Goal: Task Accomplishment & Management: Complete application form

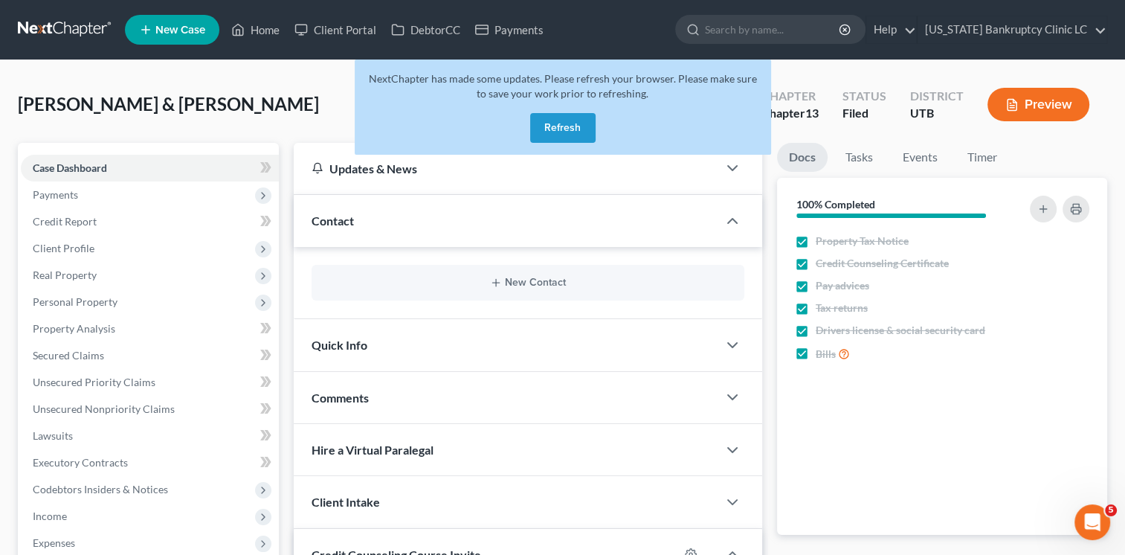
drag, startPoint x: 562, startPoint y: 120, endPoint x: 526, endPoint y: 112, distance: 36.4
click at [562, 120] on button "Refresh" at bounding box center [562, 128] width 65 height 30
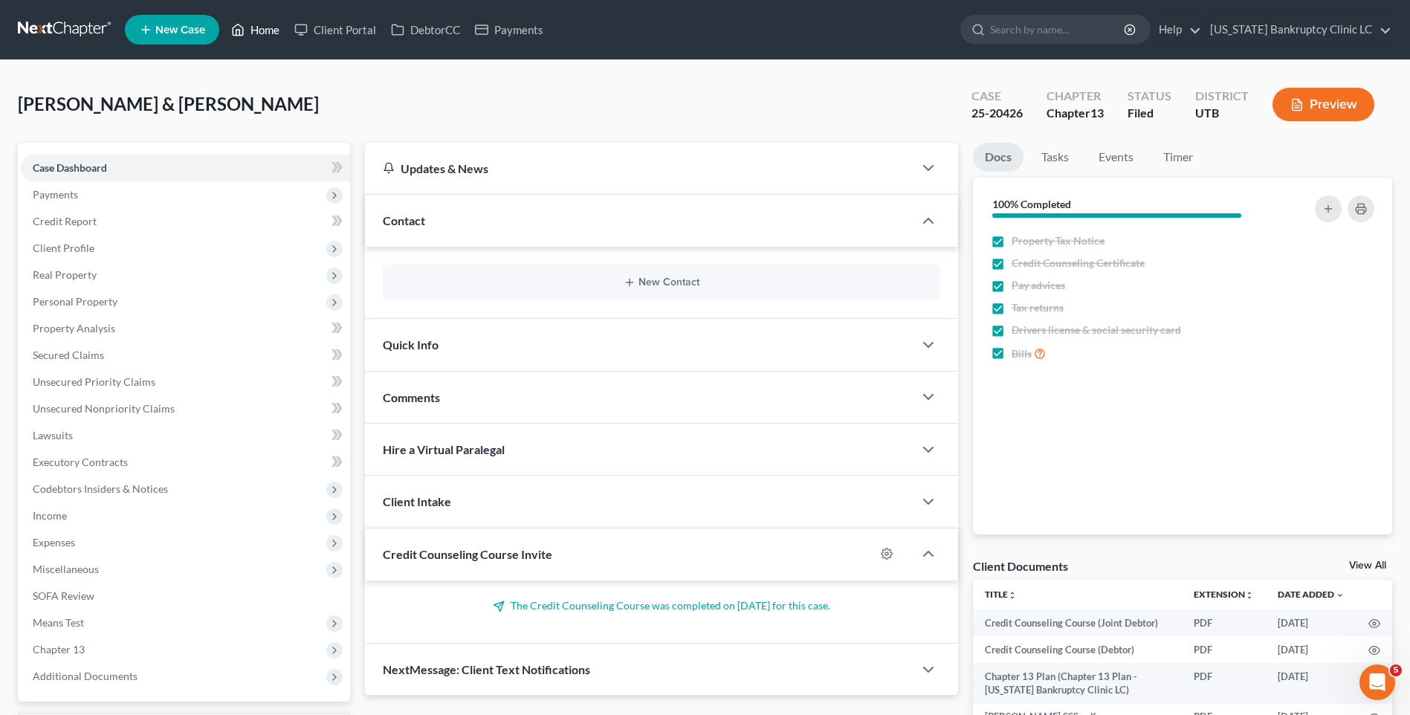
click at [265, 34] on link "Home" at bounding box center [255, 29] width 63 height 27
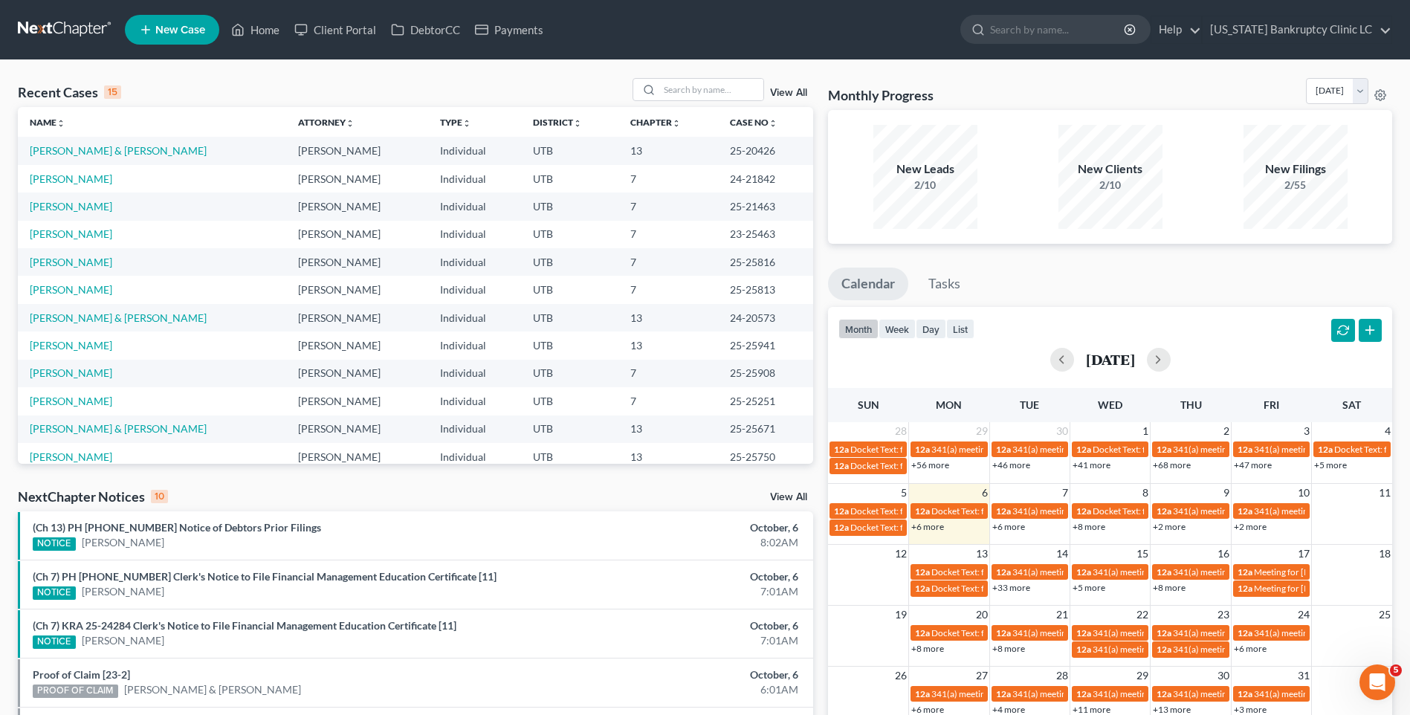
click at [144, 28] on icon at bounding box center [145, 30] width 13 height 18
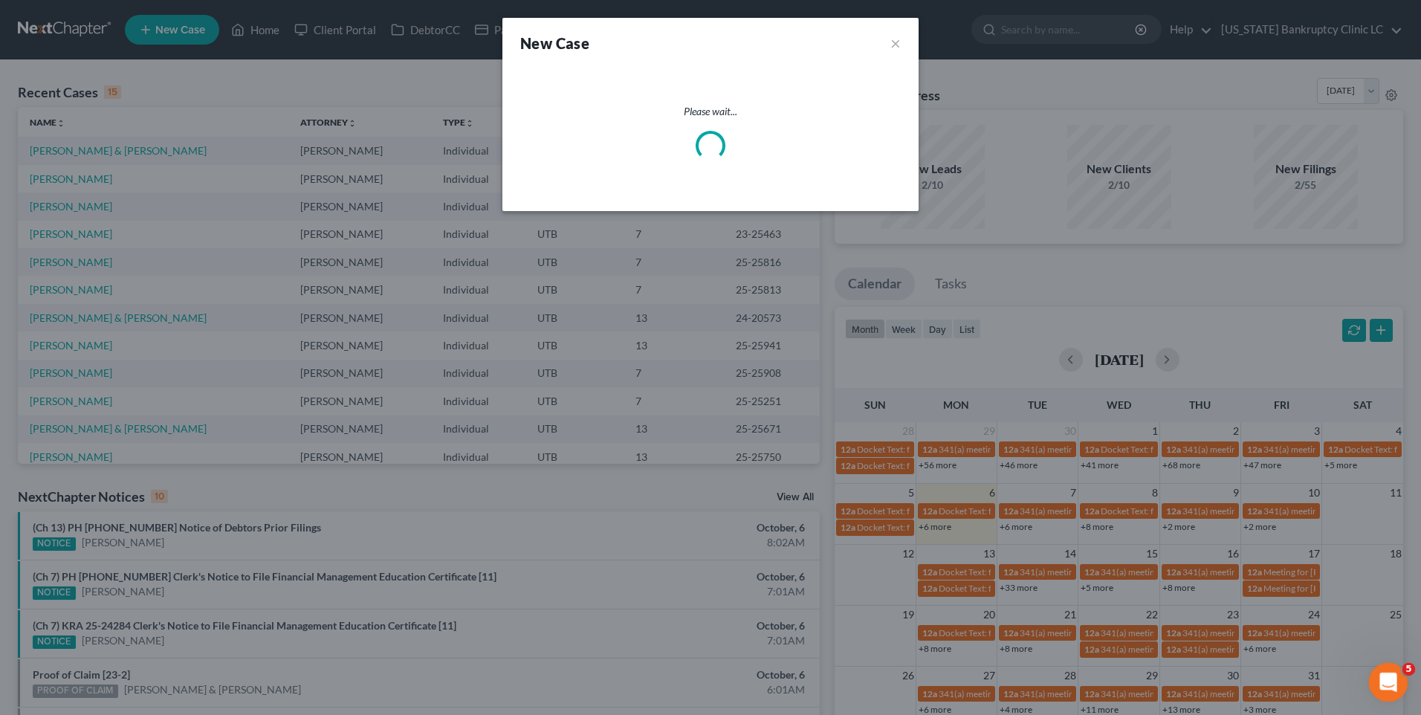
select select "81"
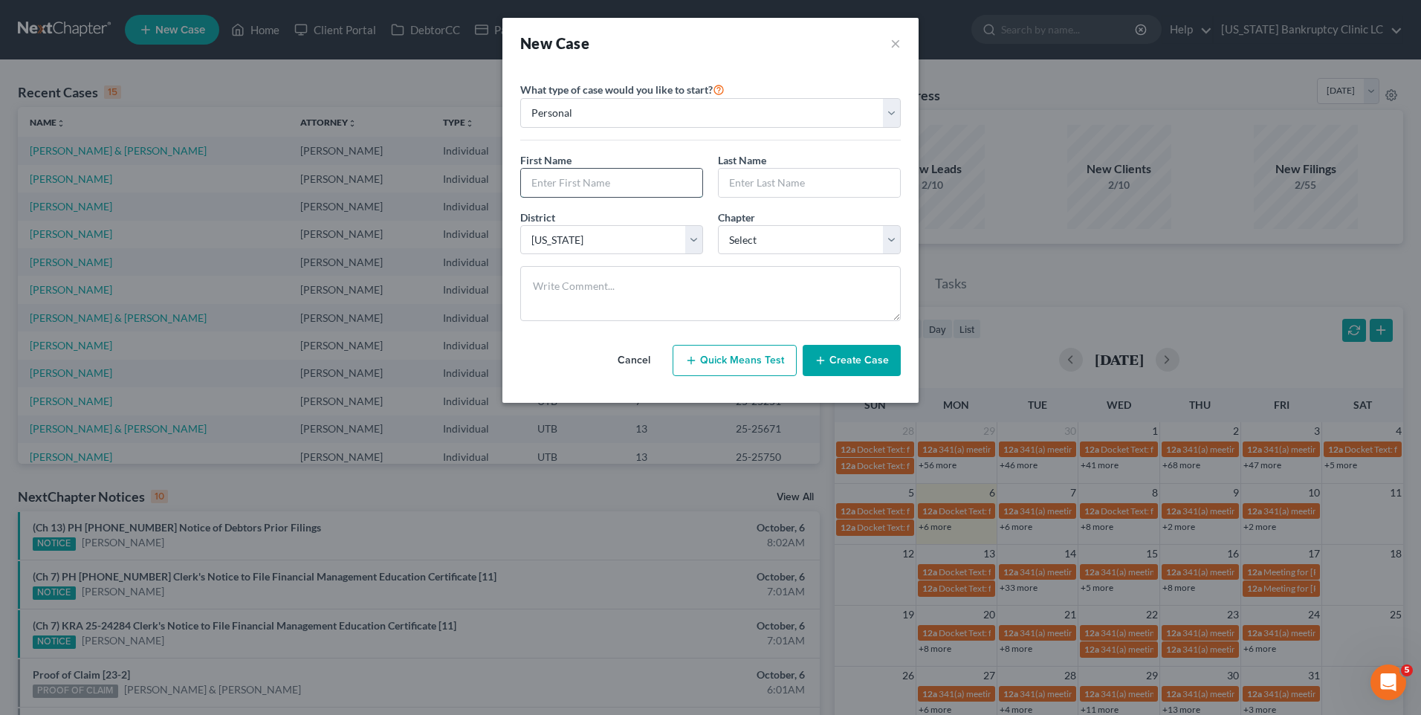
click at [654, 174] on input "text" at bounding box center [611, 183] width 181 height 28
type input "[PERSON_NAME]"
click at [798, 188] on input "text" at bounding box center [809, 183] width 181 height 28
type input "[PERSON_NAME]"
click at [834, 230] on select "Select 7 11 12 13" at bounding box center [809, 240] width 183 height 30
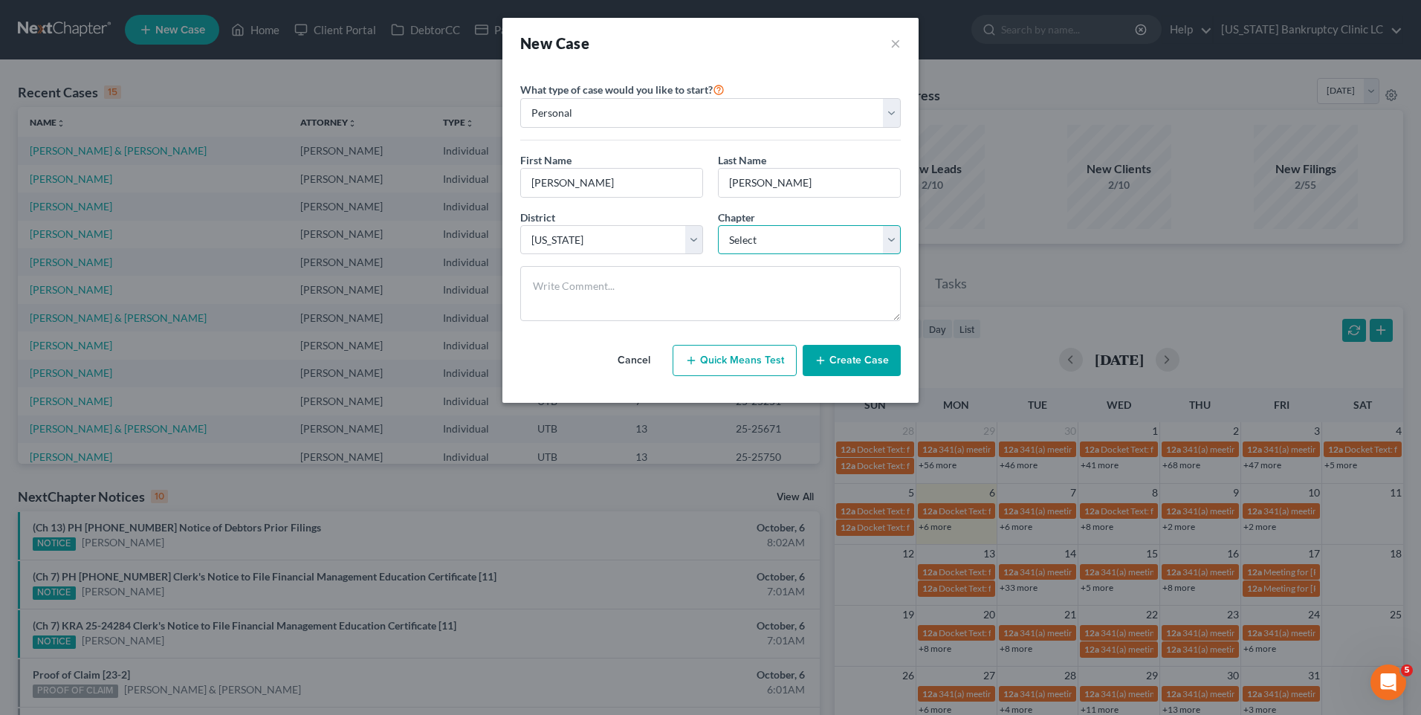
select select "0"
click at [718, 225] on select "Select 7 11 12 13" at bounding box center [809, 240] width 183 height 30
click at [872, 358] on button "Create Case" at bounding box center [852, 360] width 98 height 31
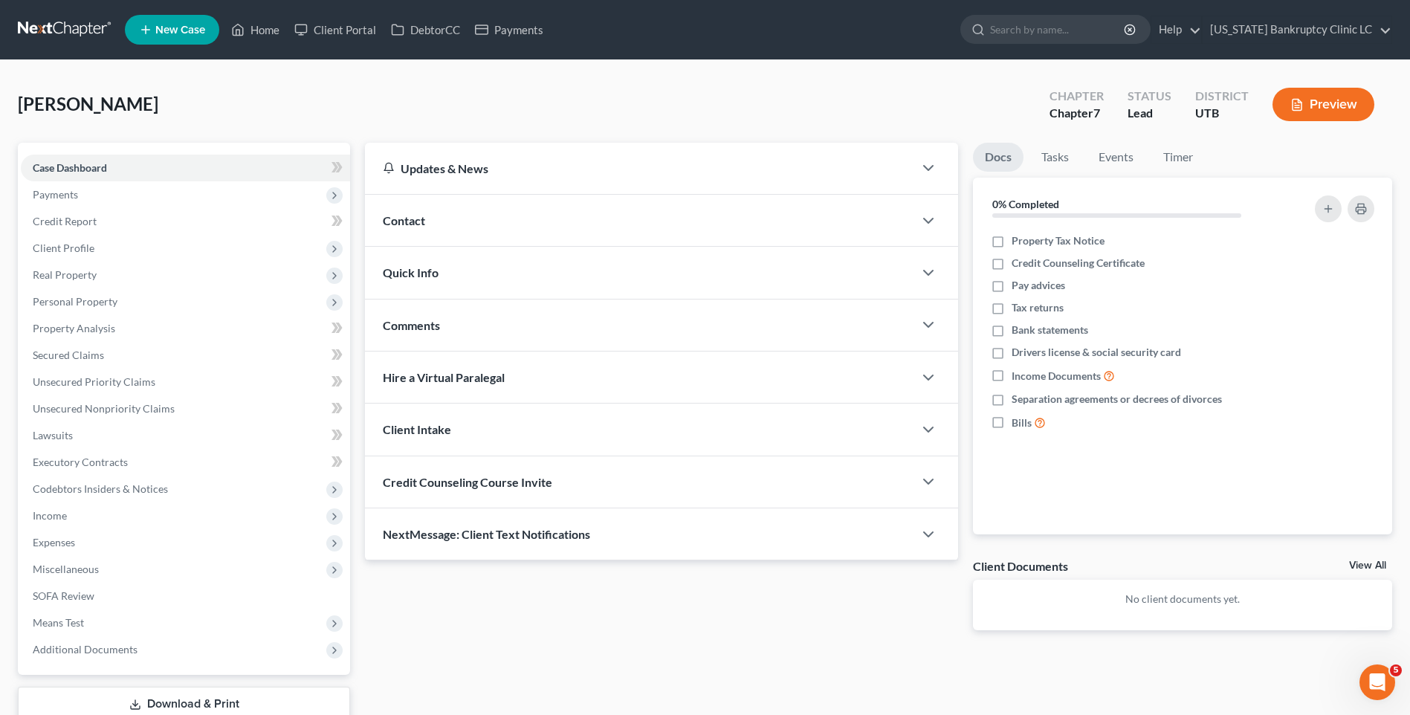
click at [404, 225] on span "Contact" at bounding box center [404, 220] width 42 height 14
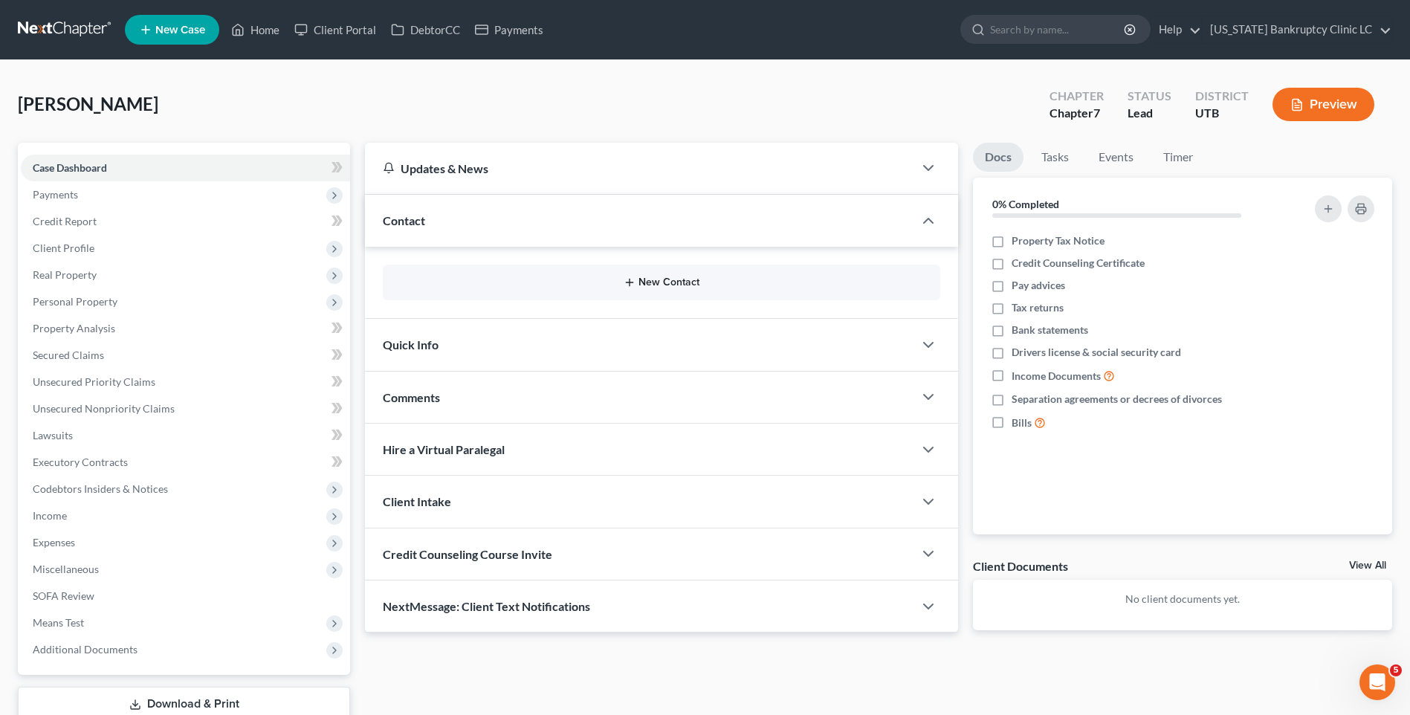
click at [665, 287] on button "New Contact" at bounding box center [662, 283] width 534 height 12
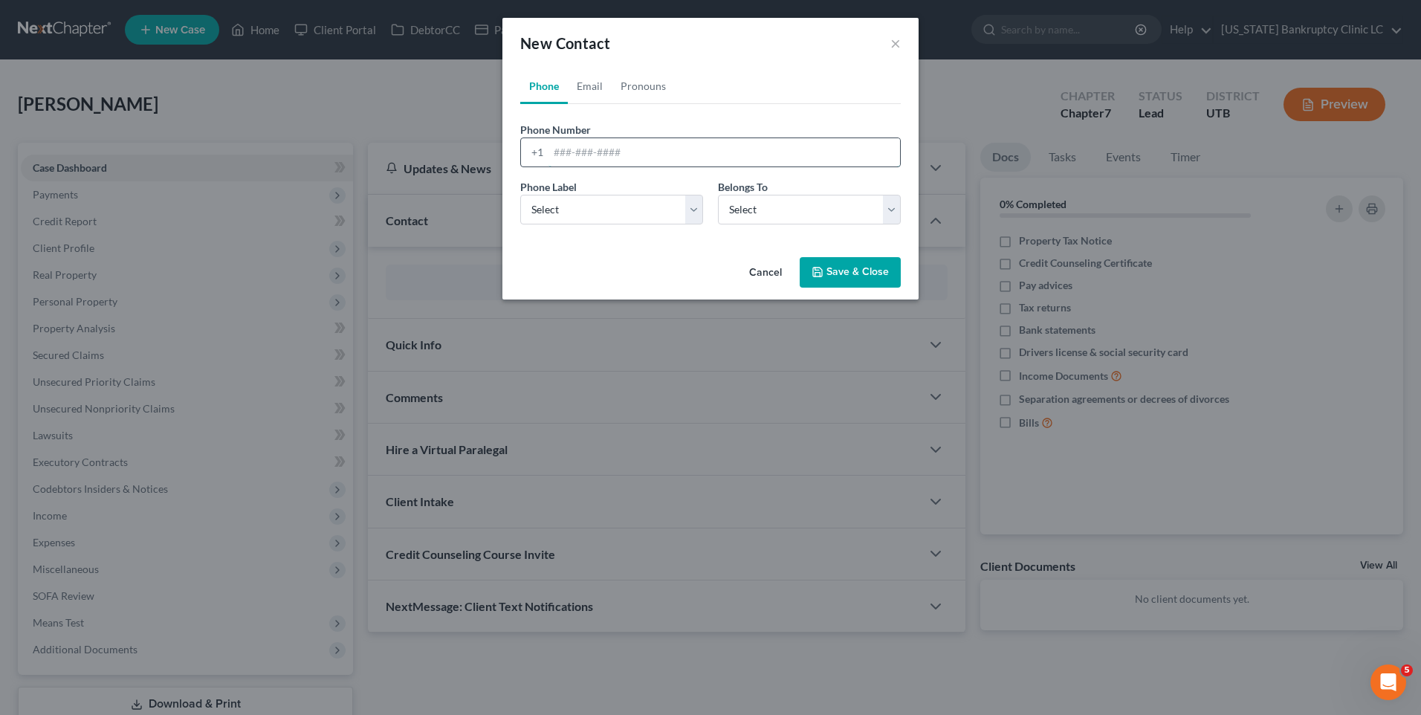
click at [616, 156] on input "tel" at bounding box center [725, 152] width 352 height 28
click at [605, 158] on input "tel" at bounding box center [725, 152] width 352 height 28
type input "3855199146"
click at [561, 219] on select "Select Mobile Home Work Other" at bounding box center [611, 210] width 183 height 30
select select "0"
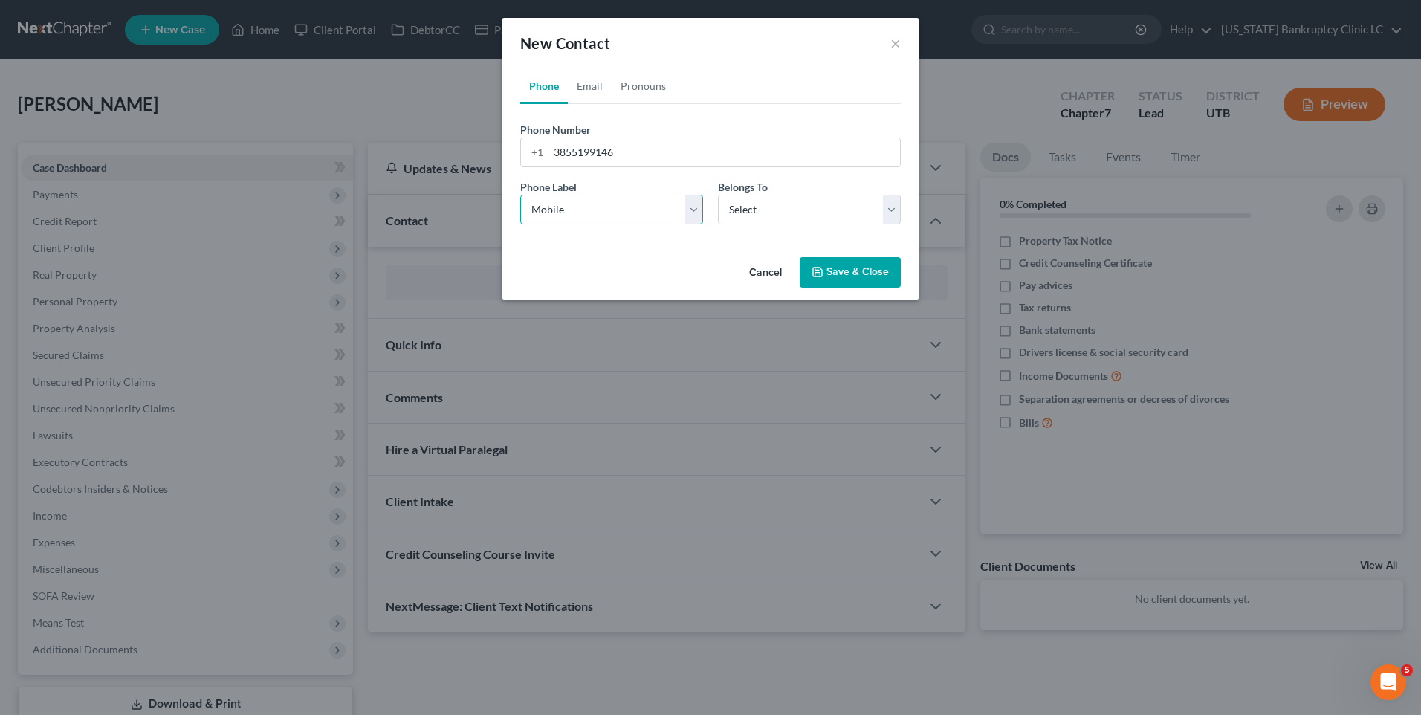
click at [520, 195] on select "Select Mobile Home Work Other" at bounding box center [611, 210] width 183 height 30
click at [864, 204] on select "Select Client Other" at bounding box center [809, 210] width 183 height 30
select select "0"
click at [718, 195] on select "Select Client Other" at bounding box center [809, 210] width 183 height 30
select select "0"
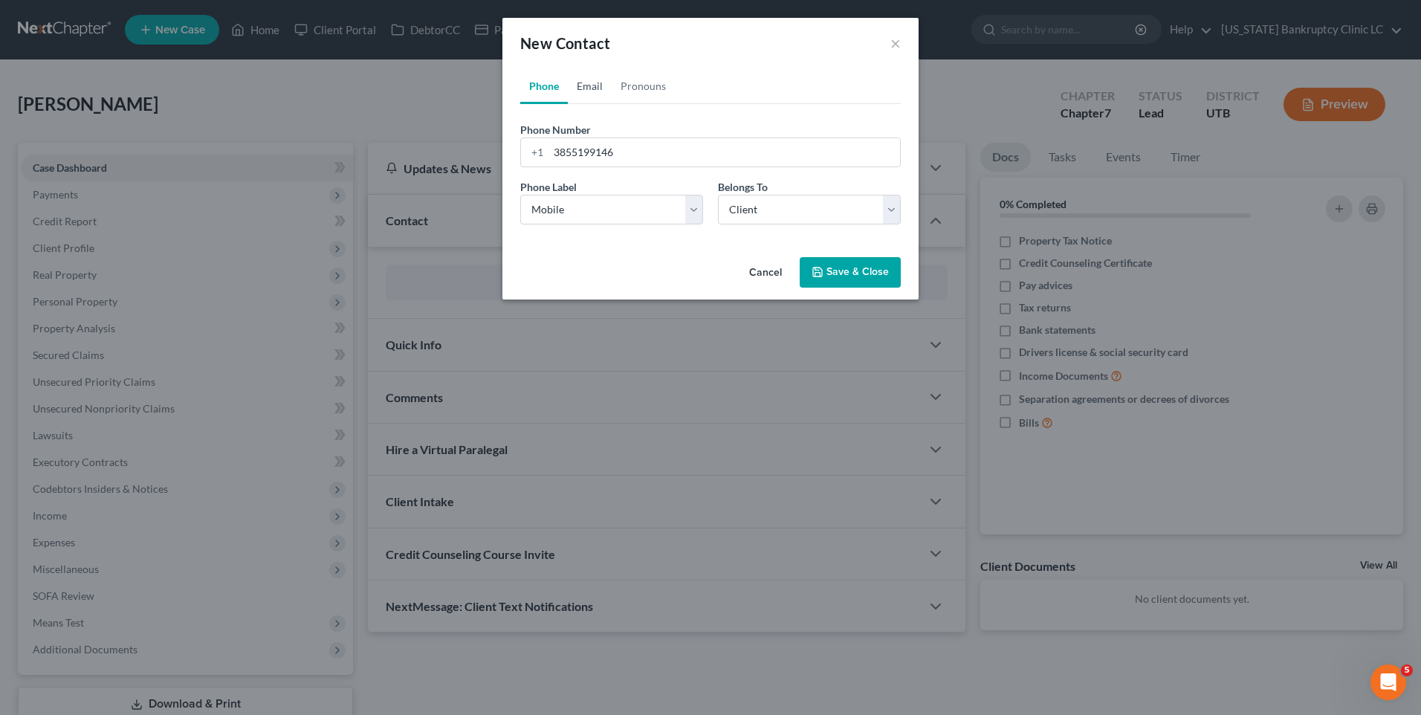
drag, startPoint x: 585, startPoint y: 81, endPoint x: 600, endPoint y: 96, distance: 21.0
click at [585, 81] on link "Email" at bounding box center [590, 86] width 44 height 36
click at [612, 155] on input "email" at bounding box center [725, 152] width 352 height 28
type input "[EMAIL_ADDRESS][DOMAIN_NAME]"
click at [624, 210] on select "Select Home Work Other" at bounding box center [611, 210] width 183 height 30
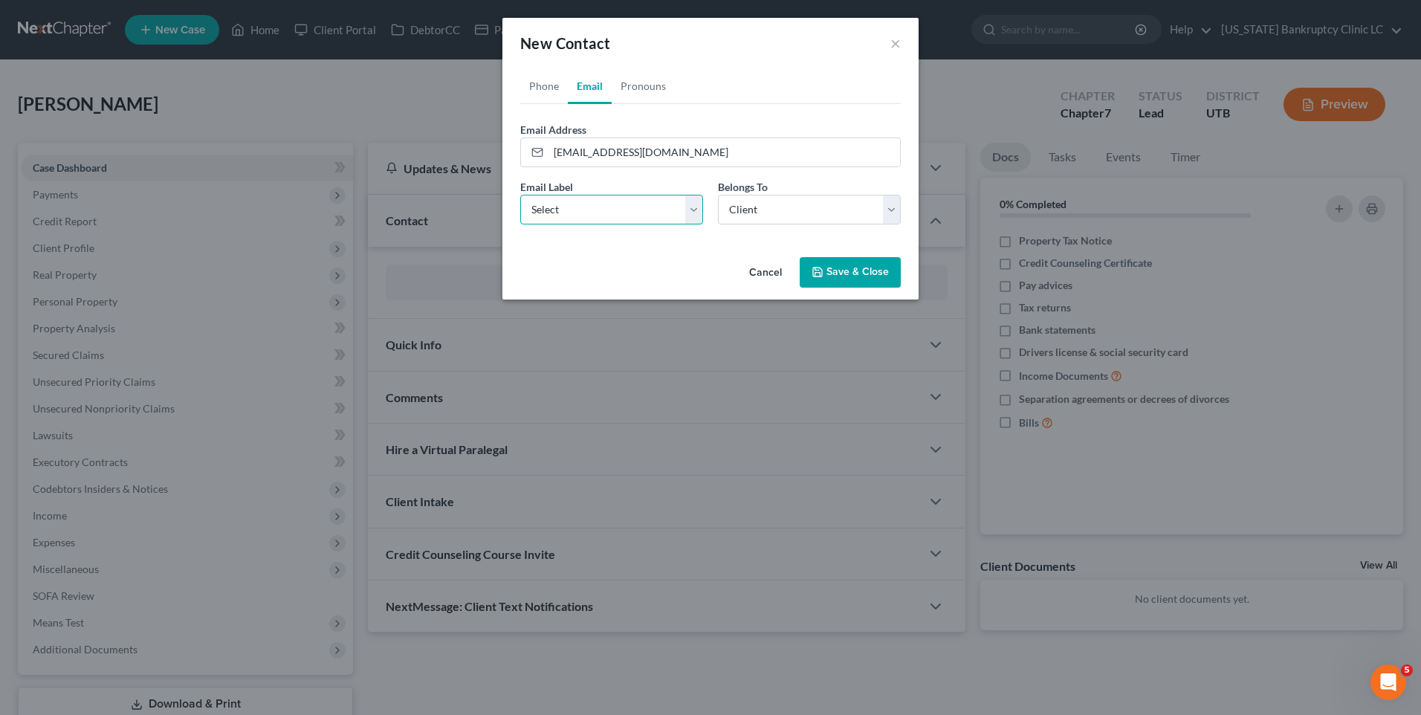
select select "0"
click at [520, 195] on select "Select Home Work Other" at bounding box center [611, 210] width 183 height 30
click at [759, 204] on select "Select Client Other" at bounding box center [809, 210] width 183 height 30
click at [771, 216] on select "Select Client Other" at bounding box center [809, 210] width 183 height 30
click at [856, 270] on button "Save & Close" at bounding box center [850, 272] width 101 height 31
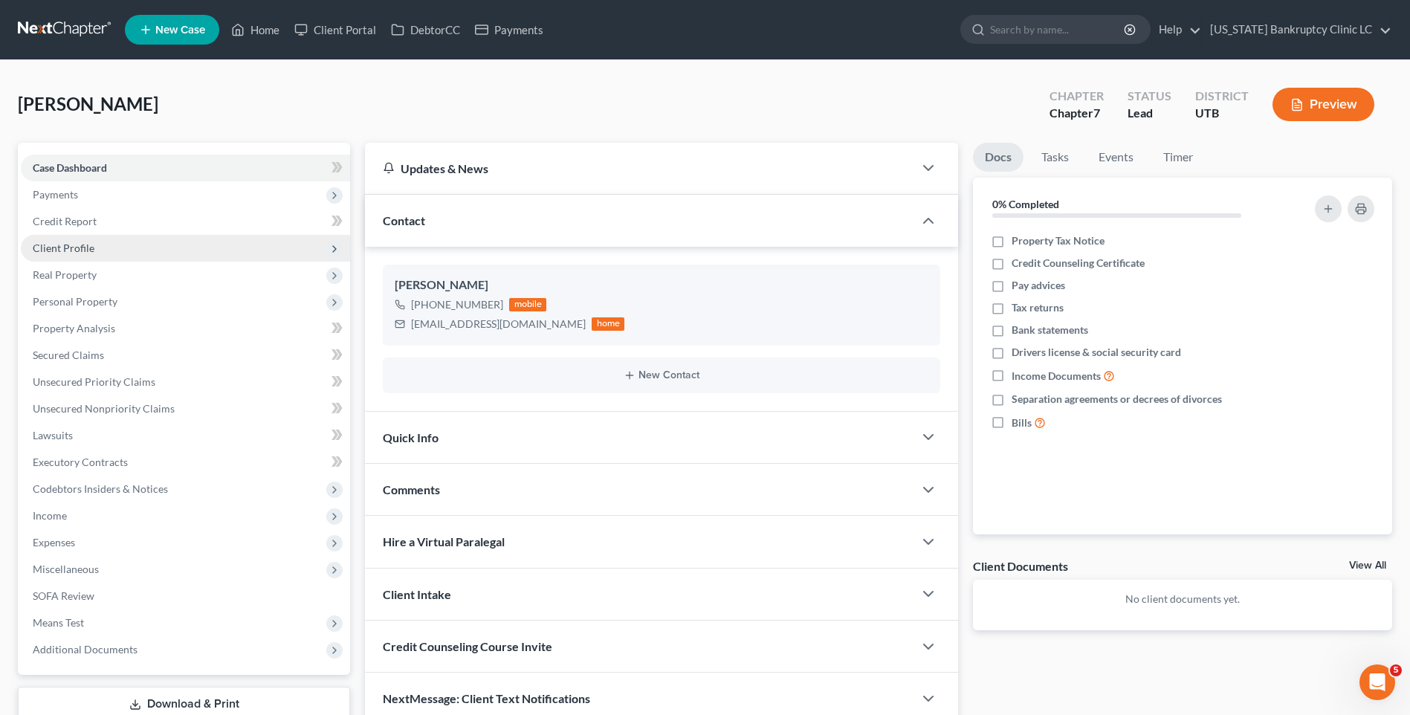
click at [73, 247] on span "Client Profile" at bounding box center [64, 248] width 62 height 13
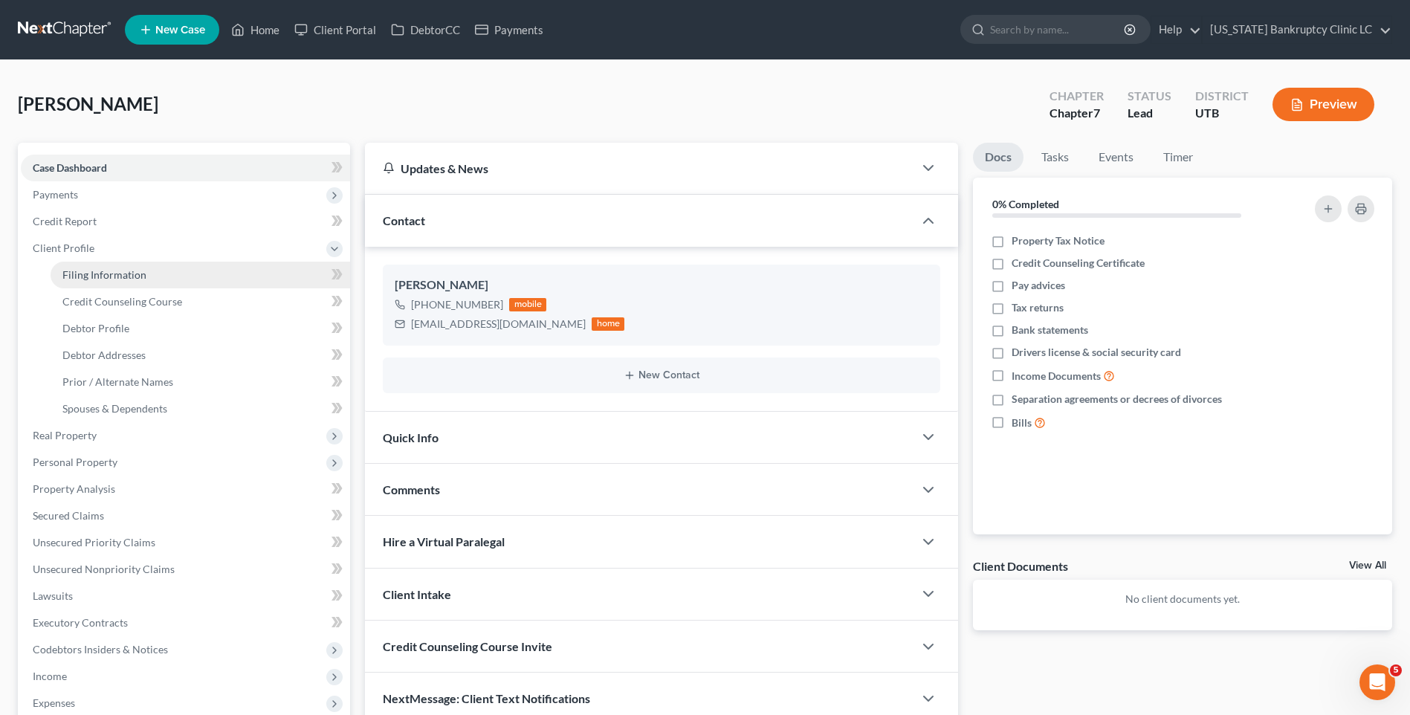
click at [197, 277] on link "Filing Information" at bounding box center [201, 275] width 300 height 27
select select "1"
select select "0"
select select "81"
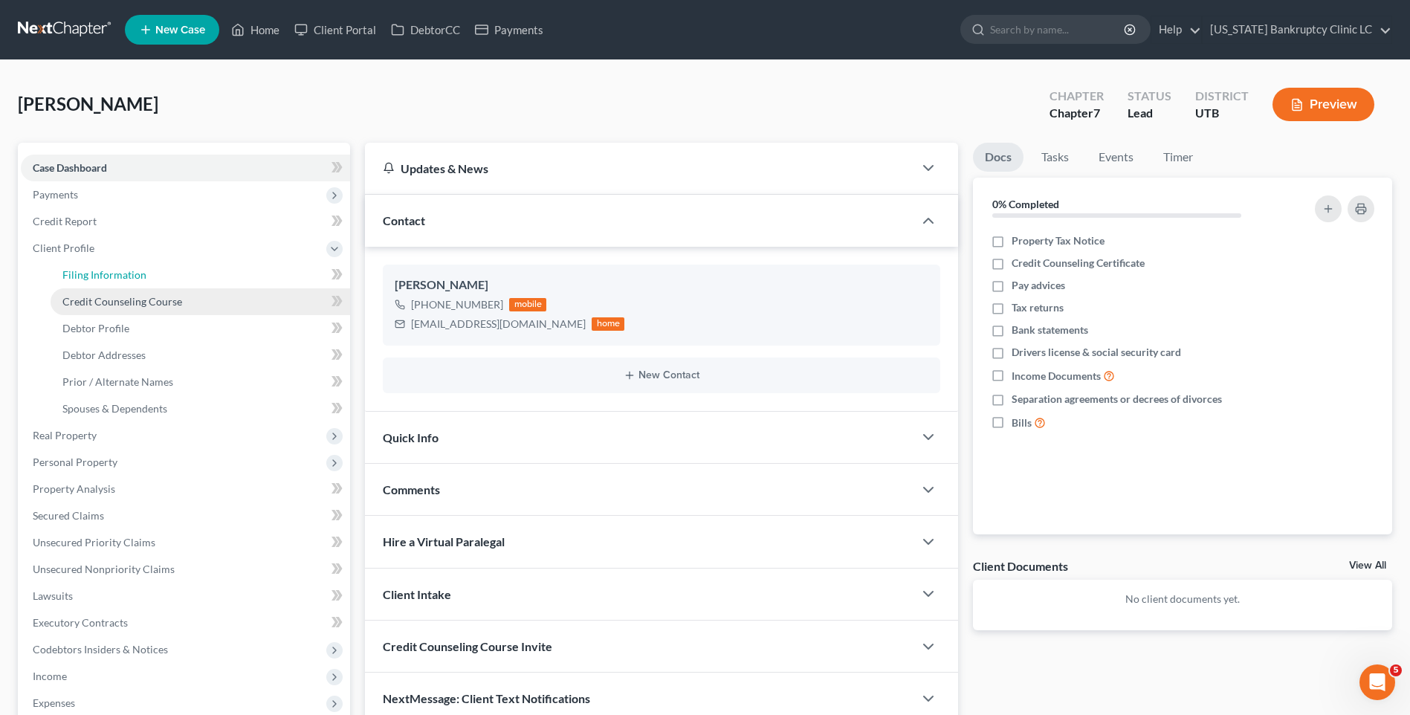
select select "46"
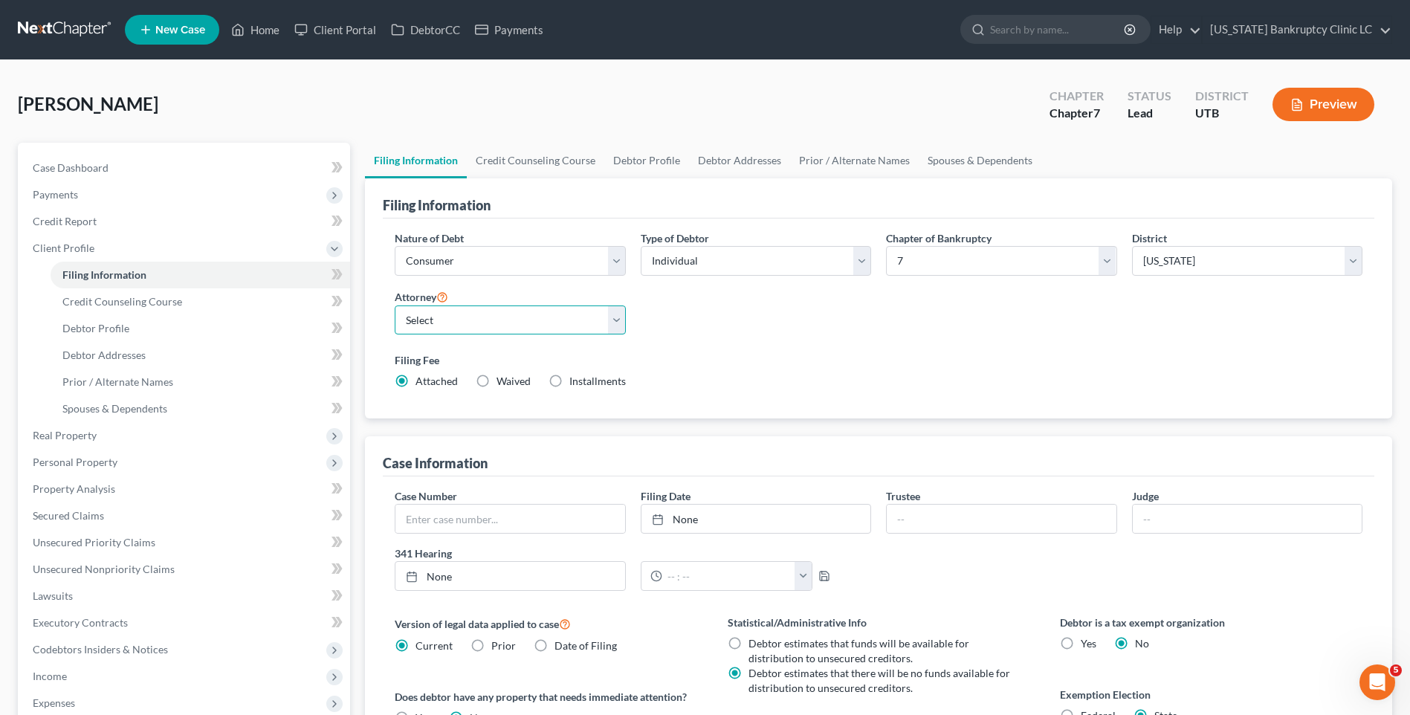
click at [536, 324] on select "Select [PERSON_NAME] - UTB [PERSON_NAME] - UT" at bounding box center [510, 321] width 230 height 30
select select "0"
click at [395, 306] on select "Select [PERSON_NAME] - UTB [PERSON_NAME] - UT" at bounding box center [510, 321] width 230 height 30
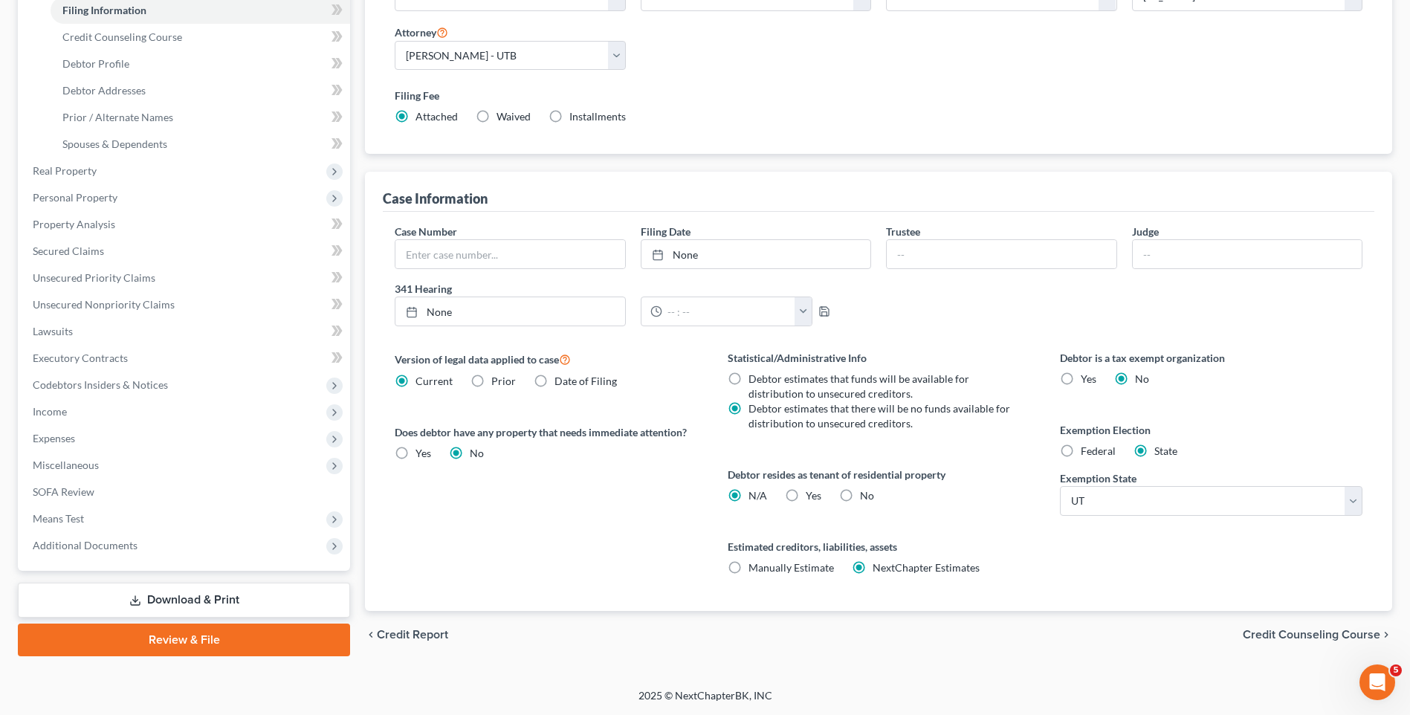
click at [812, 497] on span "Yes" at bounding box center [814, 495] width 16 height 13
click at [812, 497] on input "Yes Yes" at bounding box center [817, 493] width 10 height 10
radio input "true"
radio input "false"
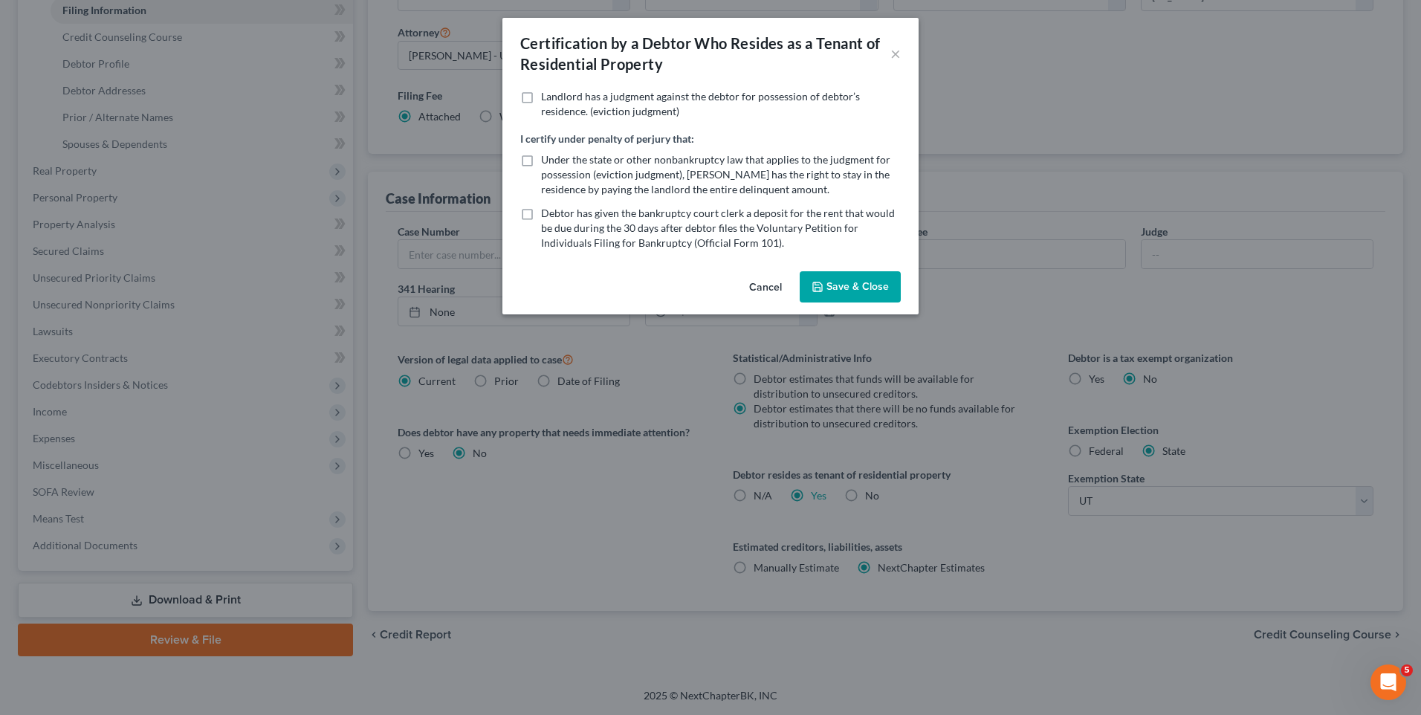
click at [833, 269] on div "Cancel Save & Close" at bounding box center [710, 289] width 416 height 49
click at [842, 281] on button "Save & Close" at bounding box center [850, 286] width 101 height 31
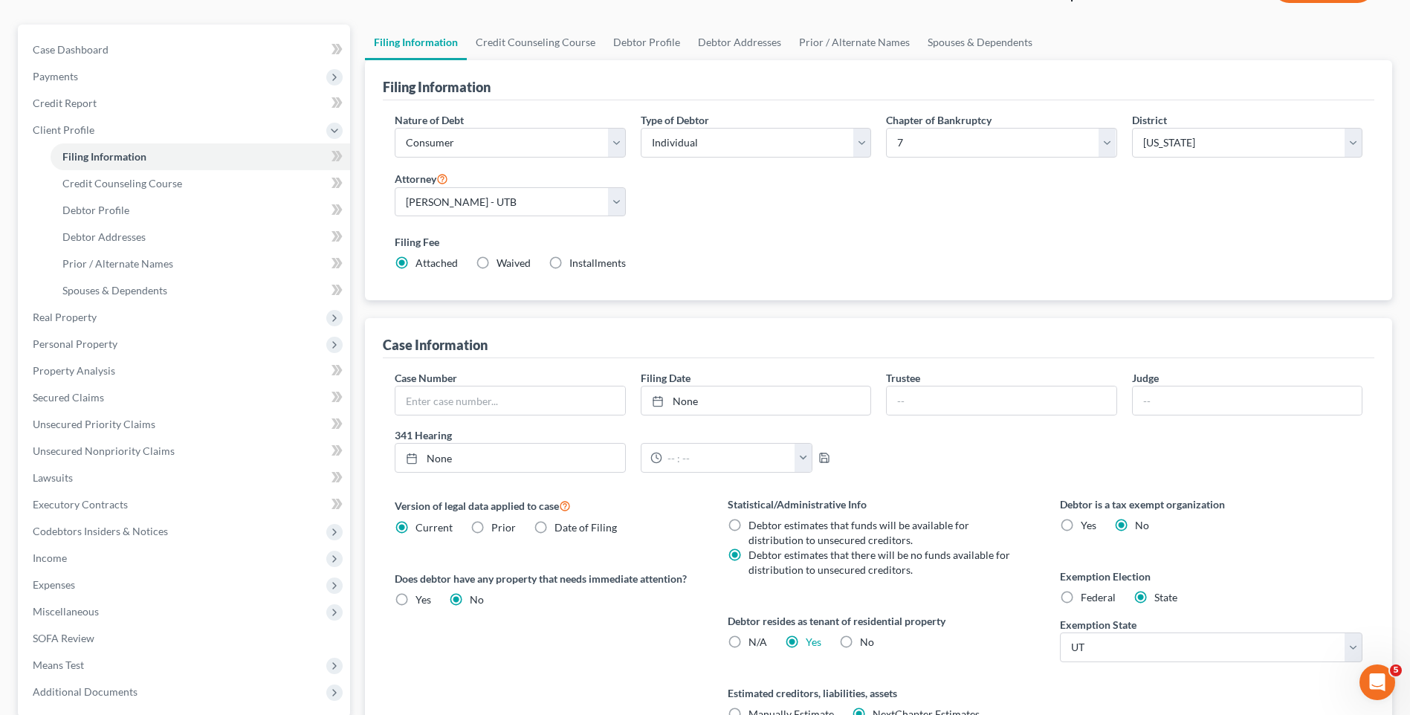
scroll to position [0, 0]
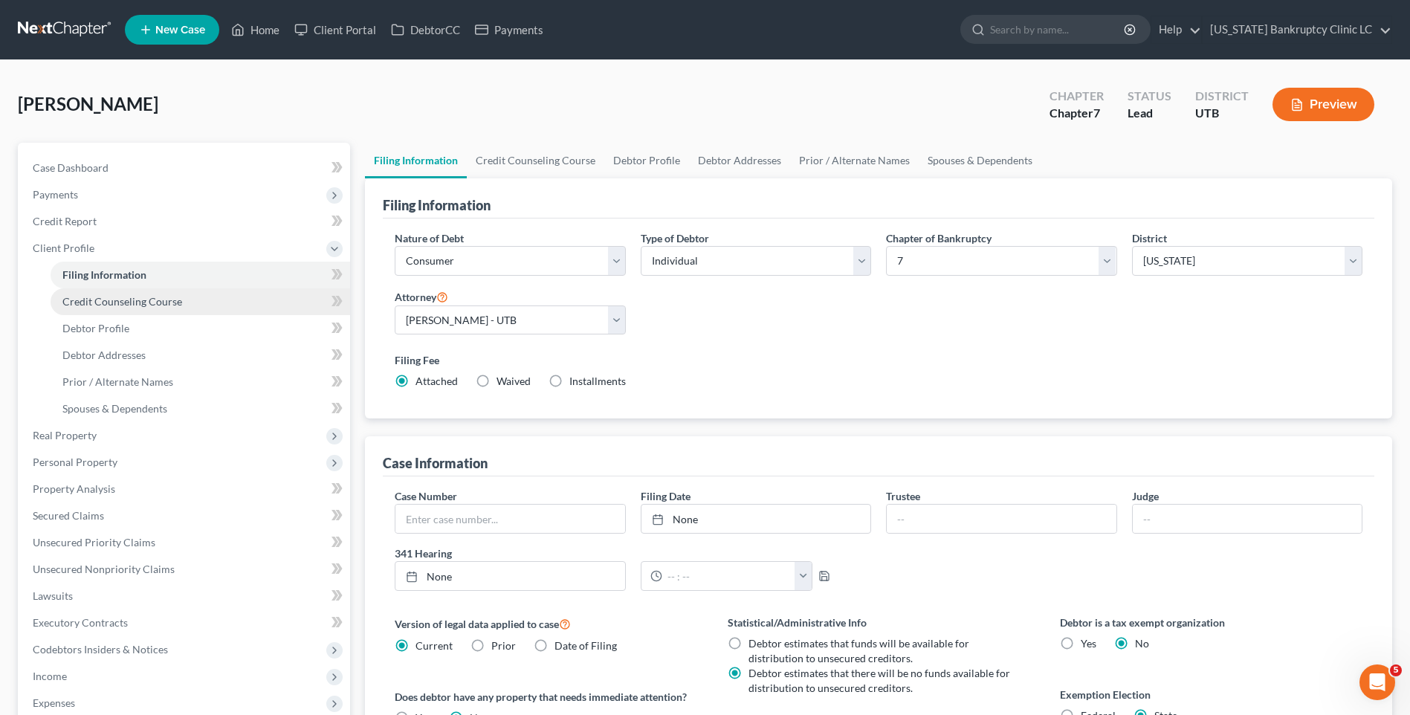
click at [195, 292] on link "Credit Counseling Course" at bounding box center [201, 301] width 300 height 27
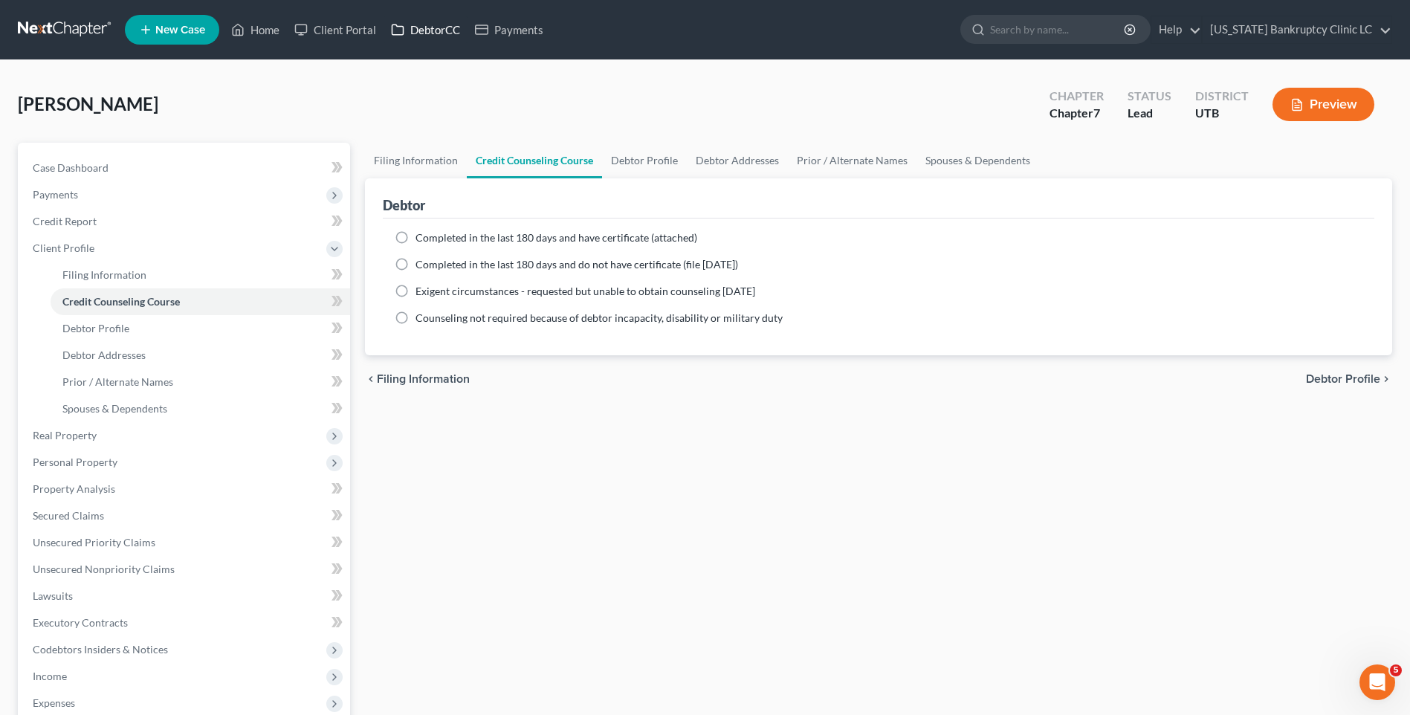
click at [430, 25] on link "DebtorCC" at bounding box center [426, 29] width 84 height 27
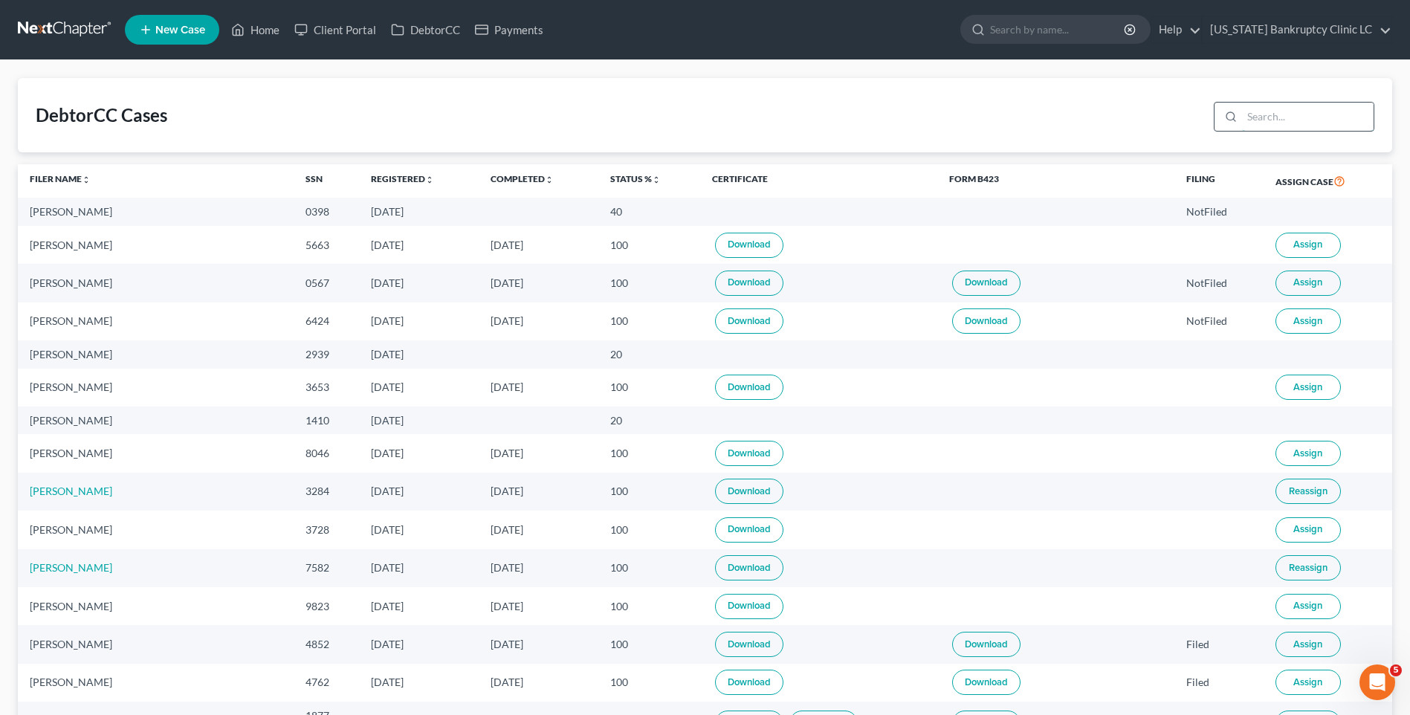
click at [1287, 124] on input "search" at bounding box center [1308, 117] width 132 height 28
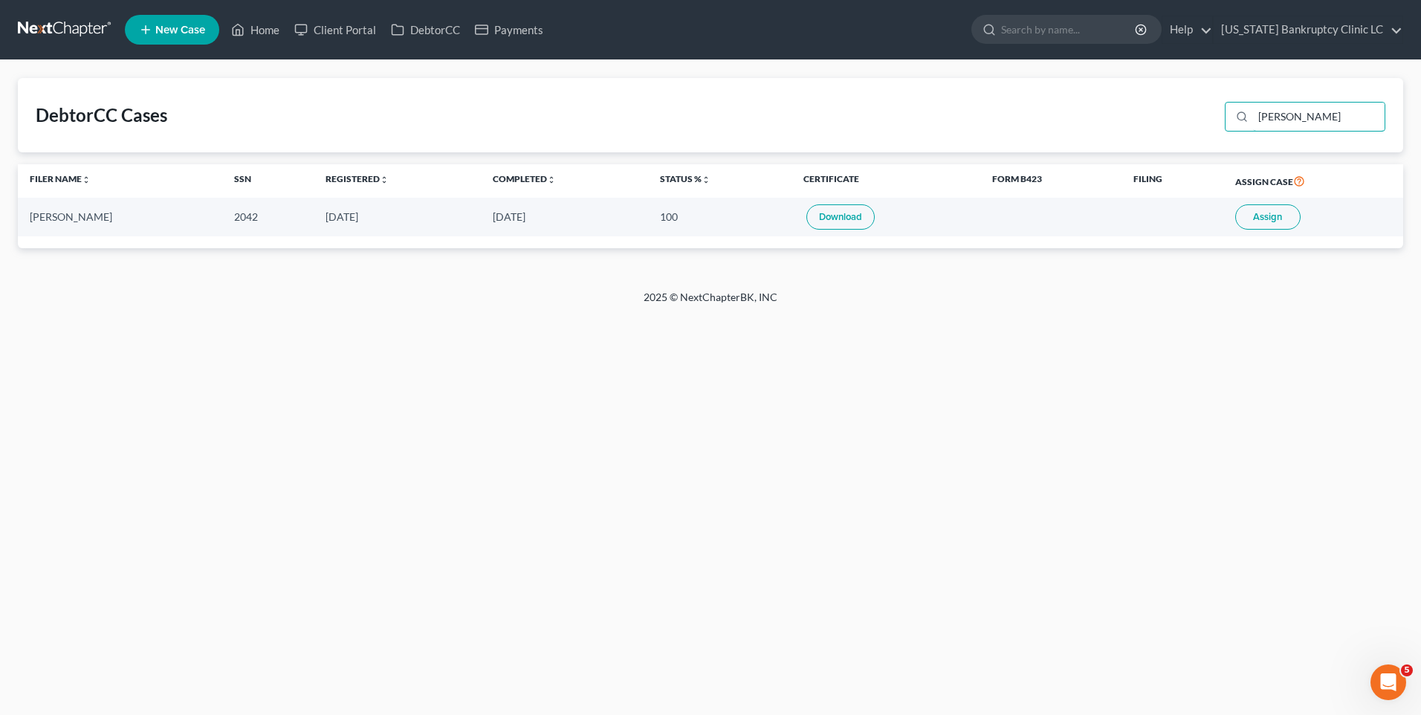
type input "[PERSON_NAME]"
click at [1263, 213] on span "Assign" at bounding box center [1267, 217] width 29 height 12
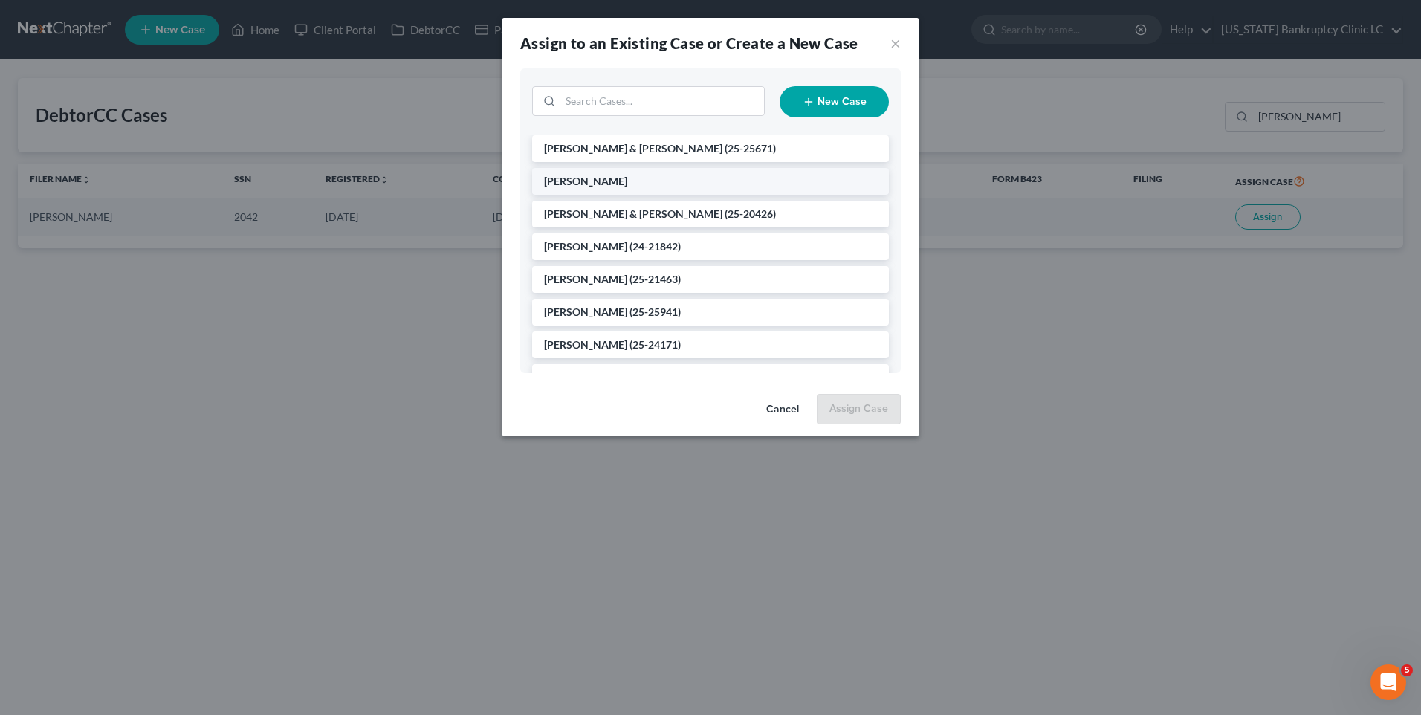
click at [611, 176] on span "[PERSON_NAME]" at bounding box center [585, 181] width 83 height 13
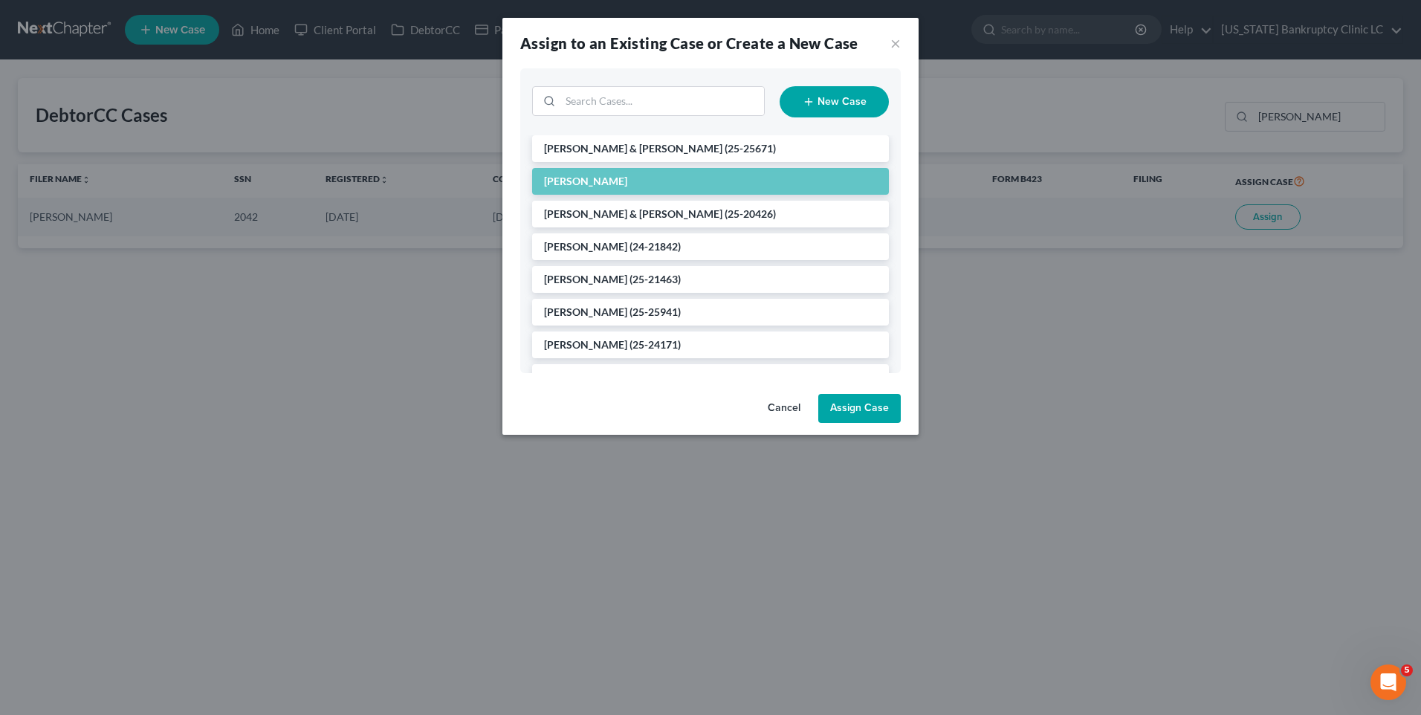
click at [855, 416] on button "Assign Case" at bounding box center [859, 409] width 83 height 30
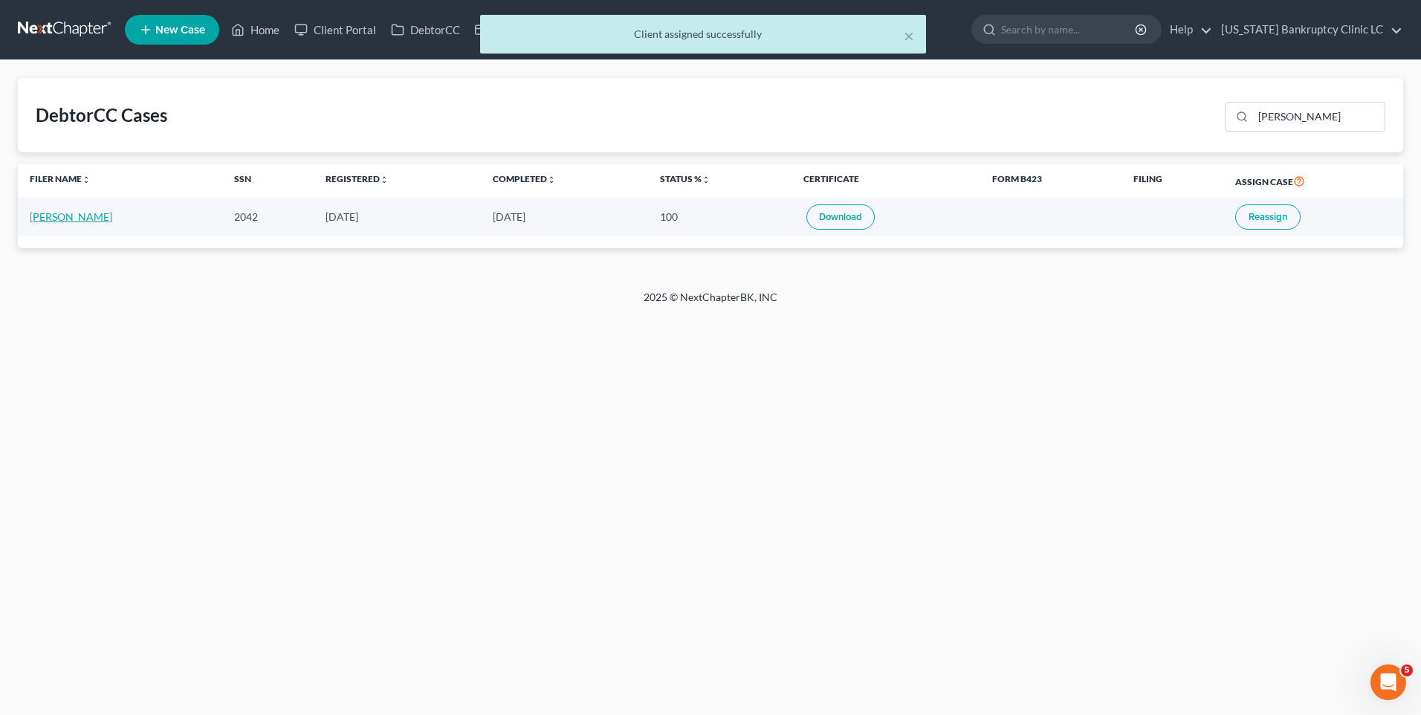
click at [39, 219] on link "[PERSON_NAME]" at bounding box center [71, 216] width 83 height 13
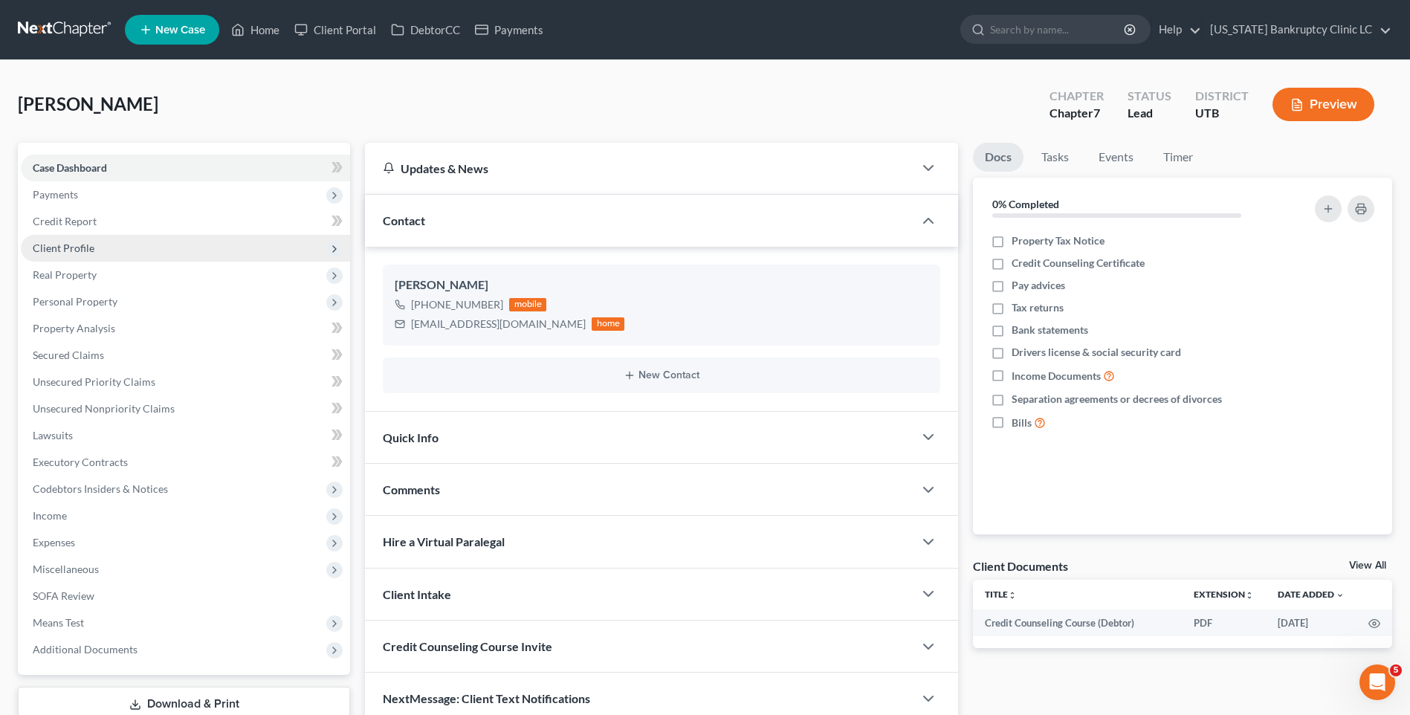
click at [140, 248] on span "Client Profile" at bounding box center [185, 248] width 329 height 27
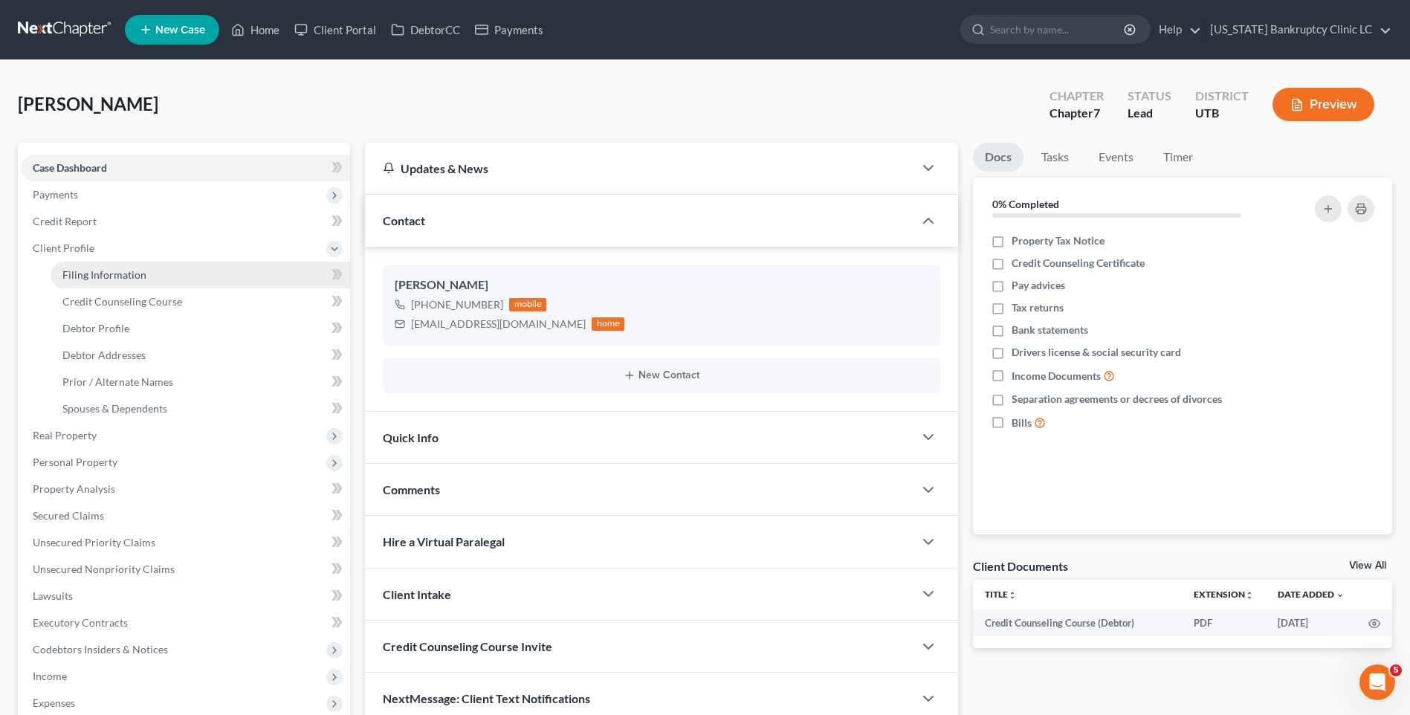
click at [119, 275] on span "Filing Information" at bounding box center [104, 274] width 84 height 13
select select "1"
select select "0"
select select "81"
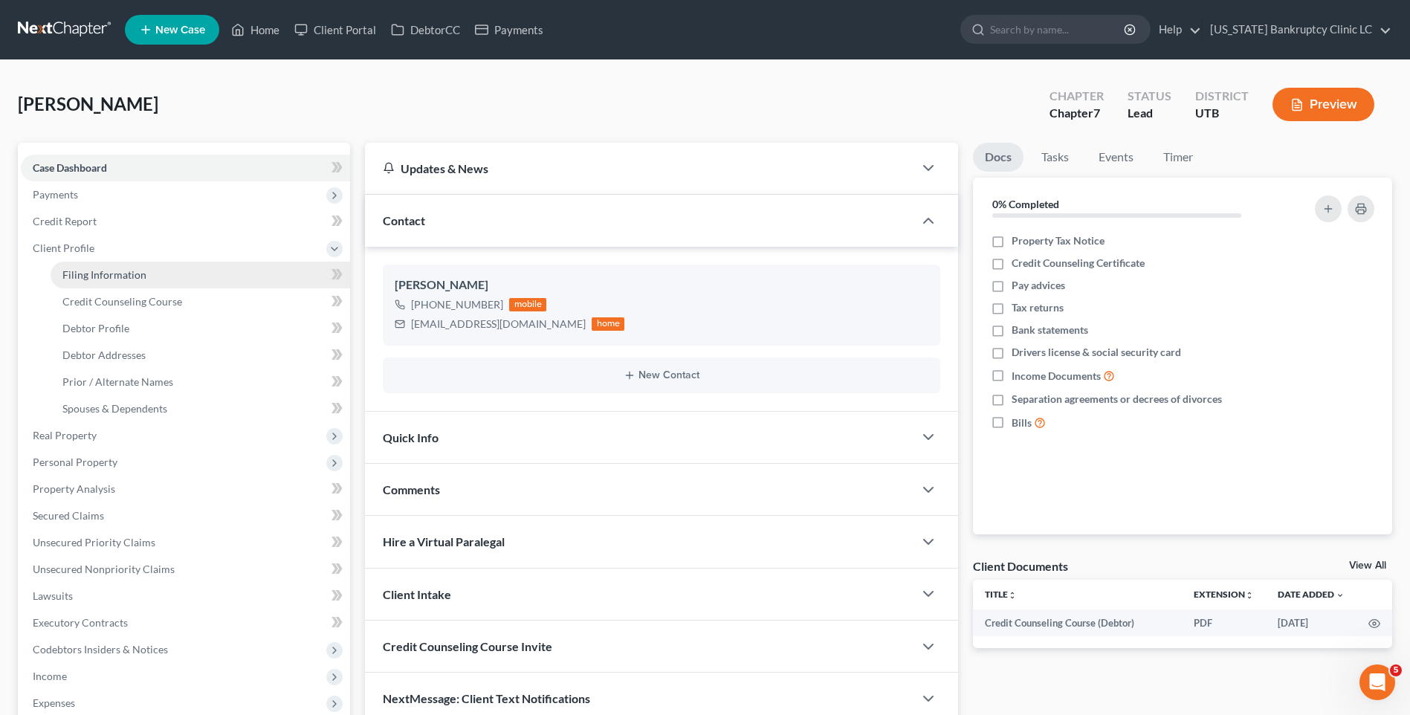
select select "0"
select select "46"
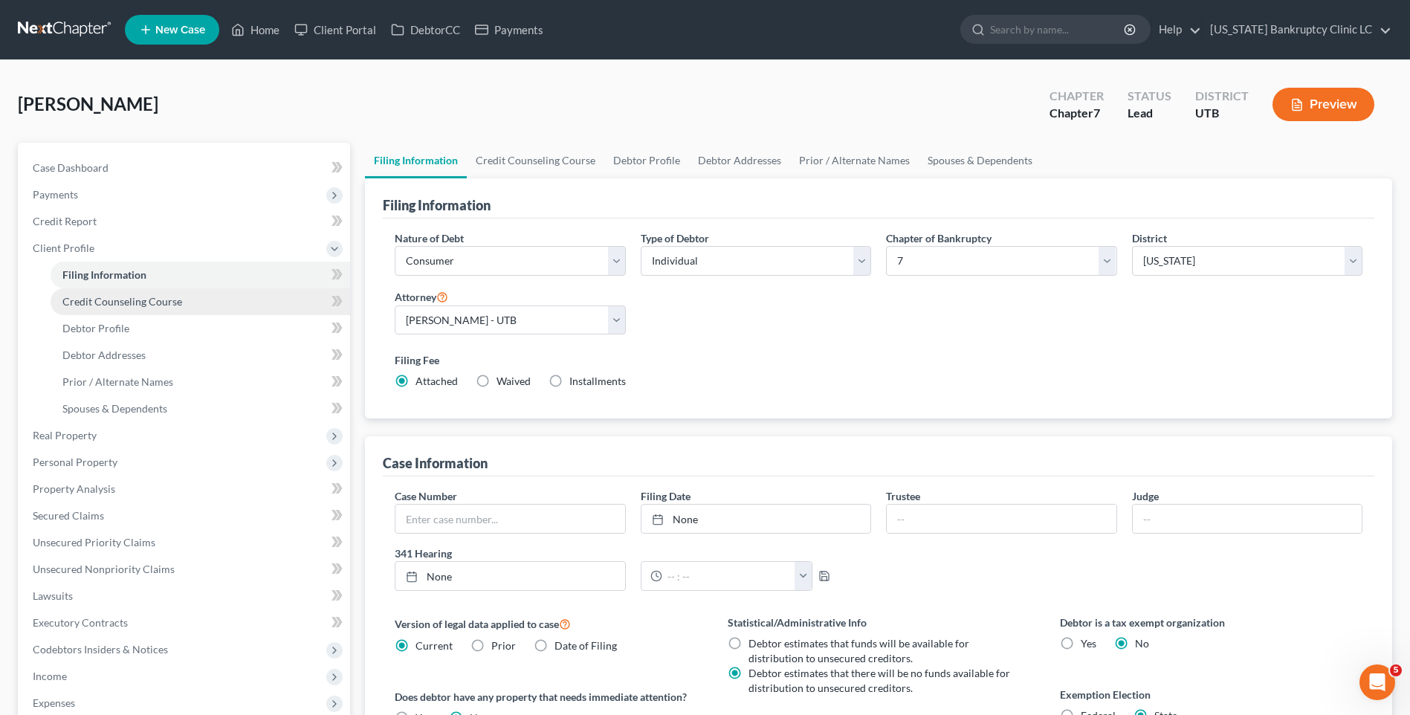
click at [123, 299] on span "Credit Counseling Course" at bounding box center [122, 301] width 120 height 13
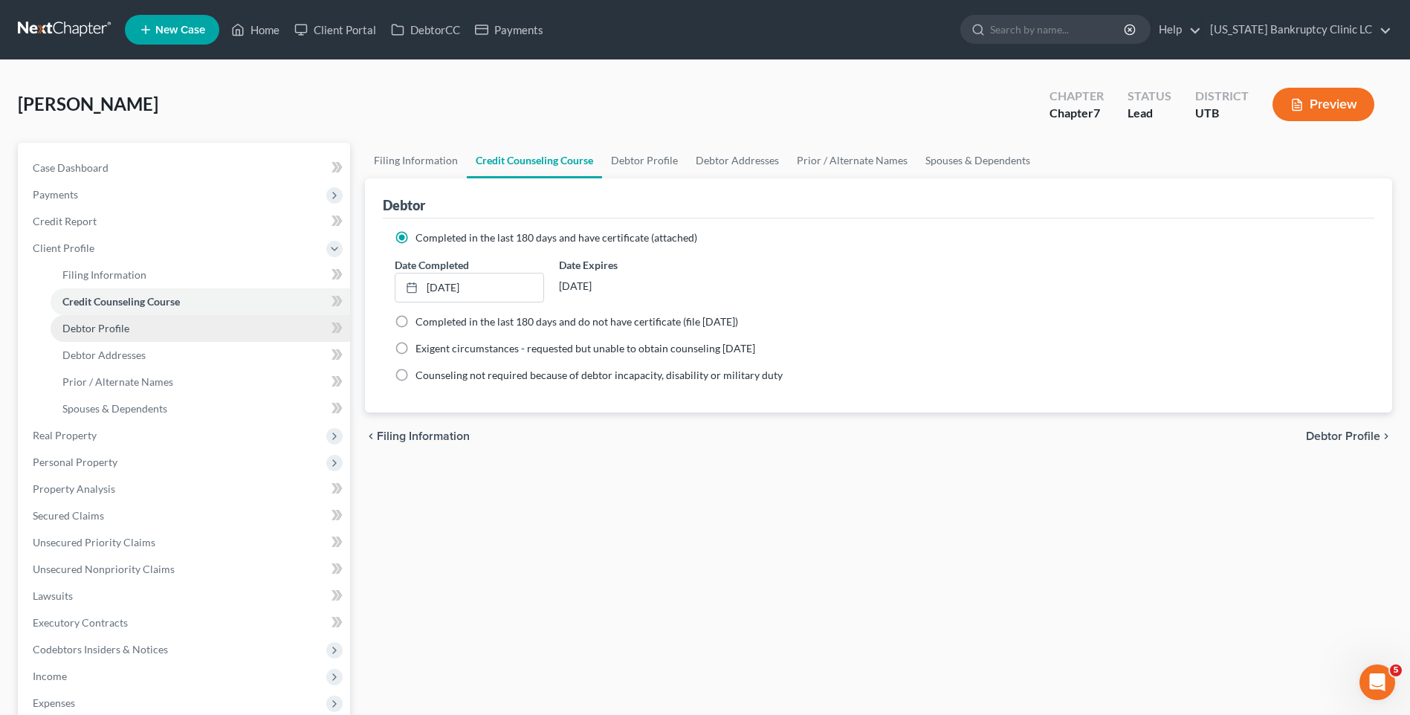
click at [108, 316] on link "Debtor Profile" at bounding box center [201, 328] width 300 height 27
select select "0"
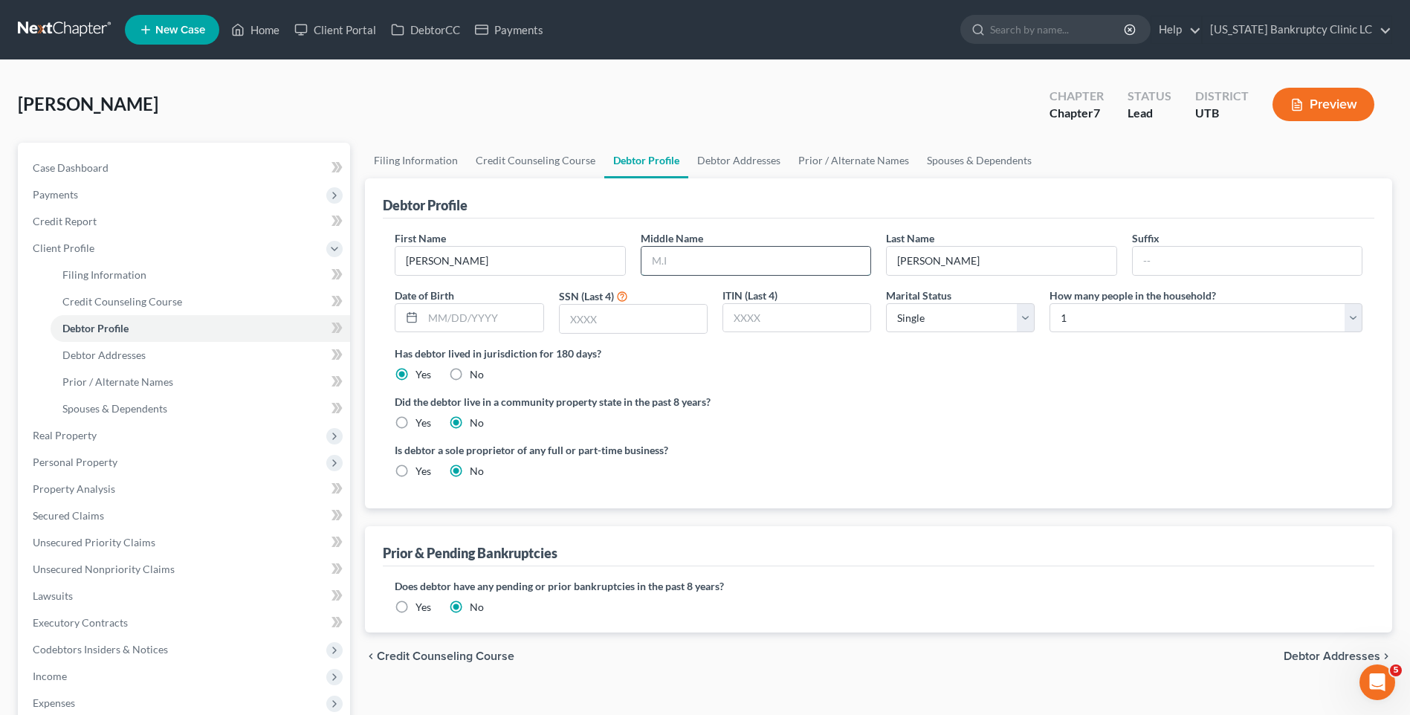
click at [795, 271] on input "text" at bounding box center [755, 261] width 229 height 28
type input "N"
click at [491, 313] on input "text" at bounding box center [483, 318] width 120 height 28
type input "[DATE]"
click at [618, 326] on input "text" at bounding box center [633, 319] width 147 height 28
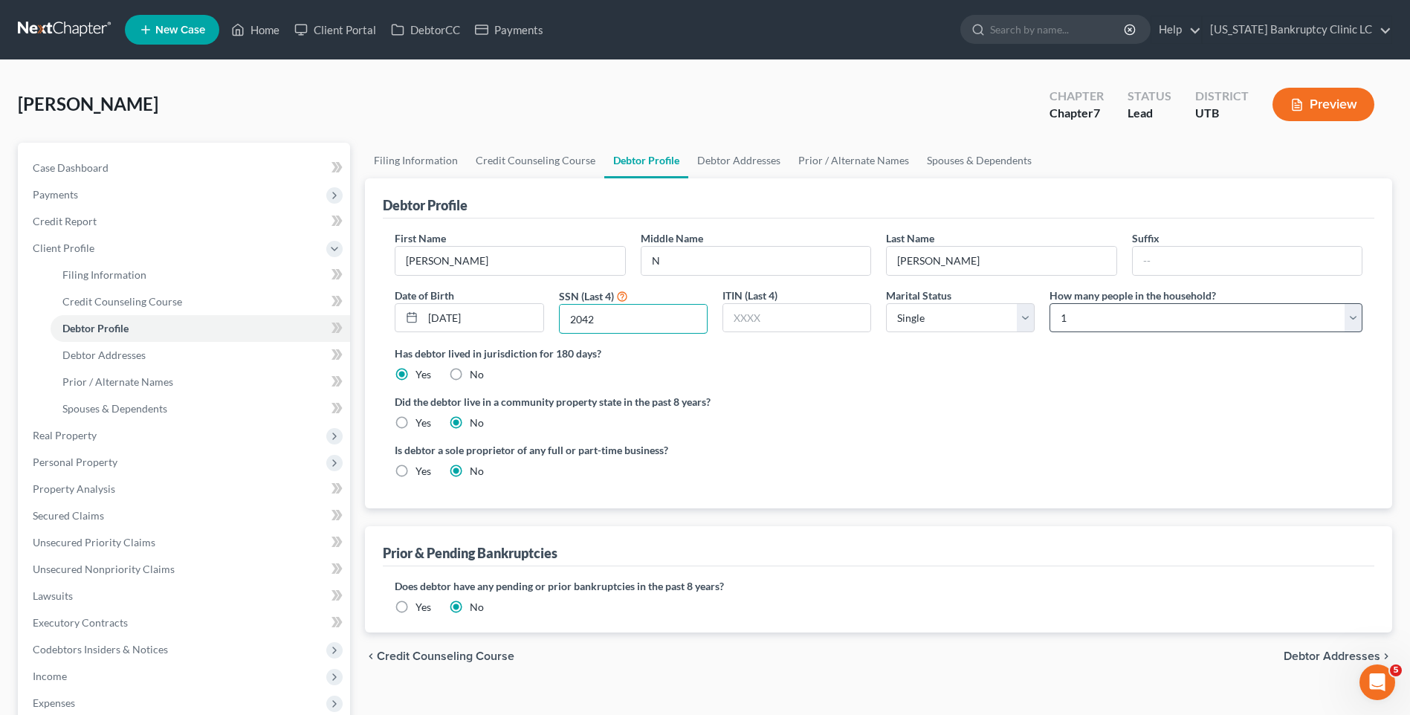
type input "2042"
click at [1232, 316] on select "Select 1 2 3 4 5 6 7 8 9 10 11 12 13 14 15 16 17 18 19 20" at bounding box center [1206, 318] width 313 height 30
click at [1050, 303] on select "Select 1 2 3 4 5 6 7 8 9 10 11 12 13 14 15 16 17 18 19 20" at bounding box center [1206, 318] width 313 height 30
click at [1180, 319] on select "Select 1 2 3 4 5 6 7 8 9 10 11 12 13 14 15 16 17 18 19 20" at bounding box center [1206, 318] width 313 height 30
select select "2"
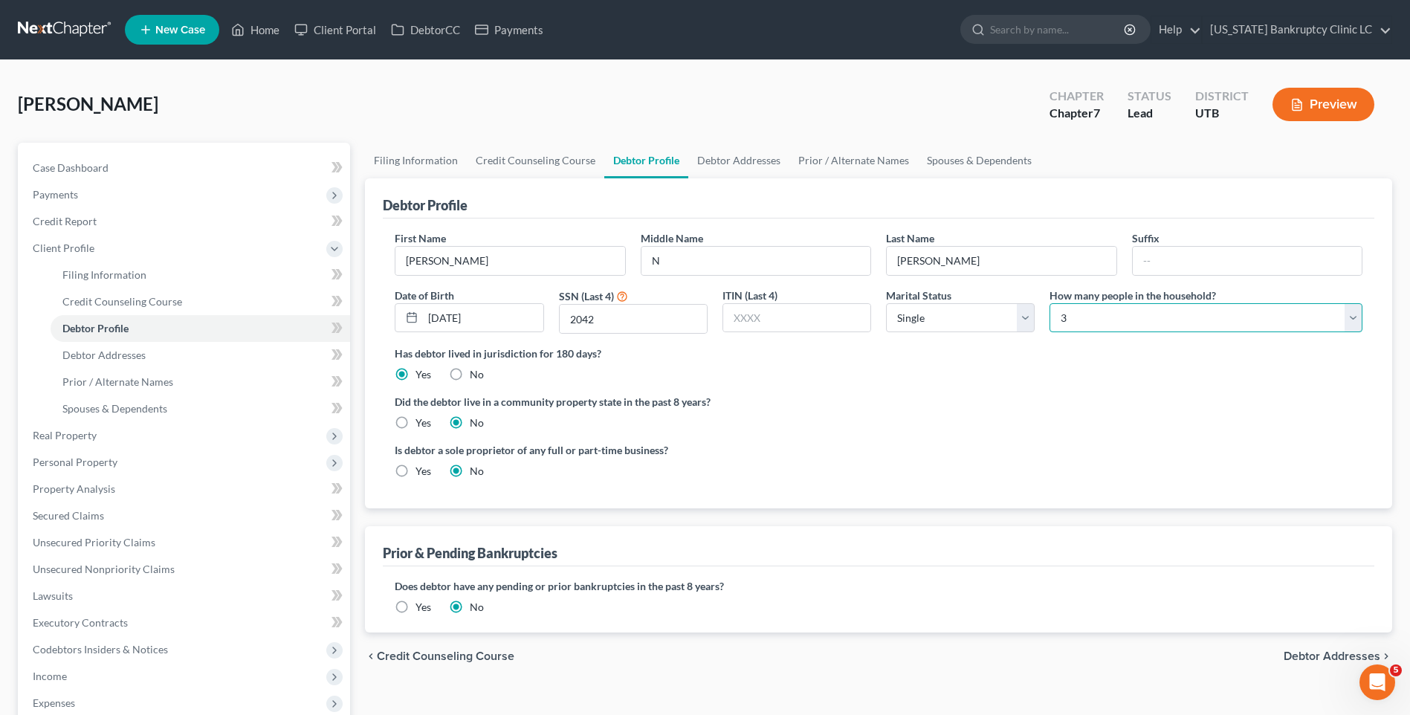
click at [1050, 303] on select "Select 1 2 3 4 5 6 7 8 9 10 11 12 13 14 15 16 17 18 19 20" at bounding box center [1206, 318] width 313 height 30
click at [749, 156] on link "Debtor Addresses" at bounding box center [738, 161] width 101 height 36
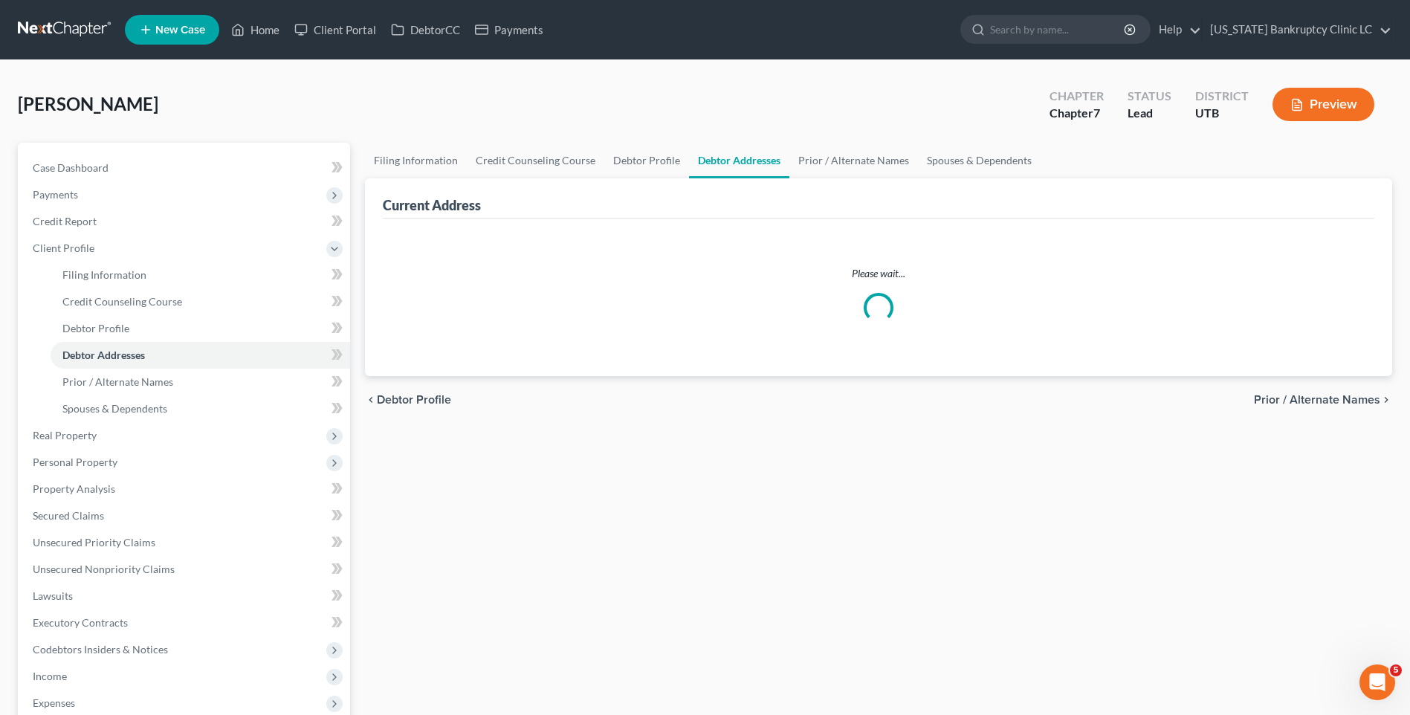
select select "0"
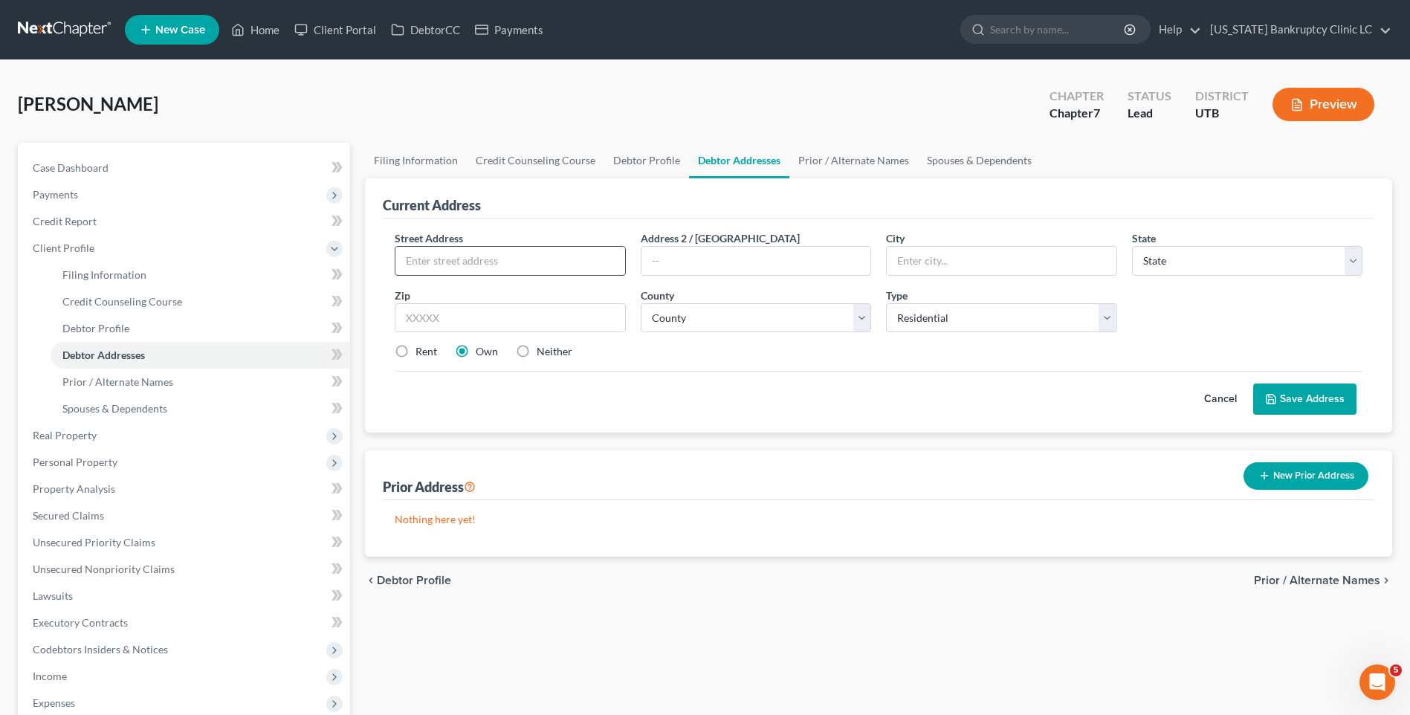
click at [468, 262] on input "text" at bounding box center [509, 261] width 229 height 28
click at [560, 259] on input "[STREET_ADDRESS]" at bounding box center [509, 261] width 229 height 28
type input "163 S 1450 W"
type input "#2A"
type input "Clearfield"
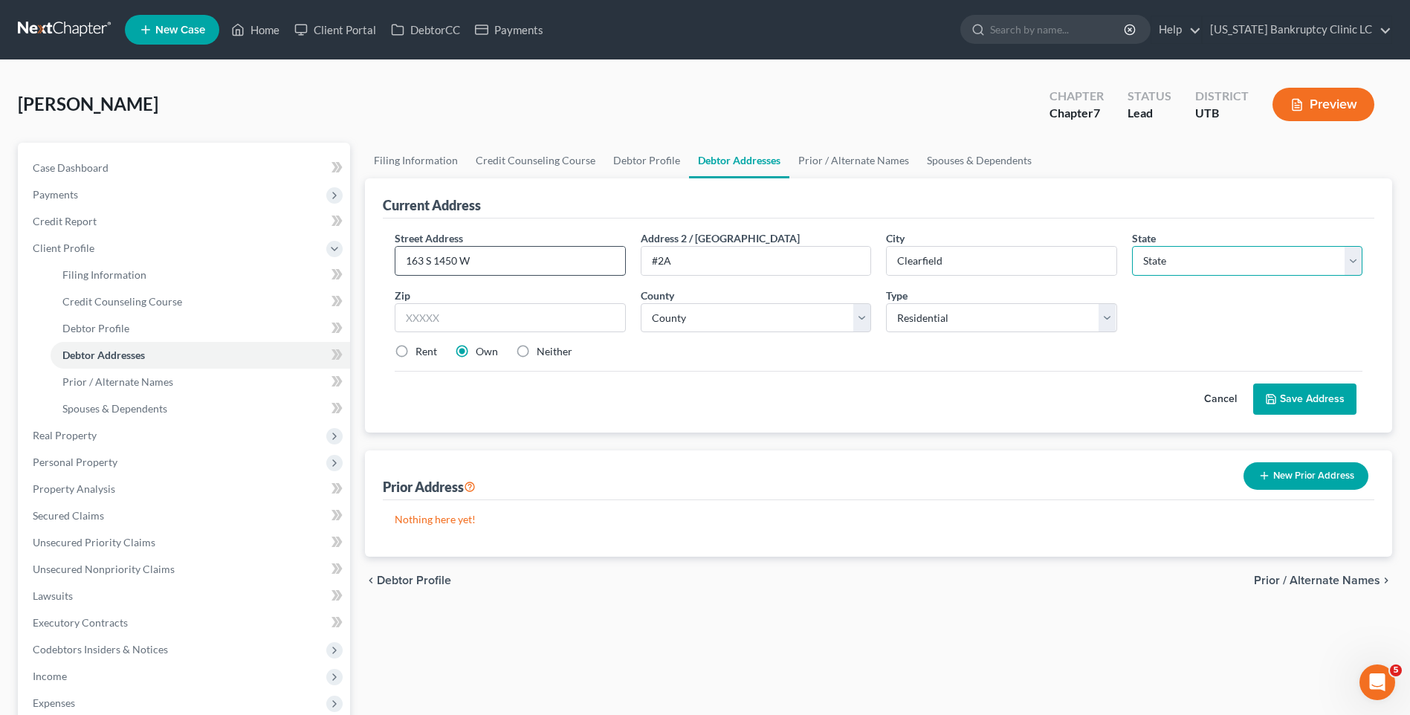
select select "46"
click at [550, 308] on input "text" at bounding box center [510, 318] width 230 height 30
type input "84015"
click at [726, 313] on select "County [GEOGRAPHIC_DATA] [GEOGRAPHIC_DATA] [GEOGRAPHIC_DATA] [GEOGRAPHIC_DATA] …" at bounding box center [756, 318] width 230 height 30
select select "5"
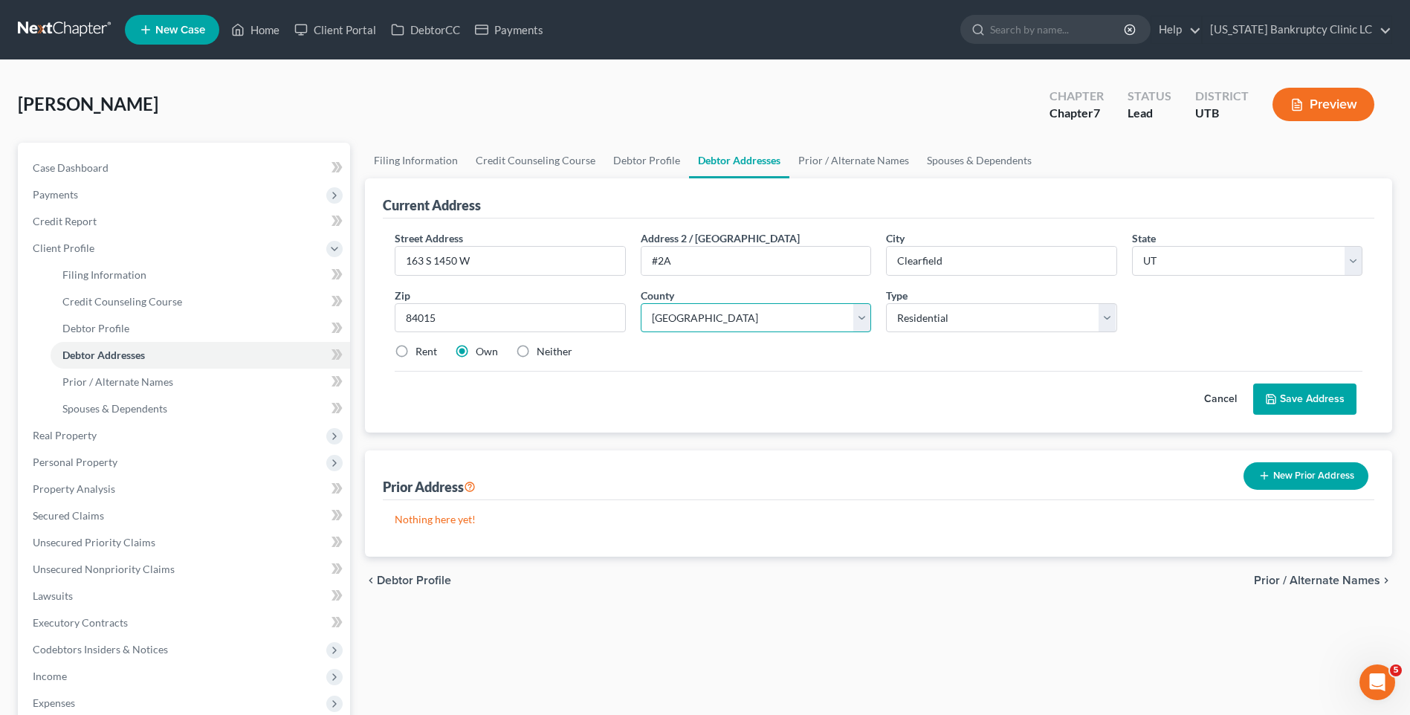
click at [641, 303] on select "County [GEOGRAPHIC_DATA] [GEOGRAPHIC_DATA] [GEOGRAPHIC_DATA] [GEOGRAPHIC_DATA] …" at bounding box center [756, 318] width 230 height 30
click at [979, 318] on select "Select Residential Mailing Rental Business" at bounding box center [1001, 318] width 230 height 30
click at [429, 340] on div "Street Address * [STREET_ADDRESS] * [GEOGRAPHIC_DATA] * State [US_STATE] AK AR …" at bounding box center [878, 300] width 983 height 141
click at [417, 352] on label "Rent" at bounding box center [427, 351] width 22 height 15
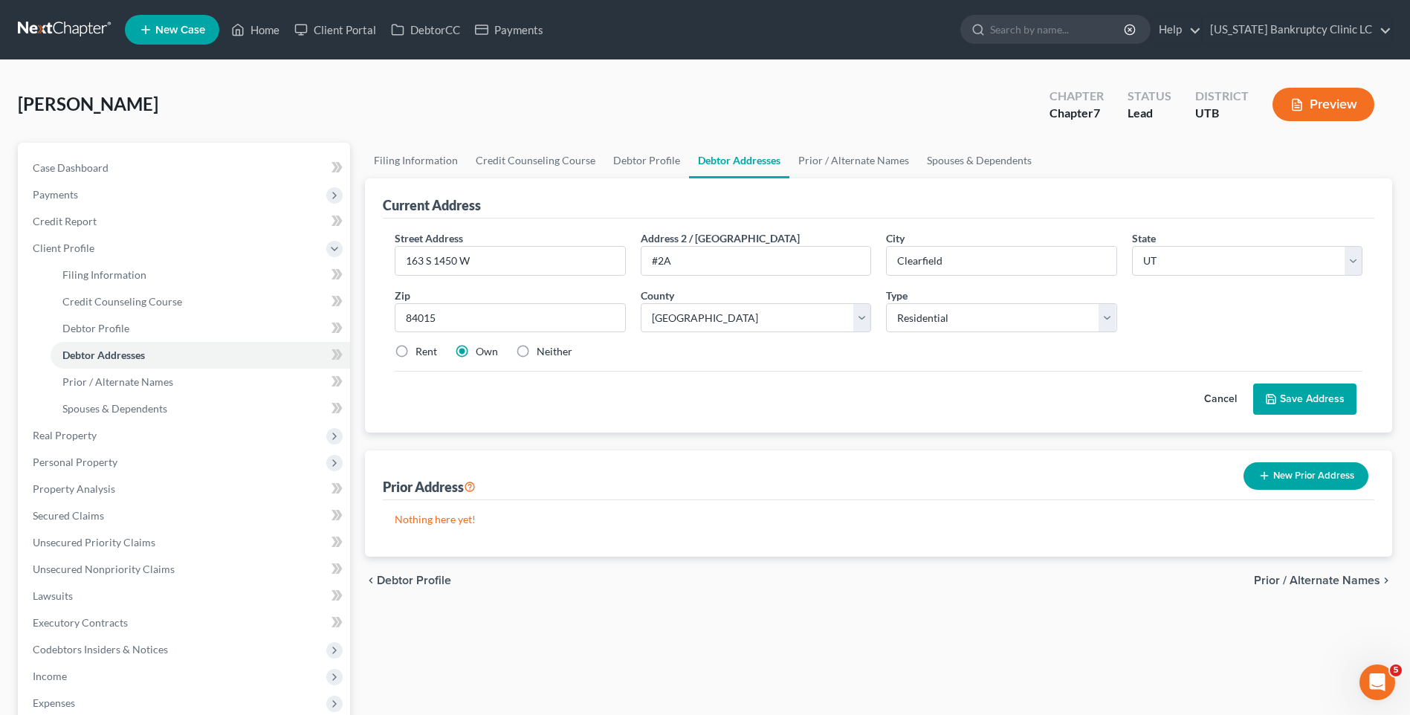
click at [421, 352] on input "Rent" at bounding box center [426, 349] width 10 height 10
radio input "true"
click at [1308, 398] on button "Save Address" at bounding box center [1304, 399] width 103 height 31
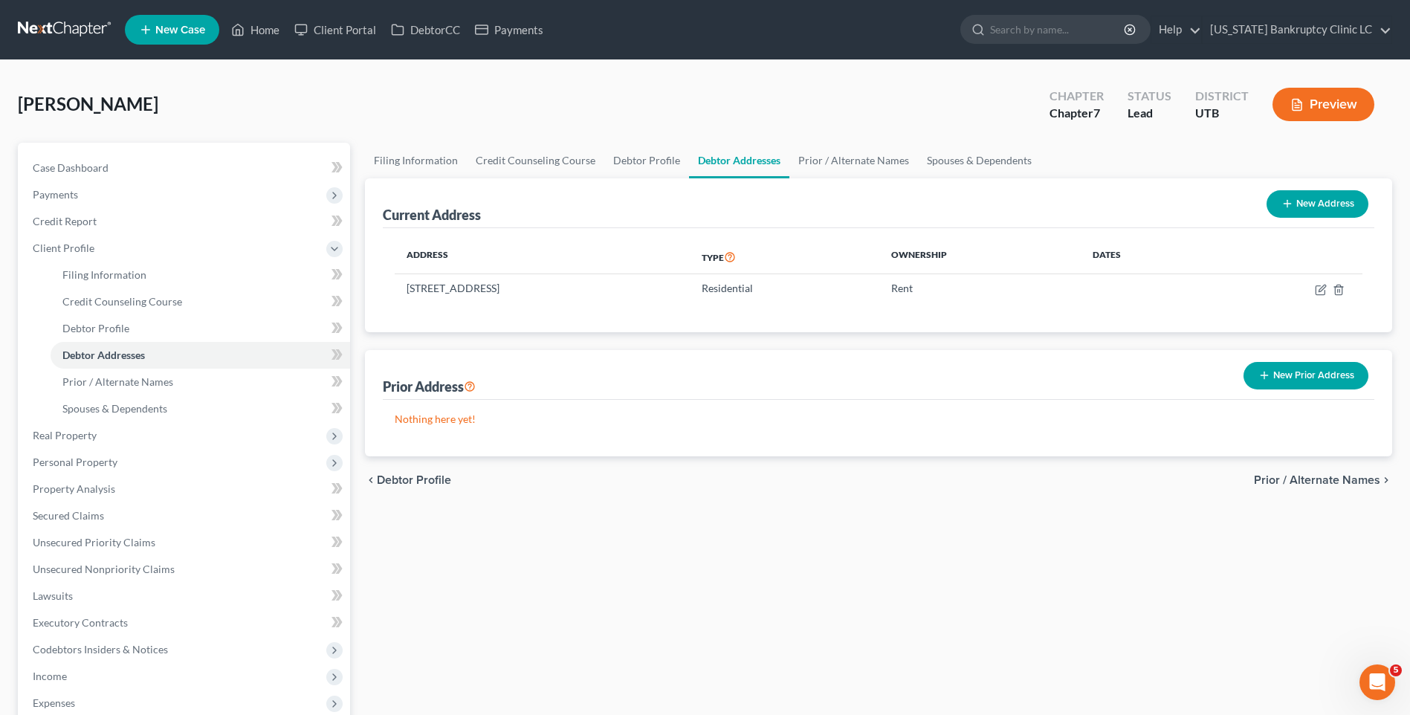
click at [1290, 369] on button "New Prior Address" at bounding box center [1306, 376] width 125 height 28
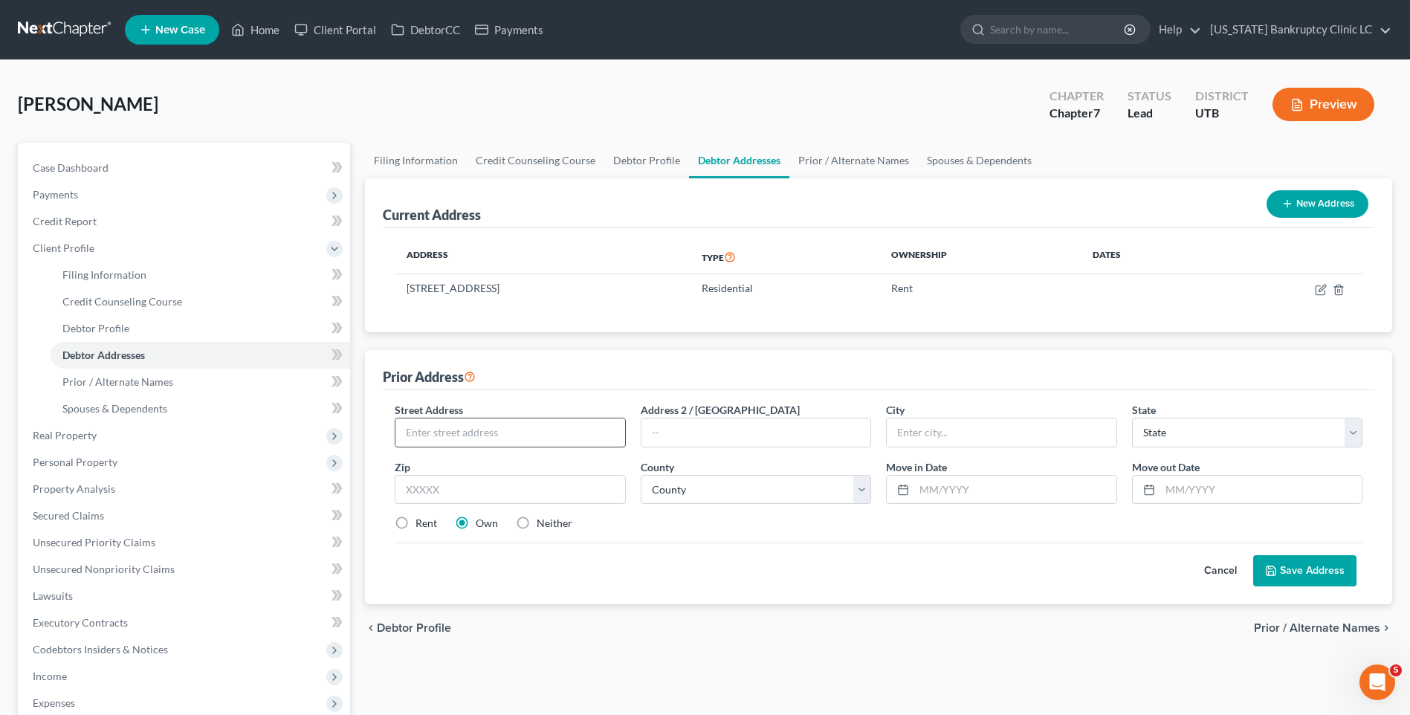
click at [431, 429] on input "text" at bounding box center [509, 432] width 229 height 28
type input "1550 S 1000 E"
type input "Unit 206"
type input "Clearfield"
select select "46"
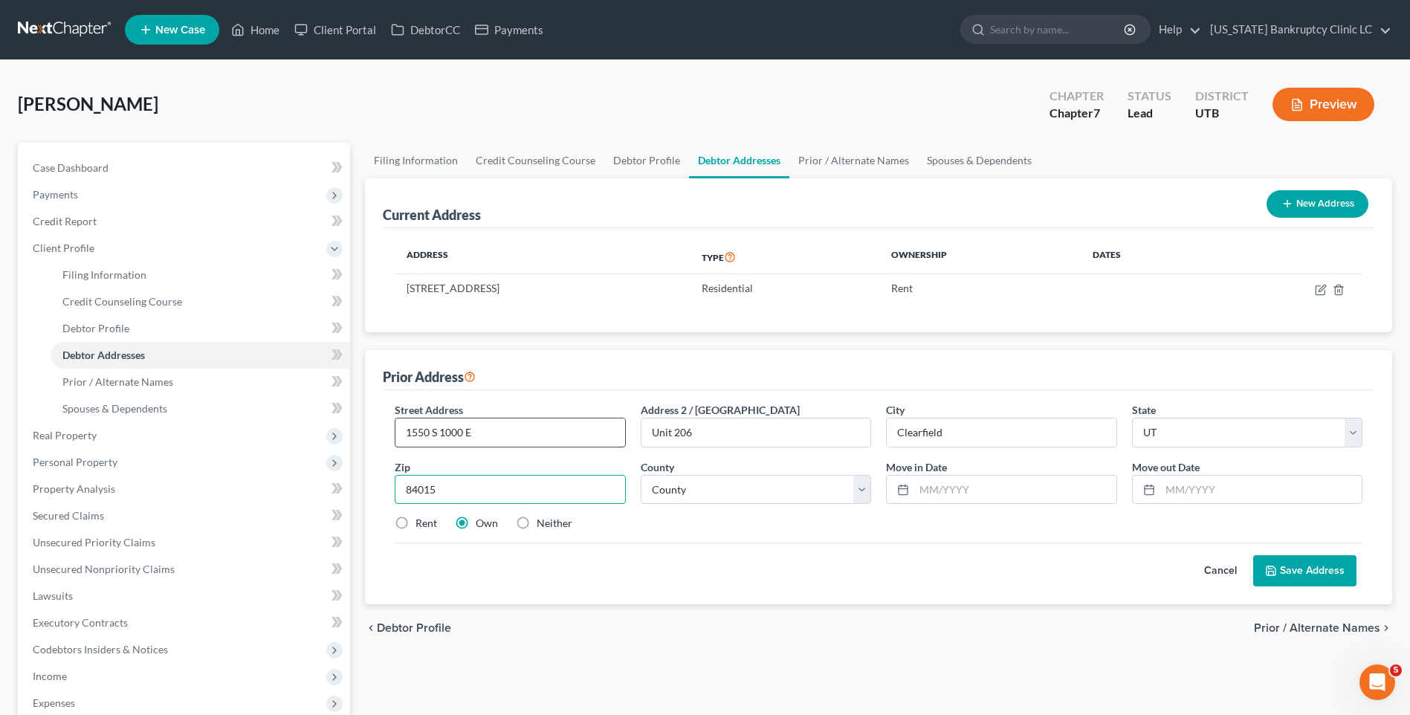
type input "84015"
select select "5"
click at [921, 488] on input "8/2022" at bounding box center [1014, 490] width 201 height 28
type input "08/2022"
click at [1220, 491] on input "text" at bounding box center [1260, 490] width 201 height 28
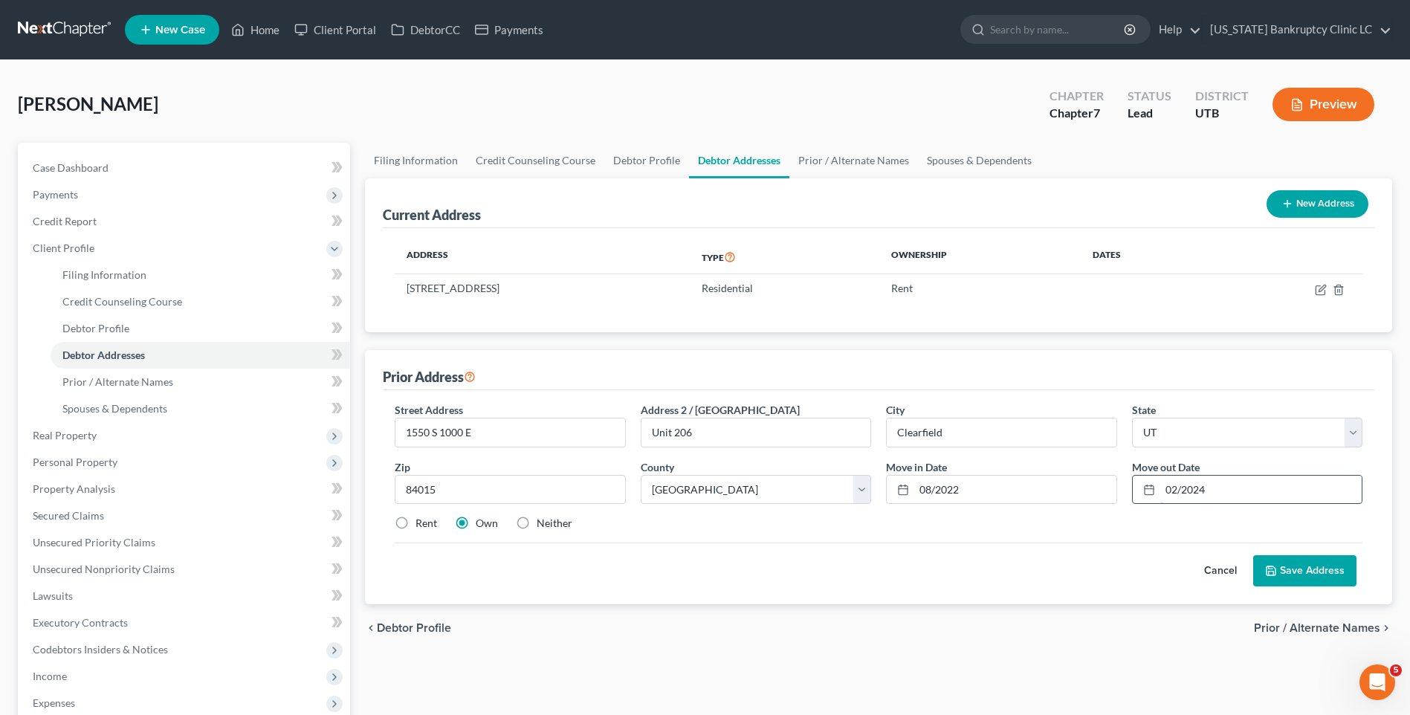
type input "02/2024"
click at [416, 526] on label "Rent" at bounding box center [427, 523] width 22 height 15
click at [421, 526] on input "Rent" at bounding box center [426, 521] width 10 height 10
radio input "true"
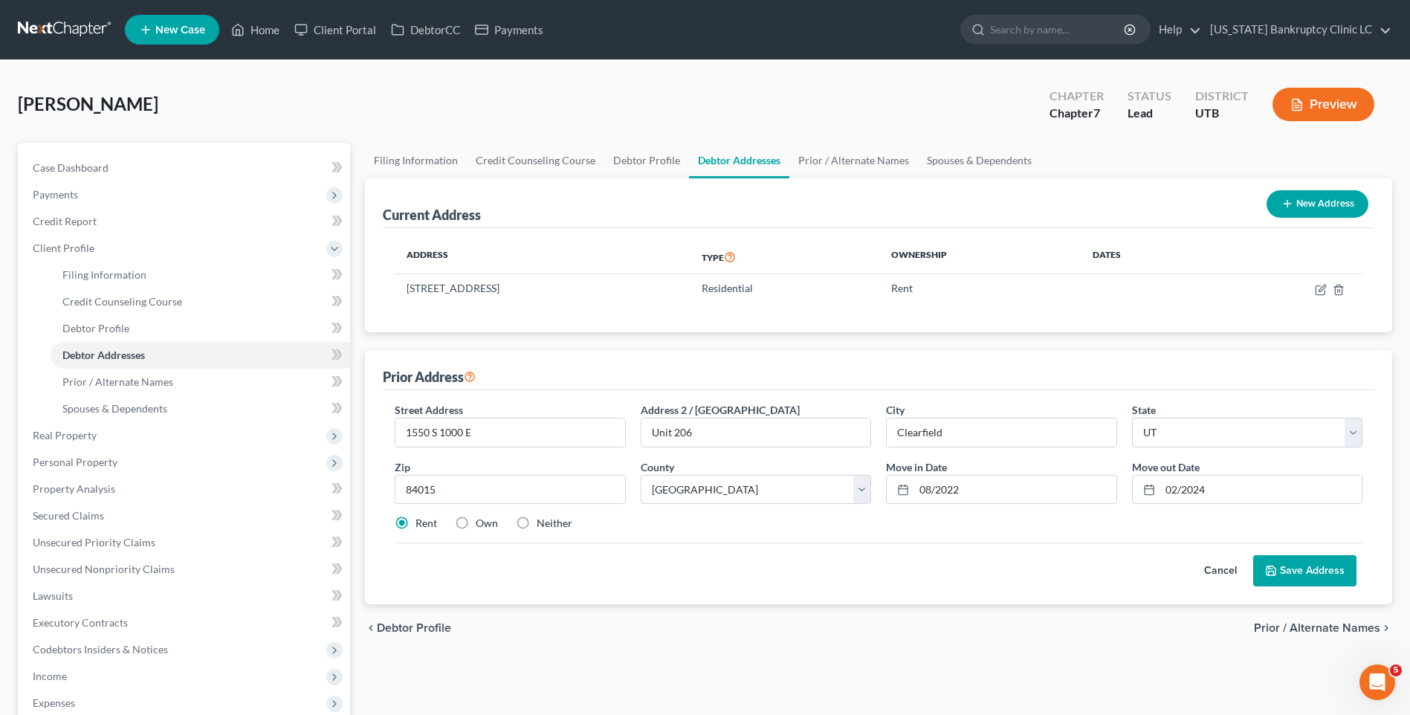
click at [1313, 570] on button "Save Address" at bounding box center [1304, 570] width 103 height 31
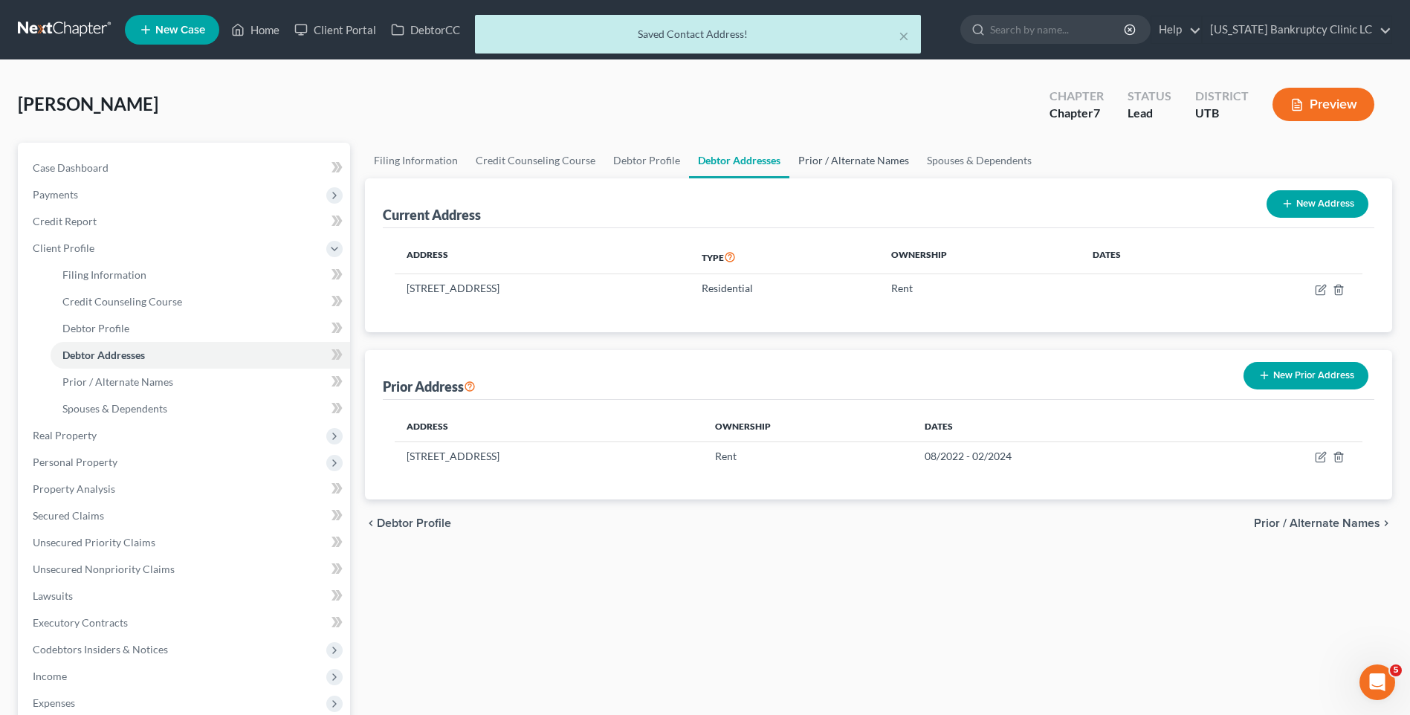
click at [850, 165] on link "Prior / Alternate Names" at bounding box center [853, 161] width 129 height 36
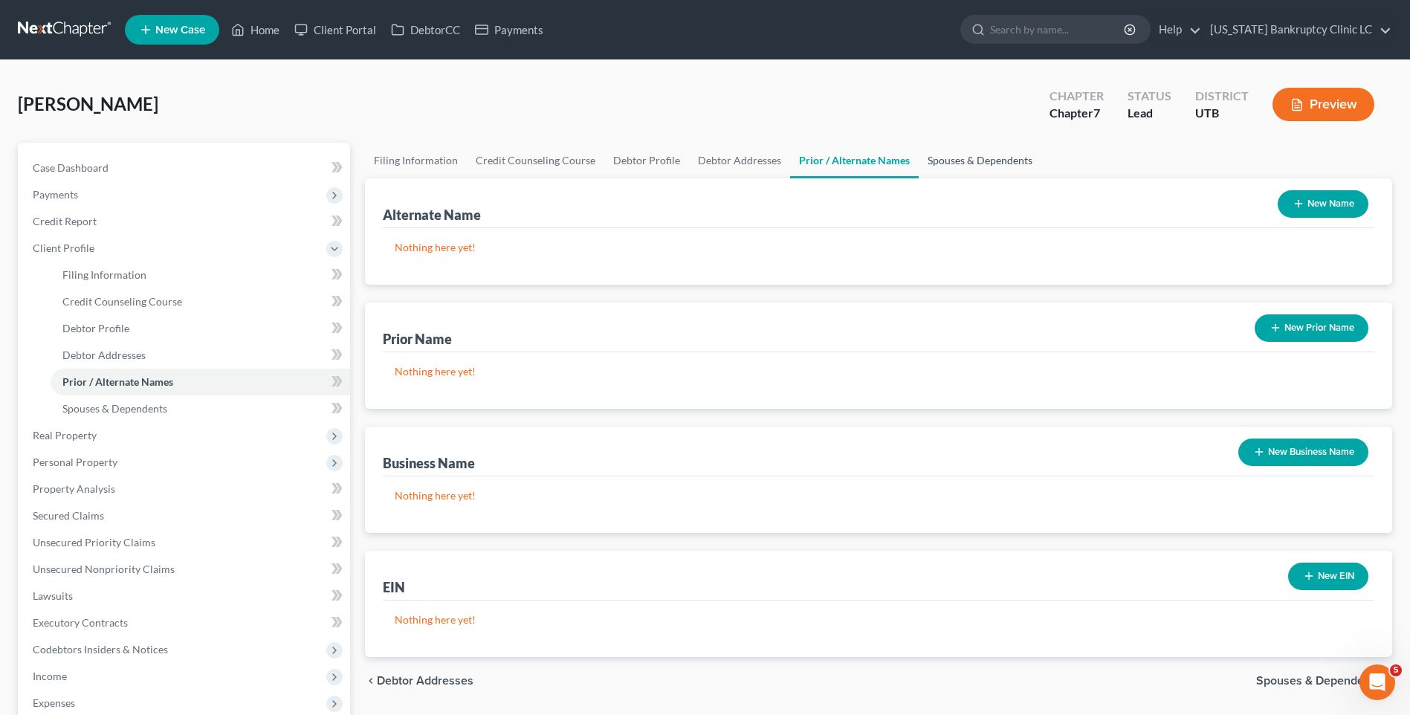
click at [986, 164] on link "Spouses & Dependents" at bounding box center [980, 161] width 123 height 36
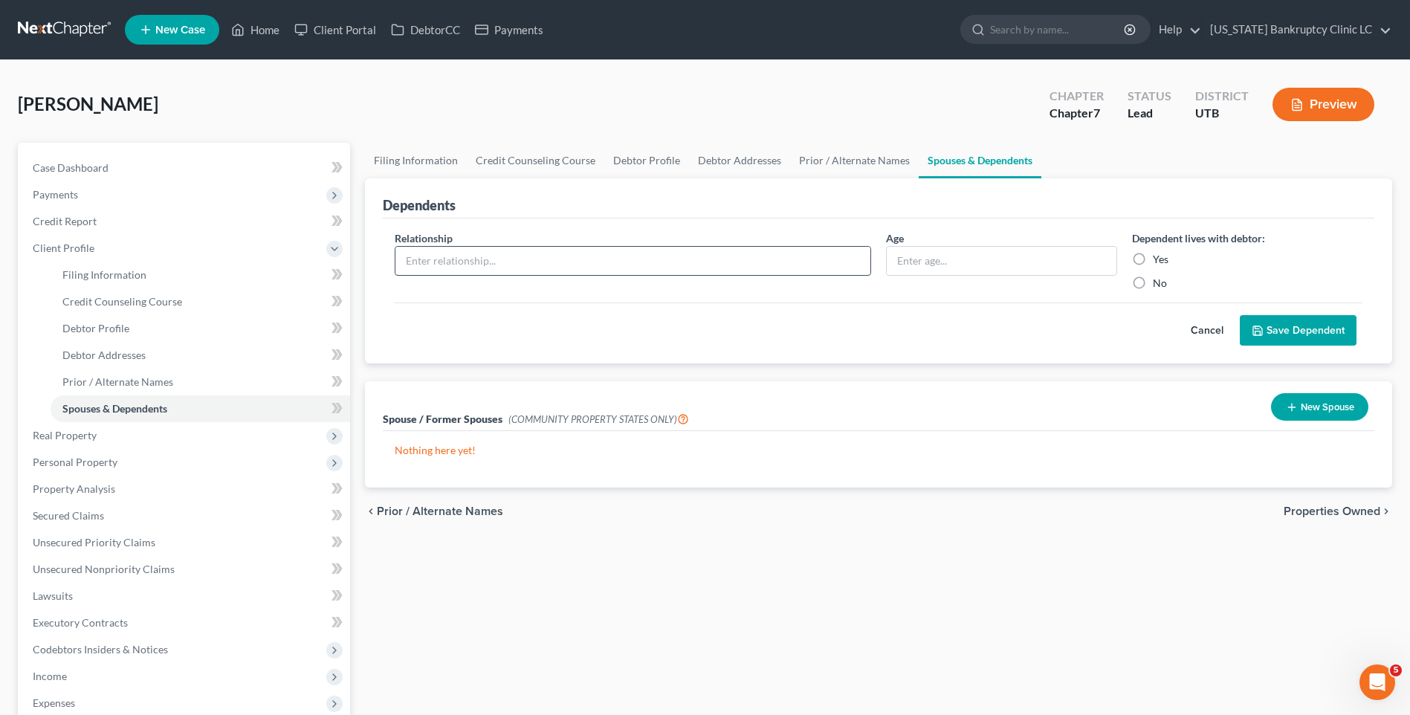
click at [614, 269] on input "text" at bounding box center [632, 261] width 475 height 28
type input "Daughter"
type input "13"
click at [1153, 267] on label "Yes" at bounding box center [1161, 259] width 16 height 15
click at [1159, 262] on input "Yes" at bounding box center [1164, 257] width 10 height 10
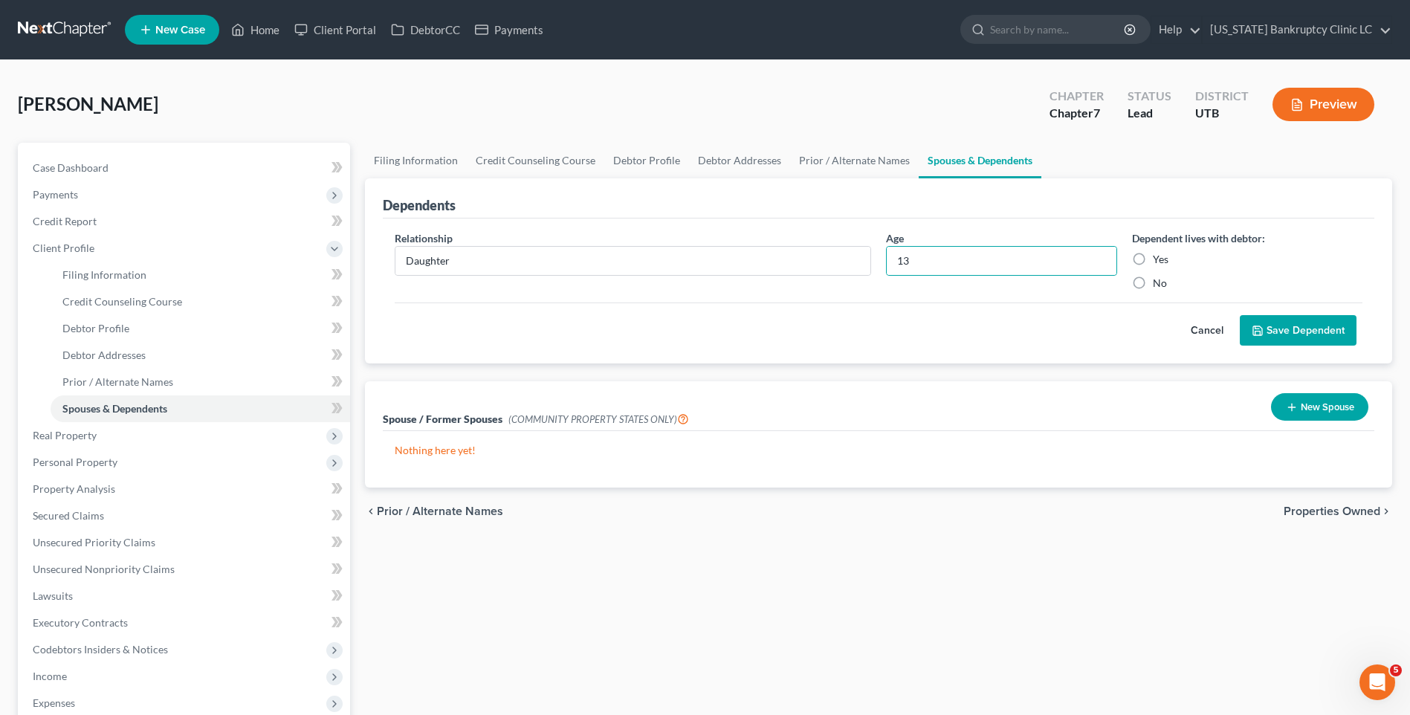
radio input "true"
click at [1305, 323] on button "Save Dependent" at bounding box center [1298, 330] width 117 height 31
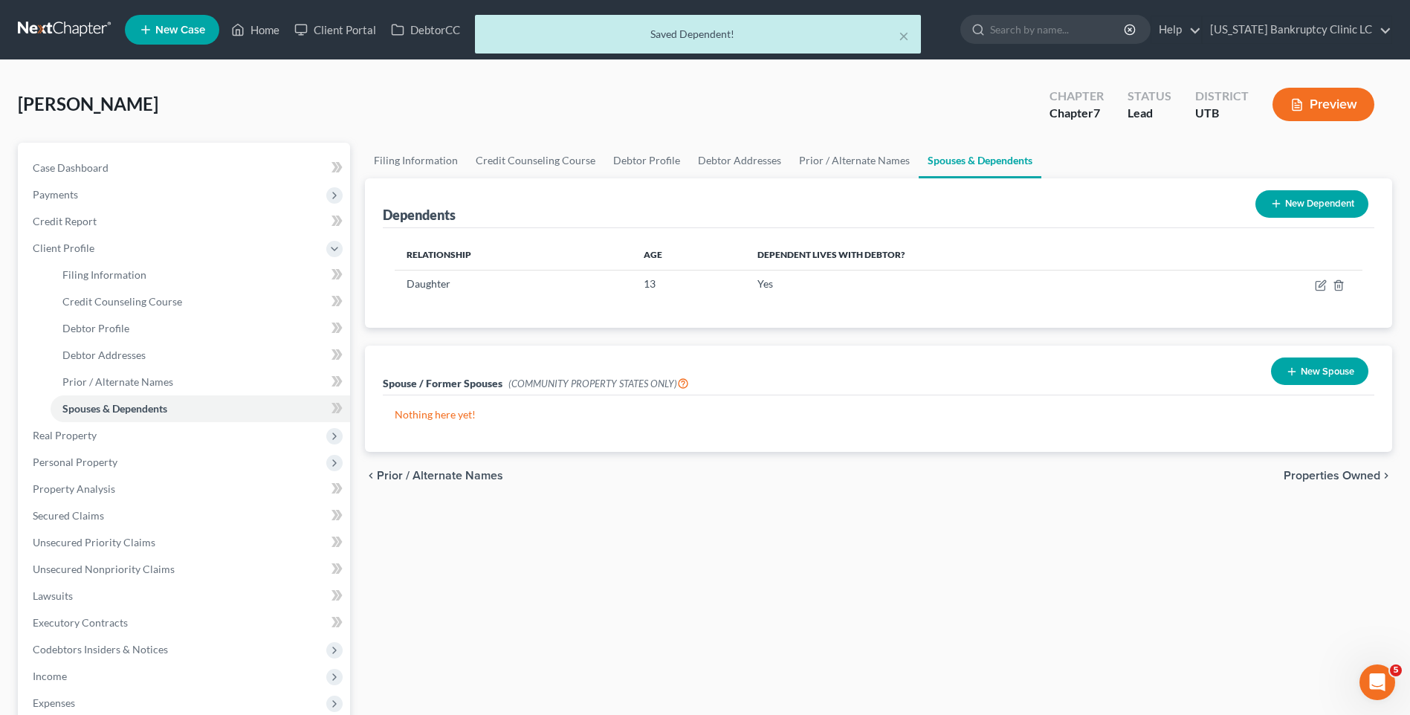
click at [1328, 201] on button "New Dependent" at bounding box center [1311, 204] width 113 height 28
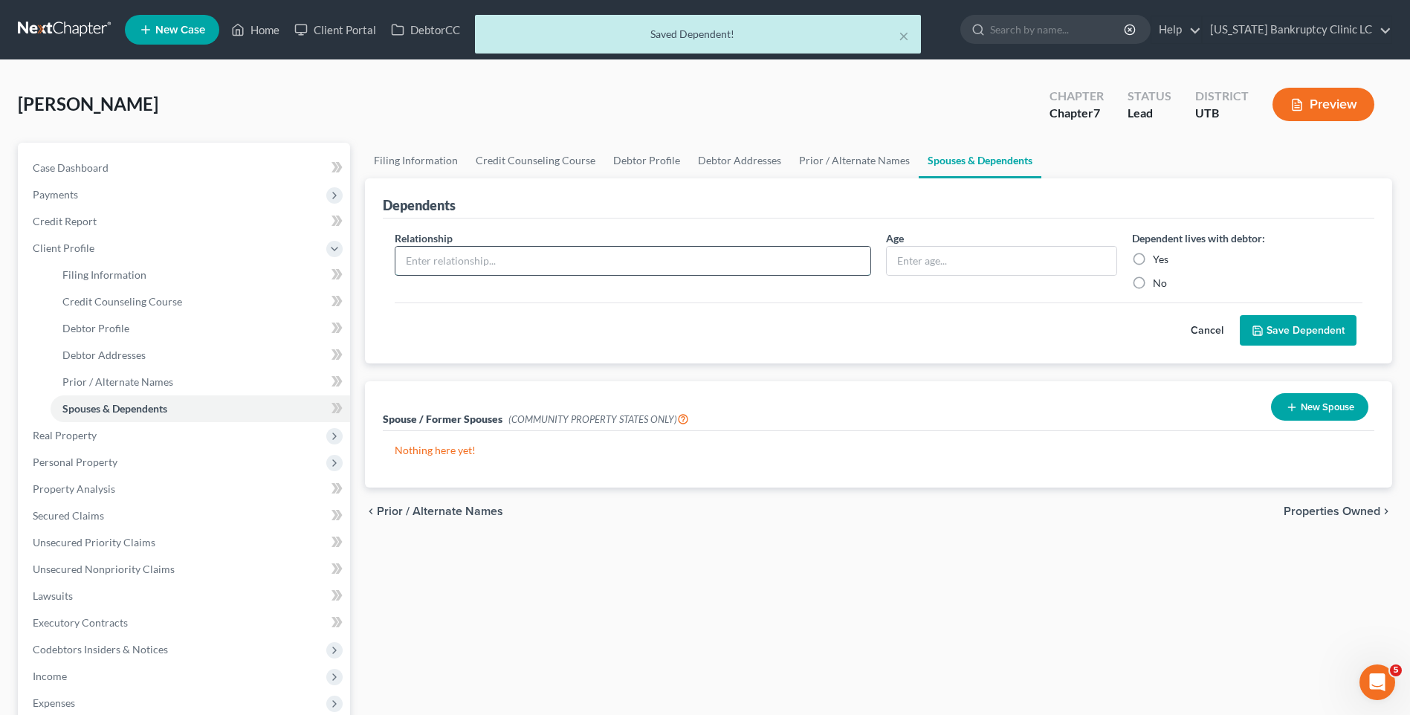
click at [583, 259] on input "text" at bounding box center [632, 261] width 475 height 28
type input "Son"
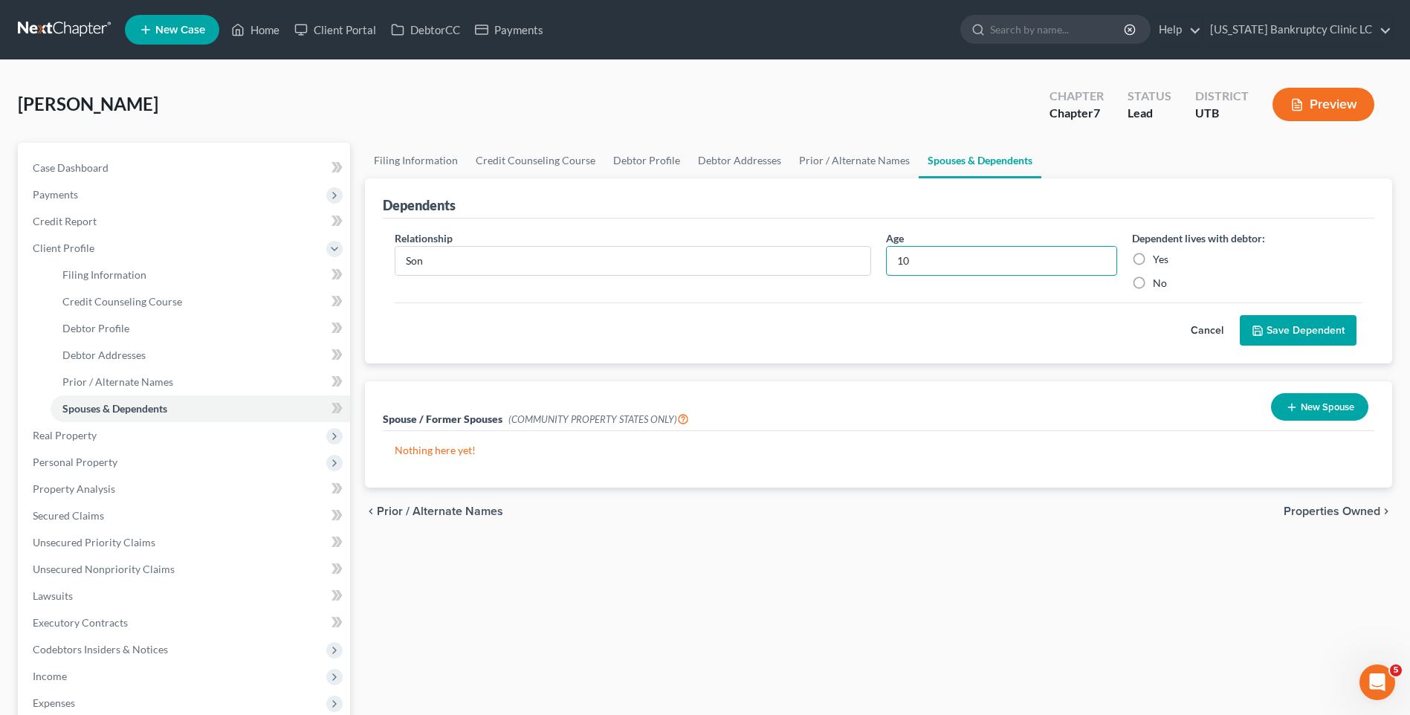
type input "10"
click at [1153, 260] on label "Yes" at bounding box center [1161, 259] width 16 height 15
click at [1159, 260] on input "Yes" at bounding box center [1164, 257] width 10 height 10
radio input "true"
click at [1323, 332] on button "Save Dependent" at bounding box center [1298, 330] width 117 height 31
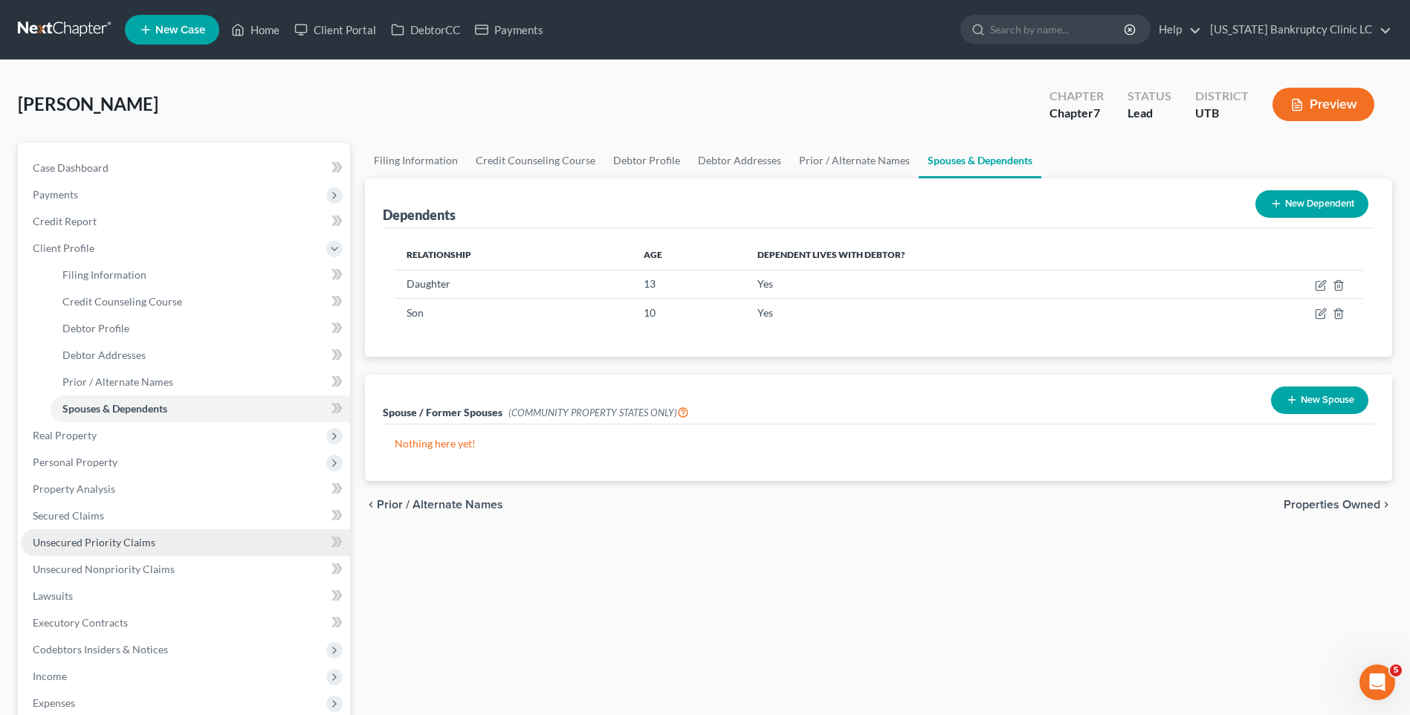
click at [109, 540] on span "Unsecured Priority Claims" at bounding box center [94, 542] width 123 height 13
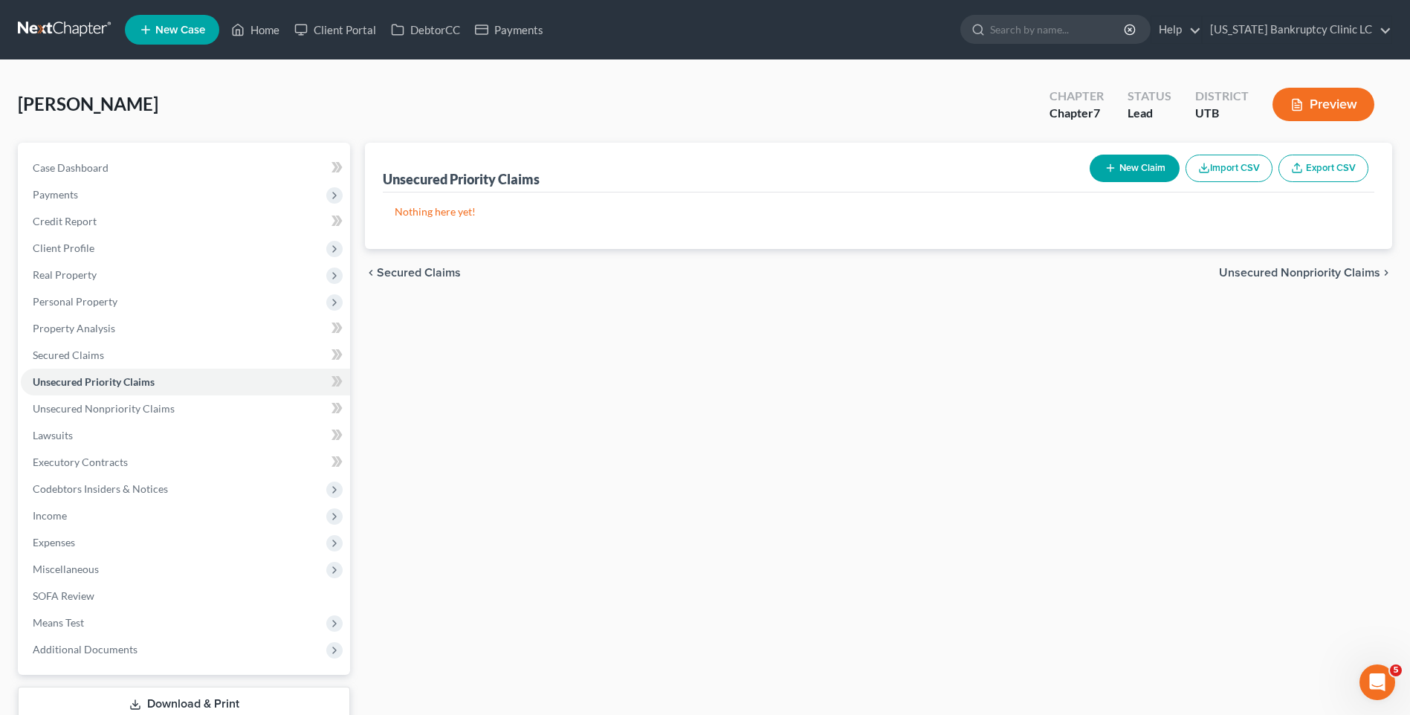
click at [1139, 174] on button "New Claim" at bounding box center [1135, 169] width 90 height 28
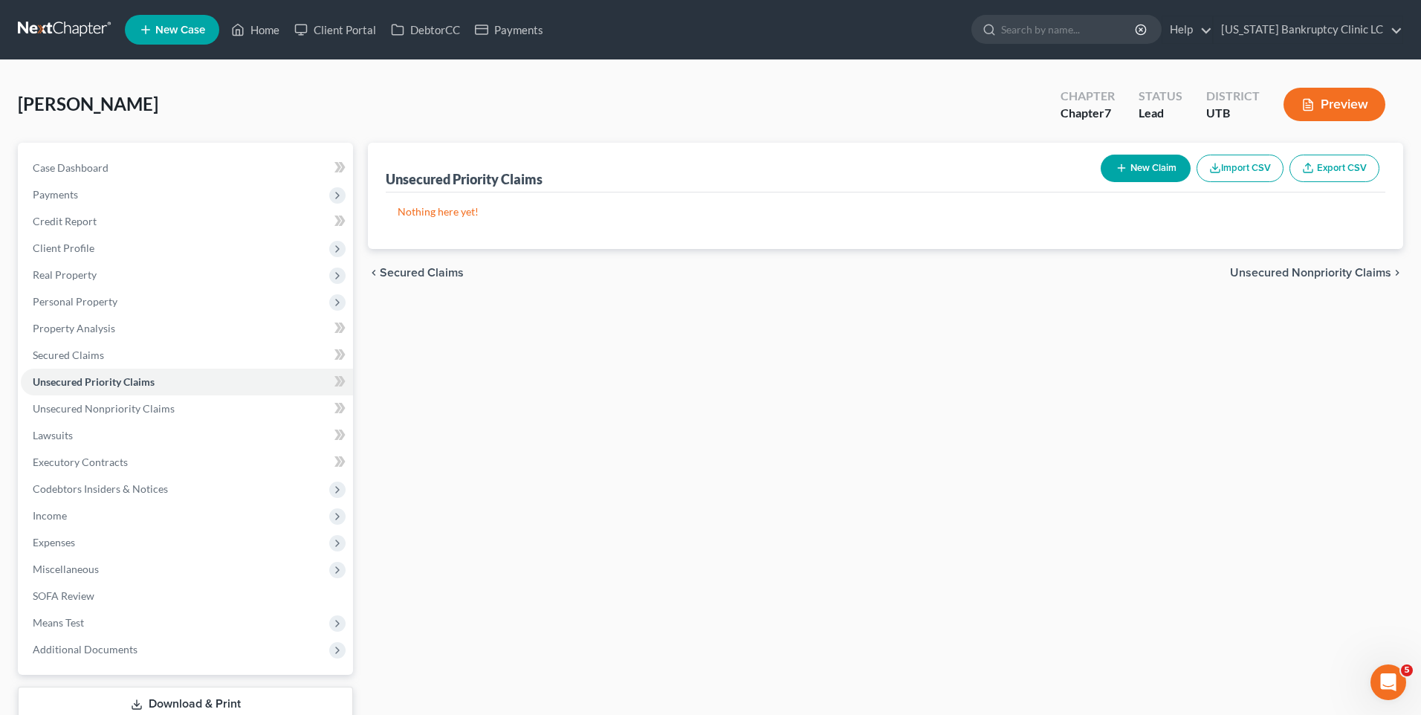
select select "0"
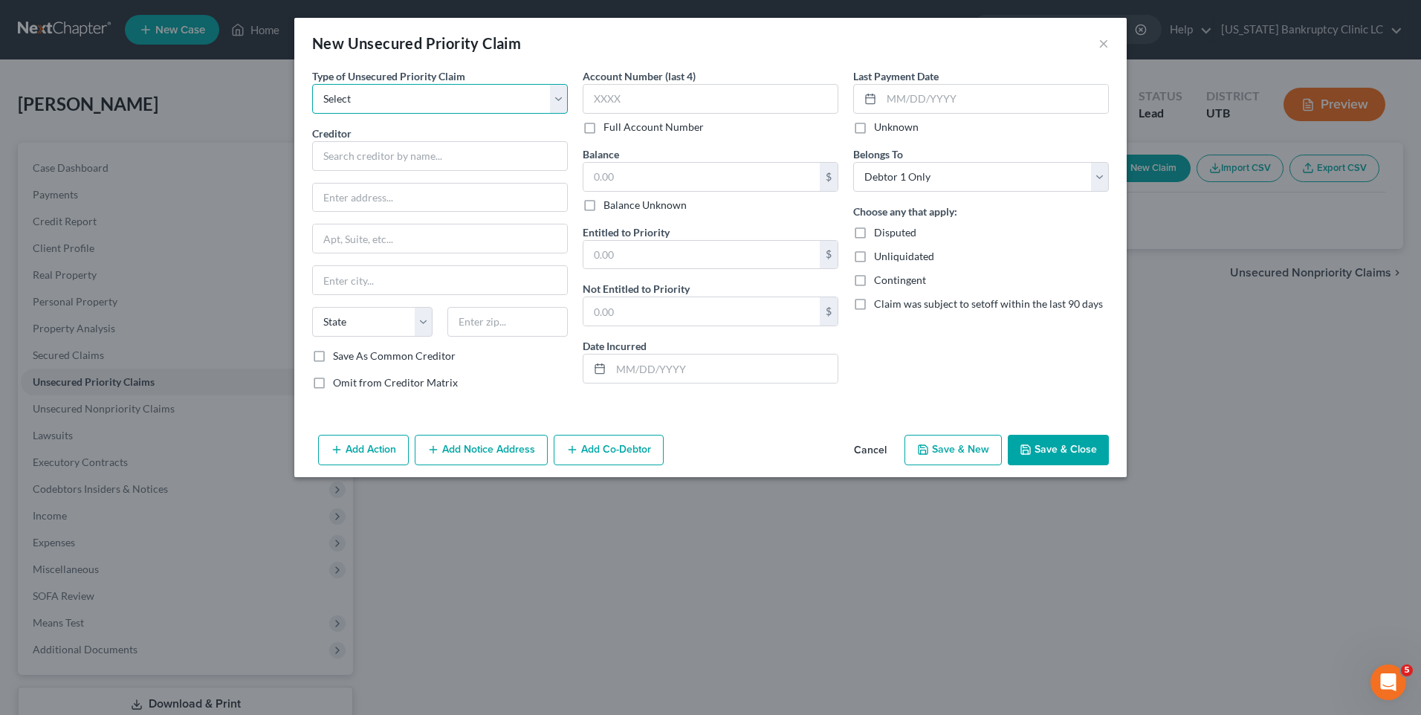
click at [412, 97] on select "Select Taxes & Other Government Units Domestic Support Obligations Extensions o…" at bounding box center [440, 99] width 256 height 30
select select "0"
click at [312, 84] on select "Select Taxes & Other Government Units Domestic Support Obligations Extensions o…" at bounding box center [440, 99] width 256 height 30
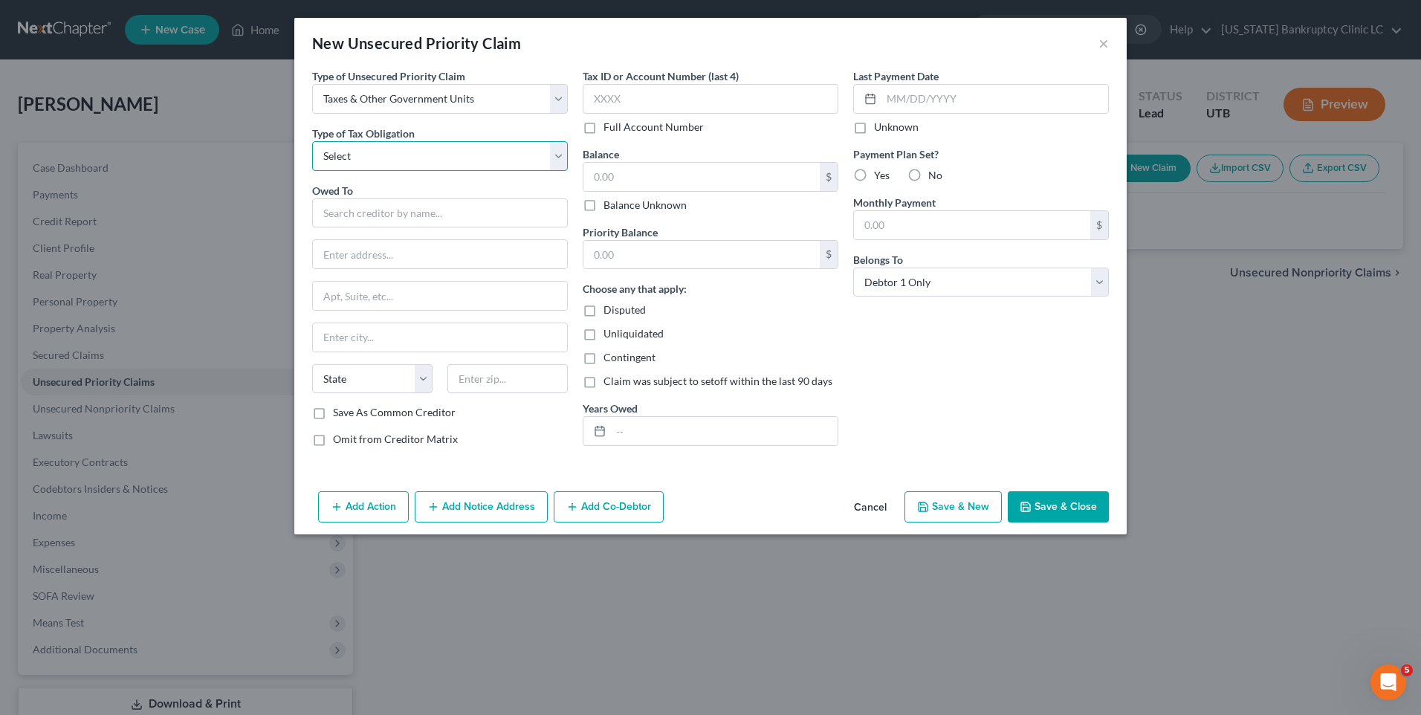
click at [407, 148] on select "Select Federal City State Franchise Tax Board Other" at bounding box center [440, 156] width 256 height 30
select select "0"
click at [312, 141] on select "Select Federal City State Franchise Tax Board Other" at bounding box center [440, 156] width 256 height 30
click at [383, 215] on input "text" at bounding box center [440, 213] width 256 height 30
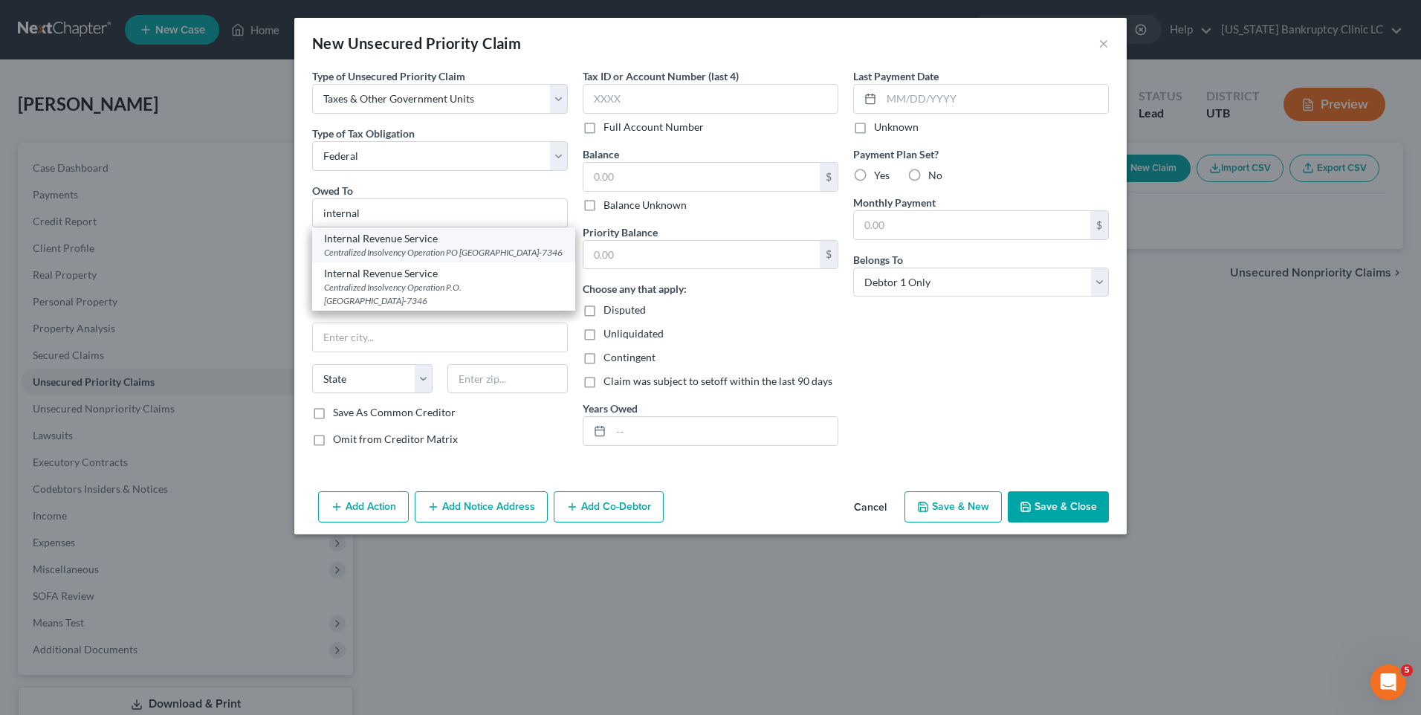
click at [393, 250] on div "Centralized Insolvency Operation PO [GEOGRAPHIC_DATA]-7346" at bounding box center [443, 252] width 239 height 13
type input "Internal Revenue Service"
type input "Centralized Insolvency Operation"
type input "PO Box 7346"
type input "[GEOGRAPHIC_DATA]"
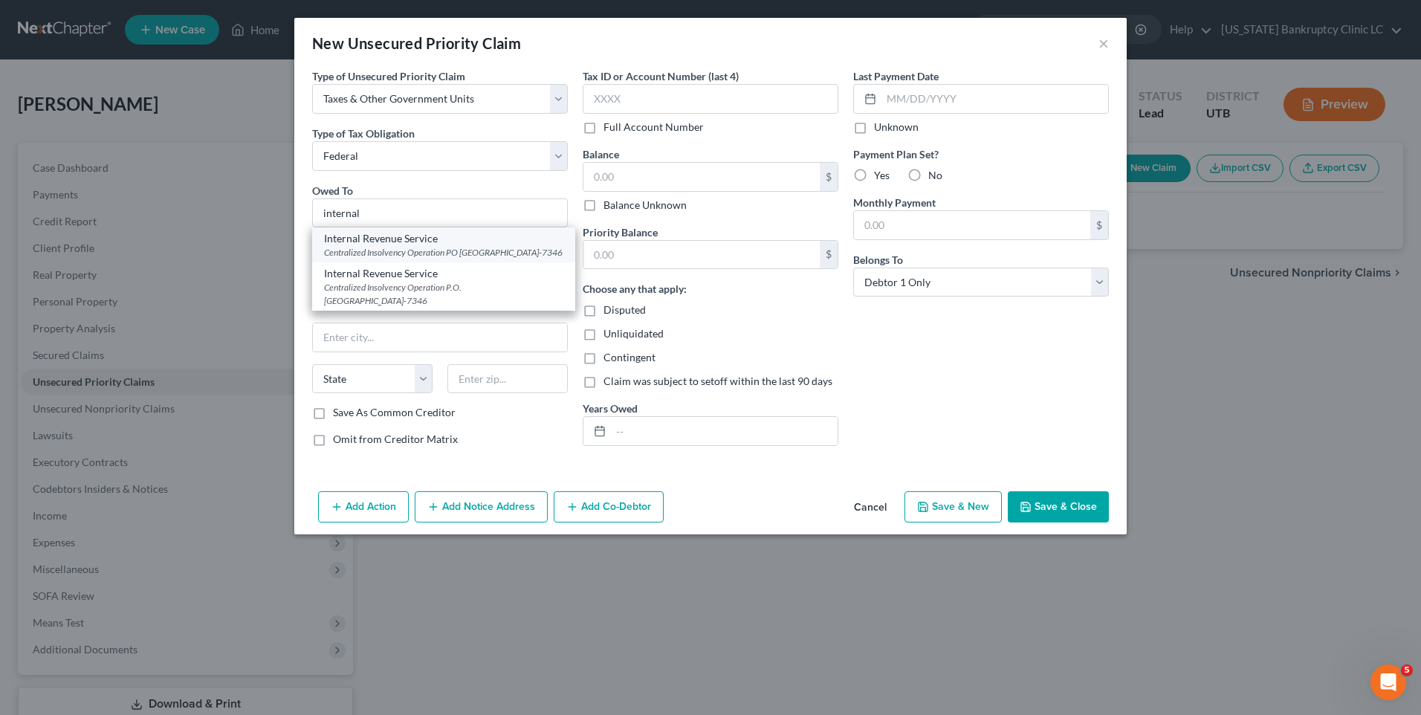
select select "39"
type input "19101-7346"
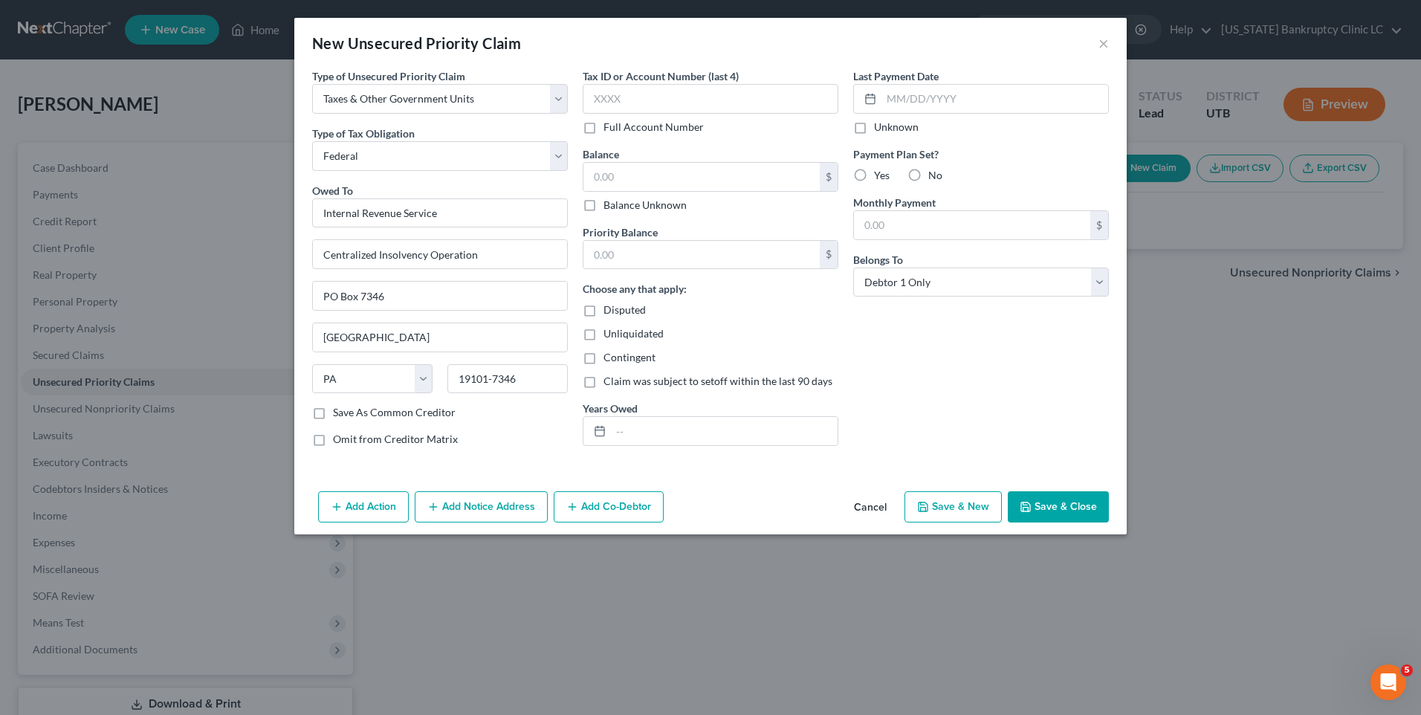
click at [976, 495] on button "Save & New" at bounding box center [953, 506] width 97 height 31
select select "0"
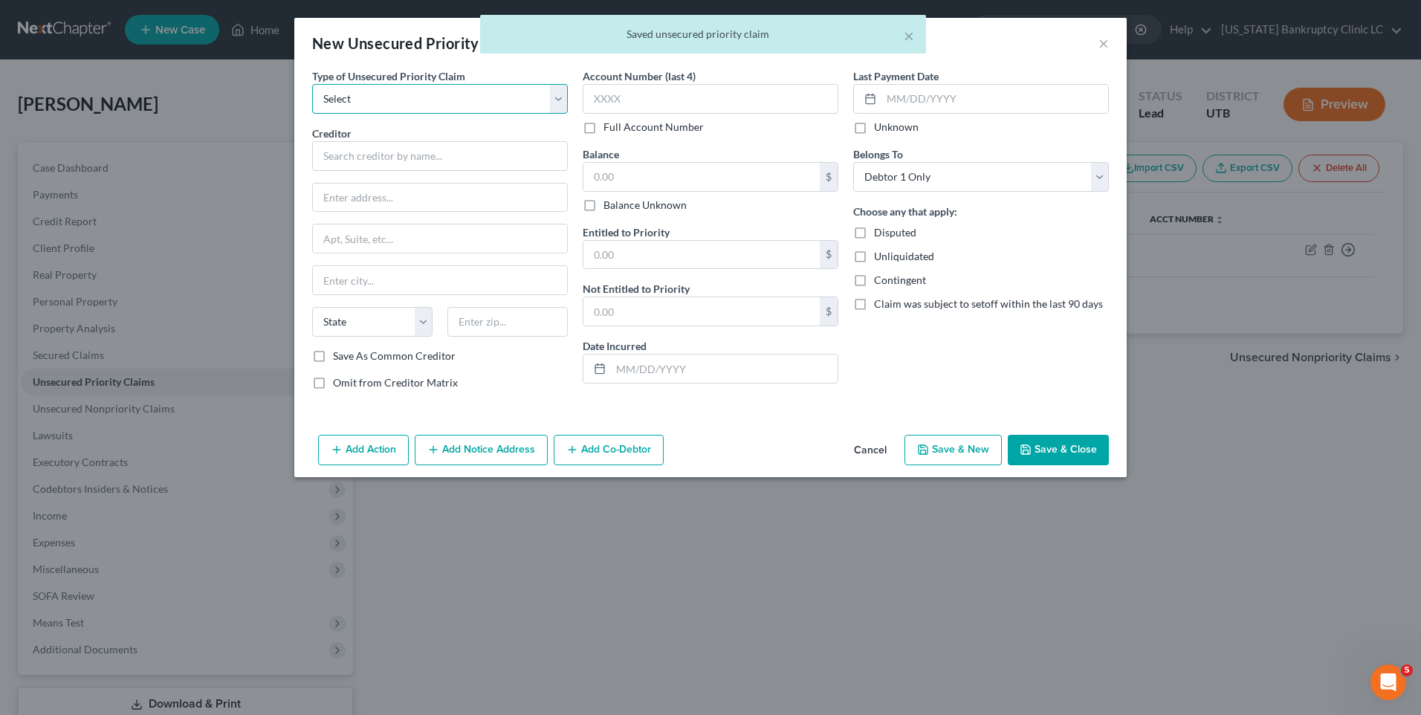
click at [384, 105] on select "Select Taxes & Other Government Units Domestic Support Obligations Extensions o…" at bounding box center [440, 99] width 256 height 30
select select "0"
click at [312, 84] on select "Select Taxes & Other Government Units Domestic Support Obligations Extensions o…" at bounding box center [440, 99] width 256 height 30
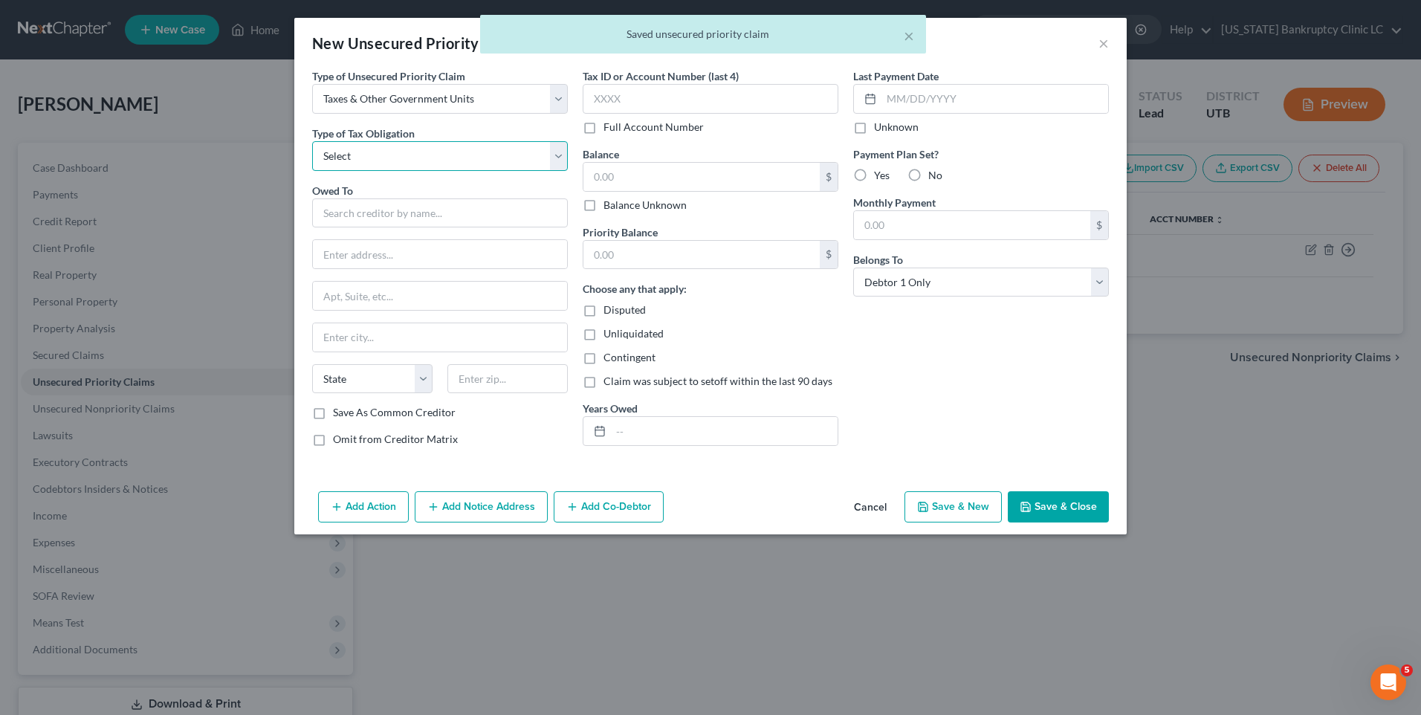
click at [362, 155] on select "Select Federal City State Franchise Tax Board Other" at bounding box center [440, 156] width 256 height 30
select select "2"
click at [312, 141] on select "Select Federal City State Franchise Tax Board Other" at bounding box center [440, 156] width 256 height 30
click at [391, 219] on input "text" at bounding box center [440, 213] width 256 height 30
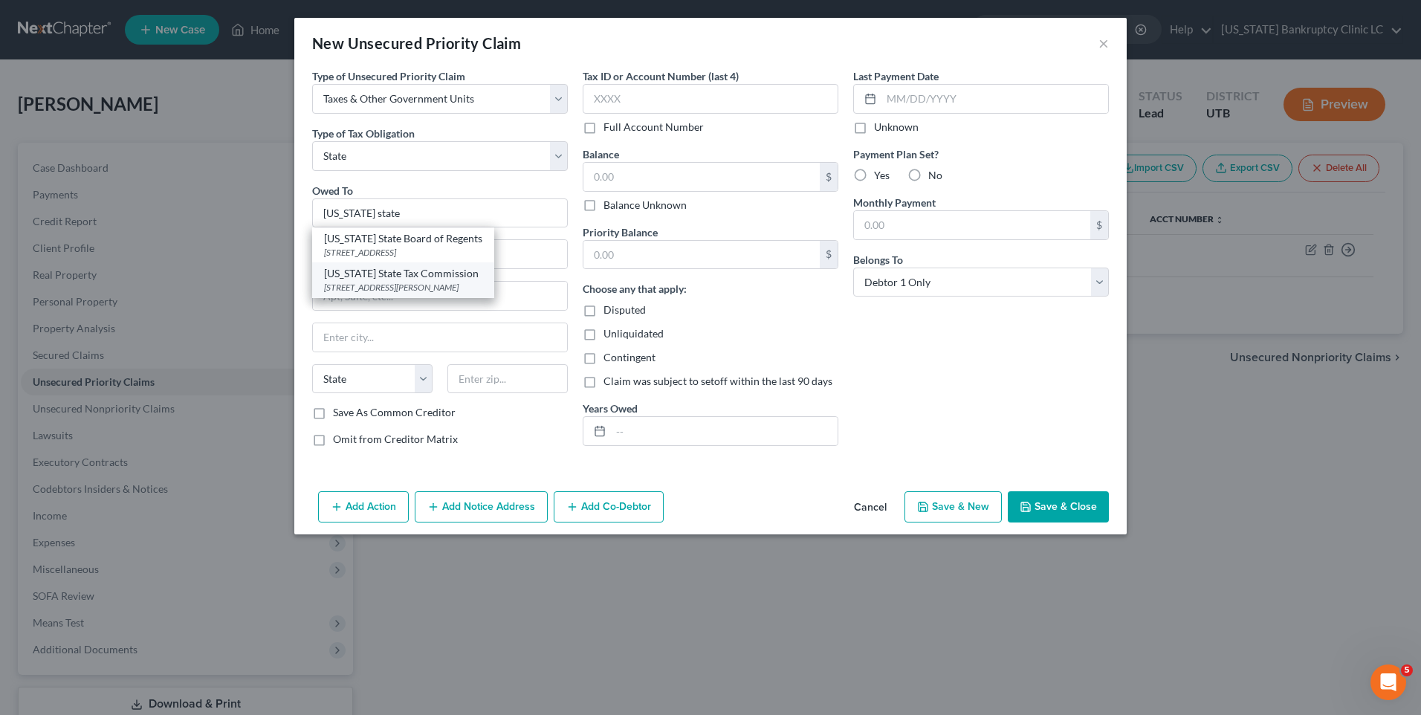
click at [407, 281] on div "[STREET_ADDRESS][PERSON_NAME]" at bounding box center [403, 287] width 158 height 13
type input "[US_STATE] State Tax Commission"
type input "[STREET_ADDRESS]"
type input "Special Services Division, [PERSON_NAME]"
type input "[GEOGRAPHIC_DATA]"
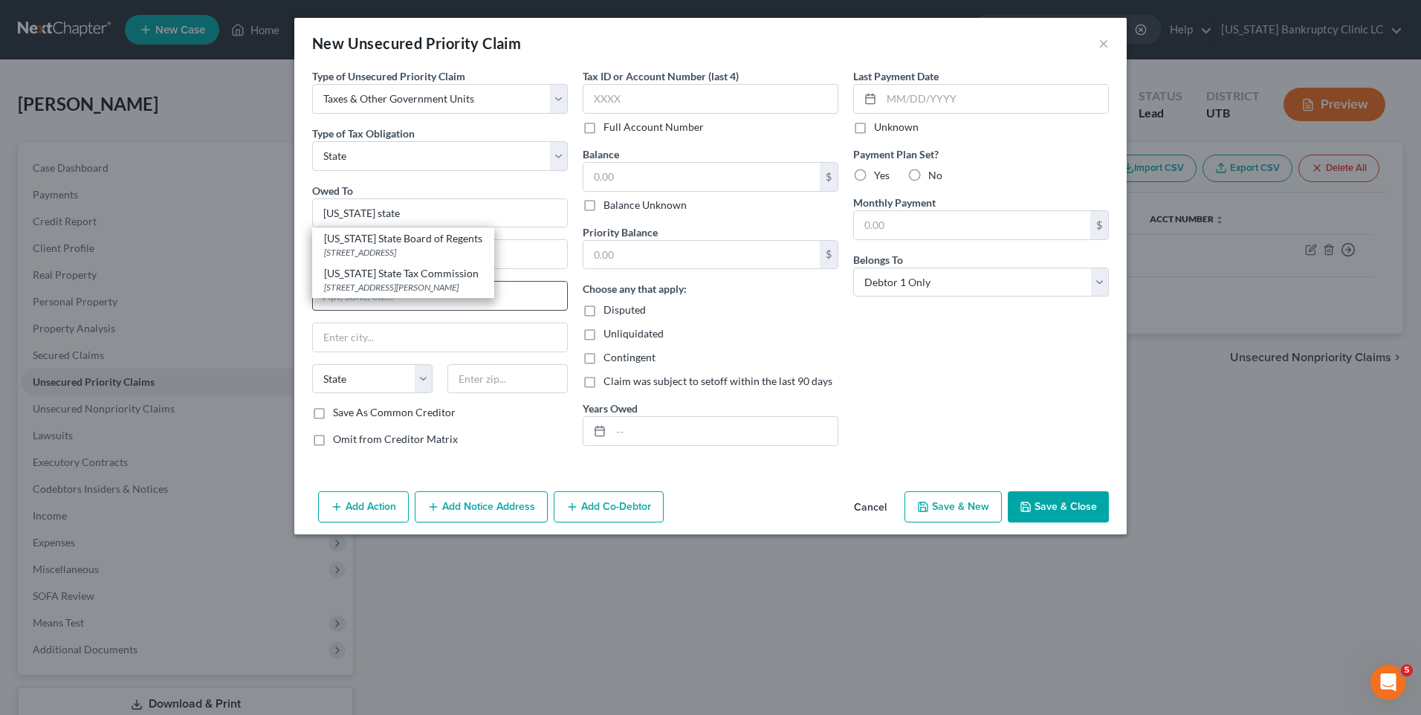
select select "46"
type input "84134"
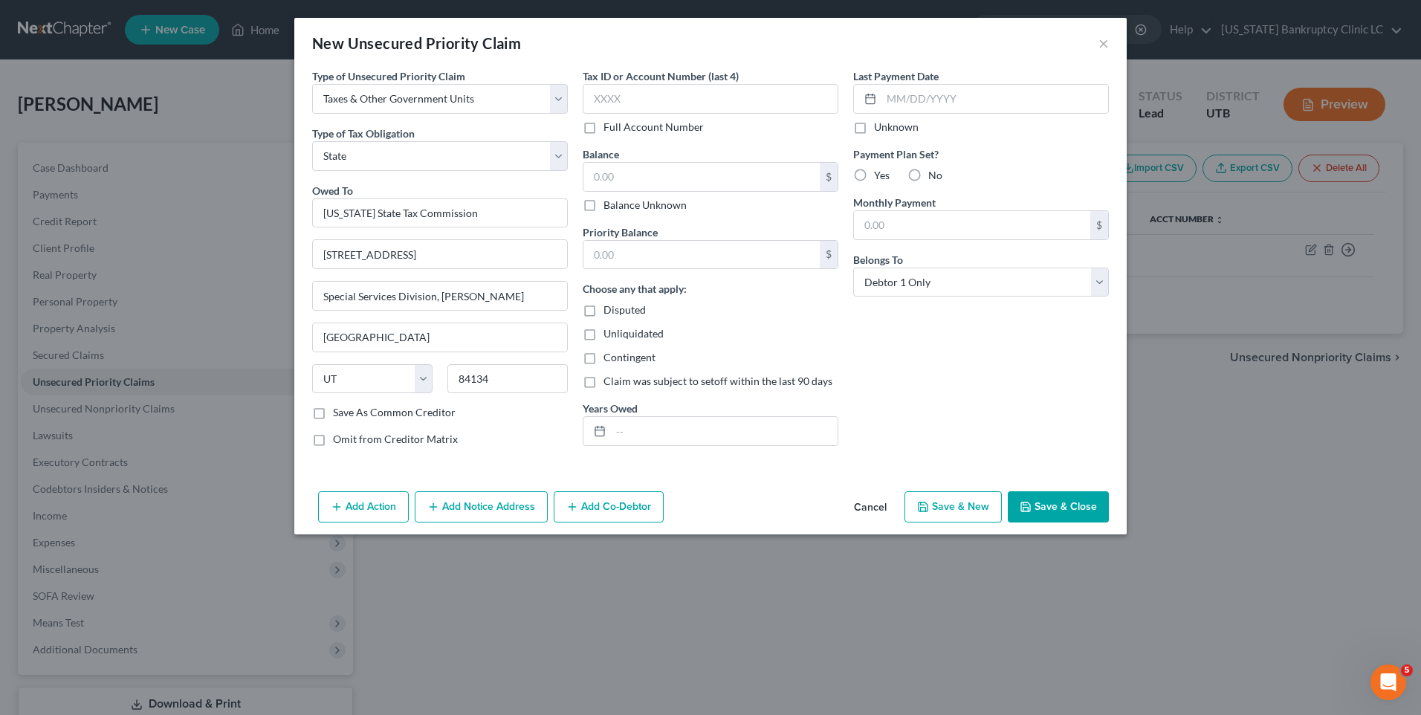
click at [1047, 504] on button "Save & Close" at bounding box center [1058, 506] width 101 height 31
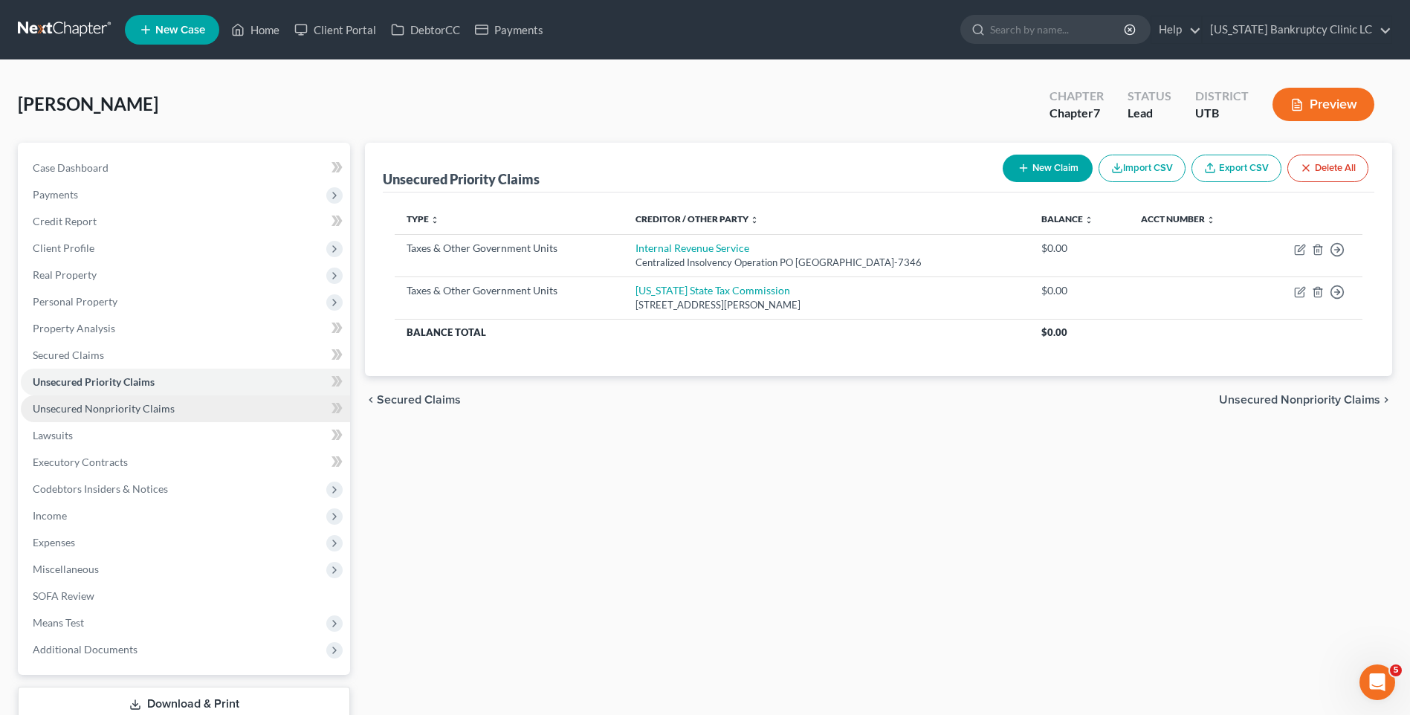
click at [123, 399] on link "Unsecured Nonpriority Claims" at bounding box center [185, 408] width 329 height 27
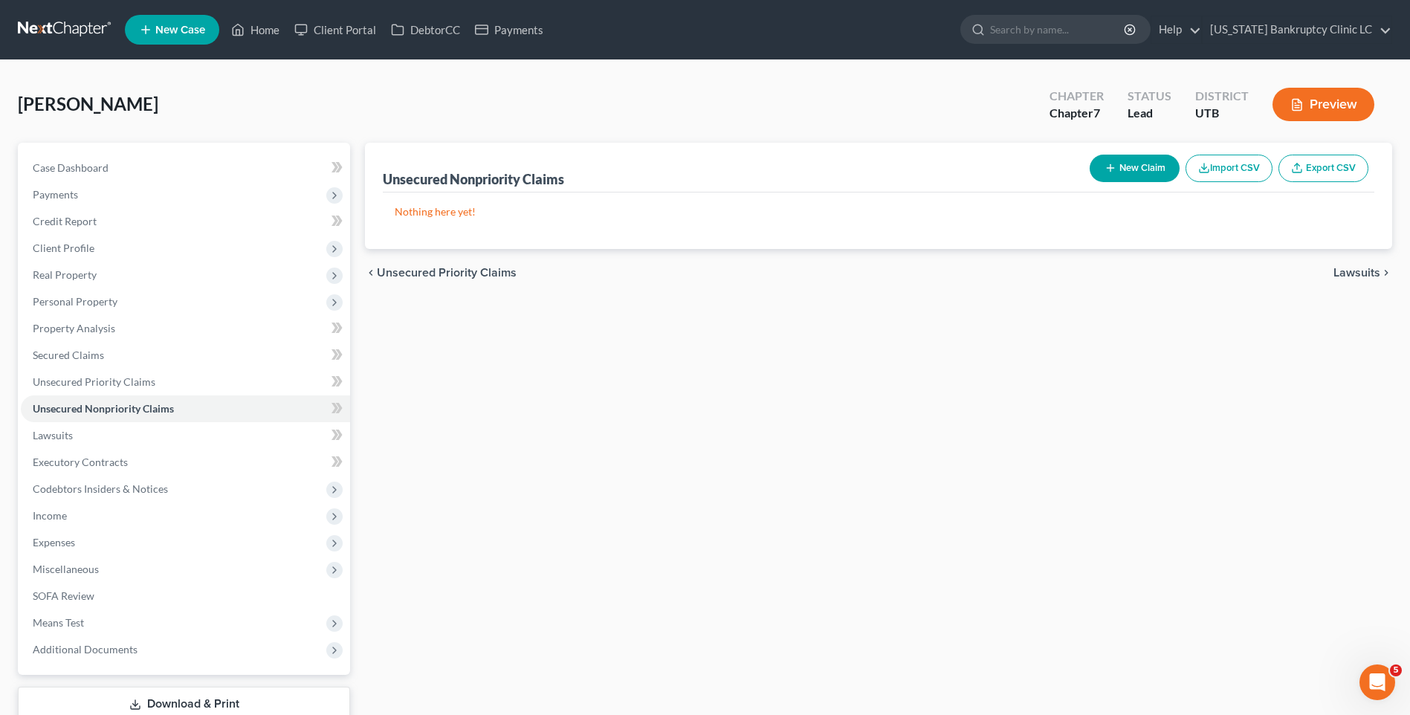
click at [1142, 173] on button "New Claim" at bounding box center [1135, 169] width 90 height 28
select select "0"
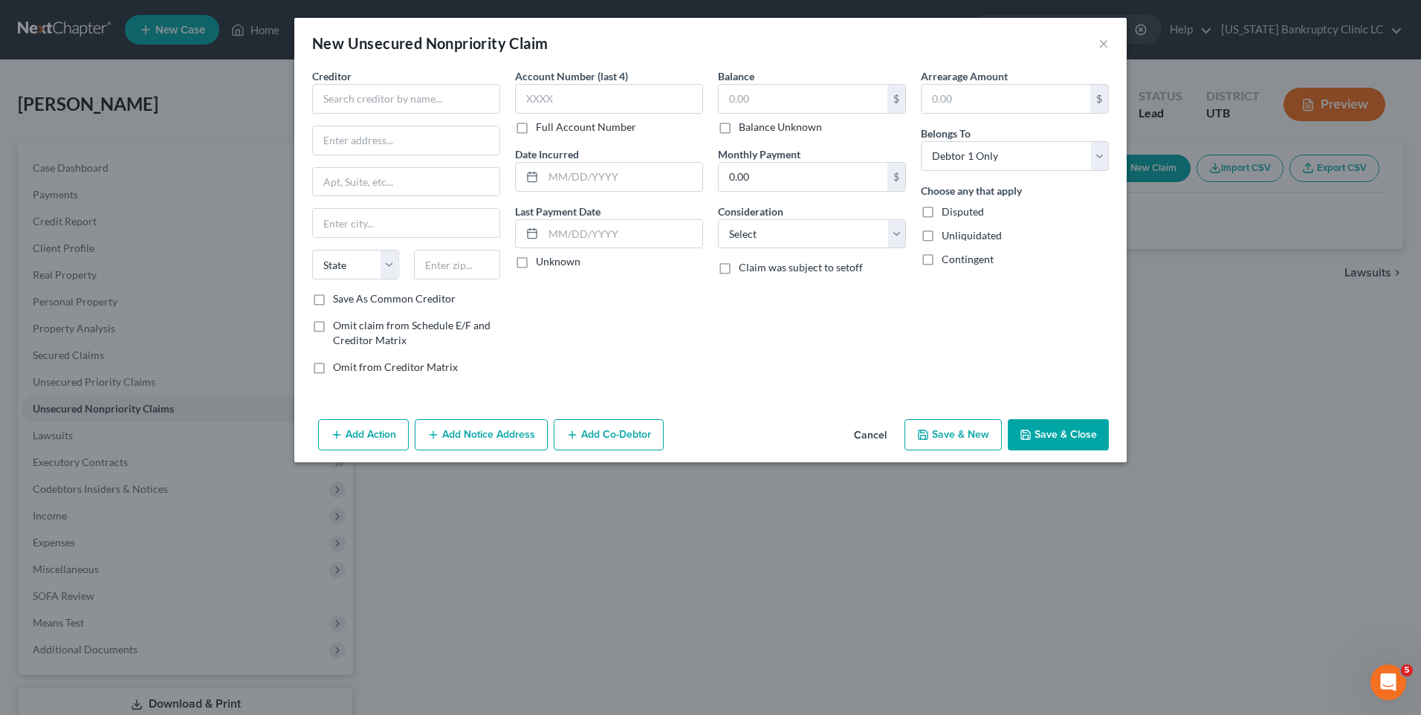
click at [369, 77] on div "Creditor *" at bounding box center [406, 90] width 188 height 45
click at [364, 94] on input "text" at bounding box center [406, 99] width 188 height 30
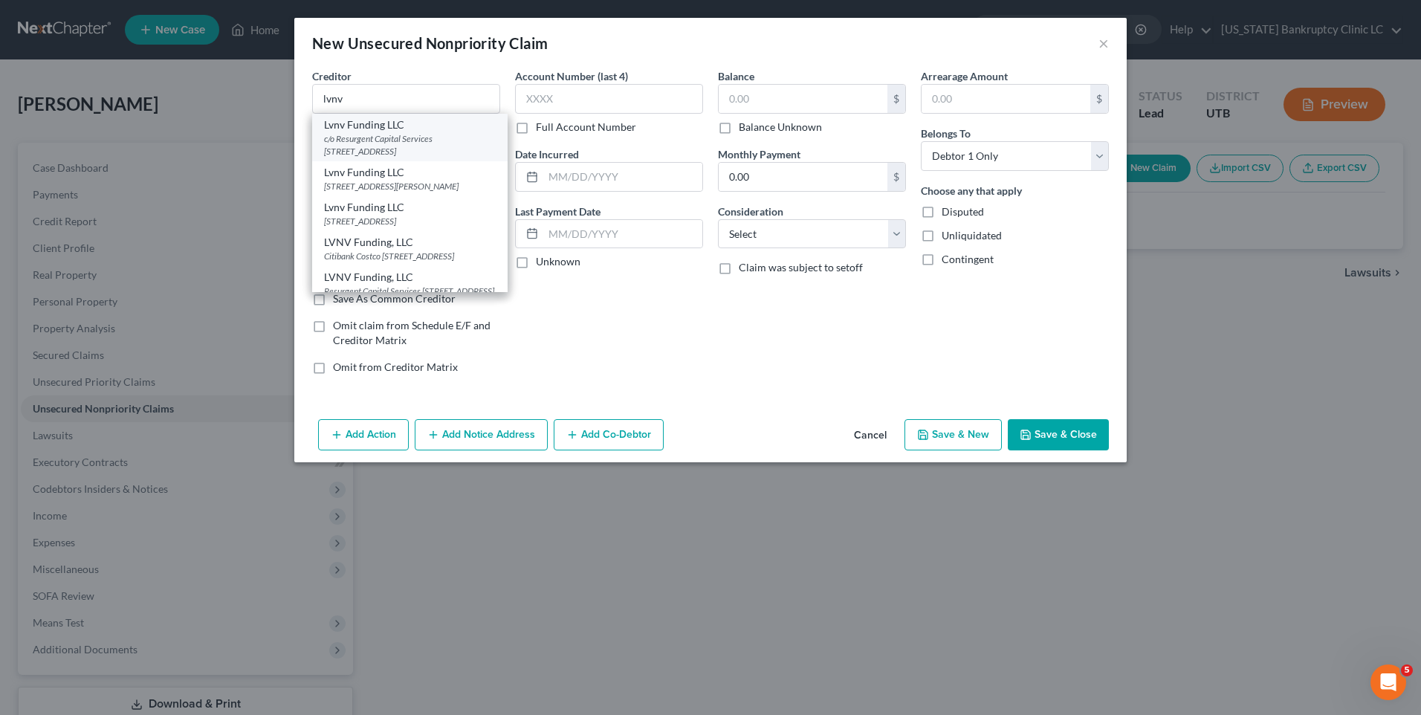
click at [368, 138] on div "c/o Resurgent Capital Services [STREET_ADDRESS]" at bounding box center [410, 144] width 172 height 25
type input "Lvnv Funding LLC"
type input "c/o Resurgent Capital Services"
type input "PO Box 1269"
type input "[GEOGRAPHIC_DATA]"
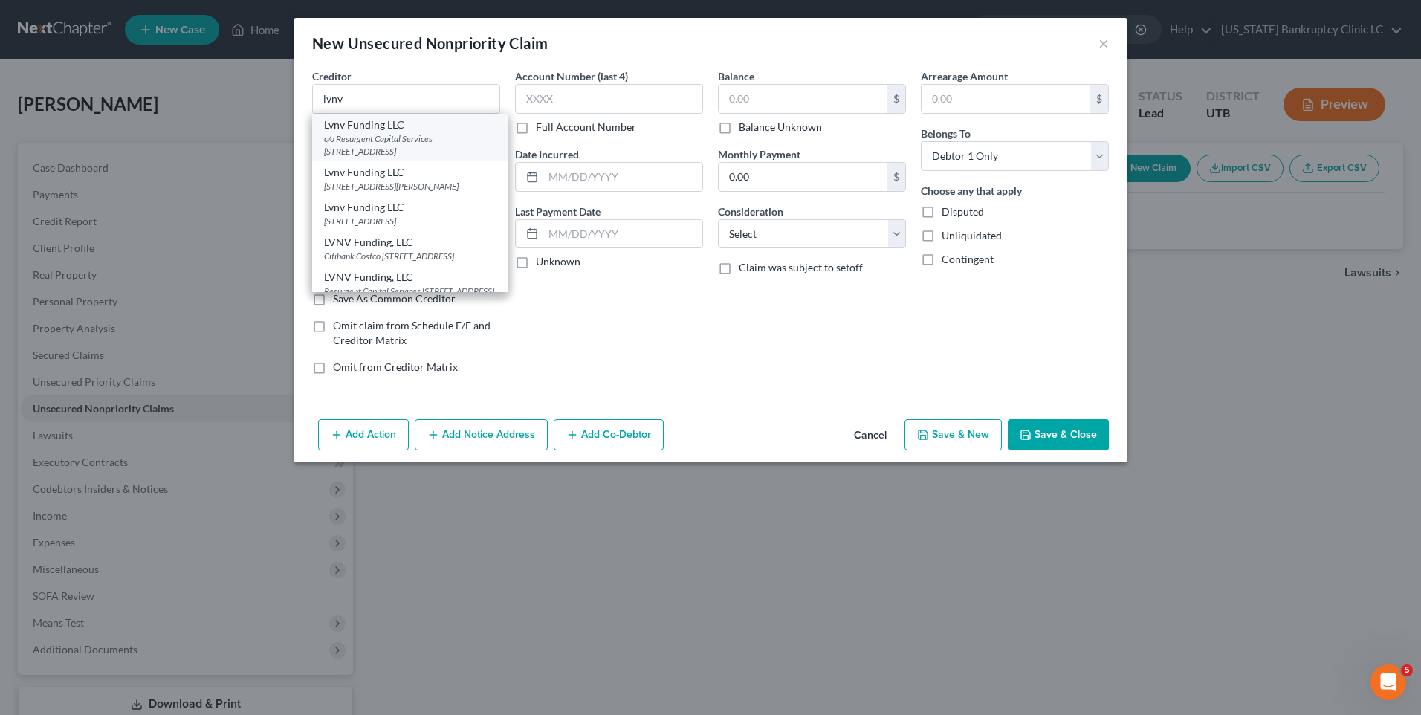
select select "42"
type input "29603"
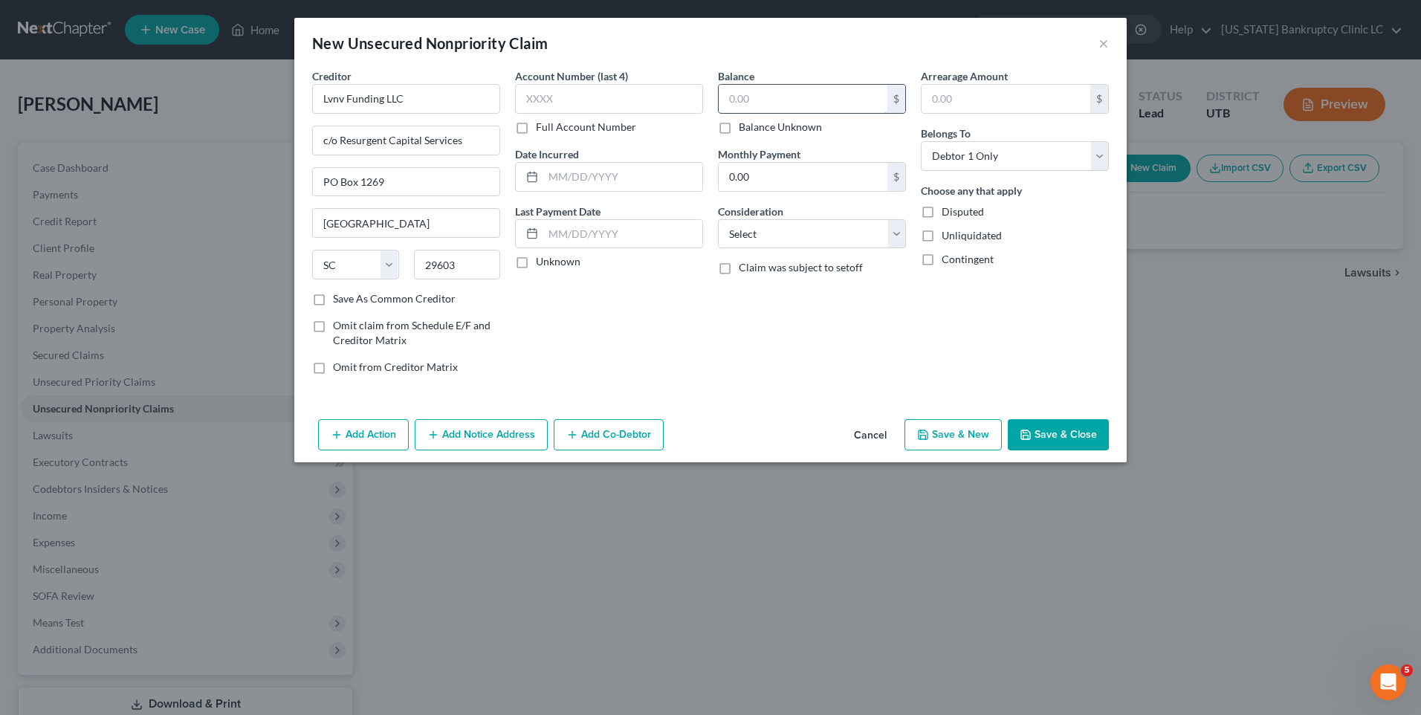
click at [778, 102] on input "text" at bounding box center [803, 99] width 169 height 28
type input "27,118"
click at [494, 427] on button "Add Notice Address" at bounding box center [481, 434] width 133 height 31
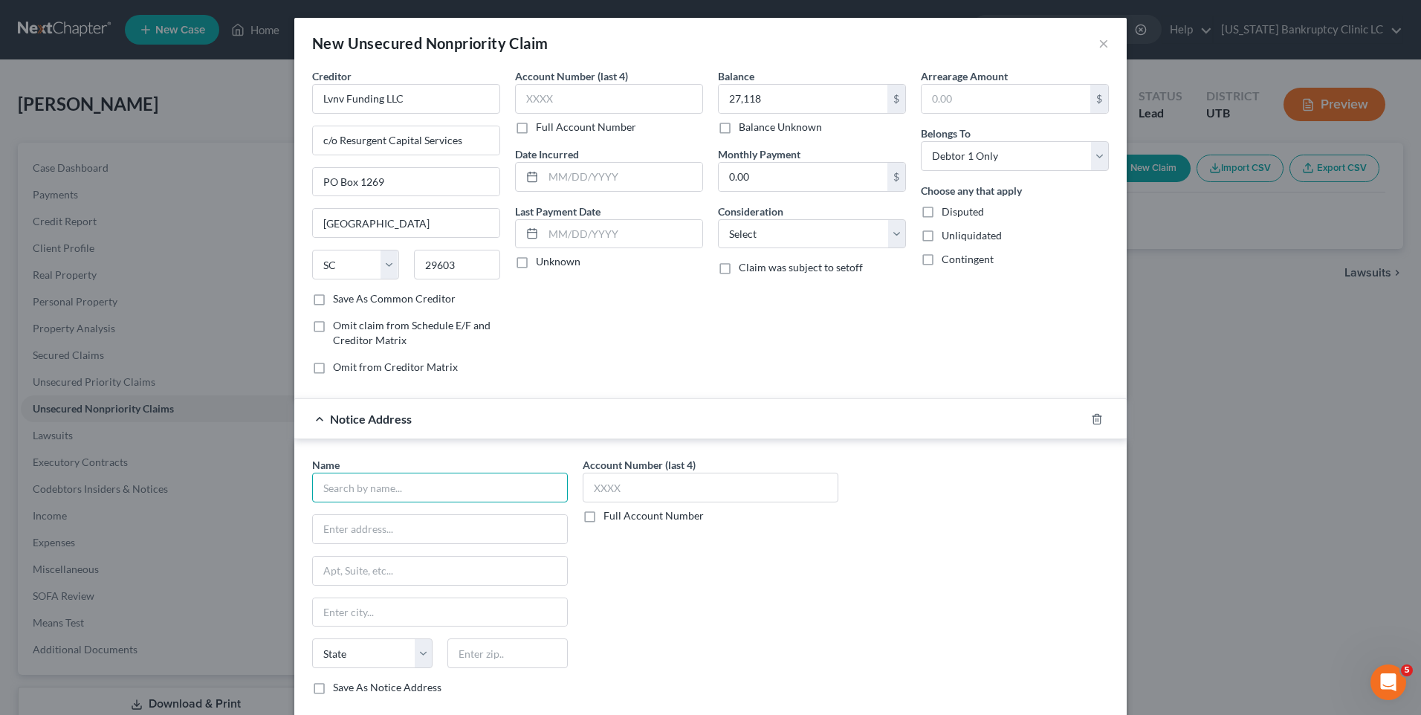
click at [395, 484] on input "text" at bounding box center [440, 488] width 256 height 30
drag, startPoint x: 381, startPoint y: 497, endPoint x: 194, endPoint y: 486, distance: 187.6
click at [156, 485] on div "New Unsecured Nonpriority Claim × Creditor * Lvnv Funding LLC c/o Resurgent Cap…" at bounding box center [710, 357] width 1421 height 715
type input "Best Egg Cross River Bank"
click at [389, 535] on input "text" at bounding box center [440, 529] width 254 height 28
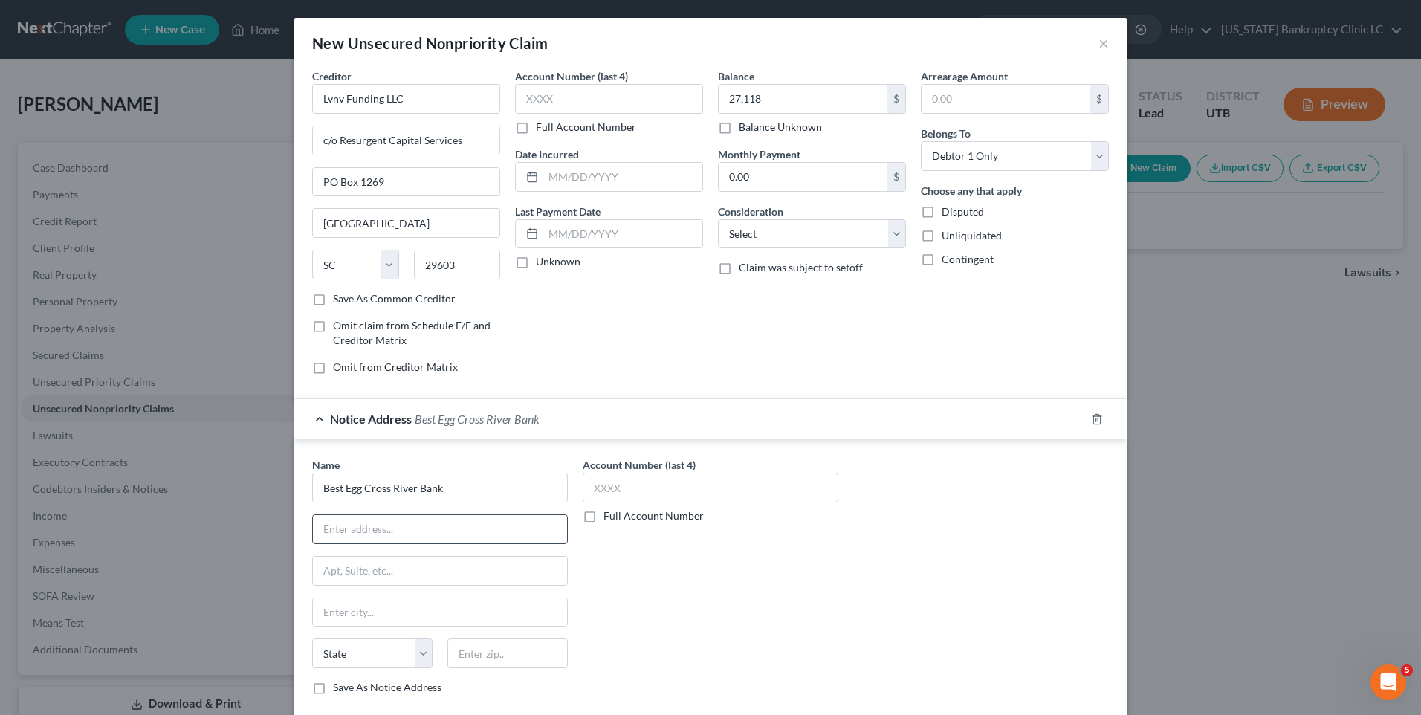
click at [407, 534] on input "text" at bounding box center [440, 529] width 254 height 28
type input "[STREET_ADDRESS][PERSON_NAME]"
type input "Fort [PERSON_NAME]"
select select "33"
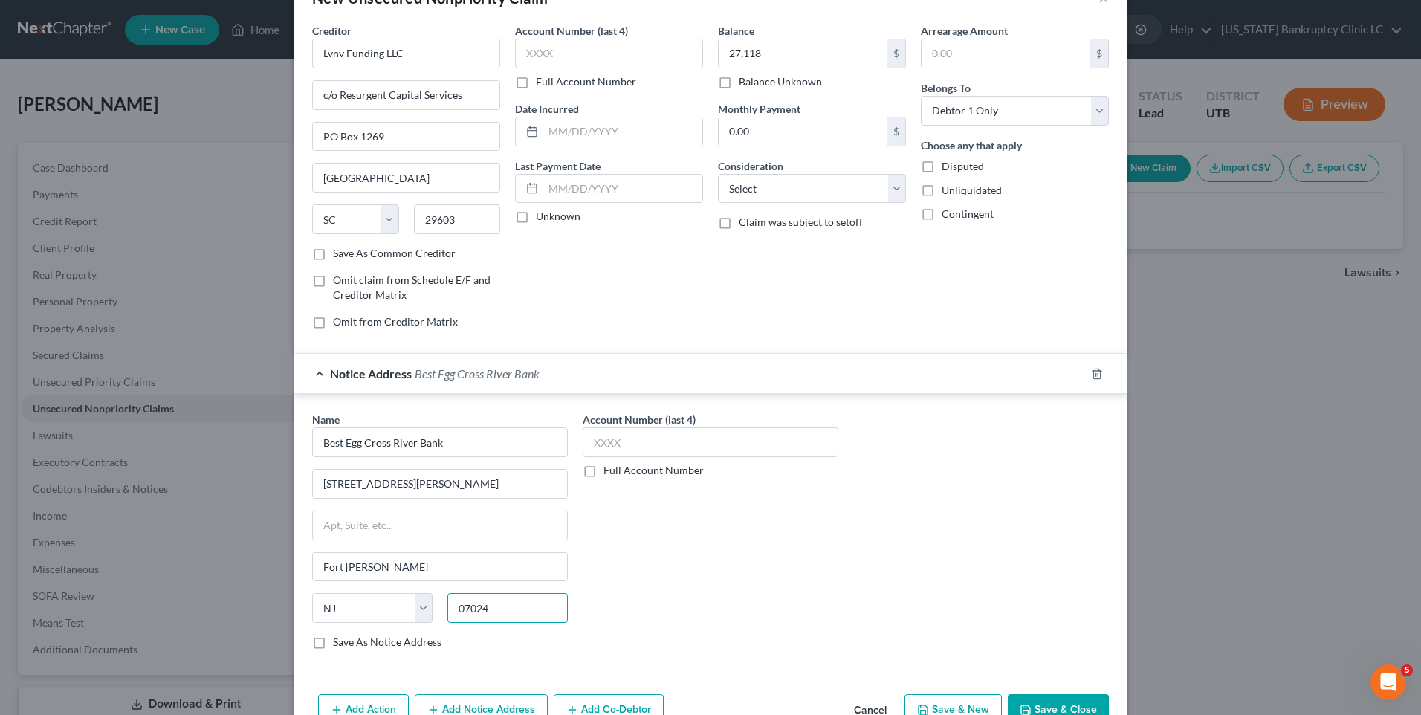
scroll to position [85, 0]
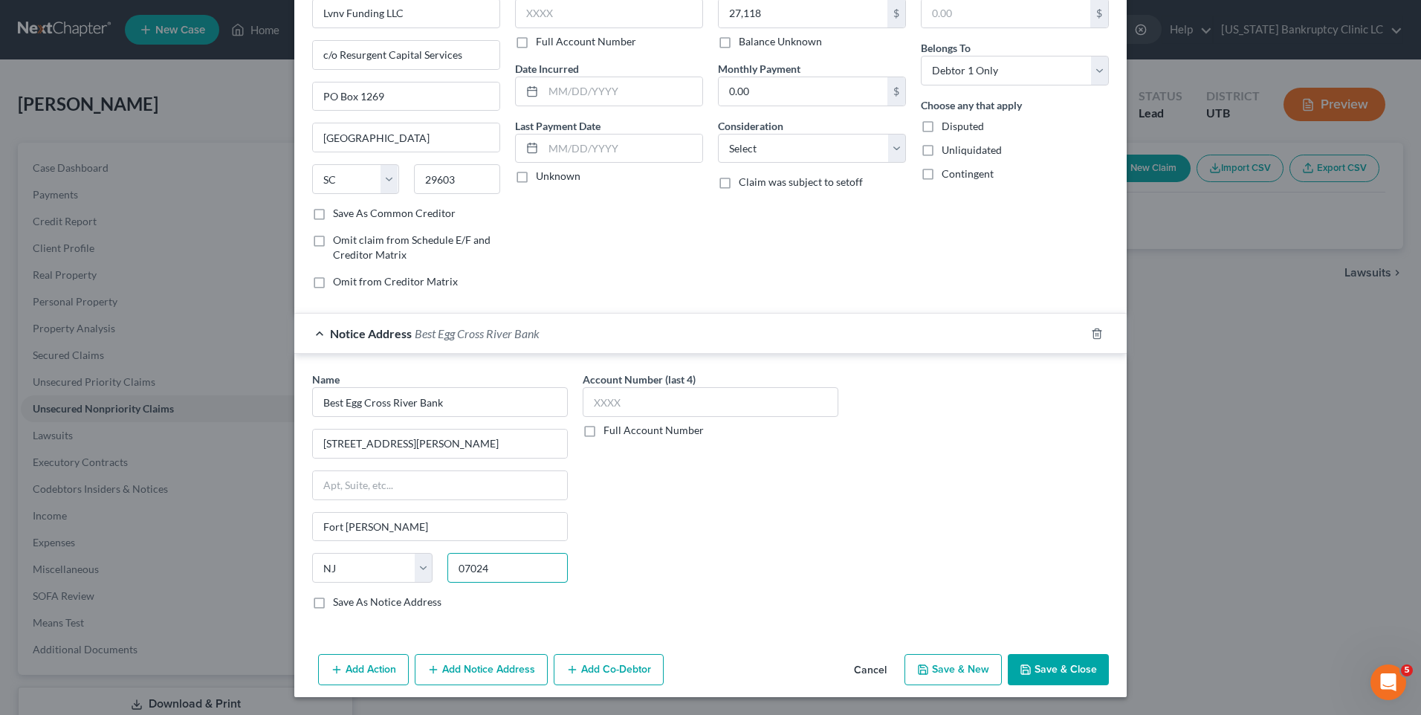
type input "07024"
click at [1070, 676] on button "Save & Close" at bounding box center [1058, 669] width 101 height 31
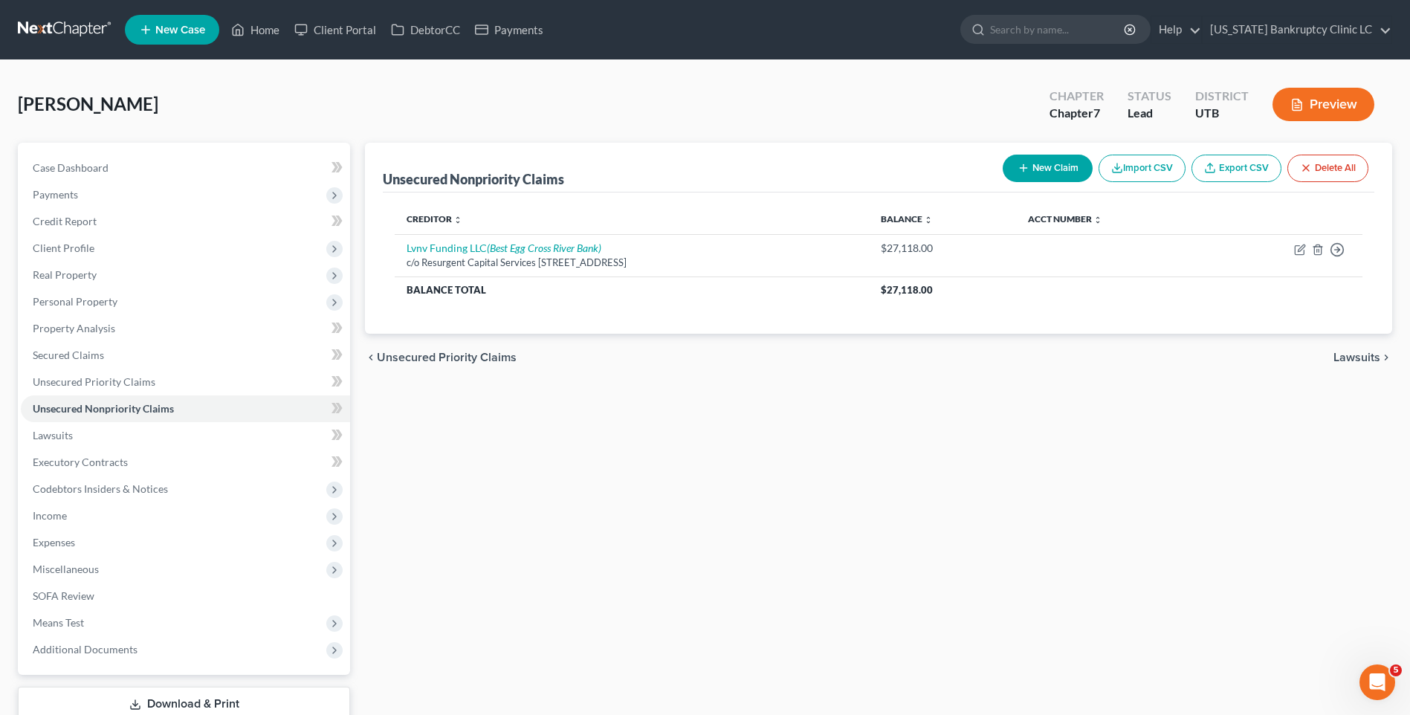
click at [1064, 167] on button "New Claim" at bounding box center [1048, 169] width 90 height 28
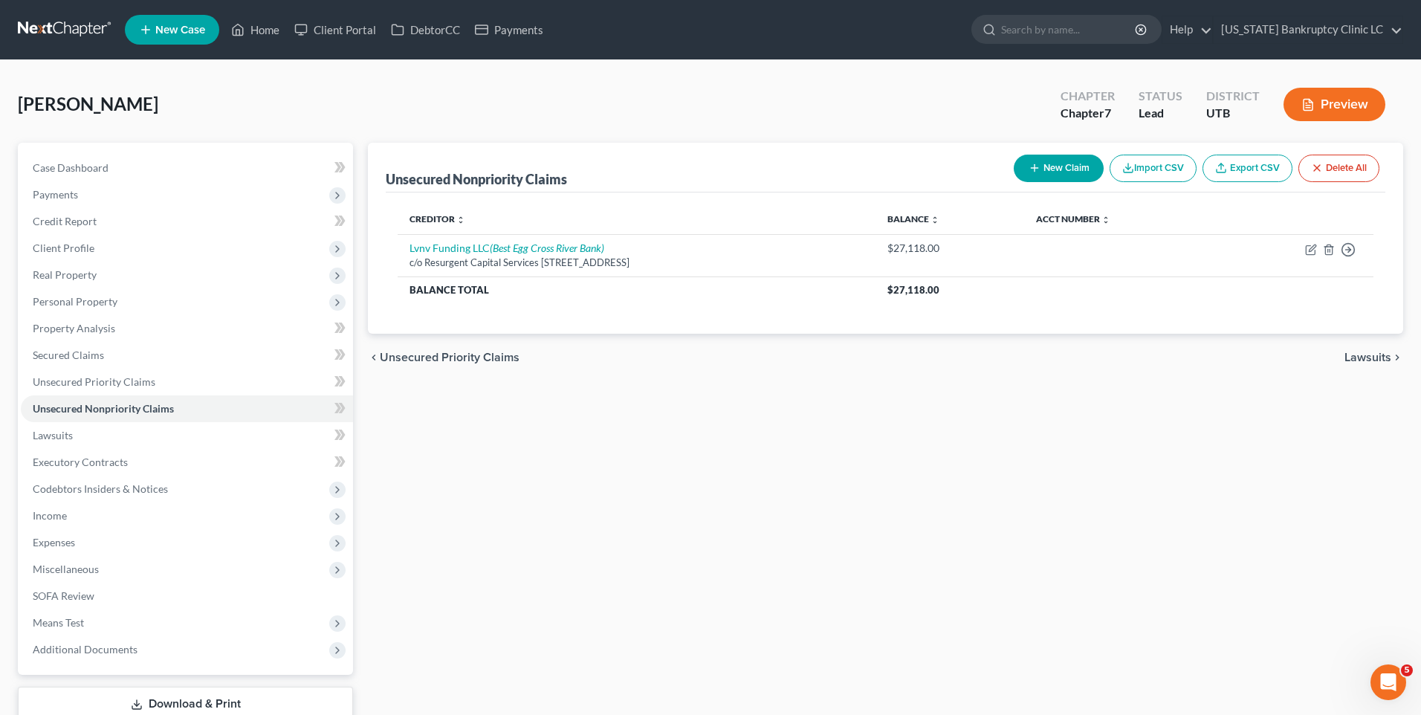
select select "0"
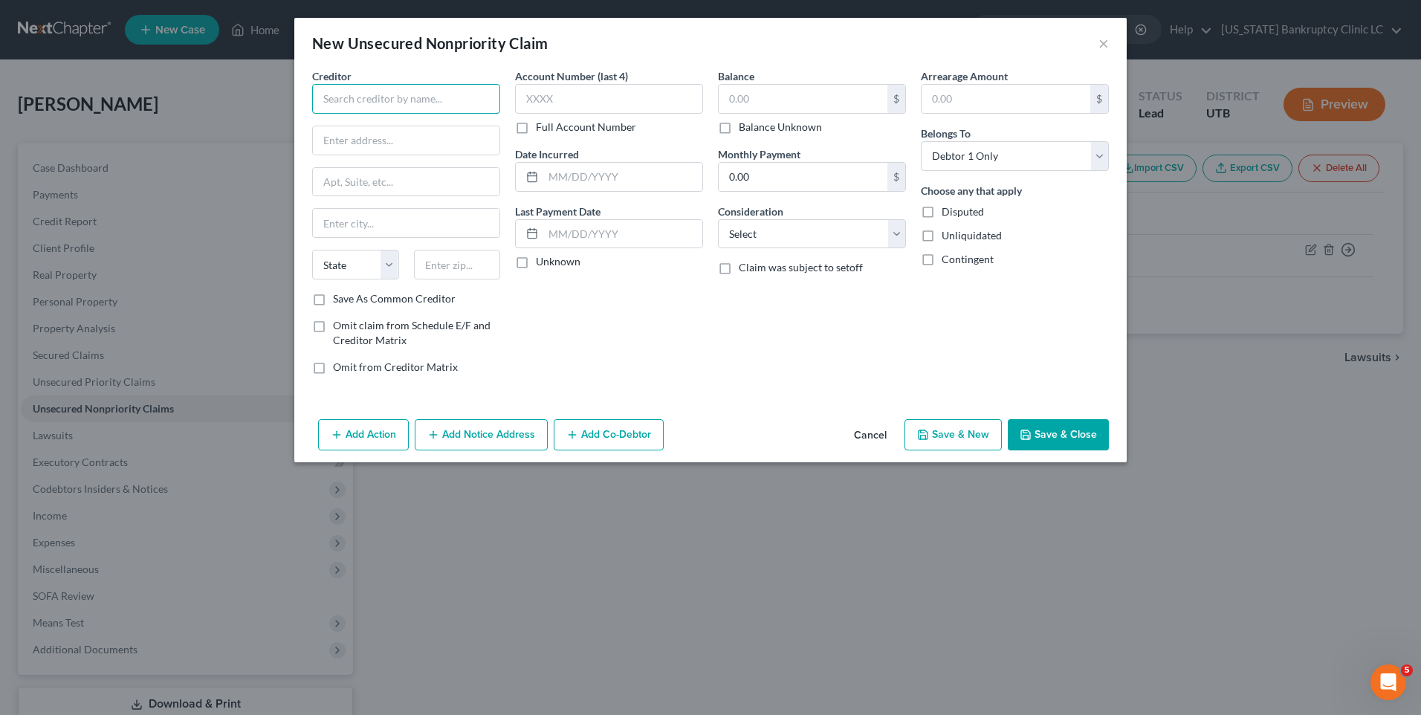
click at [398, 99] on input "text" at bounding box center [406, 99] width 188 height 30
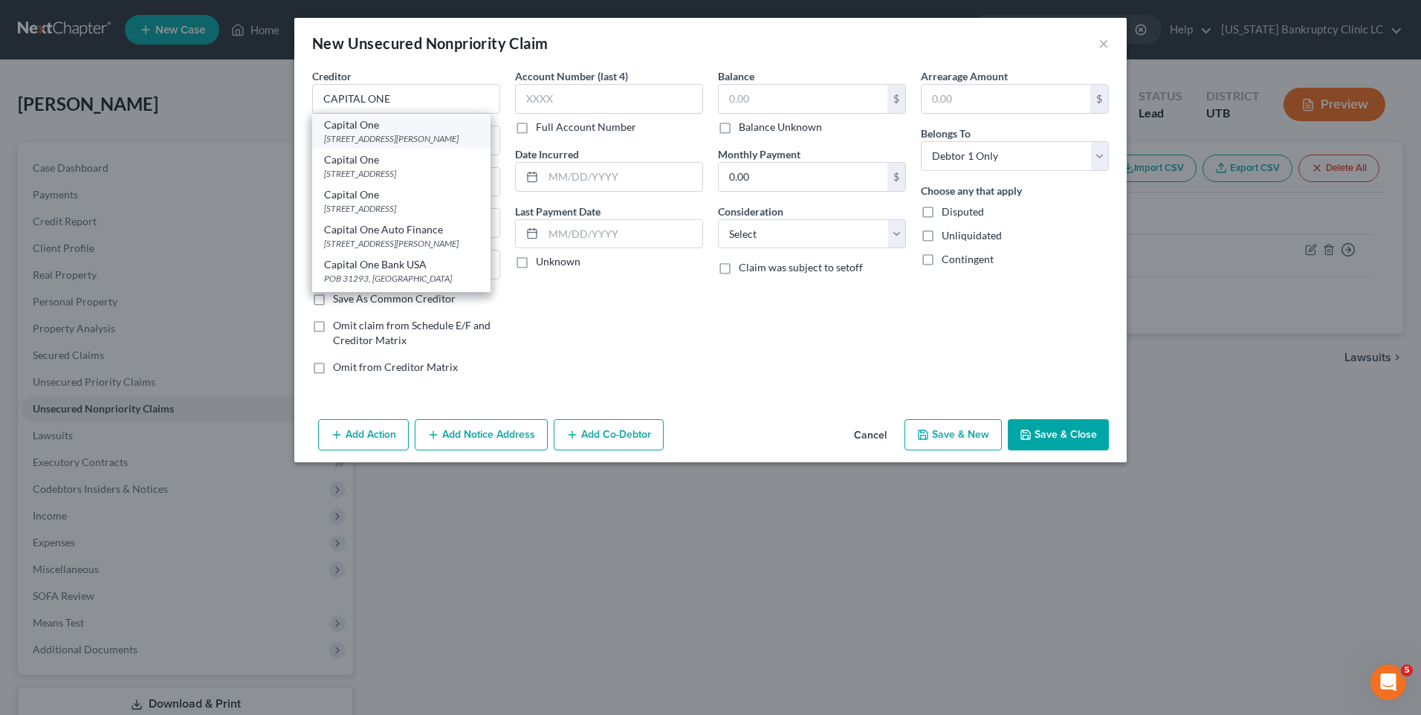
click at [393, 138] on div "[STREET_ADDRESS][PERSON_NAME]" at bounding box center [401, 138] width 155 height 13
type input "Capital One"
type input "[STREET_ADDRESS]"
type input "[PERSON_NAME]"
select select "48"
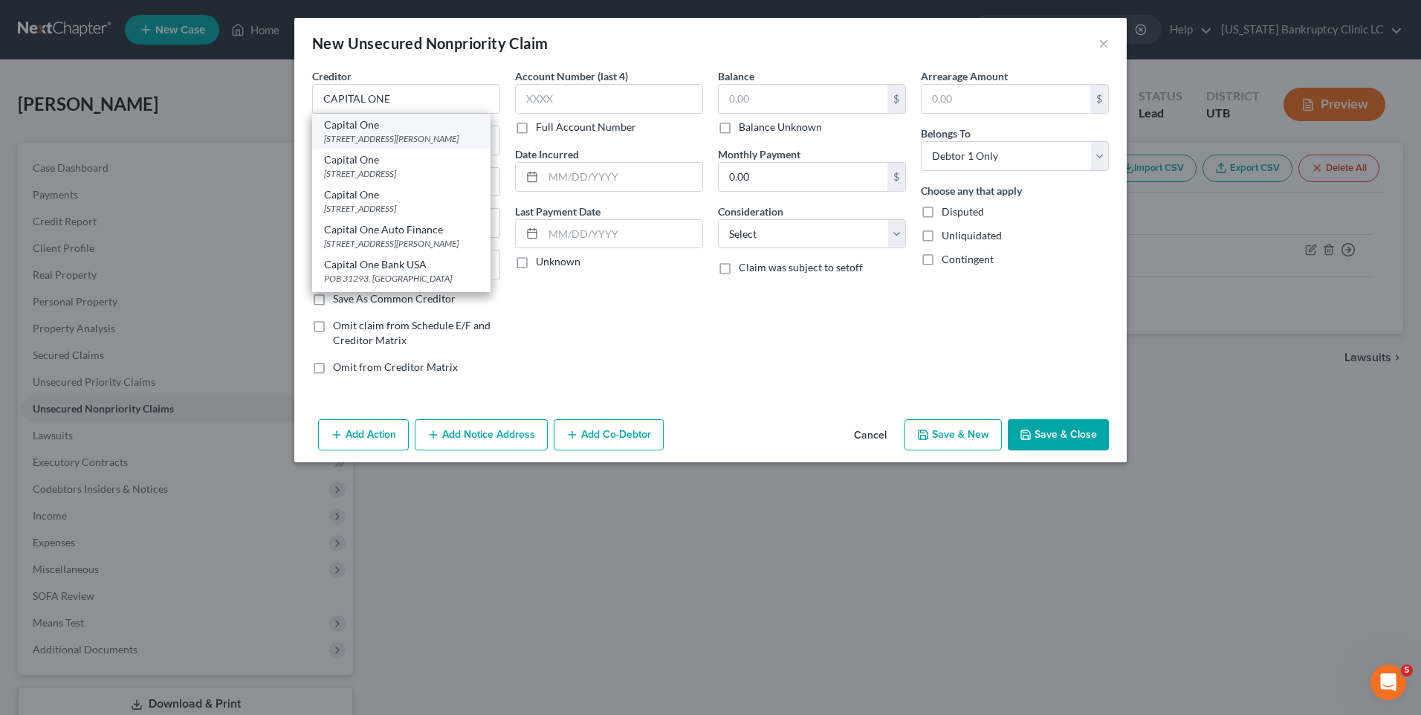
type input "22102"
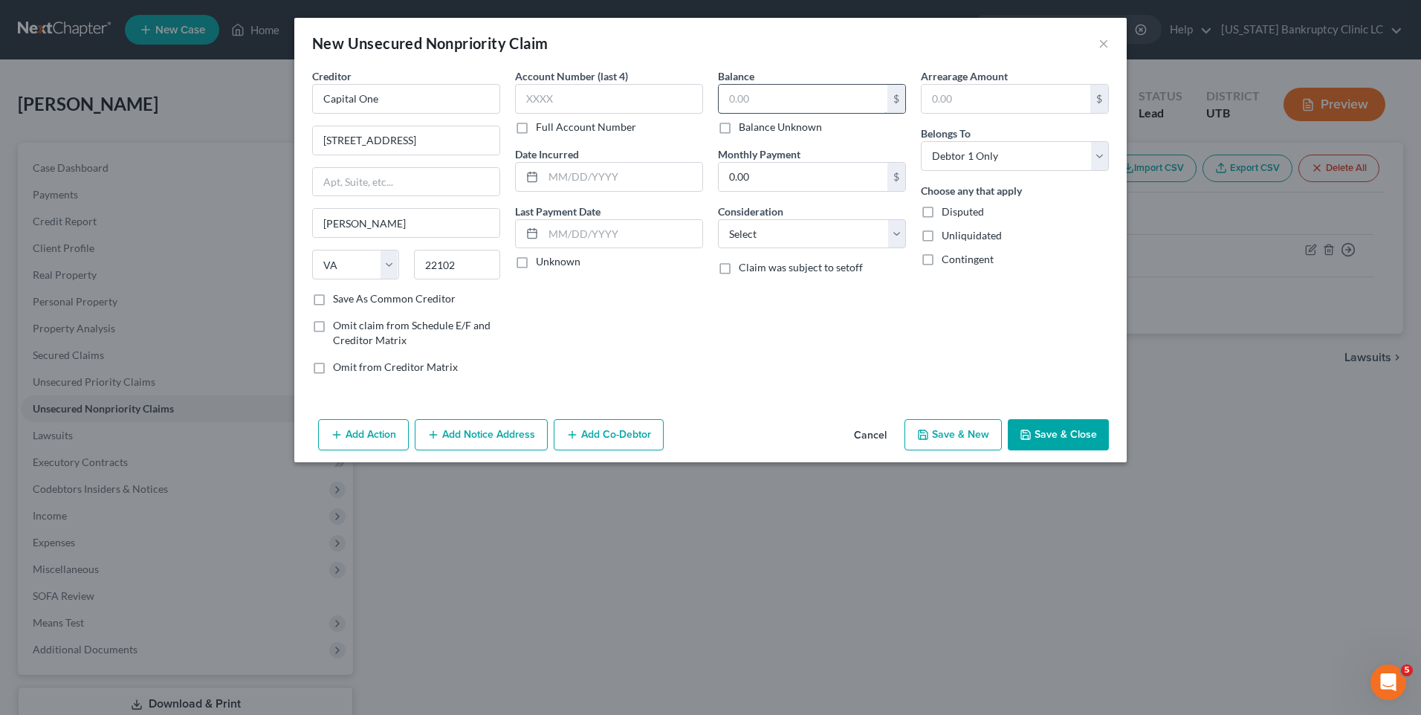
click at [789, 104] on input "text" at bounding box center [803, 99] width 169 height 28
type input "3,749"
click at [954, 439] on button "Save & New" at bounding box center [953, 434] width 97 height 31
select select "0"
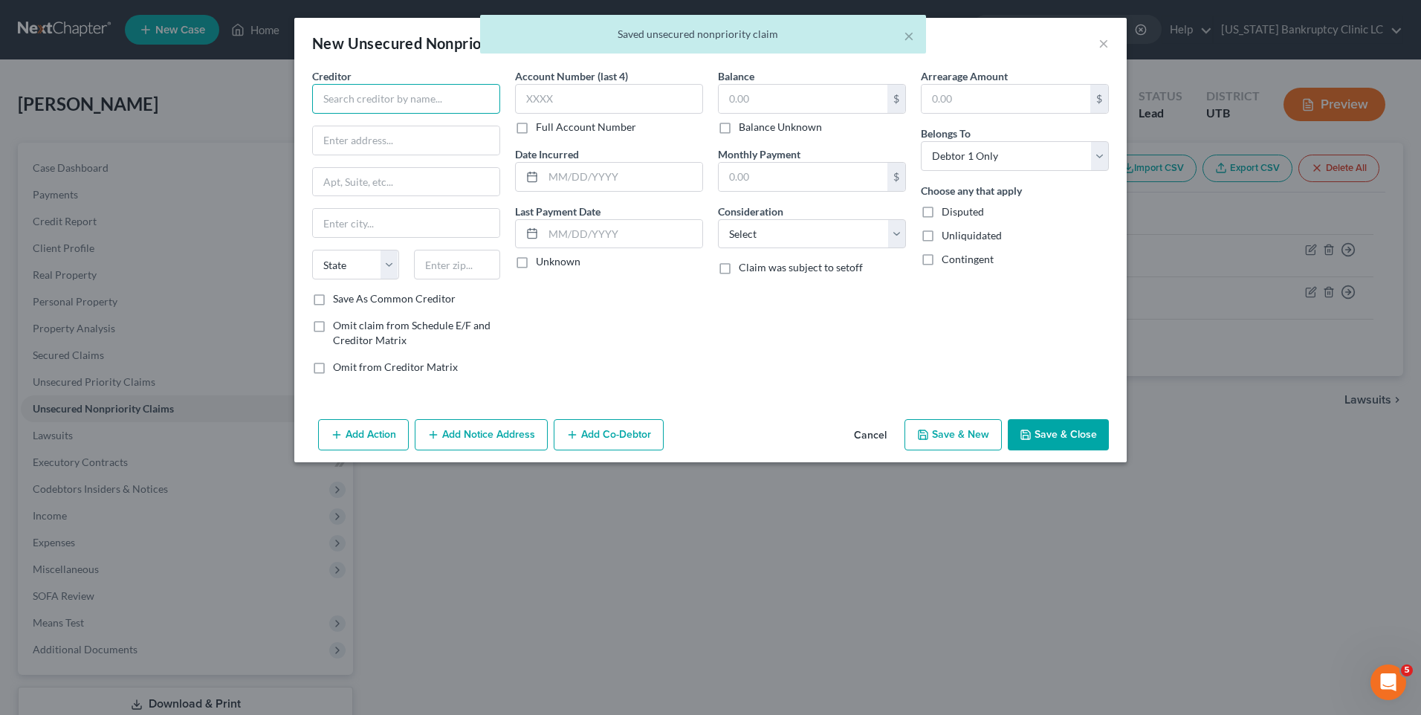
click at [372, 102] on input "text" at bounding box center [406, 99] width 188 height 30
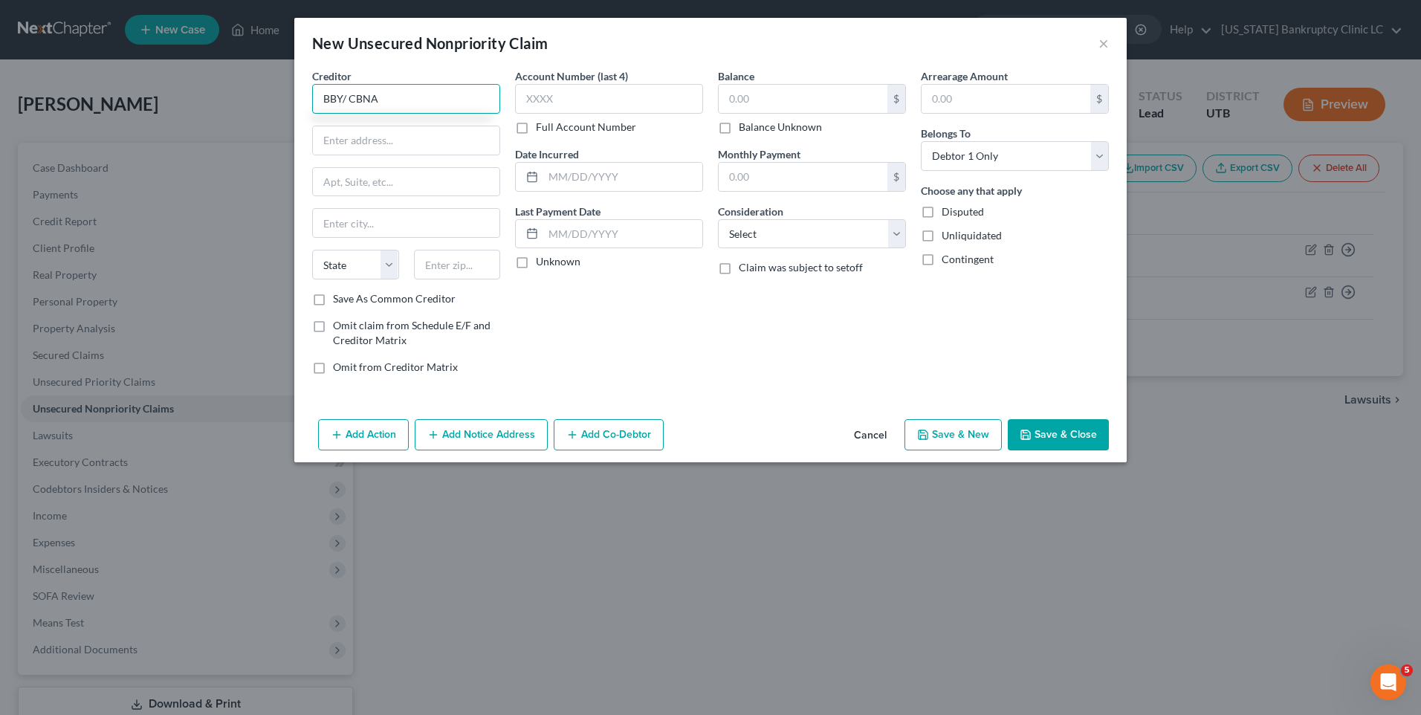
drag, startPoint x: 387, startPoint y: 99, endPoint x: 233, endPoint y: 99, distance: 153.9
click at [231, 99] on div "New Unsecured Nonpriority Claim × Creditor * BBY/ CBNA State [US_STATE] AK AR A…" at bounding box center [710, 357] width 1421 height 715
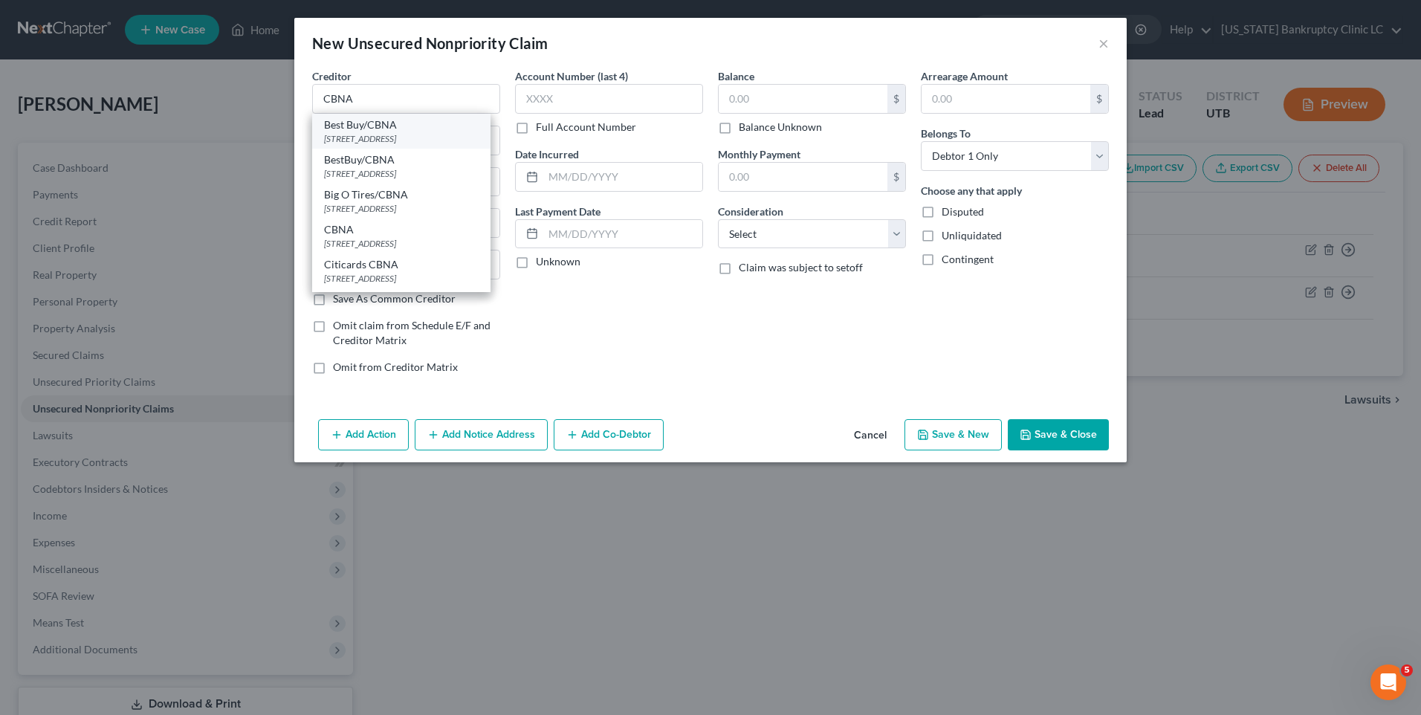
click at [378, 136] on div "[STREET_ADDRESS]" at bounding box center [401, 138] width 155 height 13
type input "Best Buy/CBNA"
type input "Po Box 6497"
type input "[GEOGRAPHIC_DATA]"
select select "43"
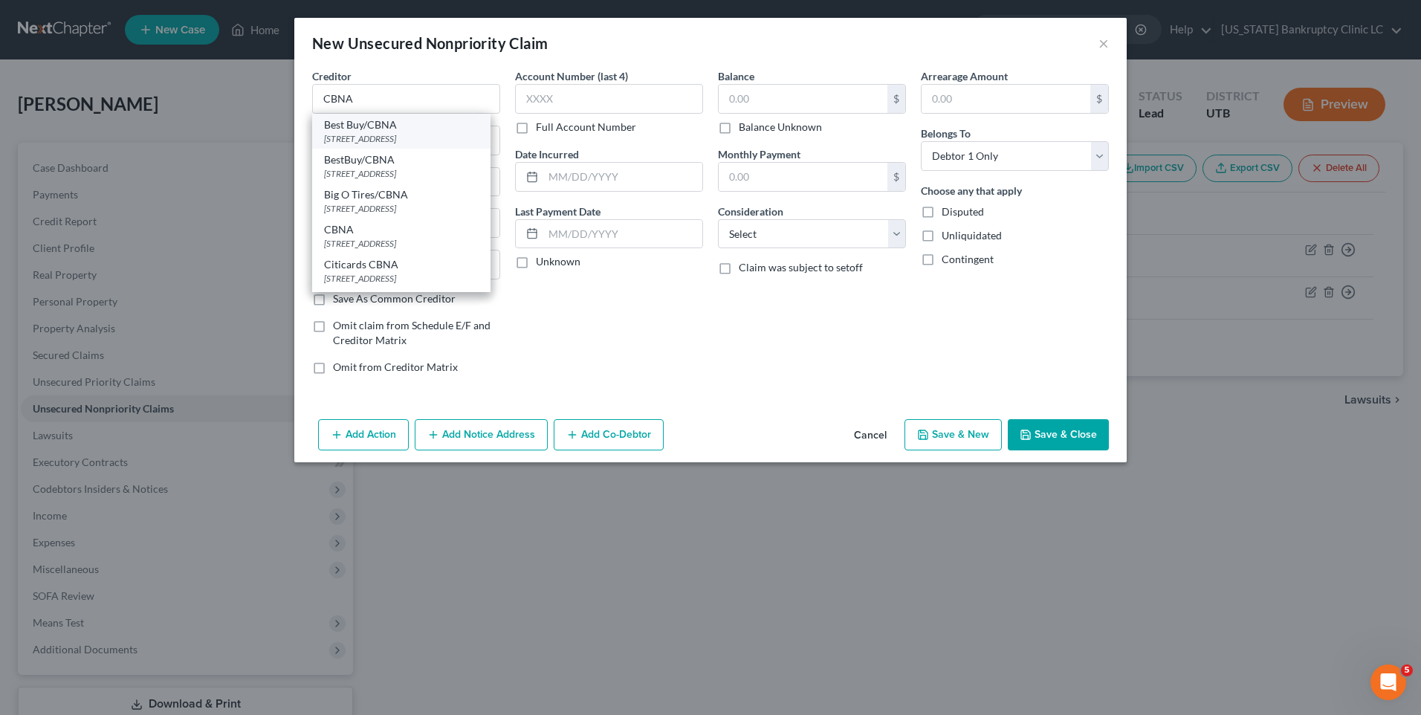
type input "57117"
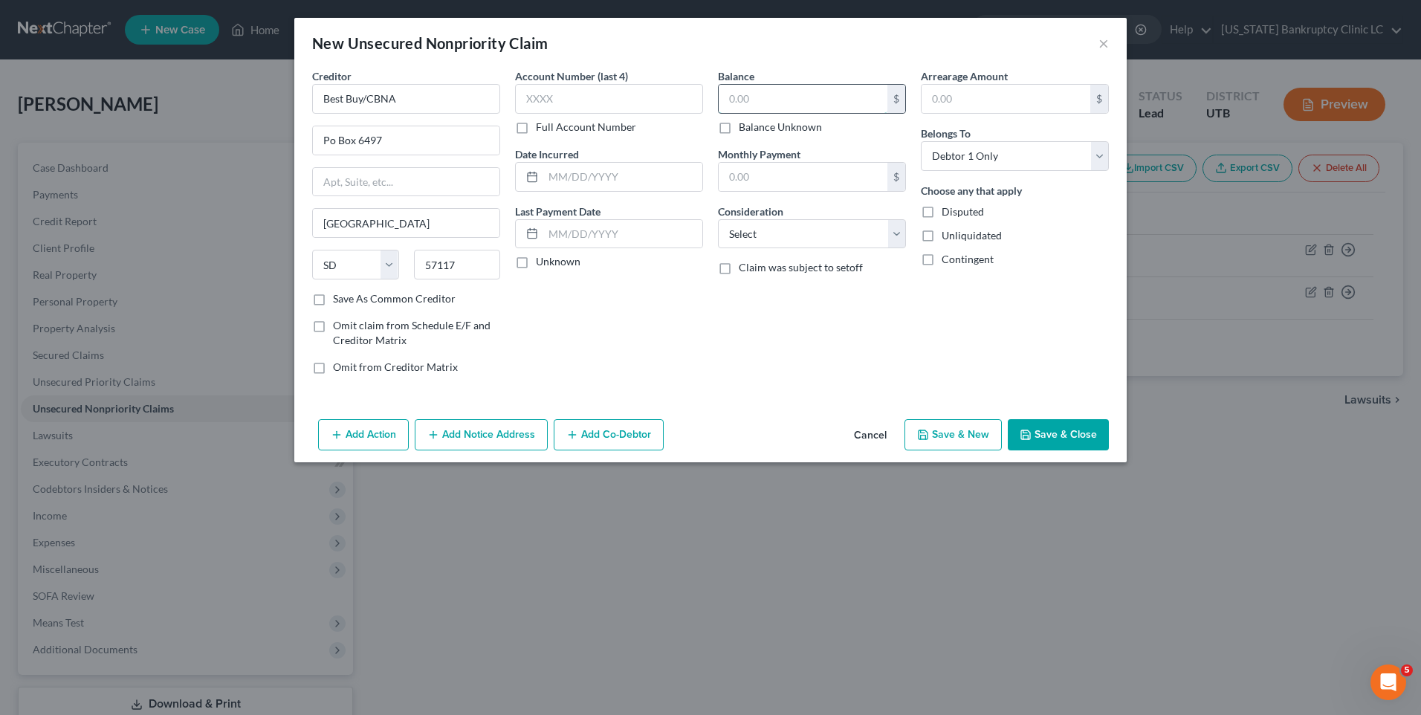
click at [772, 98] on input "text" at bounding box center [803, 99] width 169 height 28
type input "6,084"
click at [950, 440] on button "Save & New" at bounding box center [953, 434] width 97 height 31
select select "0"
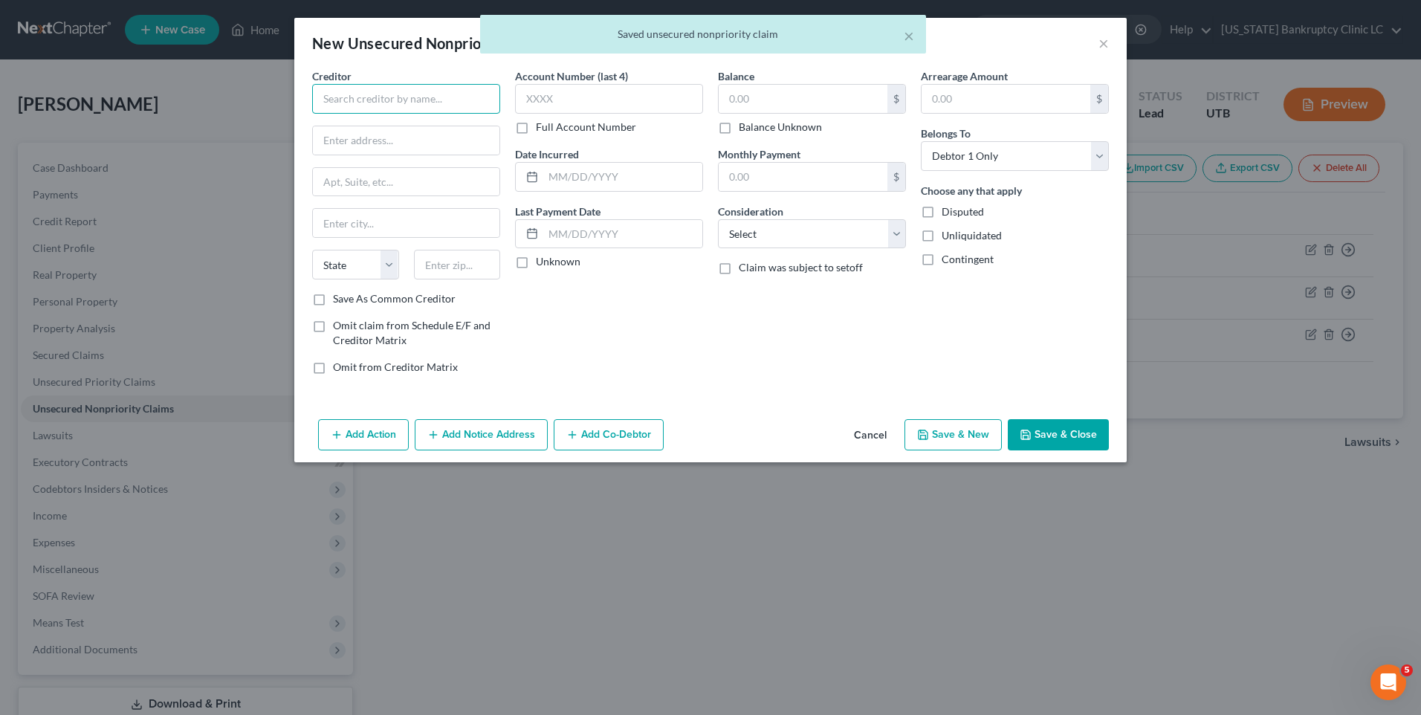
click at [450, 101] on input "text" at bounding box center [406, 99] width 188 height 30
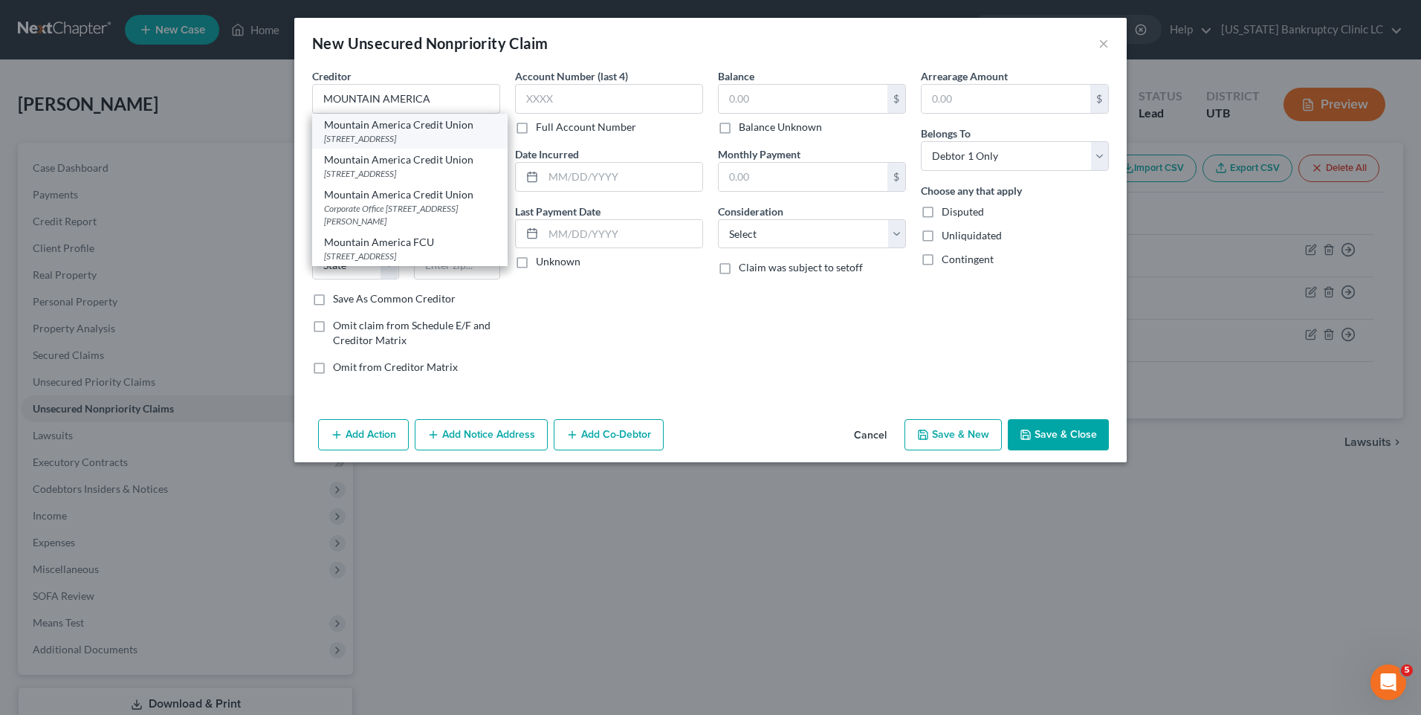
click at [436, 120] on div "Mountain America Credit Union" at bounding box center [410, 124] width 172 height 15
type input "Mountain America Credit Union"
type input "PO Box 2331"
type input "[PERSON_NAME]"
select select "46"
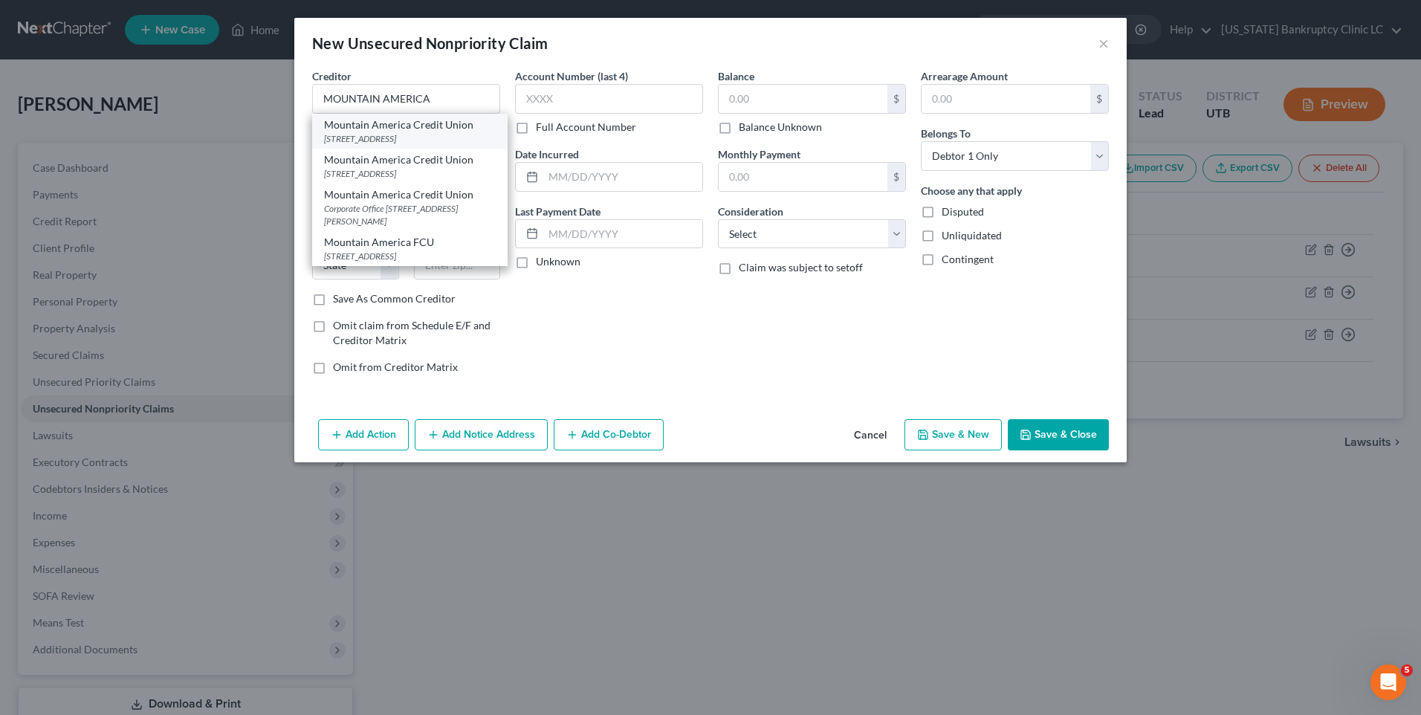
type input "84091"
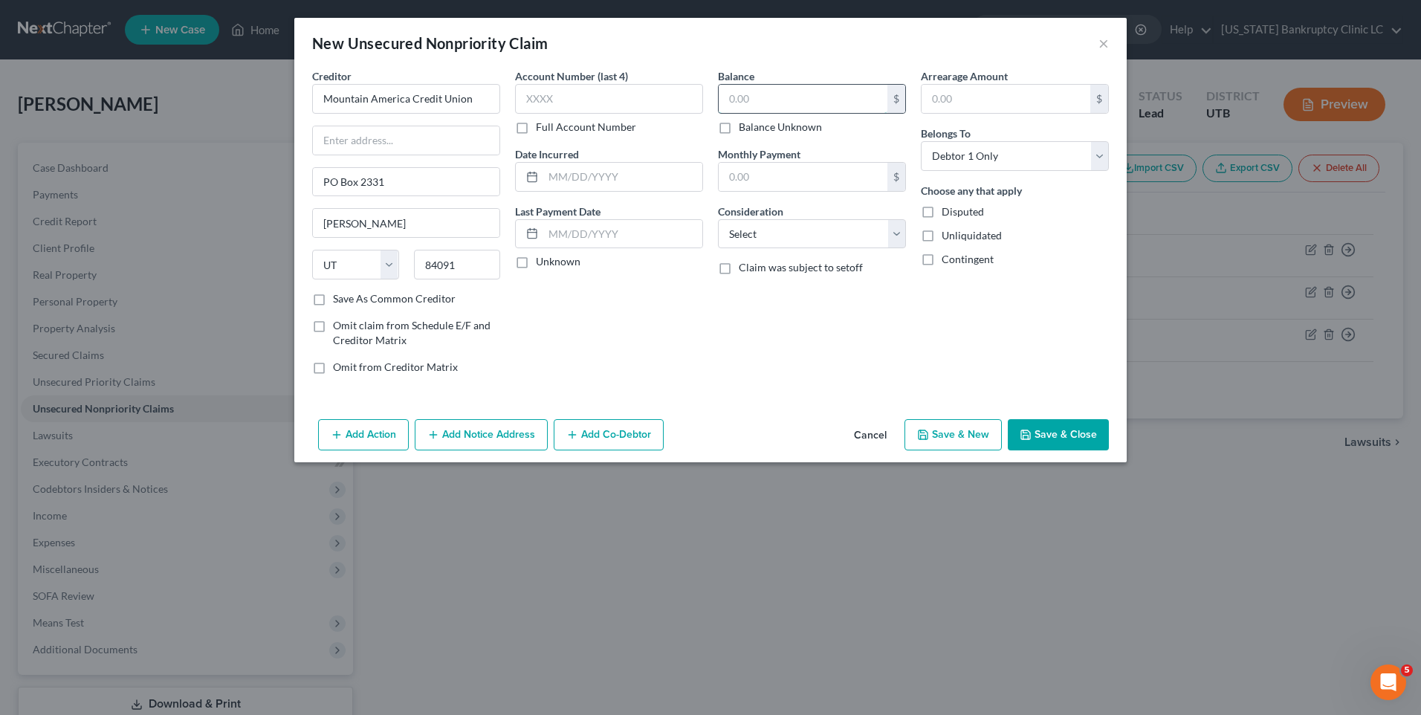
click at [738, 109] on input "text" at bounding box center [803, 99] width 169 height 28
type input "6,084"
click at [969, 436] on button "Save & New" at bounding box center [953, 434] width 97 height 31
select select "0"
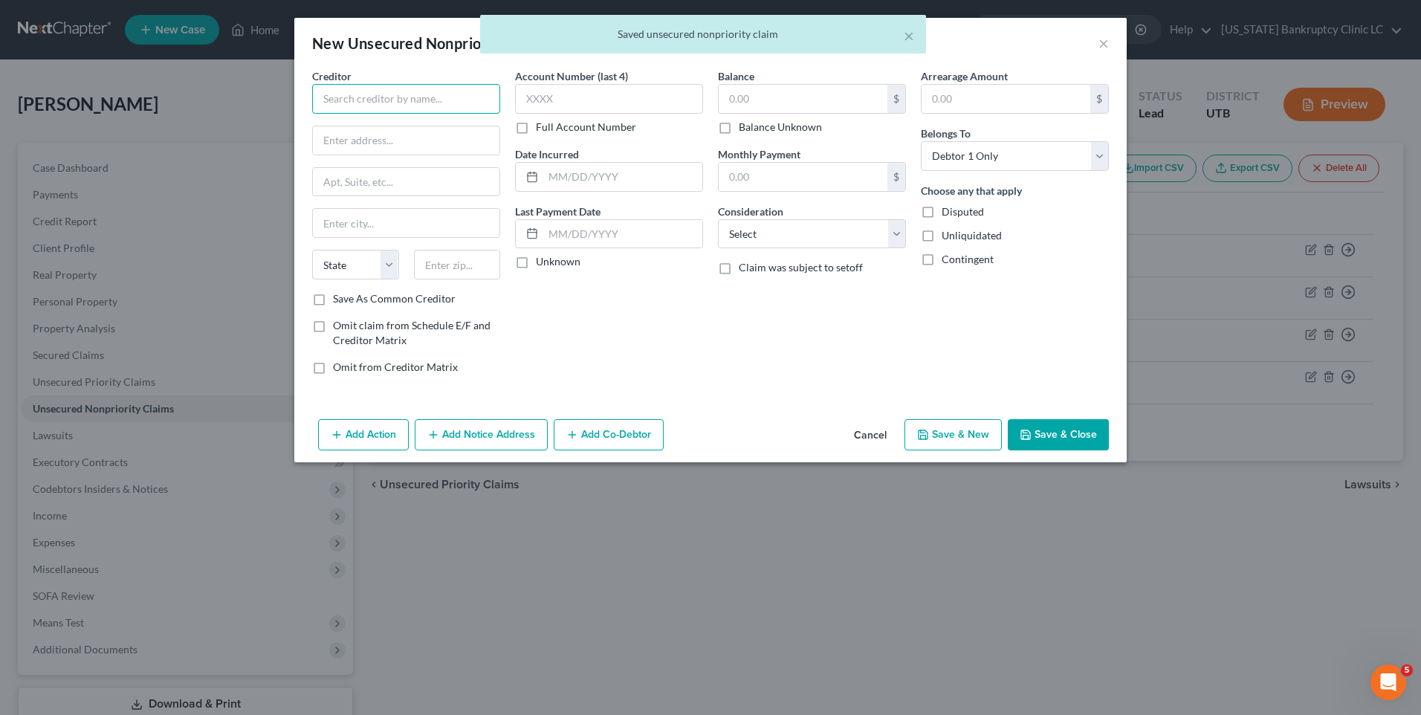
click at [361, 93] on input "text" at bounding box center [406, 99] width 188 height 30
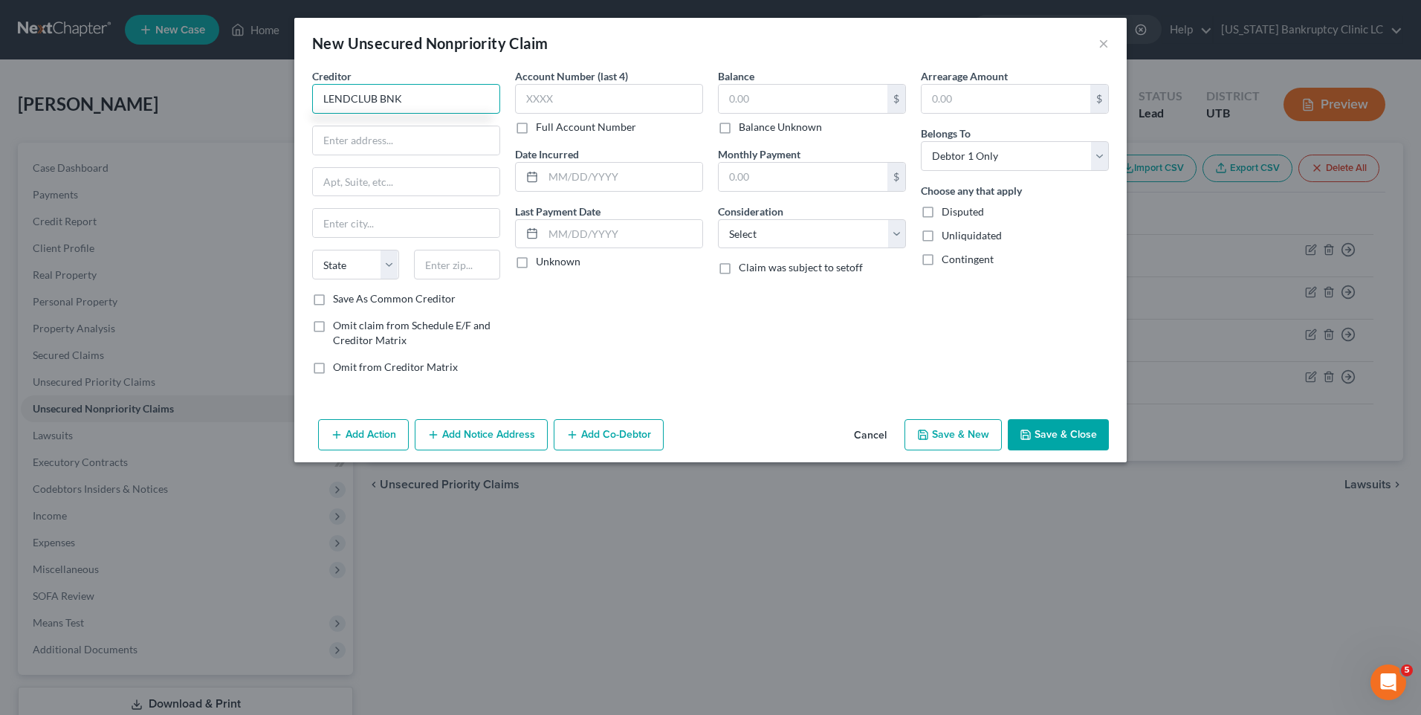
drag, startPoint x: 427, startPoint y: 97, endPoint x: 220, endPoint y: 85, distance: 207.0
click at [220, 86] on div "New Unsecured Nonpriority Claim × Creditor * LENDCLUB BNK State [US_STATE] AK A…" at bounding box center [710, 357] width 1421 height 715
type input "LENDCLUB BNK"
click at [445, 140] on input "text" at bounding box center [406, 140] width 187 height 28
type input "[STREET_ADDRESS][DATE]"
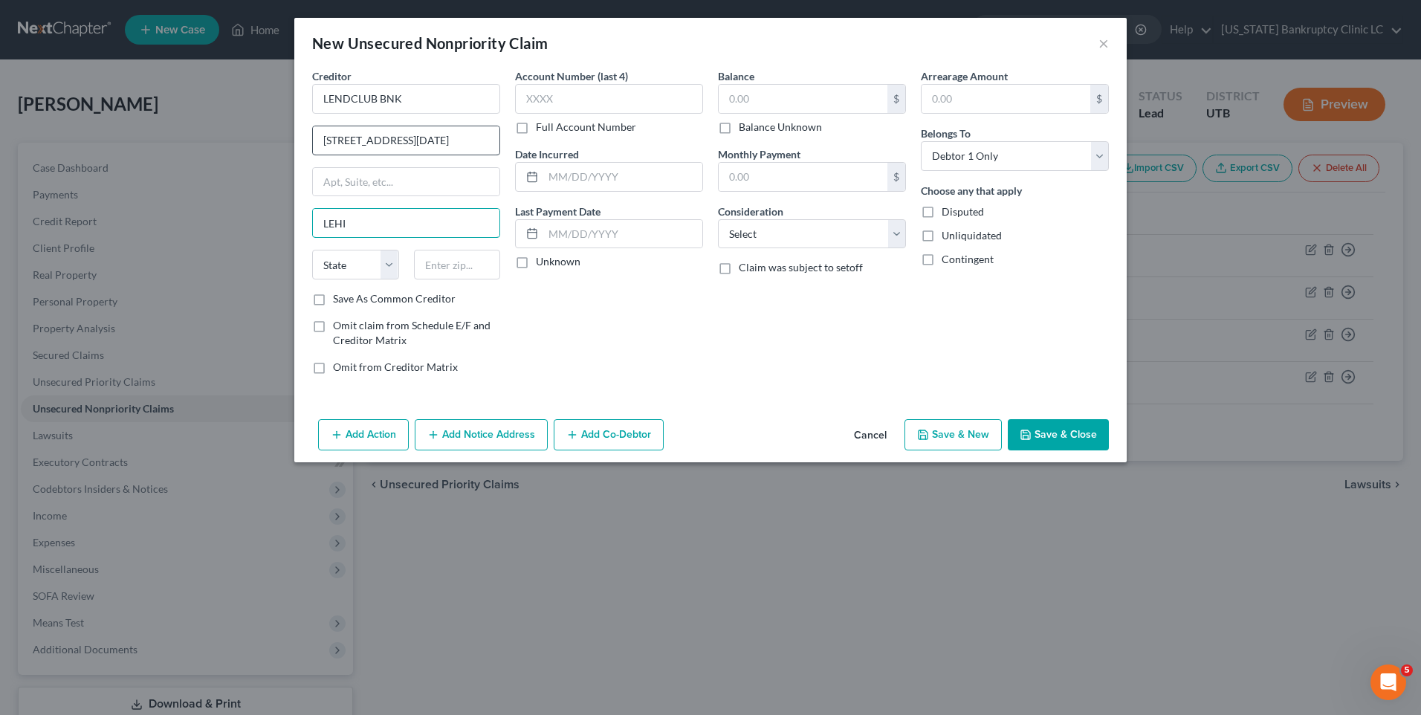
type input "LEHI"
select select "46"
type input "84043"
type input "Lehi"
click at [1038, 433] on button "Save & Close" at bounding box center [1058, 434] width 101 height 31
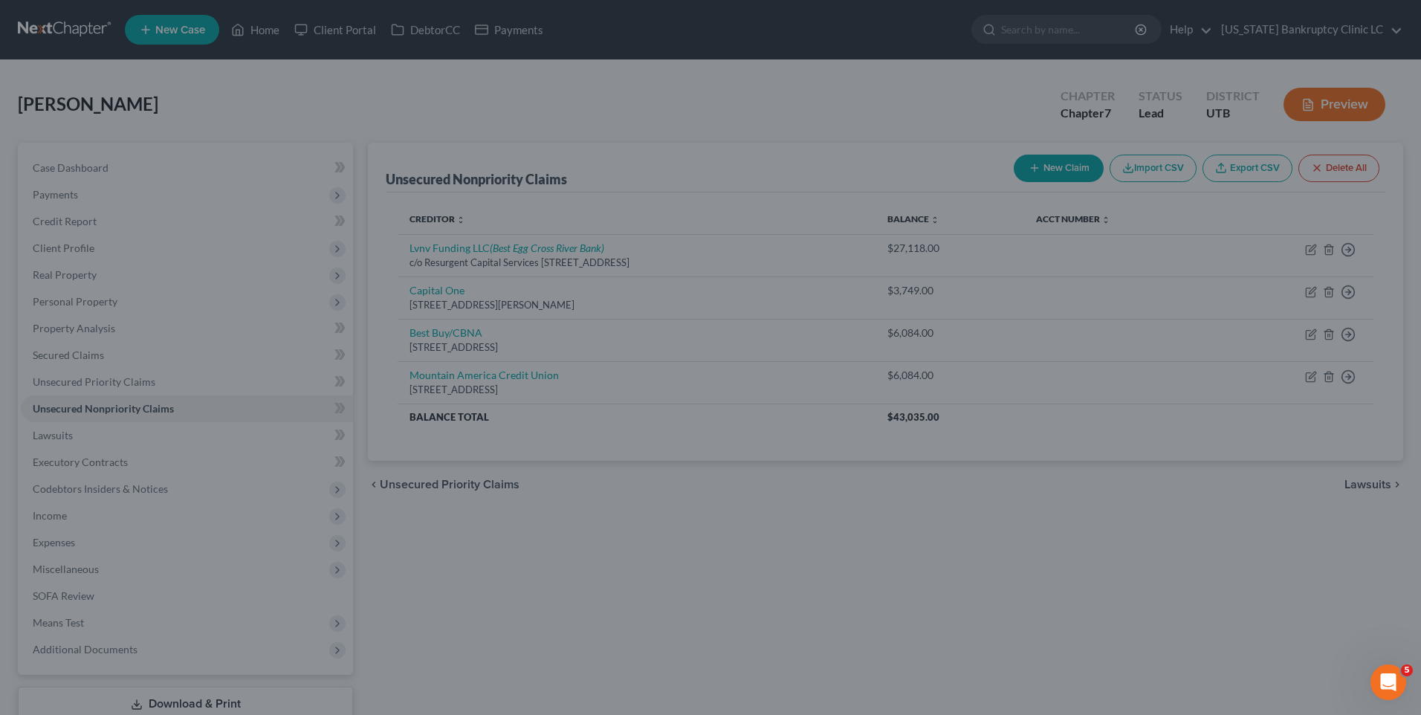
type input "0.00"
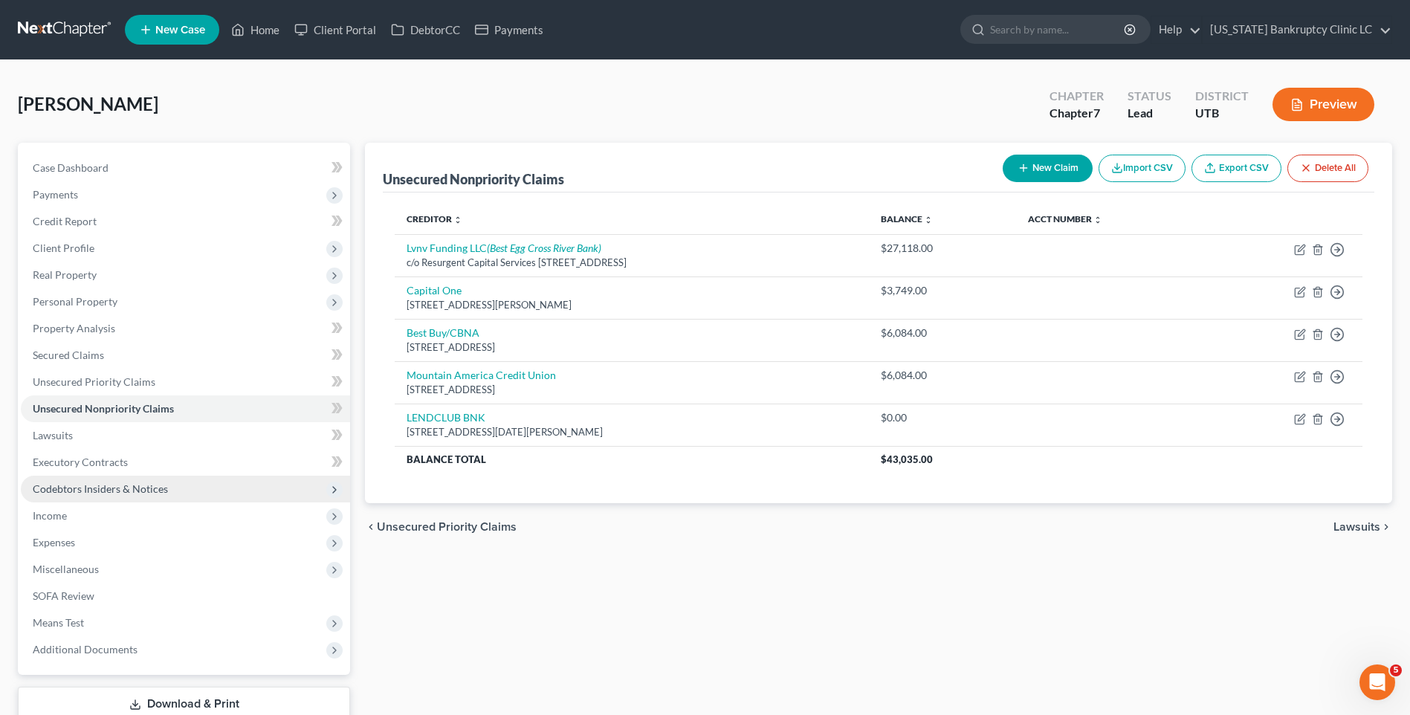
click at [183, 500] on span "Codebtors Insiders & Notices" at bounding box center [185, 489] width 329 height 27
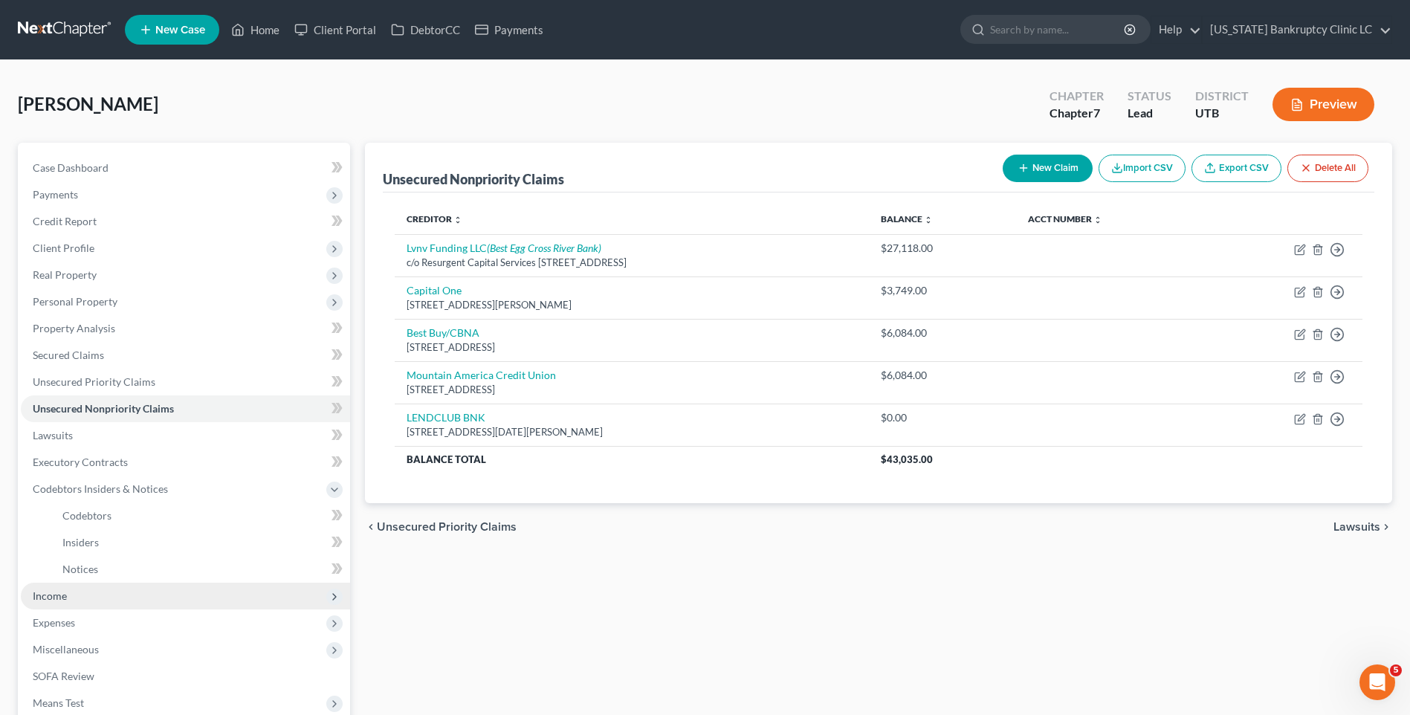
click at [126, 606] on span "Income" at bounding box center [185, 596] width 329 height 27
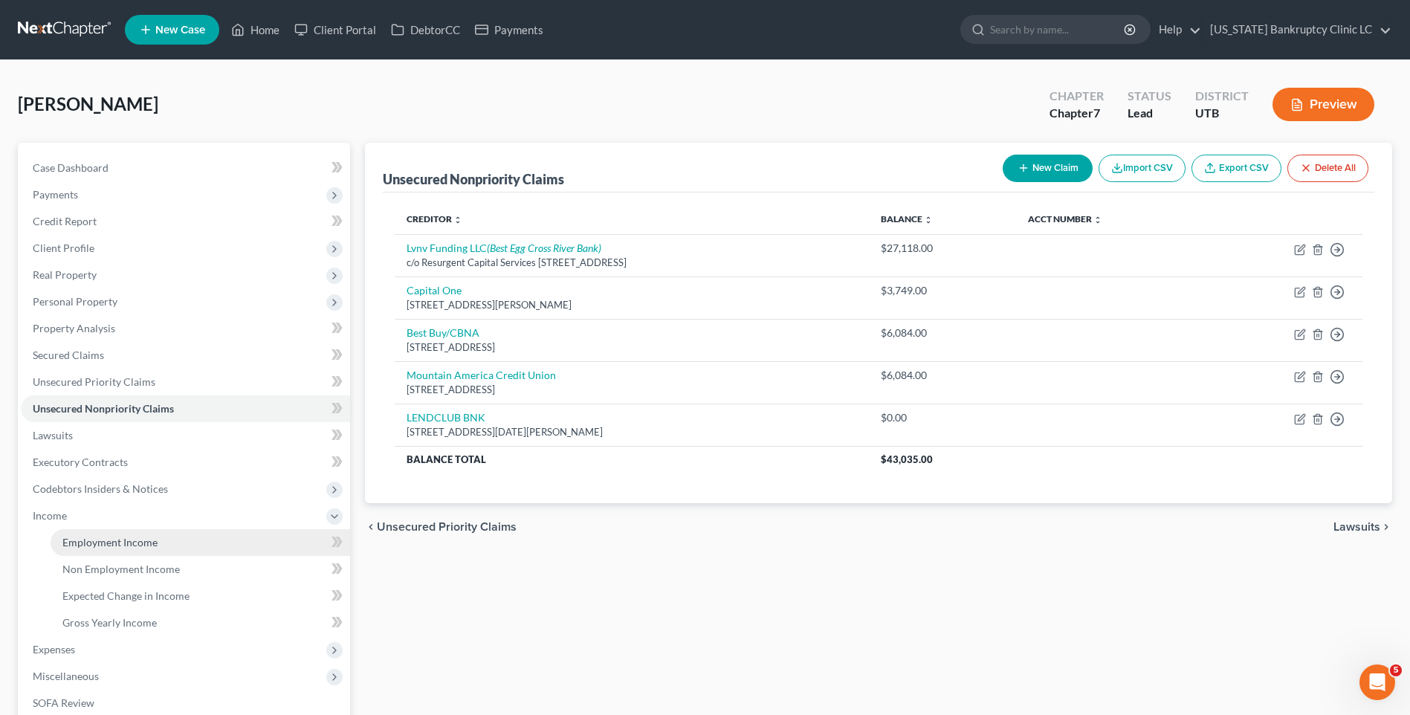
click at [97, 543] on span "Employment Income" at bounding box center [109, 542] width 95 height 13
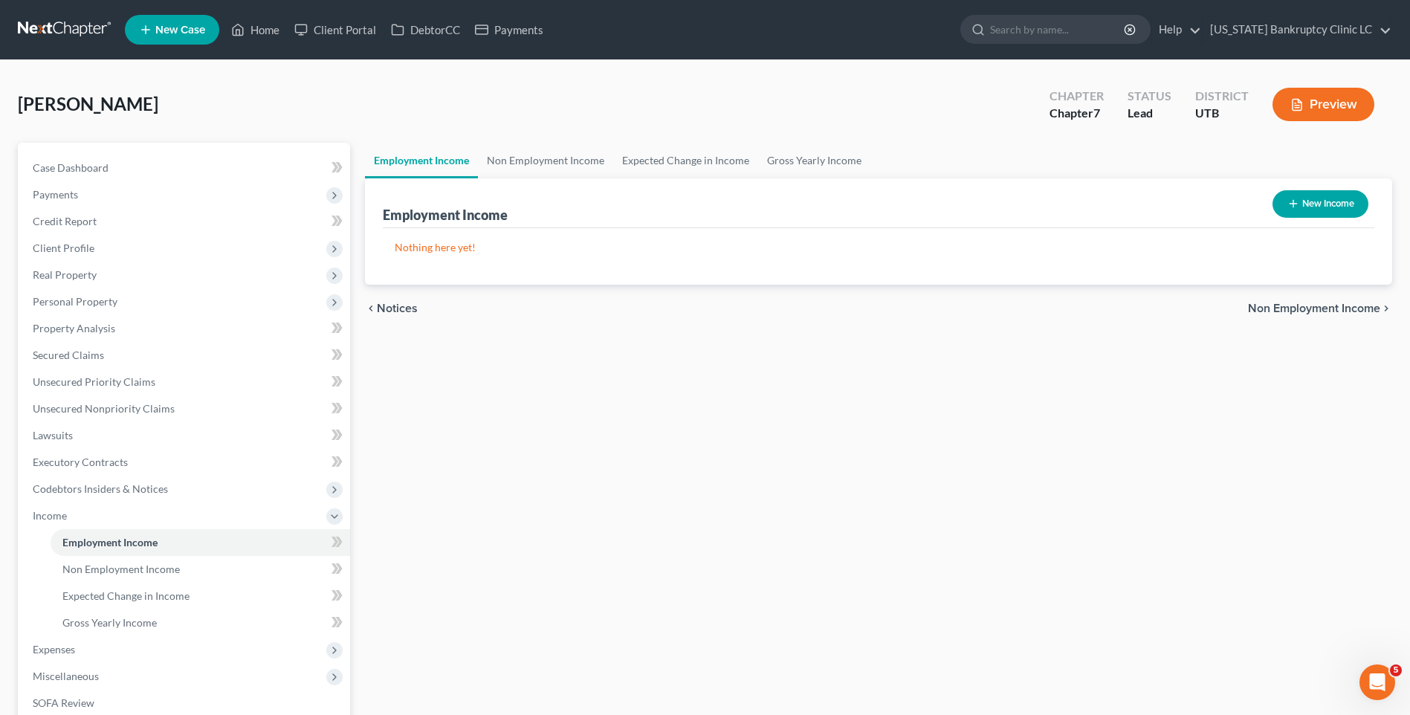
click at [1311, 201] on button "New Income" at bounding box center [1321, 204] width 96 height 28
select select "0"
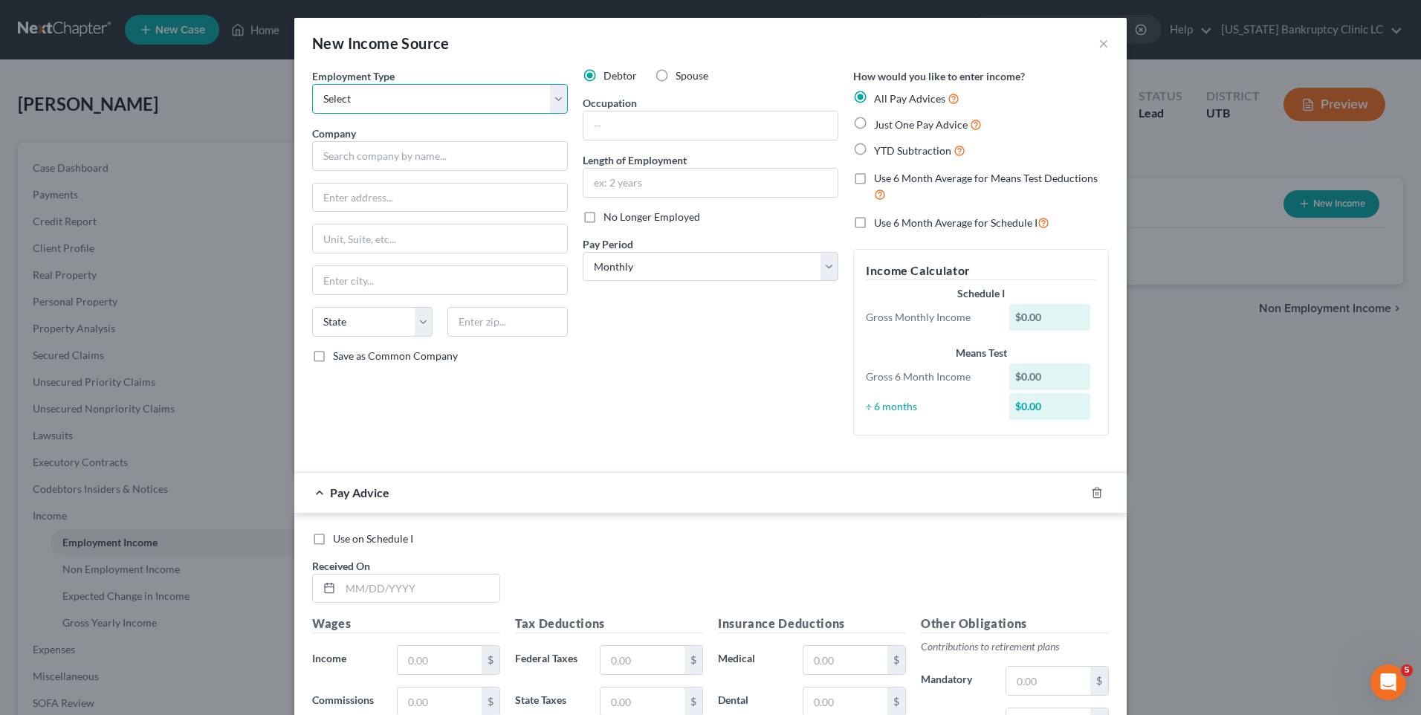
click at [319, 92] on select "Select Full or [DEMOGRAPHIC_DATA] Employment Self Employment" at bounding box center [440, 99] width 256 height 30
select select "0"
click at [312, 84] on select "Select Full or [DEMOGRAPHIC_DATA] Employment Self Employment" at bounding box center [440, 99] width 256 height 30
click at [390, 171] on div "Employment Type * Select Full or [DEMOGRAPHIC_DATA] Employment Self Employment …" at bounding box center [440, 257] width 271 height 379
click at [399, 161] on input "text" at bounding box center [440, 156] width 256 height 30
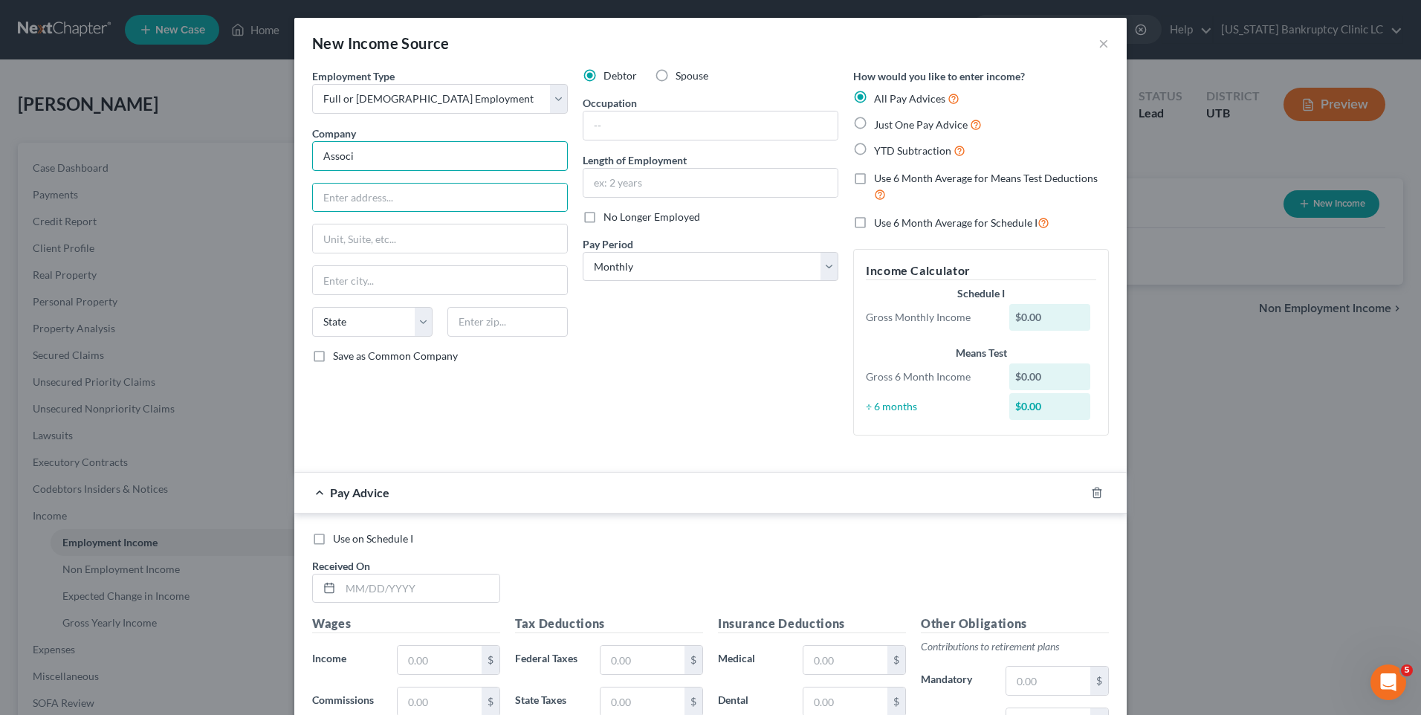
click at [387, 155] on input "Associ" at bounding box center [440, 156] width 256 height 30
type input "Associated Food Stores"
click at [468, 152] on input "Associated Food Stores" at bounding box center [440, 156] width 256 height 30
type input "2530 N 1850 W"
type input "[PERSON_NAME]"
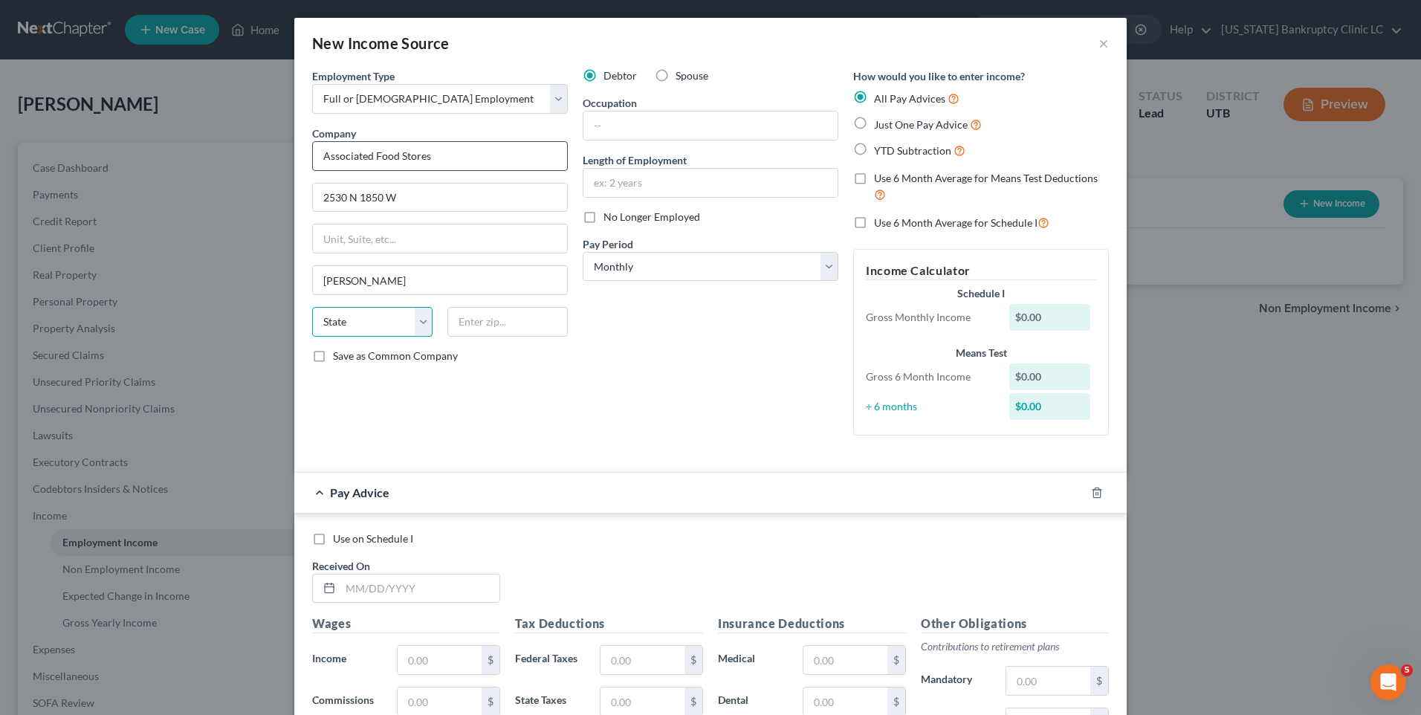
select select "46"
type input "84404"
click at [731, 129] on input "text" at bounding box center [711, 125] width 254 height 28
type input "Distribution Specialist/ Loader"
type input "7 years 4 months"
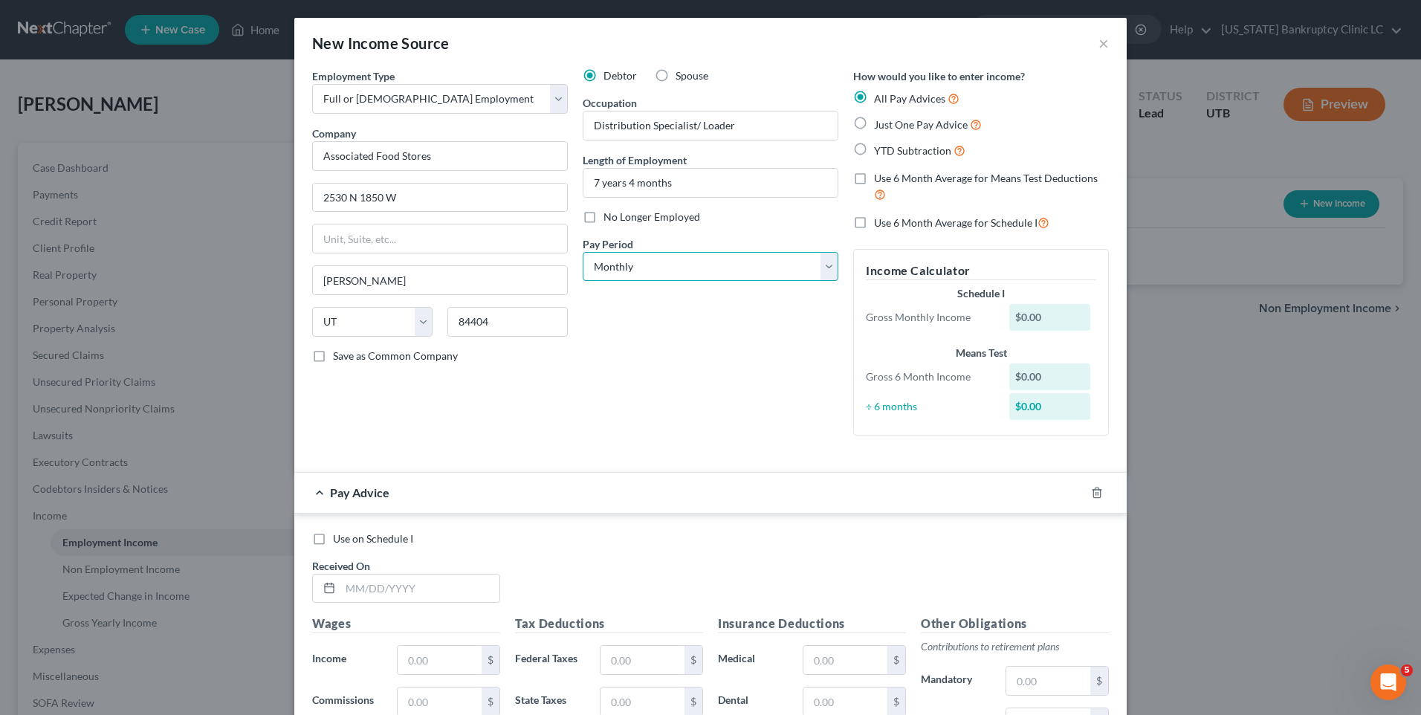
click at [659, 265] on select "Select Monthly Twice Monthly Every Other Week Weekly" at bounding box center [711, 267] width 256 height 30
select select "2"
click at [583, 252] on select "Select Monthly Twice Monthly Every Other Week Weekly" at bounding box center [711, 267] width 256 height 30
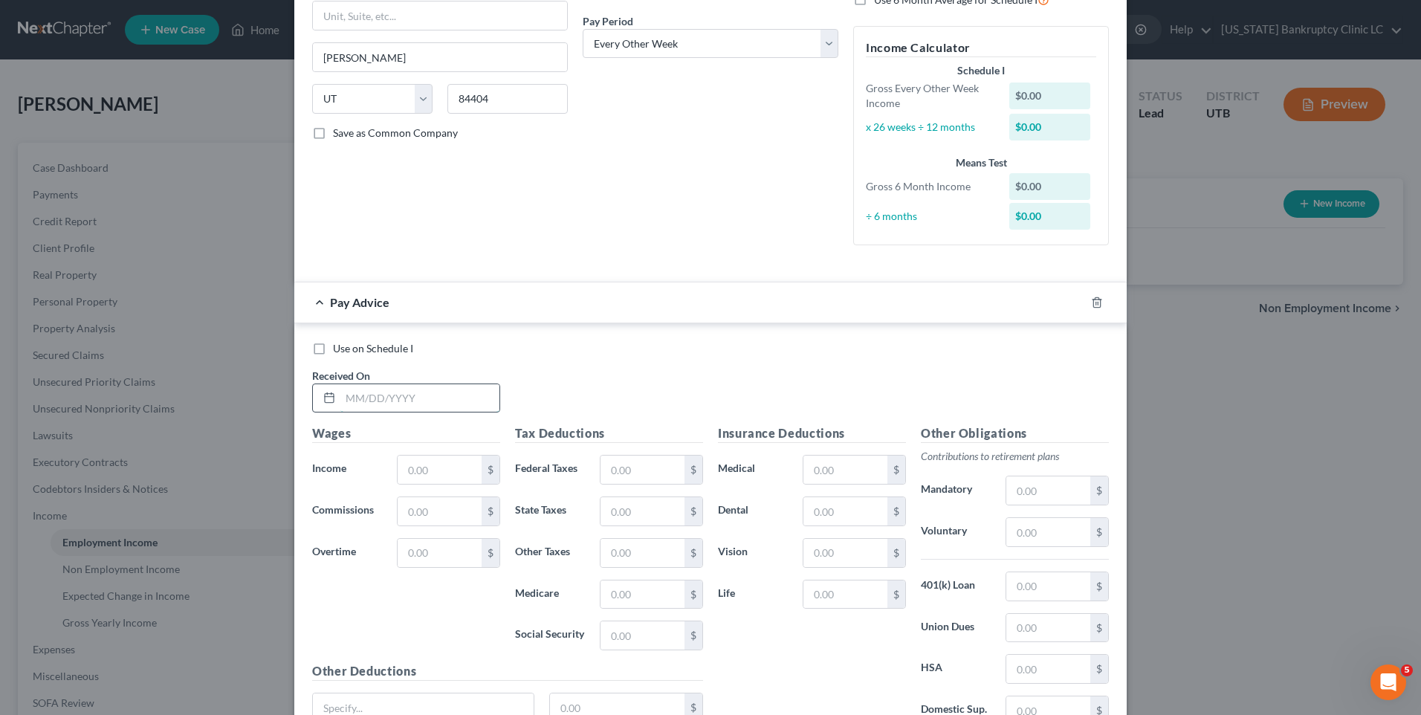
click at [361, 397] on input "text" at bounding box center [419, 398] width 159 height 28
type input "8"
type input "[DATE]"
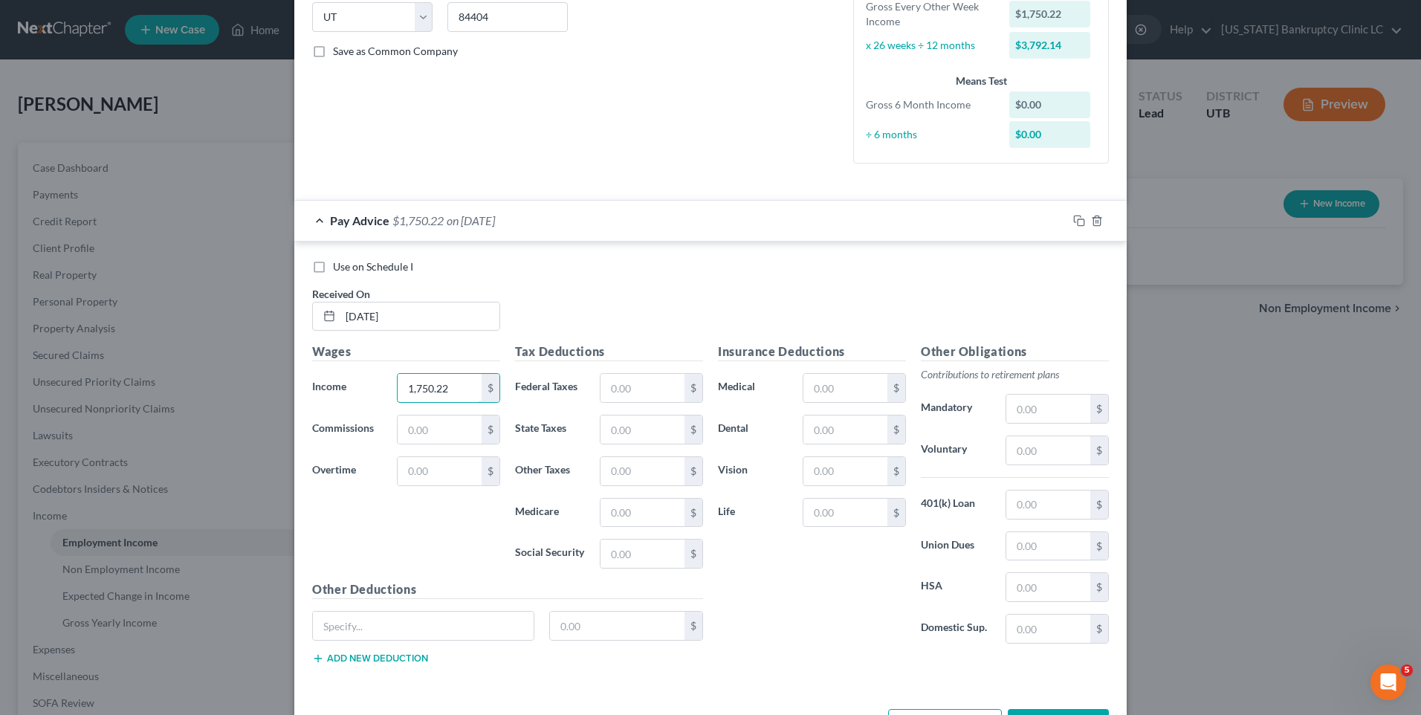
scroll to position [360, 0]
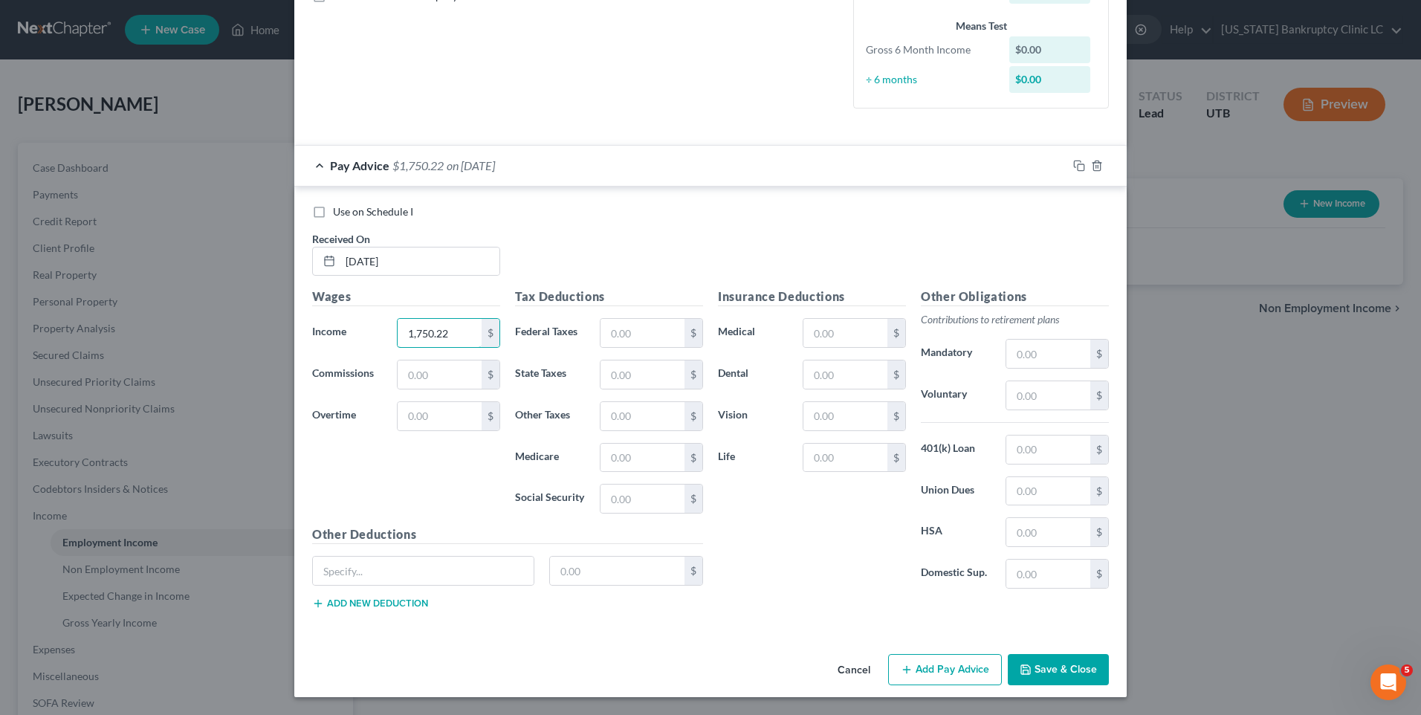
type input "1,750.22"
click at [924, 670] on button "Add Pay Advice" at bounding box center [945, 669] width 114 height 31
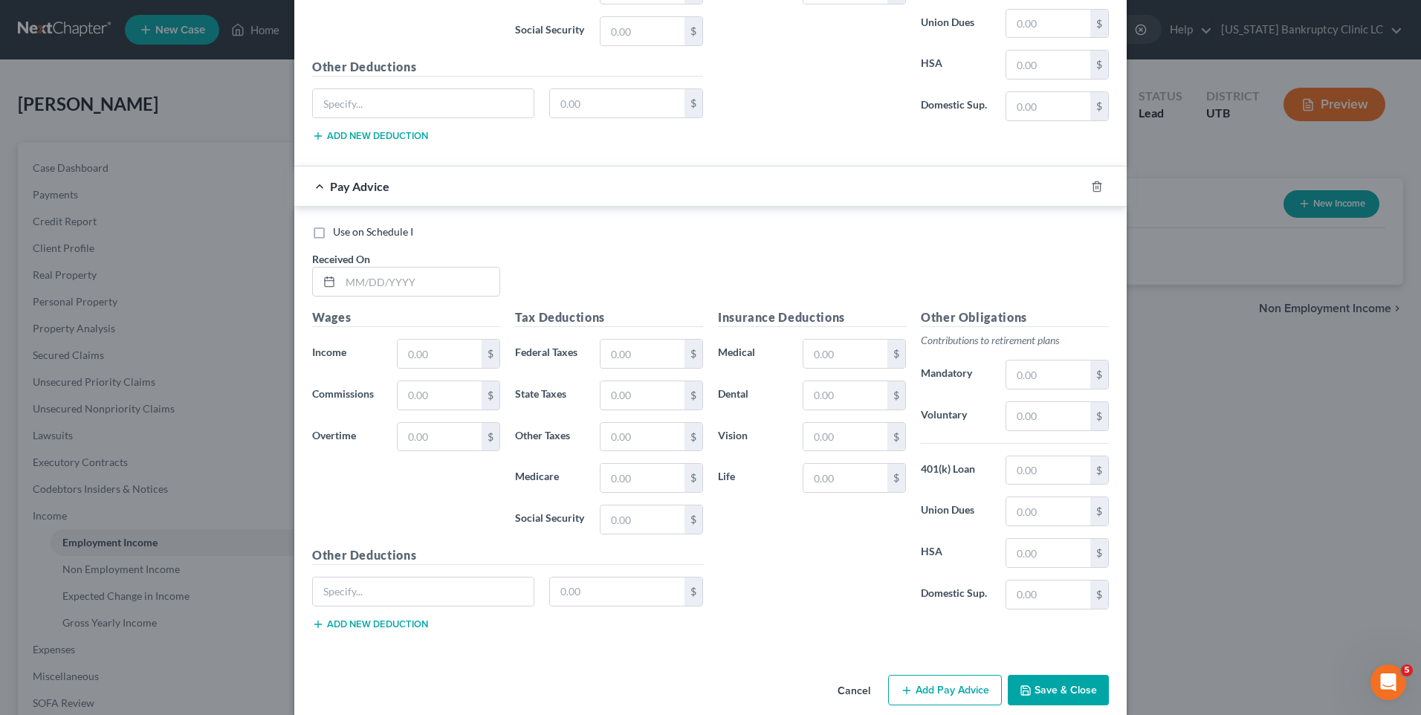
scroll to position [847, 0]
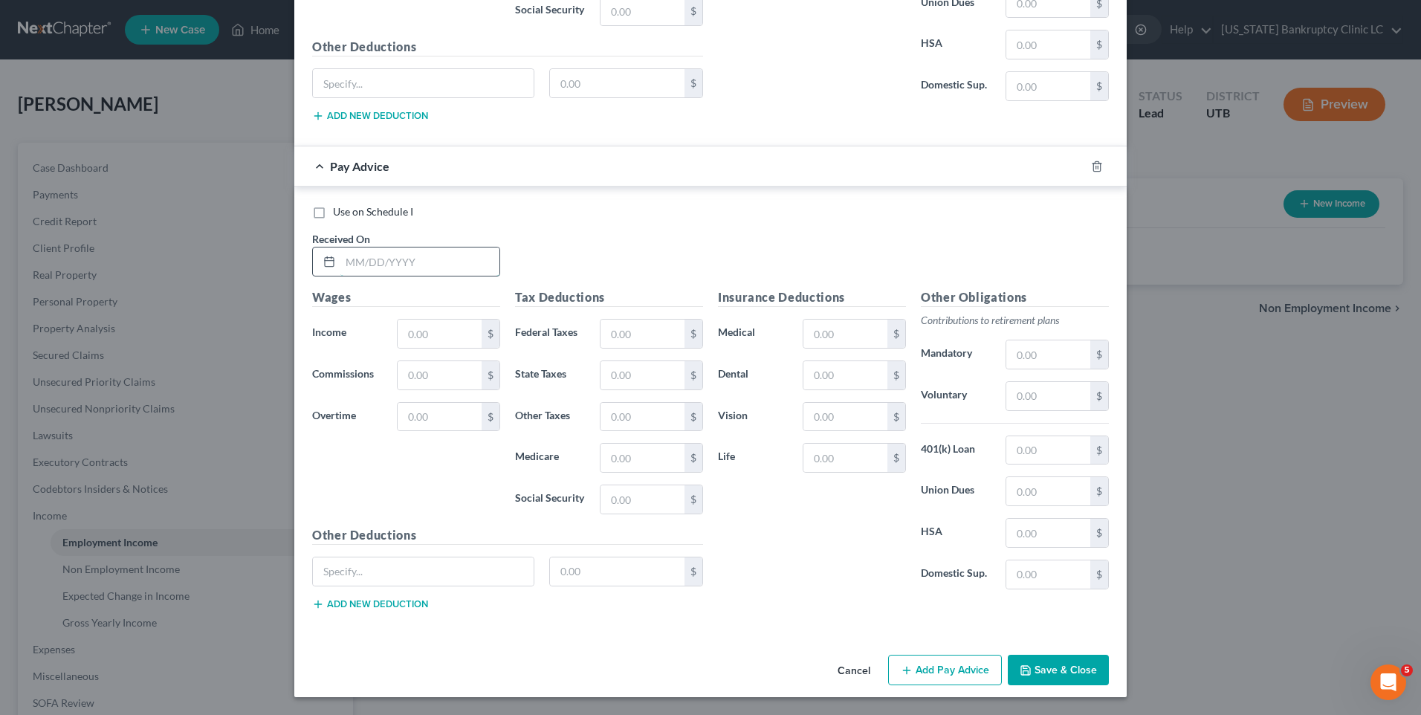
drag, startPoint x: 399, startPoint y: 255, endPoint x: 406, endPoint y: 262, distance: 9.5
click at [399, 255] on input "text" at bounding box center [419, 262] width 159 height 28
type input "[DATE]"
type input "2,336.96"
click at [909, 676] on button "Add Pay Advice" at bounding box center [945, 670] width 114 height 31
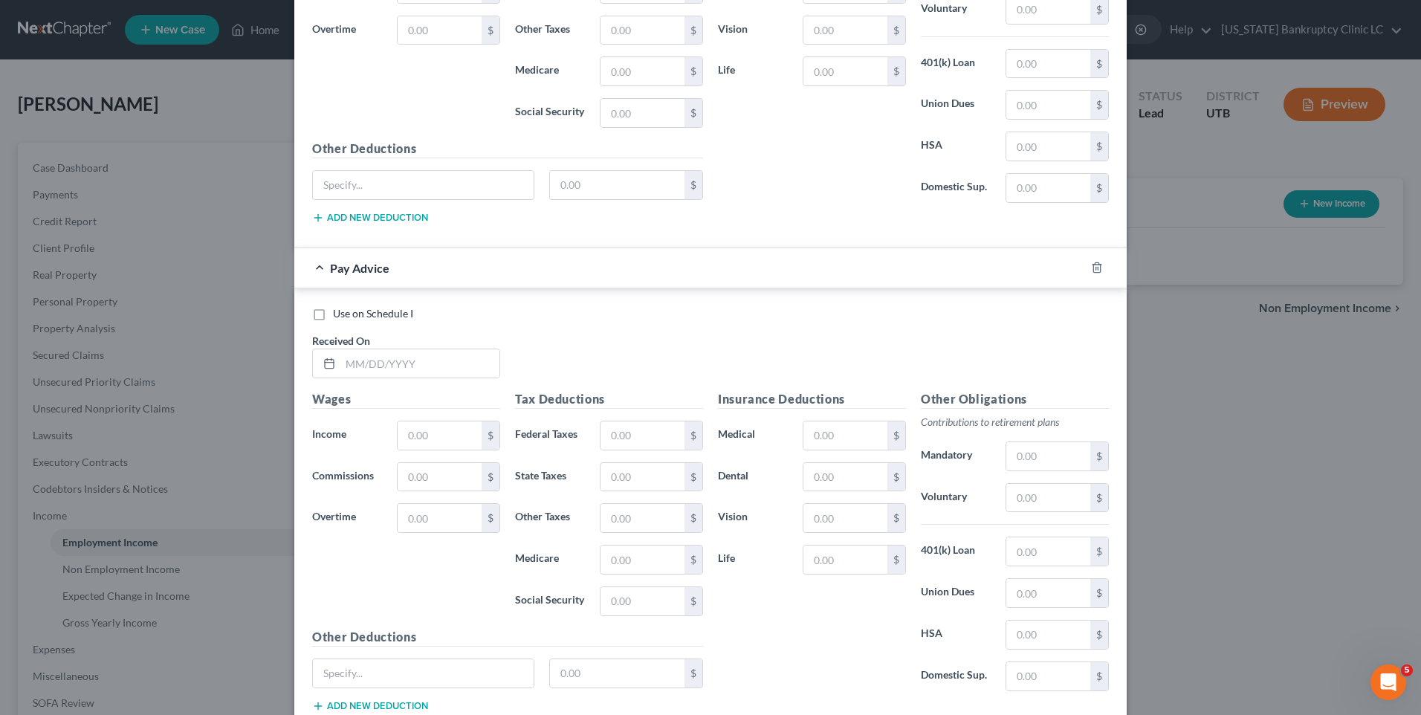
scroll to position [1336, 0]
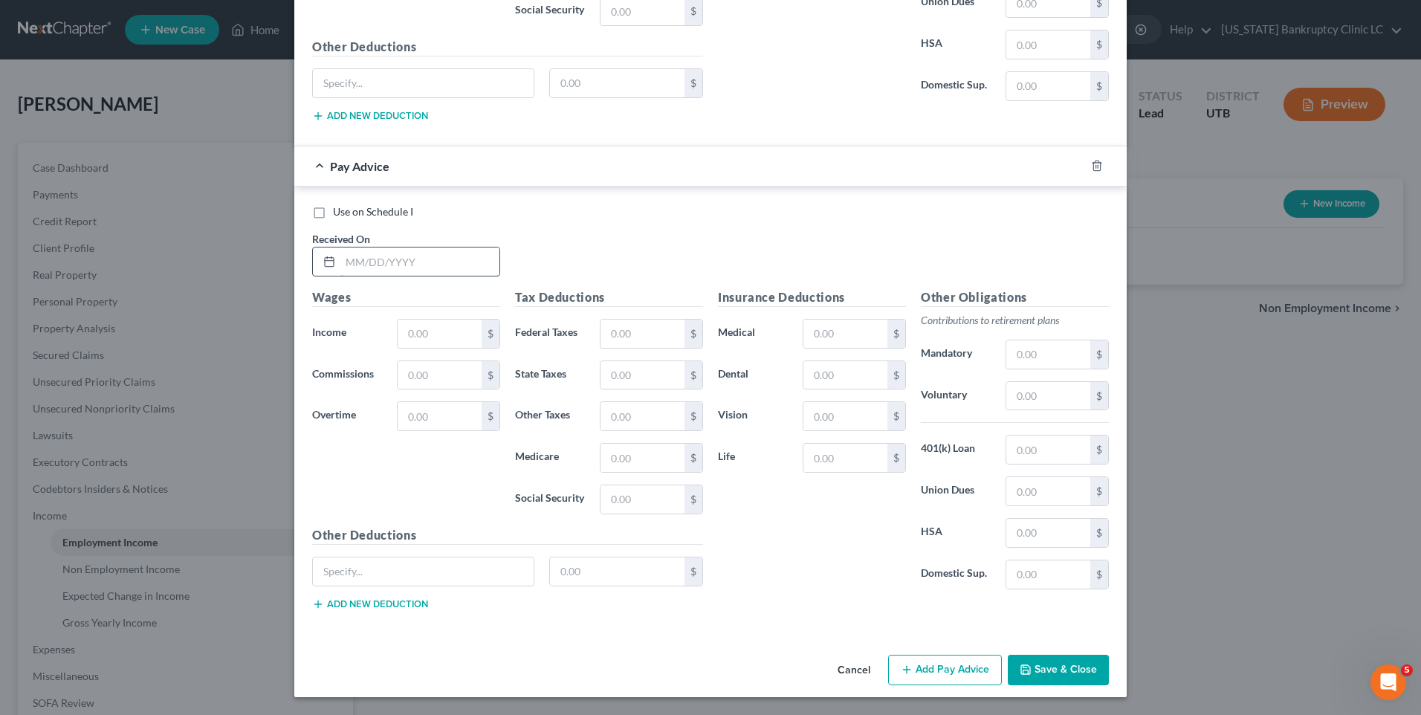
click at [380, 271] on input "text" at bounding box center [419, 262] width 159 height 28
type input "[DATE]"
click at [429, 327] on input "text" at bounding box center [440, 334] width 84 height 28
type input "2,236.67"
click at [923, 674] on button "Add Pay Advice" at bounding box center [945, 670] width 114 height 31
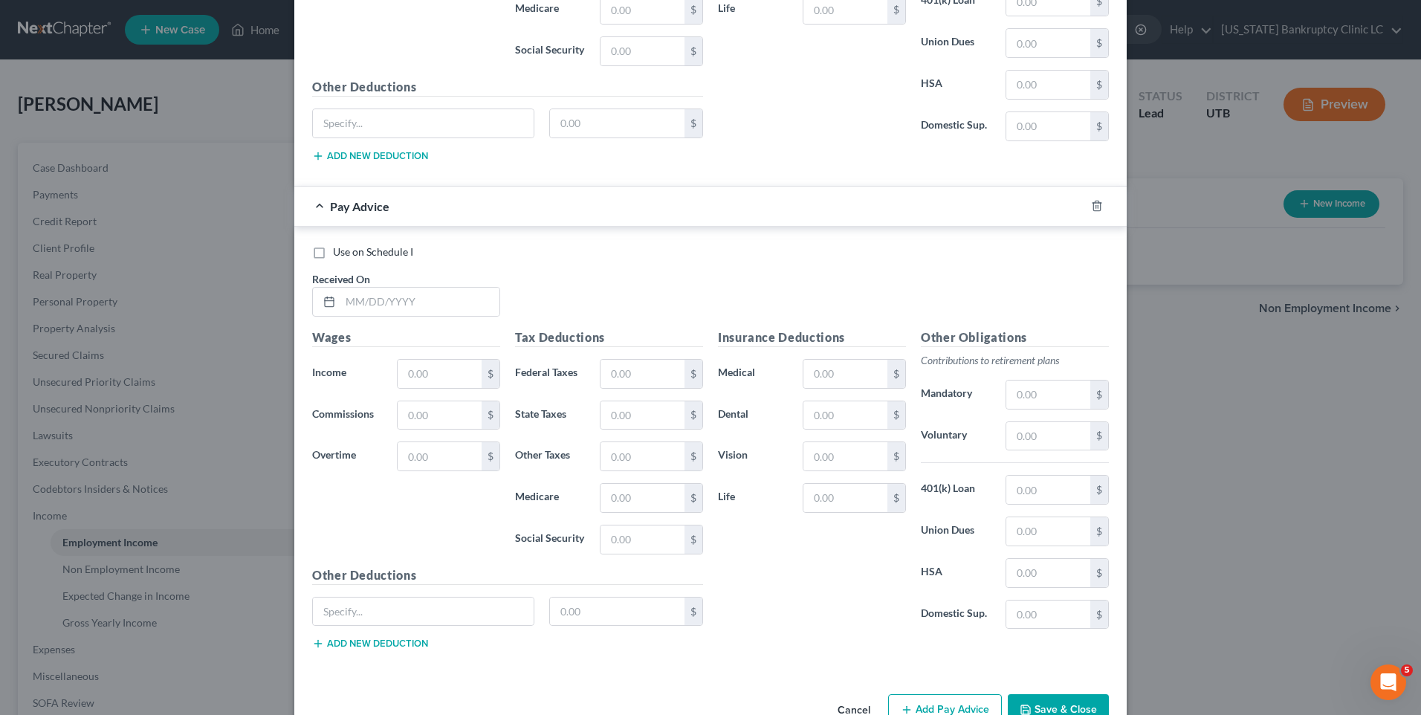
scroll to position [1824, 0]
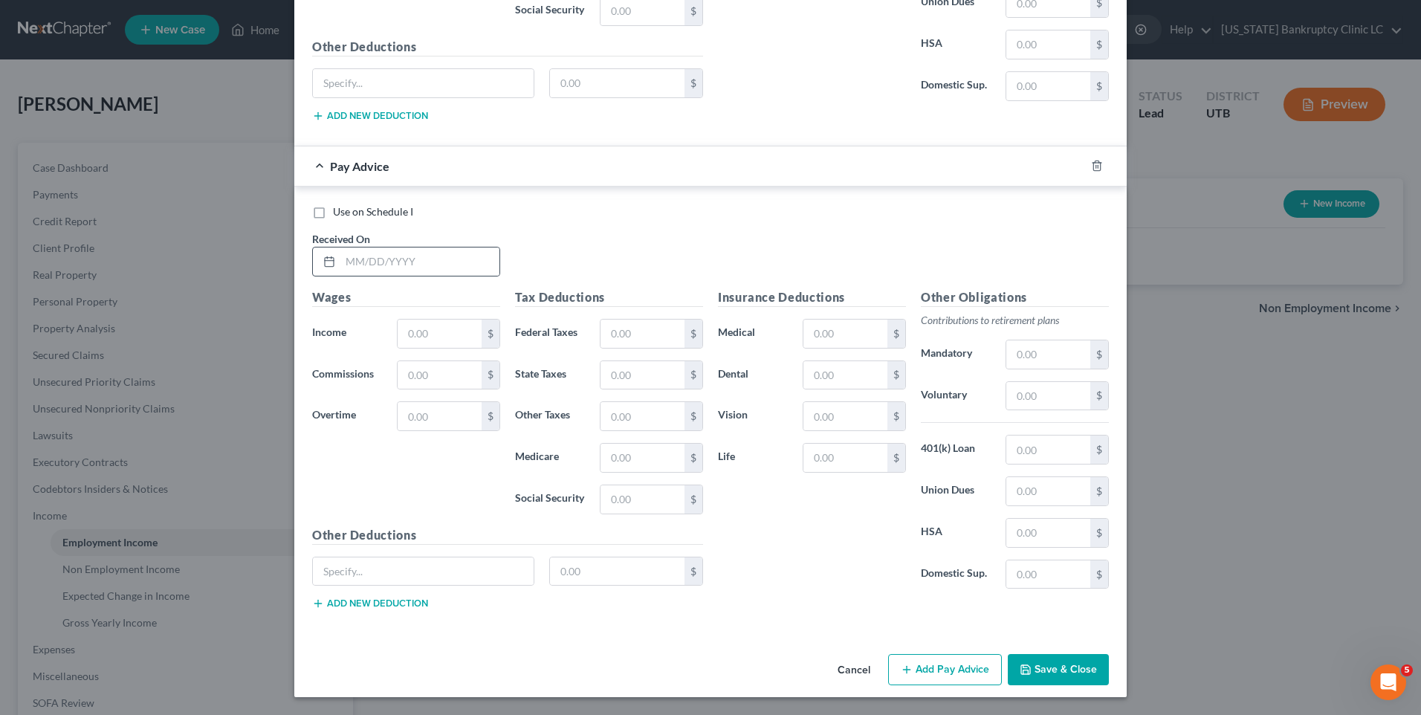
click at [330, 252] on div at bounding box center [327, 262] width 28 height 28
drag, startPoint x: 362, startPoint y: 257, endPoint x: 372, endPoint y: 258, distance: 10.4
click at [362, 257] on input "text" at bounding box center [419, 262] width 159 height 28
type input "[DATE]"
click at [450, 342] on input "text" at bounding box center [440, 334] width 84 height 28
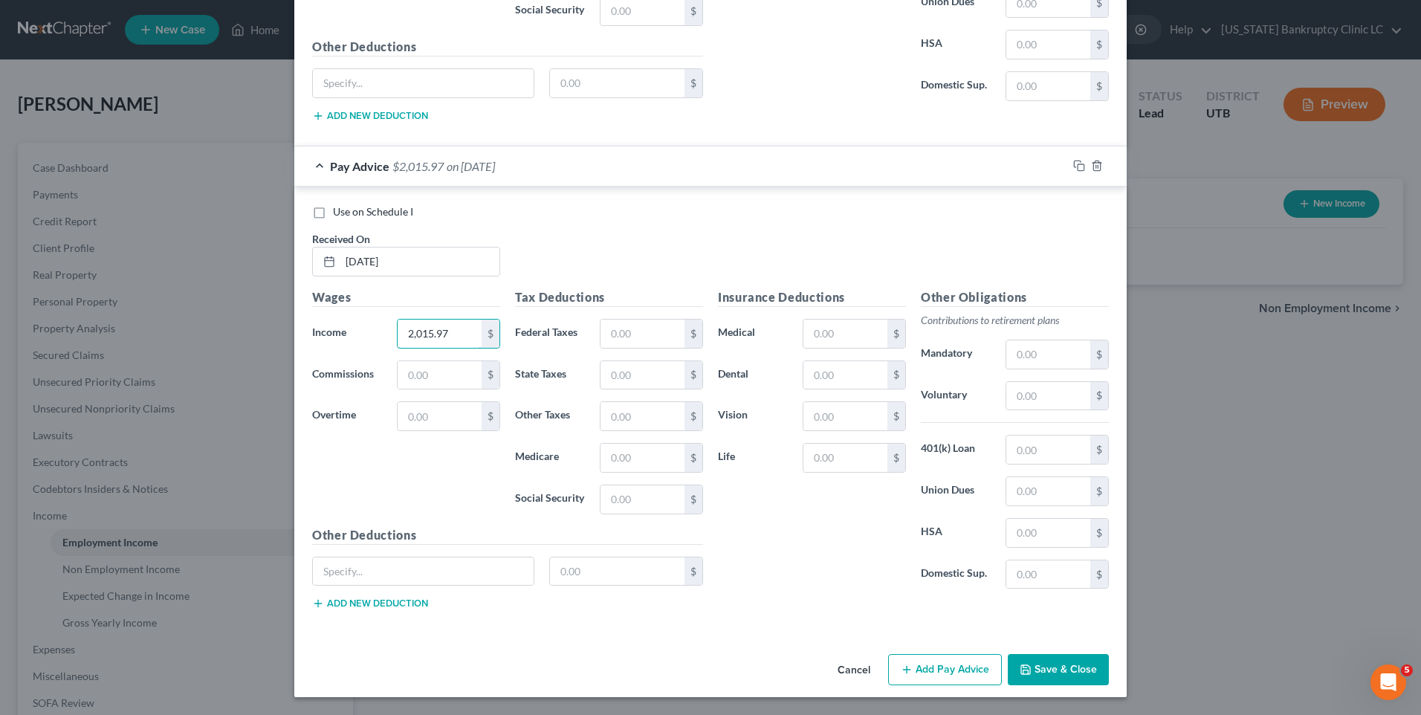
type input "2,015.97"
click at [924, 677] on button "Add Pay Advice" at bounding box center [945, 669] width 114 height 31
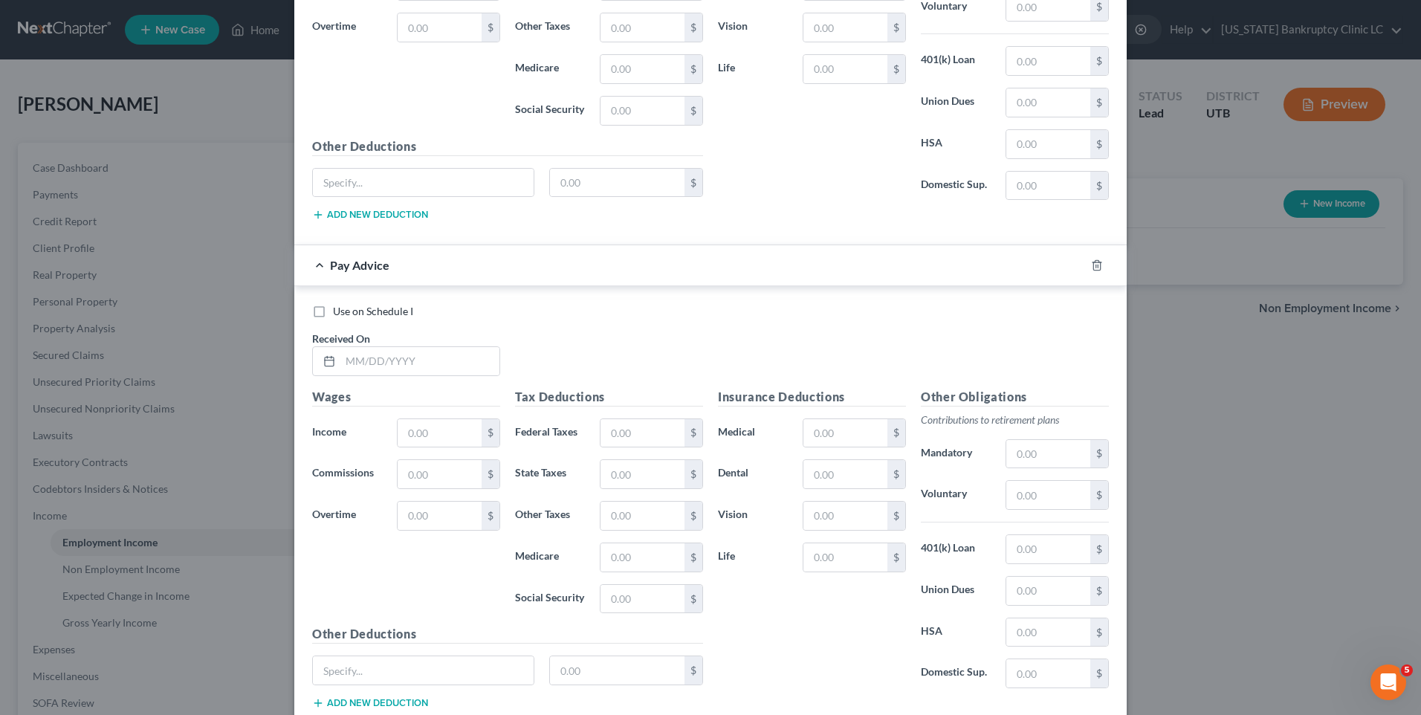
scroll to position [2312, 0]
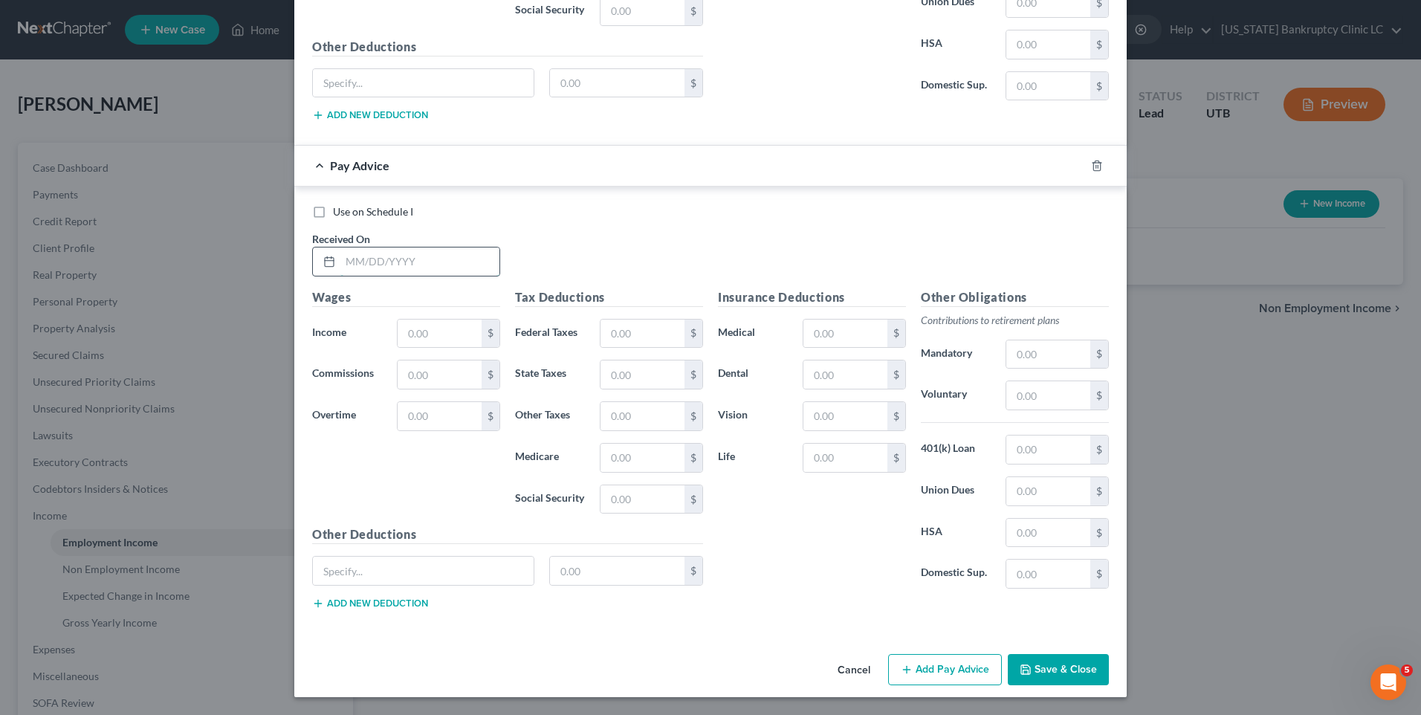
click at [442, 262] on input "text" at bounding box center [419, 262] width 159 height 28
type input "[DATE]"
type input "2,147.62"
click at [940, 659] on button "Add Pay Advice" at bounding box center [945, 669] width 114 height 31
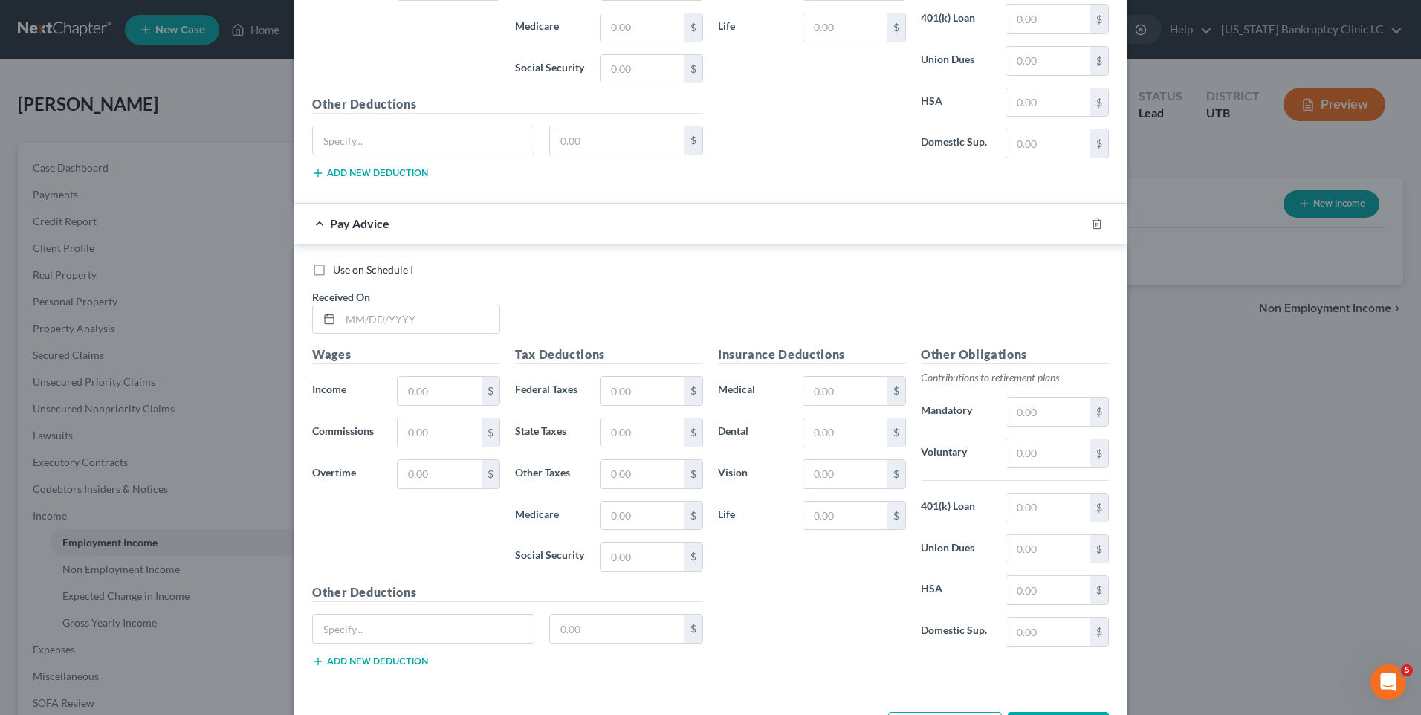
scroll to position [2801, 0]
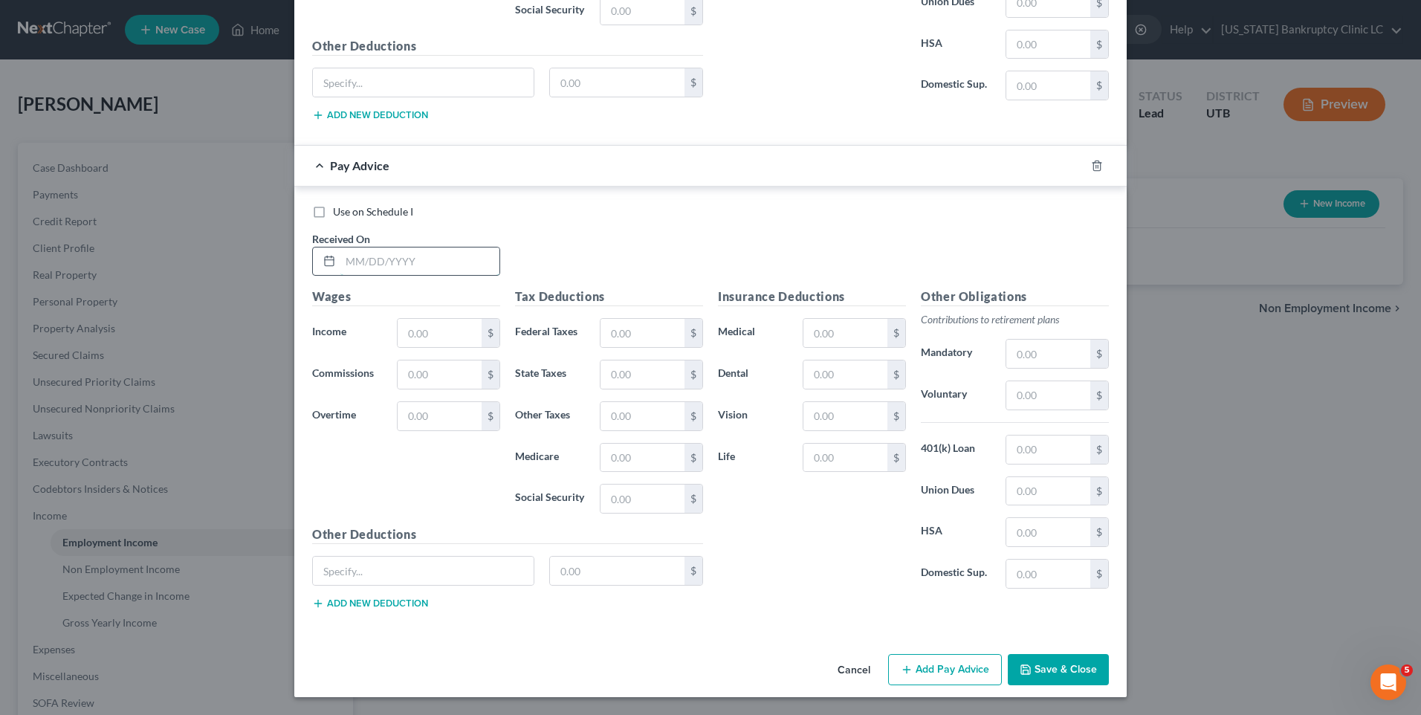
click at [388, 265] on input "text" at bounding box center [419, 262] width 159 height 28
type input "[DATE]"
type input "2,201.00"
click at [939, 676] on button "Add Pay Advice" at bounding box center [945, 669] width 114 height 31
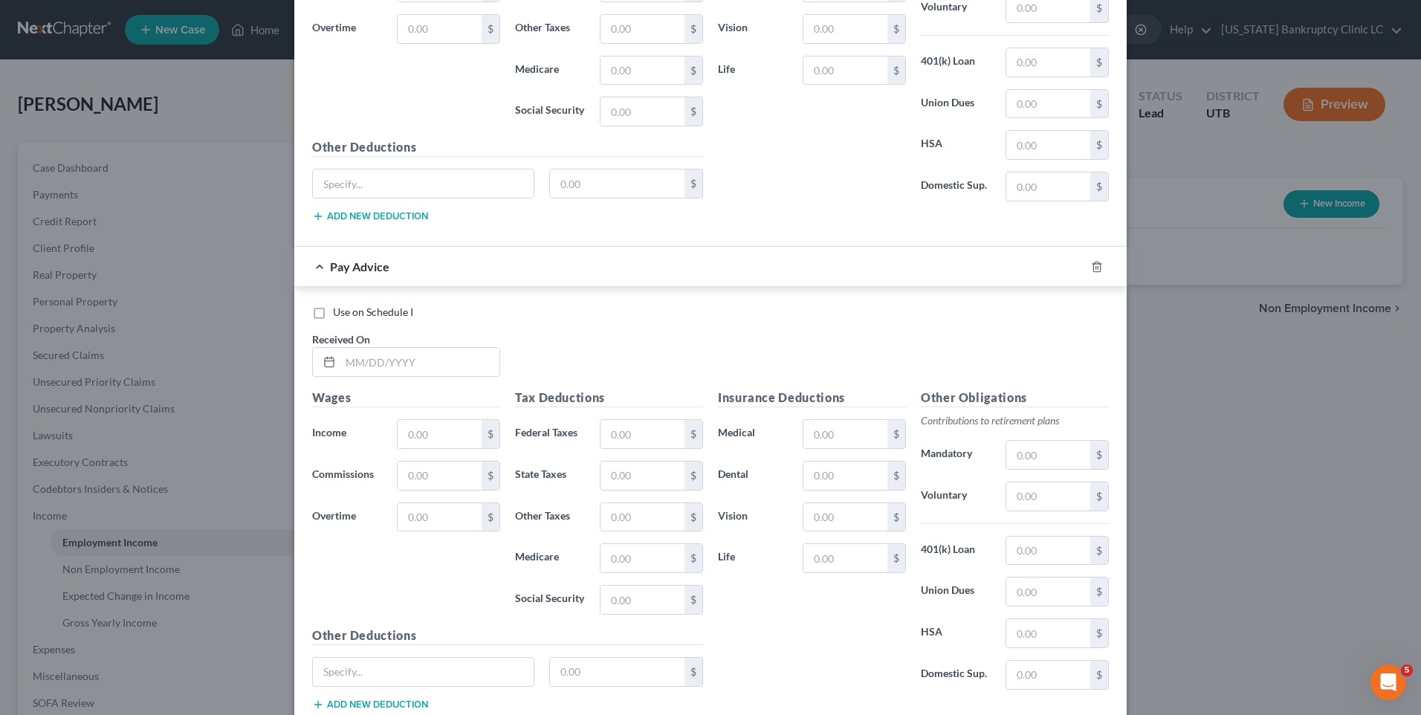
scroll to position [3288, 0]
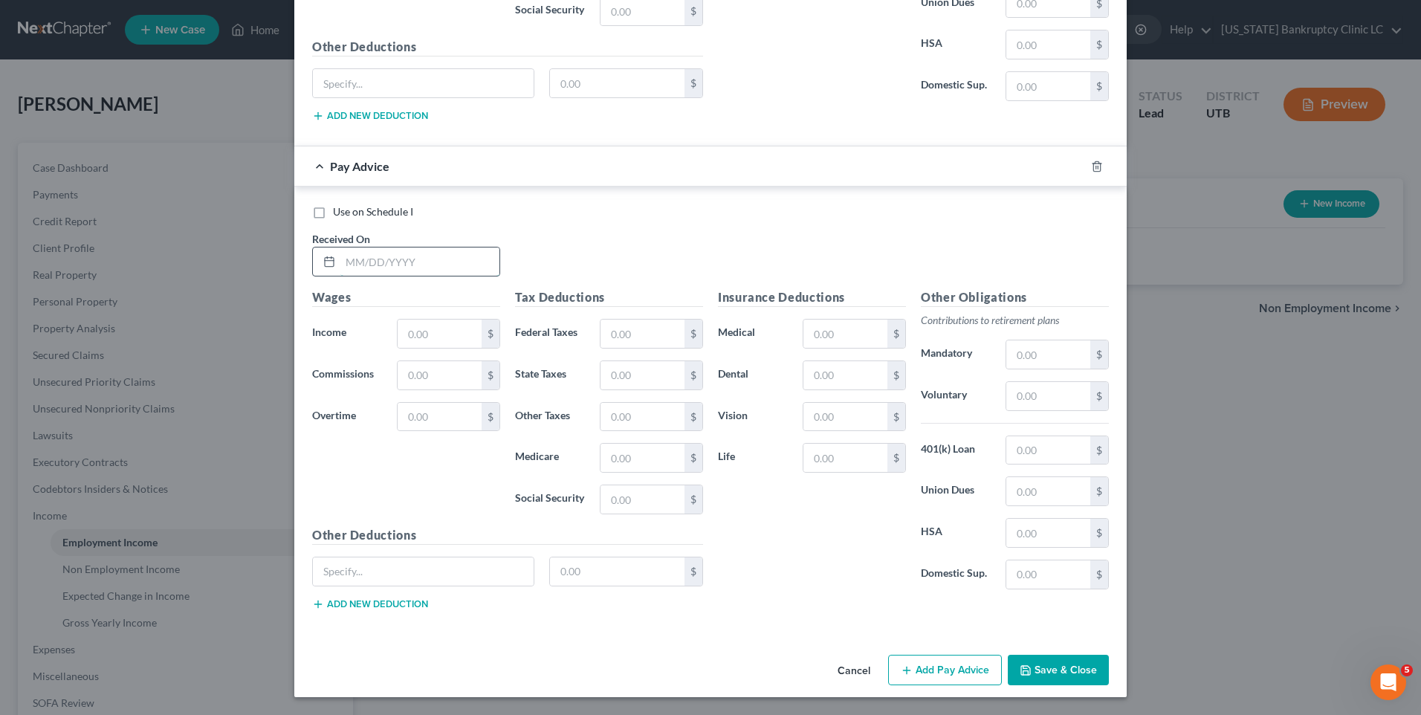
click at [360, 259] on input "text" at bounding box center [419, 262] width 159 height 28
type input "[DATE]"
type input "2,141.38"
click at [917, 670] on button "Add Pay Advice" at bounding box center [945, 670] width 114 height 31
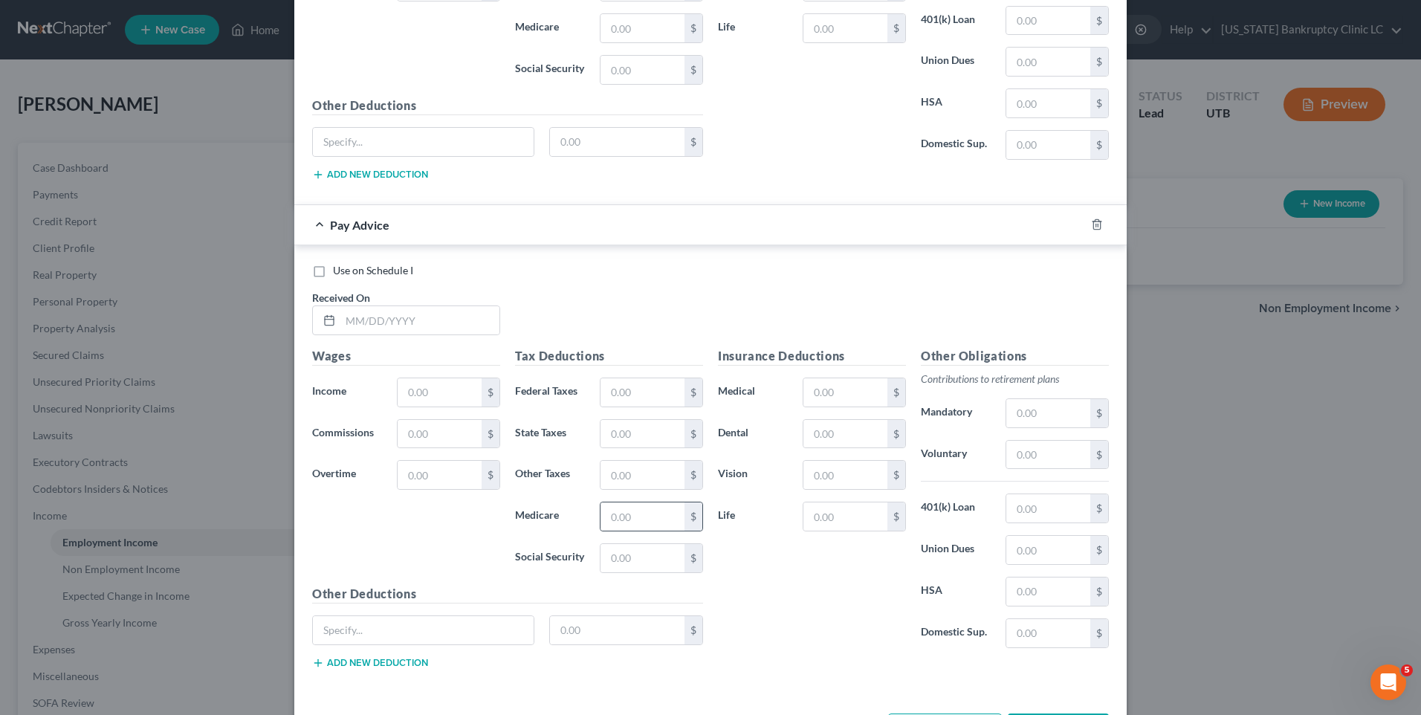
scroll to position [3777, 0]
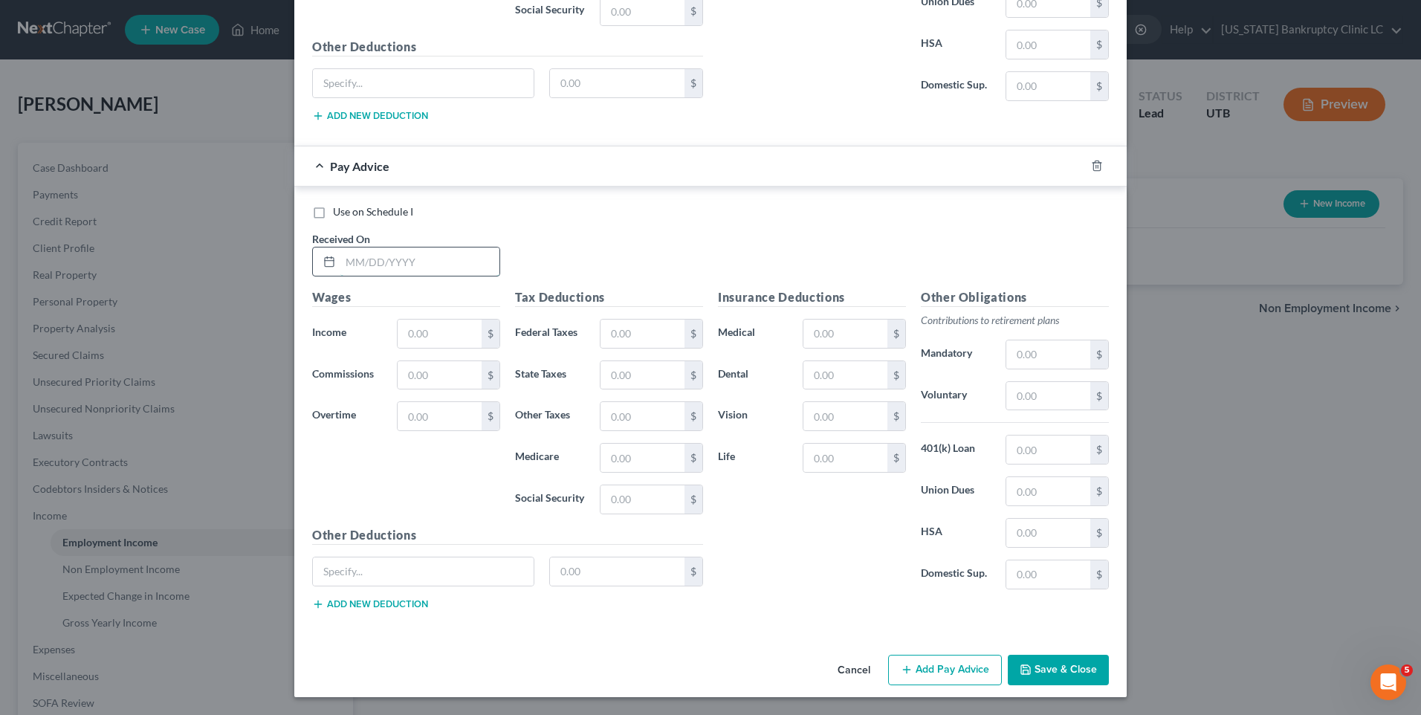
click at [380, 264] on input "text" at bounding box center [419, 262] width 159 height 28
type input "[DATE]"
type input "2,339.22"
click at [971, 655] on div "Cancel Add Pay Advice Save & Close" at bounding box center [710, 673] width 833 height 49
click at [944, 673] on button "Add Pay Advice" at bounding box center [945, 670] width 114 height 31
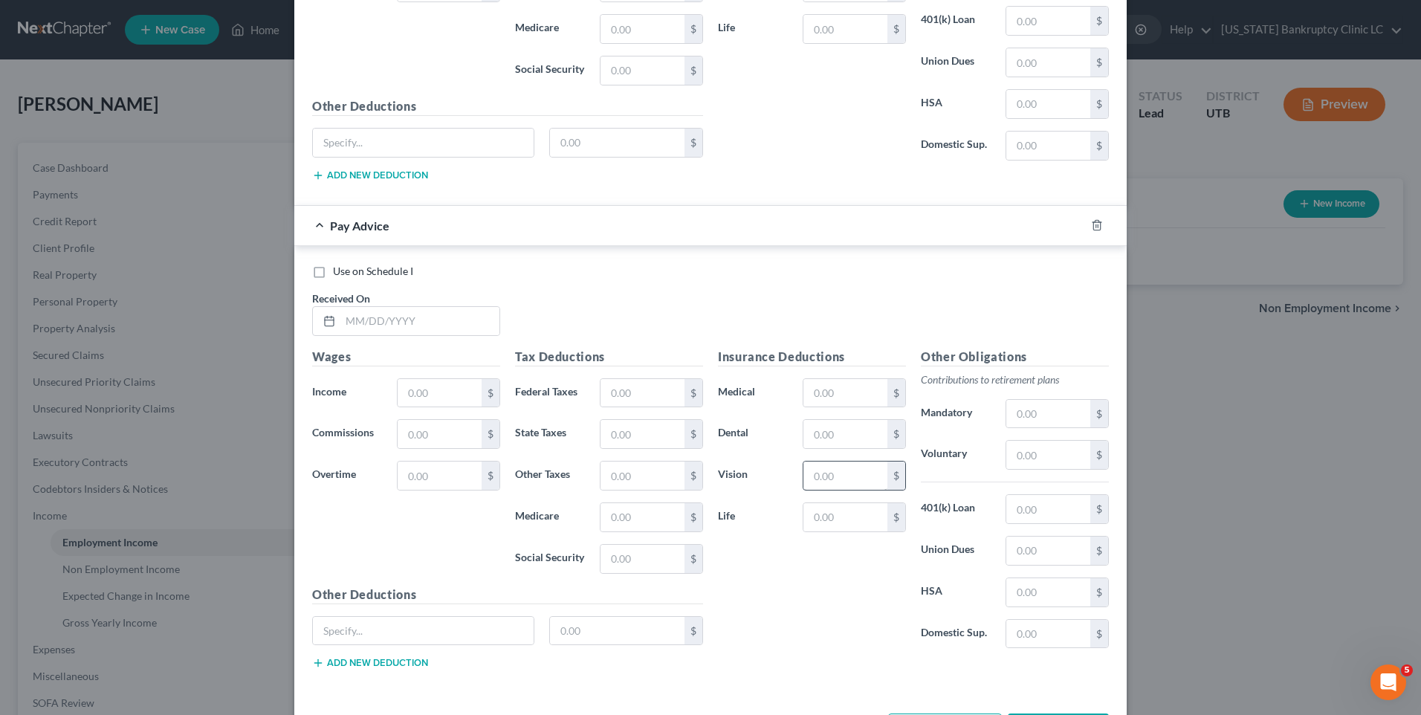
scroll to position [4265, 0]
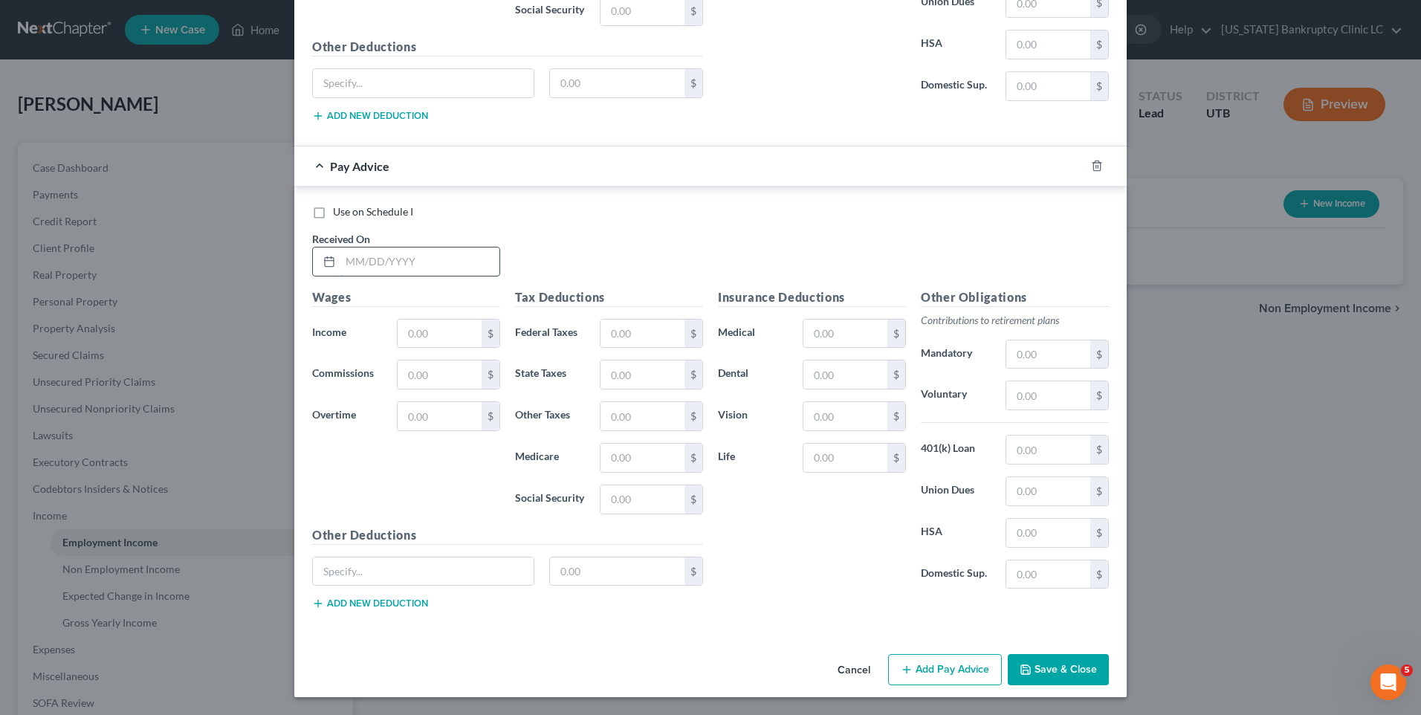
click at [382, 249] on input "text" at bounding box center [419, 262] width 159 height 28
type input "[DATE]"
click at [425, 328] on input "text" at bounding box center [440, 334] width 84 height 28
type input "2,648.63"
click at [934, 664] on button "Add Pay Advice" at bounding box center [945, 669] width 114 height 31
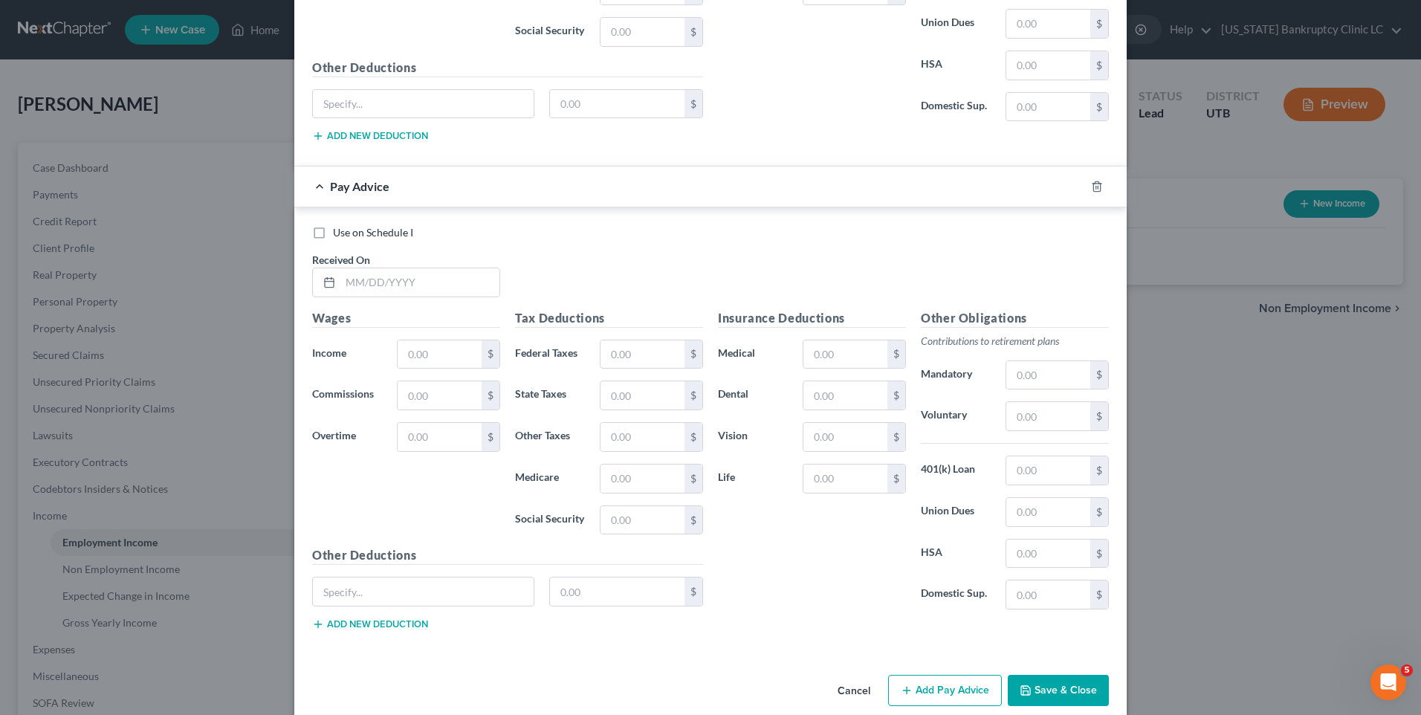
scroll to position [4754, 0]
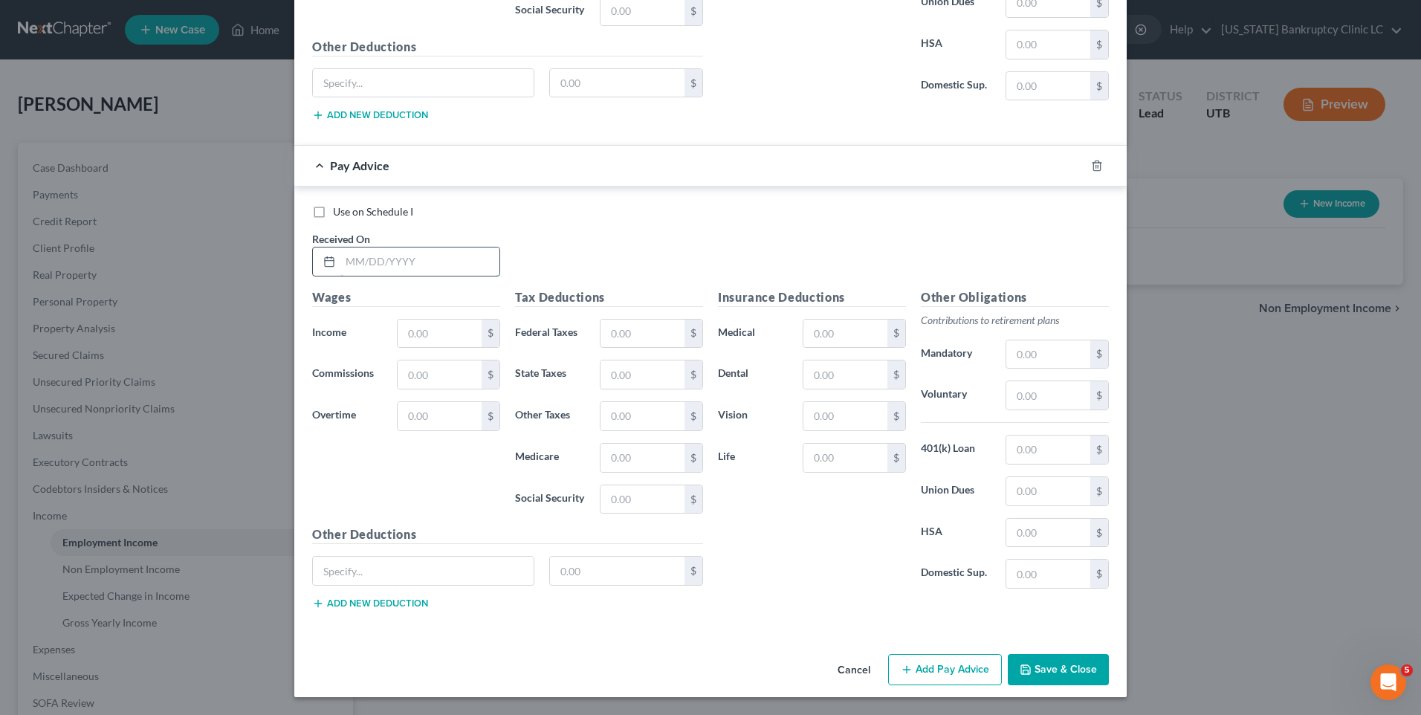
click at [397, 262] on input "text" at bounding box center [419, 262] width 159 height 28
type input "[DATE]"
type input "2,331.07"
click at [912, 663] on button "Add Pay Advice" at bounding box center [945, 669] width 114 height 31
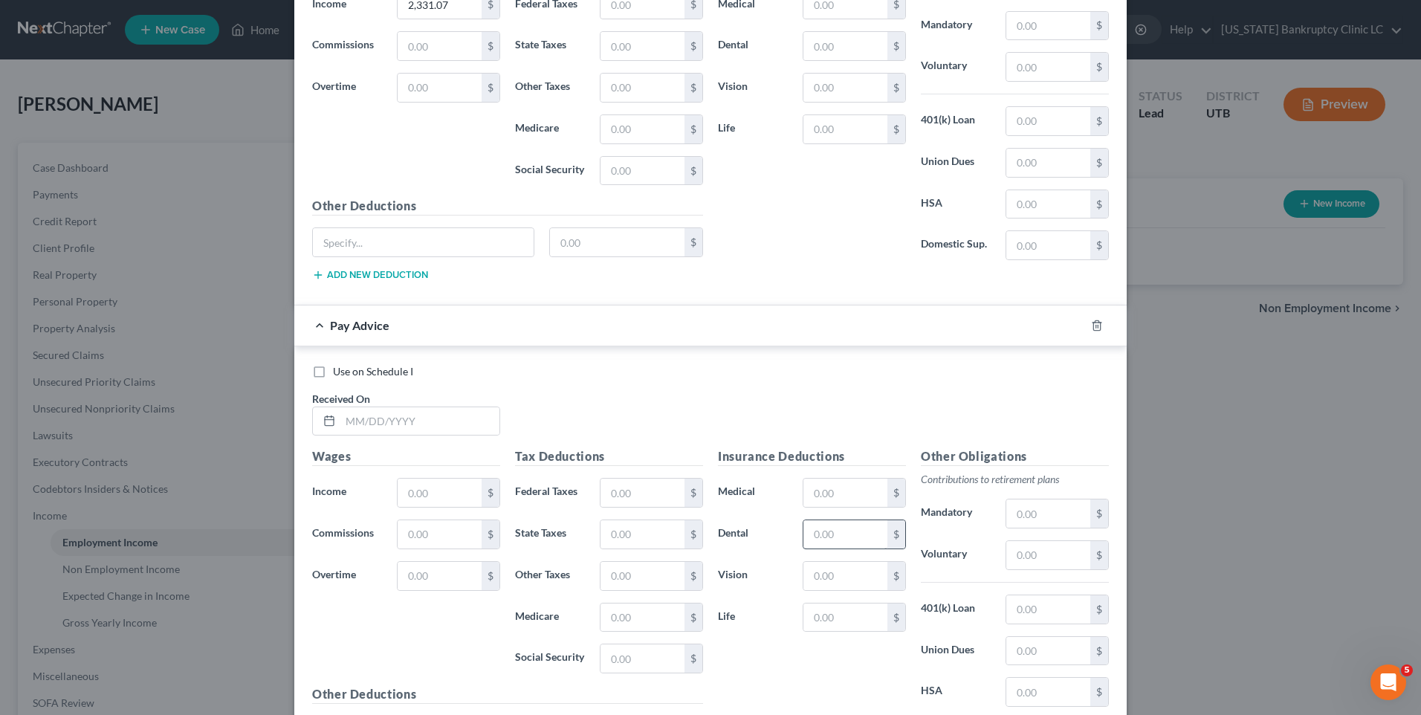
scroll to position [5242, 0]
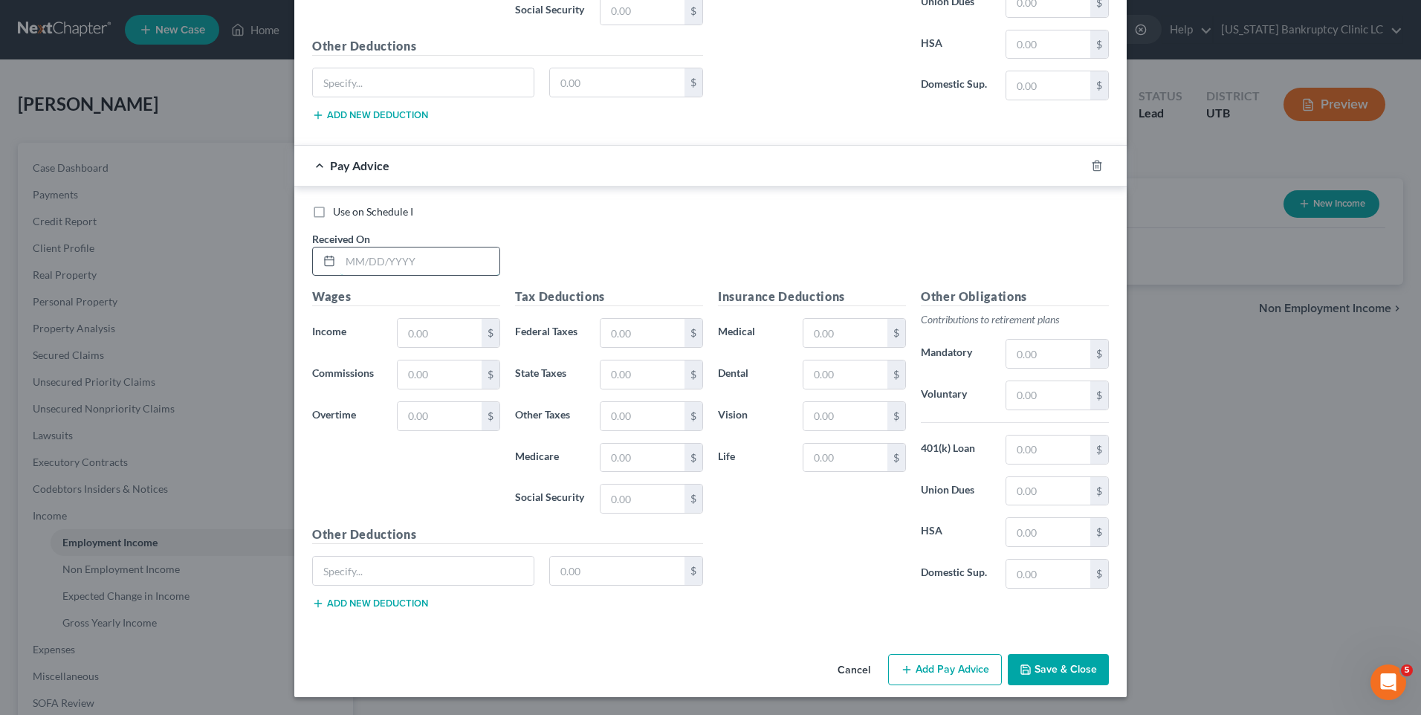
click at [401, 266] on input "text" at bounding box center [419, 262] width 159 height 28
type input "[DATE]"
type input "2,338.36"
click at [940, 666] on button "Add Pay Advice" at bounding box center [945, 669] width 114 height 31
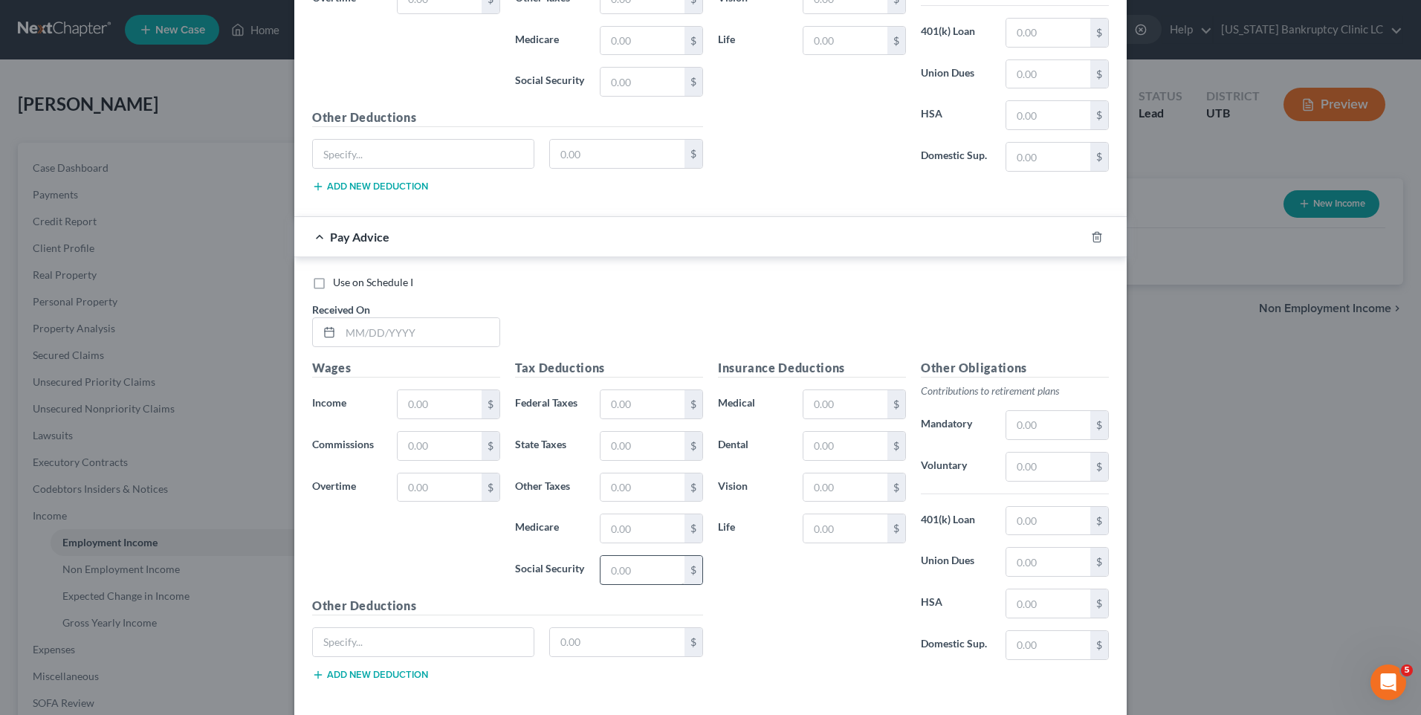
scroll to position [5730, 0]
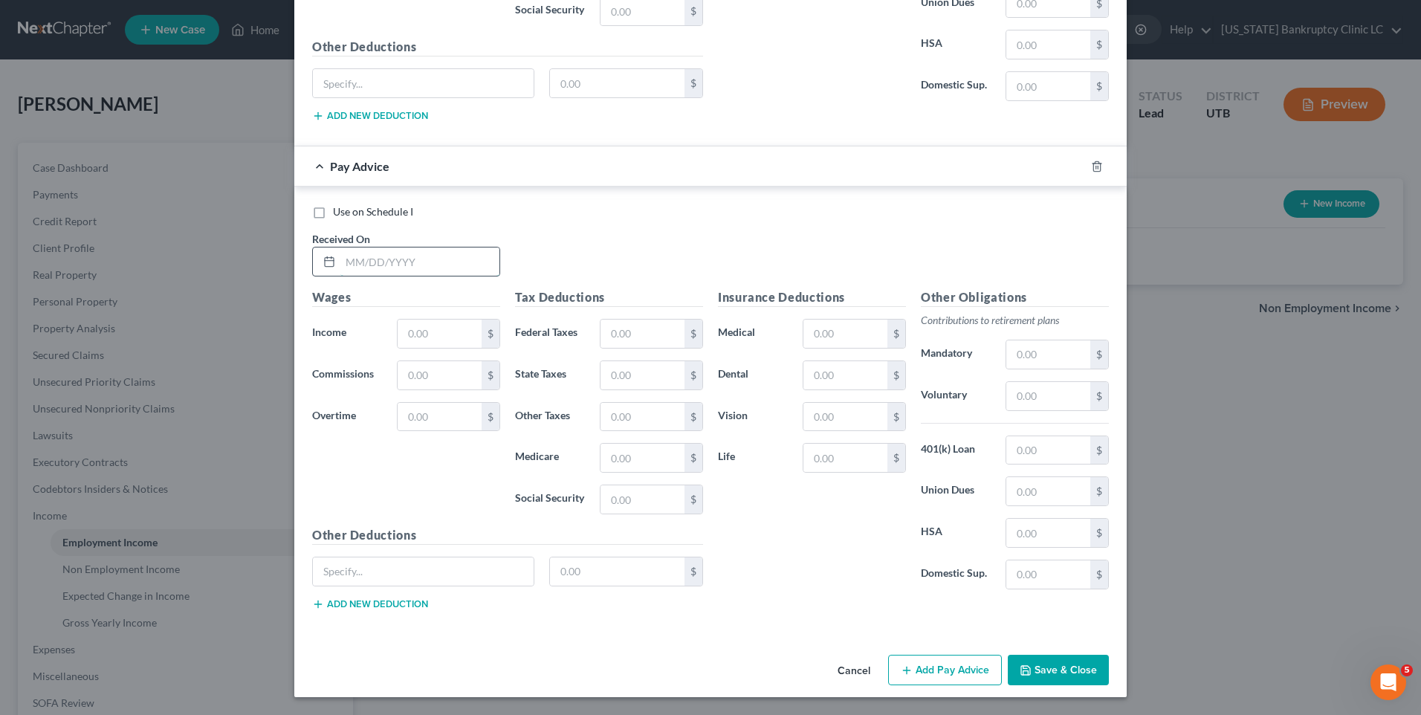
click at [364, 261] on input "text" at bounding box center [419, 262] width 159 height 28
type input "[DATE]"
type input "2,337.64"
click at [931, 673] on button "Add Pay Advice" at bounding box center [945, 670] width 114 height 31
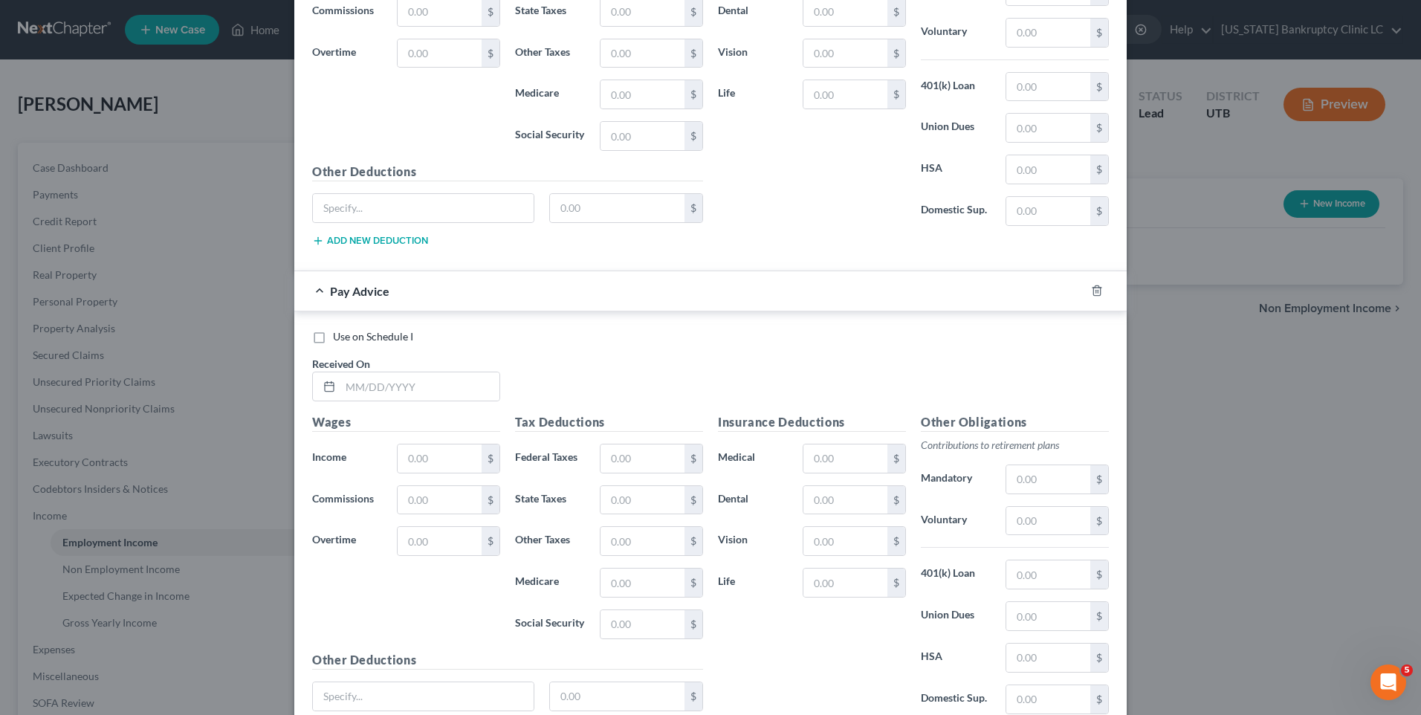
scroll to position [6218, 0]
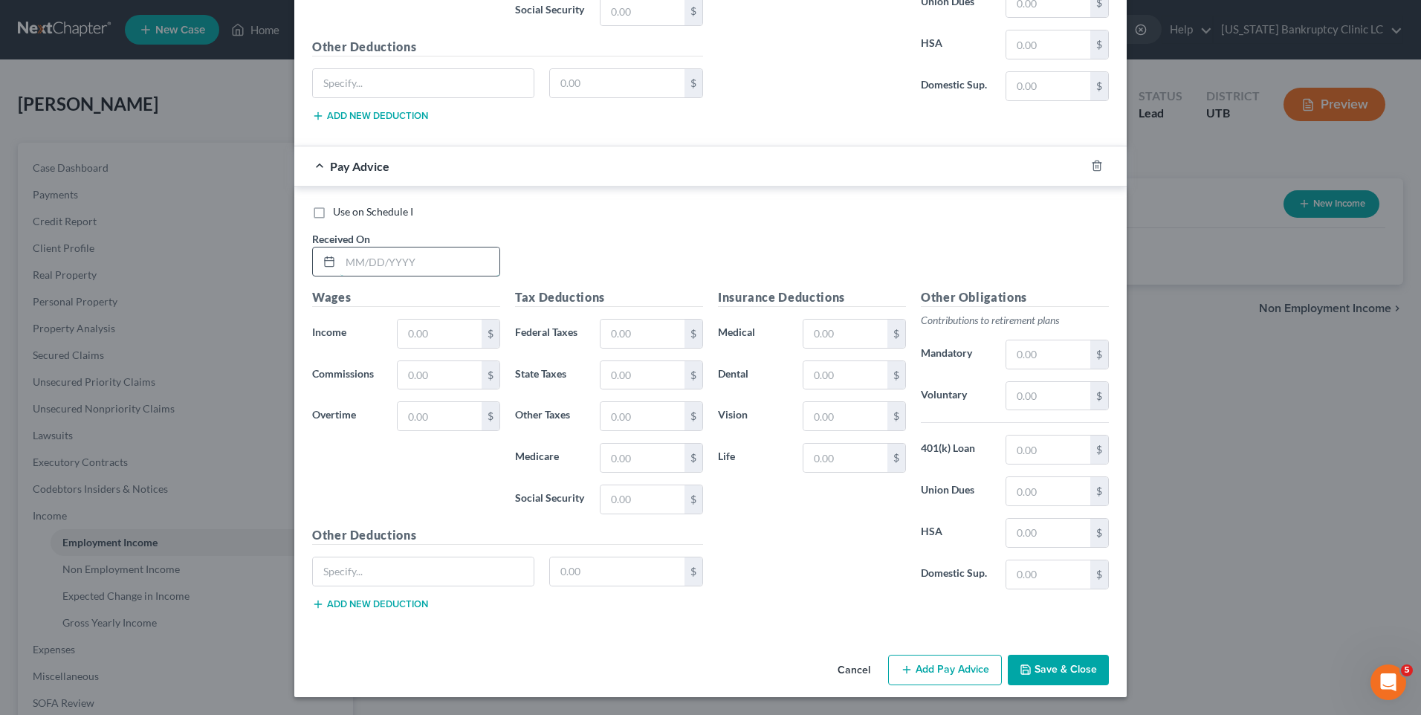
click at [423, 270] on input "text" at bounding box center [419, 262] width 159 height 28
type input "[DATE]"
type input "2,224.40"
click at [968, 664] on button "Add Pay Advice" at bounding box center [945, 670] width 114 height 31
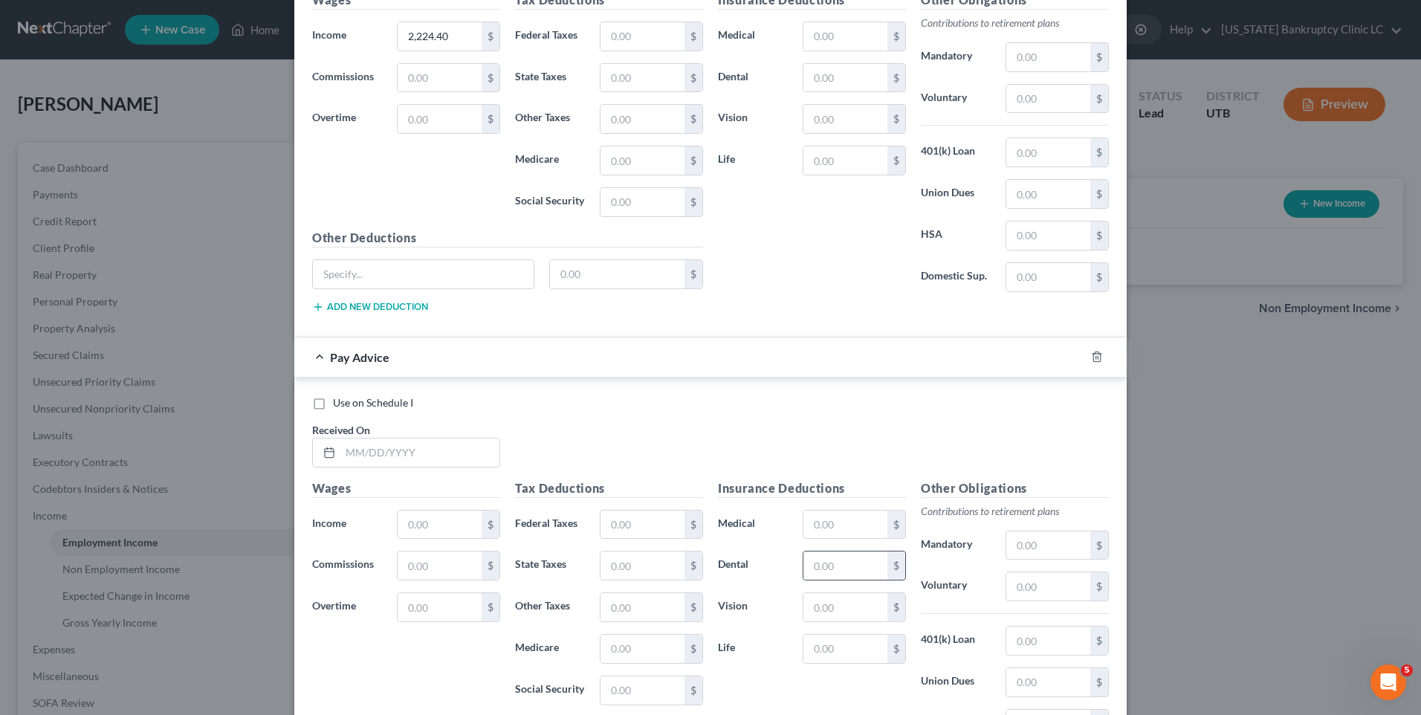
scroll to position [6706, 0]
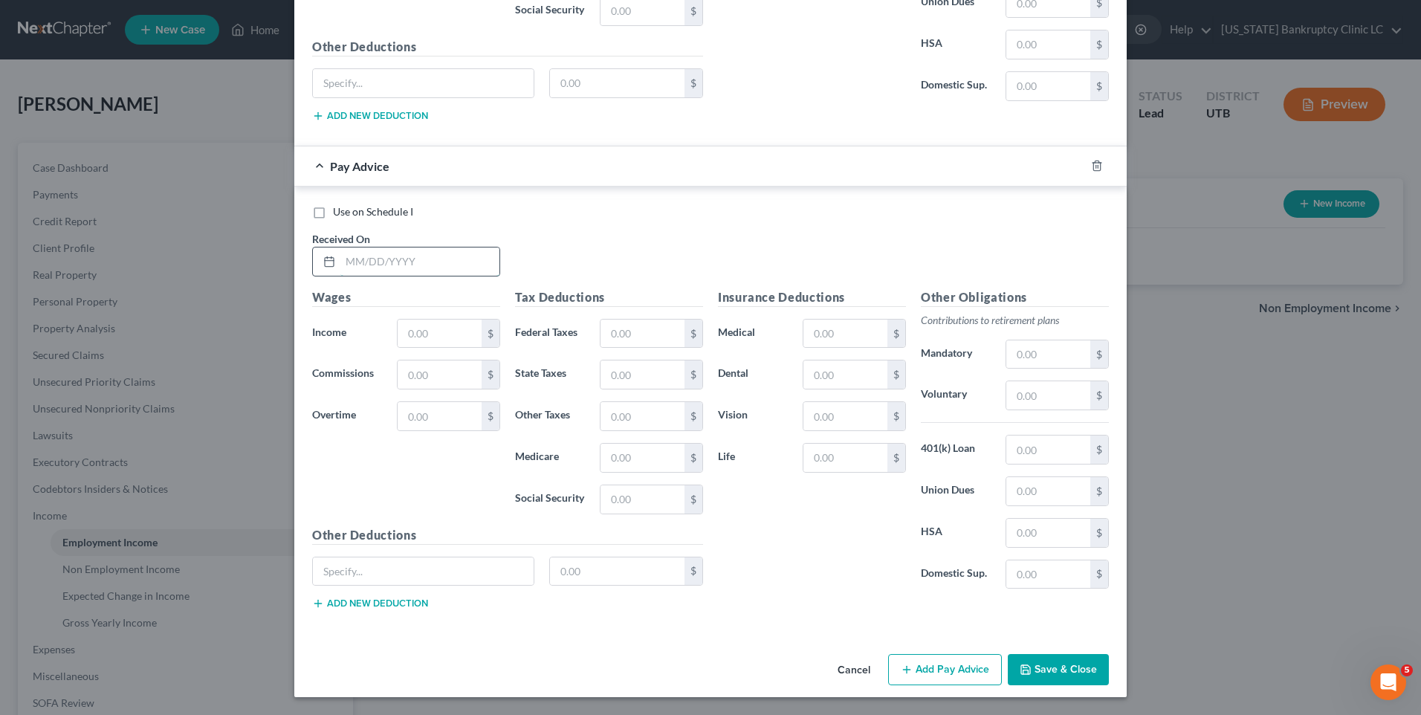
click at [395, 265] on input "text" at bounding box center [419, 262] width 159 height 28
type input "[DATE]"
type input "2,328.94"
click at [355, 212] on span "Use on Schedule I" at bounding box center [373, 211] width 80 height 13
click at [349, 212] on input "Use on Schedule I" at bounding box center [344, 209] width 10 height 10
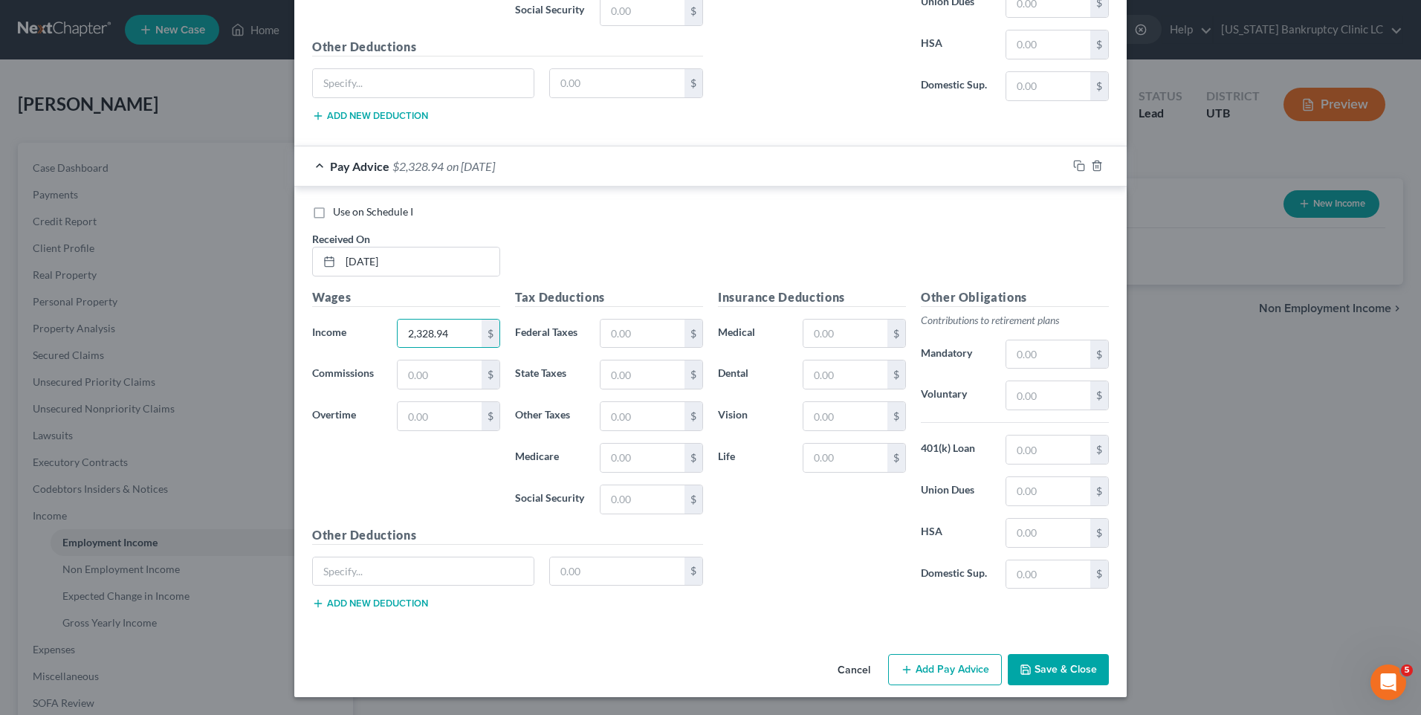
checkbox input "true"
click at [640, 333] on input "text" at bounding box center [643, 334] width 84 height 28
type input "31.43"
click at [634, 489] on input "text" at bounding box center [643, 499] width 84 height 28
type input "134.37"
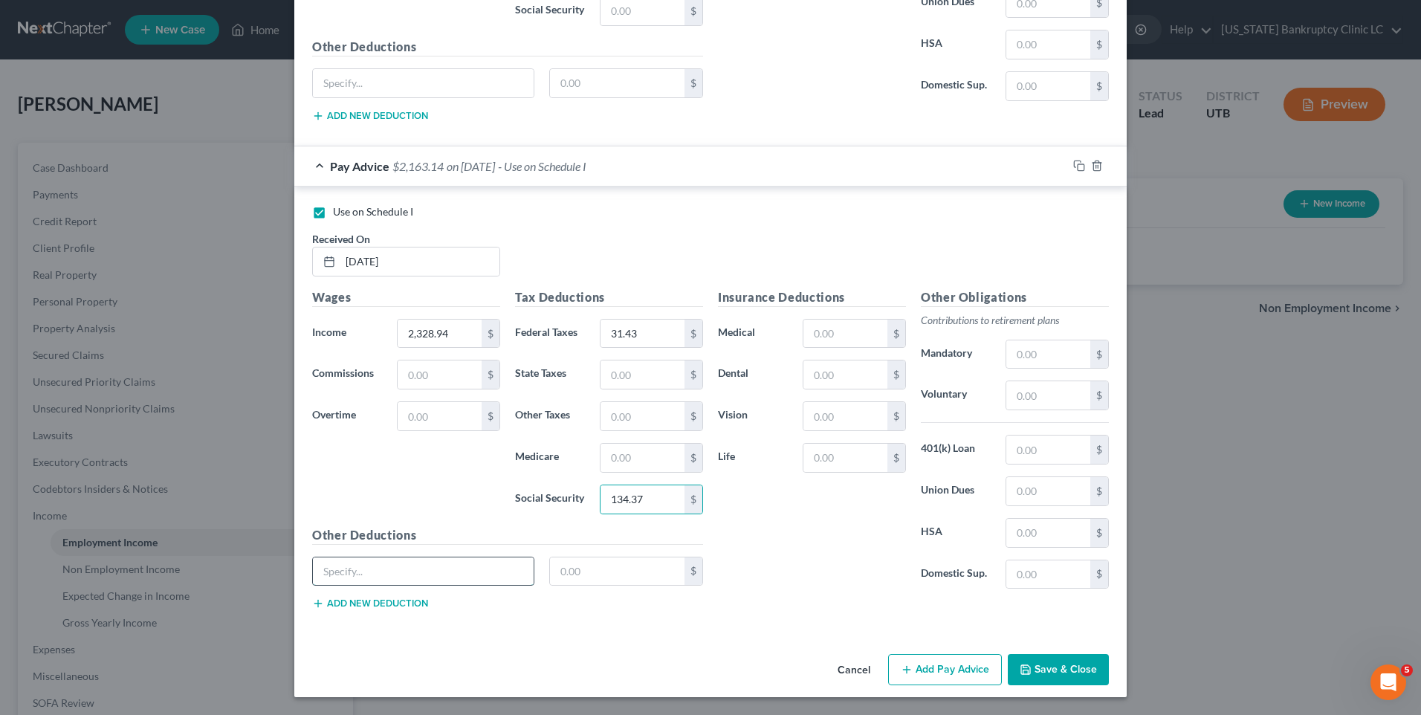
click at [406, 566] on input "text" at bounding box center [423, 571] width 221 height 28
type input "Other"
type input "491.81"
click at [1050, 675] on button "Save & Close" at bounding box center [1058, 669] width 101 height 31
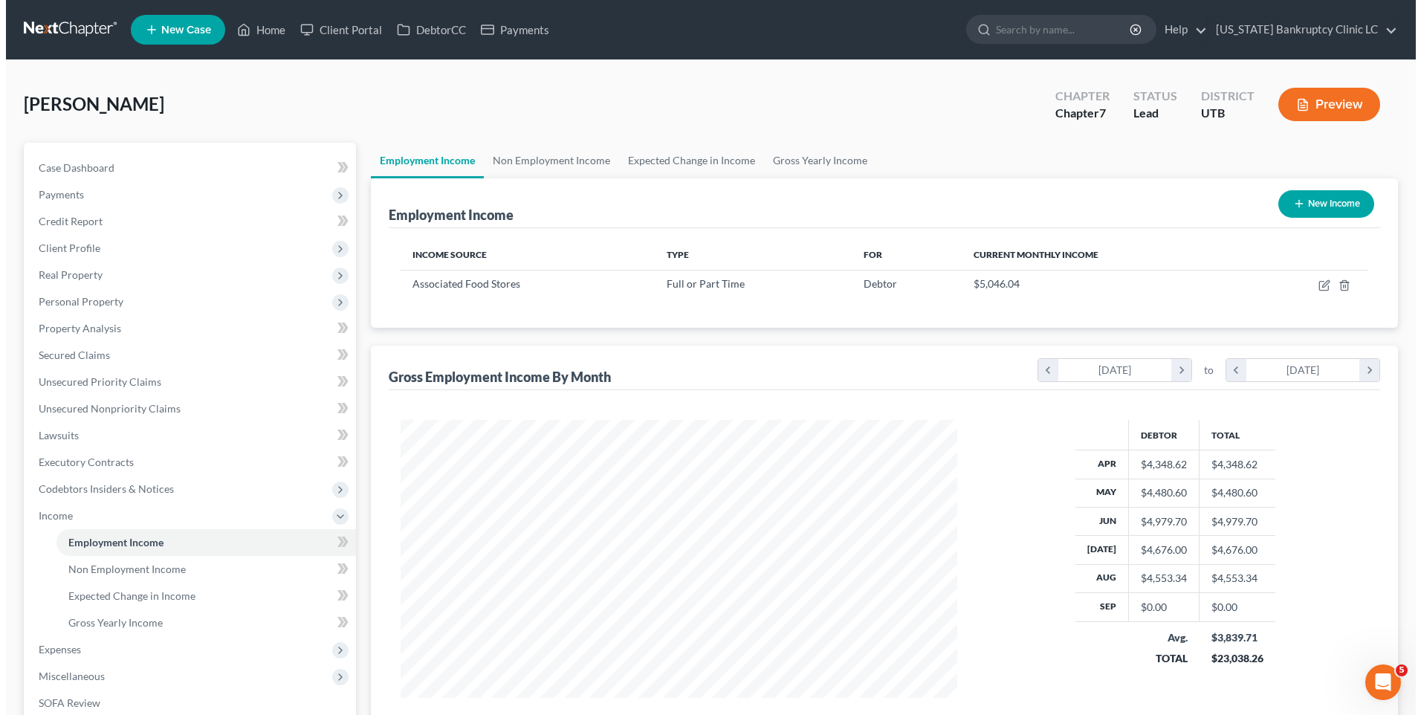
scroll to position [743046, 742740]
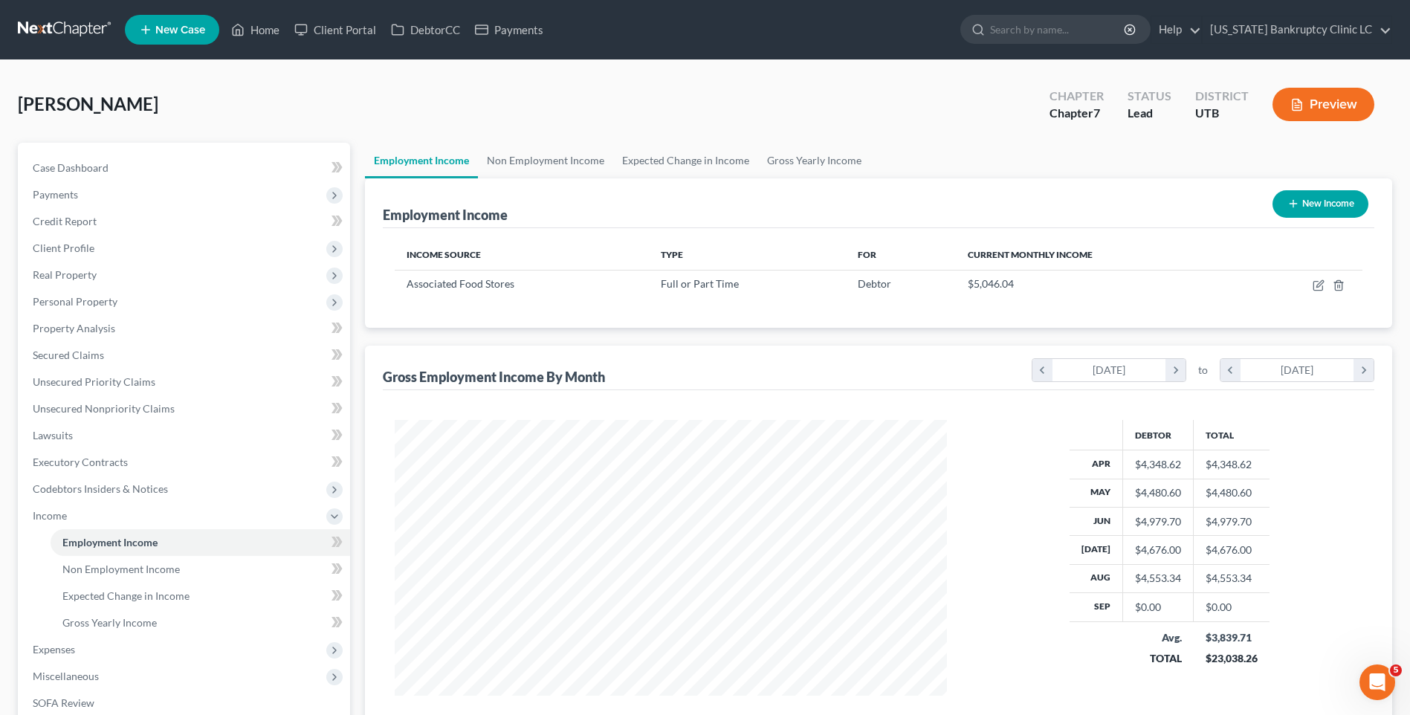
click at [1334, 203] on button "New Income" at bounding box center [1321, 204] width 96 height 28
select select "0"
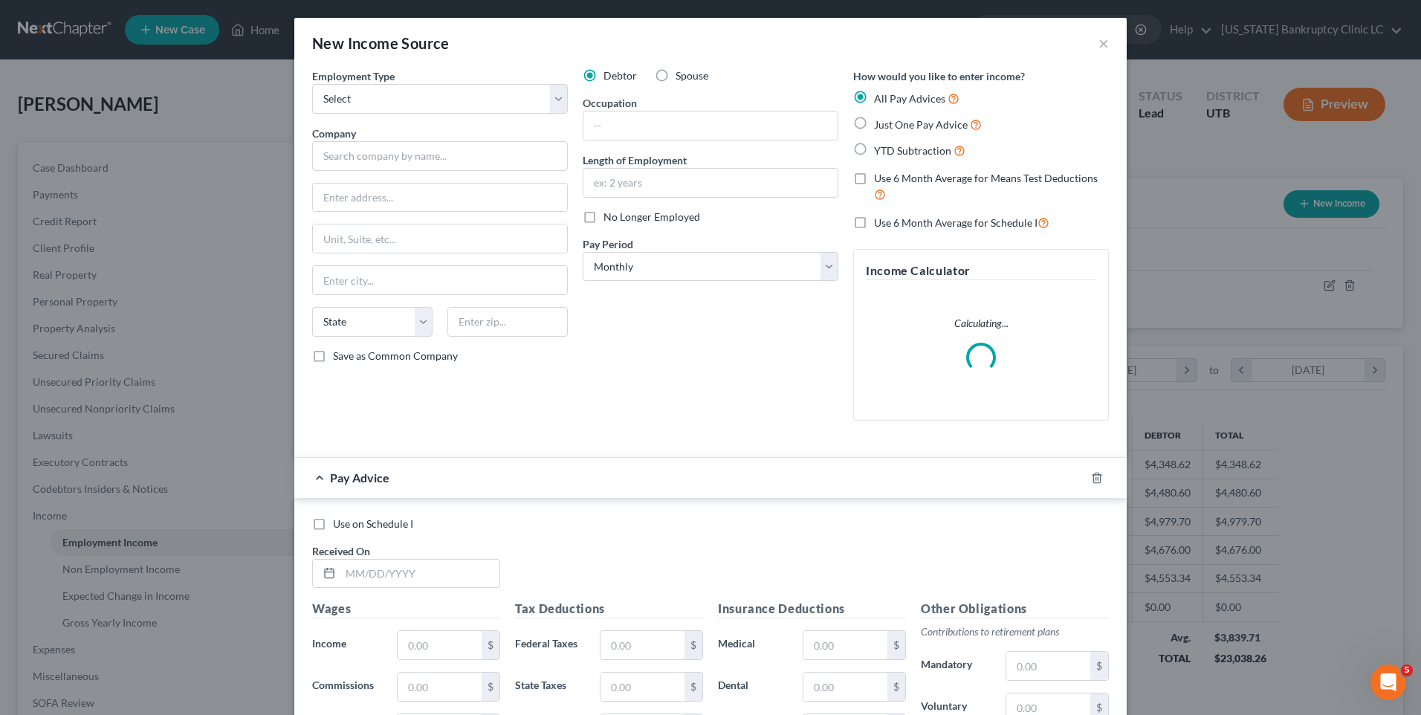
scroll to position [278, 587]
click at [436, 105] on select "Select Full or [DEMOGRAPHIC_DATA] Employment Self Employment" at bounding box center [440, 99] width 256 height 30
select select "0"
click at [312, 84] on select "Select Full or [DEMOGRAPHIC_DATA] Employment Self Employment" at bounding box center [440, 99] width 256 height 30
click at [386, 158] on input "text" at bounding box center [440, 156] width 256 height 30
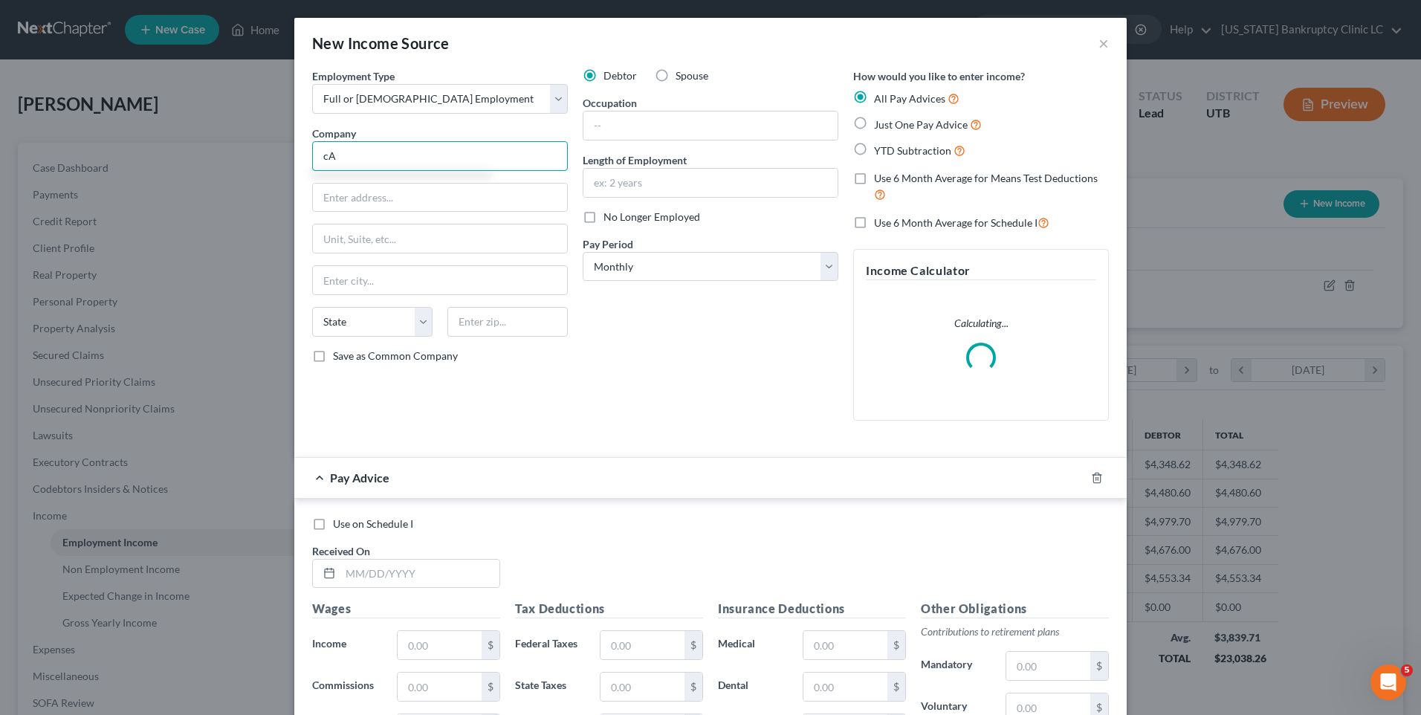
type input "c"
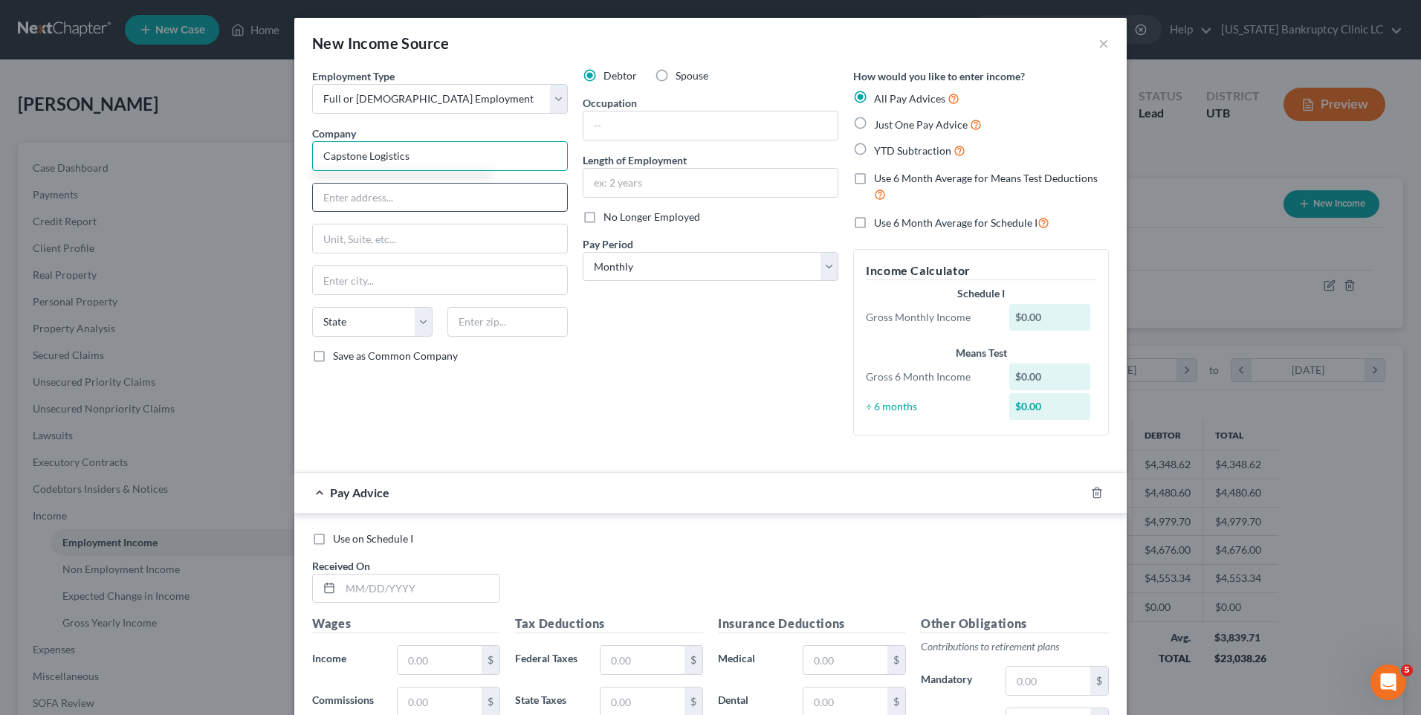
type input "Capstone Logistics"
click at [376, 190] on input "text" at bounding box center [440, 198] width 254 height 28
type input "[STREET_ADDRESS]"
type input "STE 200"
type input "Peachtree Corners"
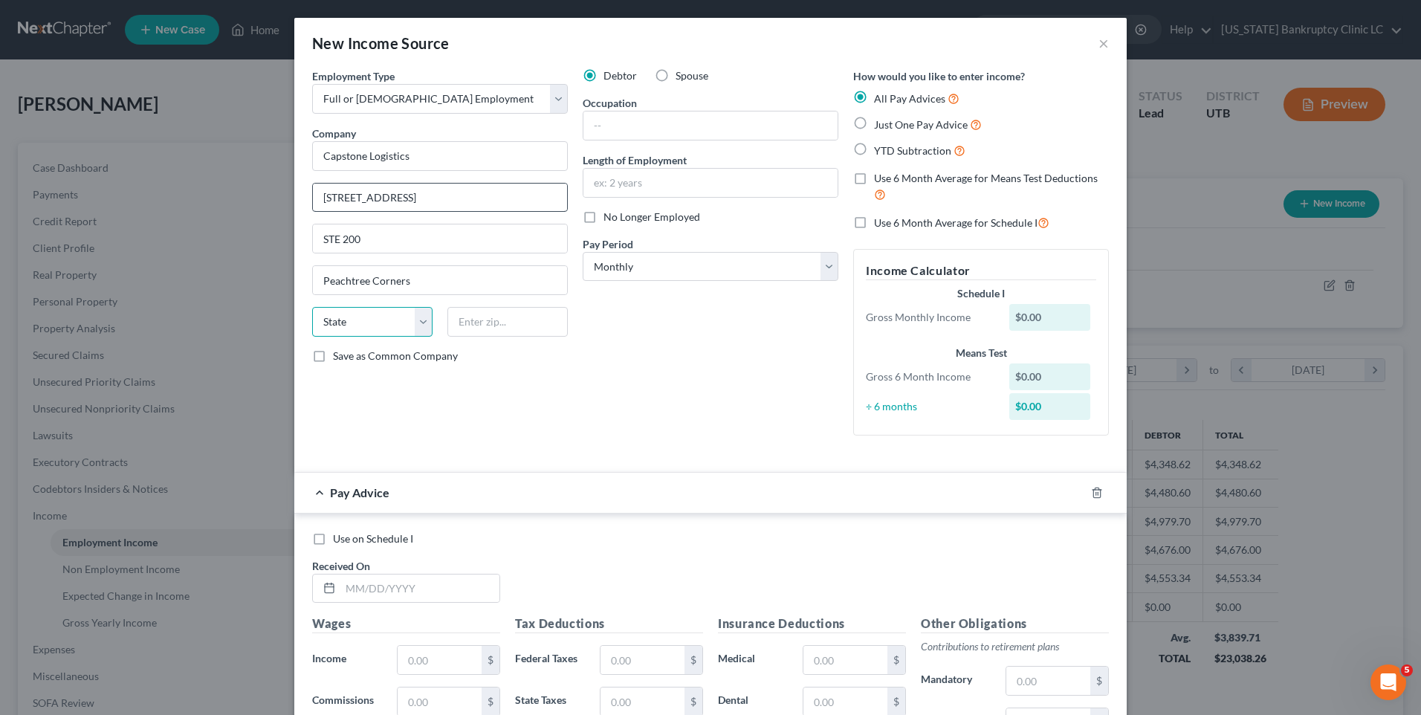
select select "10"
type input "30092"
type input "Norcross"
click at [638, 186] on input "text" at bounding box center [711, 183] width 254 height 28
type input "5 months"
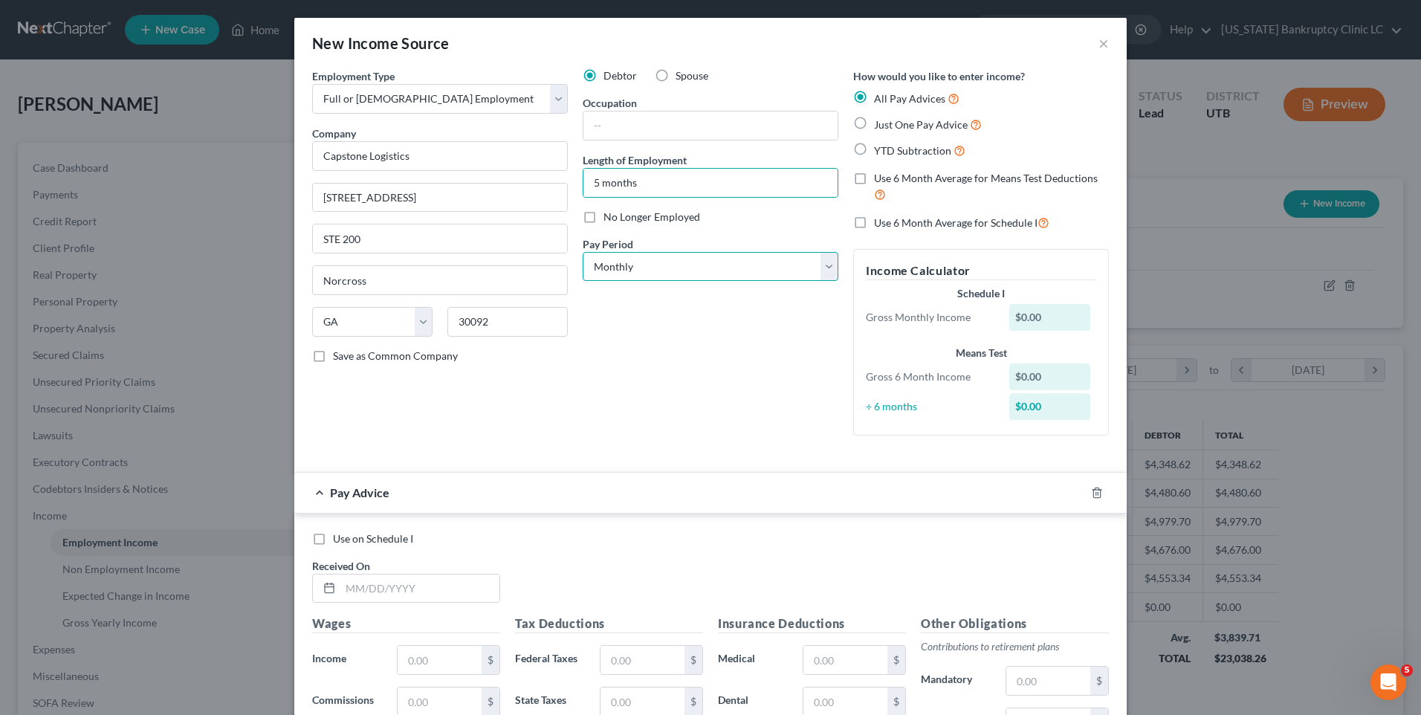
click at [645, 264] on select "Select Monthly Twice Monthly Every Other Week Weekly" at bounding box center [711, 267] width 256 height 30
select select "3"
click at [583, 252] on select "Select Monthly Twice Monthly Every Other Week Weekly" at bounding box center [711, 267] width 256 height 30
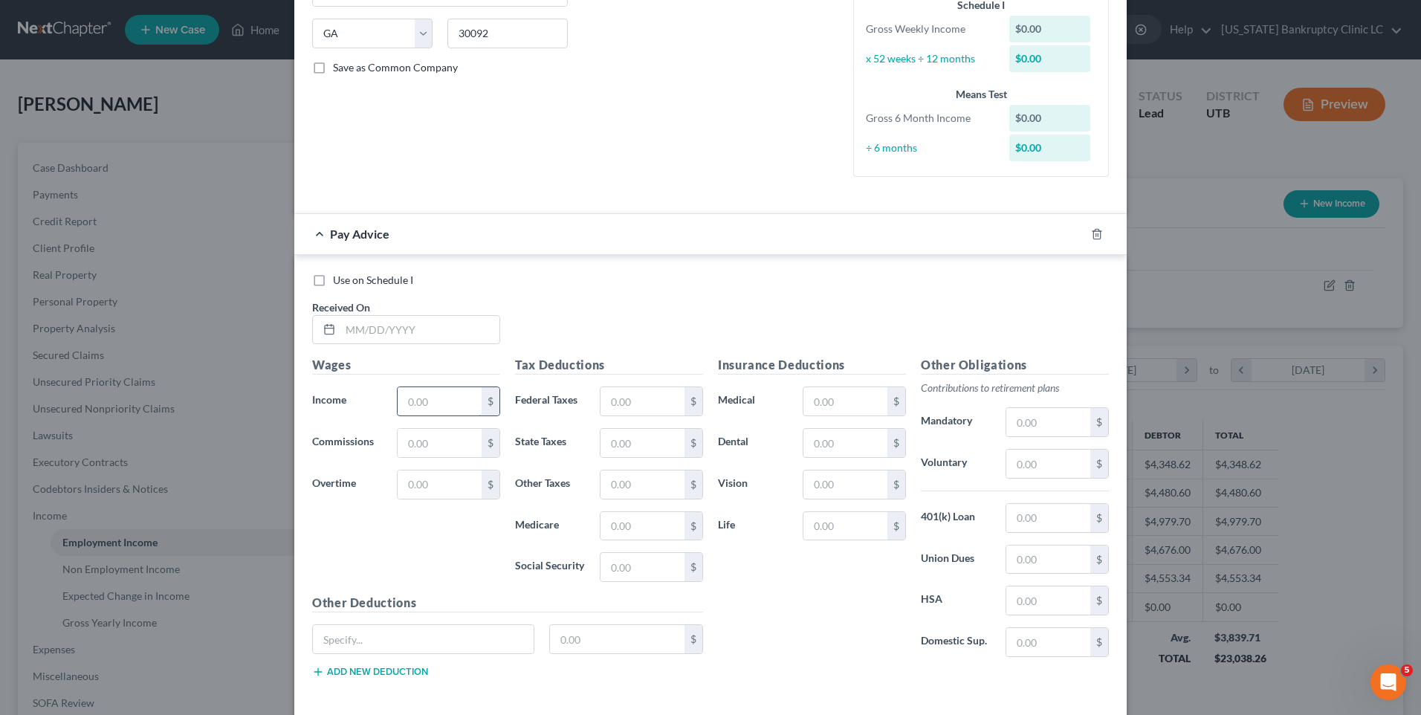
scroll to position [297, 0]
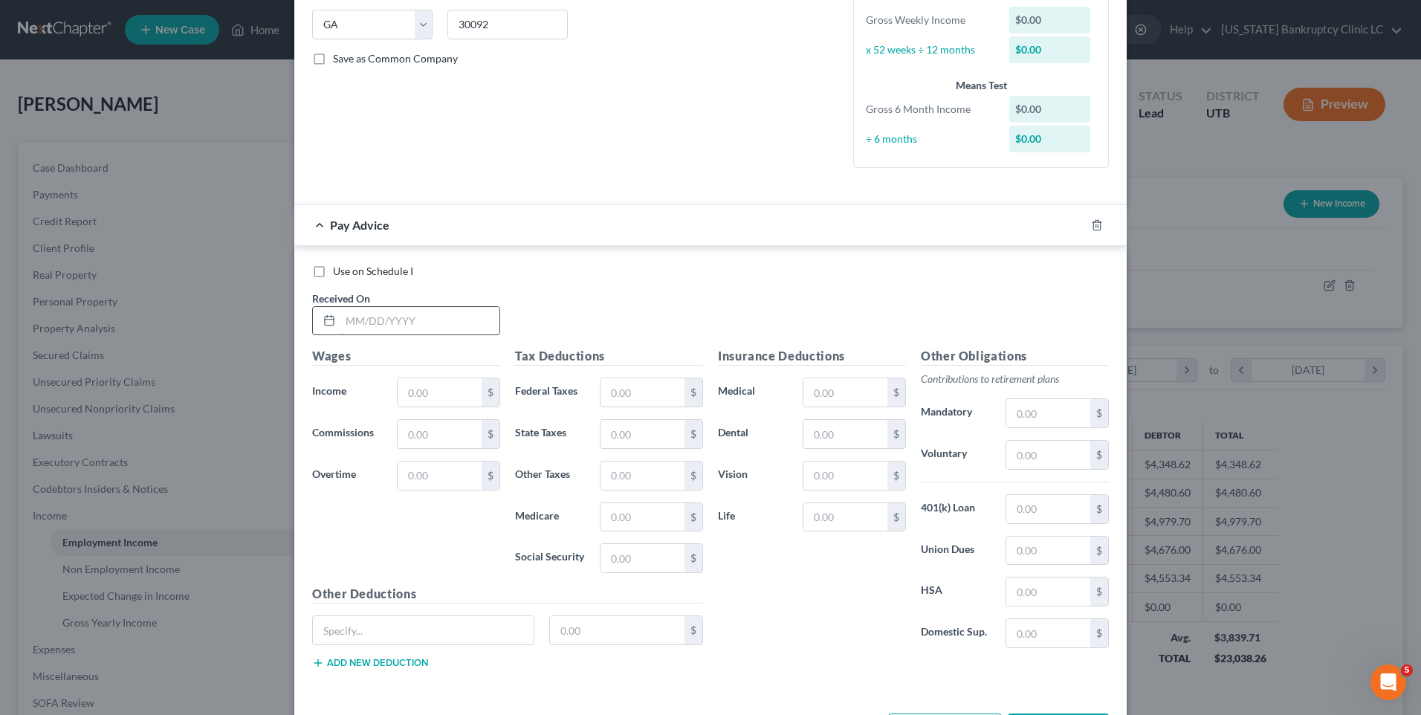
click at [450, 323] on input "text" at bounding box center [419, 321] width 159 height 28
type input "[DATE]"
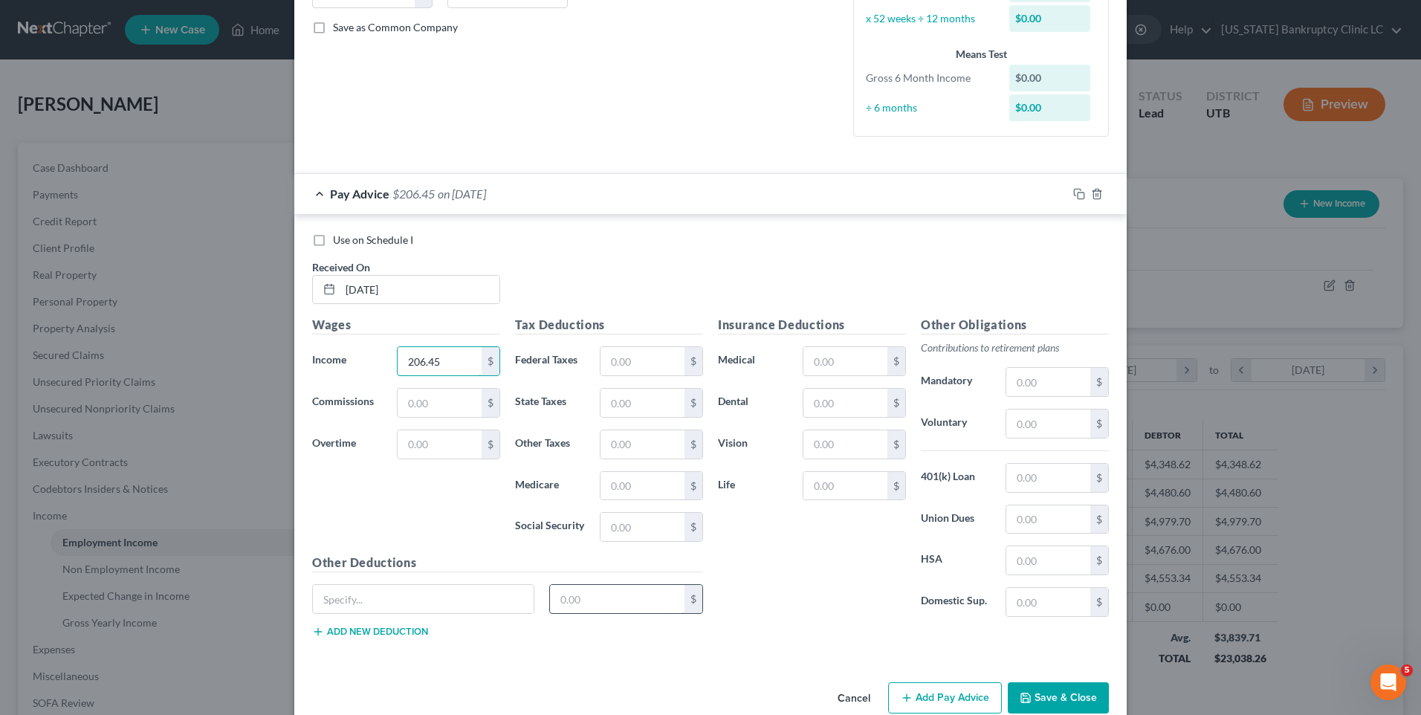
scroll to position [357, 0]
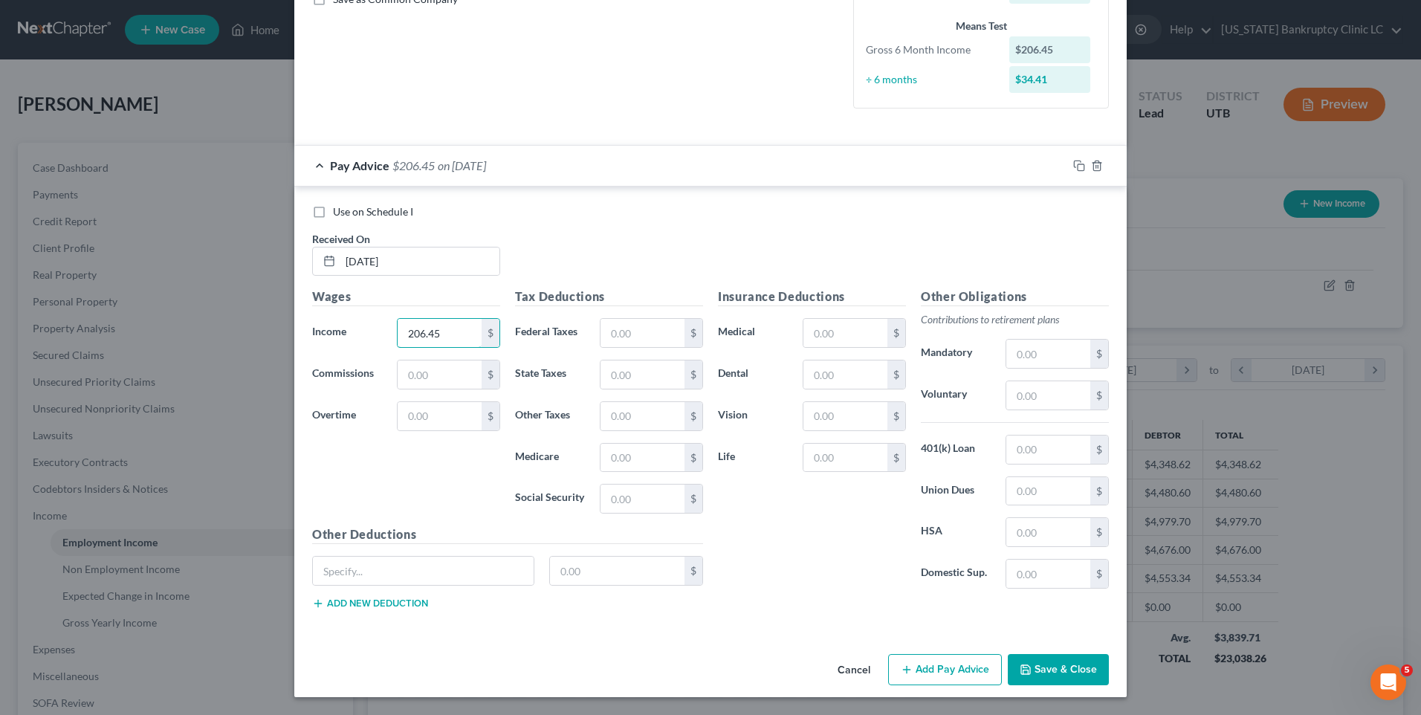
type input "206.45"
click at [924, 682] on button "Add Pay Advice" at bounding box center [945, 669] width 114 height 31
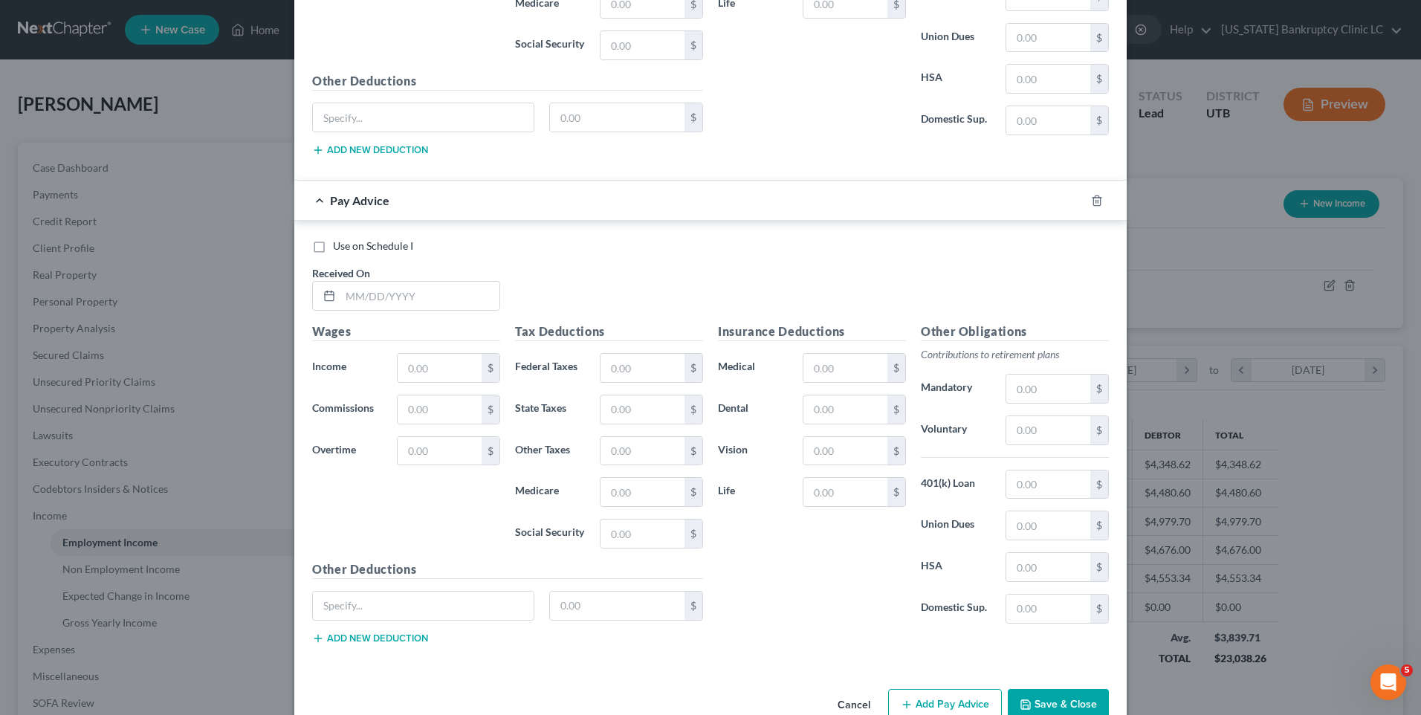
scroll to position [844, 0]
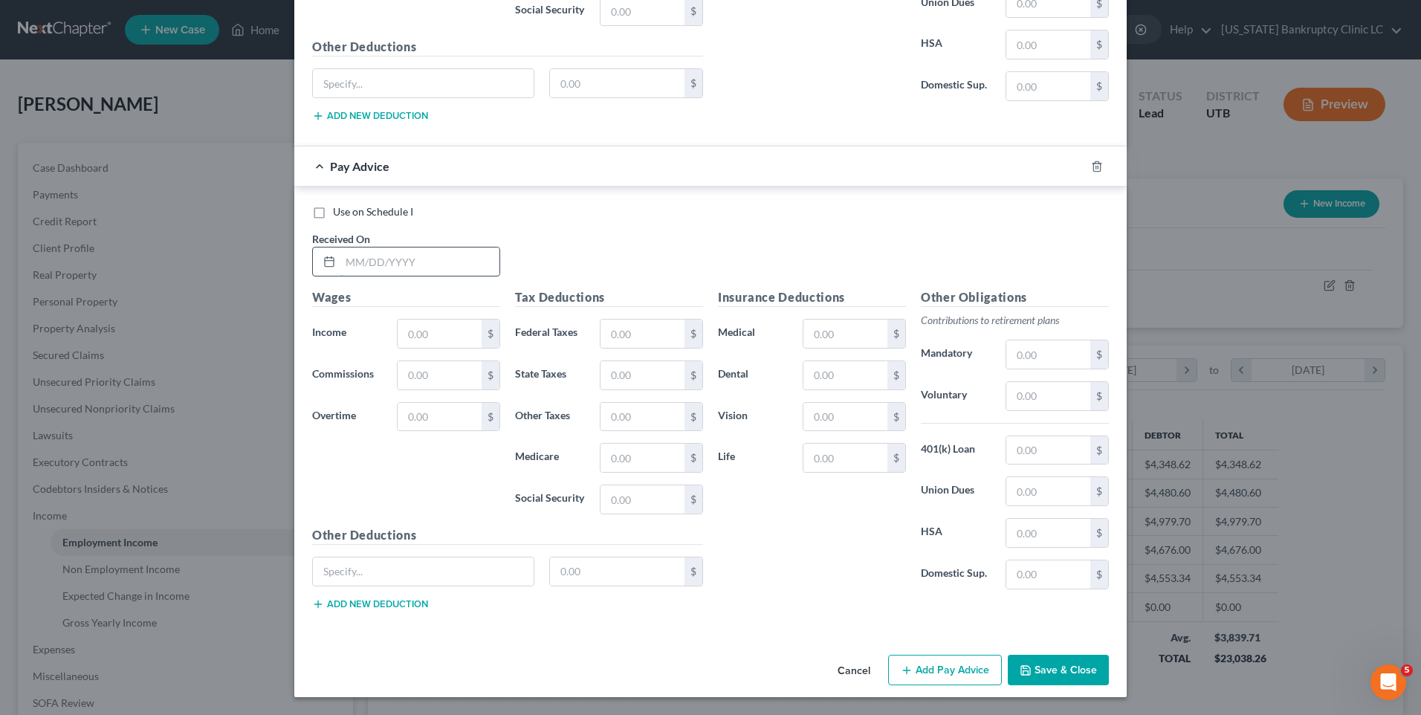
click at [390, 266] on input "text" at bounding box center [419, 262] width 159 height 28
type input "[DATE]"
click at [435, 337] on input "text" at bounding box center [440, 334] width 84 height 28
type input "284.78"
click at [948, 681] on button "Add Pay Advice" at bounding box center [945, 670] width 114 height 31
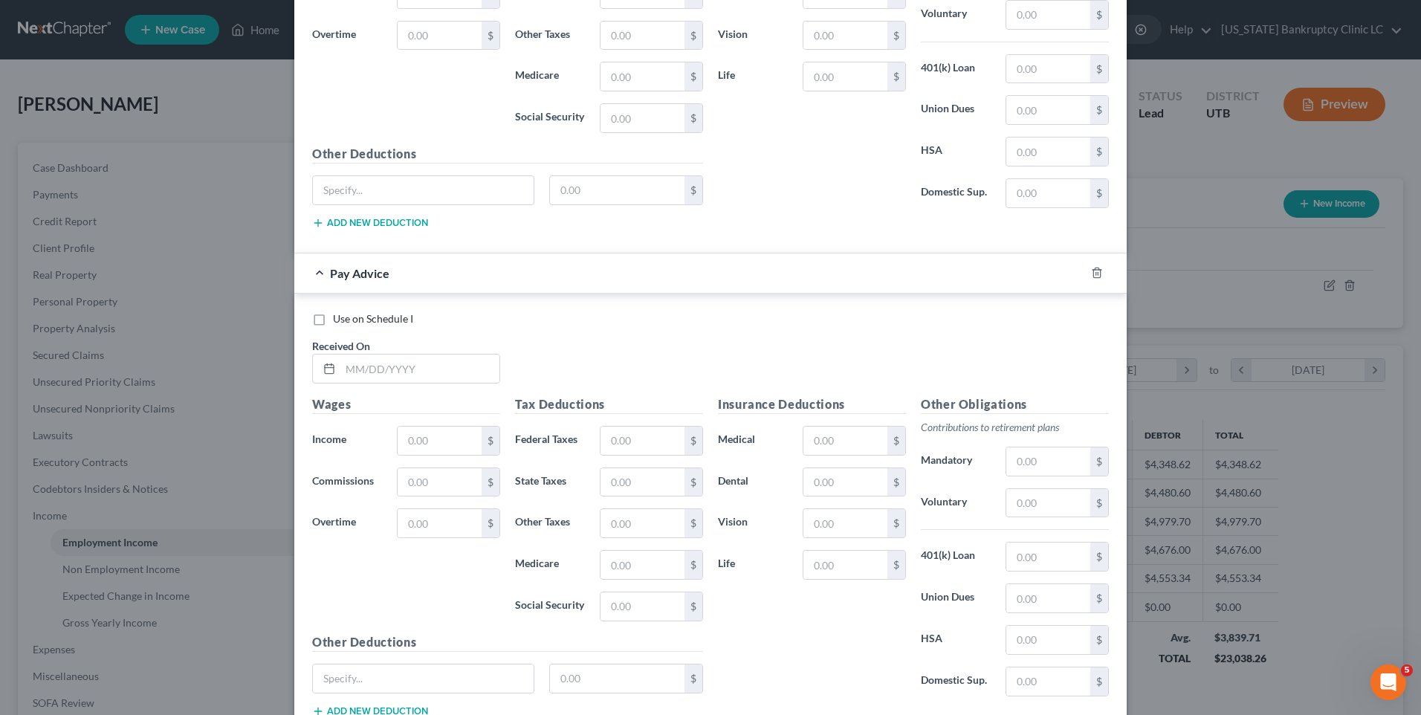
scroll to position [1333, 0]
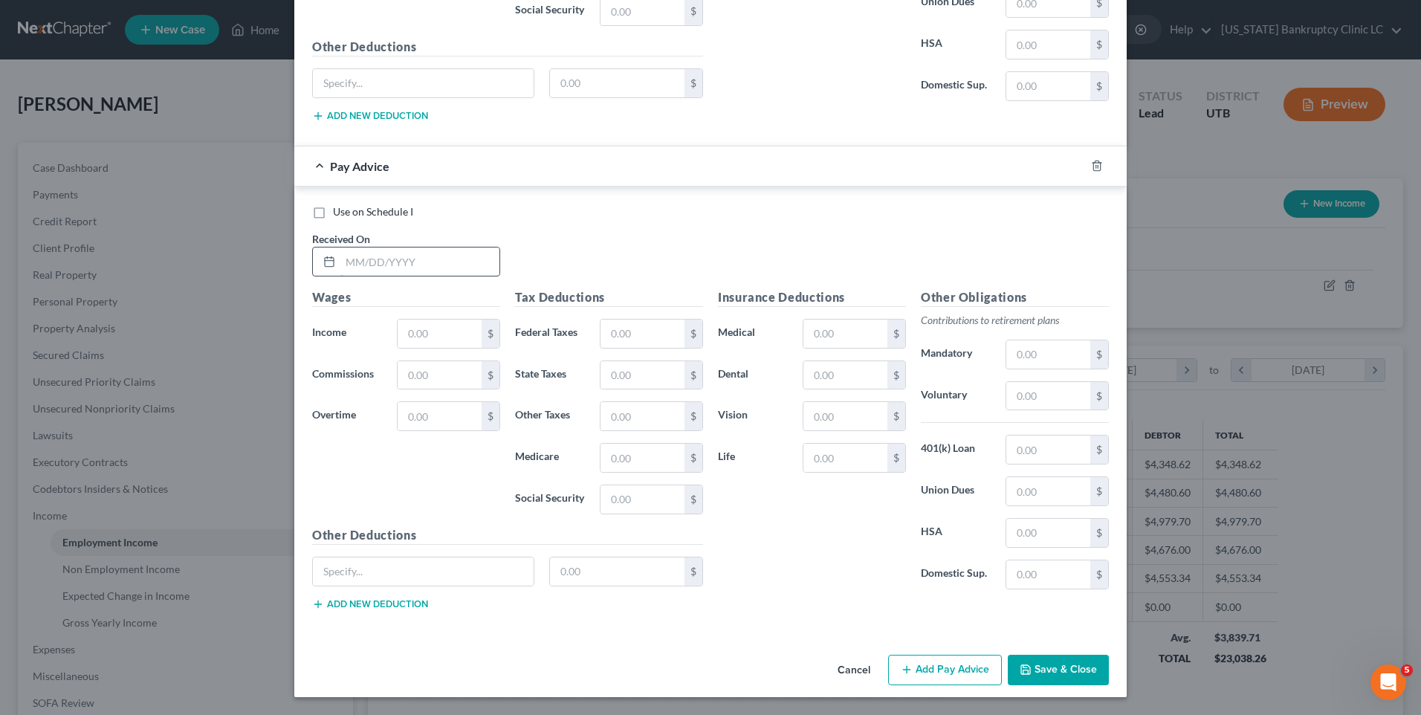
click at [398, 260] on input "text" at bounding box center [419, 262] width 159 height 28
type input "[DATE]"
type input "127."
type input "4"
click at [442, 323] on input "127." at bounding box center [440, 334] width 84 height 28
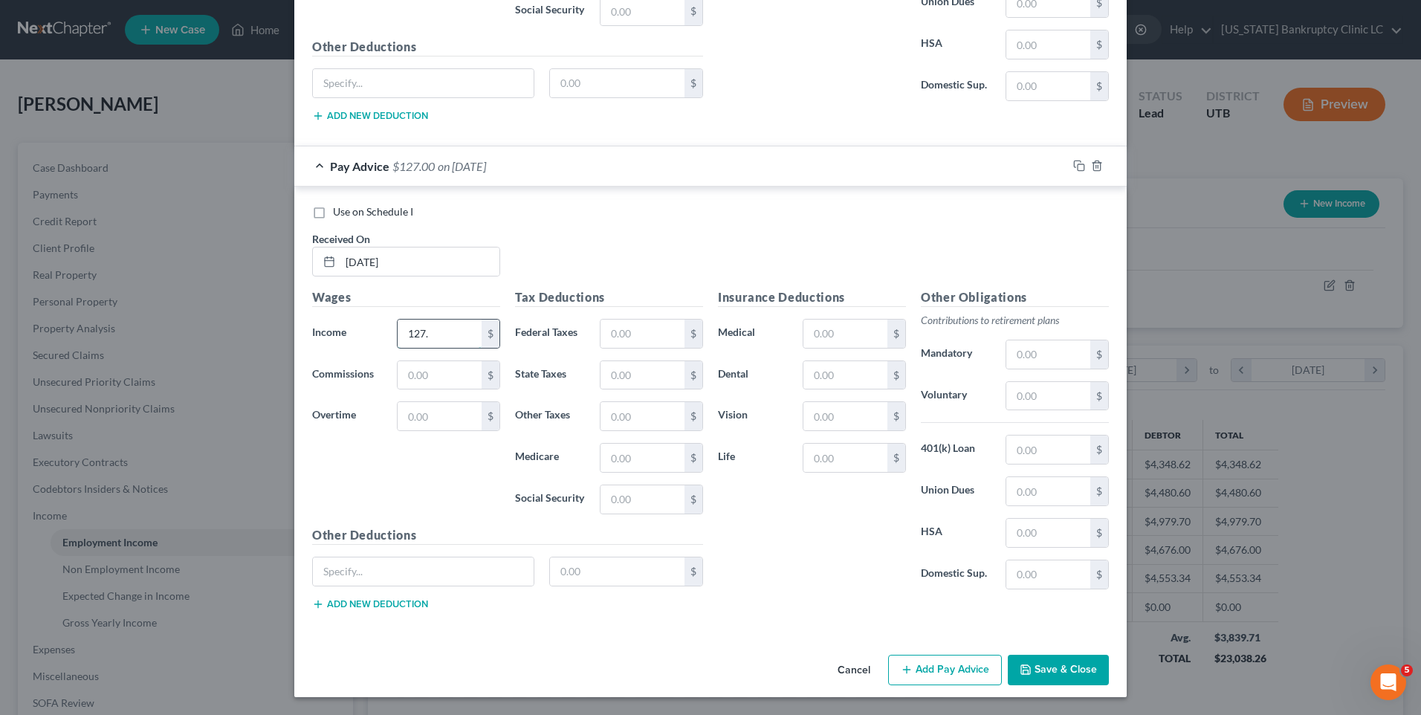
click at [465, 343] on input "127." at bounding box center [440, 334] width 84 height 28
click at [457, 334] on input "127." at bounding box center [440, 334] width 84 height 28
type input "127.40"
click at [923, 668] on button "Add Pay Advice" at bounding box center [945, 670] width 114 height 31
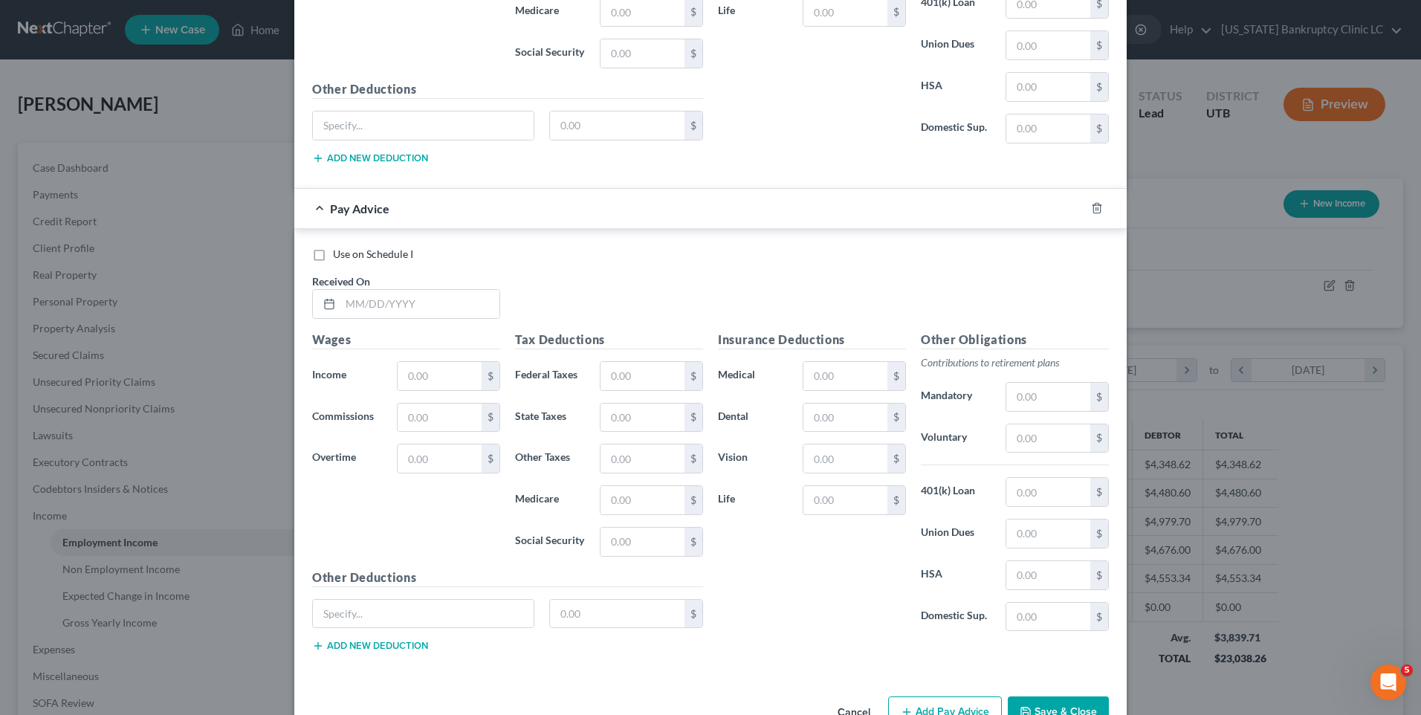
scroll to position [1821, 0]
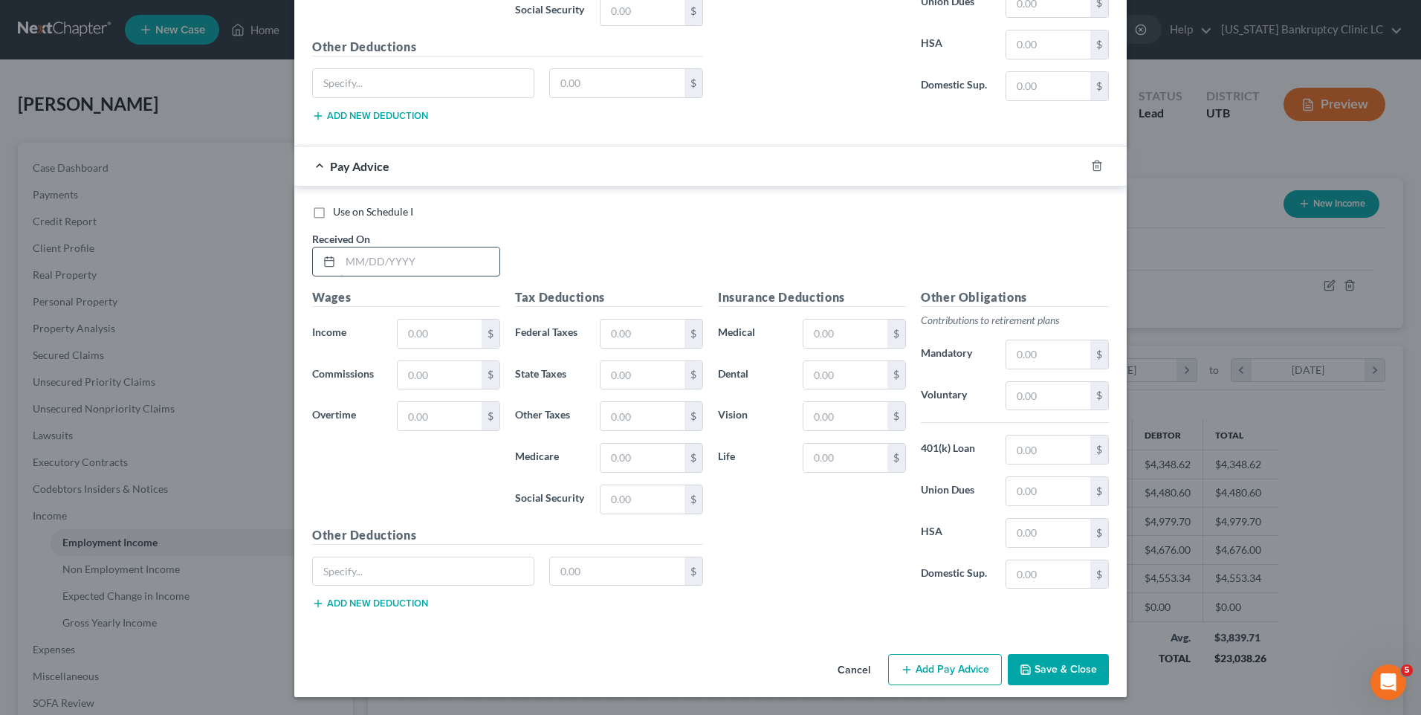
click at [349, 265] on input "text" at bounding box center [419, 262] width 159 height 28
type input "[DATE]"
type input "344.91"
click at [959, 677] on button "Add Pay Advice" at bounding box center [945, 669] width 114 height 31
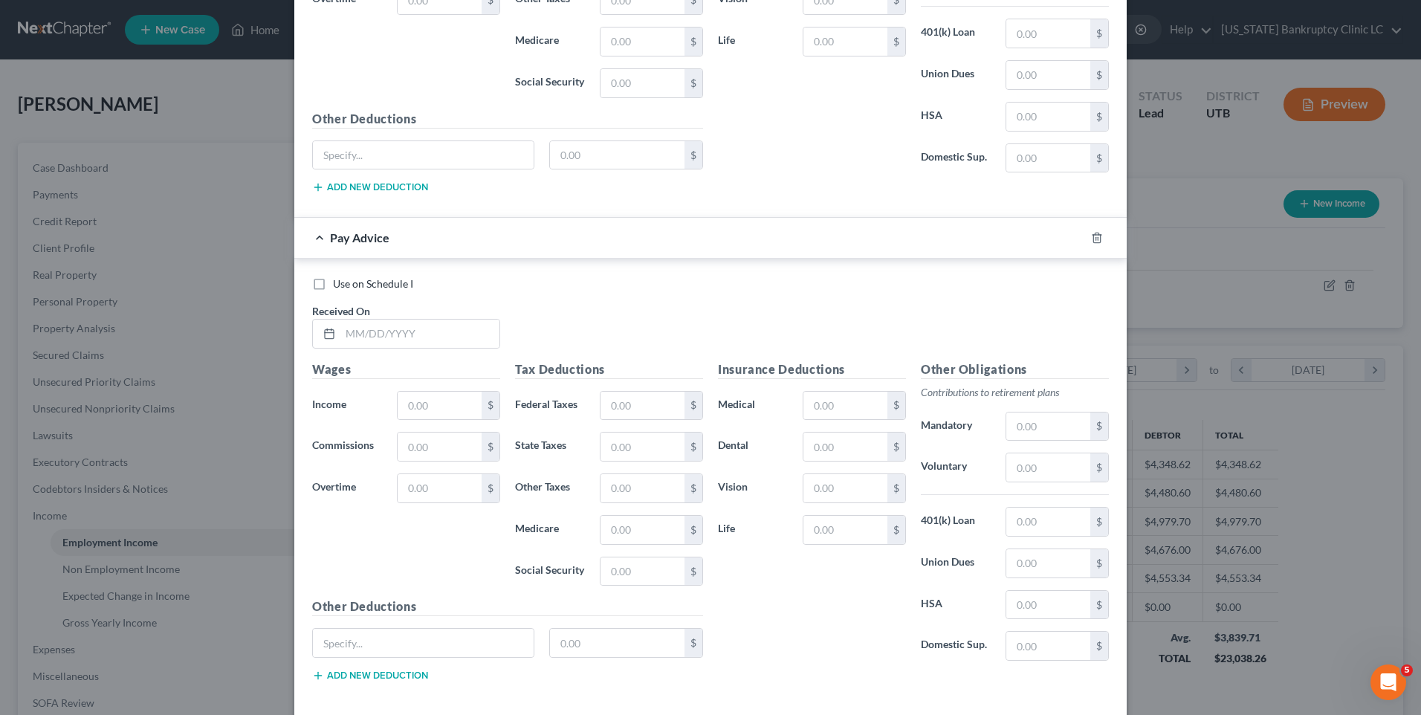
scroll to position [2310, 0]
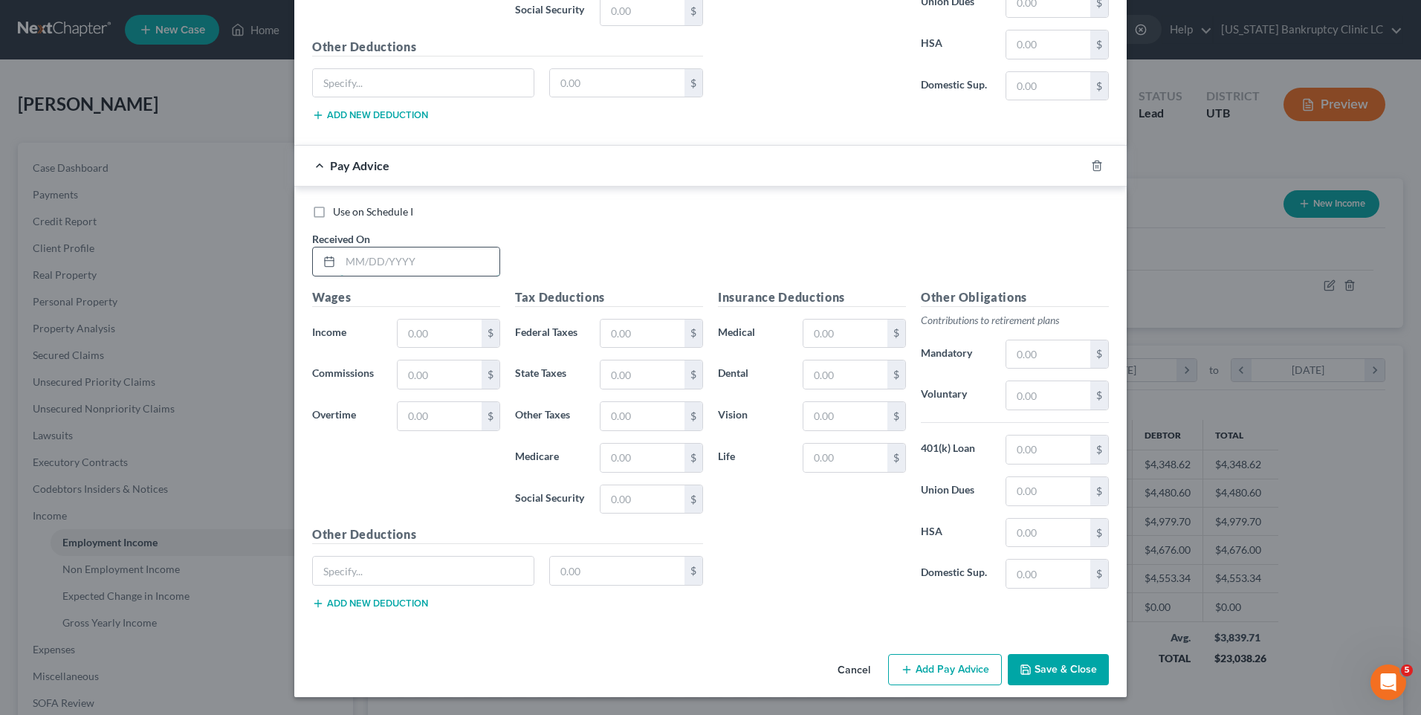
click at [384, 267] on input "text" at bounding box center [419, 262] width 159 height 28
type input "[DATE]"
click at [465, 327] on input "text" at bounding box center [440, 334] width 84 height 28
type input "43.56"
click at [954, 672] on button "Add Pay Advice" at bounding box center [945, 669] width 114 height 31
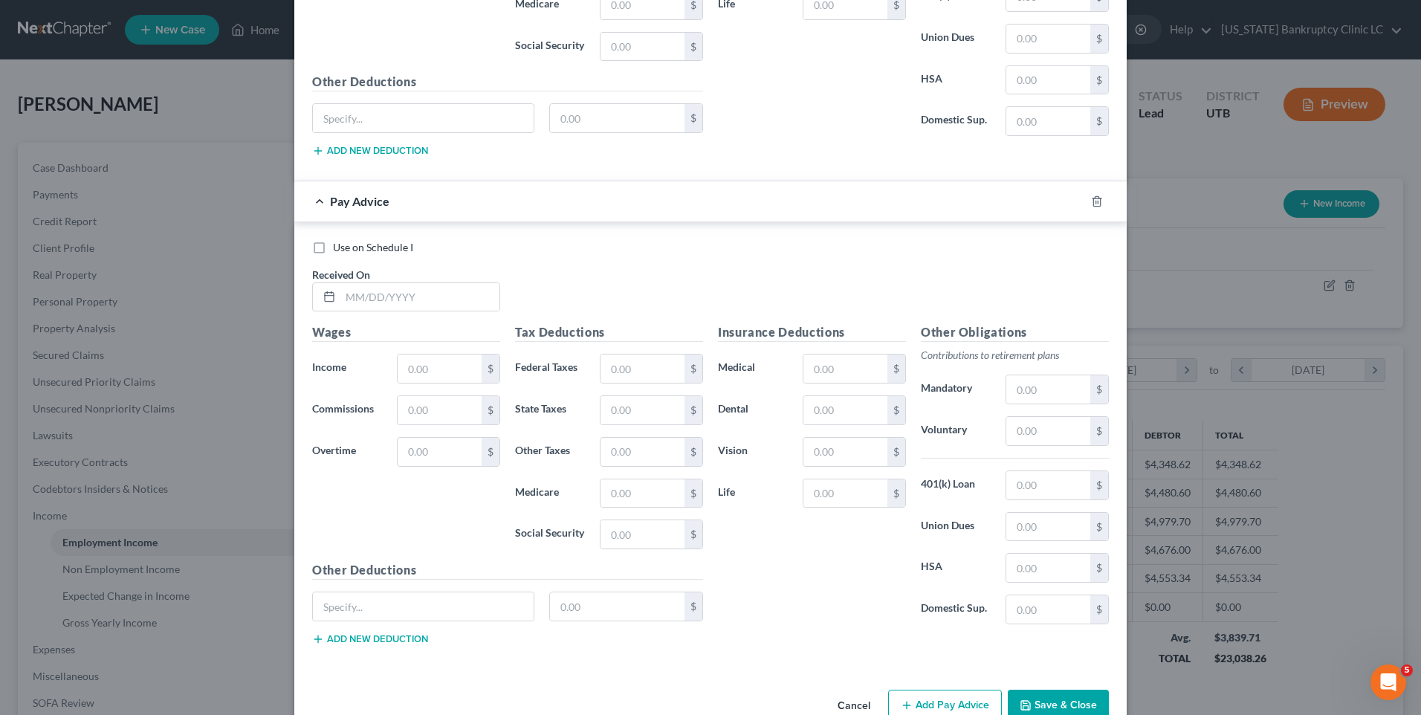
scroll to position [2798, 0]
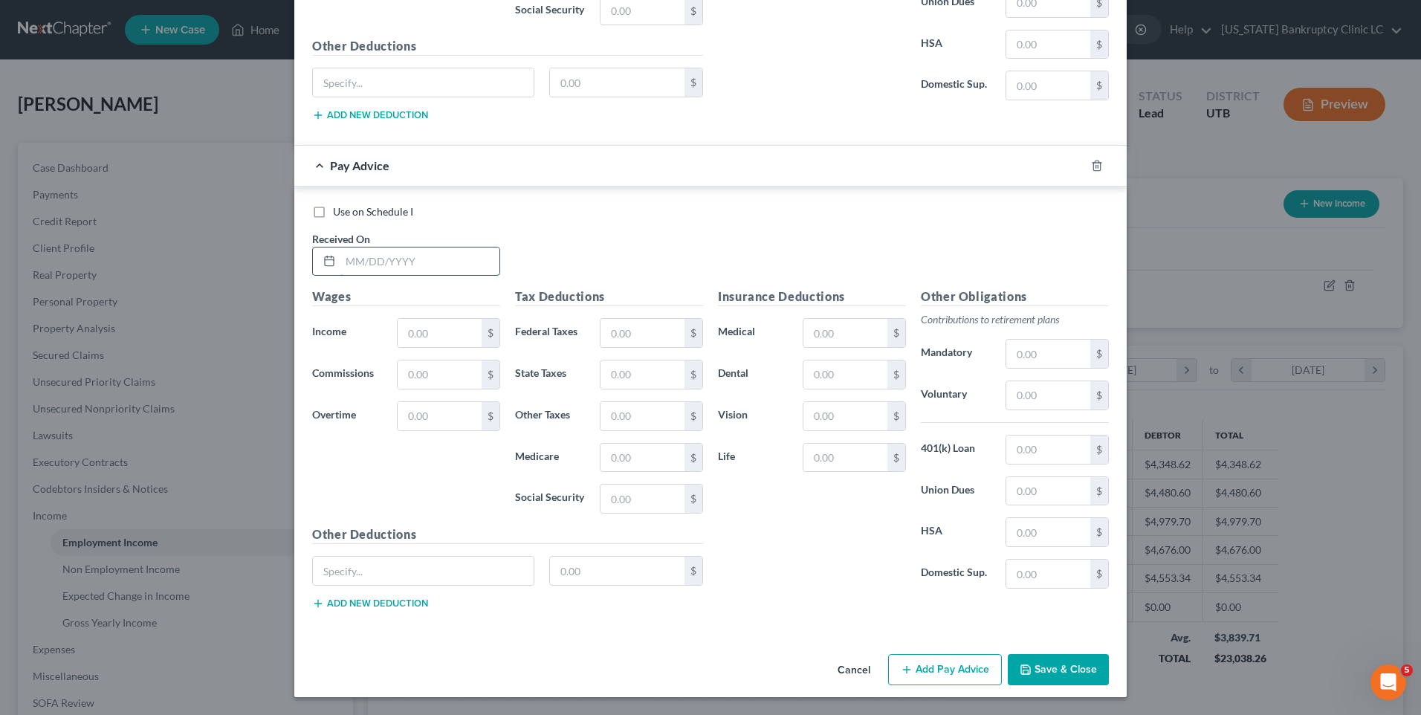
click at [456, 268] on input "text" at bounding box center [419, 262] width 159 height 28
type input "[DATE]"
type input "443.79"
click at [903, 664] on icon "button" at bounding box center [907, 670] width 12 height 12
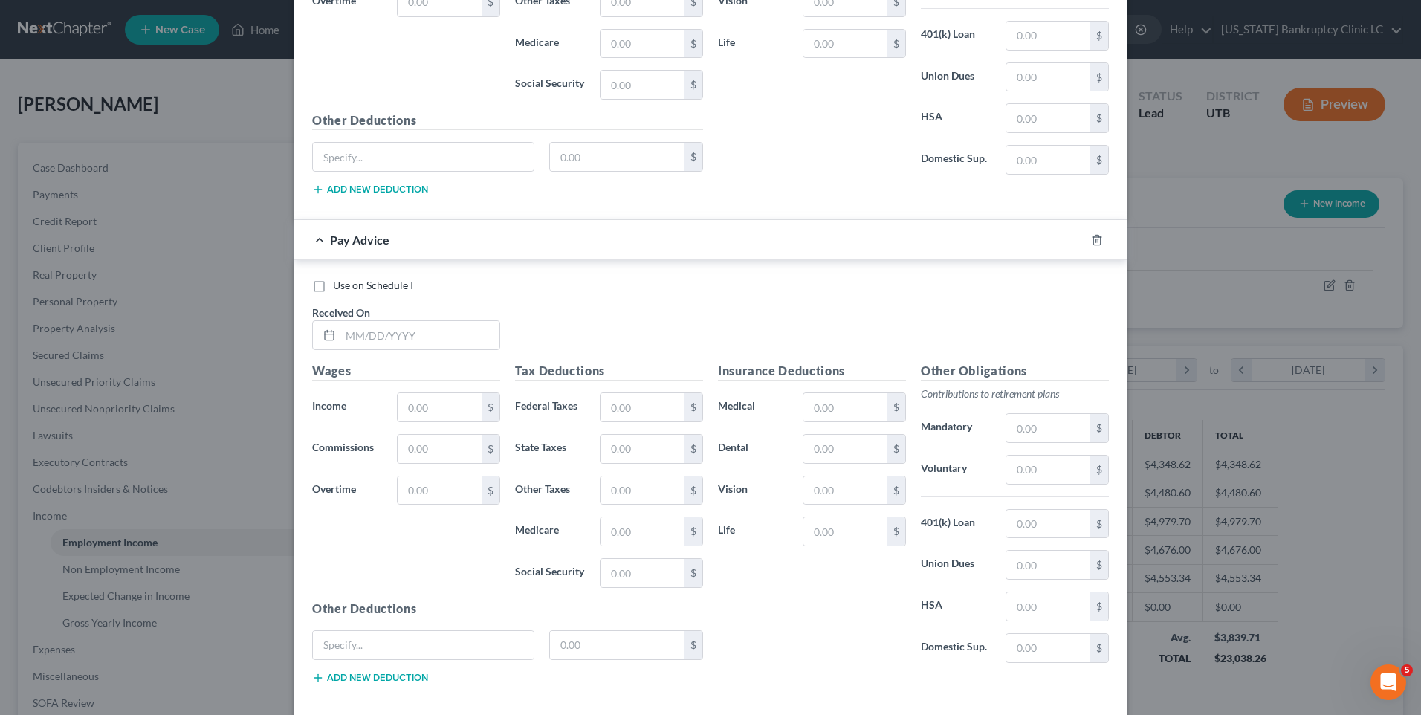
scroll to position [3285, 0]
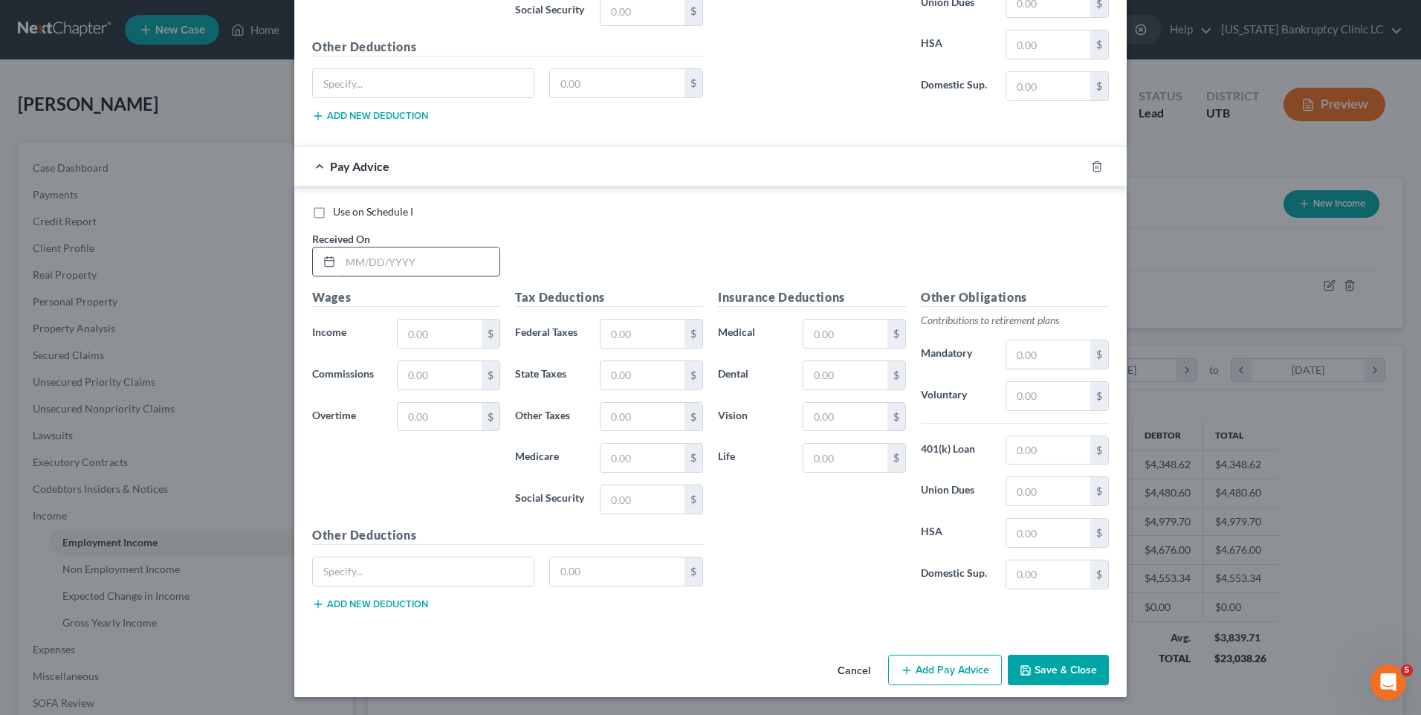
click at [448, 255] on input "text" at bounding box center [419, 262] width 159 height 28
type input "[DATE]"
type input "299.55"
click at [937, 673] on button "Add Pay Advice" at bounding box center [945, 670] width 114 height 31
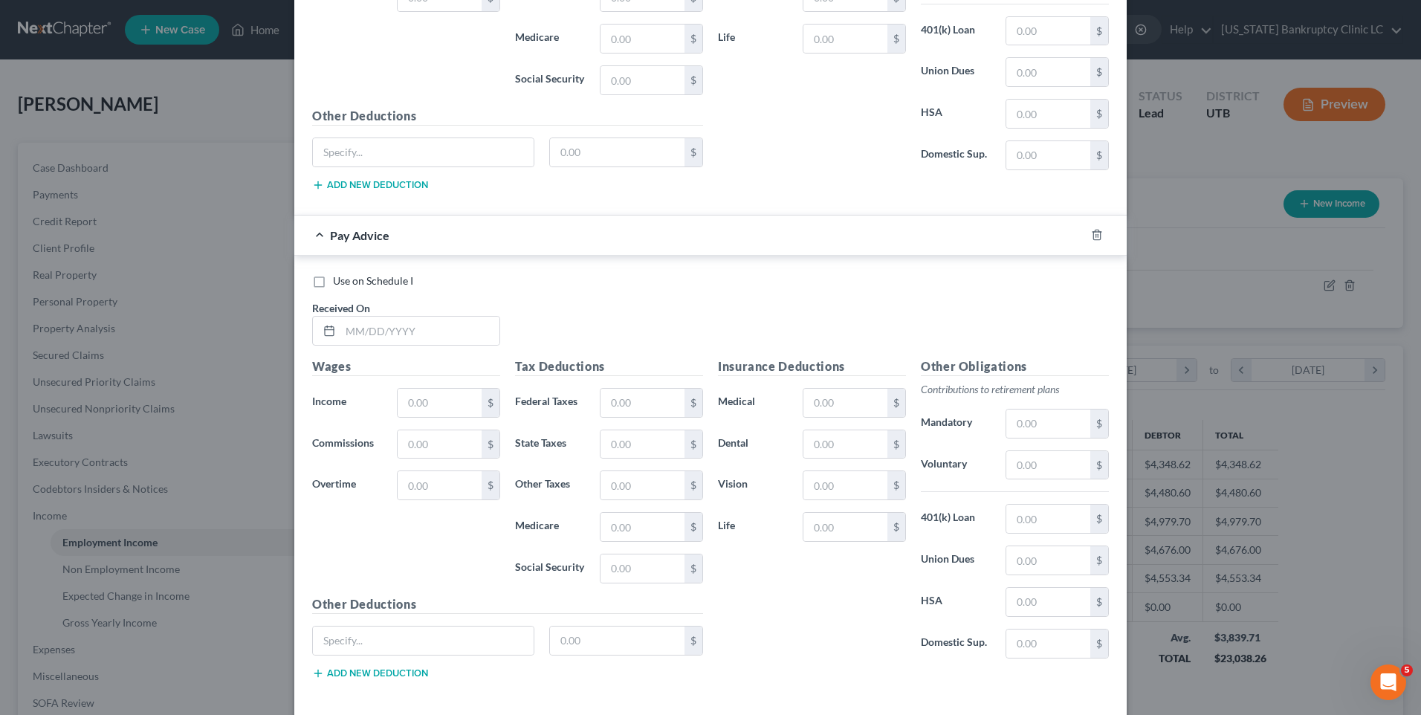
scroll to position [3774, 0]
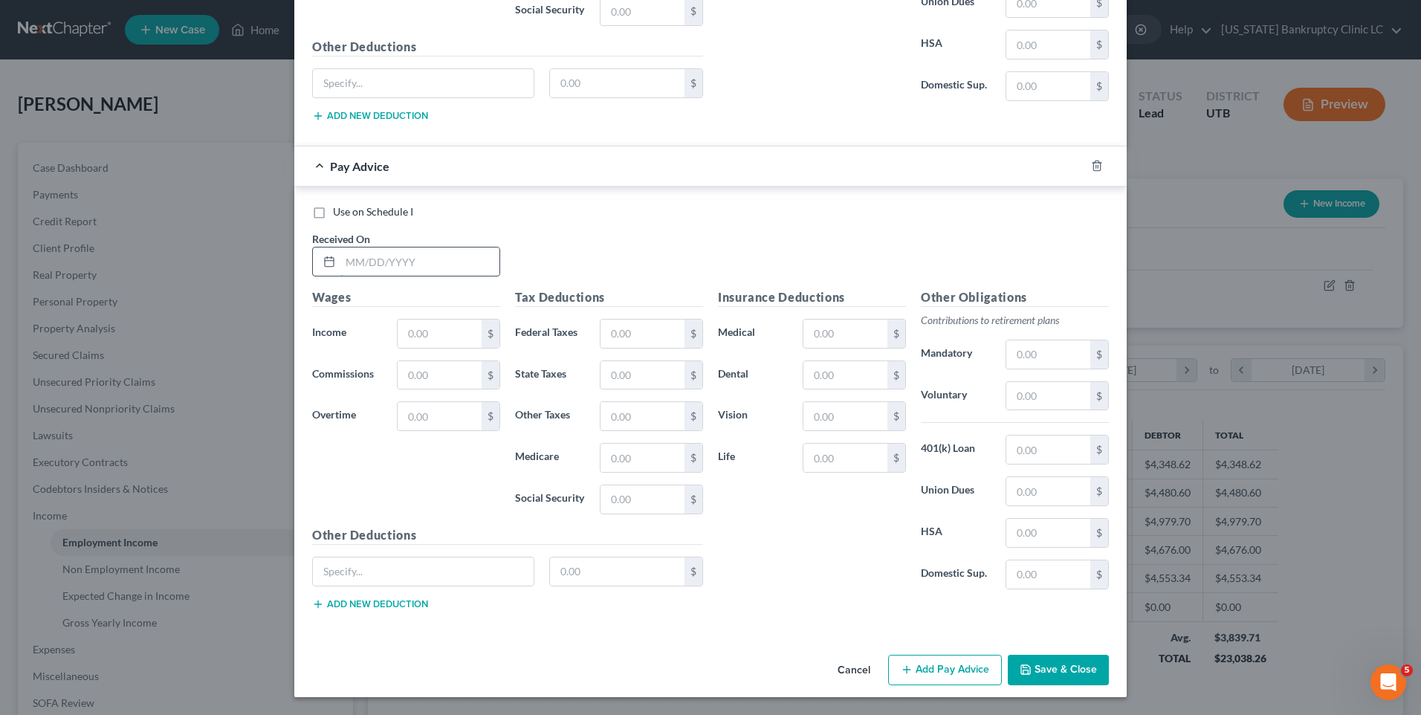
click at [399, 268] on input "text" at bounding box center [419, 262] width 159 height 28
type input "[DATE]"
type input "244.40"
click at [888, 682] on button "Add Pay Advice" at bounding box center [945, 670] width 114 height 31
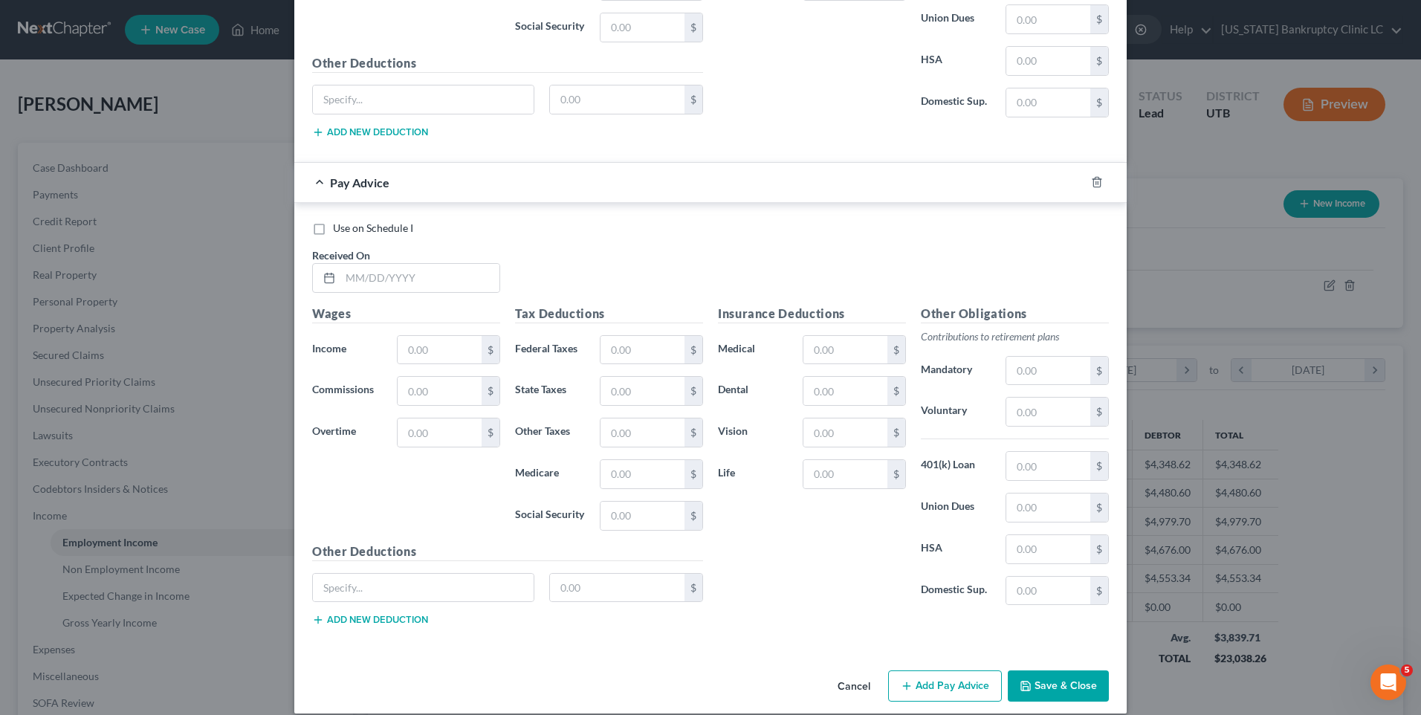
scroll to position [4262, 0]
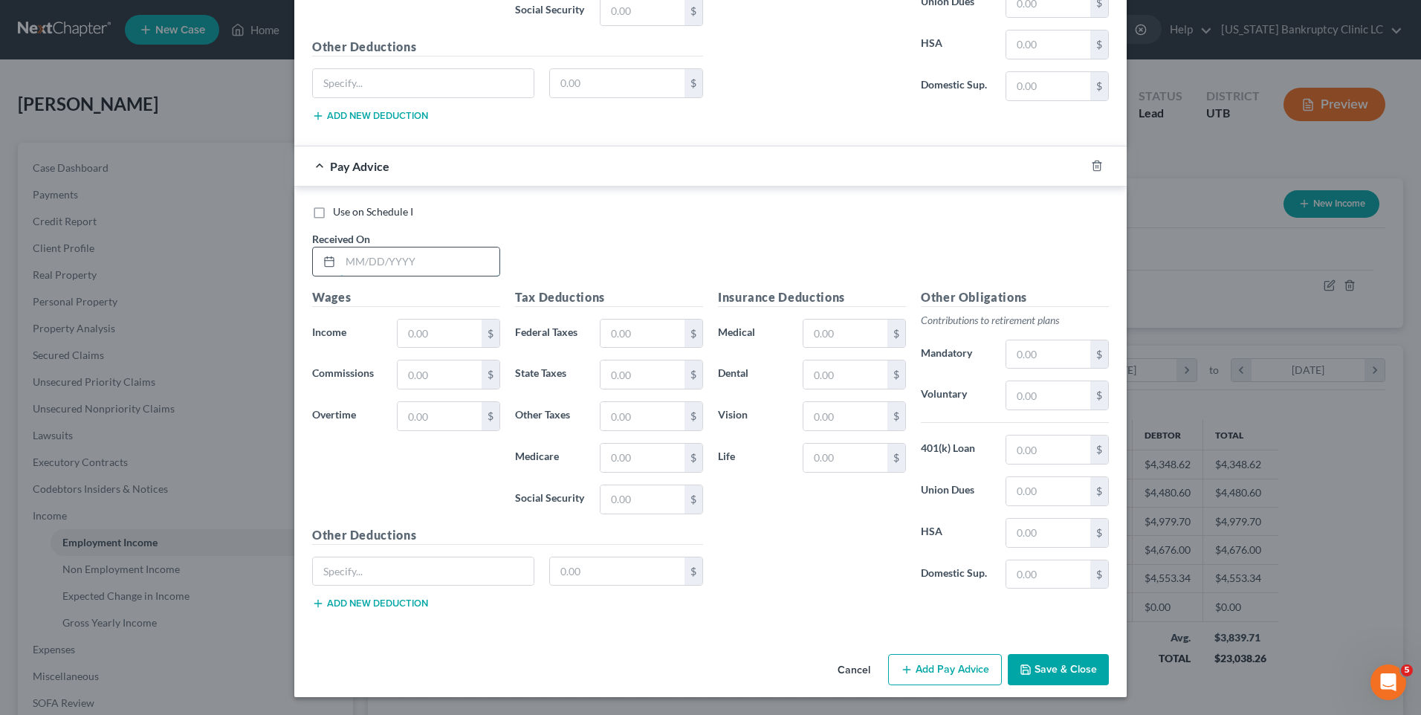
click at [381, 270] on input "text" at bounding box center [419, 262] width 159 height 28
type input "[DATE]"
type input "174.21"
click at [910, 662] on button "Add Pay Advice" at bounding box center [945, 669] width 114 height 31
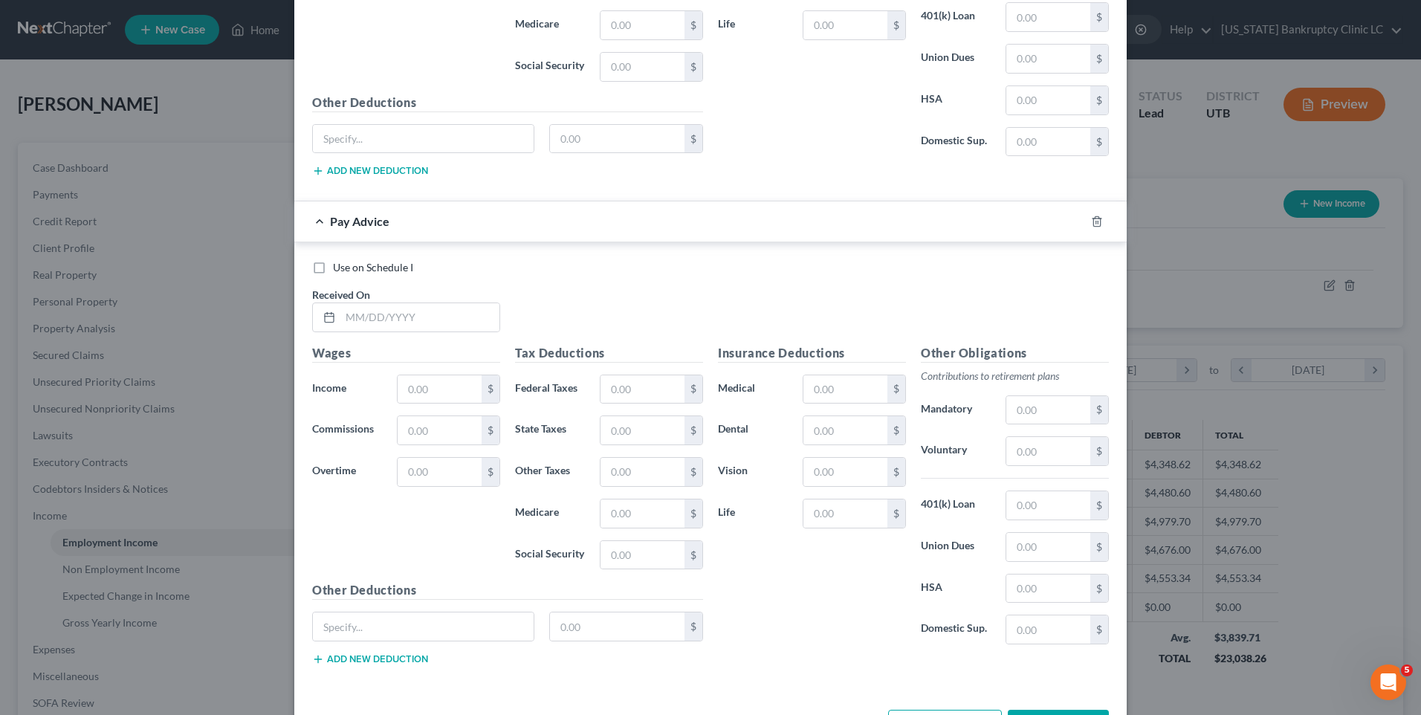
scroll to position [4751, 0]
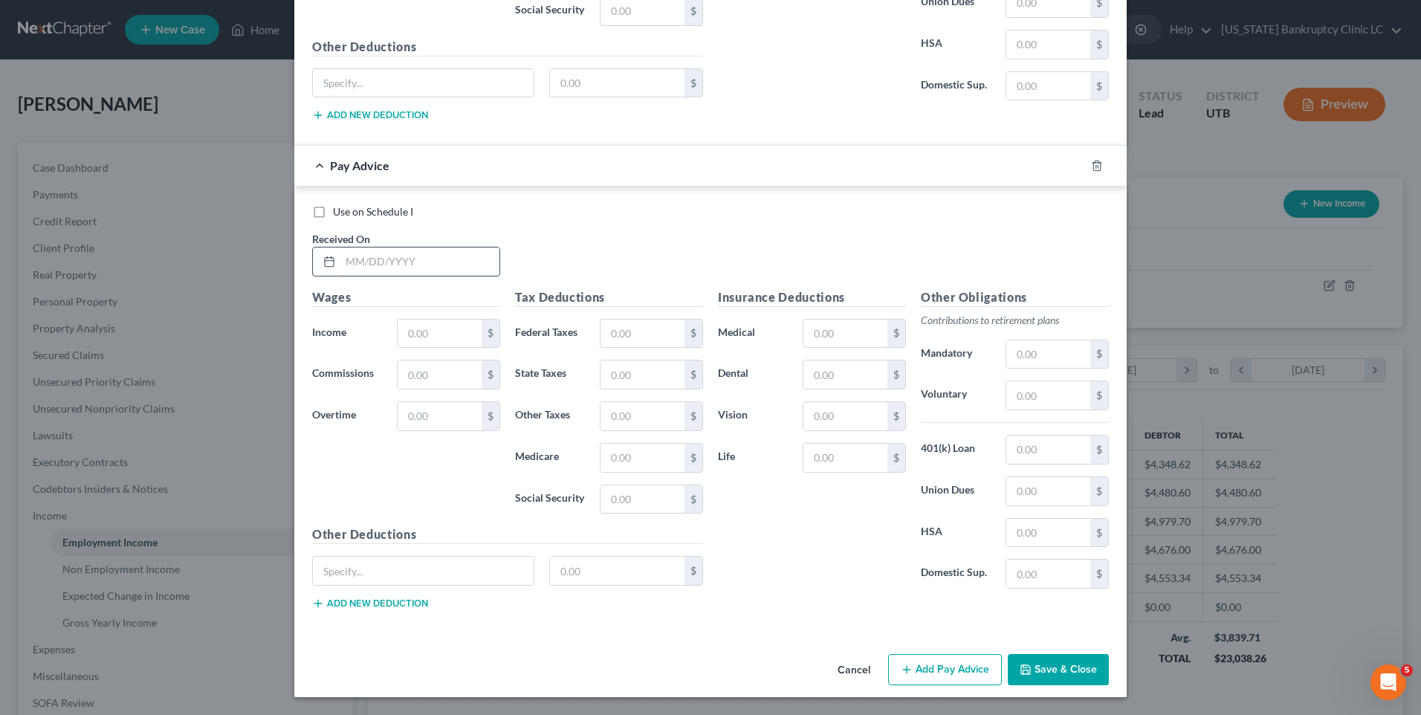
click at [375, 256] on input "text" at bounding box center [419, 262] width 159 height 28
type input "[DATE]"
type input "630.64"
click at [954, 668] on button "Add Pay Advice" at bounding box center [945, 669] width 114 height 31
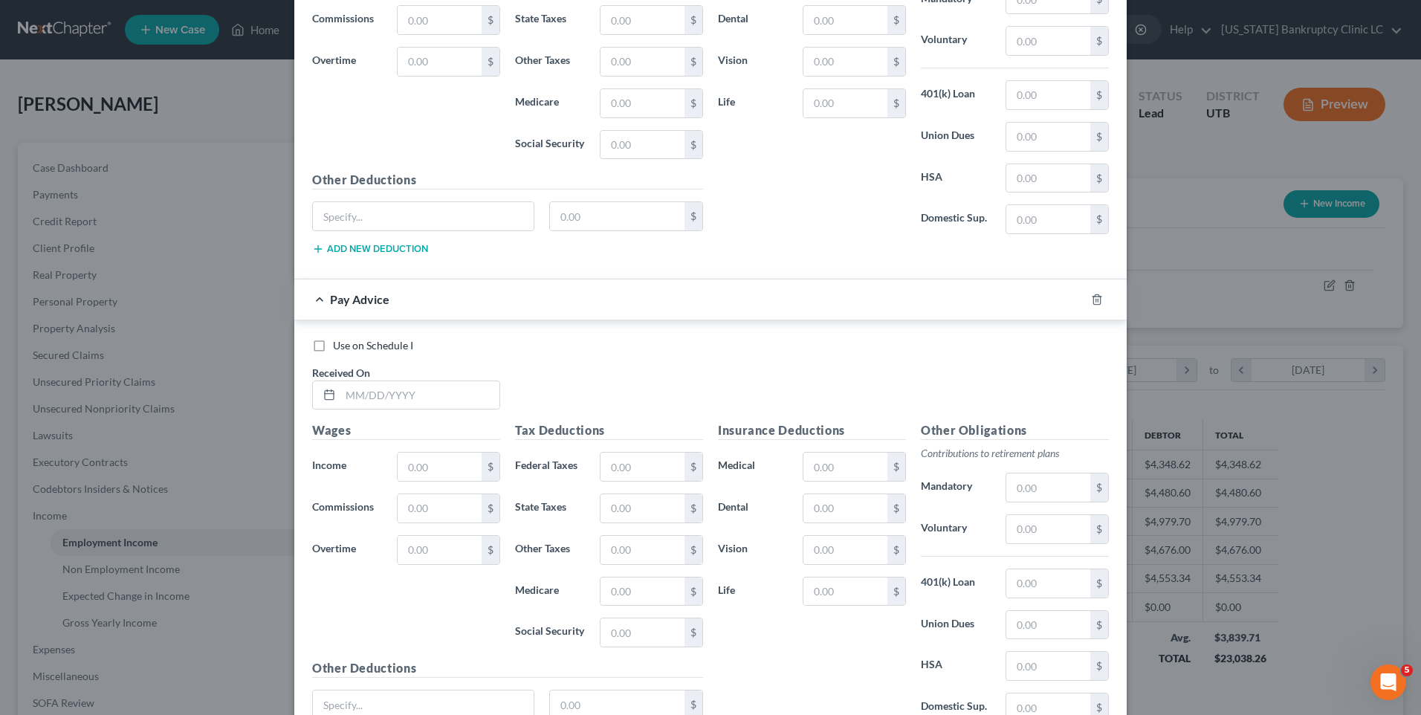
scroll to position [5239, 0]
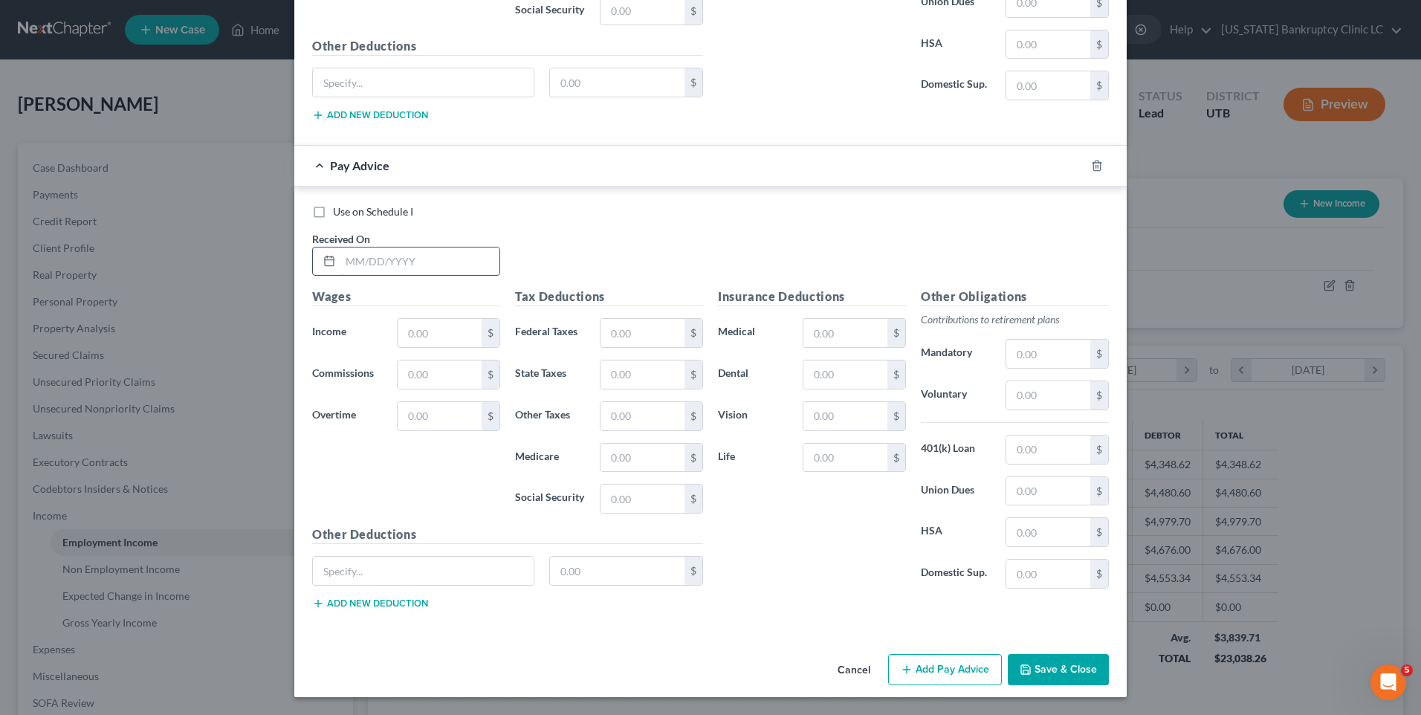
drag, startPoint x: 345, startPoint y: 247, endPoint x: 353, endPoint y: 253, distance: 10.1
click at [345, 248] on input "text" at bounding box center [419, 262] width 159 height 28
type input "[DATE]"
click at [422, 332] on input "text" at bounding box center [440, 333] width 84 height 28
type input "342.72"
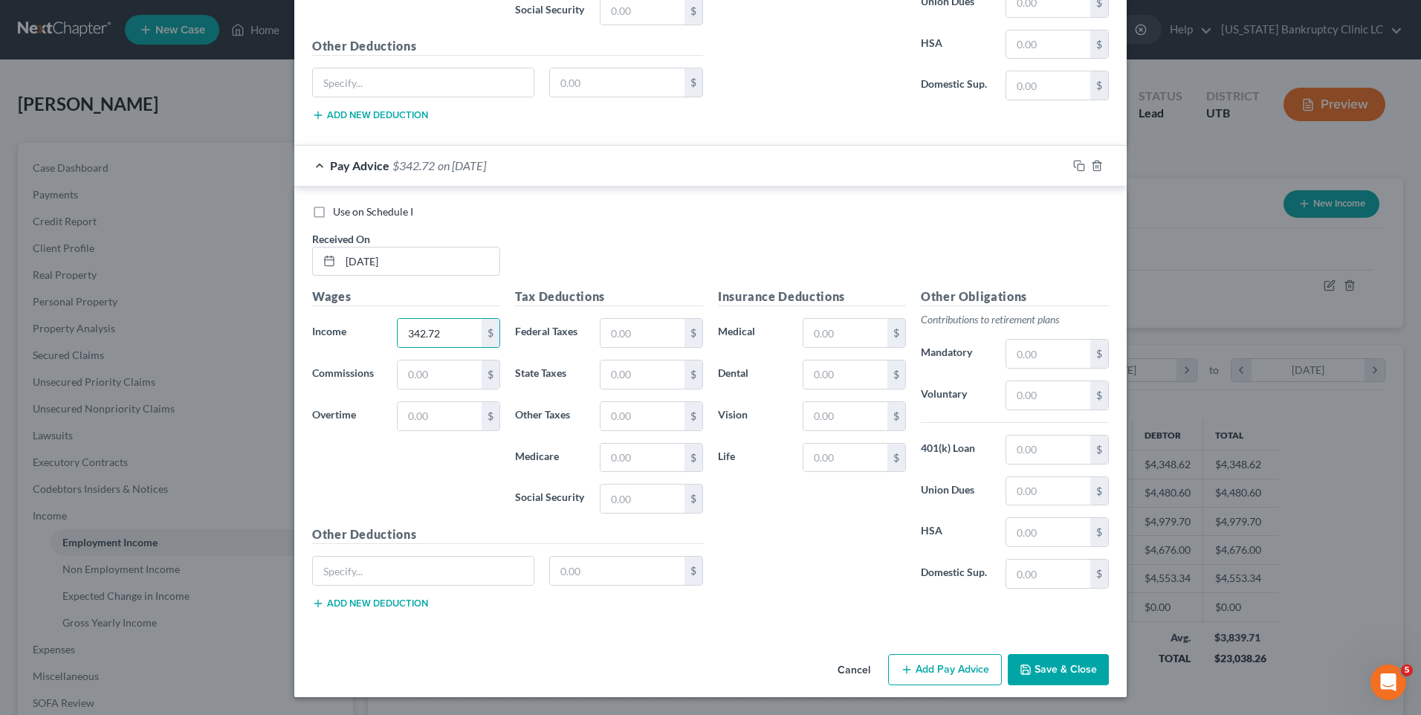
click at [954, 679] on button "Add Pay Advice" at bounding box center [945, 669] width 114 height 31
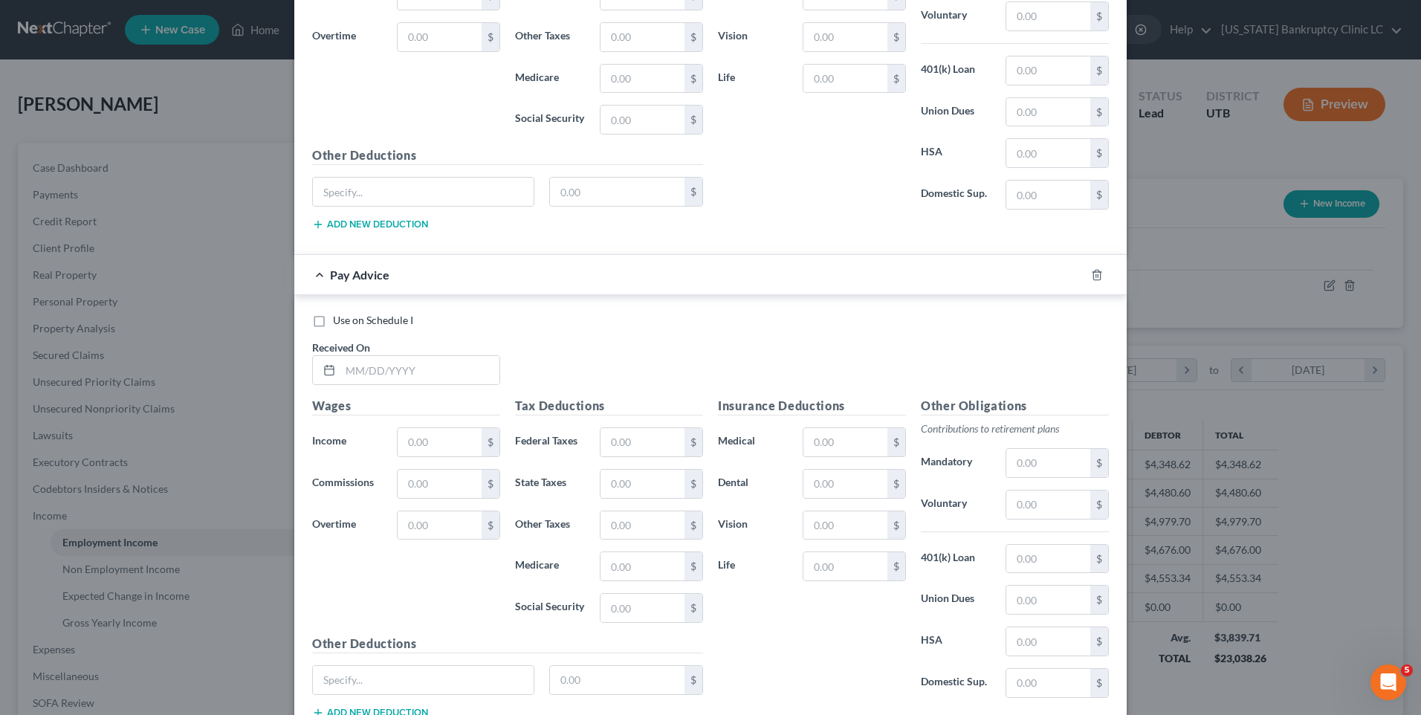
scroll to position [5727, 0]
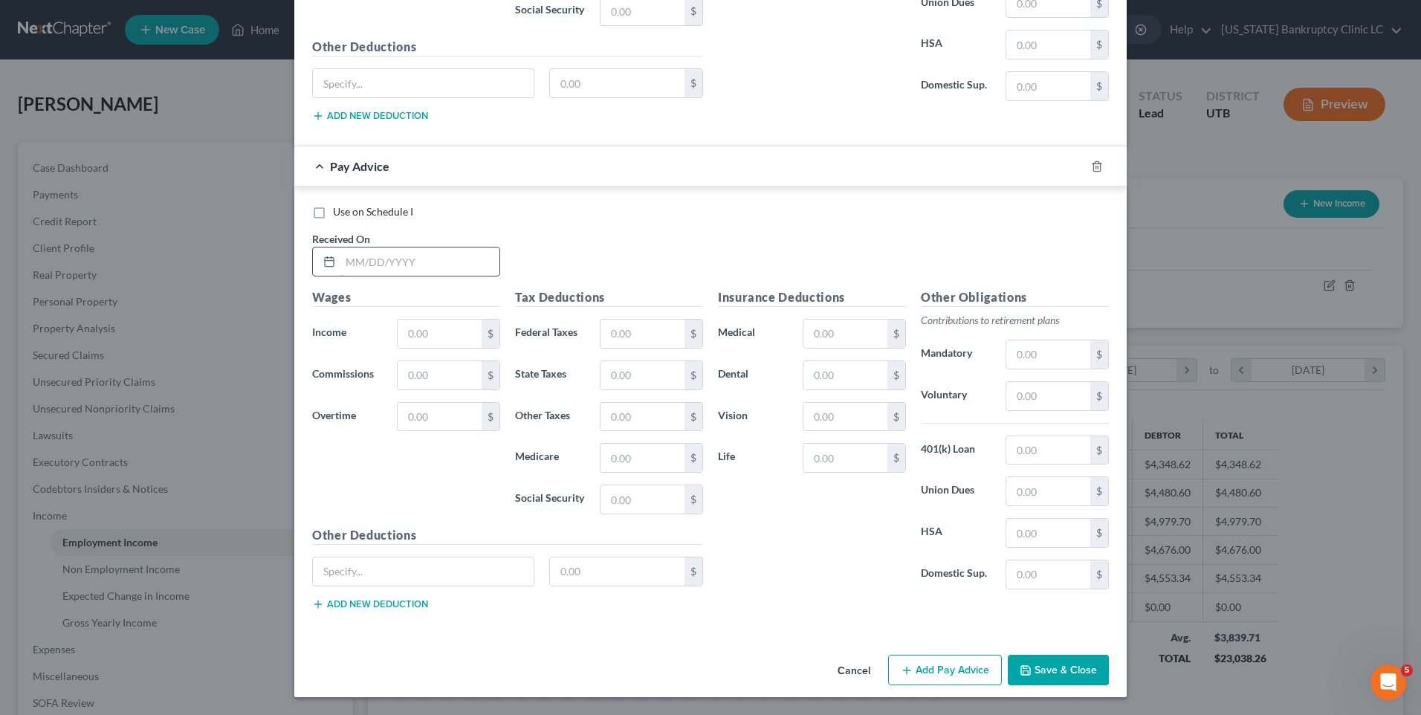
click at [379, 253] on input "text" at bounding box center [419, 262] width 159 height 28
type input "[DATE]"
type input "123.98"
click at [915, 676] on button "Add Pay Advice" at bounding box center [945, 670] width 114 height 31
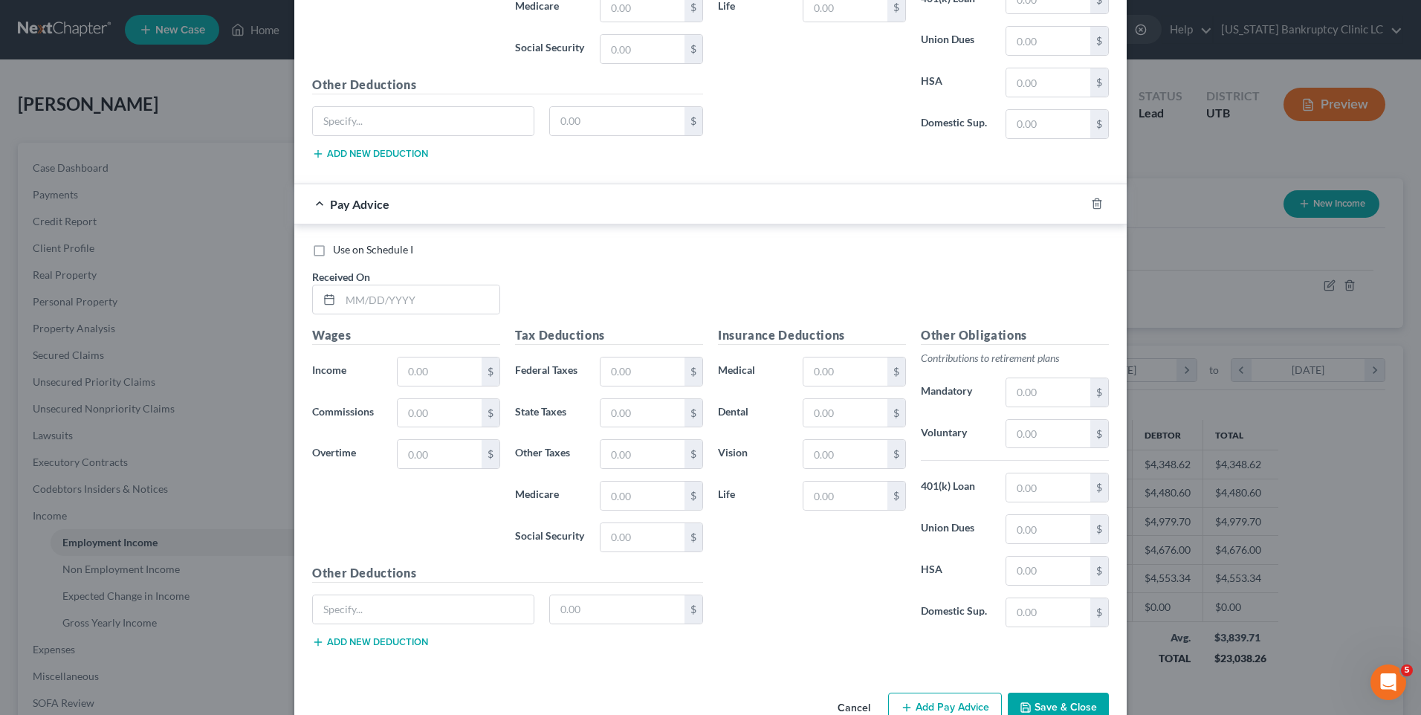
scroll to position [6215, 0]
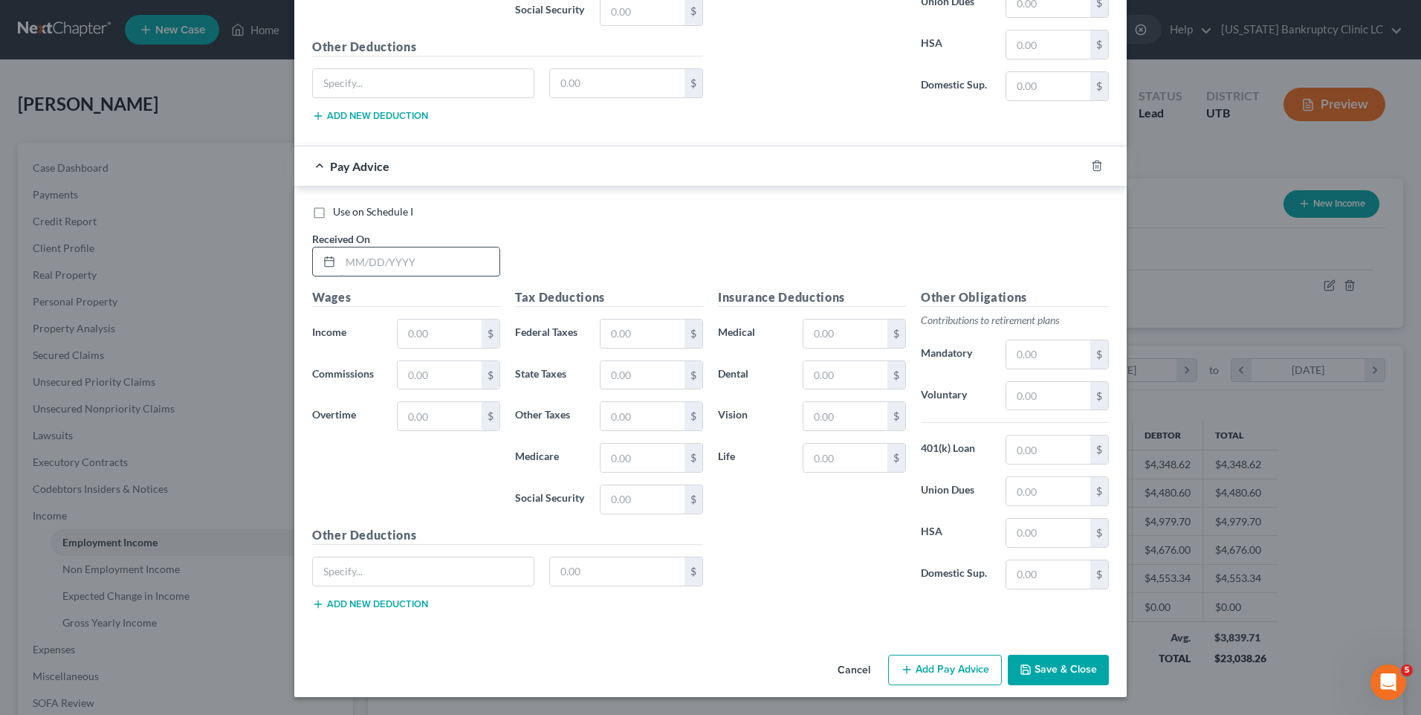
click at [410, 258] on input "text" at bounding box center [419, 262] width 159 height 28
type input "[DATE]"
click at [425, 326] on input "text" at bounding box center [440, 334] width 84 height 28
type input "495.78"
click at [927, 674] on button "Add Pay Advice" at bounding box center [945, 670] width 114 height 31
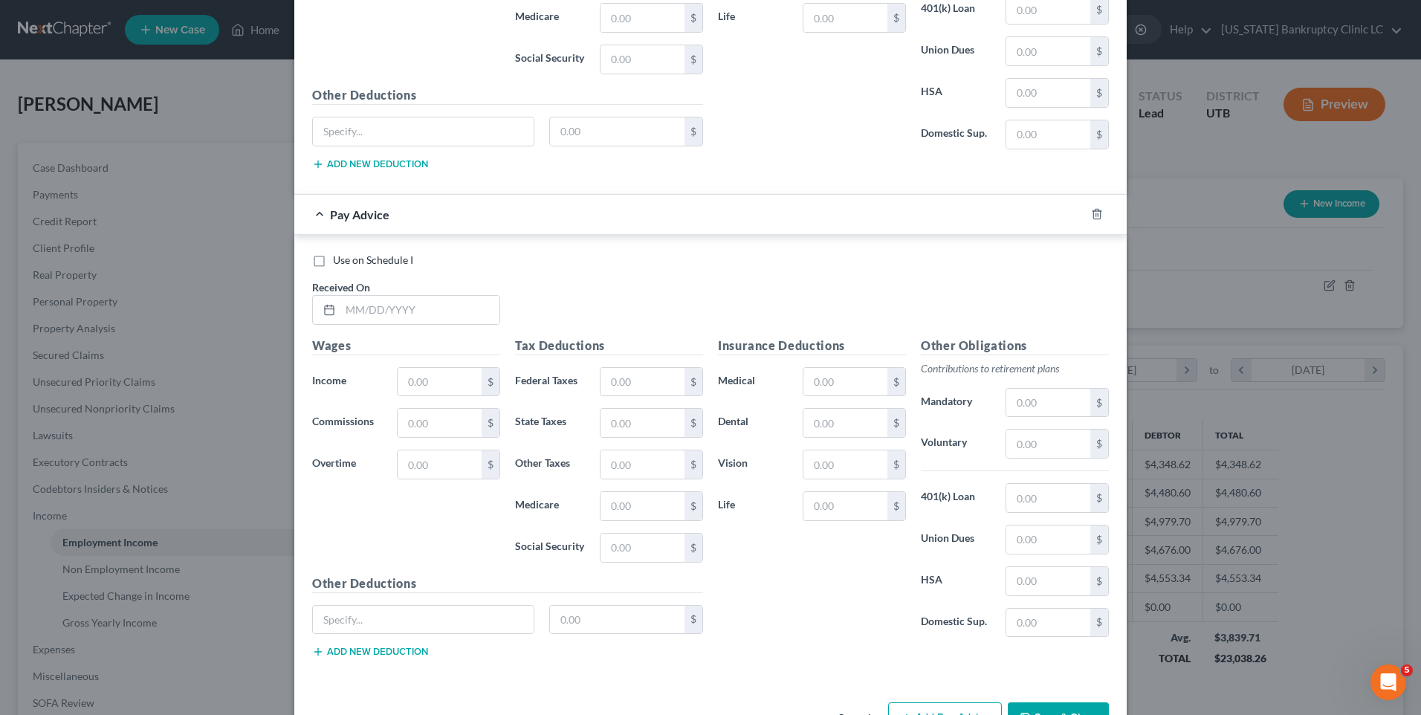
scroll to position [6703, 0]
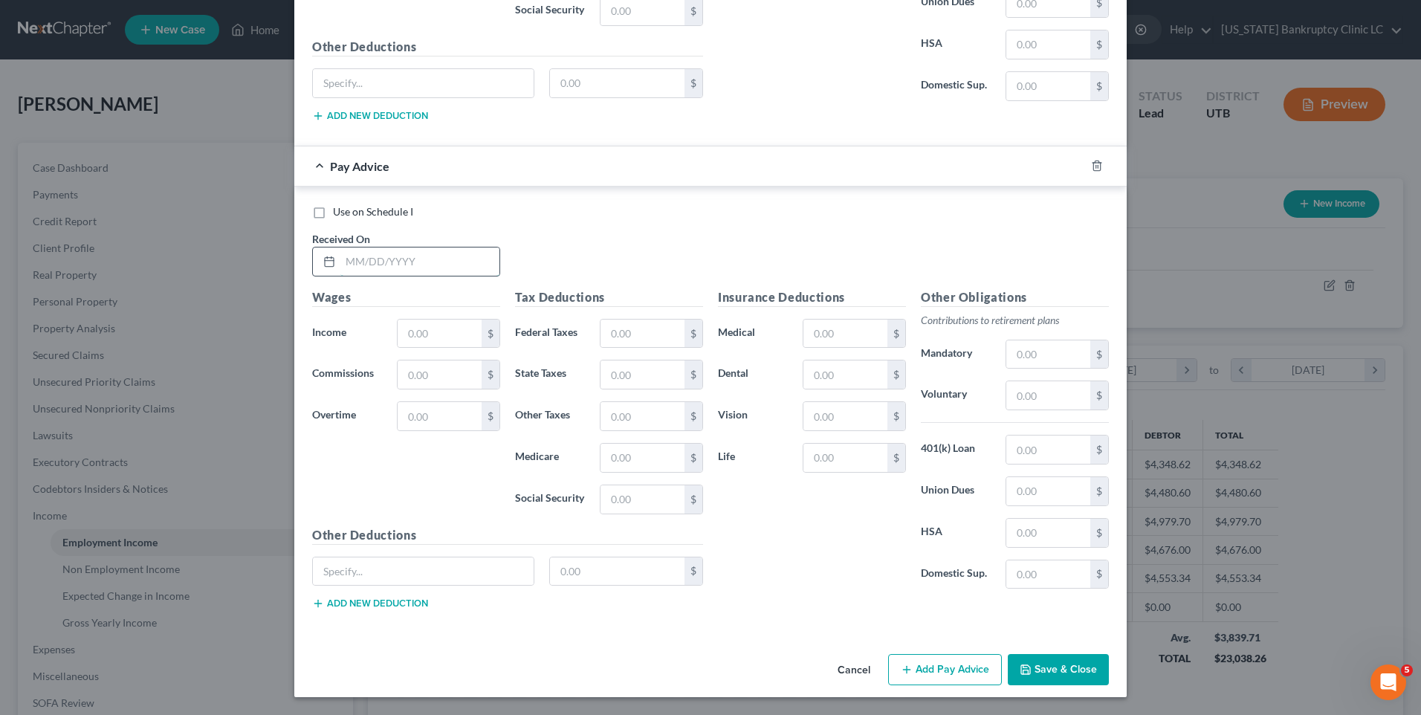
click at [395, 251] on input "text" at bounding box center [419, 262] width 159 height 28
click at [435, 324] on input "text" at bounding box center [440, 334] width 84 height 28
click at [966, 670] on button "Add Pay Advice" at bounding box center [945, 669] width 114 height 31
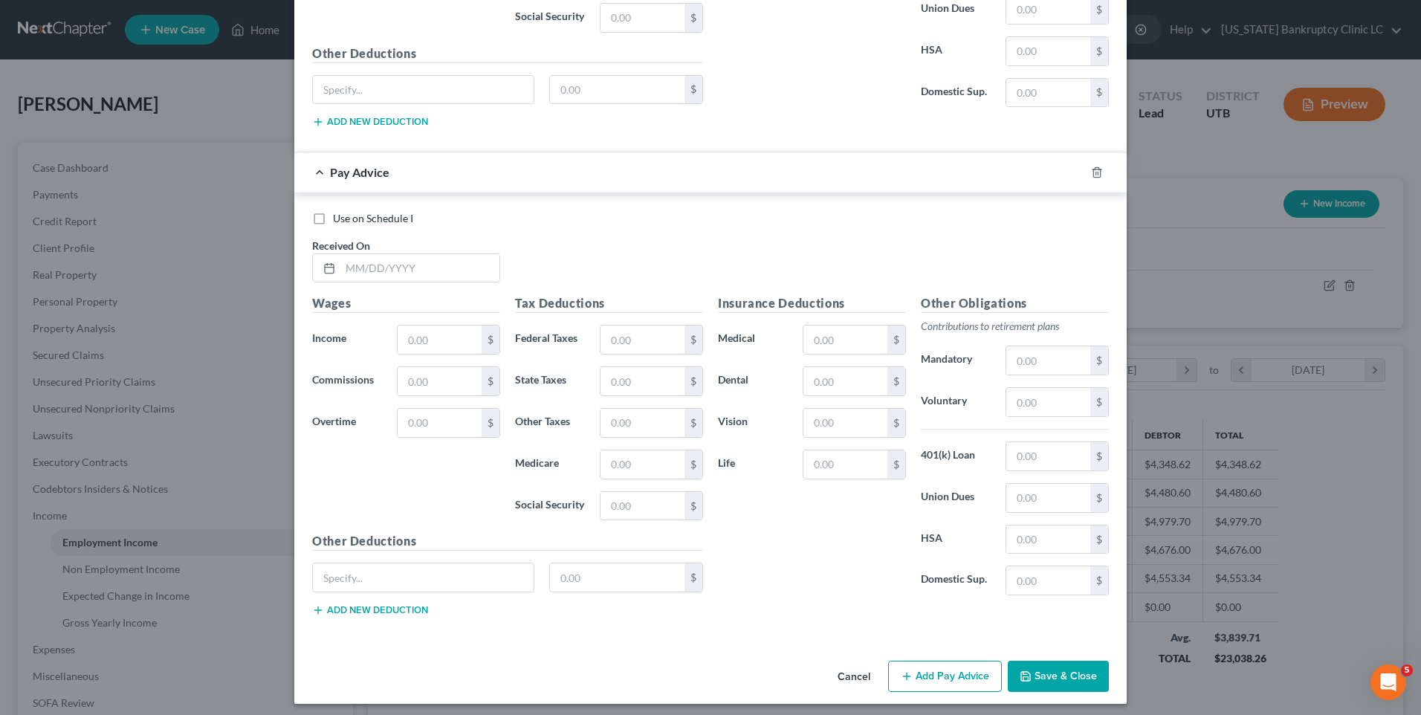
scroll to position [7192, 0]
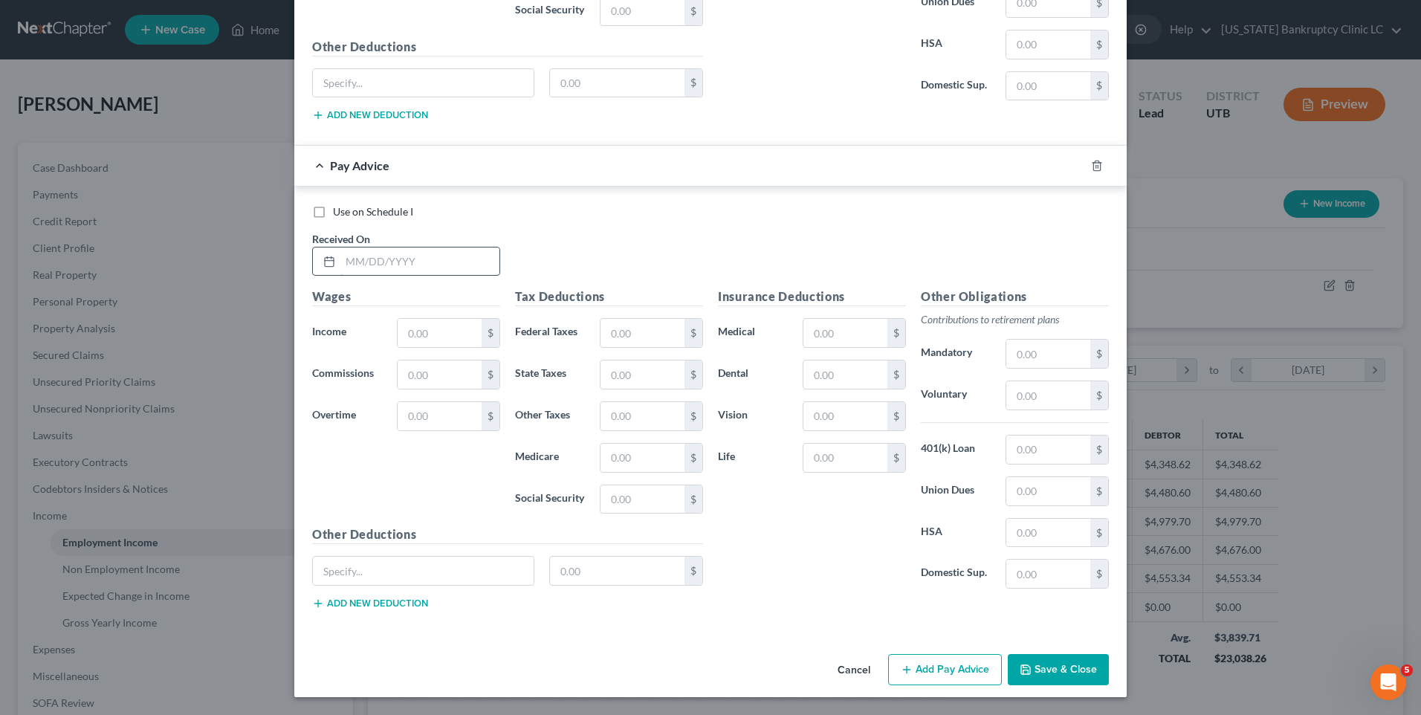
click at [352, 259] on input "text" at bounding box center [419, 262] width 159 height 28
click at [439, 342] on input "text" at bounding box center [440, 333] width 84 height 28
drag, startPoint x: 975, startPoint y: 664, endPoint x: 931, endPoint y: 599, distance: 78.6
click at [973, 665] on button "Add Pay Advice" at bounding box center [945, 669] width 114 height 31
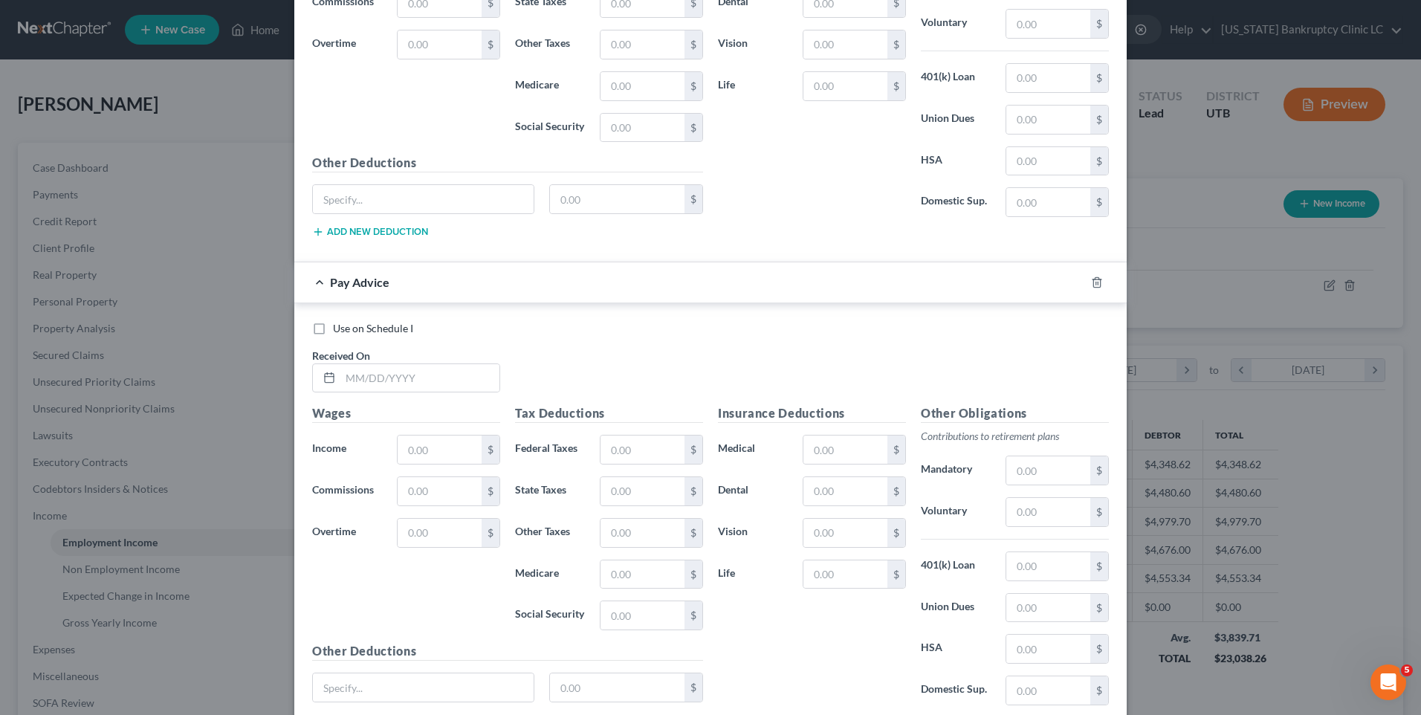
scroll to position [7680, 0]
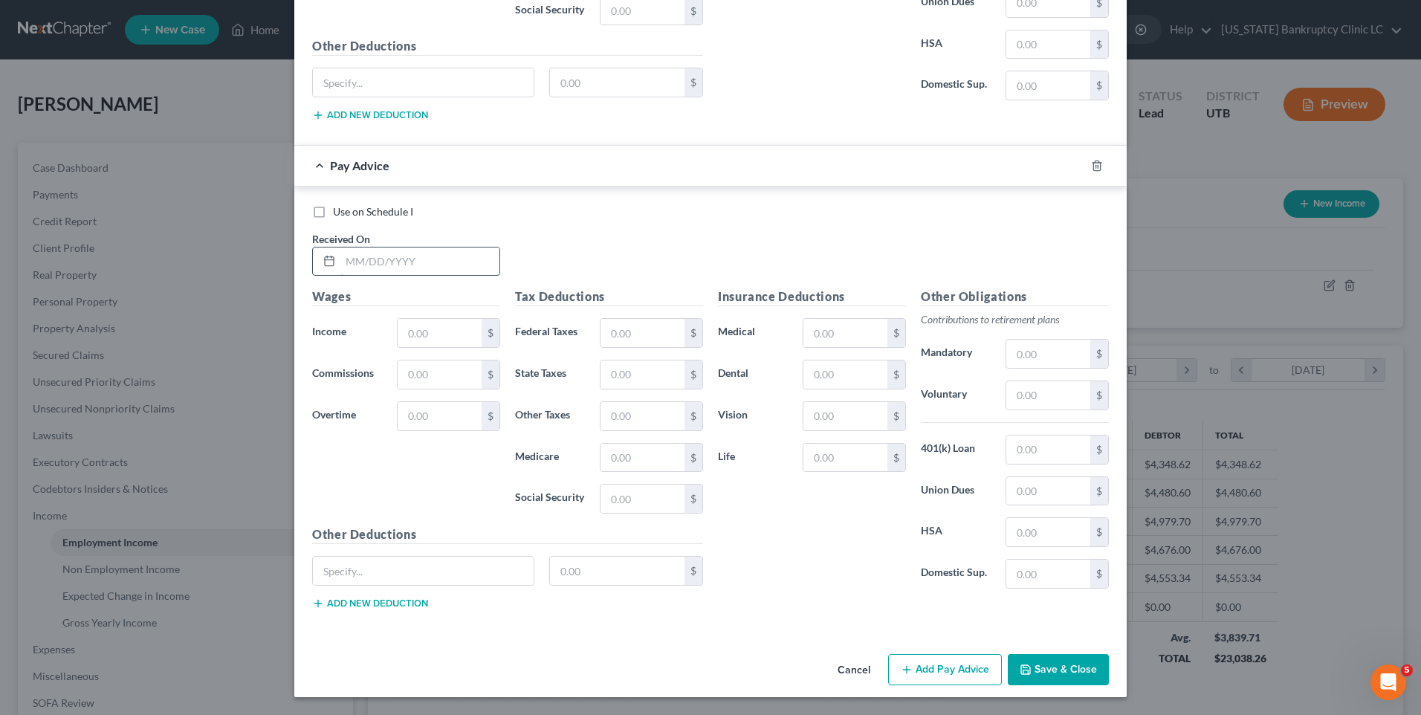
click at [406, 262] on input "text" at bounding box center [419, 262] width 159 height 28
click at [438, 318] on div "$" at bounding box center [448, 333] width 103 height 30
click at [425, 341] on input "text" at bounding box center [440, 333] width 84 height 28
click at [925, 672] on button "Add Pay Advice" at bounding box center [945, 669] width 114 height 31
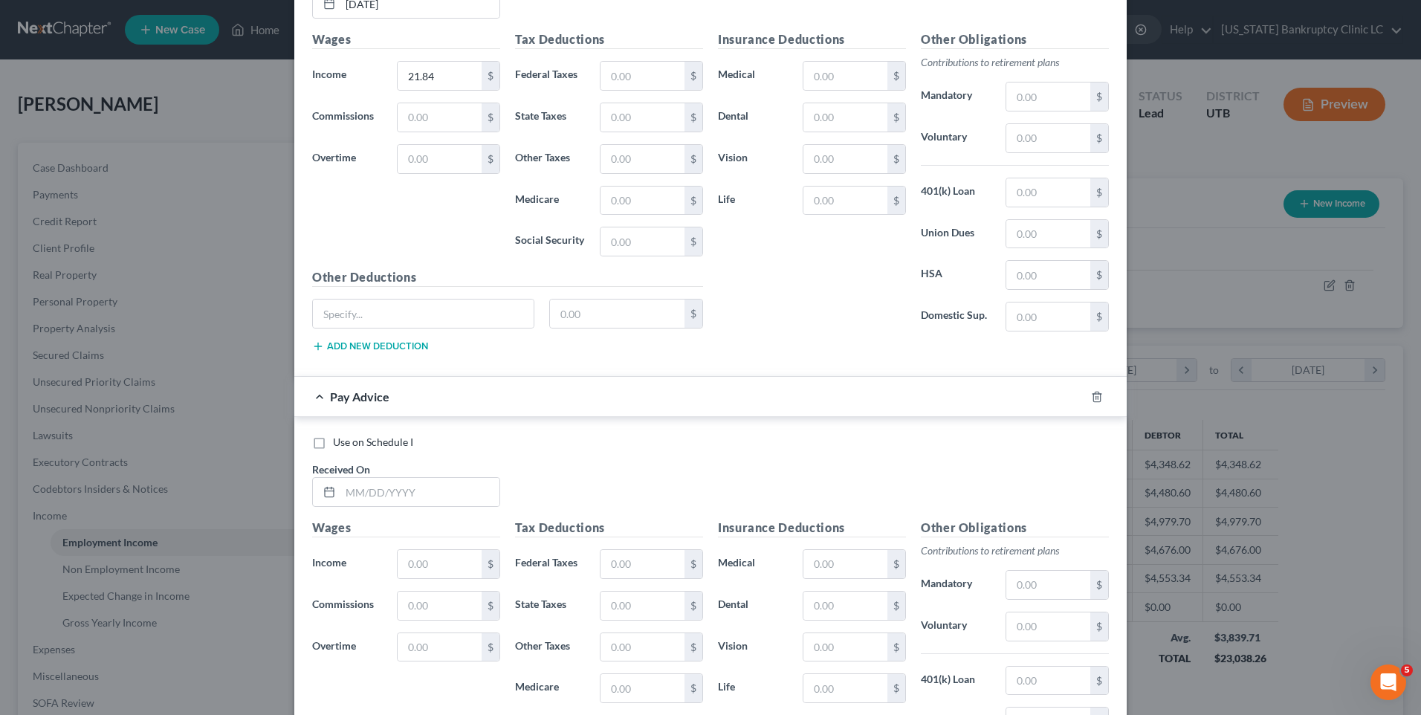
scroll to position [7945, 0]
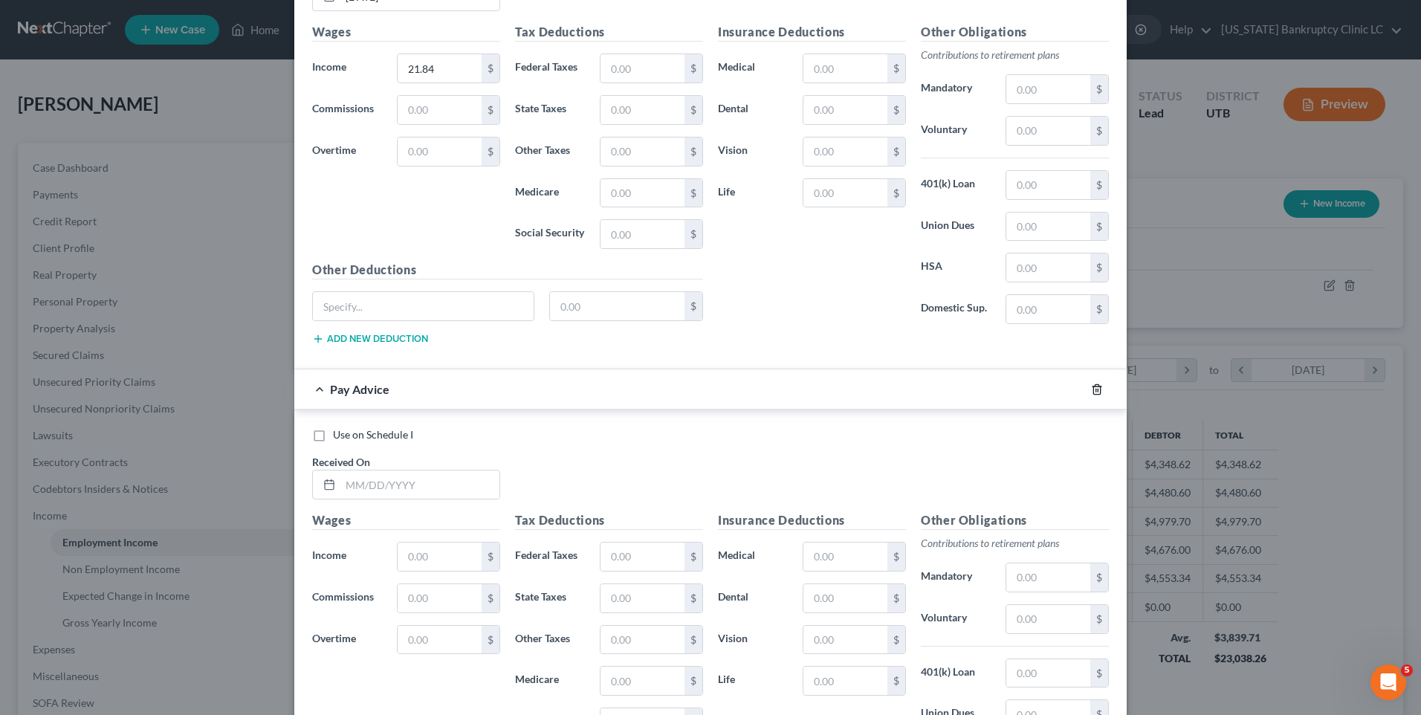
click at [1091, 392] on icon "button" at bounding box center [1097, 390] width 12 height 12
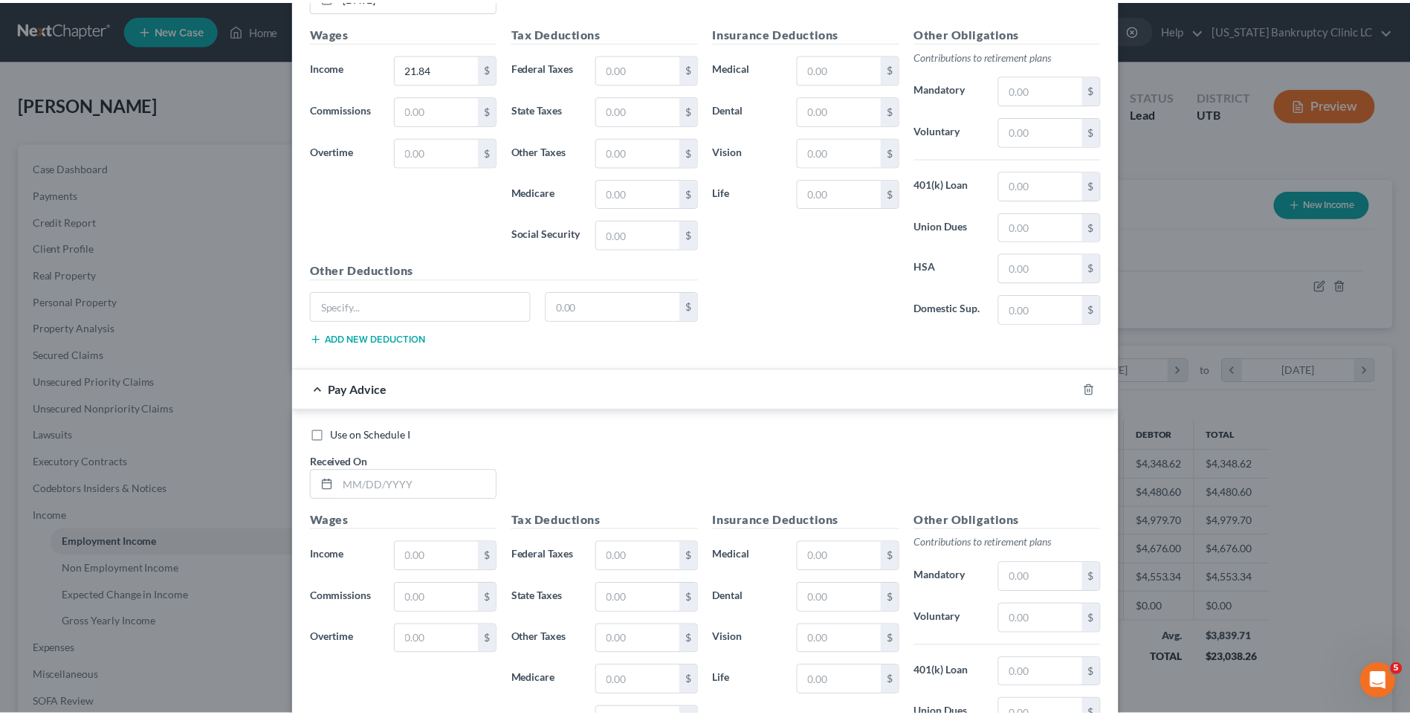
scroll to position [7680, 0]
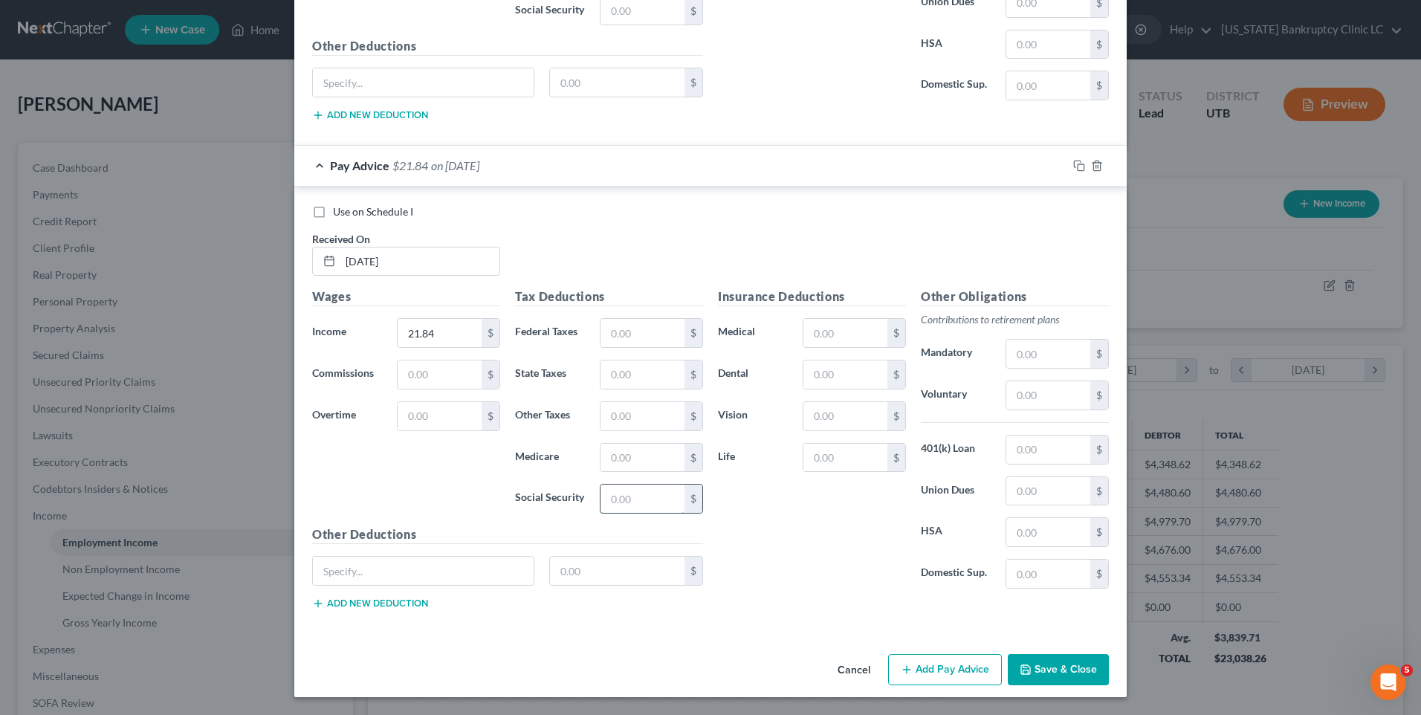
click at [625, 498] on input "text" at bounding box center [643, 499] width 84 height 28
click at [359, 205] on span "Use on Schedule I" at bounding box center [373, 211] width 80 height 13
click at [349, 205] on input "Use on Schedule I" at bounding box center [344, 209] width 10 height 10
click at [1059, 671] on button "Save & Close" at bounding box center [1058, 669] width 101 height 31
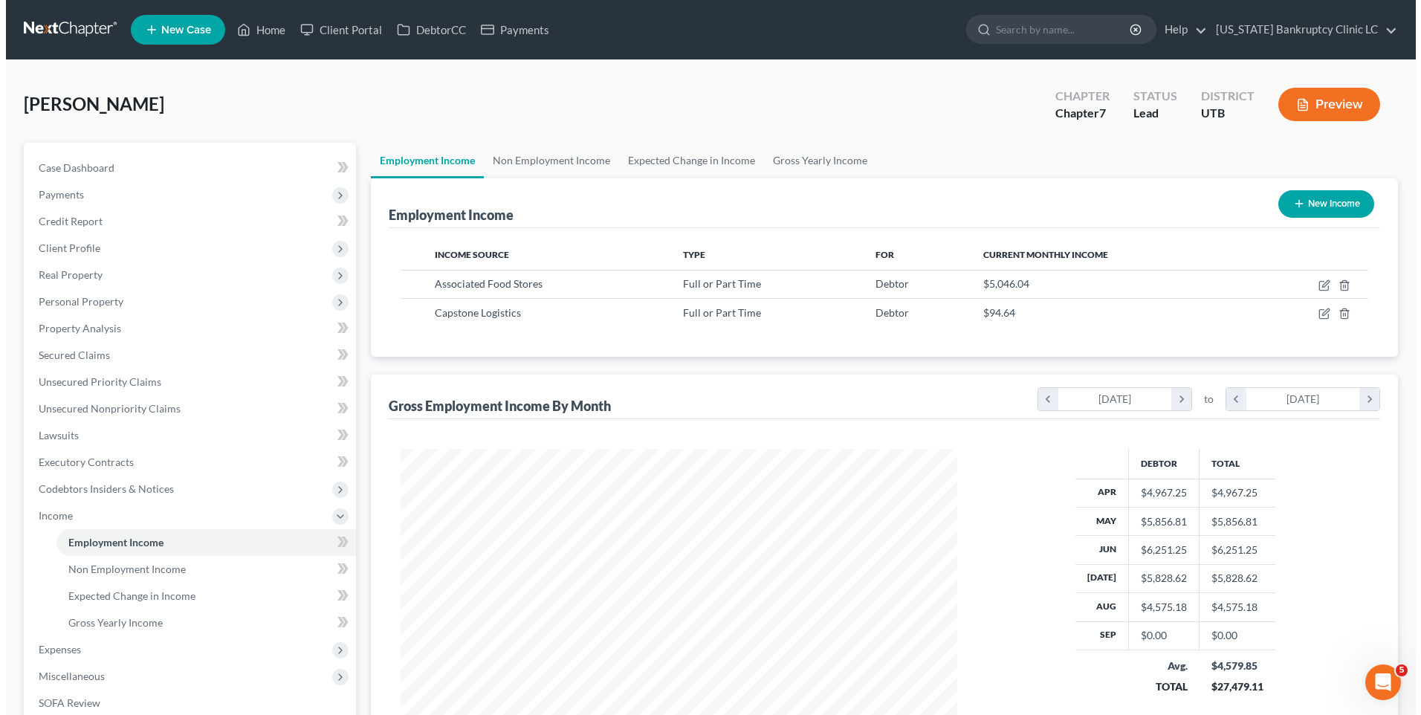
scroll to position [743046, 742740]
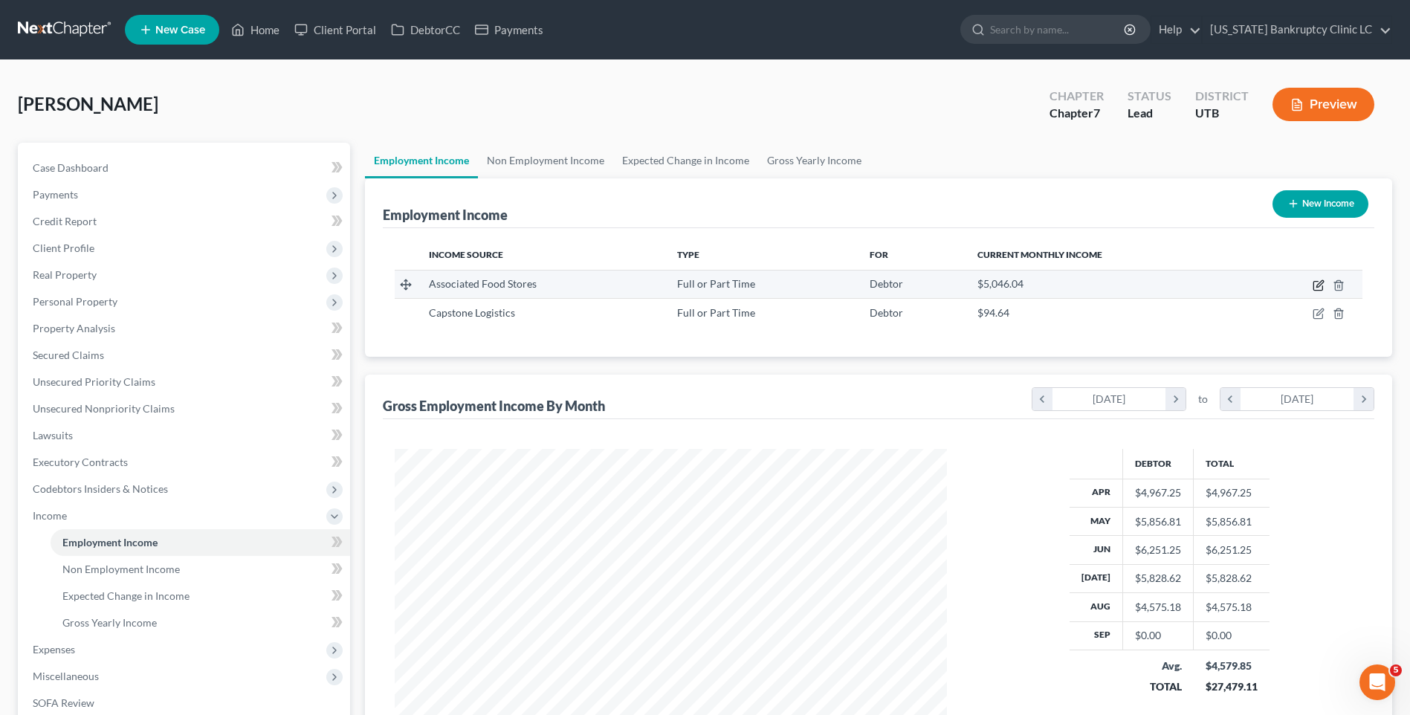
click at [1313, 285] on icon "button" at bounding box center [1319, 285] width 12 height 12
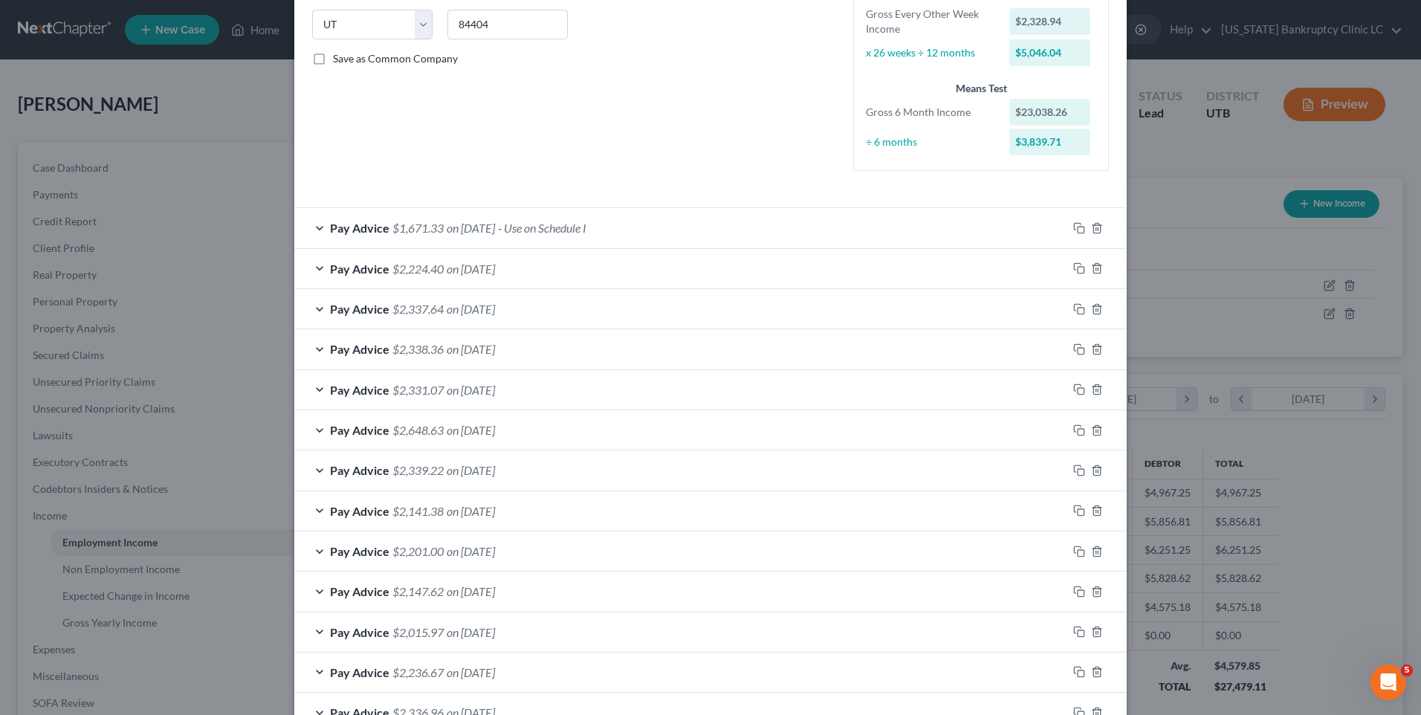
scroll to position [74, 0]
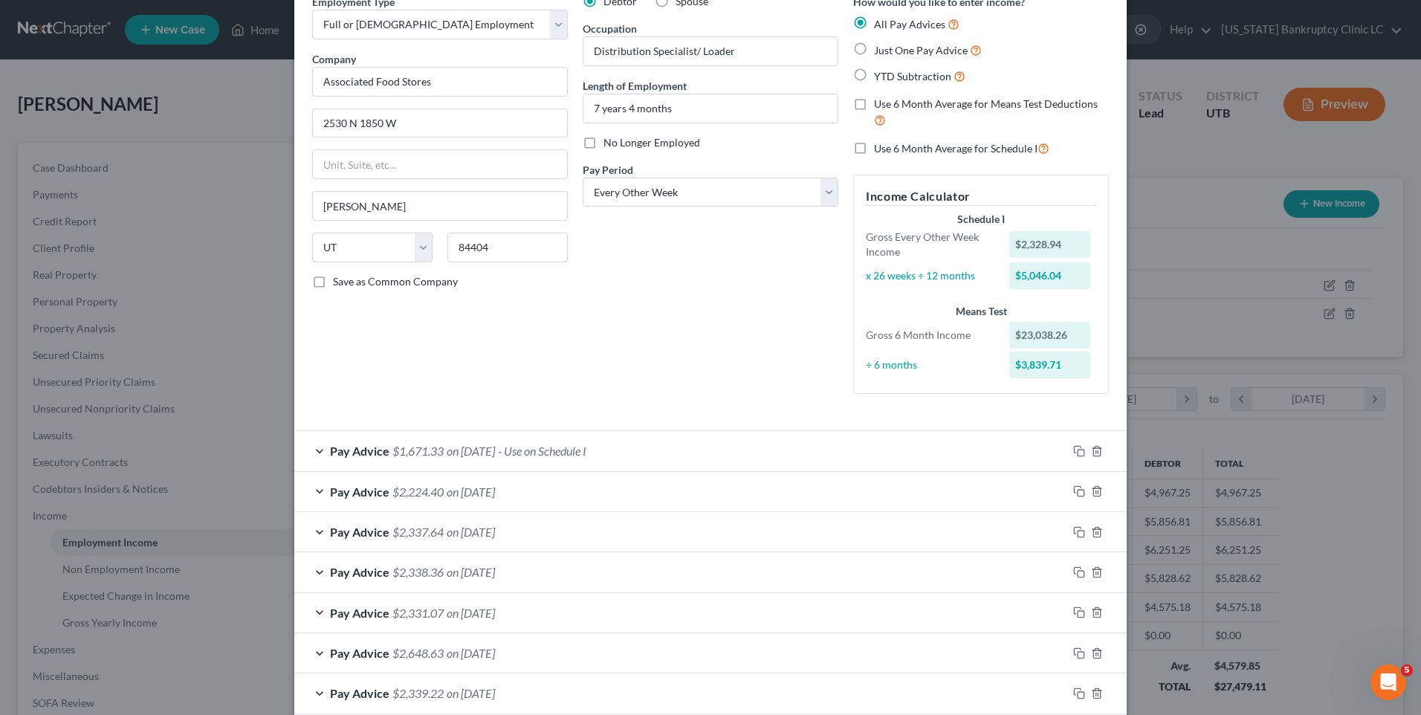
click at [347, 444] on span "Pay Advice" at bounding box center [359, 451] width 59 height 14
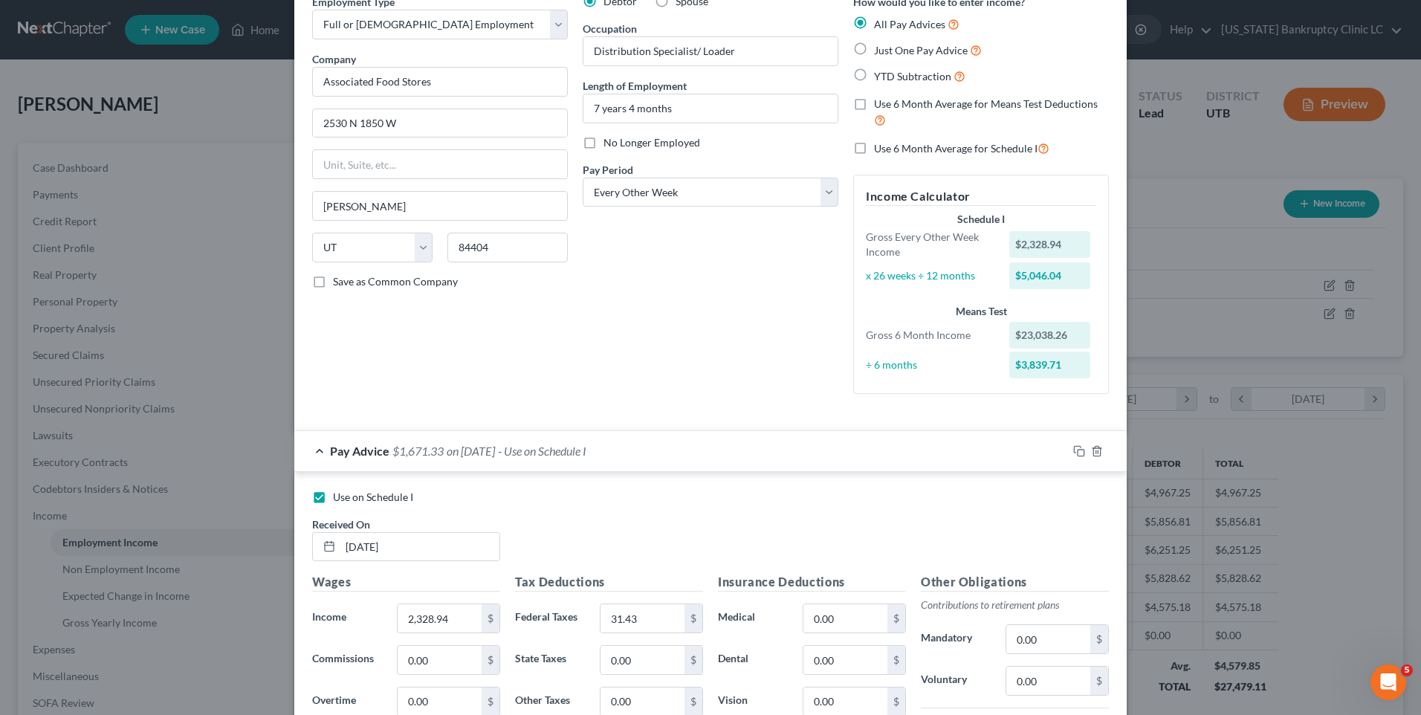
click at [342, 494] on span "Use on Schedule I" at bounding box center [373, 497] width 80 height 13
click at [342, 494] on input "Use on Schedule I" at bounding box center [344, 495] width 10 height 10
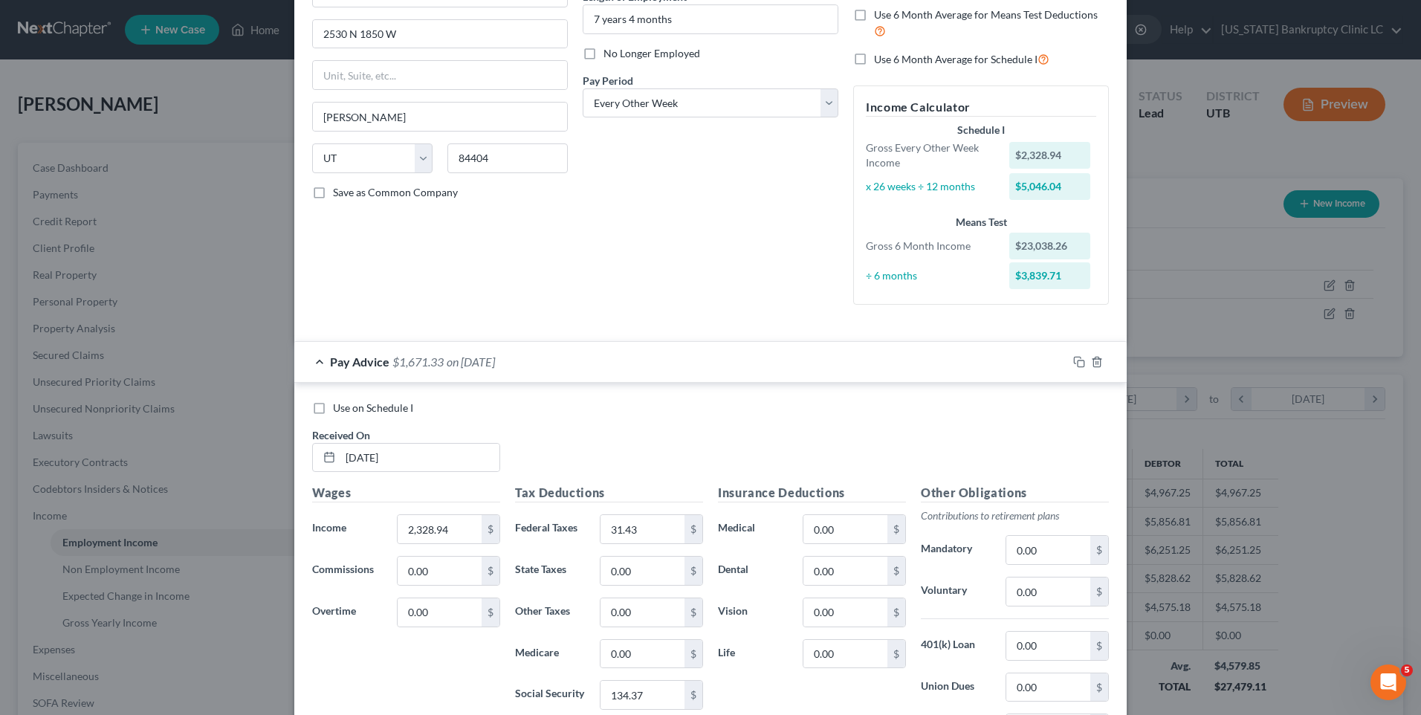
scroll to position [297, 0]
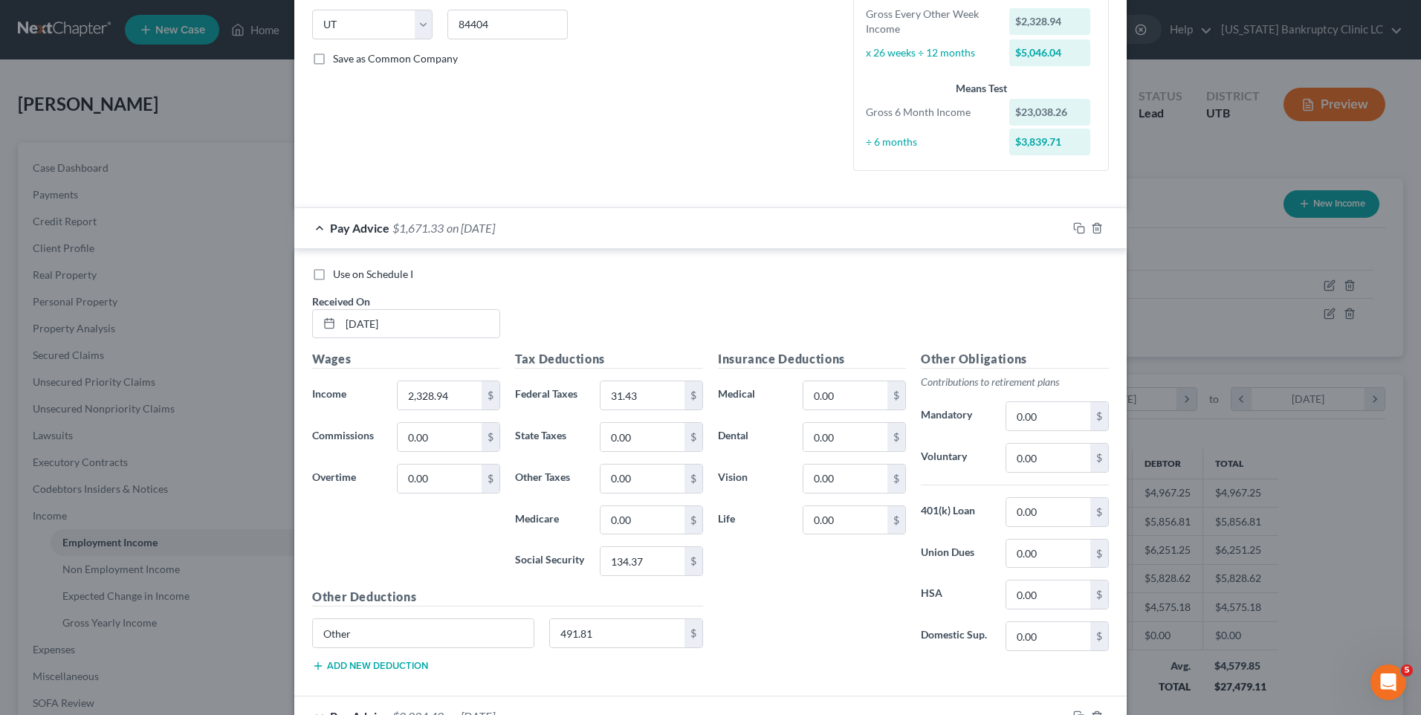
click at [594, 326] on div "Use on Schedule I Received On * [DATE]" at bounding box center [711, 309] width 812 height 84
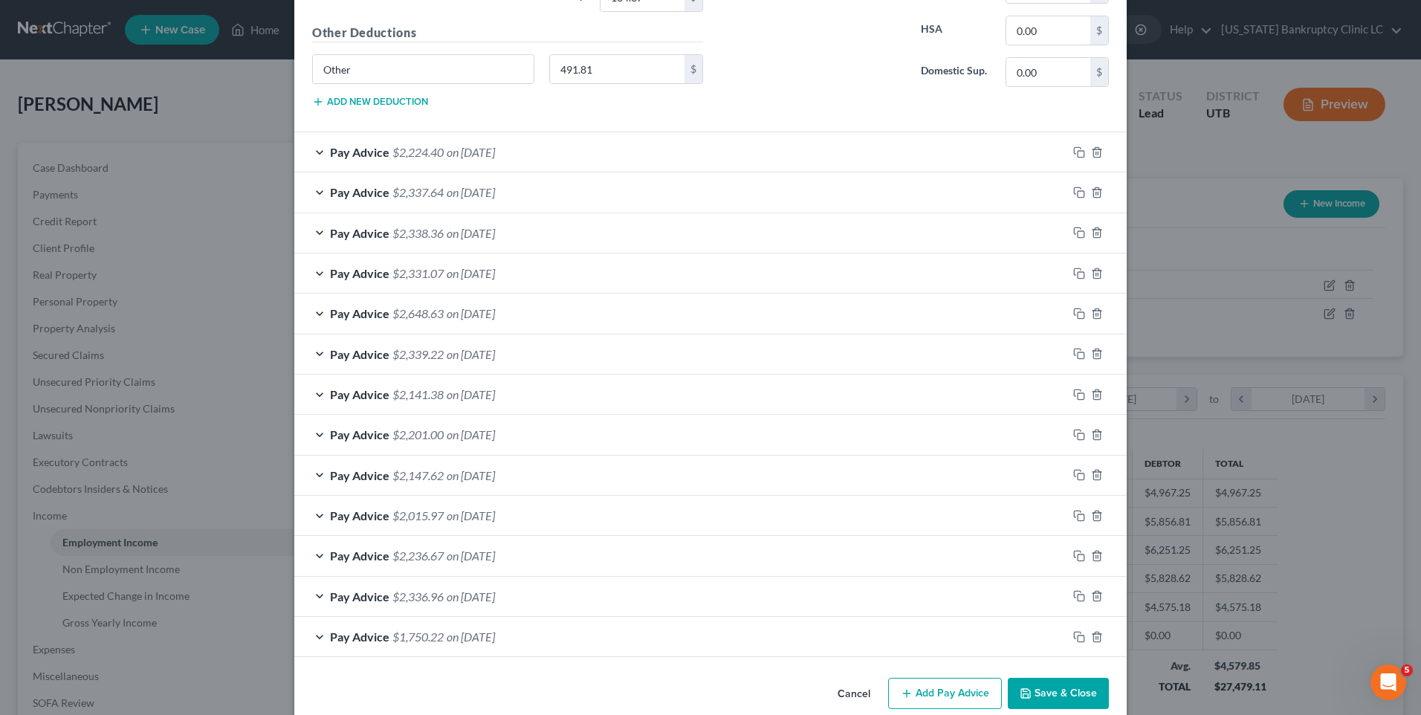
scroll to position [885, 0]
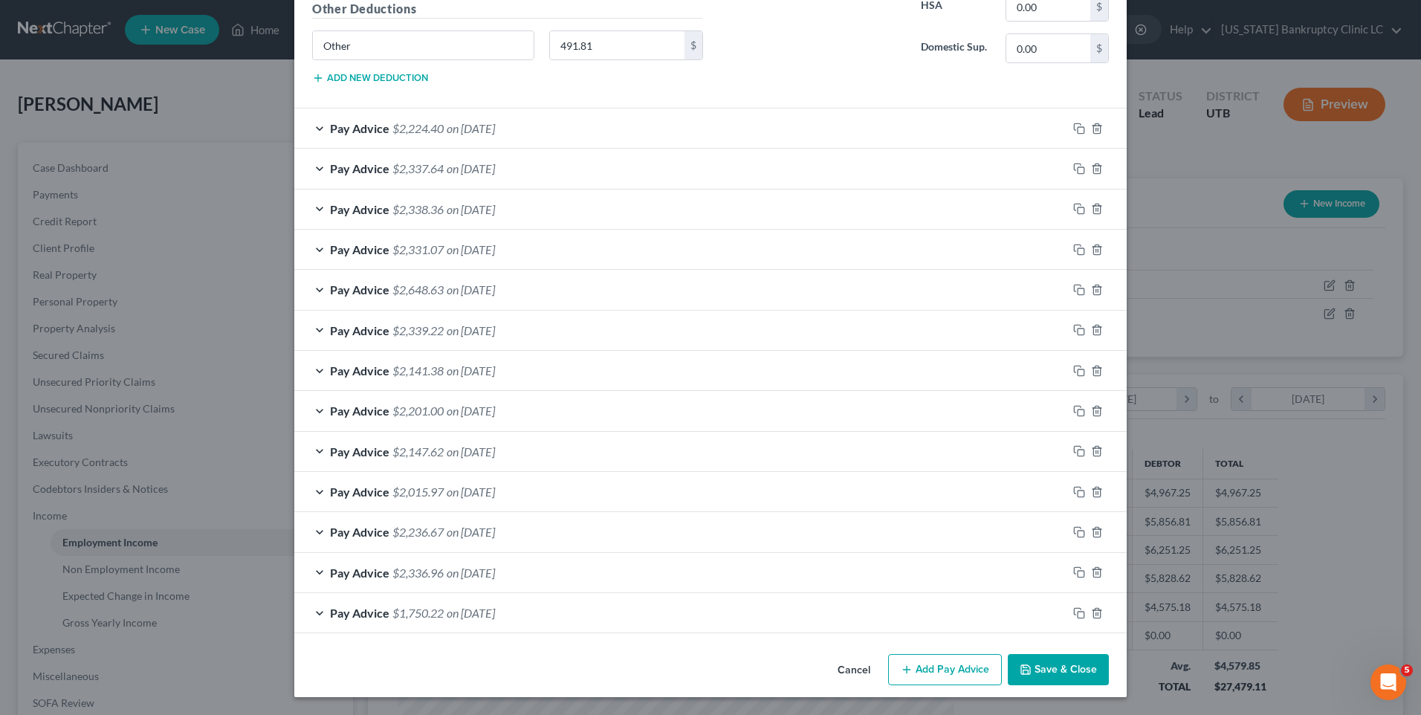
click at [946, 687] on div "Cancel Add Pay Advice Save & Close" at bounding box center [710, 672] width 833 height 49
click at [951, 673] on button "Add Pay Advice" at bounding box center [945, 669] width 114 height 31
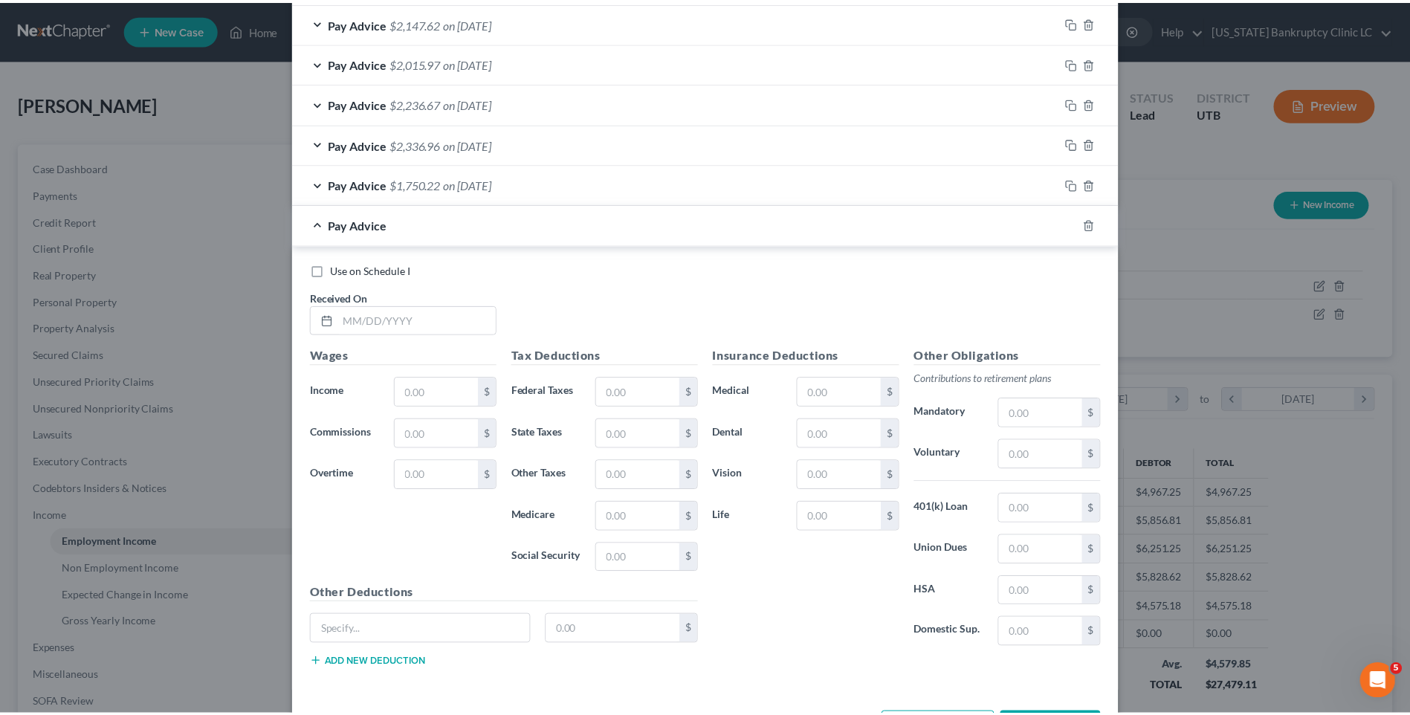
scroll to position [1373, 0]
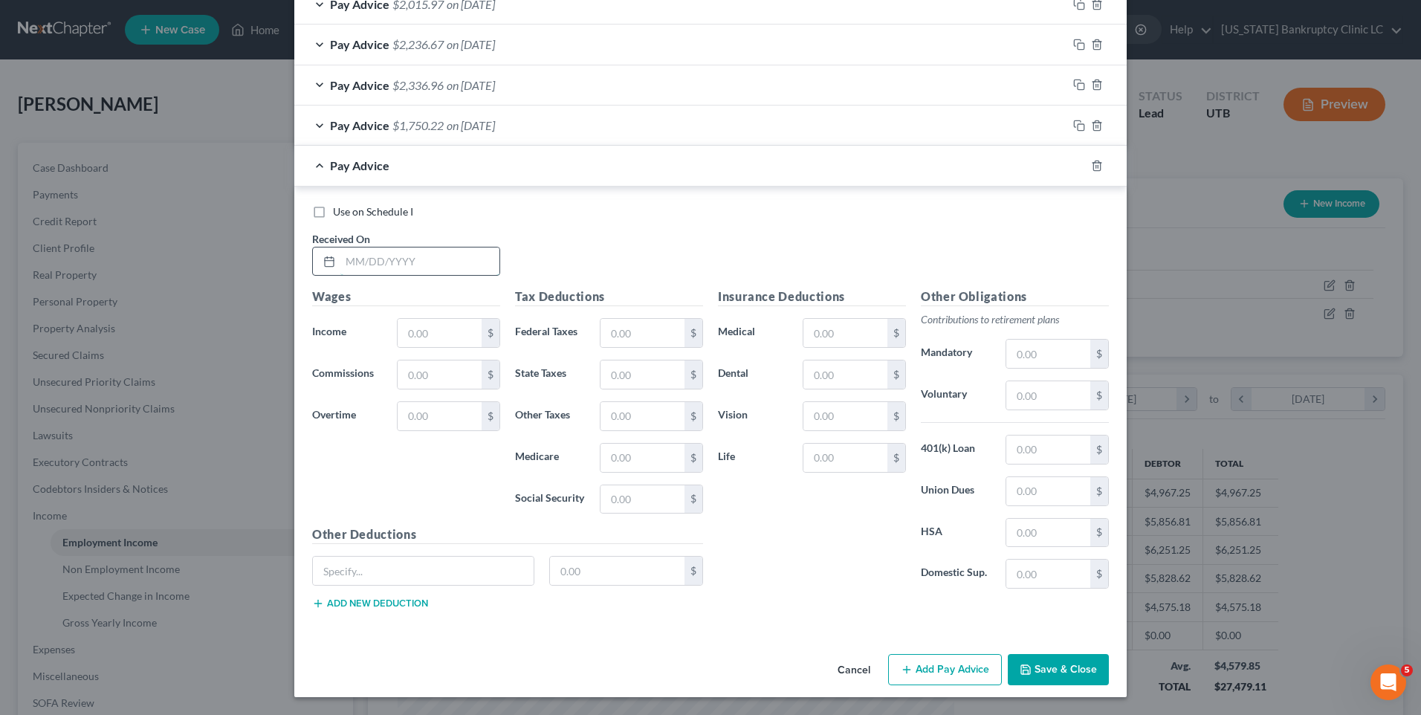
click at [401, 268] on input "text" at bounding box center [419, 262] width 159 height 28
click at [403, 334] on input "text" at bounding box center [440, 333] width 84 height 28
click at [614, 332] on input "text" at bounding box center [643, 333] width 84 height 28
click at [624, 461] on input "text" at bounding box center [643, 458] width 84 height 28
click at [610, 501] on input "text" at bounding box center [643, 499] width 84 height 28
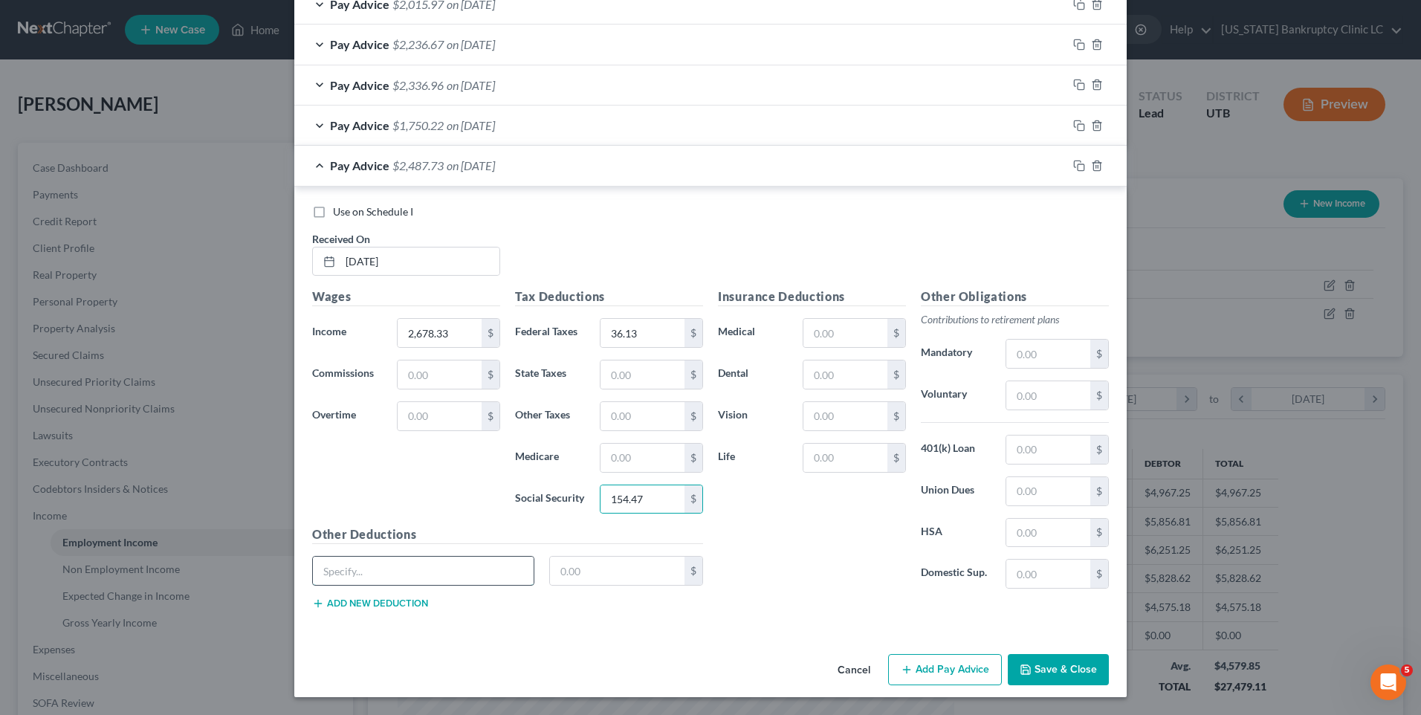
click at [465, 574] on input "text" at bounding box center [423, 571] width 221 height 28
click at [603, 578] on input "text" at bounding box center [617, 571] width 135 height 28
click at [333, 218] on label "Use on Schedule I" at bounding box center [373, 211] width 80 height 15
click at [339, 214] on input "Use on Schedule I" at bounding box center [344, 209] width 10 height 10
click at [1078, 670] on button "Save & Close" at bounding box center [1058, 669] width 101 height 31
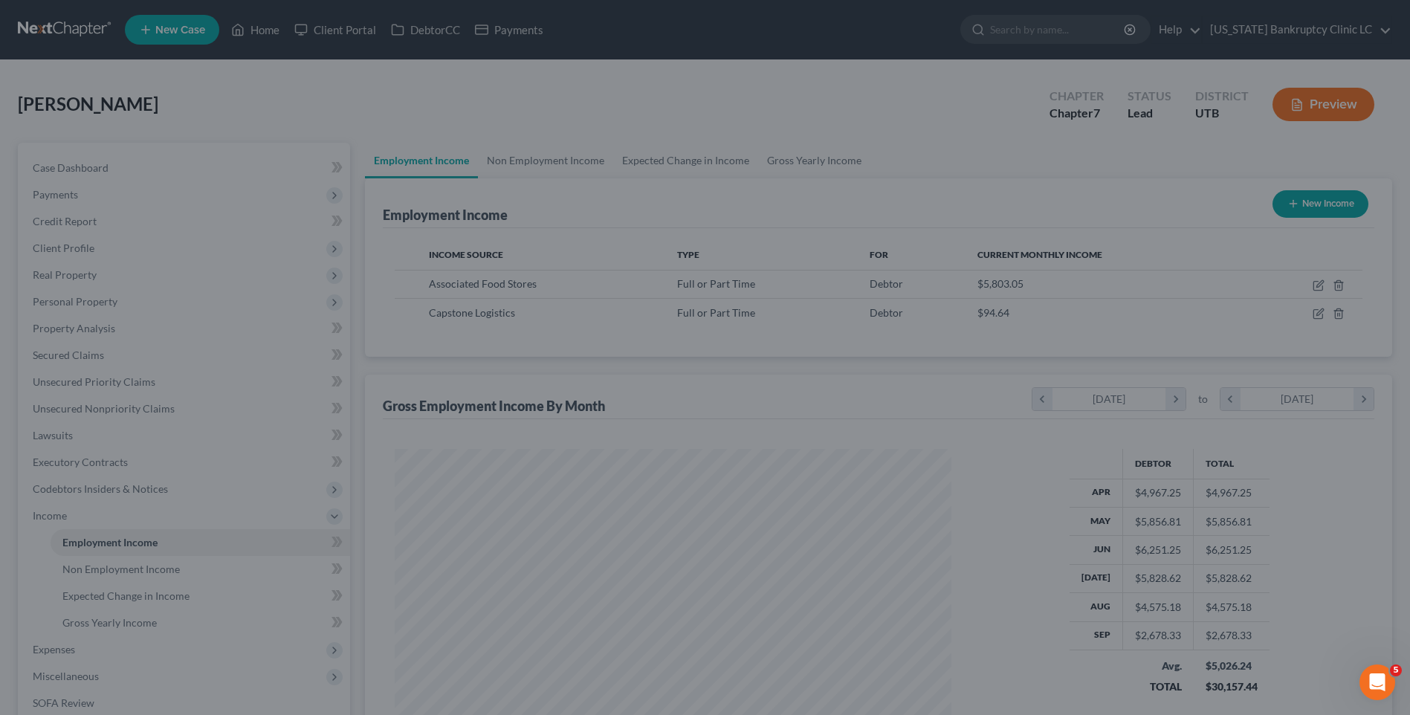
scroll to position [743046, 742740]
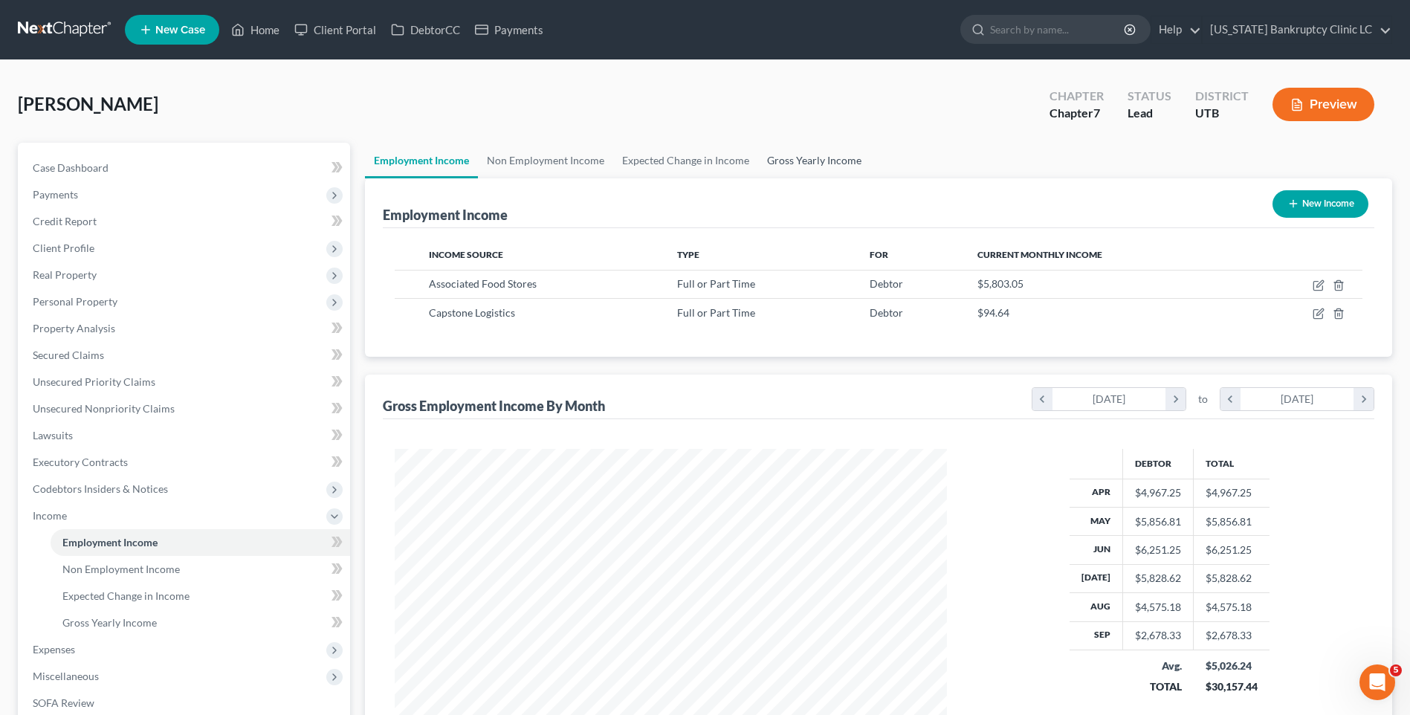
click at [820, 155] on link "Gross Yearly Income" at bounding box center [814, 161] width 112 height 36
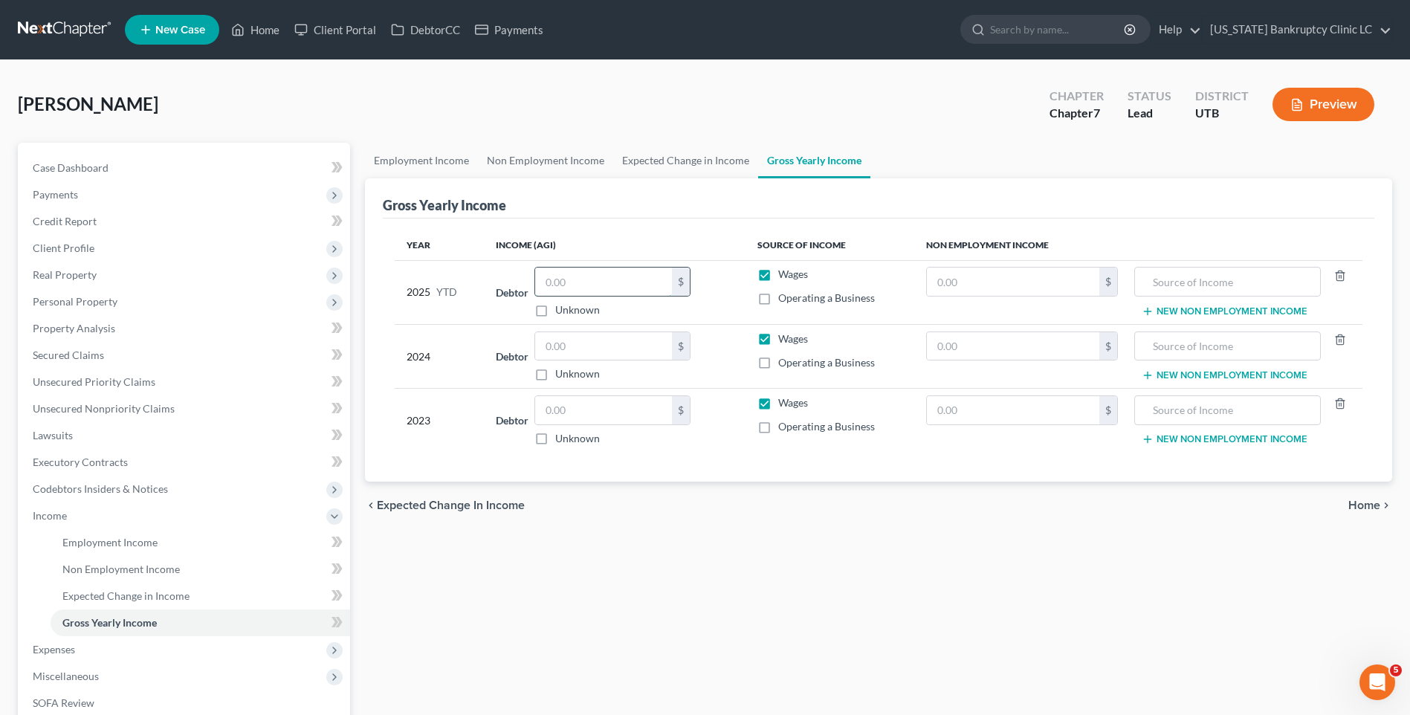
click at [563, 283] on input "text" at bounding box center [603, 282] width 137 height 28
click at [590, 415] on input "text" at bounding box center [603, 410] width 137 height 28
click at [589, 413] on input "text" at bounding box center [603, 410] width 137 height 28
click at [595, 337] on input "text" at bounding box center [603, 346] width 137 height 28
click at [97, 295] on span "Personal Property" at bounding box center [75, 301] width 85 height 13
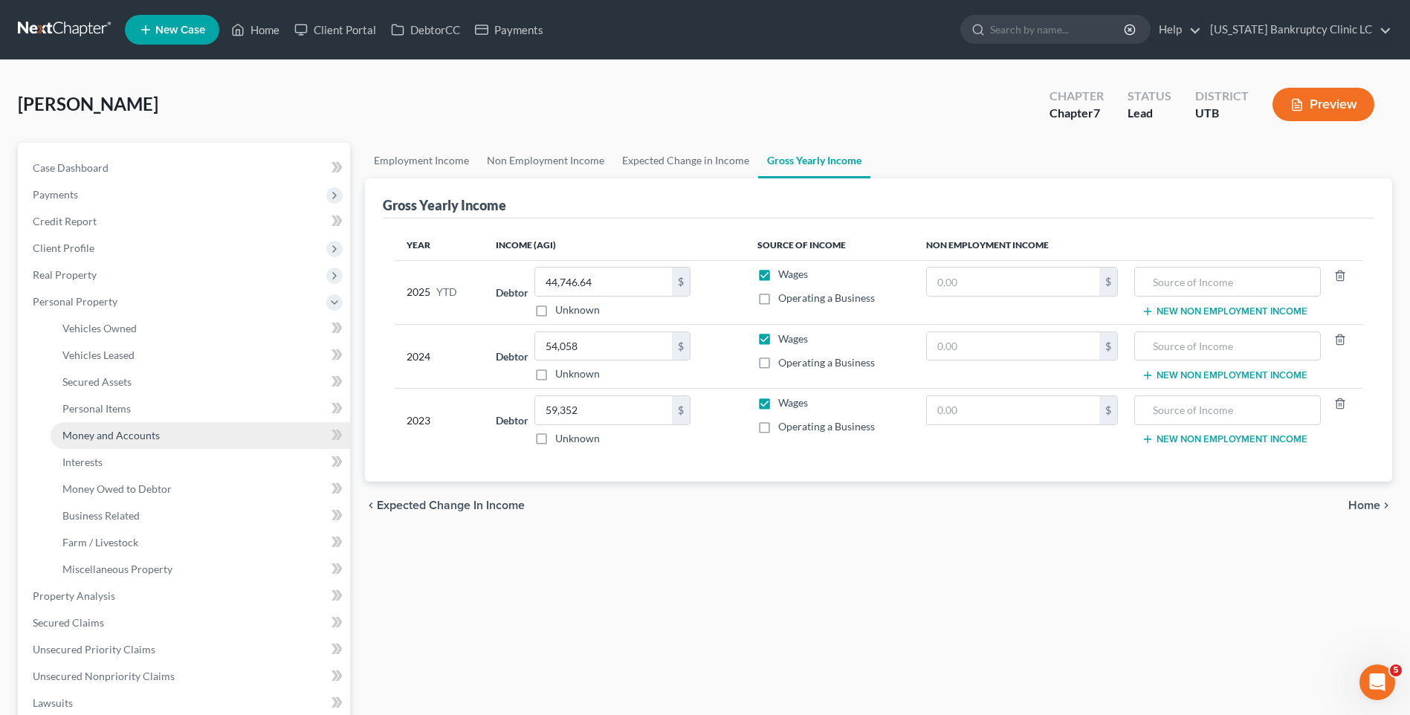
click at [112, 440] on span "Money and Accounts" at bounding box center [110, 435] width 97 height 13
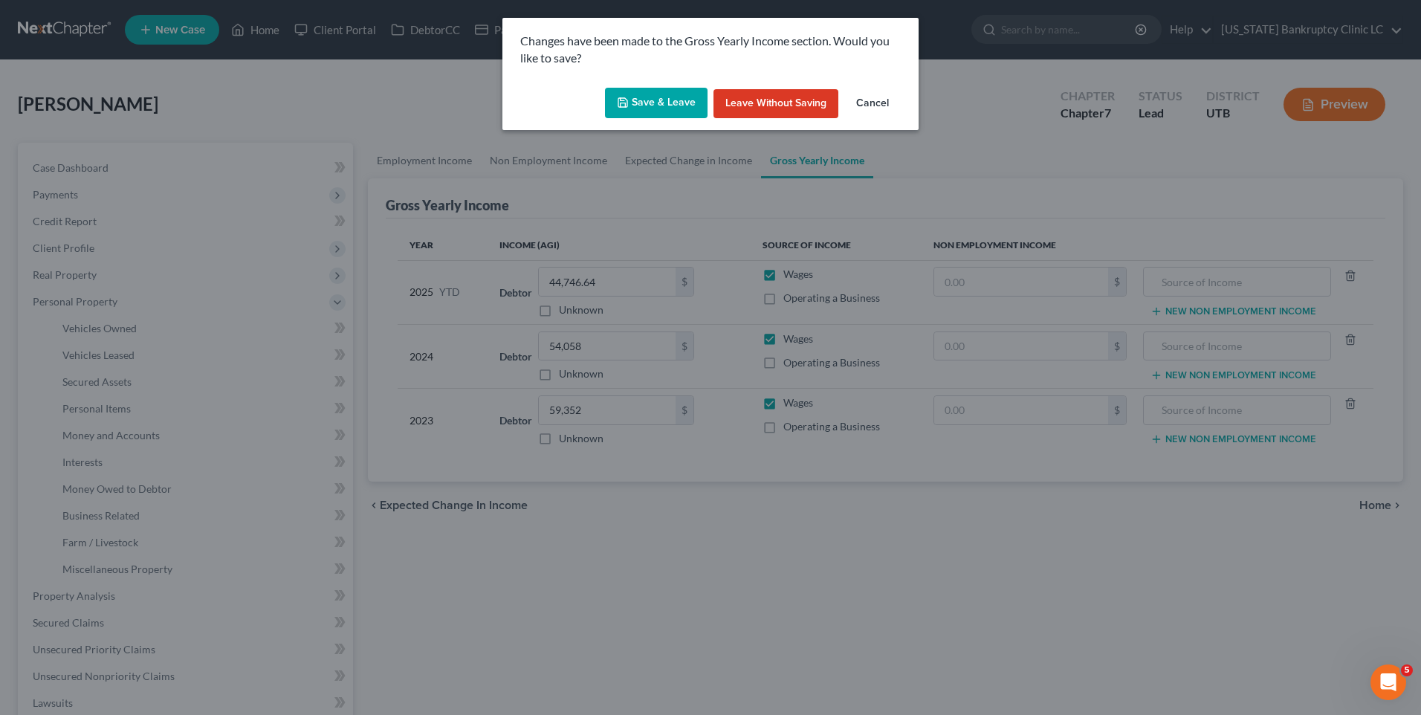
click at [664, 100] on button "Save & Leave" at bounding box center [656, 103] width 103 height 31
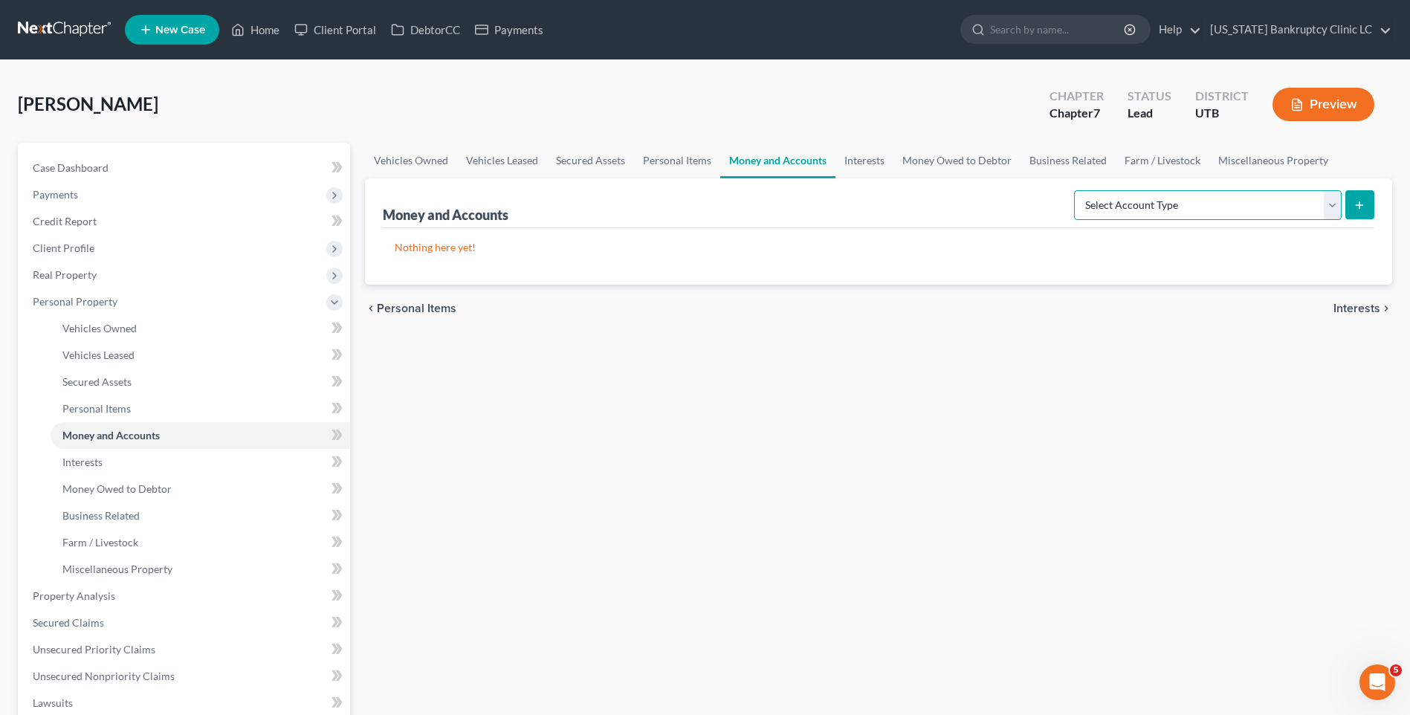
click at [1191, 203] on select "Select Account Type Brokerage Cash on Hand Certificates of Deposit Checking Acc…" at bounding box center [1208, 205] width 268 height 30
click at [1077, 190] on select "Select Account Type Brokerage Cash on Hand Certificates of Deposit Checking Acc…" at bounding box center [1208, 205] width 268 height 30
click at [1360, 198] on button "submit" at bounding box center [1359, 204] width 29 height 29
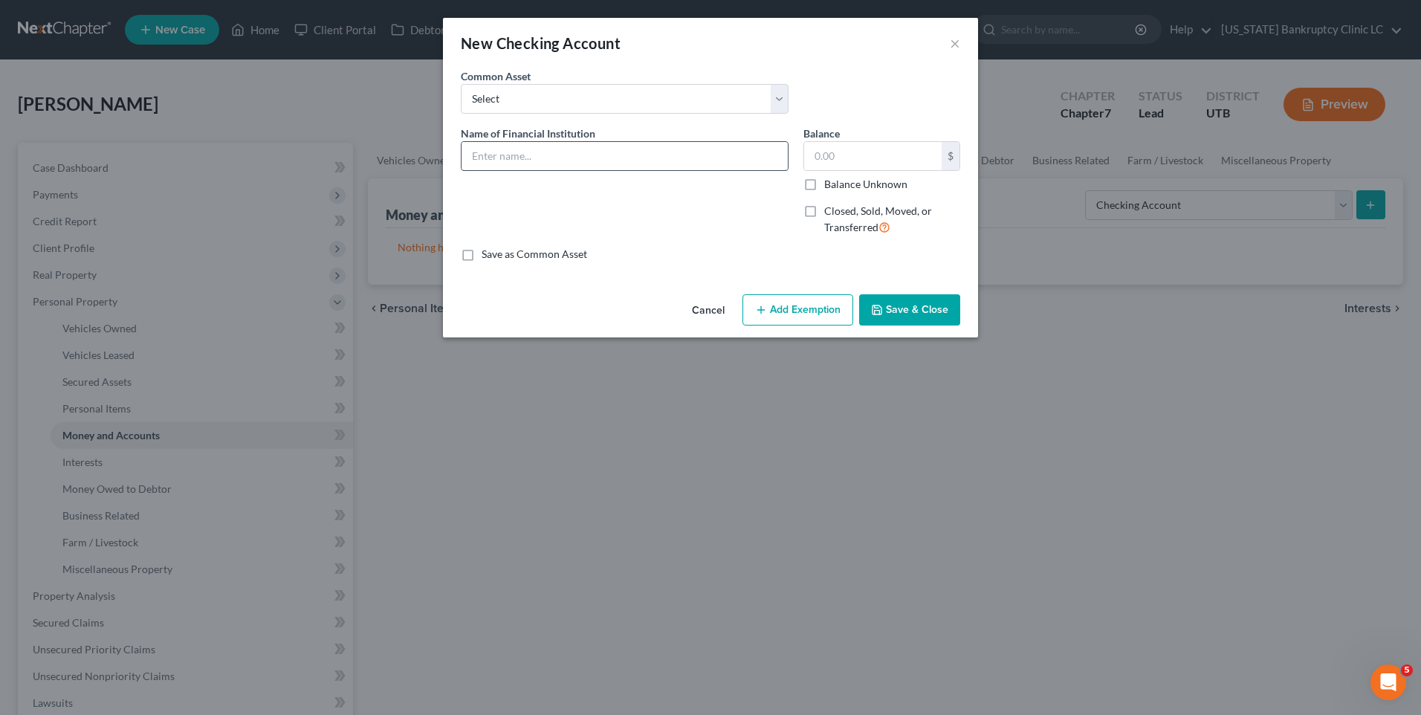
click at [623, 146] on input "text" at bounding box center [625, 156] width 326 height 28
drag, startPoint x: 623, startPoint y: 146, endPoint x: 224, endPoint y: 140, distance: 399.2
click at [172, 154] on div "New Checking Account × An exemption set must first be selected from the Filing …" at bounding box center [710, 357] width 1421 height 715
click at [911, 314] on button "Save & Close" at bounding box center [909, 309] width 101 height 31
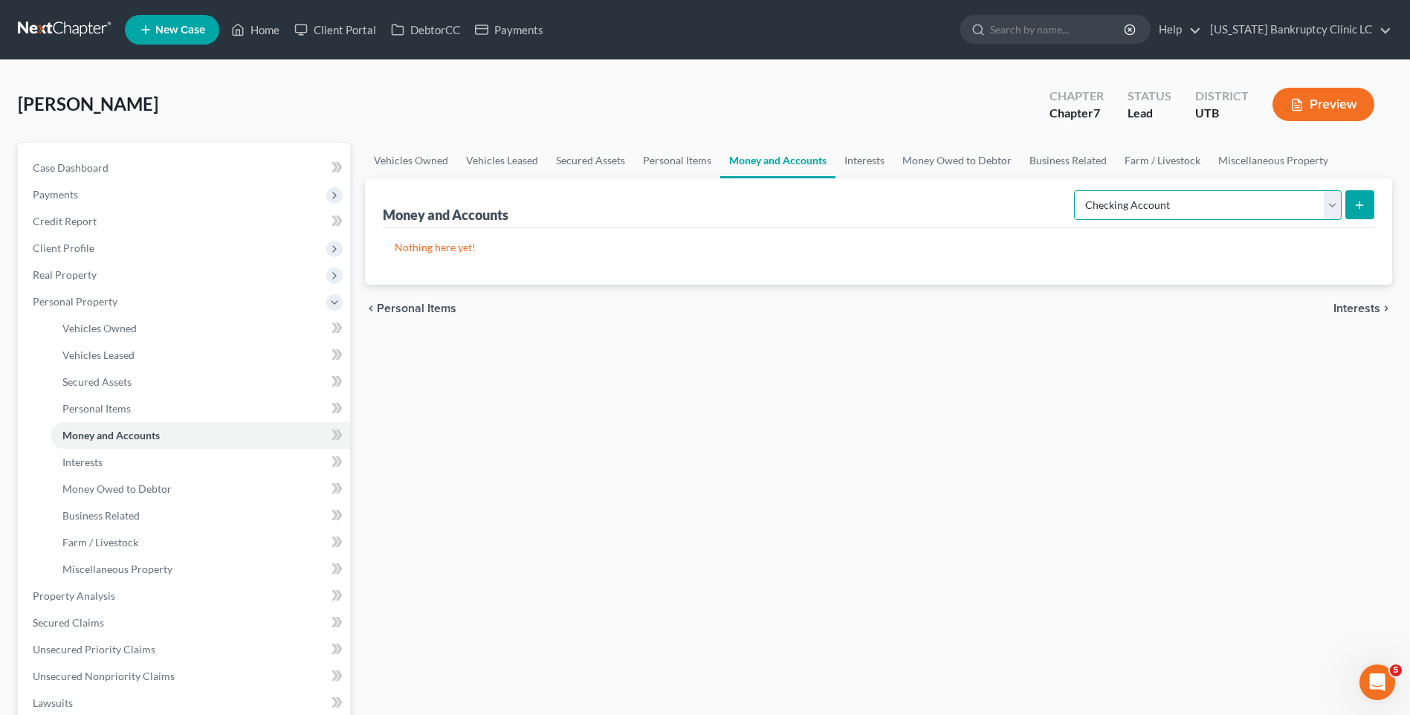
click at [1257, 205] on select "Select Account Type Brokerage Cash on Hand Certificates of Deposit Checking Acc…" at bounding box center [1208, 205] width 268 height 30
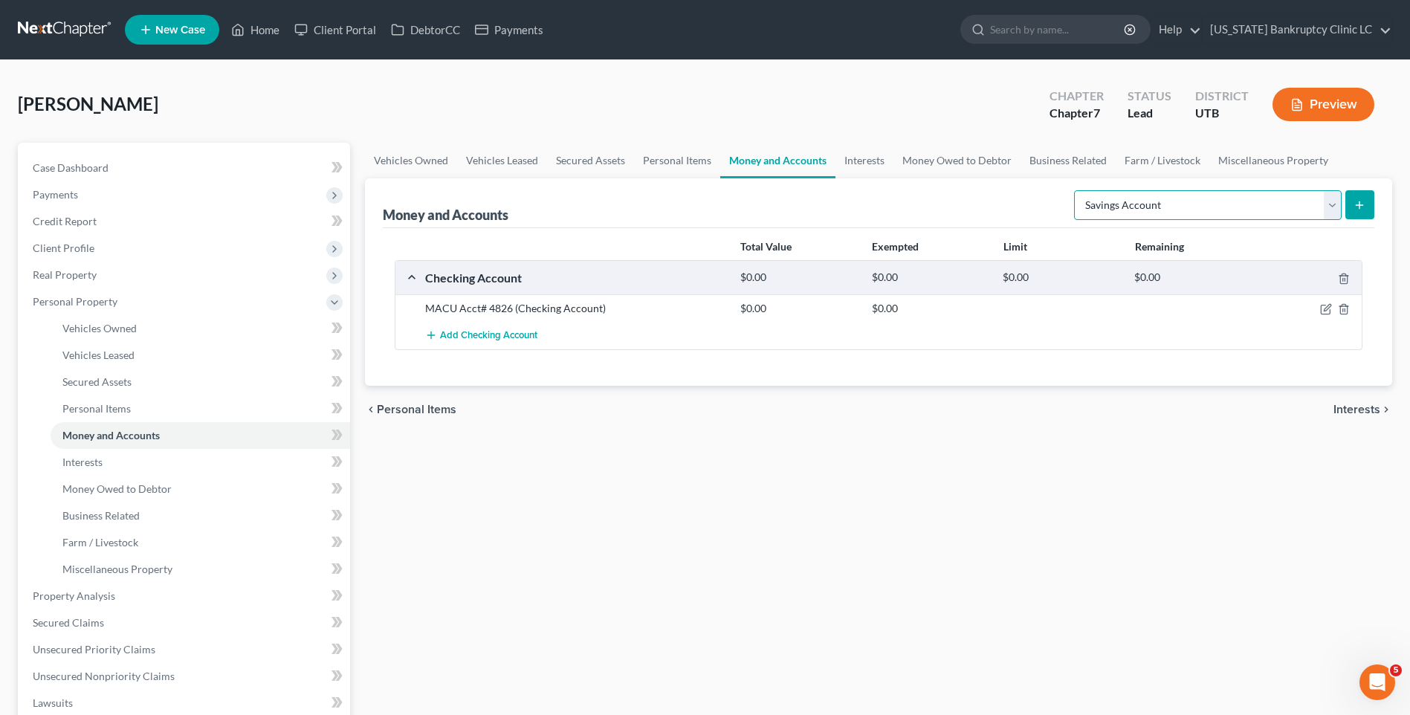
click at [1077, 190] on select "Select Account Type Brokerage Cash on Hand Certificates of Deposit Checking Acc…" at bounding box center [1208, 205] width 268 height 30
click at [1359, 204] on icon "submit" at bounding box center [1360, 205] width 12 height 12
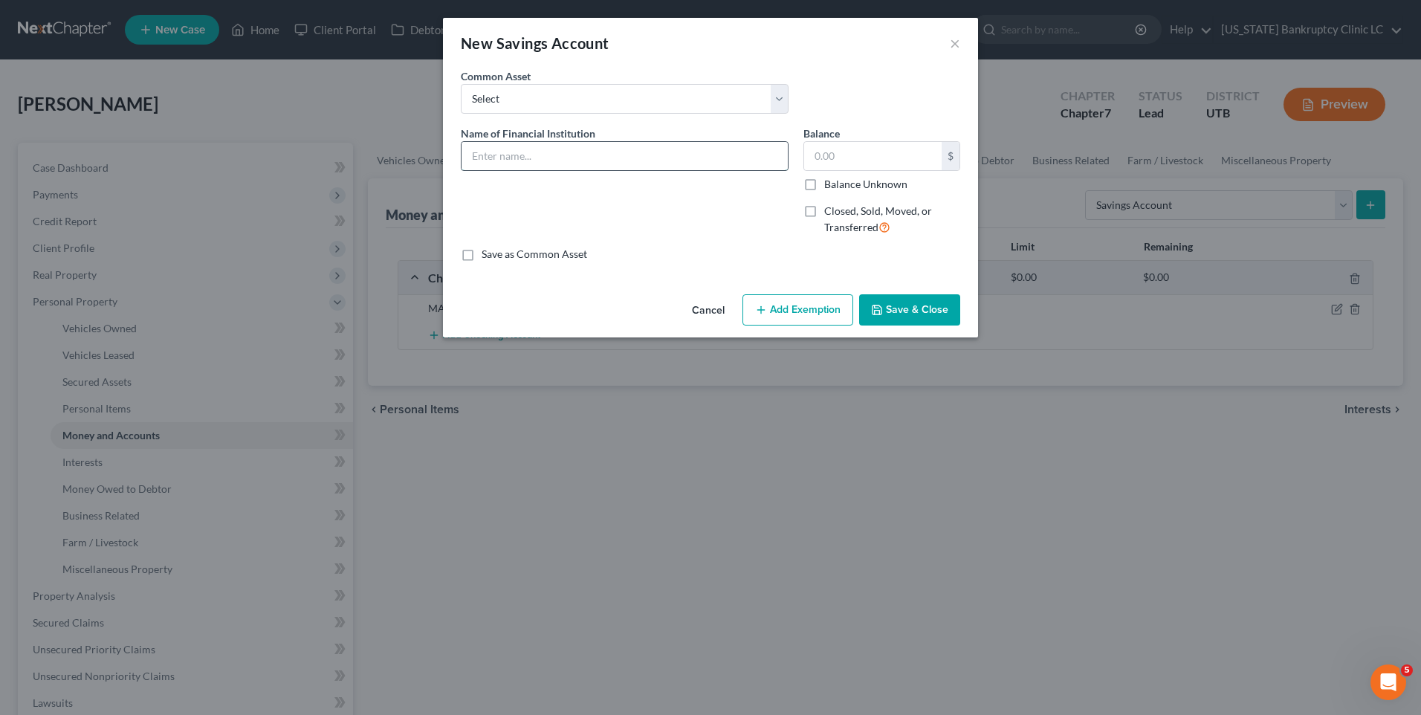
click at [526, 161] on input "text" at bounding box center [625, 156] width 326 height 28
paste input "MACU Acct# 4826"
click at [919, 307] on button "Save & Close" at bounding box center [909, 309] width 101 height 31
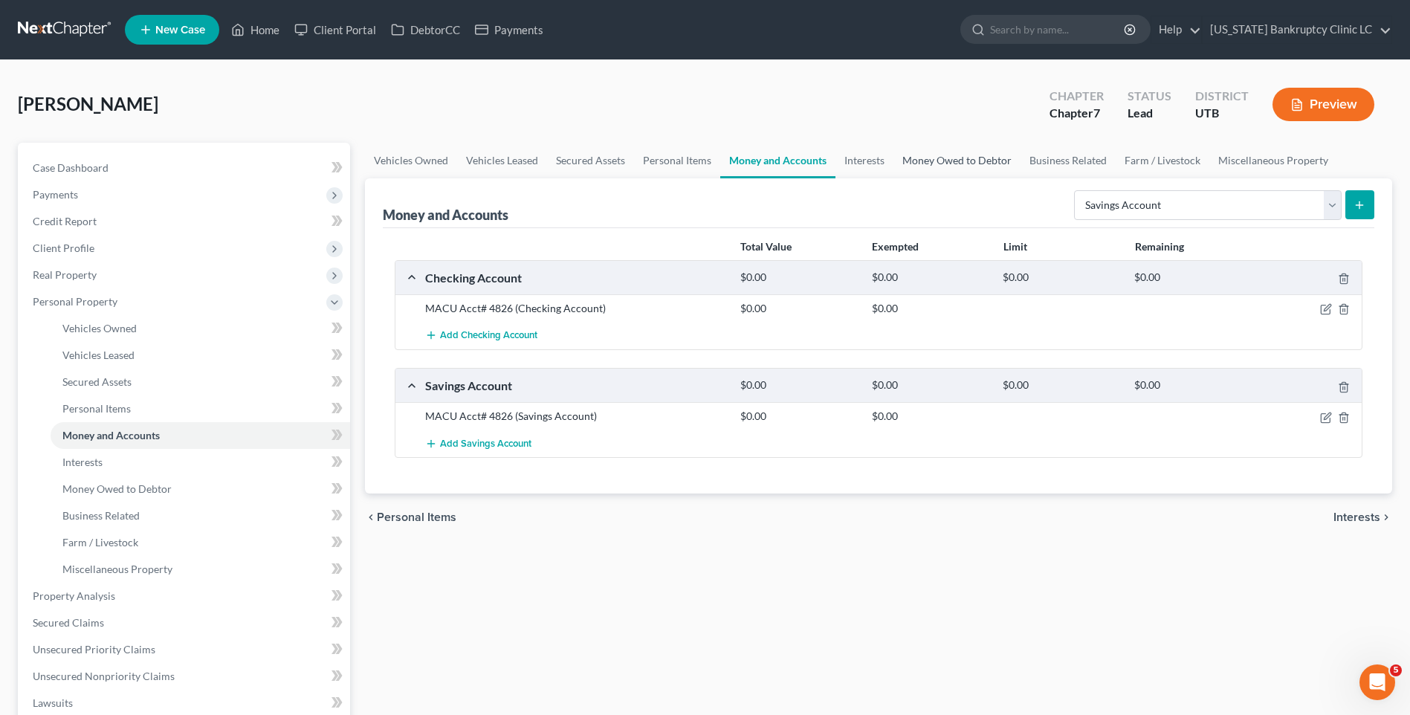
click at [951, 158] on link "Money Owed to Debtor" at bounding box center [956, 161] width 127 height 36
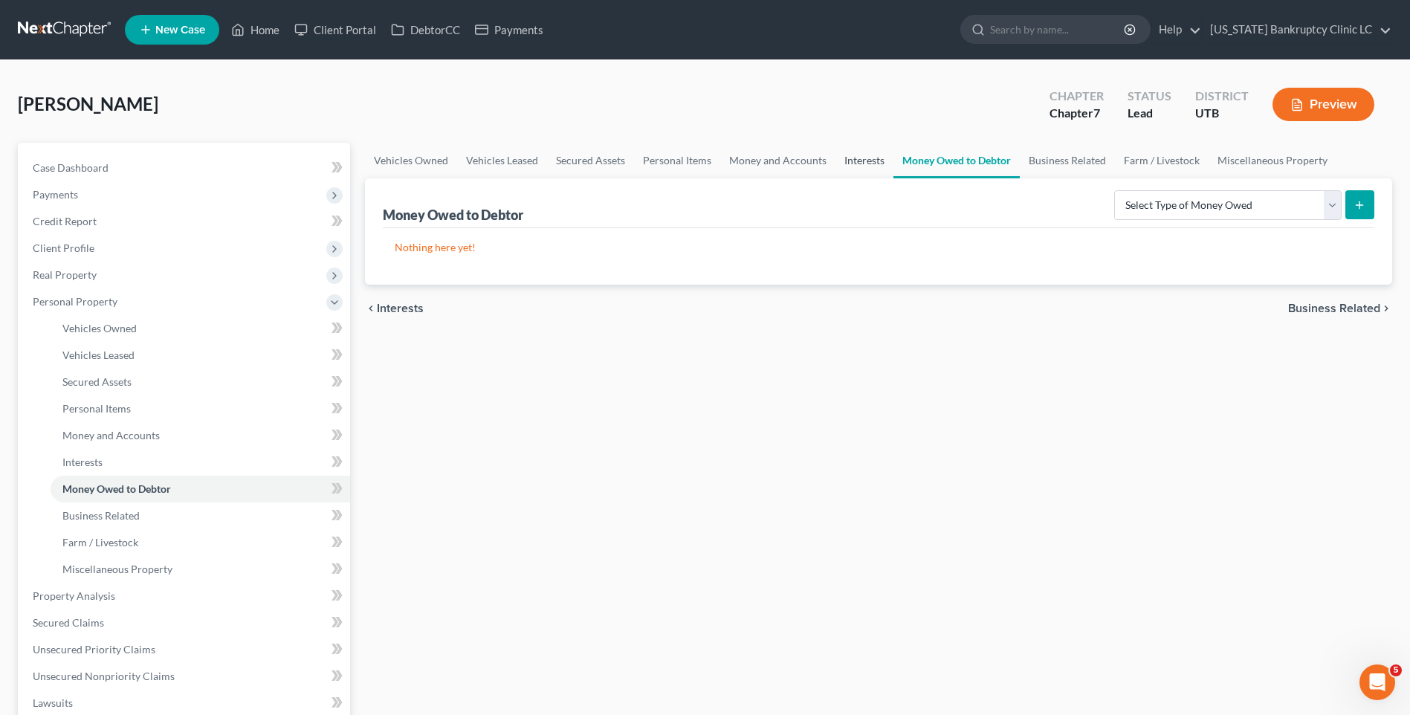
click at [844, 161] on link "Interests" at bounding box center [864, 161] width 58 height 36
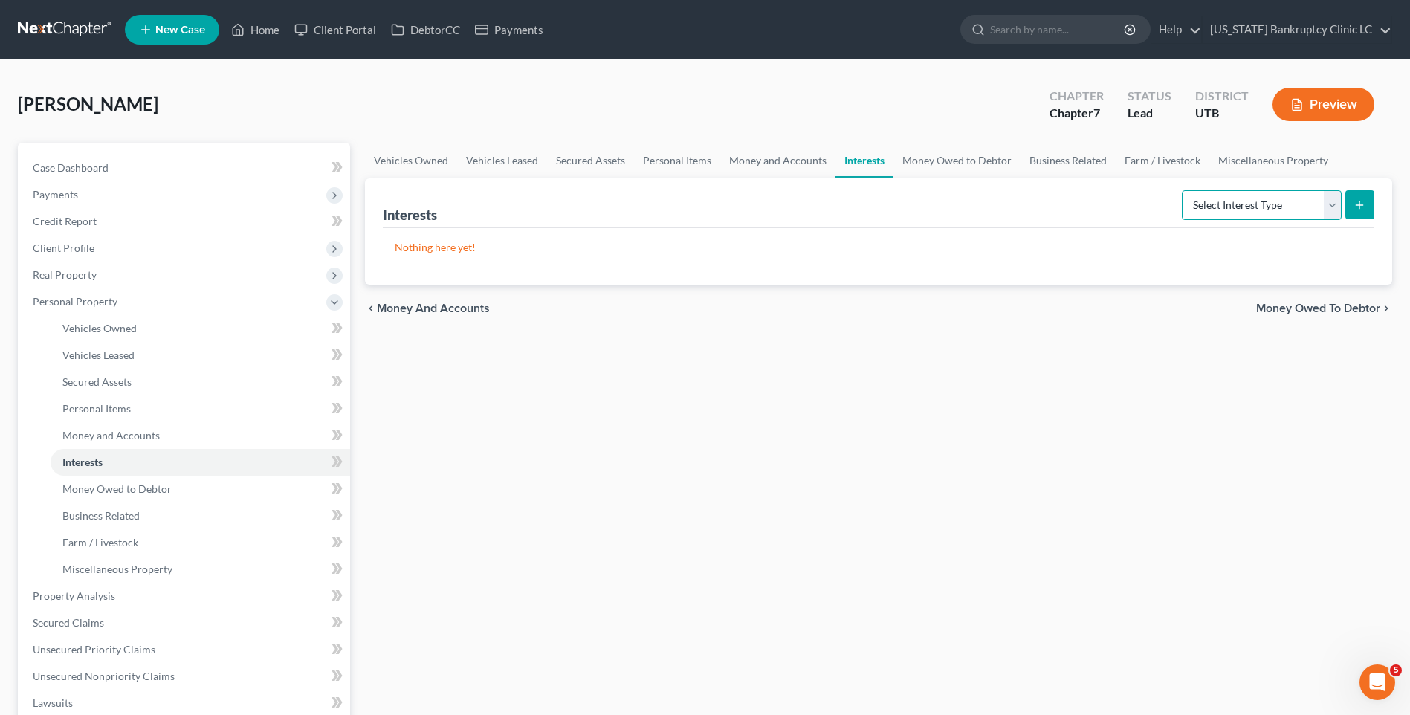
click at [1237, 213] on select "Select Interest Type 401K Annuity Bond Education IRA Government Bond Government…" at bounding box center [1262, 205] width 160 height 30
click at [1183, 190] on select "Select Interest Type 401K Annuity Bond Education IRA Government Bond Government…" at bounding box center [1262, 205] width 160 height 30
click at [1362, 193] on button "submit" at bounding box center [1359, 204] width 29 height 29
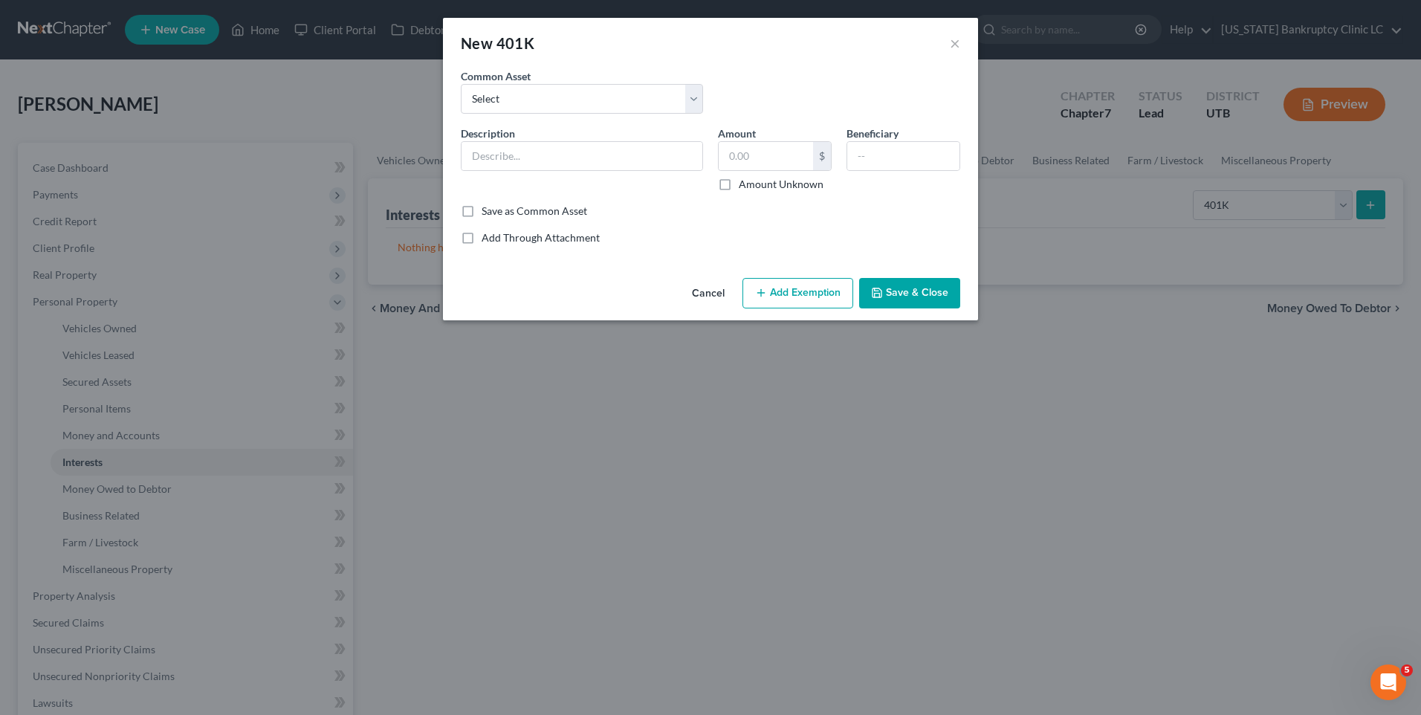
click at [946, 42] on div "New 401K ×" at bounding box center [710, 43] width 535 height 51
click at [959, 42] on button "×" at bounding box center [955, 43] width 10 height 18
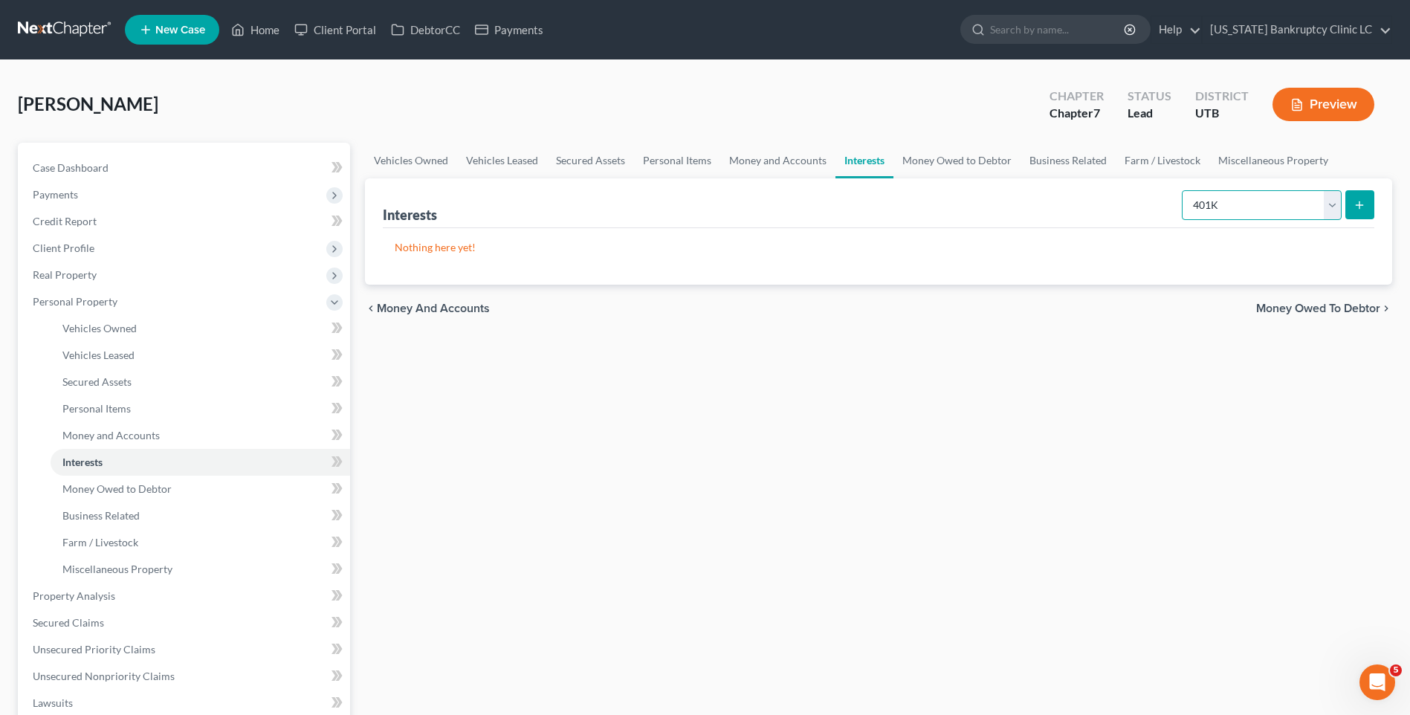
click at [1287, 198] on select "Select Interest Type 401K Annuity Bond Education IRA Government Bond Government…" at bounding box center [1262, 205] width 160 height 30
click at [1183, 190] on select "Select Interest Type 401K Annuity Bond Education IRA Government Bond Government…" at bounding box center [1262, 205] width 160 height 30
click at [1355, 193] on button "submit" at bounding box center [1359, 204] width 29 height 29
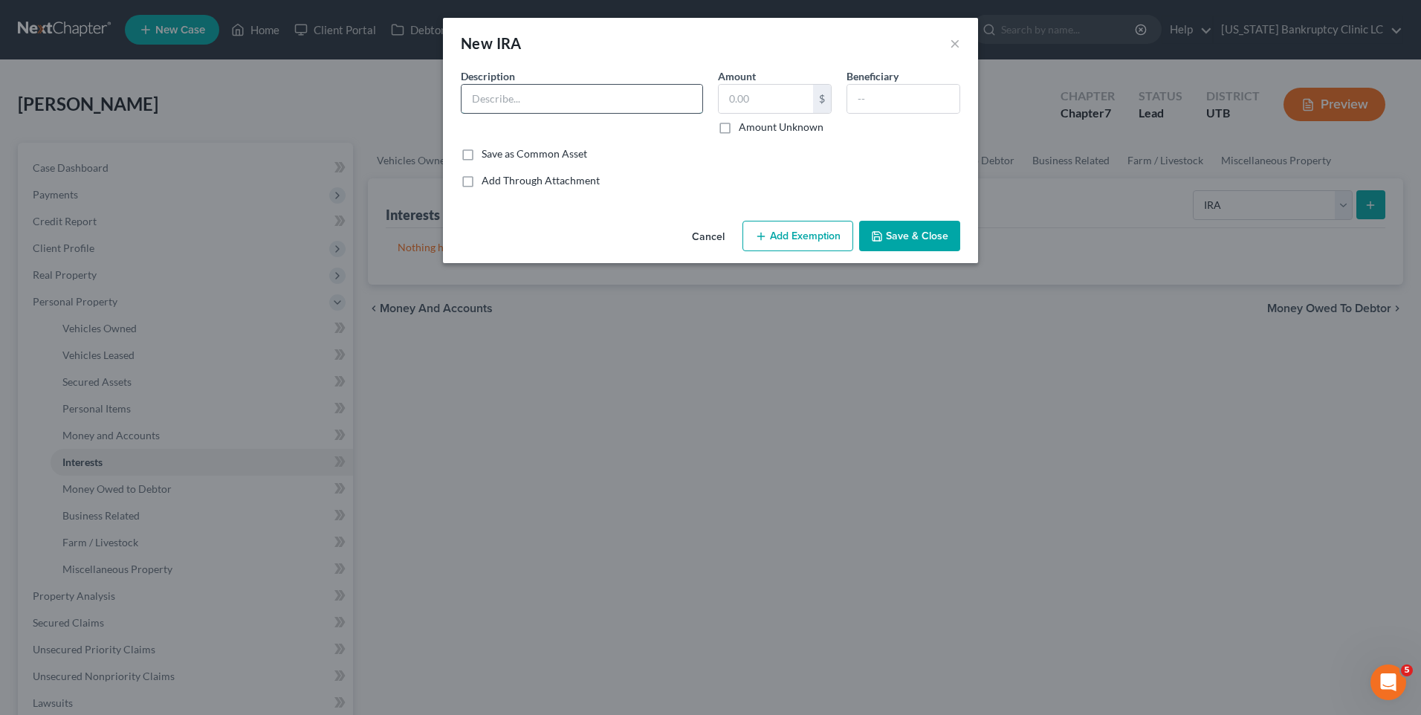
click at [540, 100] on input "text" at bounding box center [582, 99] width 241 height 28
click at [884, 229] on button "Save & Close" at bounding box center [909, 236] width 101 height 31
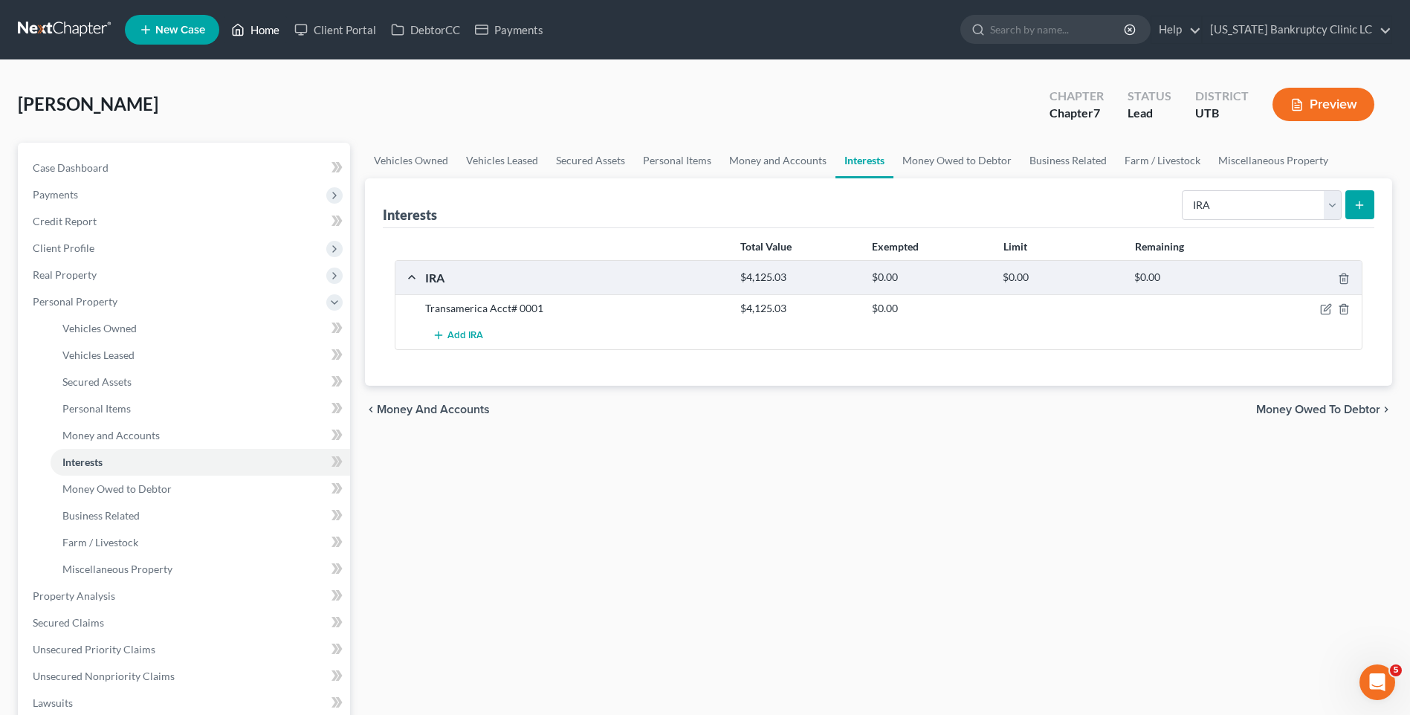
click at [250, 26] on link "Home" at bounding box center [255, 29] width 63 height 27
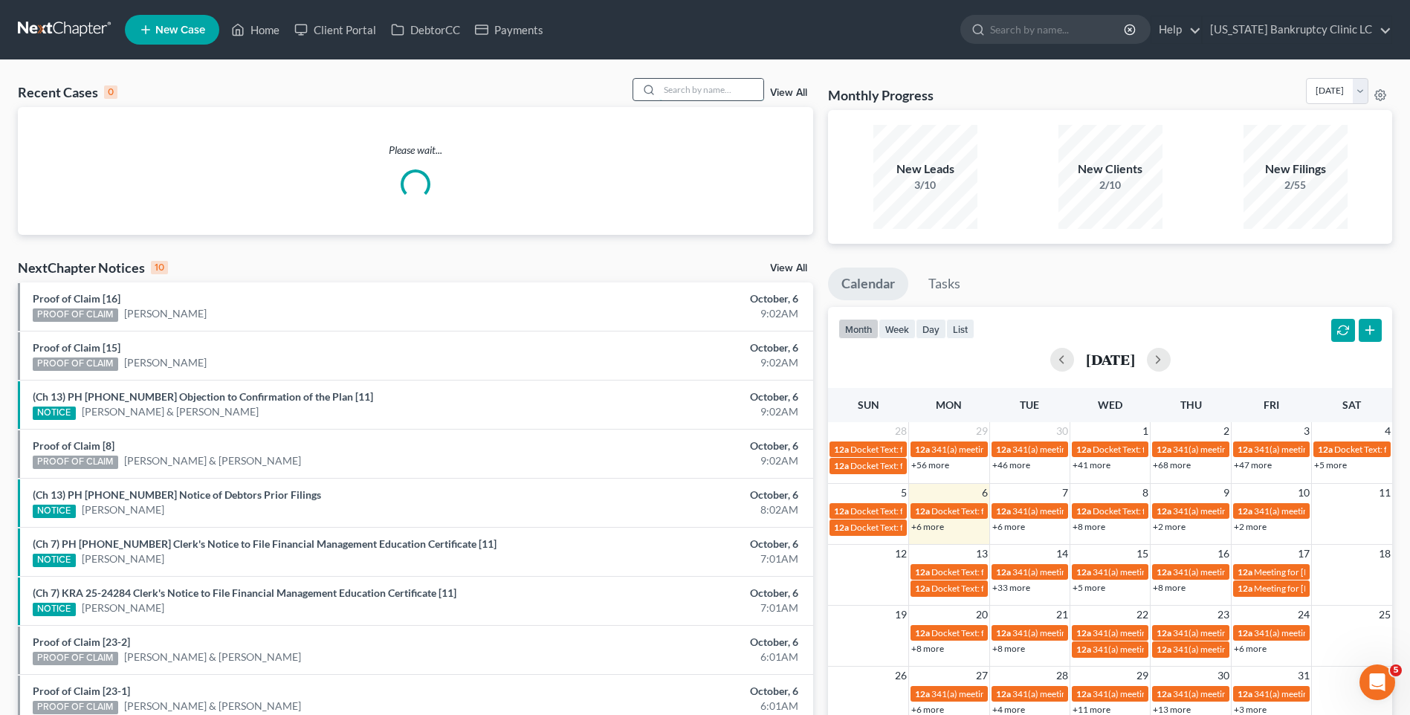
click at [689, 86] on input "search" at bounding box center [711, 90] width 104 height 22
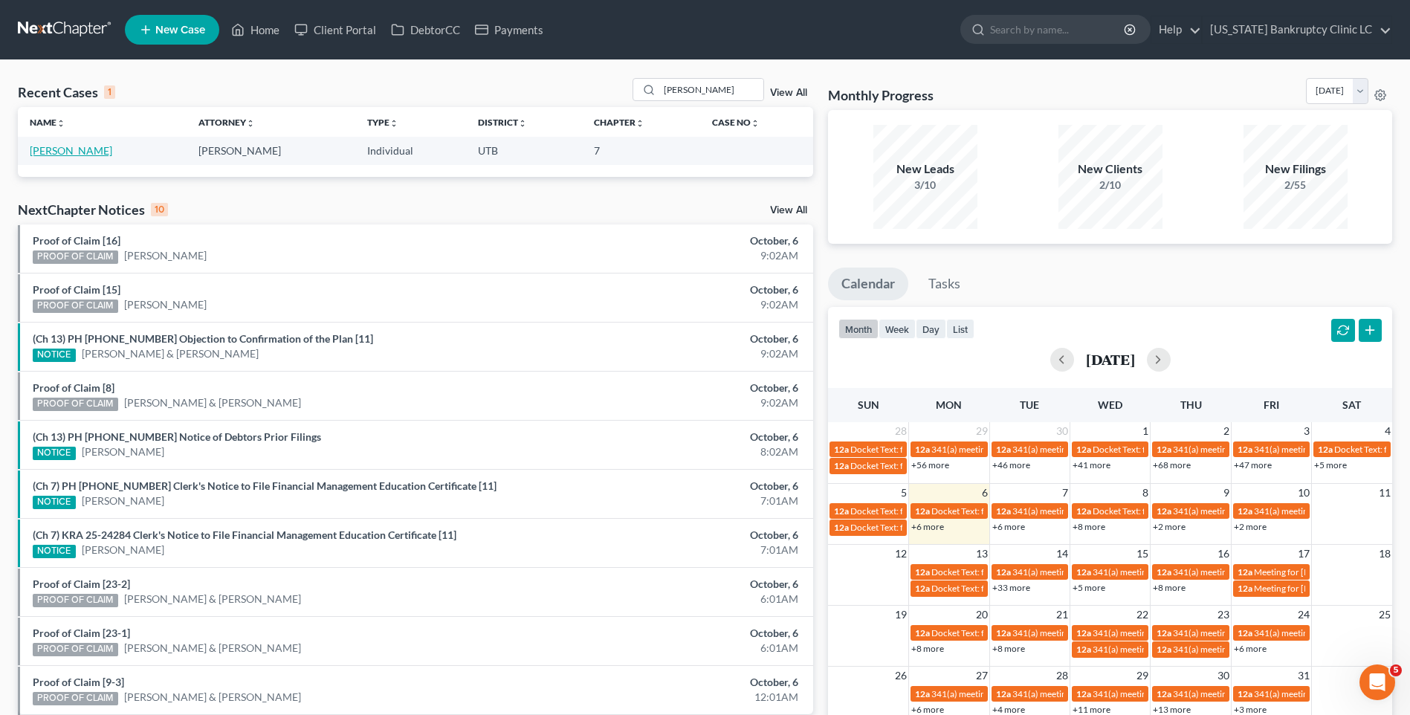
click at [39, 147] on link "[PERSON_NAME]" at bounding box center [71, 150] width 83 height 13
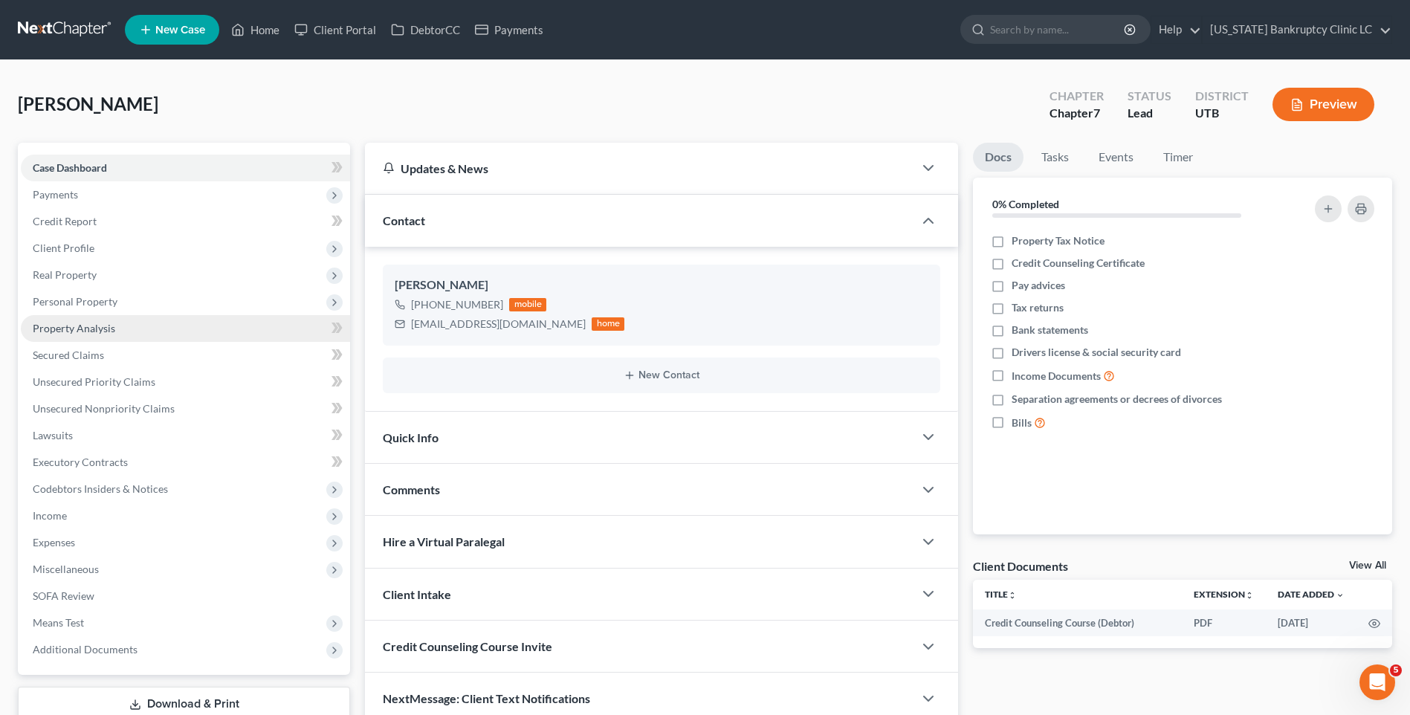
click at [106, 322] on span "Property Analysis" at bounding box center [74, 328] width 83 height 13
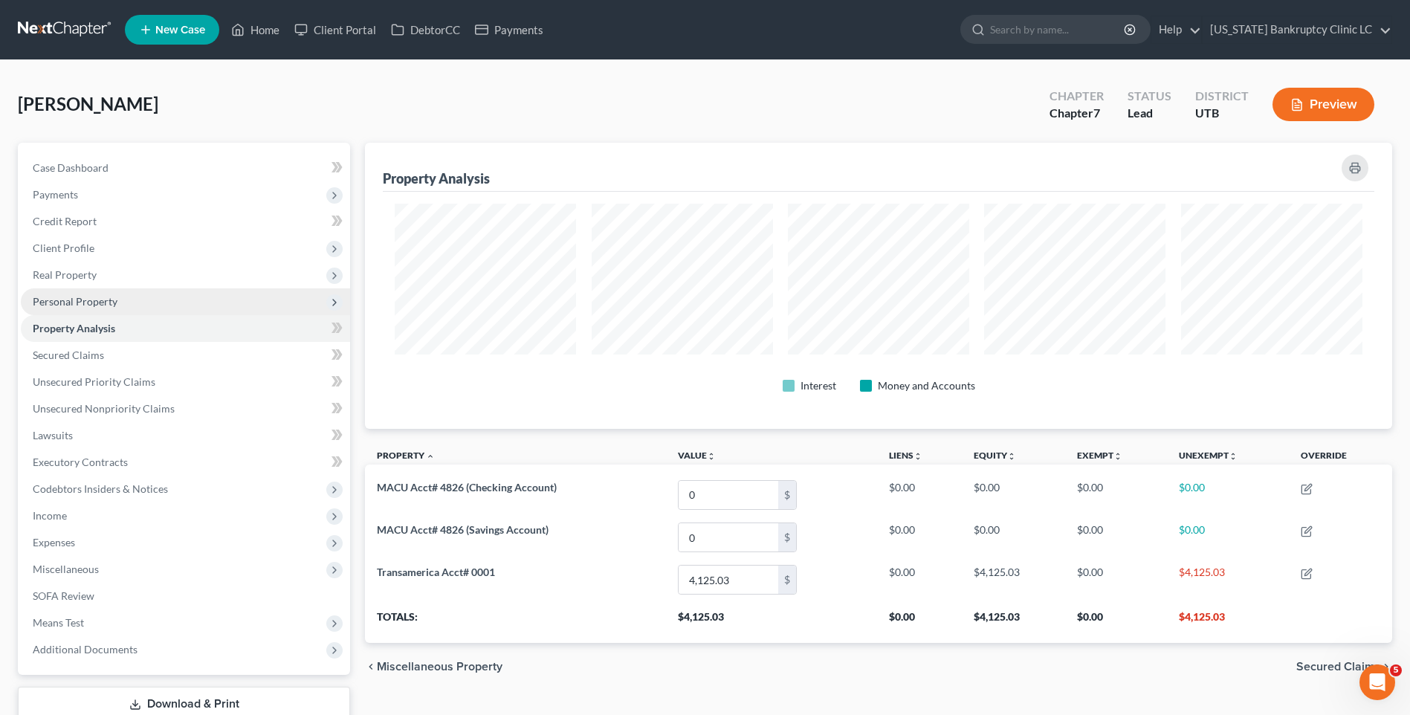
click at [100, 300] on span "Personal Property" at bounding box center [75, 301] width 85 height 13
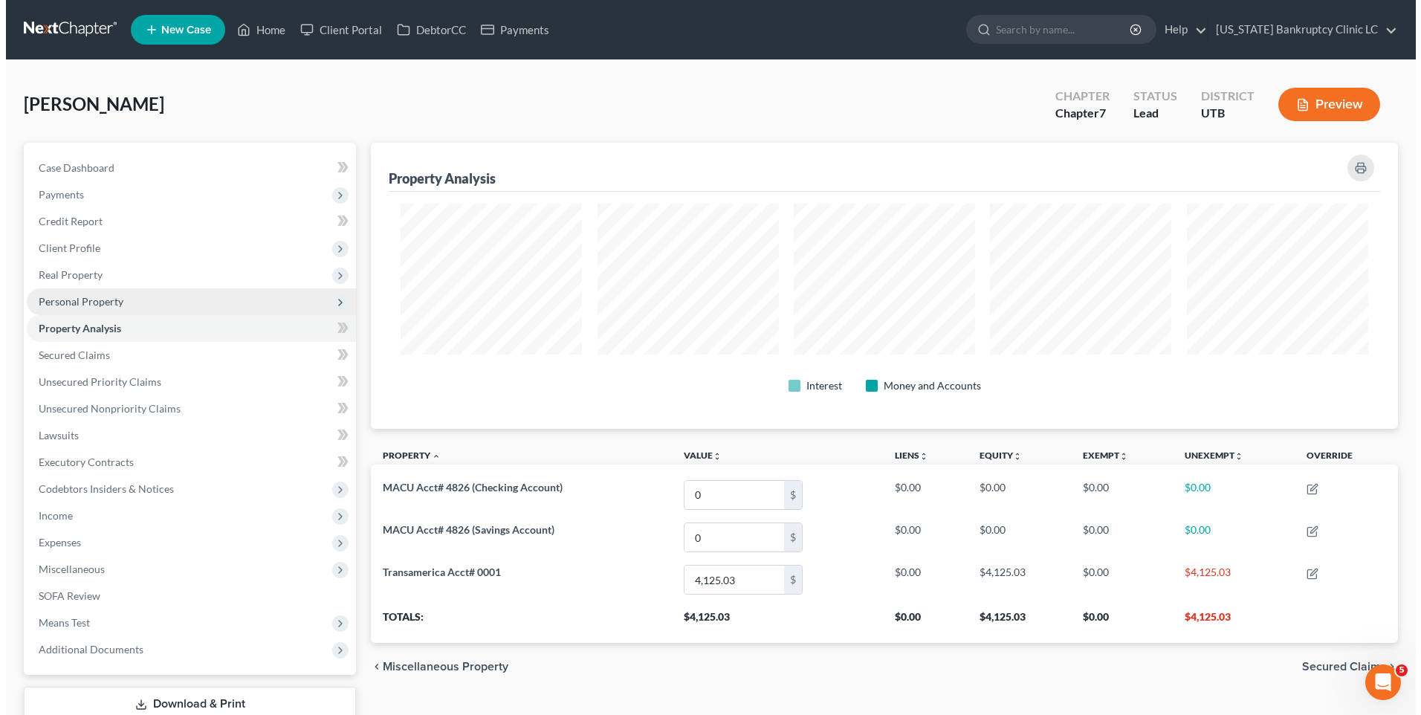
scroll to position [286, 1027]
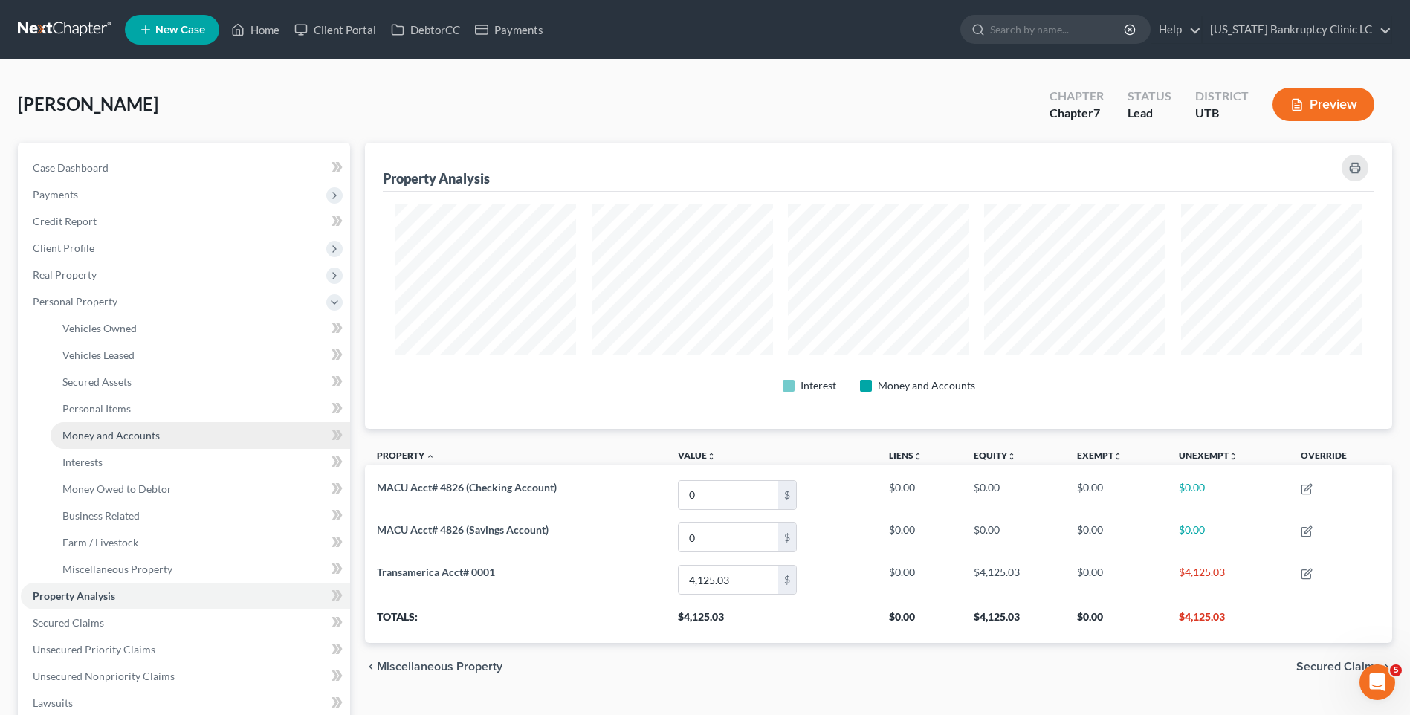
click at [127, 429] on span "Money and Accounts" at bounding box center [110, 435] width 97 height 13
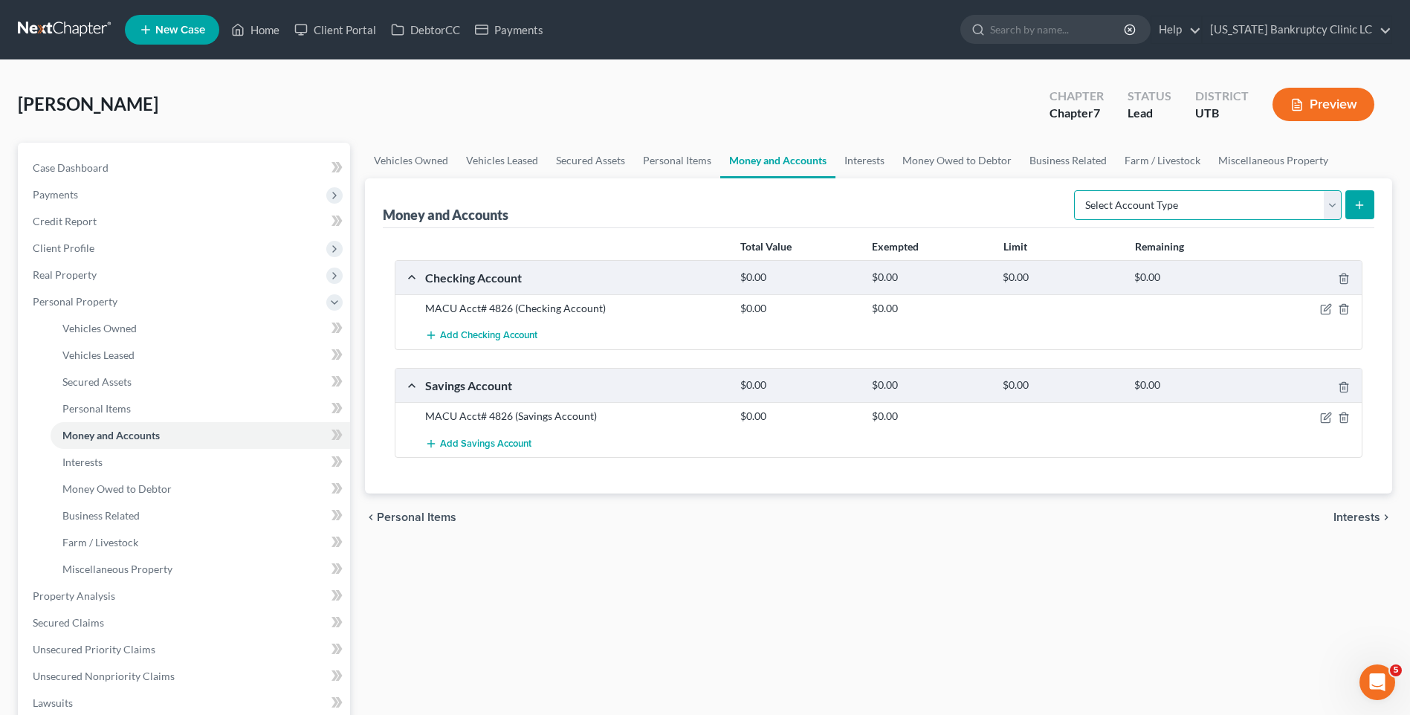
click at [1211, 198] on select "Select Account Type Brokerage Cash on Hand Certificates of Deposit Checking Acc…" at bounding box center [1208, 205] width 268 height 30
click at [1077, 190] on select "Select Account Type Brokerage Cash on Hand Certificates of Deposit Checking Acc…" at bounding box center [1208, 205] width 268 height 30
click at [1351, 206] on button "submit" at bounding box center [1359, 204] width 29 height 29
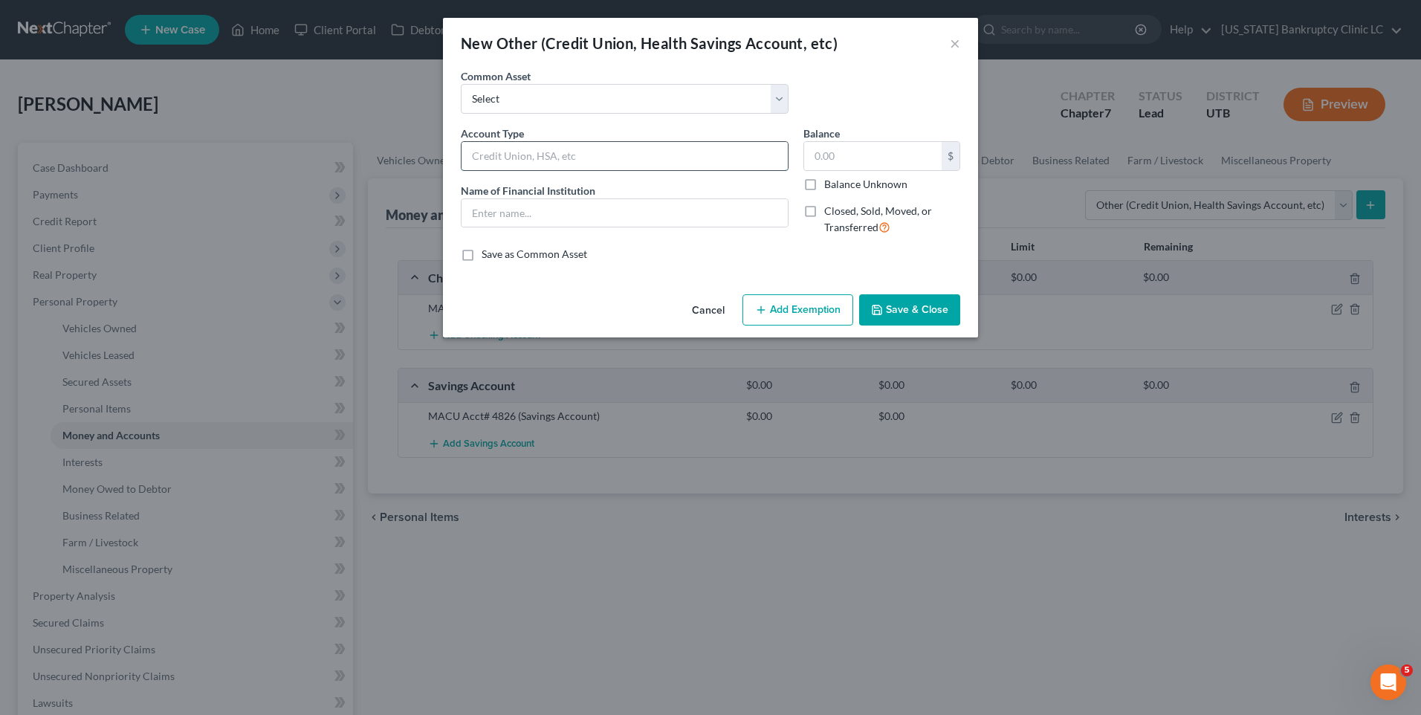
click at [536, 151] on input "text" at bounding box center [625, 156] width 326 height 28
click at [908, 320] on button "Save & Close" at bounding box center [909, 309] width 101 height 31
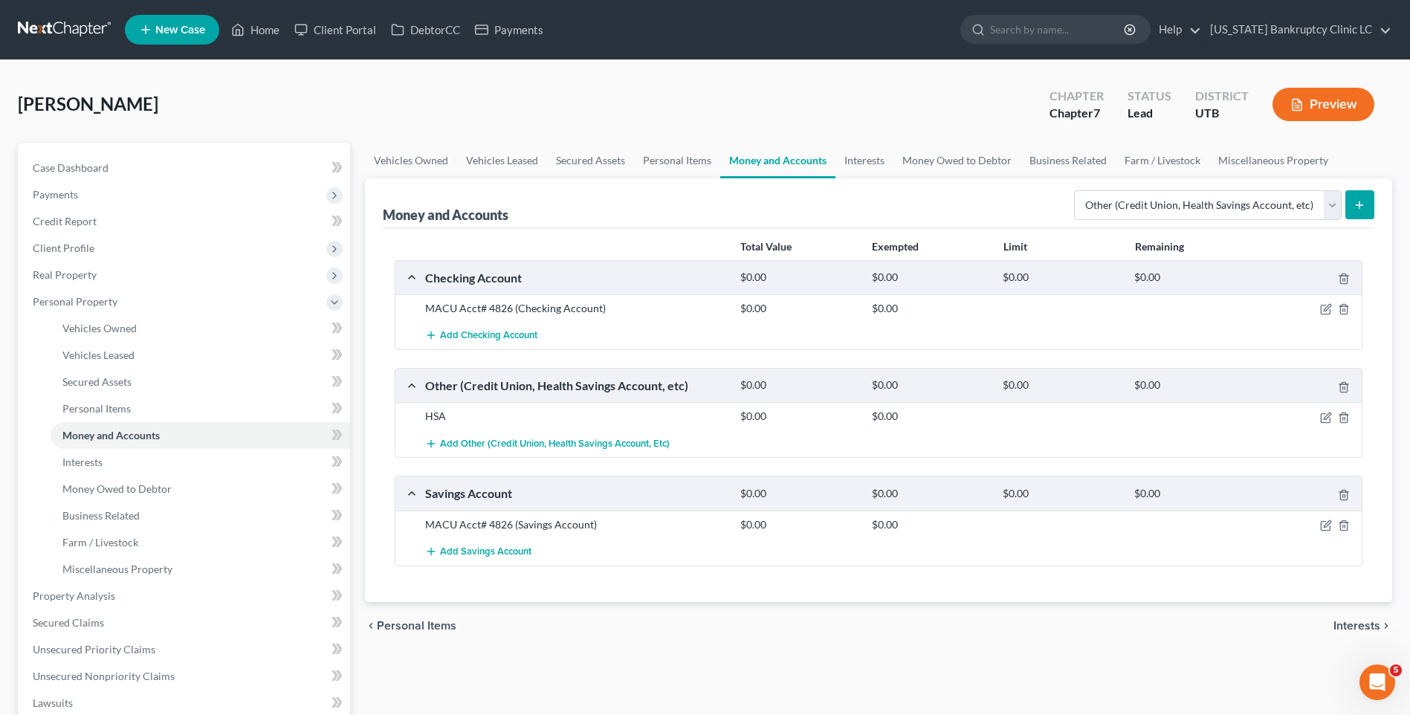
click at [1357, 205] on line "submit" at bounding box center [1360, 205] width 7 height 0
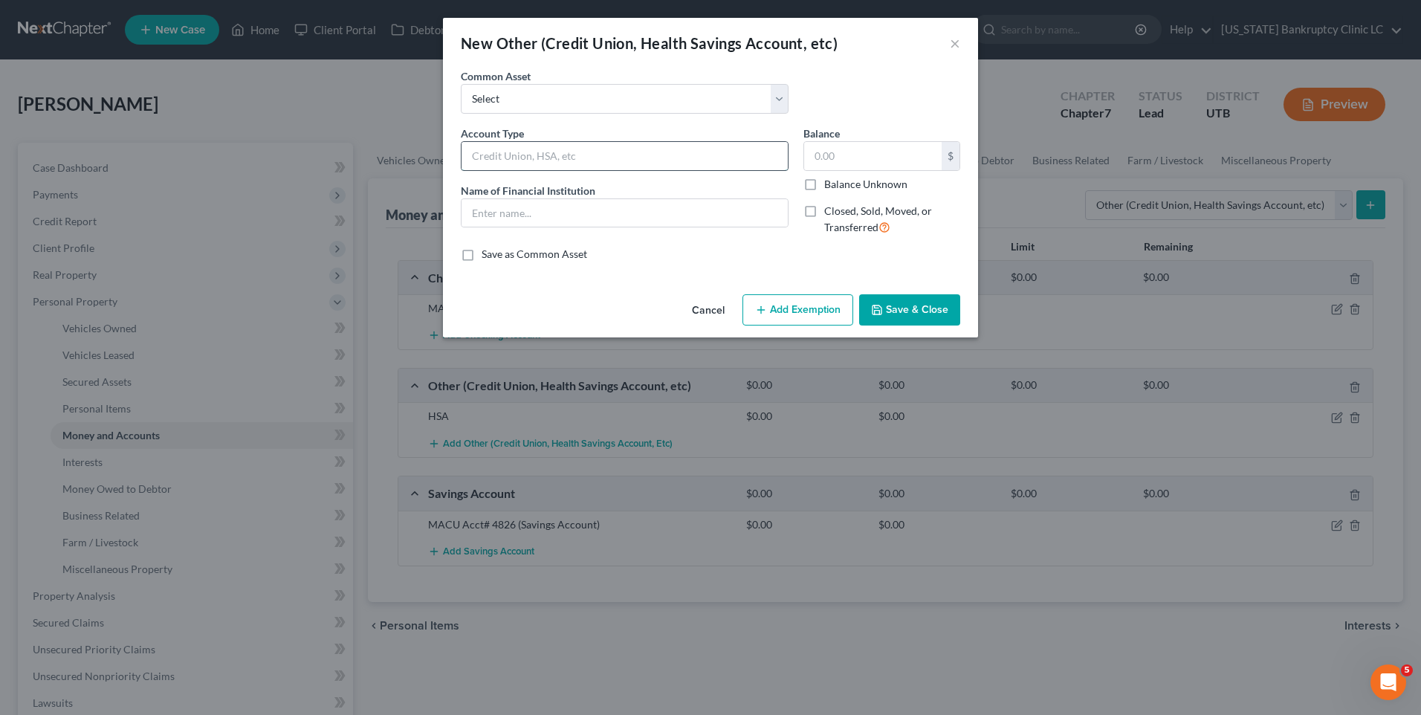
click at [630, 149] on input "text" at bounding box center [625, 156] width 326 height 28
click at [893, 318] on button "Save & Close" at bounding box center [909, 309] width 101 height 31
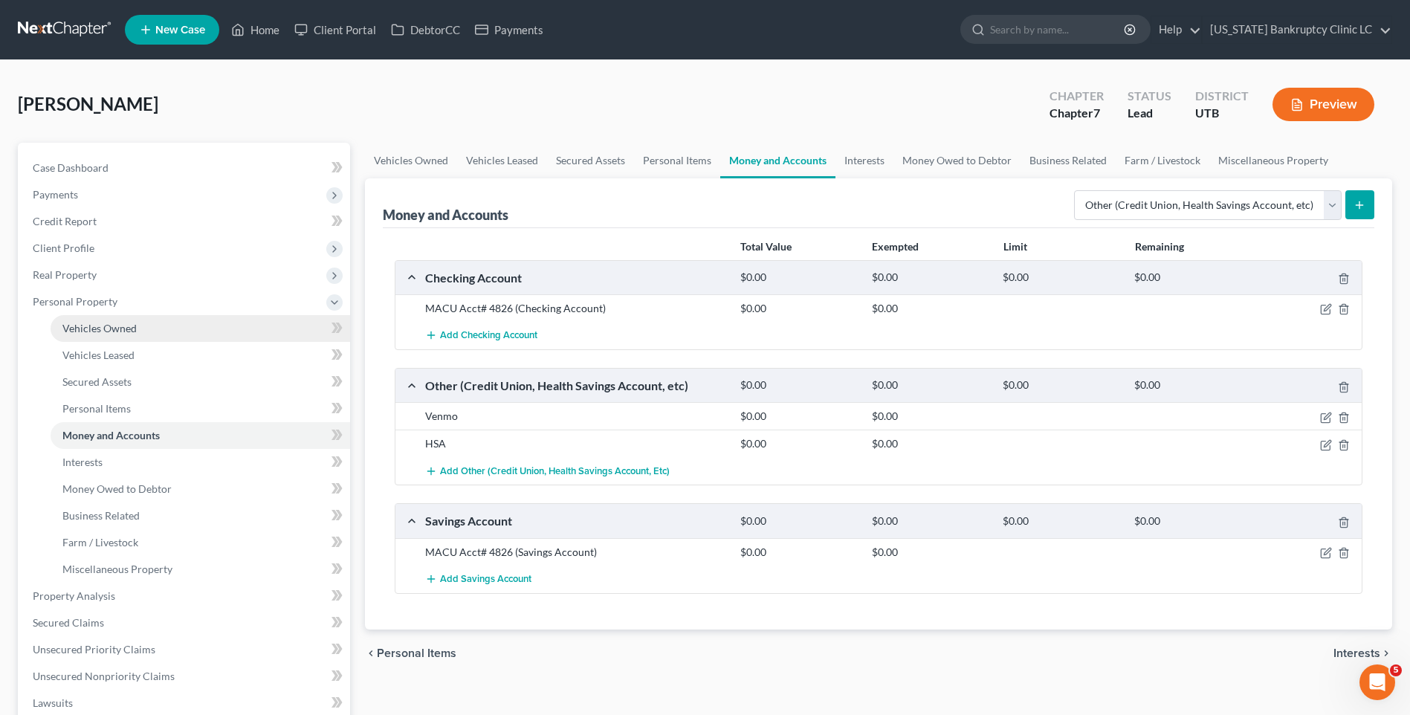
click at [100, 323] on span "Vehicles Owned" at bounding box center [99, 328] width 74 height 13
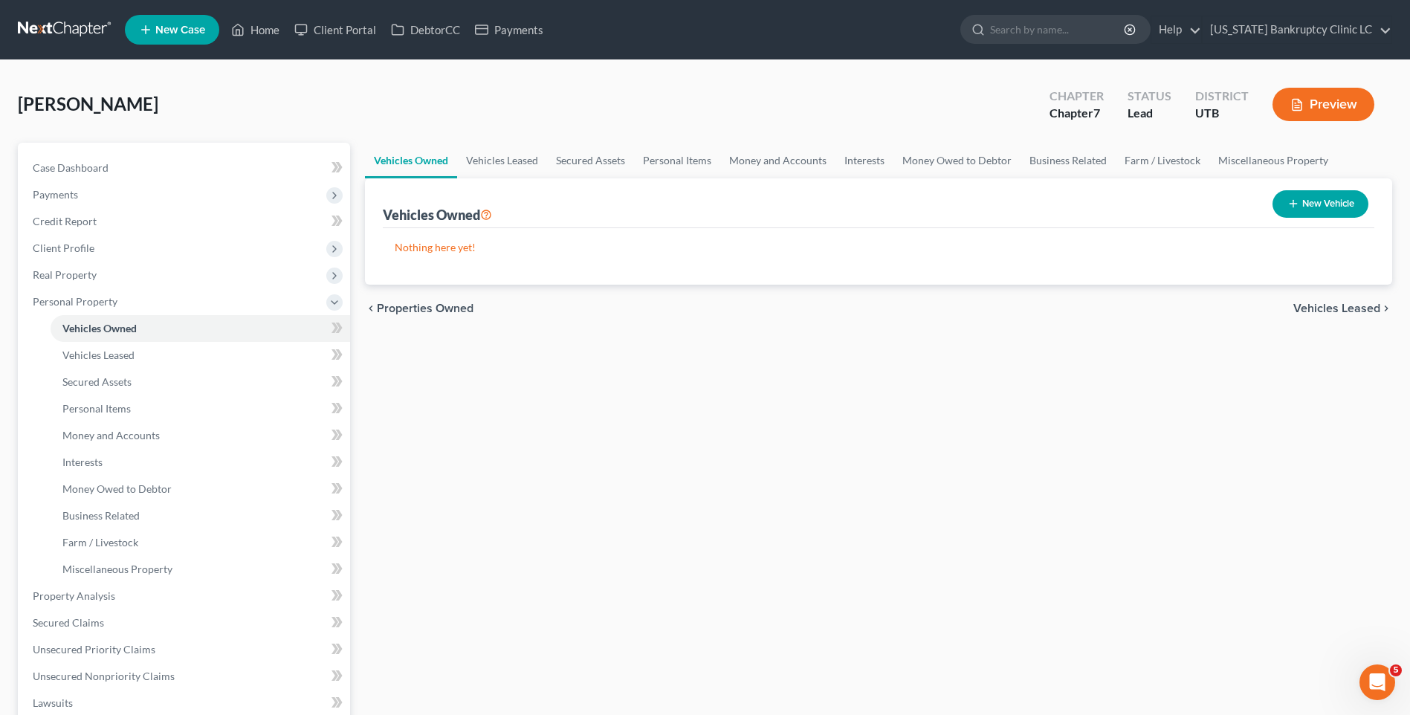
click at [1312, 208] on button "New Vehicle" at bounding box center [1321, 204] width 96 height 28
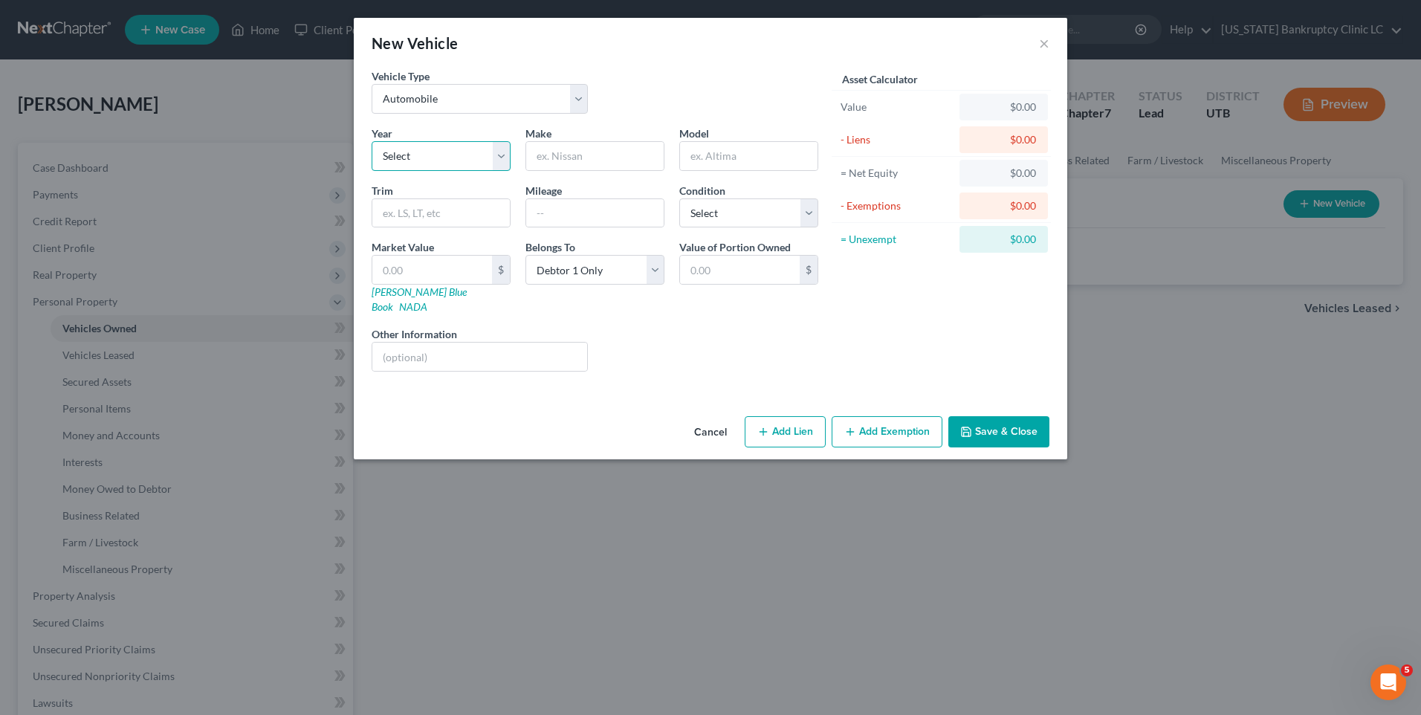
click at [473, 153] on select "Select 2026 2025 2024 2023 2022 2021 2020 2019 2018 2017 2016 2015 2014 2013 20…" at bounding box center [441, 156] width 139 height 30
click at [372, 141] on select "Select 2026 2025 2024 2023 2022 2021 2020 2019 2018 2017 2016 2015 2014 2013 20…" at bounding box center [441, 156] width 139 height 30
click at [408, 210] on input "text" at bounding box center [441, 213] width 138 height 28
click at [734, 218] on select "Select Excellent Very Good Good Fair Poor" at bounding box center [748, 213] width 139 height 30
click at [679, 198] on select "Select Excellent Very Good Good Fair Poor" at bounding box center [748, 213] width 139 height 30
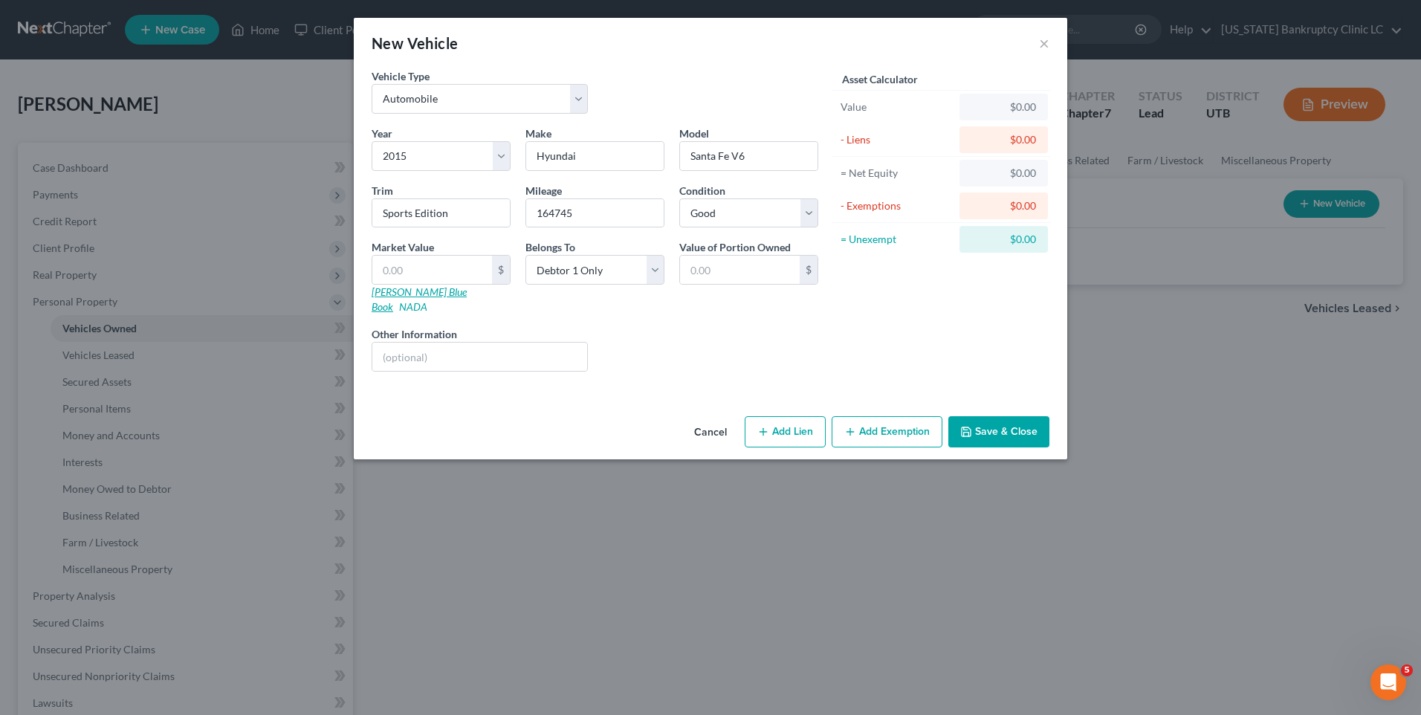
click at [413, 294] on link "[PERSON_NAME] Blue Book" at bounding box center [419, 299] width 95 height 28
click at [453, 268] on input "text" at bounding box center [432, 270] width 120 height 28
click at [903, 421] on button "Add Exemption" at bounding box center [887, 431] width 111 height 31
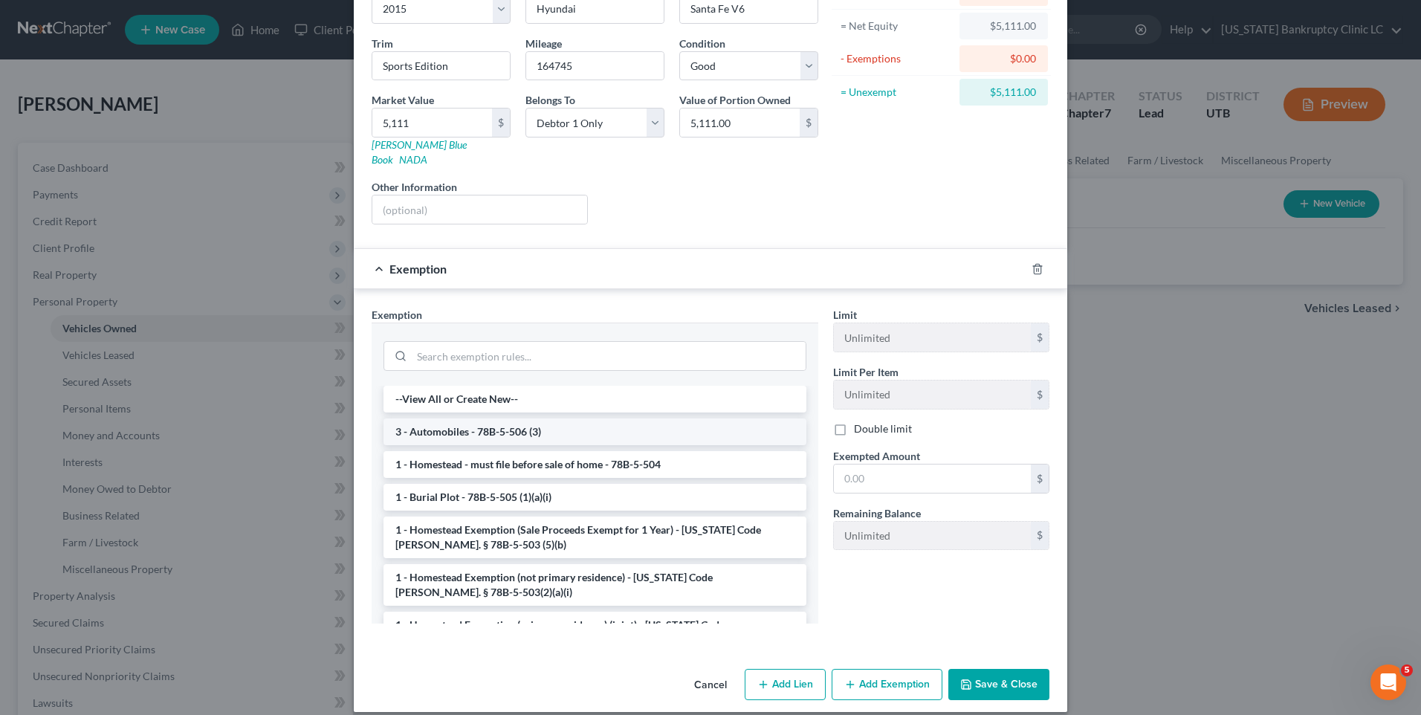
click at [470, 418] on li "3 - Automobiles - 78B-5-506 (3)" at bounding box center [595, 431] width 423 height 27
click at [470, 386] on div at bounding box center [595, 354] width 447 height 63
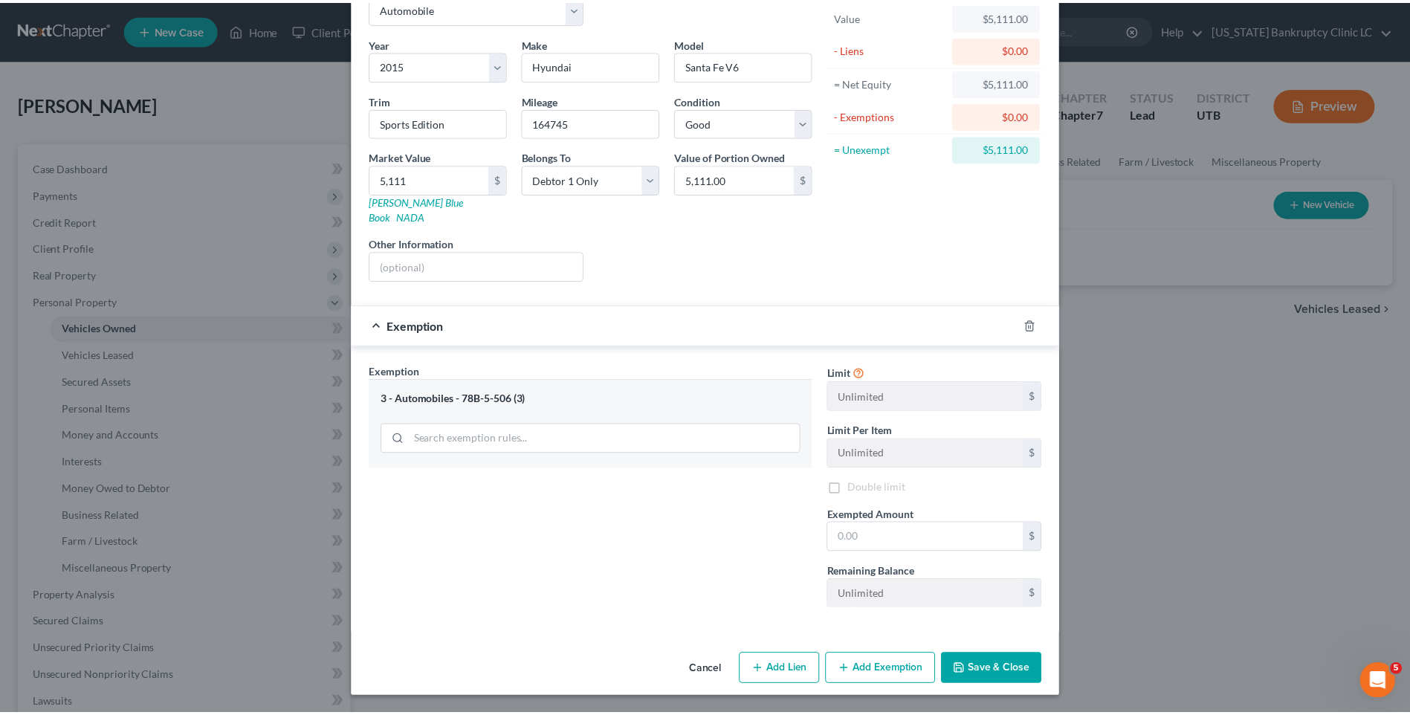
scroll to position [76, 0]
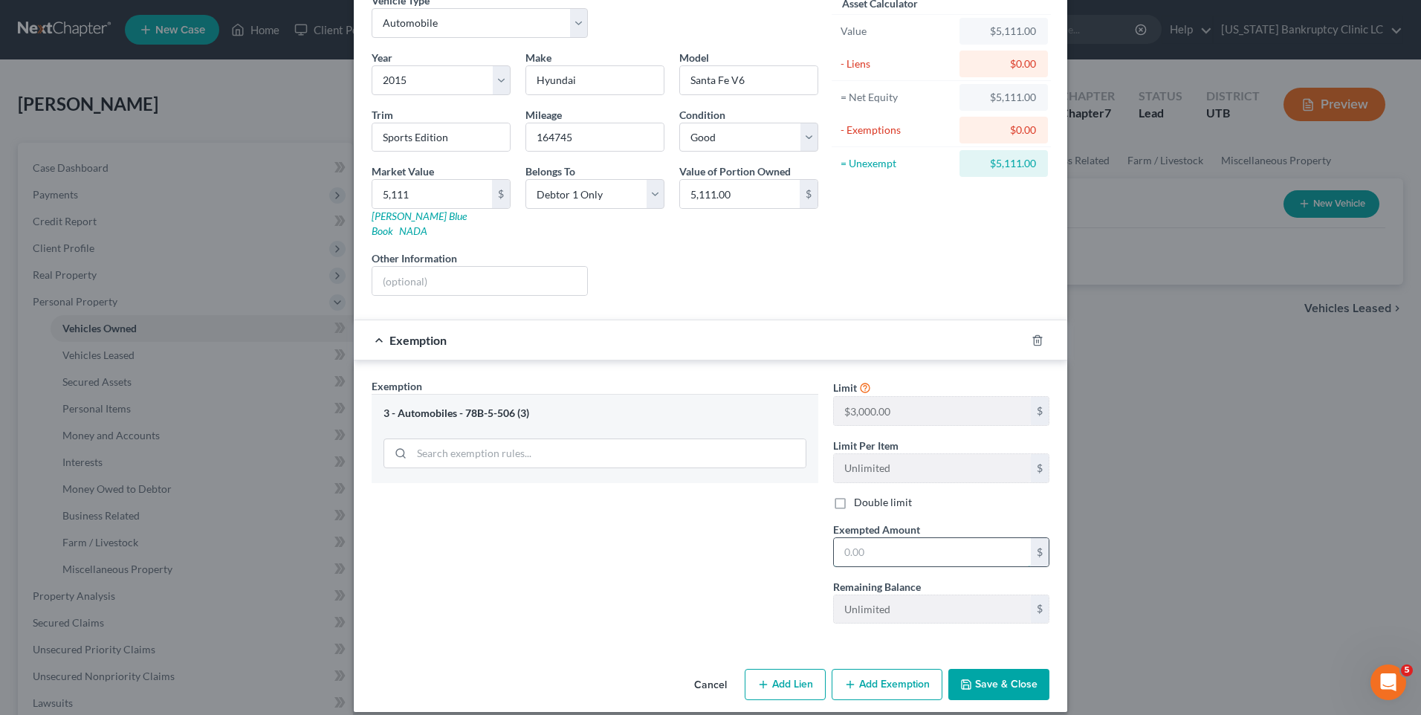
click at [946, 538] on input "text" at bounding box center [932, 552] width 197 height 28
click at [998, 669] on button "Save & Close" at bounding box center [998, 684] width 101 height 31
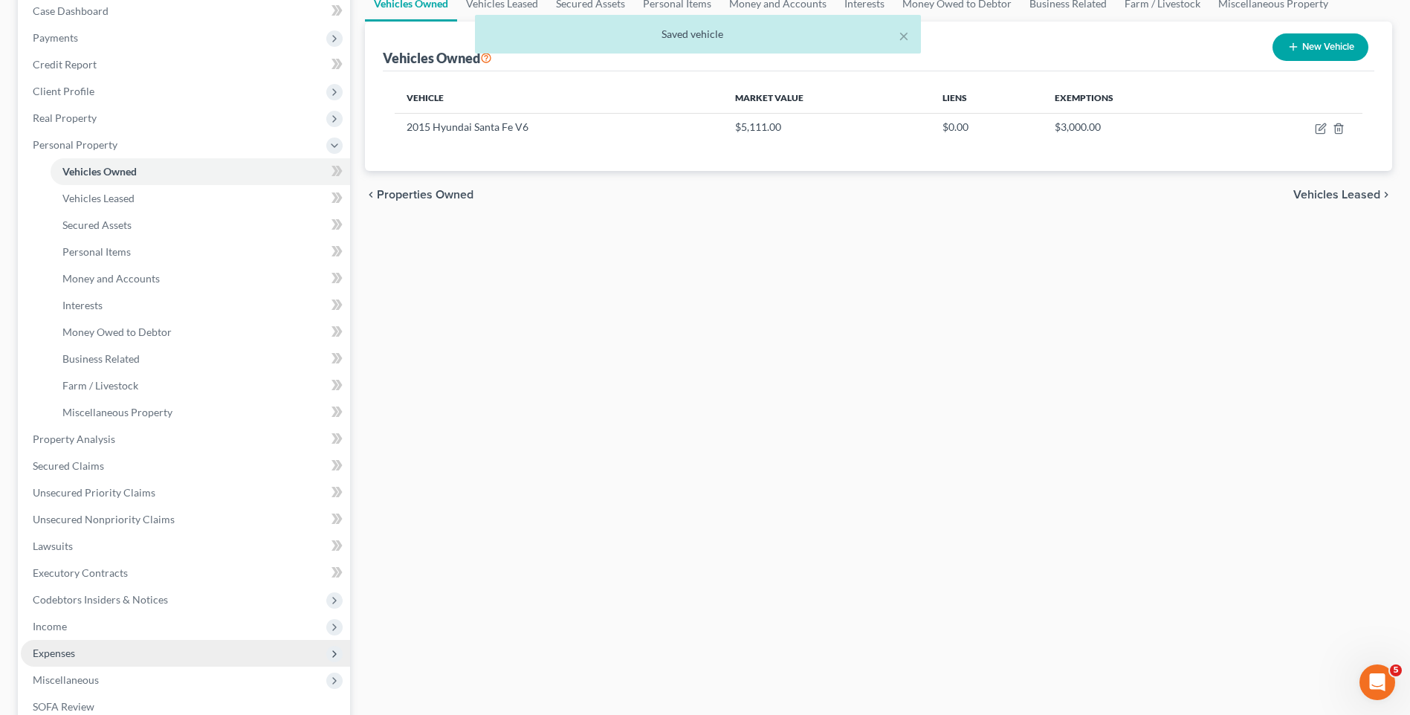
scroll to position [223, 0]
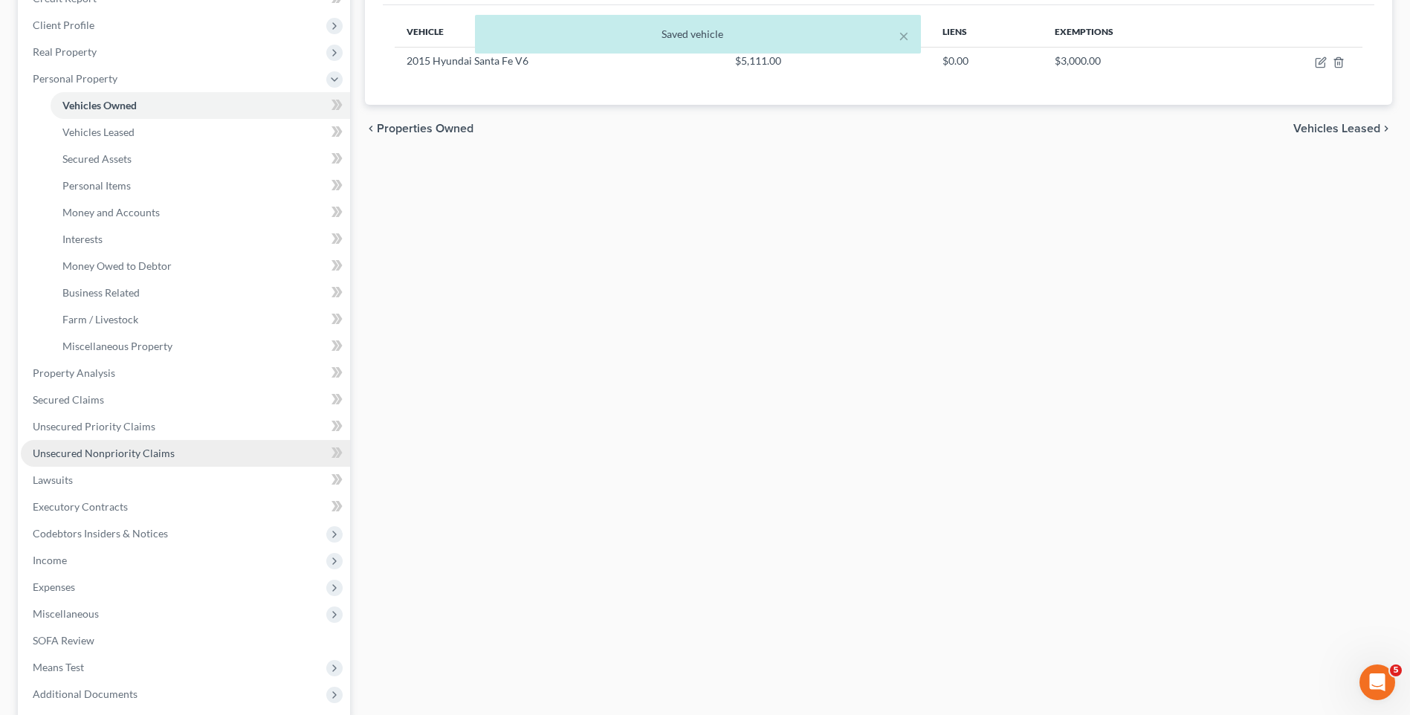
click at [132, 459] on link "Unsecured Nonpriority Claims" at bounding box center [185, 453] width 329 height 27
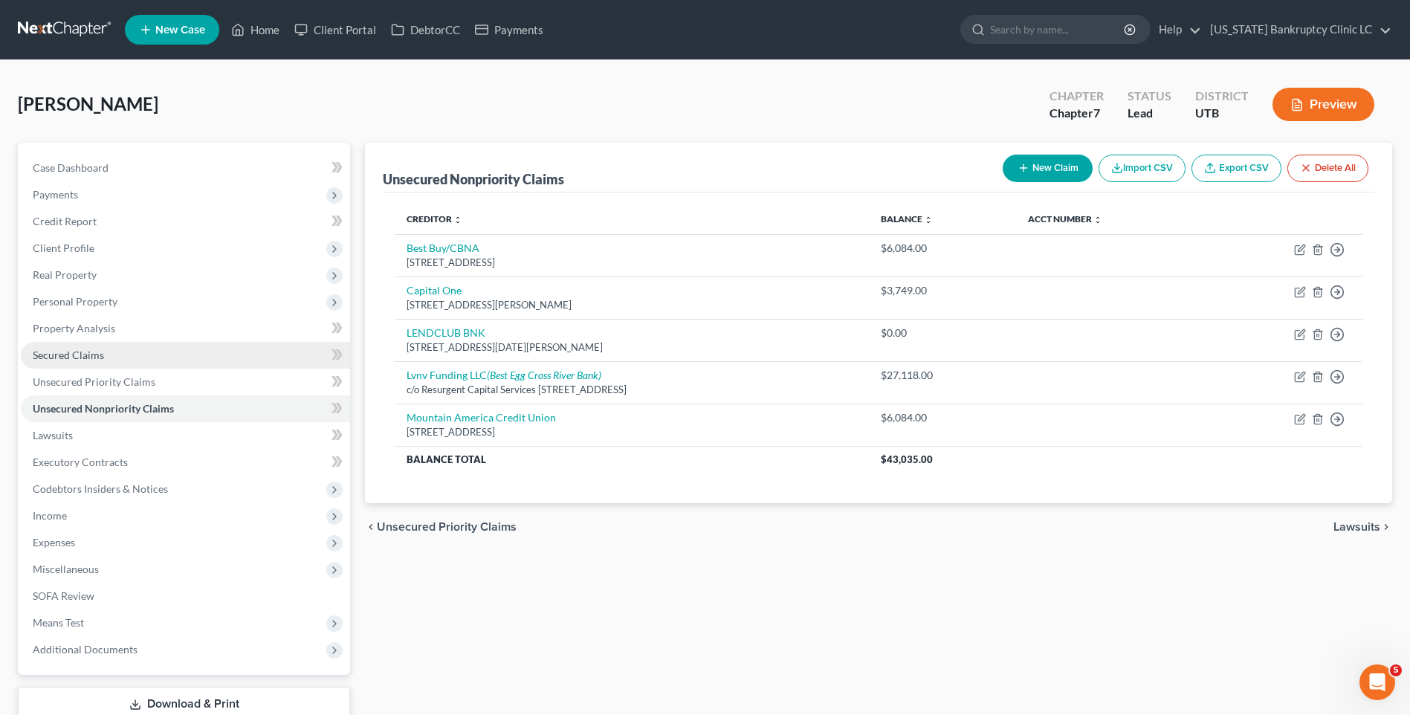
click at [120, 355] on link "Secured Claims" at bounding box center [185, 355] width 329 height 27
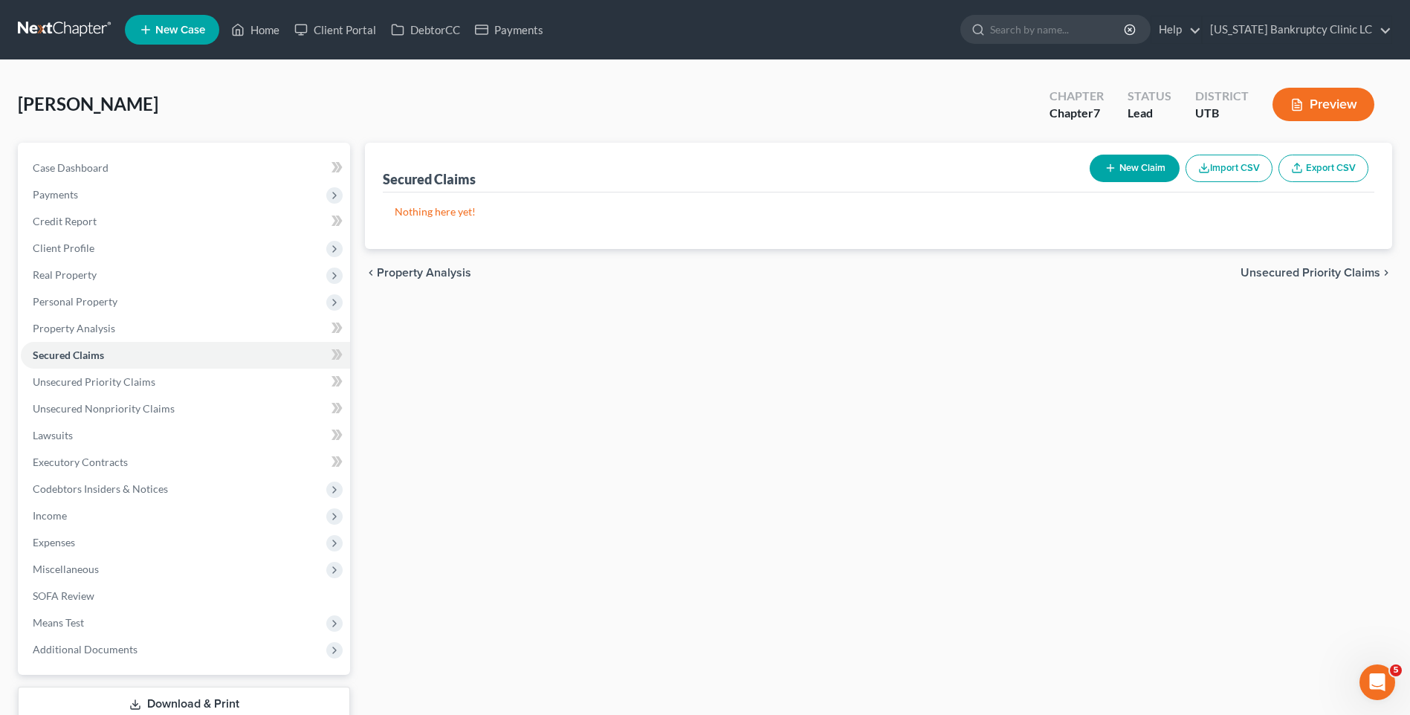
click at [1140, 176] on button "New Claim" at bounding box center [1135, 169] width 90 height 28
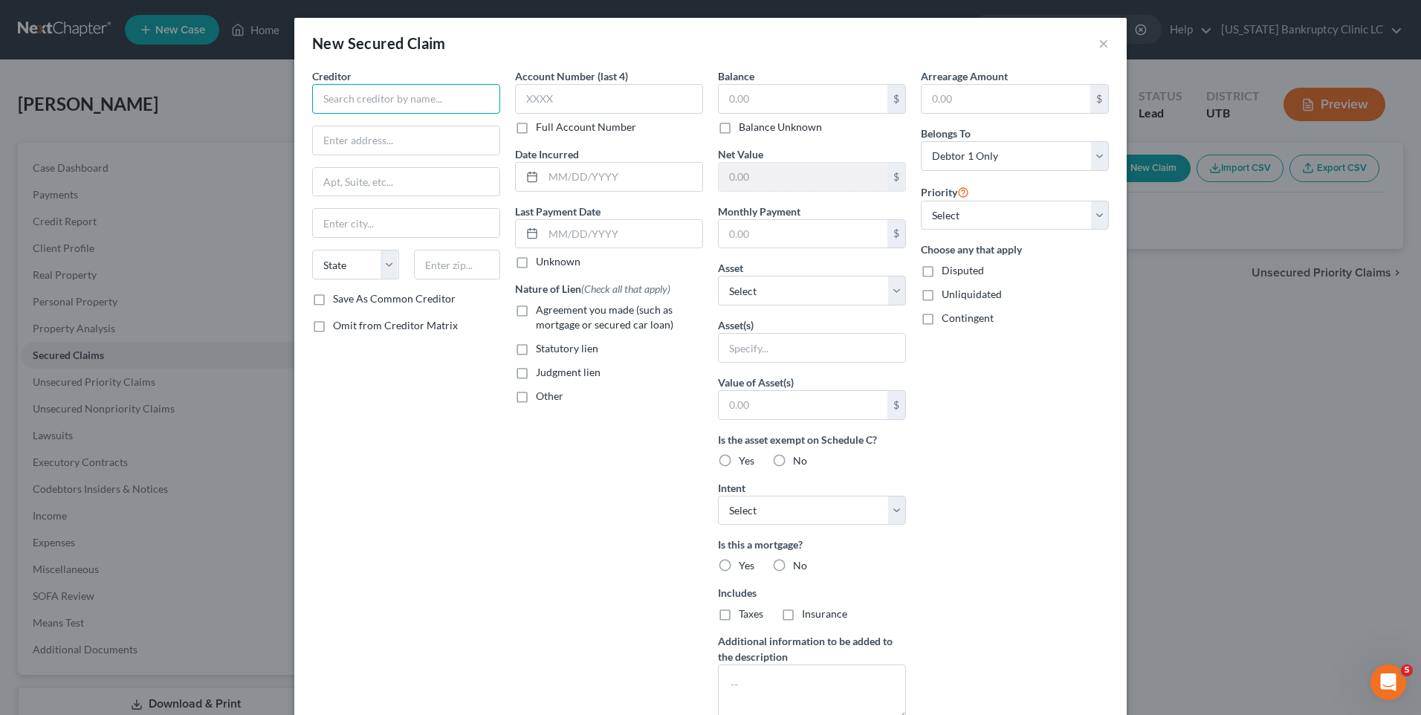
click at [410, 91] on input "text" at bounding box center [406, 99] width 188 height 30
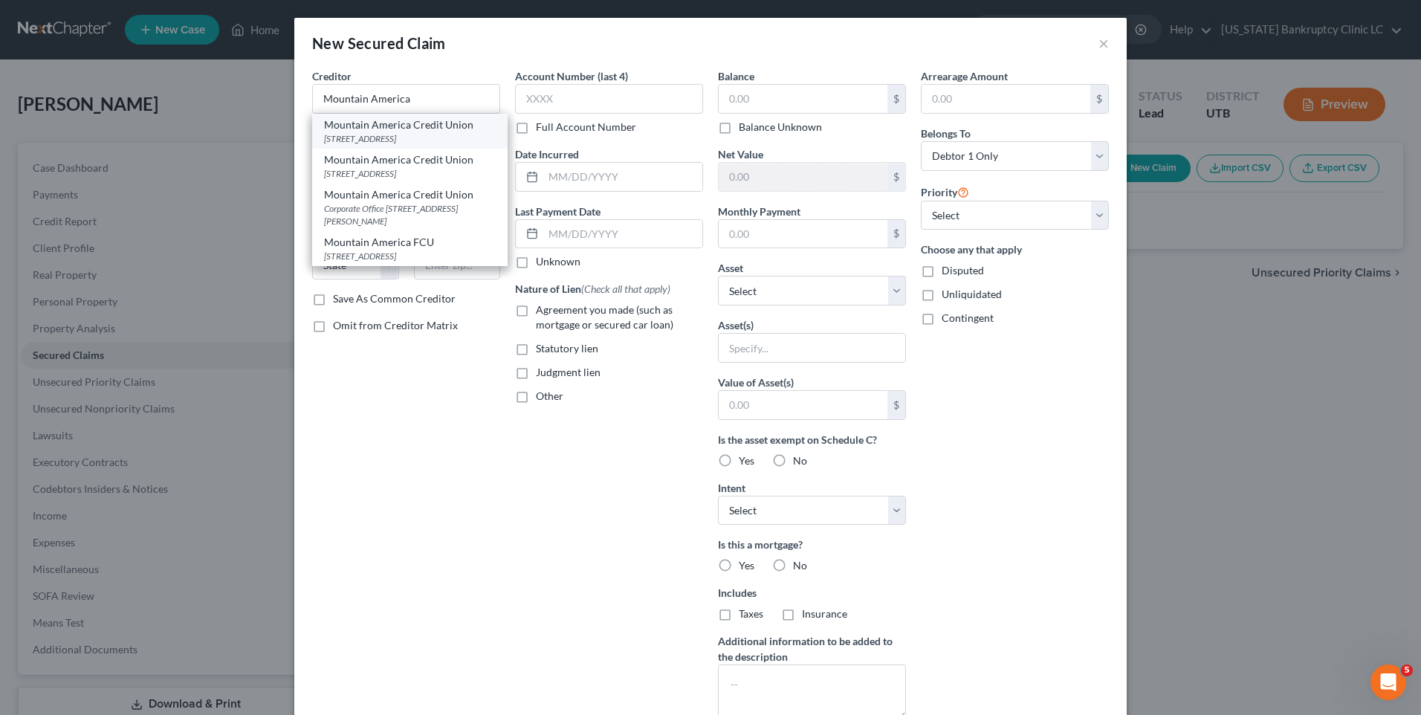
click at [415, 127] on div "Mountain America Credit Union" at bounding box center [410, 124] width 172 height 15
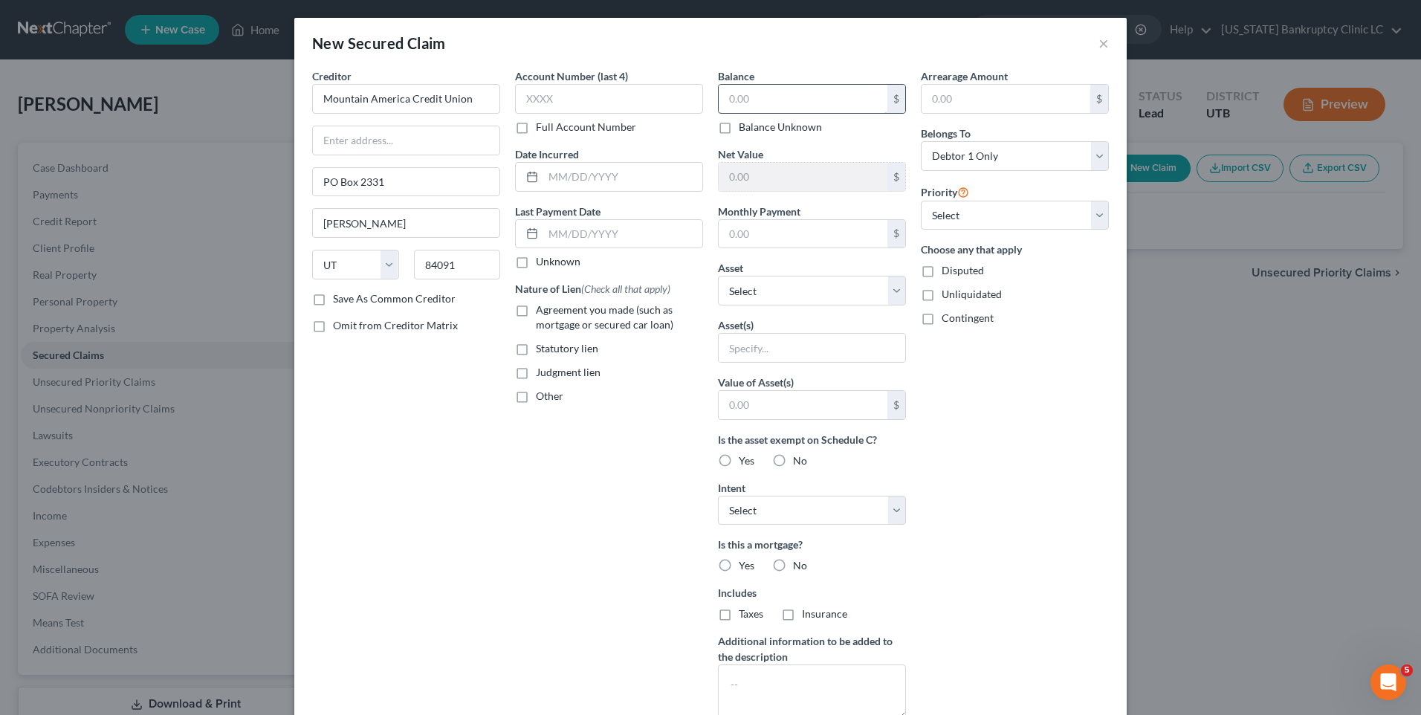
click at [766, 108] on input "text" at bounding box center [803, 99] width 169 height 28
click at [792, 235] on input "text" at bounding box center [803, 234] width 169 height 28
click at [795, 285] on select "Select Other Multiple Assets Venmo (Other (Credit Union, Health Savings Account…" at bounding box center [812, 291] width 188 height 30
click at [718, 276] on select "Select Other Multiple Assets Venmo (Other (Credit Union, Health Savings Account…" at bounding box center [812, 291] width 188 height 30
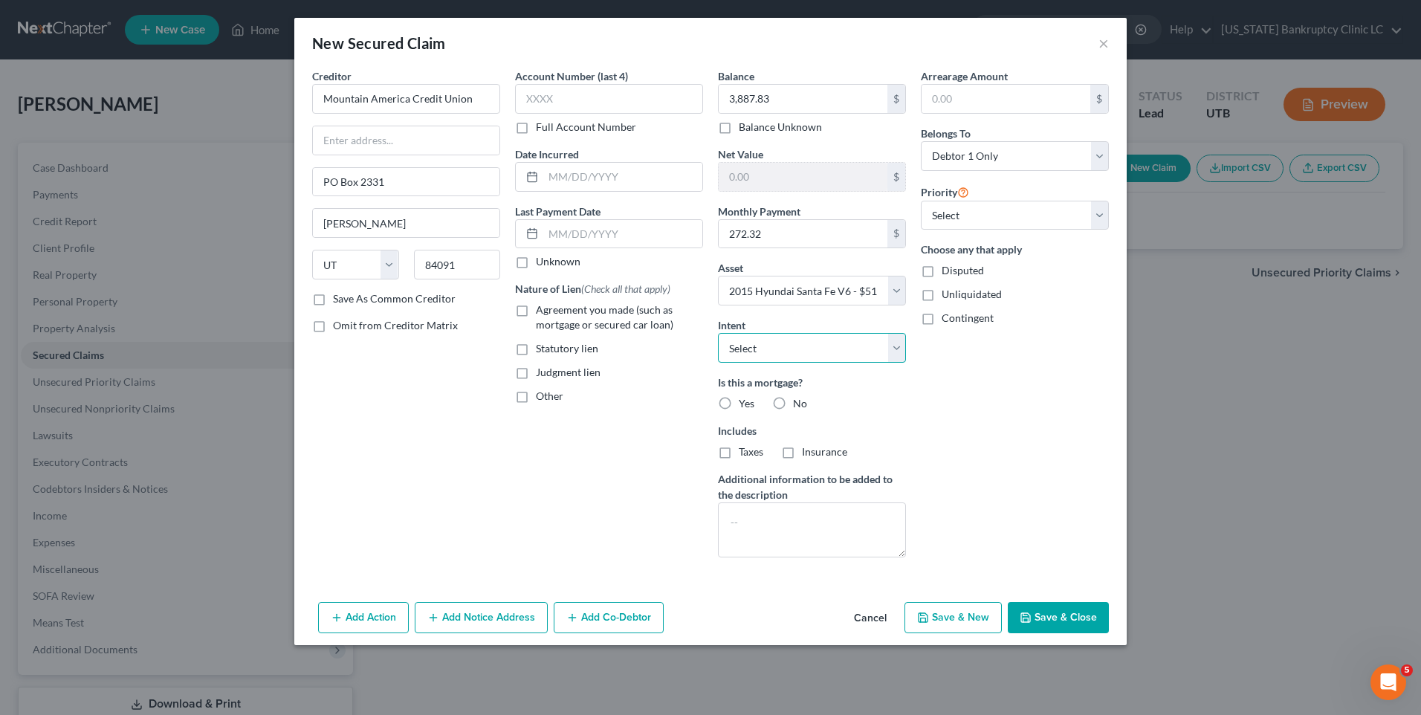
click at [815, 340] on select "Select Surrender Redeem Reaffirm Avoid Other" at bounding box center [812, 348] width 188 height 30
click at [718, 333] on select "Select Surrender Redeem Reaffirm Avoid Other" at bounding box center [812, 348] width 188 height 30
click at [1024, 612] on icon "button" at bounding box center [1026, 618] width 12 height 12
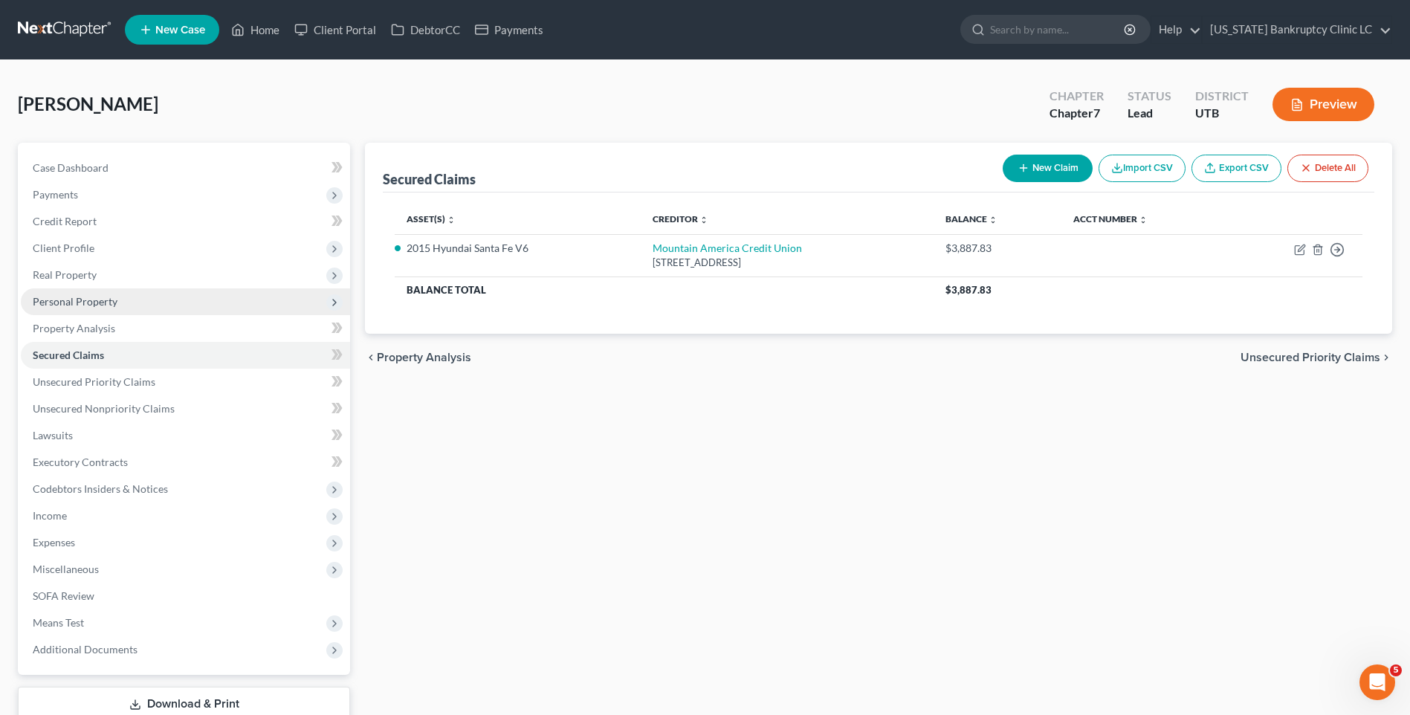
click at [75, 303] on span "Personal Property" at bounding box center [75, 301] width 85 height 13
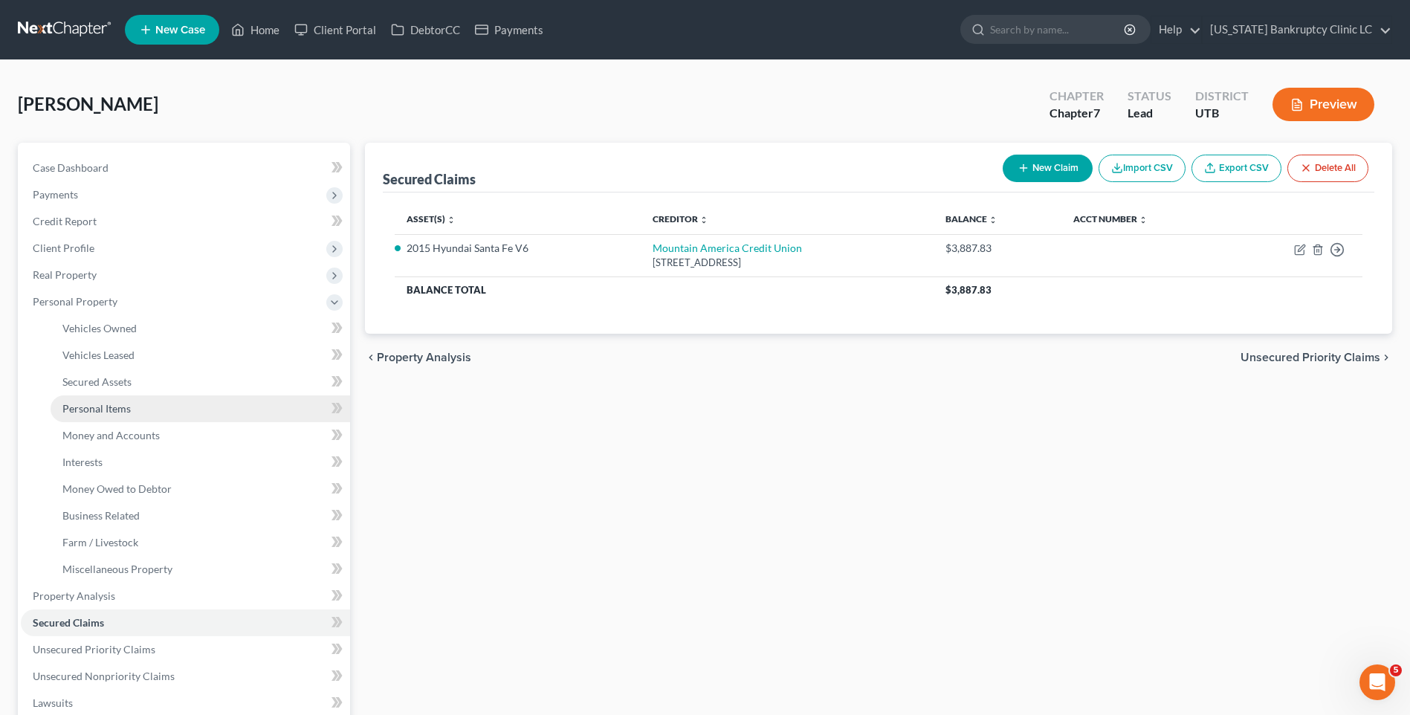
click at [108, 405] on span "Personal Items" at bounding box center [96, 408] width 68 height 13
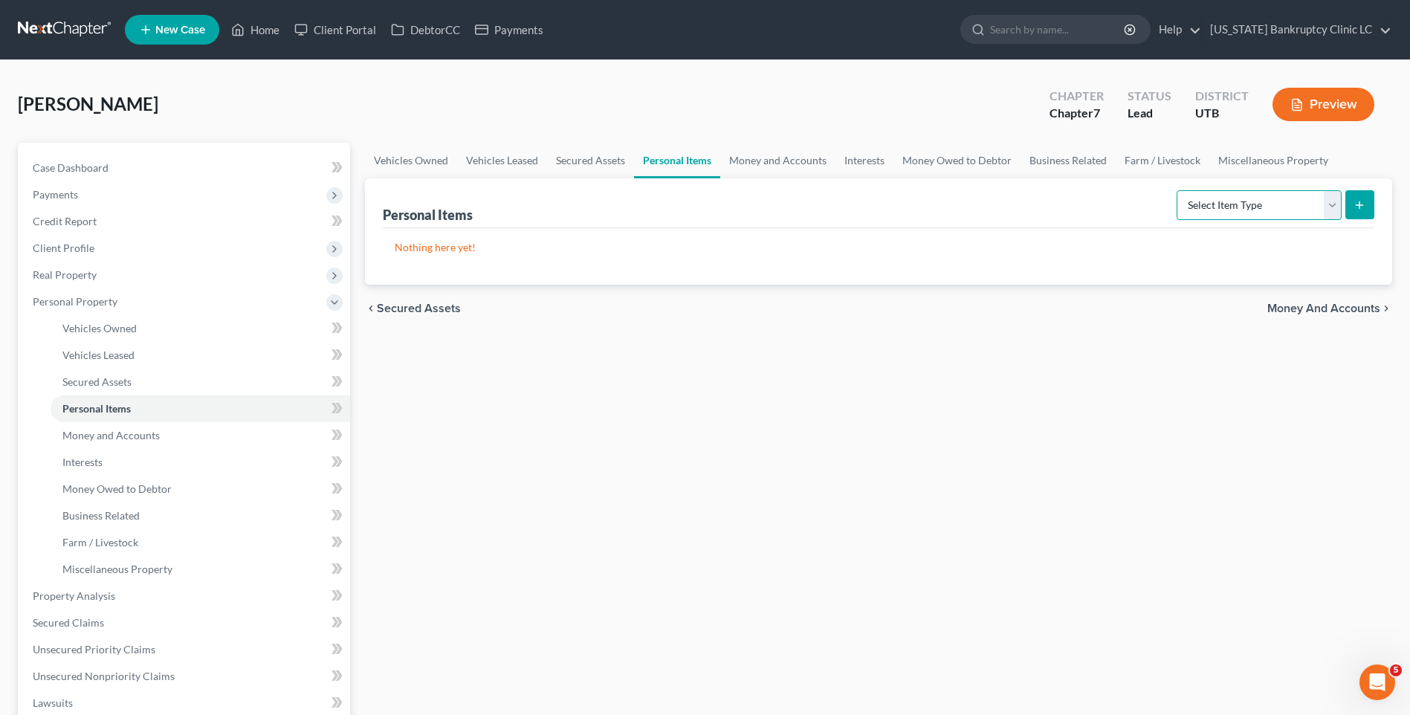
click at [1333, 208] on select "Select Item Type Clothing Collectibles Of Value Electronics Firearms Household …" at bounding box center [1259, 205] width 165 height 30
click at [1178, 190] on select "Select Item Type Clothing Collectibles Of Value Electronics Firearms Household …" at bounding box center [1259, 205] width 165 height 30
click at [1360, 205] on icon "submit" at bounding box center [1360, 205] width 12 height 12
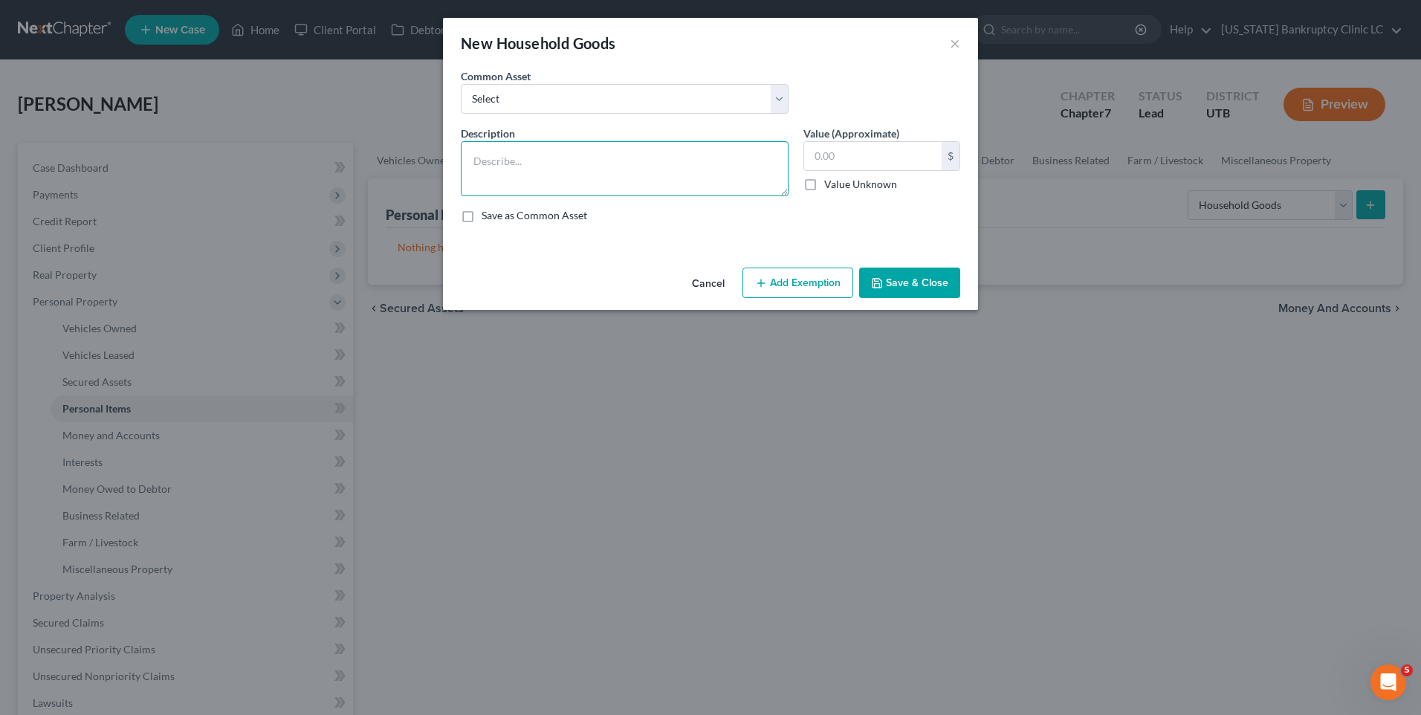
click at [634, 160] on textarea at bounding box center [625, 168] width 328 height 55
click at [539, 90] on select "Select Couch Chair Entertainment Center End/Coffee Table Stove/Cooking unit Sof…" at bounding box center [625, 99] width 328 height 30
click at [461, 84] on select "Select Couch Chair Entertainment Center End/Coffee Table Stove/Cooking unit Sof…" at bounding box center [625, 99] width 328 height 30
drag, startPoint x: 572, startPoint y: 158, endPoint x: 473, endPoint y: 155, distance: 98.9
click at [473, 155] on textarea "Stove/Cooking Unit Refrigerator Microwave Washer/Dryer" at bounding box center [625, 168] width 328 height 55
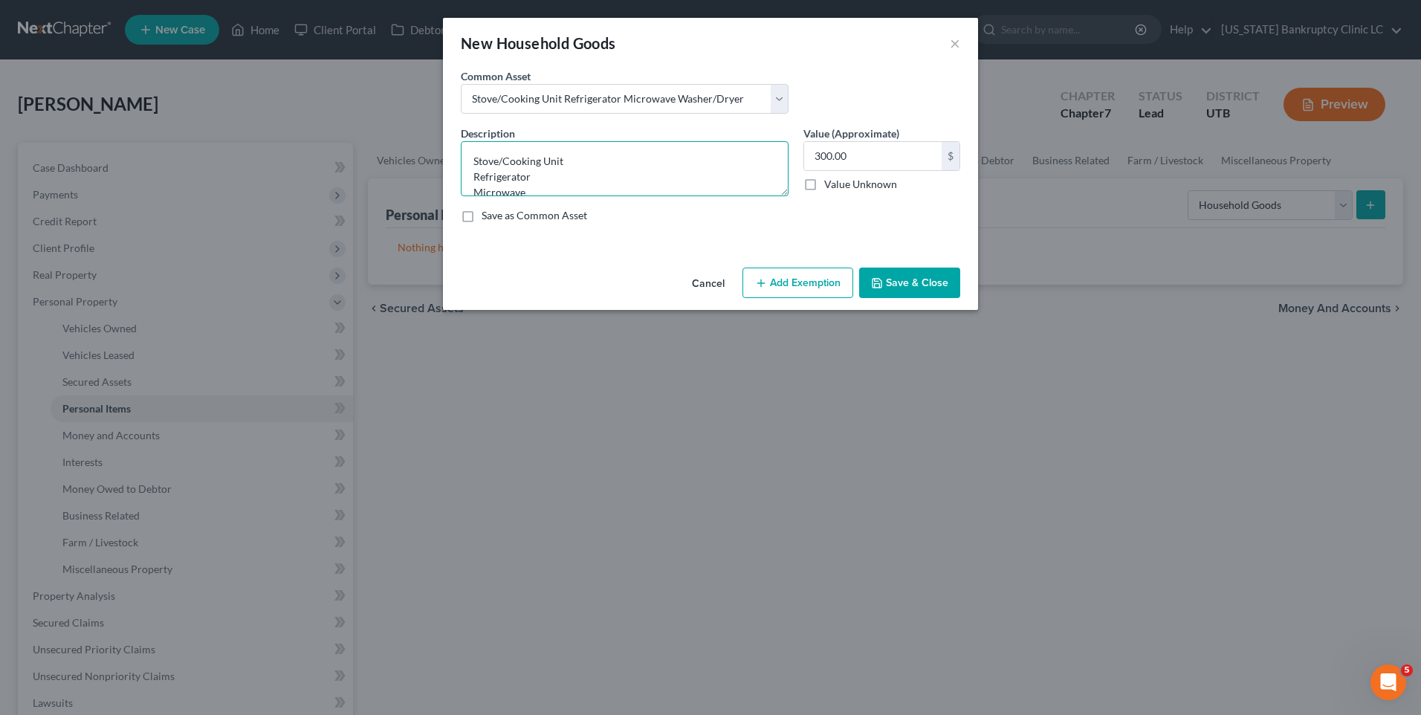
drag, startPoint x: 529, startPoint y: 178, endPoint x: 453, endPoint y: 152, distance: 79.7
click at [453, 153] on div "Description * Stove/Cooking Unit Refrigerator Microwave Washer/Dryer" at bounding box center [624, 161] width 343 height 71
click at [865, 154] on input "300.00" at bounding box center [873, 156] width 138 height 28
click at [789, 271] on button "Add Exemption" at bounding box center [798, 283] width 111 height 31
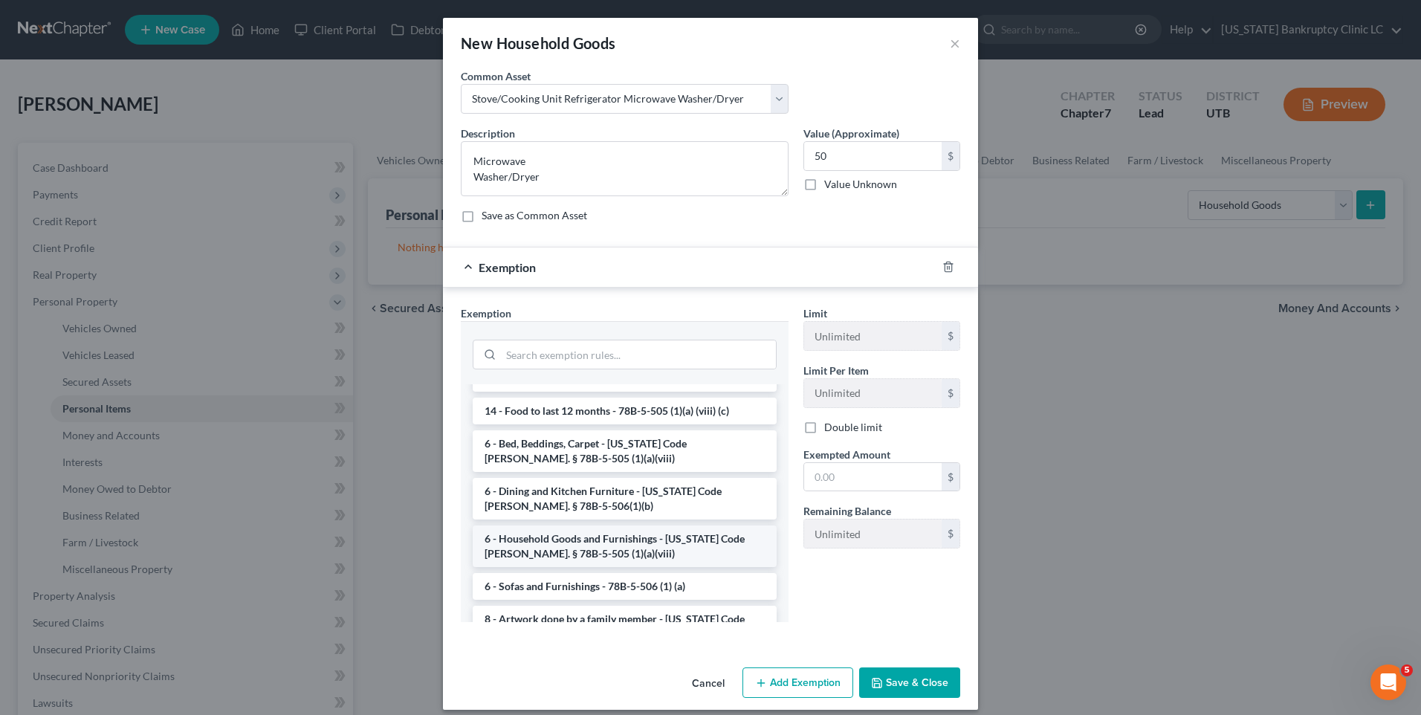
scroll to position [149, 0]
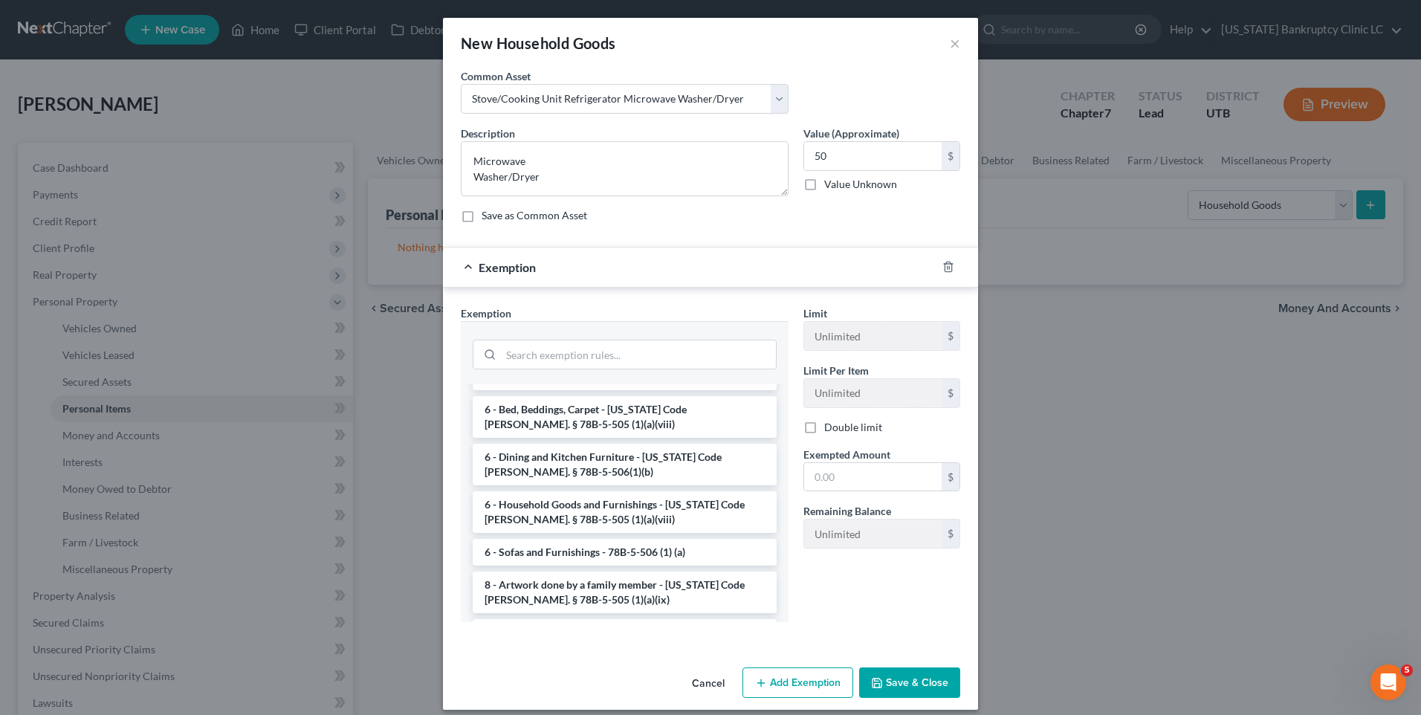
click at [572, 500] on li "6 - Household Goods and Furnishings - [US_STATE] Code [PERSON_NAME]. § 78B-5-50…" at bounding box center [625, 512] width 304 height 42
click at [572, 500] on div "Exemption Set must be selected for CA. Exemption * --View All or Create New-- 1…" at bounding box center [624, 470] width 343 height 329
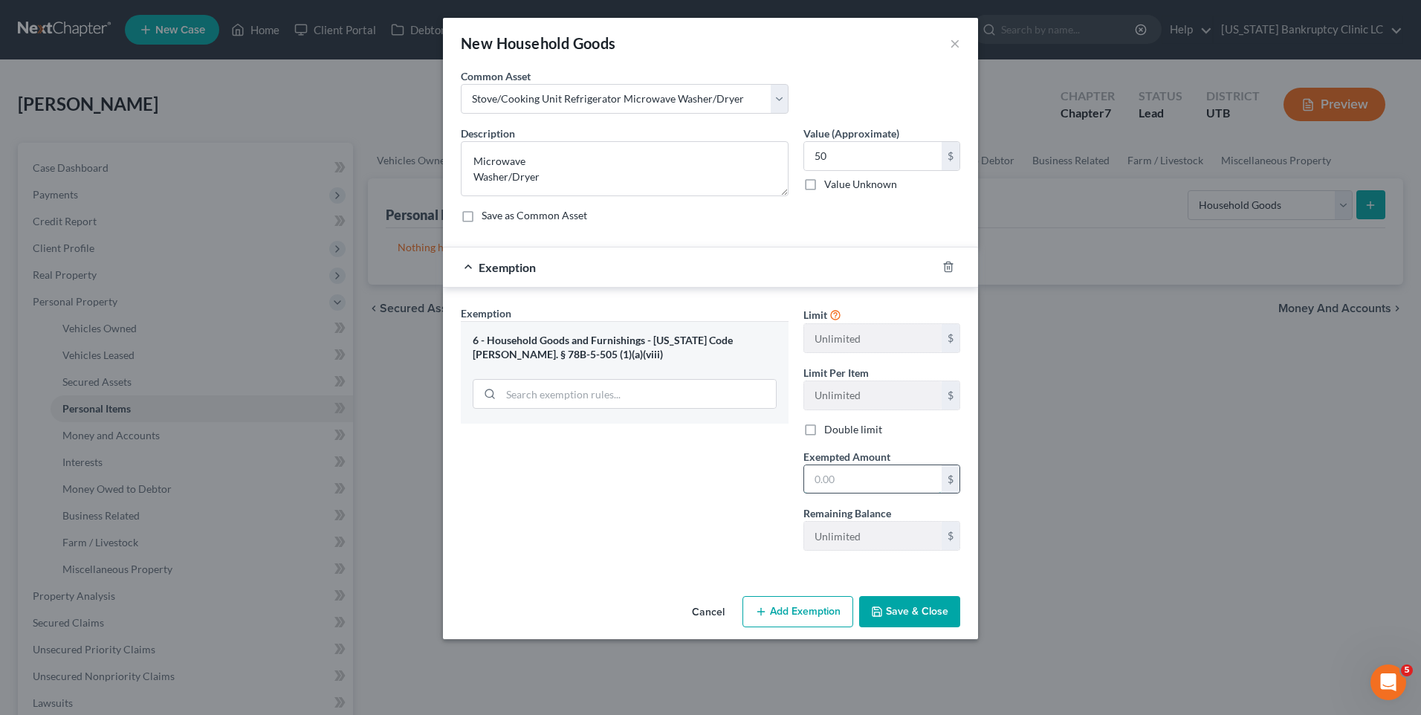
click at [908, 487] on input "text" at bounding box center [873, 479] width 138 height 28
click at [637, 586] on div "An exemption set must first be selected from the Filing Information section. Co…" at bounding box center [710, 329] width 535 height 522
click at [902, 599] on button "Save & Close" at bounding box center [909, 611] width 101 height 31
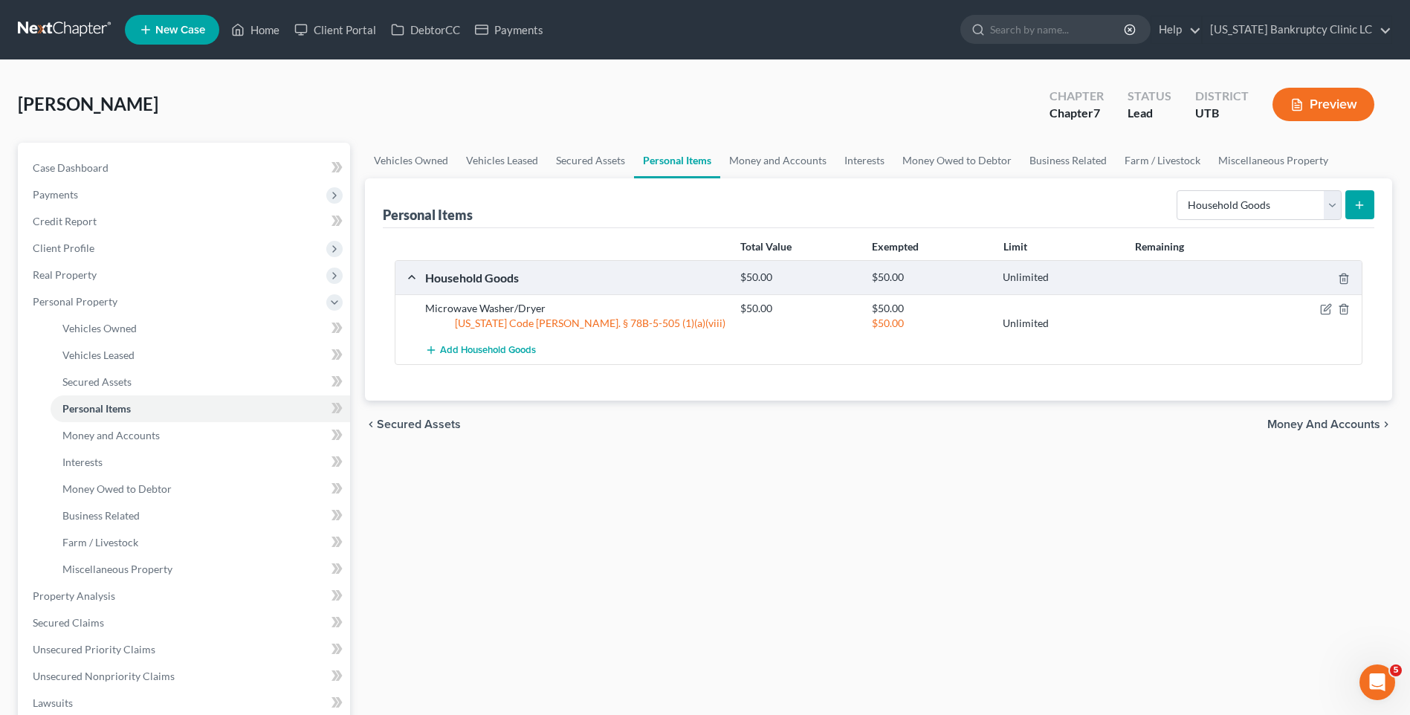
click at [1359, 206] on icon "submit" at bounding box center [1360, 205] width 12 height 12
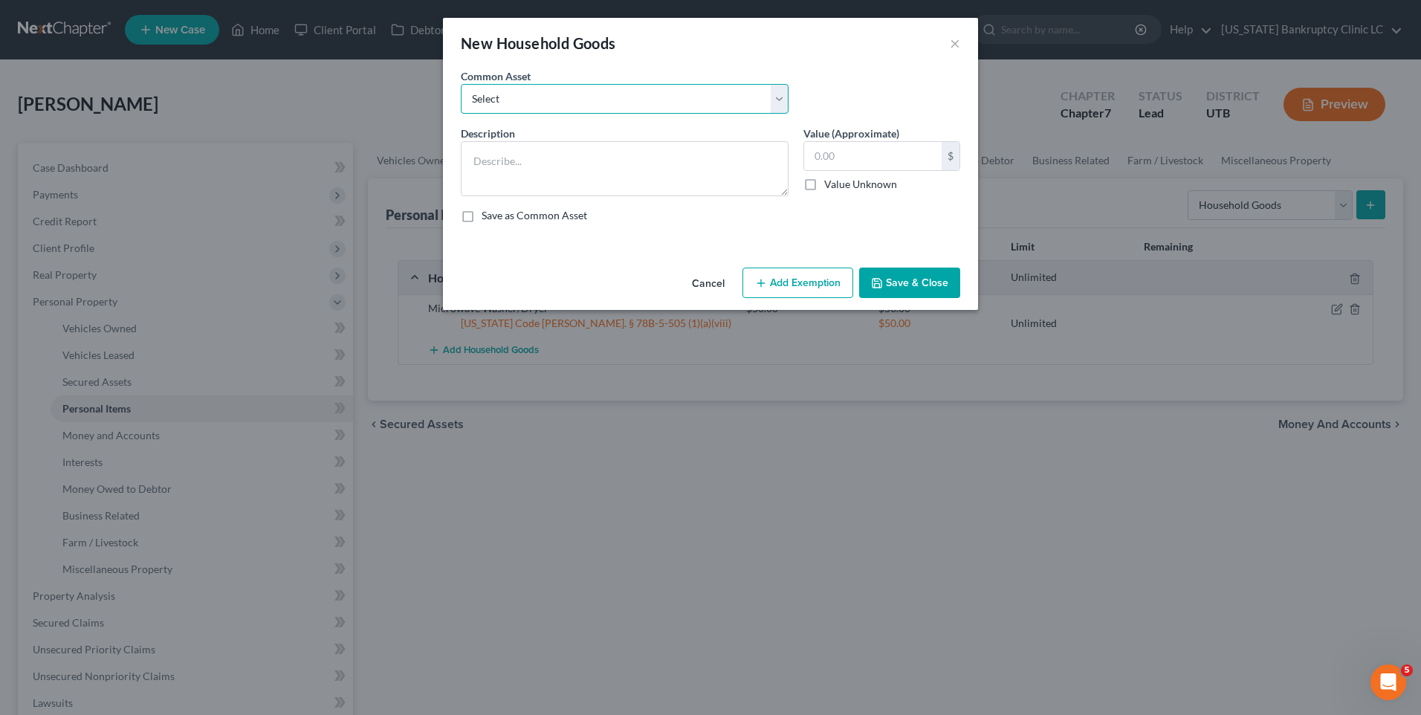
click at [491, 101] on select "Select Couch Chair Entertainment Center End/Coffee Table Stove/Cooking unit Sof…" at bounding box center [625, 99] width 328 height 30
click at [461, 84] on select "Select Couch Chair Entertainment Center End/Coffee Table Stove/Cooking unit Sof…" at bounding box center [625, 99] width 328 height 30
click at [894, 152] on input "550.00" at bounding box center [873, 156] width 138 height 28
click at [821, 261] on div "An exemption set must first be selected from the Filing Information section. Co…" at bounding box center [710, 164] width 535 height 193
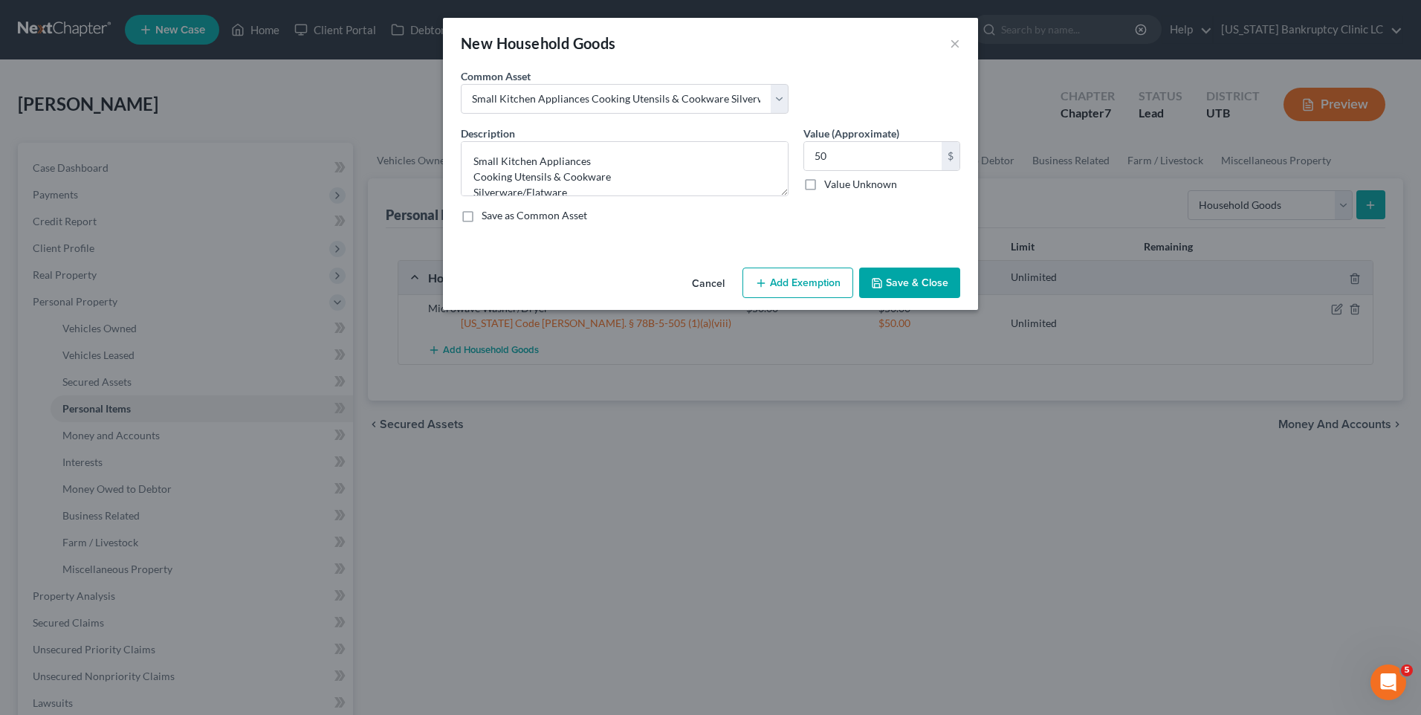
click at [801, 280] on button "Add Exemption" at bounding box center [798, 283] width 111 height 31
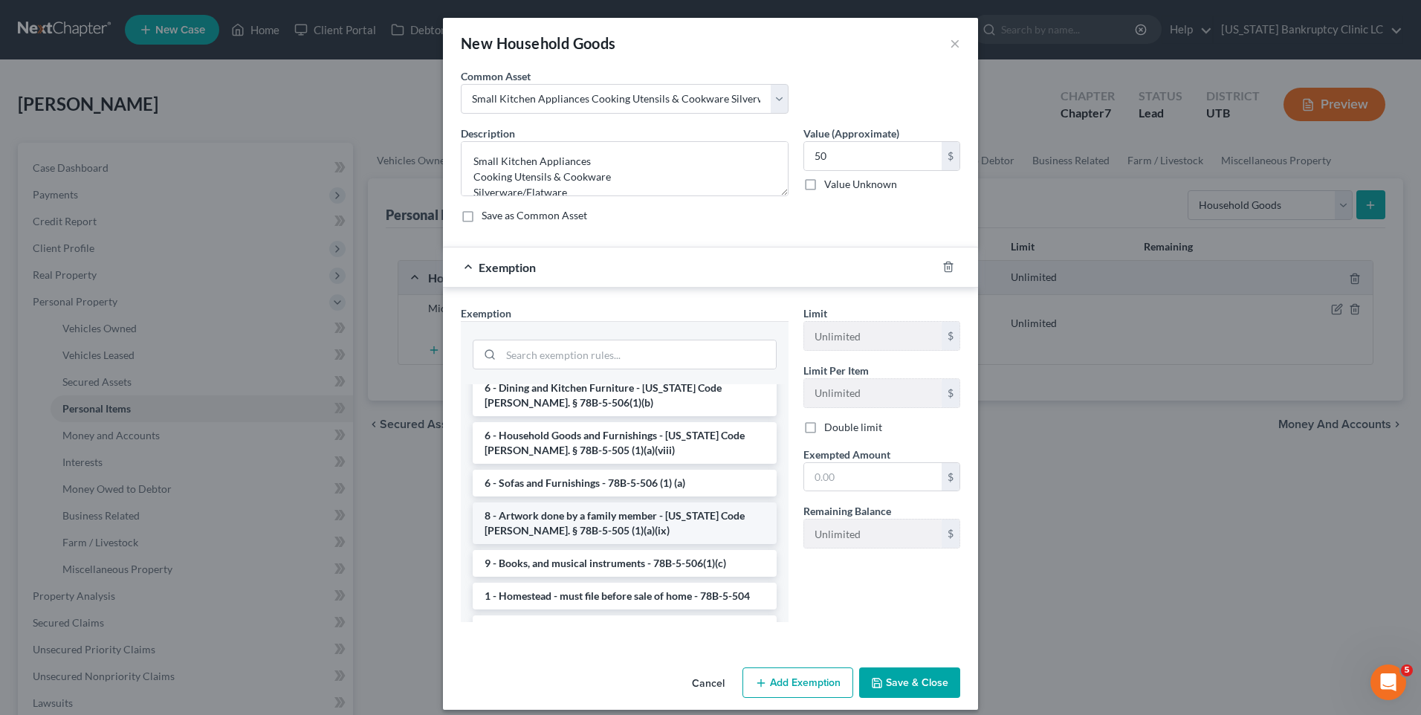
scroll to position [223, 0]
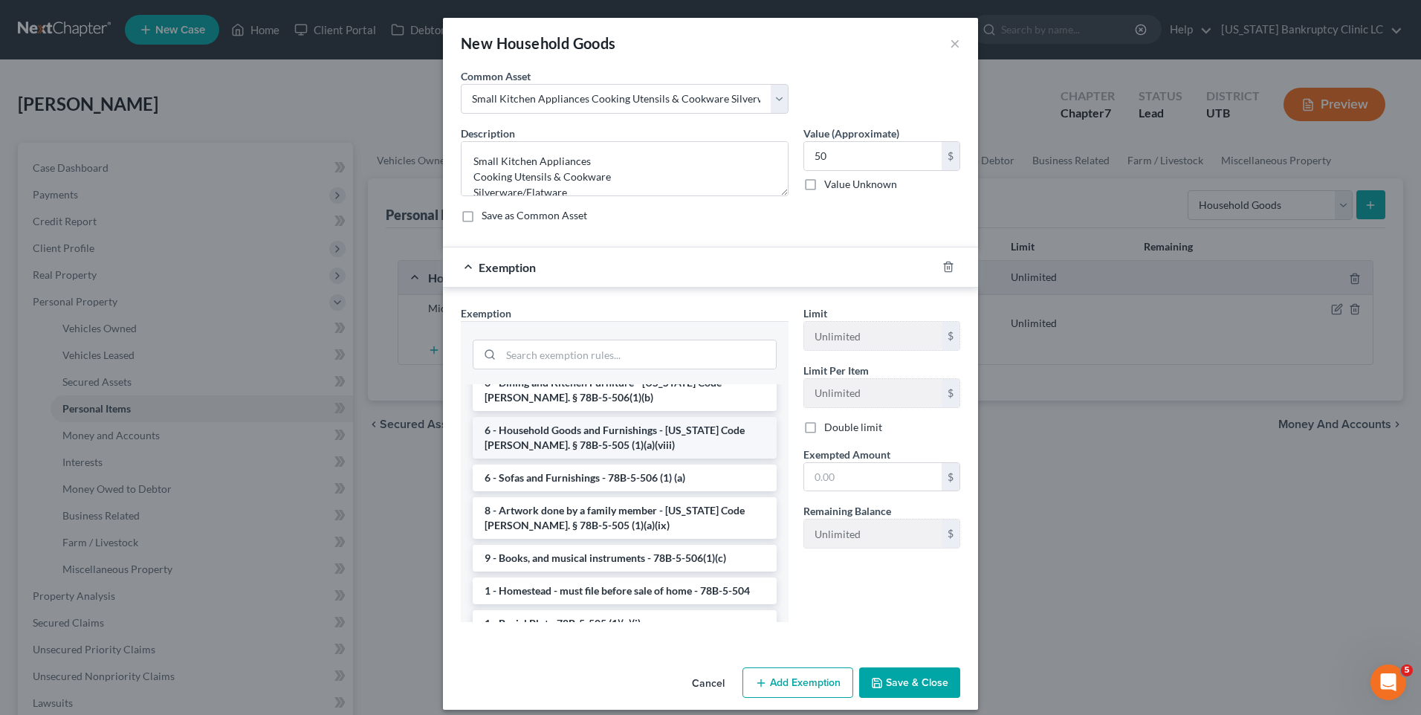
click at [601, 417] on li "6 - Household Goods and Furnishings - [US_STATE] Code [PERSON_NAME]. § 78B-5-50…" at bounding box center [625, 438] width 304 height 42
click at [601, 384] on div at bounding box center [625, 352] width 328 height 63
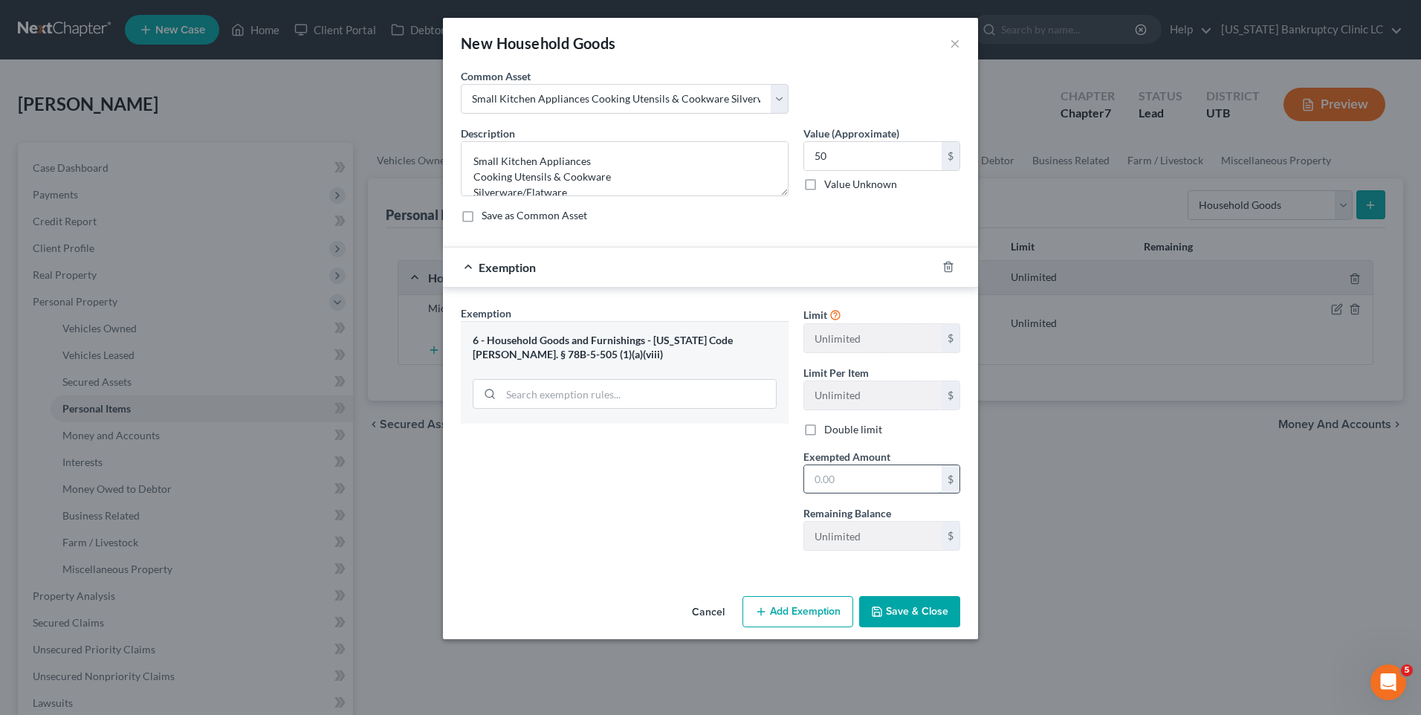
drag, startPoint x: 885, startPoint y: 480, endPoint x: 864, endPoint y: 474, distance: 20.9
click at [885, 480] on input "text" at bounding box center [873, 479] width 138 height 28
click at [727, 540] on div "Exemption Set must be selected for CA. Exemption * 6 - Household Goods and Furn…" at bounding box center [624, 434] width 343 height 257
click at [936, 615] on button "Save & Close" at bounding box center [909, 611] width 101 height 31
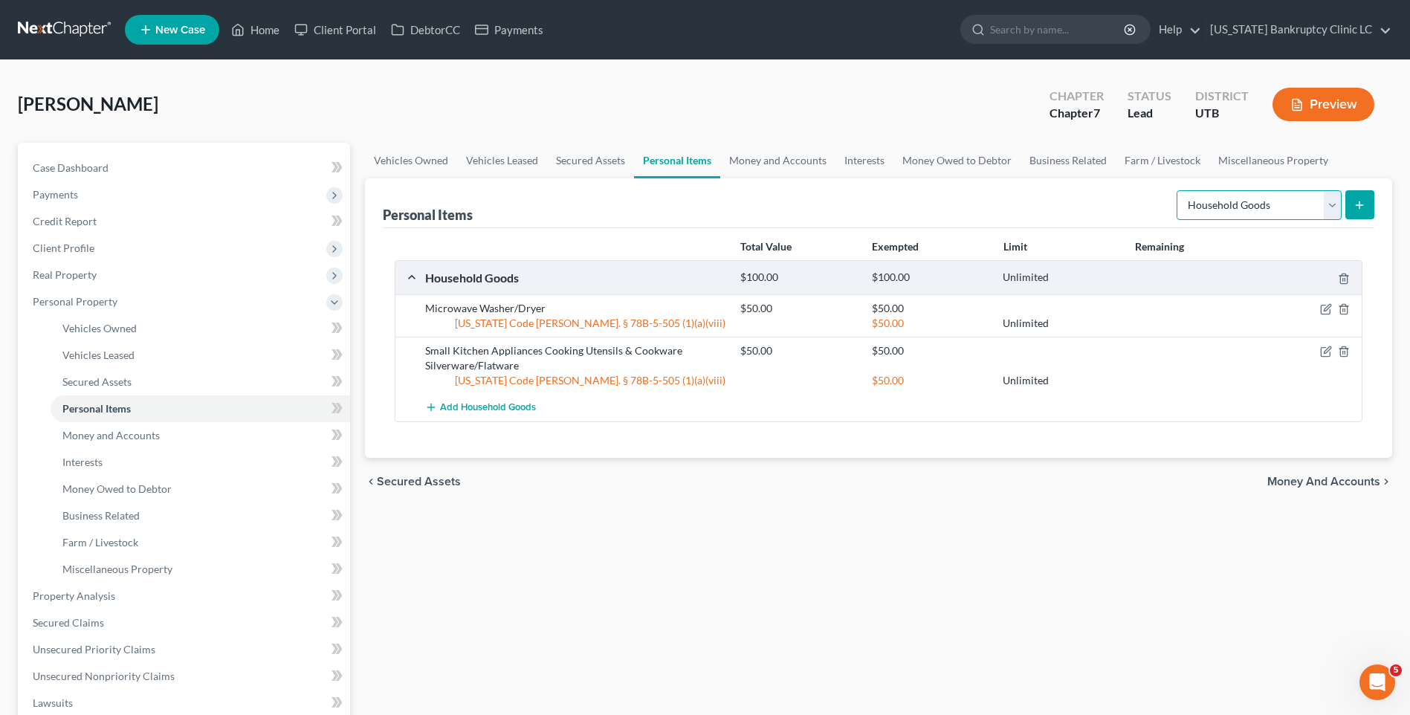
click at [1297, 204] on select "Select Item Type Clothing Collectibles Of Value Electronics Firearms Household …" at bounding box center [1259, 205] width 165 height 30
click at [1356, 207] on icon "submit" at bounding box center [1360, 205] width 12 height 12
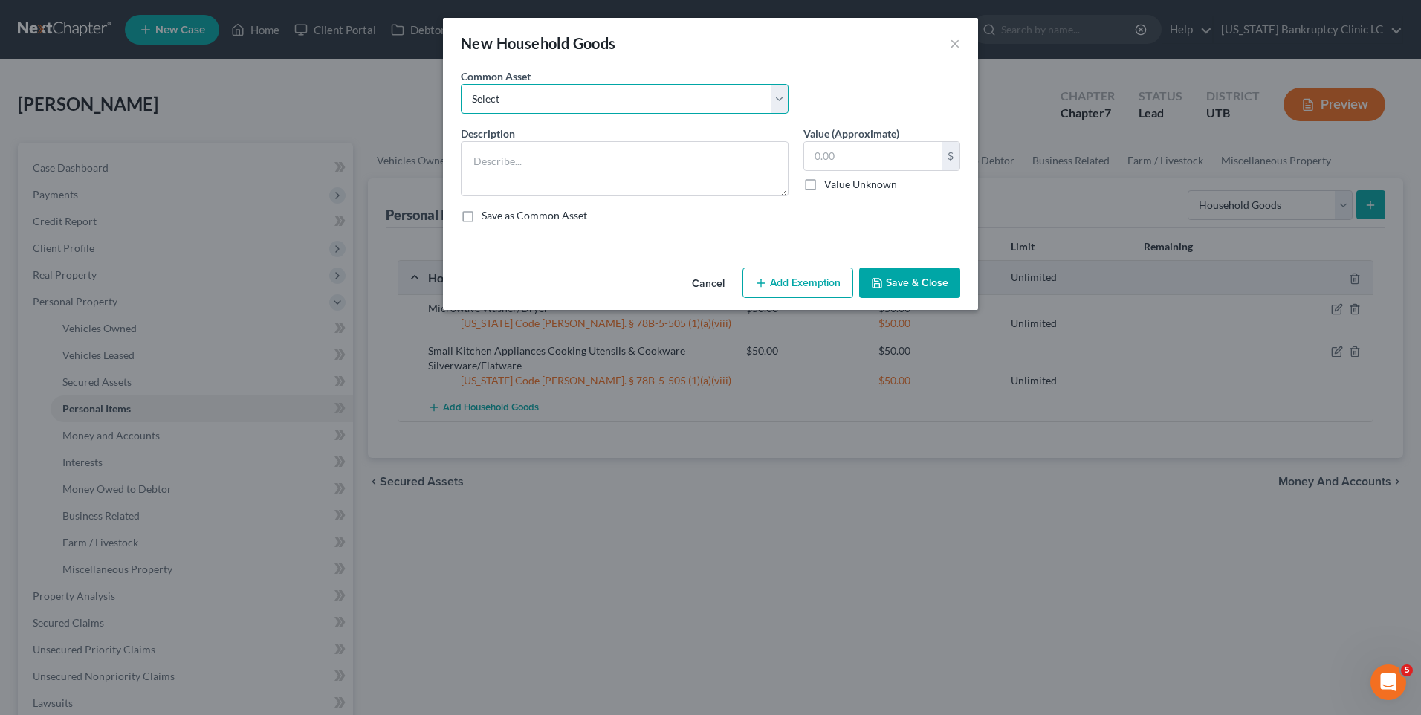
click at [627, 103] on select "Select Couch Chair Entertainment Center End/Coffee Table Stove/Cooking unit Sof…" at bounding box center [625, 99] width 328 height 30
click at [461, 84] on select "Select Couch Chair Entertainment Center End/Coffee Table Stove/Cooking unit Sof…" at bounding box center [625, 99] width 328 height 30
drag, startPoint x: 567, startPoint y: 176, endPoint x: 454, endPoint y: 190, distance: 113.9
click at [454, 190] on div "Description * Couch Chair Entertainment Center End/Coffee Table" at bounding box center [624, 161] width 343 height 71
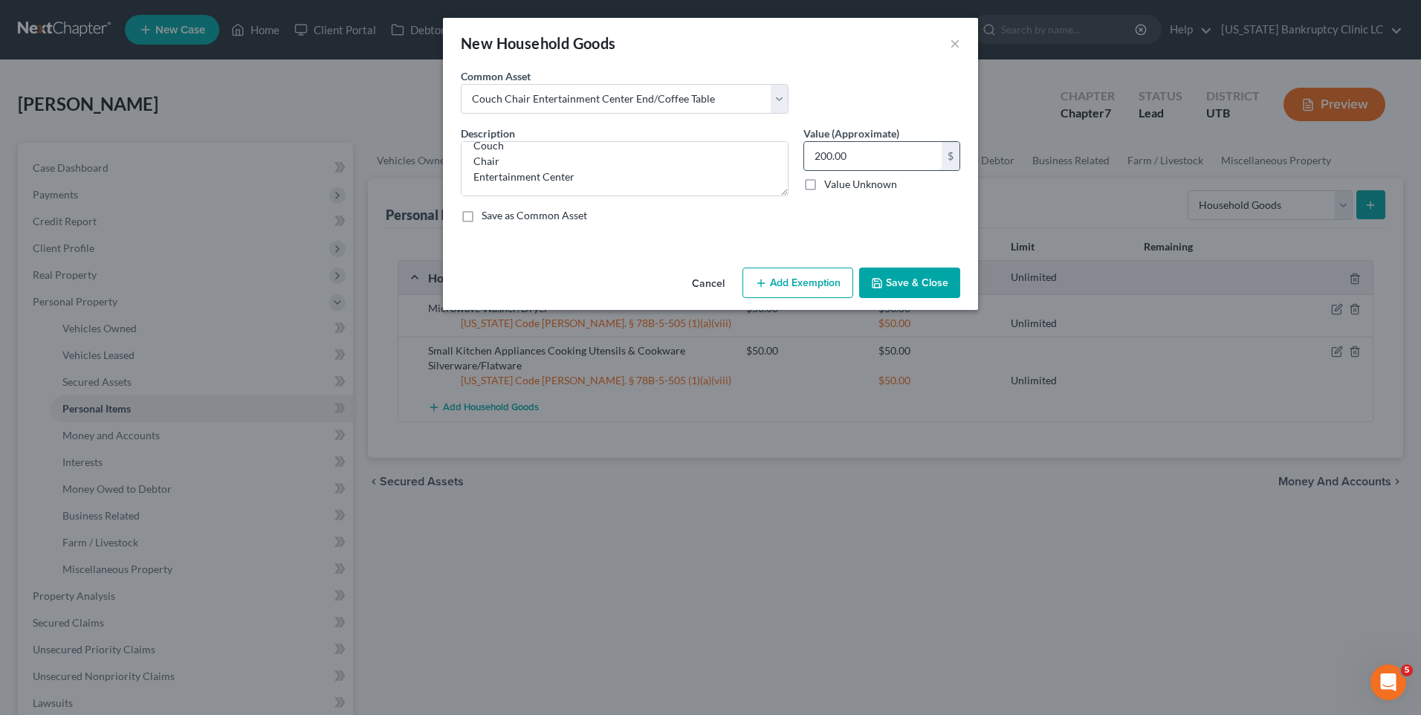
click at [835, 146] on input "200.00" at bounding box center [873, 156] width 138 height 28
click at [779, 282] on button "Add Exemption" at bounding box center [798, 283] width 111 height 31
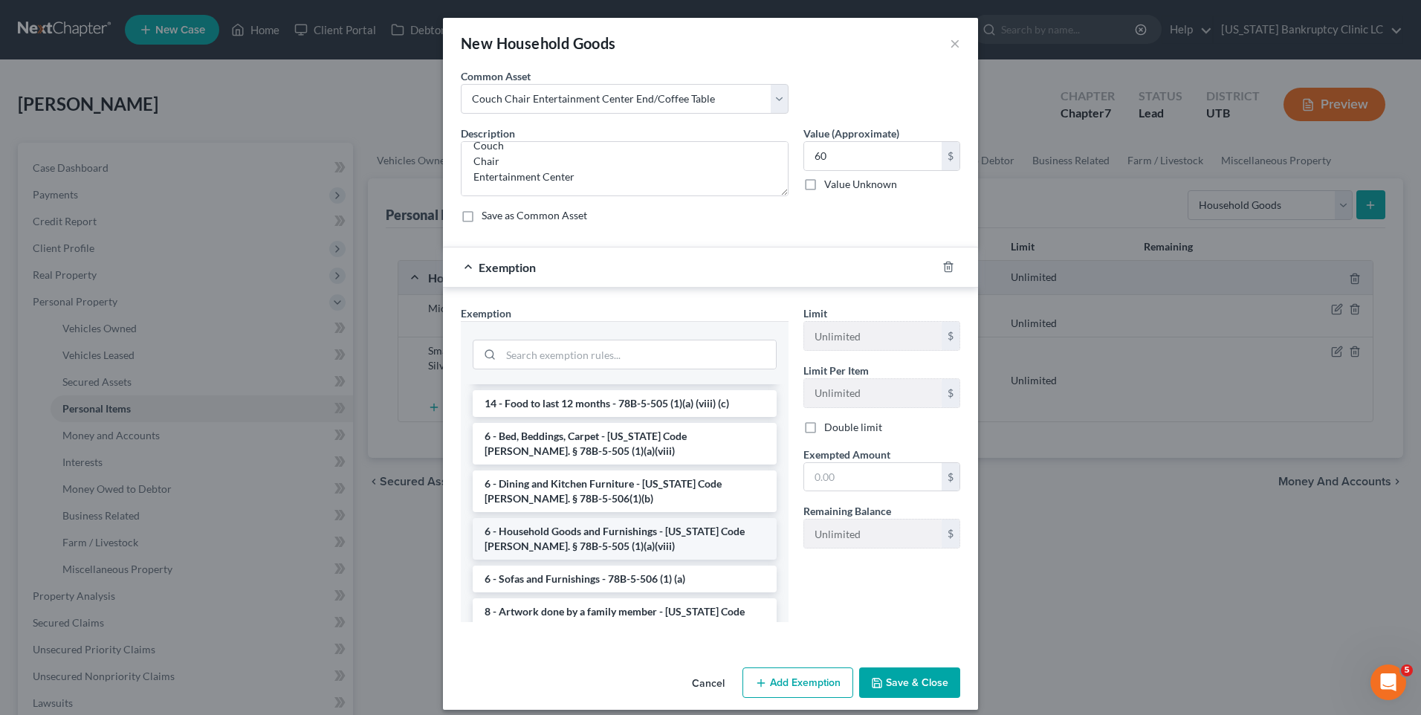
scroll to position [149, 0]
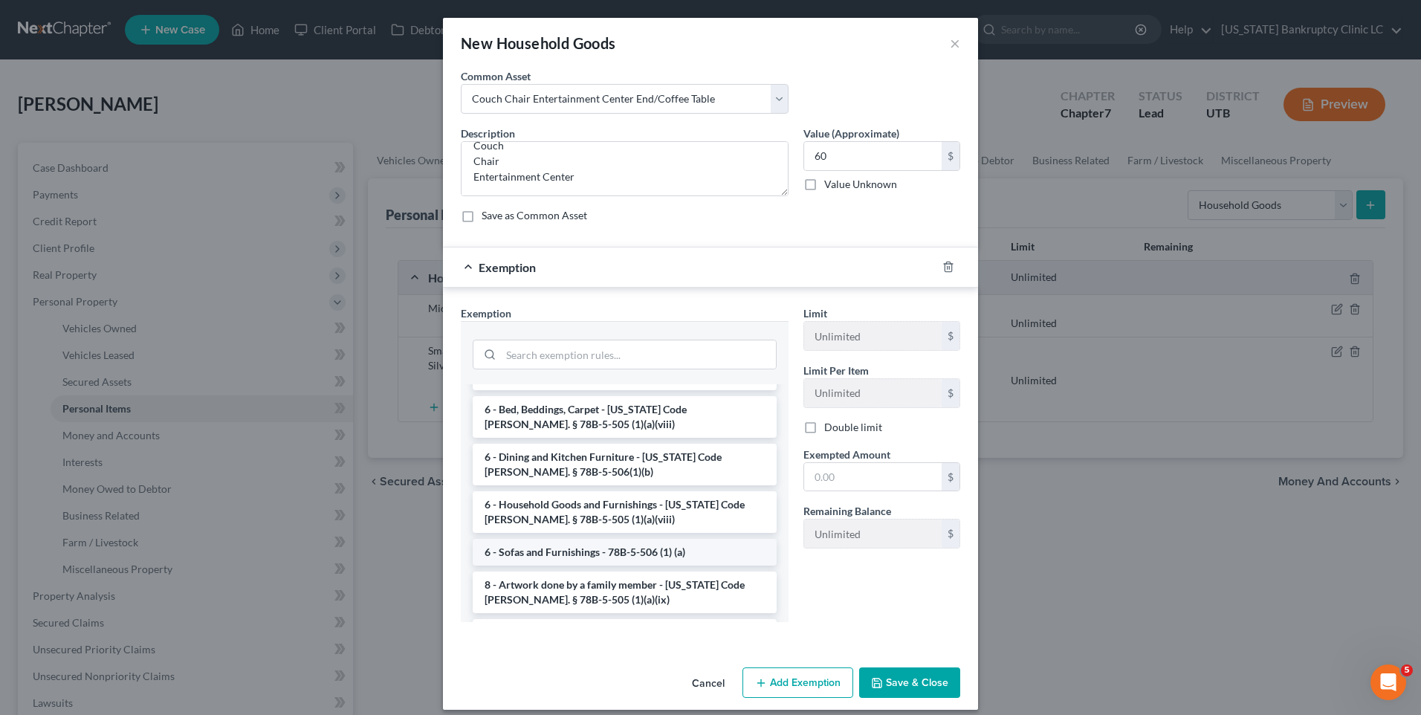
click at [563, 539] on li "6 - Sofas and Furnishings - 78B-5-506 (1) (a)" at bounding box center [625, 552] width 304 height 27
drag, startPoint x: 563, startPoint y: 536, endPoint x: 618, endPoint y: 517, distance: 57.4
click at [563, 536] on div "Exemption Set must be selected for CA. Exemption * --View All or Create New-- 1…" at bounding box center [624, 470] width 343 height 329
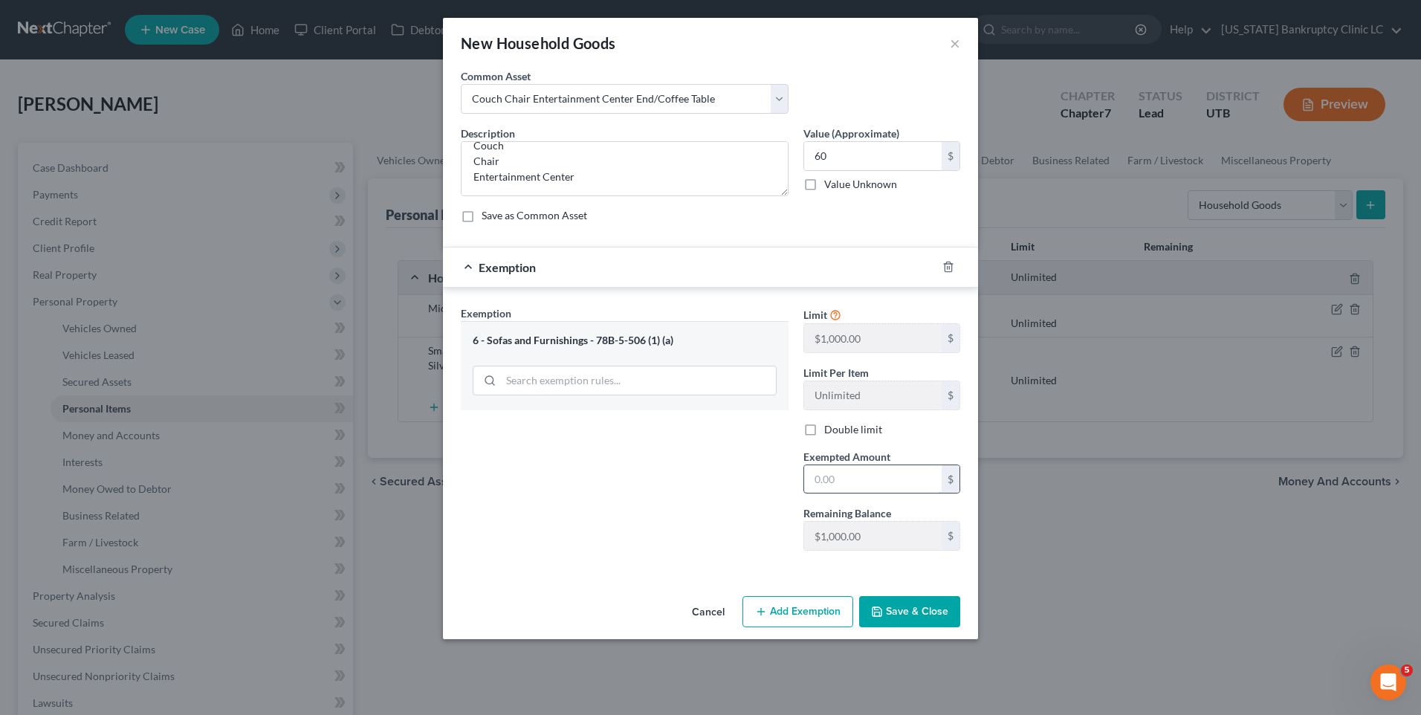
drag, startPoint x: 831, startPoint y: 470, endPoint x: 838, endPoint y: 471, distance: 7.5
click at [831, 471] on input "text" at bounding box center [873, 479] width 138 height 28
click at [554, 491] on div "Exemption Set must be selected for CA. Exemption * 6 - Sofas and Furnishings - …" at bounding box center [624, 434] width 343 height 257
click at [925, 606] on button "Save & Close" at bounding box center [909, 611] width 101 height 31
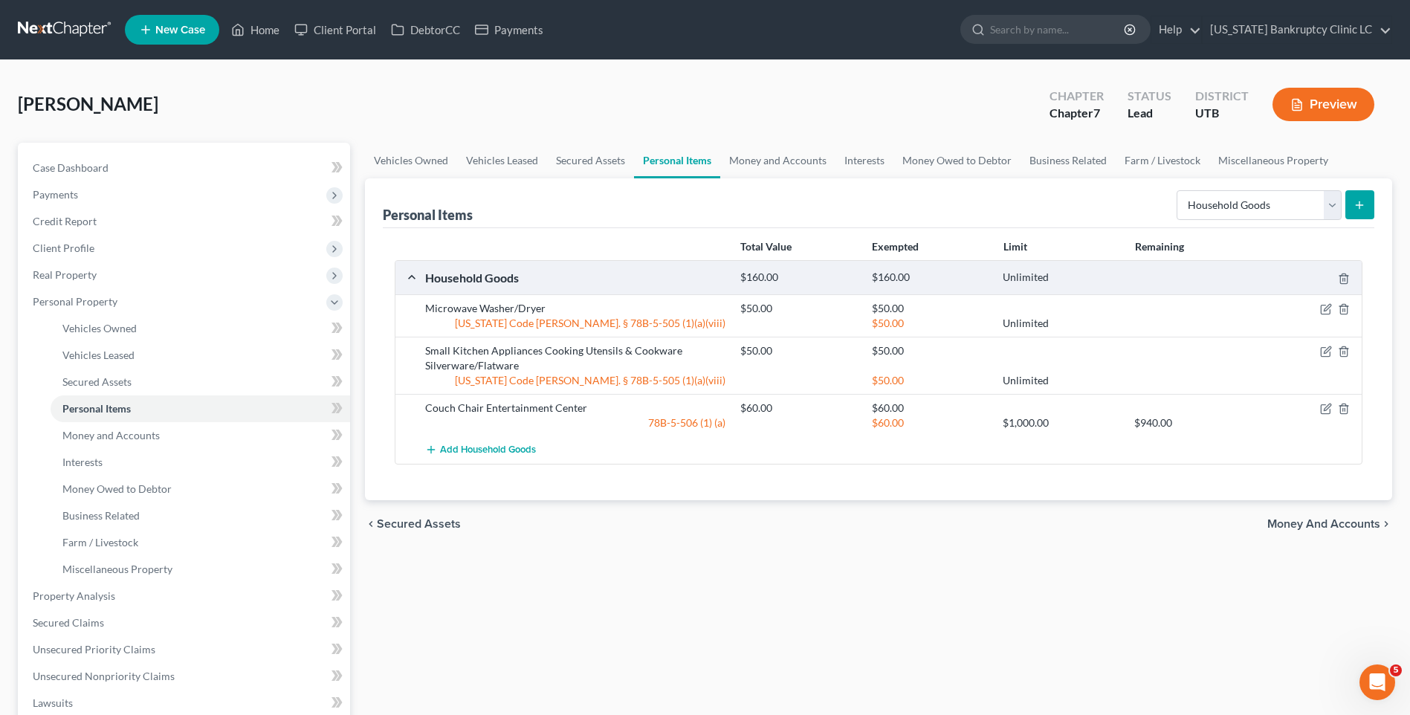
click at [1359, 201] on icon "submit" at bounding box center [1360, 205] width 12 height 12
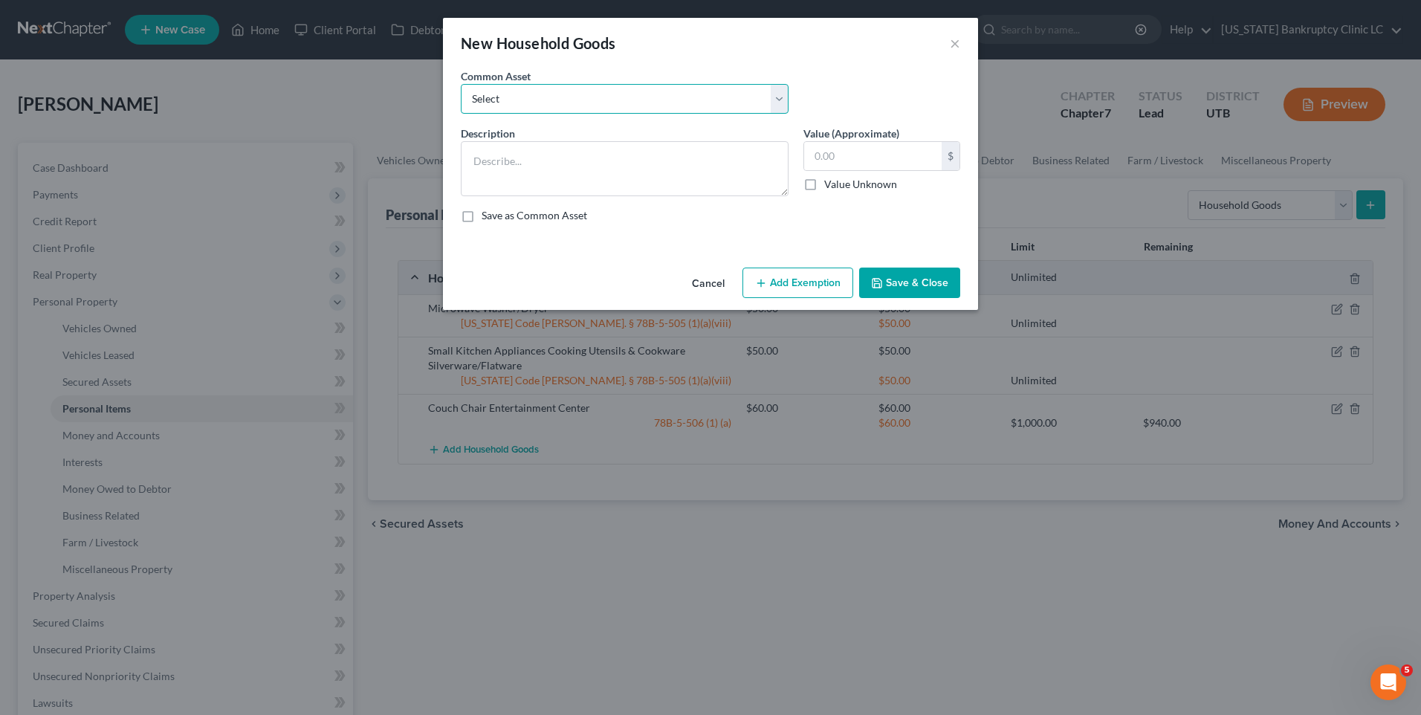
click at [569, 101] on select "Select Couch Chair Entertainment Center End/Coffee Table Stove/Cooking unit Sof…" at bounding box center [625, 99] width 328 height 30
click at [461, 84] on select "Select Couch Chair Entertainment Center End/Coffee Table Stove/Cooking unit Sof…" at bounding box center [625, 99] width 328 height 30
drag, startPoint x: 523, startPoint y: 145, endPoint x: 427, endPoint y: 129, distance: 97.3
click at [427, 129] on div "New Household Goods × An exemption set must first be selected from the Filing I…" at bounding box center [710, 357] width 1421 height 715
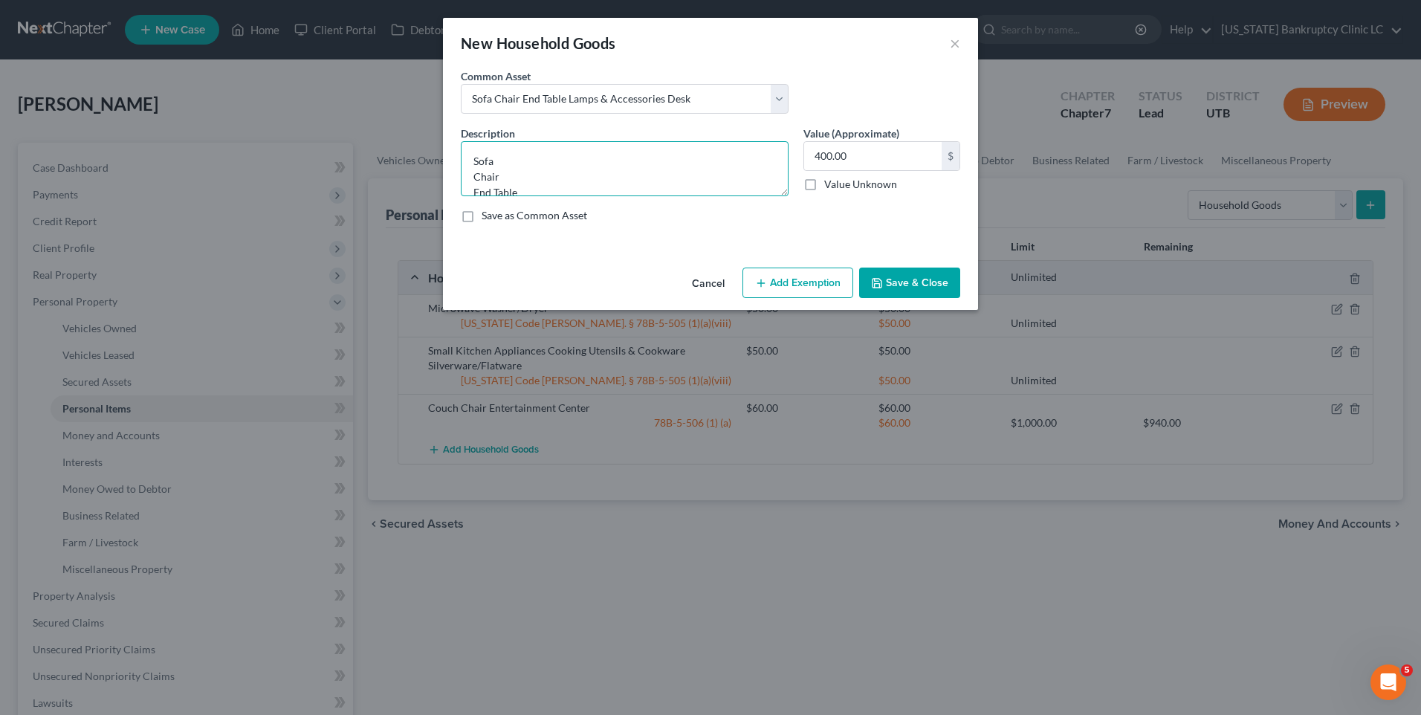
click at [520, 184] on textarea "Sofa Chair End Table Lamps & Accessories Desk" at bounding box center [625, 168] width 328 height 55
drag, startPoint x: 521, startPoint y: 187, endPoint x: 425, endPoint y: 129, distance: 112.4
click at [425, 129] on div "New Household Goods × An exemption set must first be selected from the Filing I…" at bounding box center [710, 357] width 1421 height 715
click at [839, 153] on input "400.00" at bounding box center [873, 156] width 138 height 28
click at [783, 285] on button "Add Exemption" at bounding box center [798, 283] width 111 height 31
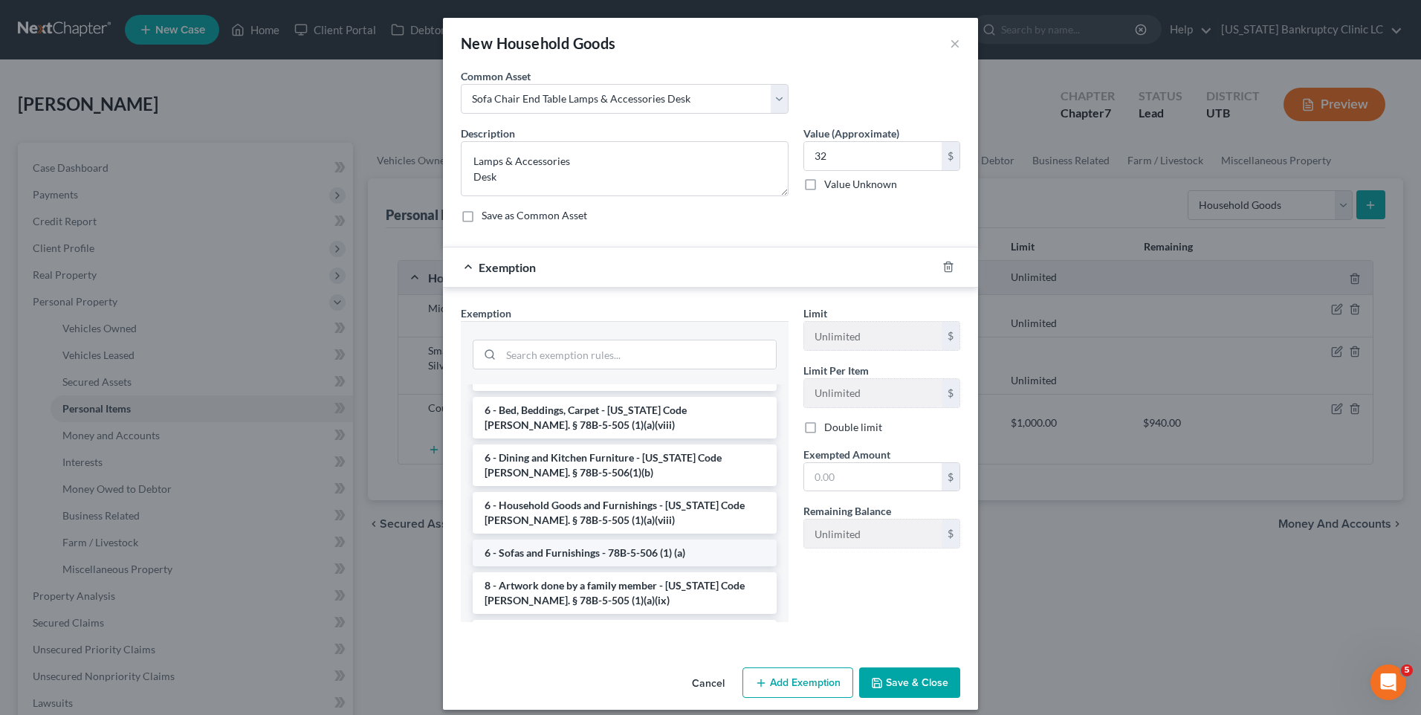
scroll to position [149, 0]
click at [544, 505] on li "6 - Household Goods and Furnishings - [US_STATE] Code [PERSON_NAME]. § 78B-5-50…" at bounding box center [625, 512] width 304 height 42
click at [544, 505] on div "Exemption Set must be selected for CA. Exemption * --View All or Create New-- 1…" at bounding box center [624, 470] width 343 height 329
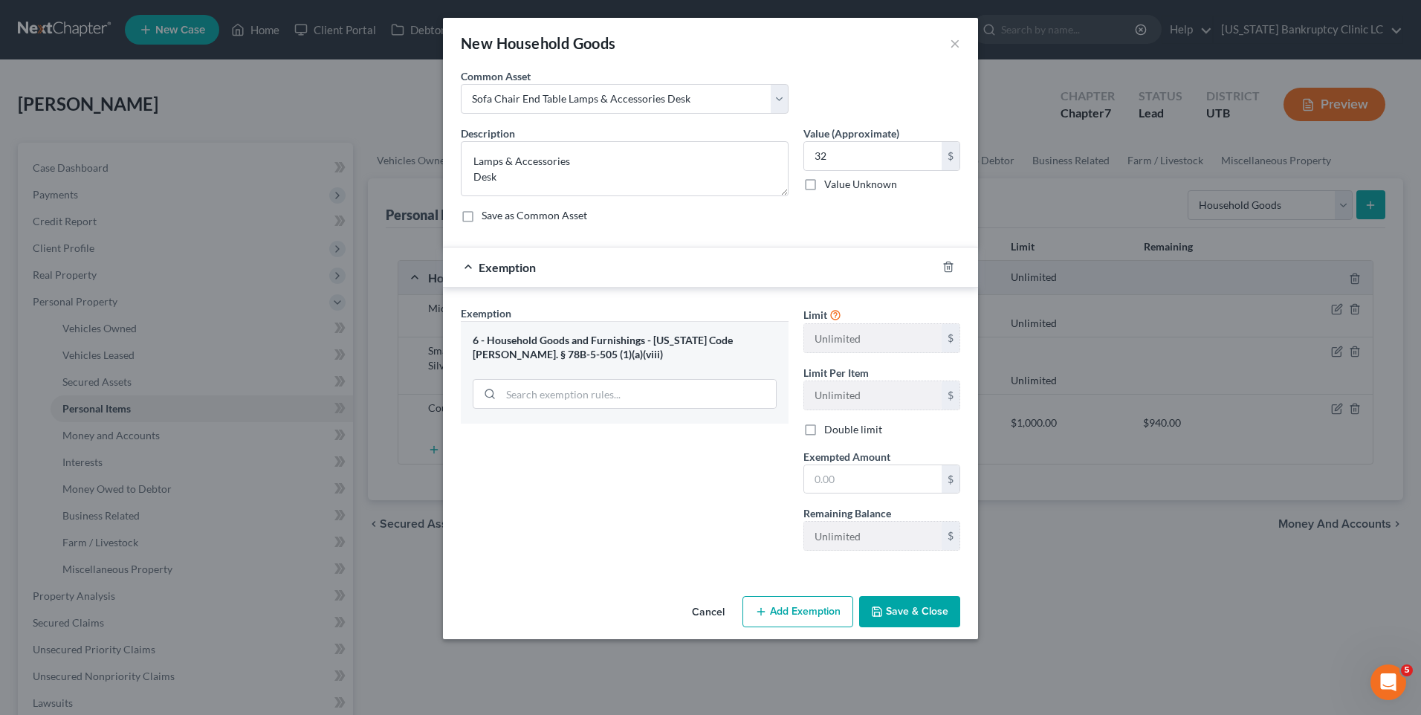
click at [540, 505] on div "Exemption Set must be selected for CA. Exemption * 6 - Household Goods and Furn…" at bounding box center [624, 434] width 343 height 257
click at [888, 479] on input "text" at bounding box center [873, 479] width 138 height 28
drag, startPoint x: 594, startPoint y: 531, endPoint x: 637, endPoint y: 537, distance: 43.4
click at [594, 531] on div "Exemption Set must be selected for CA. Exemption * 6 - Household Goods and Furn…" at bounding box center [624, 434] width 343 height 257
click at [926, 615] on button "Save & Close" at bounding box center [909, 611] width 101 height 31
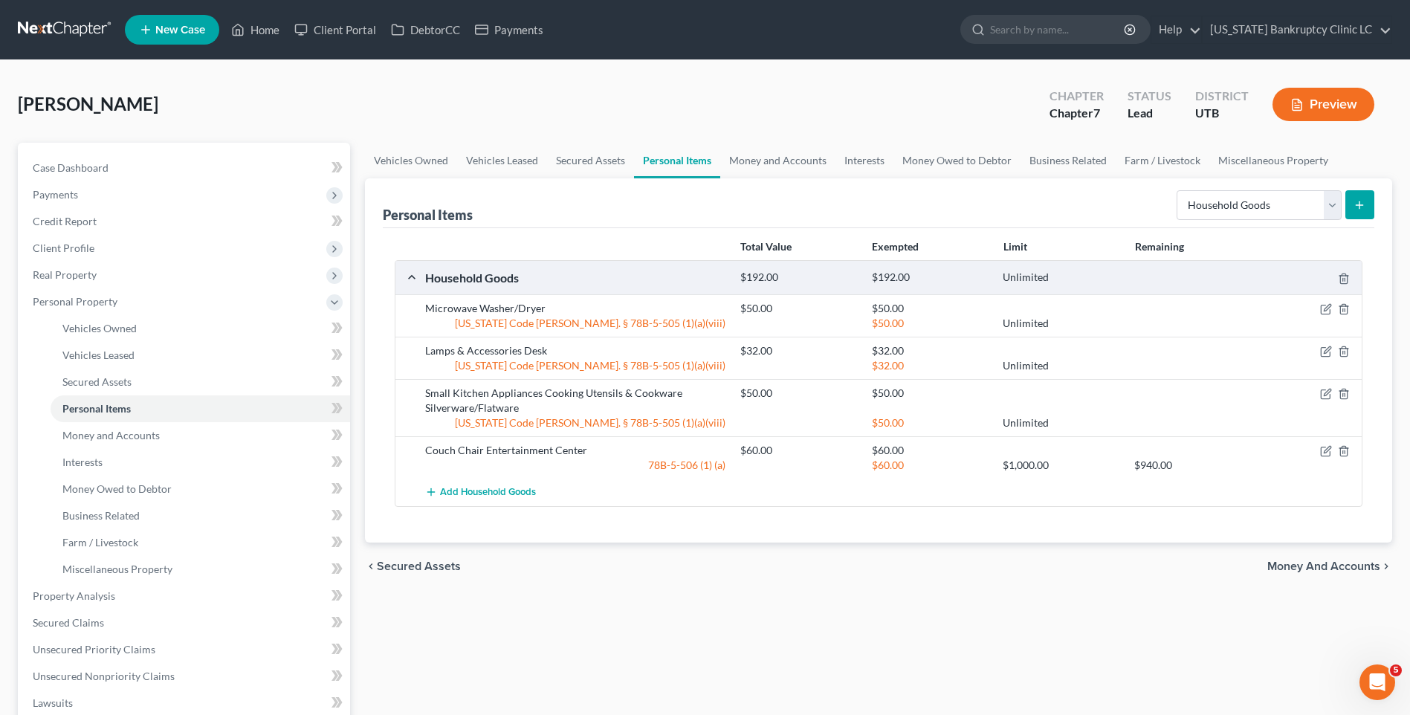
click at [1354, 207] on icon "submit" at bounding box center [1360, 205] width 12 height 12
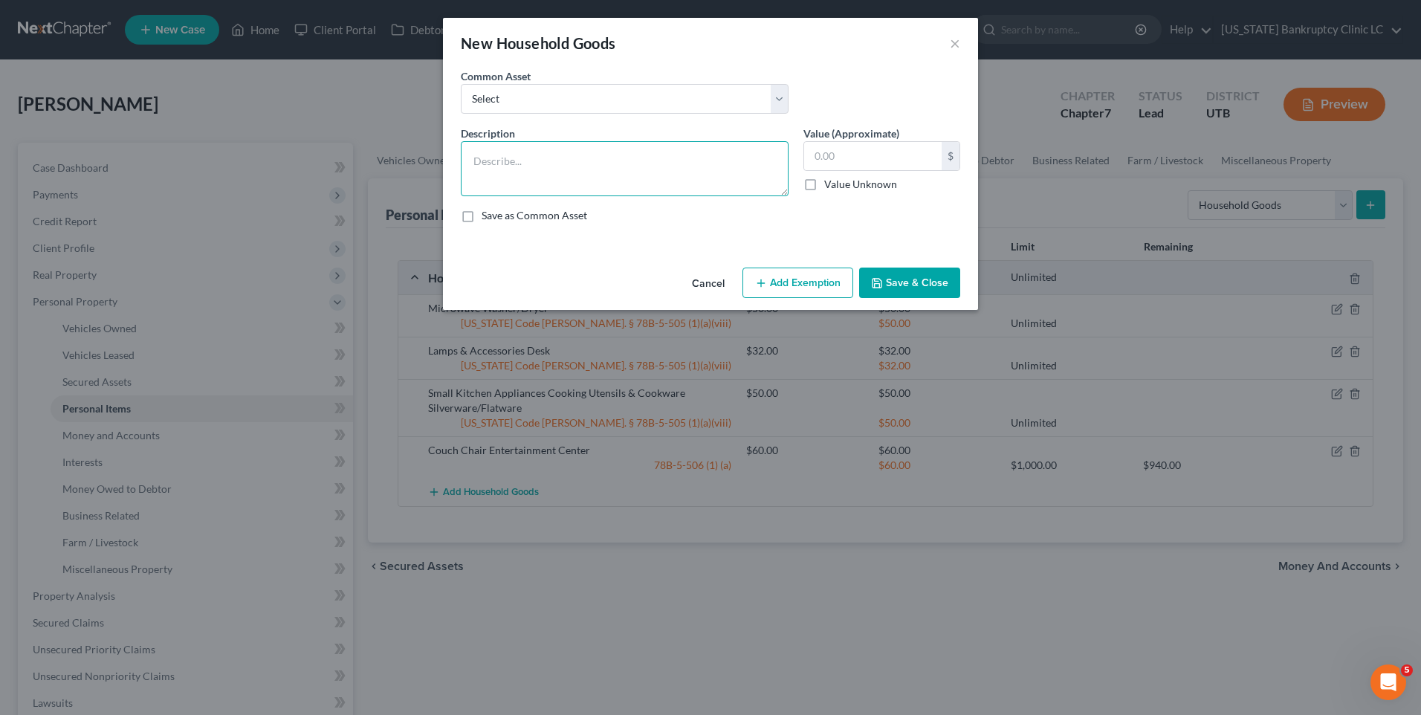
click at [514, 161] on textarea at bounding box center [625, 168] width 328 height 55
click at [553, 100] on select "Select Couch Chair Entertainment Center End/Coffee Table Stove/Cooking unit Sof…" at bounding box center [625, 99] width 328 height 30
click at [461, 84] on select "Select Couch Chair Entertainment Center End/Coffee Table Stove/Cooking unit Sof…" at bounding box center [625, 99] width 328 height 30
click at [873, 151] on input "550.00" at bounding box center [873, 156] width 138 height 28
click at [808, 279] on button "Add Exemption" at bounding box center [798, 283] width 111 height 31
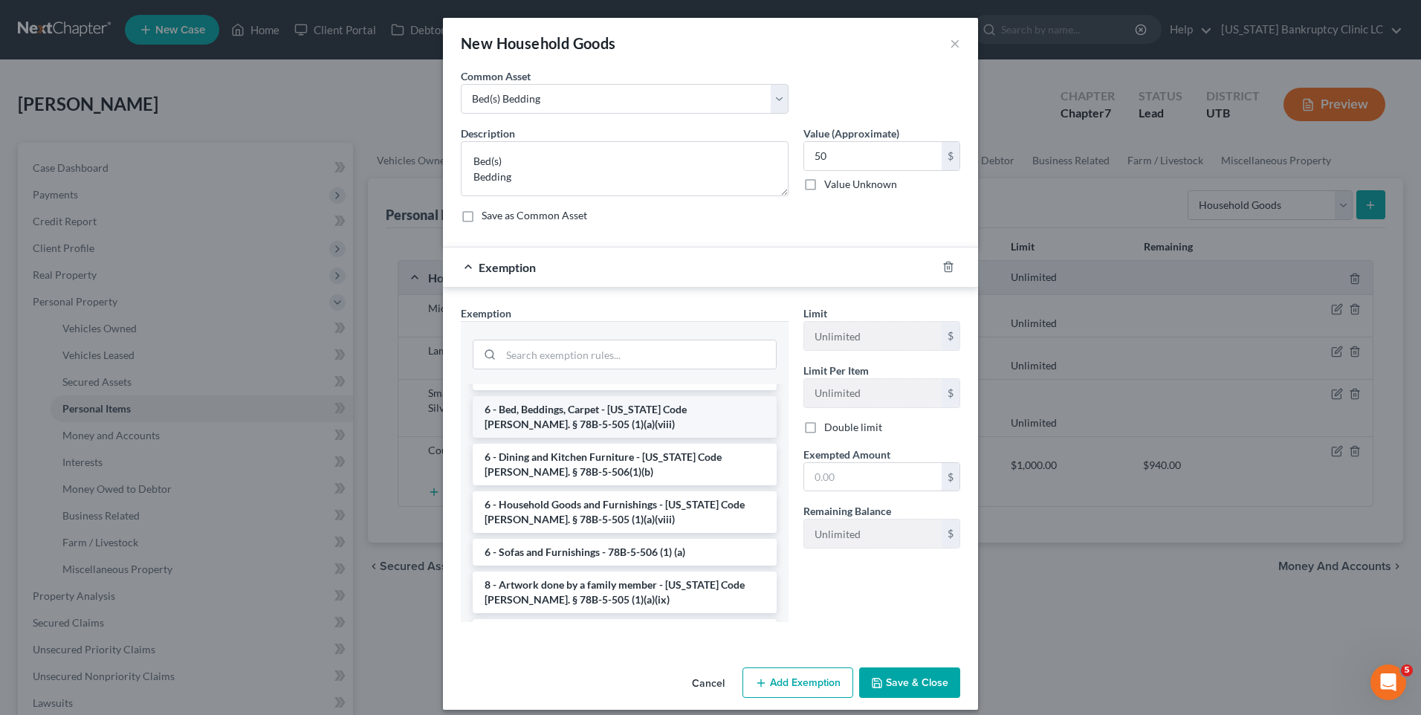
click at [555, 405] on li "6 - Bed, Beddings, Carpet - [US_STATE] Code [PERSON_NAME]. § 78B-5-505 (1)(a)(v…" at bounding box center [625, 417] width 304 height 42
click at [555, 384] on div at bounding box center [625, 352] width 328 height 63
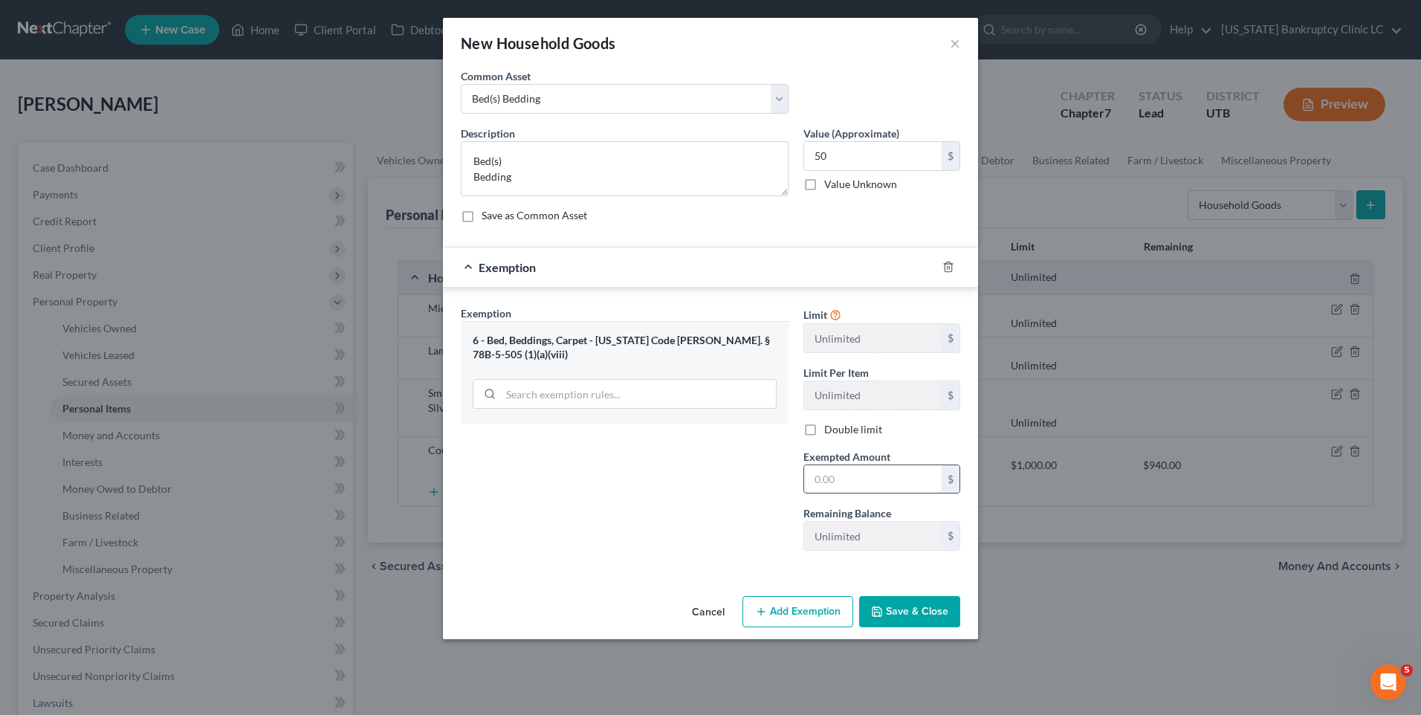
drag, startPoint x: 849, startPoint y: 471, endPoint x: 855, endPoint y: 478, distance: 9.0
click at [848, 471] on input "text" at bounding box center [873, 479] width 138 height 28
click at [633, 443] on div "Exemption Set must be selected for CA. Exemption * 6 - Bed, Beddings, Carpet - …" at bounding box center [624, 434] width 343 height 257
click at [913, 623] on button "Save & Close" at bounding box center [909, 611] width 101 height 31
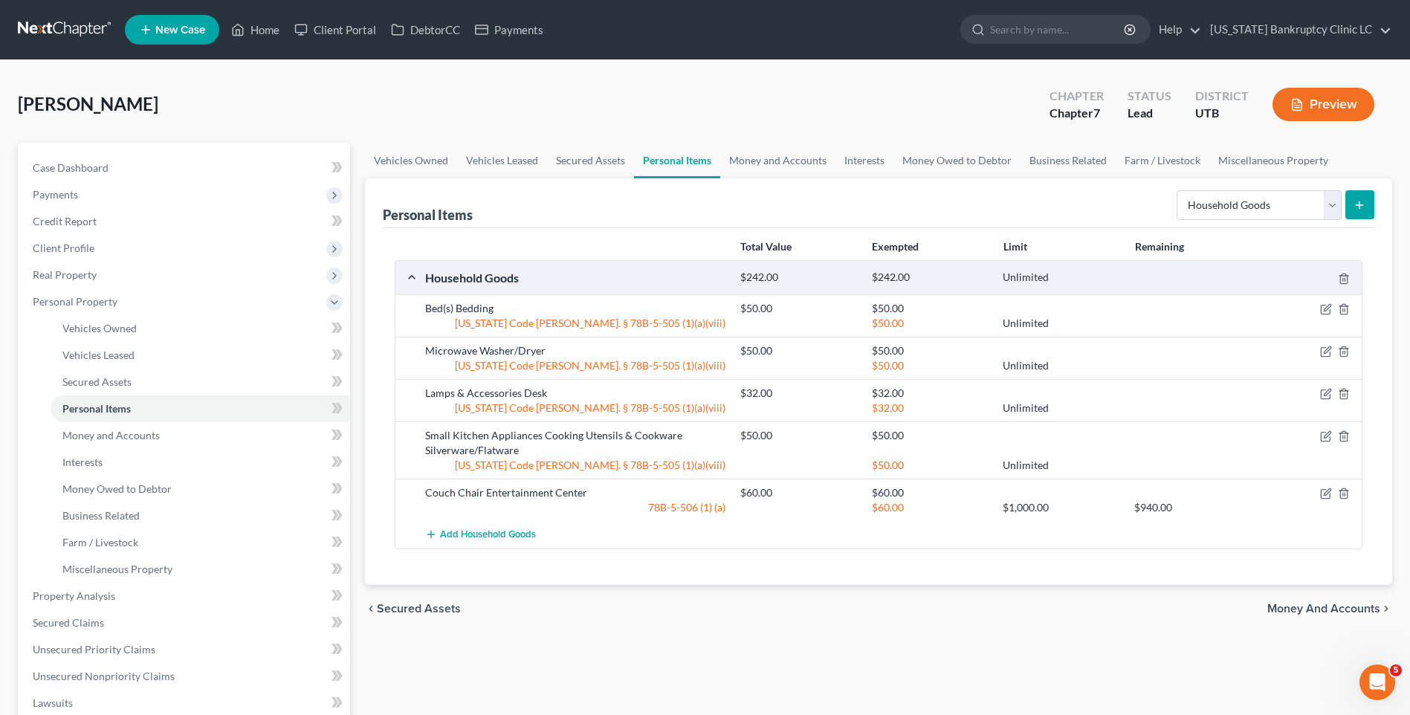
drag, startPoint x: 1365, startPoint y: 207, endPoint x: 1353, endPoint y: 210, distance: 12.5
click at [1353, 210] on button "submit" at bounding box center [1359, 204] width 29 height 29
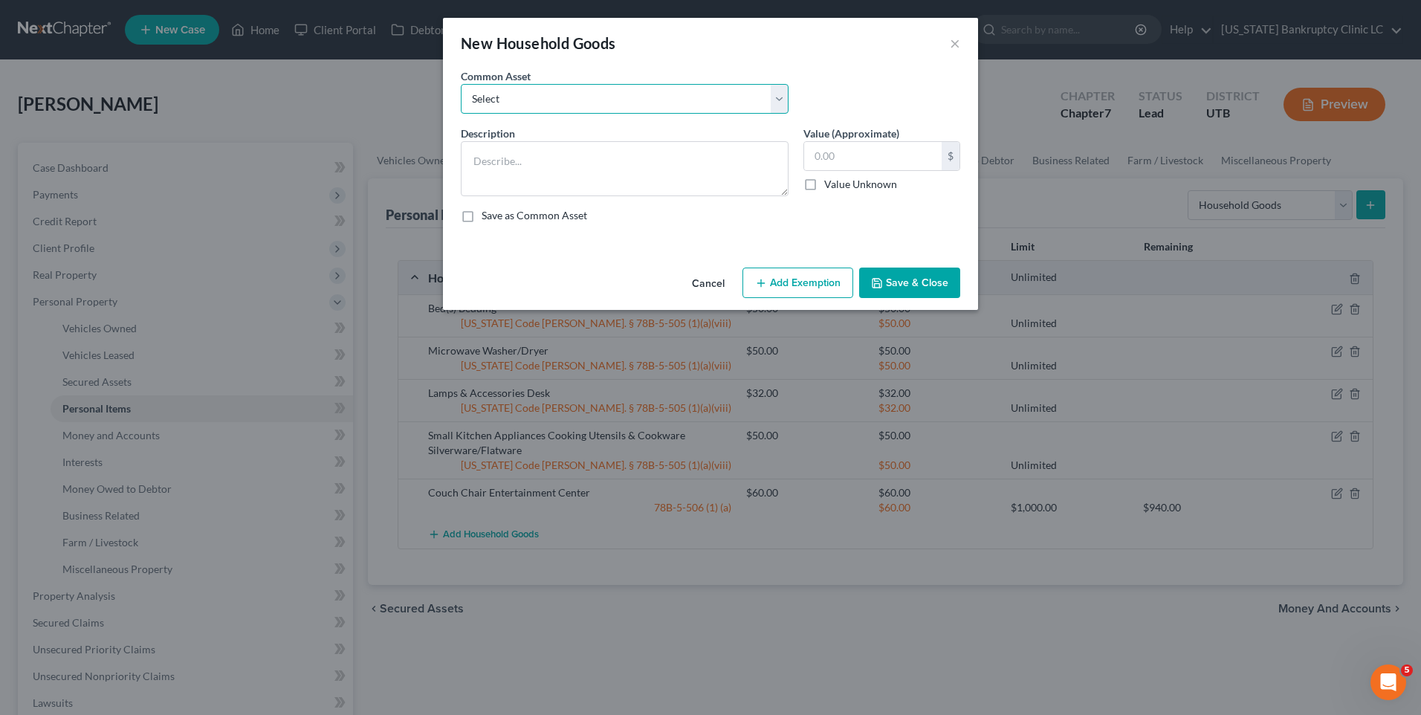
click at [569, 85] on select "Select Couch Chair Entertainment Center End/Coffee Table Stove/Cooking unit Sof…" at bounding box center [625, 99] width 328 height 30
click at [461, 84] on select "Select Couch Chair Entertainment Center End/Coffee Table Stove/Cooking unit Sof…" at bounding box center [625, 99] width 328 height 30
click at [890, 157] on input "210.00" at bounding box center [873, 156] width 138 height 28
click at [801, 286] on button "Add Exemption" at bounding box center [798, 283] width 111 height 31
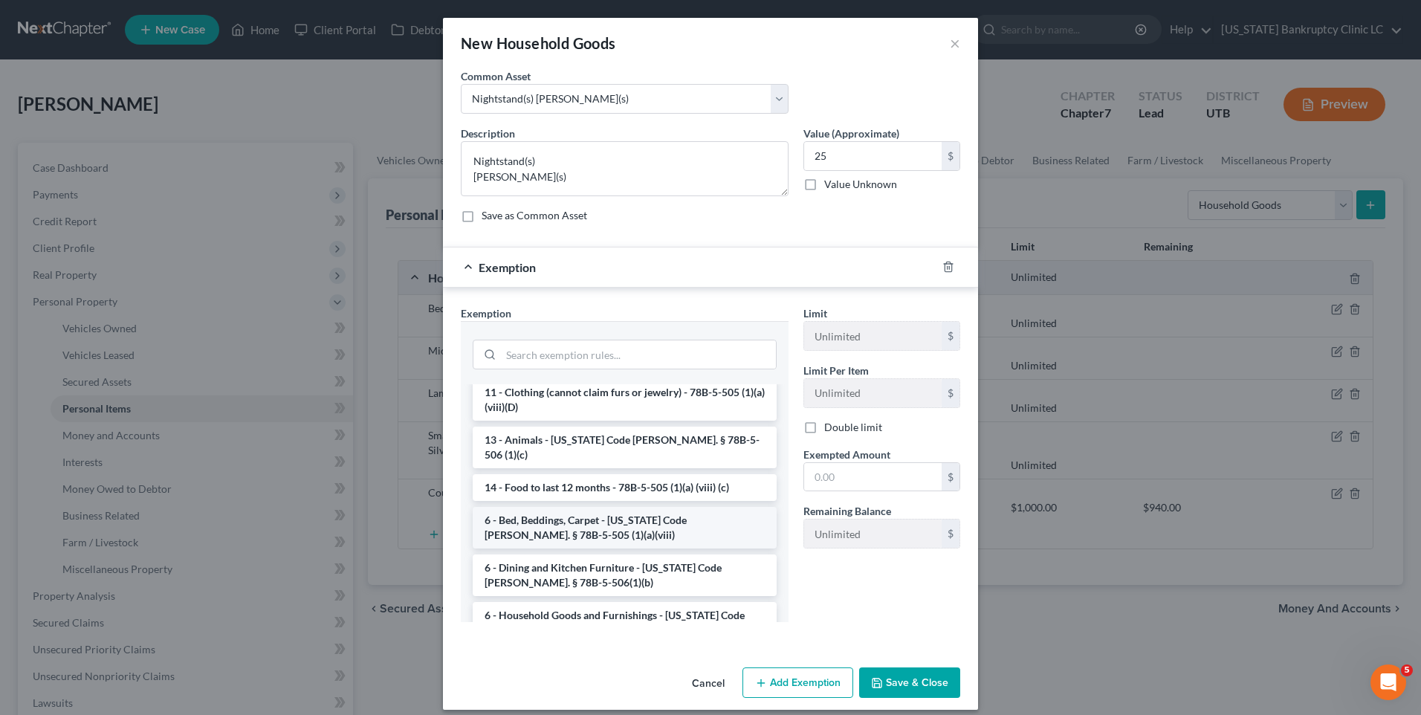
scroll to position [74, 0]
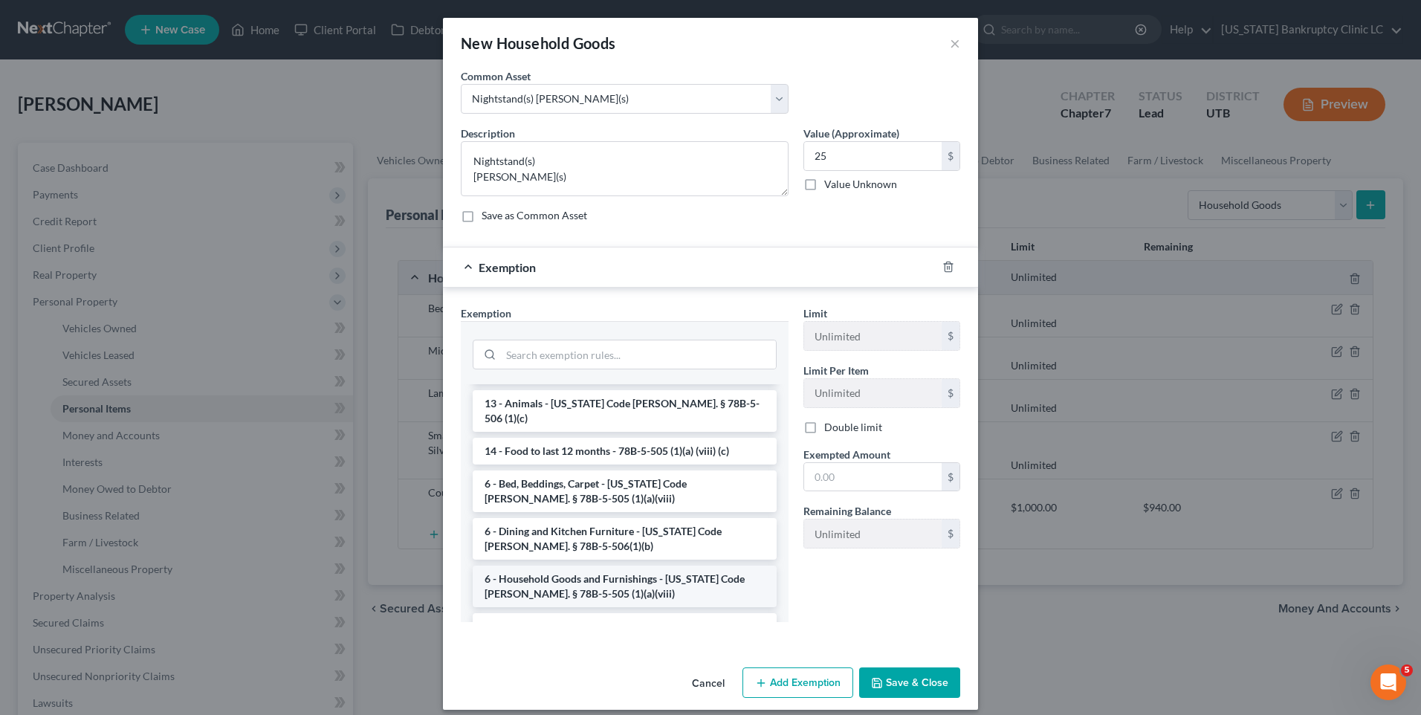
click at [559, 575] on li "6 - Household Goods and Furnishings - [US_STATE] Code [PERSON_NAME]. § 78B-5-50…" at bounding box center [625, 587] width 304 height 42
click at [559, 575] on div "Exemption Set must be selected for CA. Exemption * --View All or Create New-- 1…" at bounding box center [710, 467] width 535 height 359
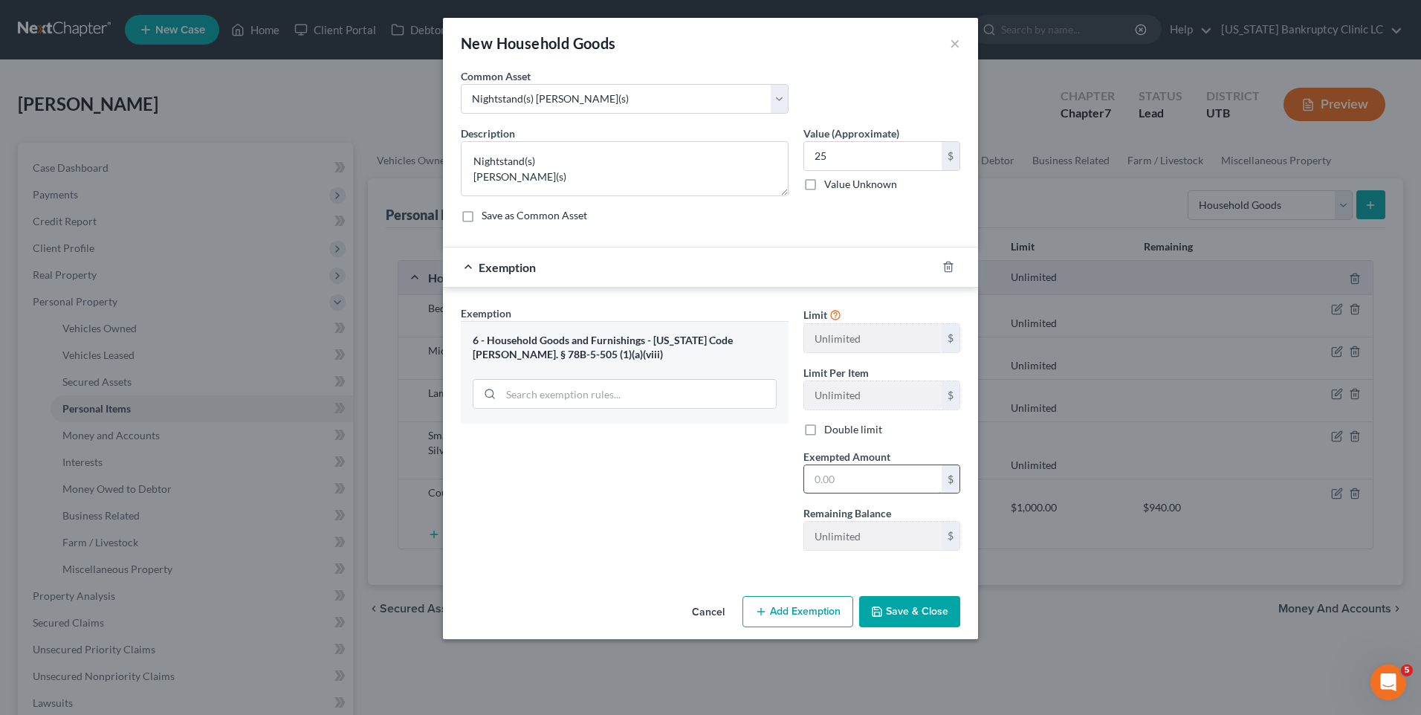
click at [850, 482] on input "text" at bounding box center [873, 479] width 138 height 28
click at [699, 542] on div "Exemption Set must be selected for CA. Exemption * 6 - Household Goods and Furn…" at bounding box center [624, 434] width 343 height 257
click at [895, 611] on button "Save & Close" at bounding box center [909, 611] width 101 height 31
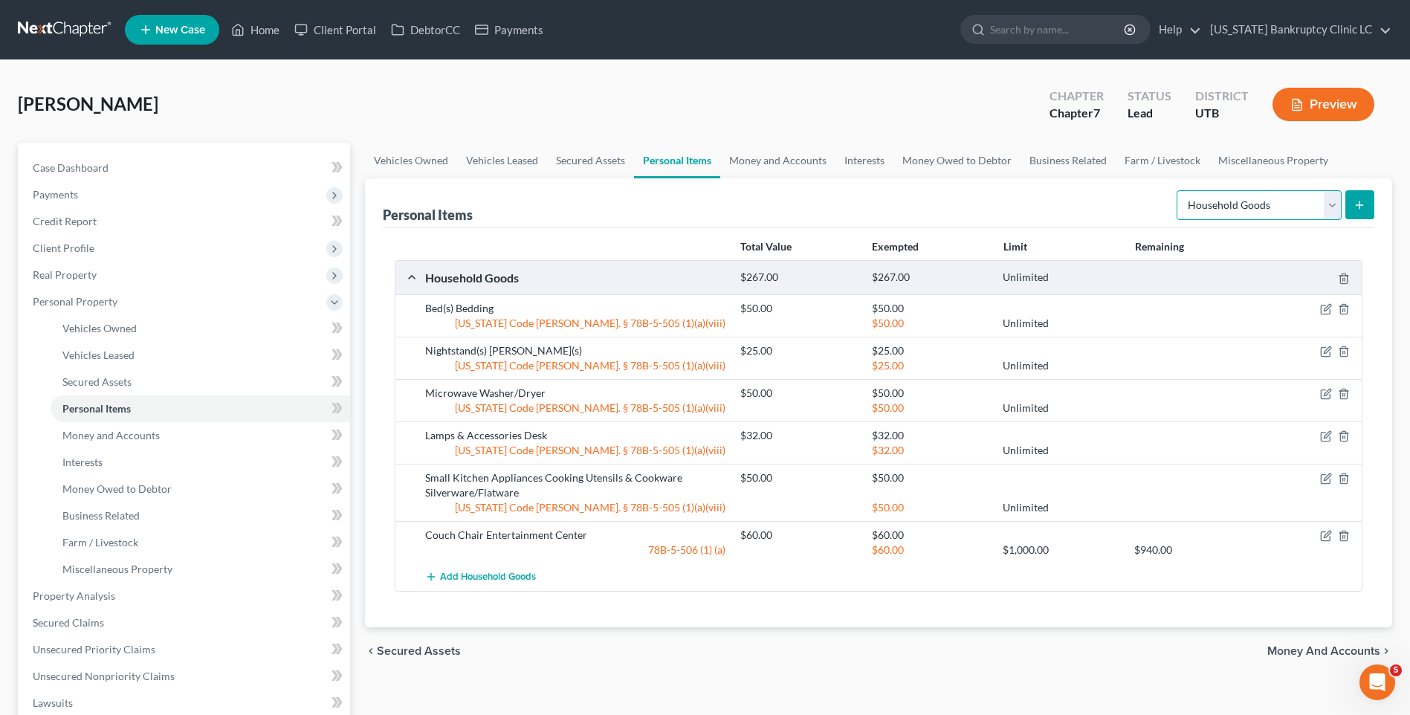
click at [1246, 202] on select "Select Item Type Clothing Collectibles Of Value Electronics Firearms Household …" at bounding box center [1259, 205] width 165 height 30
click at [1178, 190] on select "Select Item Type Clothing Collectibles Of Value Electronics Firearms Household …" at bounding box center [1259, 205] width 165 height 30
click at [1239, 218] on select "Select Item Type Clothing Collectibles Of Value Electronics Firearms Household …" at bounding box center [1259, 205] width 165 height 30
click at [1247, 207] on select "Select Item Type Clothing Collectibles Of Value Electronics Firearms Household …" at bounding box center [1259, 205] width 165 height 30
click at [1244, 207] on select "Select Item Type Clothing Collectibles Of Value Electronics Firearms Household …" at bounding box center [1259, 205] width 165 height 30
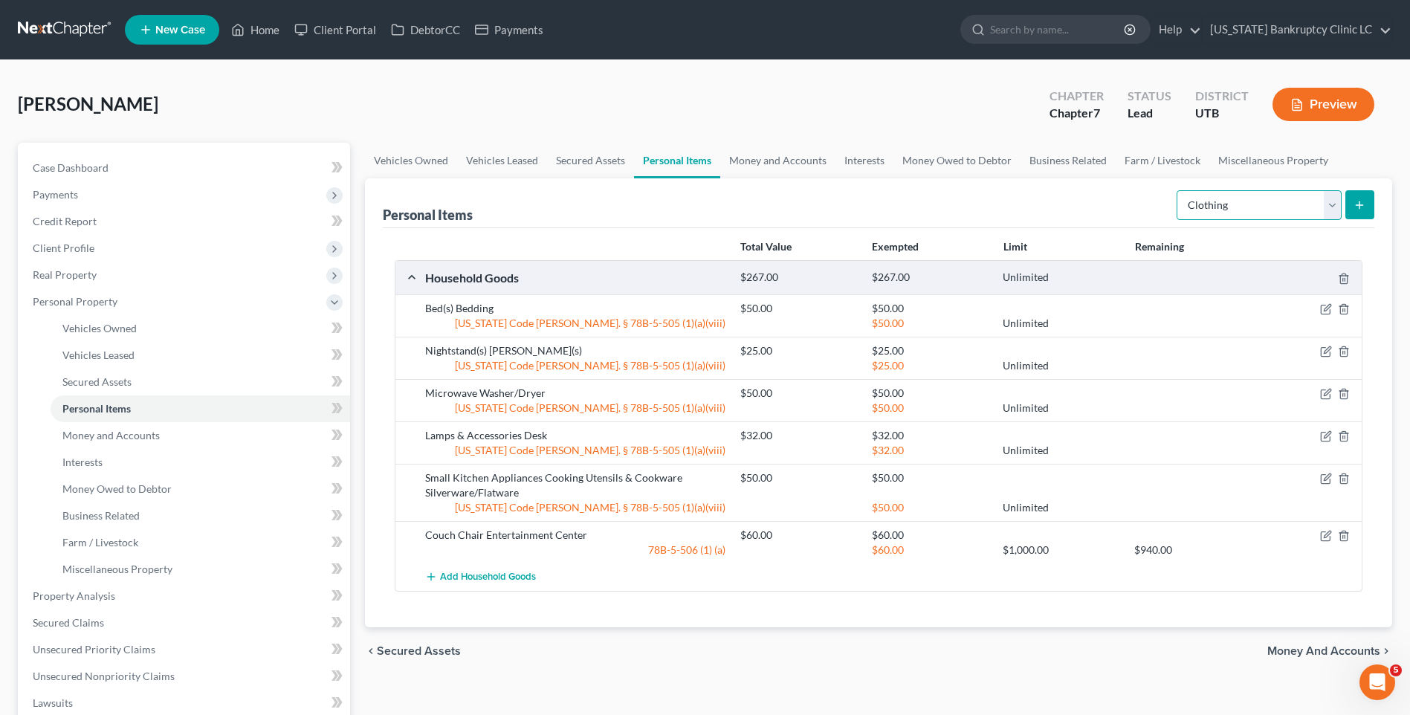
click at [1178, 190] on select "Select Item Type Clothing Collectibles Of Value Electronics Firearms Household …" at bounding box center [1259, 205] width 165 height 30
click at [1356, 204] on icon "submit" at bounding box center [1360, 205] width 12 height 12
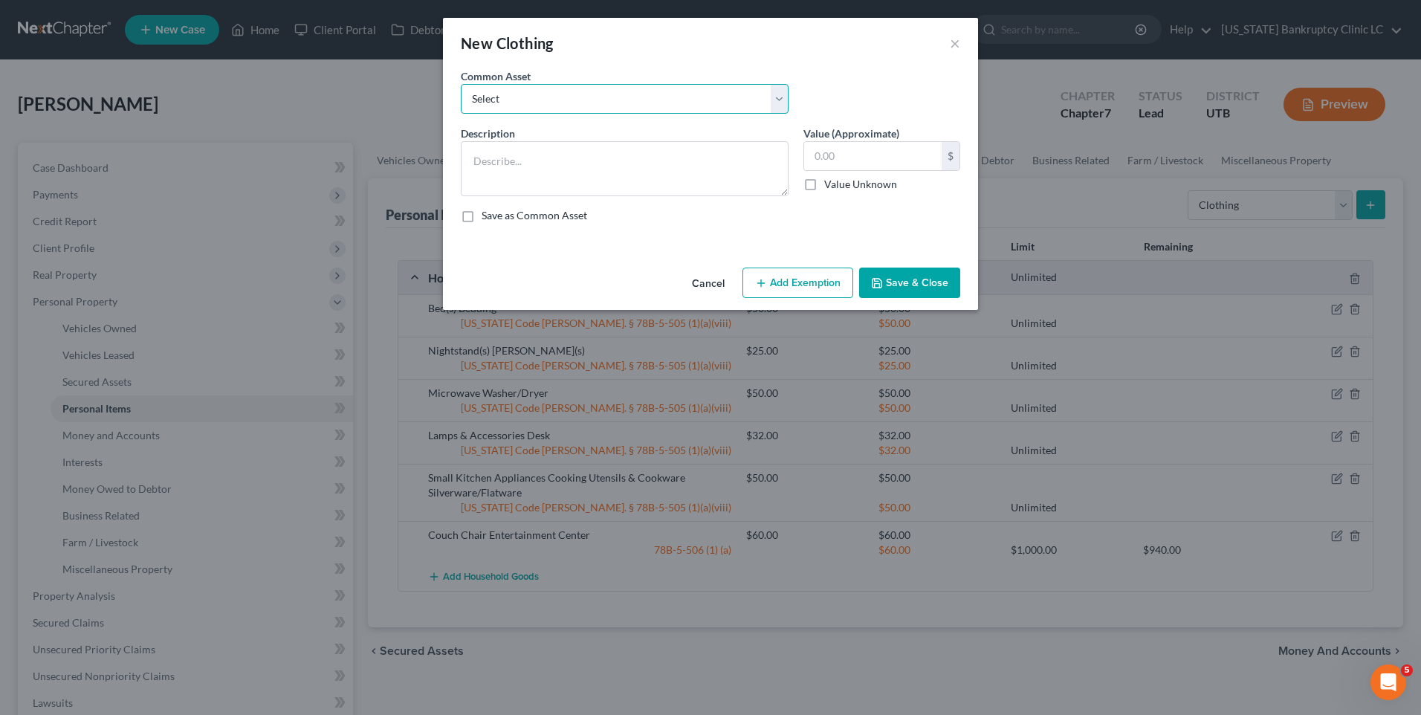
click at [594, 88] on select "Select All Clothing" at bounding box center [625, 99] width 328 height 30
click at [461, 84] on select "Select All Clothing" at bounding box center [625, 99] width 328 height 30
click at [881, 160] on input "500.00" at bounding box center [873, 156] width 138 height 28
click at [812, 282] on button "Add Exemption" at bounding box center [798, 283] width 111 height 31
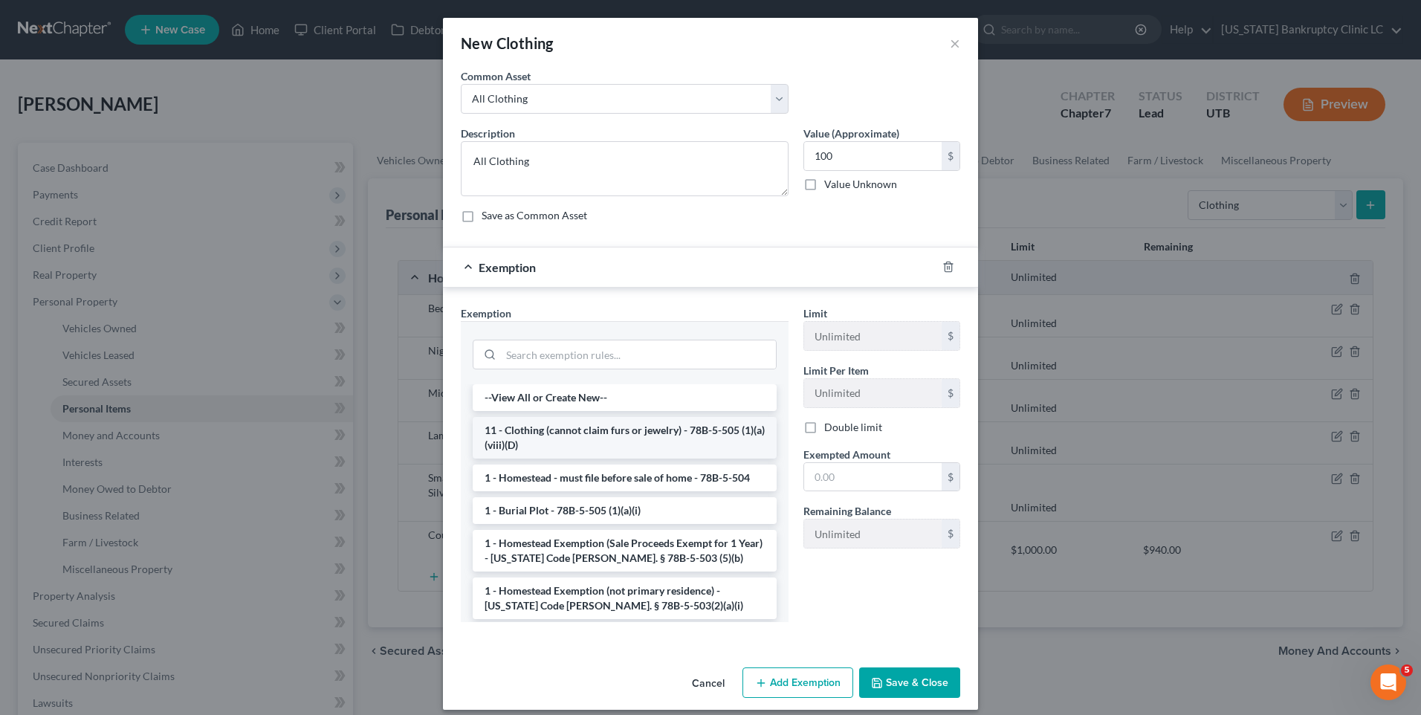
click at [581, 436] on li "11 - Clothing (cannot claim furs or jewelry) - 78B-5-505 (1)(a)(viii)(D)" at bounding box center [625, 438] width 304 height 42
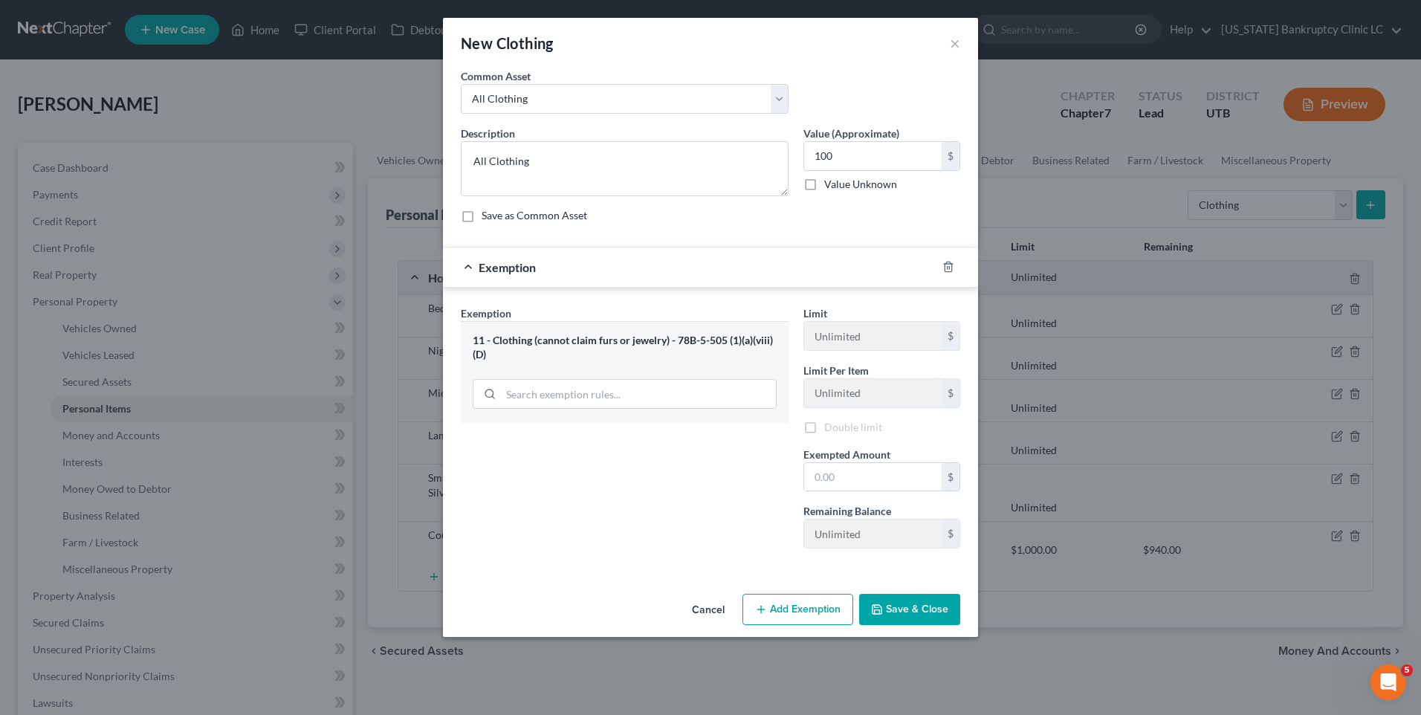
click at [581, 436] on div "Exemption Set must be selected for CA. Exemption * 11 - Clothing (cannot claim …" at bounding box center [624, 433] width 343 height 255
click at [842, 476] on input "text" at bounding box center [873, 479] width 138 height 28
click at [881, 610] on icon "button" at bounding box center [877, 612] width 12 height 12
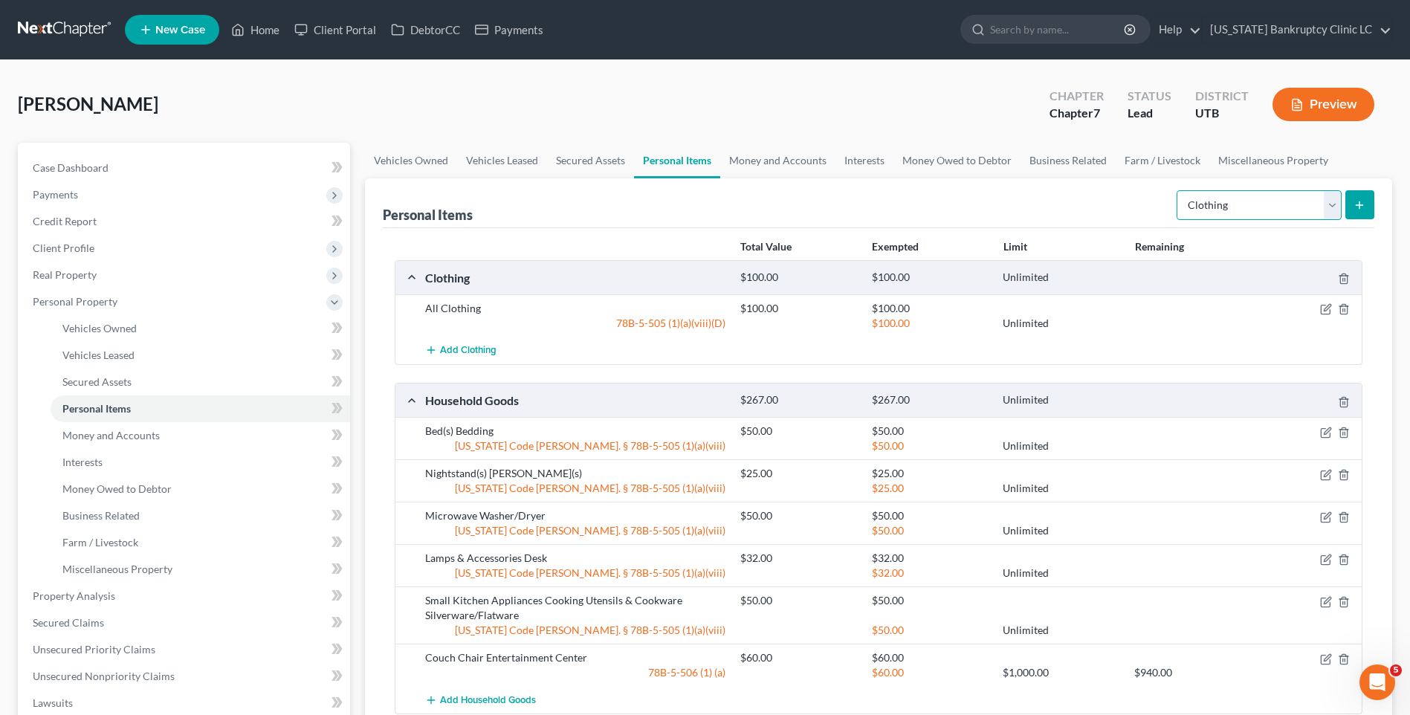
click at [1276, 205] on select "Select Item Type Clothing Collectibles Of Value Electronics Firearms Household …" at bounding box center [1259, 205] width 165 height 30
click at [1178, 190] on select "Select Item Type Clothing Collectibles Of Value Electronics Firearms Household …" at bounding box center [1259, 205] width 165 height 30
click at [1359, 207] on icon "submit" at bounding box center [1360, 205] width 12 height 12
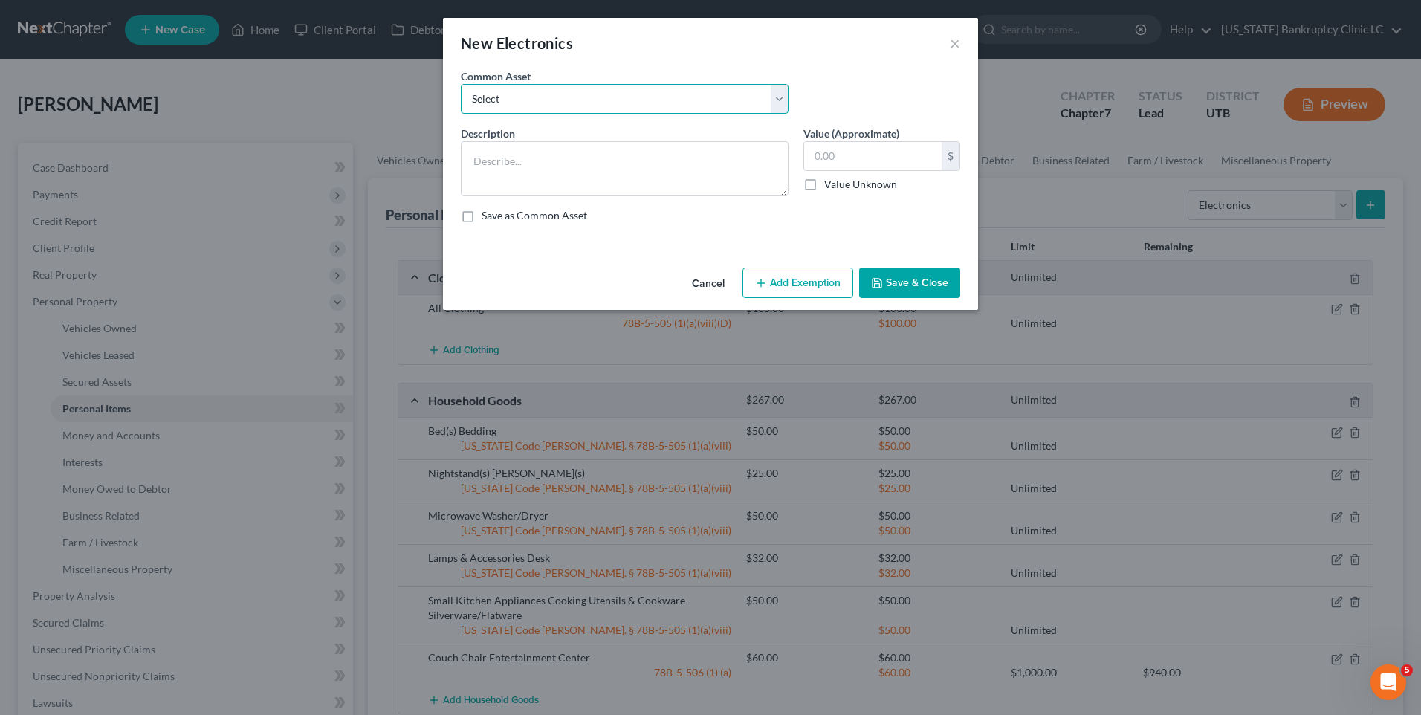
drag, startPoint x: 559, startPoint y: 100, endPoint x: 554, endPoint y: 107, distance: 9.1
click at [559, 100] on select "Select Television Tablet Computer Printer Cell Phone Gaming Console Smart Watch…" at bounding box center [625, 99] width 328 height 30
click at [461, 84] on select "Select Television Tablet Computer Printer Cell Phone Gaming Console Smart Watch…" at bounding box center [625, 99] width 328 height 30
drag, startPoint x: 478, startPoint y: 177, endPoint x: 436, endPoint y: 178, distance: 41.7
click at [438, 178] on div "New Electronics × An exemption set must first be selected from the Filing Infor…" at bounding box center [710, 357] width 1421 height 715
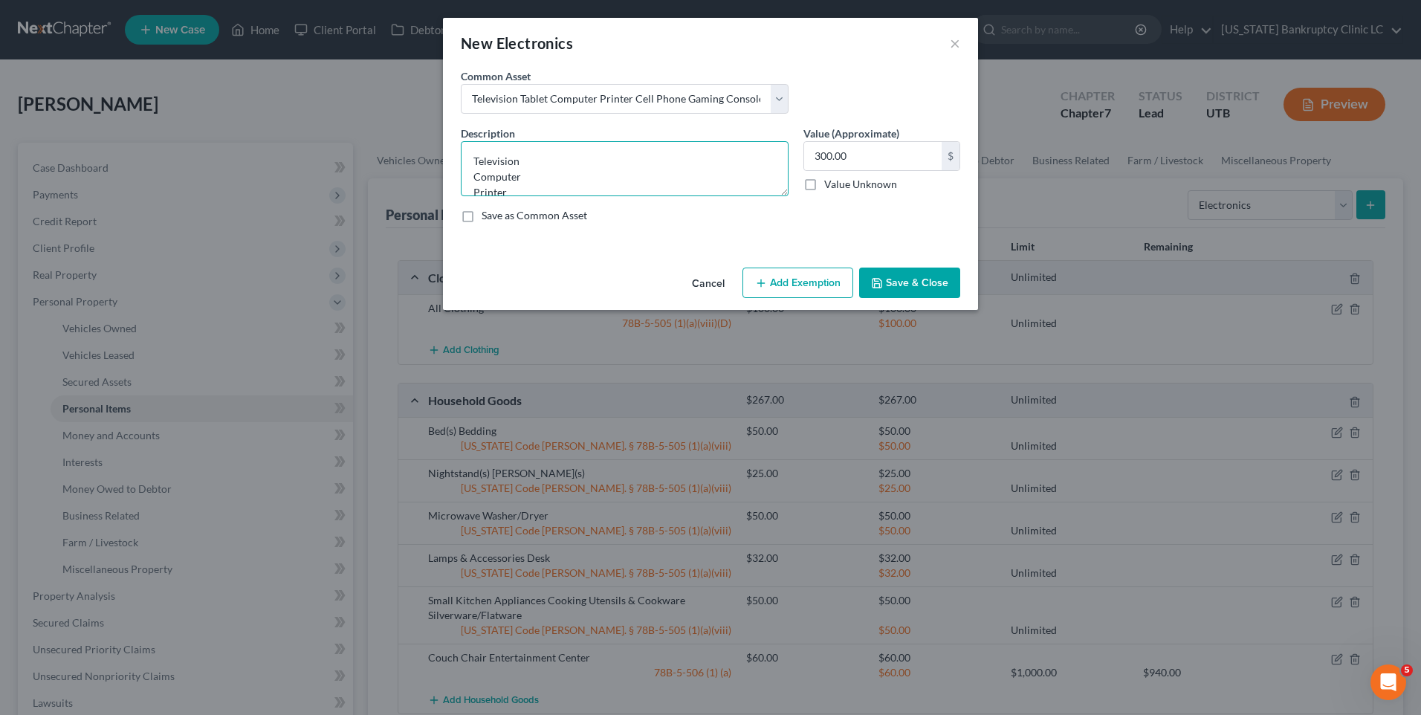
scroll to position [78, 0]
drag, startPoint x: 490, startPoint y: 174, endPoint x: 452, endPoint y: 164, distance: 39.1
click at [452, 164] on div "An exemption set must first be selected from the Filing Information section. Co…" at bounding box center [710, 164] width 535 height 193
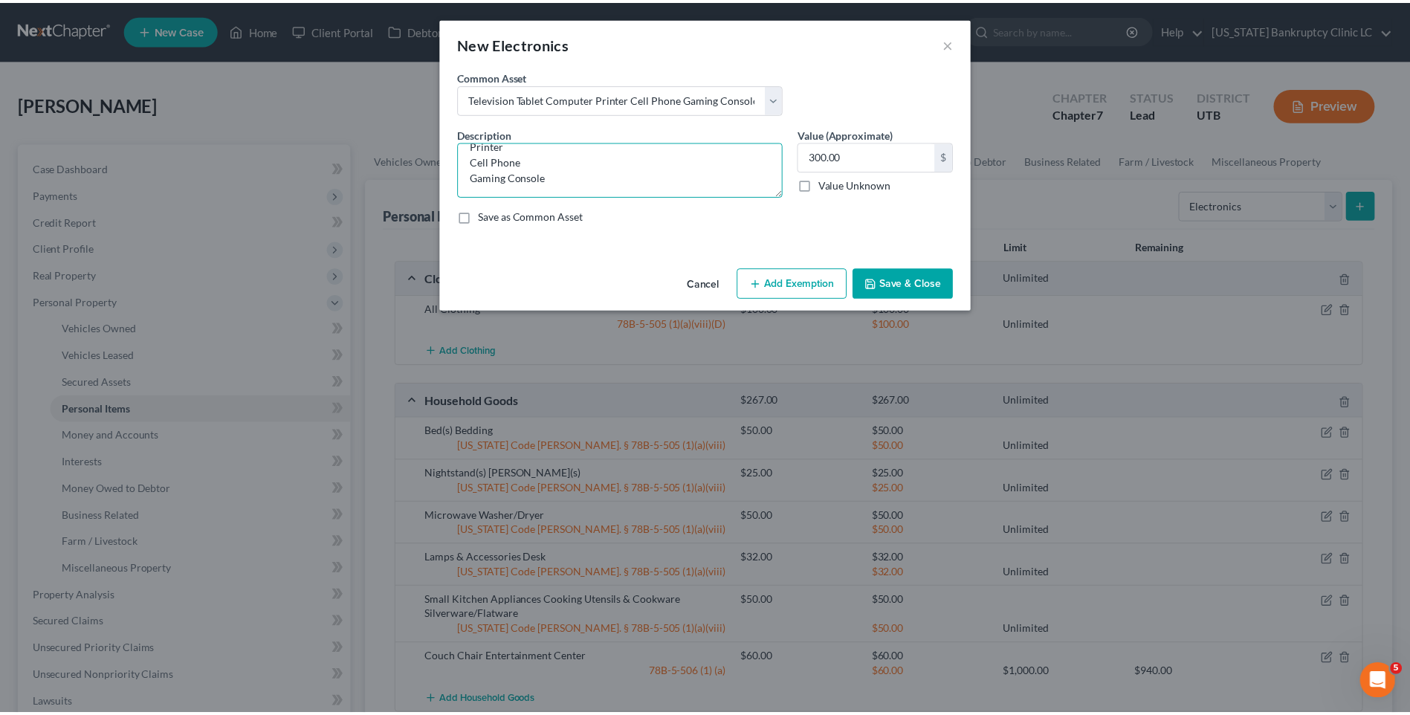
scroll to position [62, 0]
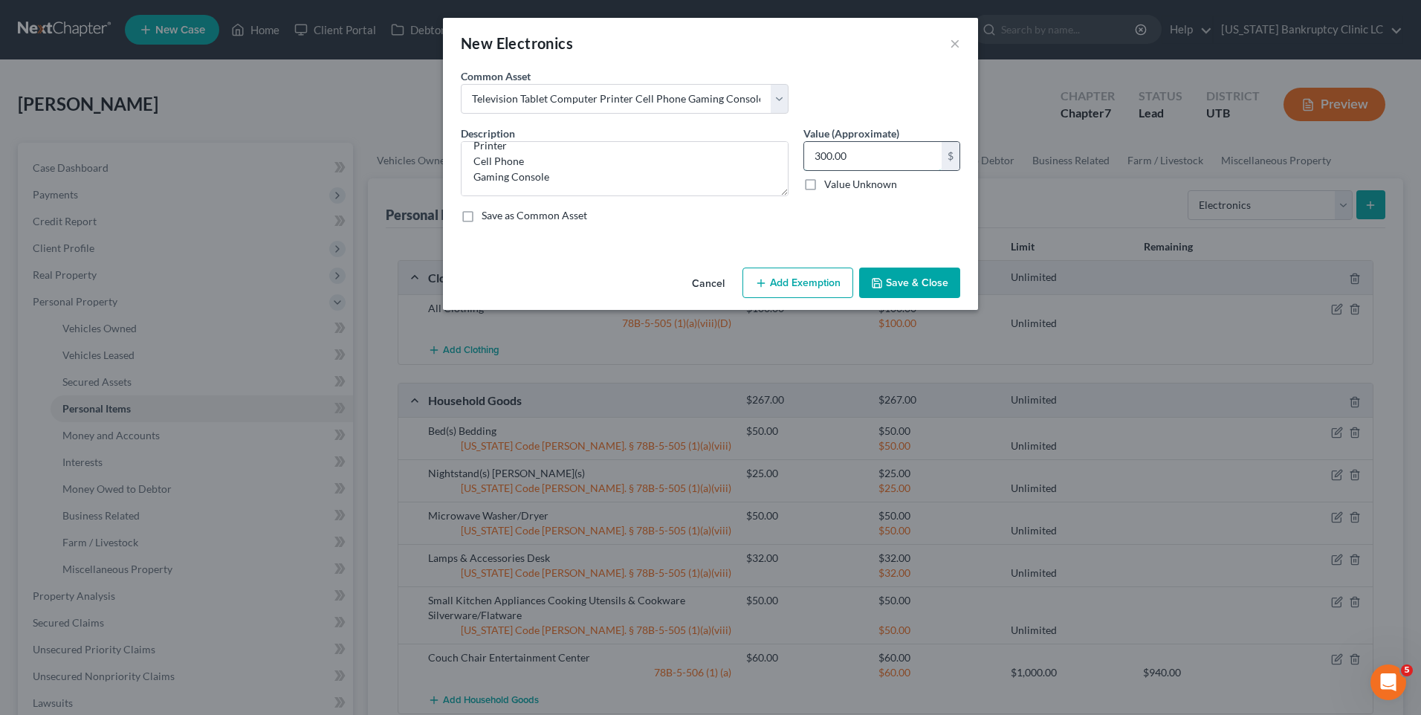
click at [864, 153] on input "300.00" at bounding box center [873, 156] width 138 height 28
click at [894, 287] on button "Save & Close" at bounding box center [909, 283] width 101 height 31
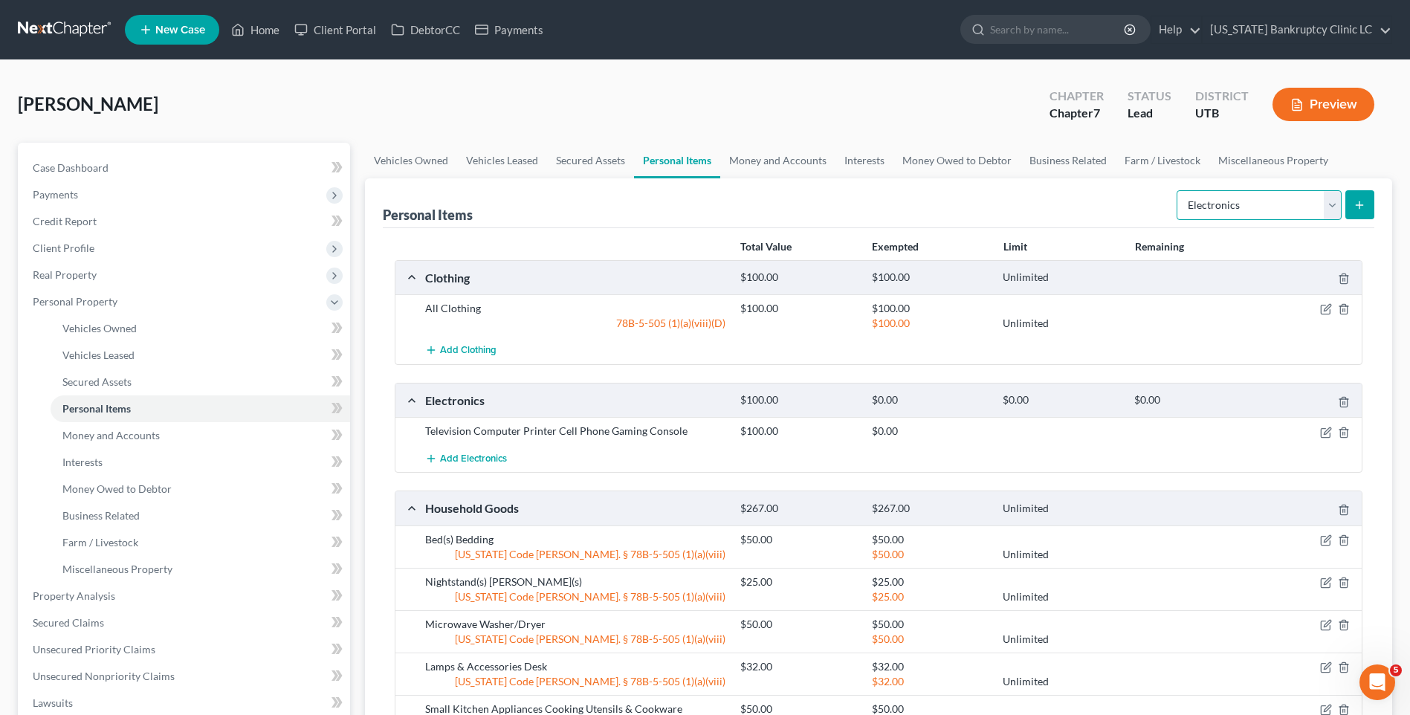
click at [1325, 190] on select "Select Item Type Clothing Collectibles Of Value Electronics Firearms Household …" at bounding box center [1259, 205] width 165 height 30
click at [1178, 190] on select "Select Item Type Clothing Collectibles Of Value Electronics Firearms Household …" at bounding box center [1259, 205] width 165 height 30
click at [1357, 213] on button "submit" at bounding box center [1359, 204] width 29 height 29
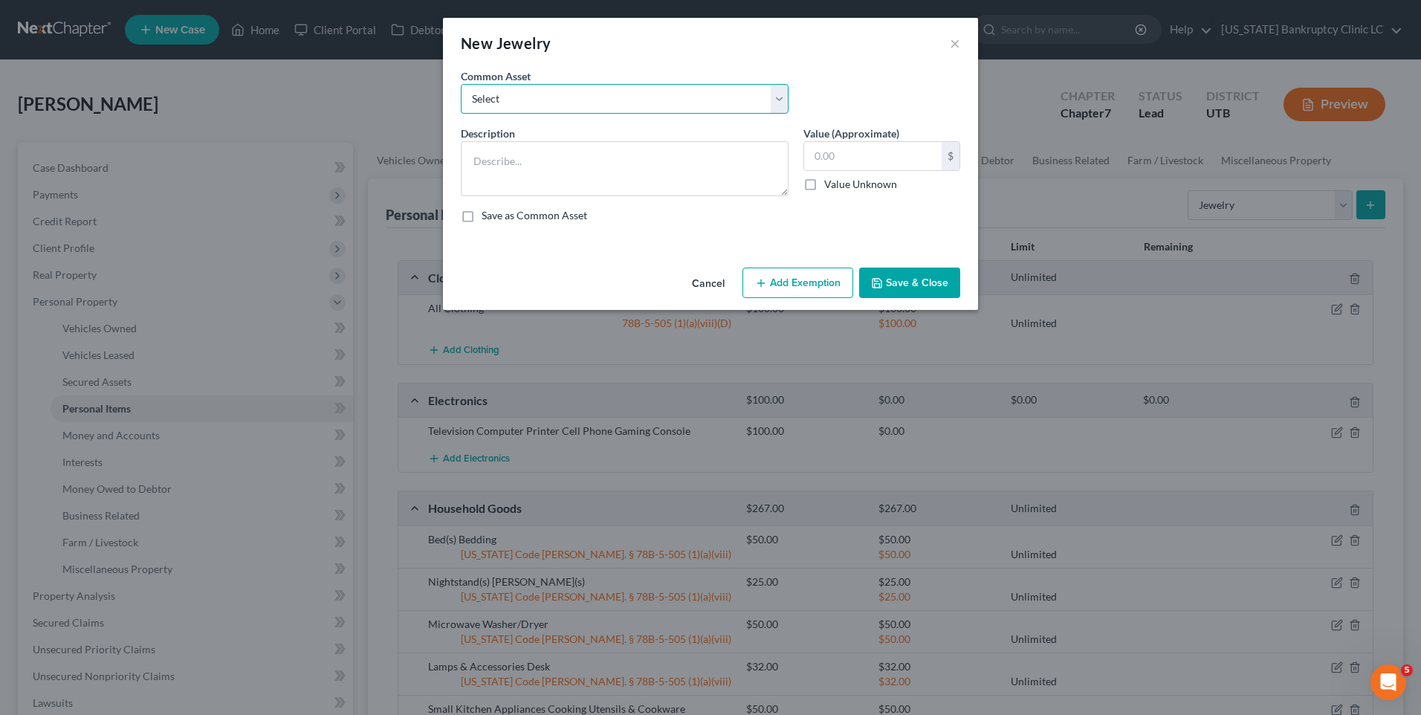
click at [568, 101] on select "Select Jewelry, Watches & Accessories Jewelry, Watches & Accessories Wedding Ri…" at bounding box center [625, 99] width 328 height 30
click at [461, 84] on select "Select Jewelry, Watches & Accessories Jewelry, Watches & Accessories Wedding Ri…" at bounding box center [625, 99] width 328 height 30
click at [846, 161] on input "200.00" at bounding box center [873, 156] width 138 height 28
click at [908, 284] on button "Save & Close" at bounding box center [909, 283] width 101 height 31
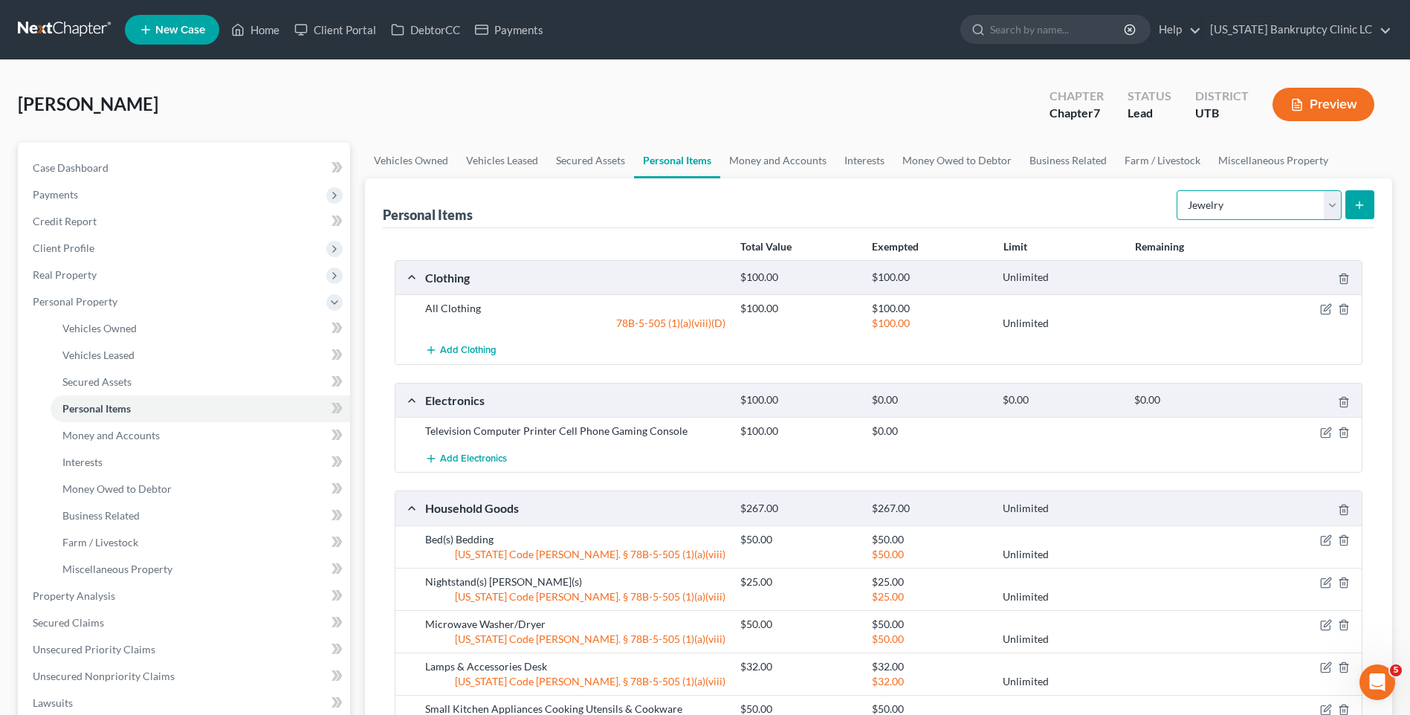
click at [1284, 201] on select "Select Item Type Clothing Collectibles Of Value Electronics Firearms Household …" at bounding box center [1259, 205] width 165 height 30
click at [1178, 190] on select "Select Item Type Clothing Collectibles Of Value Electronics Firearms Household …" at bounding box center [1259, 205] width 165 height 30
click at [1351, 202] on button "submit" at bounding box center [1359, 204] width 29 height 29
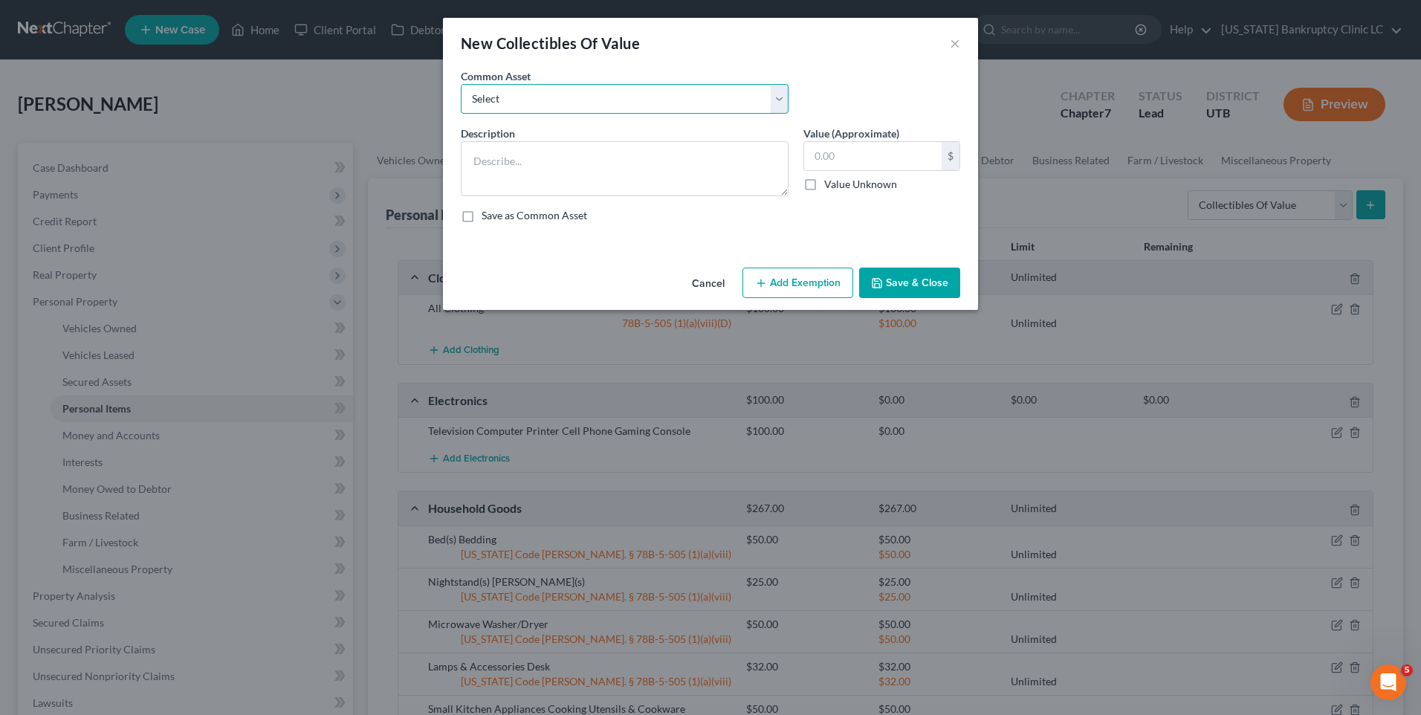
click at [618, 109] on select "Select Prints/Paintings/Art Collectibles" at bounding box center [625, 99] width 328 height 30
click at [461, 84] on select "Select Prints/Paintings/Art Collectibles" at bounding box center [625, 99] width 328 height 30
click at [880, 158] on input "250.00" at bounding box center [873, 156] width 138 height 28
click at [904, 295] on button "Save & Close" at bounding box center [909, 283] width 101 height 31
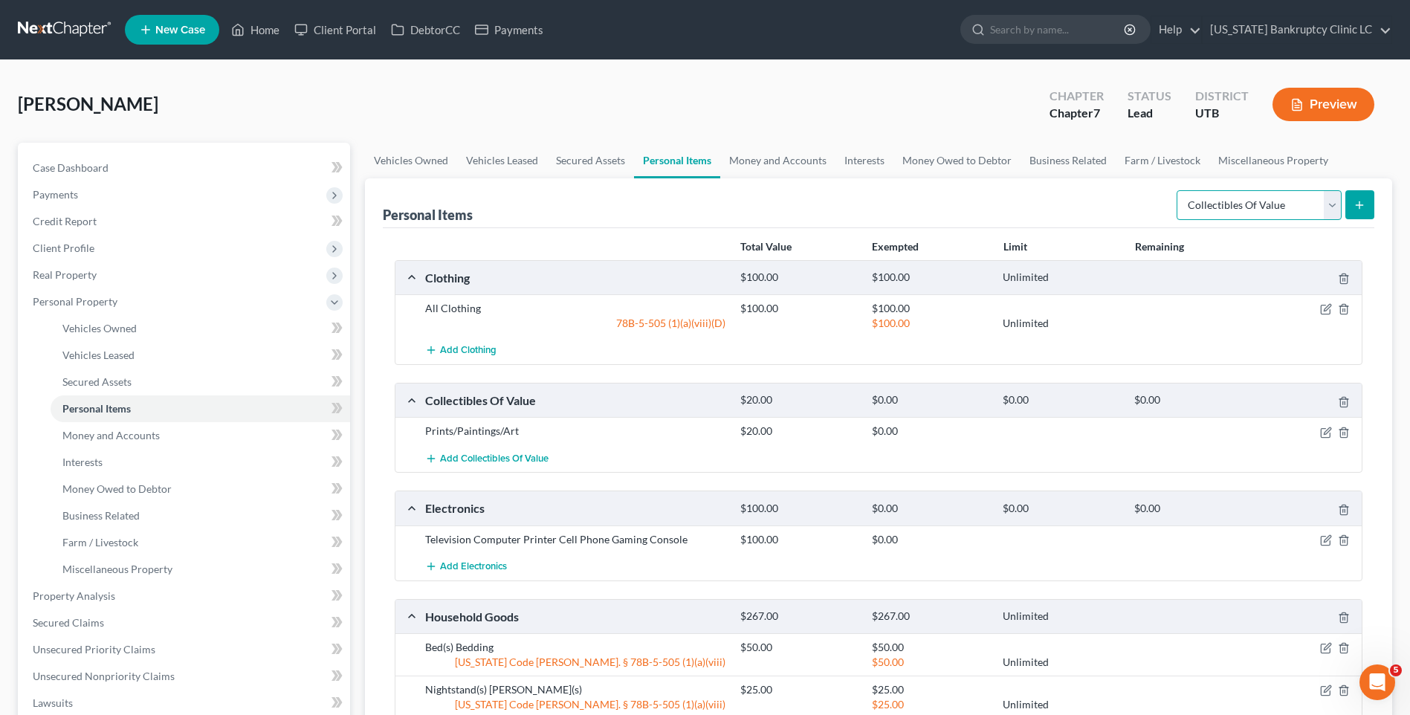
click at [1319, 204] on select "Select Item Type Clothing Collectibles Of Value Electronics Firearms Household …" at bounding box center [1259, 205] width 165 height 30
click at [1178, 190] on select "Select Item Type Clothing Collectibles Of Value Electronics Firearms Household …" at bounding box center [1259, 205] width 165 height 30
click at [1360, 214] on button "submit" at bounding box center [1359, 204] width 29 height 29
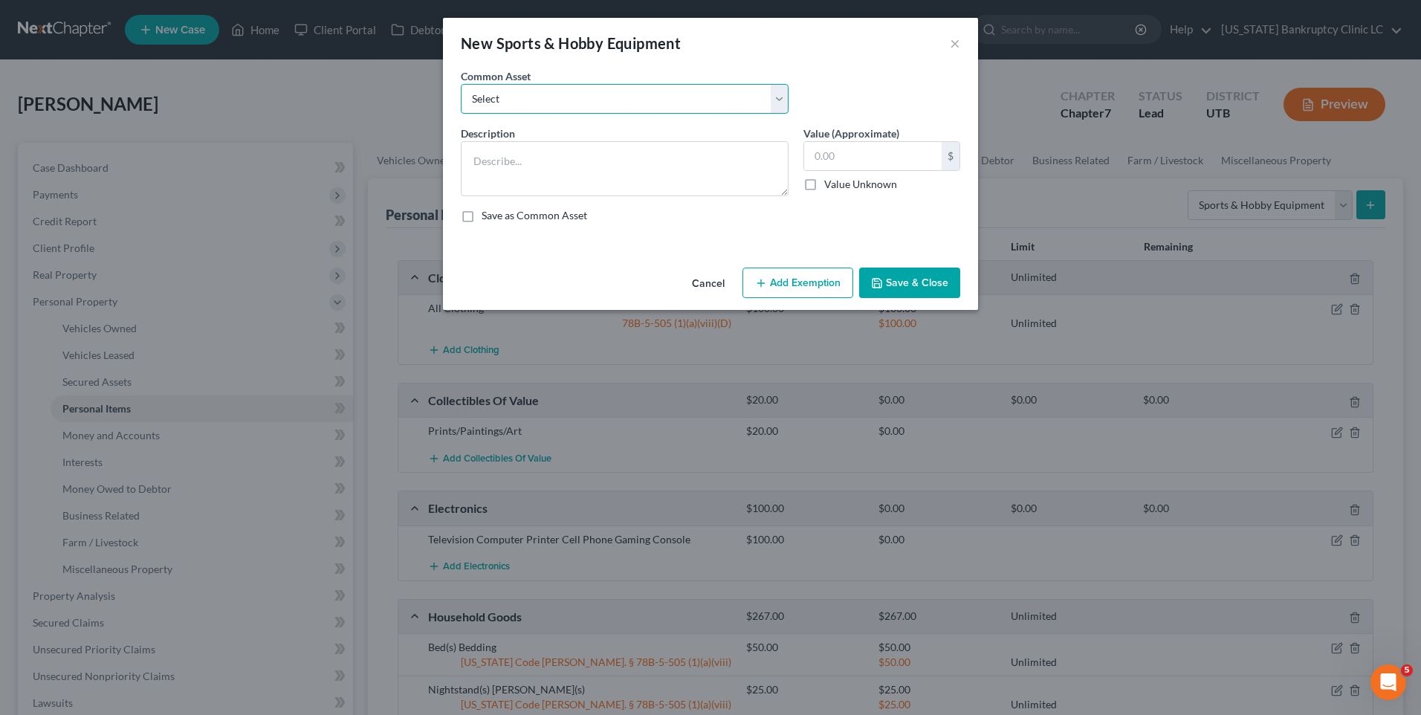
click at [517, 97] on select "Select Snowboard Golf Clubs Fishing Poles and tac Camera Sports/Hobby Equipment…" at bounding box center [625, 99] width 328 height 30
click at [461, 84] on select "Select Snowboard Golf Clubs Fishing Poles and tac Camera Sports/Hobby Equipment…" at bounding box center [625, 99] width 328 height 30
click at [867, 164] on input "40.00" at bounding box center [873, 156] width 138 height 28
click at [549, 164] on textarea "Camera" at bounding box center [625, 168] width 328 height 55
click at [925, 289] on button "Save & Close" at bounding box center [909, 283] width 101 height 31
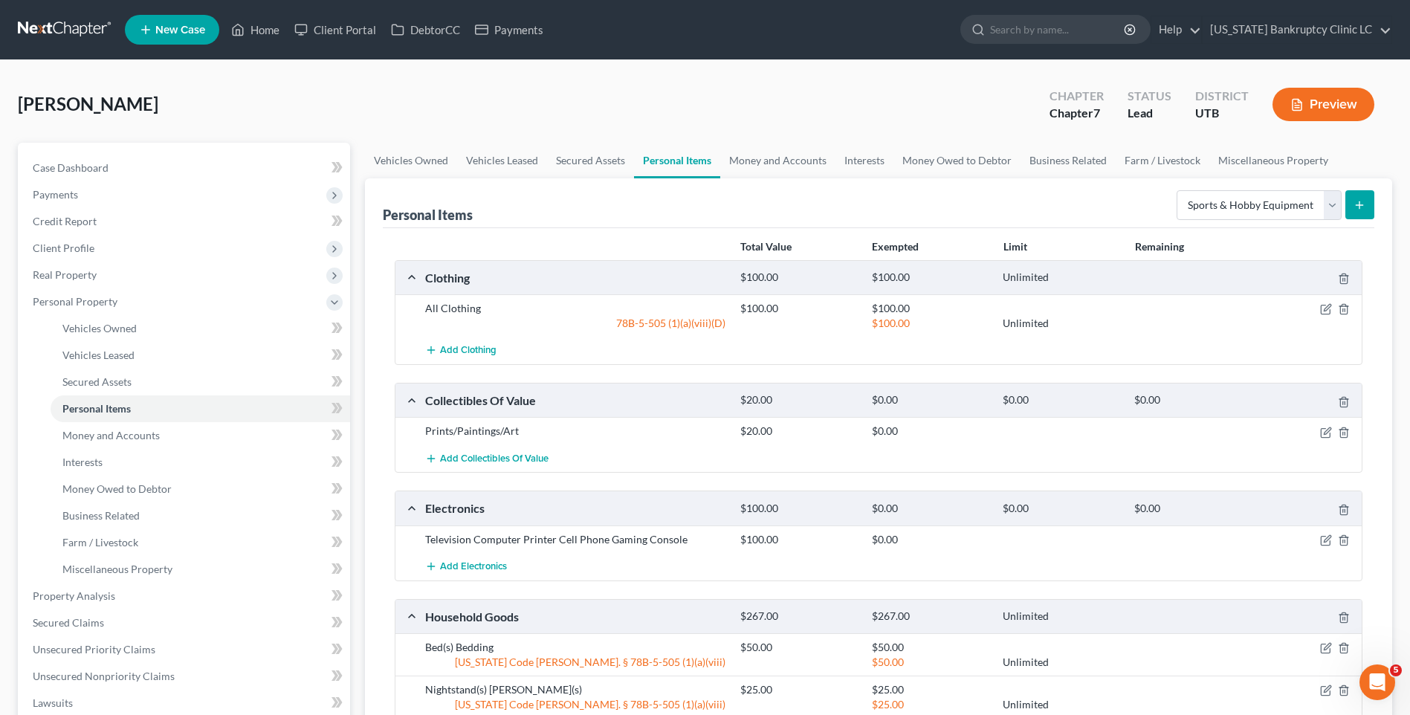
click at [1353, 206] on button "submit" at bounding box center [1359, 204] width 29 height 29
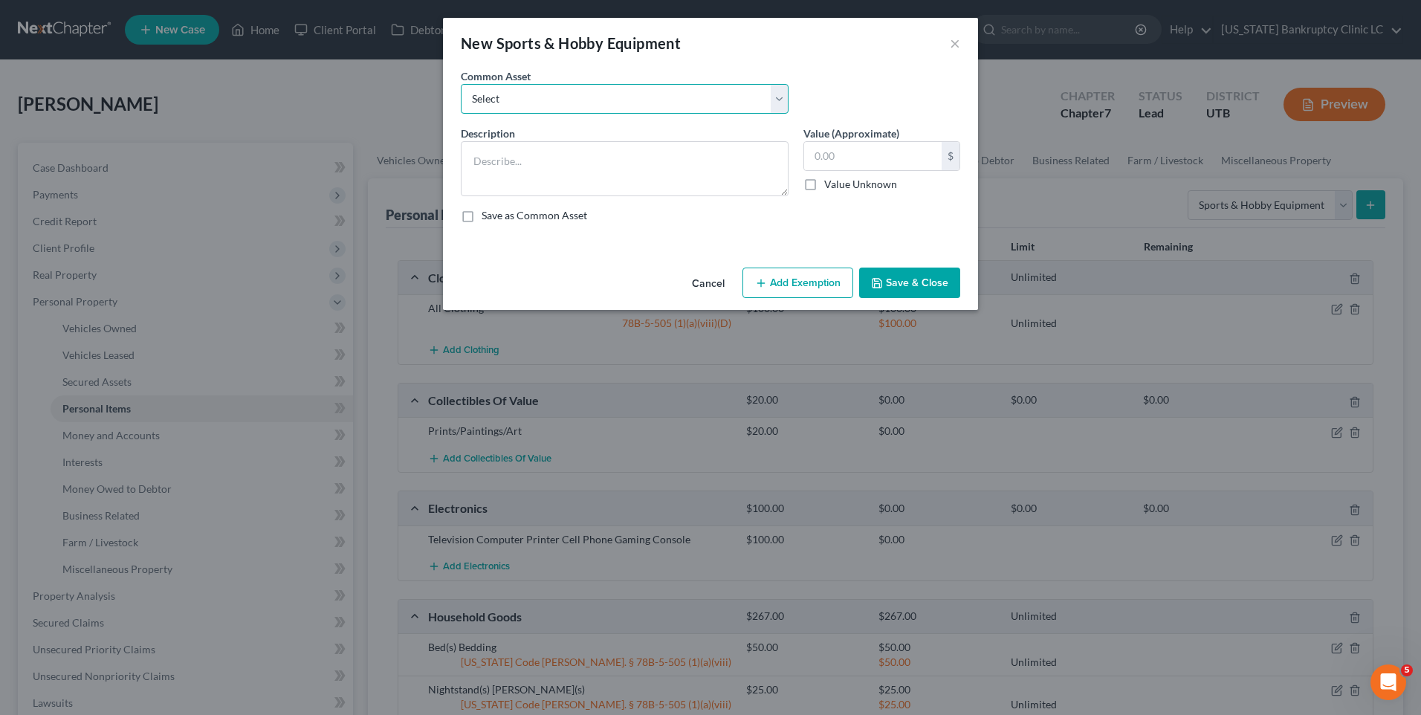
click at [529, 100] on select "Select Snowboard Golf Clubs Fishing Poles and tac Camera Sports/Hobby Equipment…" at bounding box center [625, 99] width 328 height 30
click at [461, 84] on select "Select Snowboard Golf Clubs Fishing Poles and tac Camera Sports/Hobby Equipment…" at bounding box center [625, 99] width 328 height 30
click at [904, 158] on input "200.00" at bounding box center [873, 156] width 138 height 28
click at [915, 291] on button "Save & Close" at bounding box center [909, 283] width 101 height 31
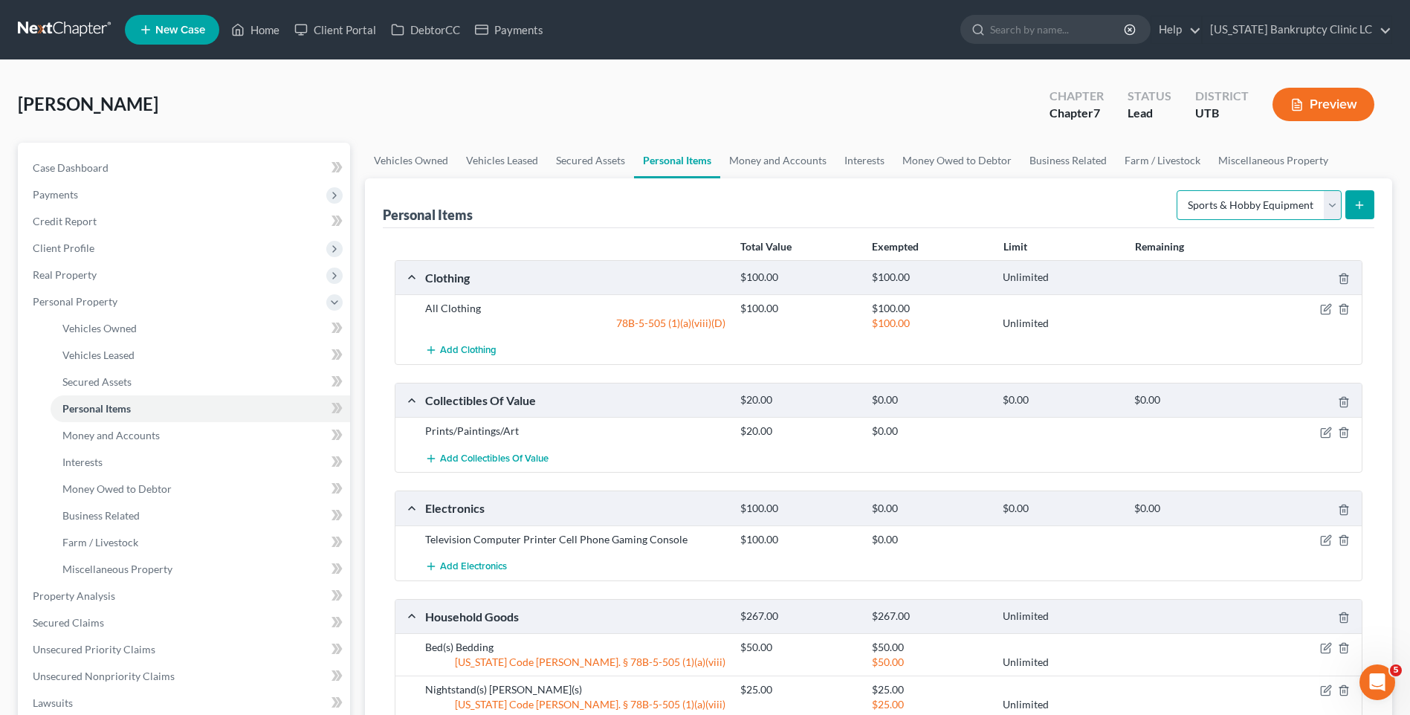
click at [1319, 212] on select "Select Item Type Clothing Collectibles Of Value Electronics Firearms Household …" at bounding box center [1259, 205] width 165 height 30
click at [1178, 190] on select "Select Item Type Clothing Collectibles Of Value Electronics Firearms Household …" at bounding box center [1259, 205] width 165 height 30
click at [1360, 201] on icon "submit" at bounding box center [1360, 205] width 12 height 12
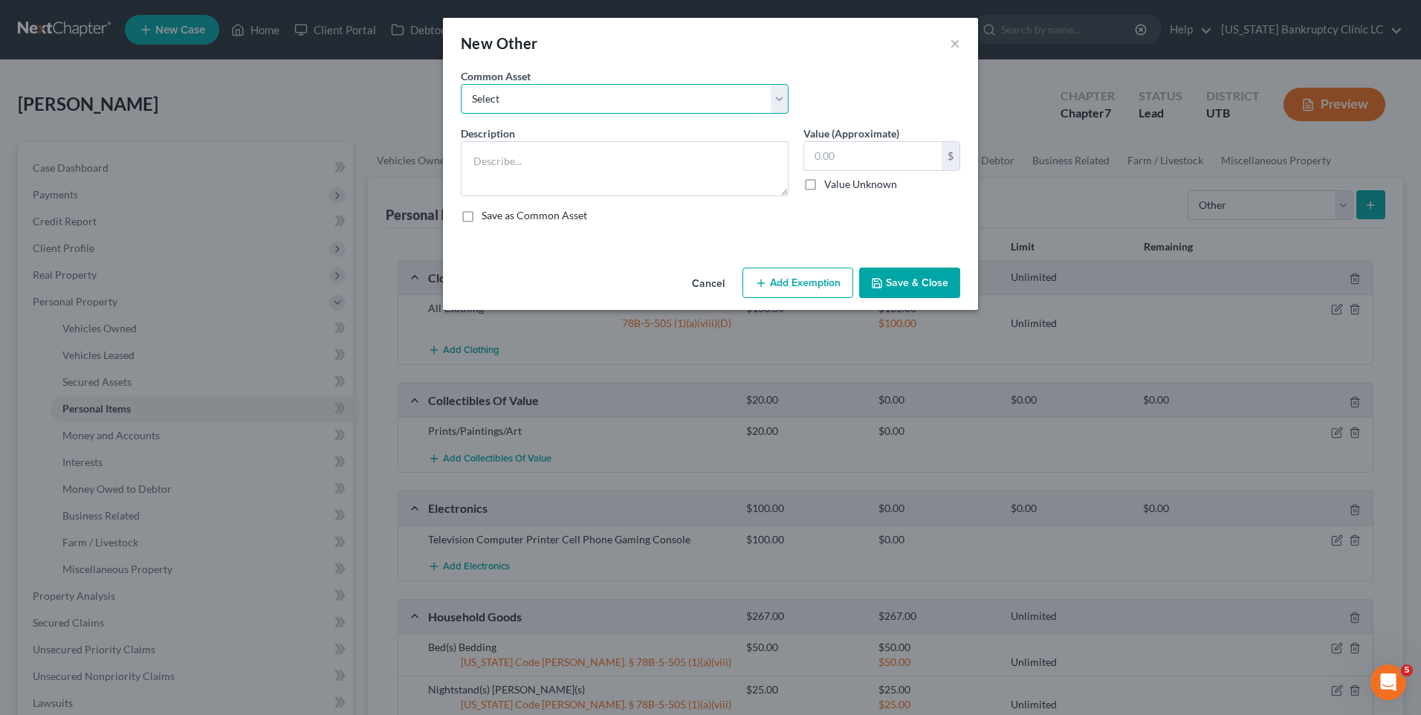
click at [526, 97] on select "Select Guitar Piano Mechanic Tools Mechanic Tools [PERSON_NAME] Tools Crypto ho…" at bounding box center [625, 99] width 328 height 30
click at [461, 84] on select "Select Guitar Piano Mechanic Tools Mechanic Tools [PERSON_NAME] Tools Crypto ho…" at bounding box center [625, 99] width 328 height 30
click at [864, 158] on input "100.00" at bounding box center [873, 156] width 138 height 28
drag, startPoint x: 894, startPoint y: 277, endPoint x: 911, endPoint y: 290, distance: 20.7
click at [894, 280] on button "Save & Close" at bounding box center [909, 283] width 101 height 31
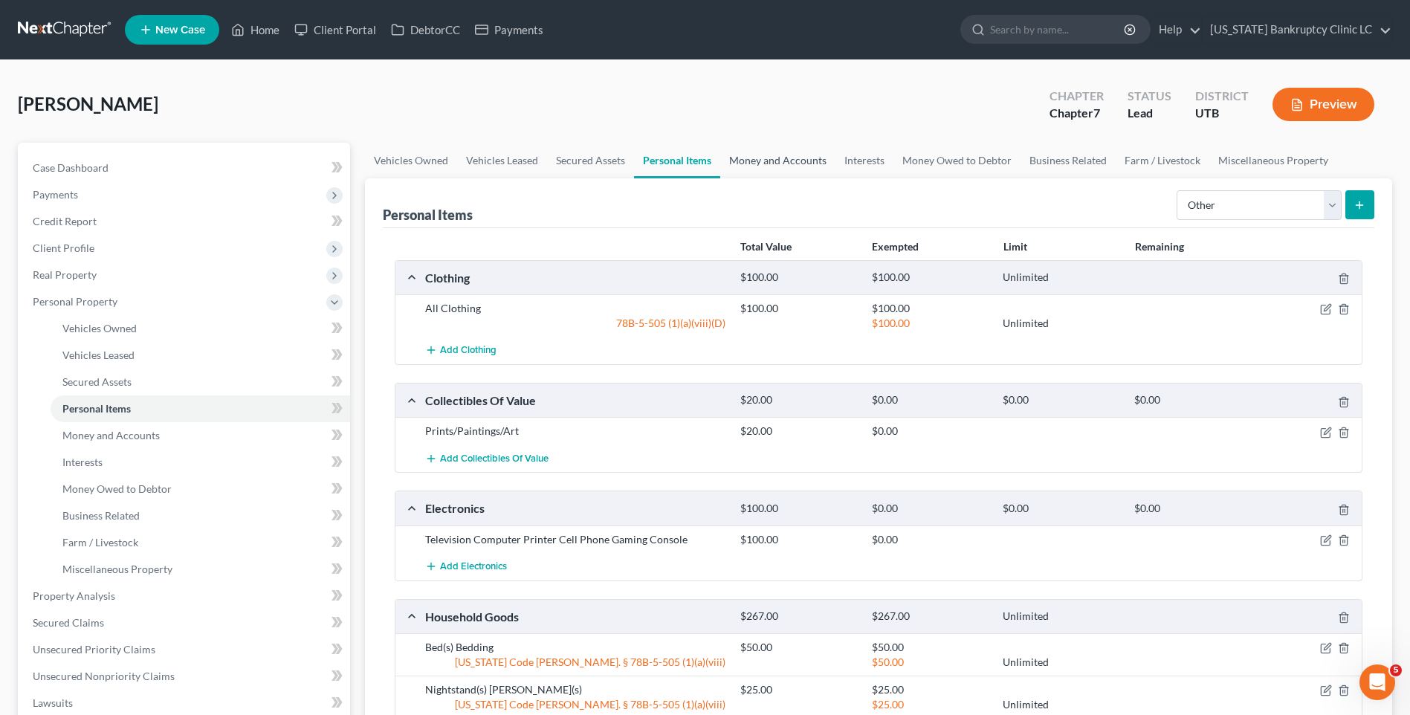
click at [737, 158] on link "Money and Accounts" at bounding box center [777, 161] width 115 height 36
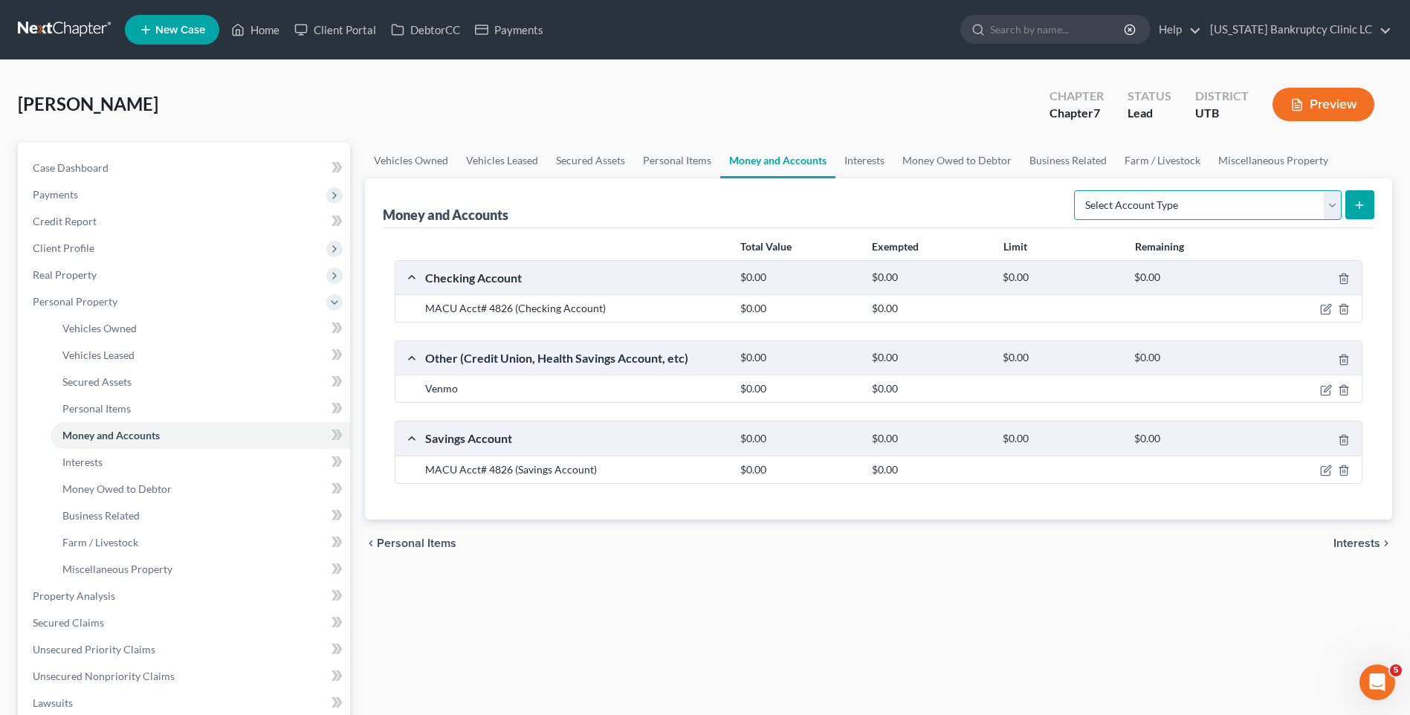
click at [1140, 198] on select "Select Account Type Brokerage Cash on Hand Certificates of Deposit Checking Acc…" at bounding box center [1208, 205] width 268 height 30
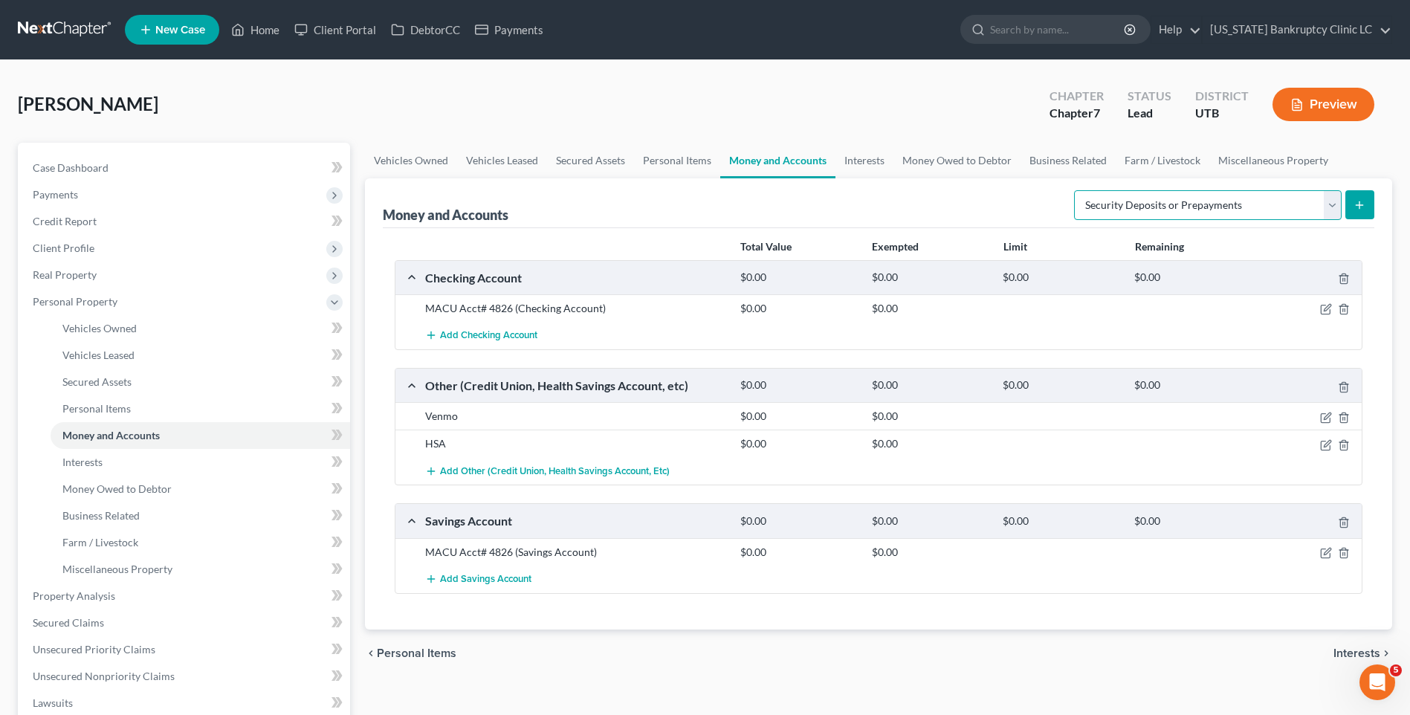
click at [1077, 190] on select "Select Account Type Brokerage Cash on Hand Certificates of Deposit Checking Acc…" at bounding box center [1208, 205] width 268 height 30
click at [1351, 207] on button "submit" at bounding box center [1359, 204] width 29 height 29
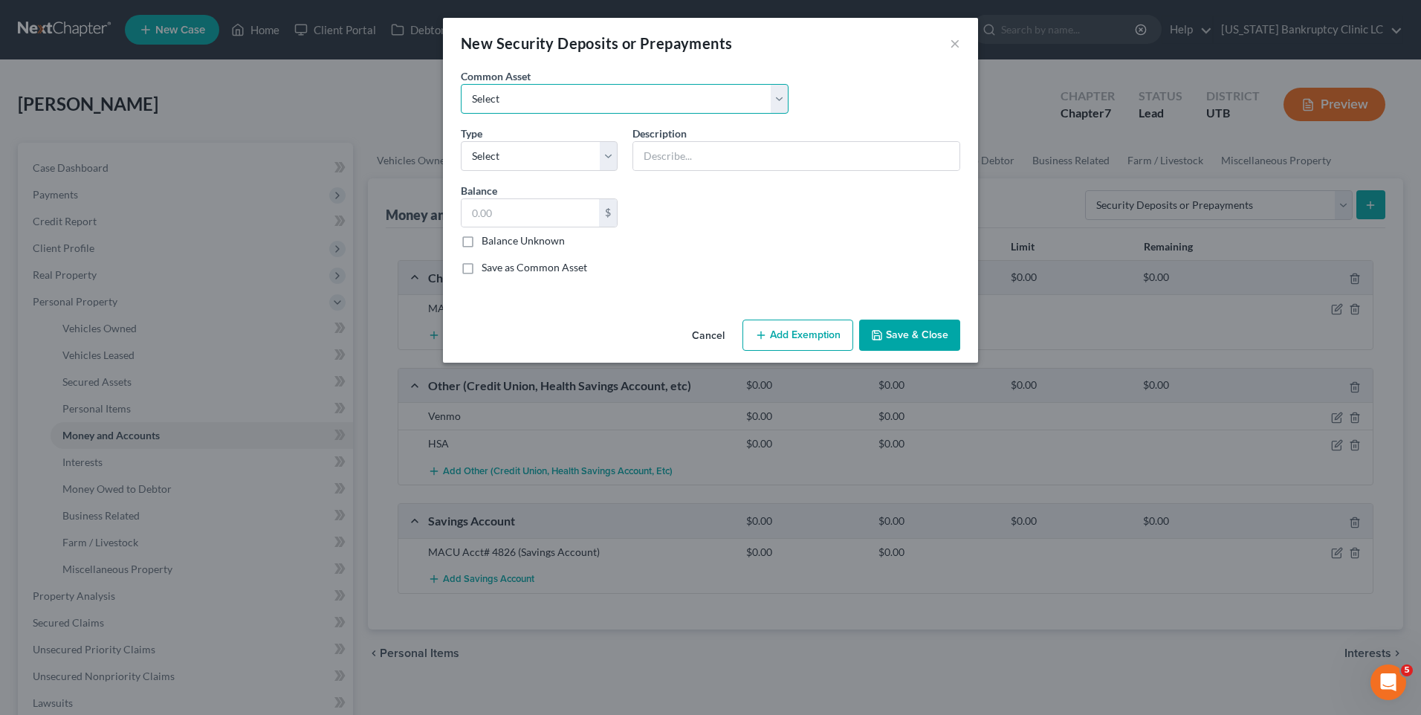
click at [474, 98] on select "Select Rent Deposit w/Landlord" at bounding box center [625, 99] width 328 height 30
click at [461, 84] on select "Select Rent Deposit w/Landlord" at bounding box center [625, 99] width 328 height 30
click at [495, 158] on select "Select Electric Gas Heating Oil Security Deposit On Rental Unit Prepaid Rent Te…" at bounding box center [539, 156] width 157 height 30
click at [461, 141] on select "Select Electric Gas Heating Oil Security Deposit On Rental Unit Prepaid Rent Te…" at bounding box center [539, 156] width 157 height 30
click at [905, 338] on button "Save & Close" at bounding box center [909, 335] width 101 height 31
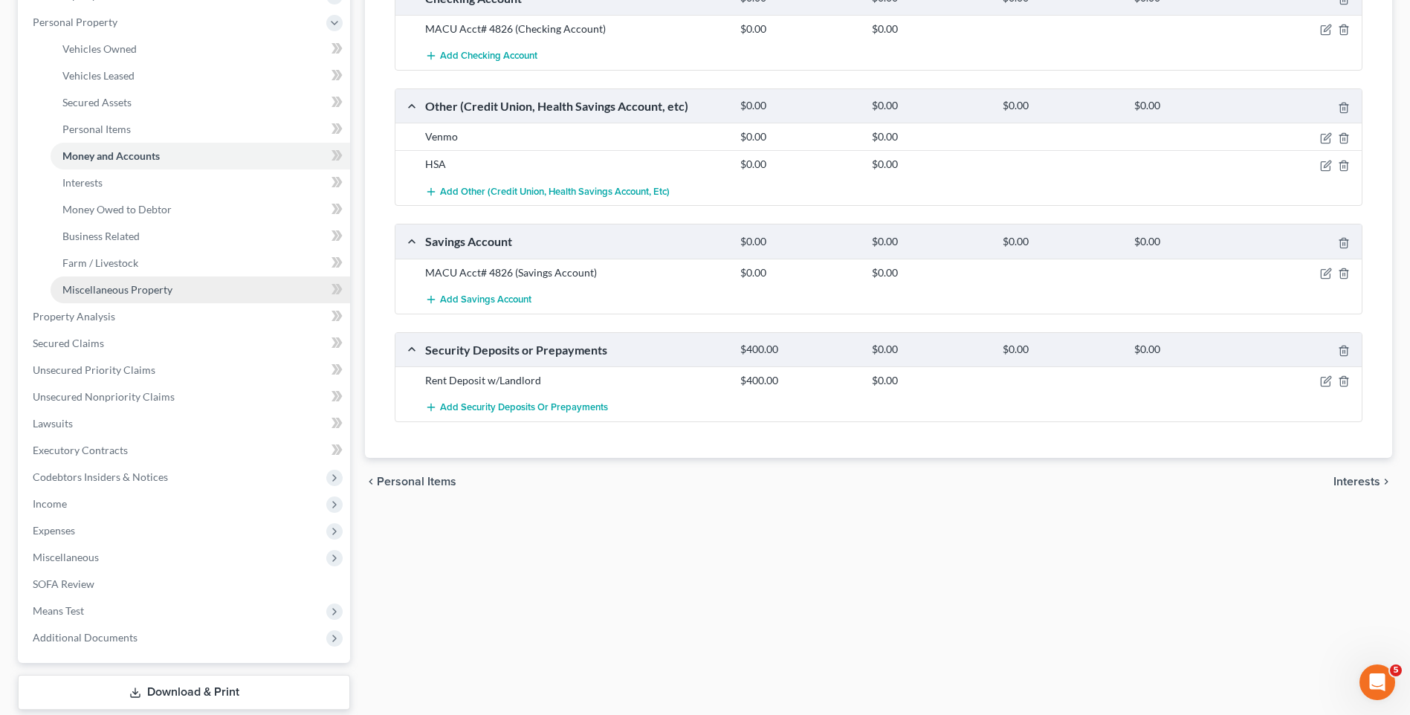
scroll to position [369, 0]
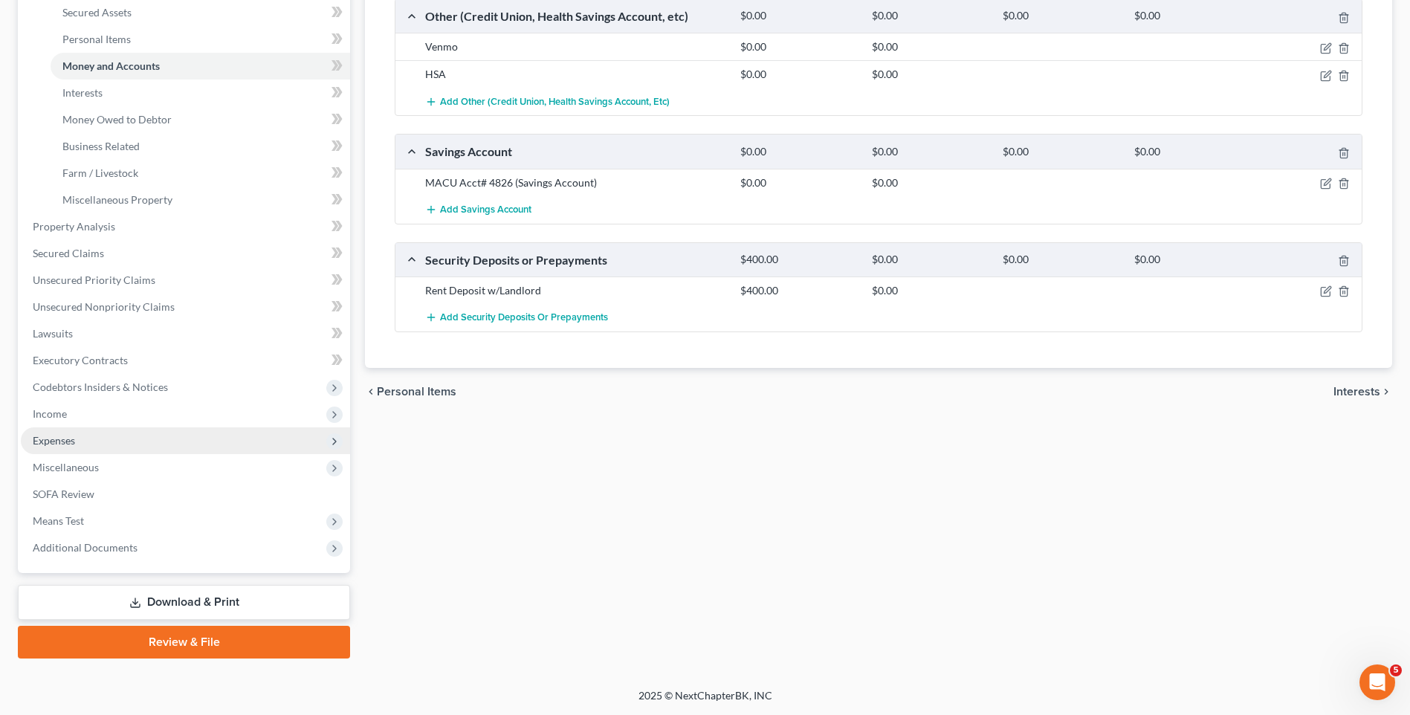
click at [75, 439] on span "Expenses" at bounding box center [54, 440] width 42 height 13
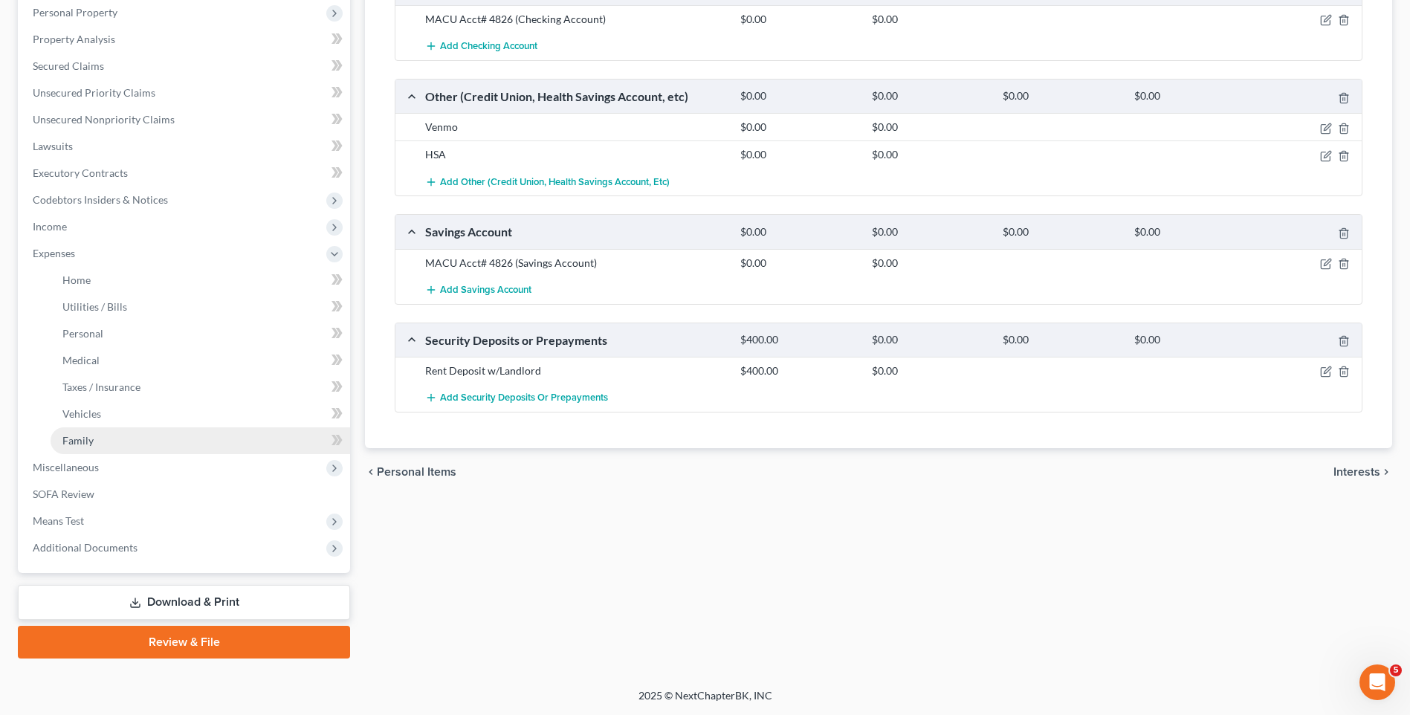
scroll to position [289, 0]
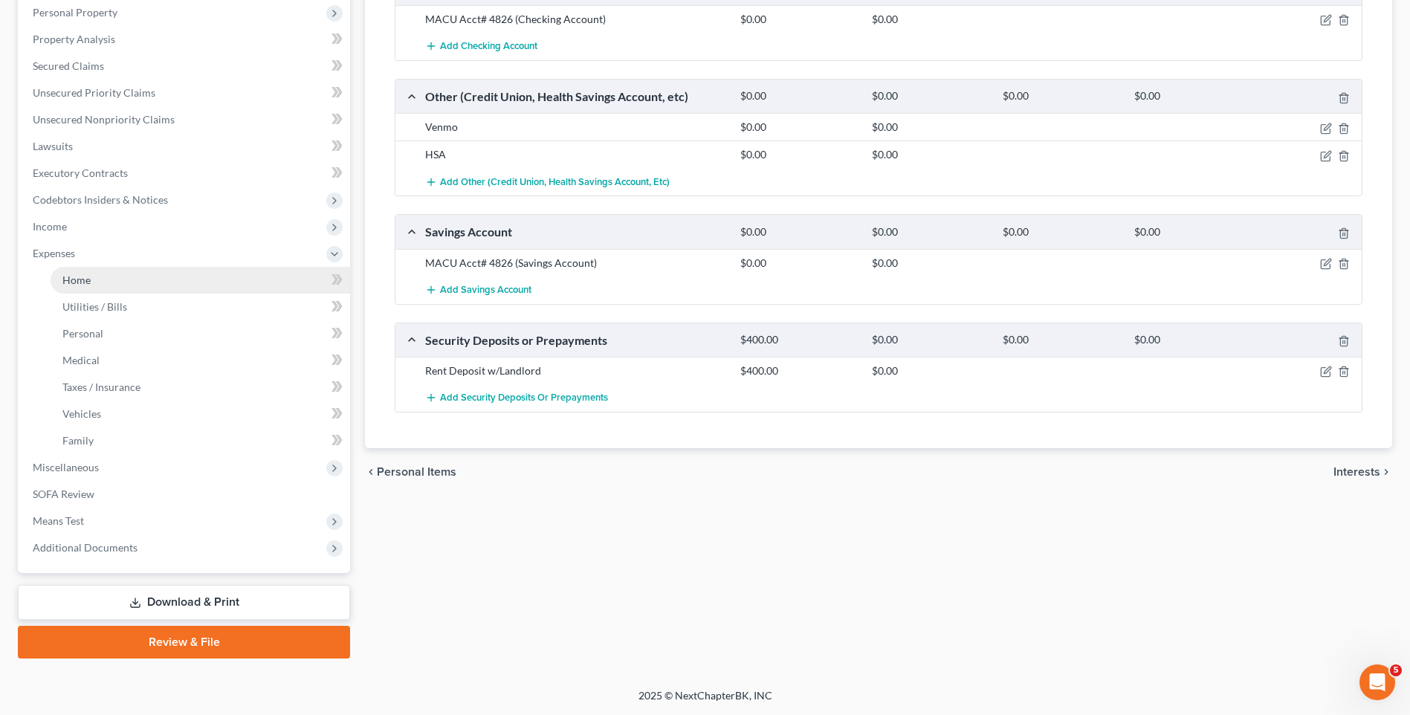
click at [103, 273] on link "Home" at bounding box center [201, 280] width 300 height 27
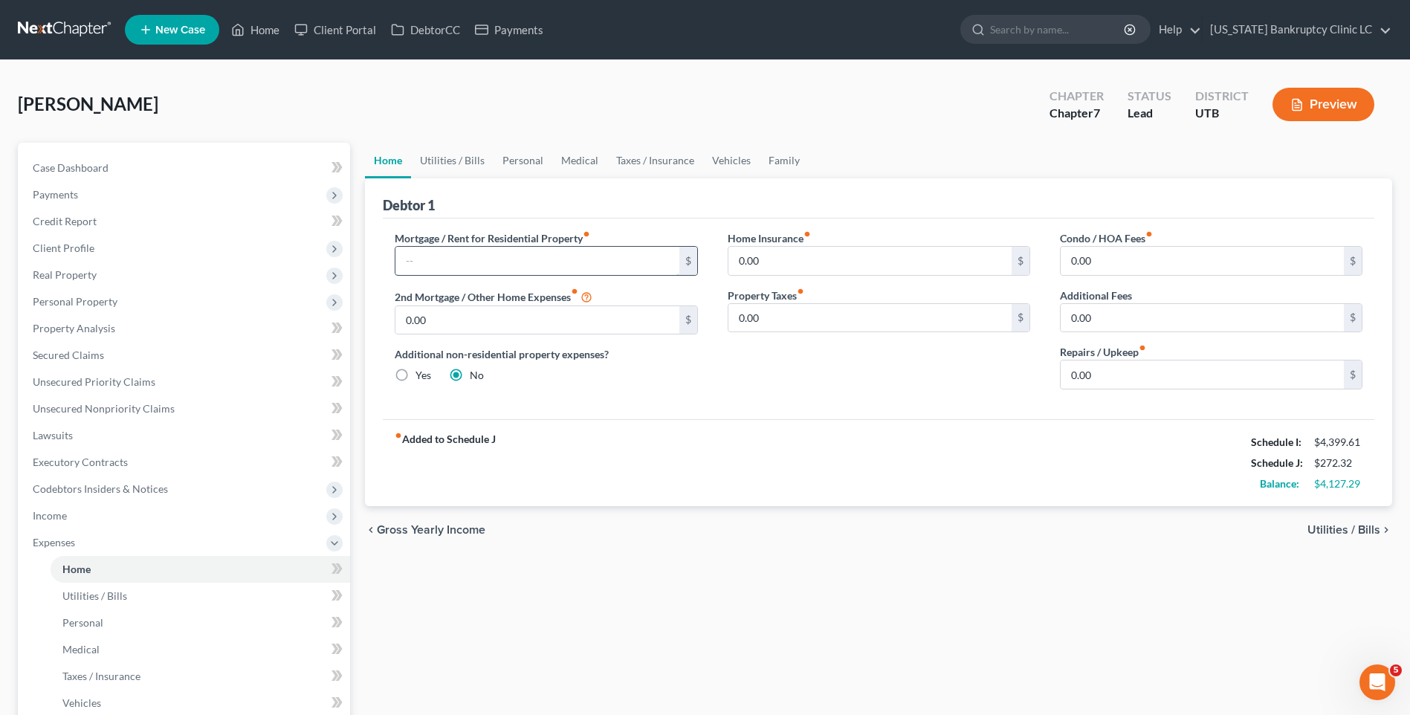
click at [438, 257] on input "text" at bounding box center [536, 261] width 283 height 28
click at [449, 165] on link "Utilities / Bills" at bounding box center [452, 161] width 83 height 36
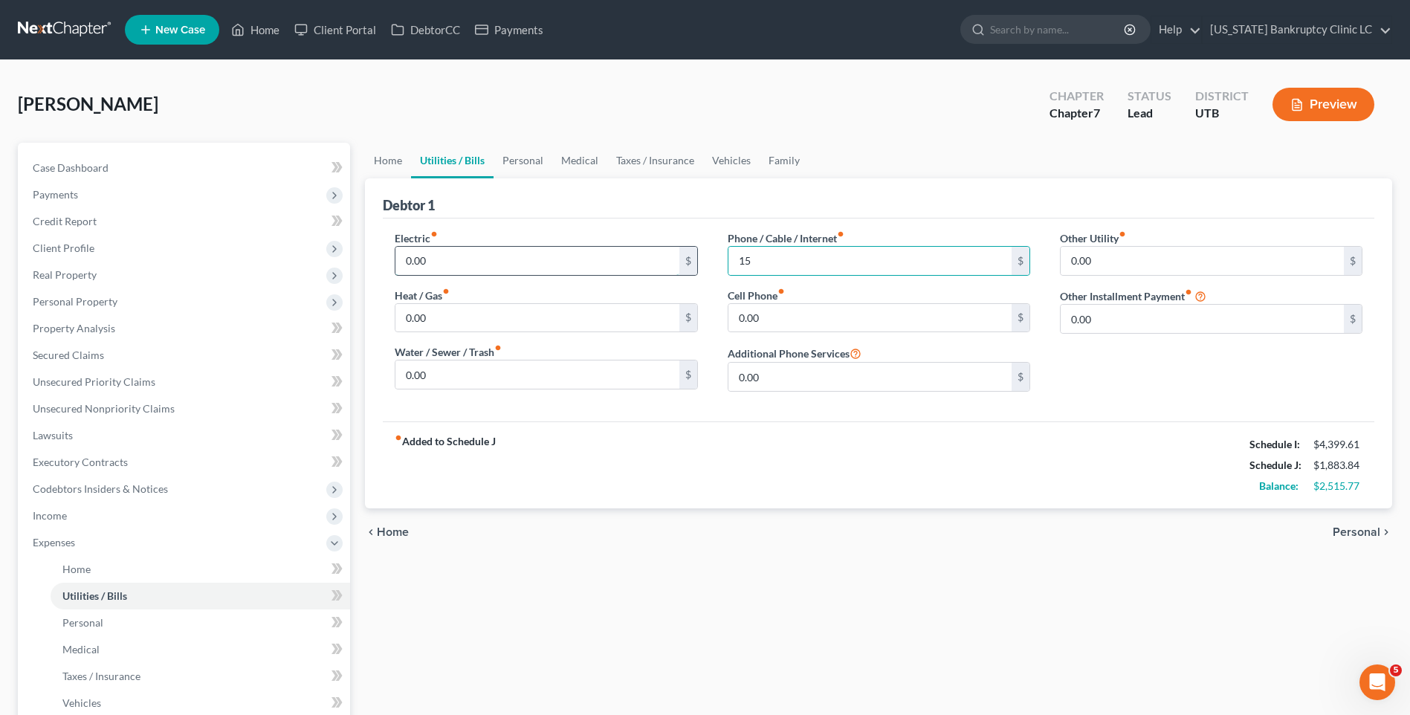
click at [493, 256] on input "0.00" at bounding box center [536, 261] width 283 height 28
click at [477, 328] on input "0.00" at bounding box center [536, 318] width 283 height 28
click at [853, 329] on input "0.00" at bounding box center [869, 318] width 283 height 28
click at [510, 149] on link "Personal" at bounding box center [523, 161] width 59 height 36
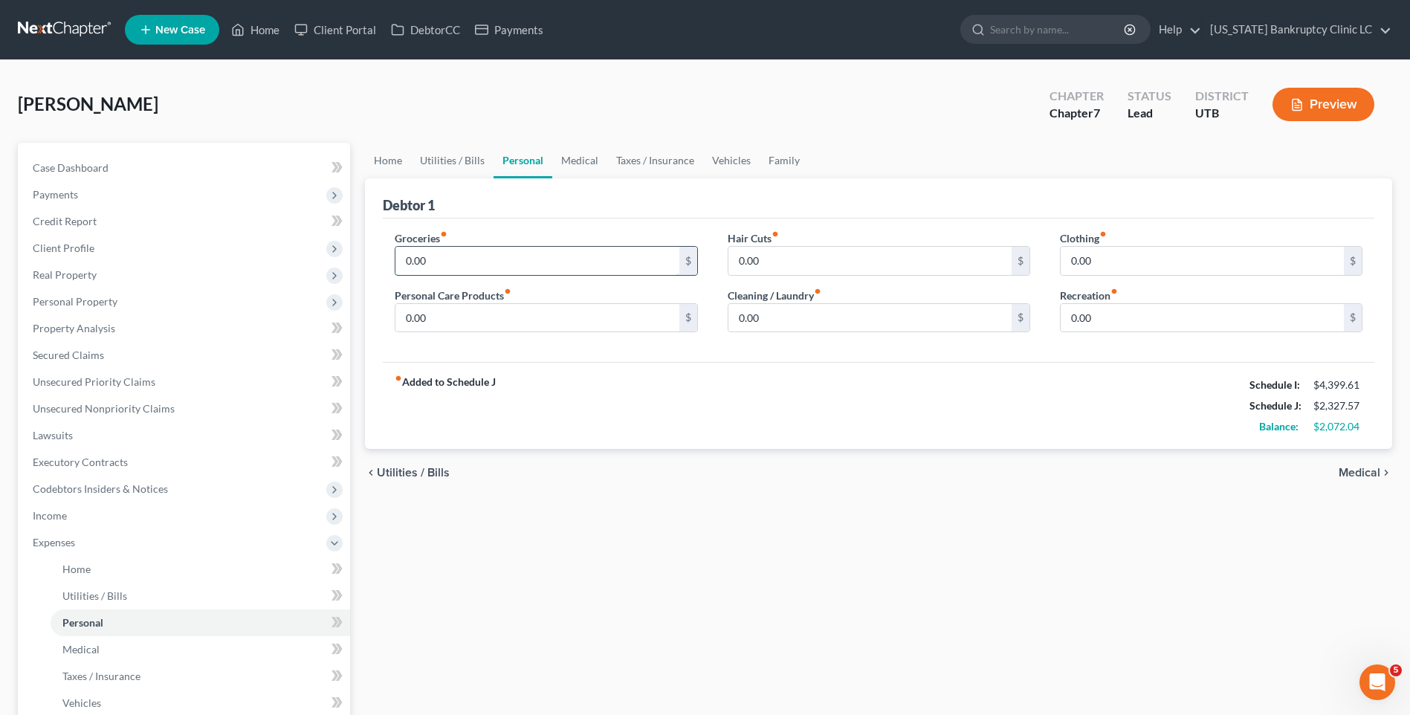
click at [473, 262] on input "0.00" at bounding box center [536, 261] width 283 height 28
click at [719, 158] on link "Vehicles" at bounding box center [731, 161] width 56 height 36
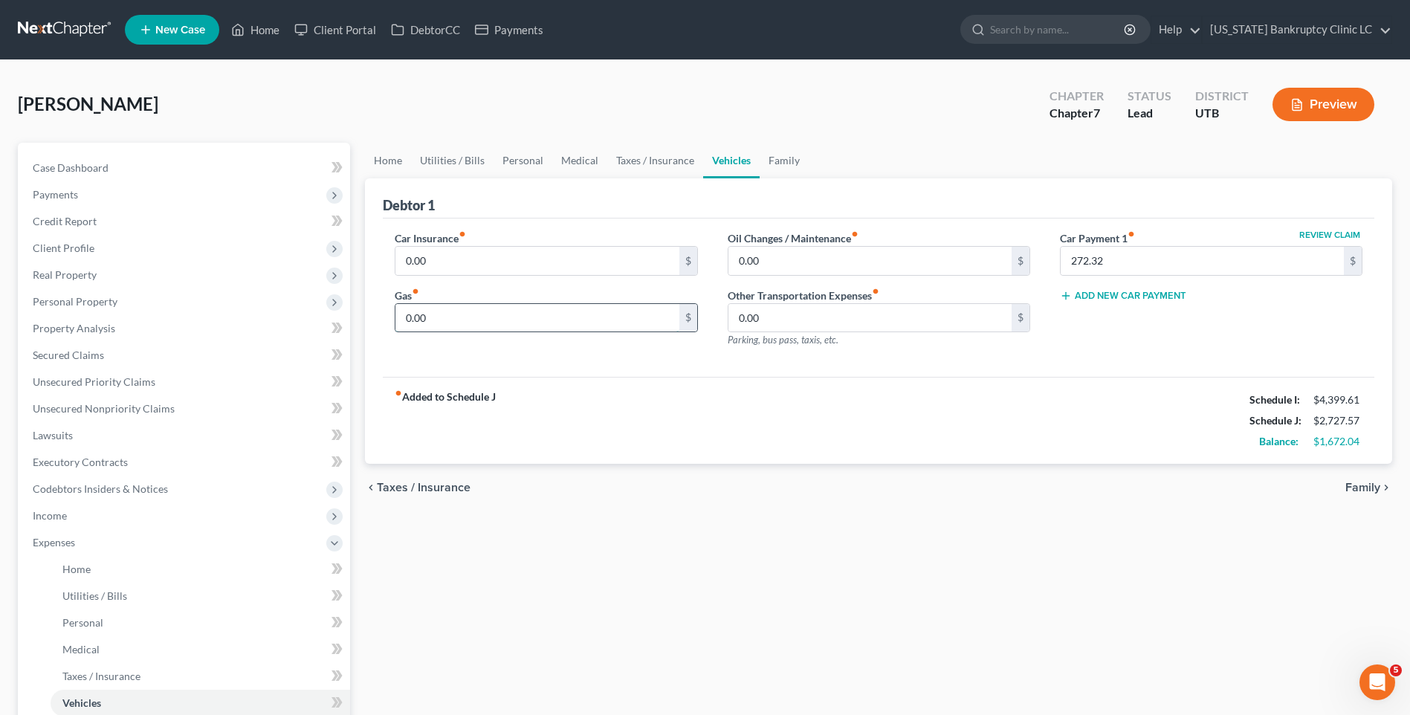
click at [462, 322] on input "0.00" at bounding box center [536, 318] width 283 height 28
click at [769, 262] on input "0.00" at bounding box center [869, 261] width 283 height 28
click at [540, 156] on link "Personal" at bounding box center [523, 161] width 59 height 36
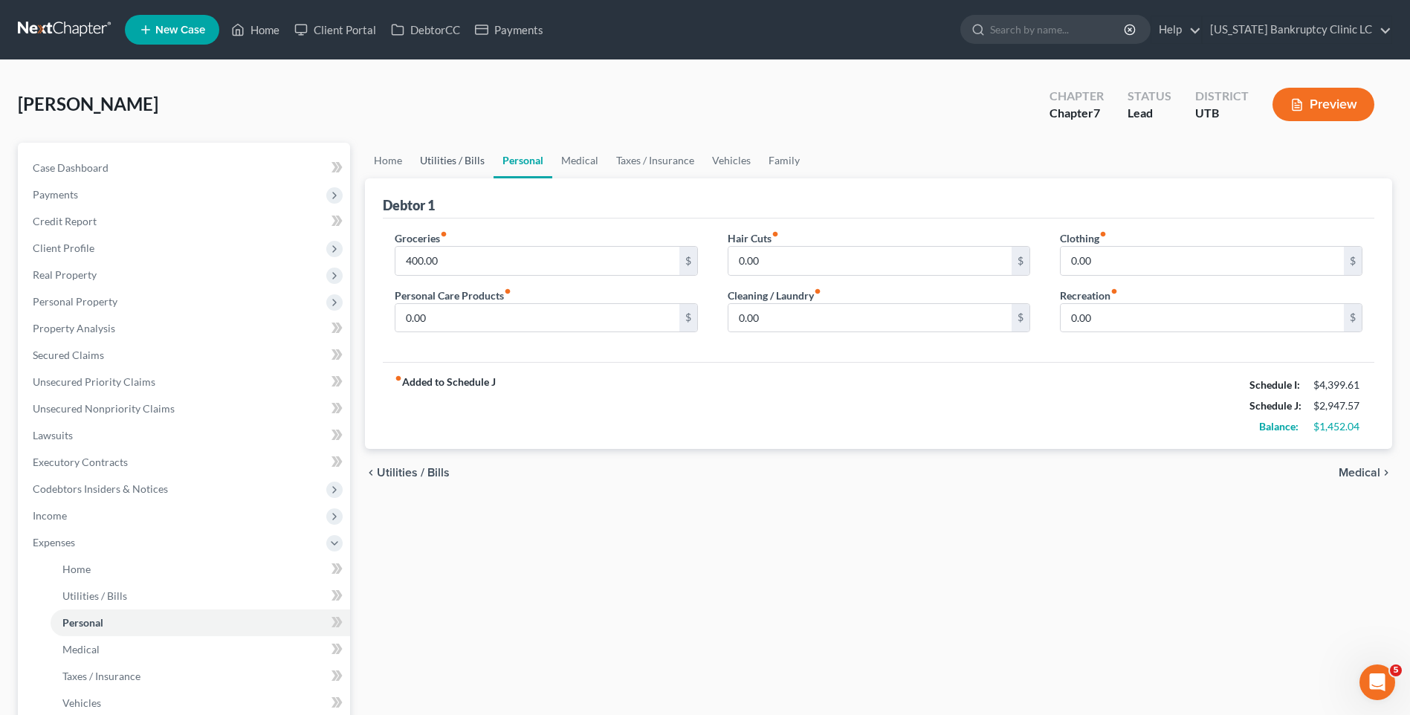
click at [461, 158] on link "Utilities / Bills" at bounding box center [452, 161] width 83 height 36
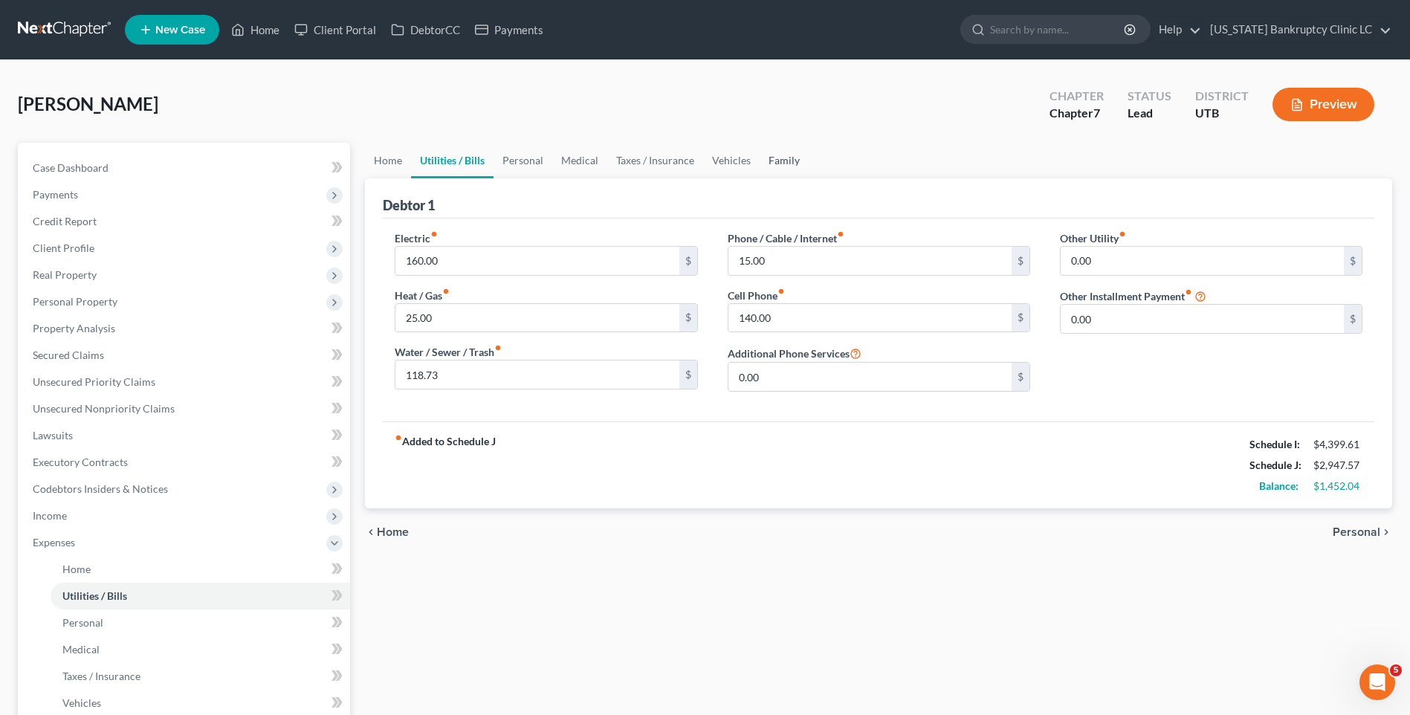
click at [772, 166] on link "Family" at bounding box center [784, 161] width 49 height 36
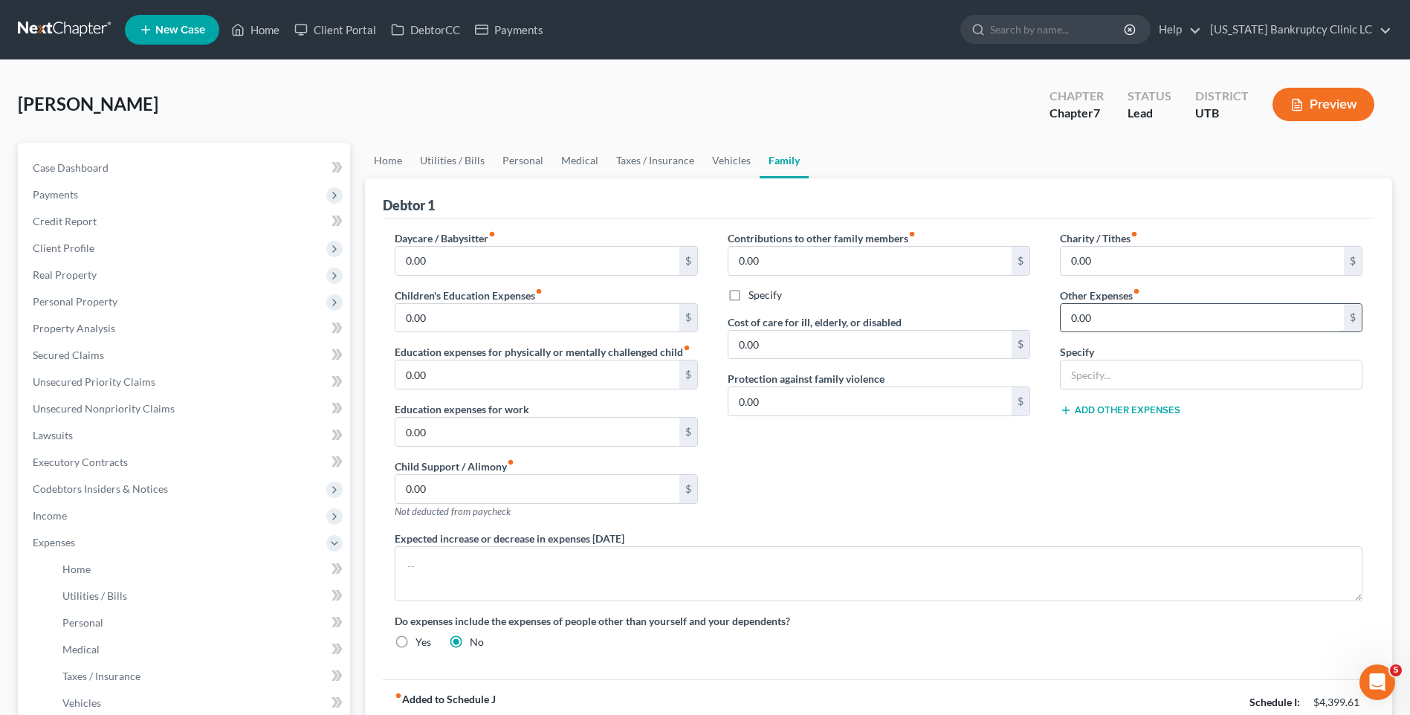
click at [1224, 317] on input "0.00" at bounding box center [1202, 318] width 283 height 28
click at [1134, 380] on input "text" at bounding box center [1211, 375] width 301 height 28
click at [523, 161] on link "Personal" at bounding box center [523, 161] width 59 height 36
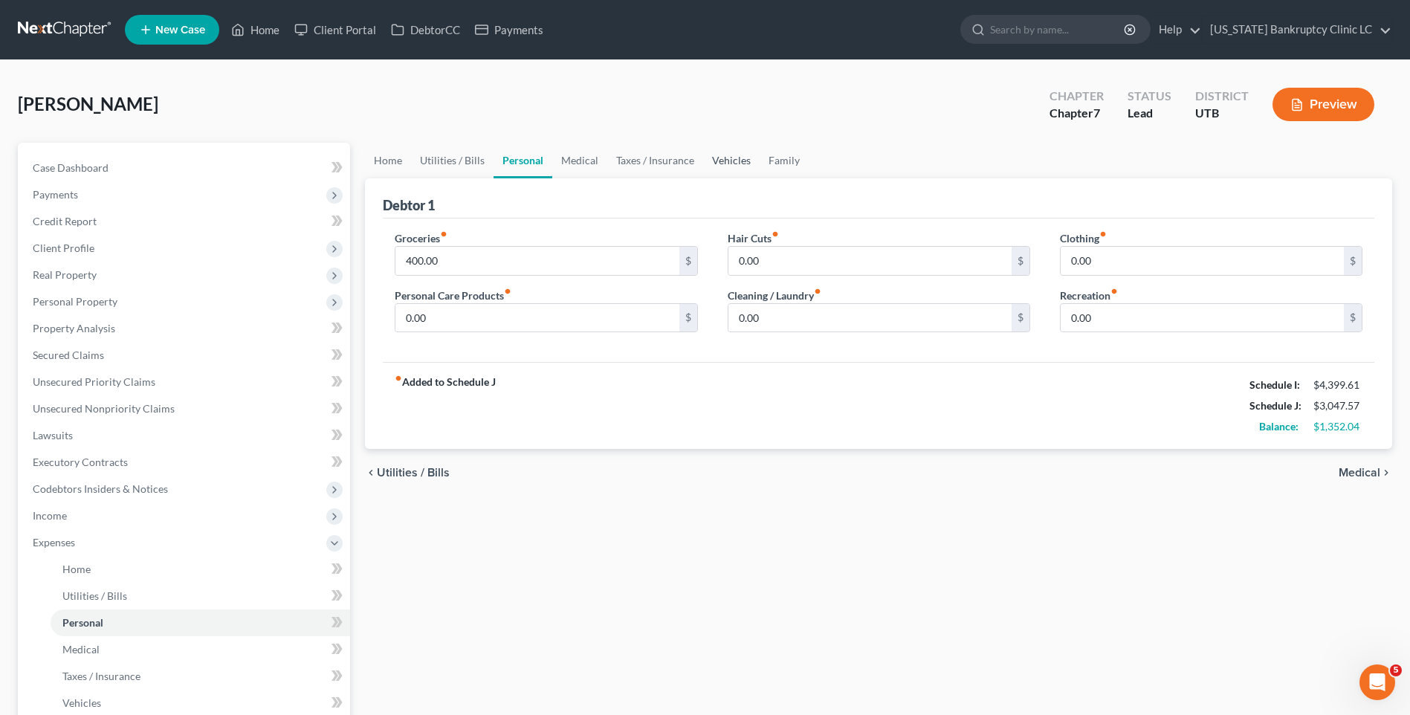
click at [740, 155] on link "Vehicles" at bounding box center [731, 161] width 56 height 36
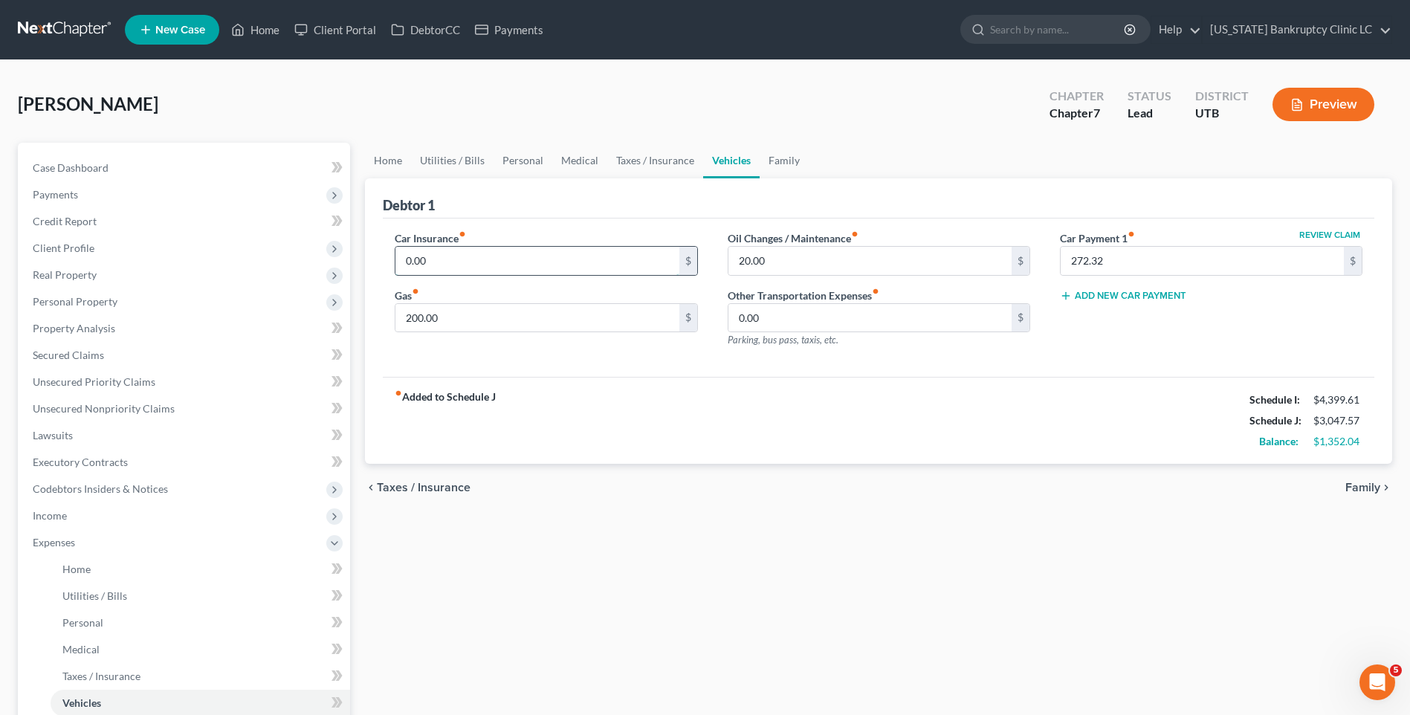
click at [457, 261] on input "0.00" at bounding box center [536, 261] width 283 height 28
click at [799, 167] on link "Family" at bounding box center [784, 161] width 49 height 36
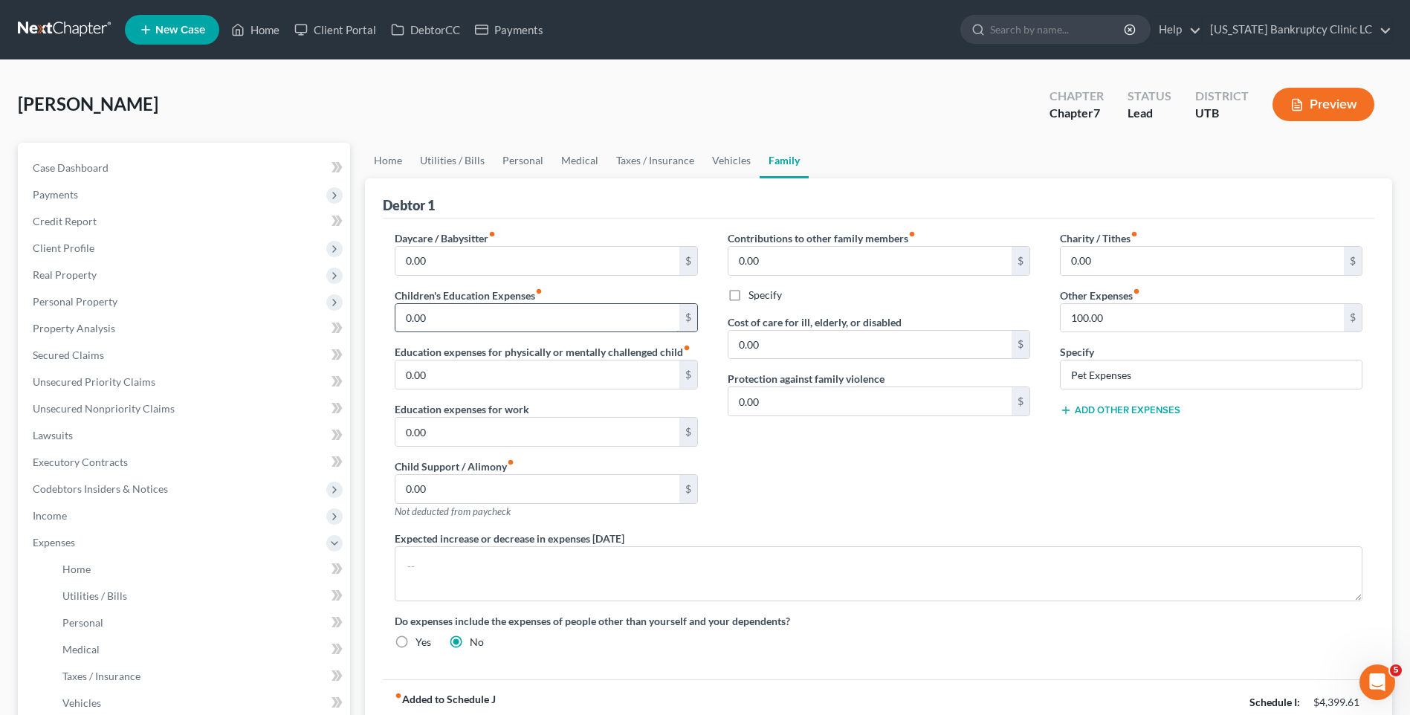
click at [499, 315] on input "0.00" at bounding box center [536, 318] width 283 height 28
click at [525, 158] on link "Personal" at bounding box center [523, 161] width 59 height 36
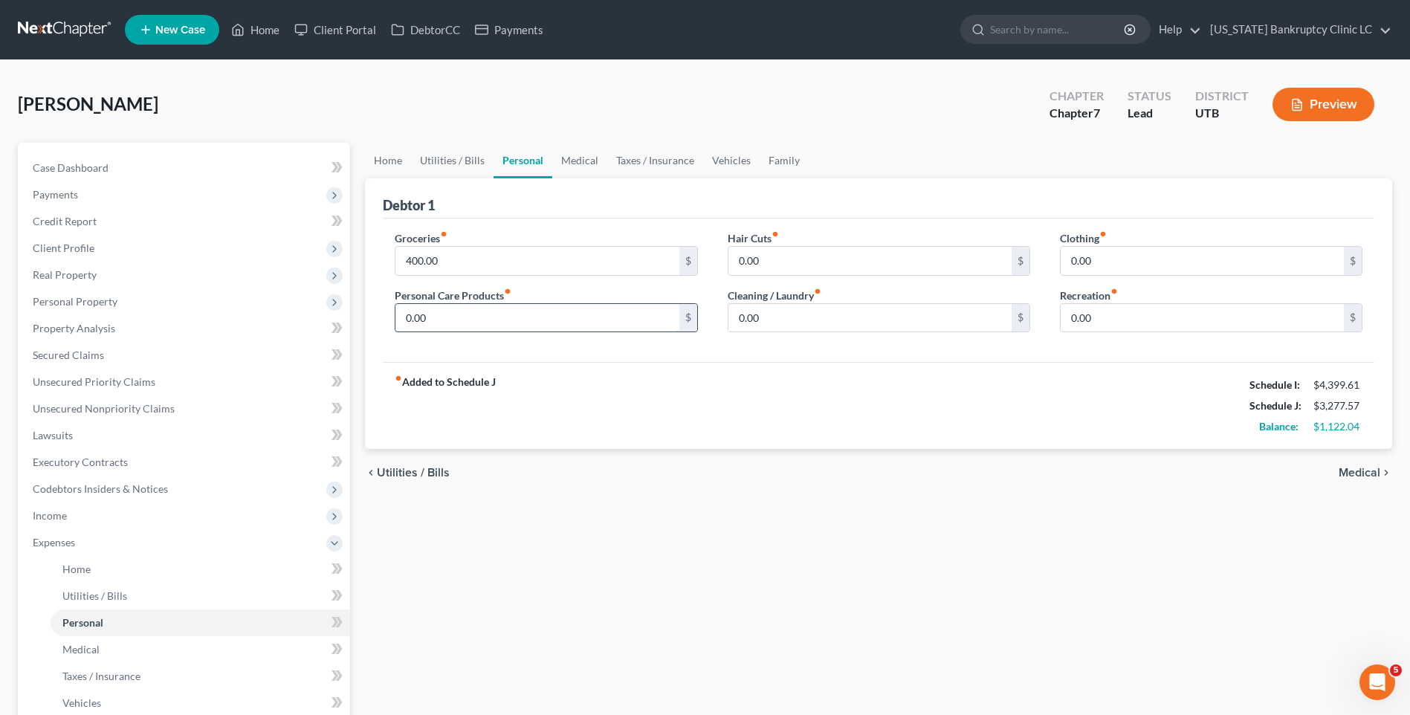
click at [502, 326] on input "0.00" at bounding box center [536, 318] width 283 height 28
click at [442, 167] on link "Utilities / Bills" at bounding box center [452, 161] width 83 height 36
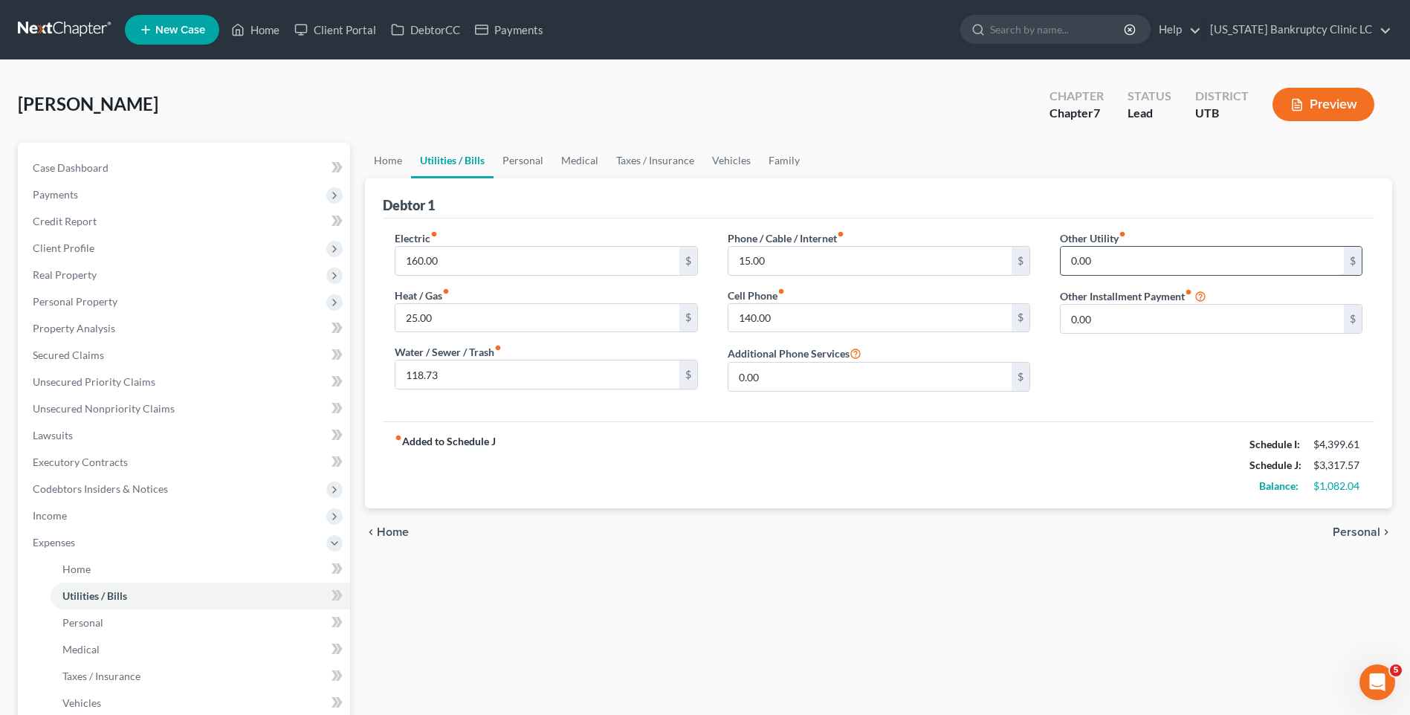
click at [1119, 265] on input "0.00" at bounding box center [1202, 261] width 283 height 28
click at [1085, 297] on input "text" at bounding box center [1211, 302] width 301 height 28
click at [453, 378] on input "118.73" at bounding box center [536, 375] width 283 height 28
click at [1071, 350] on input "0.00" at bounding box center [1202, 360] width 283 height 28
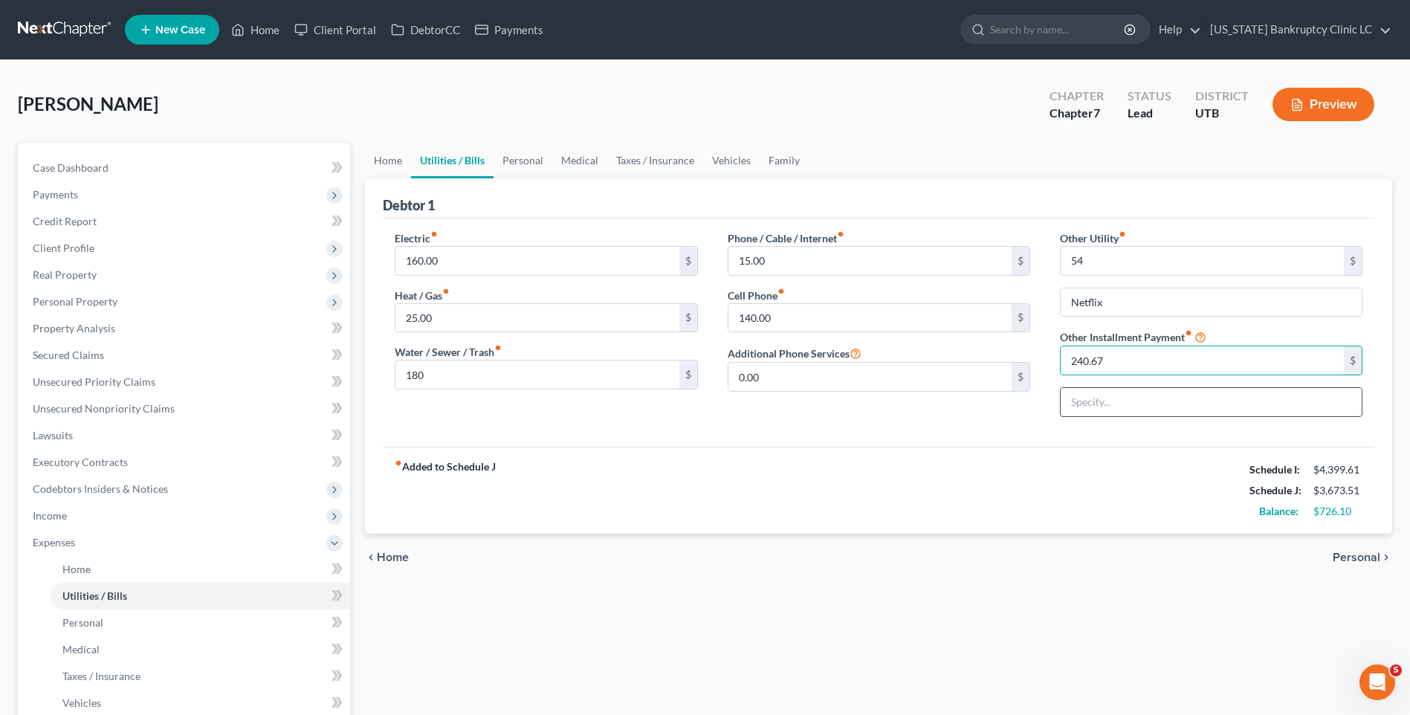
click at [1135, 395] on input "text" at bounding box center [1211, 402] width 301 height 28
click at [514, 158] on link "Personal" at bounding box center [523, 161] width 59 height 36
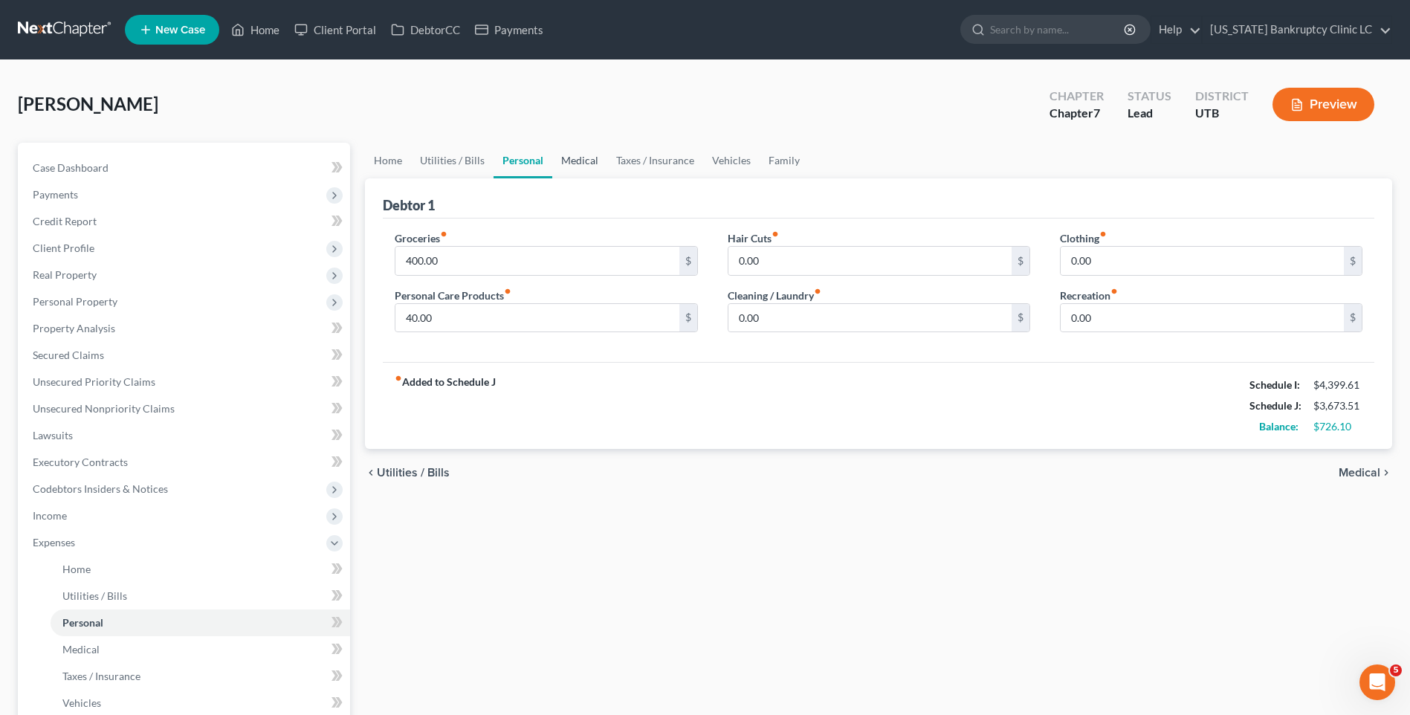
click at [571, 161] on link "Medical" at bounding box center [579, 161] width 55 height 36
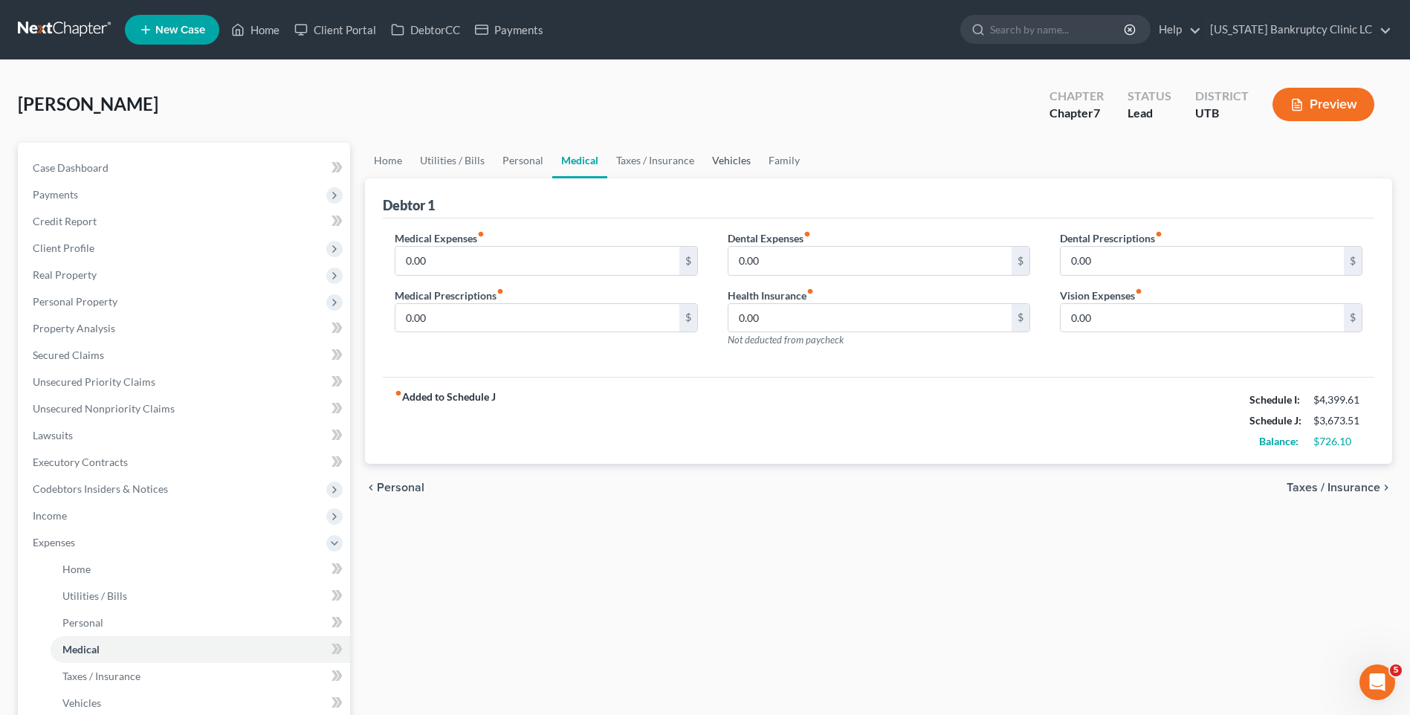
click at [703, 158] on link "Vehicles" at bounding box center [731, 161] width 56 height 36
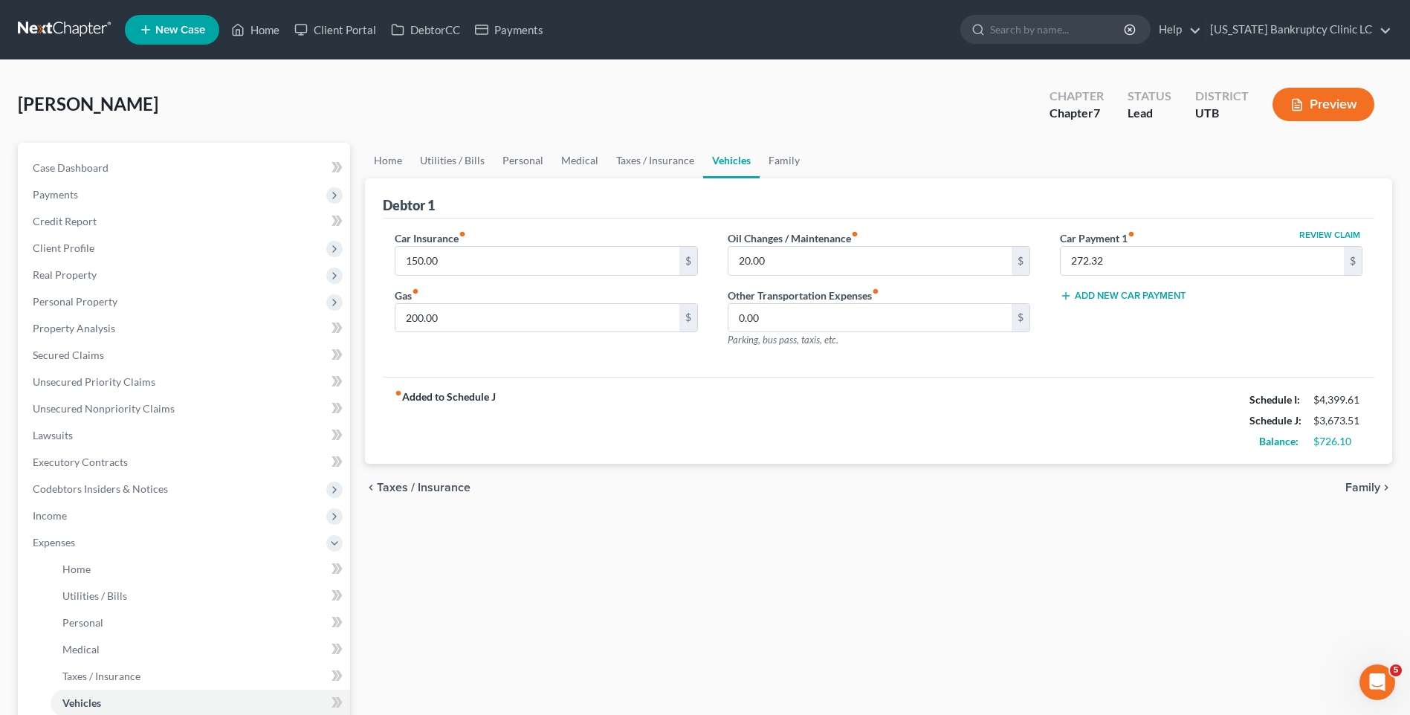
click at [724, 161] on link "Vehicles" at bounding box center [731, 161] width 56 height 36
click at [653, 159] on link "Taxes / Insurance" at bounding box center [655, 161] width 96 height 36
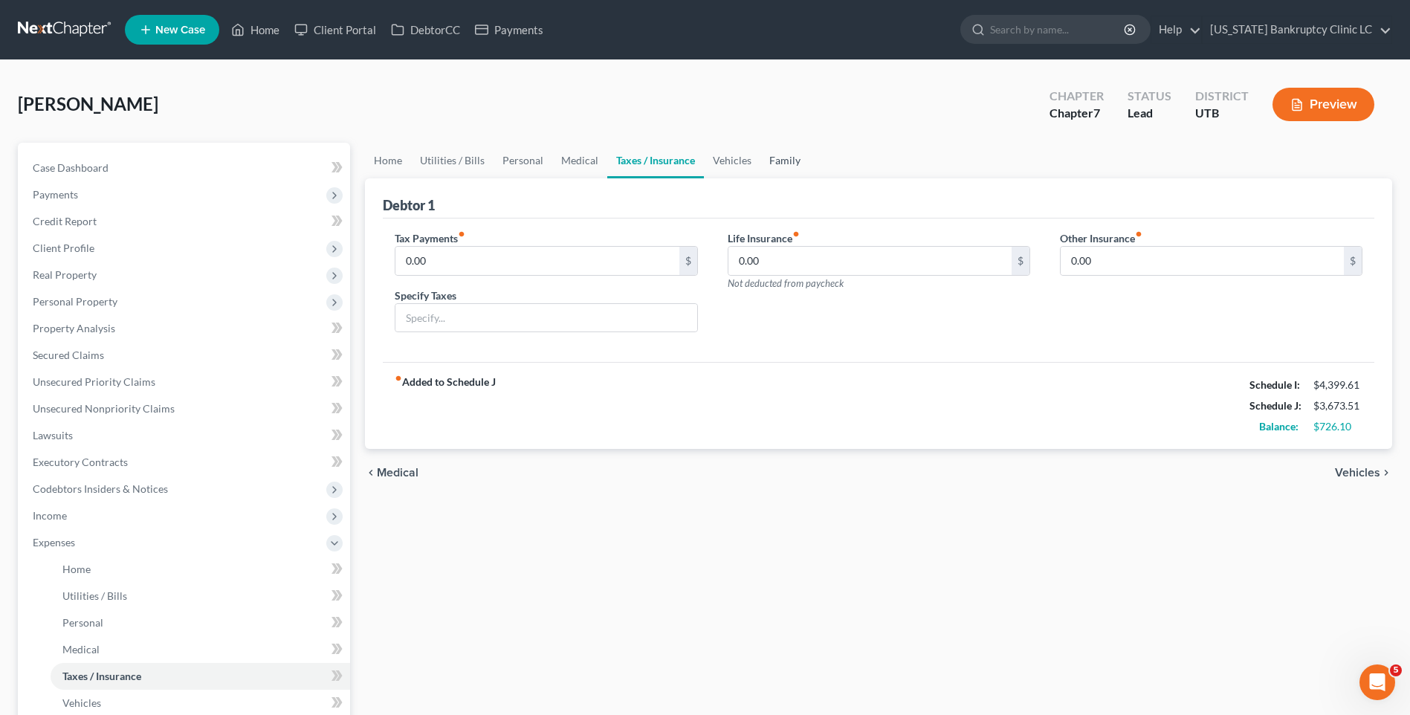
click at [774, 166] on link "Family" at bounding box center [784, 161] width 49 height 36
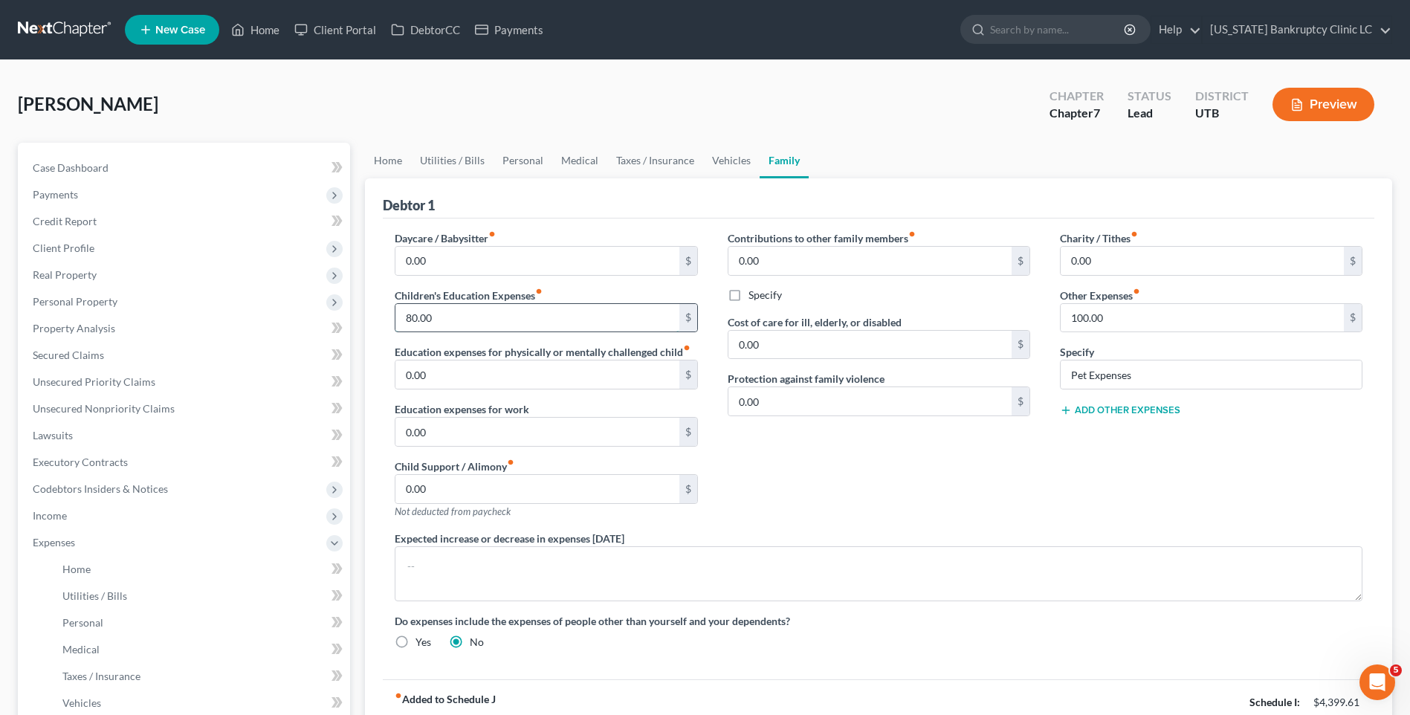
click at [508, 314] on input "80.00" at bounding box center [536, 318] width 283 height 28
click at [1162, 317] on input "100.00" at bounding box center [1202, 318] width 283 height 28
click at [382, 161] on link "Home" at bounding box center [388, 161] width 46 height 36
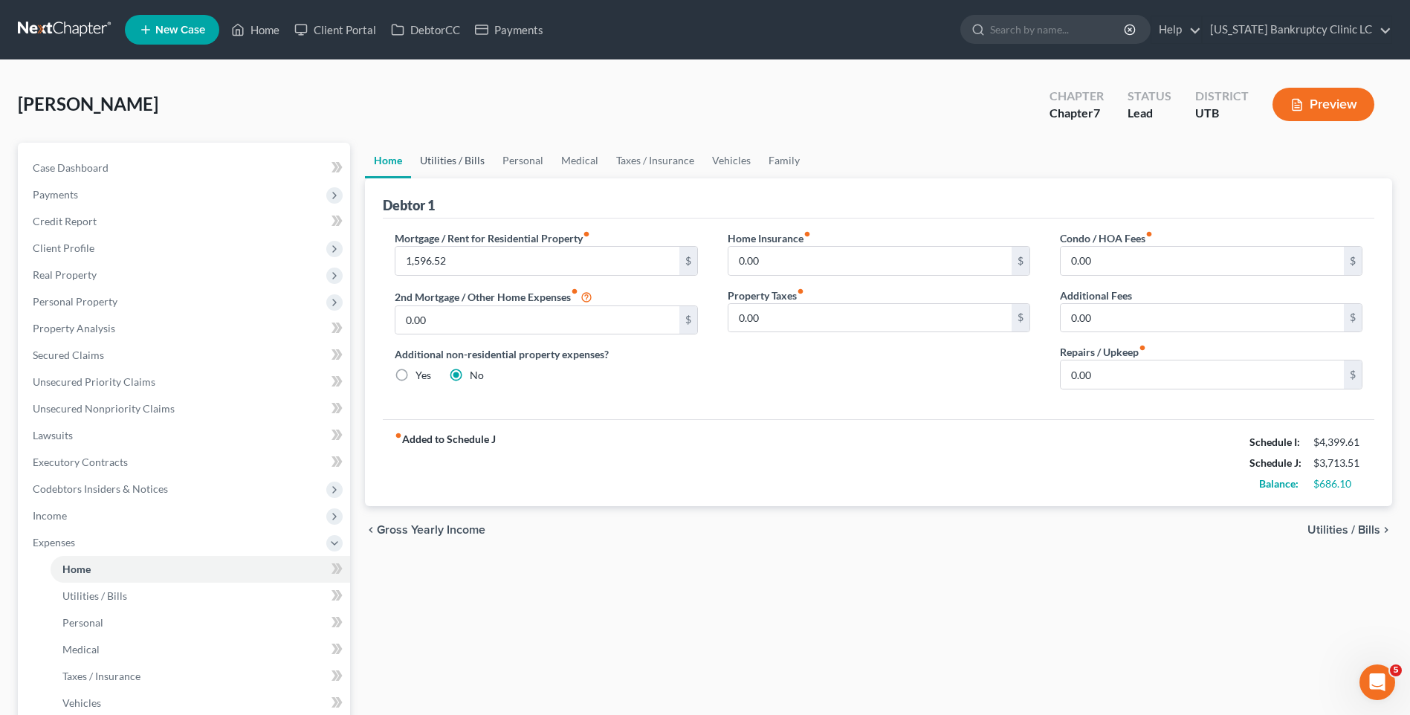
click at [458, 157] on link "Utilities / Bills" at bounding box center [452, 161] width 83 height 36
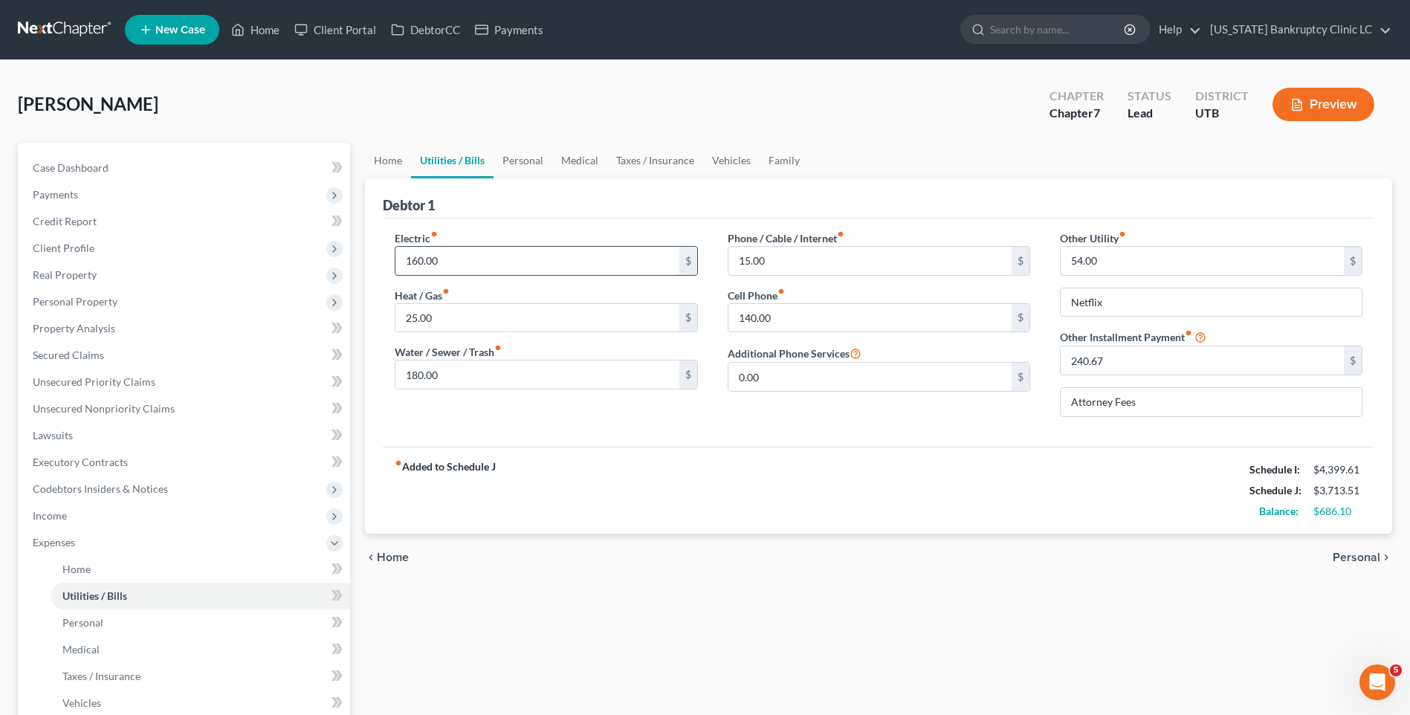
click at [465, 256] on input "160.00" at bounding box center [536, 261] width 283 height 28
click at [1150, 259] on input "54.00" at bounding box center [1202, 261] width 283 height 28
click at [511, 169] on link "Personal" at bounding box center [523, 161] width 59 height 36
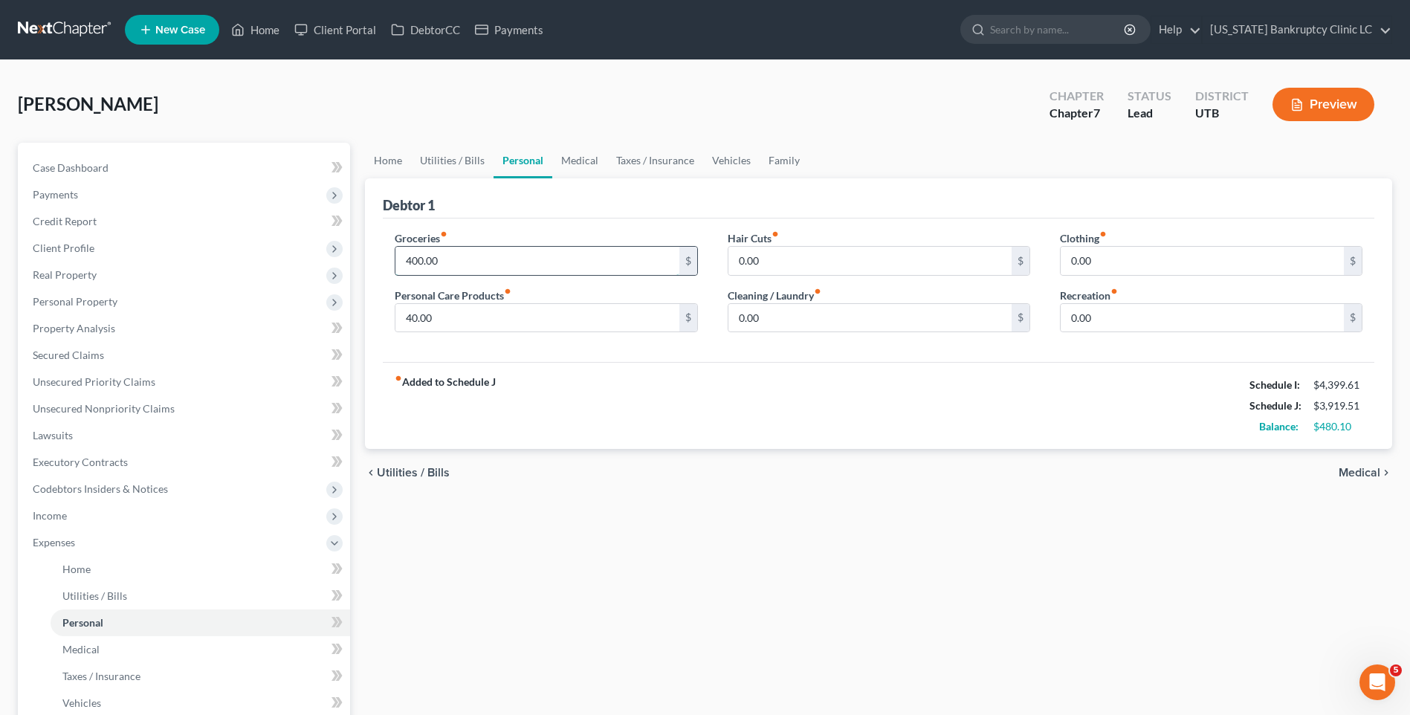
click at [473, 257] on input "400.00" at bounding box center [536, 261] width 283 height 28
click at [453, 311] on input "80" at bounding box center [536, 318] width 283 height 28
click at [587, 168] on link "Medical" at bounding box center [579, 161] width 55 height 36
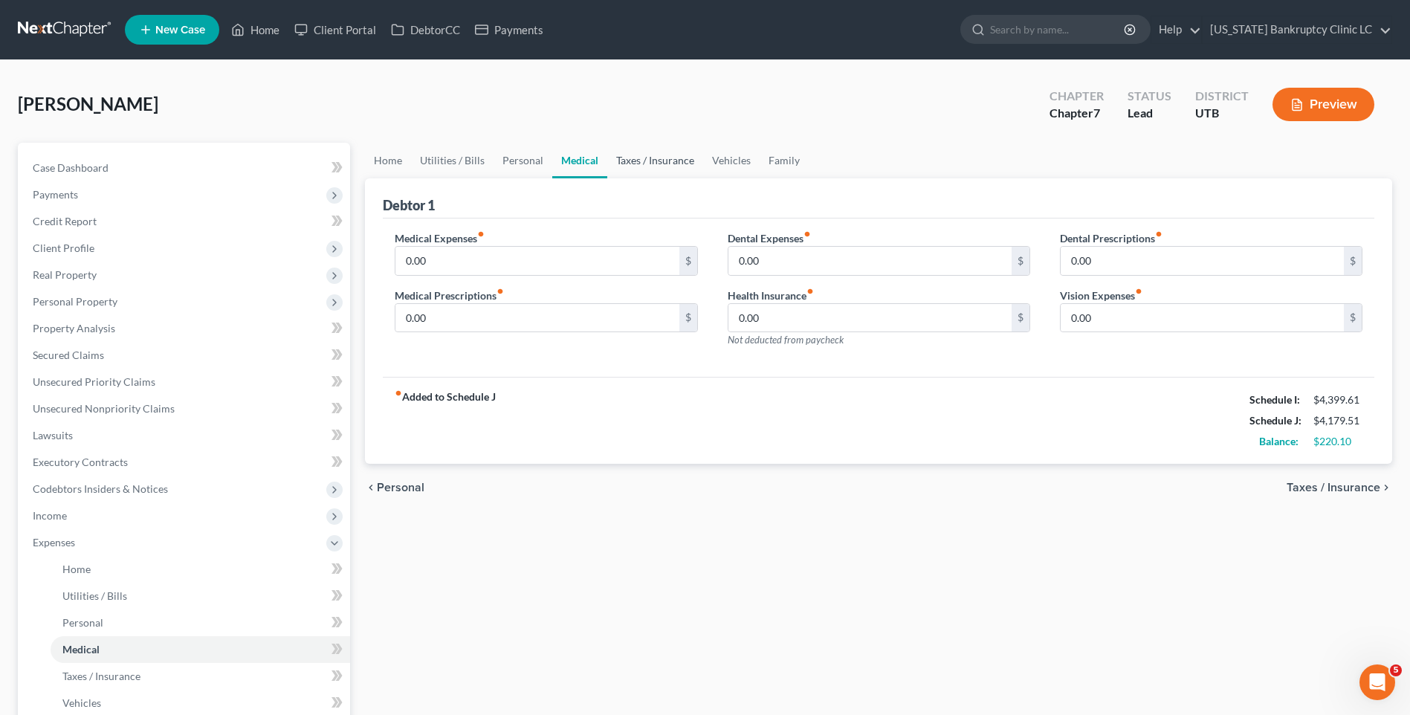
click at [631, 167] on link "Taxes / Insurance" at bounding box center [655, 161] width 96 height 36
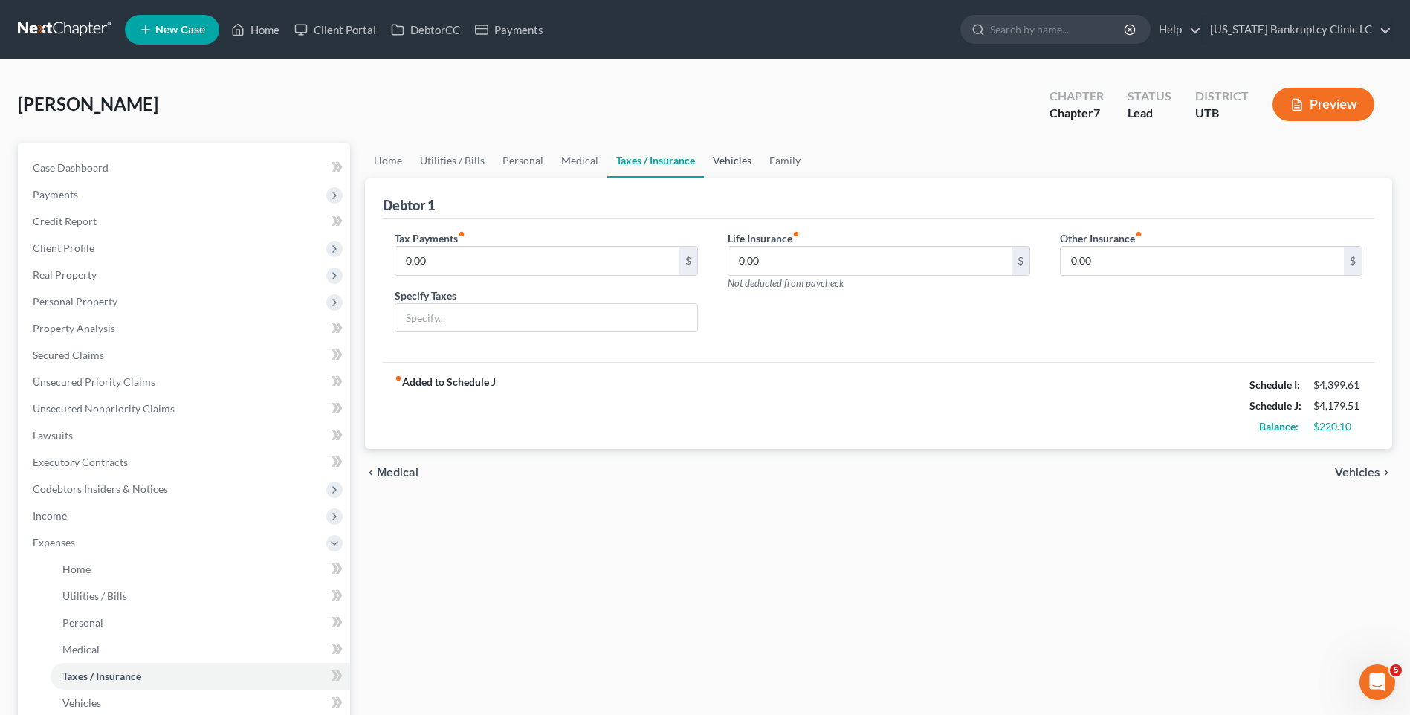
click at [718, 167] on link "Vehicles" at bounding box center [732, 161] width 56 height 36
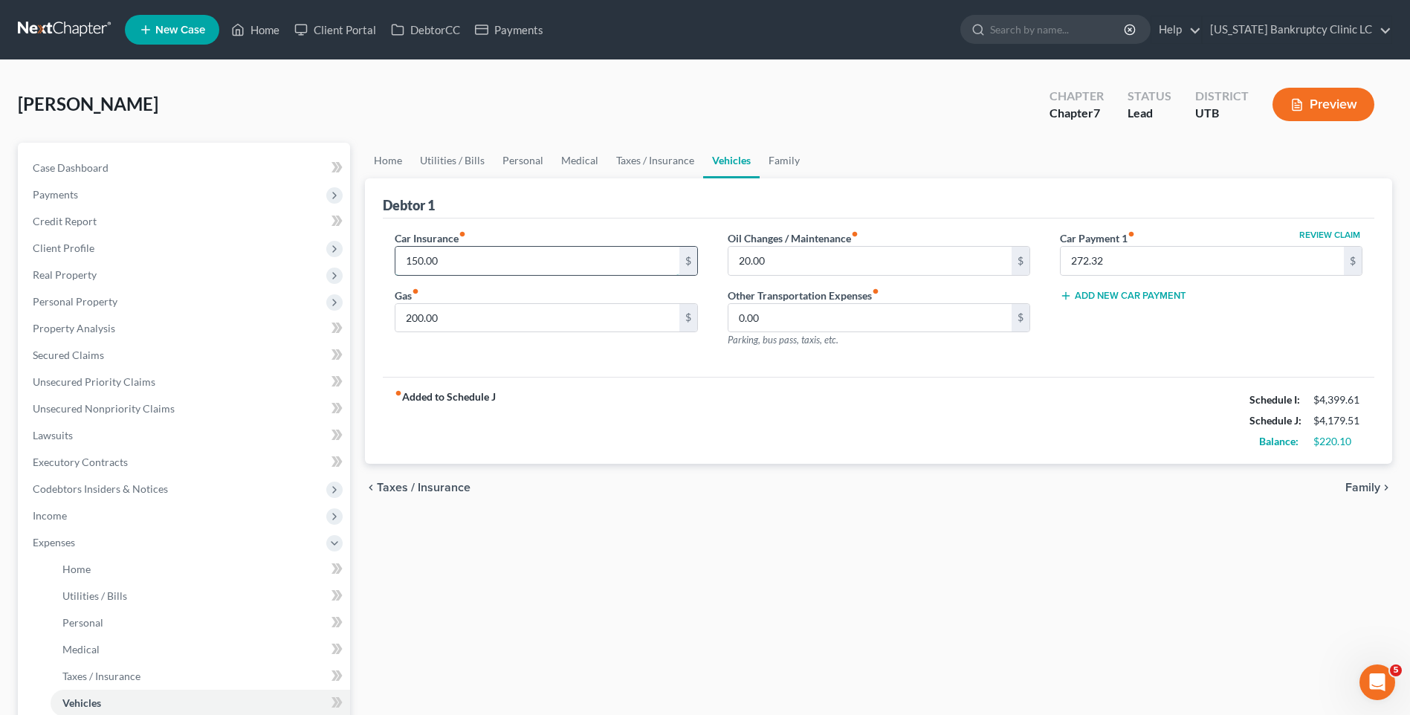
click at [511, 268] on input "150.00" at bounding box center [536, 261] width 283 height 28
click at [557, 320] on input "350" at bounding box center [536, 318] width 283 height 28
click at [868, 256] on input "20.00" at bounding box center [869, 261] width 283 height 28
drag, startPoint x: 744, startPoint y: 372, endPoint x: 970, endPoint y: 433, distance: 233.9
click at [744, 373] on div "Car Insurance fiber_manual_record 200 $ Gas fiber_manual_record 300 $ Oil Chang…" at bounding box center [879, 298] width 992 height 159
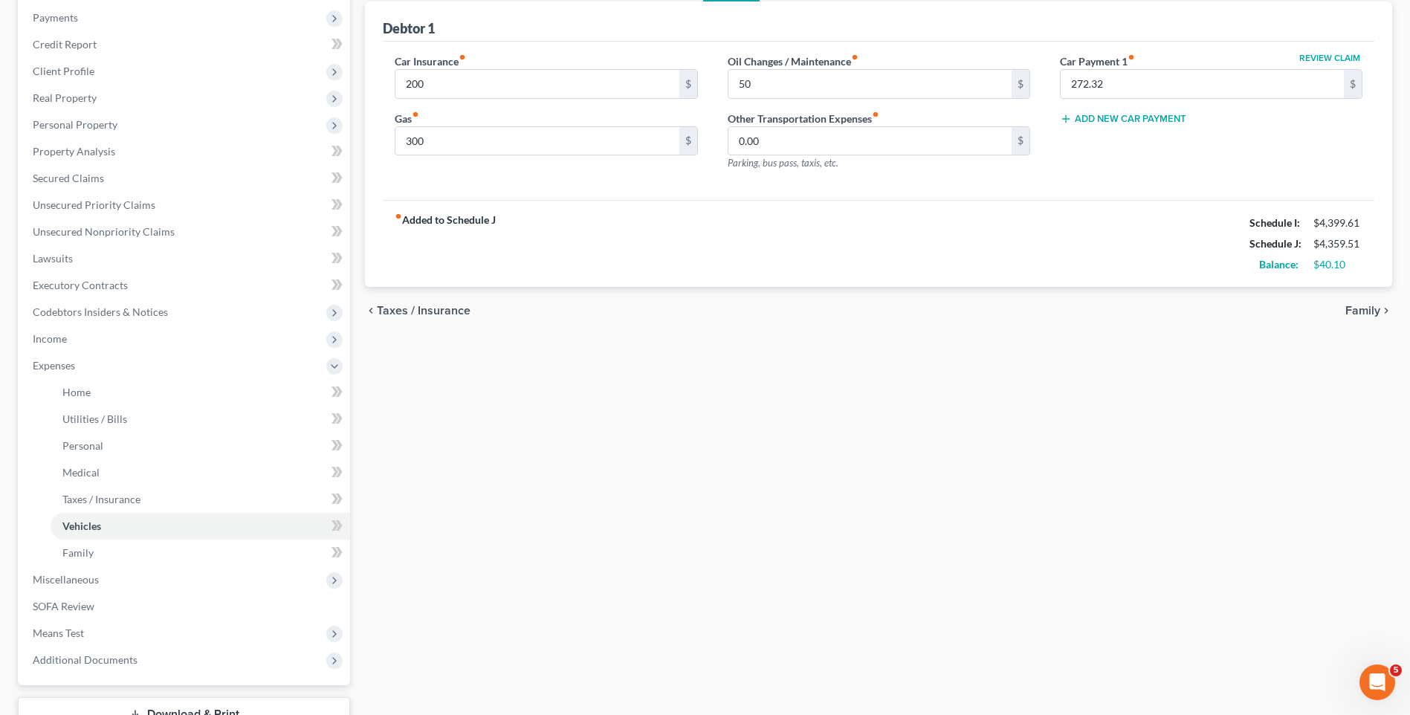
scroll to position [289, 0]
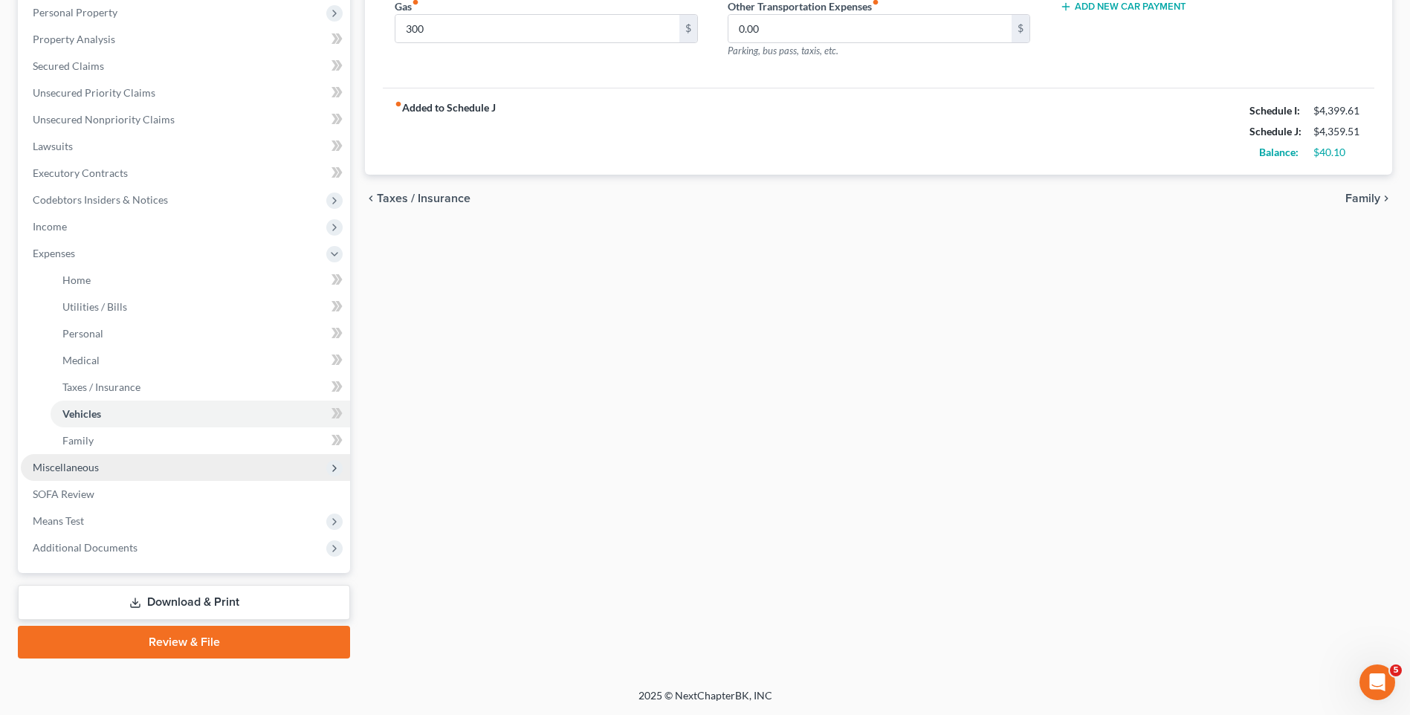
click at [124, 477] on span "Miscellaneous" at bounding box center [185, 467] width 329 height 27
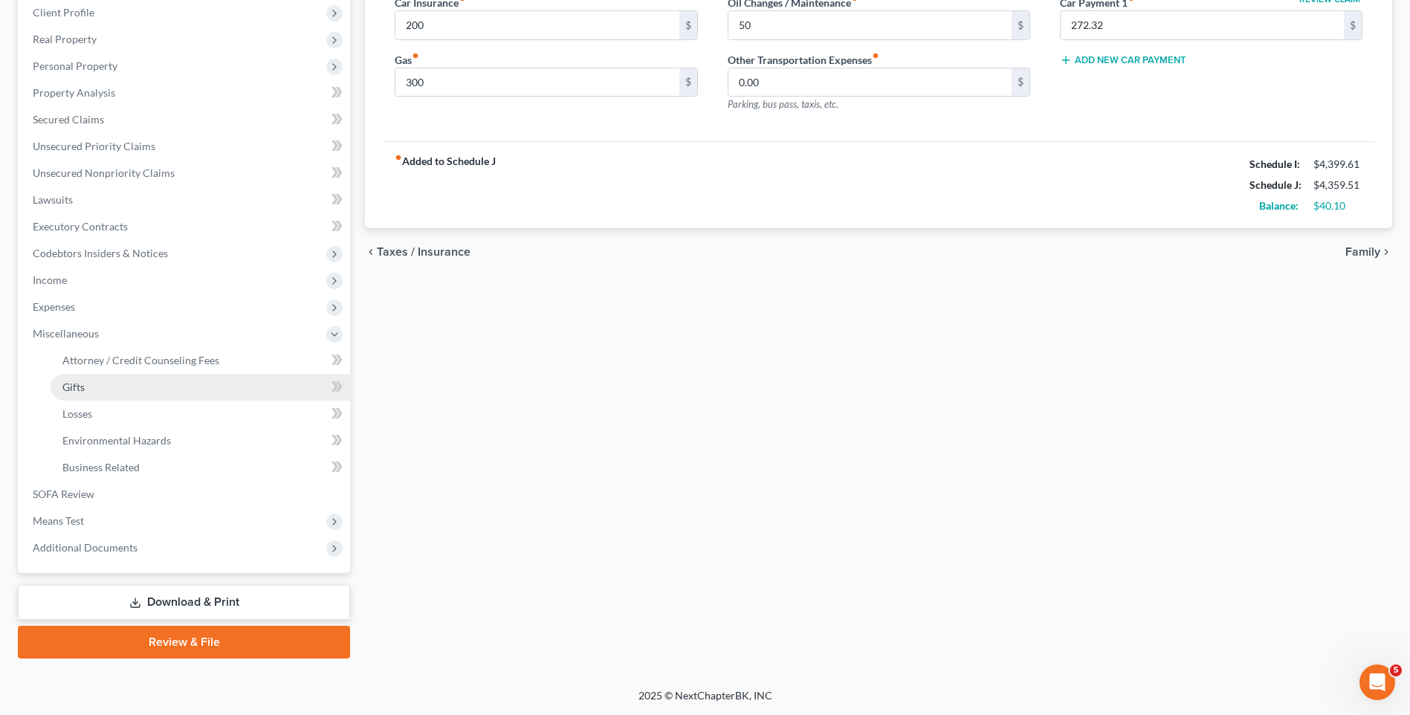
scroll to position [236, 0]
click at [178, 357] on span "Attorney / Credit Counseling Fees" at bounding box center [140, 360] width 157 height 13
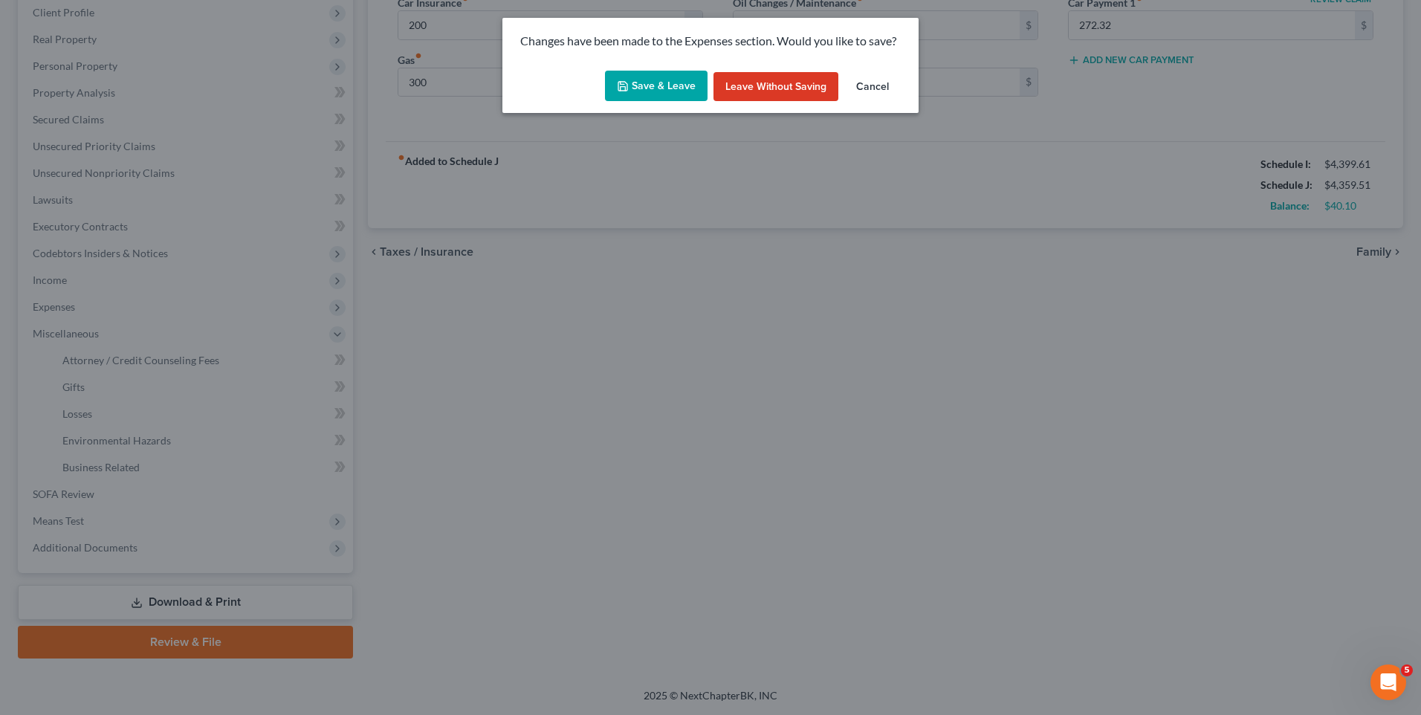
click at [665, 79] on button "Save & Leave" at bounding box center [656, 86] width 103 height 31
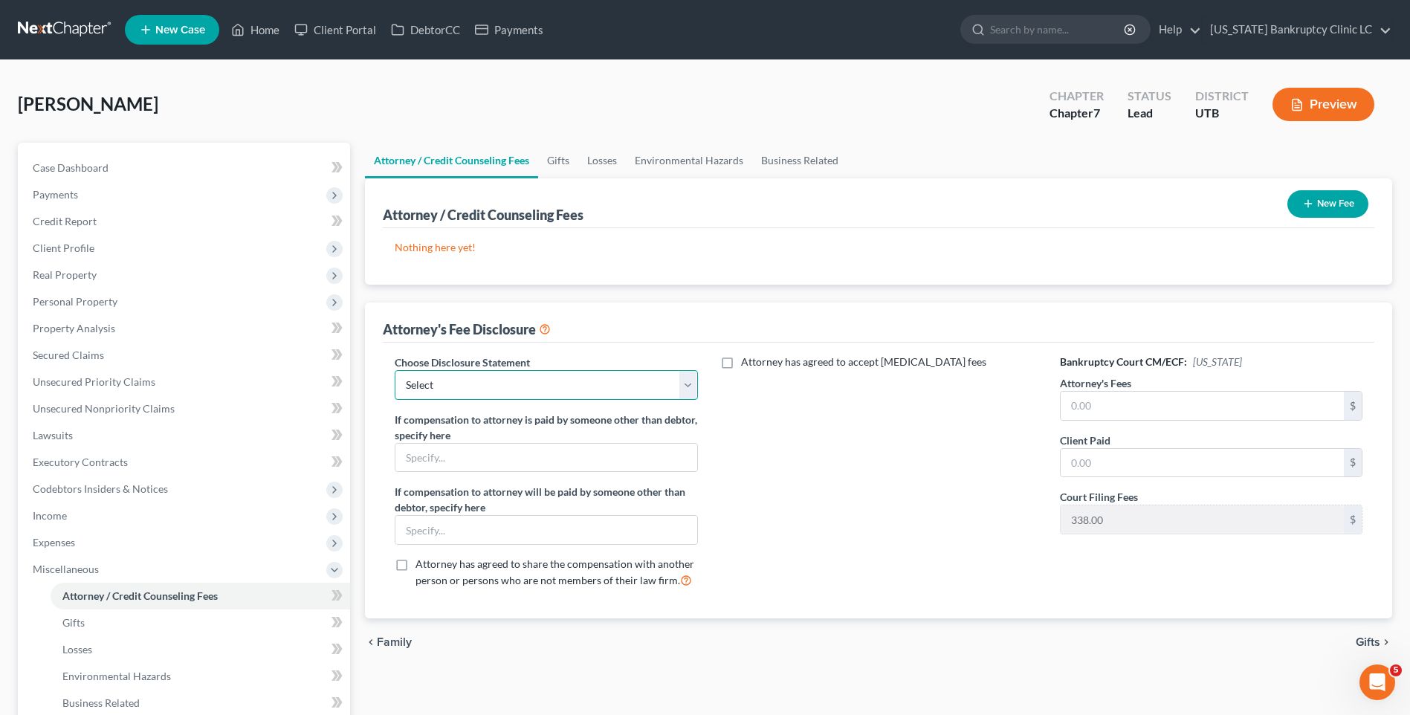
drag, startPoint x: 474, startPoint y: 383, endPoint x: 471, endPoint y: 391, distance: 8.7
click at [474, 383] on select "Select Installment Chapter 7 Cases Salt Lake Custom Disclosure Fresh Start Fund…" at bounding box center [546, 385] width 303 height 30
click at [395, 370] on select "Select Installment Chapter 7 Cases Salt Lake Custom Disclosure Fresh Start Fund…" at bounding box center [546, 385] width 303 height 30
click at [1122, 407] on input "text" at bounding box center [1202, 406] width 283 height 28
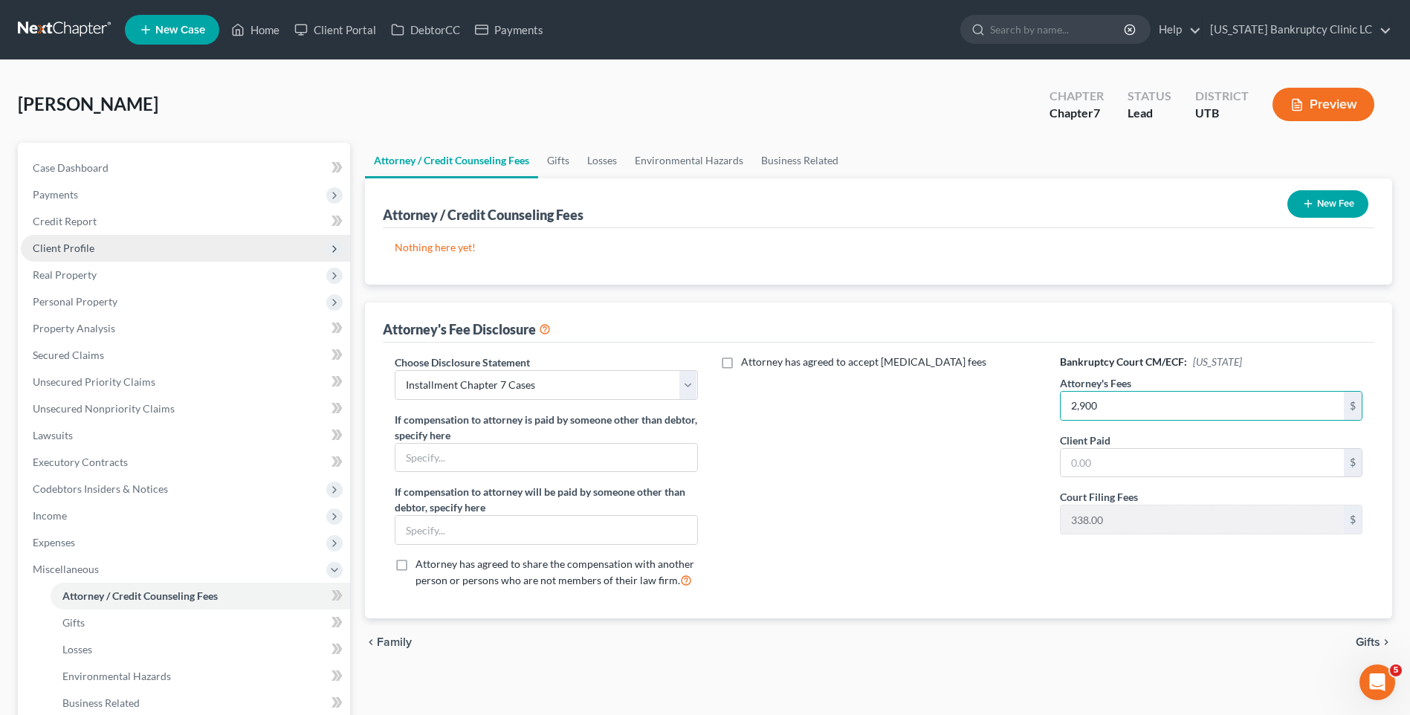
click at [77, 247] on span "Client Profile" at bounding box center [64, 248] width 62 height 13
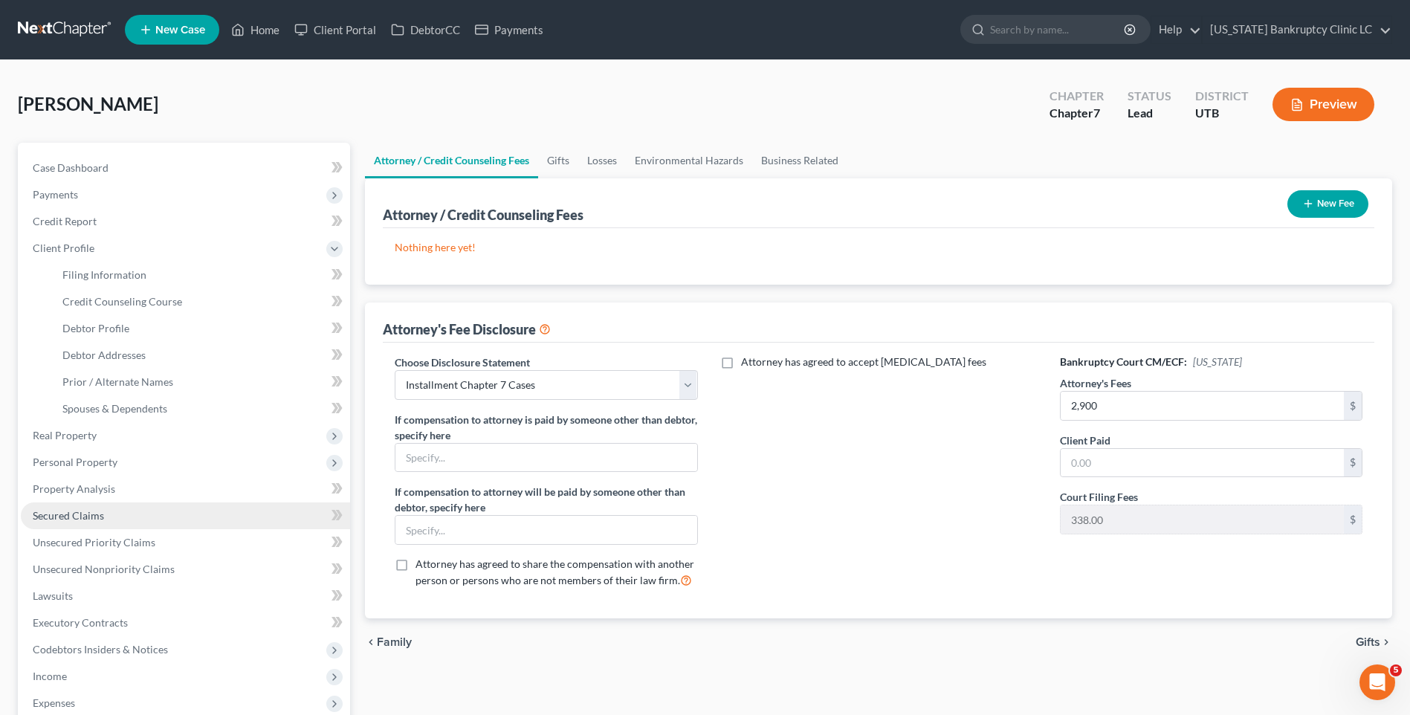
click at [117, 521] on link "Secured Claims" at bounding box center [185, 515] width 329 height 27
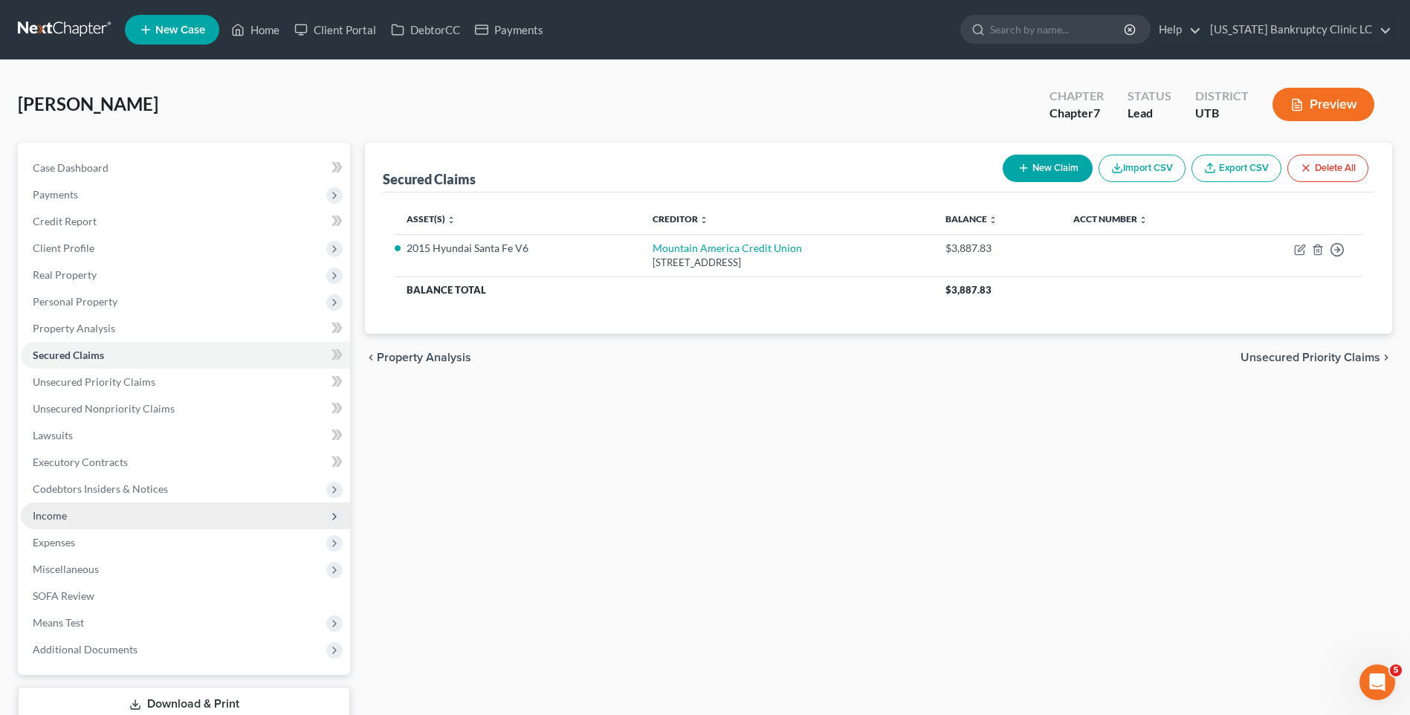
click at [77, 511] on span "Income" at bounding box center [185, 515] width 329 height 27
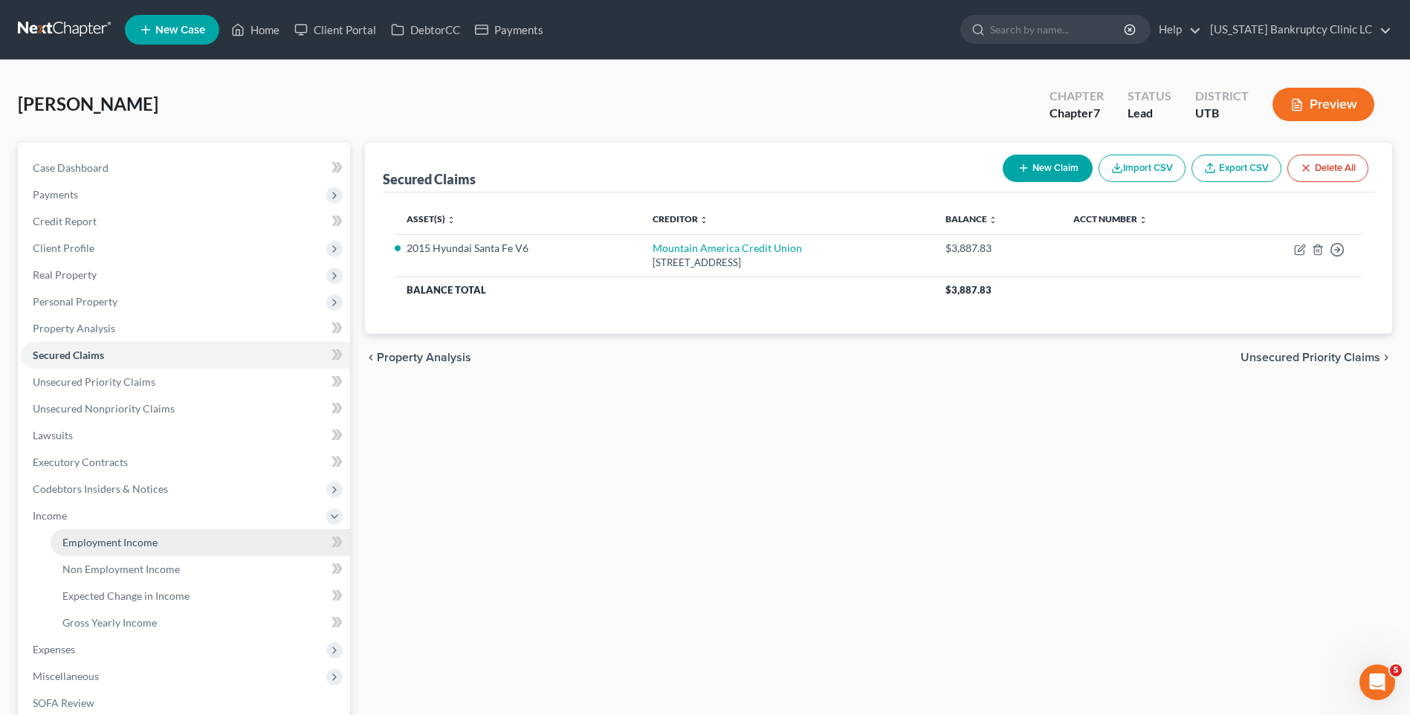
click at [146, 536] on span "Employment Income" at bounding box center [109, 542] width 95 height 13
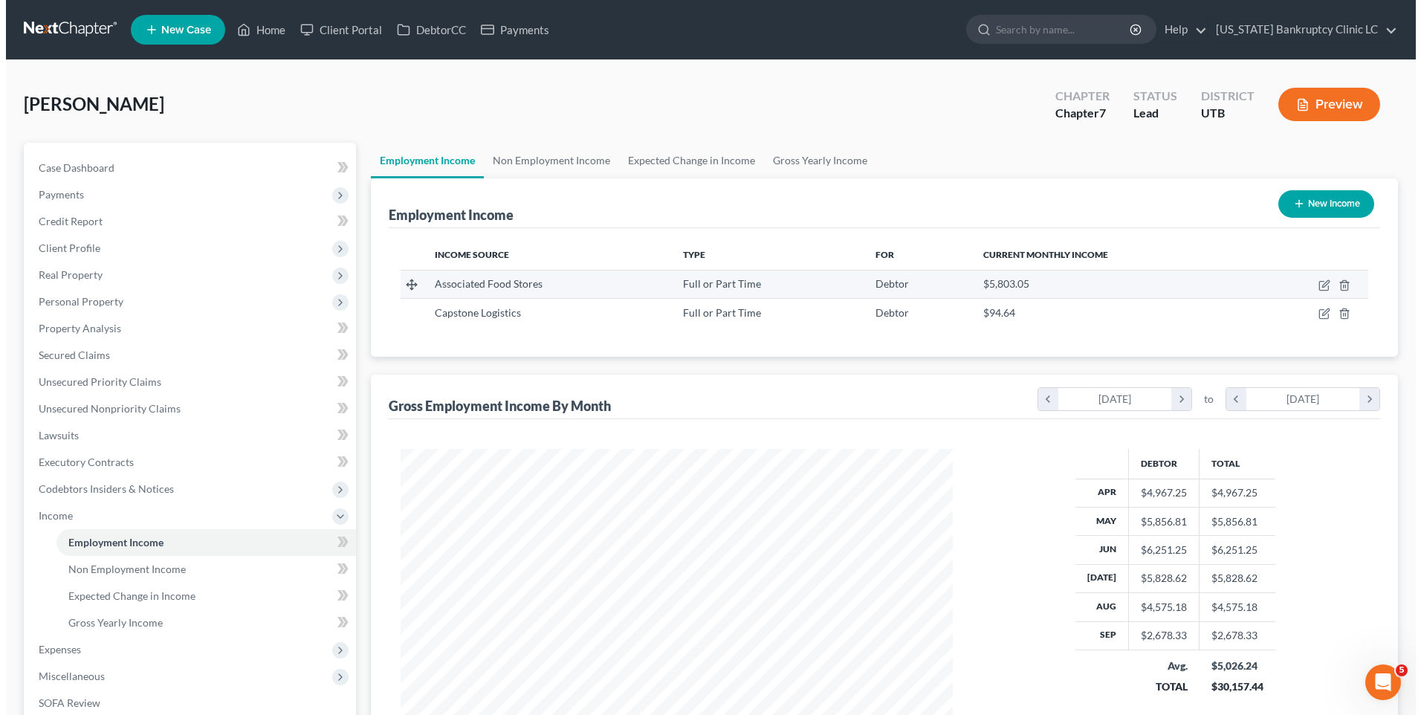
scroll to position [276, 581]
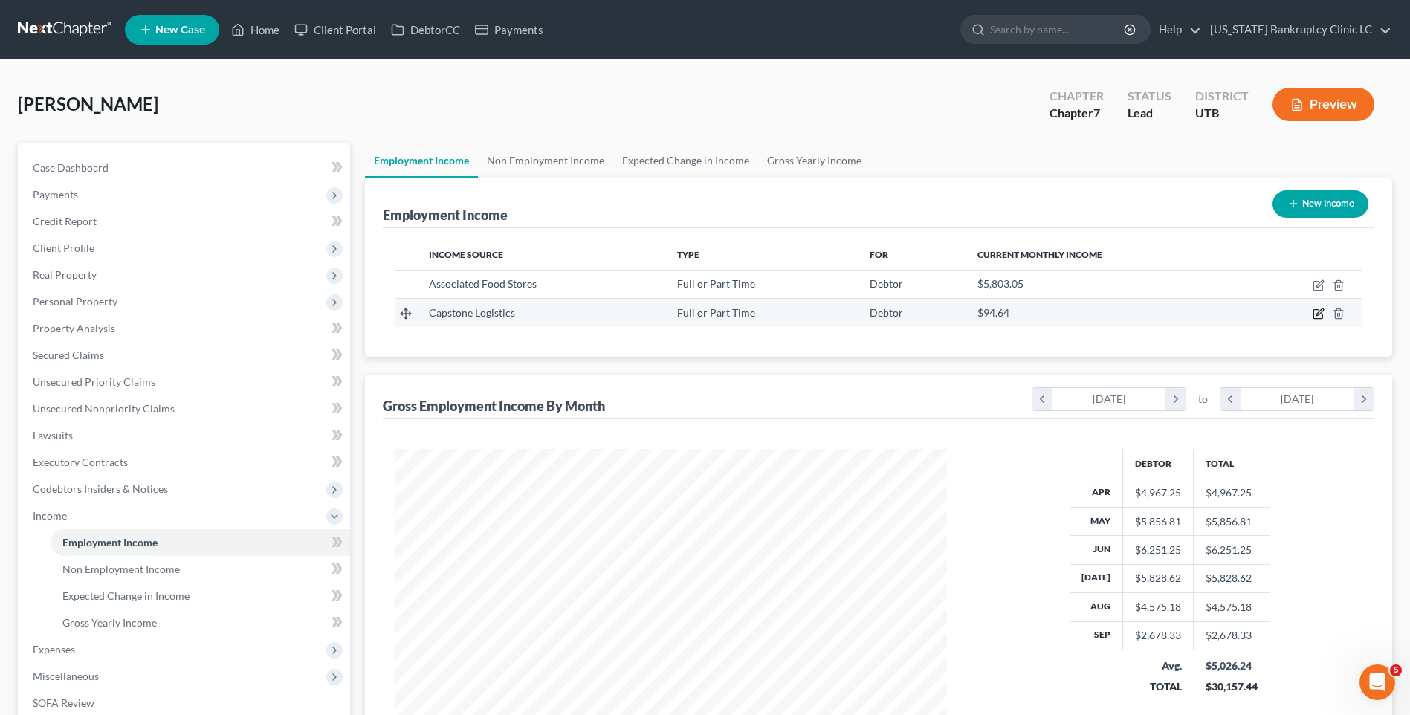
click at [1314, 311] on icon "button" at bounding box center [1317, 314] width 9 height 9
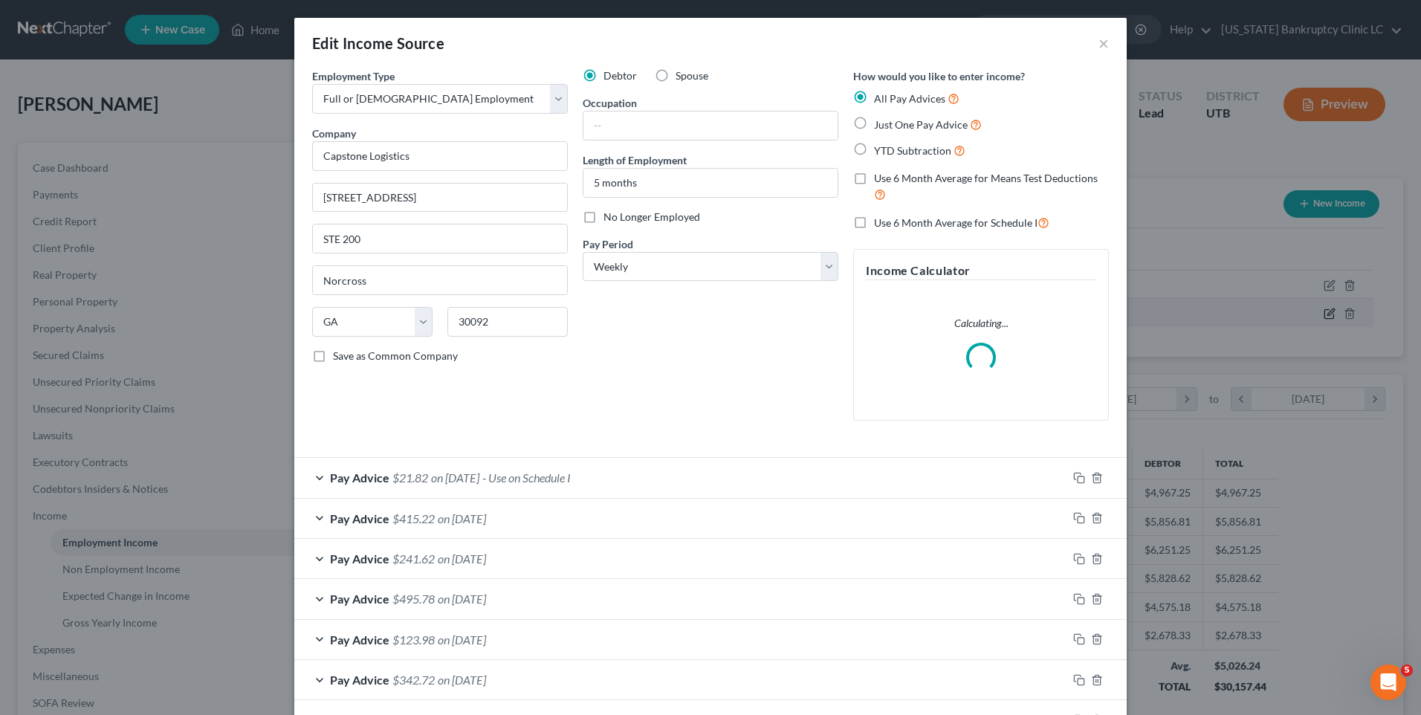
scroll to position [278, 587]
click at [647, 219] on span "No Longer Employed" at bounding box center [652, 216] width 97 height 13
click at [619, 219] on input "No Longer Employed" at bounding box center [615, 215] width 10 height 10
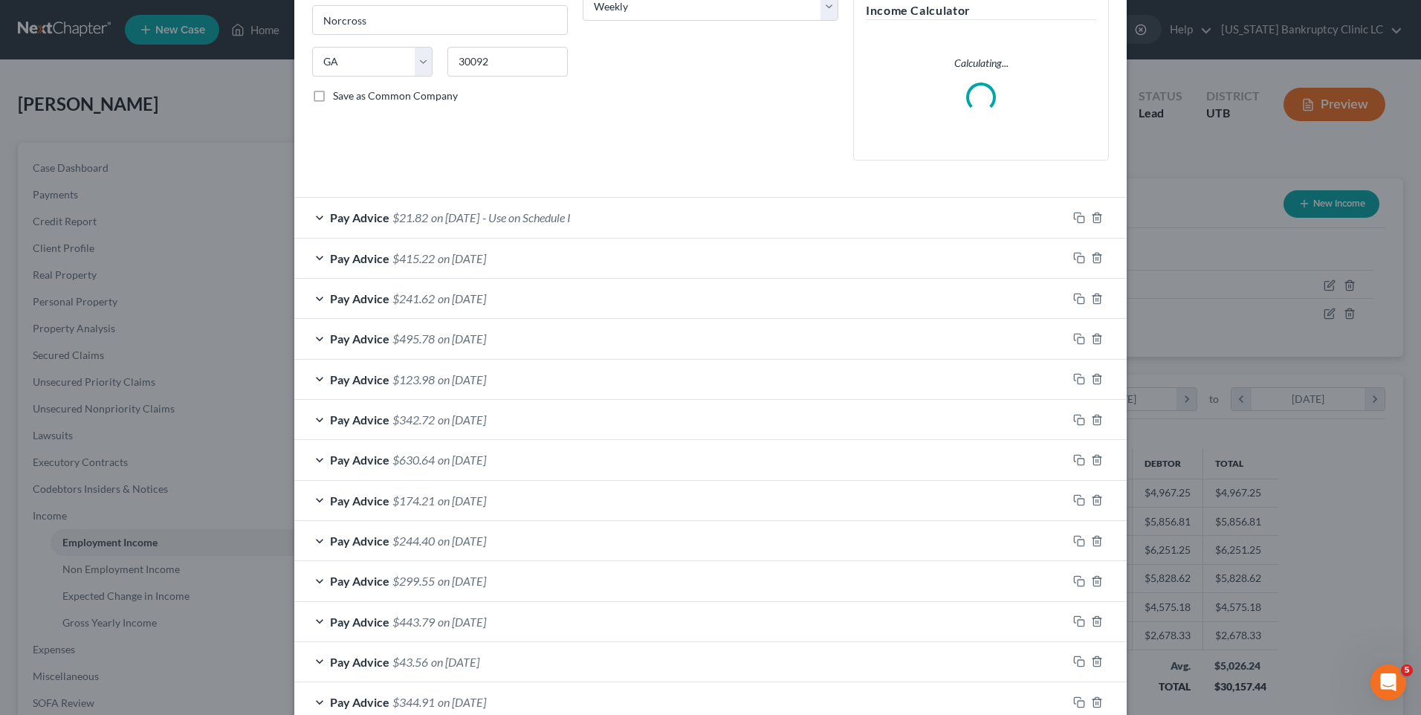
scroll to position [248, 0]
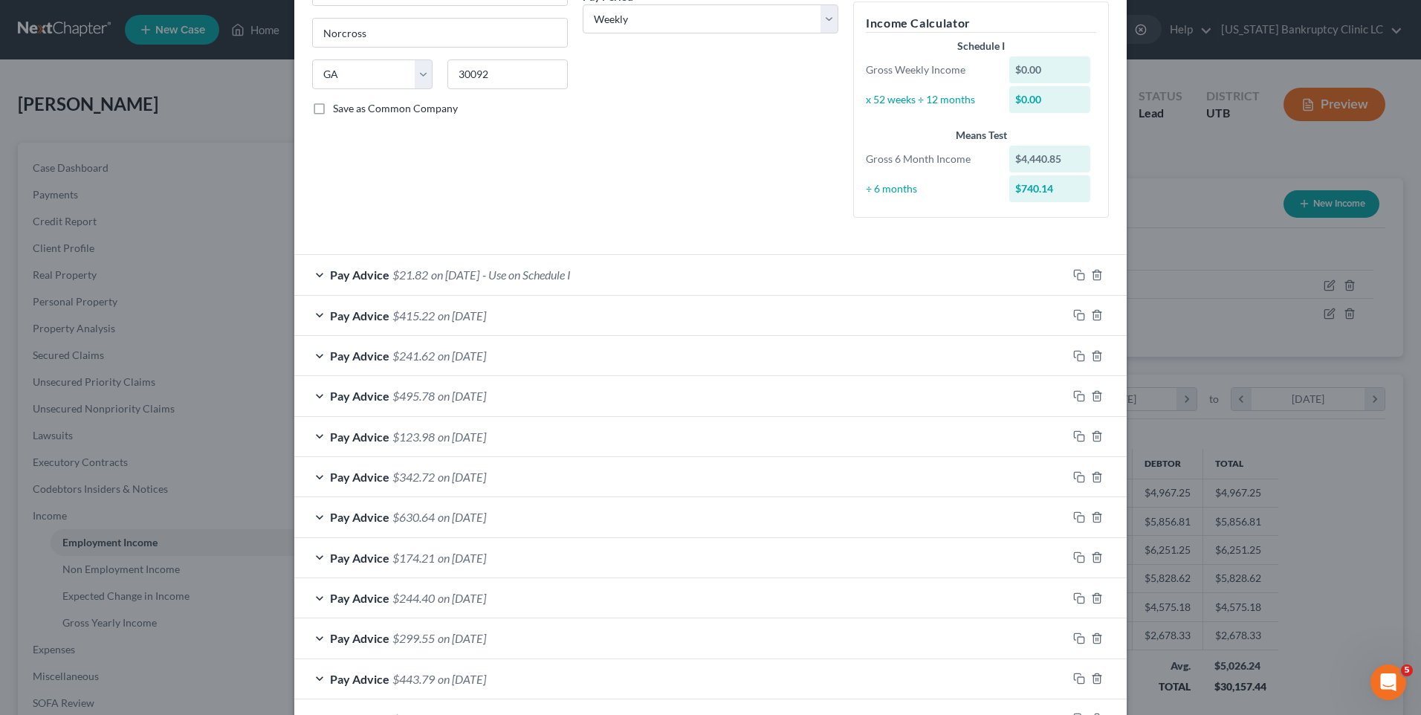
click at [436, 277] on span "on [DATE]" at bounding box center [455, 275] width 48 height 14
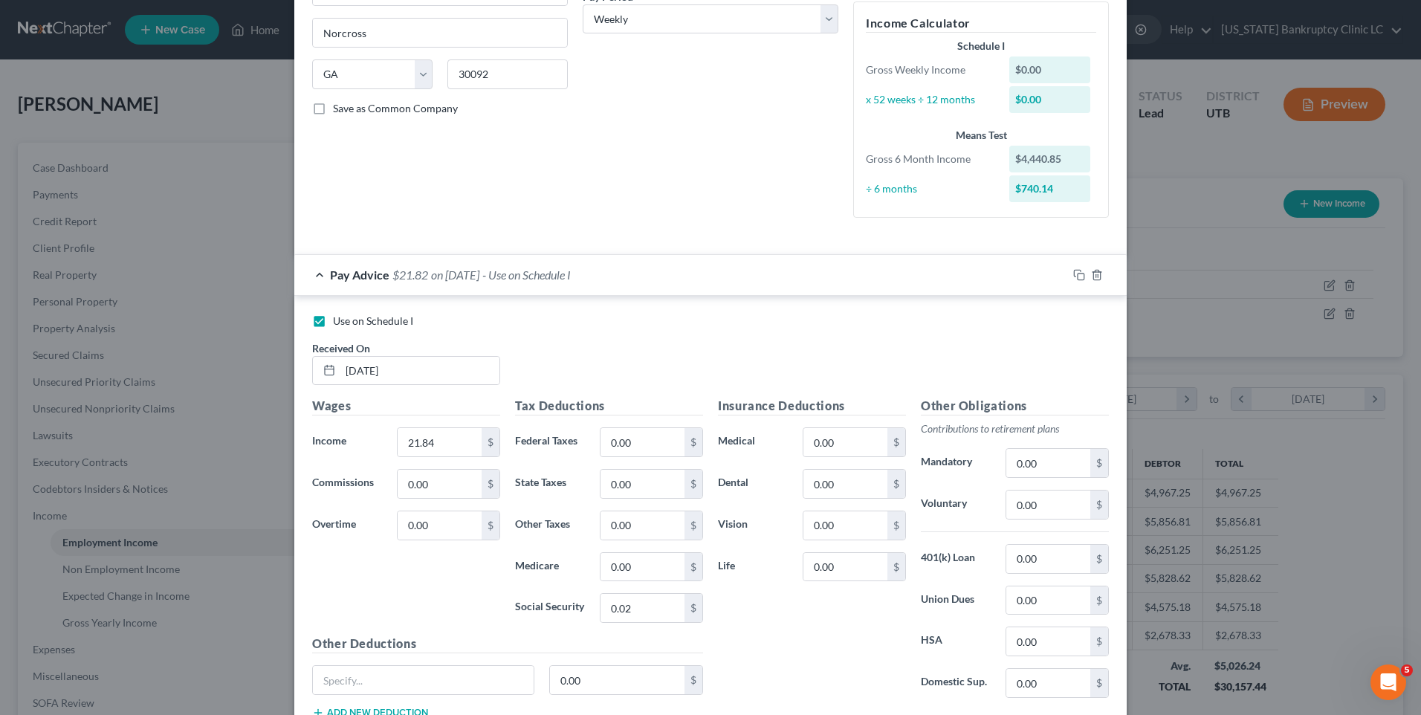
click at [368, 324] on span "Use on Schedule I" at bounding box center [373, 320] width 80 height 13
click at [349, 323] on input "Use on Schedule I" at bounding box center [344, 319] width 10 height 10
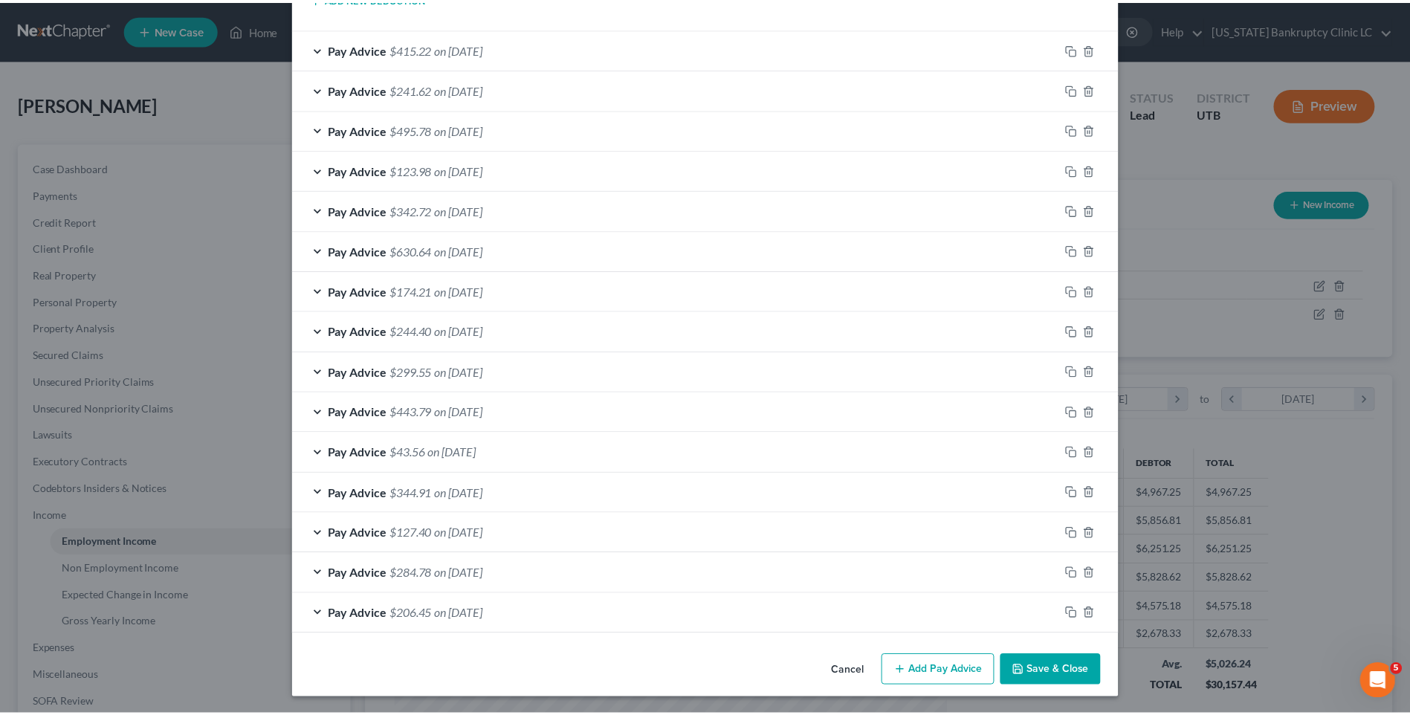
scroll to position [963, 0]
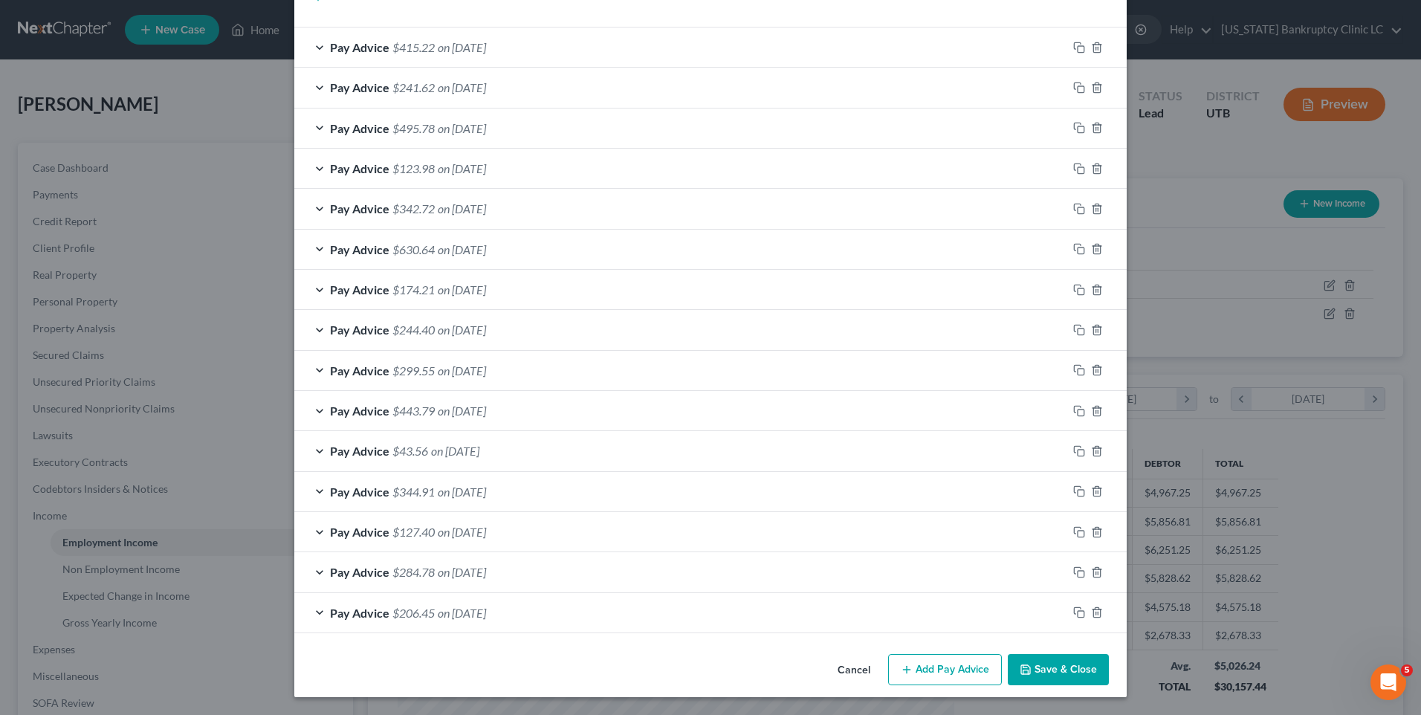
click at [1065, 667] on button "Save & Close" at bounding box center [1058, 669] width 101 height 31
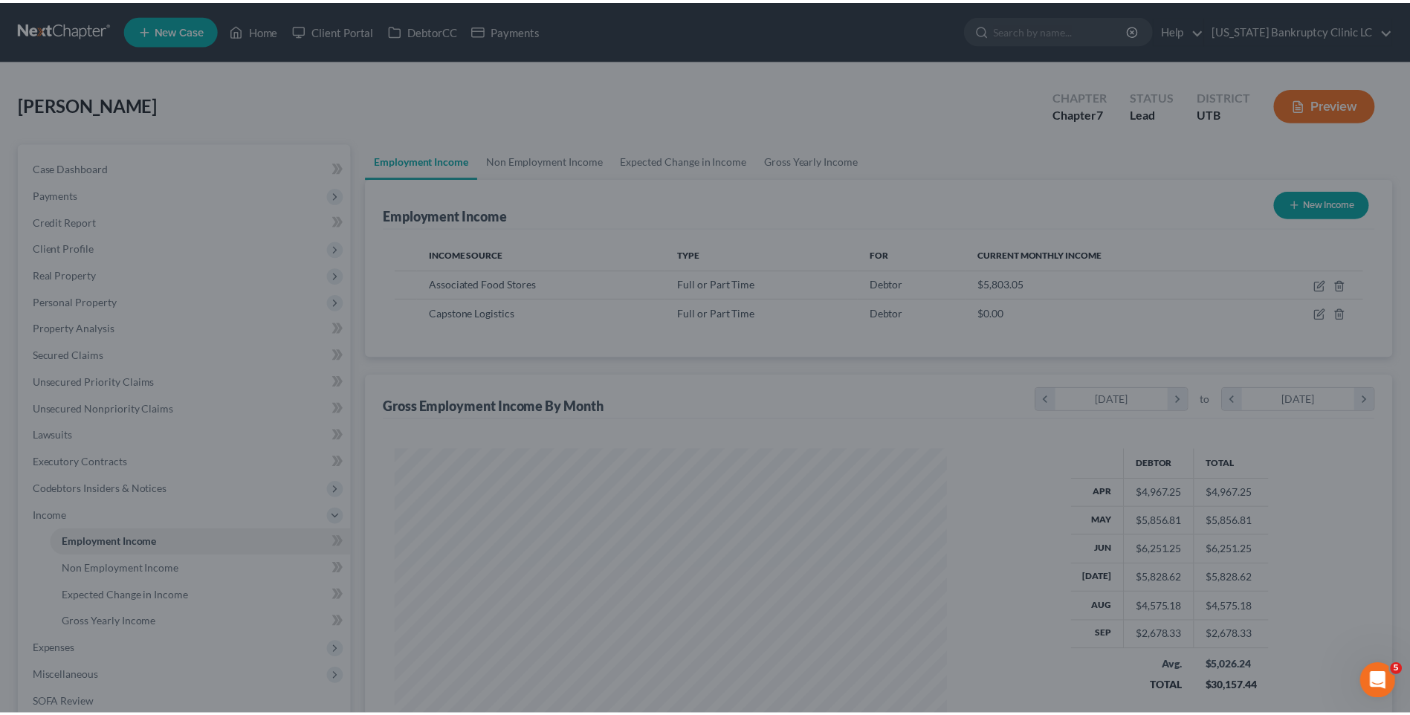
scroll to position [743046, 742740]
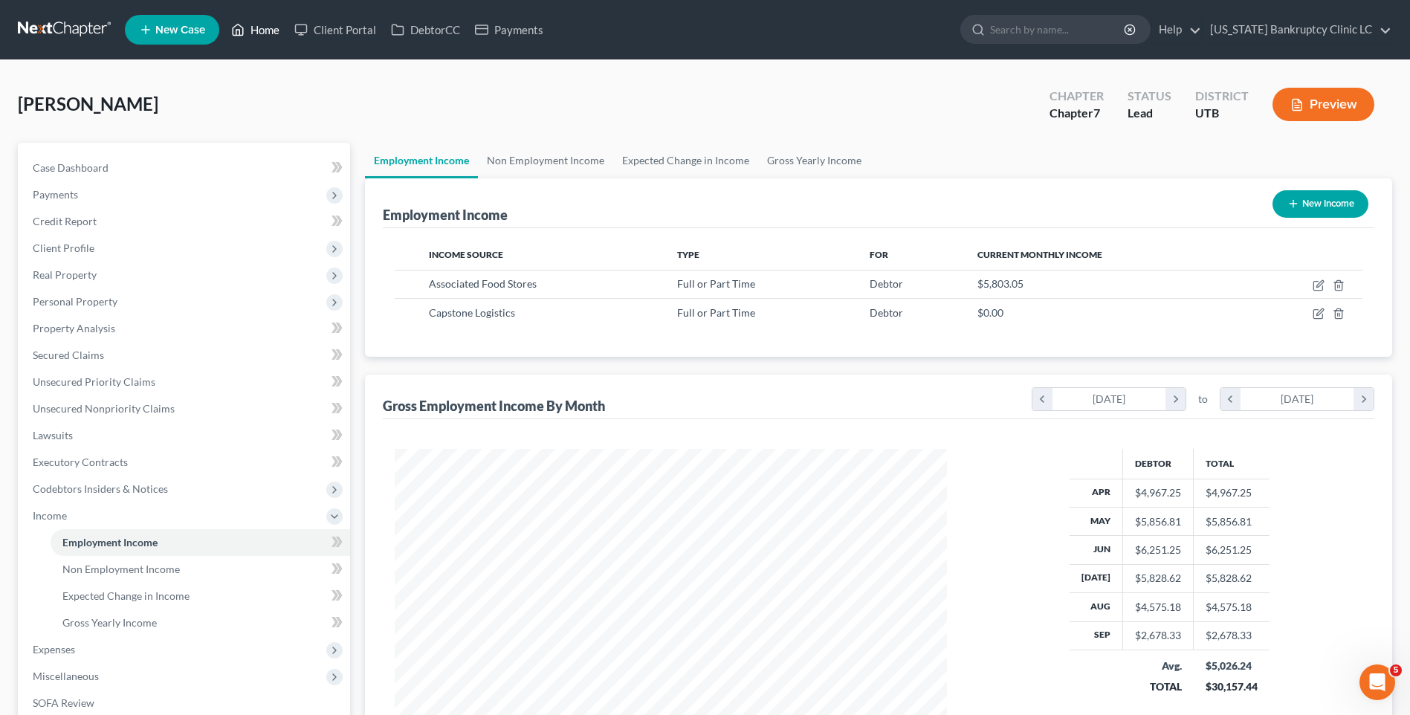
click at [251, 28] on link "Home" at bounding box center [255, 29] width 63 height 27
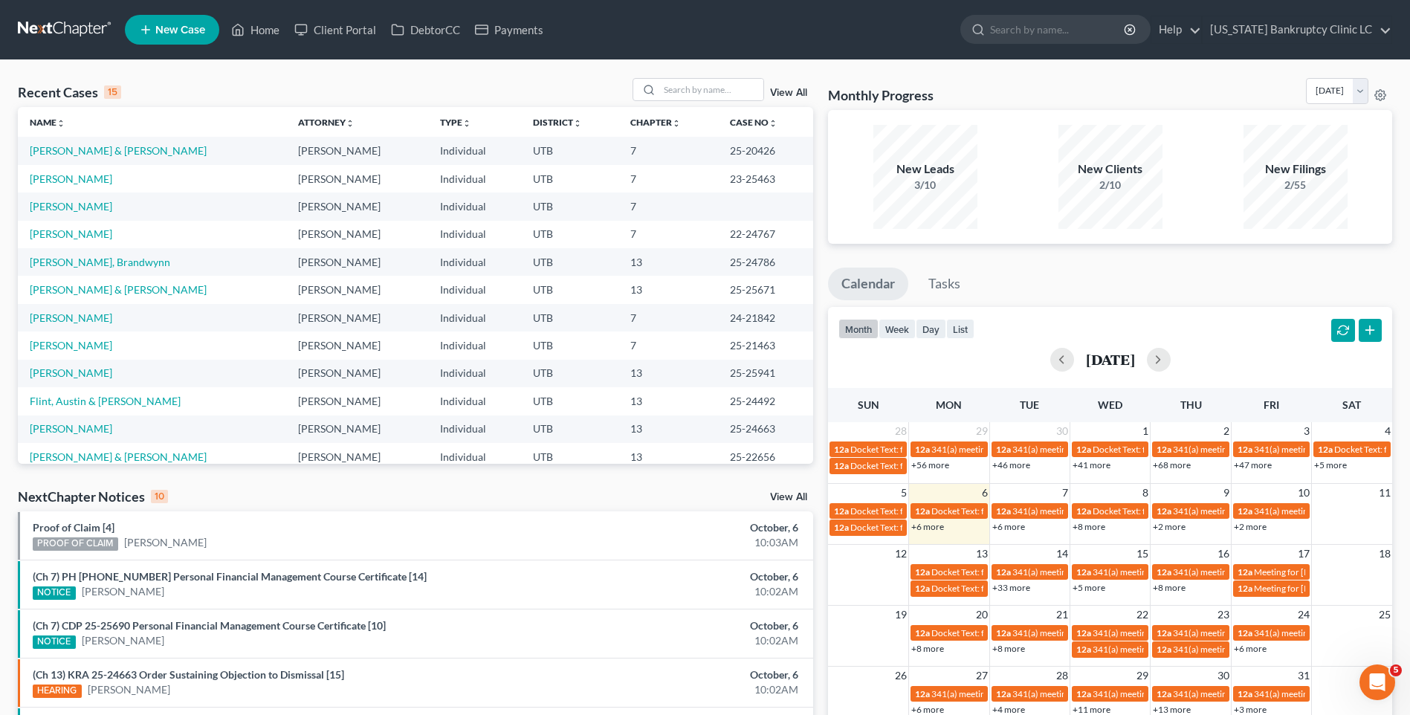
click at [789, 91] on link "View All" at bounding box center [788, 93] width 37 height 10
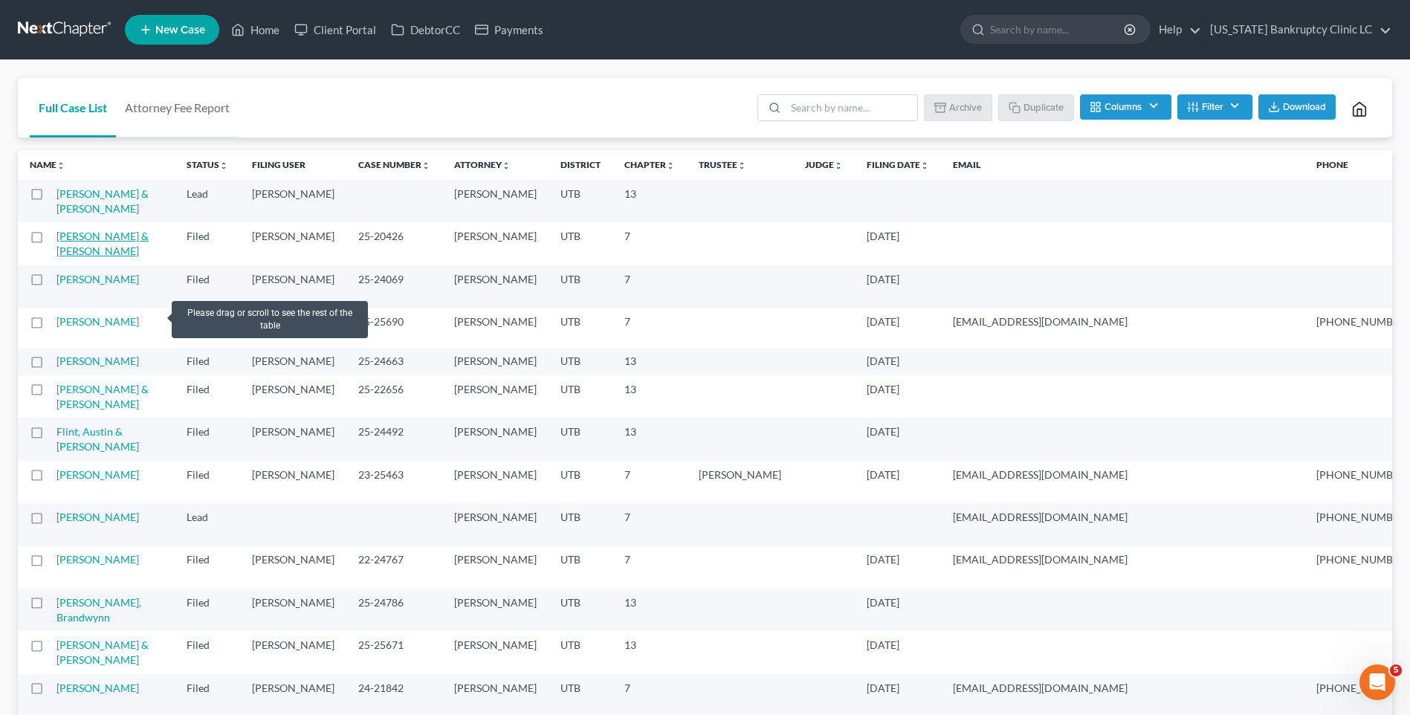
click at [77, 257] on link "[PERSON_NAME] & [PERSON_NAME]" at bounding box center [102, 244] width 92 height 28
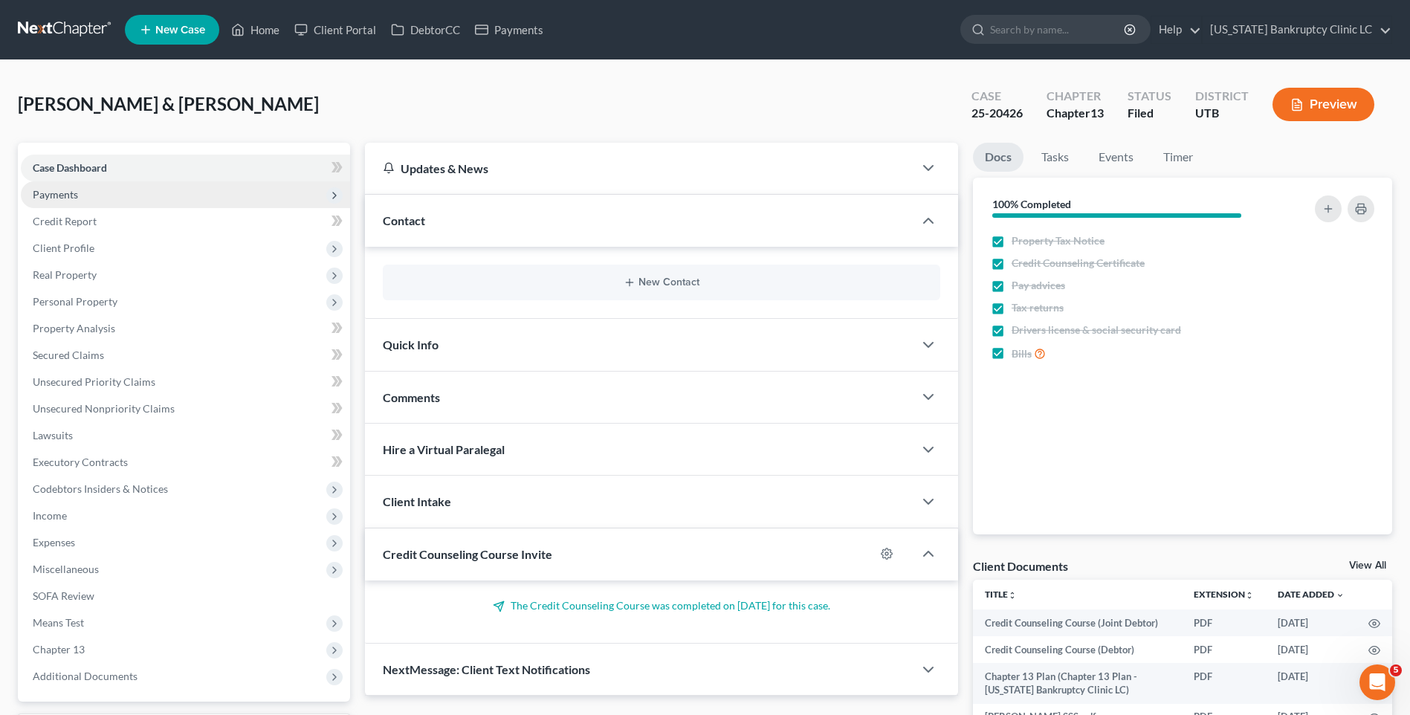
click at [114, 198] on span "Payments" at bounding box center [185, 194] width 329 height 27
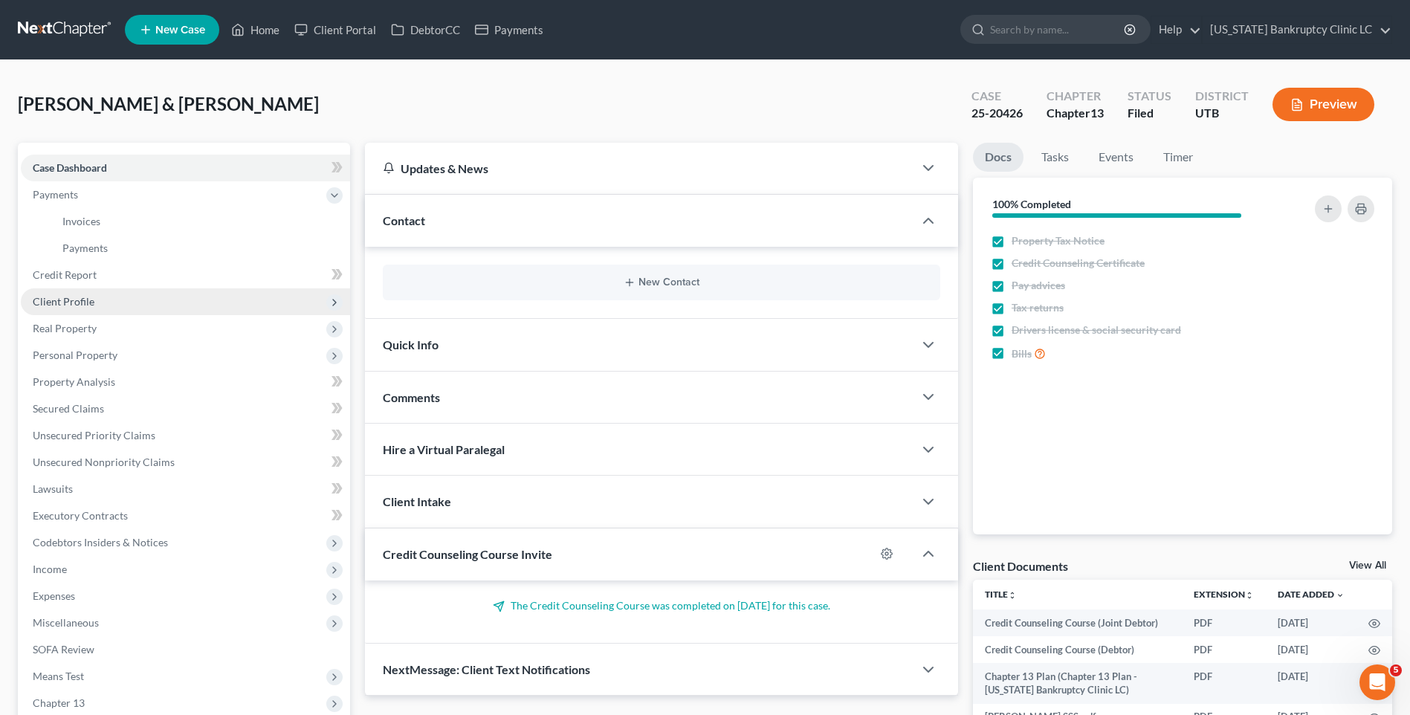
click at [104, 294] on span "Client Profile" at bounding box center [185, 301] width 329 height 27
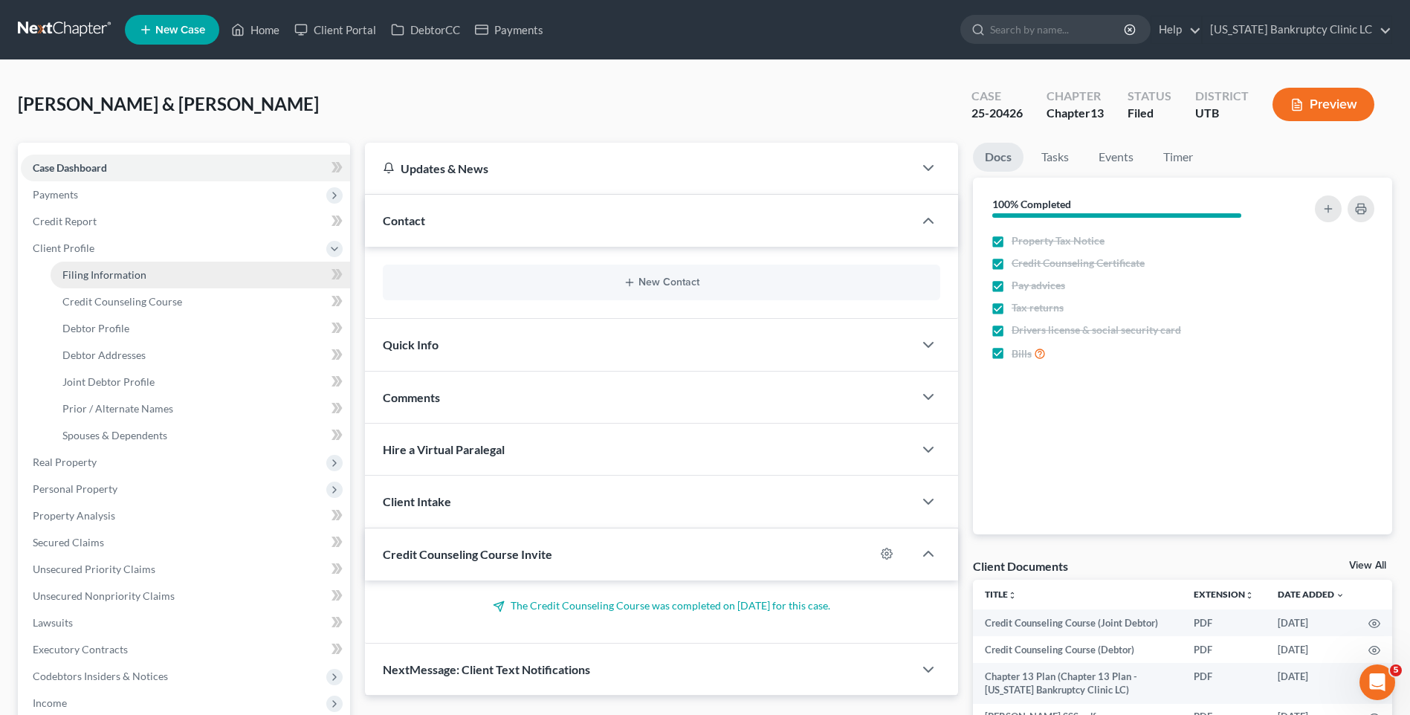
click at [137, 279] on span "Filing Information" at bounding box center [104, 274] width 84 height 13
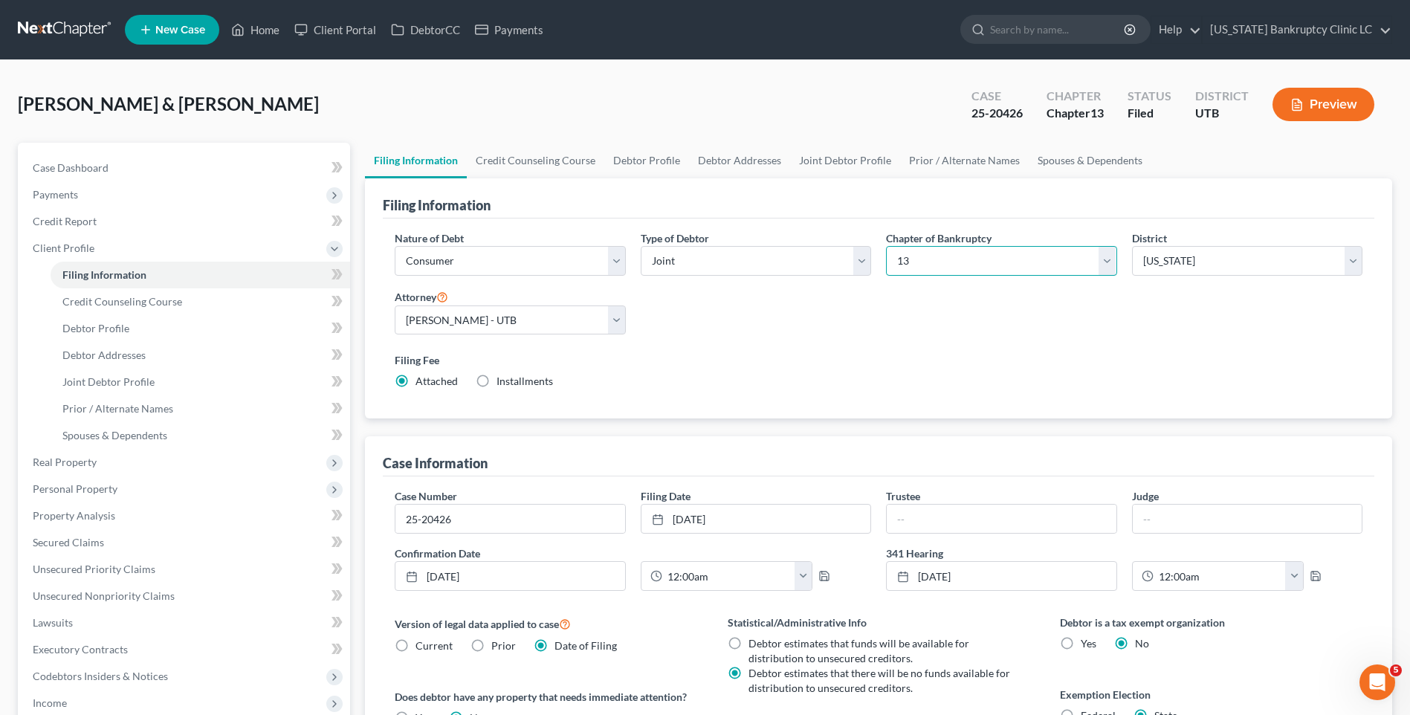
click at [1019, 263] on select "Select 7 11 12 13" at bounding box center [1001, 261] width 230 height 30
click at [886, 246] on select "Select 7 11 12 13" at bounding box center [1001, 261] width 230 height 30
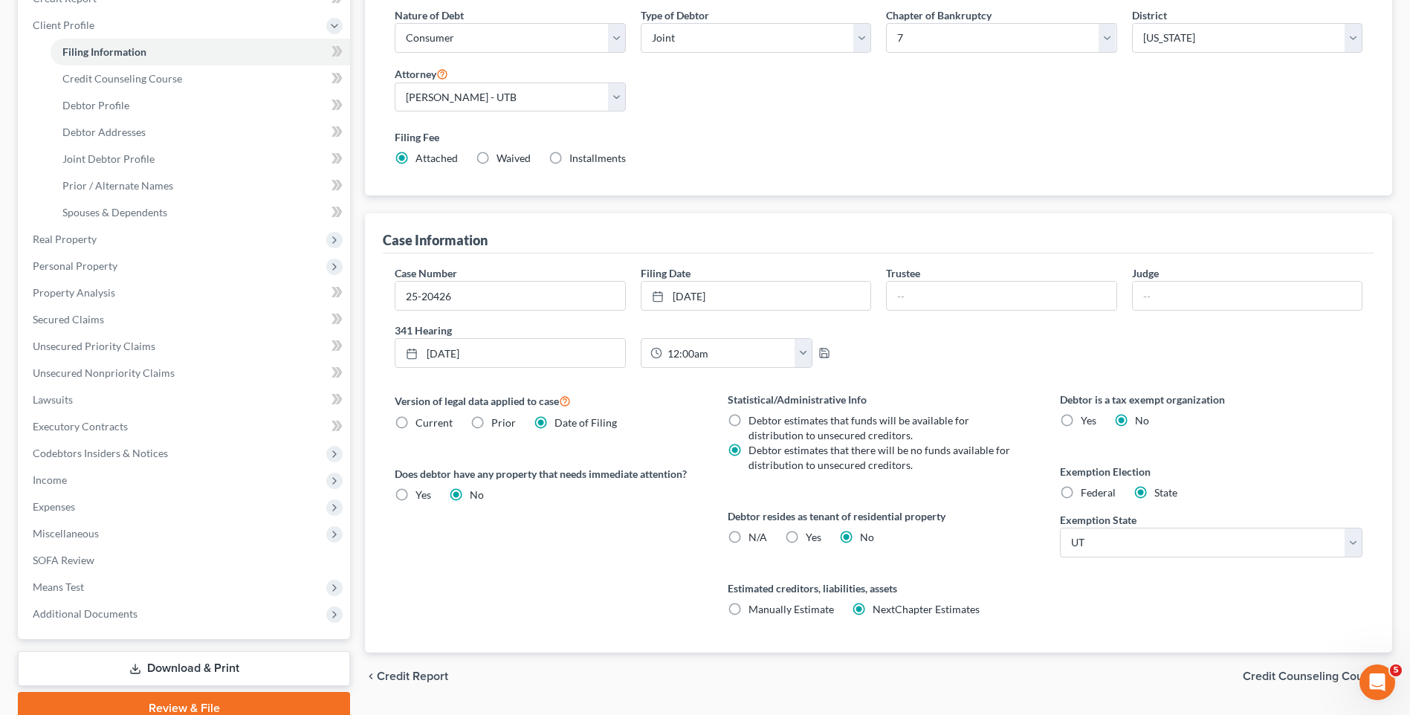
click at [806, 535] on label "Yes Yes" at bounding box center [814, 537] width 16 height 15
click at [812, 535] on input "Yes Yes" at bounding box center [817, 535] width 10 height 10
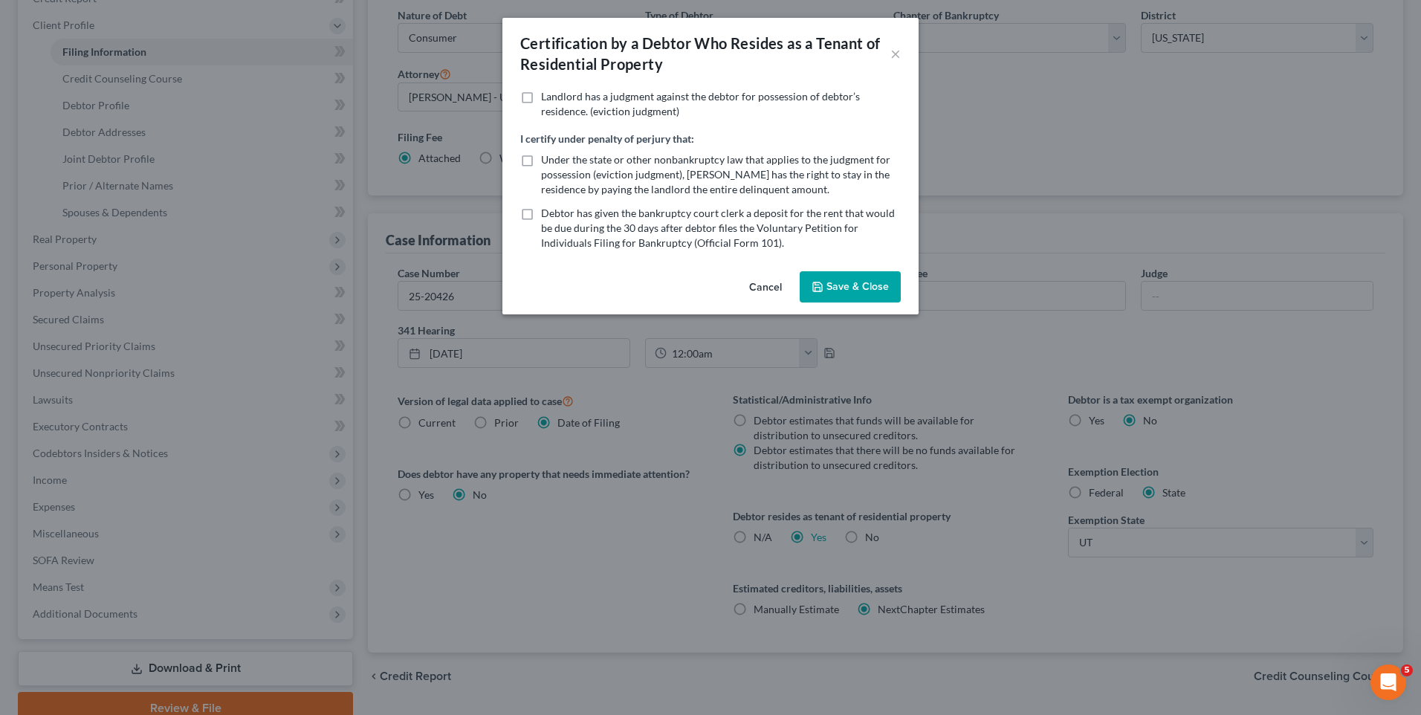
click at [862, 289] on button "Save & Close" at bounding box center [850, 286] width 101 height 31
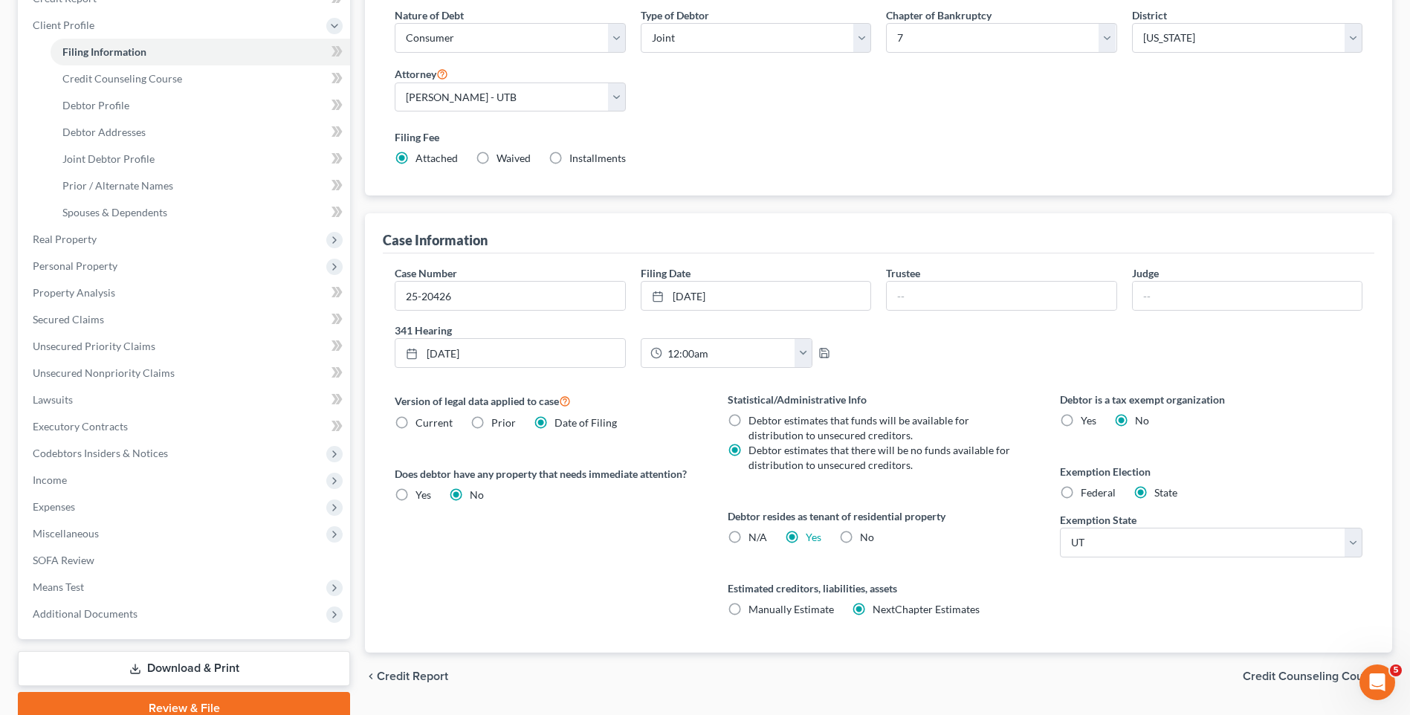
scroll to position [0, 0]
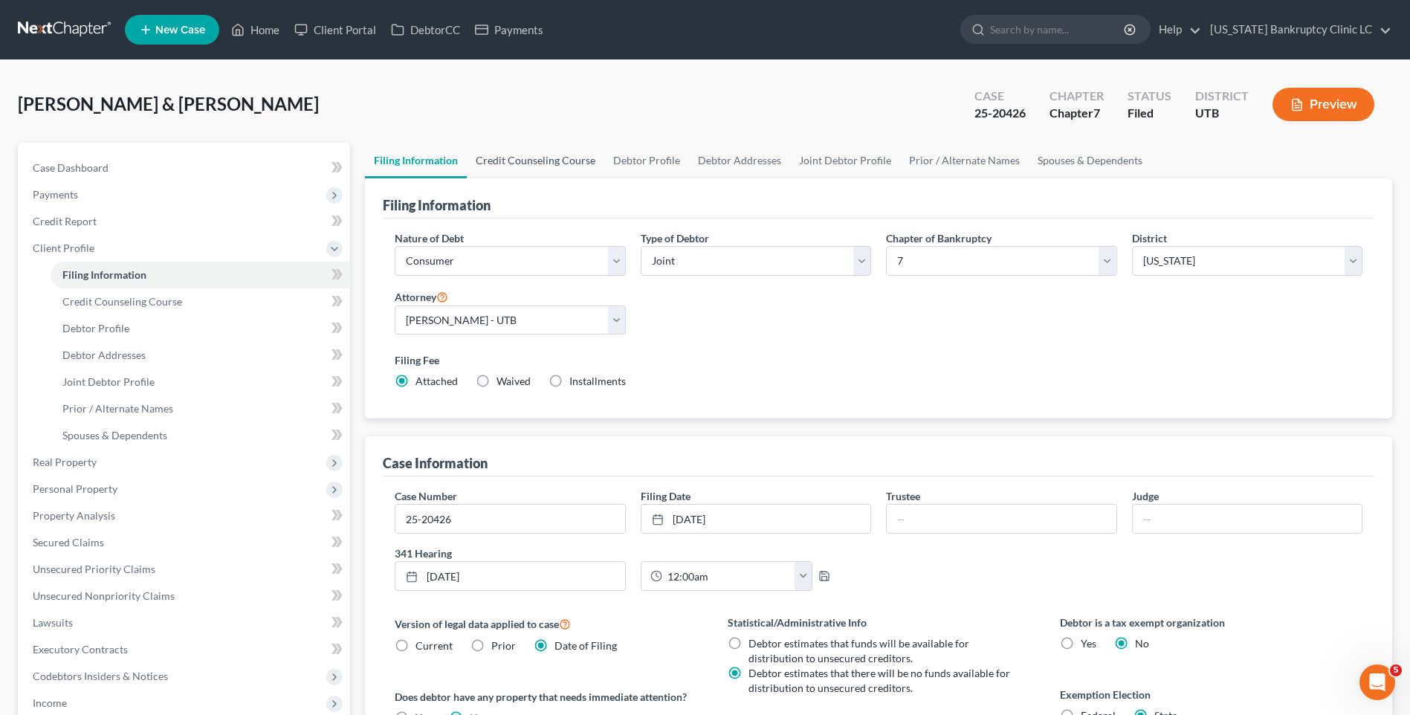
click at [561, 157] on link "Credit Counseling Course" at bounding box center [536, 161] width 138 height 36
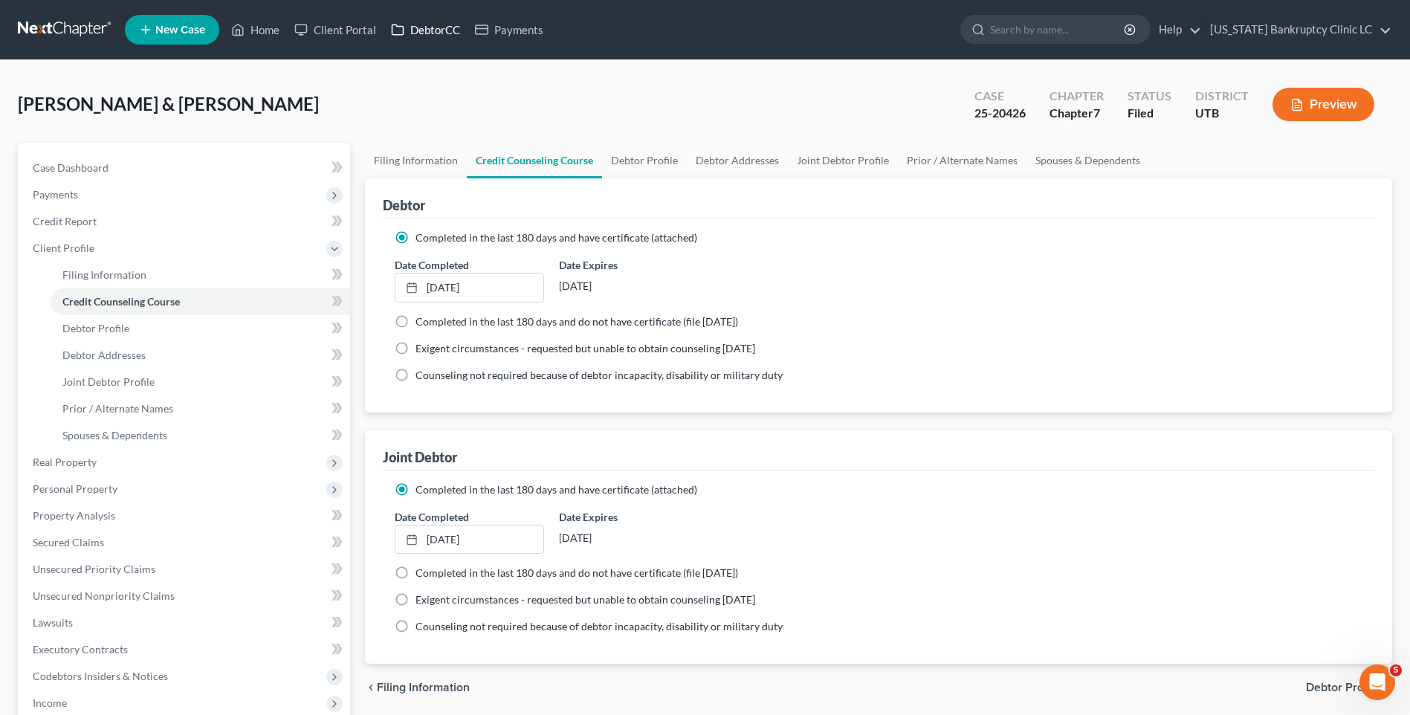
click at [429, 23] on link "DebtorCC" at bounding box center [426, 29] width 84 height 27
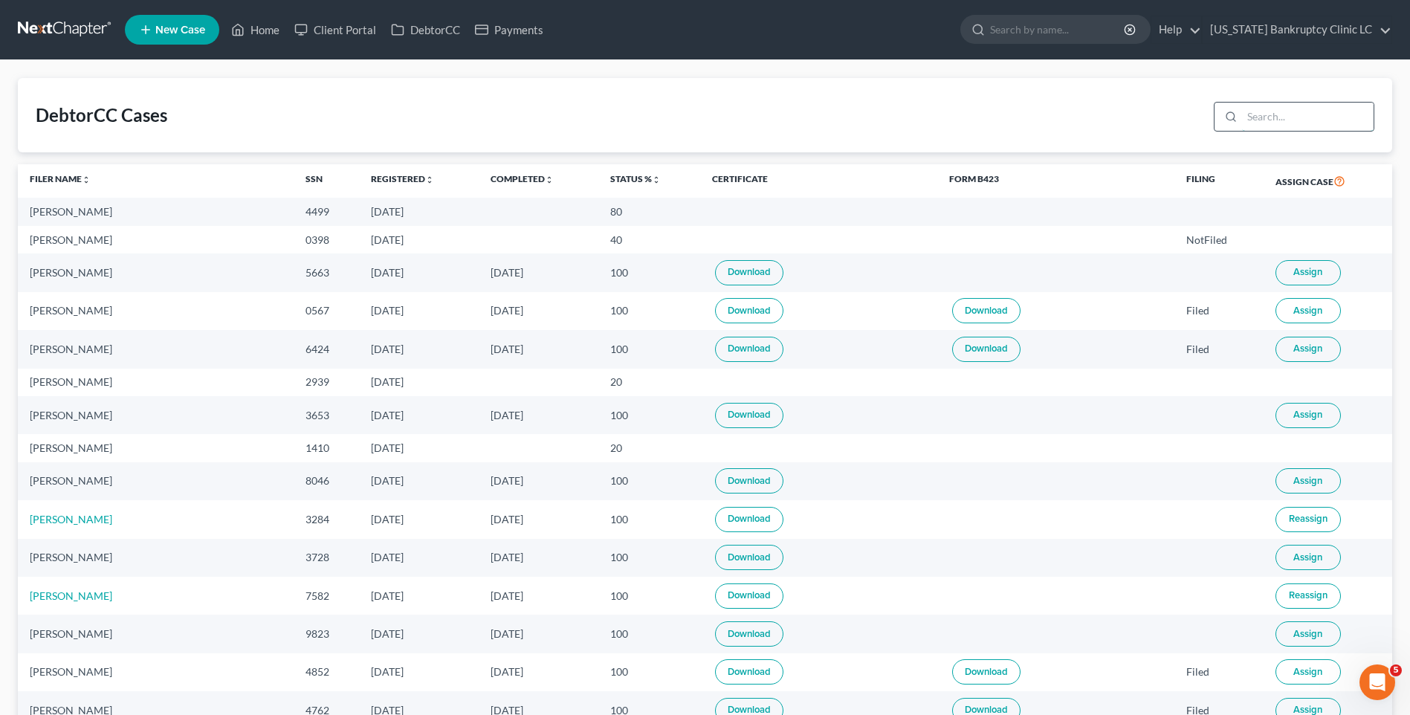
click at [1263, 111] on input "search" at bounding box center [1308, 117] width 132 height 28
click at [1272, 111] on input "search" at bounding box center [1308, 117] width 132 height 28
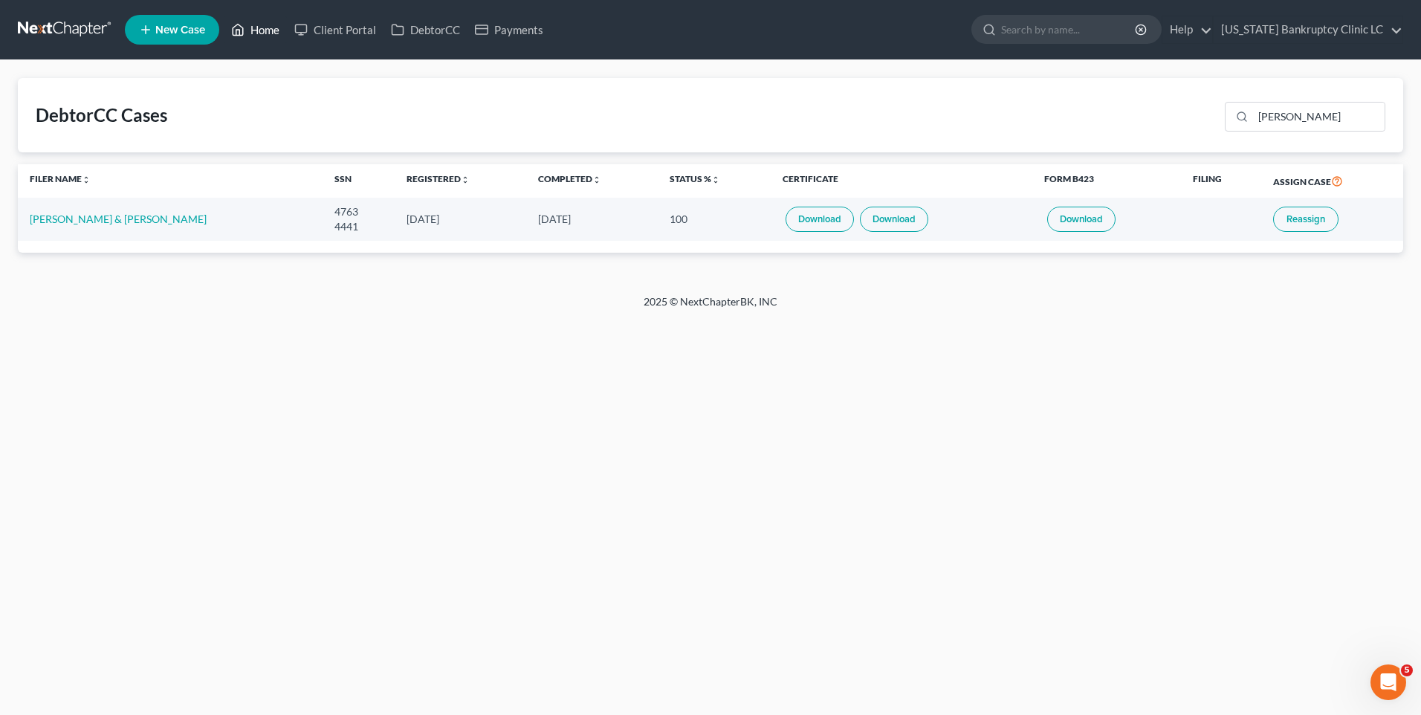
click at [254, 28] on link "Home" at bounding box center [255, 29] width 63 height 27
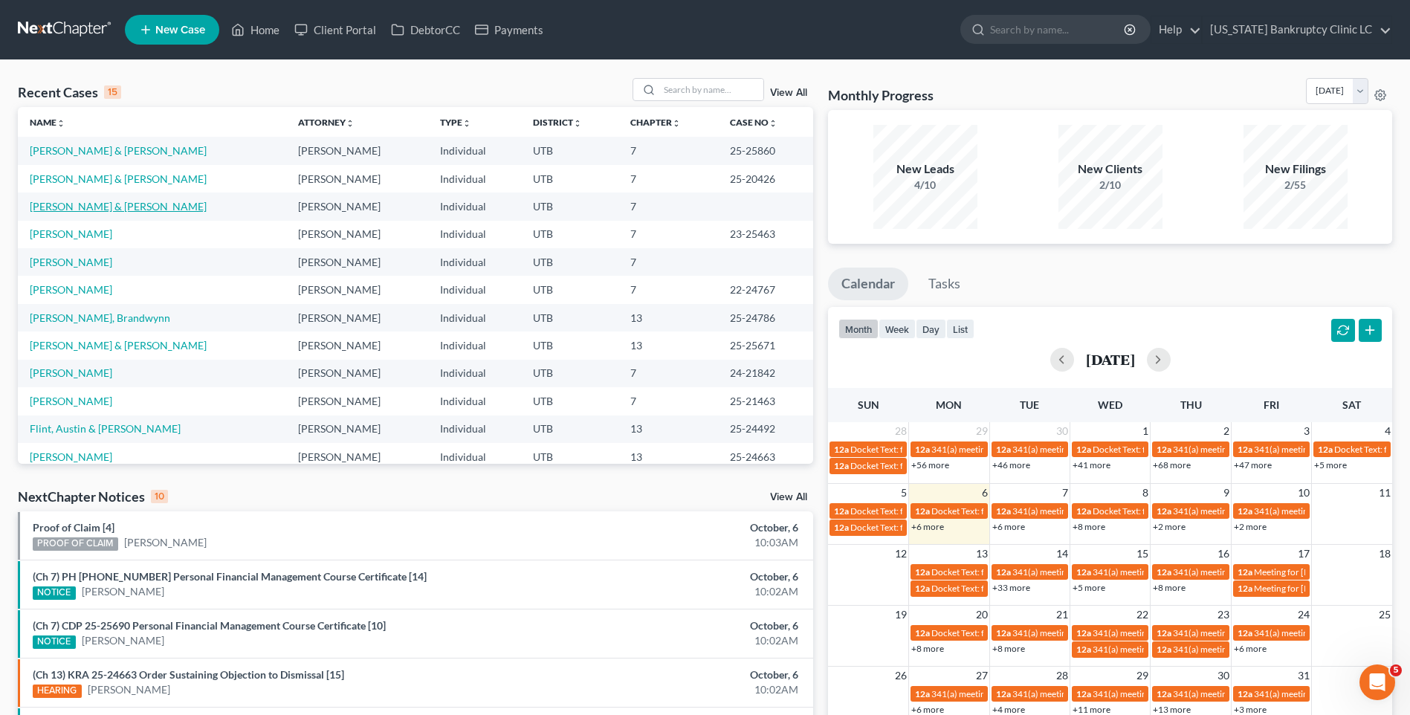
click at [74, 209] on link "[PERSON_NAME] & [PERSON_NAME]" at bounding box center [118, 206] width 177 height 13
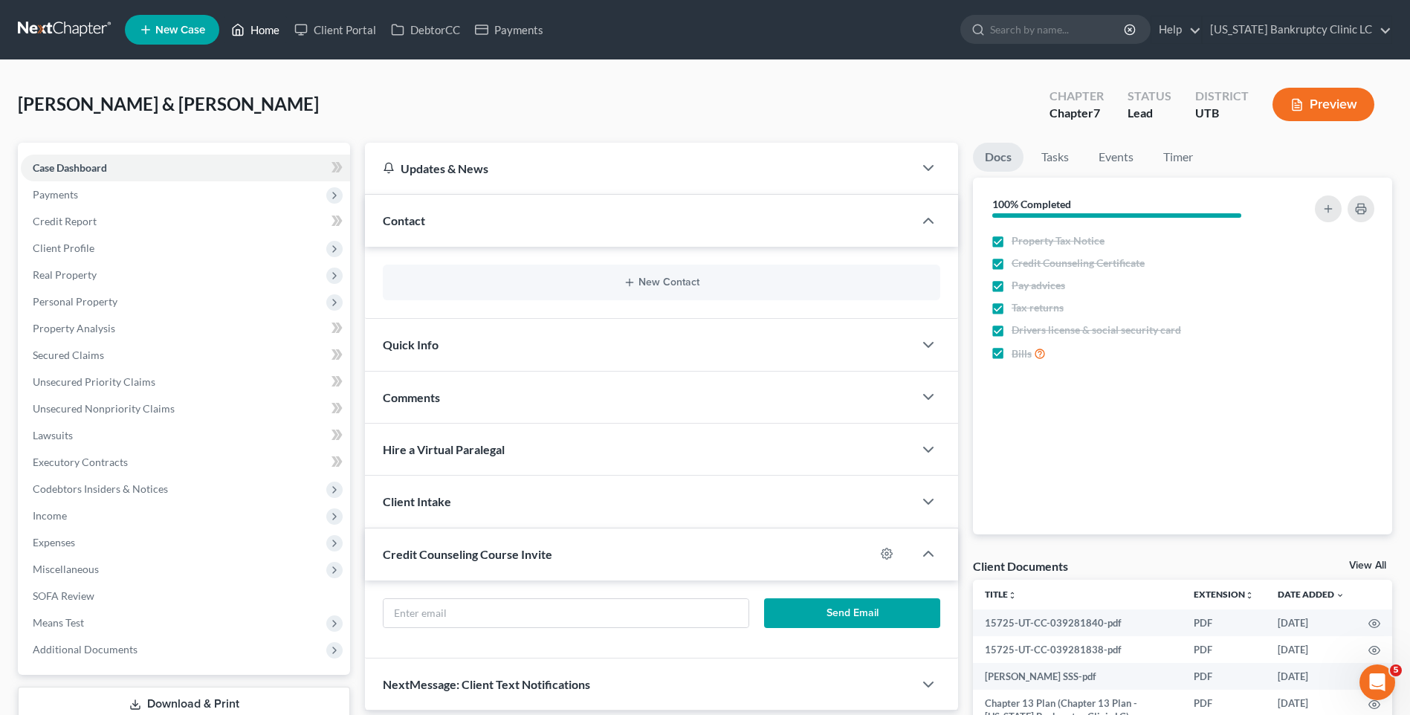
click at [239, 21] on icon at bounding box center [237, 30] width 13 height 18
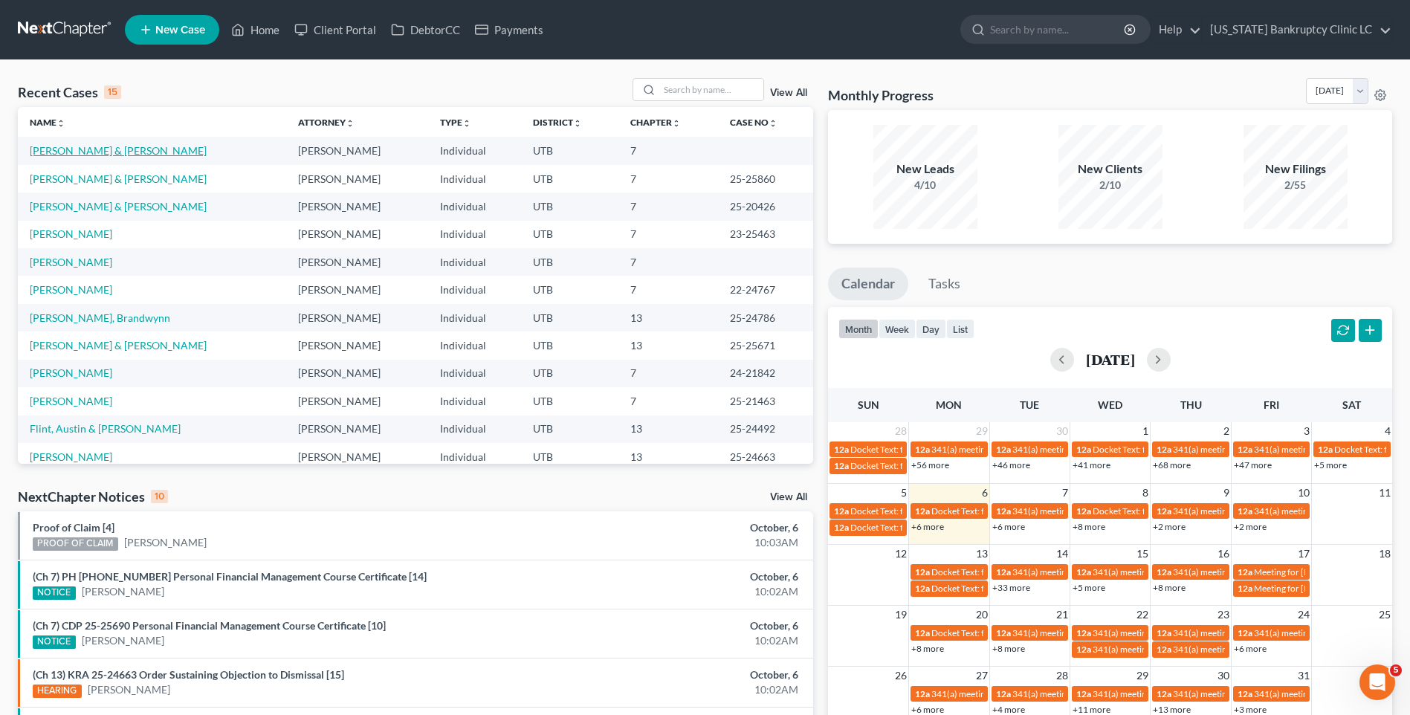
click at [100, 147] on link "[PERSON_NAME] & [PERSON_NAME]" at bounding box center [118, 150] width 177 height 13
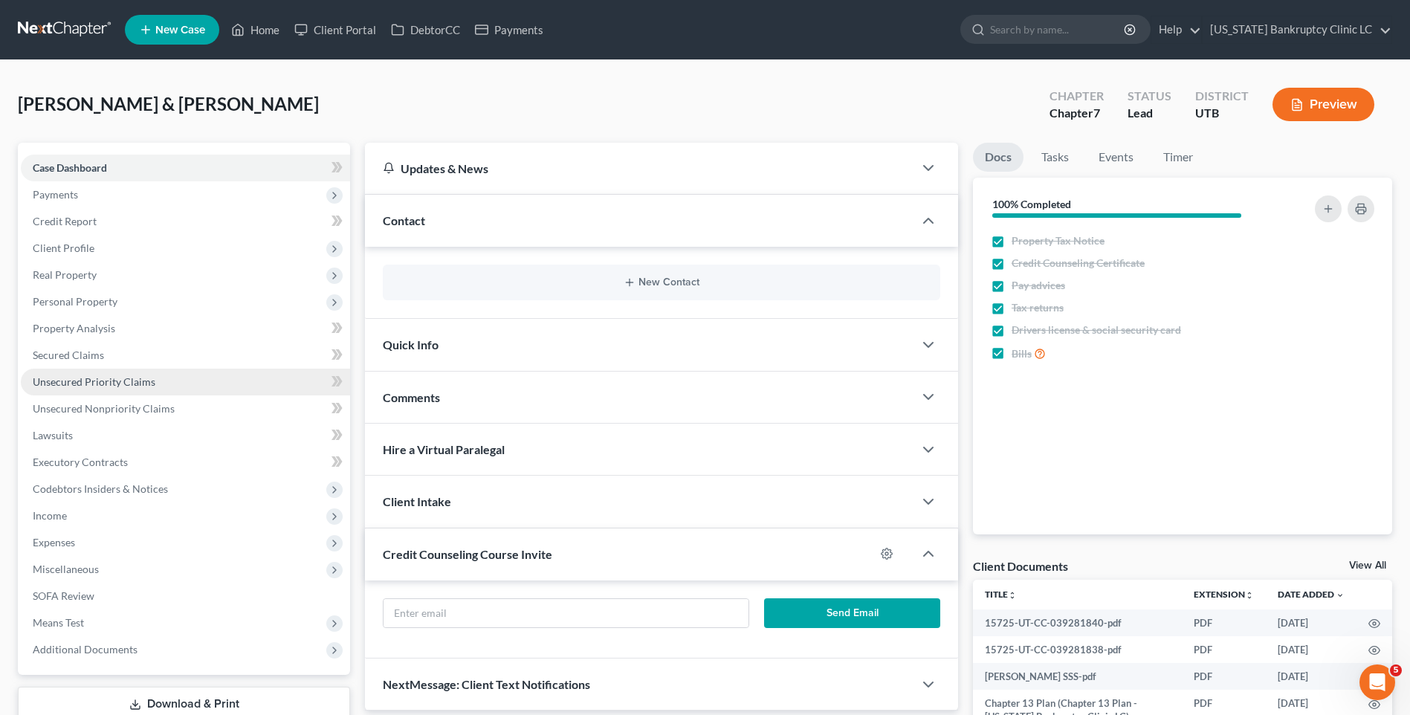
click at [76, 390] on link "Unsecured Priority Claims" at bounding box center [185, 382] width 329 height 27
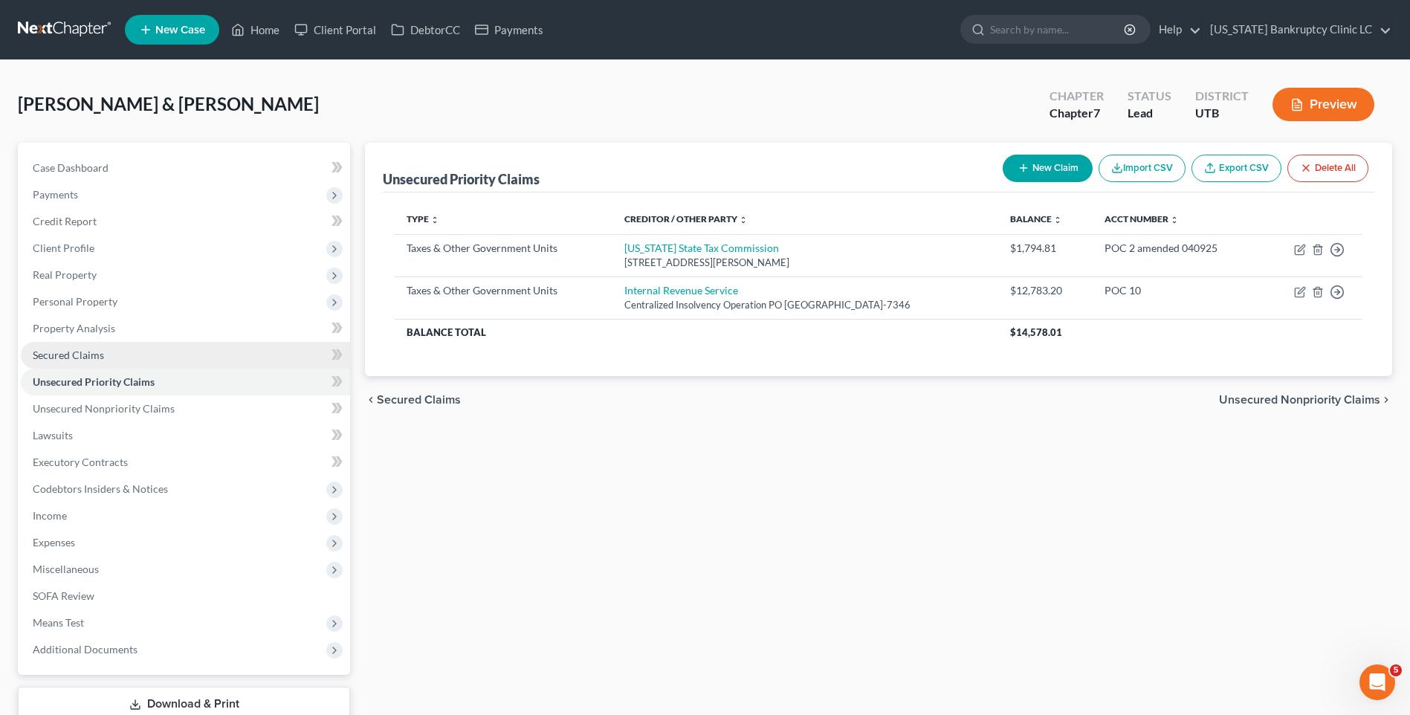
click at [77, 349] on span "Secured Claims" at bounding box center [68, 355] width 71 height 13
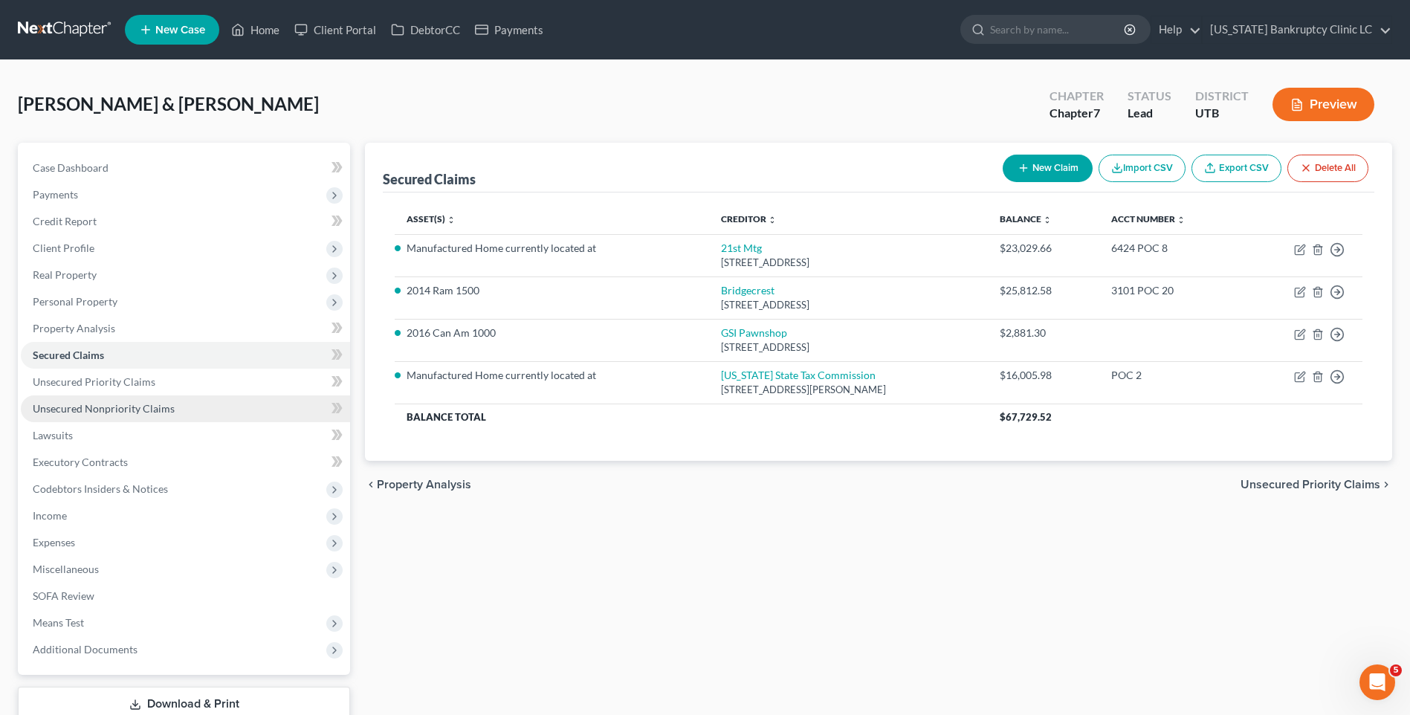
click at [100, 400] on link "Unsecured Nonpriority Claims" at bounding box center [185, 408] width 329 height 27
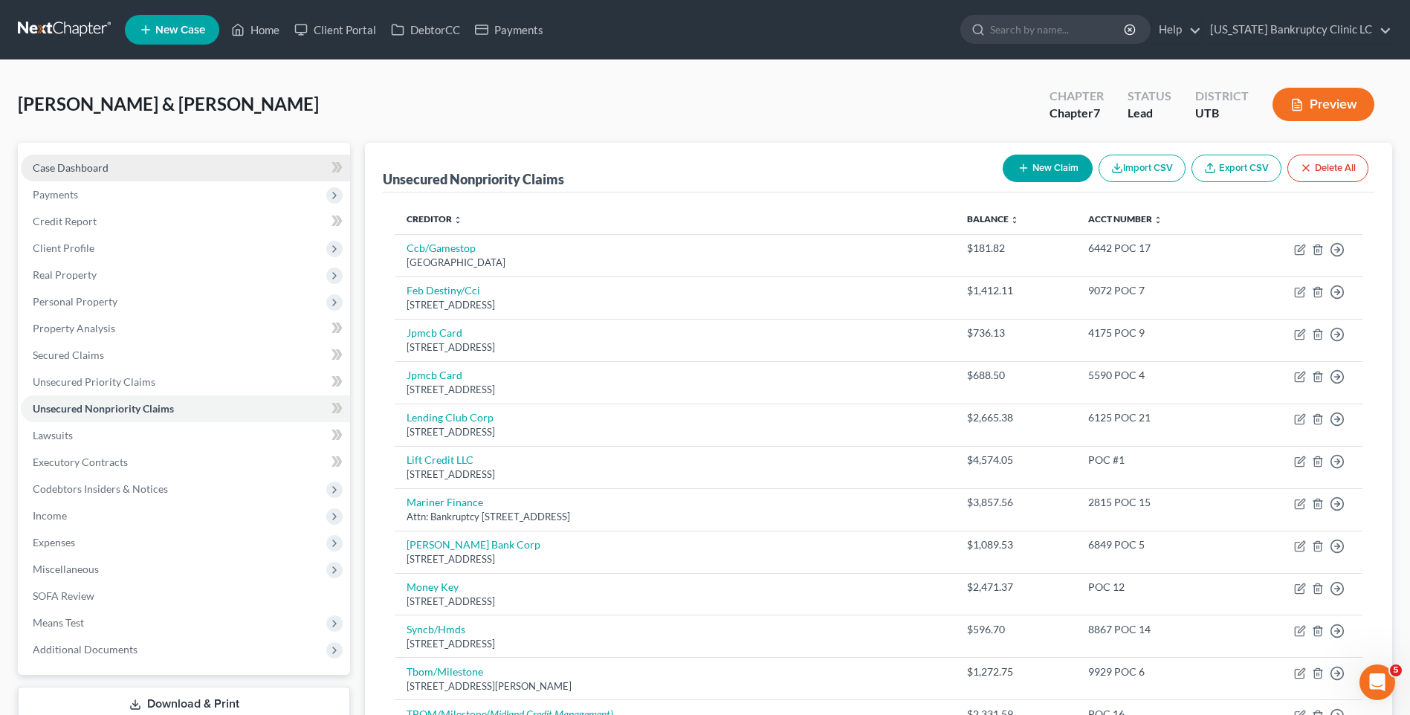
click at [86, 174] on link "Case Dashboard" at bounding box center [185, 168] width 329 height 27
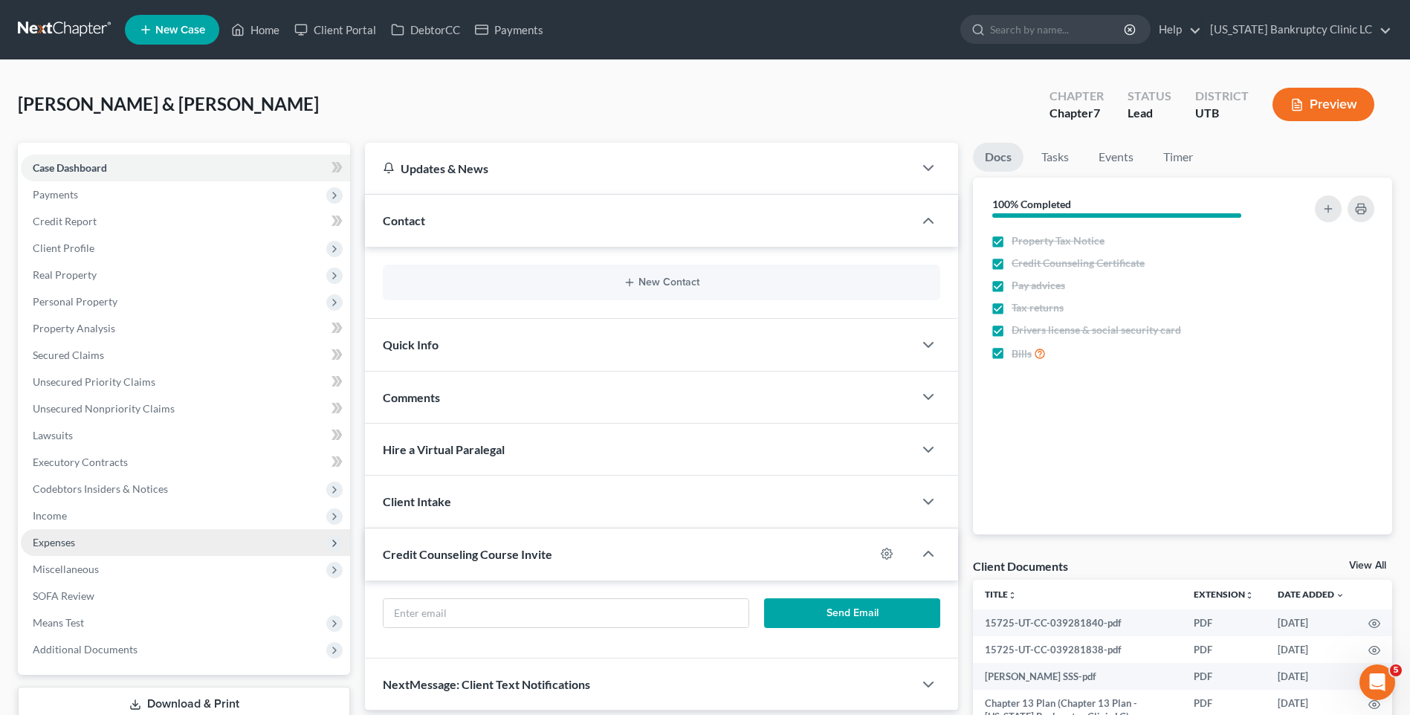
drag, startPoint x: 88, startPoint y: 562, endPoint x: 88, endPoint y: 535, distance: 26.8
click at [88, 563] on span "Miscellaneous" at bounding box center [66, 569] width 66 height 13
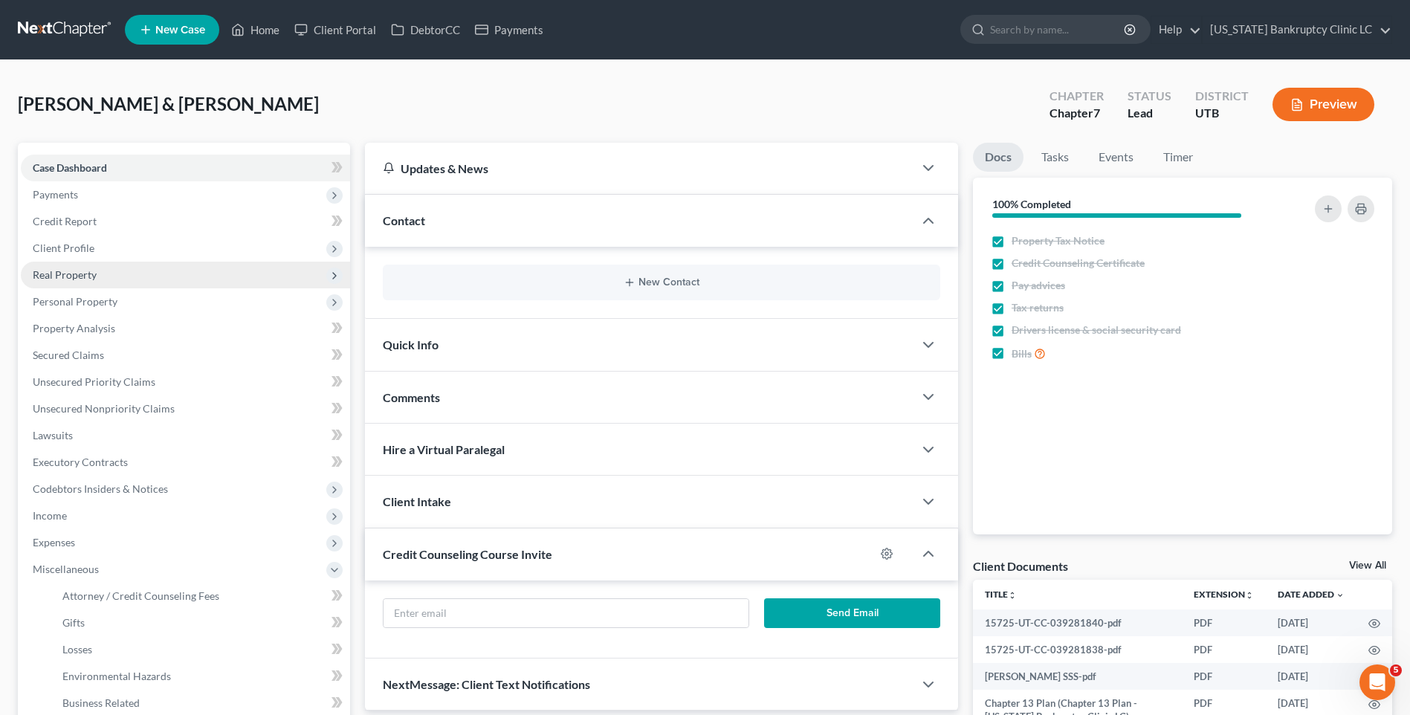
click at [91, 281] on span "Real Property" at bounding box center [185, 275] width 329 height 27
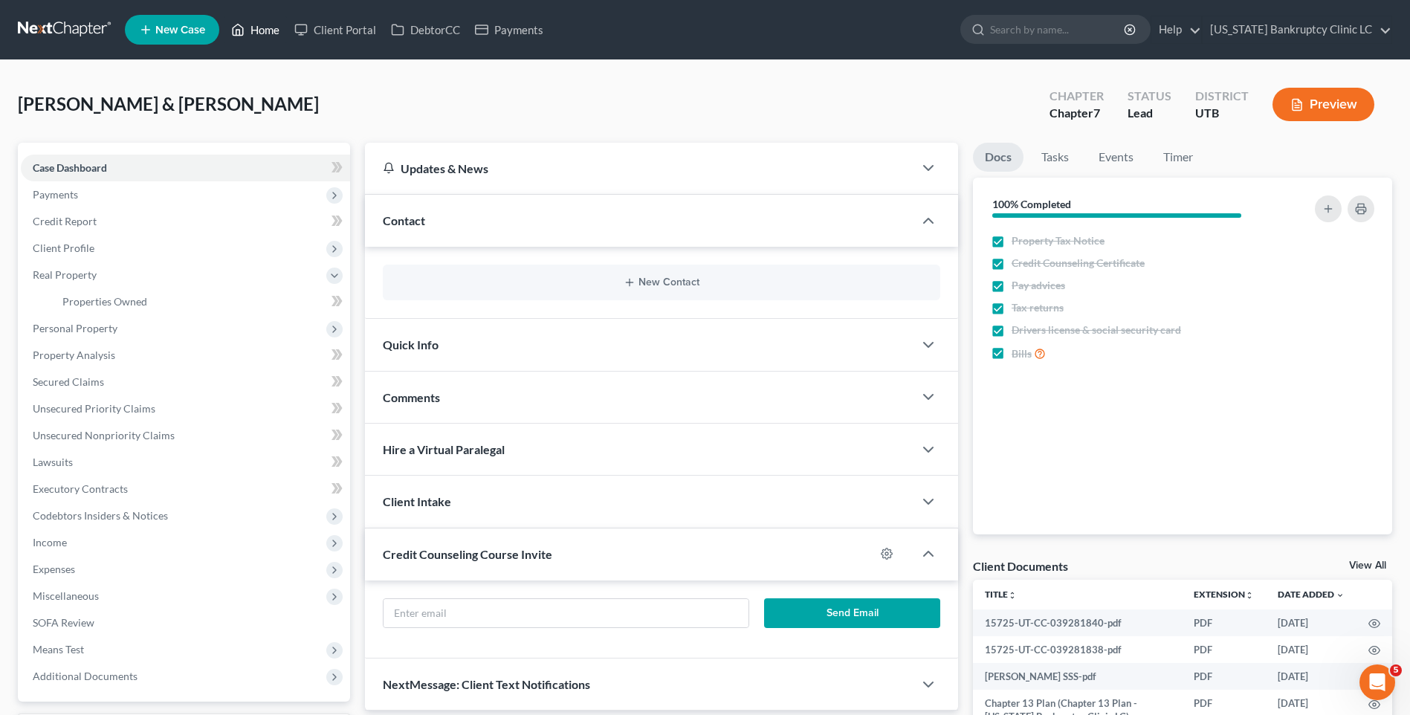
click at [250, 30] on link "Home" at bounding box center [255, 29] width 63 height 27
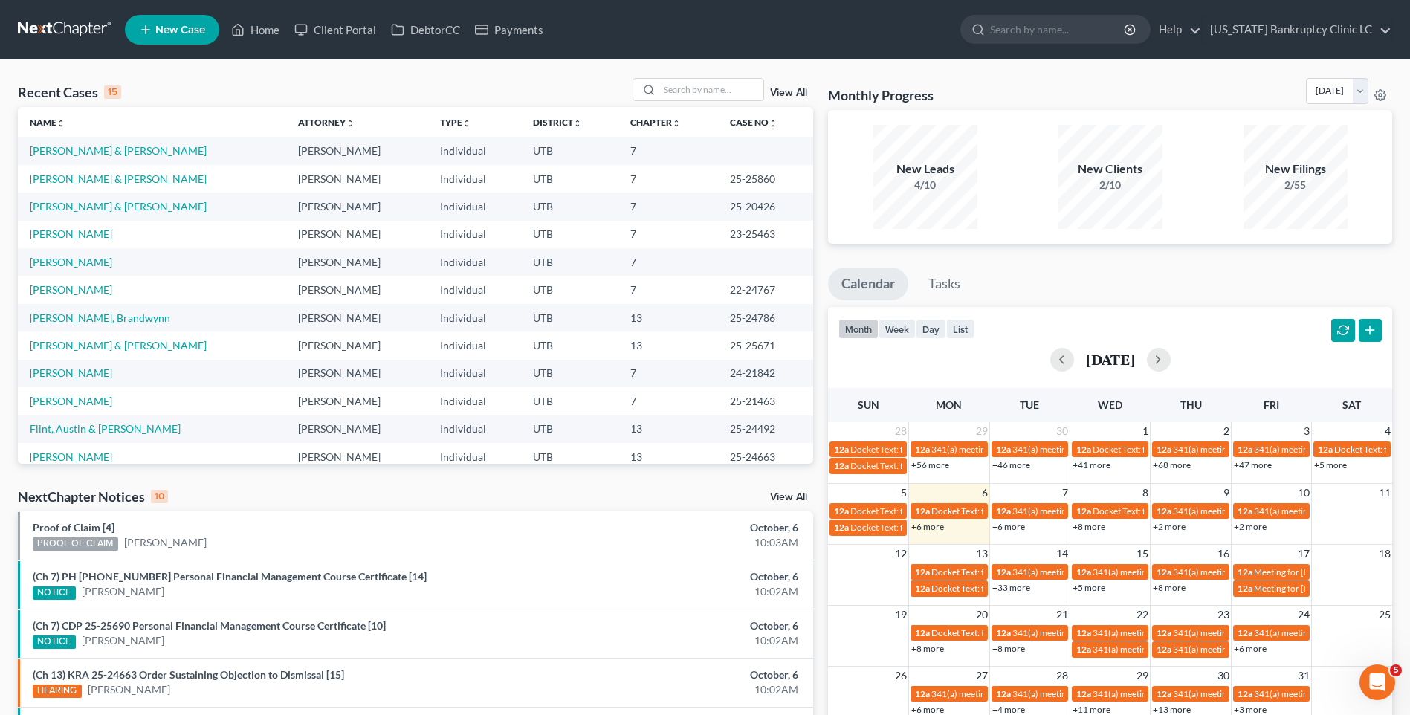
click at [789, 94] on link "View All" at bounding box center [788, 93] width 37 height 10
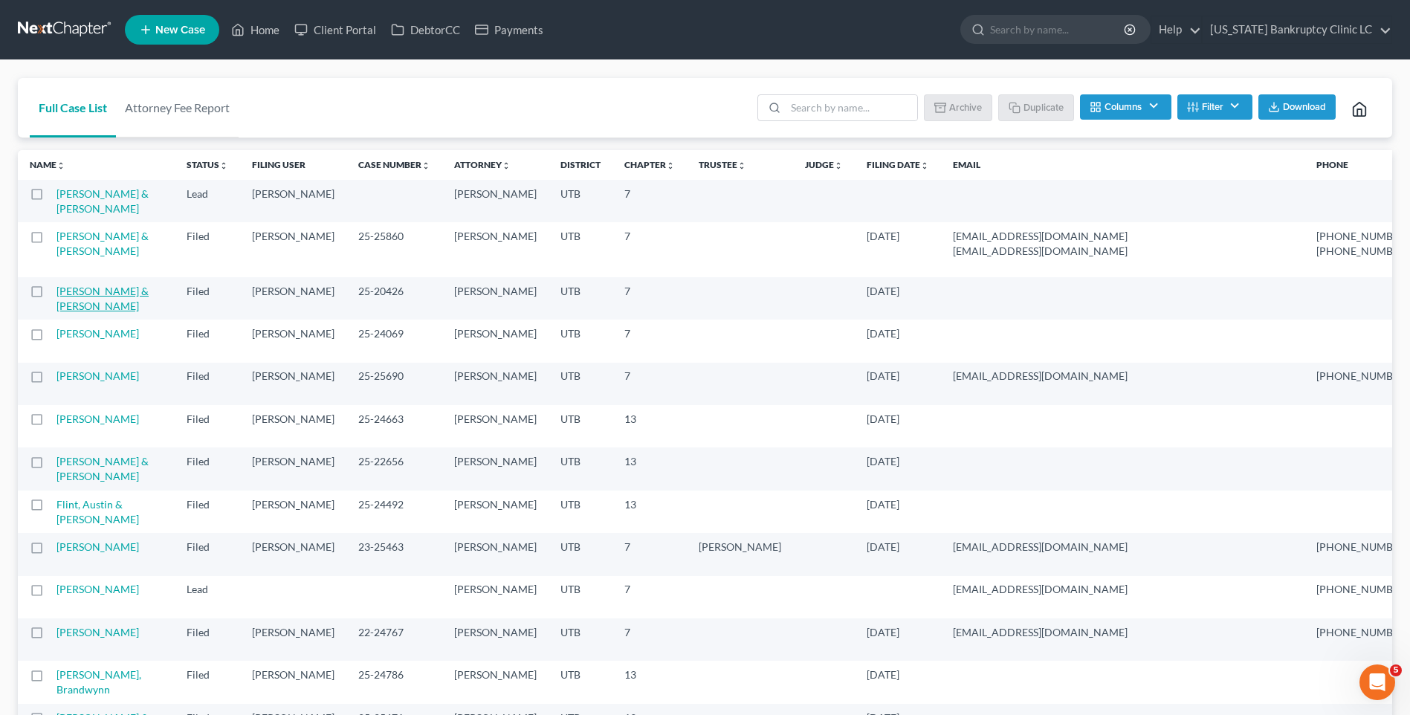
click at [91, 312] on link "[PERSON_NAME] & [PERSON_NAME]" at bounding box center [102, 299] width 92 height 28
click at [91, 312] on link "[PERSON_NAME] & [PERSON_NAME]" at bounding box center [101, 299] width 92 height 28
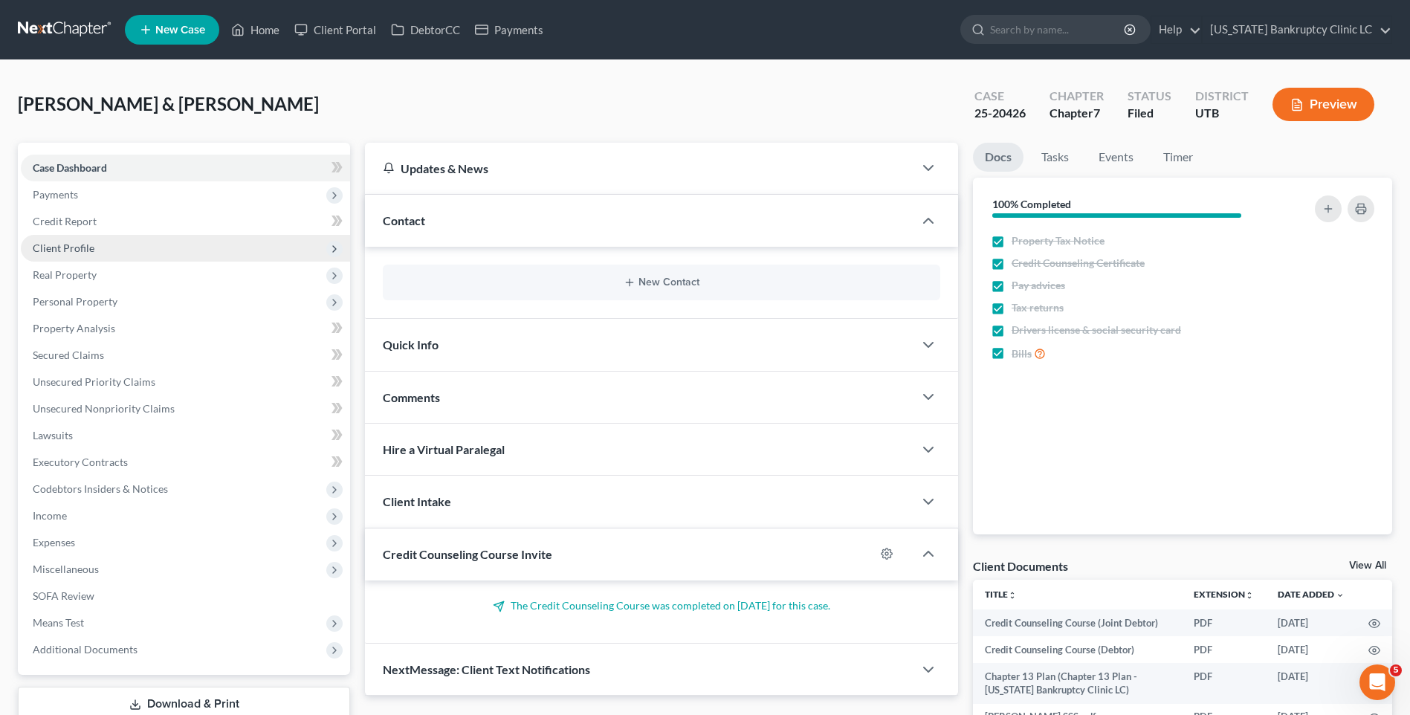
click at [86, 242] on span "Client Profile" at bounding box center [64, 248] width 62 height 13
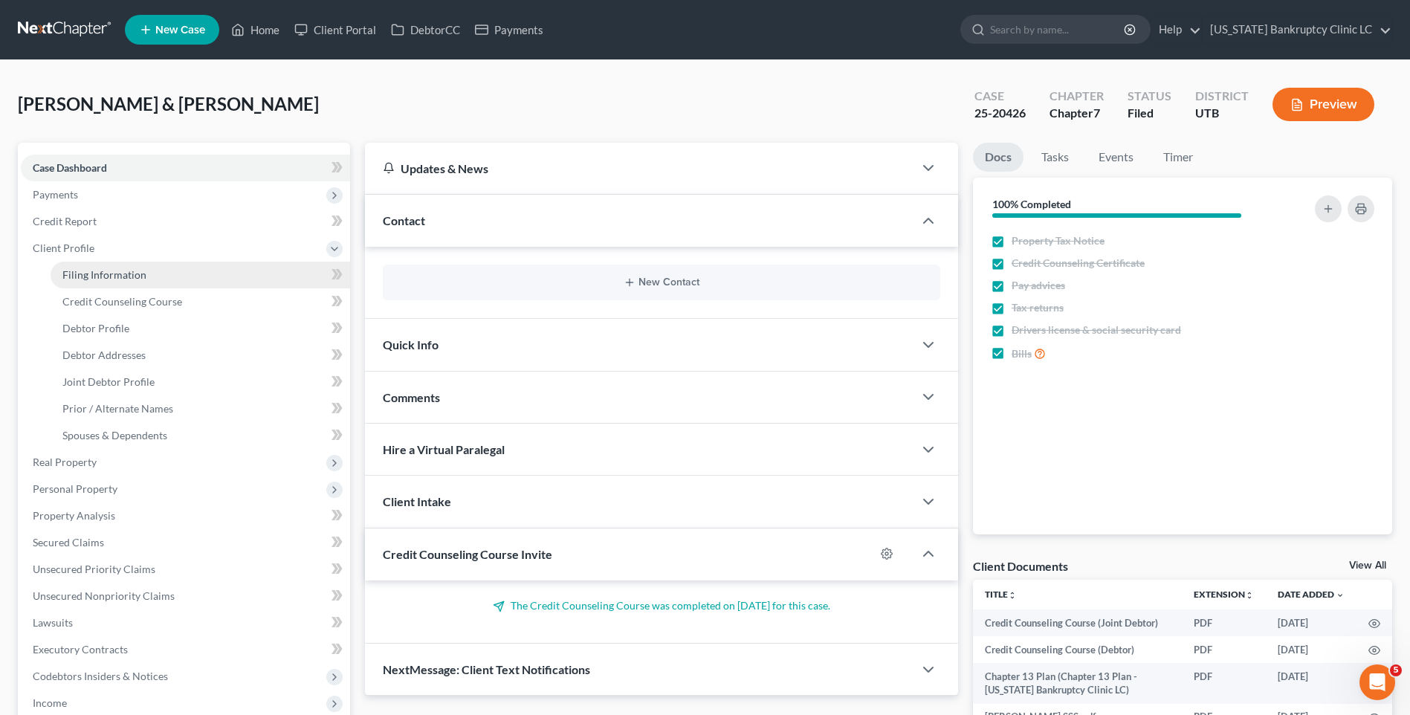
click at [116, 276] on span "Filing Information" at bounding box center [104, 274] width 84 height 13
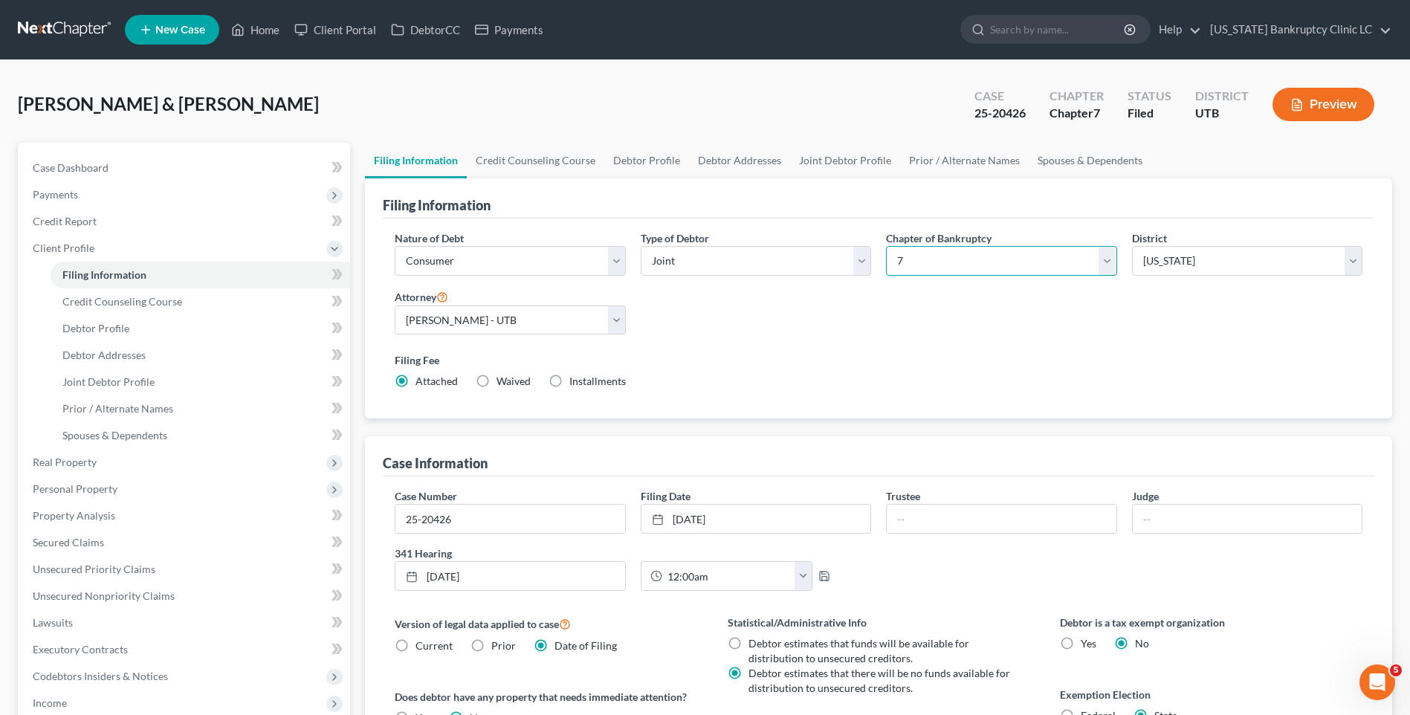
drag, startPoint x: 911, startPoint y: 247, endPoint x: 926, endPoint y: 272, distance: 29.7
click at [911, 247] on select "Select 7 11 12 13" at bounding box center [1001, 261] width 230 height 30
click at [886, 246] on select "Select 7 11 12 13" at bounding box center [1001, 261] width 230 height 30
click at [257, 26] on link "Home" at bounding box center [255, 29] width 63 height 27
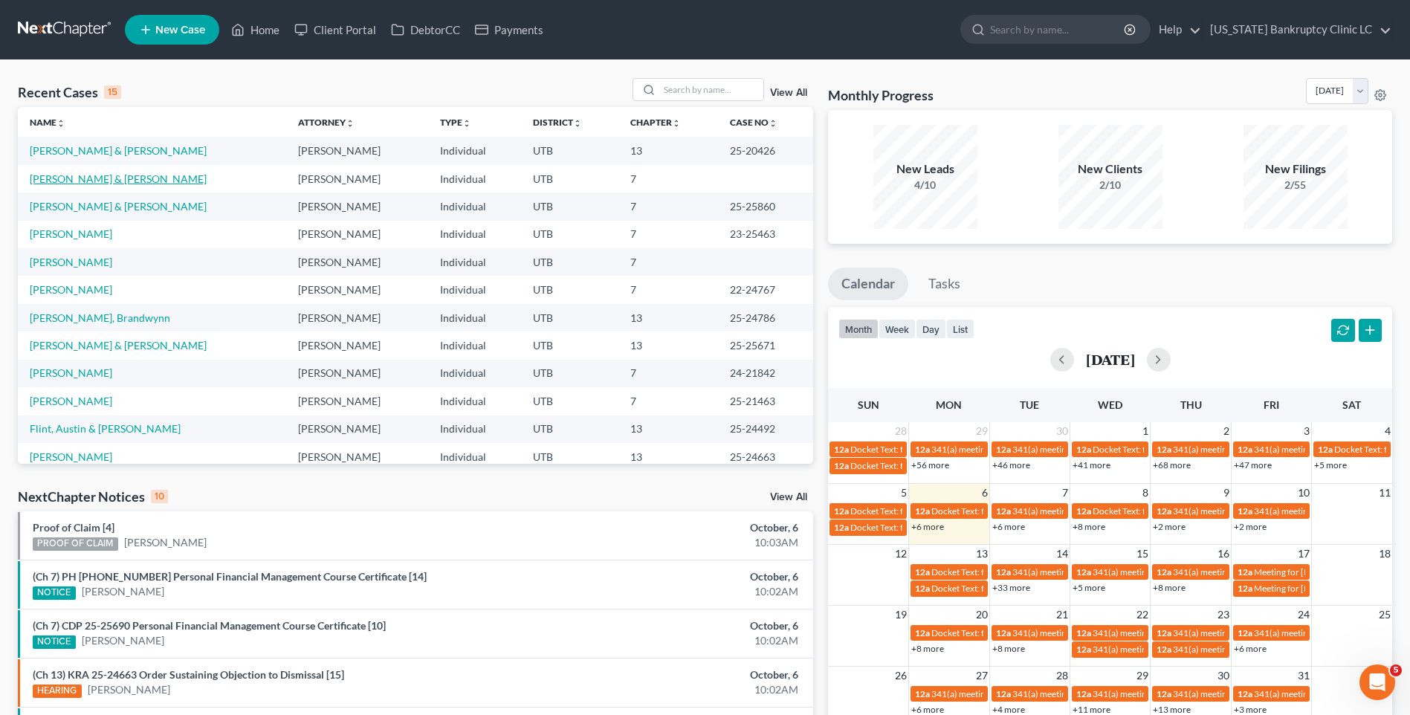
click at [103, 176] on link "[PERSON_NAME] & [PERSON_NAME]" at bounding box center [118, 178] width 177 height 13
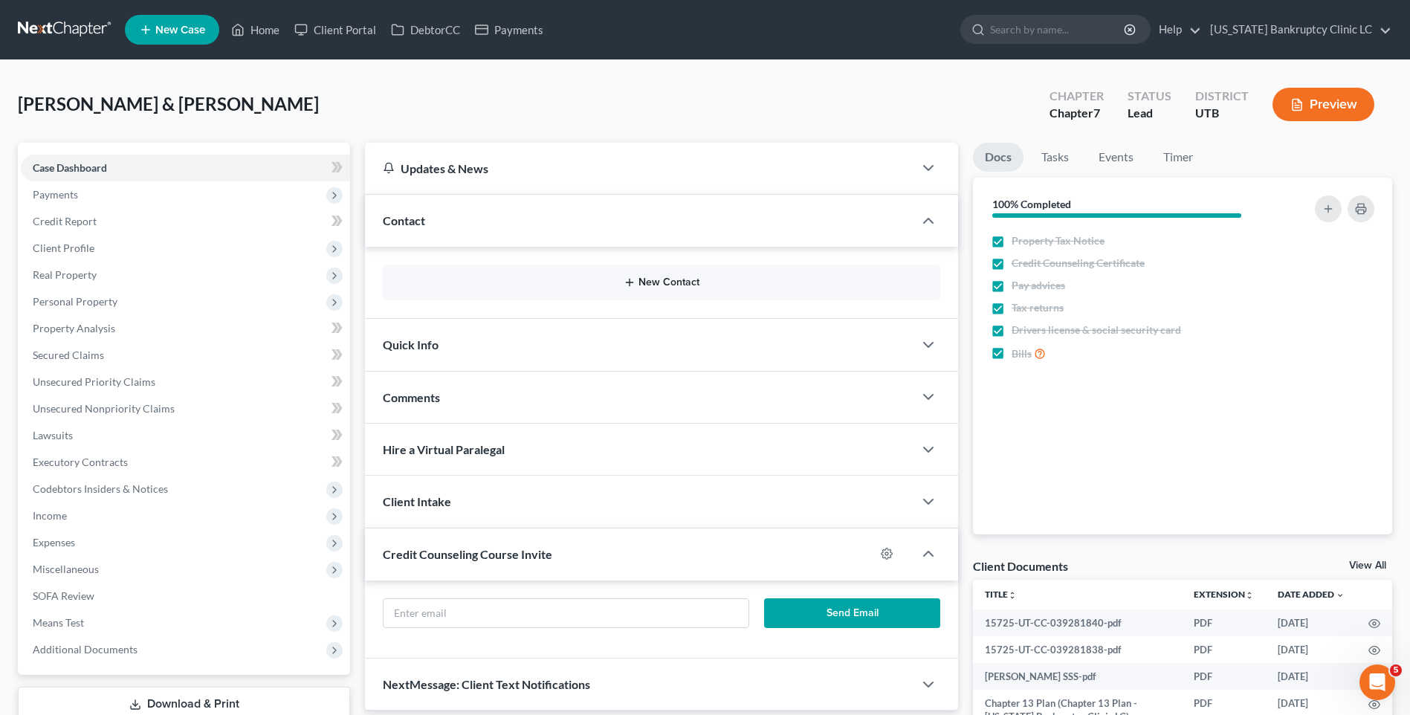
click at [668, 282] on button "New Contact" at bounding box center [662, 283] width 534 height 12
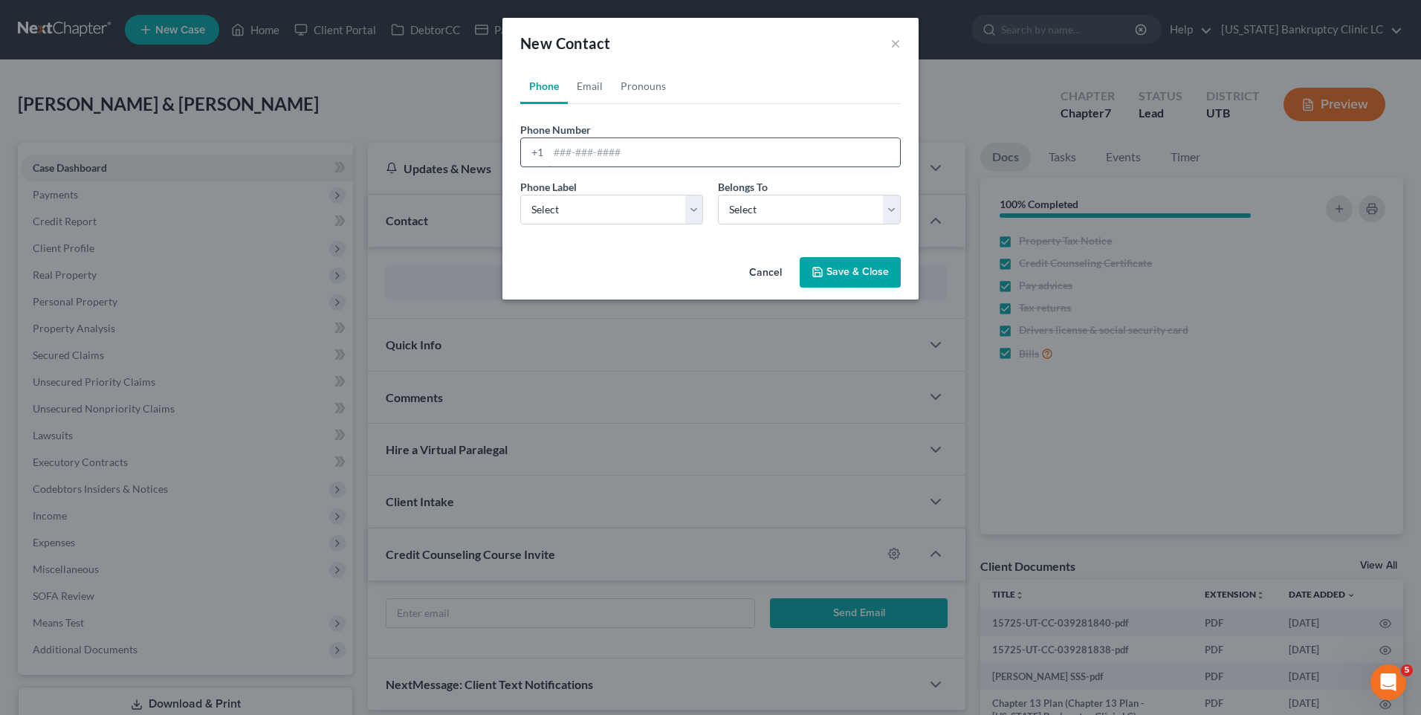
click at [620, 143] on input "tel" at bounding box center [725, 152] width 352 height 28
click at [585, 204] on select "Select Mobile Home Work Other" at bounding box center [611, 210] width 183 height 30
click at [520, 195] on select "Select Mobile Home Work Other" at bounding box center [611, 210] width 183 height 30
click at [775, 210] on select "Select Client Spouse Other" at bounding box center [809, 210] width 183 height 30
click at [718, 195] on select "Select Client Spouse Other" at bounding box center [809, 210] width 183 height 30
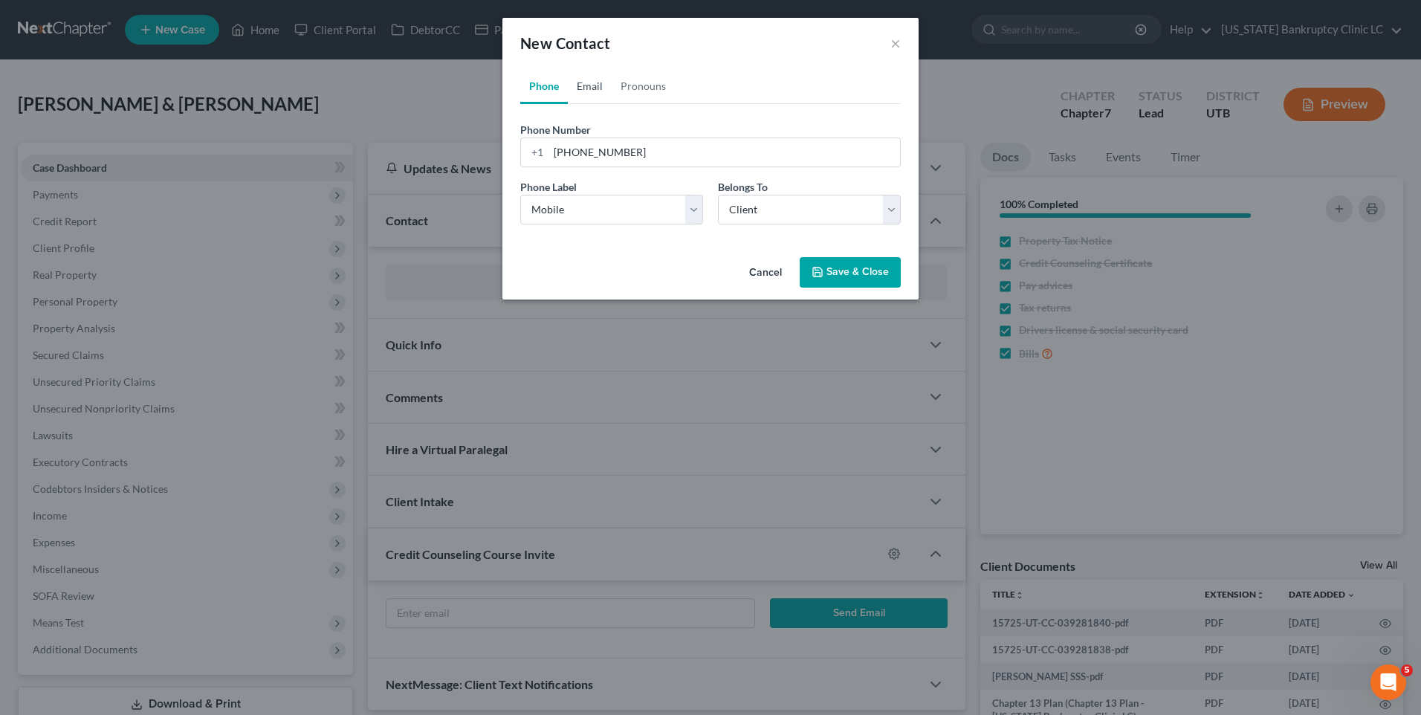
click at [589, 86] on link "Email" at bounding box center [590, 86] width 44 height 36
click at [597, 148] on input "email" at bounding box center [725, 152] width 352 height 28
click at [579, 200] on select "Select Home Work Other" at bounding box center [611, 210] width 183 height 30
click at [520, 195] on select "Select Home Work Other" at bounding box center [611, 210] width 183 height 30
click at [752, 219] on select "Select Client Spouse Other" at bounding box center [809, 210] width 183 height 30
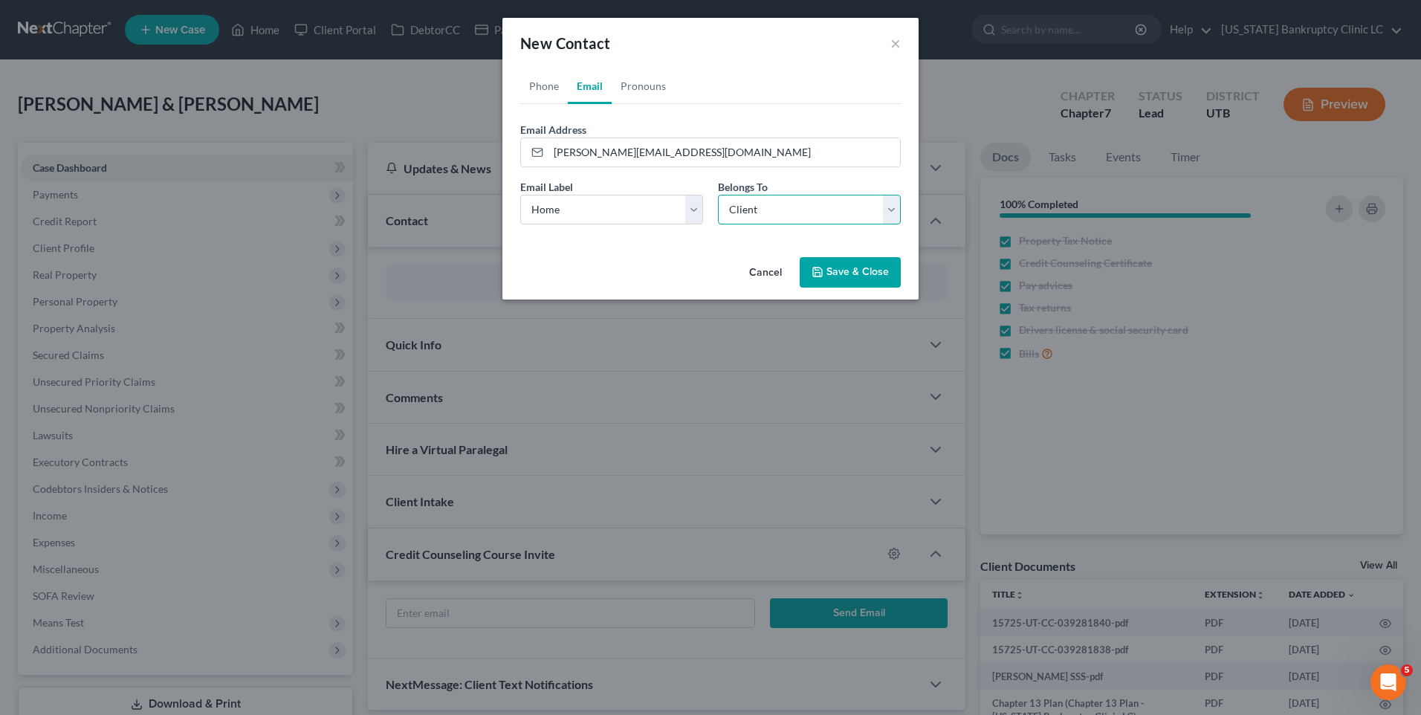
click at [718, 195] on select "Select Client Spouse Other" at bounding box center [809, 210] width 183 height 30
click at [839, 268] on button "Save & Close" at bounding box center [850, 272] width 101 height 31
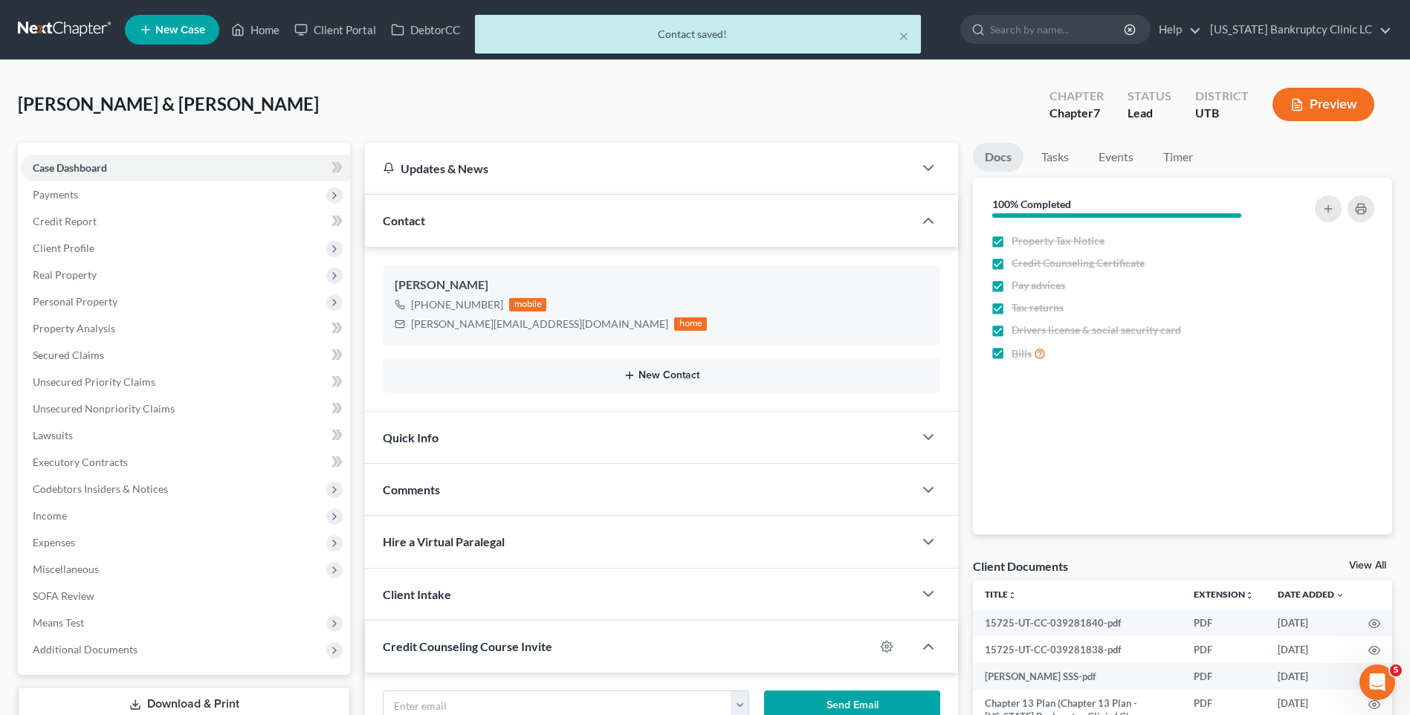
click at [643, 378] on button "New Contact" at bounding box center [662, 375] width 534 height 12
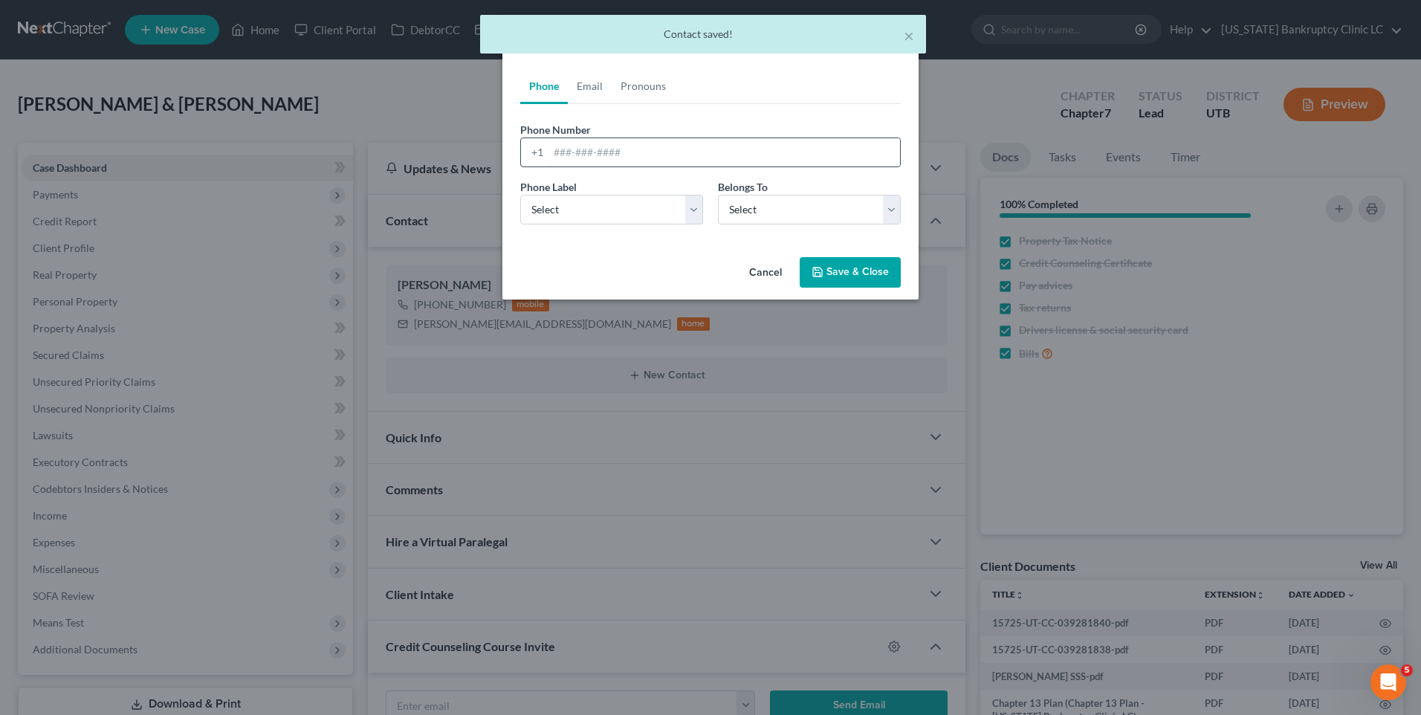
click at [578, 143] on input "tel" at bounding box center [725, 152] width 352 height 28
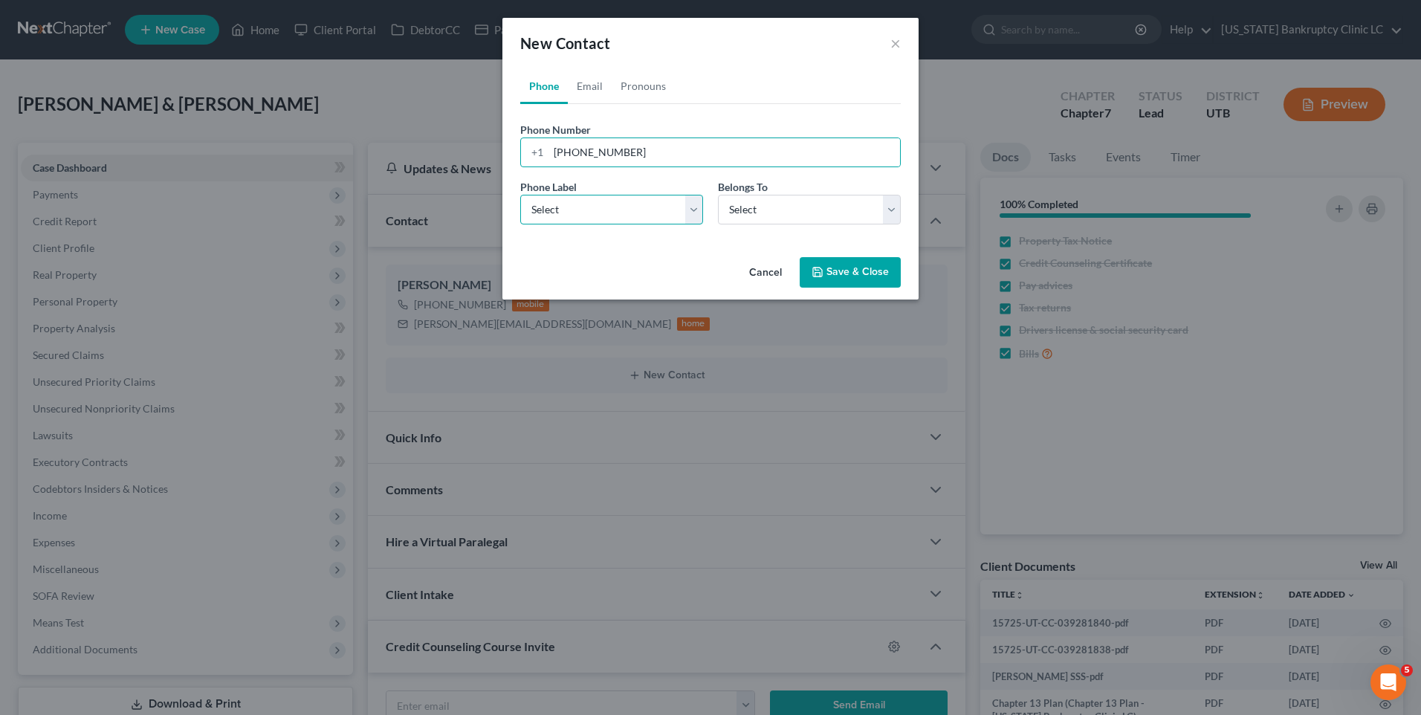
click at [566, 205] on select "Select Mobile Home Work Other" at bounding box center [611, 210] width 183 height 30
click at [520, 195] on select "Select Mobile Home Work Other" at bounding box center [611, 210] width 183 height 30
drag, startPoint x: 749, startPoint y: 209, endPoint x: 748, endPoint y: 223, distance: 14.1
click at [749, 210] on select "Select Client Spouse Other" at bounding box center [809, 210] width 183 height 30
click at [718, 195] on select "Select Client Spouse Other" at bounding box center [809, 210] width 183 height 30
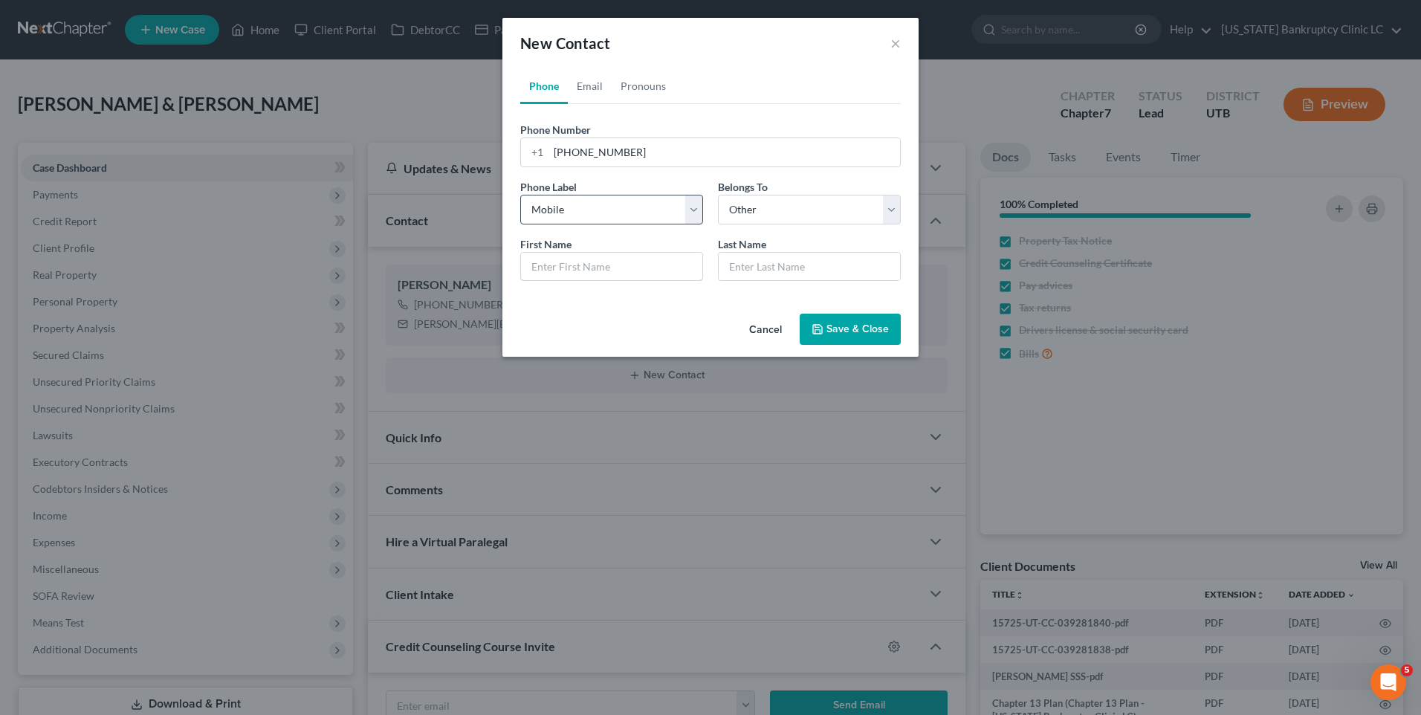
click at [555, 267] on input "text" at bounding box center [611, 267] width 181 height 28
click at [600, 88] on link "Email" at bounding box center [590, 86] width 44 height 36
click at [592, 153] on input "email" at bounding box center [725, 152] width 352 height 28
drag, startPoint x: 555, startPoint y: 204, endPoint x: 560, endPoint y: 227, distance: 23.6
click at [555, 204] on select "Select Home Work Other" at bounding box center [611, 210] width 183 height 30
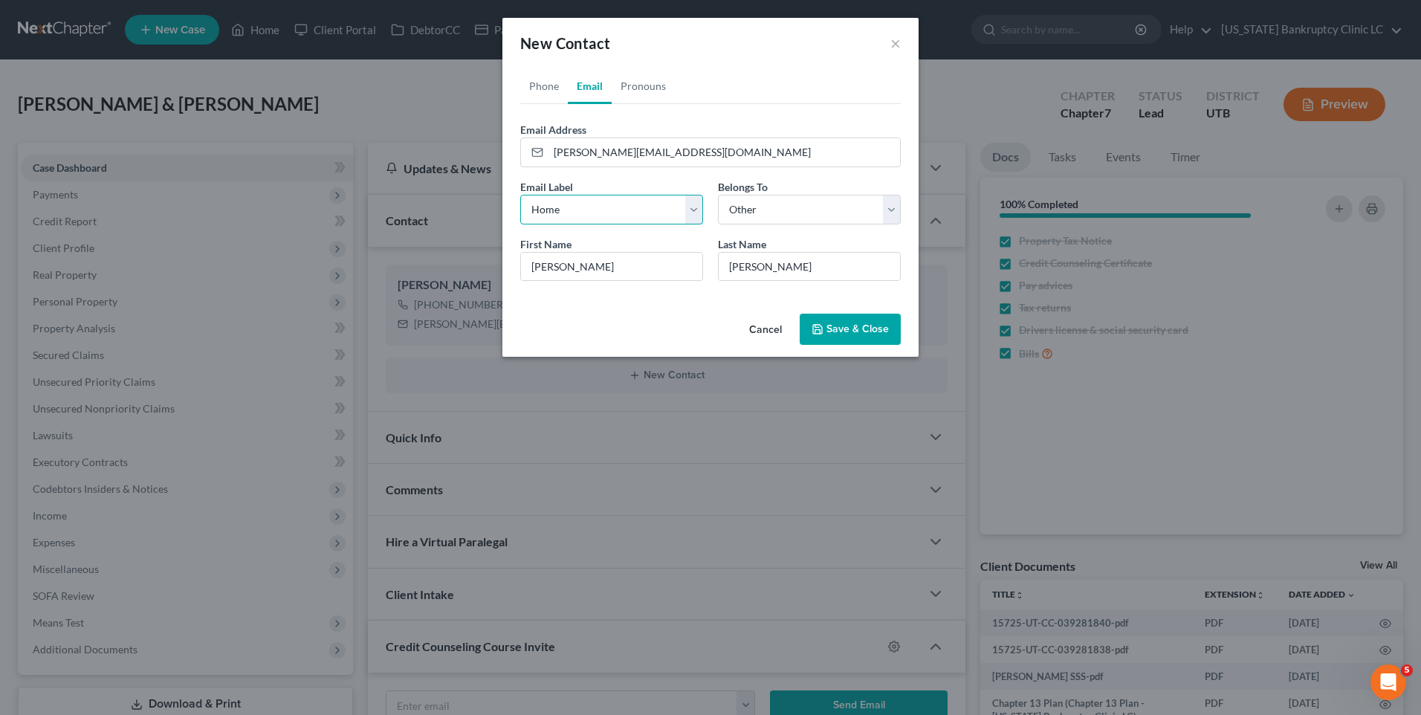
click at [520, 195] on select "Select Home Work Other" at bounding box center [611, 210] width 183 height 30
click at [843, 338] on button "Save & Close" at bounding box center [850, 329] width 101 height 31
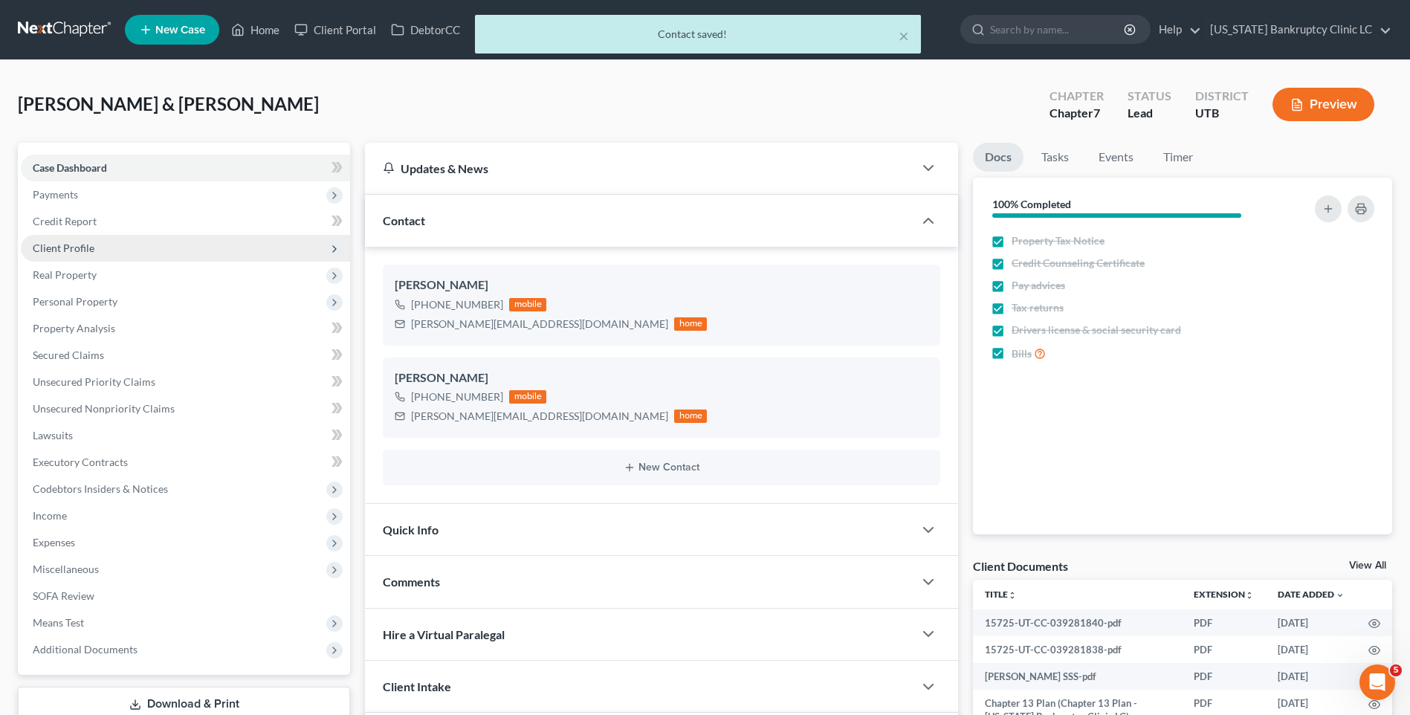
click at [79, 248] on span "Client Profile" at bounding box center [64, 248] width 62 height 13
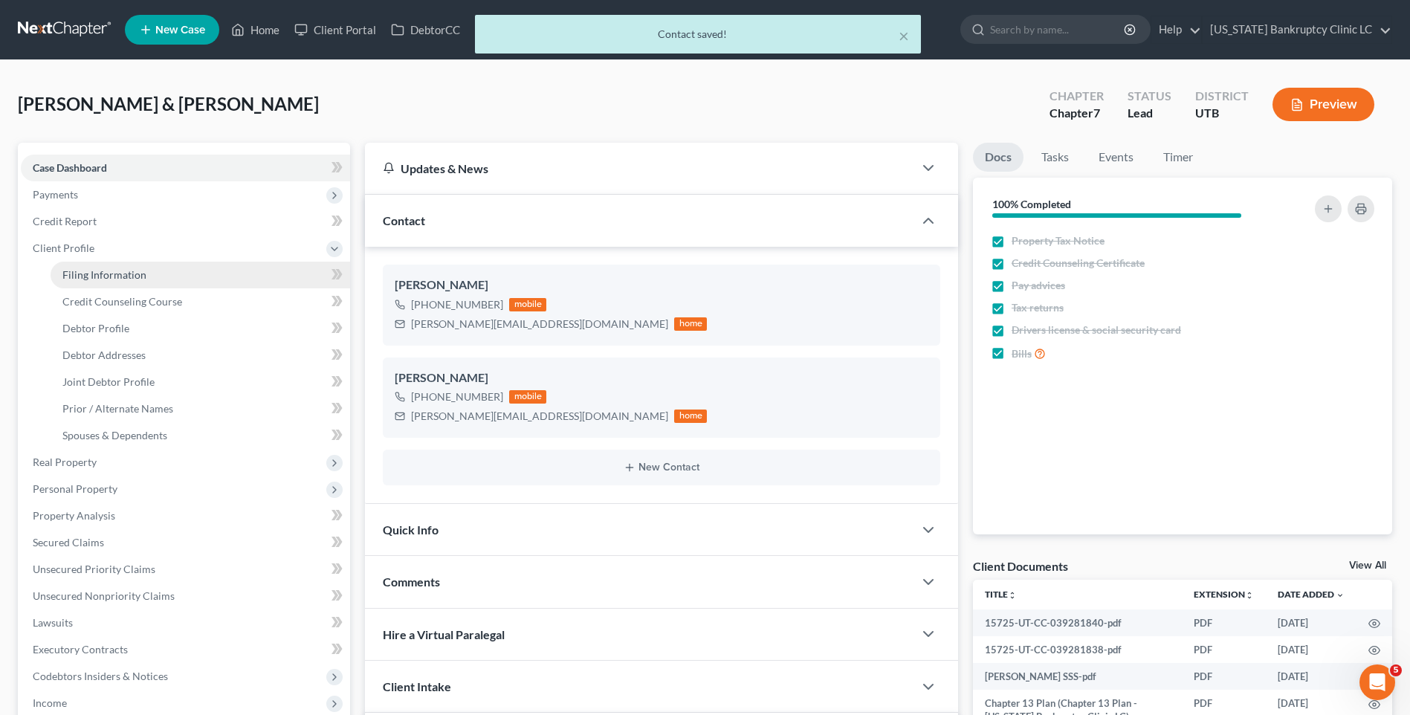
click at [134, 283] on link "Filing Information" at bounding box center [201, 275] width 300 height 27
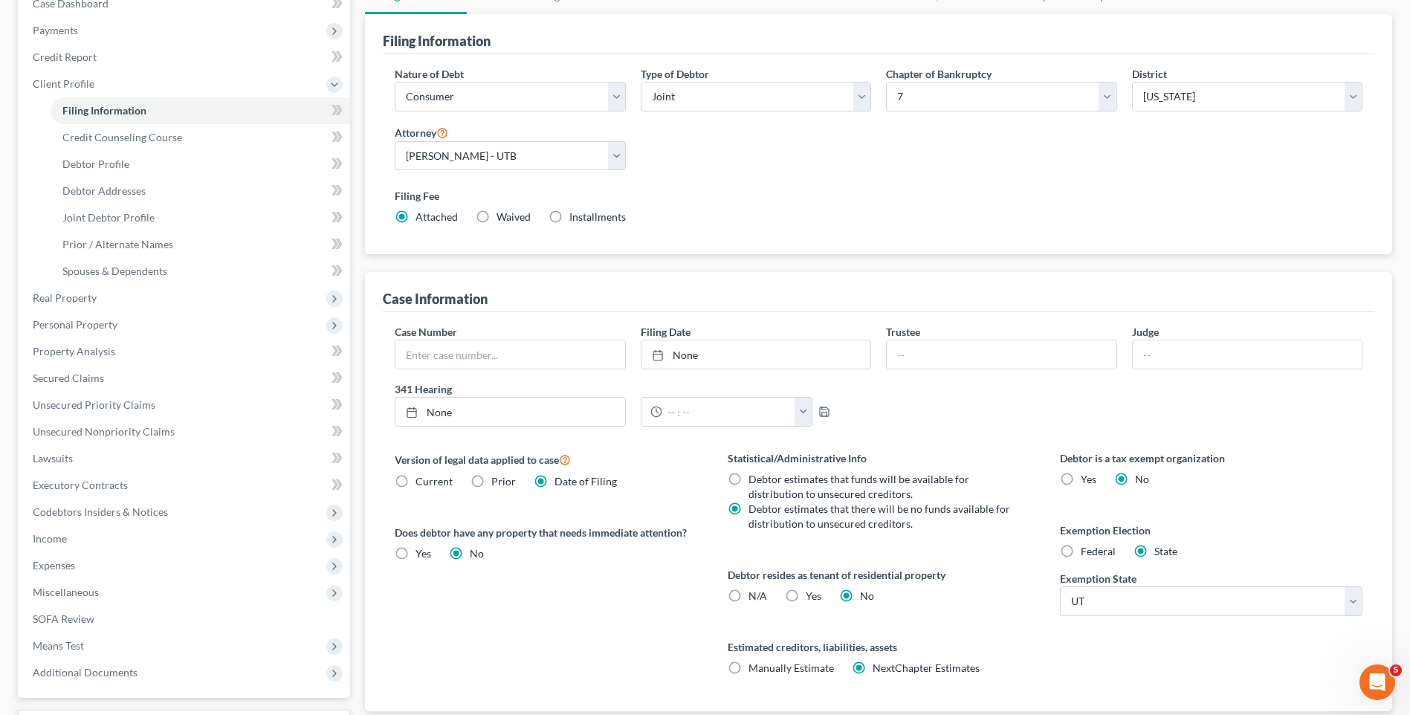
scroll to position [289, 0]
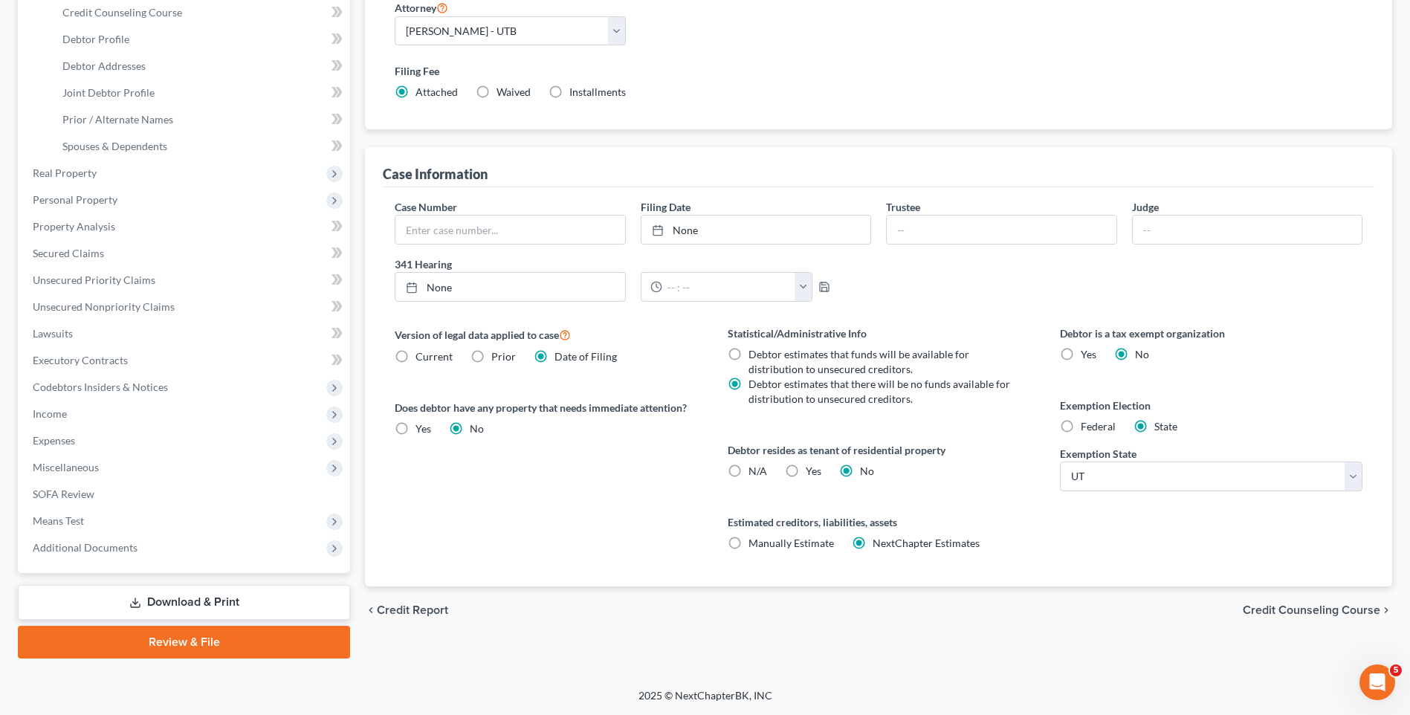
click at [806, 473] on label "Yes Yes" at bounding box center [814, 471] width 16 height 15
click at [812, 473] on input "Yes Yes" at bounding box center [817, 469] width 10 height 10
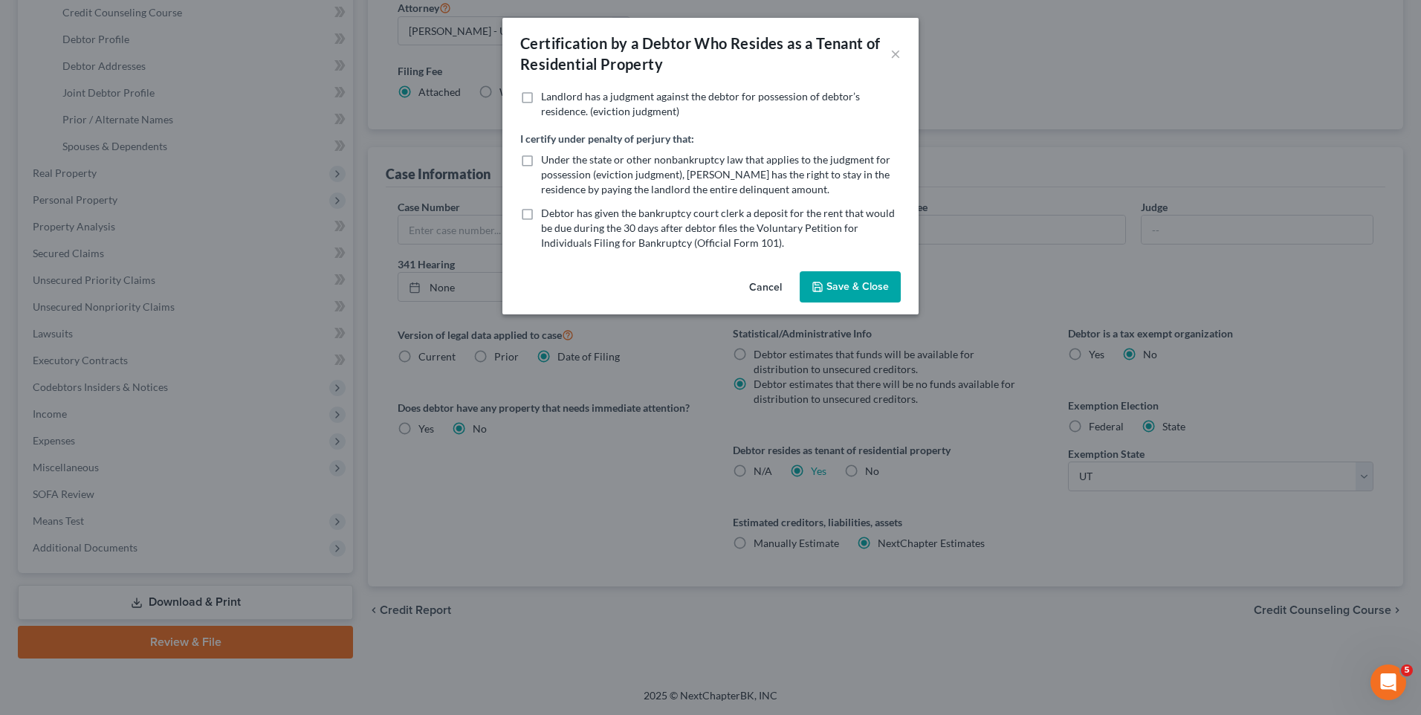
click at [856, 295] on button "Save & Close" at bounding box center [850, 286] width 101 height 31
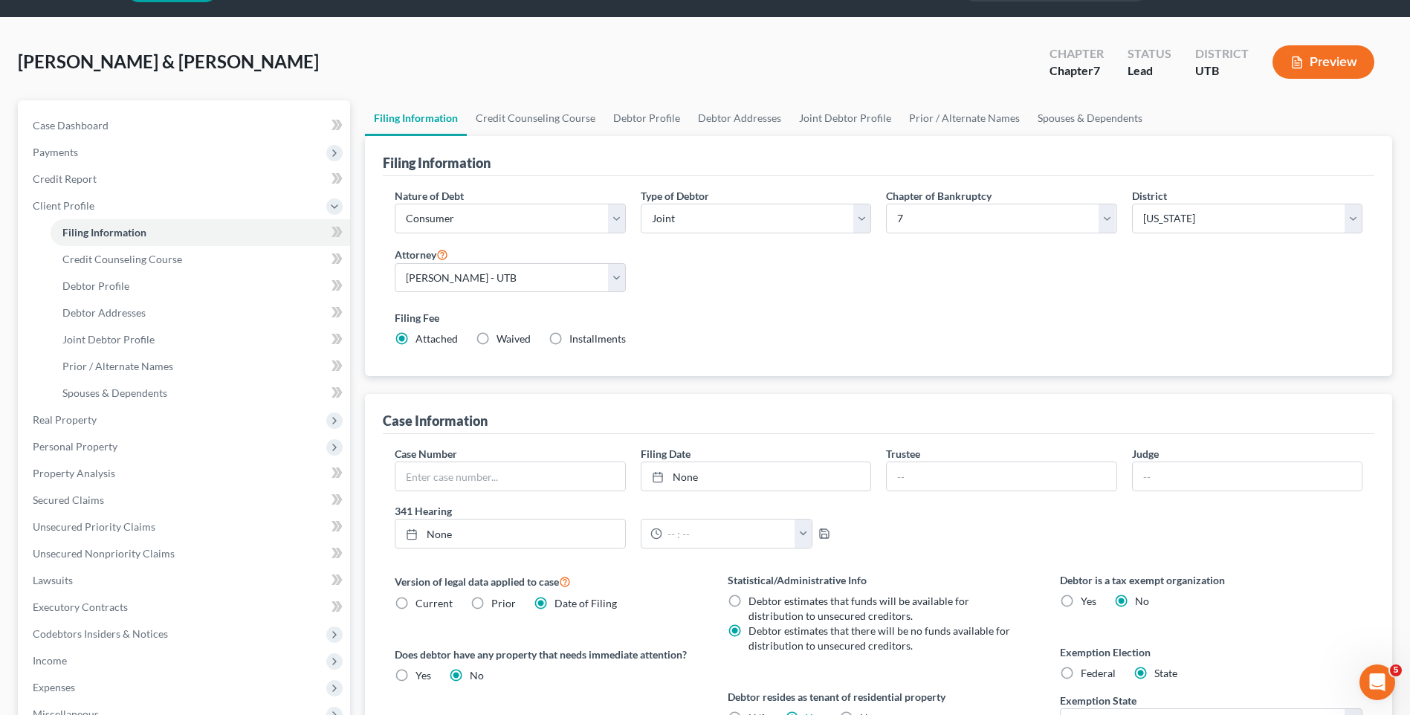
scroll to position [0, 0]
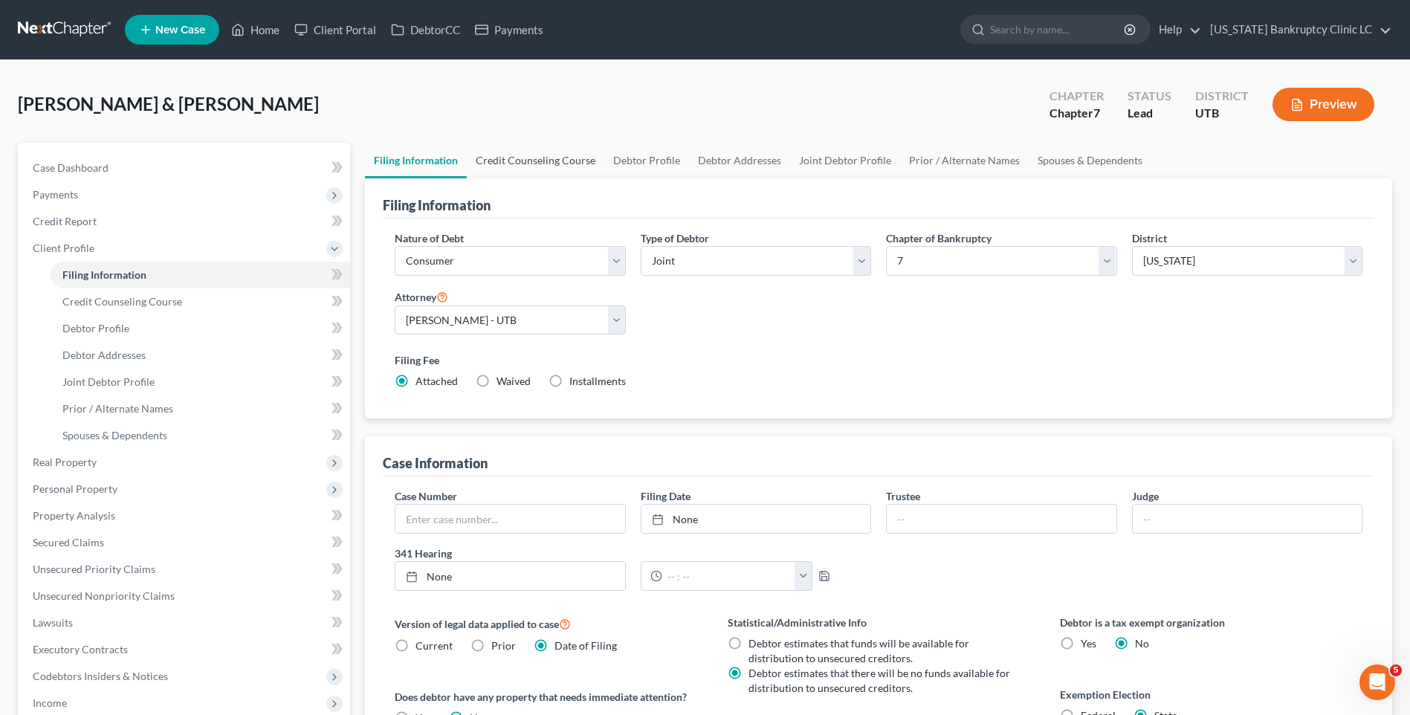
click at [514, 162] on link "Credit Counseling Course" at bounding box center [536, 161] width 138 height 36
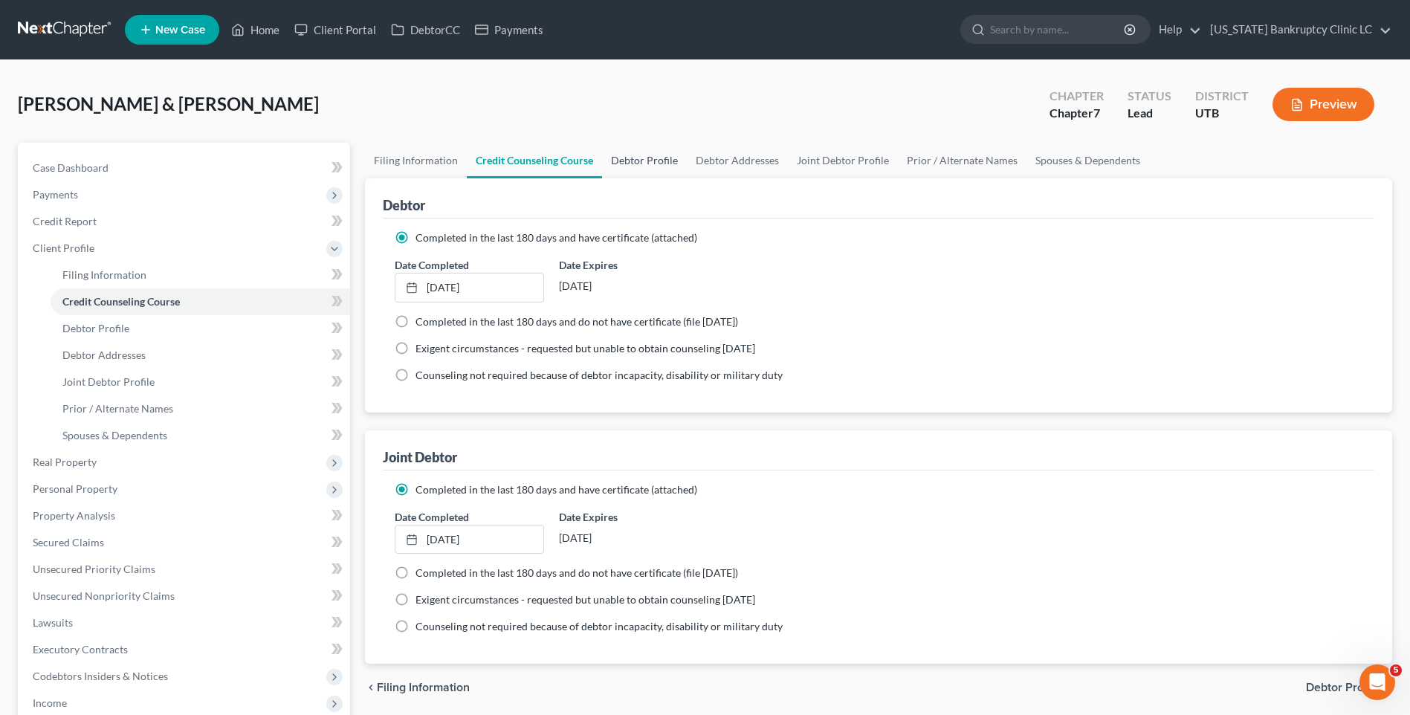
click at [644, 154] on link "Debtor Profile" at bounding box center [644, 161] width 85 height 36
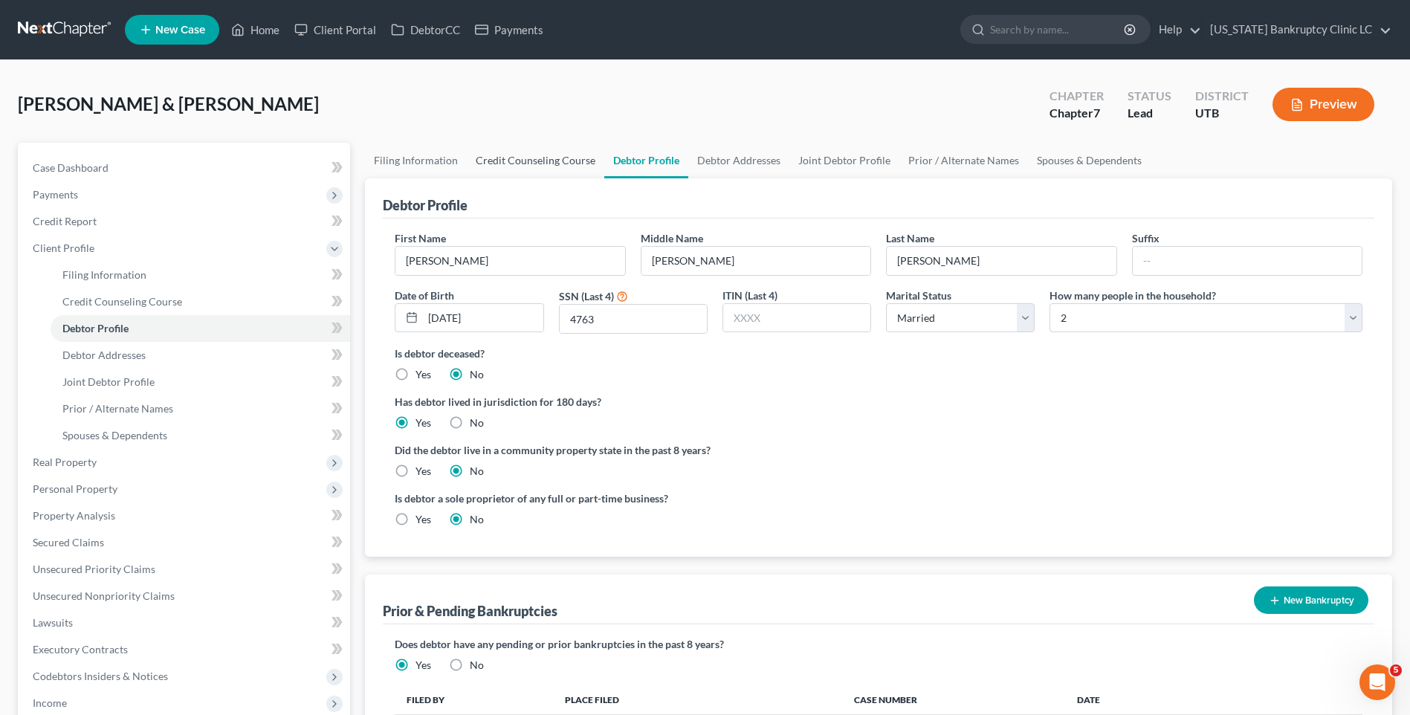
click at [547, 149] on link "Credit Counseling Course" at bounding box center [536, 161] width 138 height 36
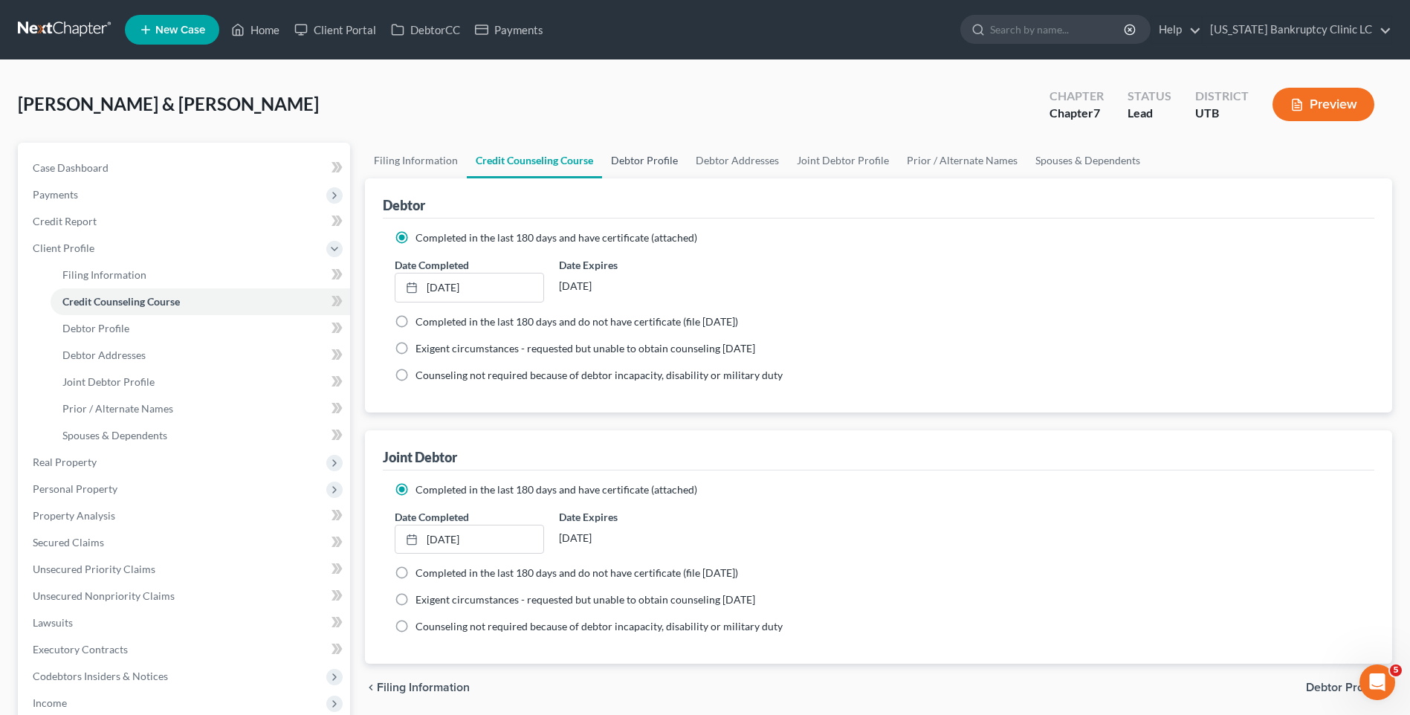
click at [631, 162] on link "Debtor Profile" at bounding box center [644, 161] width 85 height 36
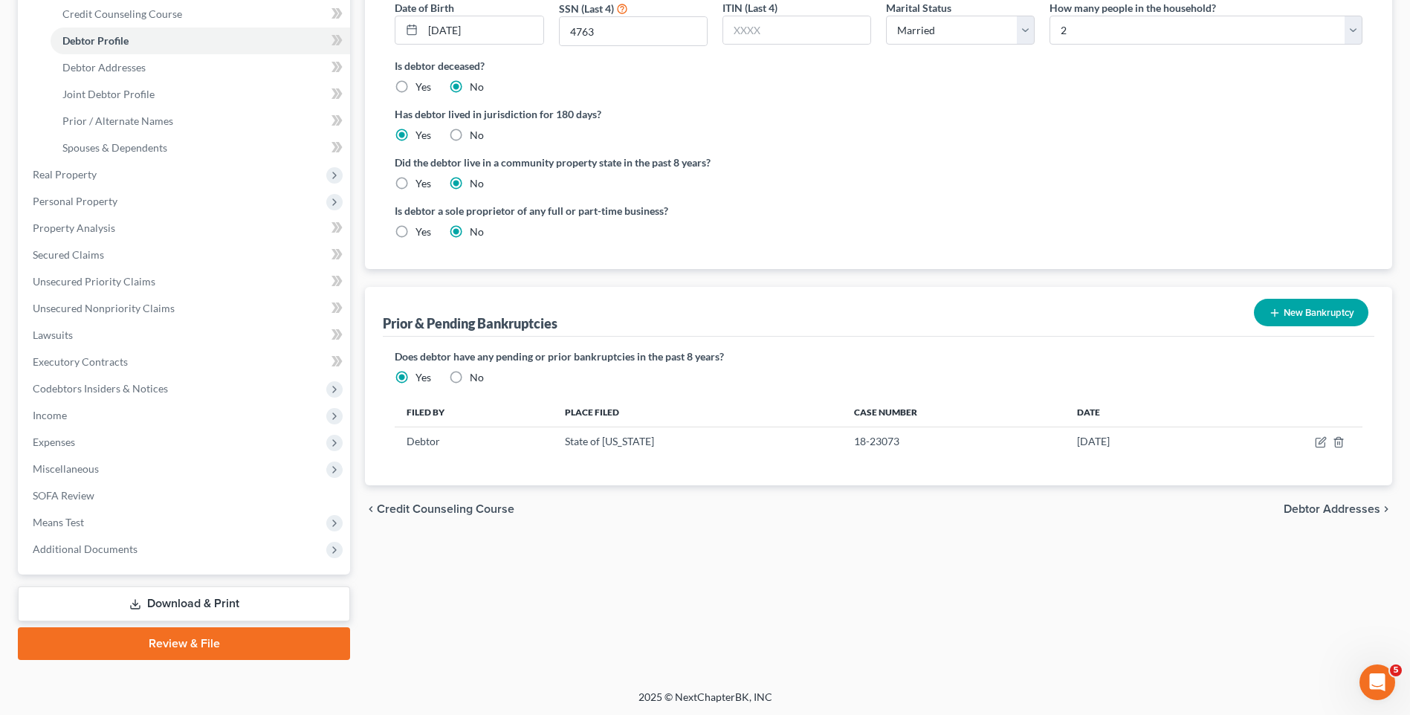
scroll to position [289, 0]
click at [1296, 311] on button "New Bankruptcy" at bounding box center [1311, 311] width 114 height 28
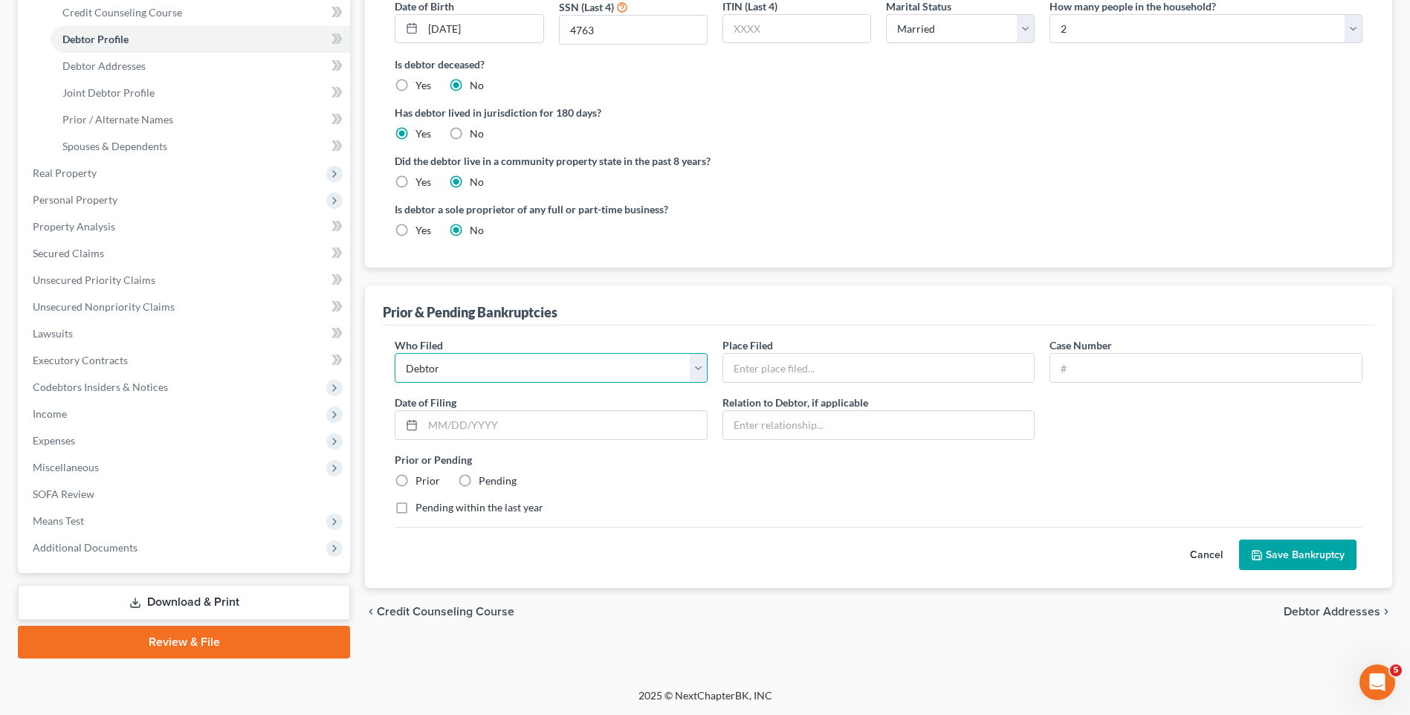
click at [526, 378] on select "Debtor Other" at bounding box center [551, 368] width 313 height 30
click at [824, 363] on input "text" at bounding box center [878, 368] width 311 height 28
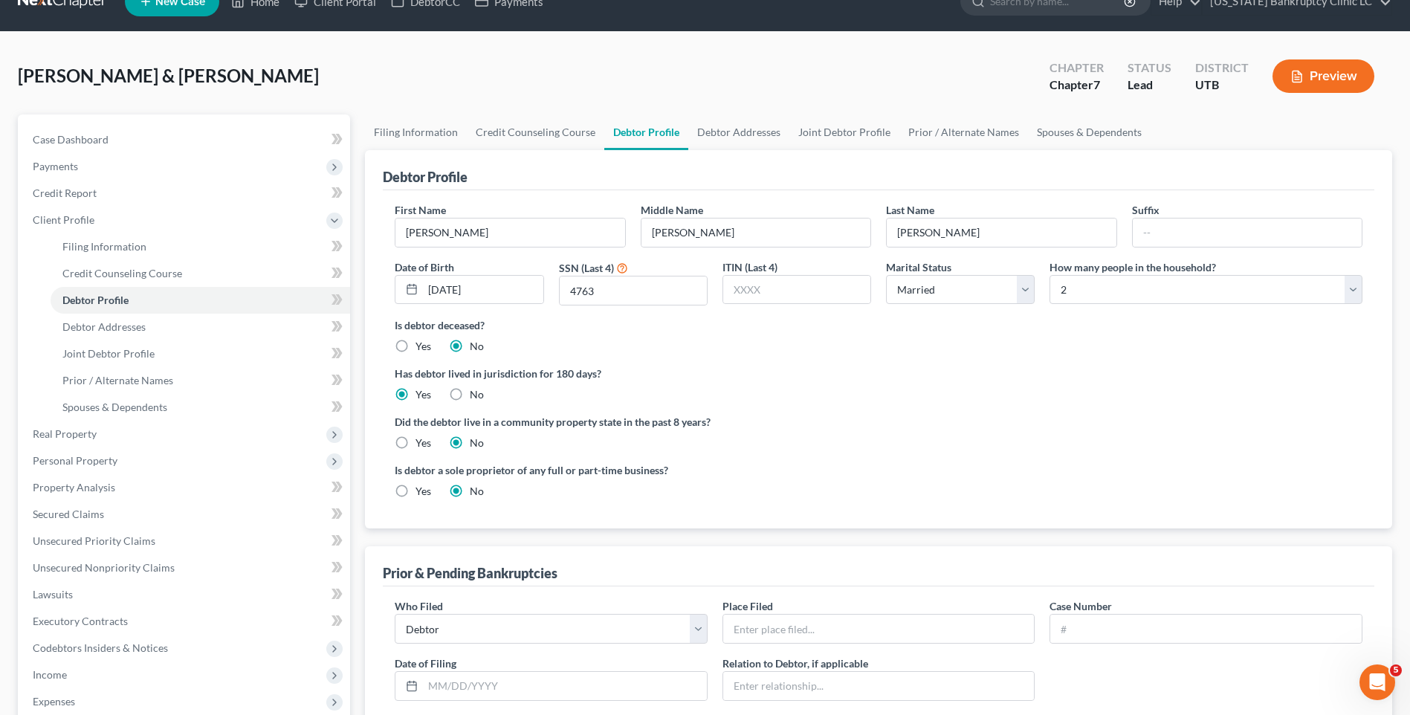
scroll to position [74, 0]
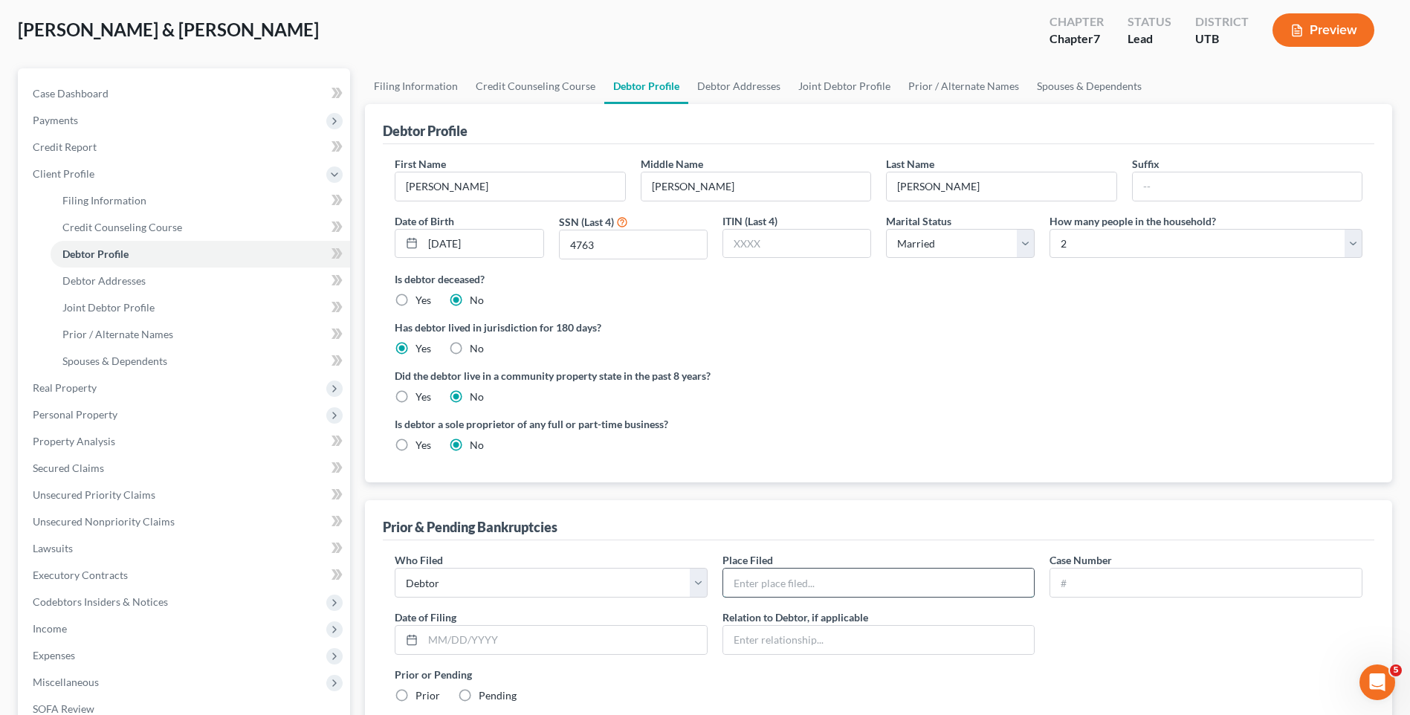
click at [815, 586] on input "text" at bounding box center [878, 583] width 311 height 28
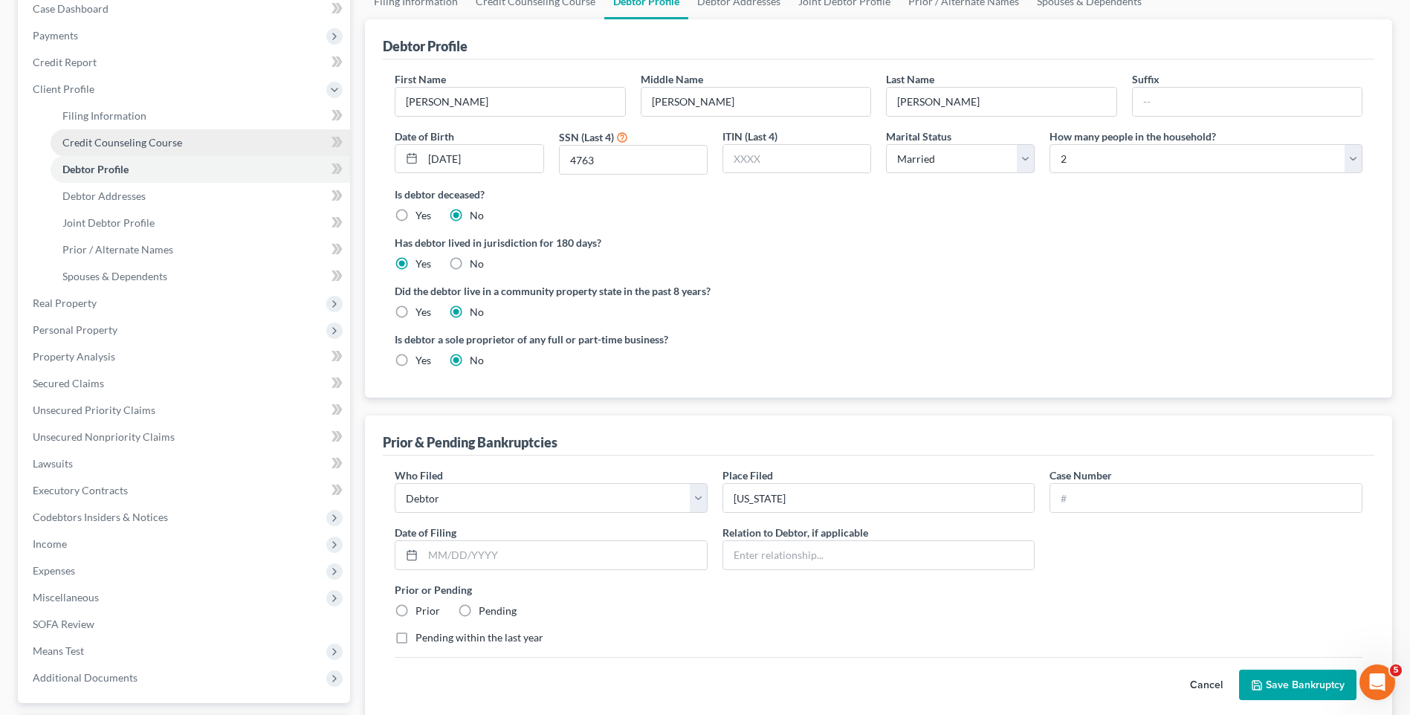
scroll to position [0, 0]
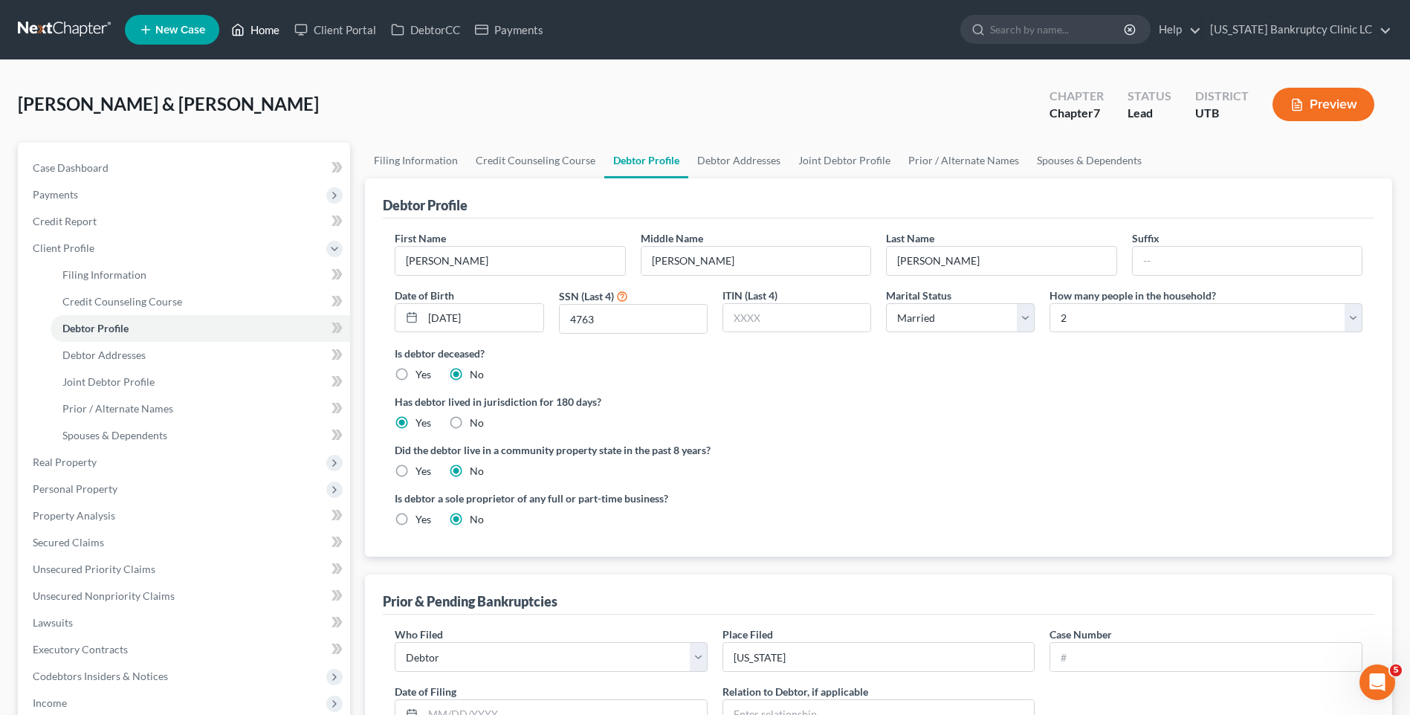
click at [262, 34] on link "Home" at bounding box center [255, 29] width 63 height 27
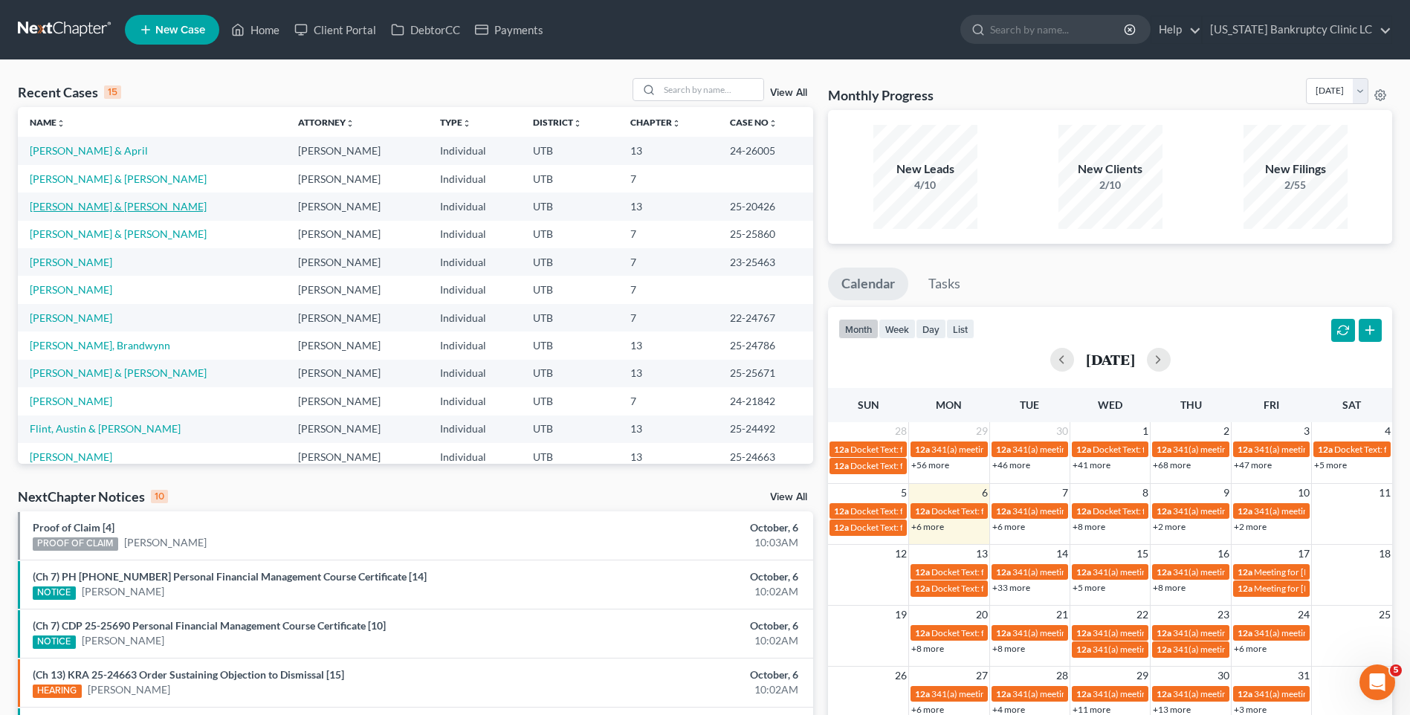
click at [79, 207] on link "[PERSON_NAME] & [PERSON_NAME]" at bounding box center [118, 206] width 177 height 13
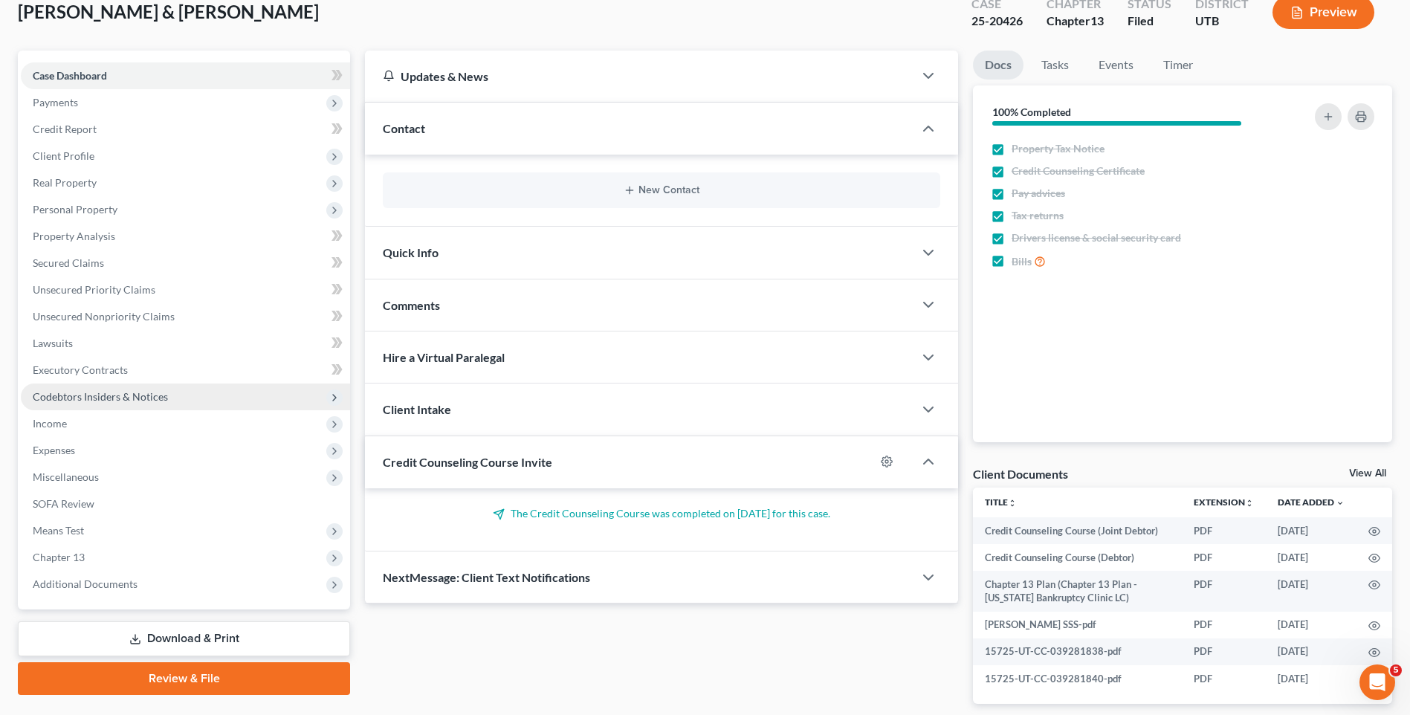
scroll to position [161, 0]
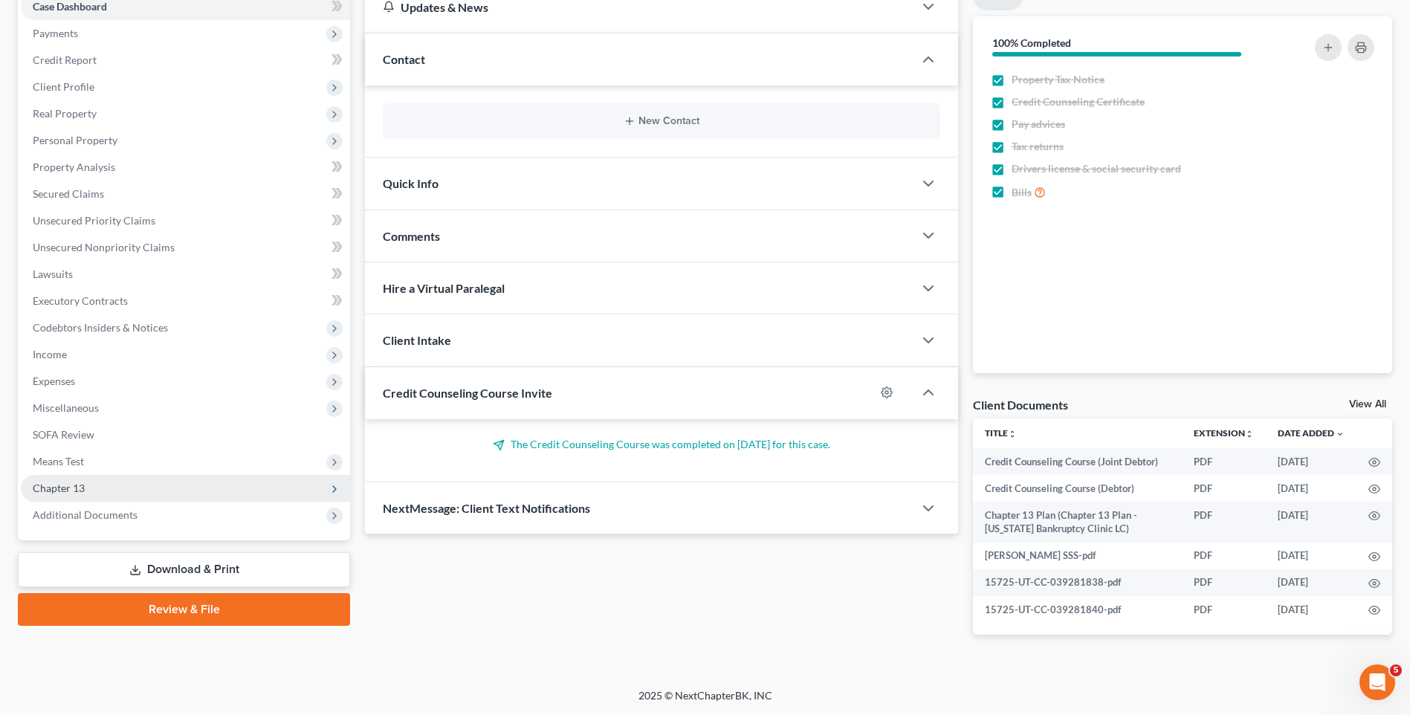
click at [107, 491] on span "Chapter 13" at bounding box center [185, 488] width 329 height 27
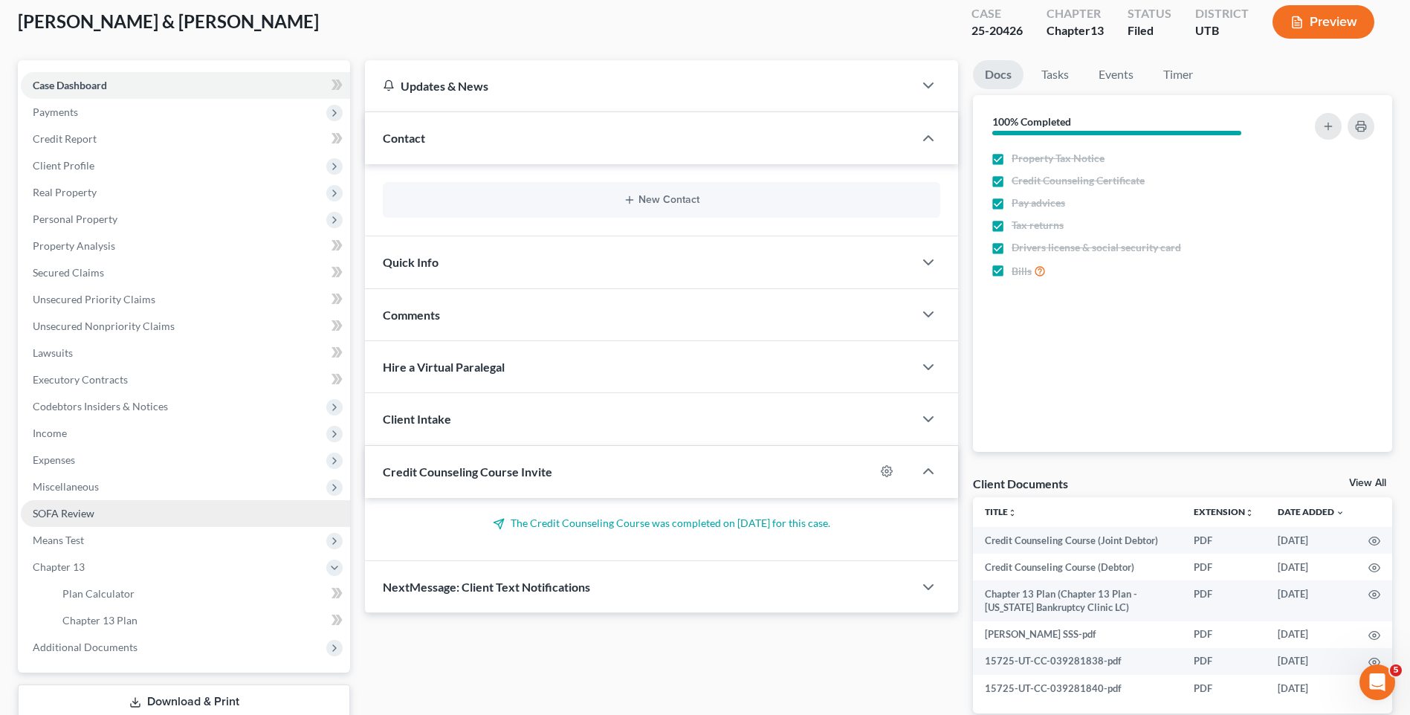
scroll to position [0, 0]
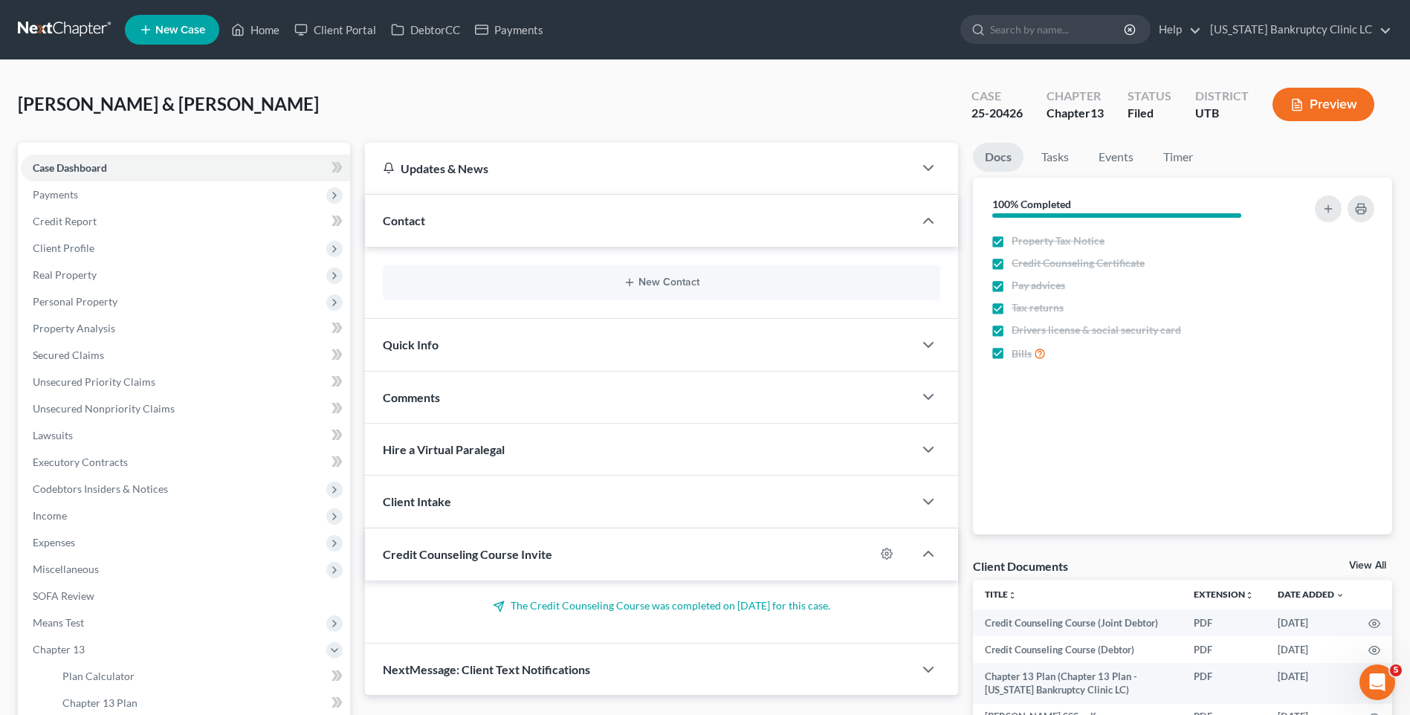
click at [572, 350] on div "Quick Info" at bounding box center [639, 344] width 549 height 51
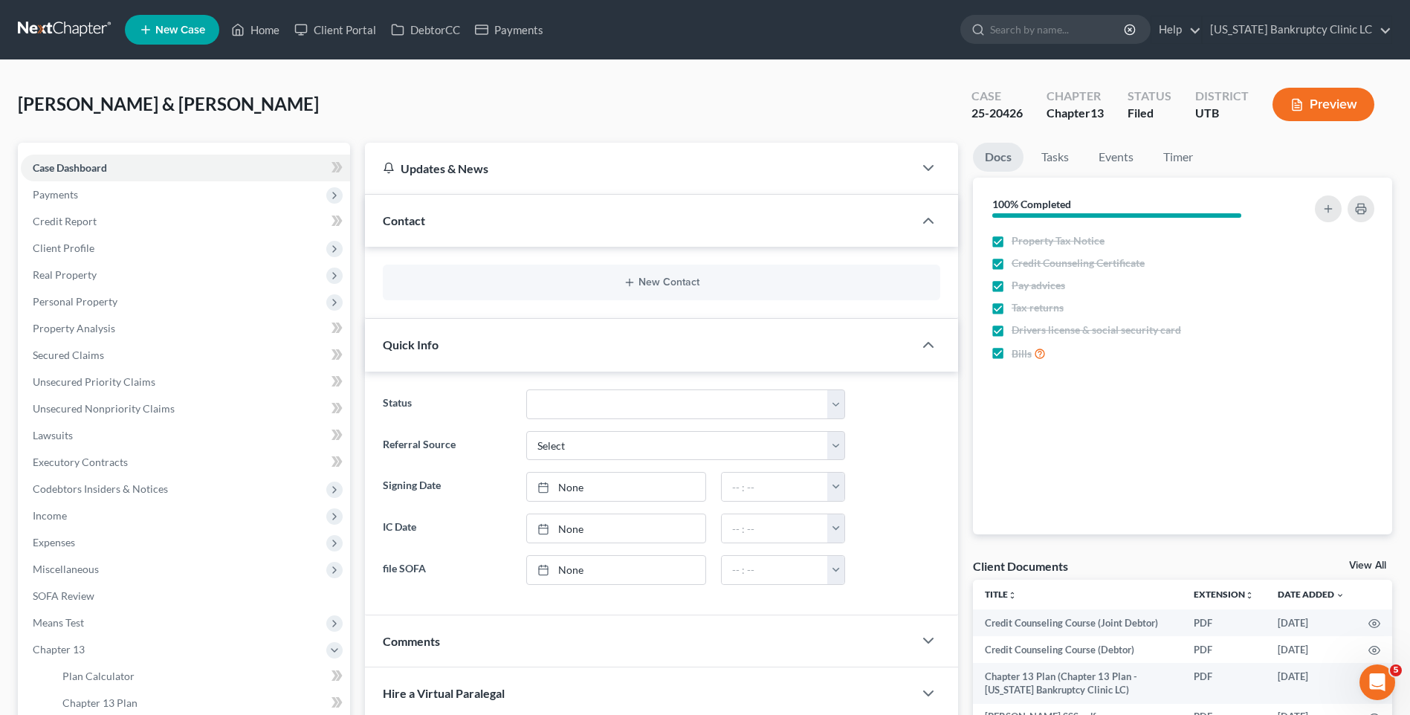
click at [569, 351] on div "Quick Info" at bounding box center [639, 344] width 549 height 51
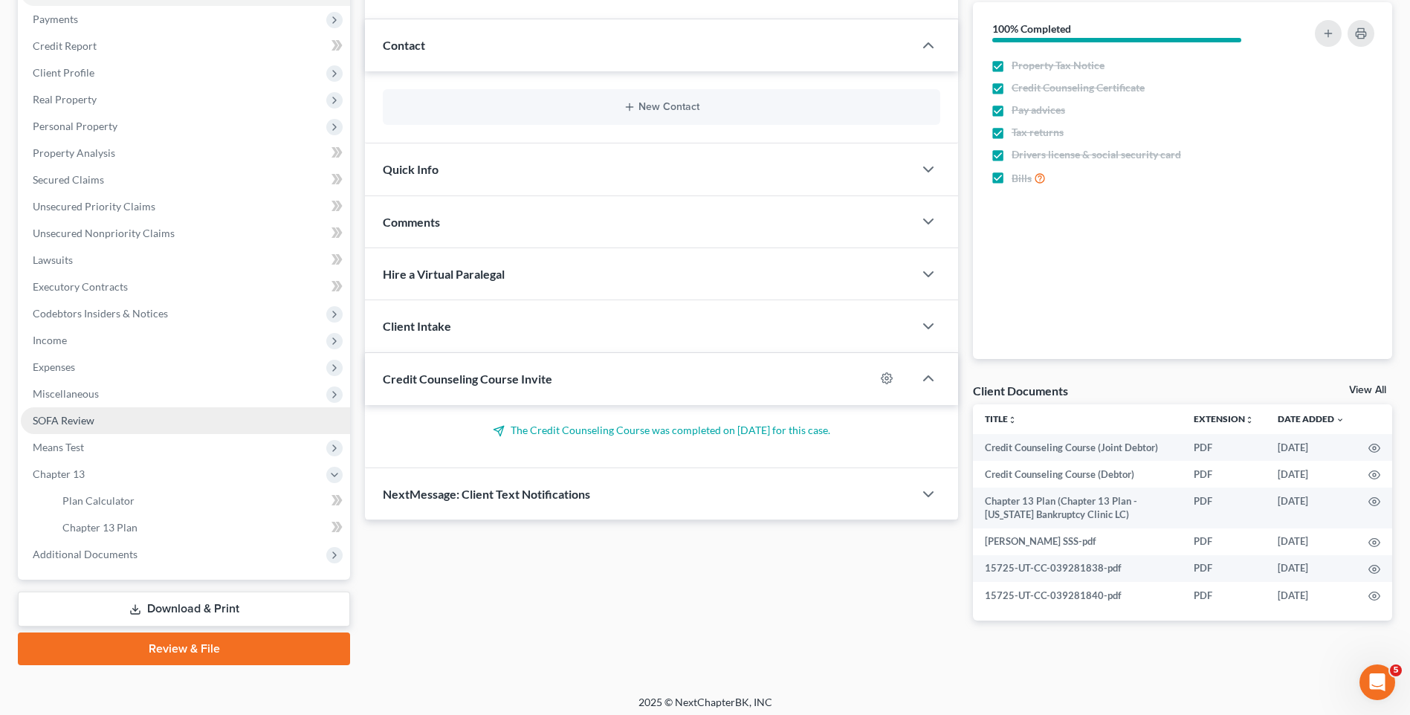
scroll to position [182, 0]
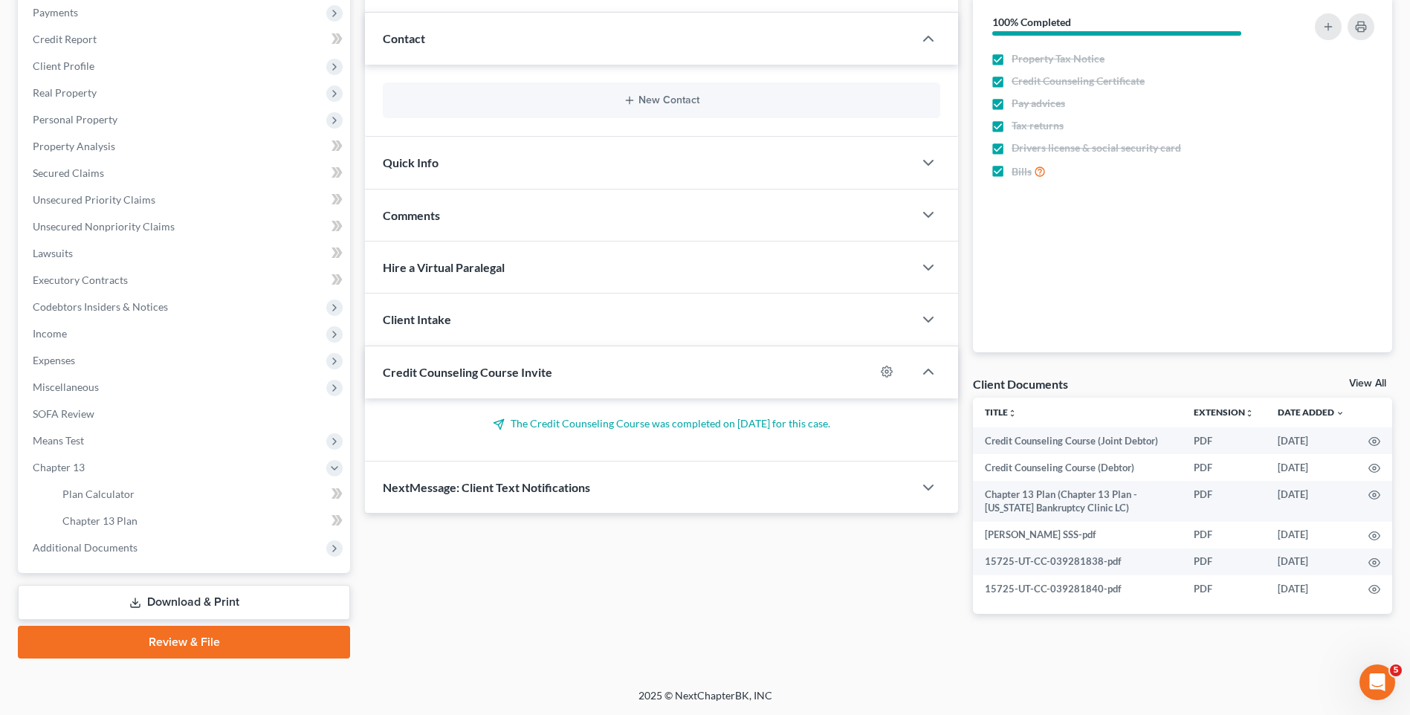
click at [468, 270] on span "Hire a Virtual Paralegal" at bounding box center [444, 267] width 122 height 14
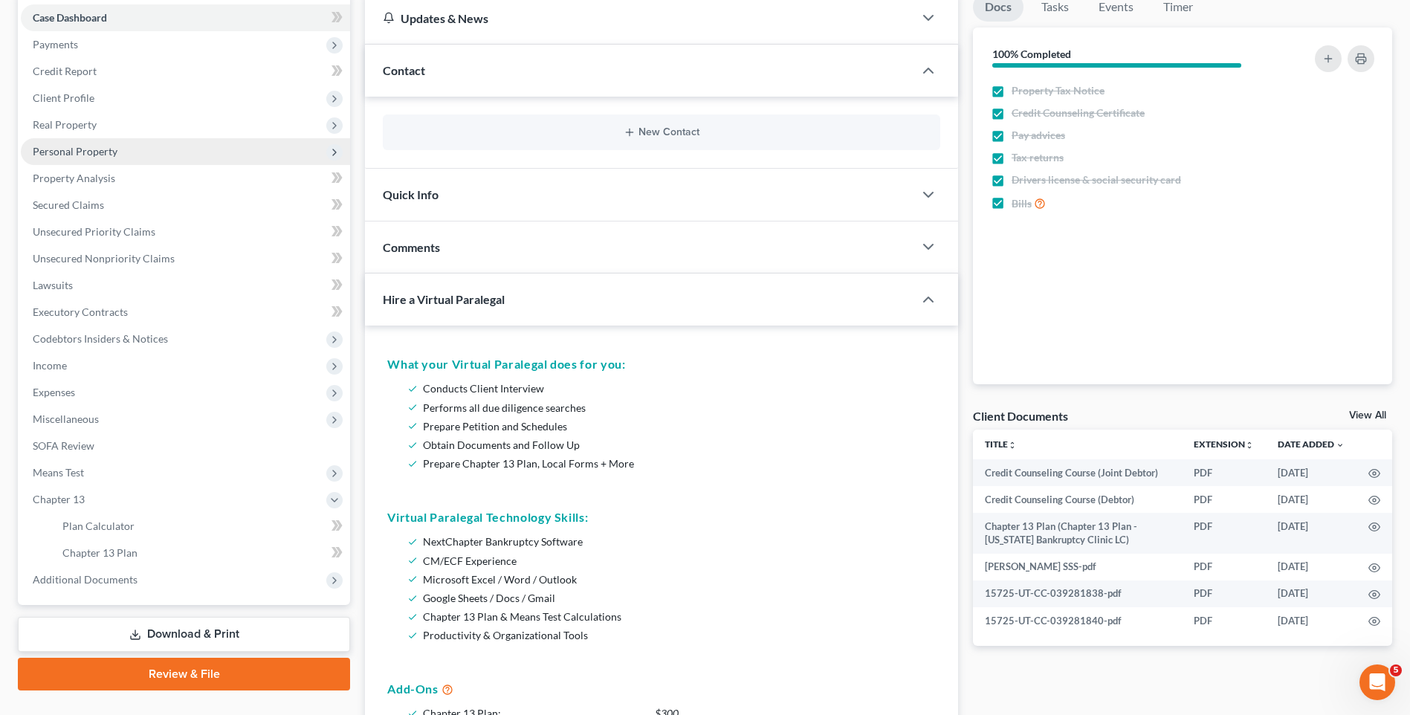
scroll to position [0, 0]
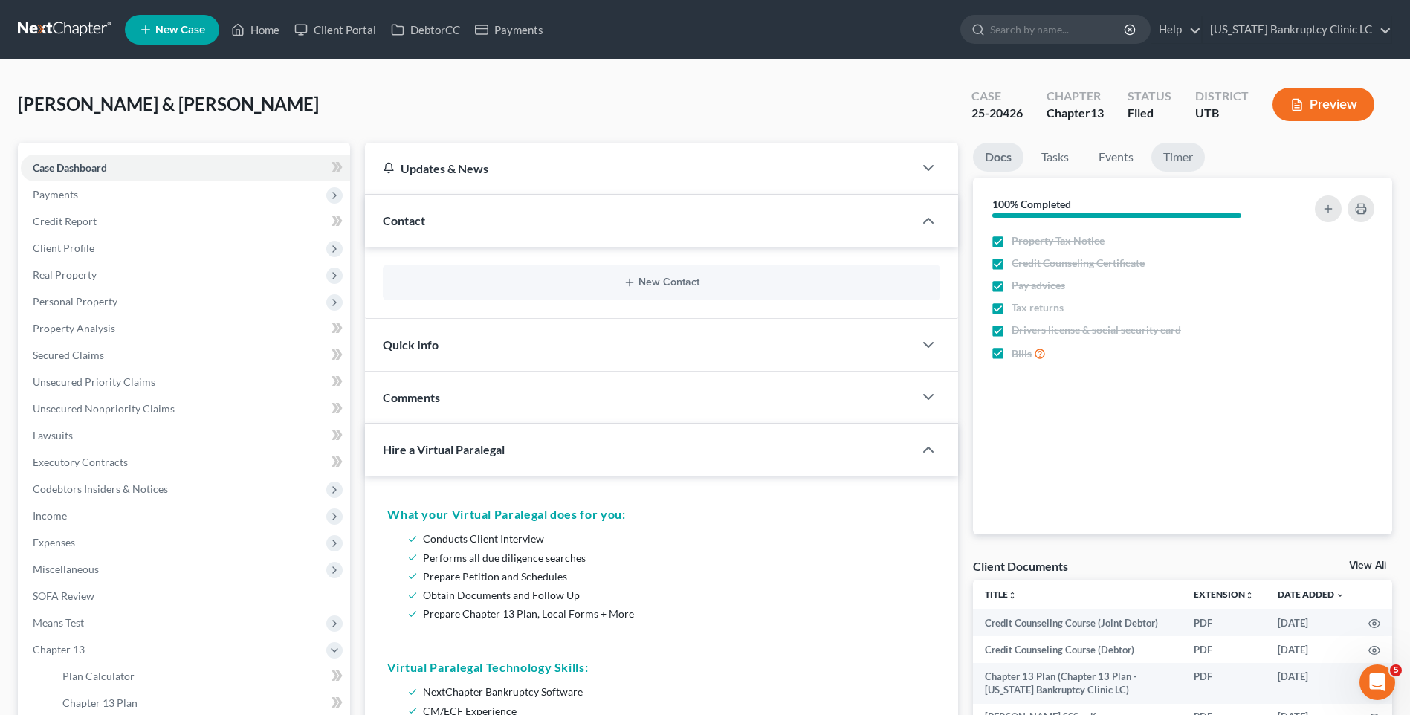
click at [1190, 158] on link "Timer" at bounding box center [1178, 157] width 54 height 29
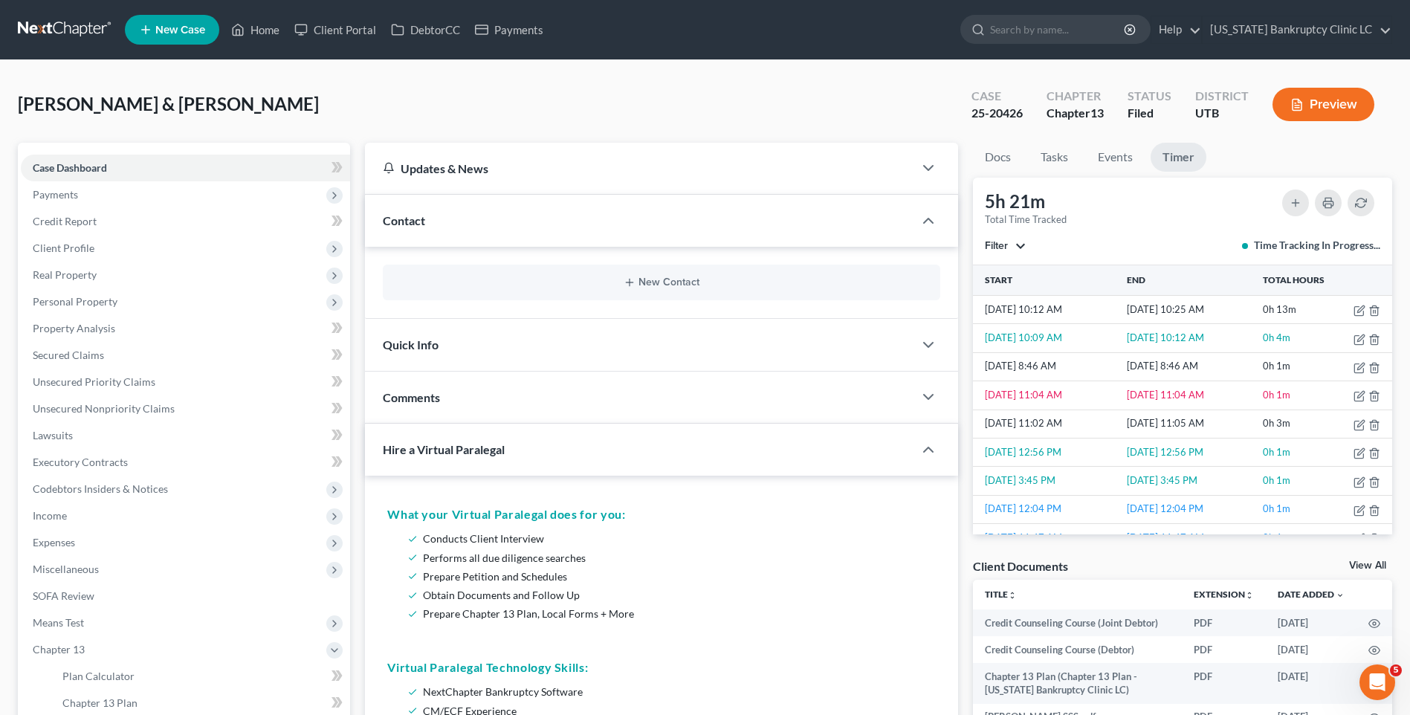
scroll to position [372, 0]
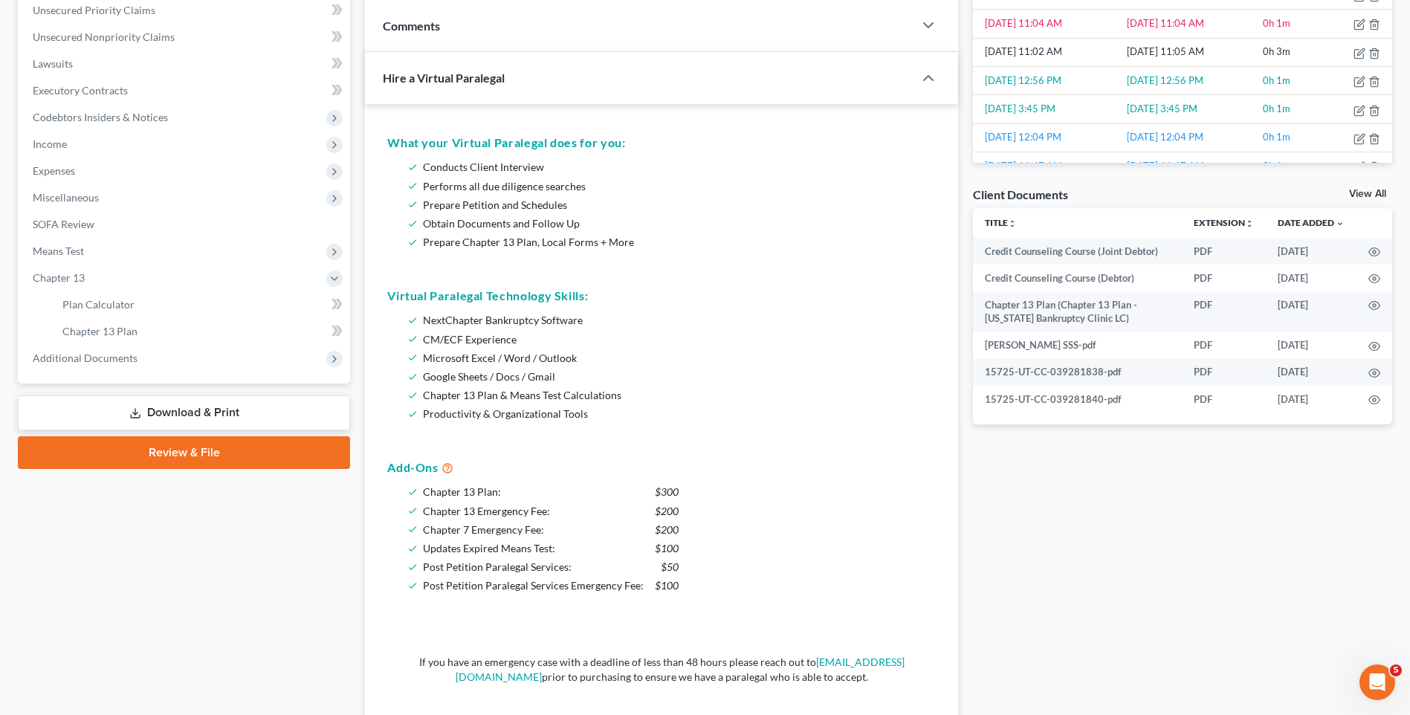
click at [1365, 193] on link "View All" at bounding box center [1367, 194] width 37 height 10
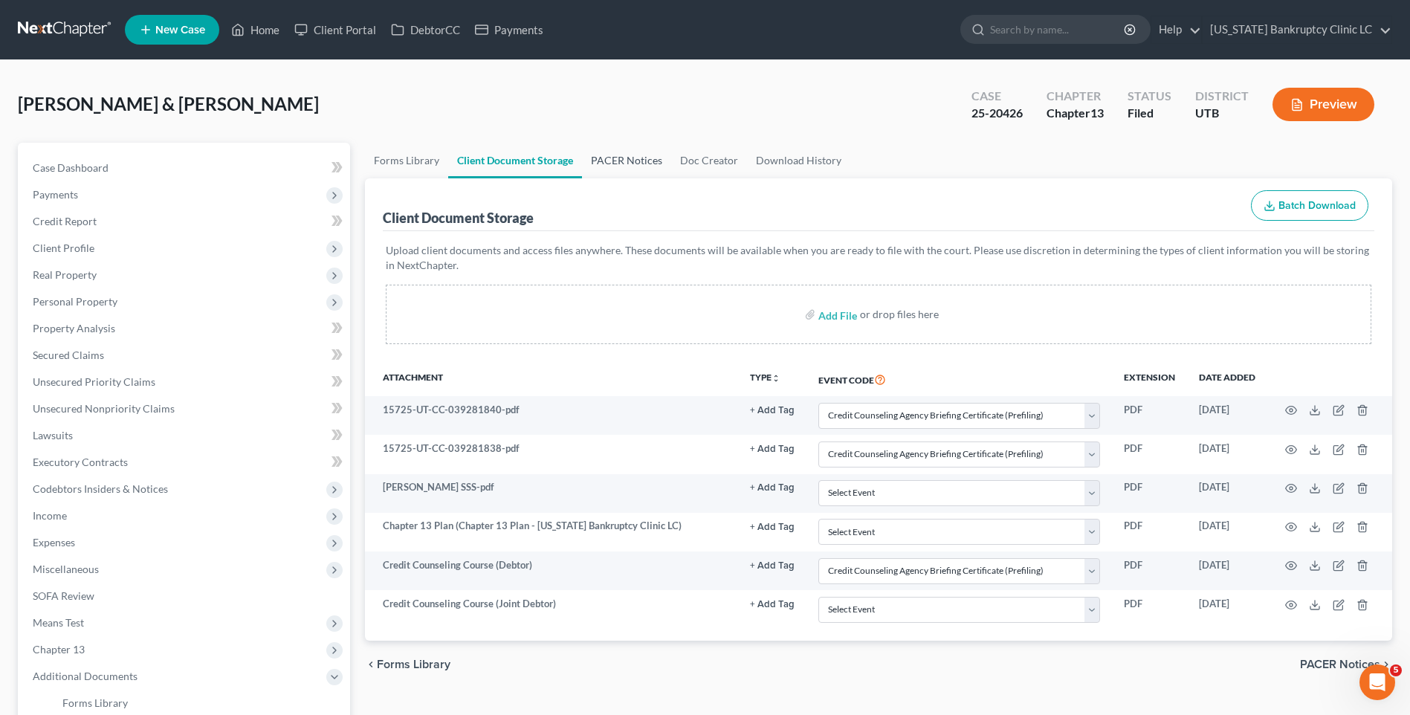
click at [641, 160] on link "PACER Notices" at bounding box center [626, 161] width 89 height 36
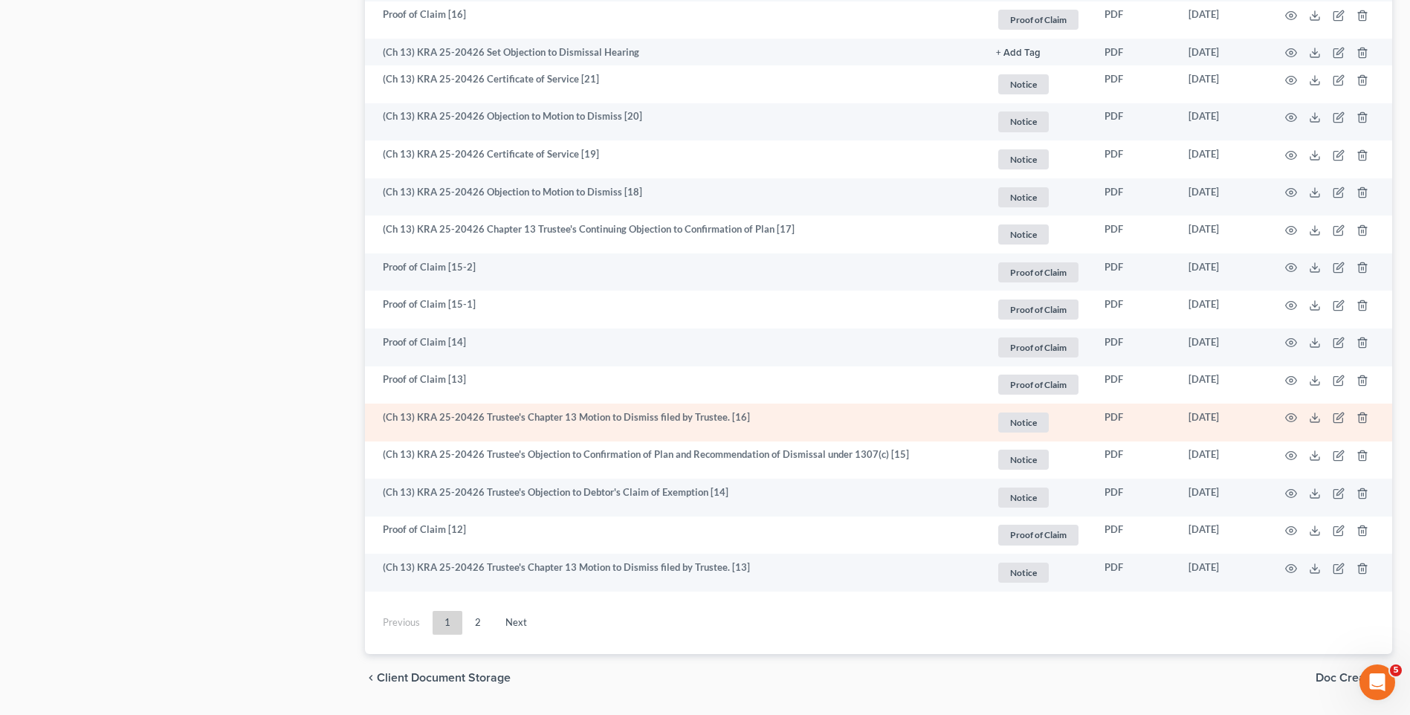
scroll to position [2496, 0]
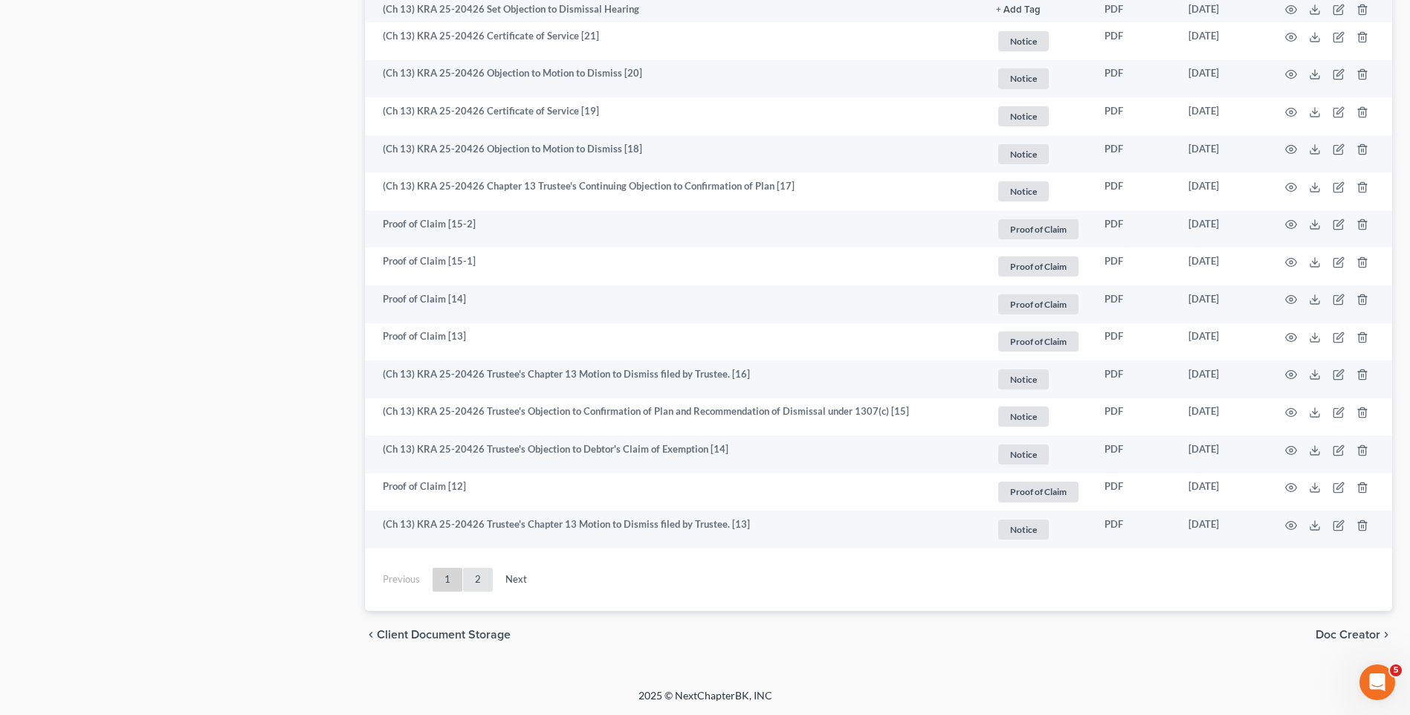
click at [476, 586] on link "2" at bounding box center [478, 580] width 30 height 24
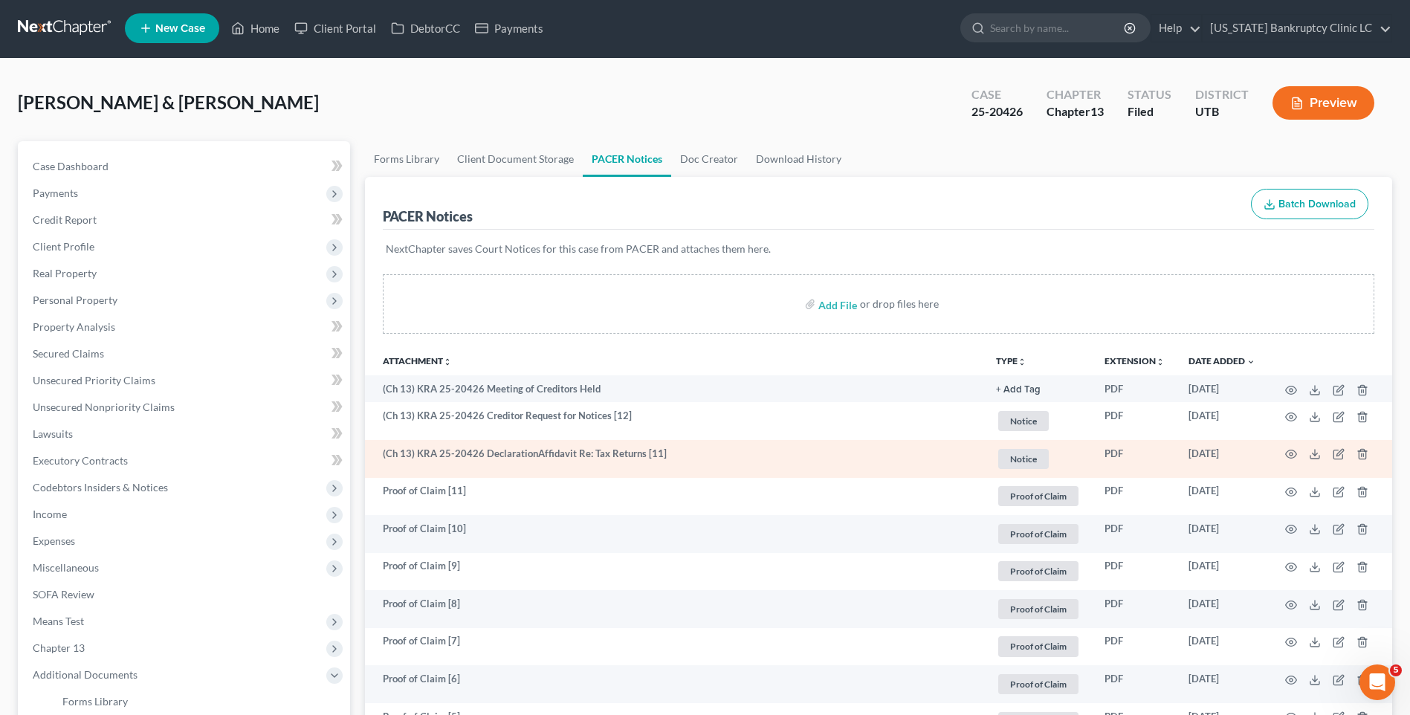
scroll to position [0, 0]
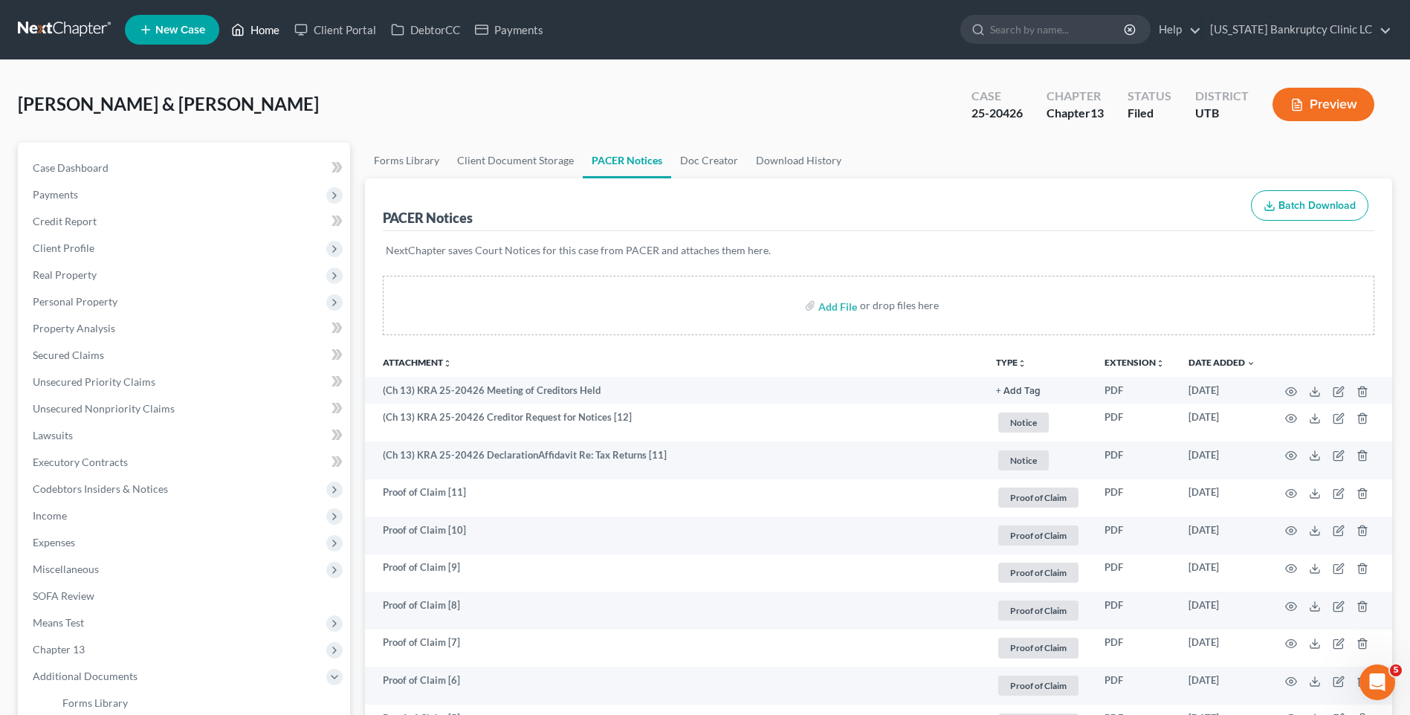
click at [252, 25] on link "Home" at bounding box center [255, 29] width 63 height 27
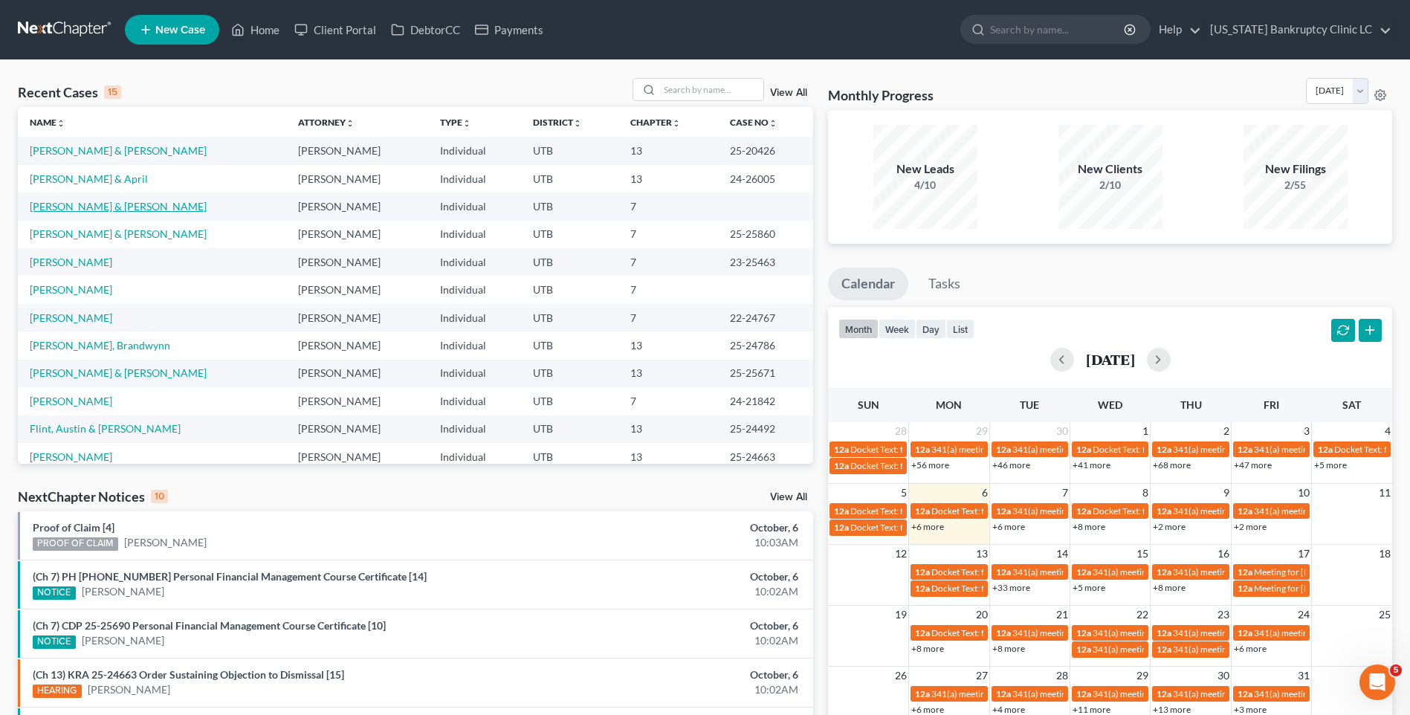
click at [81, 208] on link "[PERSON_NAME] & [PERSON_NAME]" at bounding box center [118, 206] width 177 height 13
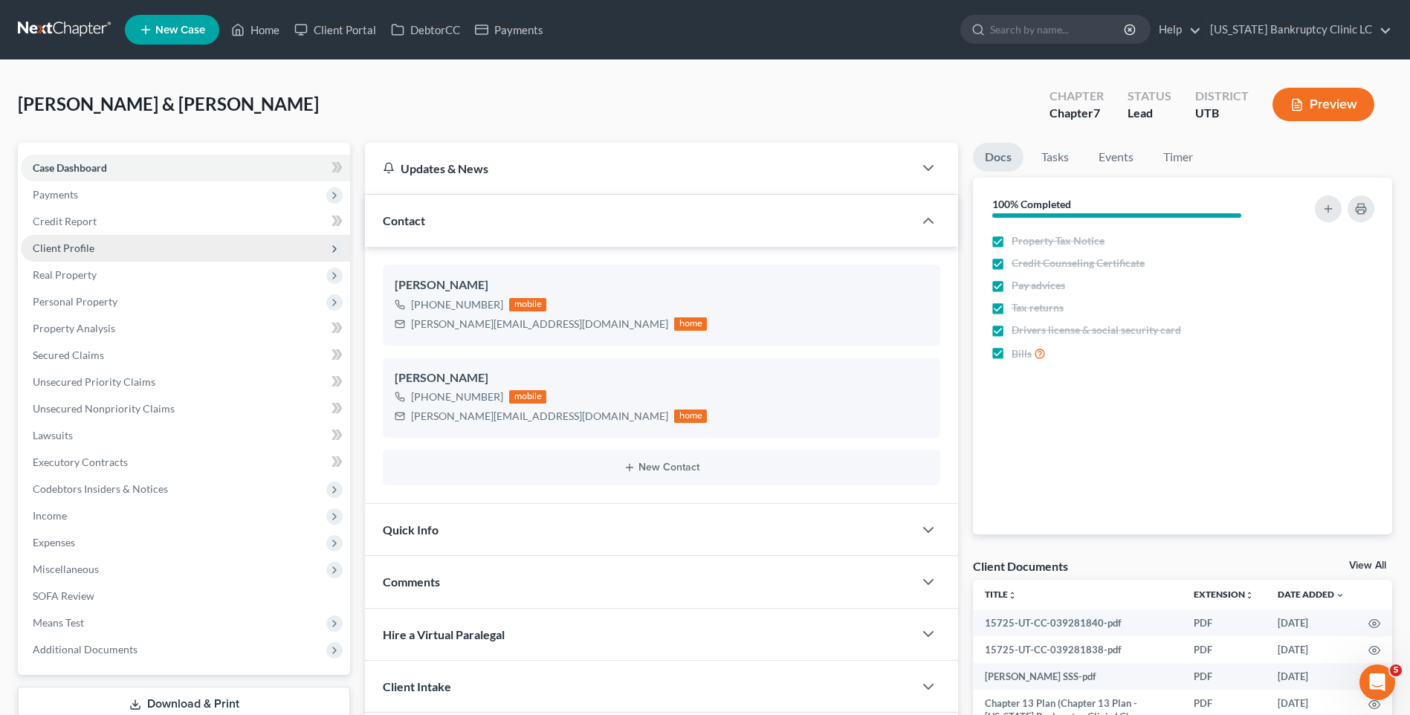
click at [85, 256] on span "Client Profile" at bounding box center [185, 248] width 329 height 27
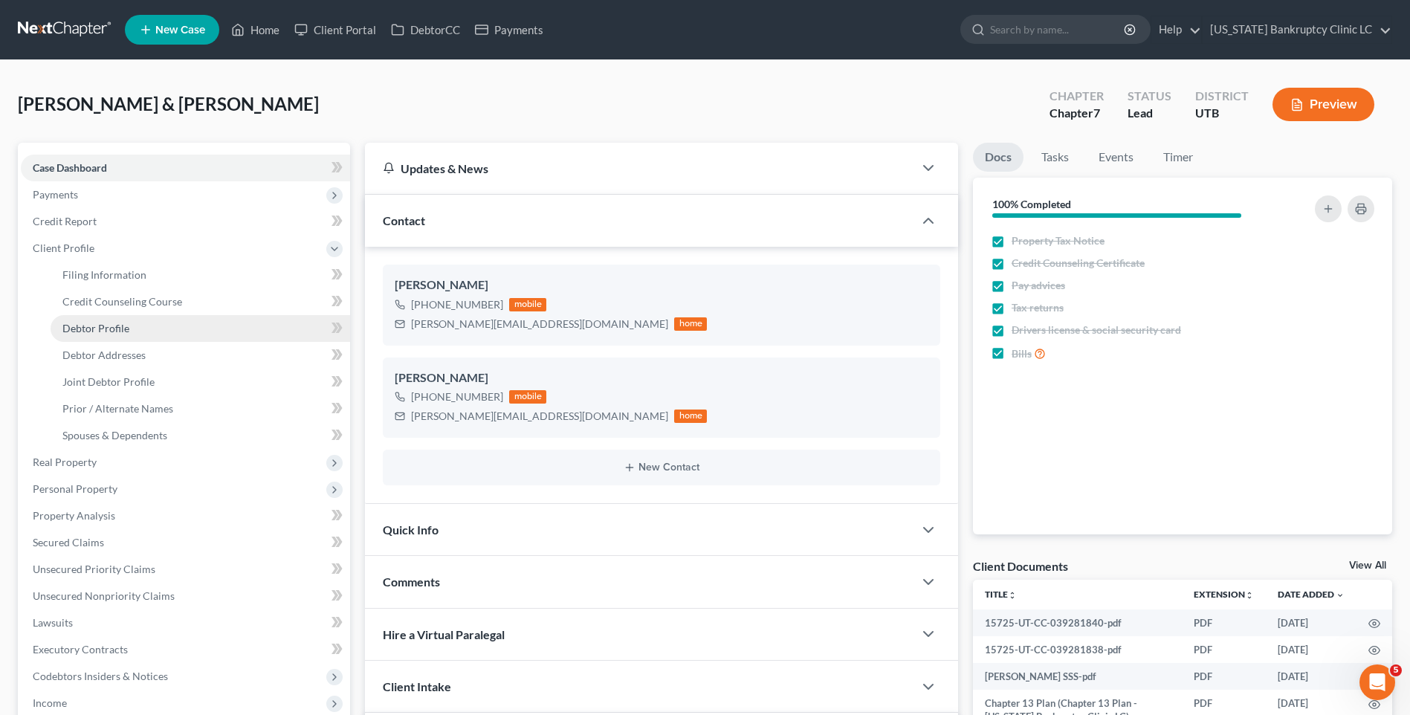
click at [109, 325] on span "Debtor Profile" at bounding box center [95, 328] width 67 height 13
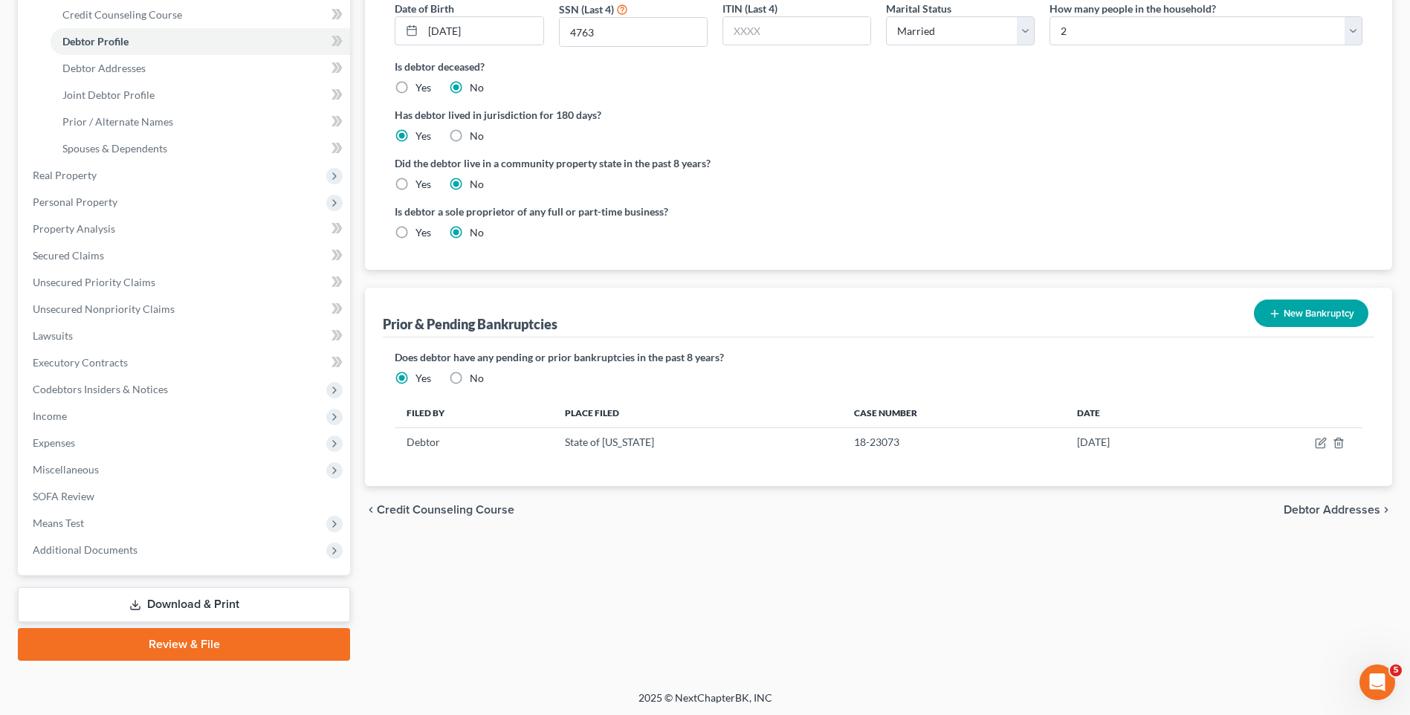
scroll to position [289, 0]
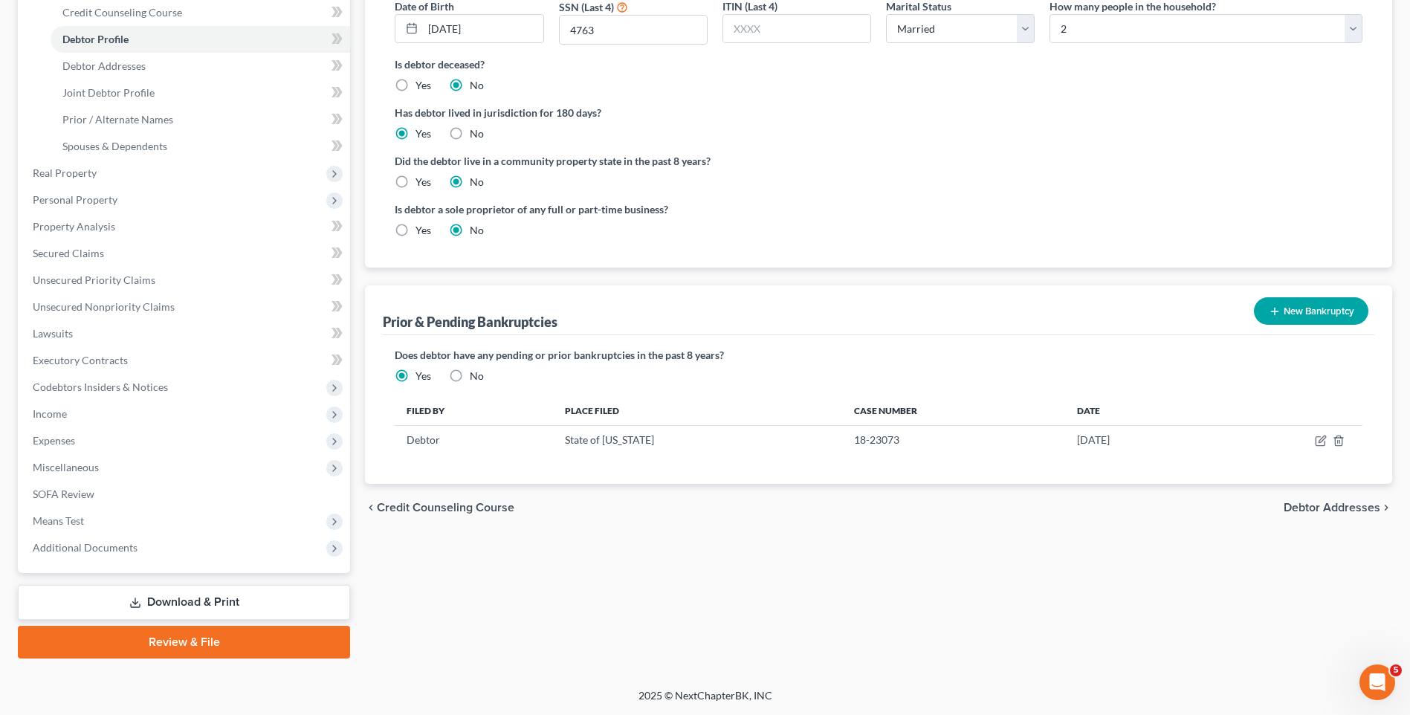
click at [1279, 306] on icon "button" at bounding box center [1275, 312] width 12 height 12
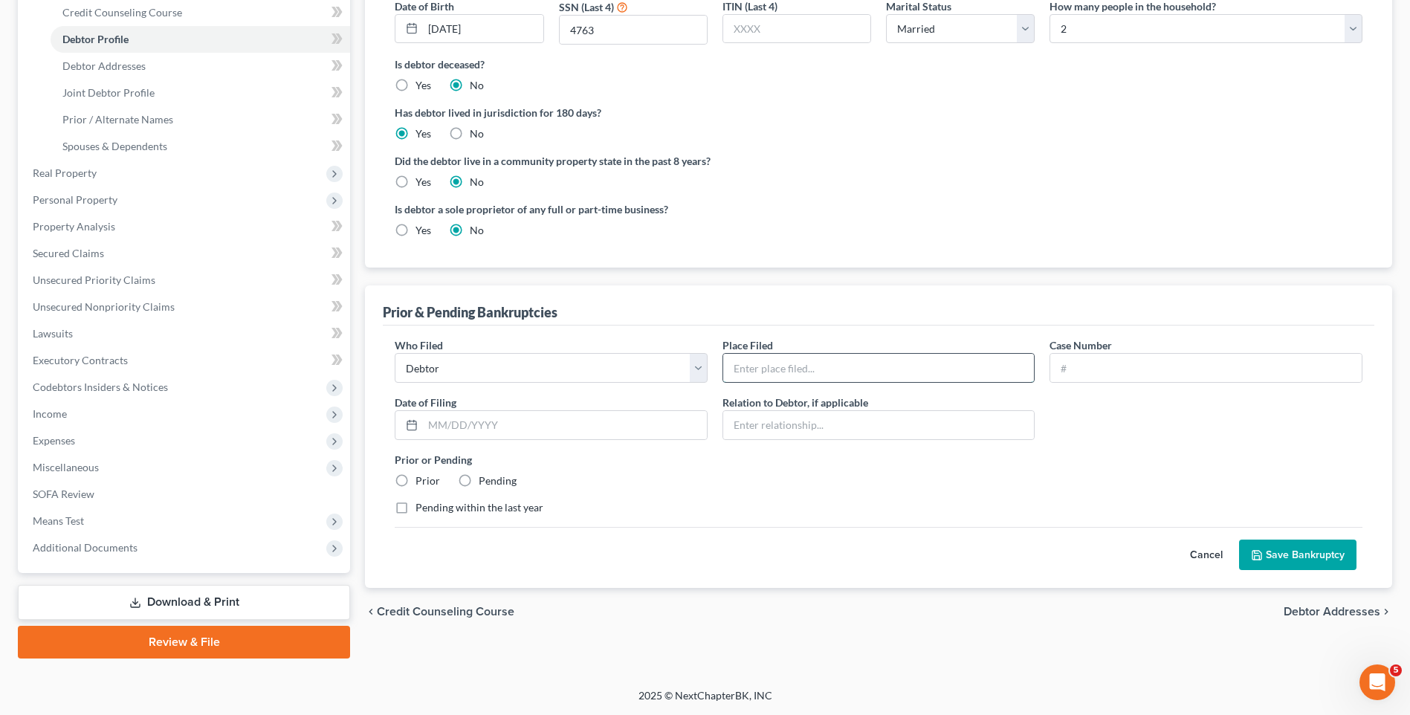
click at [850, 371] on input "text" at bounding box center [878, 368] width 311 height 28
click at [614, 413] on input "text" at bounding box center [565, 425] width 284 height 28
click at [416, 481] on label "Prior" at bounding box center [428, 480] width 25 height 15
click at [421, 481] on input "Prior" at bounding box center [426, 478] width 10 height 10
click at [1301, 559] on button "Save Bankruptcy" at bounding box center [1297, 555] width 117 height 31
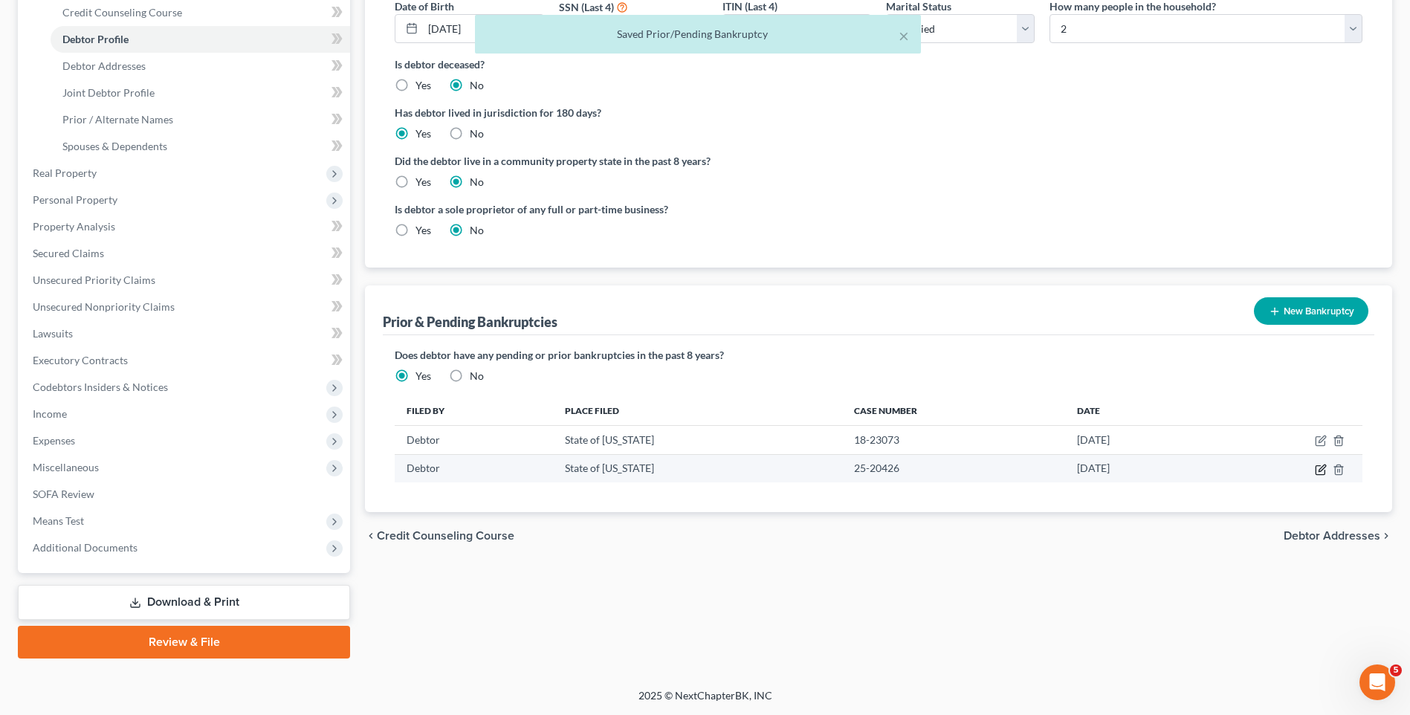
click at [1321, 470] on icon "button" at bounding box center [1321, 470] width 12 height 12
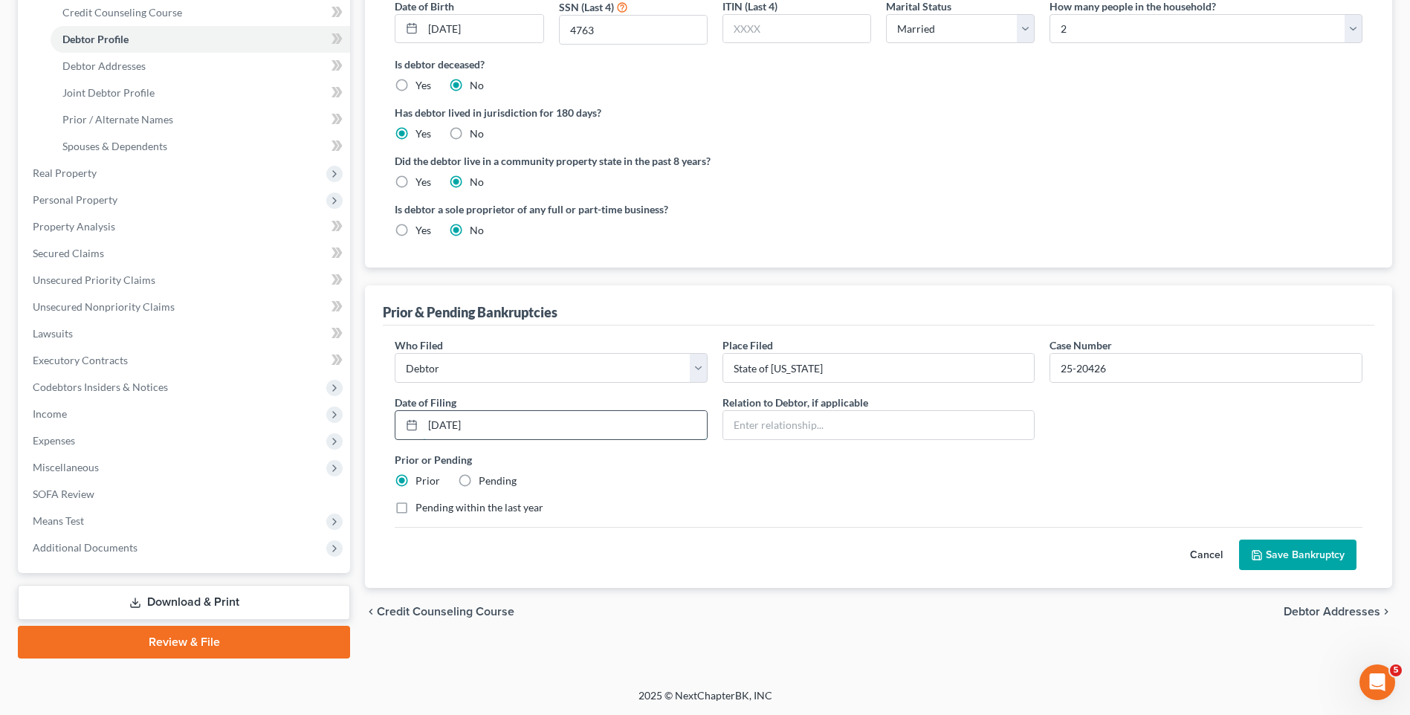
click at [427, 424] on input "[DATE]" at bounding box center [565, 425] width 284 height 28
click at [1279, 551] on button "Save Bankruptcy" at bounding box center [1297, 555] width 117 height 31
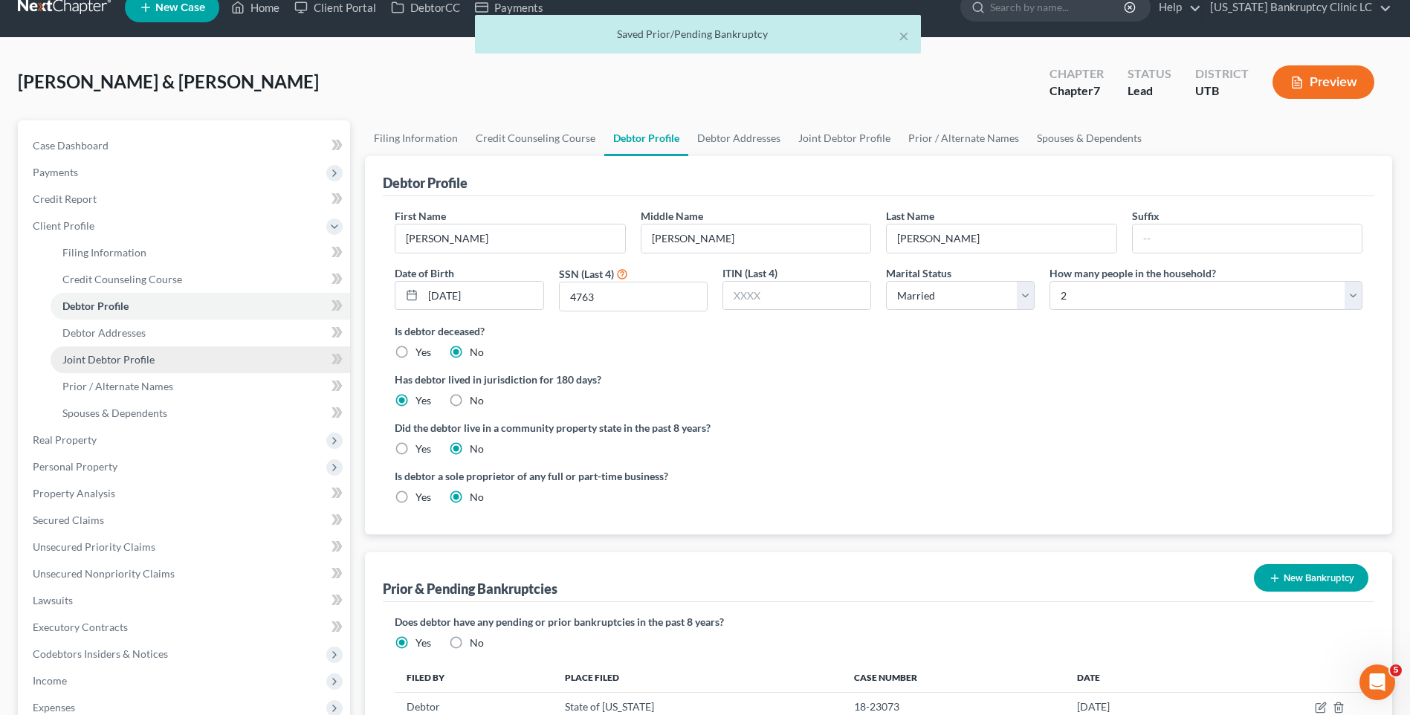
scroll to position [0, 0]
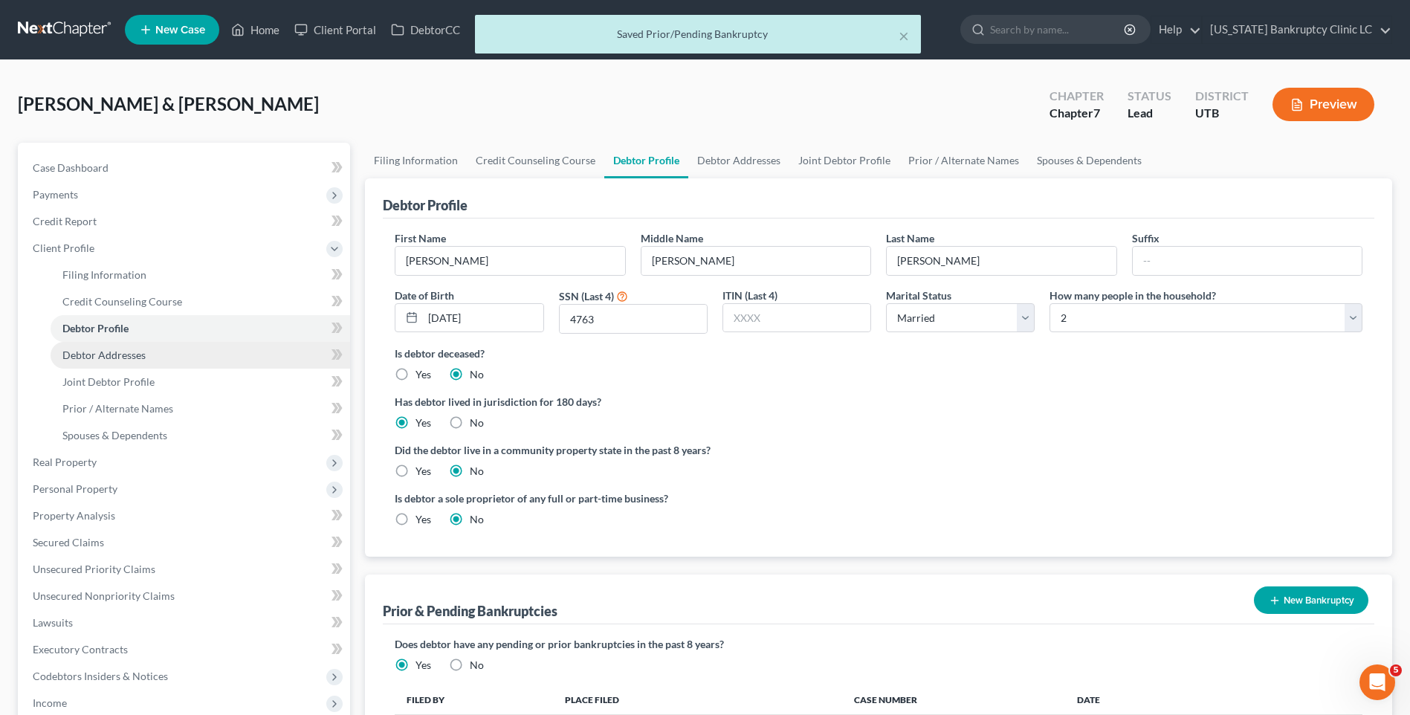
click at [107, 355] on span "Debtor Addresses" at bounding box center [103, 355] width 83 height 13
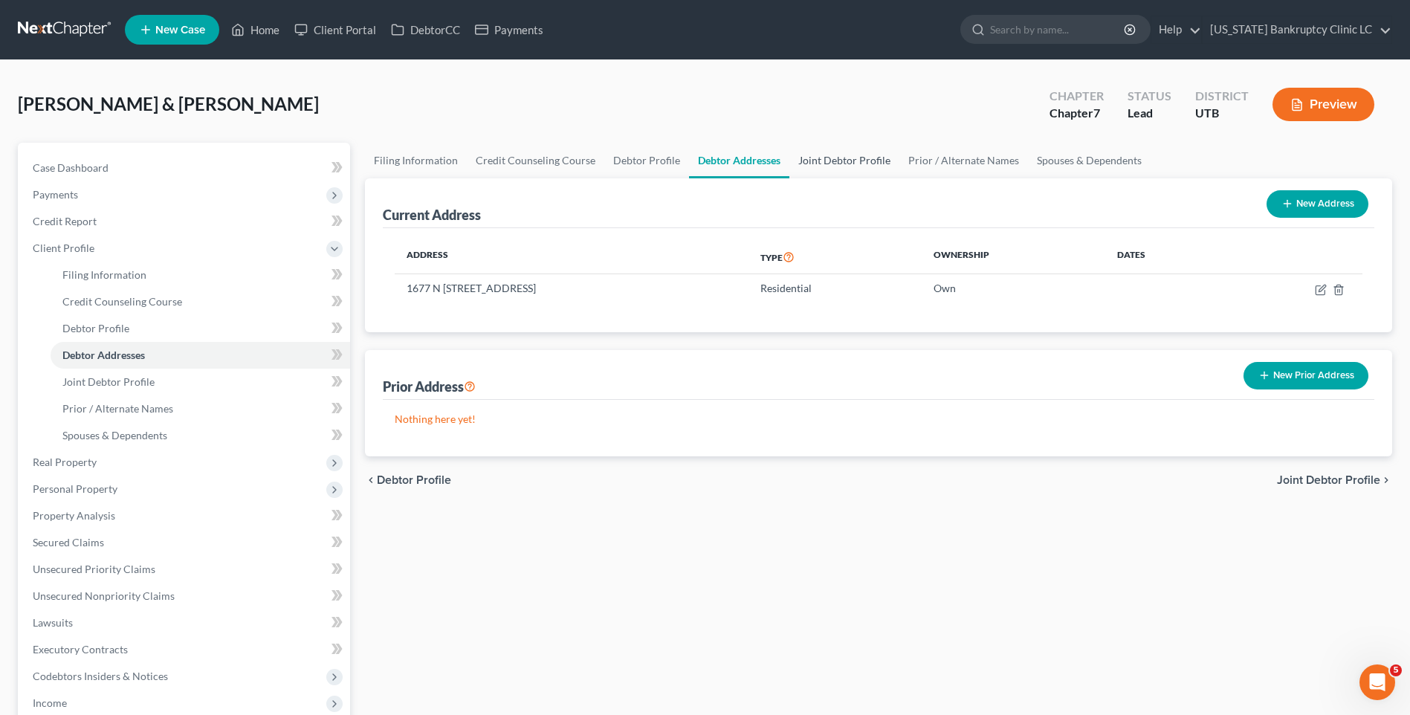
click at [825, 169] on link "Joint Debtor Profile" at bounding box center [844, 161] width 110 height 36
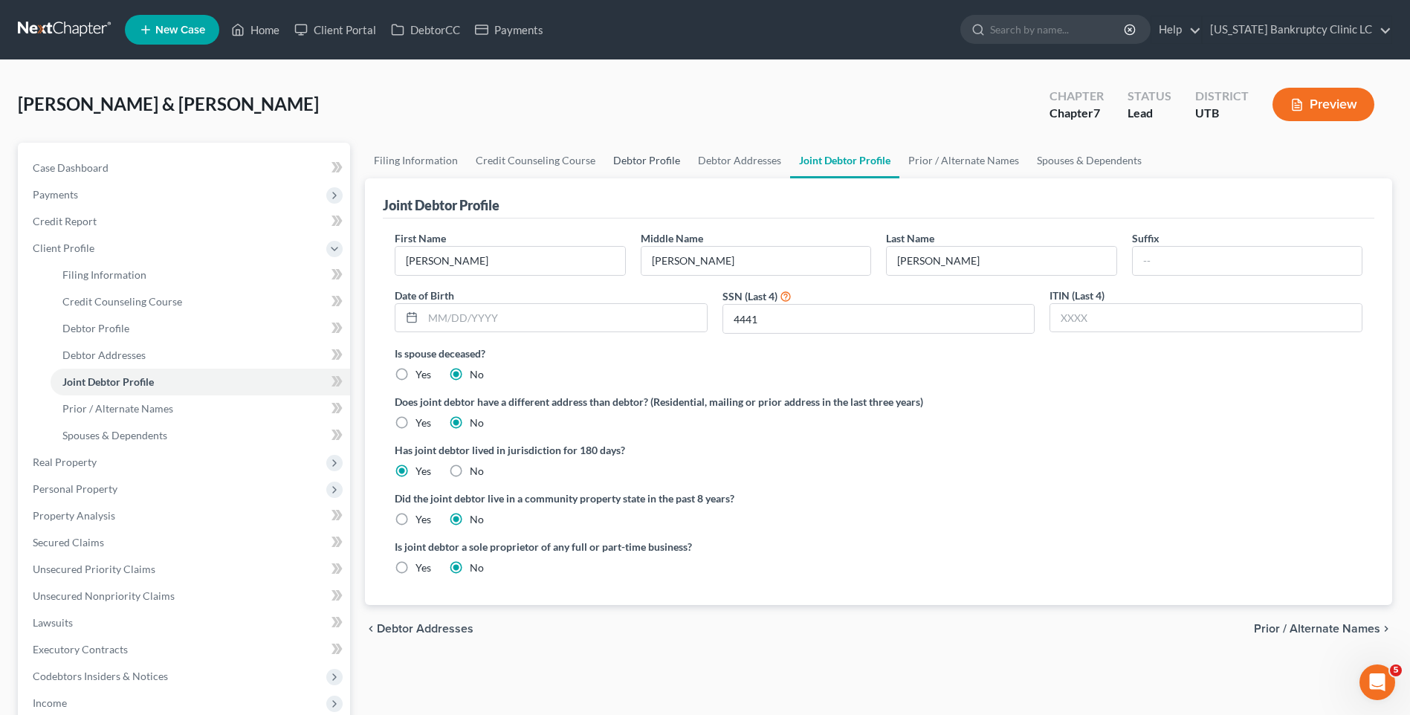
click at [622, 157] on link "Debtor Profile" at bounding box center [646, 161] width 85 height 36
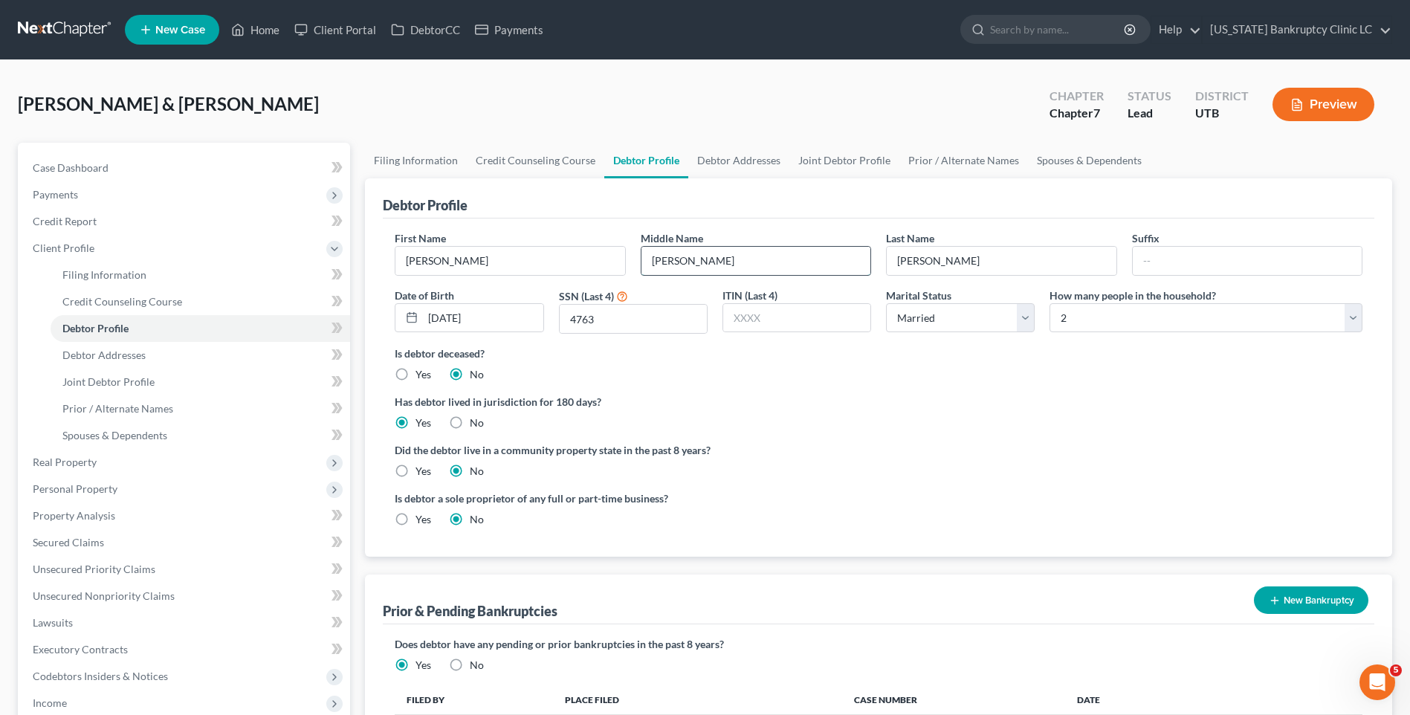
click at [690, 262] on input "[PERSON_NAME]" at bounding box center [755, 261] width 229 height 28
click at [824, 168] on link "Joint Debtor Profile" at bounding box center [844, 161] width 110 height 36
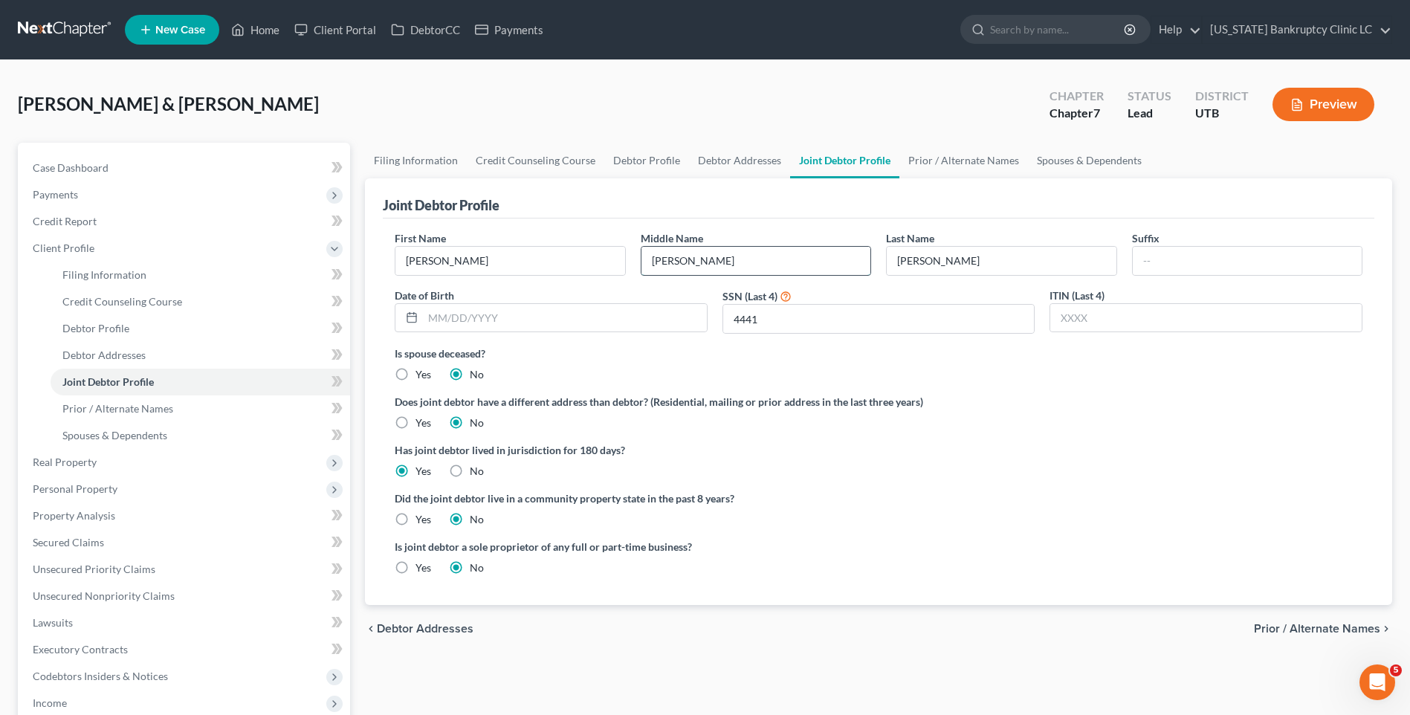
click at [742, 265] on input "[PERSON_NAME]" at bounding box center [755, 261] width 229 height 28
click at [589, 319] on input "text" at bounding box center [565, 318] width 284 height 28
click at [527, 319] on input "text" at bounding box center [565, 318] width 284 height 28
drag, startPoint x: 775, startPoint y: 158, endPoint x: 673, endPoint y: 161, distance: 101.1
click at [775, 158] on link "Debtor Addresses" at bounding box center [739, 161] width 101 height 36
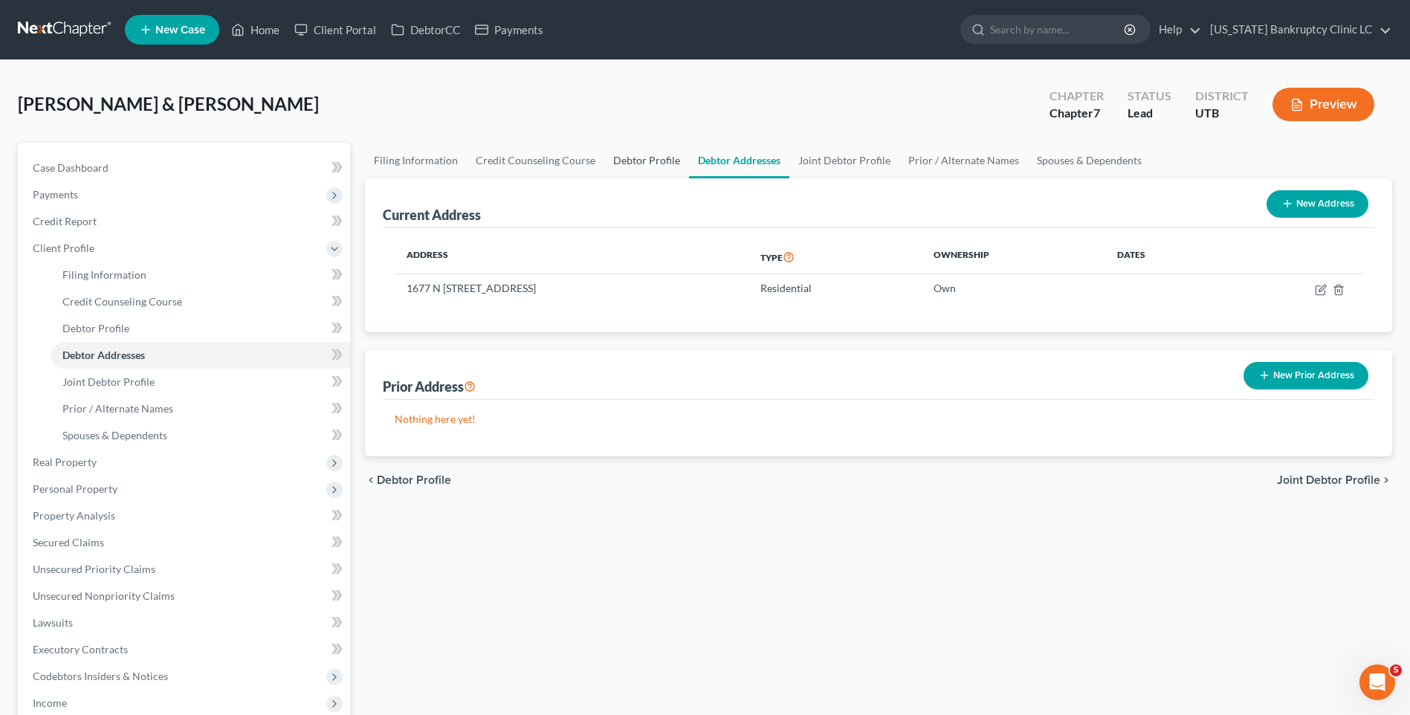
click at [630, 155] on link "Debtor Profile" at bounding box center [646, 161] width 85 height 36
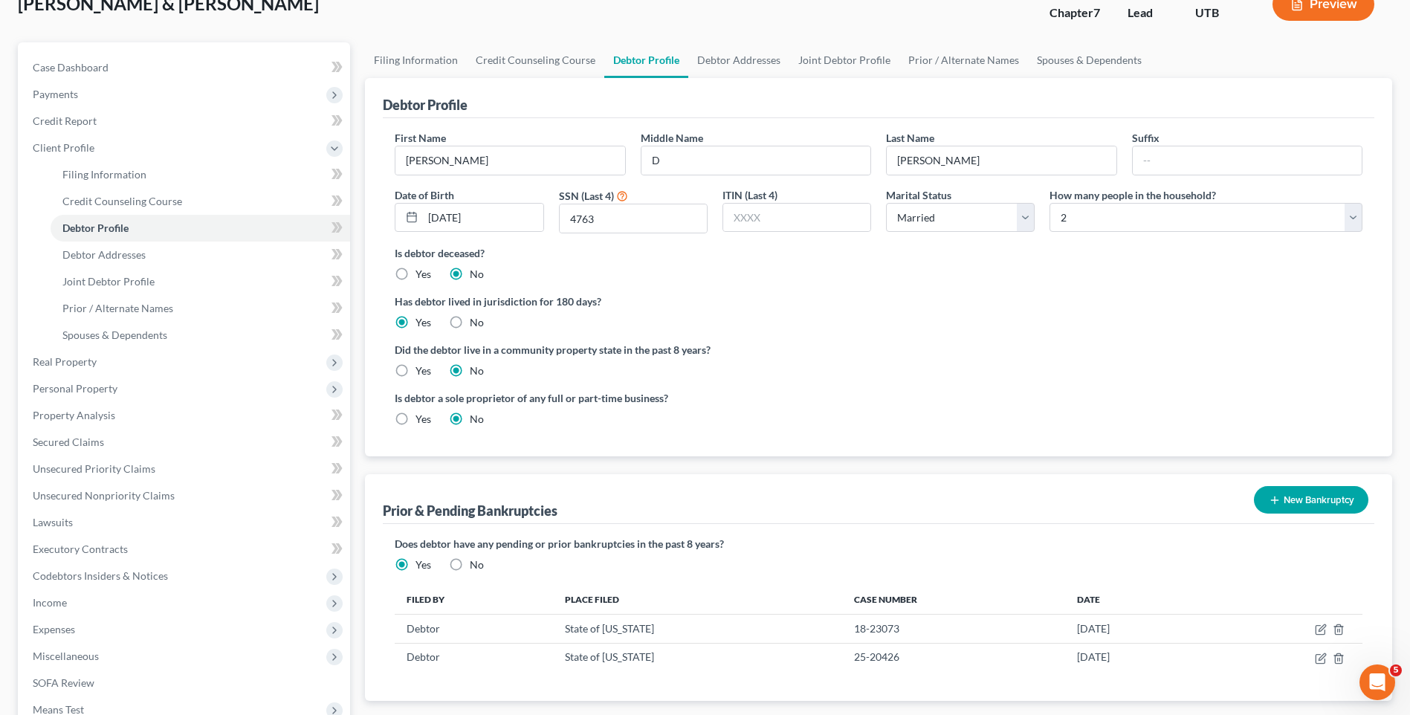
scroll to position [223, 0]
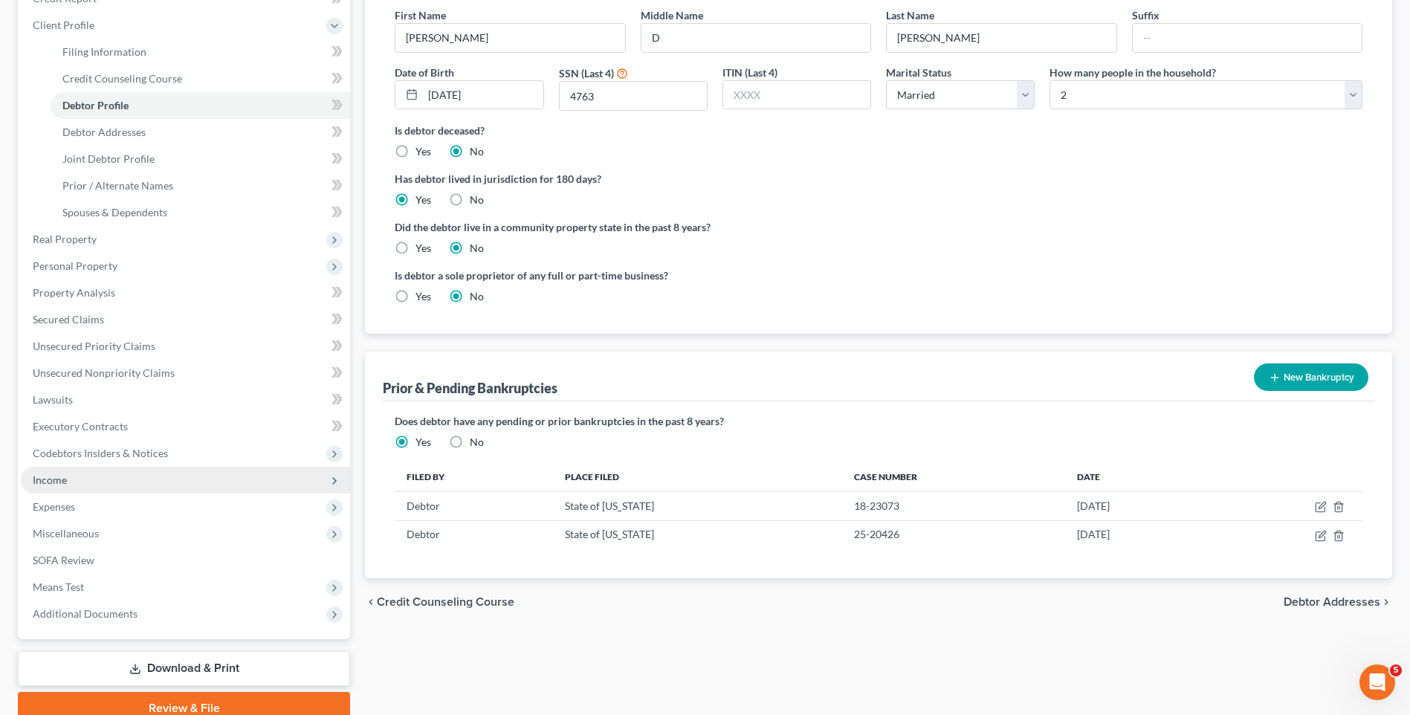
click at [100, 476] on span "Income" at bounding box center [185, 480] width 329 height 27
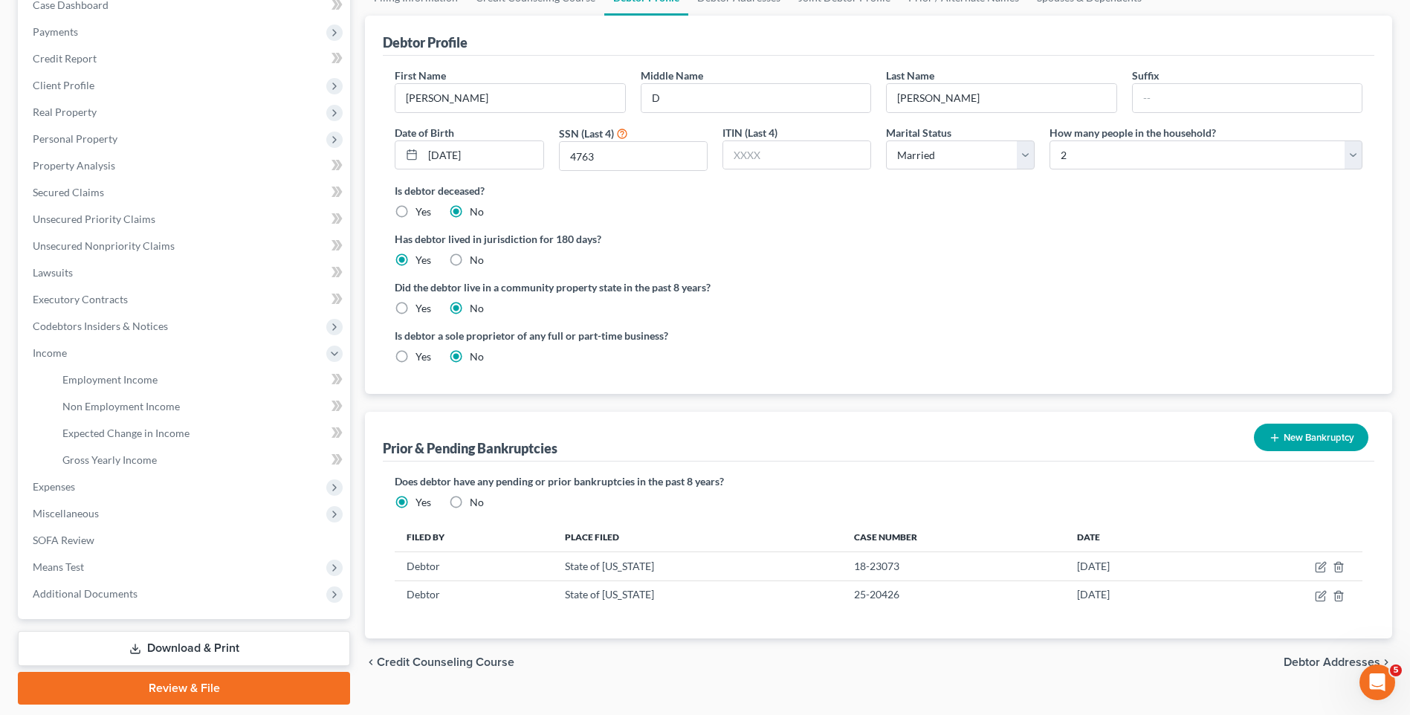
scroll to position [60, 0]
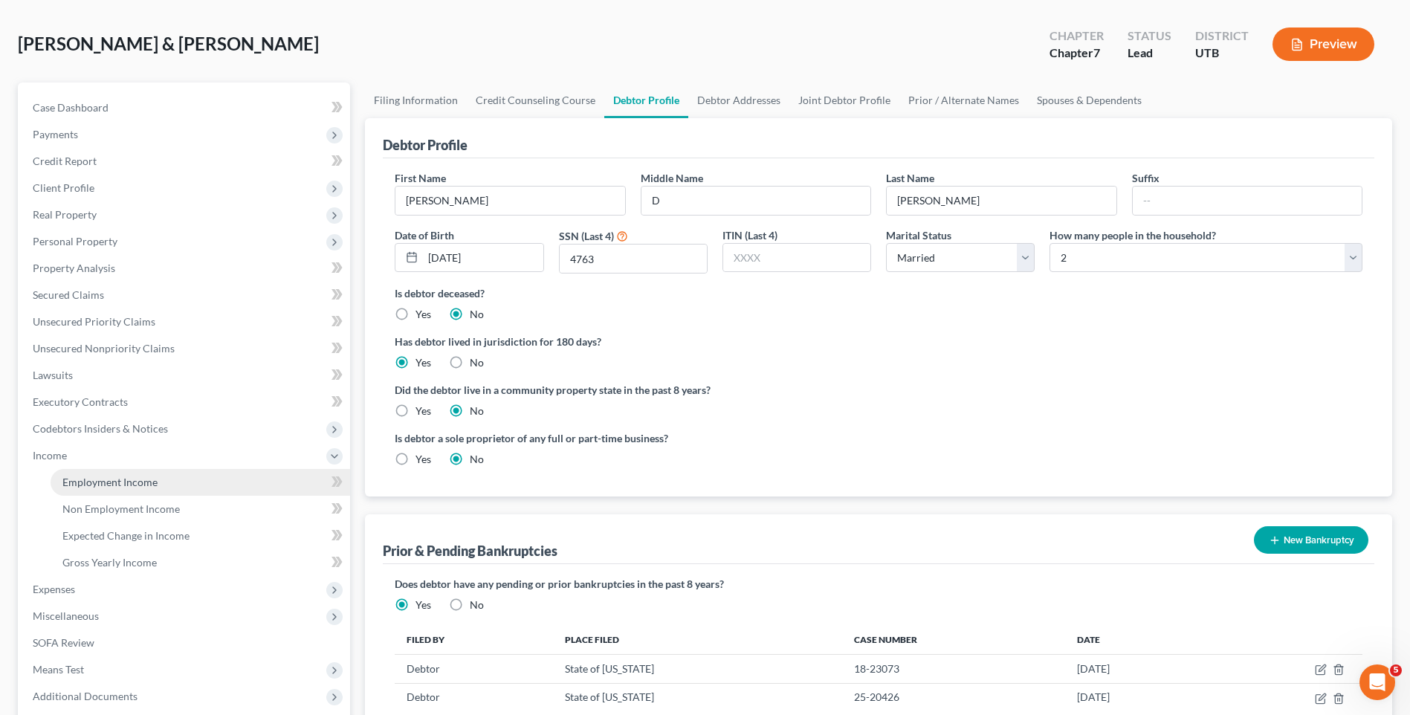
click at [172, 475] on link "Employment Income" at bounding box center [201, 482] width 300 height 27
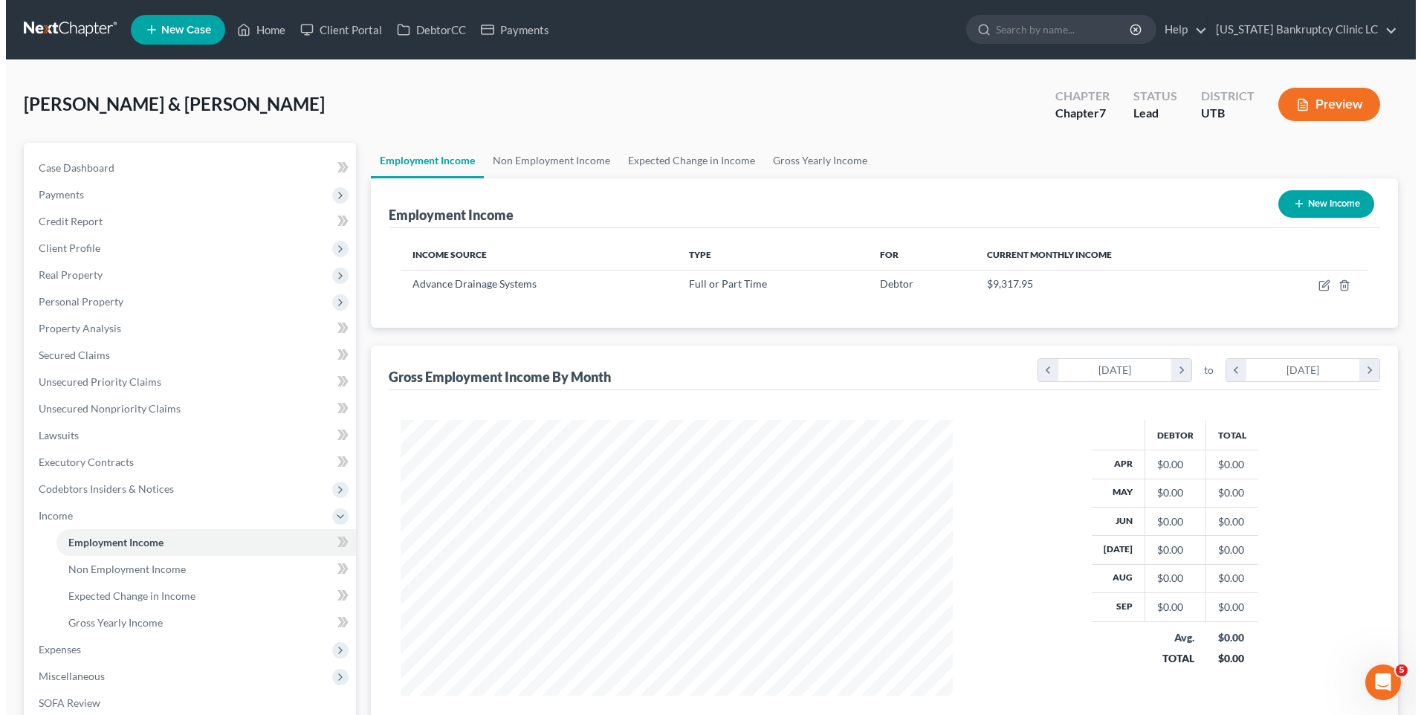
scroll to position [276, 581]
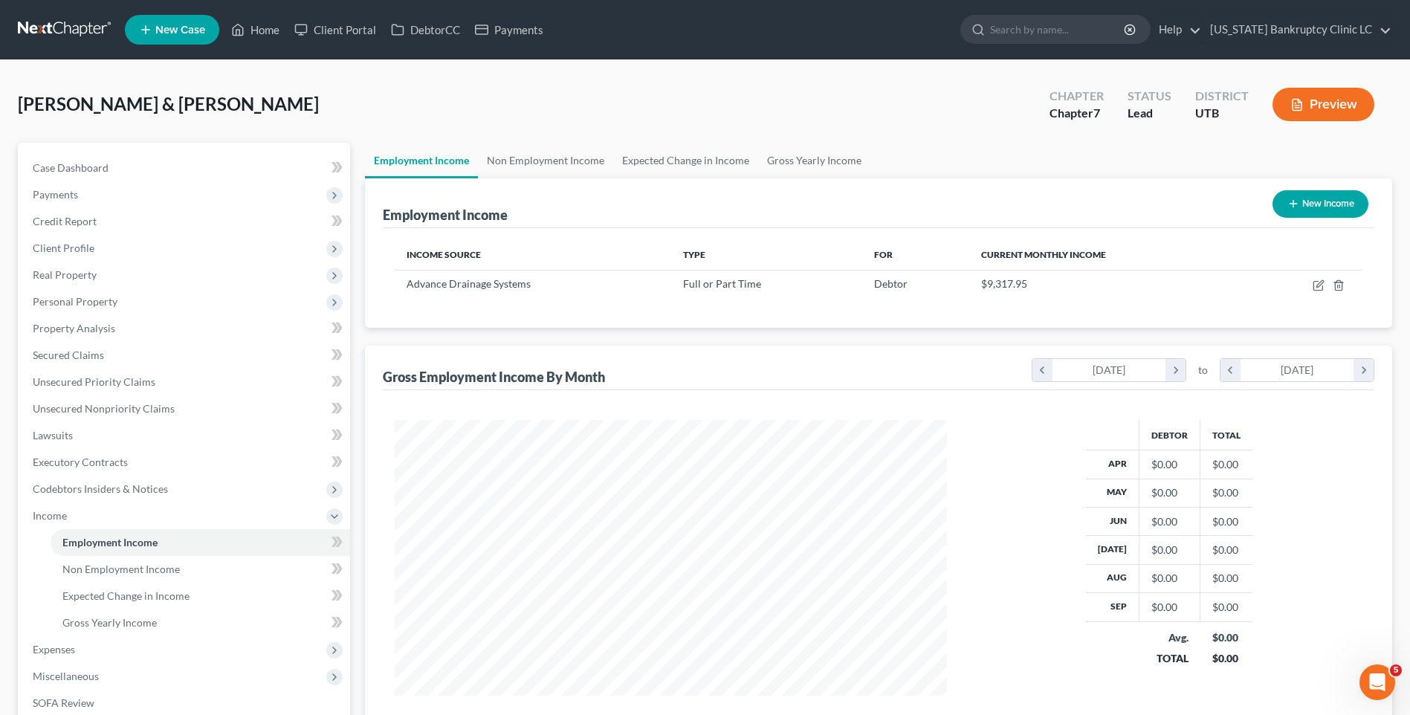
click at [1308, 207] on button "New Income" at bounding box center [1321, 204] width 96 height 28
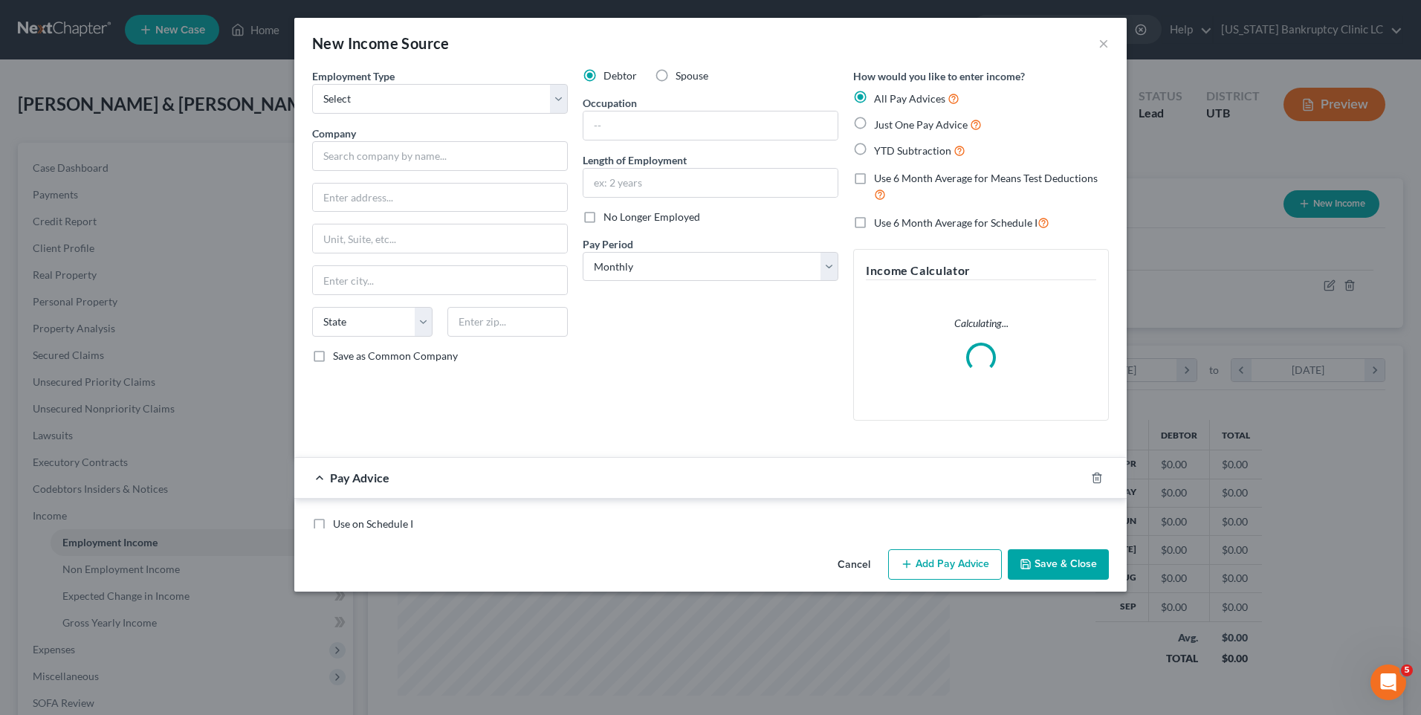
scroll to position [278, 587]
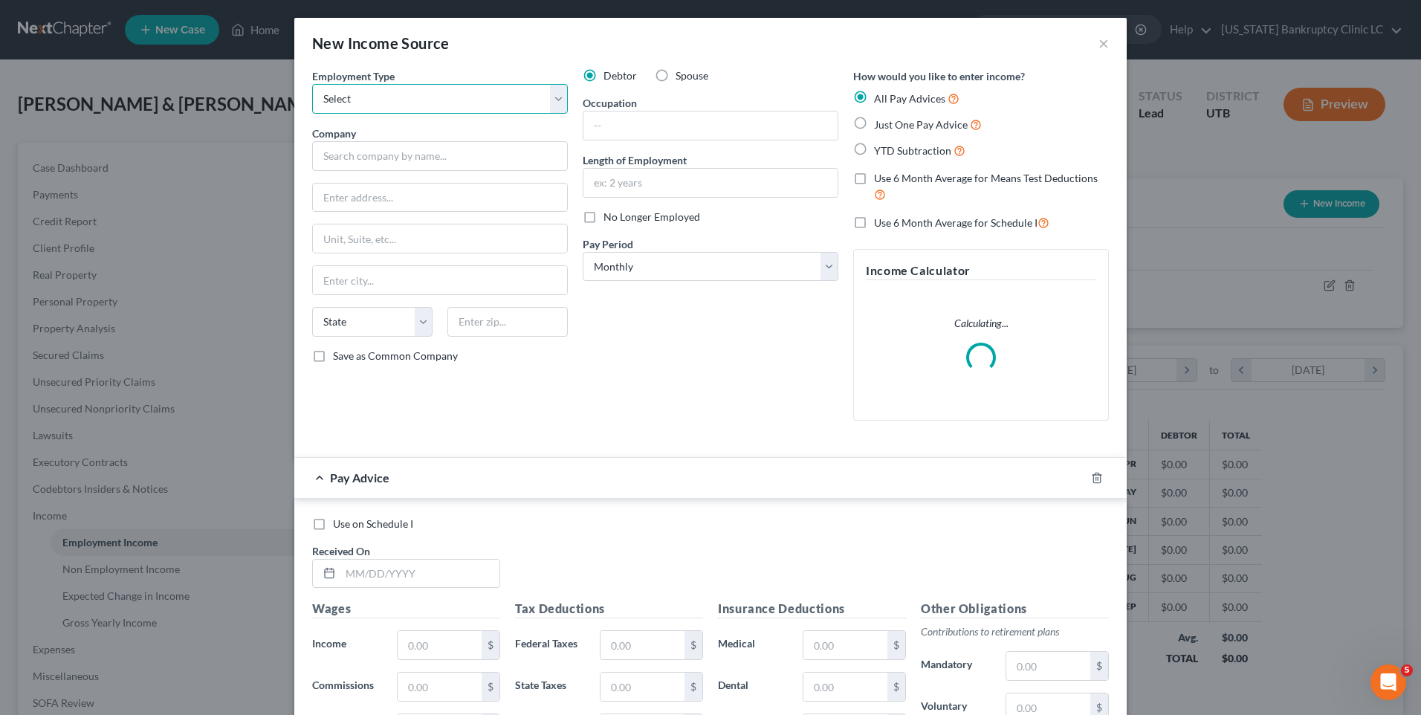
drag, startPoint x: 445, startPoint y: 97, endPoint x: 431, endPoint y: 115, distance: 23.3
click at [445, 97] on select "Select Full or [DEMOGRAPHIC_DATA] Employment Self Employment" at bounding box center [440, 99] width 256 height 30
click at [312, 84] on select "Select Full or [DEMOGRAPHIC_DATA] Employment Self Employment" at bounding box center [440, 99] width 256 height 30
click at [433, 153] on input "text" at bounding box center [440, 156] width 256 height 30
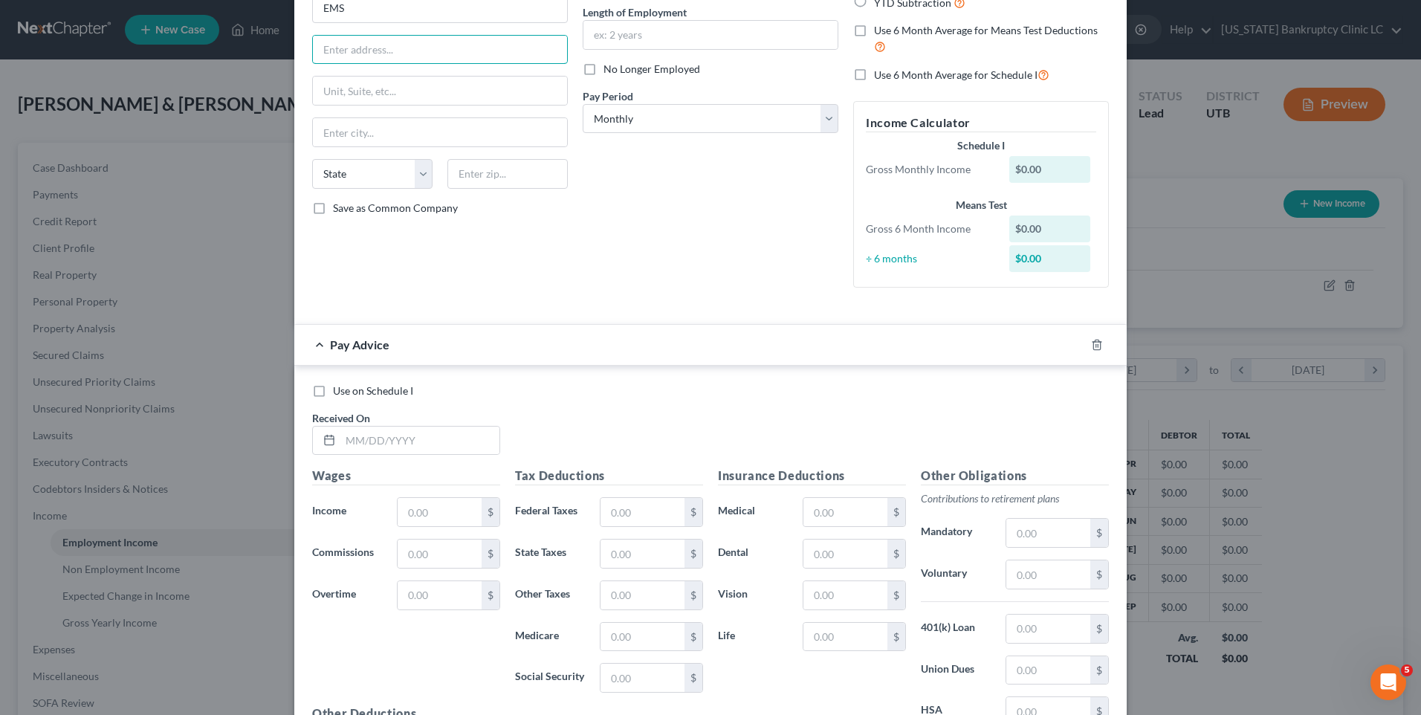
scroll to position [149, 0]
click at [1093, 344] on icon "button" at bounding box center [1096, 344] width 7 height 10
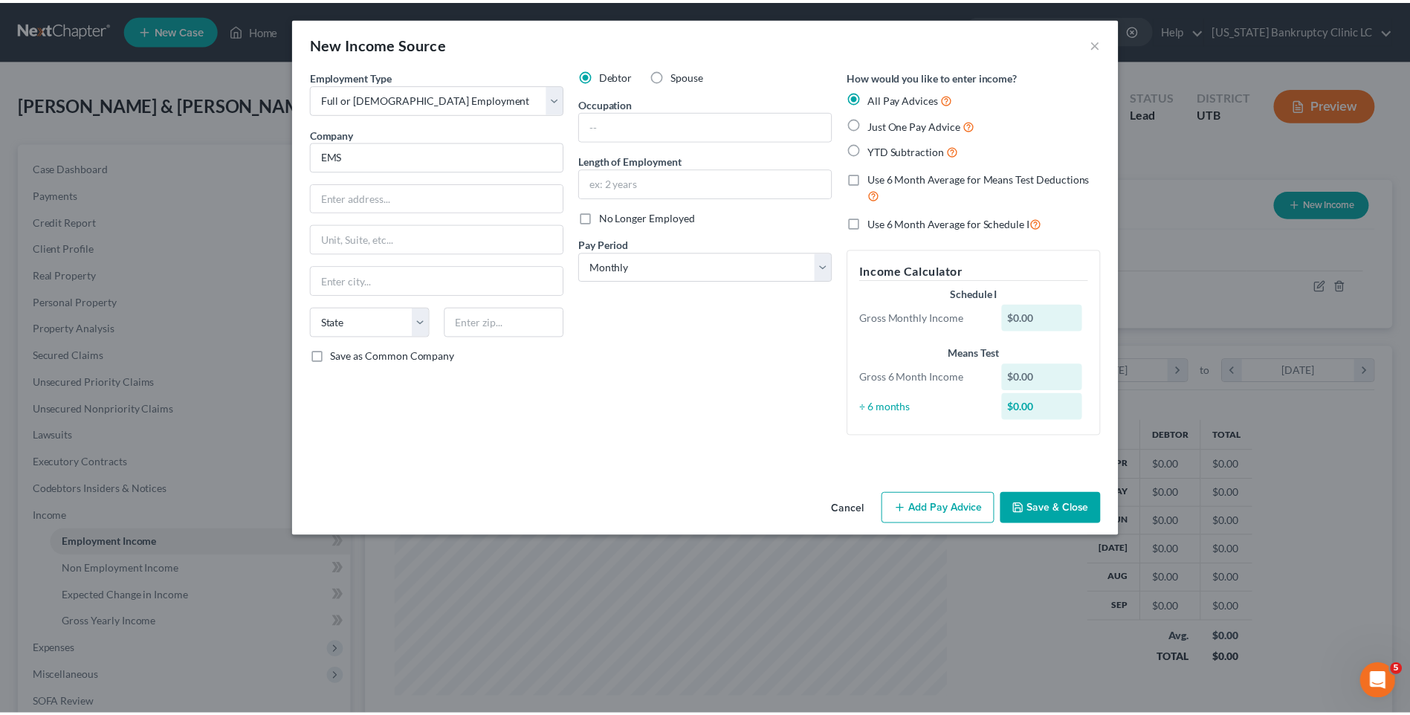
scroll to position [0, 0]
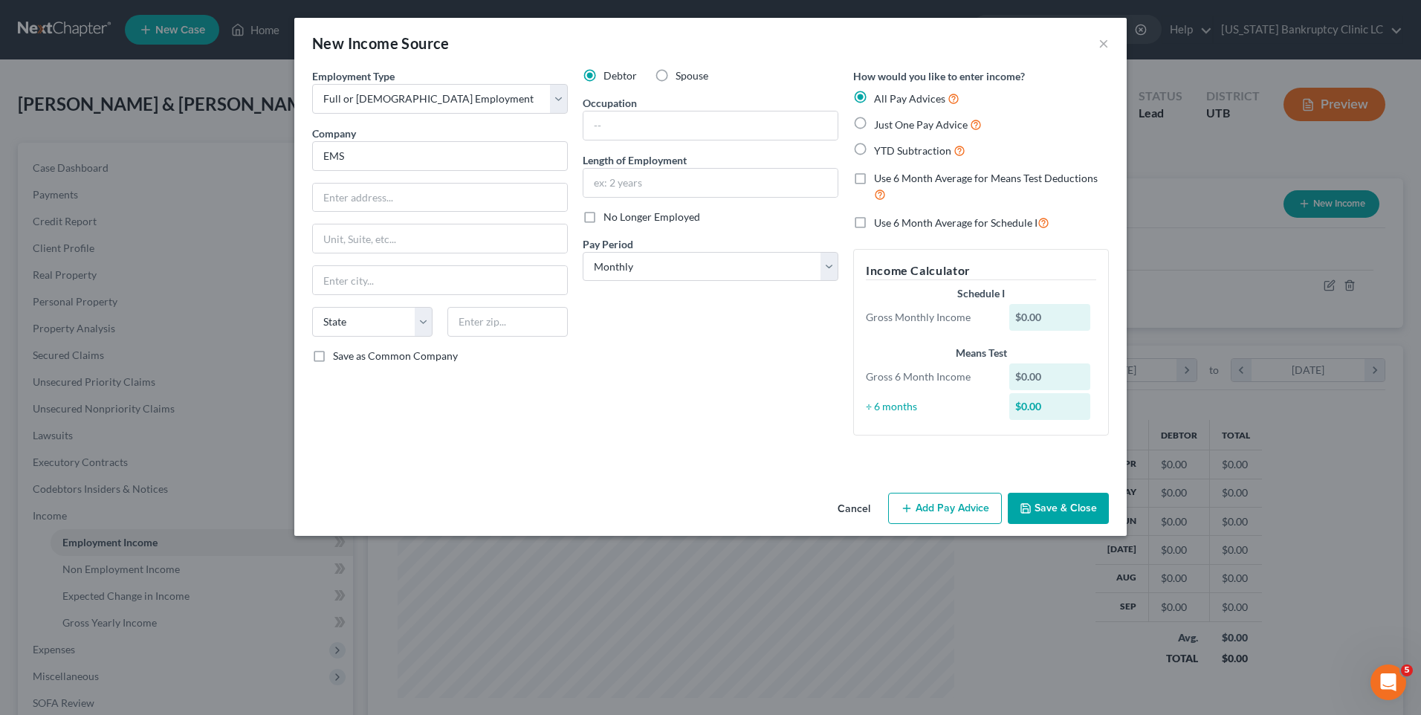
click at [1083, 505] on button "Save & Close" at bounding box center [1058, 508] width 101 height 31
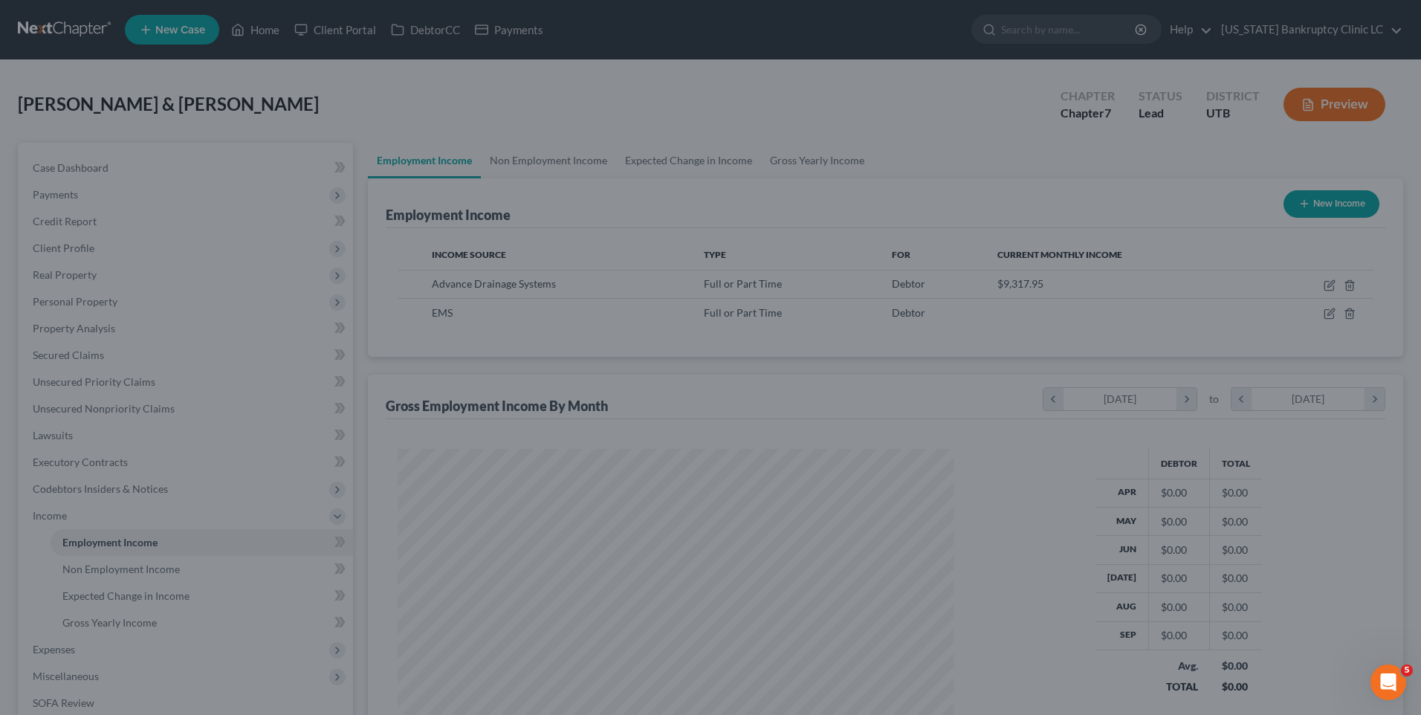
scroll to position [743046, 742740]
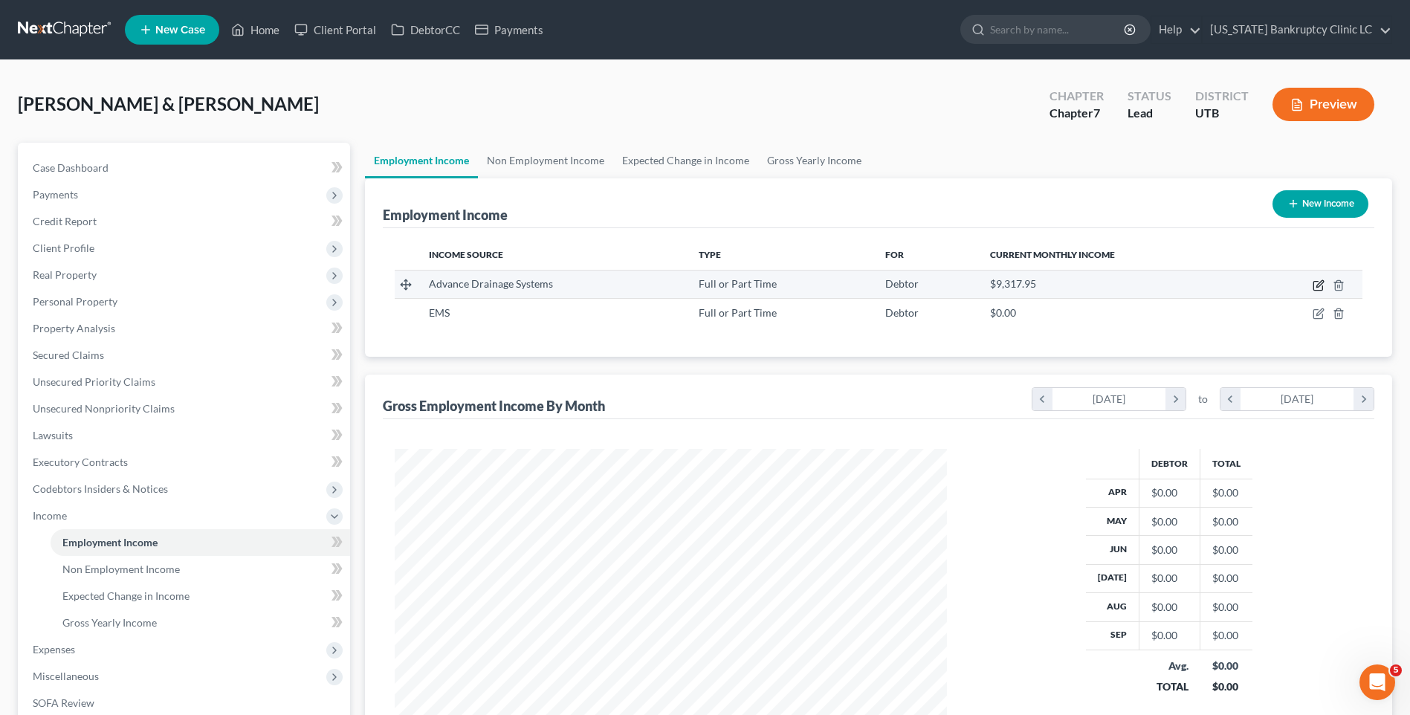
click at [1317, 280] on icon "button" at bounding box center [1319, 285] width 12 height 12
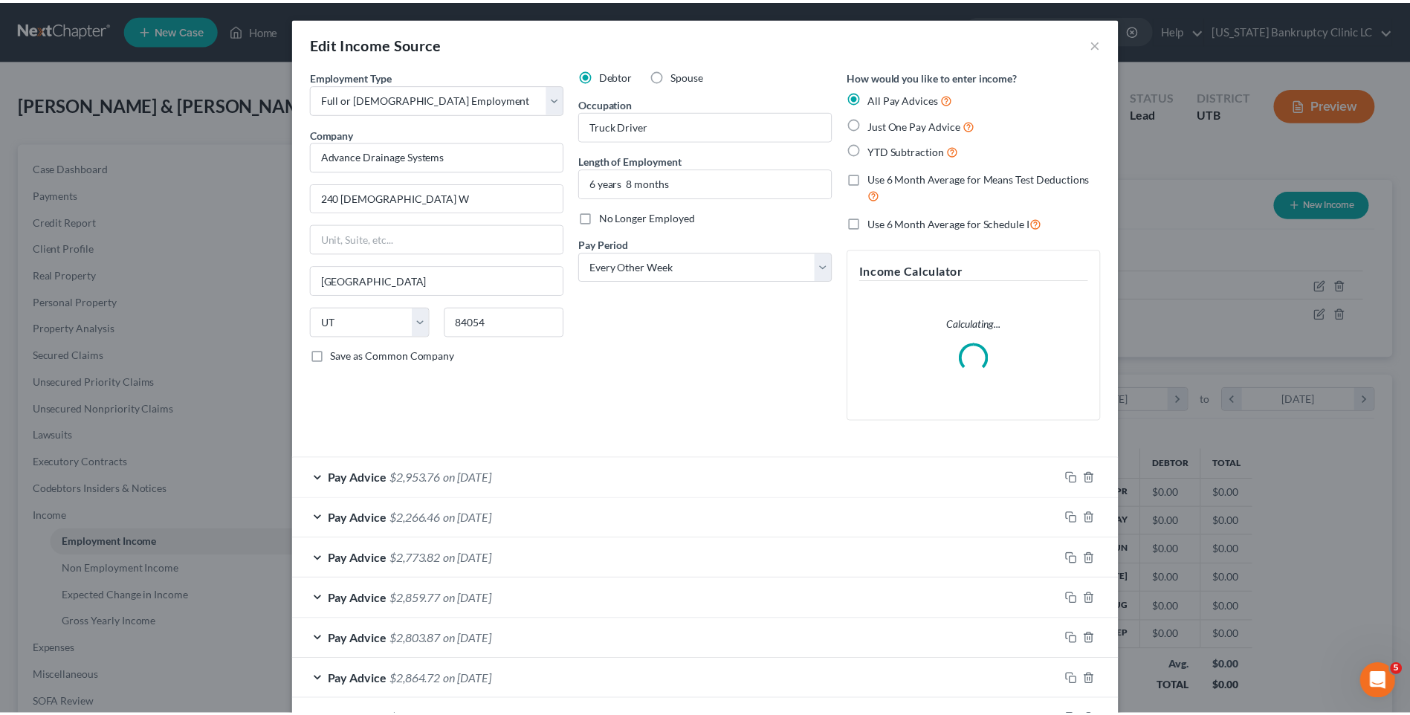
scroll to position [278, 587]
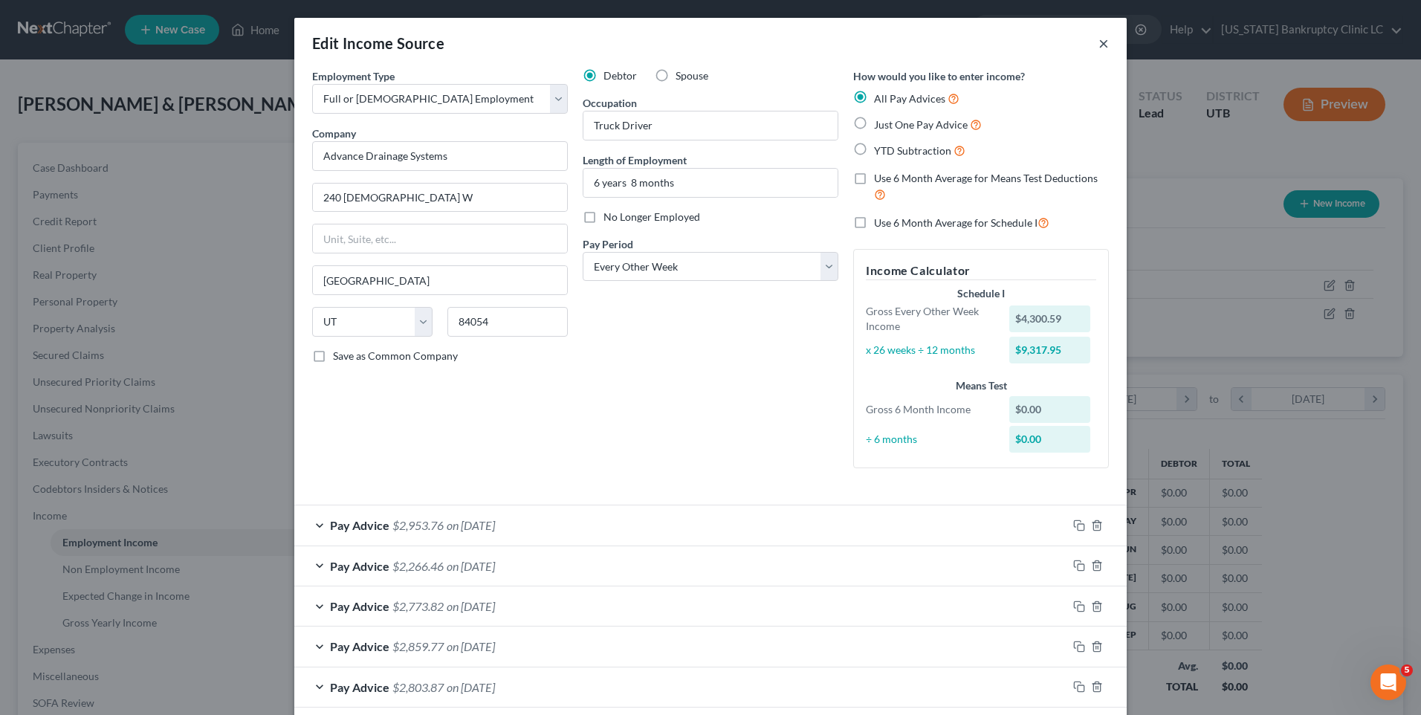
click at [1099, 45] on button "×" at bounding box center [1104, 43] width 10 height 18
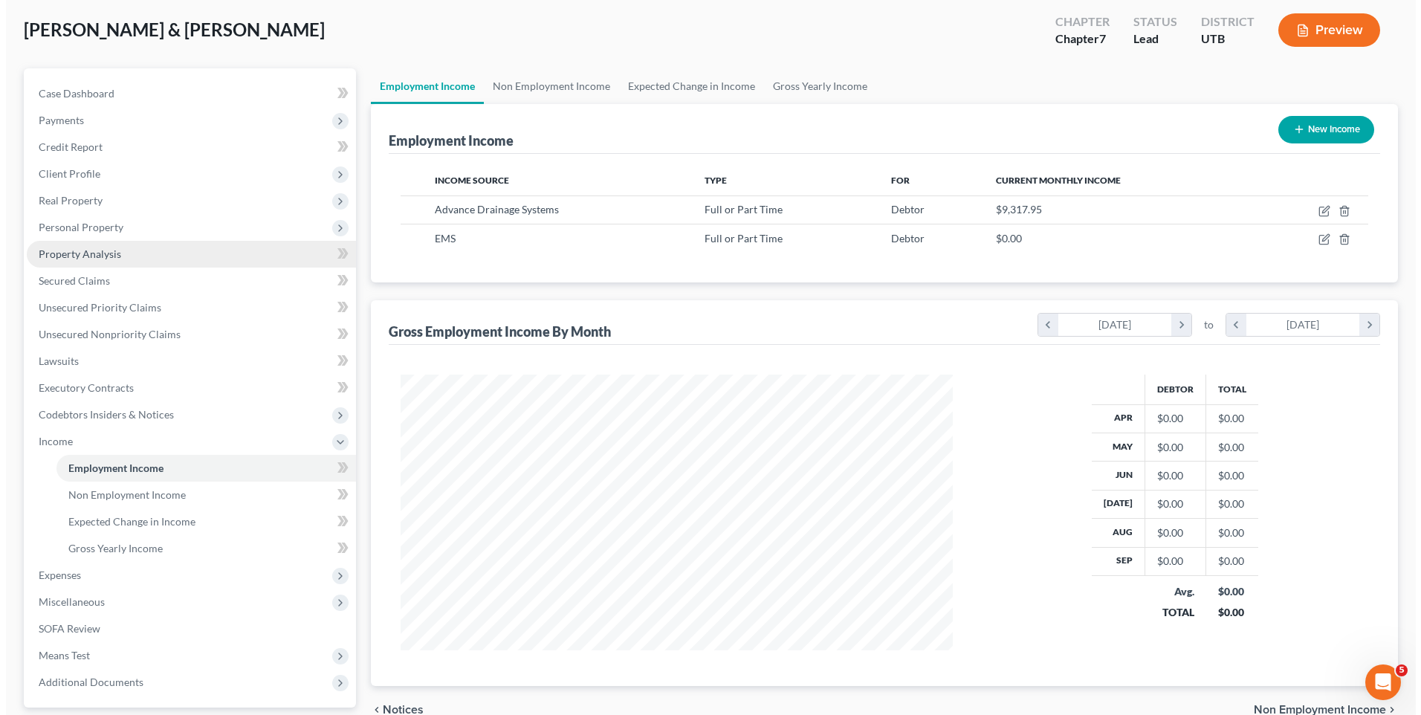
scroll to position [0, 0]
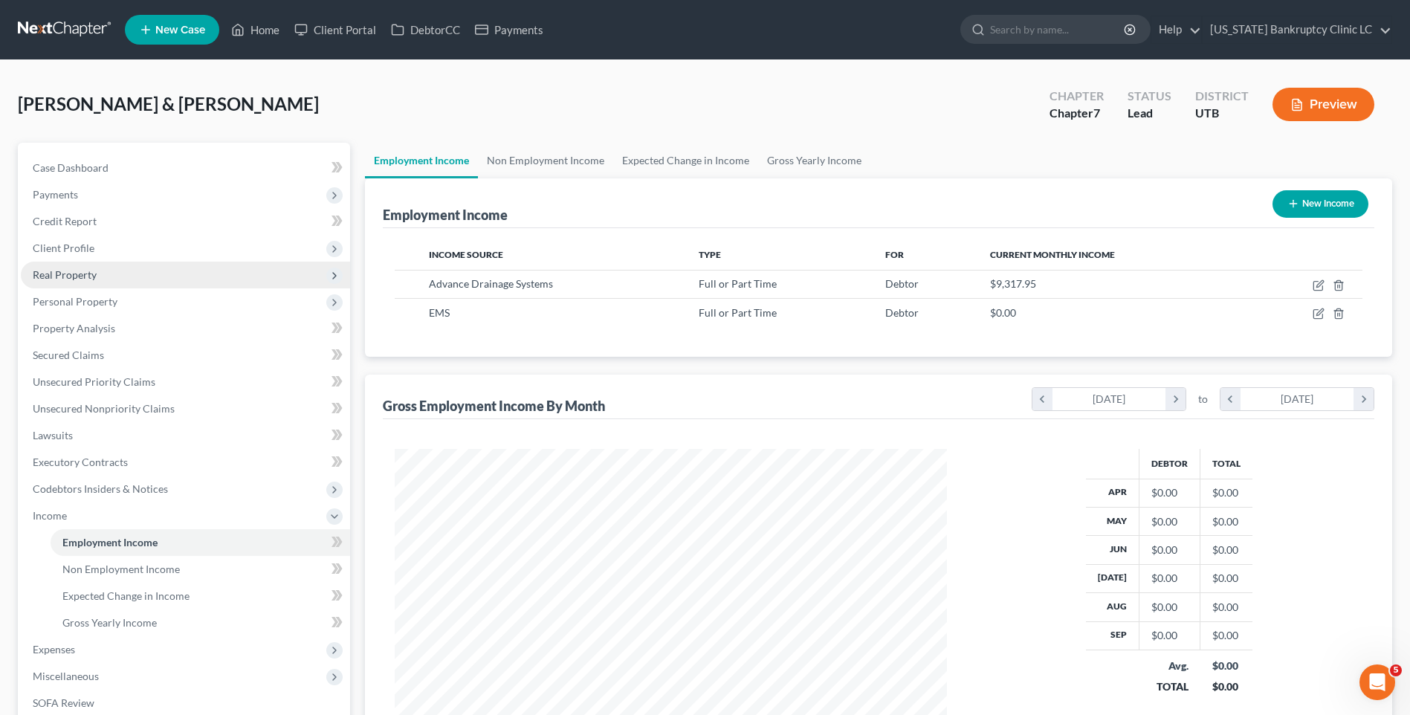
click at [86, 266] on span "Real Property" at bounding box center [185, 275] width 329 height 27
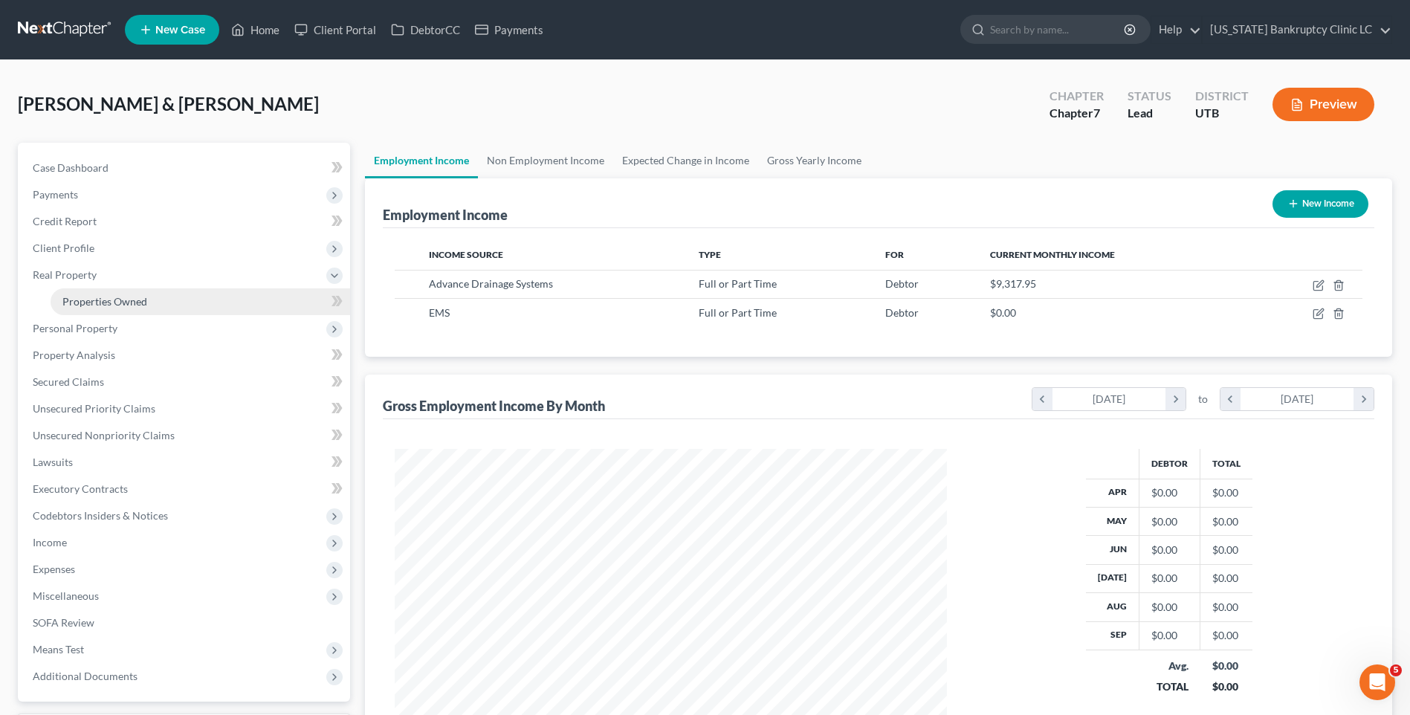
click at [120, 295] on span "Properties Owned" at bounding box center [104, 301] width 85 height 13
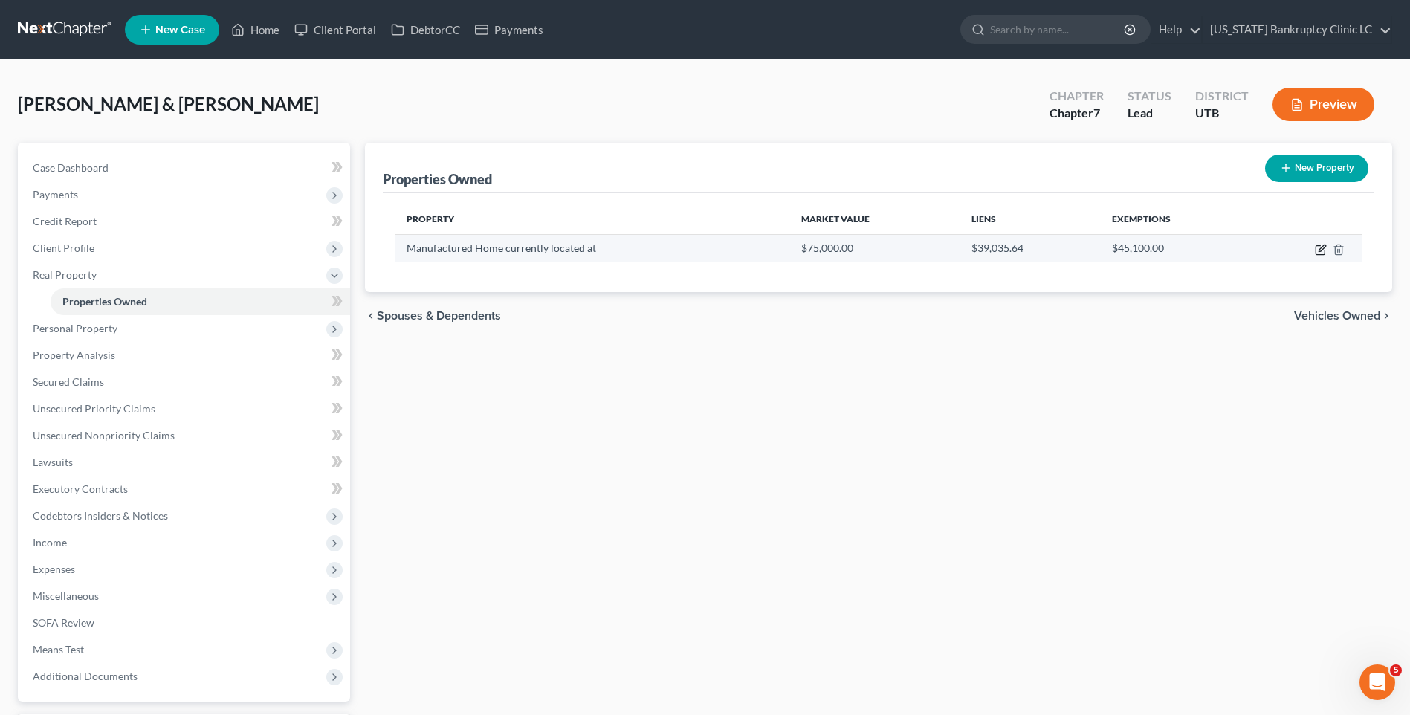
click at [1324, 248] on icon "button" at bounding box center [1322, 248] width 7 height 7
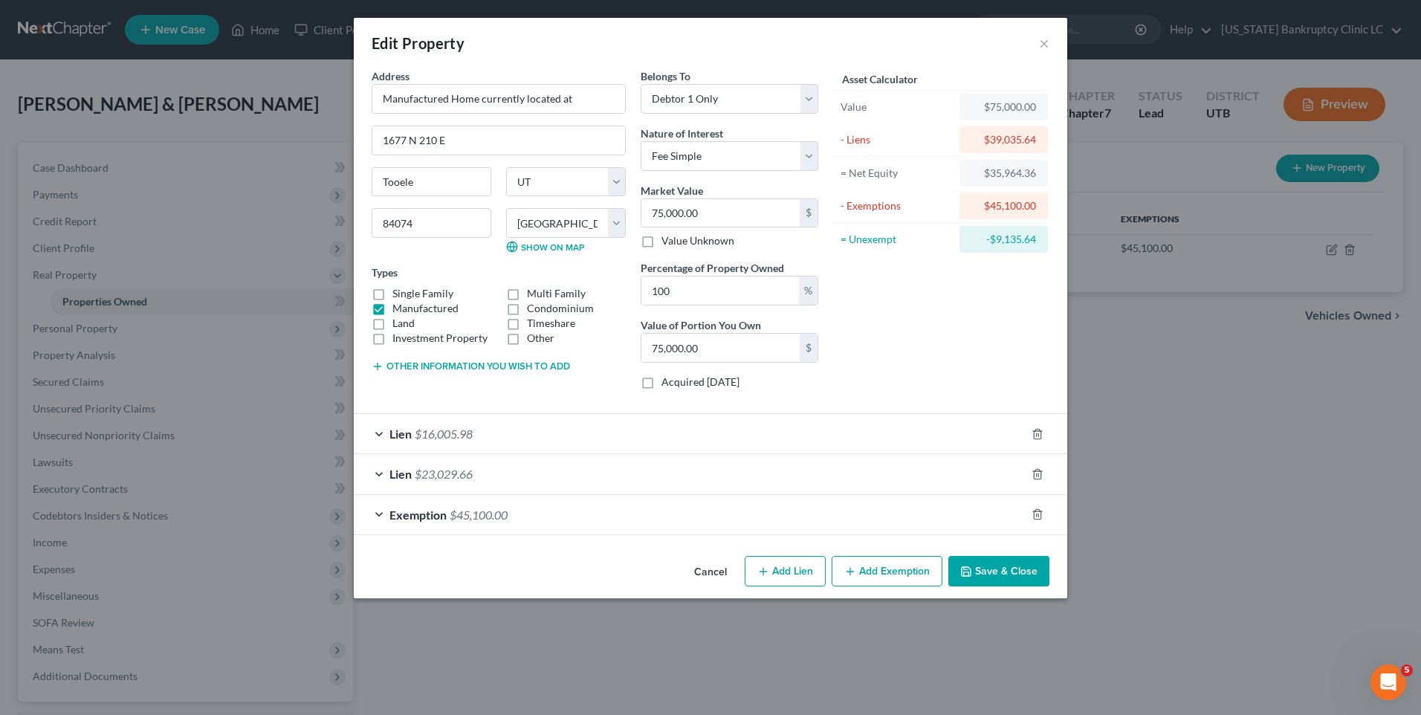
click at [421, 480] on span "$23,029.66" at bounding box center [444, 474] width 58 height 14
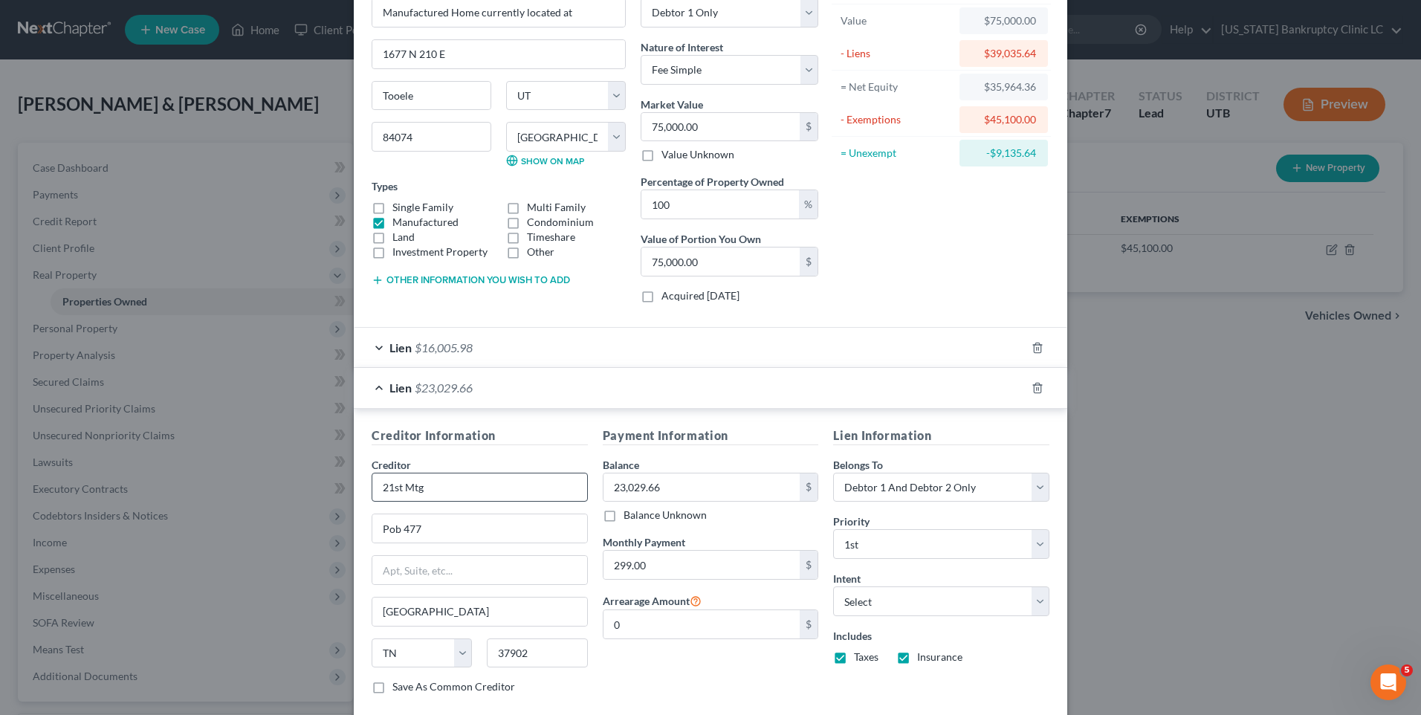
scroll to position [212, 0]
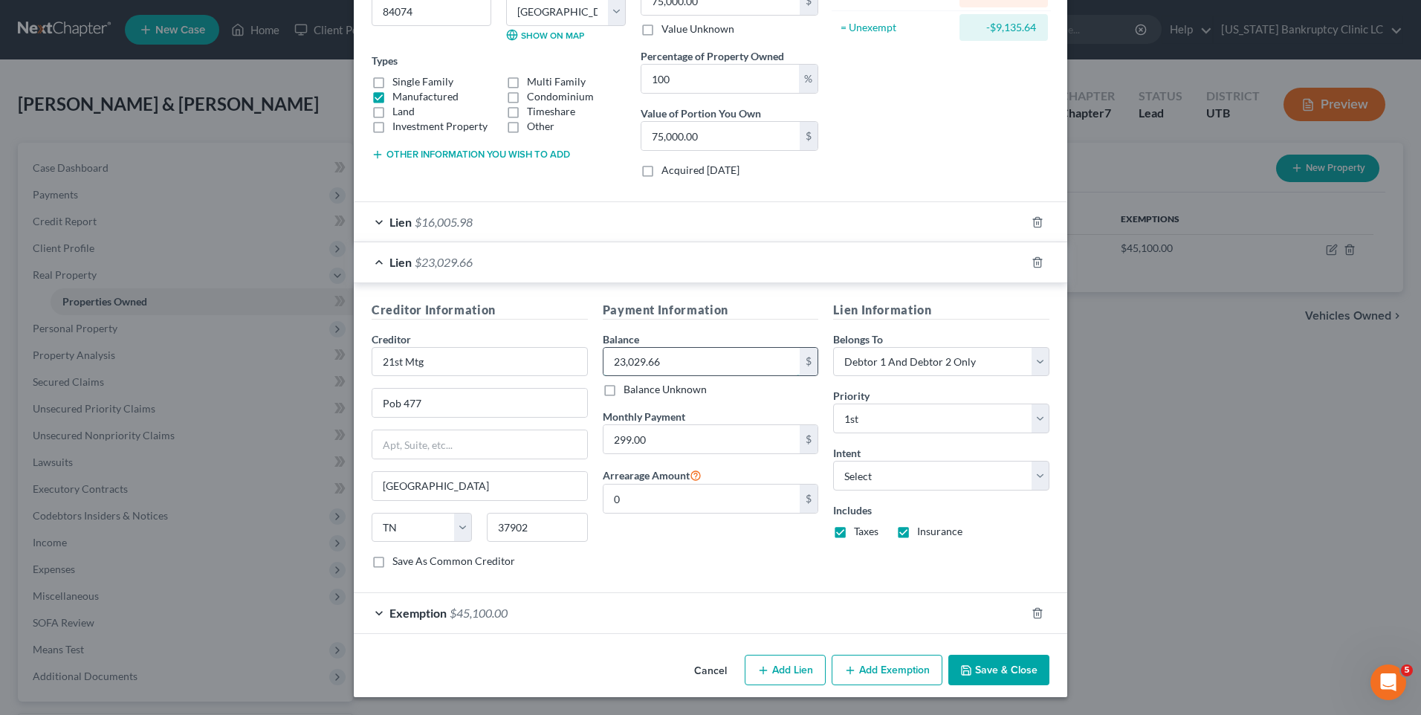
click at [679, 365] on input "23,029.66" at bounding box center [702, 362] width 197 height 28
click at [717, 442] on input "299.00" at bounding box center [702, 439] width 197 height 28
click at [462, 230] on div "Lien $16,005.98" at bounding box center [690, 221] width 672 height 39
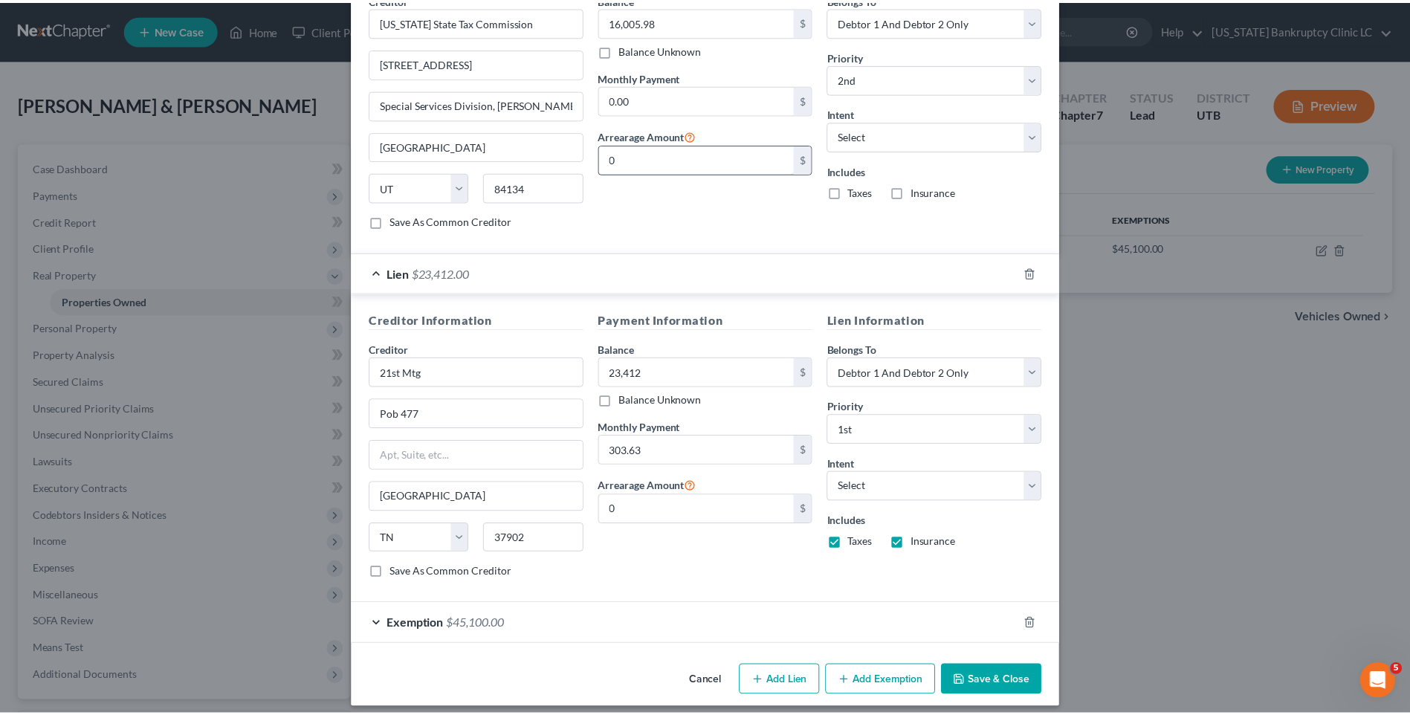
scroll to position [523, 0]
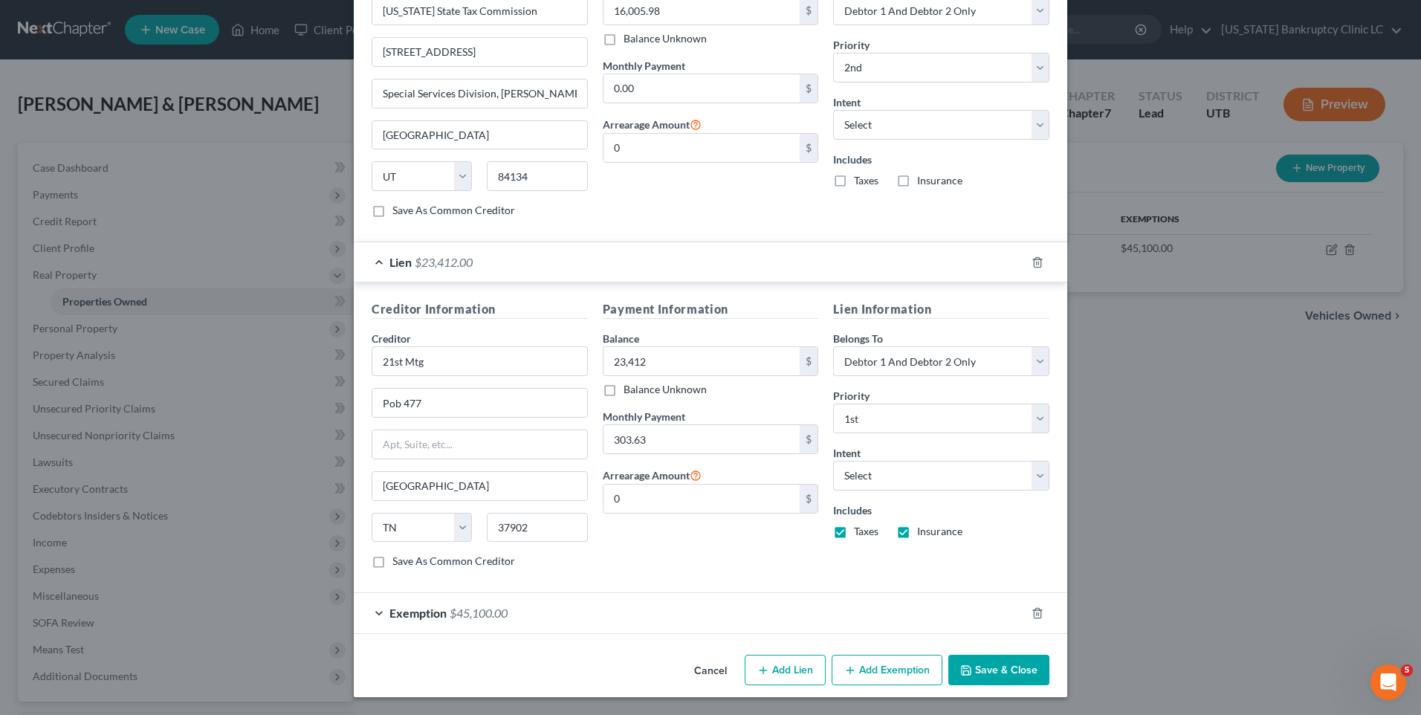
click at [969, 667] on button "Save & Close" at bounding box center [998, 670] width 101 height 31
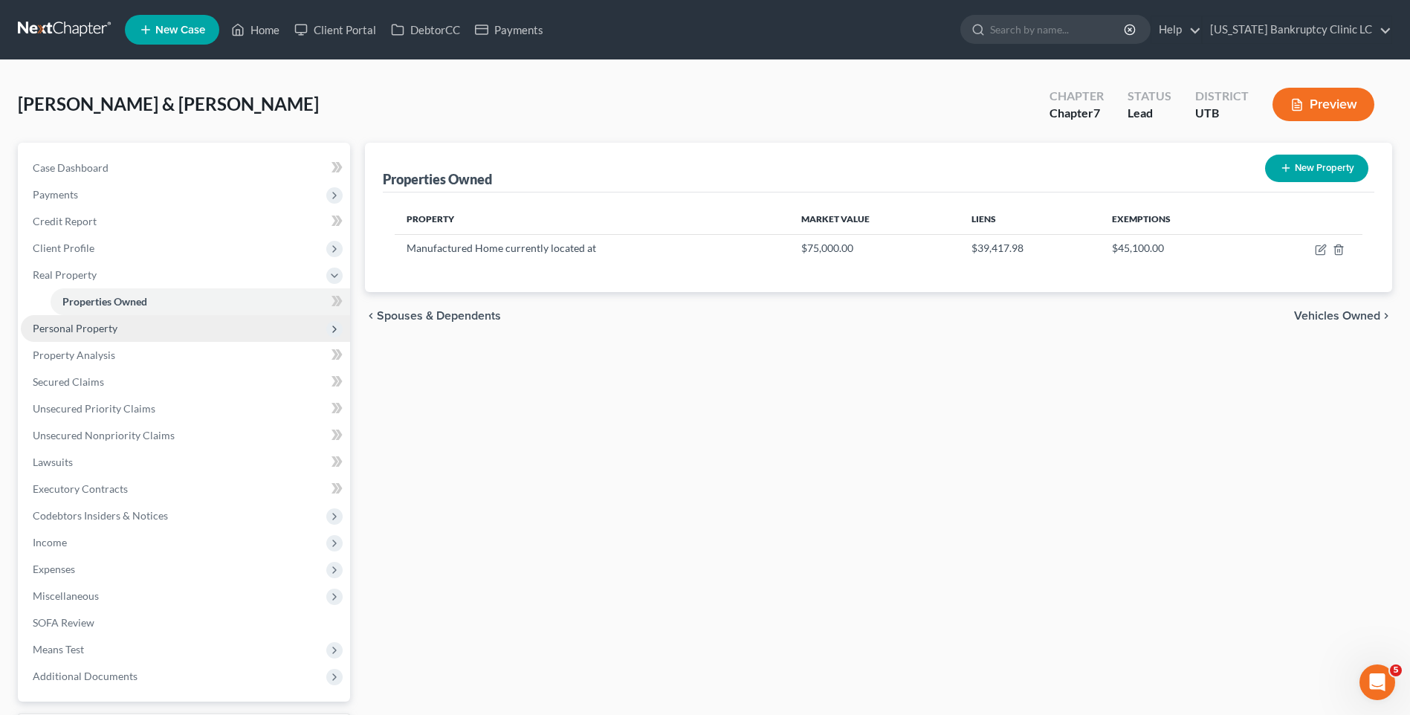
click at [115, 326] on span "Personal Property" at bounding box center [75, 328] width 85 height 13
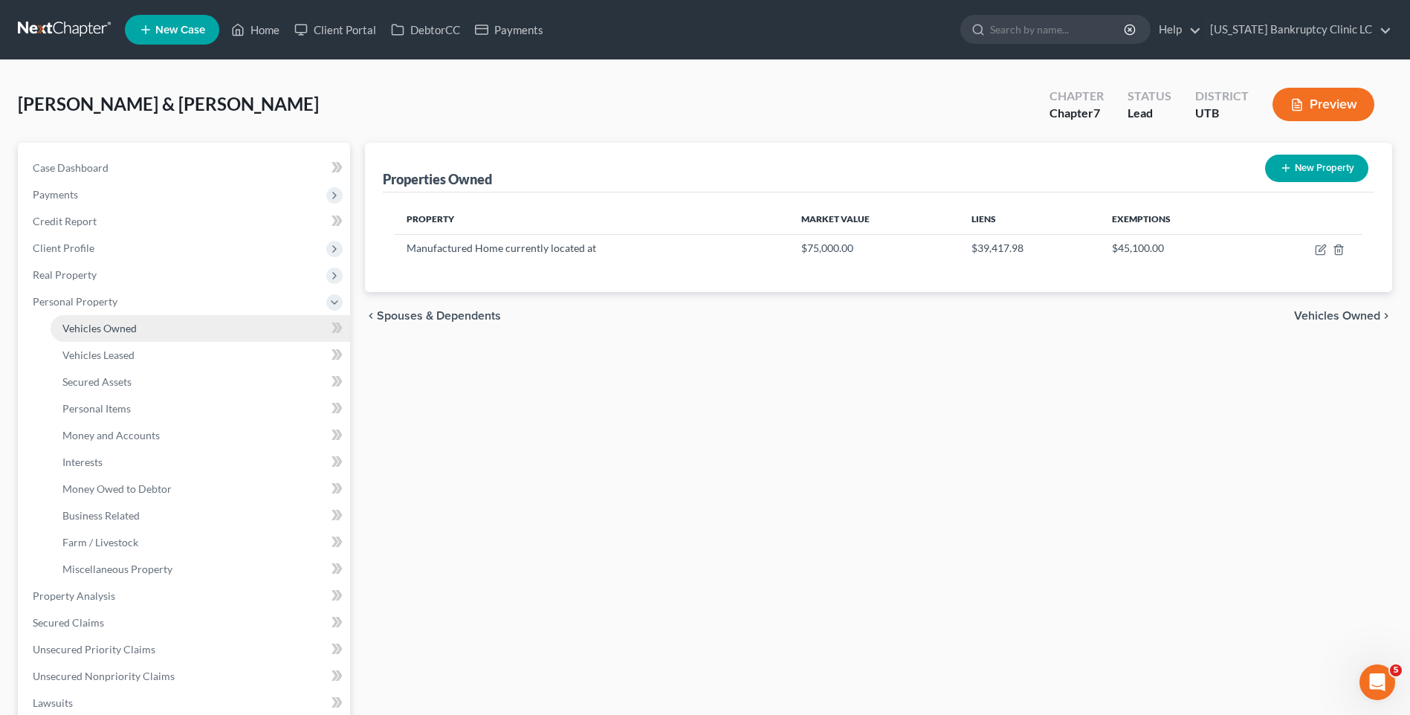
click at [129, 330] on span "Vehicles Owned" at bounding box center [99, 328] width 74 height 13
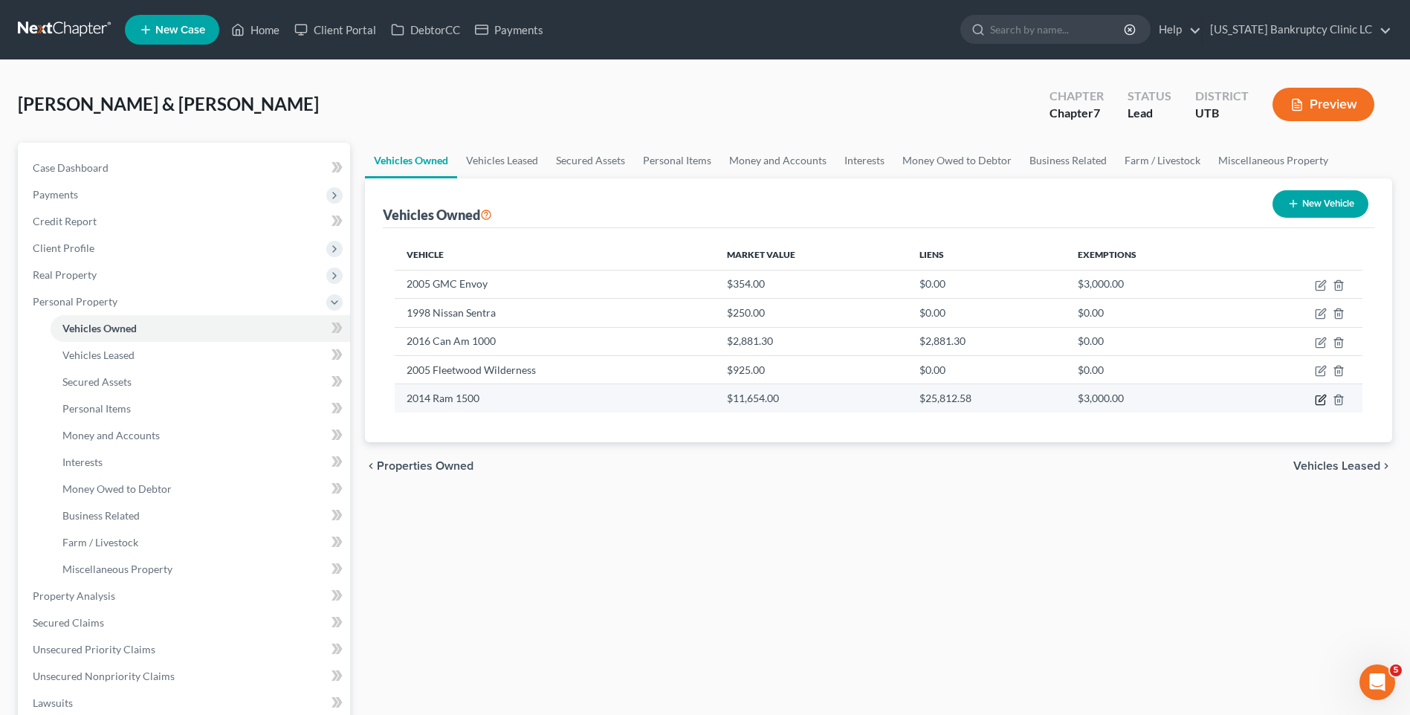
click at [1317, 399] on icon "button" at bounding box center [1321, 400] width 12 height 12
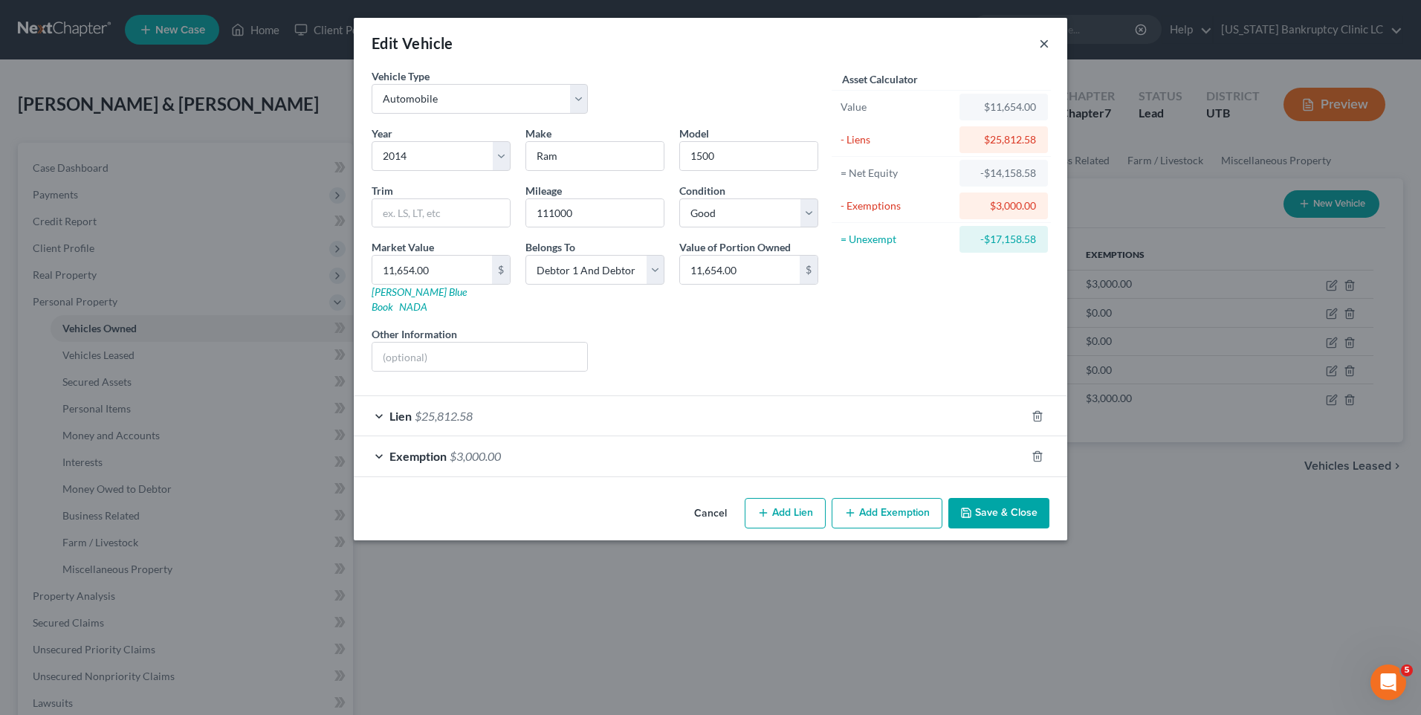
click at [1042, 45] on button "×" at bounding box center [1044, 43] width 10 height 18
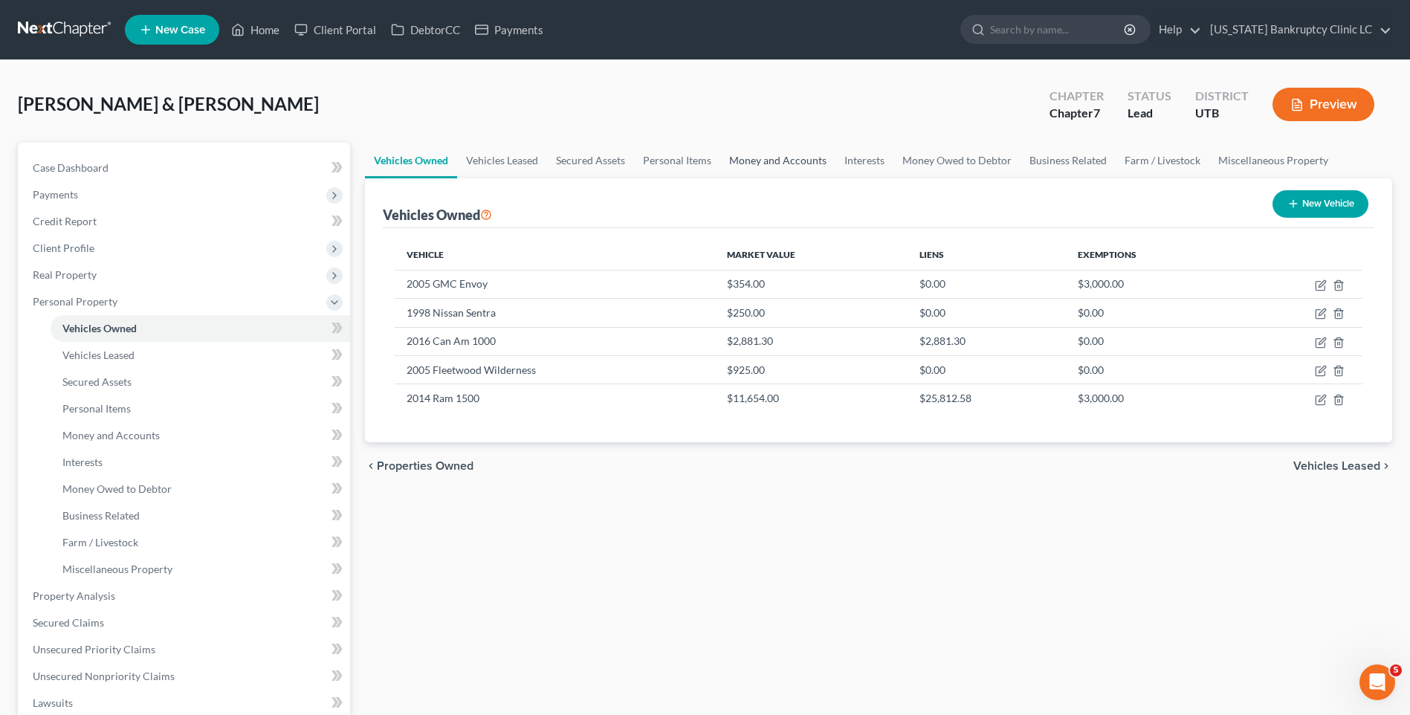
click at [792, 158] on link "Money and Accounts" at bounding box center [777, 161] width 115 height 36
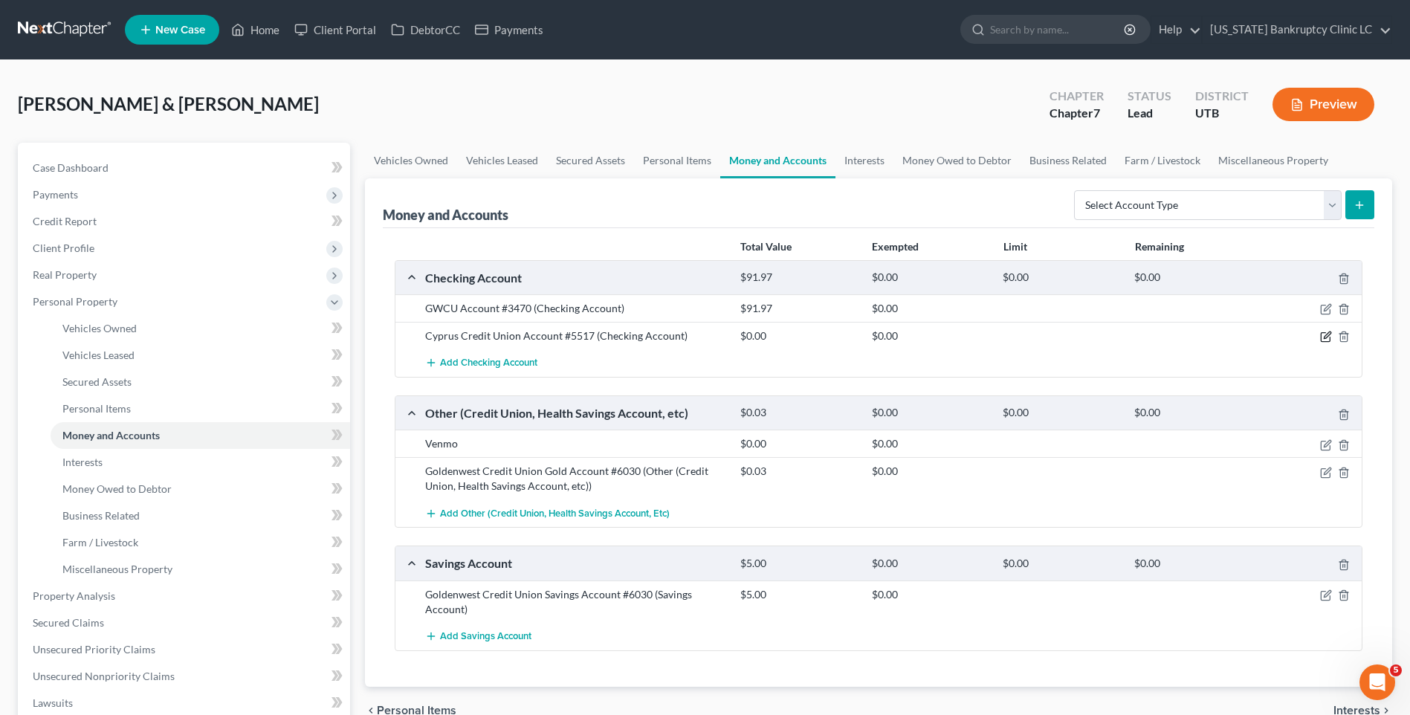
click at [1328, 337] on icon "button" at bounding box center [1326, 337] width 12 height 12
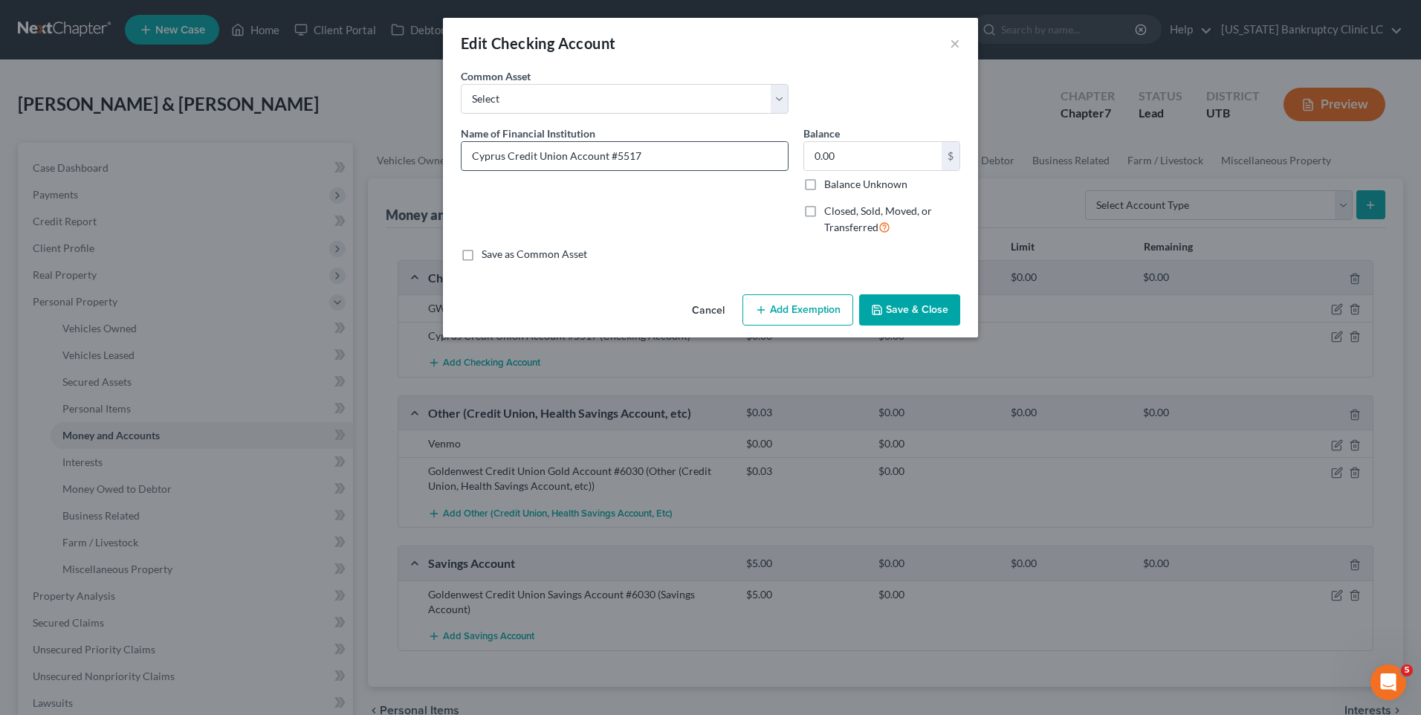
drag, startPoint x: 673, startPoint y: 146, endPoint x: 681, endPoint y: 159, distance: 15.7
click at [673, 147] on input "Cyprus Credit Union Account #5517" at bounding box center [625, 156] width 326 height 28
click at [824, 208] on label "Closed, Sold, Moved, or Transferred" at bounding box center [892, 220] width 136 height 32
click at [830, 208] on input "Closed, Sold, Moved, or Transferred" at bounding box center [835, 209] width 10 height 10
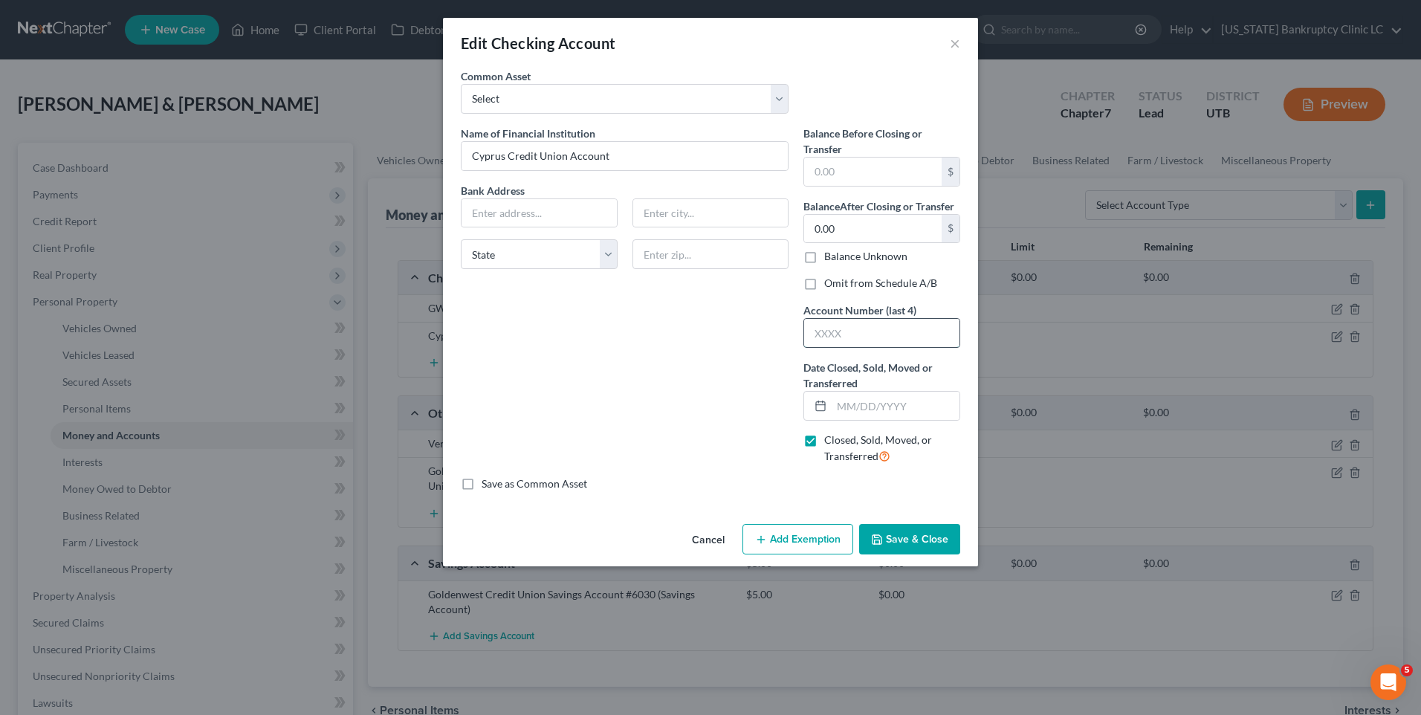
click at [875, 334] on input "text" at bounding box center [881, 333] width 155 height 28
click at [876, 412] on input "text" at bounding box center [896, 406] width 128 height 28
click at [565, 459] on div "Name of Financial Institution * Cyprus Credit Union Account Bank Address State …" at bounding box center [624, 301] width 343 height 351
click at [824, 282] on label "Omit from Schedule A/B" at bounding box center [880, 283] width 113 height 15
click at [830, 282] on input "Omit from Schedule A/B" at bounding box center [835, 281] width 10 height 10
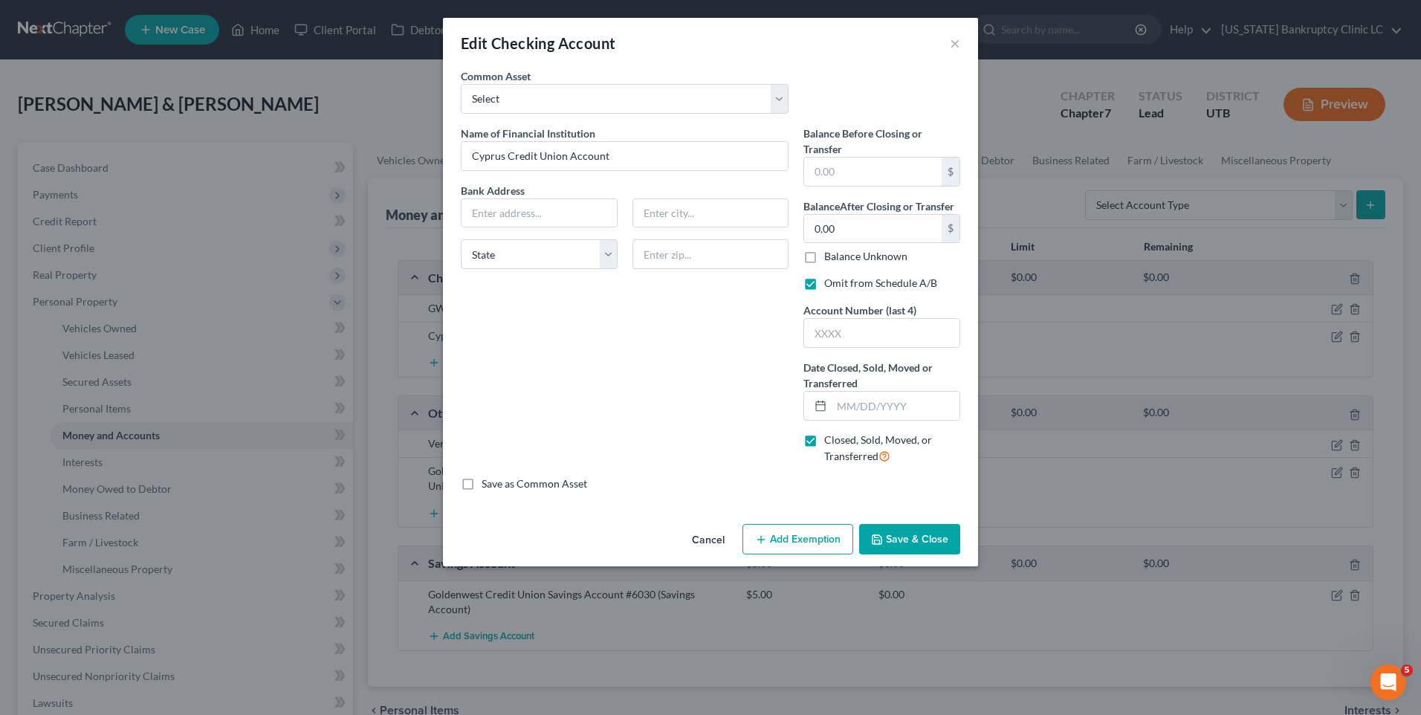
click at [922, 552] on button "Save & Close" at bounding box center [909, 539] width 101 height 31
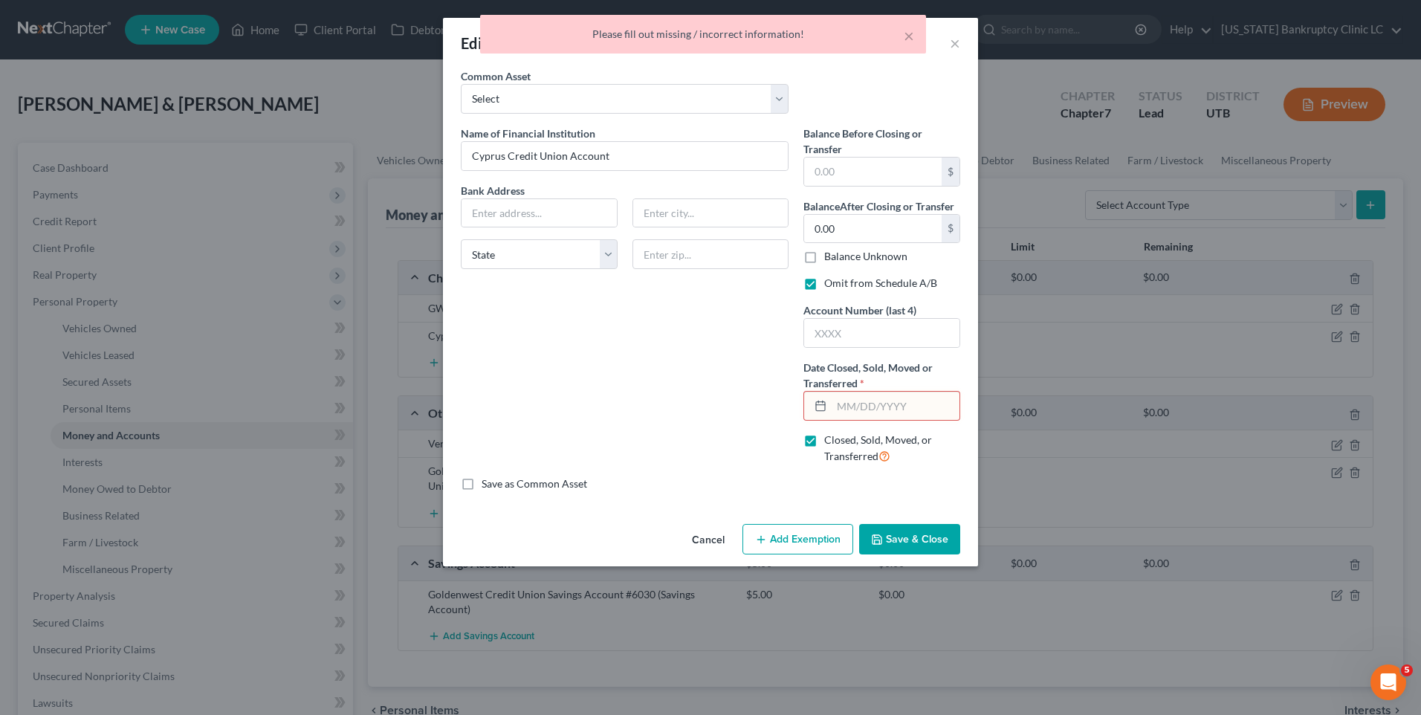
click at [858, 410] on input "text" at bounding box center [896, 406] width 128 height 28
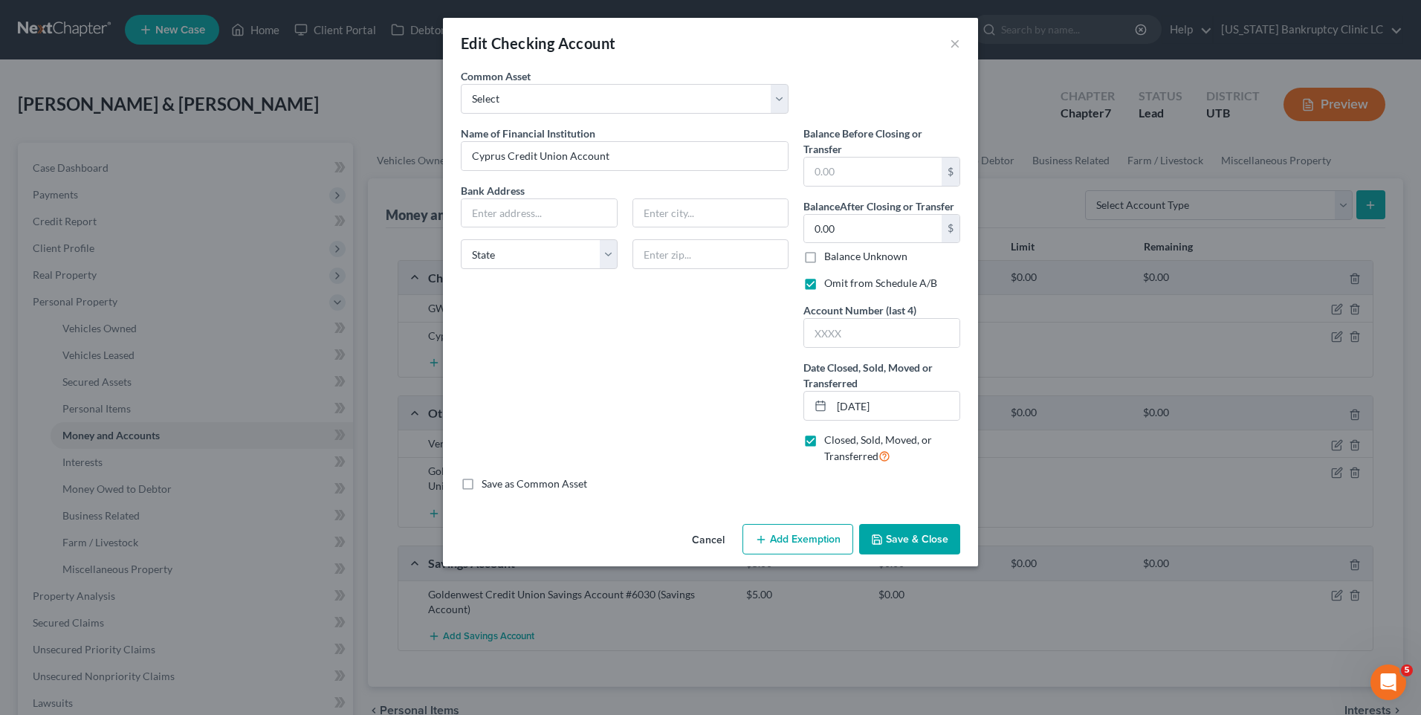
click at [912, 534] on button "Save & Close" at bounding box center [909, 539] width 101 height 31
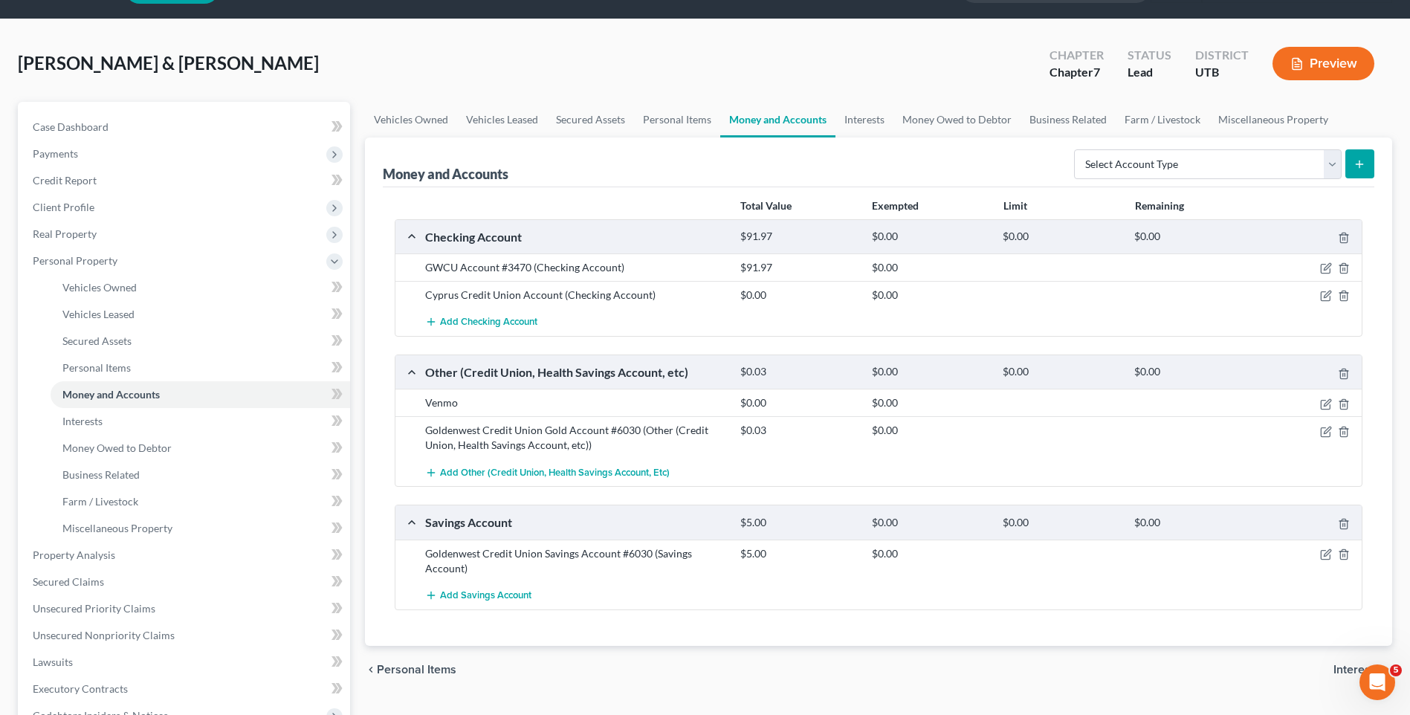
scroll to position [74, 0]
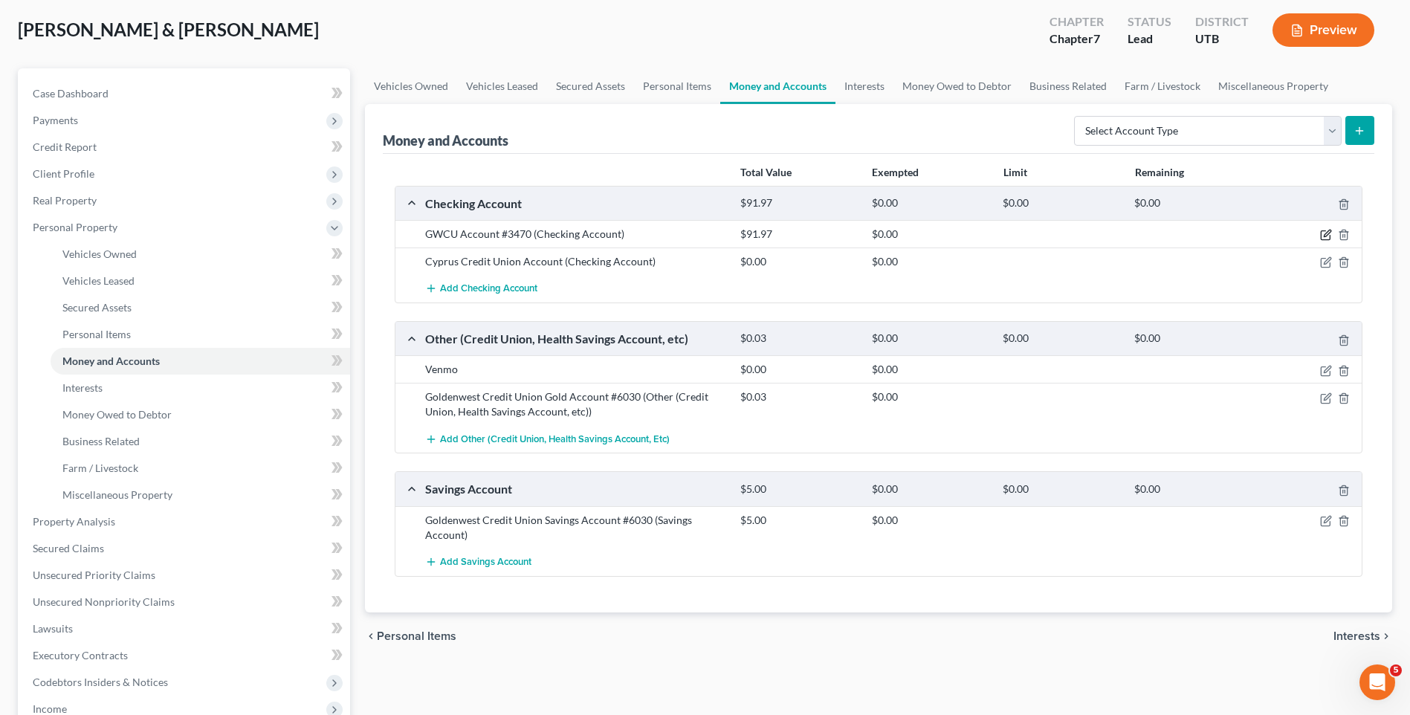
click at [1322, 236] on icon "button" at bounding box center [1326, 235] width 12 height 12
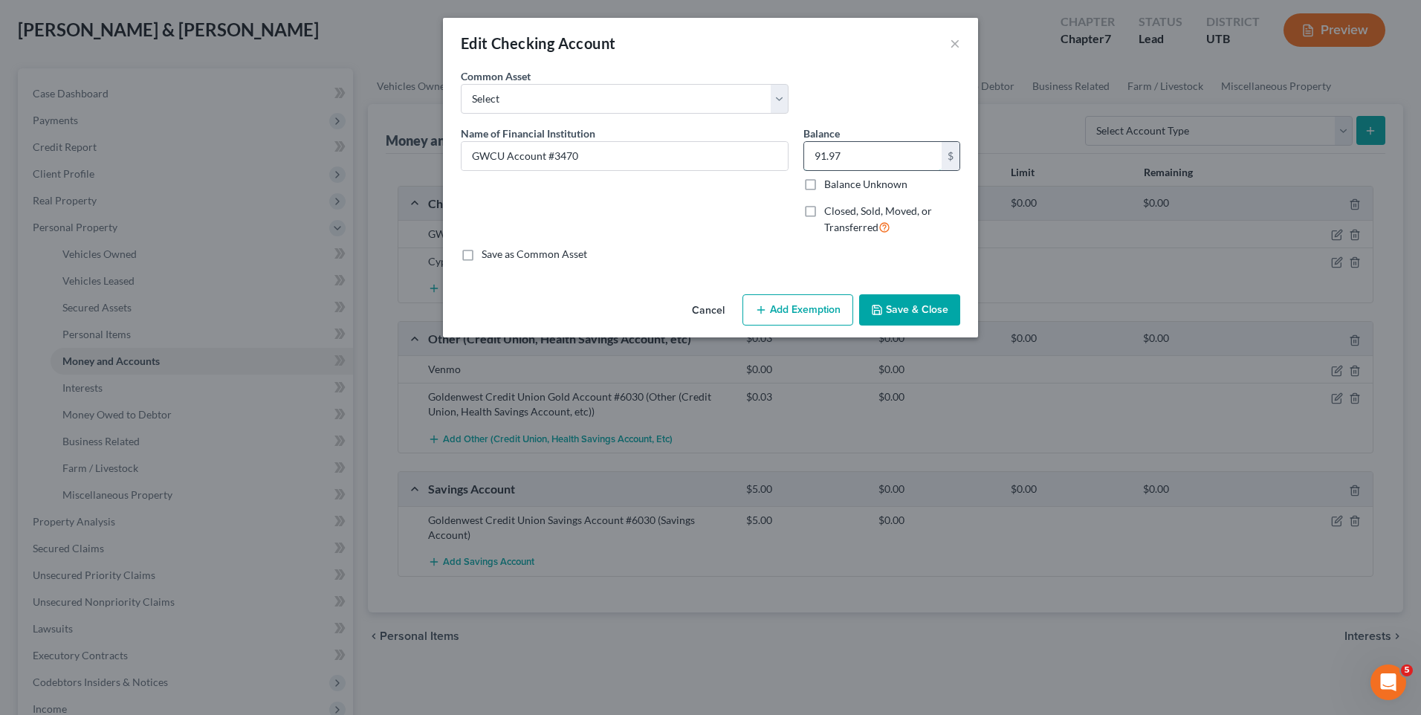
click at [890, 159] on input "91.97" at bounding box center [873, 156] width 138 height 28
click at [925, 312] on button "Save & Close" at bounding box center [909, 309] width 101 height 31
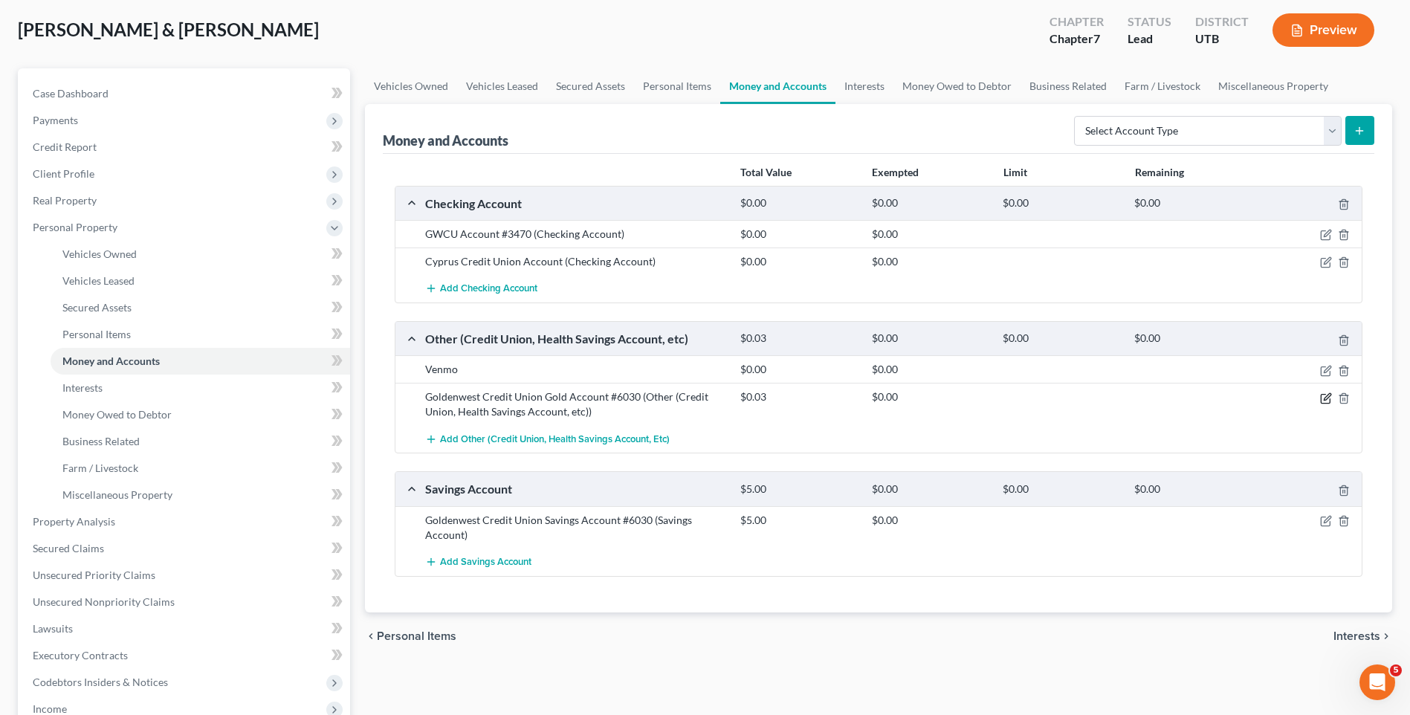
click at [1325, 398] on icon "button" at bounding box center [1327, 396] width 7 height 7
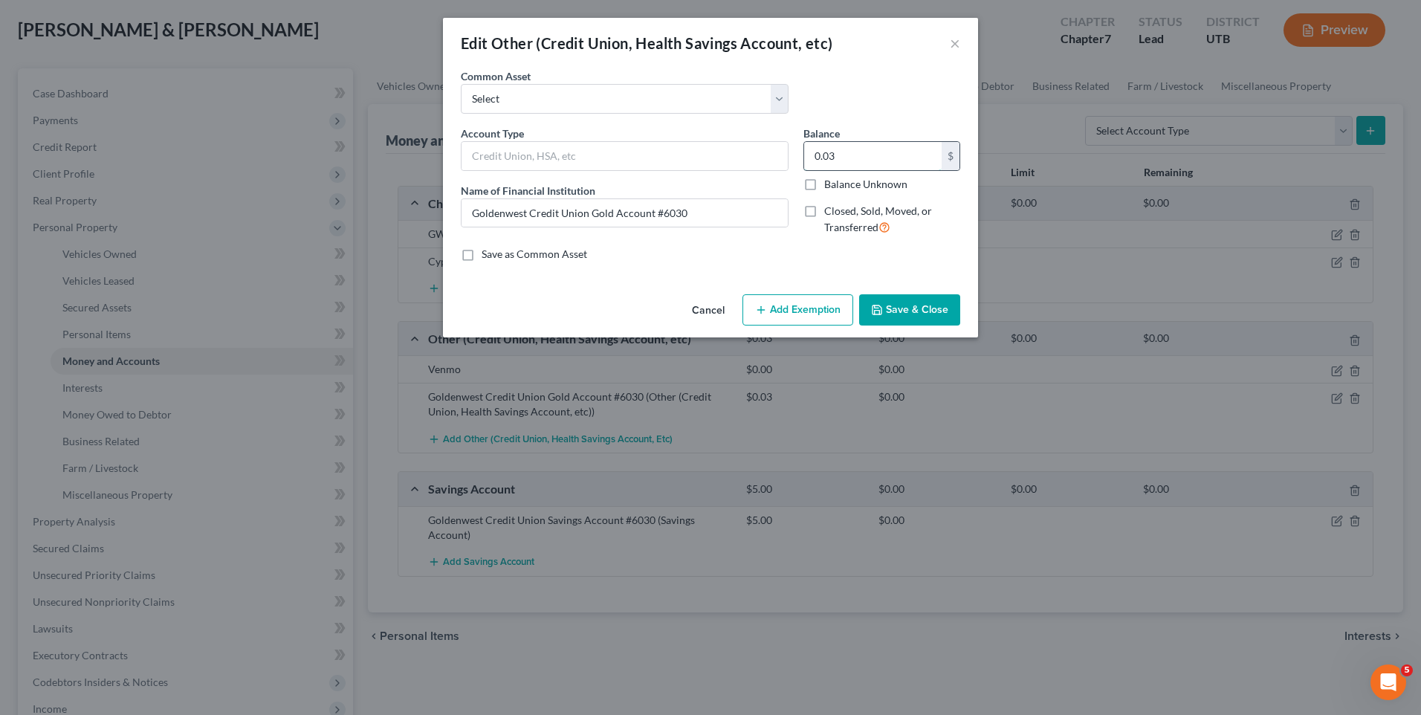
click at [849, 155] on input "0.03" at bounding box center [873, 156] width 138 height 28
click at [915, 309] on button "Save & Close" at bounding box center [909, 309] width 101 height 31
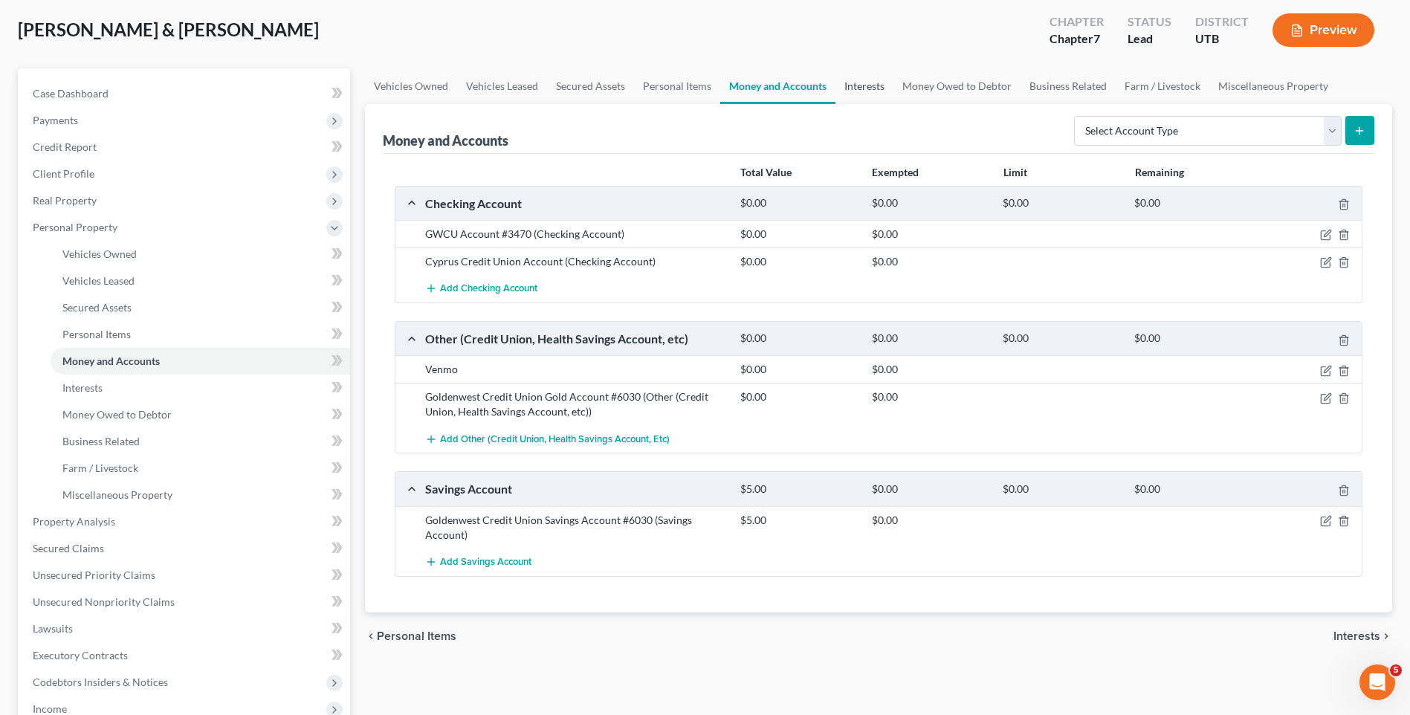
click at [872, 85] on link "Interests" at bounding box center [864, 86] width 58 height 36
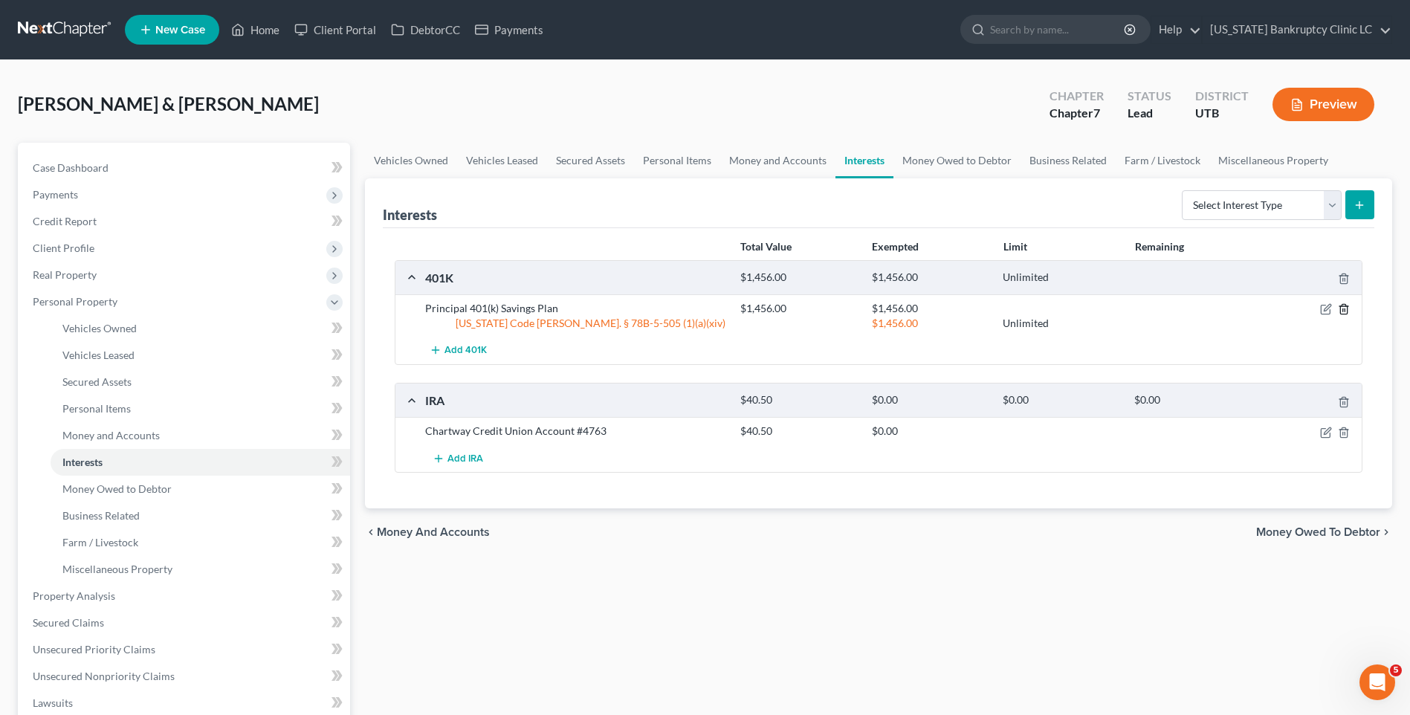
click at [1348, 311] on icon "button" at bounding box center [1344, 309] width 12 height 12
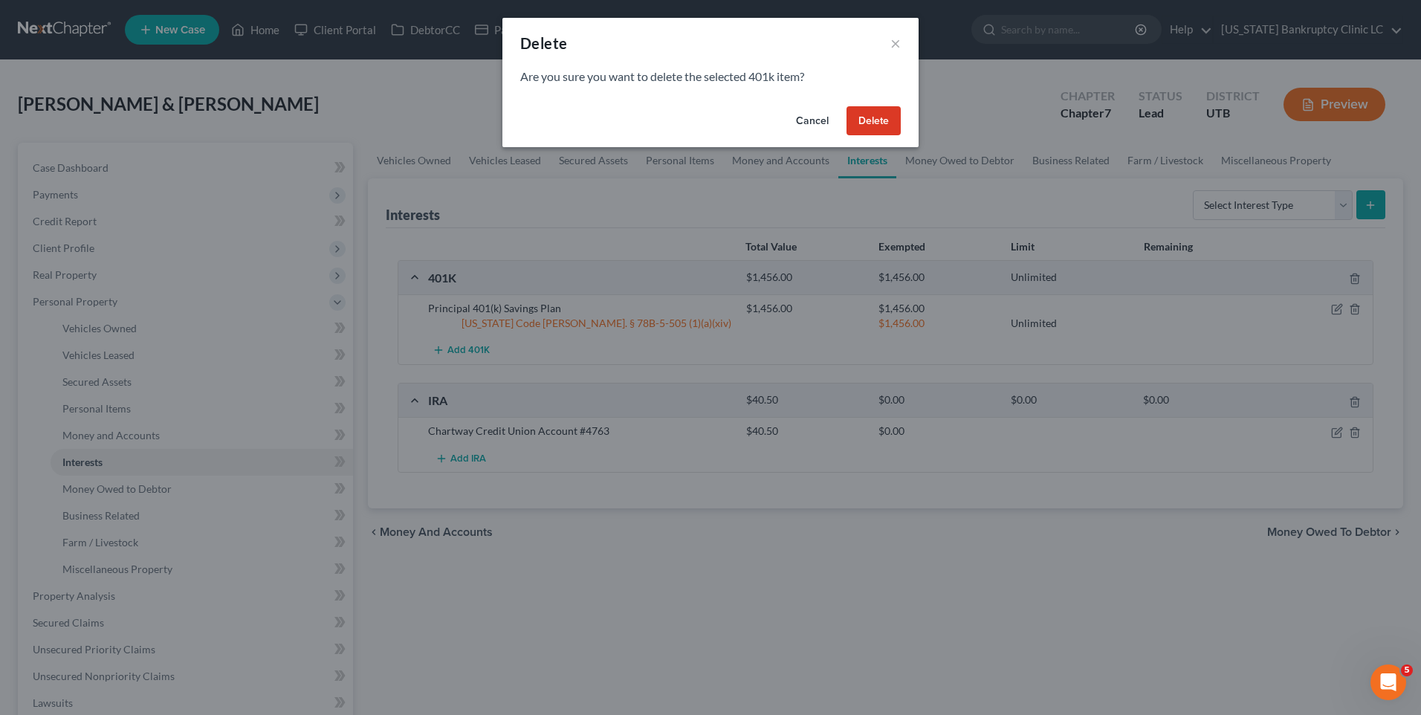
click at [882, 121] on button "Delete" at bounding box center [874, 121] width 54 height 30
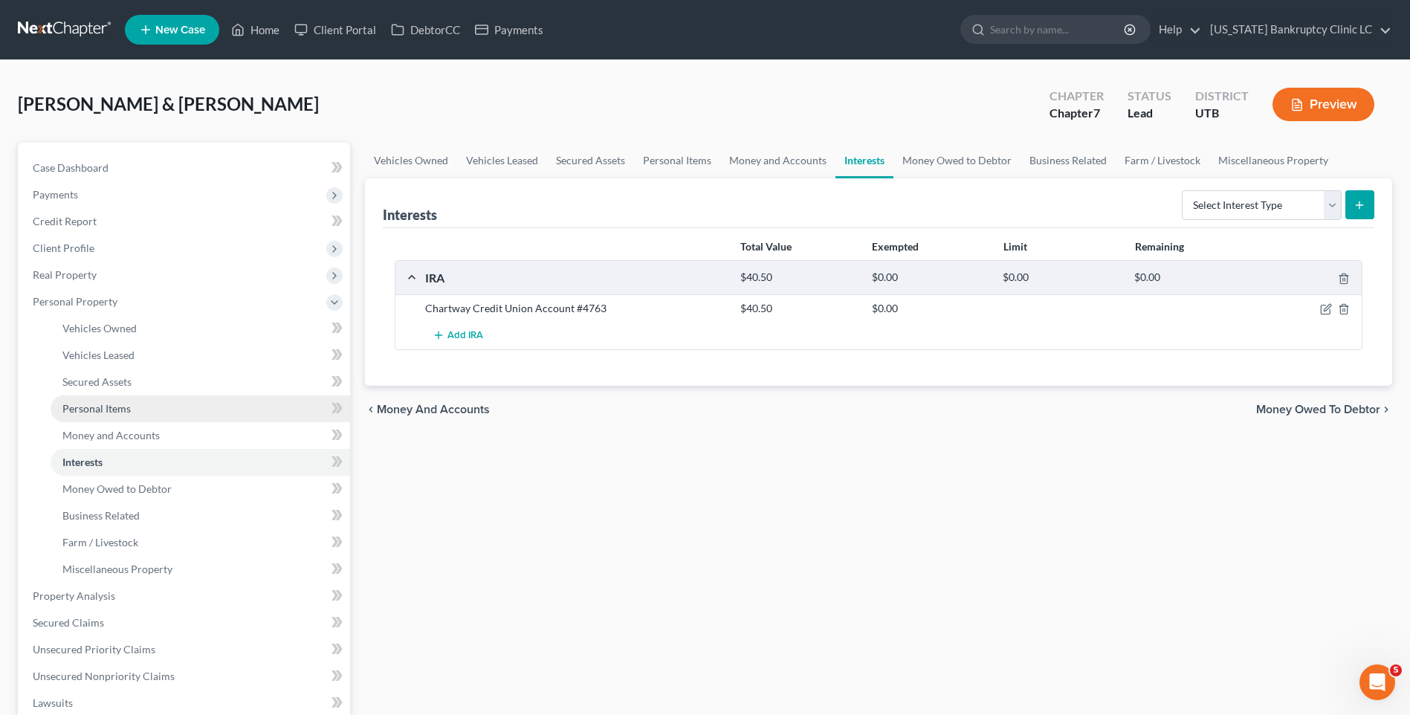
click at [126, 410] on span "Personal Items" at bounding box center [96, 408] width 68 height 13
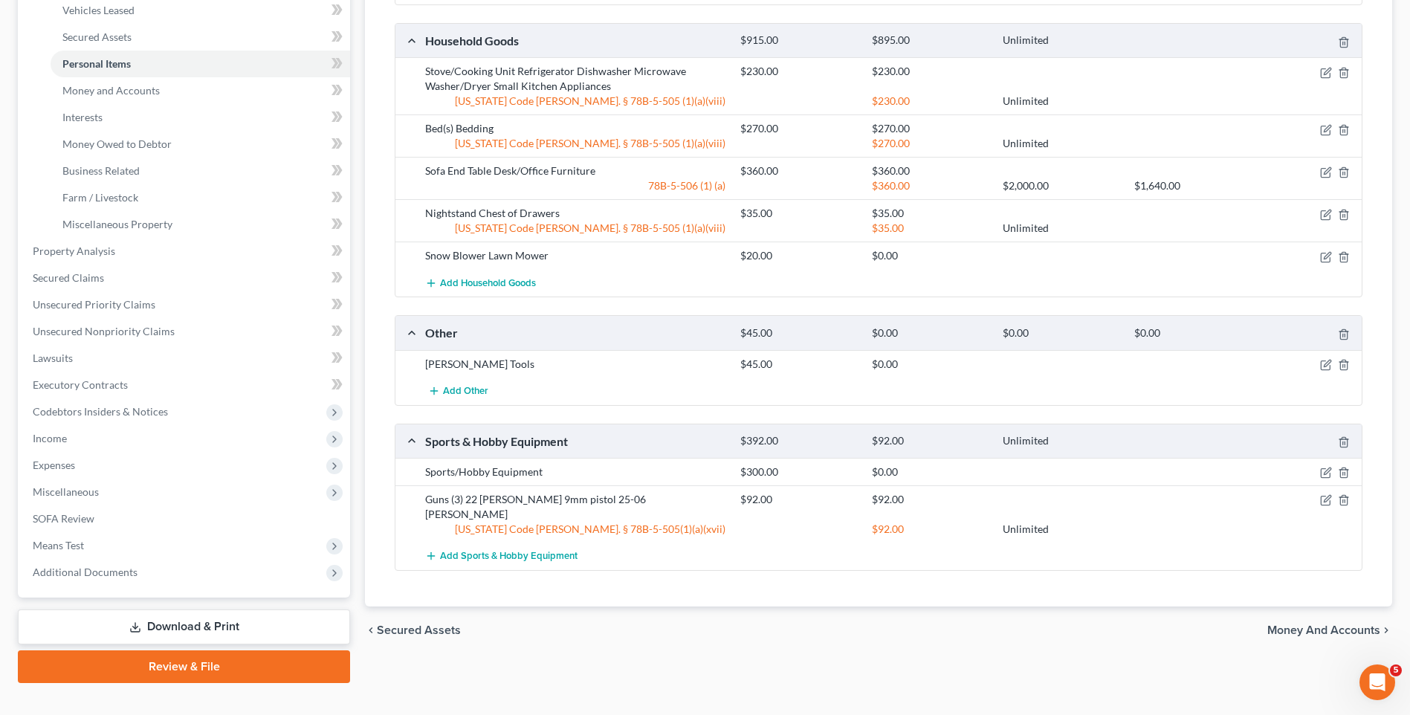
scroll to position [369, 0]
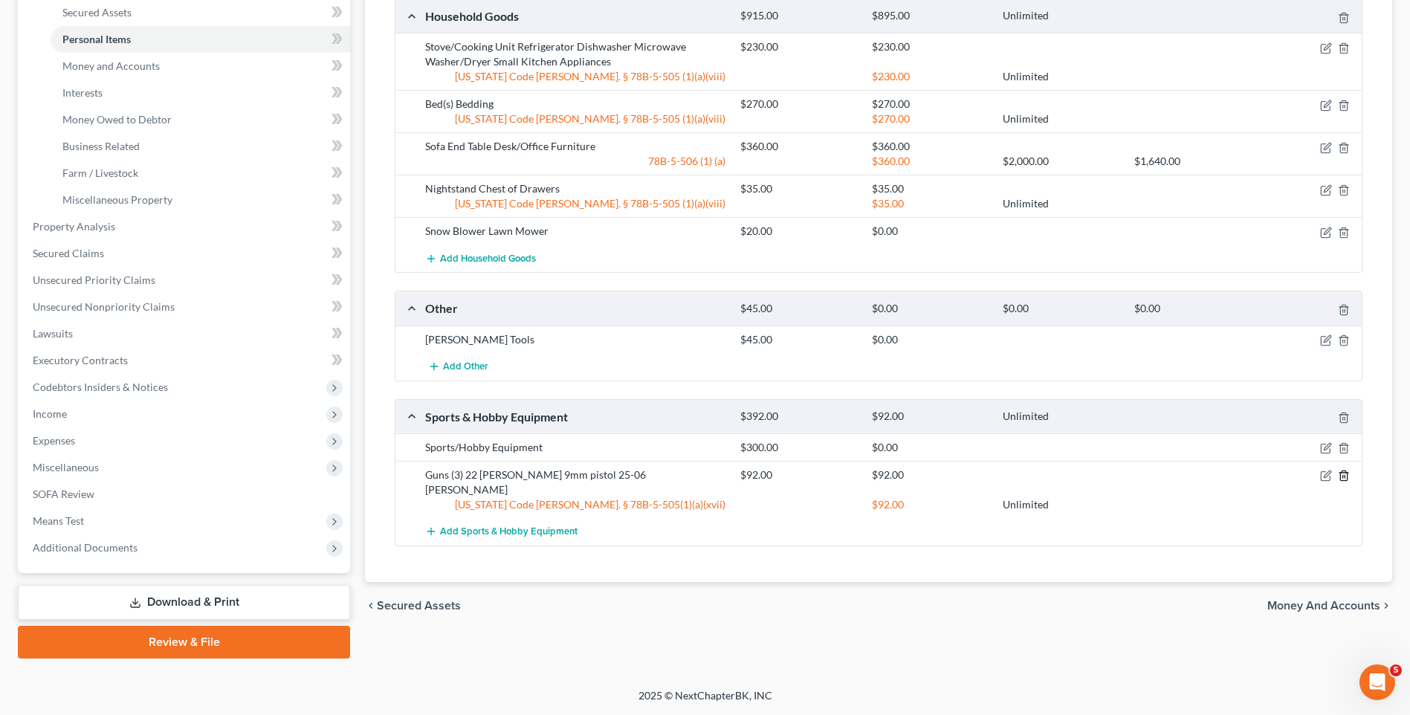
click at [1345, 479] on icon "button" at bounding box center [1344, 476] width 12 height 12
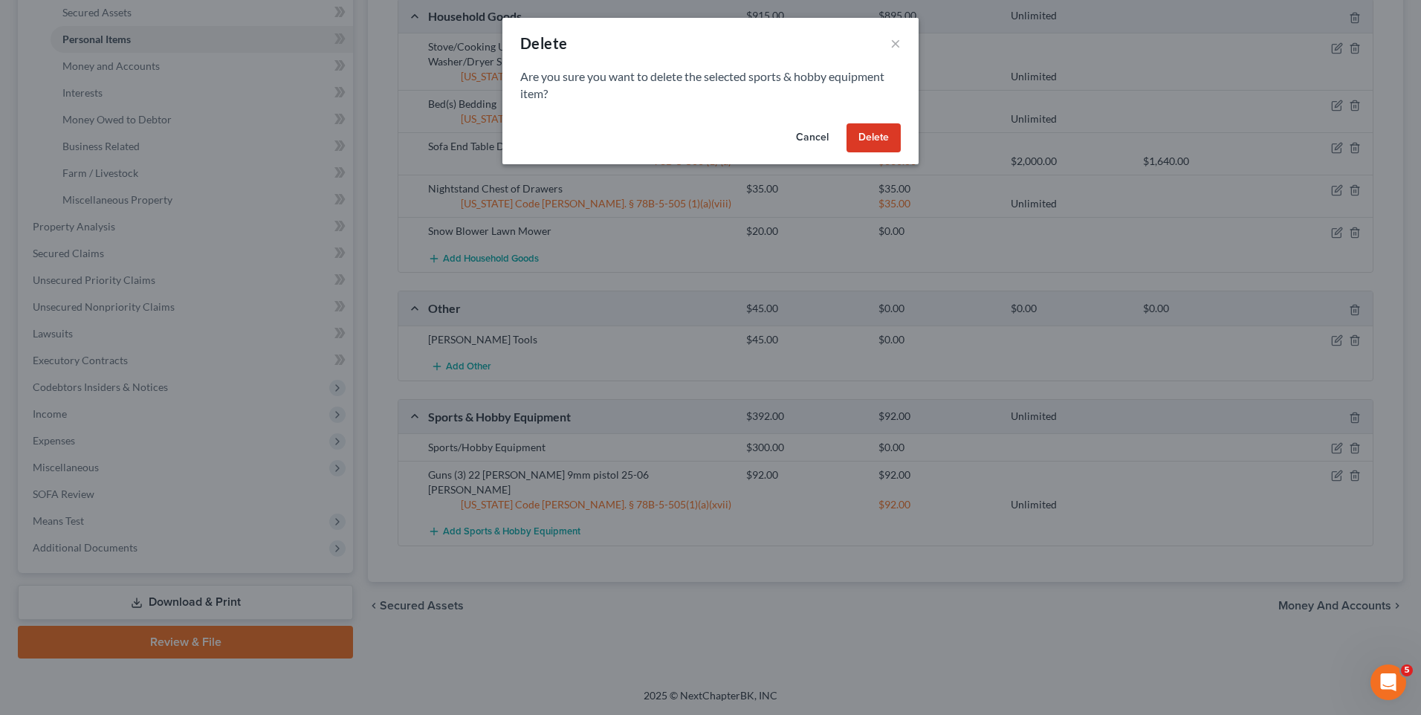
click at [882, 140] on button "Delete" at bounding box center [874, 138] width 54 height 30
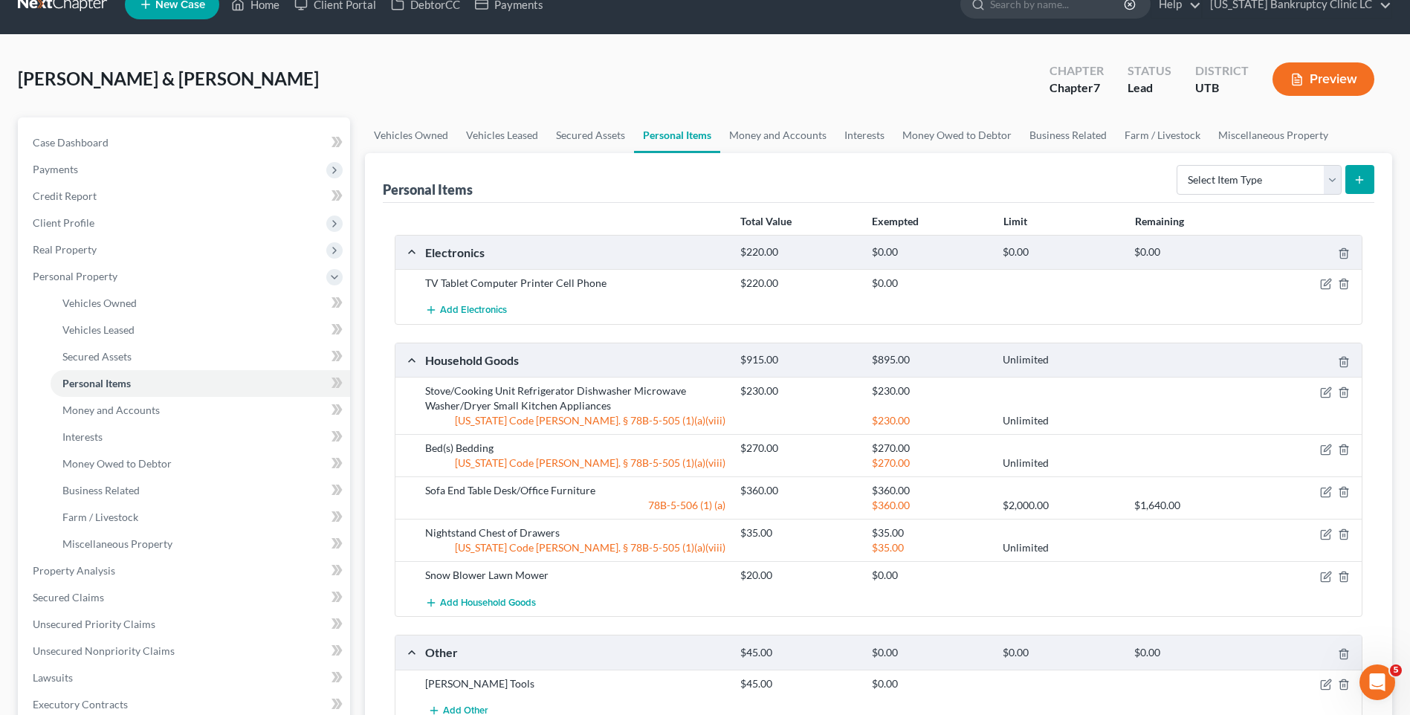
scroll to position [0, 0]
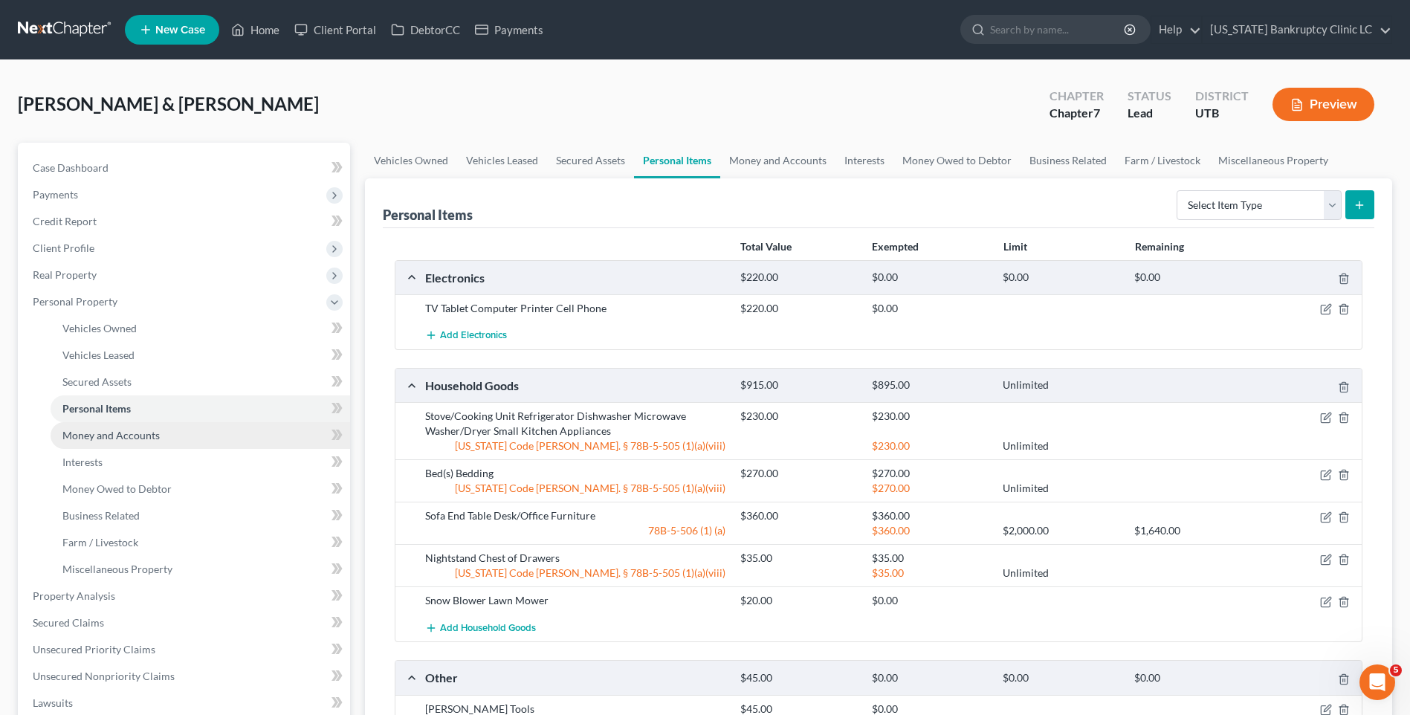
drag, startPoint x: 115, startPoint y: 436, endPoint x: 269, endPoint y: 432, distance: 153.9
click at [115, 436] on span "Money and Accounts" at bounding box center [110, 435] width 97 height 13
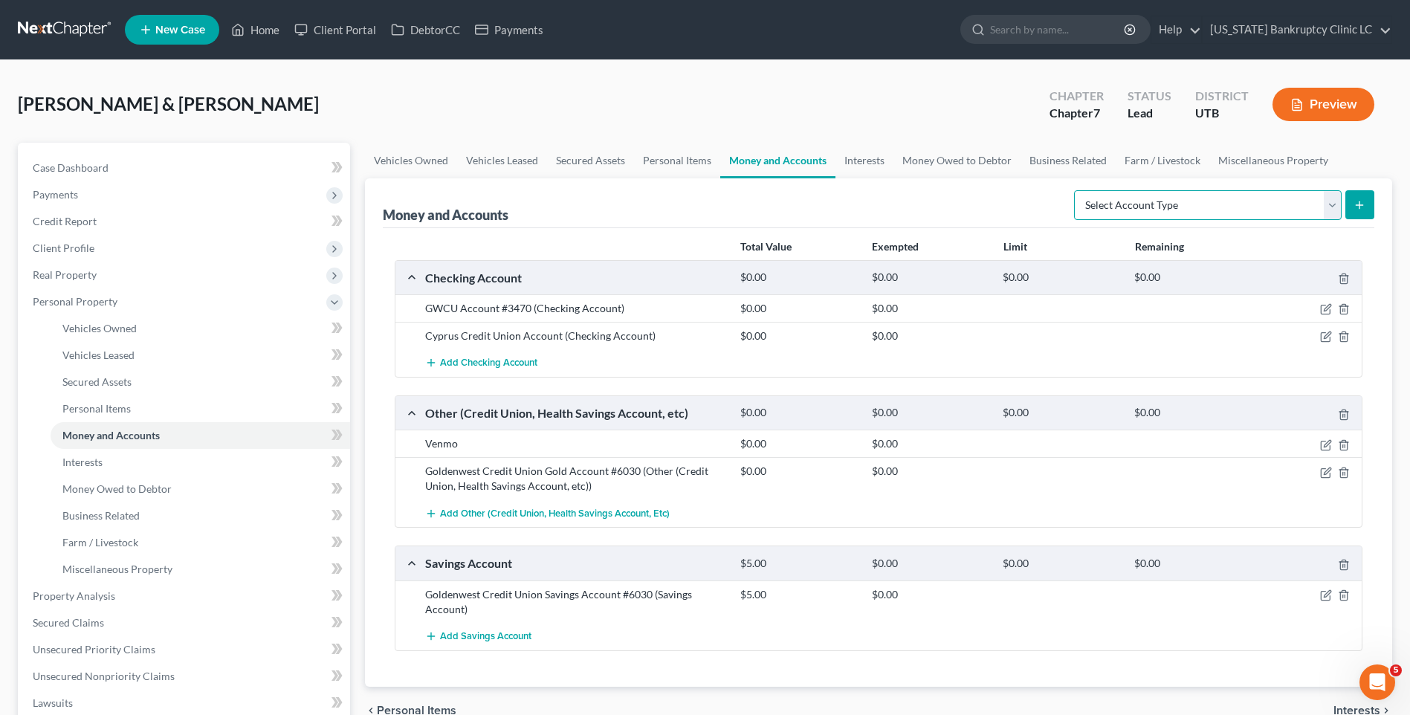
drag, startPoint x: 1276, startPoint y: 193, endPoint x: 1295, endPoint y: 222, distance: 33.8
click at [1276, 193] on select "Select Account Type Brokerage Cash on Hand Certificates of Deposit Checking Acc…" at bounding box center [1208, 205] width 268 height 30
click at [1077, 190] on select "Select Account Type Brokerage Cash on Hand Certificates of Deposit Checking Acc…" at bounding box center [1208, 205] width 268 height 30
click at [1357, 198] on button "submit" at bounding box center [1359, 204] width 29 height 29
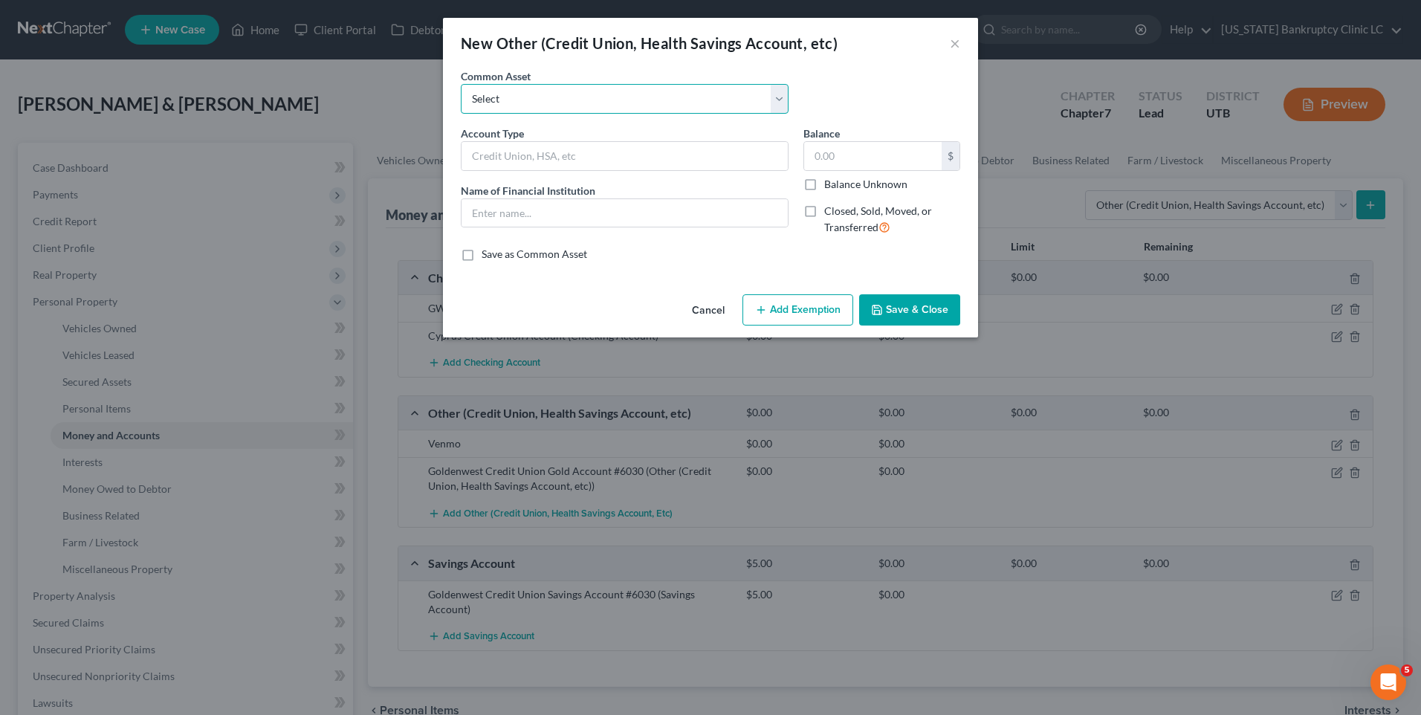
click at [690, 113] on select "Select Credit Union PayPal Prepaid Credit Union Digital currency HSA Health Sav…" at bounding box center [625, 99] width 328 height 30
drag, startPoint x: 689, startPoint y: 116, endPoint x: 675, endPoint y: 121, distance: 15.1
click at [689, 116] on div "Common Asset Select Credit Union PayPal Prepaid Credit Union Digital currency H…" at bounding box center [710, 96] width 514 height 57
click at [573, 161] on input "text" at bounding box center [625, 156] width 326 height 28
click at [549, 213] on input "text" at bounding box center [625, 213] width 326 height 28
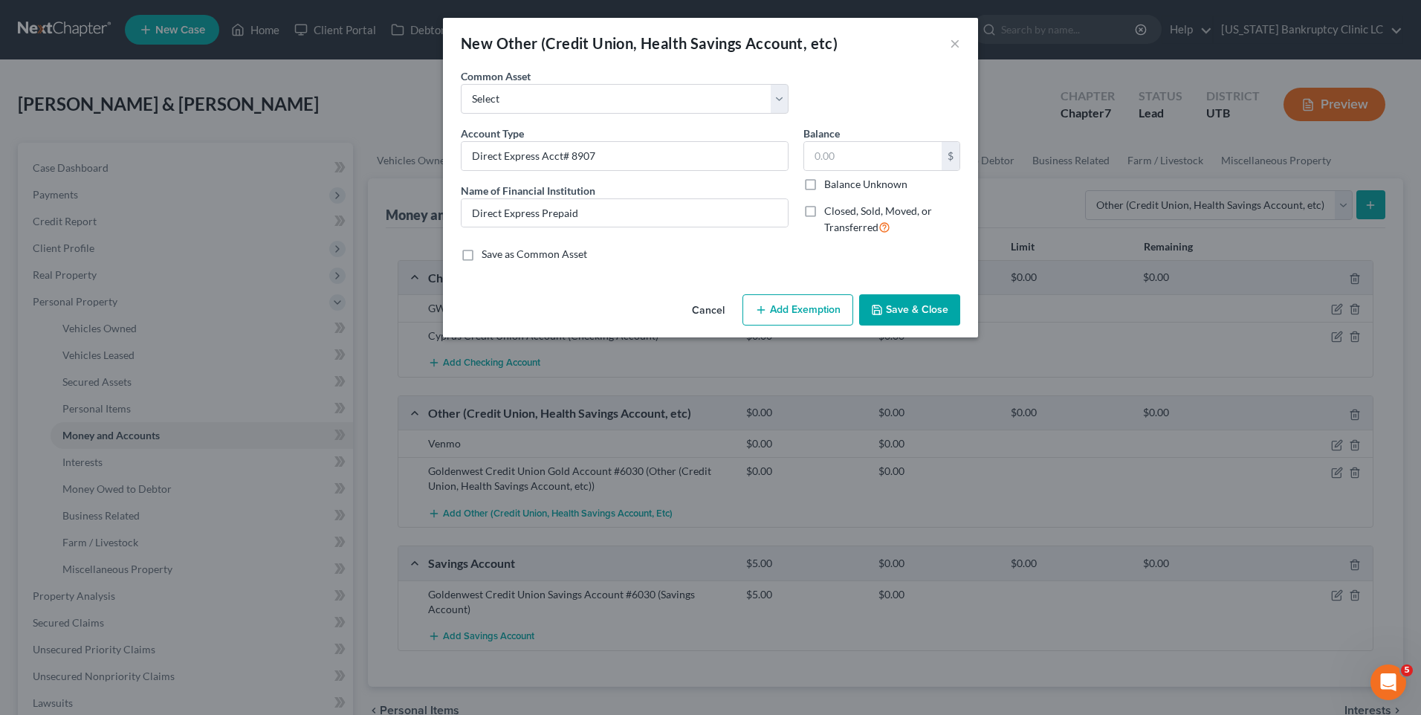
click at [897, 306] on button "Save & Close" at bounding box center [909, 309] width 101 height 31
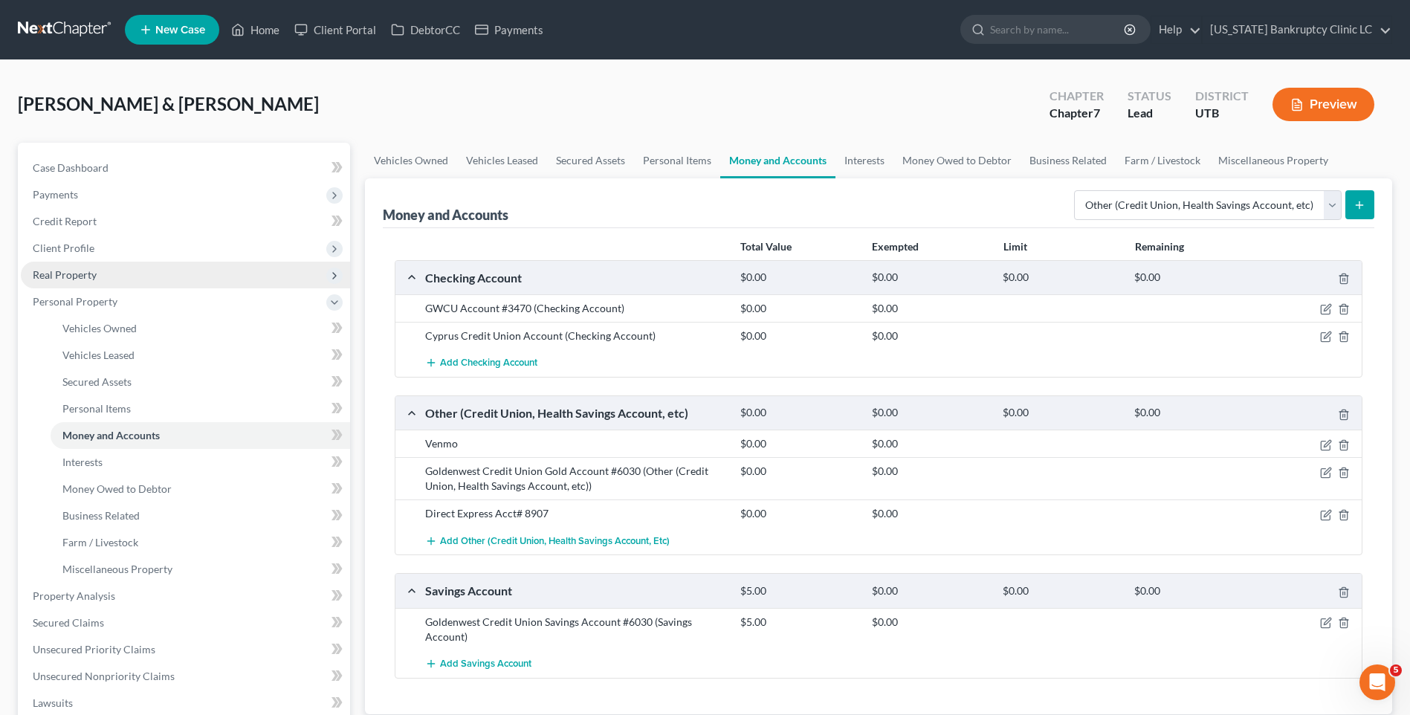
click at [108, 283] on span "Real Property" at bounding box center [185, 275] width 329 height 27
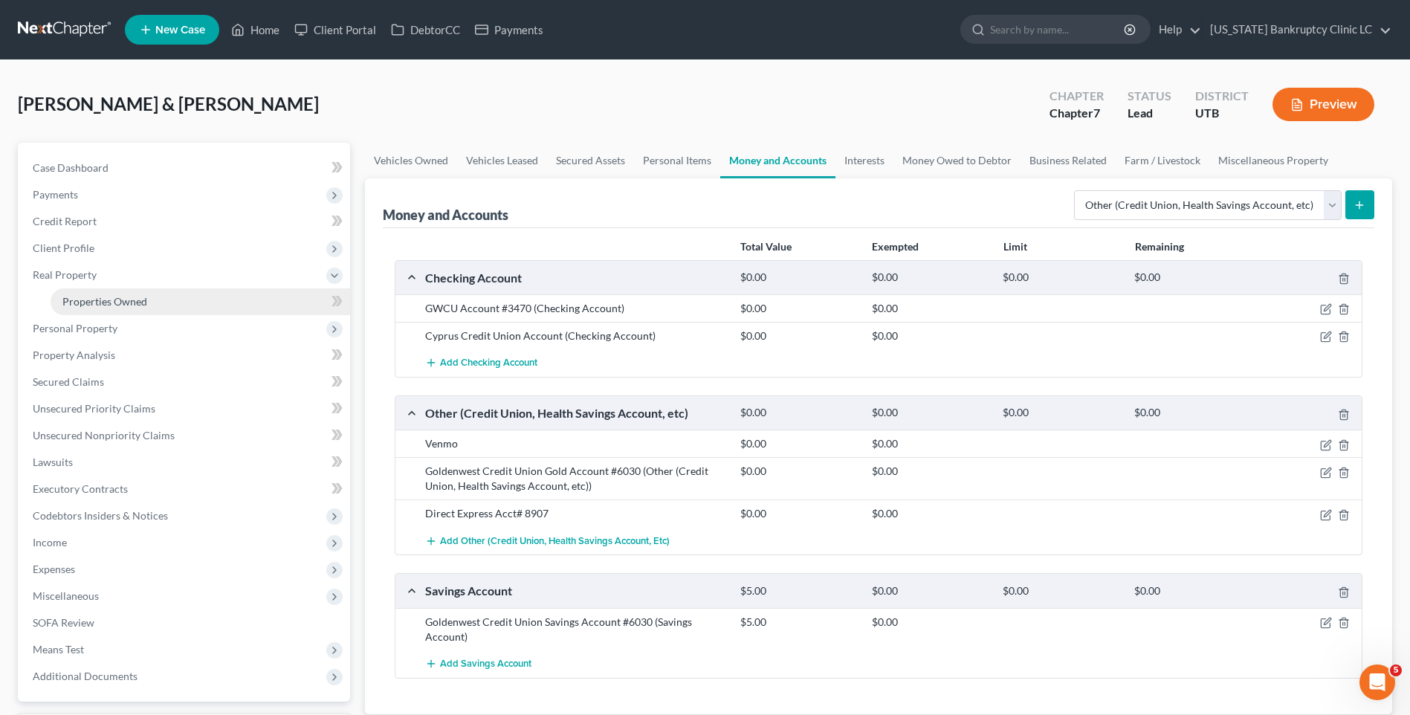
click at [123, 308] on link "Properties Owned" at bounding box center [201, 301] width 300 height 27
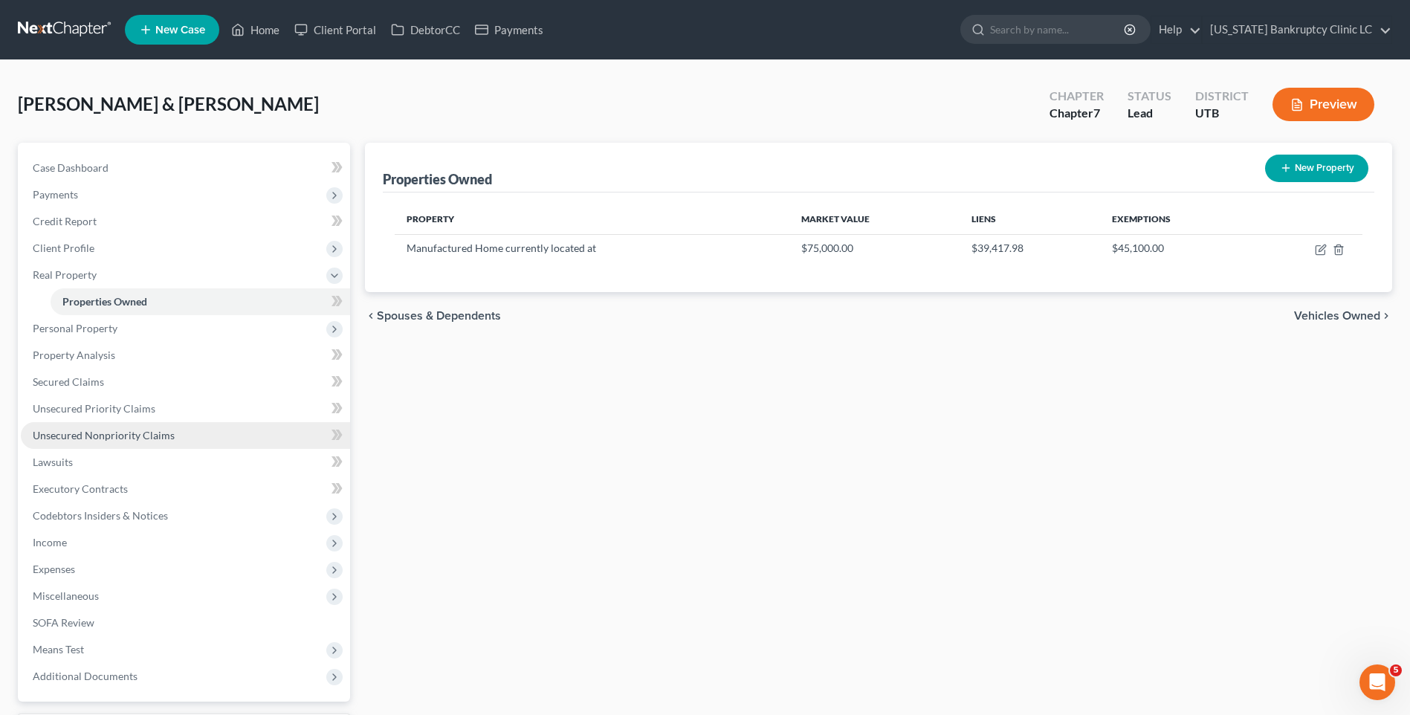
click at [102, 430] on span "Unsecured Nonpriority Claims" at bounding box center [104, 435] width 142 height 13
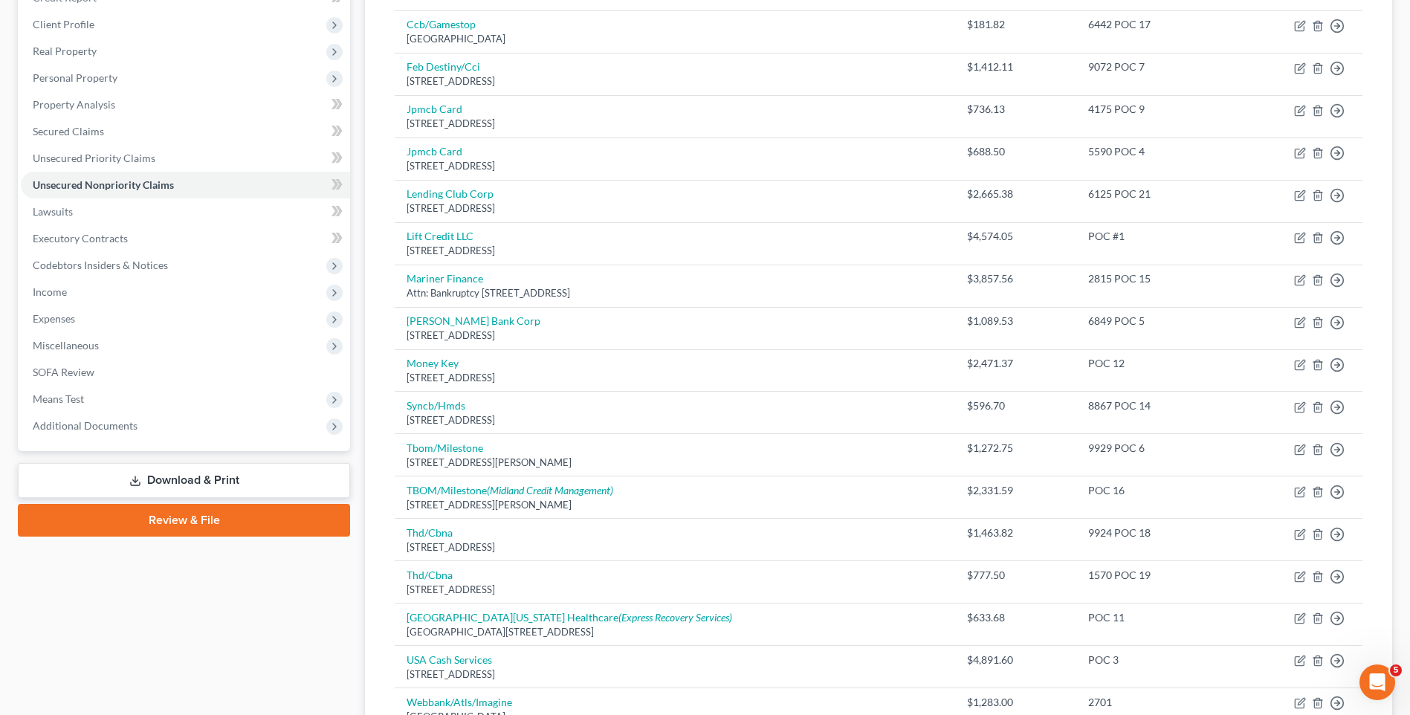
scroll to position [71, 0]
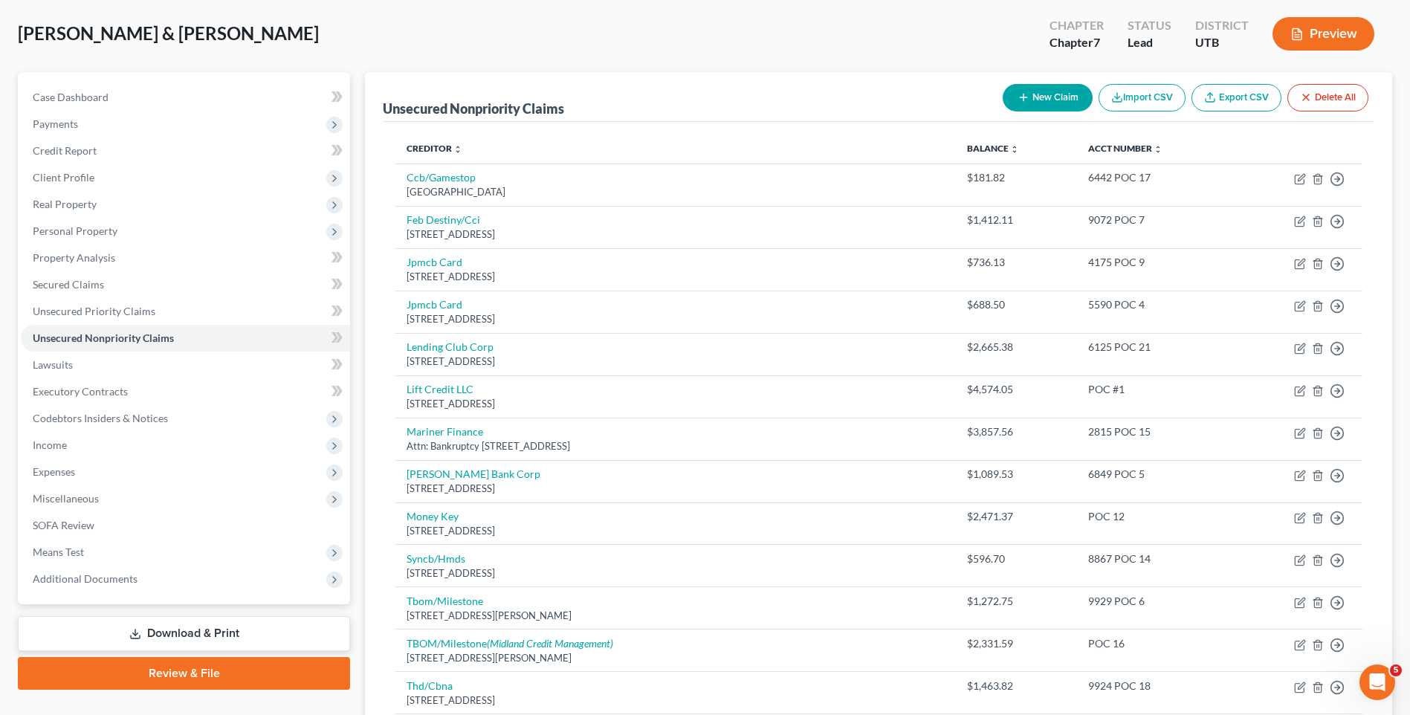
click at [1027, 101] on button "New Claim" at bounding box center [1048, 98] width 90 height 28
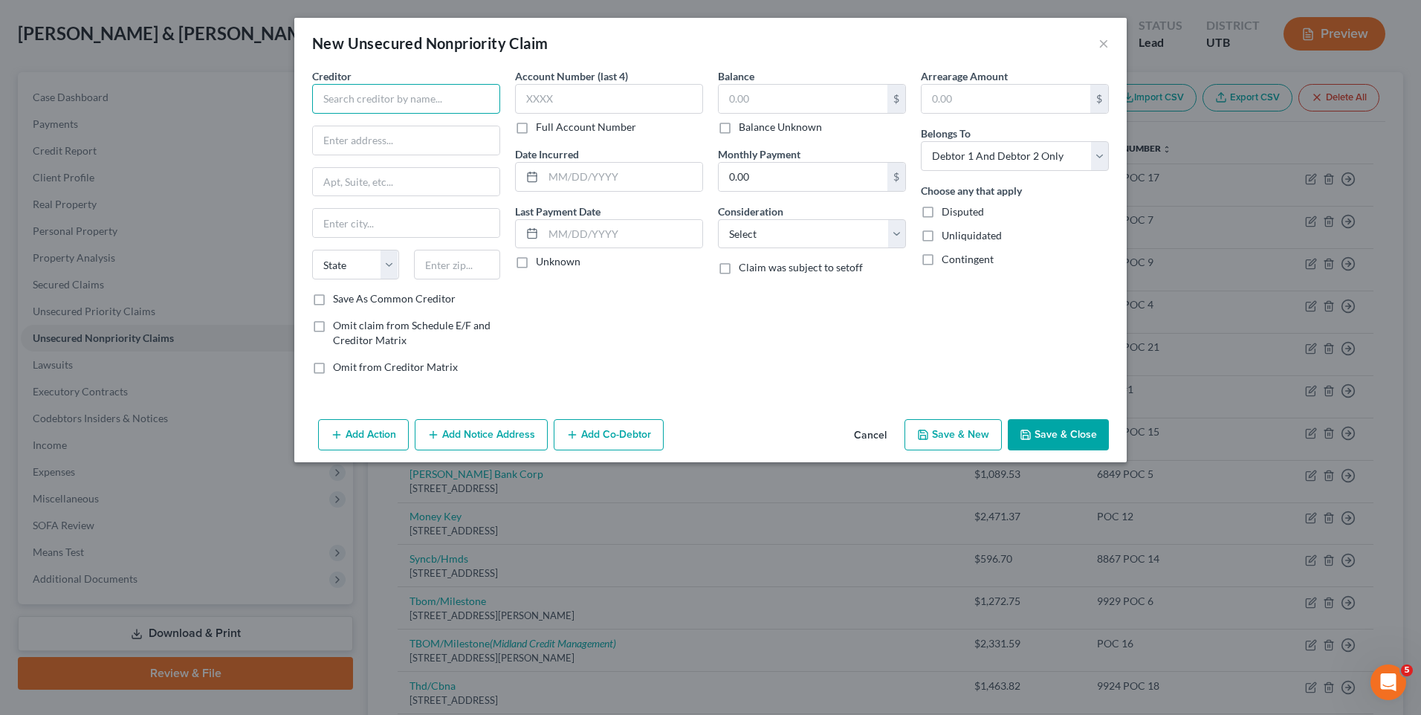
click at [410, 107] on input "text" at bounding box center [406, 99] width 188 height 30
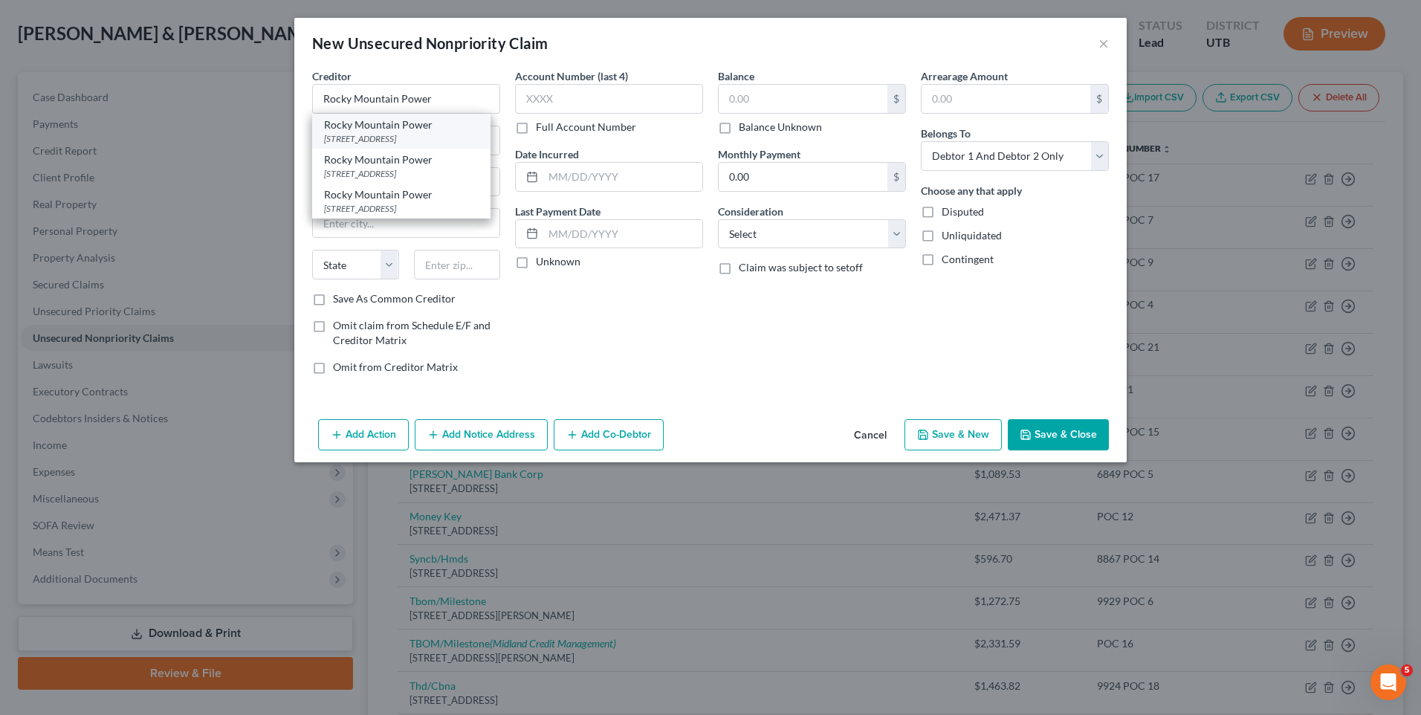
click at [421, 123] on div "[GEOGRAPHIC_DATA][STREET_ADDRESS]" at bounding box center [401, 131] width 178 height 35
click at [442, 133] on input "PO Box 400" at bounding box center [406, 140] width 187 height 28
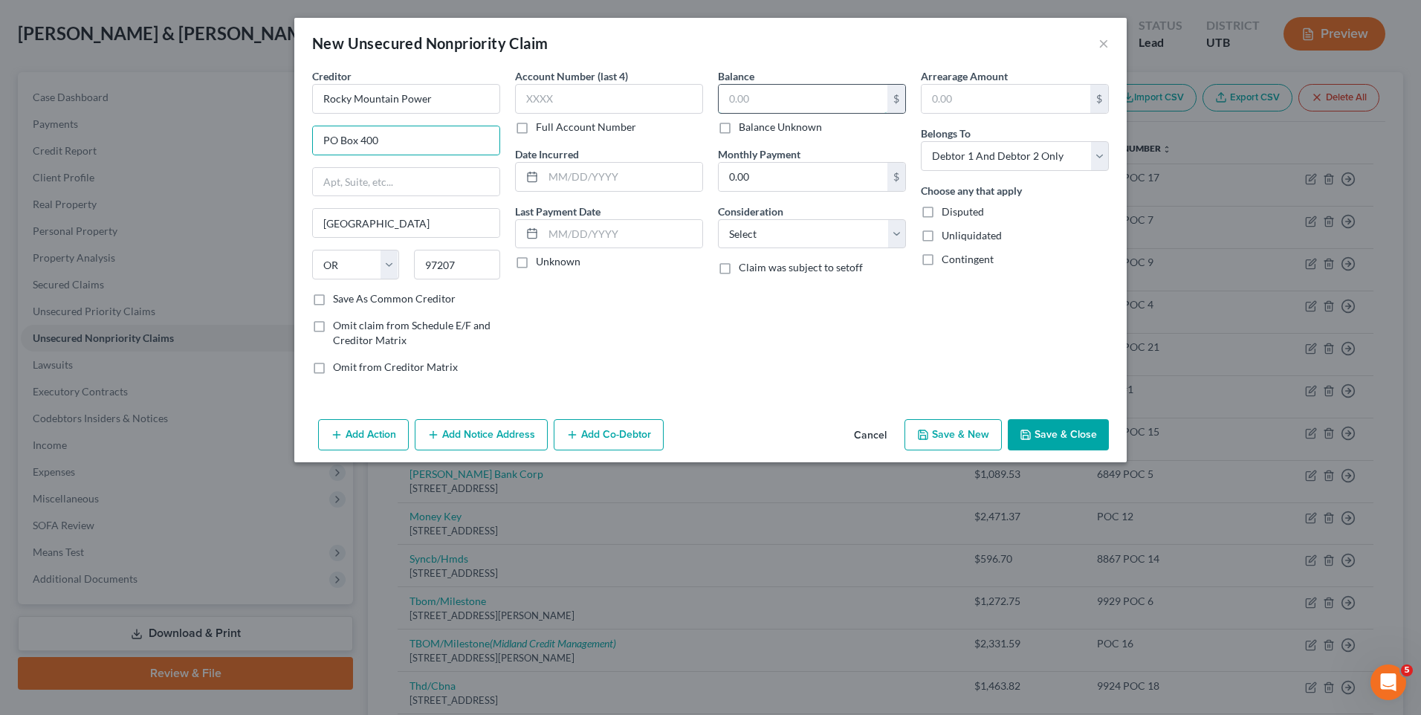
click at [775, 88] on input "text" at bounding box center [803, 99] width 169 height 28
click at [1056, 426] on button "Save & Close" at bounding box center [1058, 434] width 101 height 31
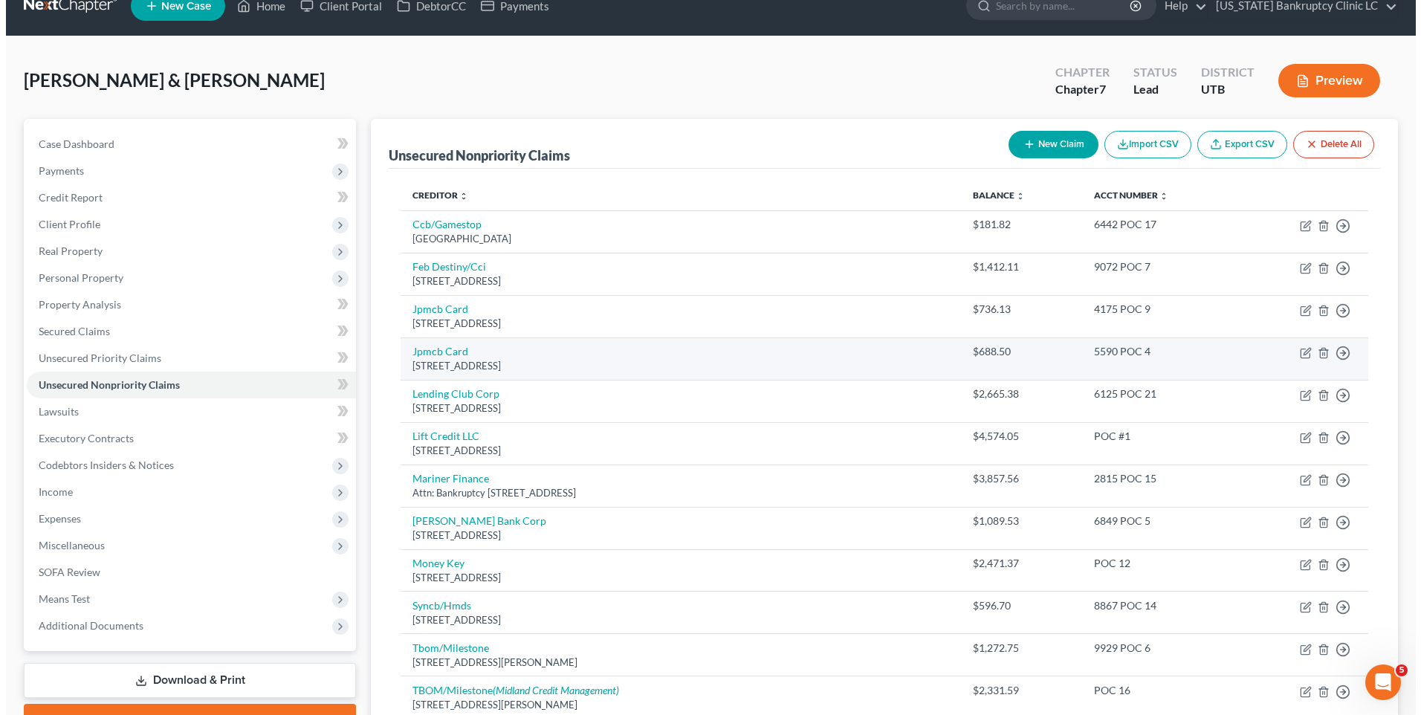
scroll to position [0, 0]
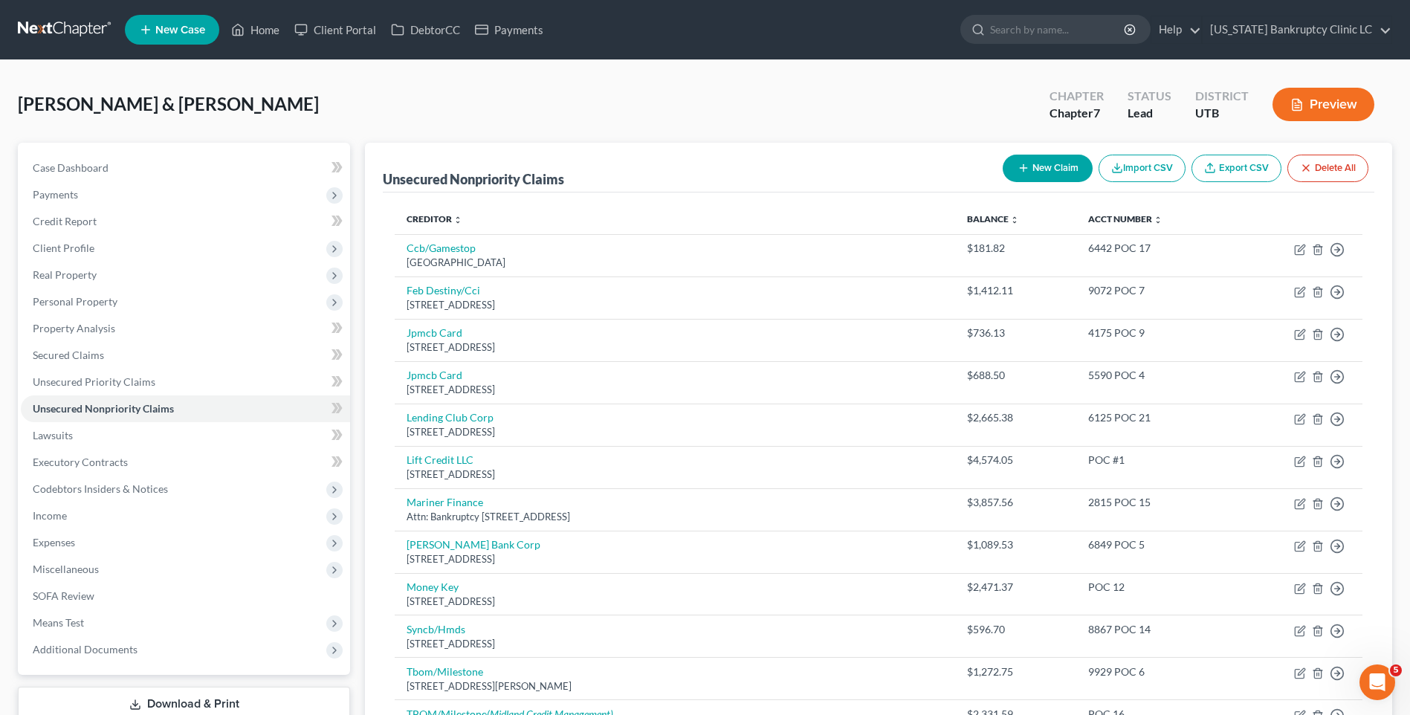
click at [1047, 161] on button "New Claim" at bounding box center [1048, 169] width 90 height 28
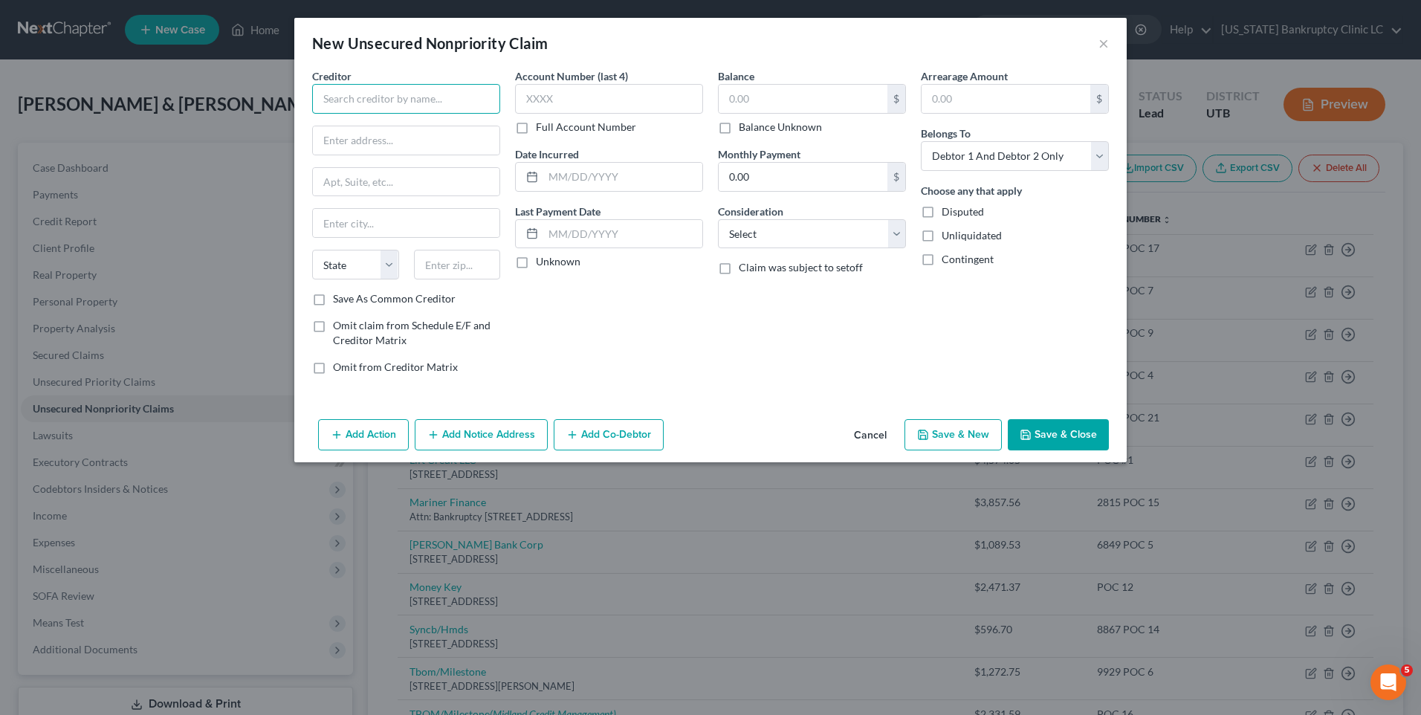
click at [408, 102] on input "text" at bounding box center [406, 99] width 188 height 30
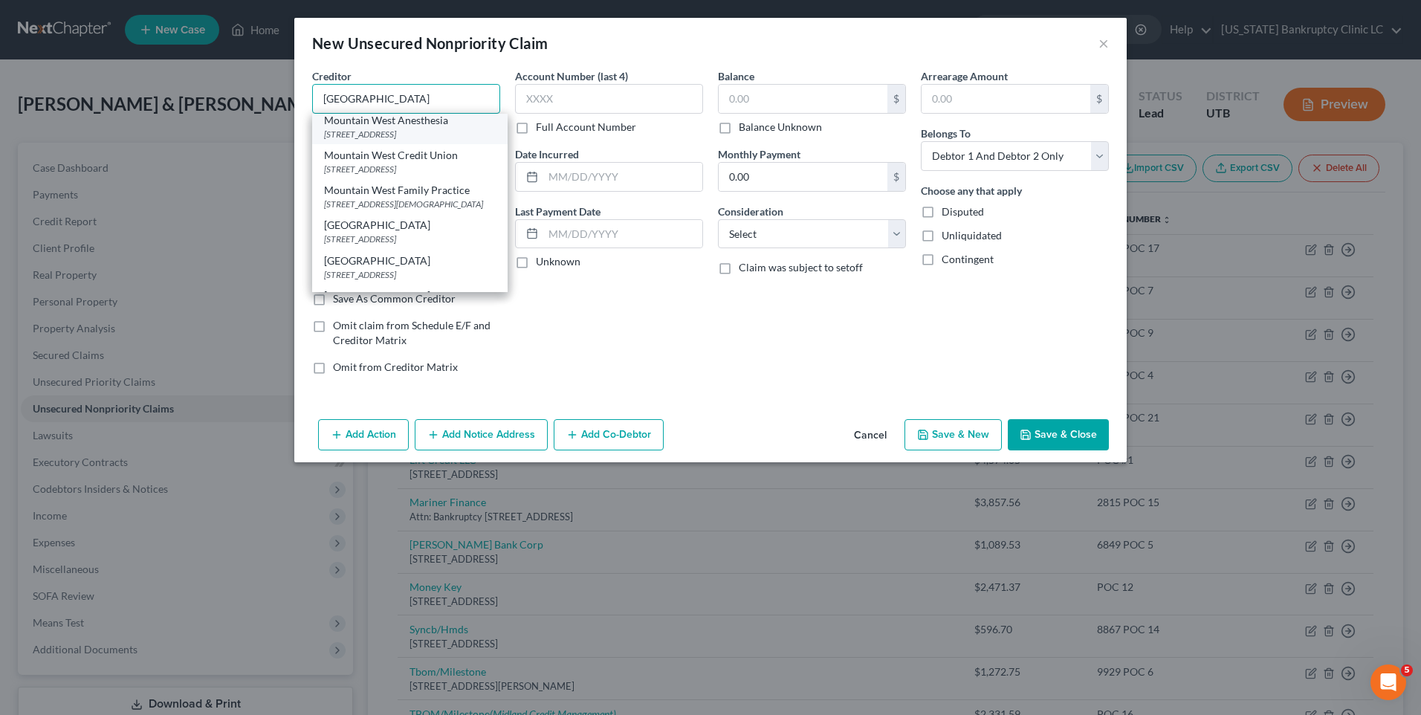
scroll to position [149, 0]
click at [422, 171] on div "[STREET_ADDRESS]" at bounding box center [410, 164] width 172 height 13
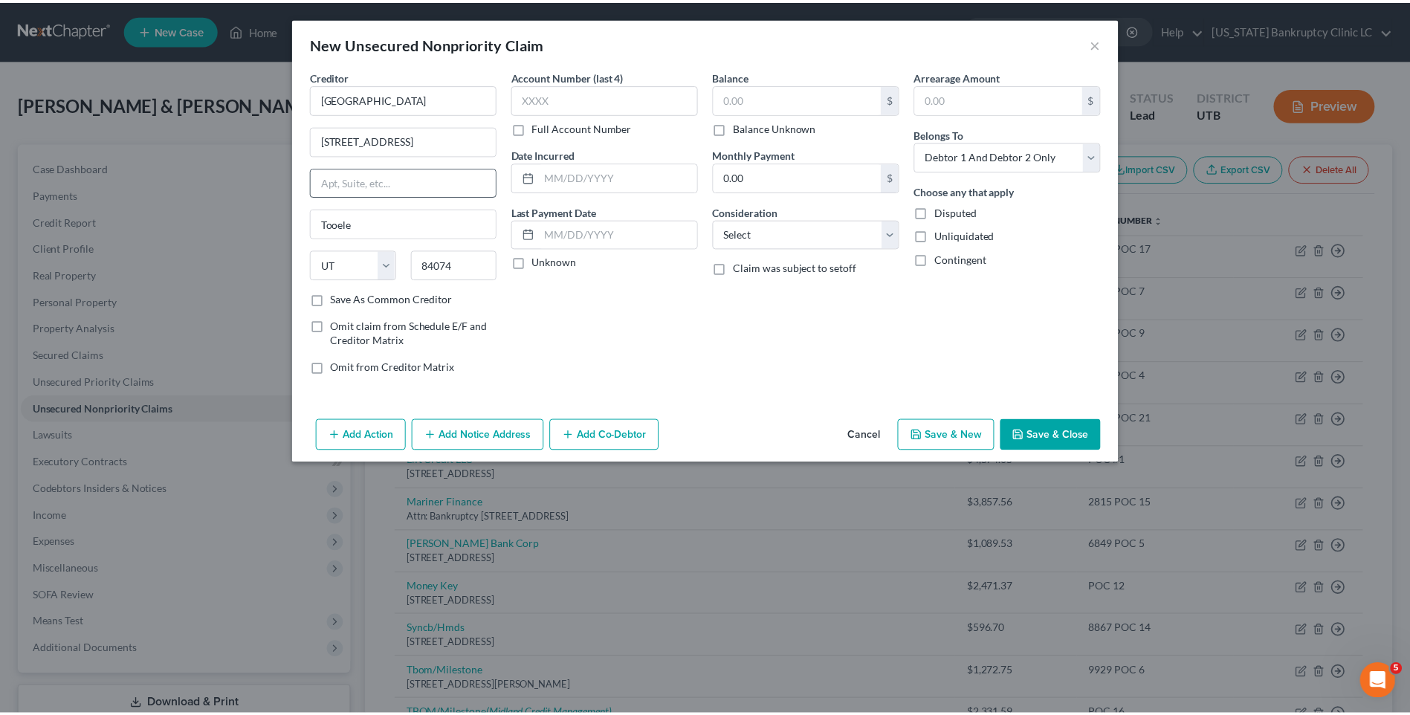
scroll to position [0, 0]
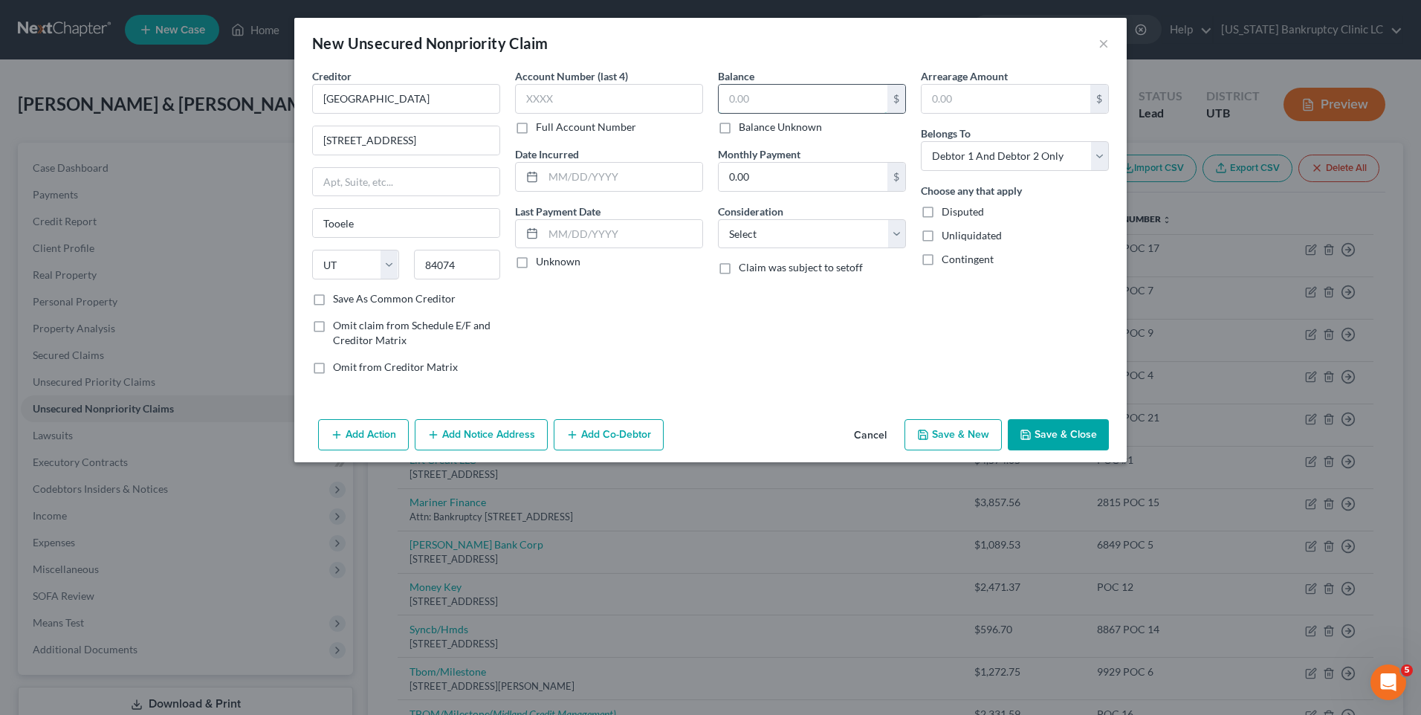
click at [795, 103] on input "text" at bounding box center [803, 99] width 169 height 28
click at [954, 429] on button "Save & New" at bounding box center [953, 434] width 97 height 31
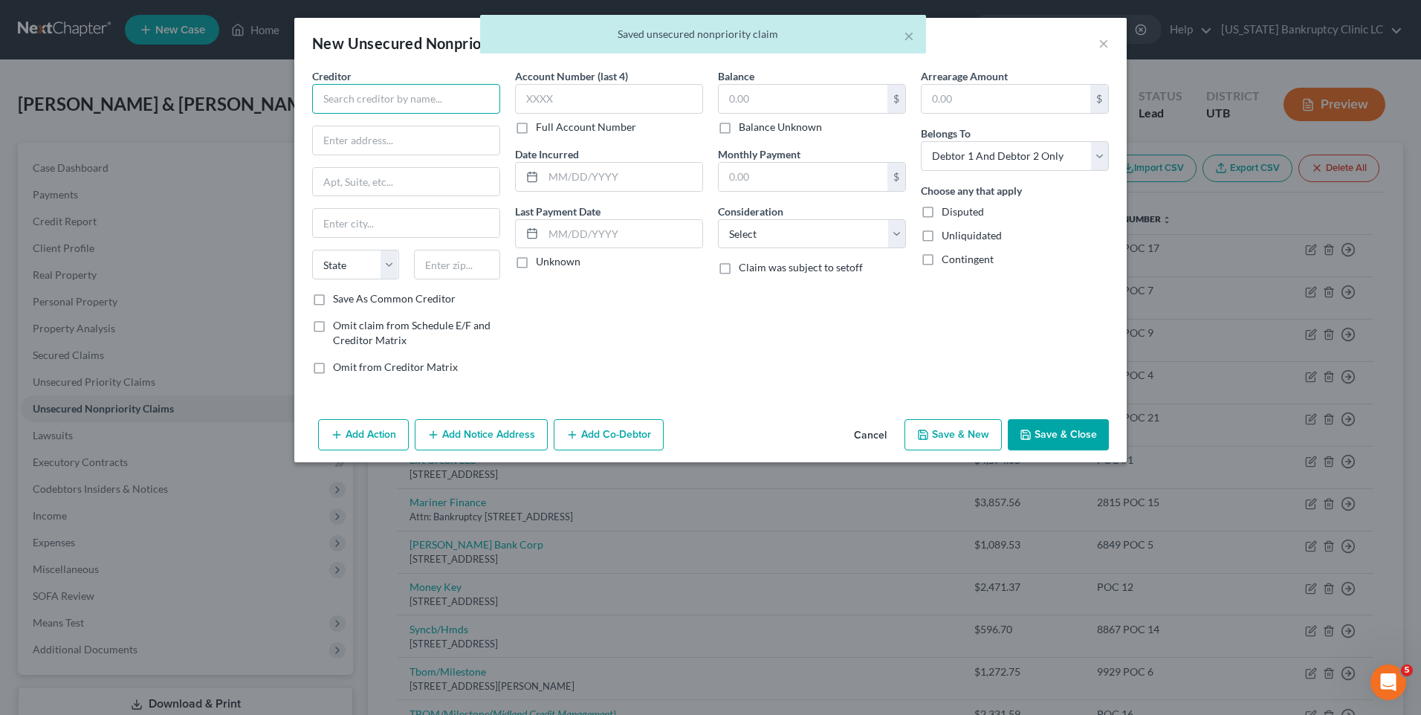
click at [404, 103] on input "text" at bounding box center [406, 99] width 188 height 30
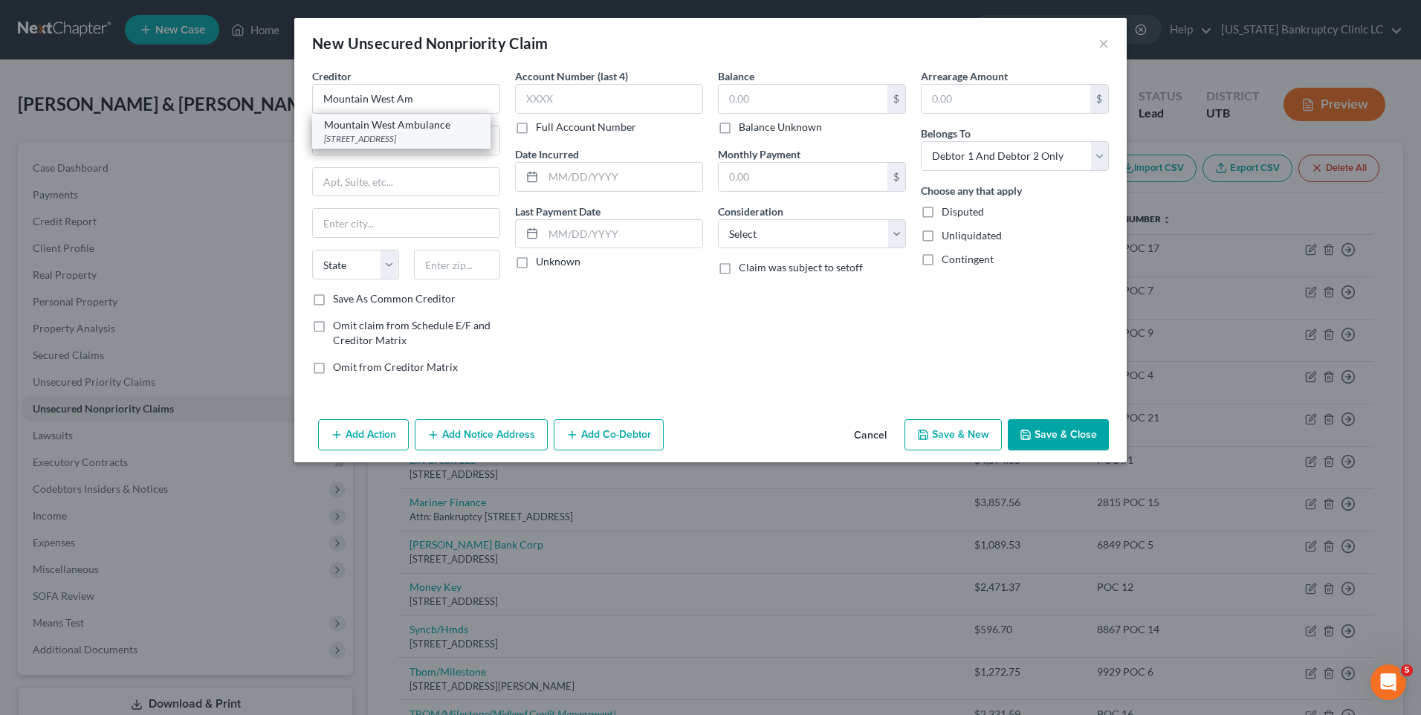
click at [413, 126] on div "Mountain West Ambulance" at bounding box center [401, 124] width 155 height 15
click at [799, 106] on input "text" at bounding box center [803, 99] width 169 height 28
click at [1046, 428] on button "Save & Close" at bounding box center [1058, 434] width 101 height 31
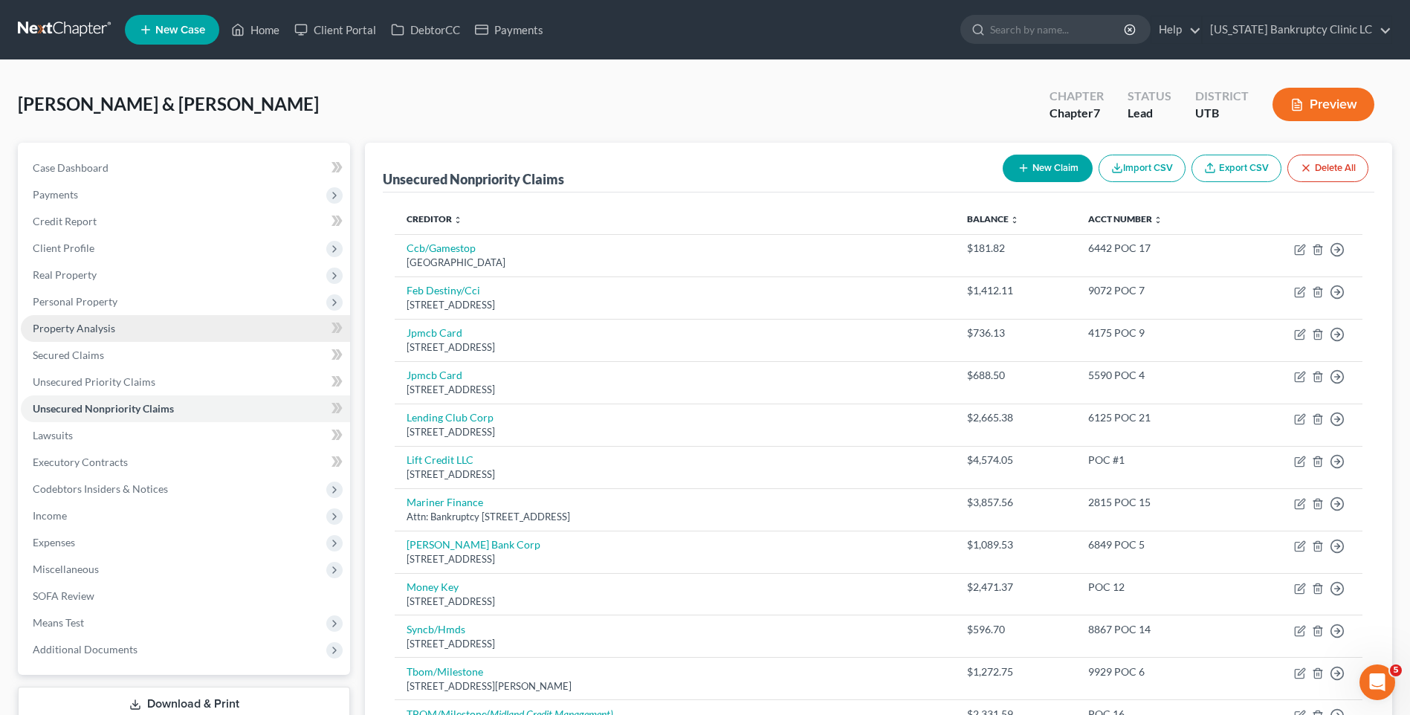
click at [83, 325] on span "Property Analysis" at bounding box center [74, 328] width 83 height 13
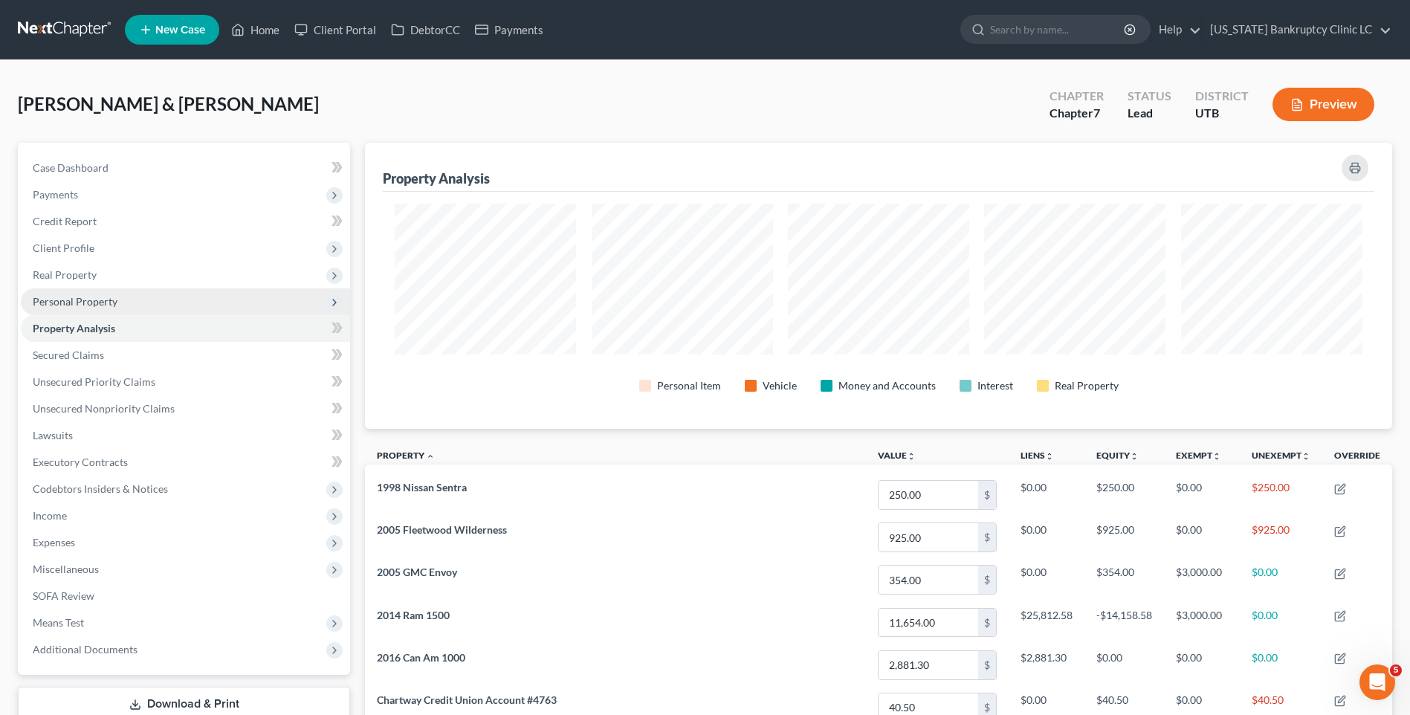
scroll to position [286, 1027]
click at [97, 297] on span "Personal Property" at bounding box center [75, 301] width 85 height 13
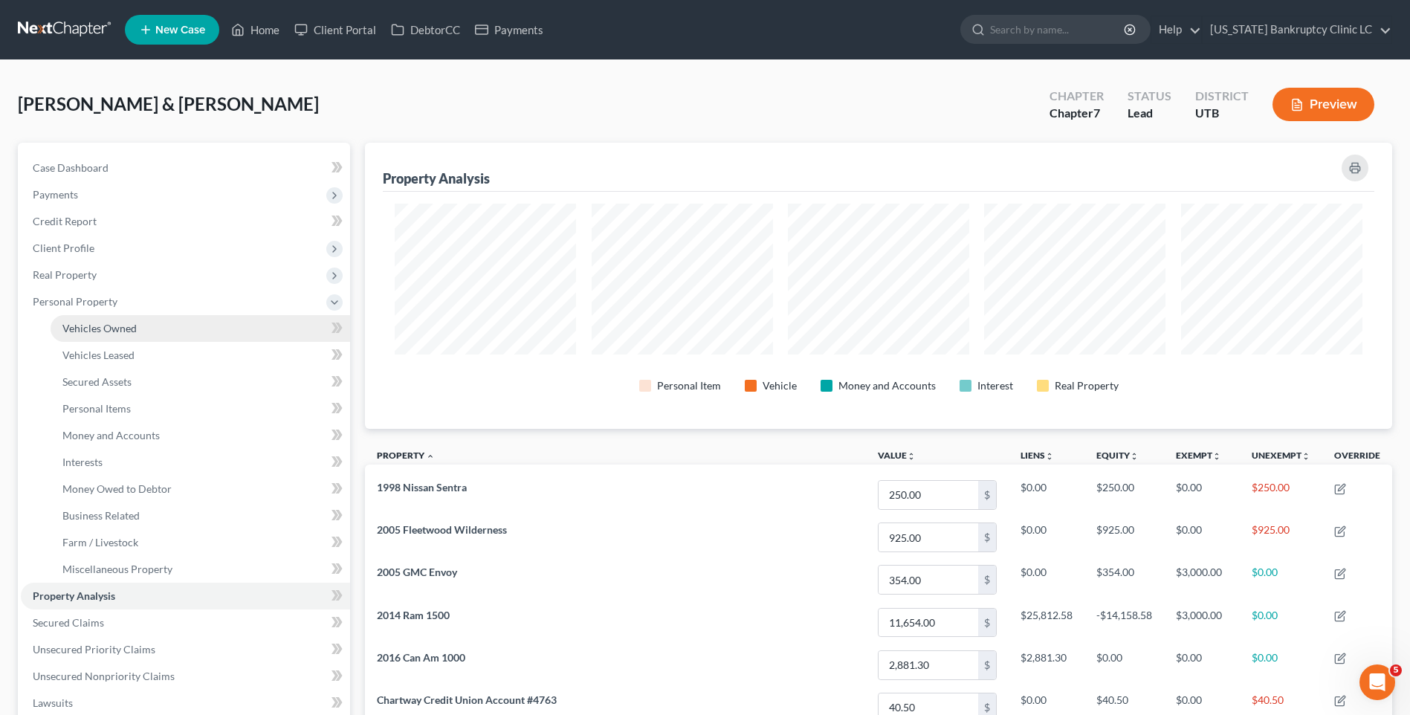
click at [125, 330] on span "Vehicles Owned" at bounding box center [99, 328] width 74 height 13
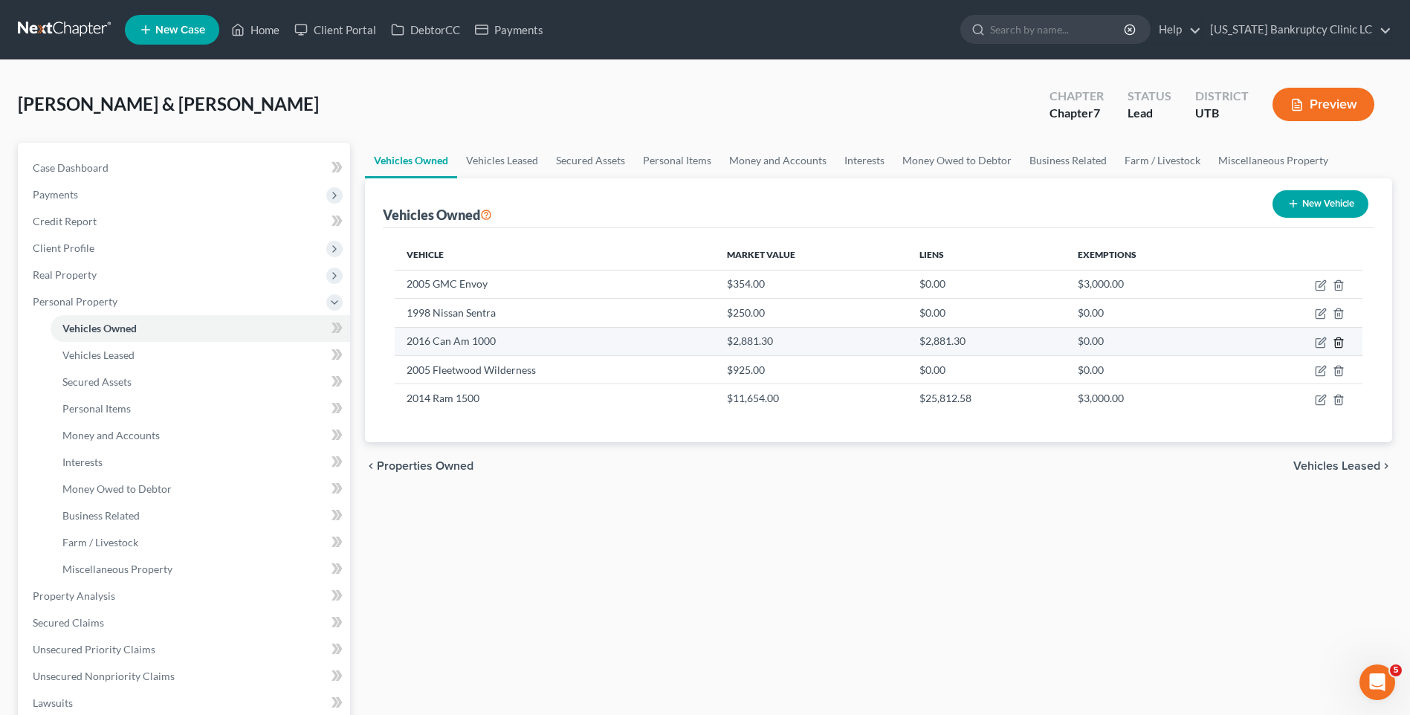
click at [1333, 344] on icon "button" at bounding box center [1339, 343] width 12 height 12
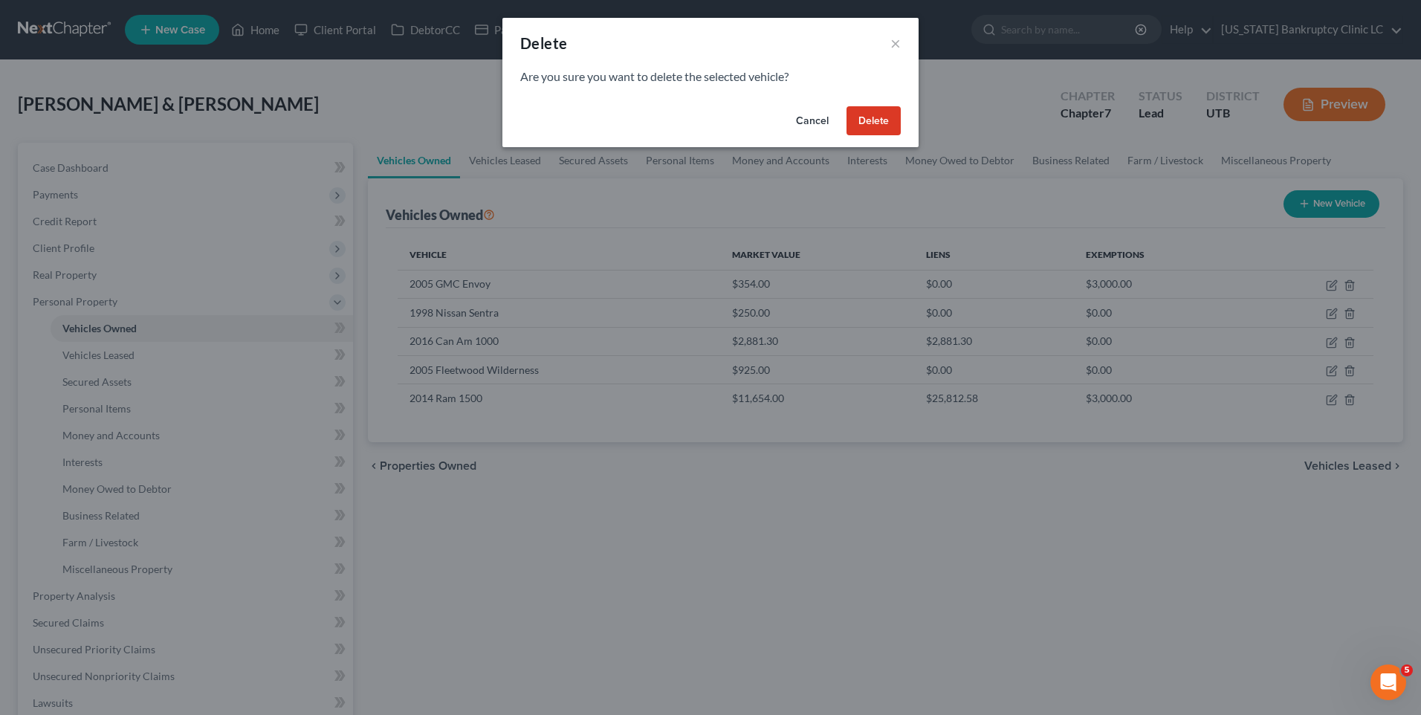
click at [859, 120] on button "Delete" at bounding box center [874, 121] width 54 height 30
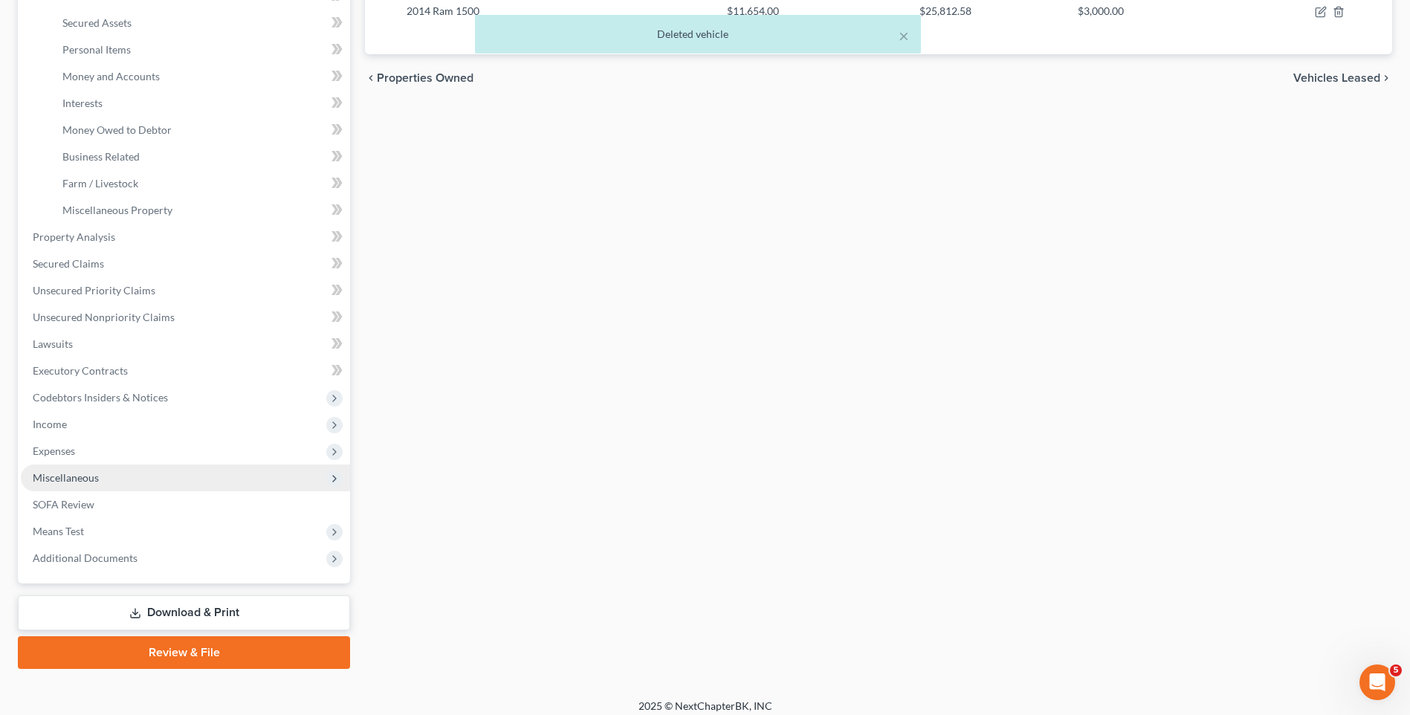
scroll to position [369, 0]
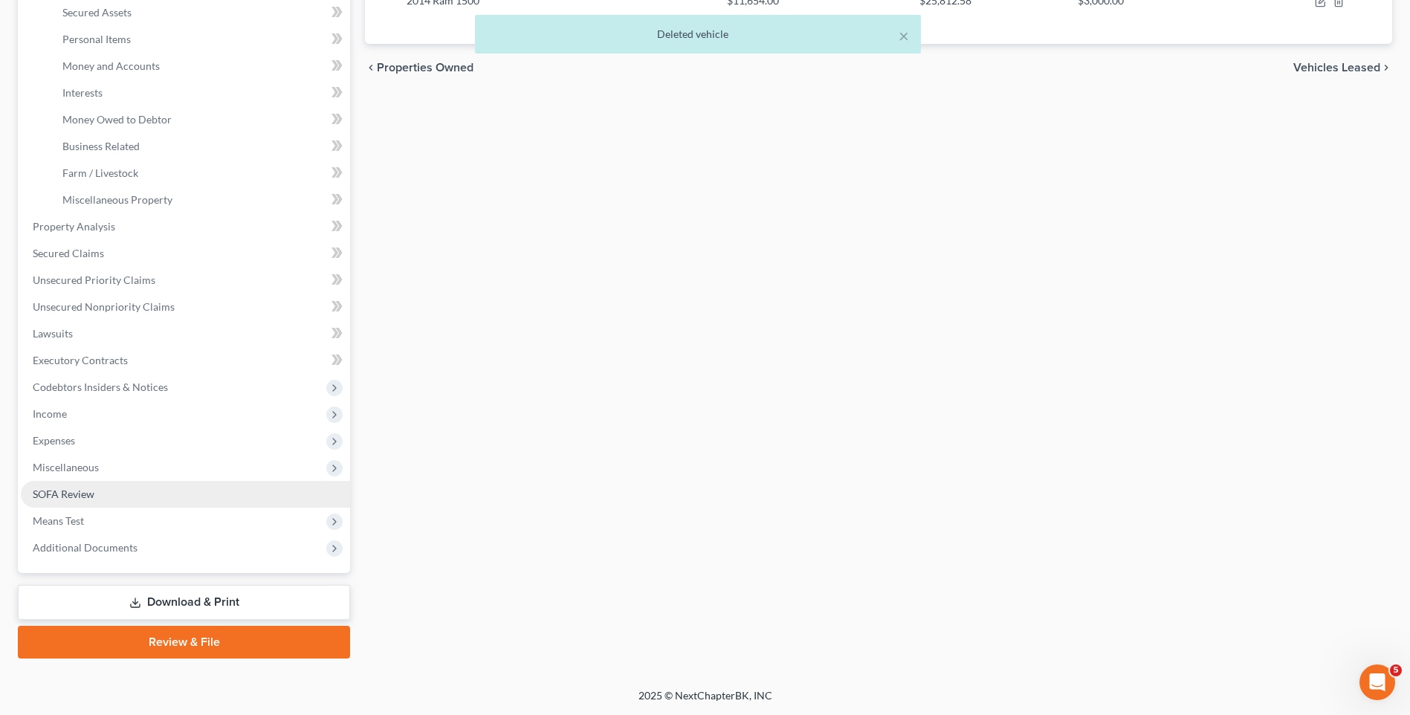
click at [102, 492] on link "SOFA Review" at bounding box center [185, 494] width 329 height 27
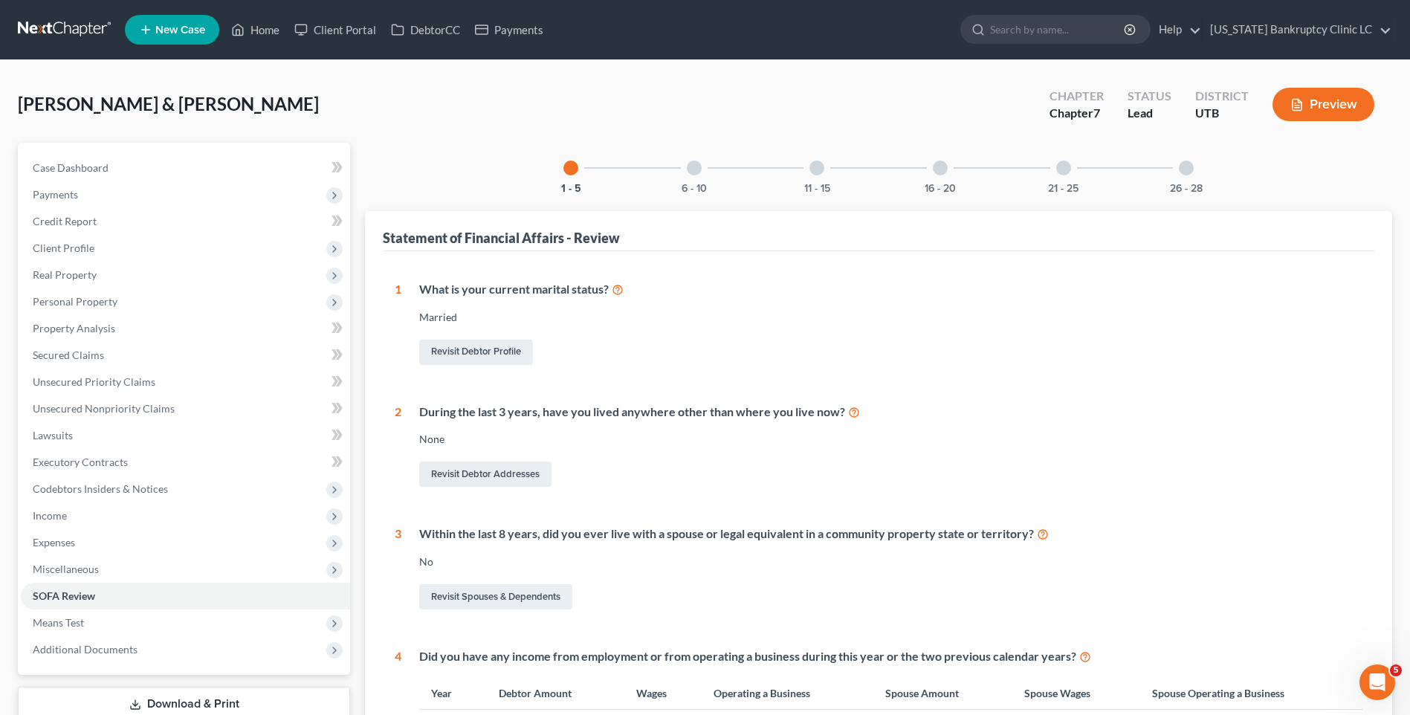
click at [944, 172] on div at bounding box center [940, 168] width 15 height 15
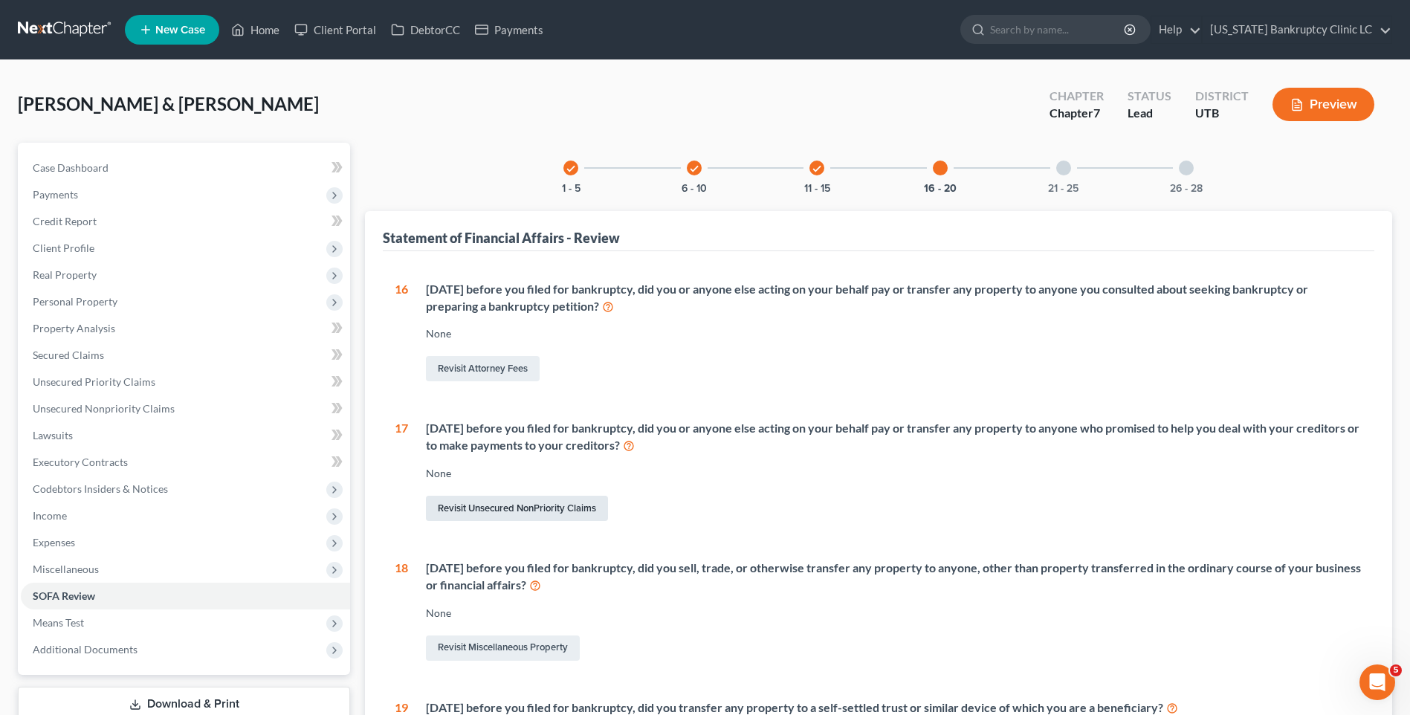
scroll to position [74, 0]
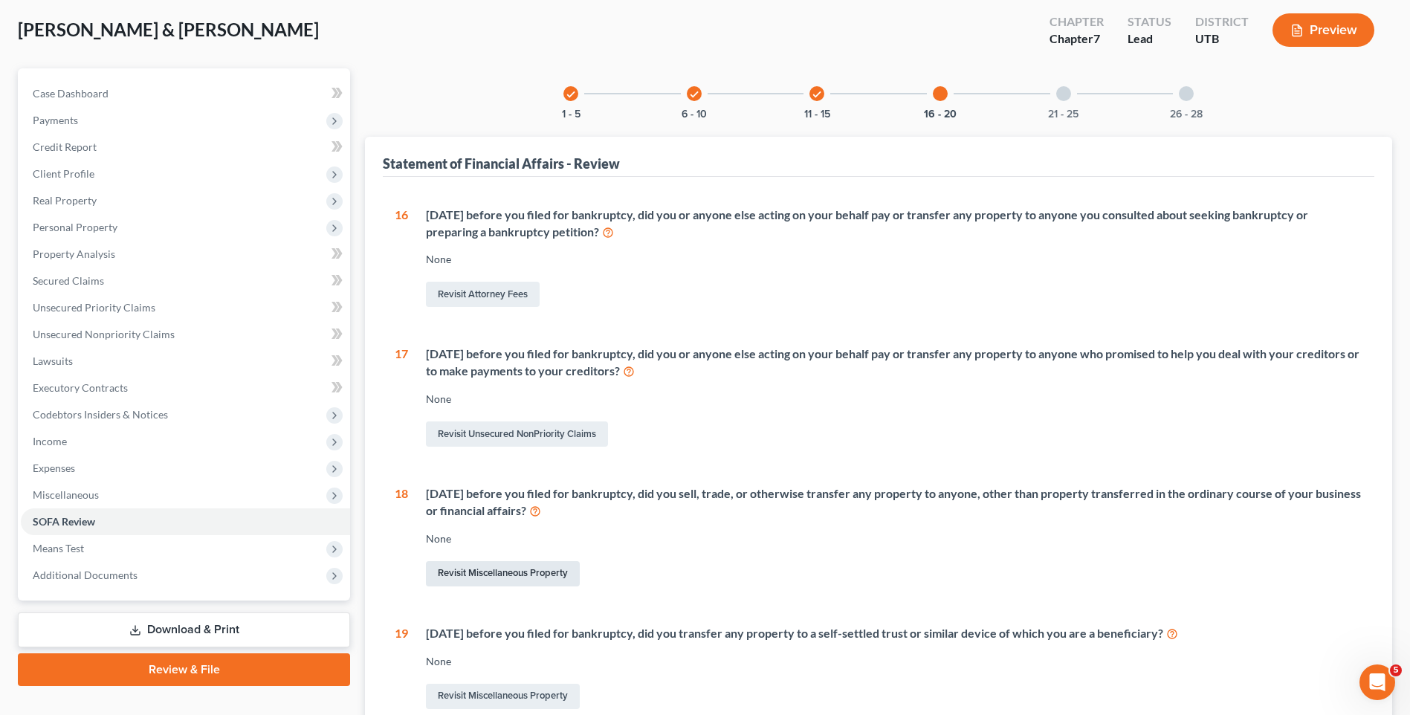
click at [527, 578] on link "Revisit Miscellaneous Property" at bounding box center [503, 573] width 154 height 25
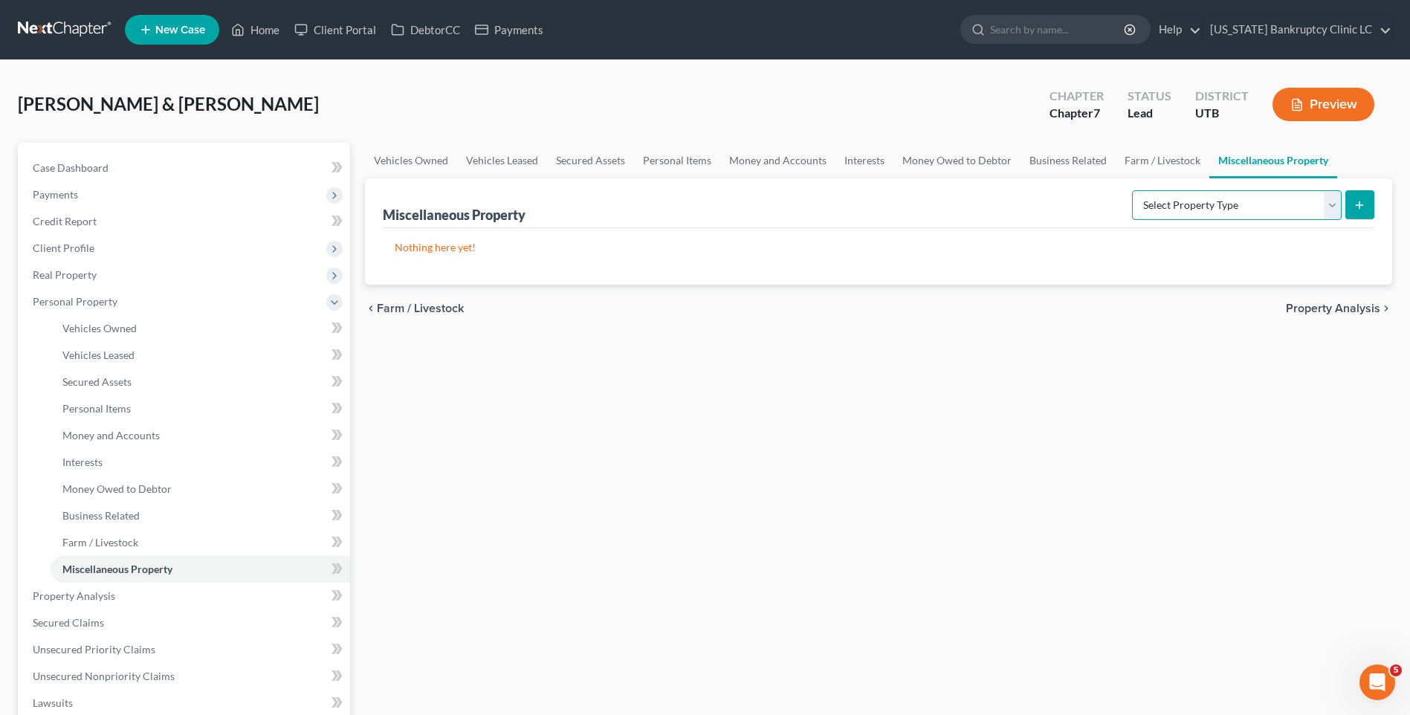
click at [1310, 215] on select "Select Property Type Assigned for Creditor Benefit [DATE] Holding for Another N…" at bounding box center [1237, 205] width 210 height 30
click at [1132, 190] on select "Select Property Type Assigned for Creditor Benefit [DATE] Holding for Another N…" at bounding box center [1237, 205] width 210 height 30
click at [1190, 212] on select "Select Property Type Assigned for Creditor Benefit [DATE] Holding for Another N…" at bounding box center [1237, 205] width 210 height 30
click at [868, 285] on div "chevron_left Farm / Livestock Property Analysis chevron_right" at bounding box center [878, 309] width 1027 height 48
click at [1142, 213] on select "Select Property Type Assigned for Creditor Benefit [DATE] Holding for Another N…" at bounding box center [1237, 205] width 210 height 30
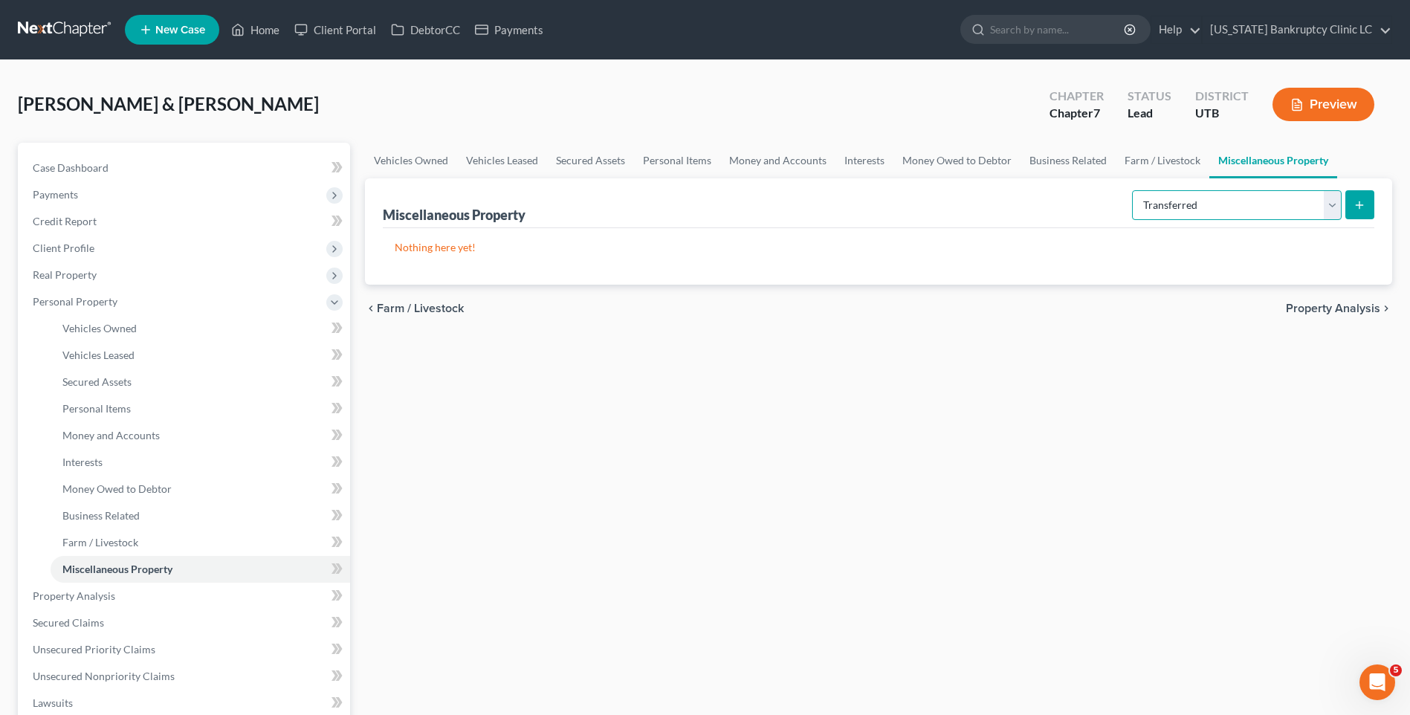
click at [1132, 190] on select "Select Property Type Assigned for Creditor Benefit [DATE] Holding for Another N…" at bounding box center [1237, 205] width 210 height 30
click at [1356, 216] on button "submit" at bounding box center [1359, 204] width 29 height 29
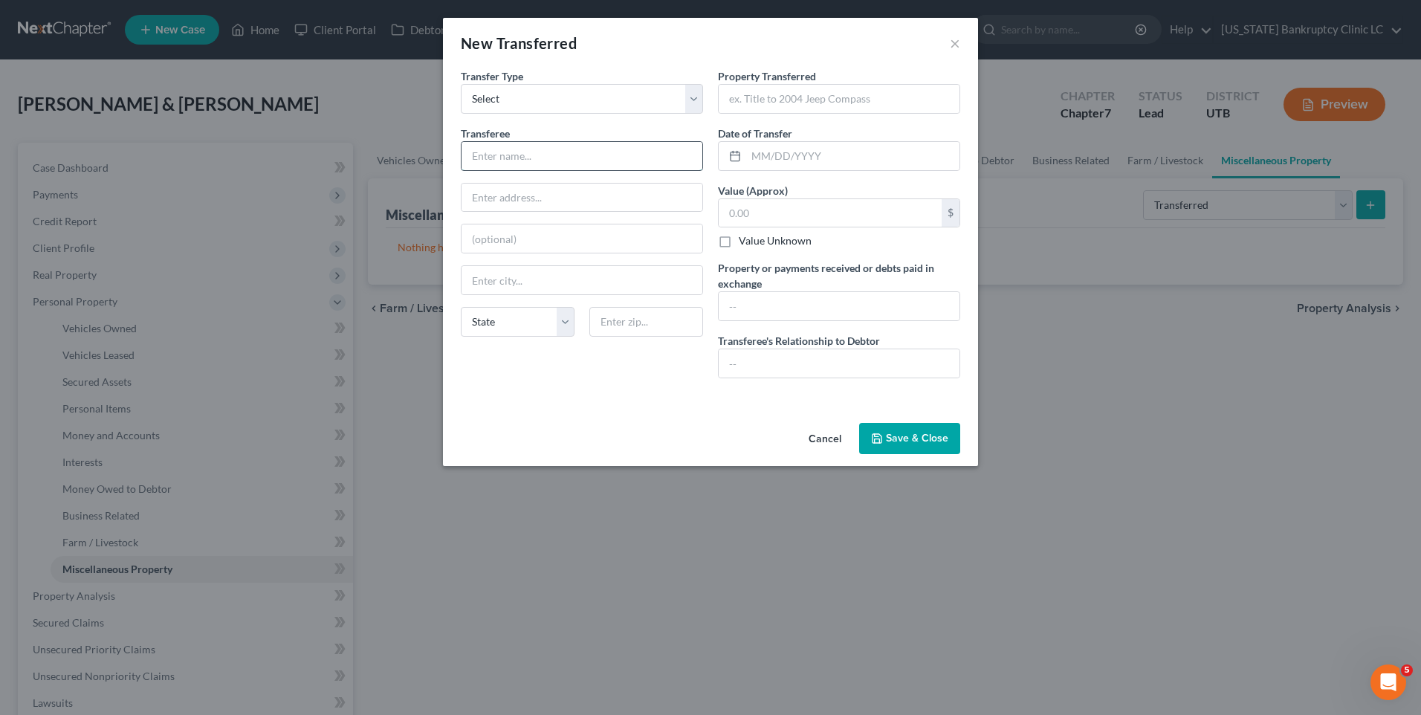
click at [539, 160] on input "text" at bounding box center [582, 156] width 241 height 28
click at [774, 98] on input "text" at bounding box center [839, 99] width 241 height 28
click at [805, 144] on input "text" at bounding box center [852, 156] width 213 height 28
click at [809, 155] on input "text" at bounding box center [852, 156] width 213 height 28
click at [792, 211] on input "text" at bounding box center [830, 213] width 223 height 28
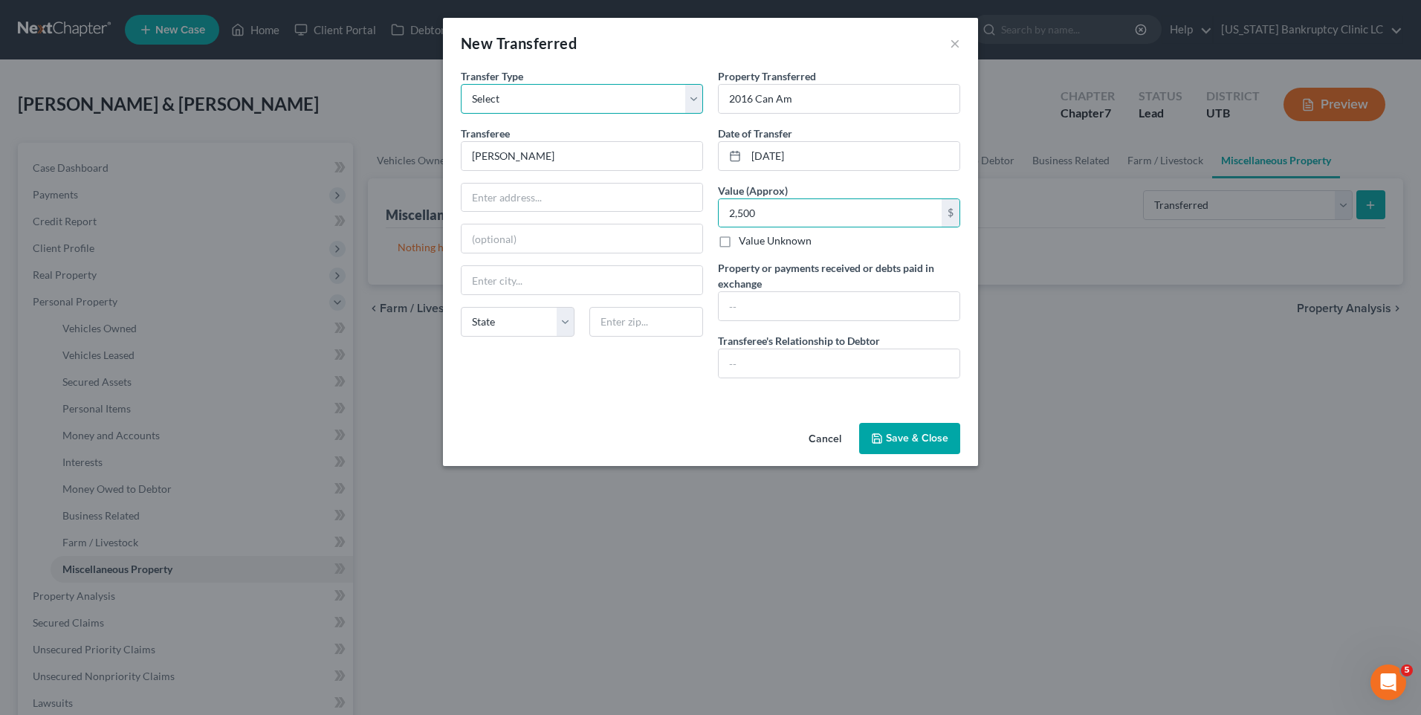
click at [616, 94] on select "Select Ordinary ([DATE]) [DATE]" at bounding box center [582, 99] width 242 height 30
click at [642, 59] on div "New Transferred ×" at bounding box center [710, 43] width 535 height 51
click at [914, 439] on button "Save & Close" at bounding box center [909, 438] width 101 height 31
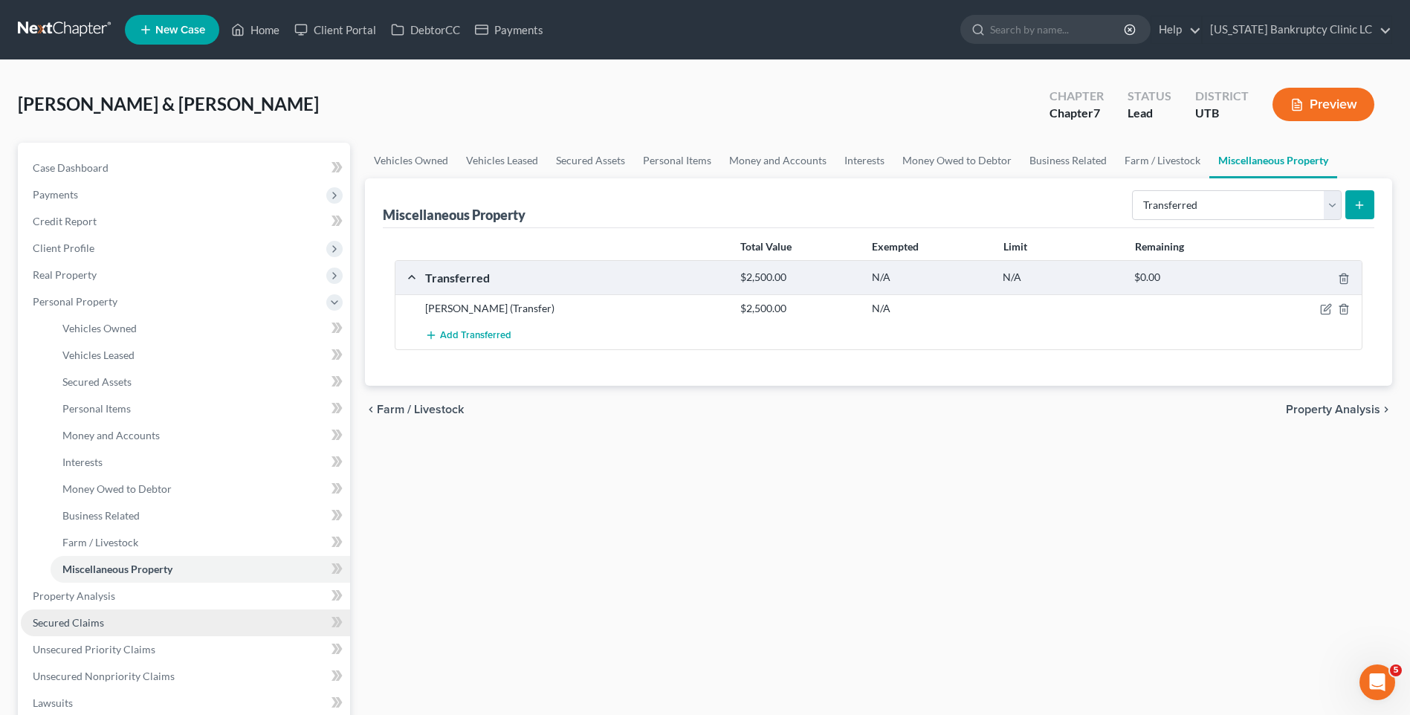
click at [99, 624] on span "Secured Claims" at bounding box center [68, 622] width 71 height 13
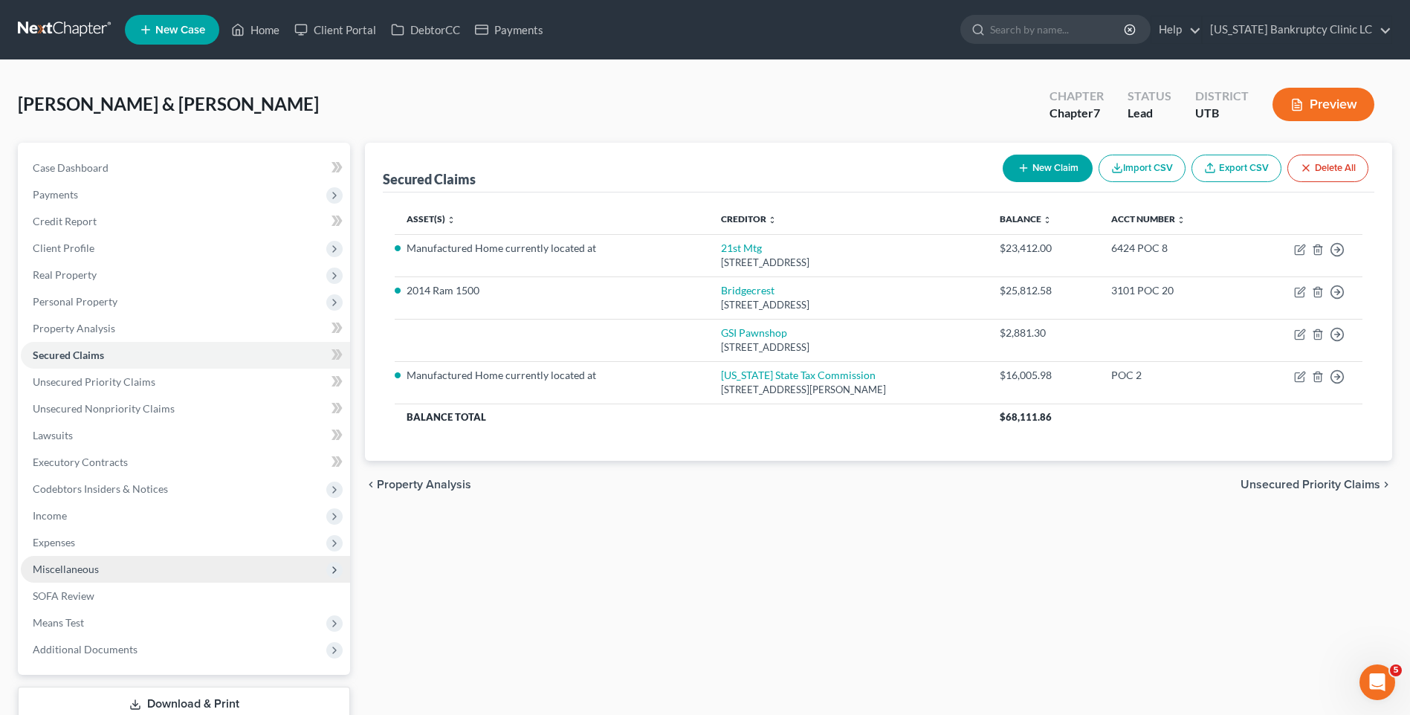
click at [96, 563] on span "Miscellaneous" at bounding box center [66, 569] width 66 height 13
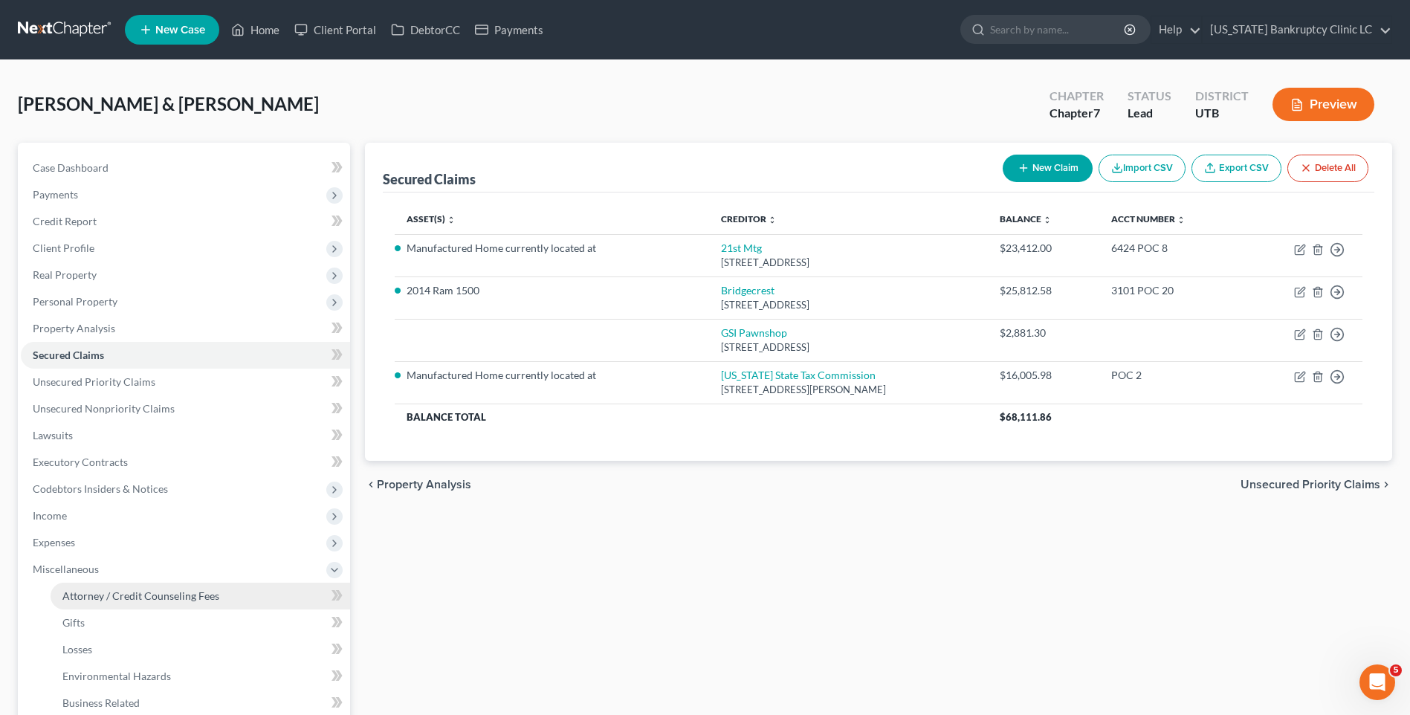
scroll to position [74, 0]
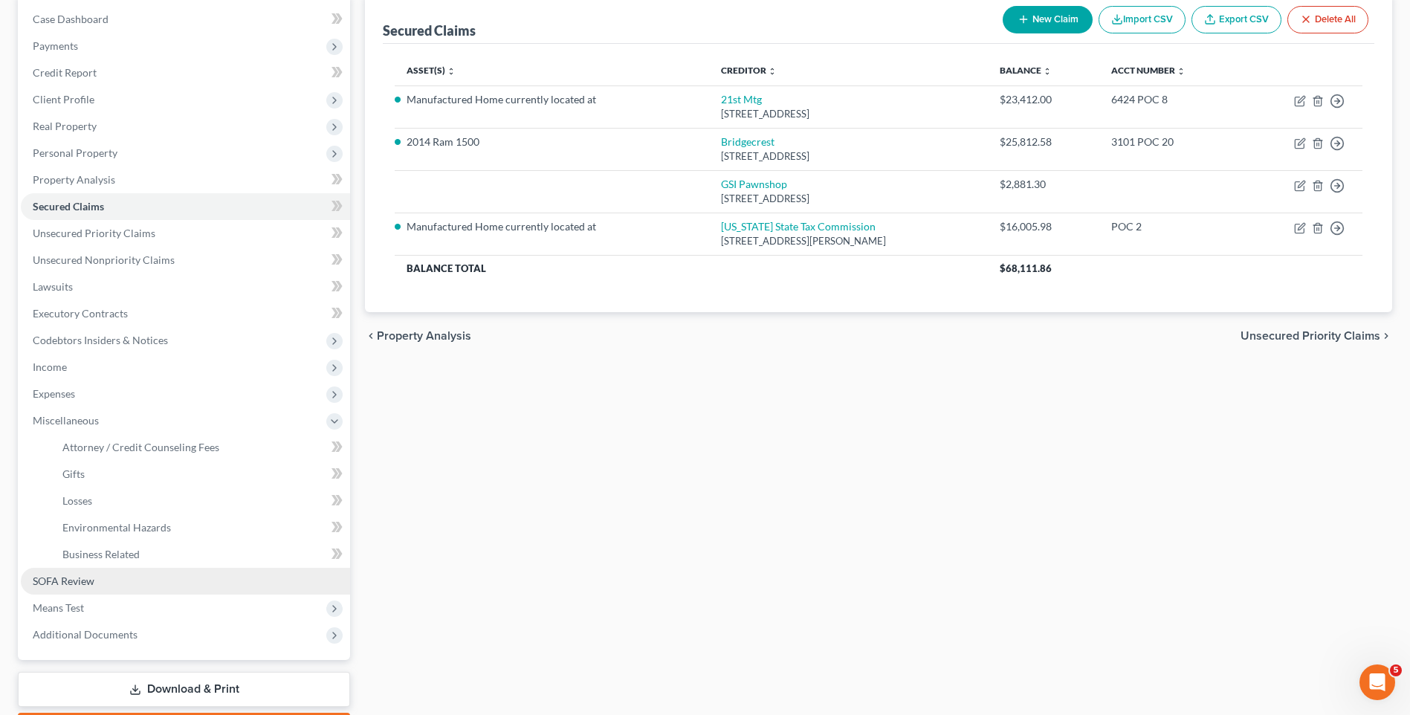
click at [94, 579] on link "SOFA Review" at bounding box center [185, 581] width 329 height 27
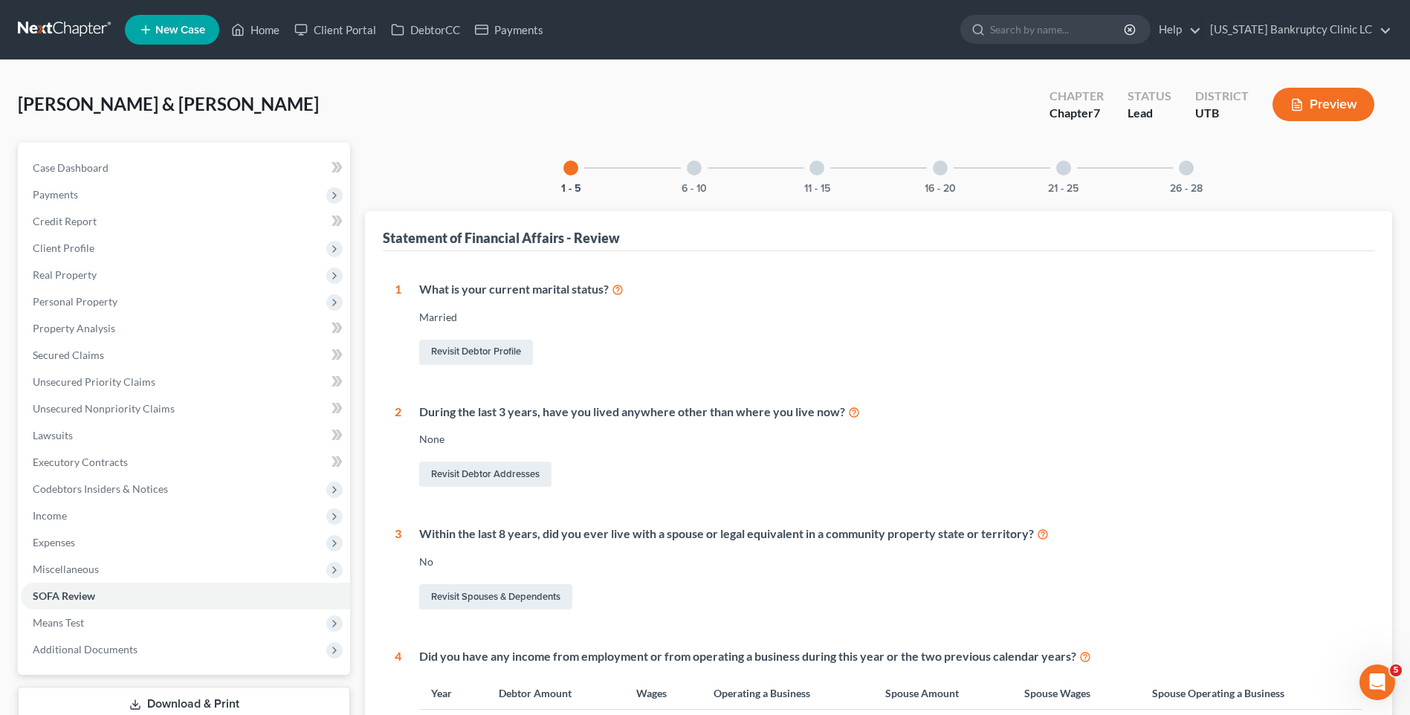
click at [934, 175] on div "16 - 20" at bounding box center [940, 168] width 51 height 51
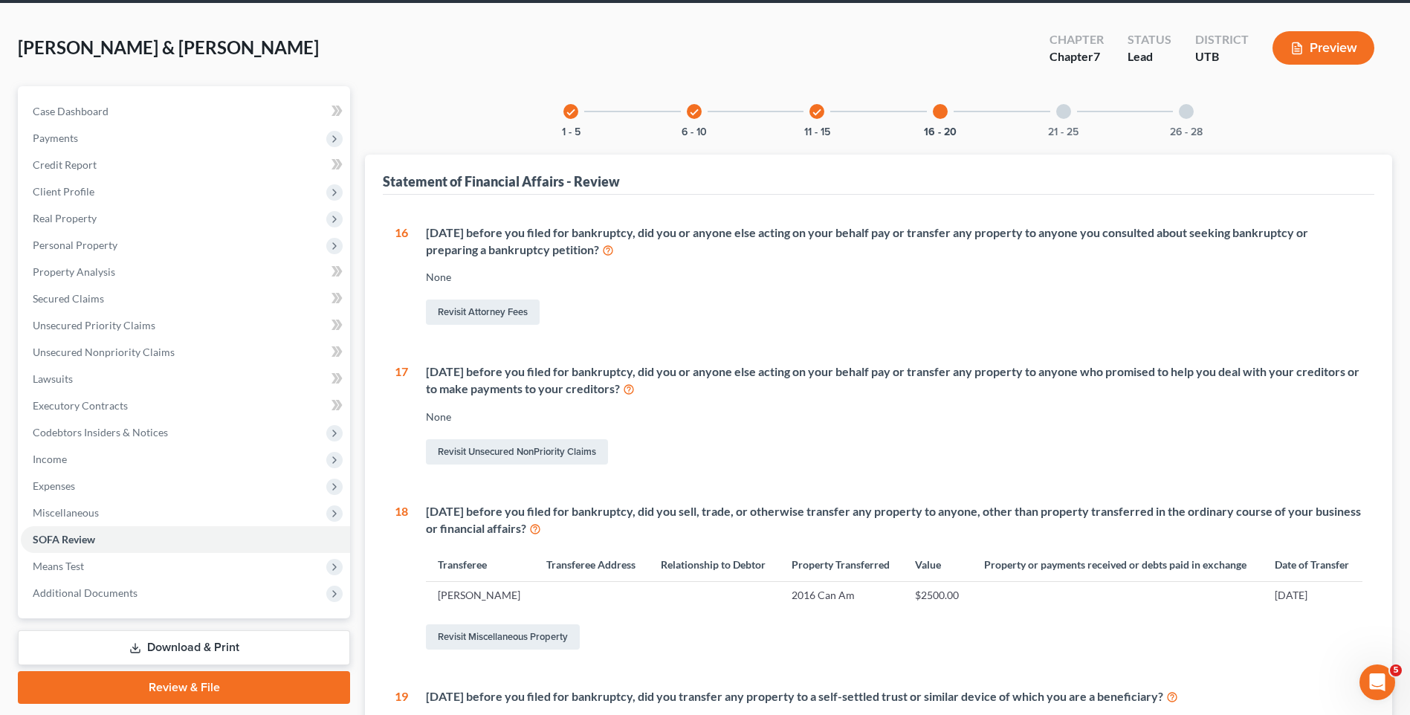
scroll to position [149, 0]
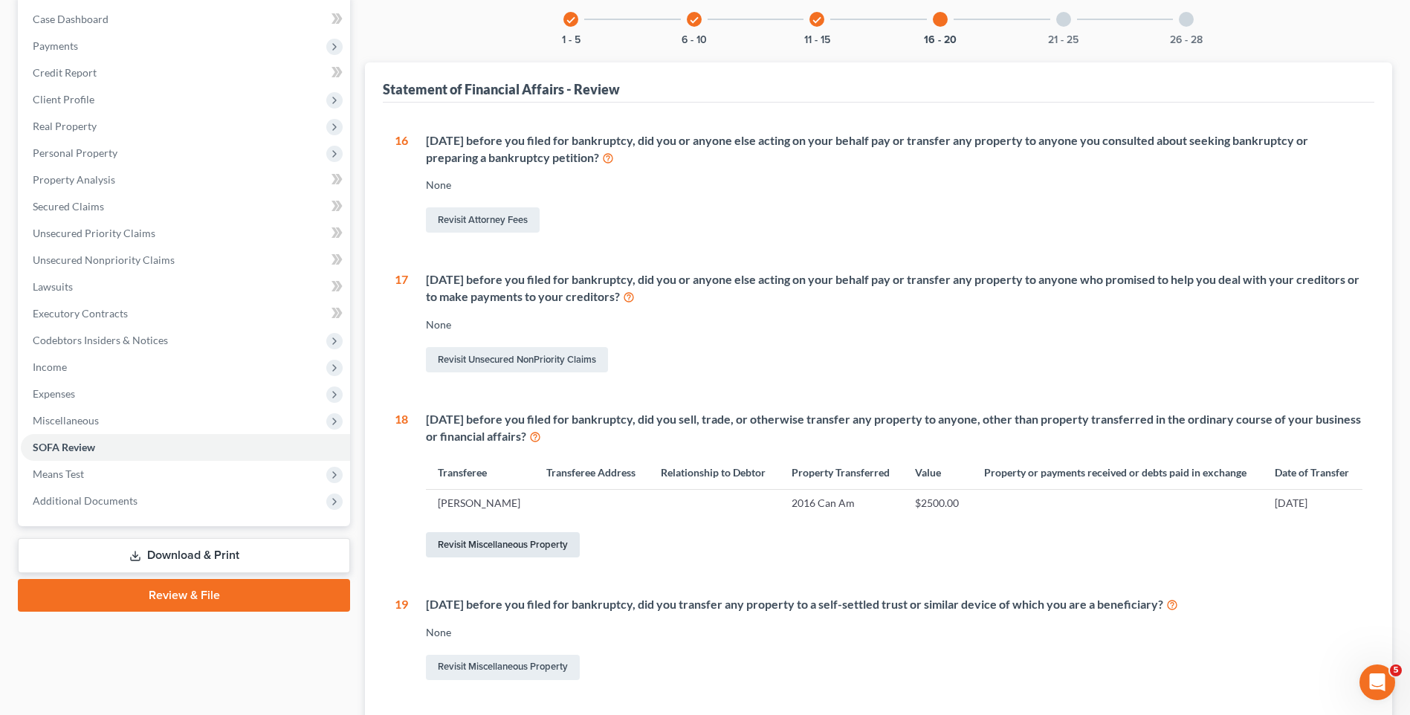
click at [493, 547] on link "Revisit Miscellaneous Property" at bounding box center [503, 544] width 154 height 25
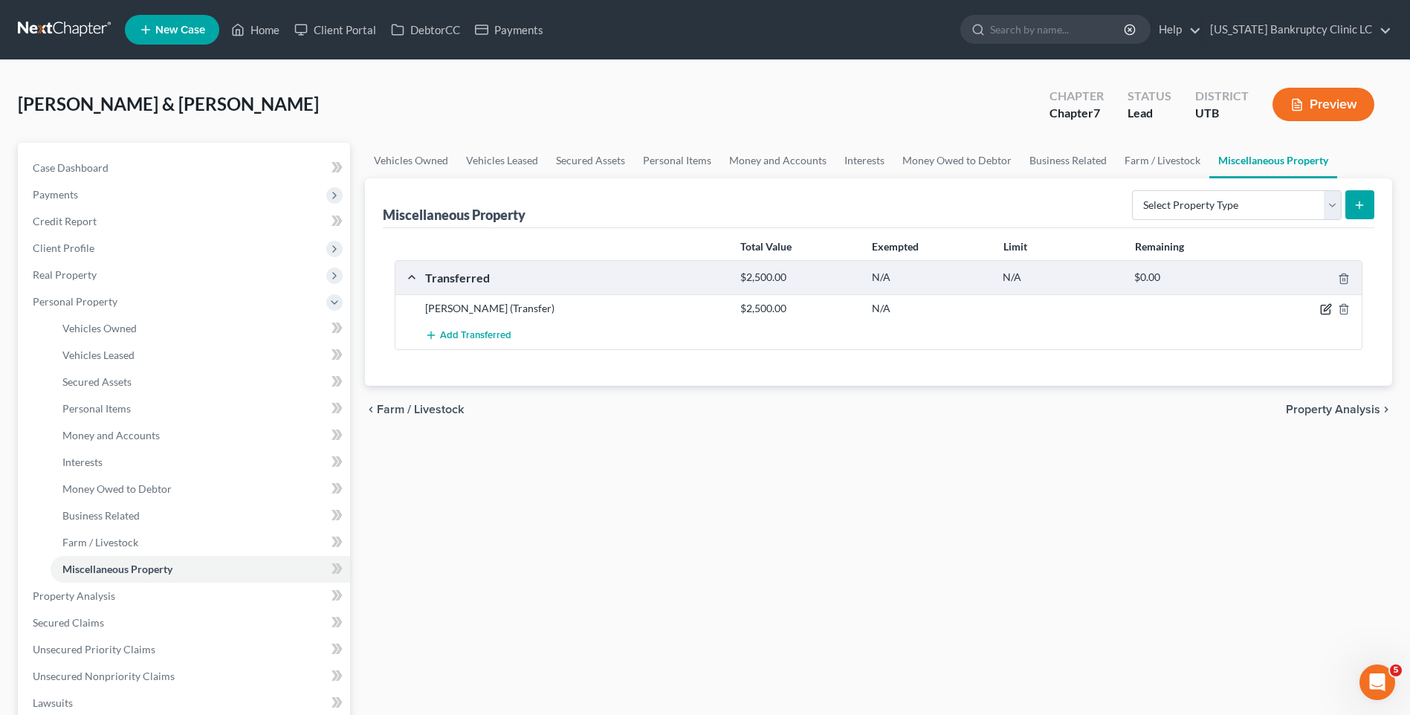
drag, startPoint x: 1327, startPoint y: 309, endPoint x: 1210, endPoint y: 354, distance: 124.9
click at [1325, 309] on icon "button" at bounding box center [1326, 309] width 12 height 12
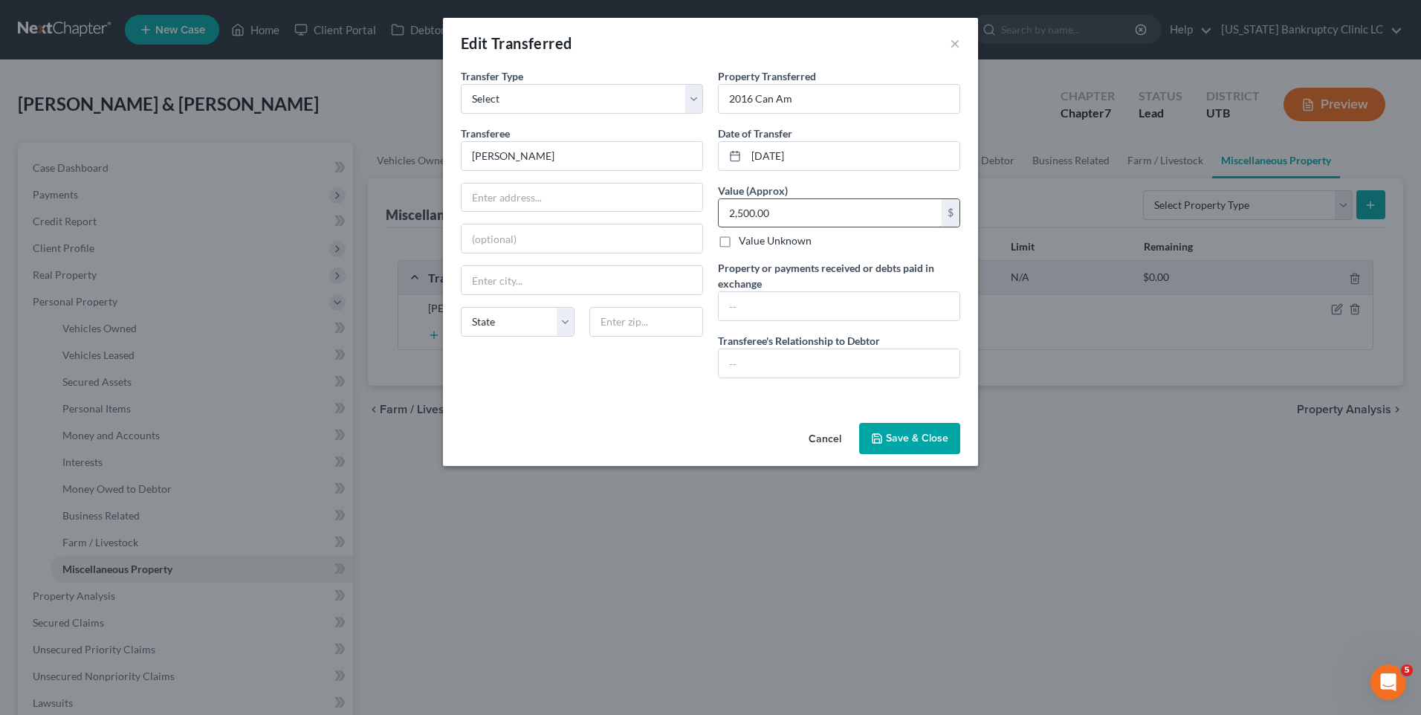
click at [788, 215] on input "2,500.00" at bounding box center [830, 213] width 223 height 28
click at [614, 160] on input "[PERSON_NAME]" at bounding box center [582, 156] width 241 height 28
drag, startPoint x: 468, startPoint y: 159, endPoint x: 418, endPoint y: 155, distance: 49.3
click at [418, 155] on div "Edit Transferred × An exemption set must first be selected from the Filing Info…" at bounding box center [710, 357] width 1421 height 715
click at [924, 447] on button "Save & Close" at bounding box center [909, 438] width 101 height 31
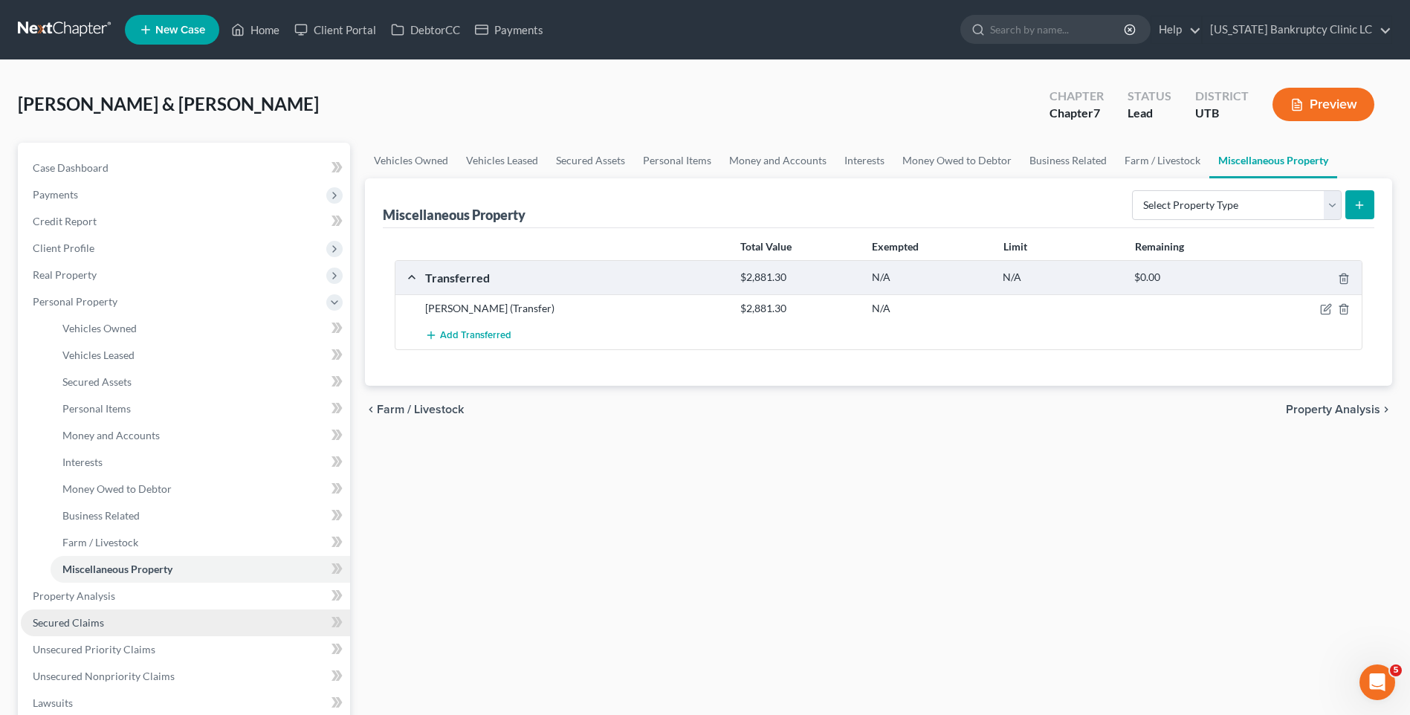
click at [94, 622] on span "Secured Claims" at bounding box center [68, 622] width 71 height 13
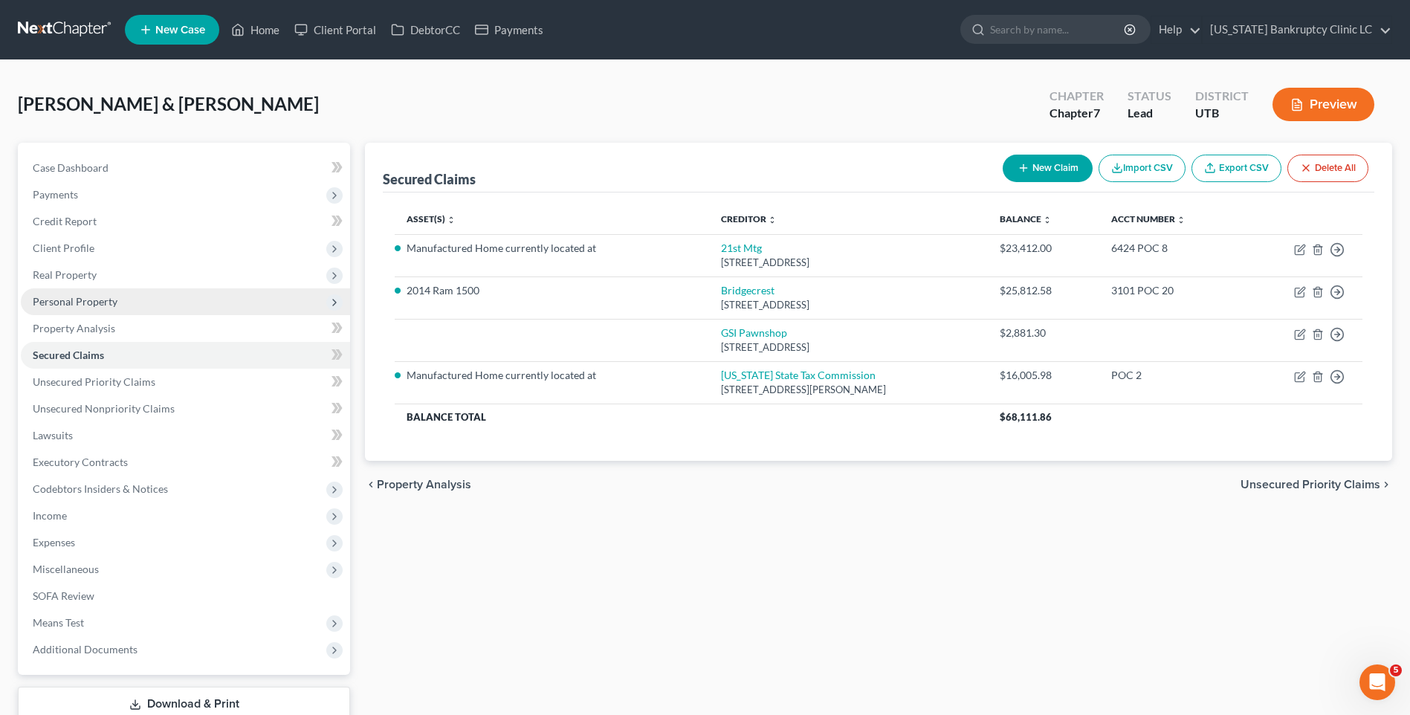
click at [74, 313] on span "Personal Property" at bounding box center [185, 301] width 329 height 27
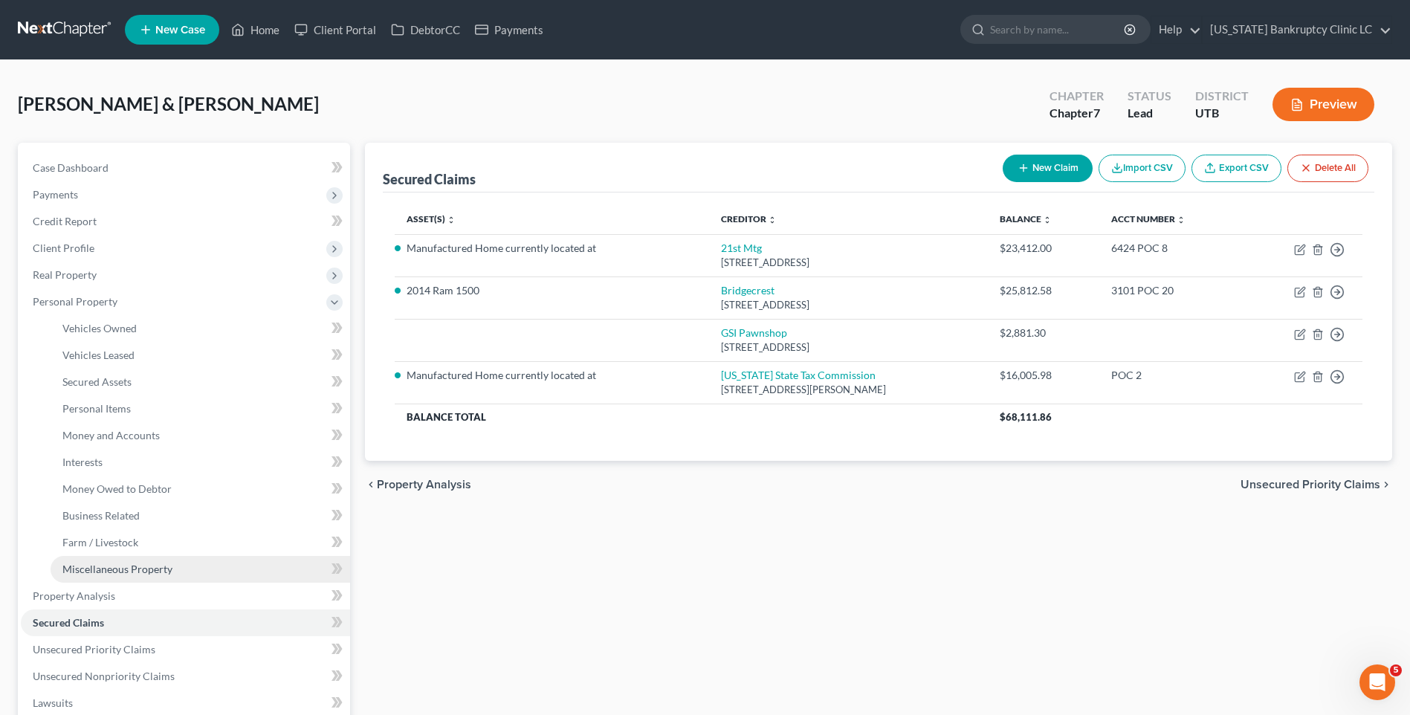
click at [117, 568] on span "Miscellaneous Property" at bounding box center [117, 569] width 110 height 13
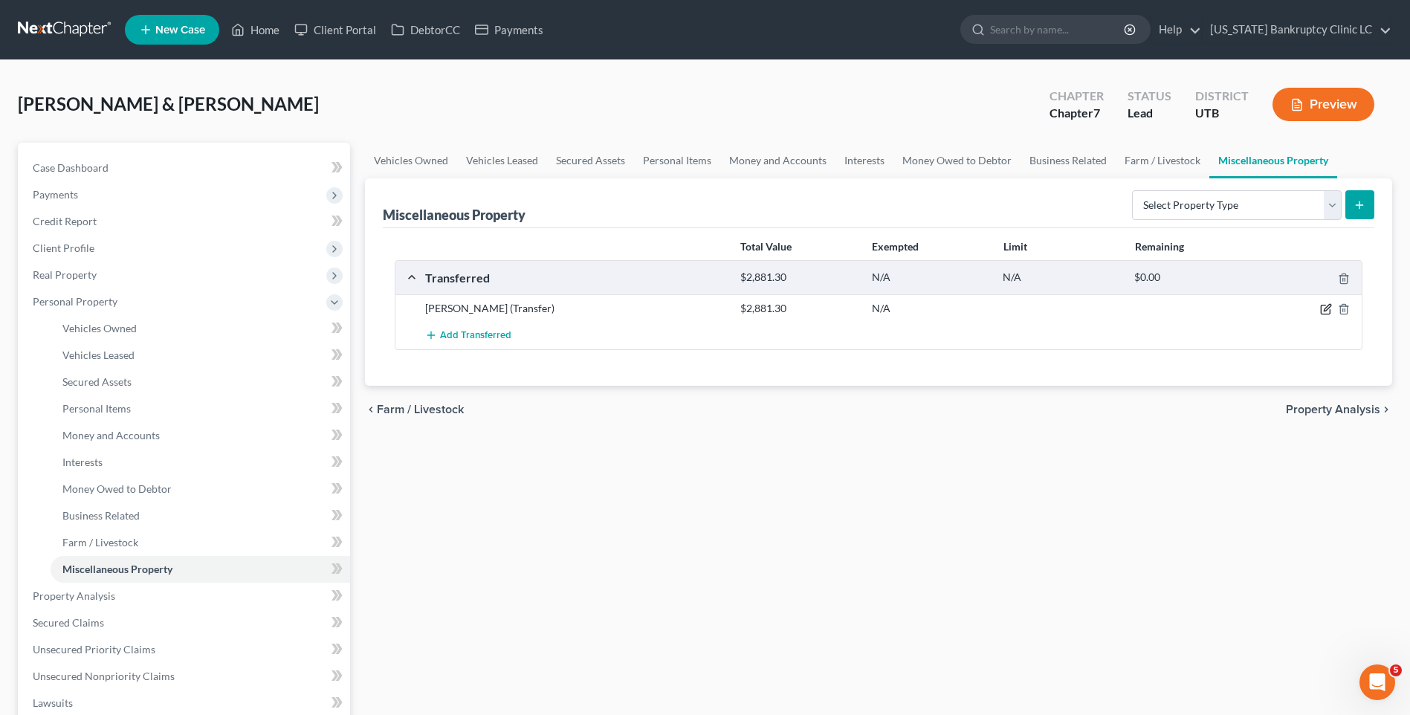
click at [1328, 311] on icon "button" at bounding box center [1326, 309] width 12 height 12
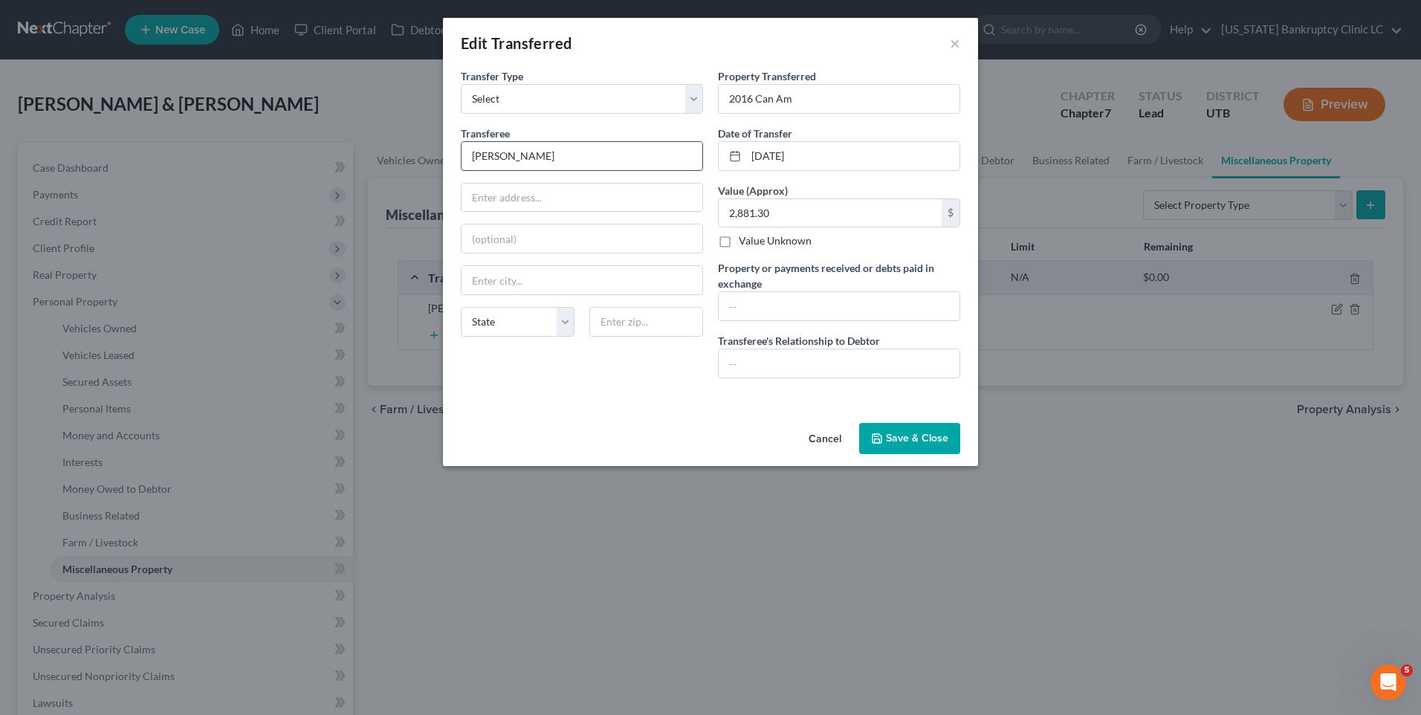
click at [594, 161] on input "[PERSON_NAME]" at bounding box center [582, 156] width 241 height 28
drag, startPoint x: 583, startPoint y: 162, endPoint x: 277, endPoint y: 143, distance: 306.1
click at [277, 143] on div "Edit Transferred × An exemption set must first be selected from the Filing Info…" at bounding box center [710, 357] width 1421 height 715
drag, startPoint x: 500, startPoint y: 155, endPoint x: 614, endPoint y: 172, distance: 115.9
click at [186, 132] on div "Edit Transferred × An exemption set must first be selected from the Filing Info…" at bounding box center [710, 357] width 1421 height 715
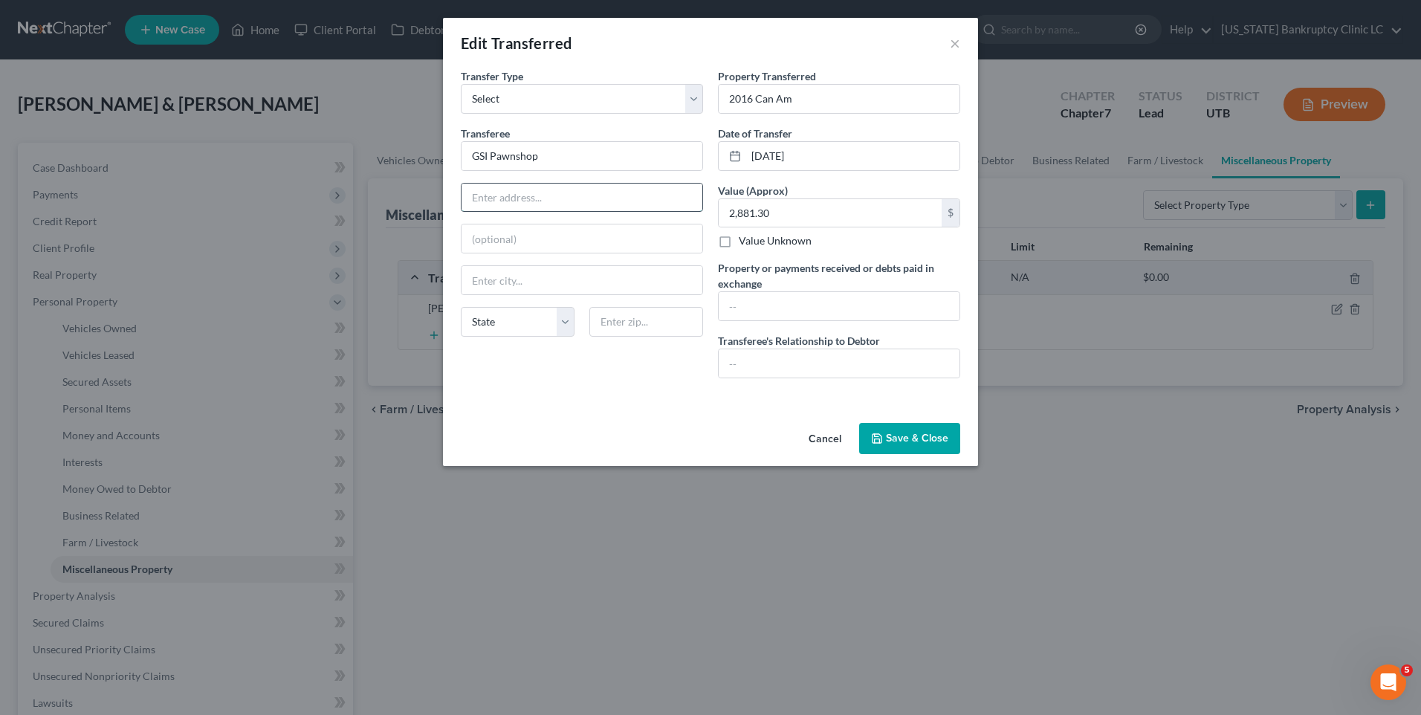
click at [554, 193] on input "text" at bounding box center [582, 198] width 241 height 28
click at [921, 439] on button "Save & Close" at bounding box center [909, 438] width 101 height 31
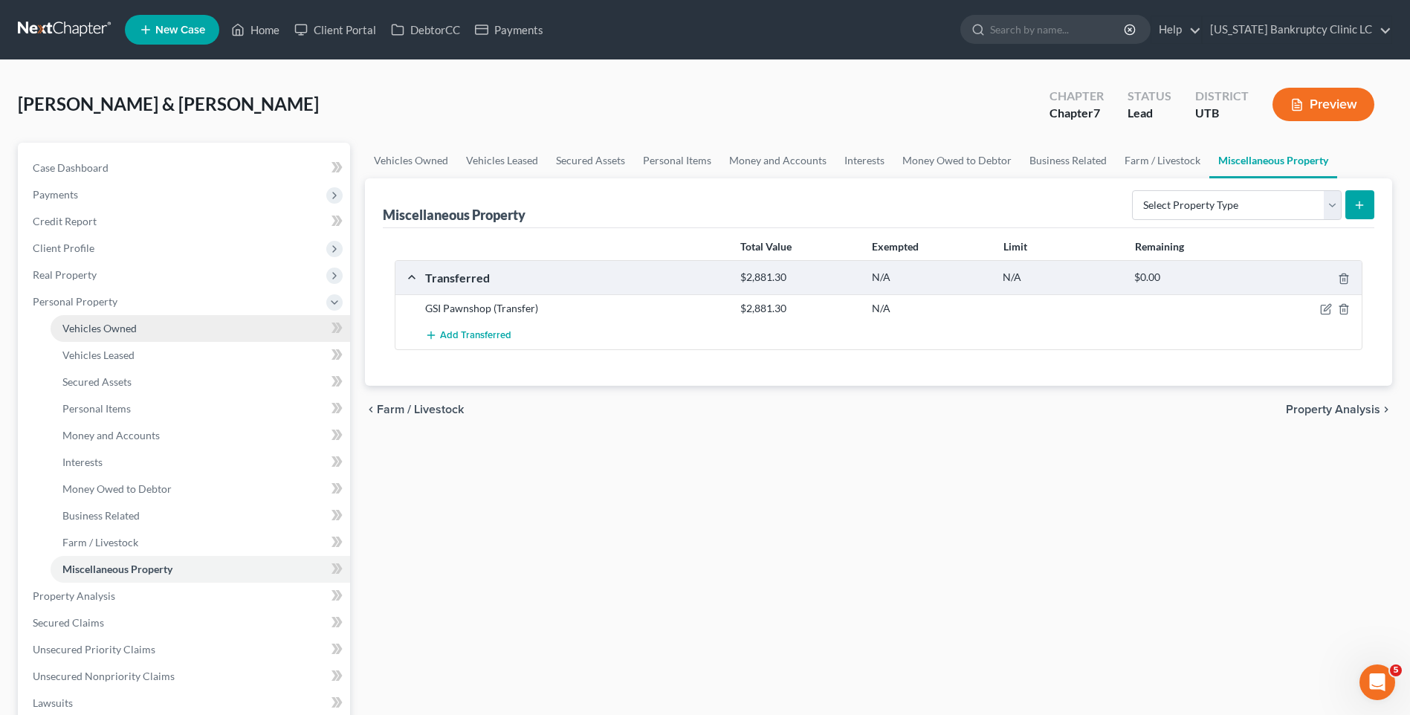
drag, startPoint x: 104, startPoint y: 303, endPoint x: 90, endPoint y: 328, distance: 29.0
click at [104, 303] on span "Personal Property" at bounding box center [75, 301] width 85 height 13
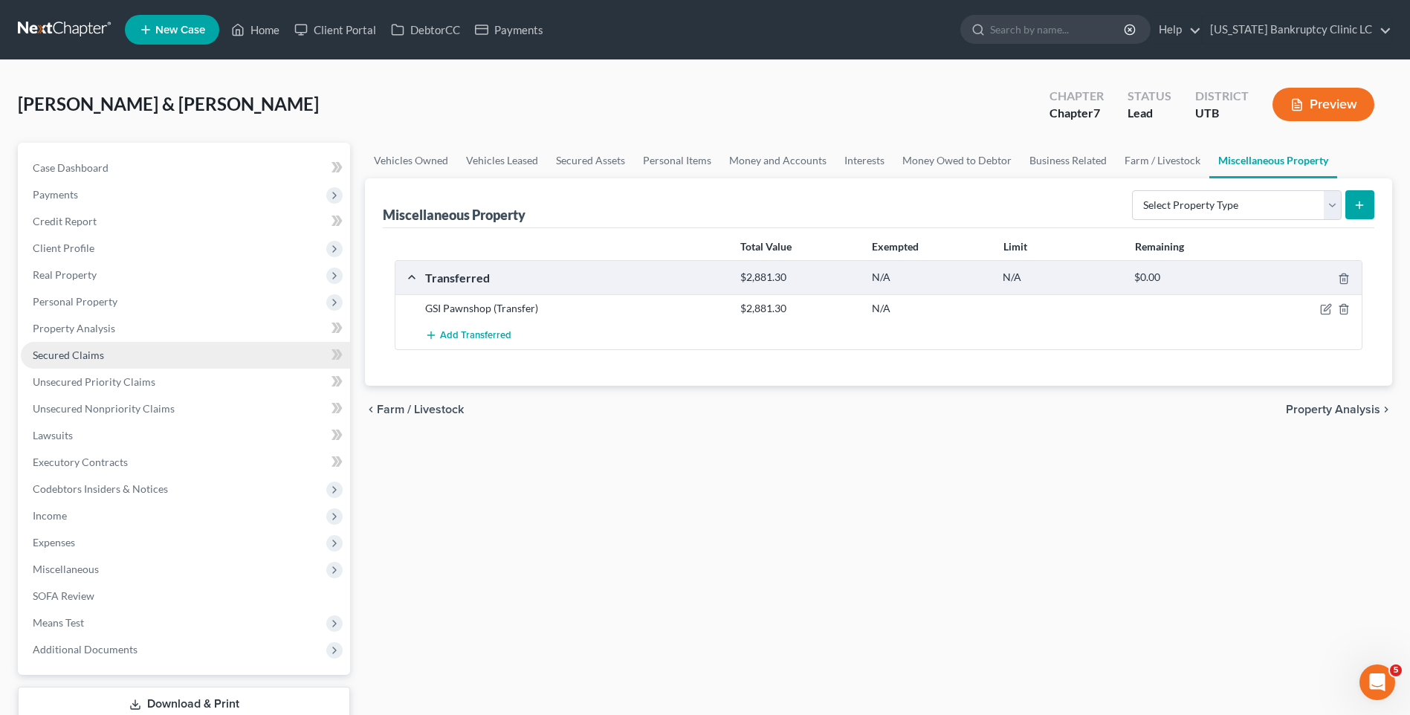
click at [82, 350] on span "Secured Claims" at bounding box center [68, 355] width 71 height 13
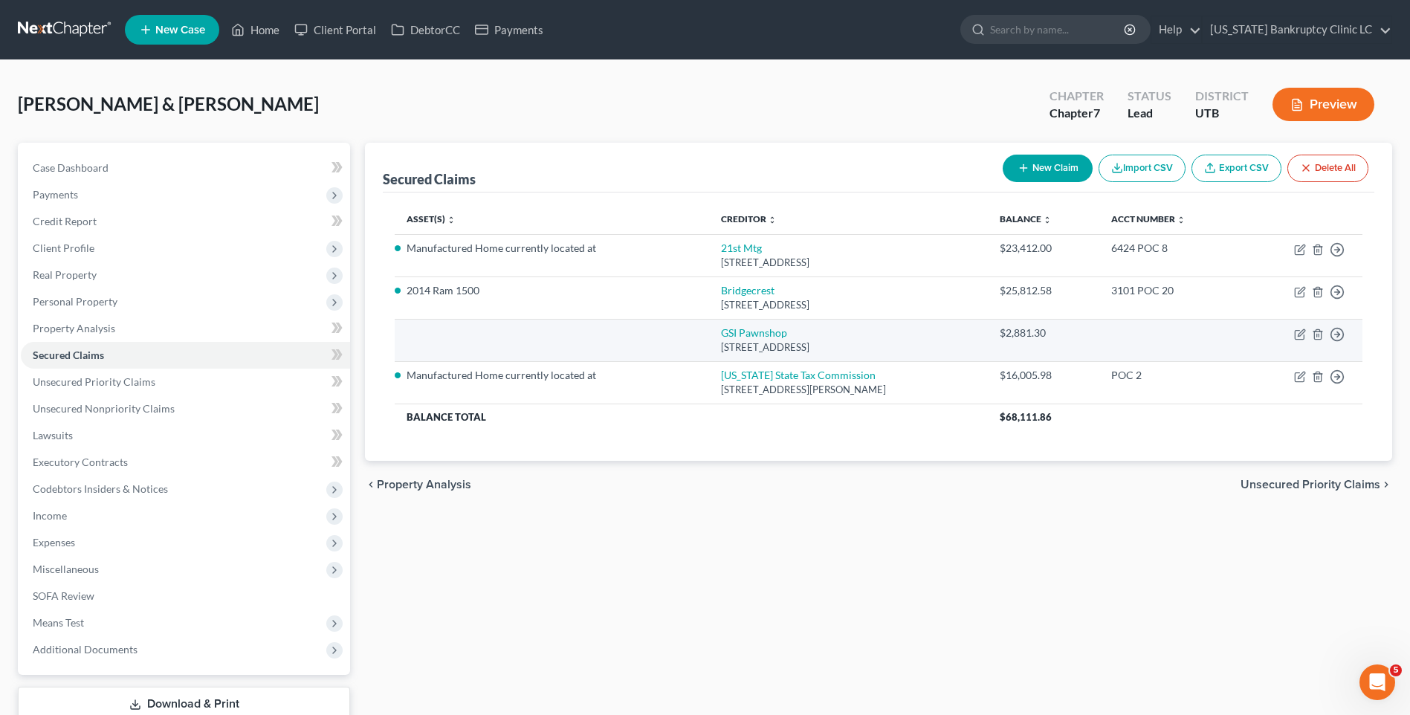
click at [980, 336] on td "GSI Pawnshop [STREET_ADDRESS]" at bounding box center [848, 340] width 278 height 42
click at [1301, 340] on icon "button" at bounding box center [1299, 335] width 9 height 9
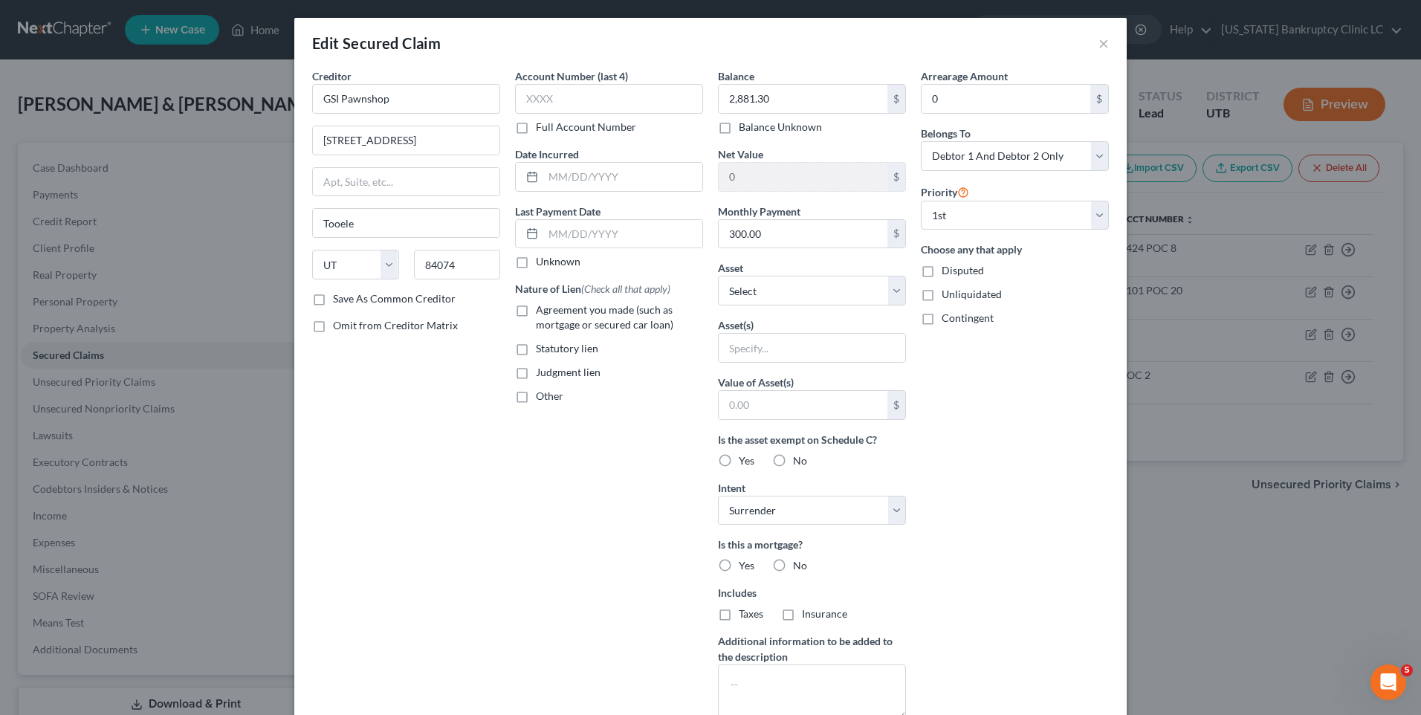
click at [1089, 42] on div "Edit Secured Claim ×" at bounding box center [710, 43] width 833 height 51
click at [1099, 42] on button "×" at bounding box center [1104, 43] width 10 height 18
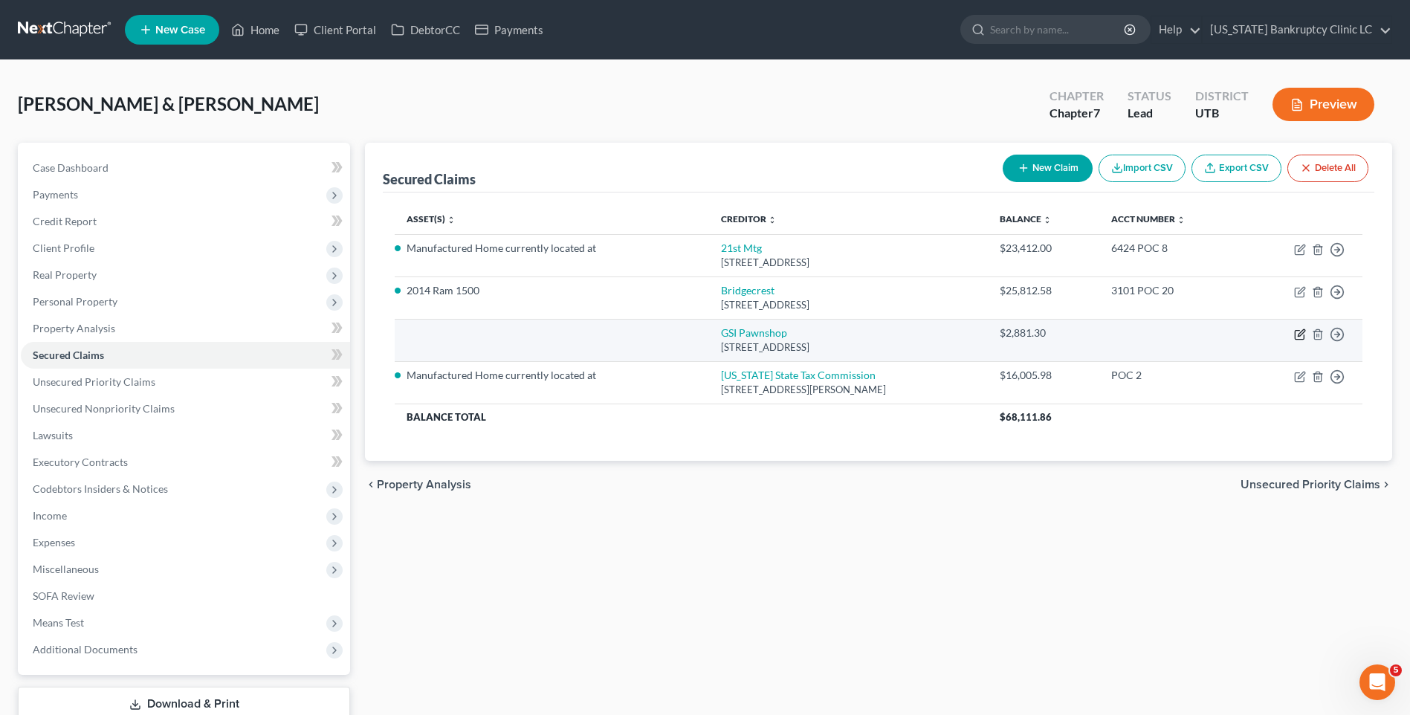
click at [1297, 331] on icon "button" at bounding box center [1299, 335] width 9 height 9
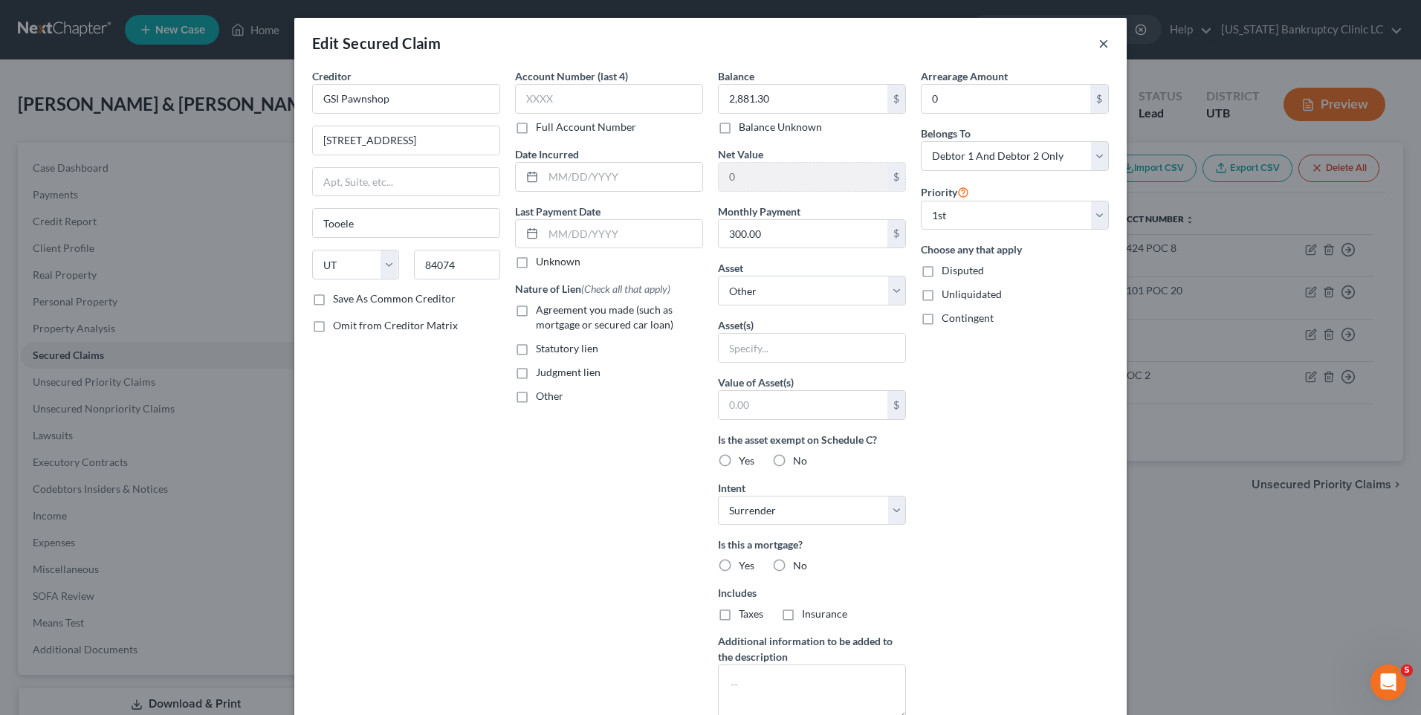
click at [1099, 44] on button "×" at bounding box center [1104, 43] width 10 height 18
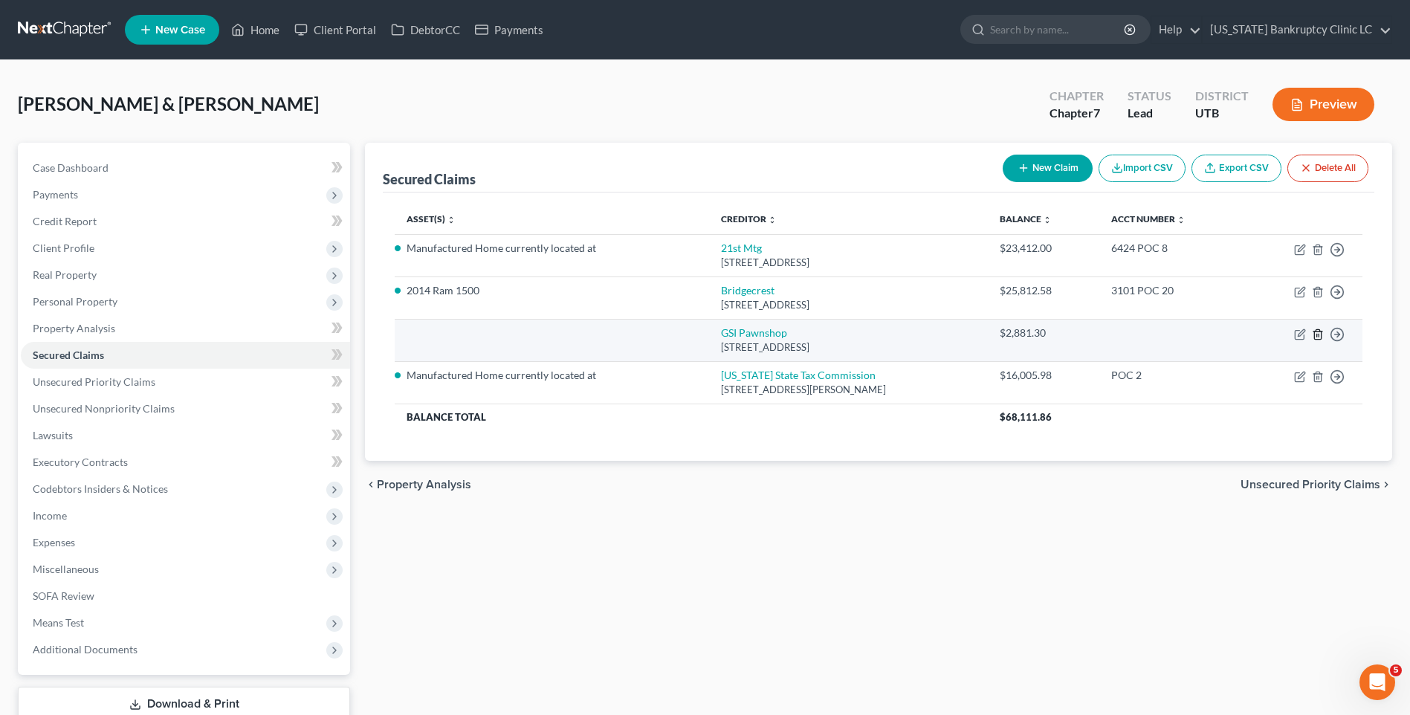
click at [1321, 336] on icon "button" at bounding box center [1317, 334] width 7 height 10
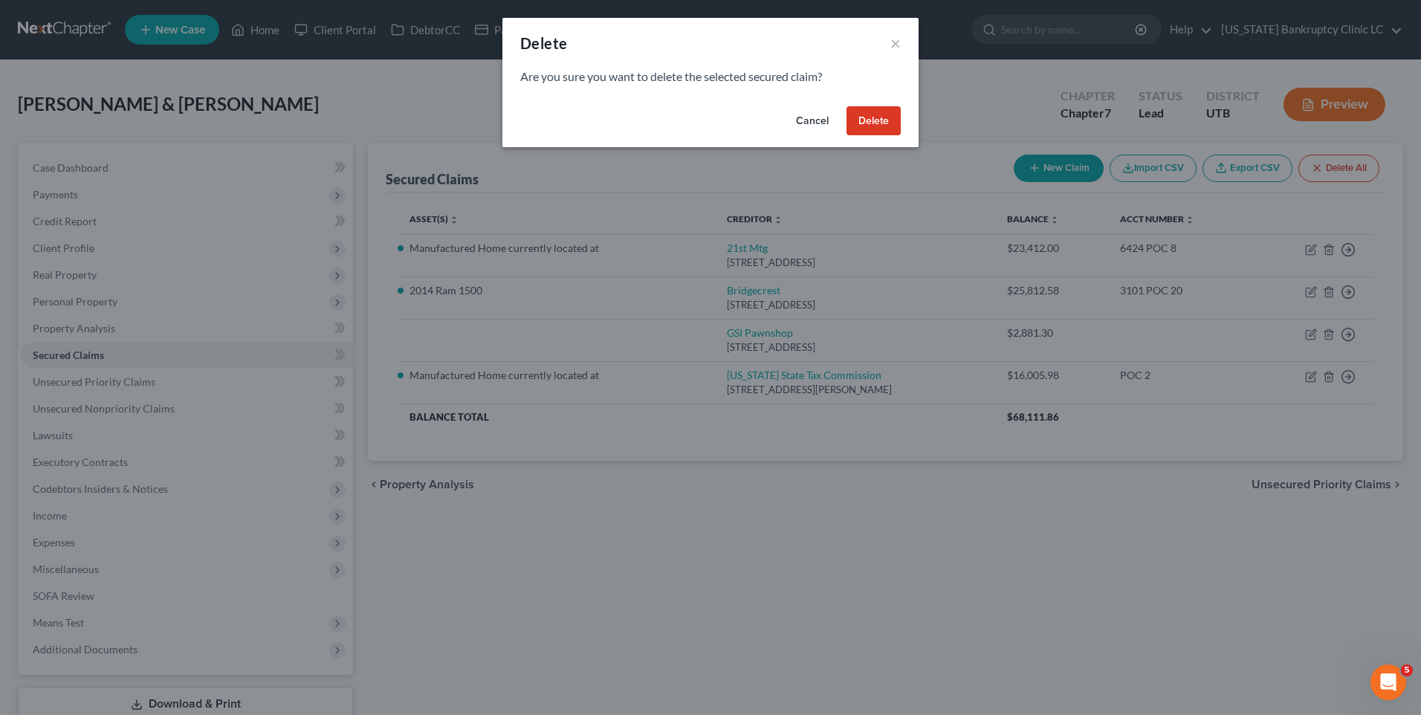
click at [876, 117] on button "Delete" at bounding box center [874, 121] width 54 height 30
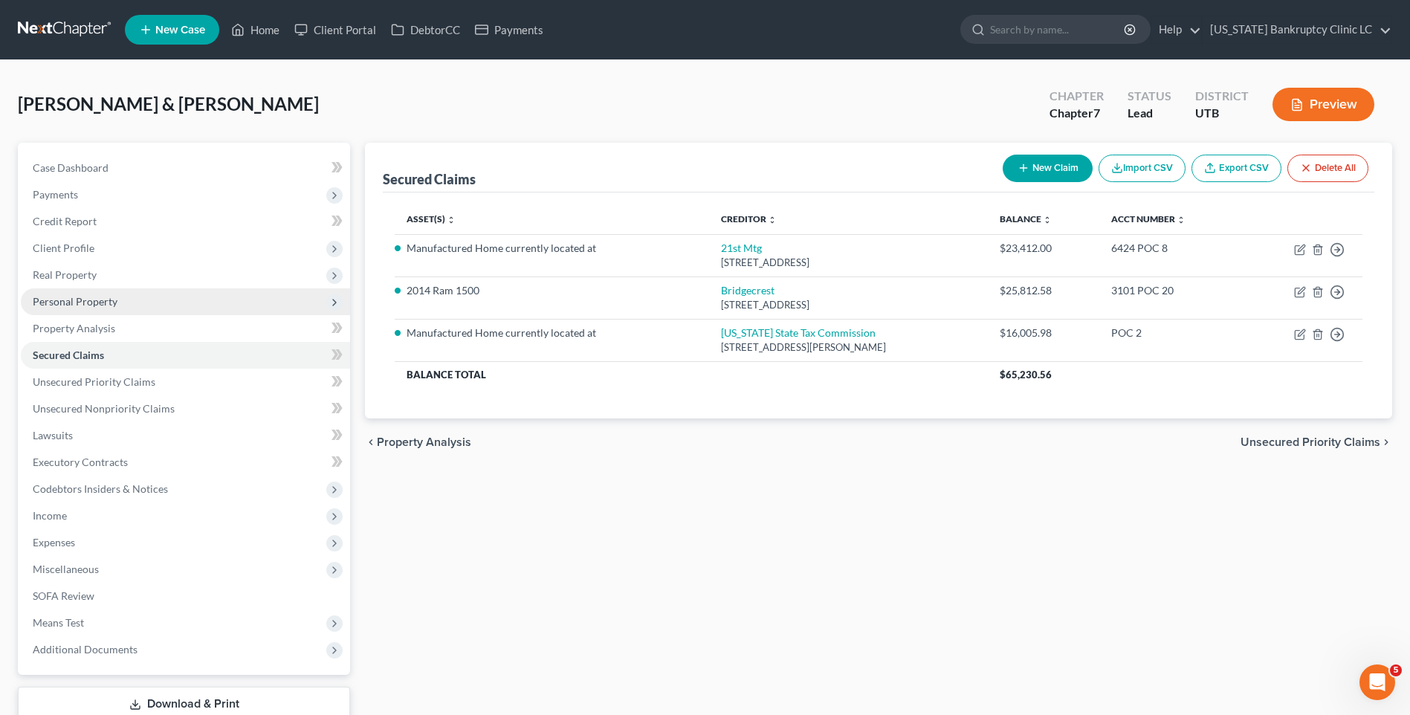
drag, startPoint x: 90, startPoint y: 302, endPoint x: 109, endPoint y: 297, distance: 19.8
click at [90, 296] on span "Personal Property" at bounding box center [75, 301] width 85 height 13
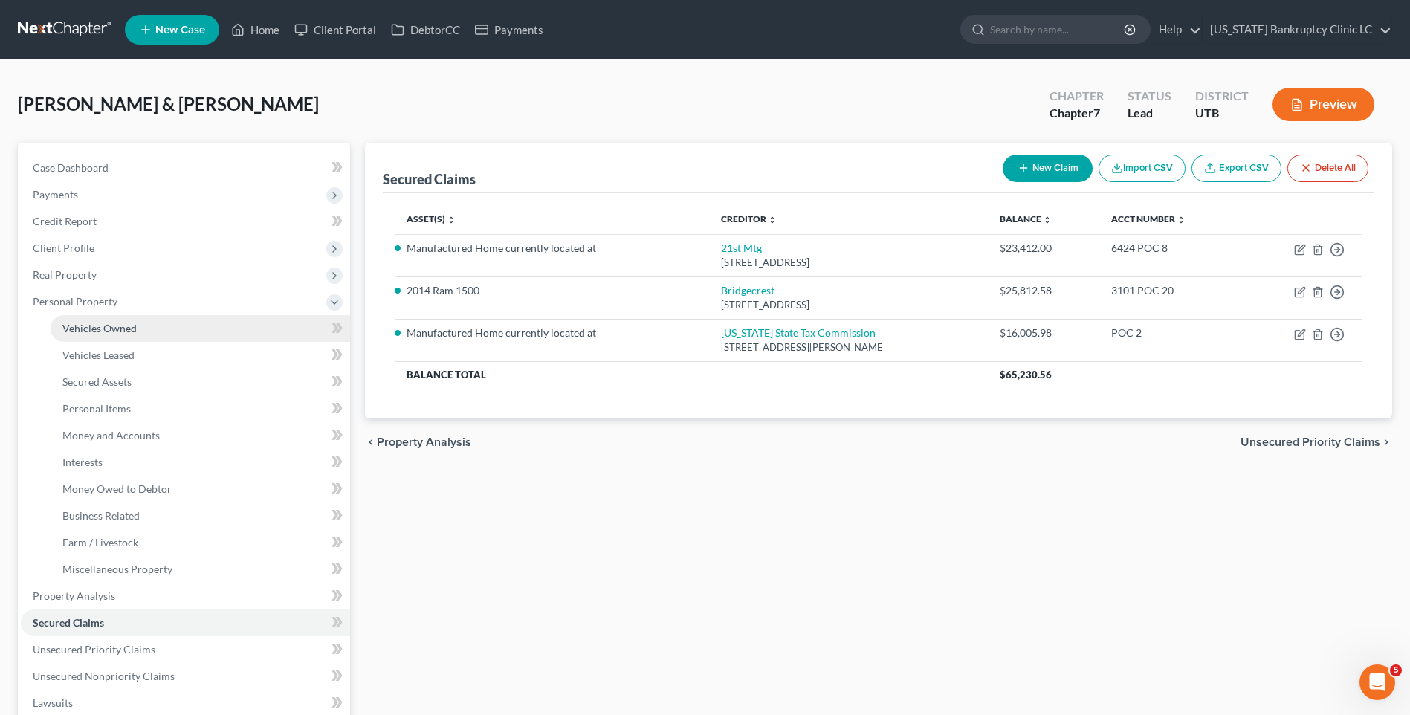
click at [135, 328] on span "Vehicles Owned" at bounding box center [99, 328] width 74 height 13
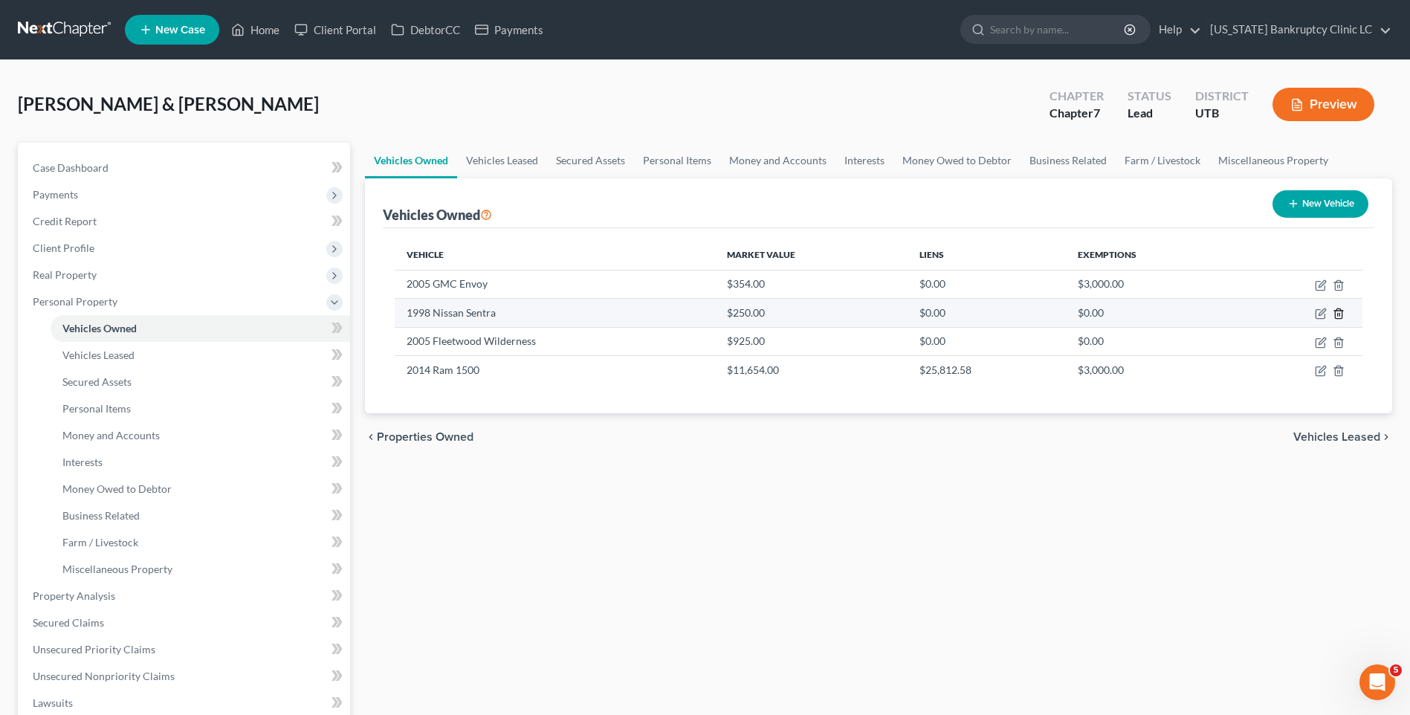
click at [1342, 312] on icon "button" at bounding box center [1338, 314] width 7 height 10
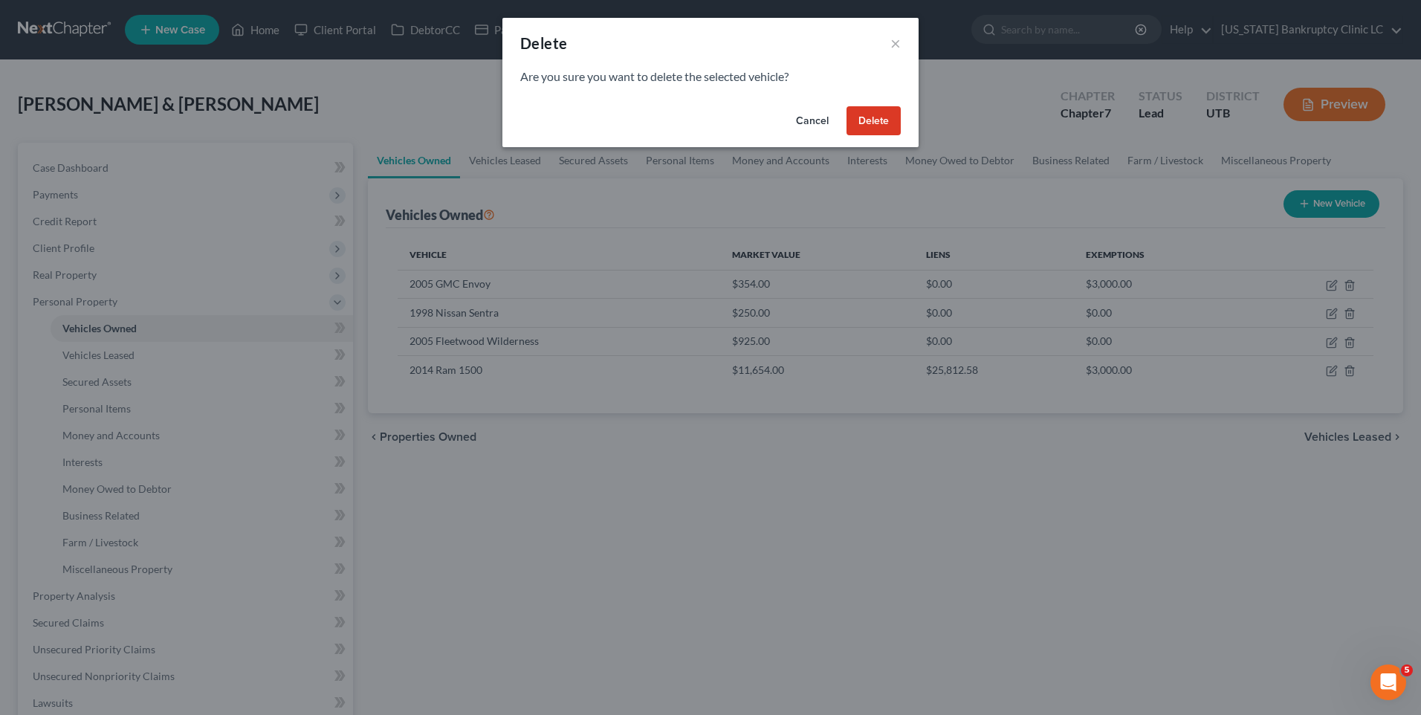
click at [890, 122] on button "Delete" at bounding box center [874, 121] width 54 height 30
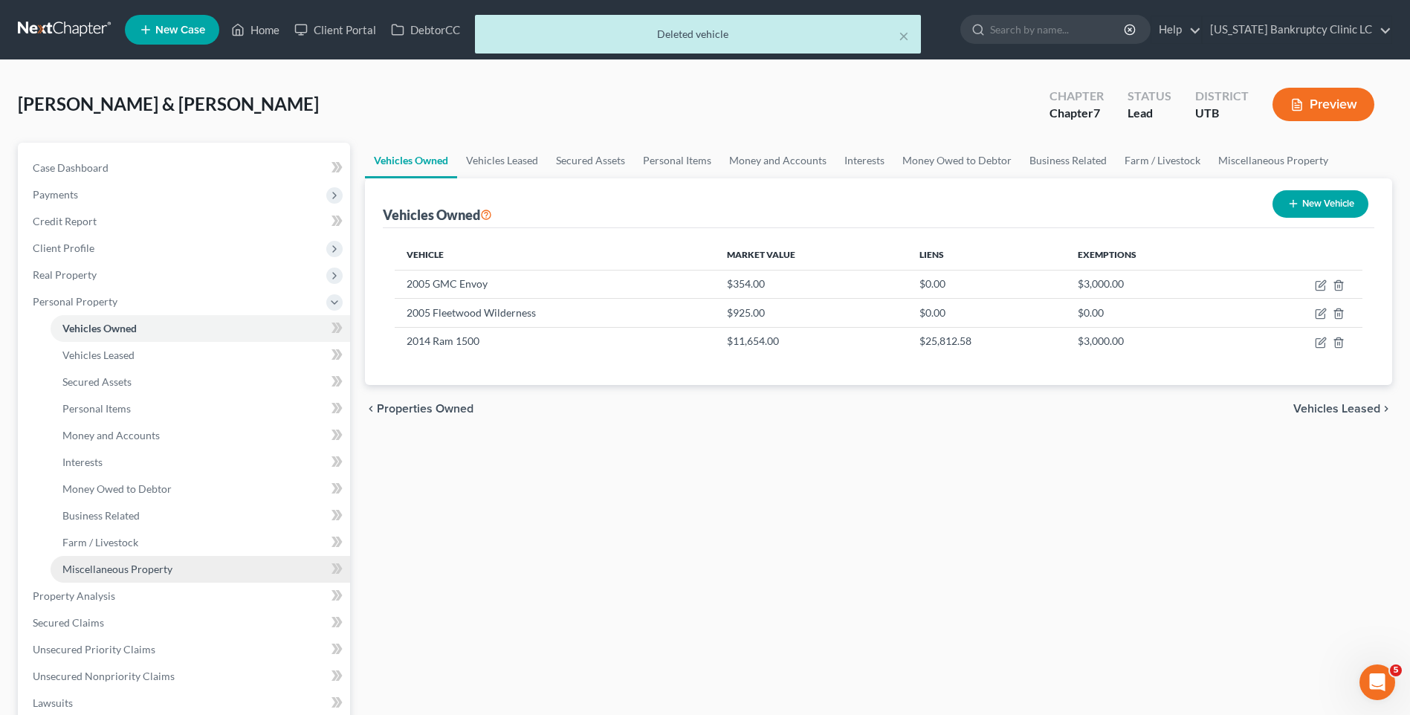
click at [130, 572] on span "Miscellaneous Property" at bounding box center [117, 569] width 110 height 13
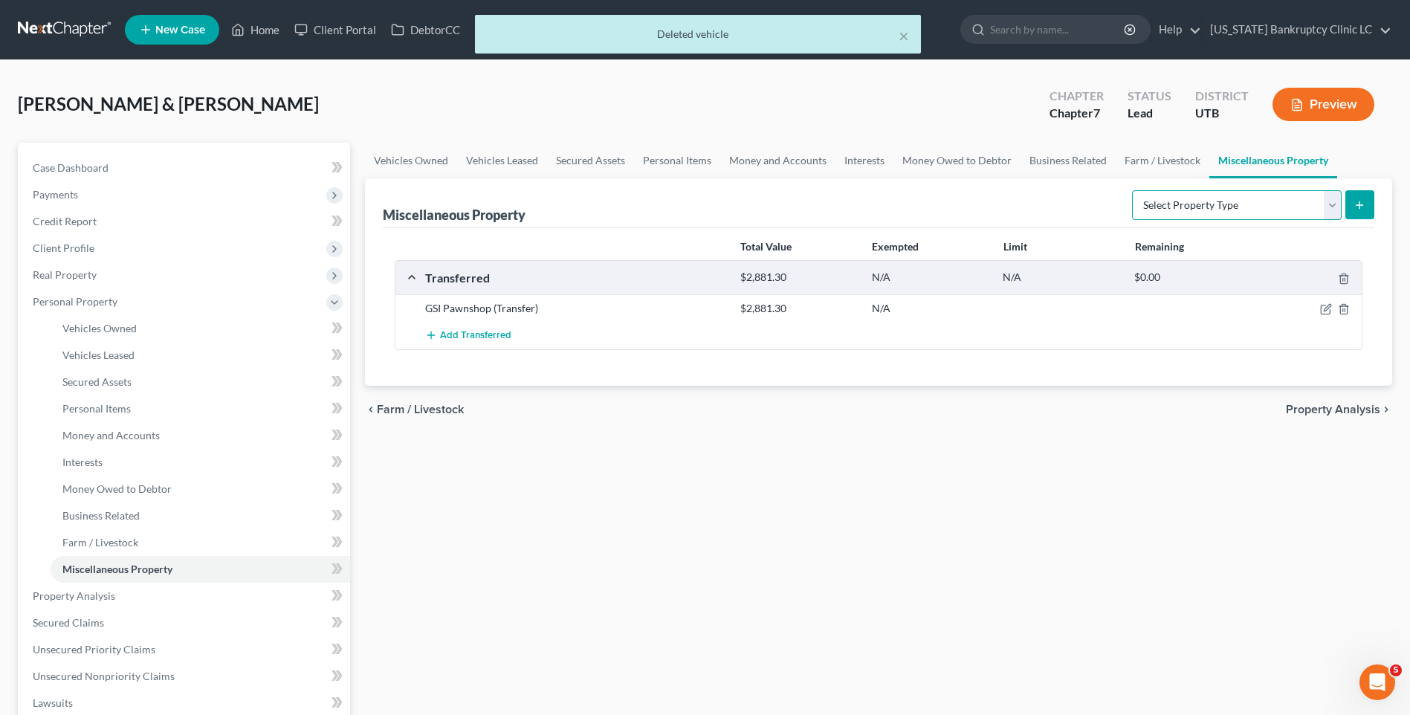
drag, startPoint x: 1318, startPoint y: 207, endPoint x: 1296, endPoint y: 219, distance: 25.3
click at [1318, 207] on select "Select Property Type Assigned for Creditor Benefit [DATE] Holding for Another N…" at bounding box center [1237, 205] width 210 height 30
click at [1132, 190] on select "Select Property Type Assigned for Creditor Benefit [DATE] Holding for Another N…" at bounding box center [1237, 205] width 210 height 30
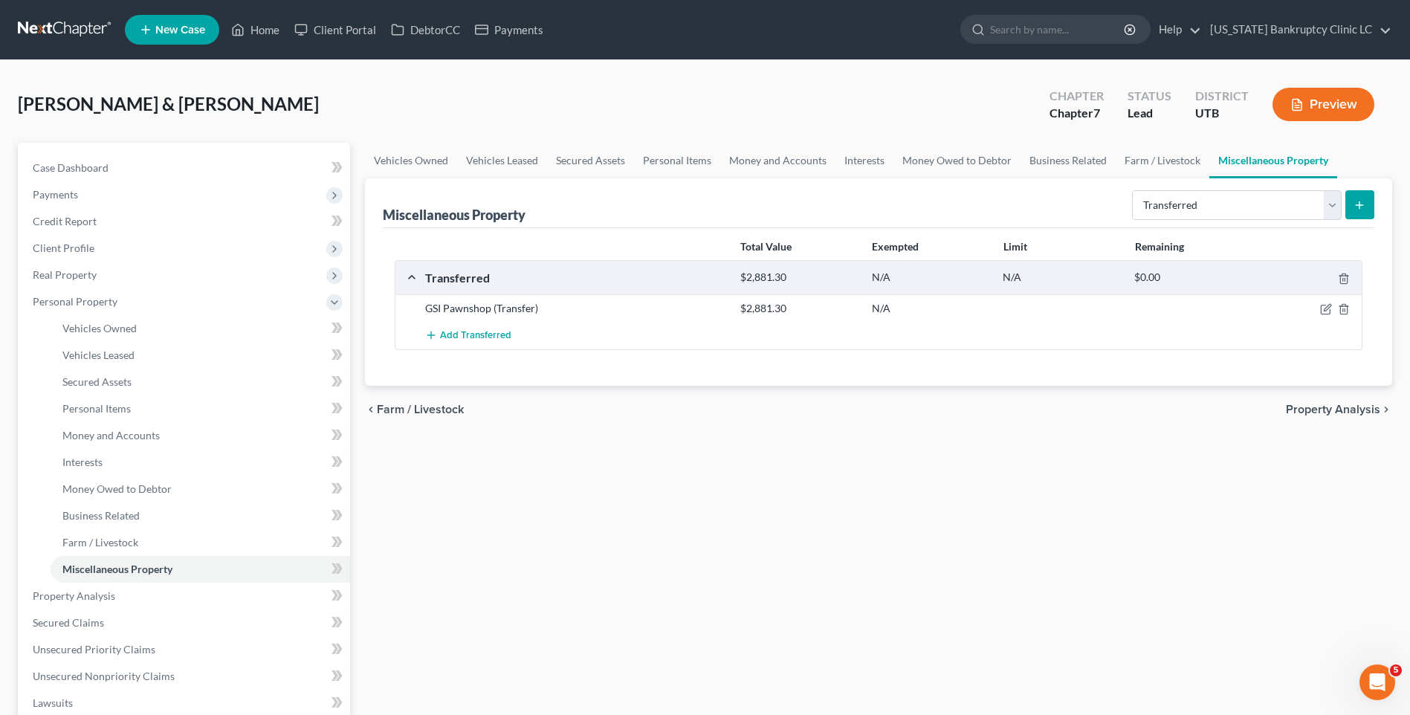
click at [1354, 206] on icon "submit" at bounding box center [1360, 205] width 12 height 12
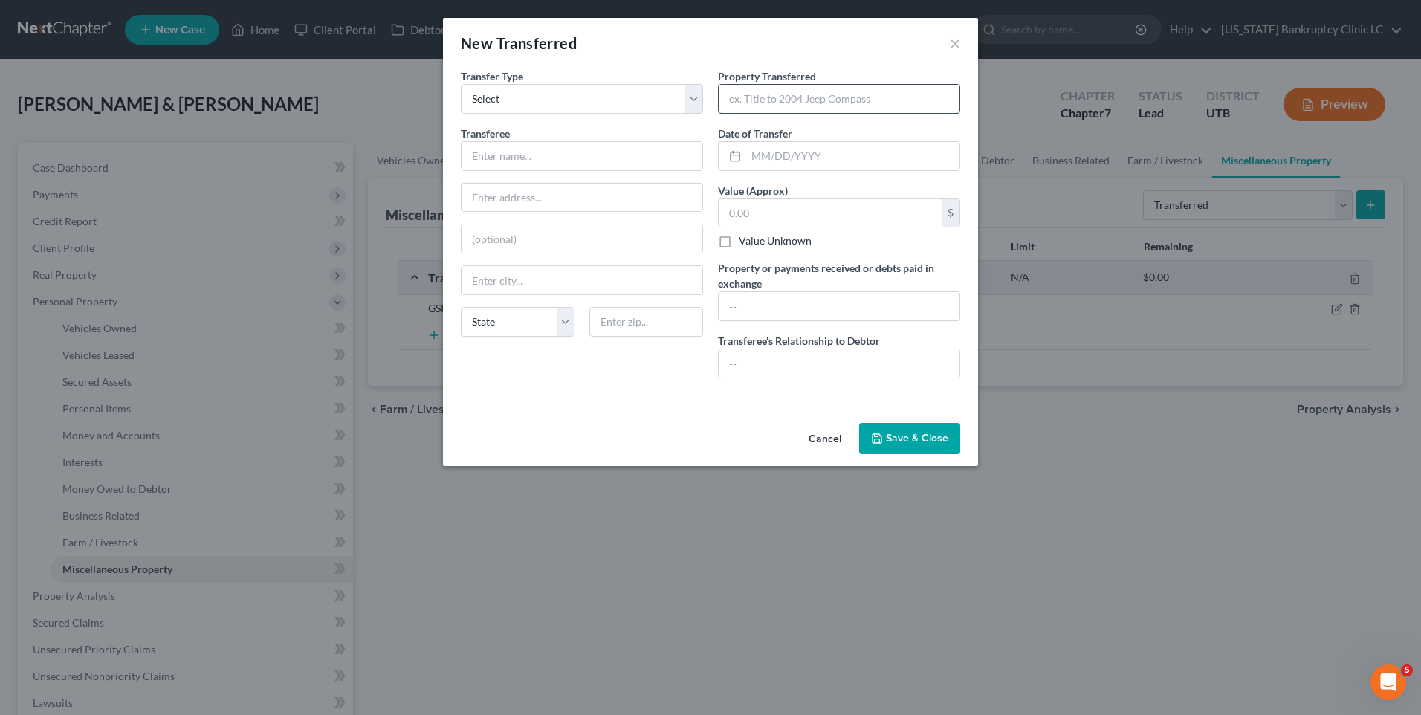
click at [856, 88] on input "text" at bounding box center [839, 99] width 241 height 28
click at [823, 147] on input "text" at bounding box center [852, 156] width 213 height 28
click at [504, 153] on input "text" at bounding box center [582, 156] width 241 height 28
click at [898, 423] on button "Save & Close" at bounding box center [909, 438] width 101 height 31
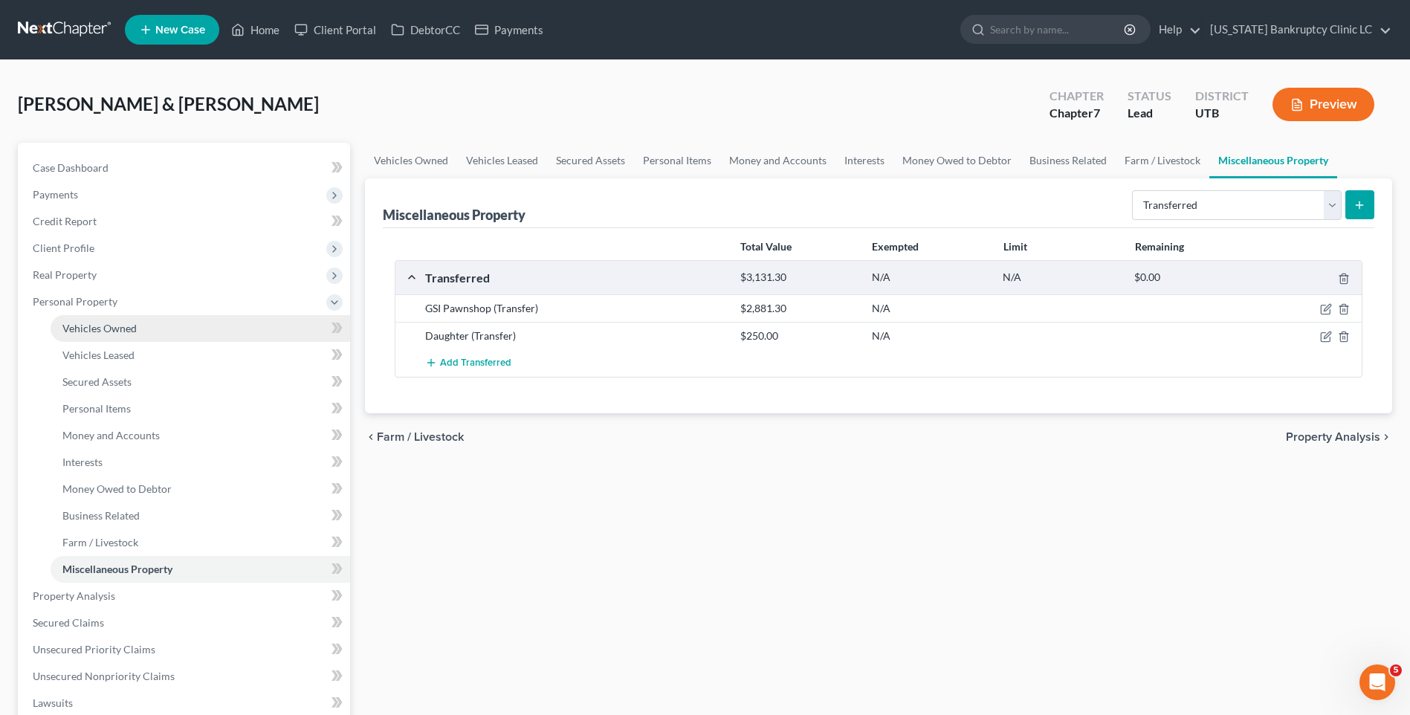
drag, startPoint x: 98, startPoint y: 326, endPoint x: 175, endPoint y: 334, distance: 77.0
click at [98, 326] on span "Vehicles Owned" at bounding box center [99, 328] width 74 height 13
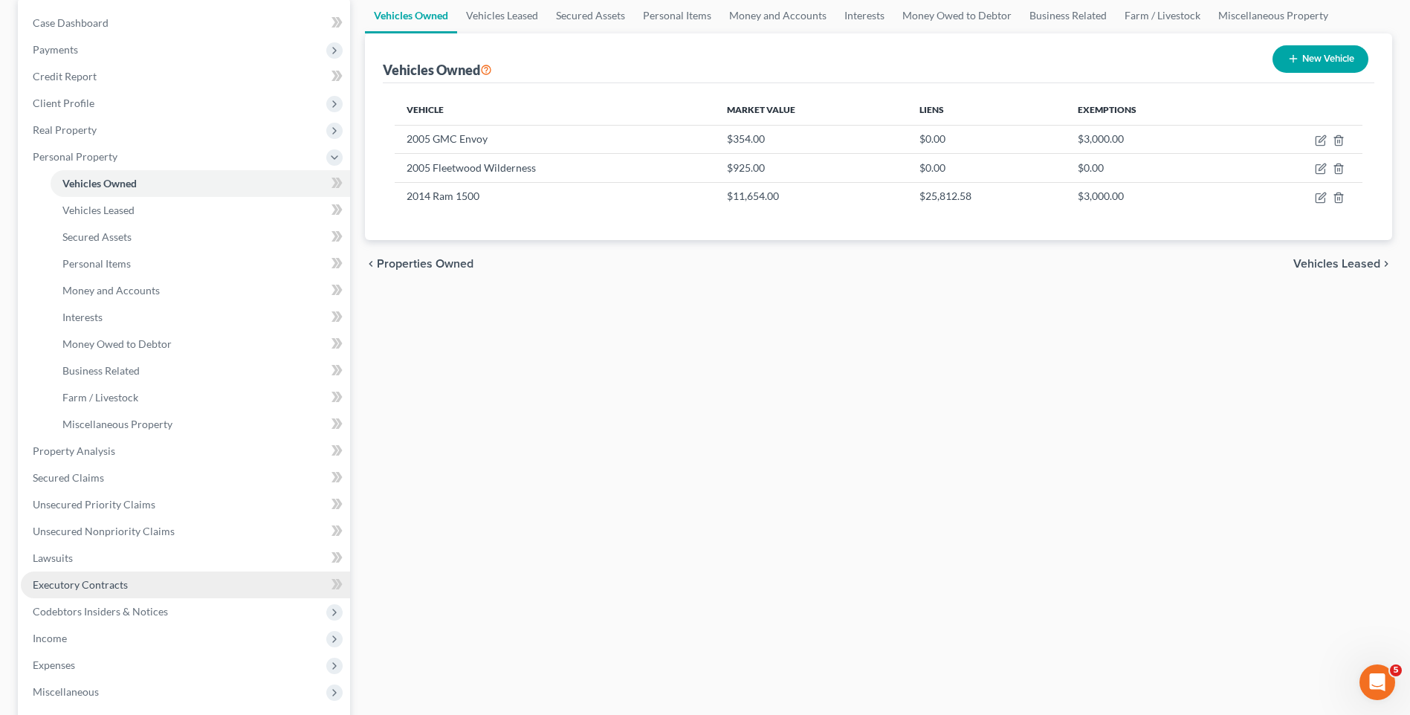
scroll to position [149, 0]
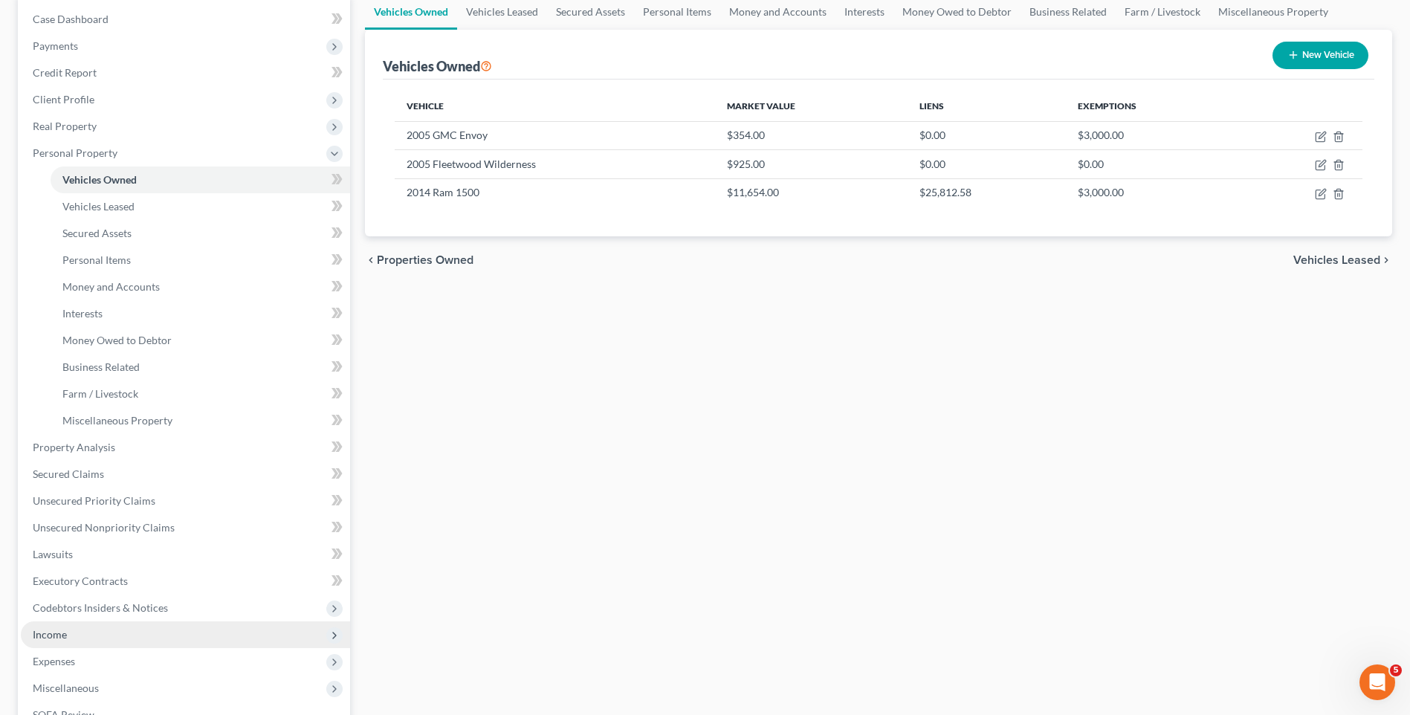
click at [97, 636] on span "Income" at bounding box center [185, 634] width 329 height 27
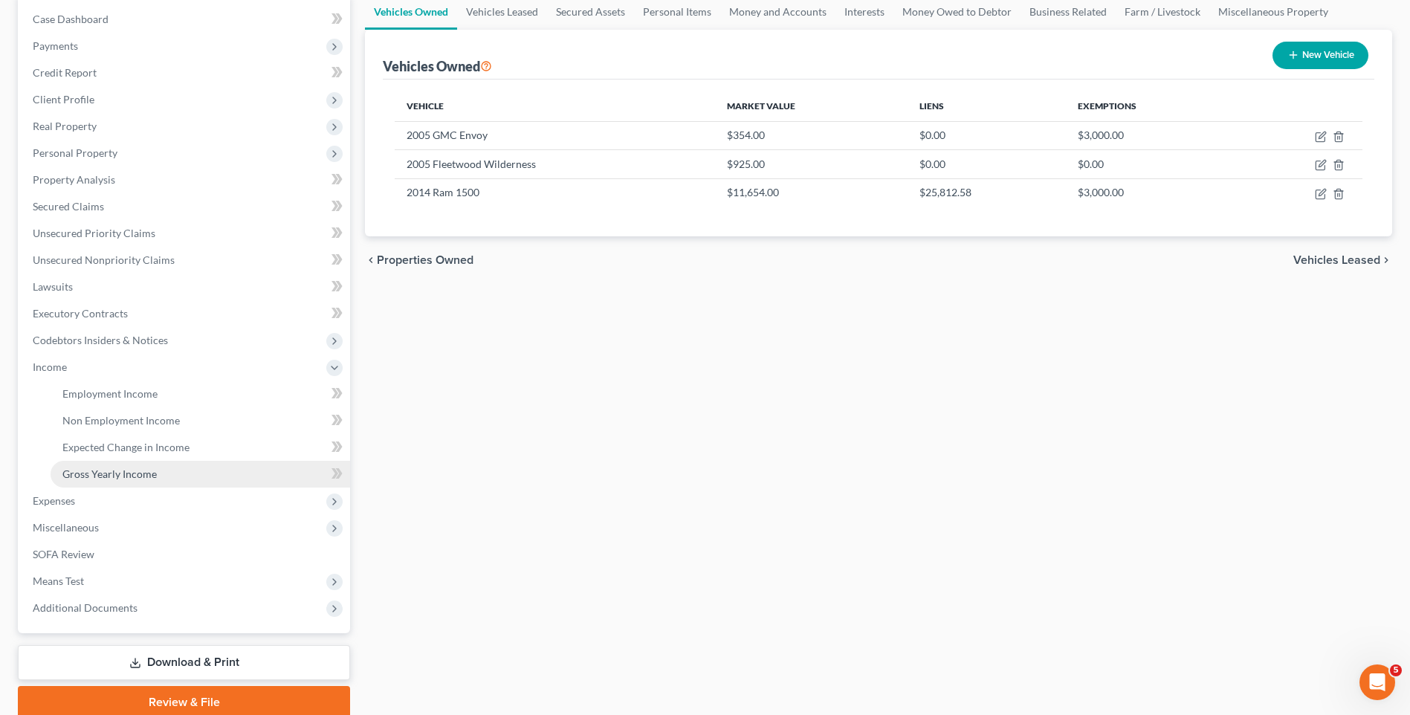
click at [130, 479] on span "Gross Yearly Income" at bounding box center [109, 474] width 94 height 13
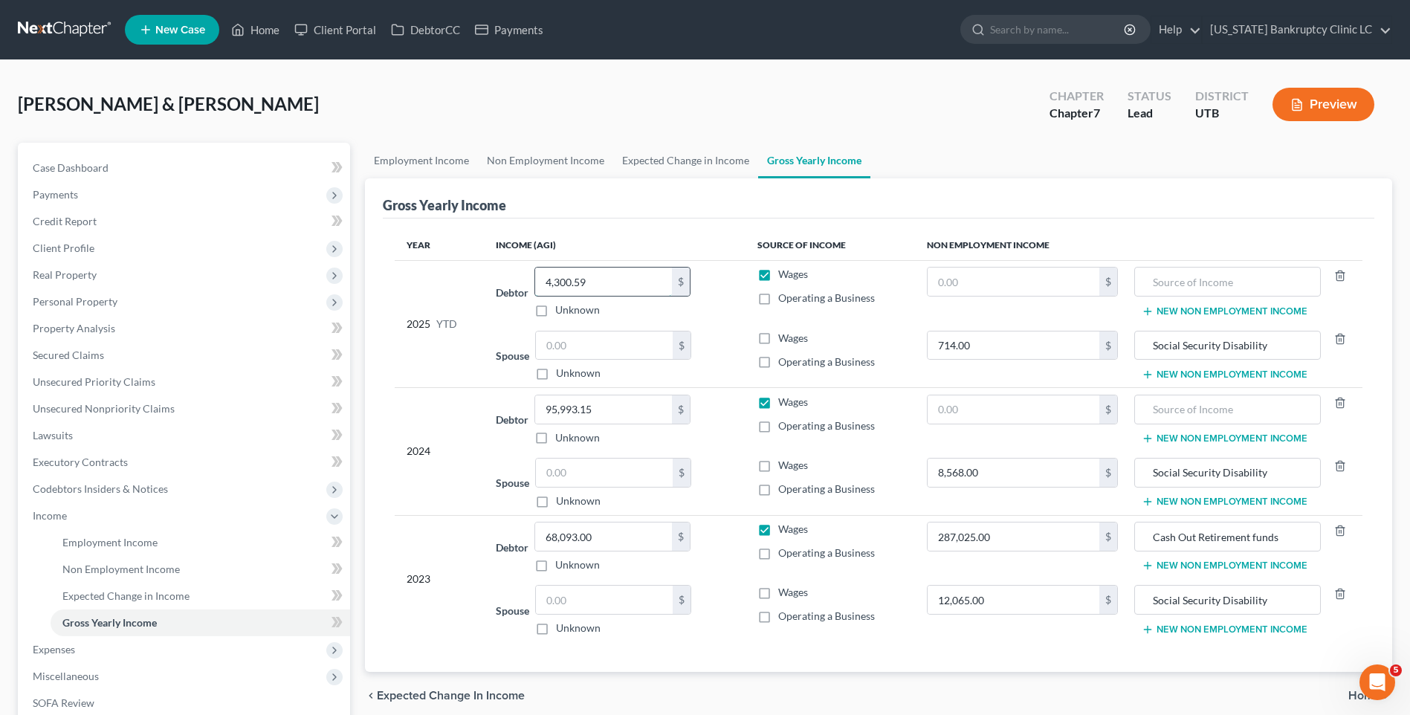
click at [615, 282] on input "4,300.59" at bounding box center [603, 282] width 137 height 28
click at [1009, 347] on input "714.00" at bounding box center [1014, 346] width 172 height 28
click at [1008, 546] on input "287,025.00" at bounding box center [1014, 537] width 172 height 28
click at [1018, 604] on input "12,065.00" at bounding box center [1014, 600] width 172 height 28
click at [868, 332] on div "Wages" at bounding box center [829, 338] width 145 height 15
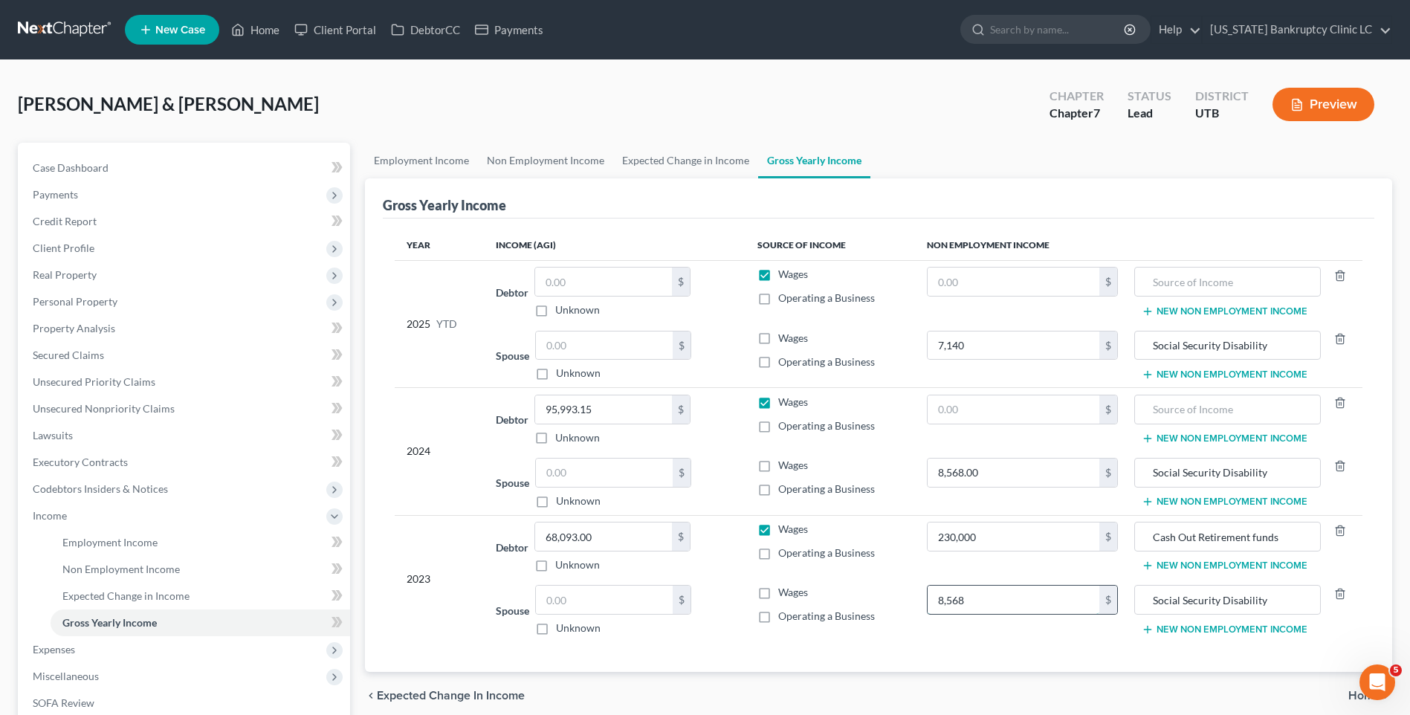
click at [1004, 592] on input "8,568" at bounding box center [1014, 600] width 172 height 28
click at [1018, 593] on input "8,568" at bounding box center [1014, 600] width 172 height 28
click at [980, 672] on div "chevron_left Expected Change in Income Home chevron_right" at bounding box center [878, 696] width 1027 height 48
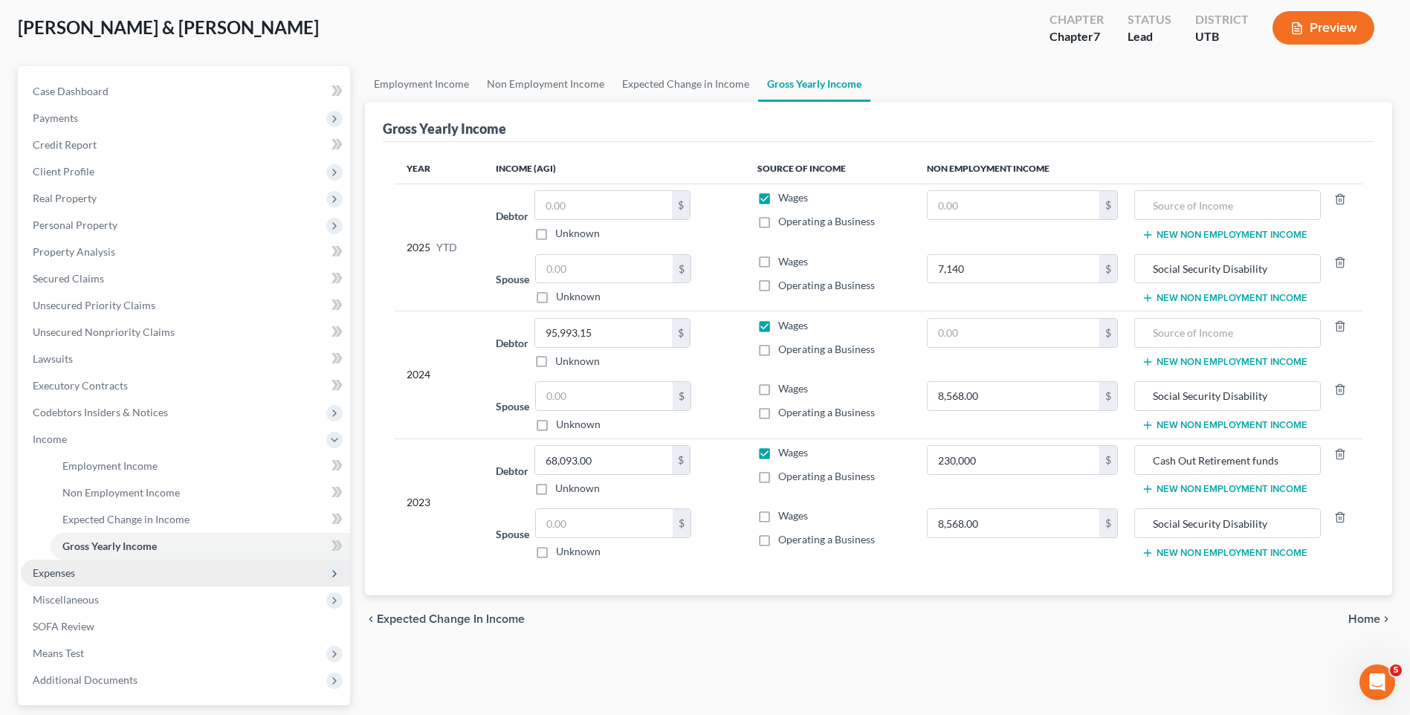
scroll to position [149, 0]
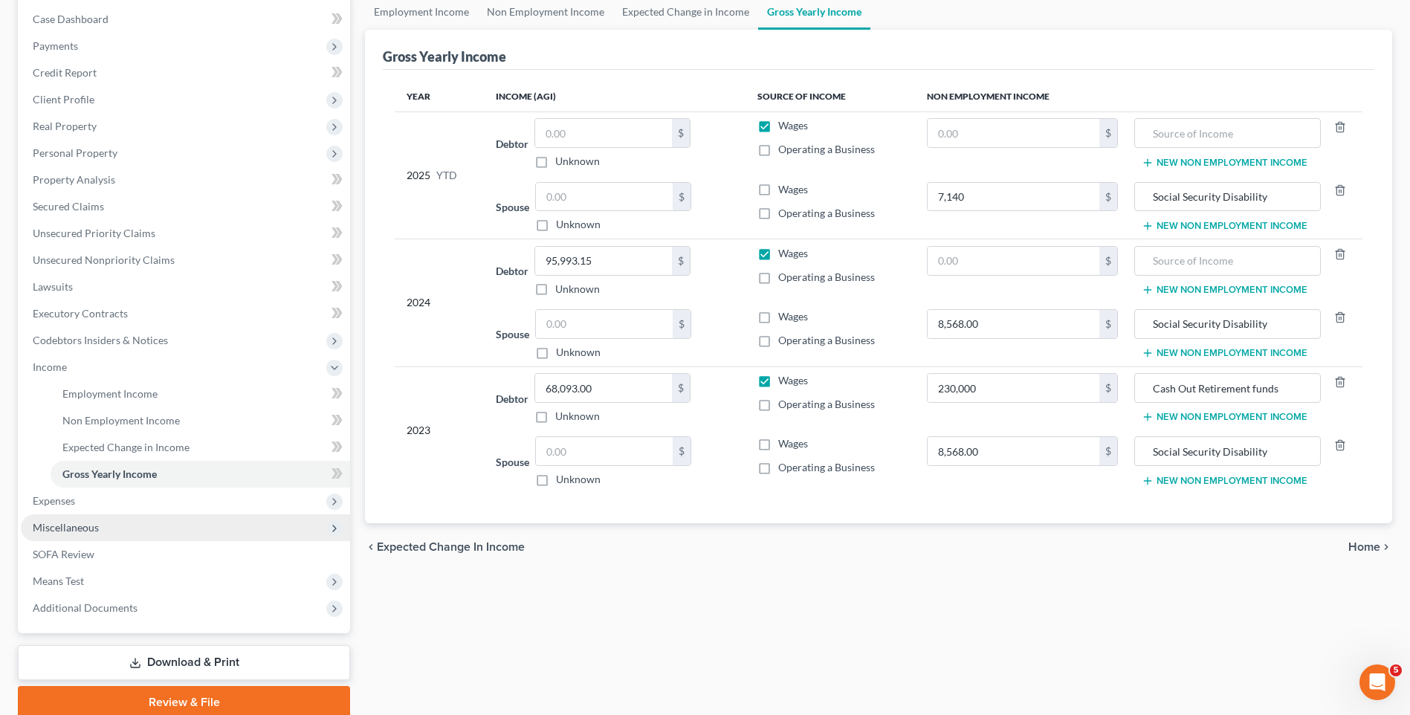
click at [114, 534] on span "Miscellaneous" at bounding box center [185, 527] width 329 height 27
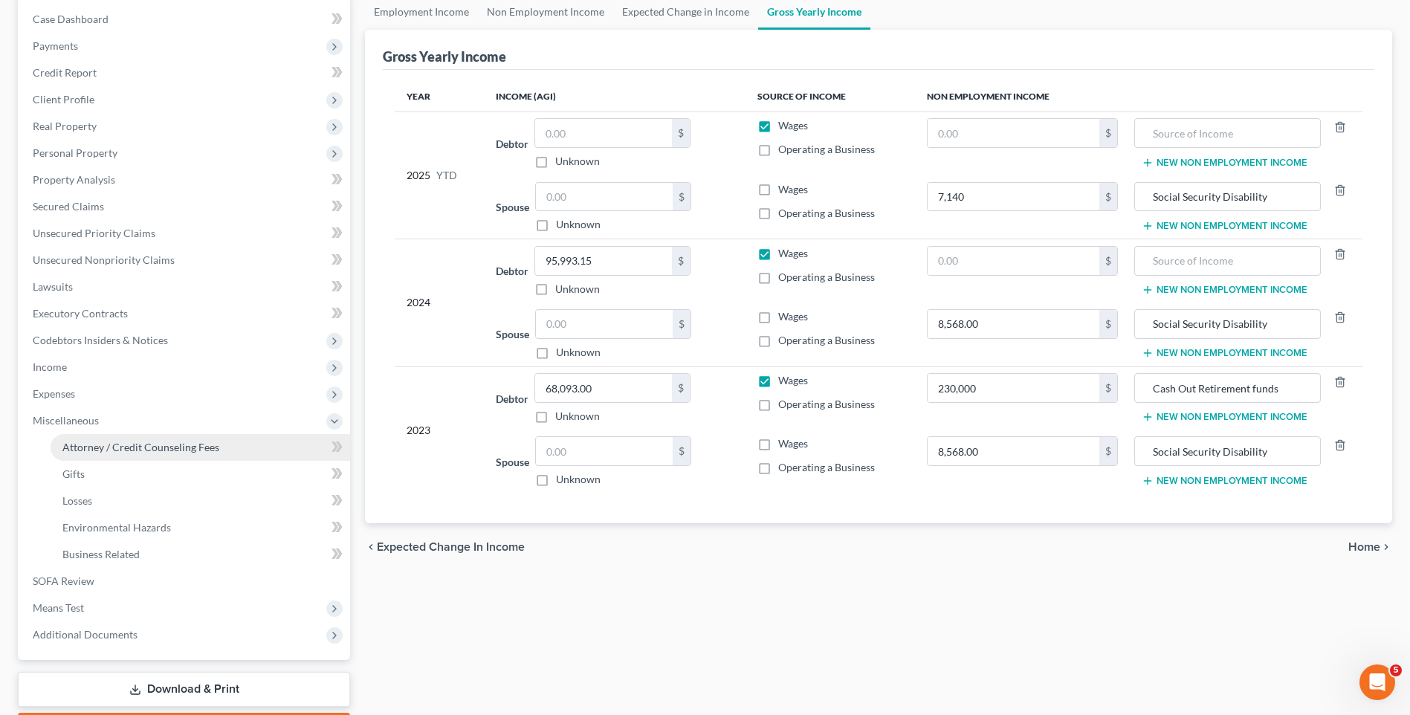
click at [140, 445] on span "Attorney / Credit Counseling Fees" at bounding box center [140, 447] width 157 height 13
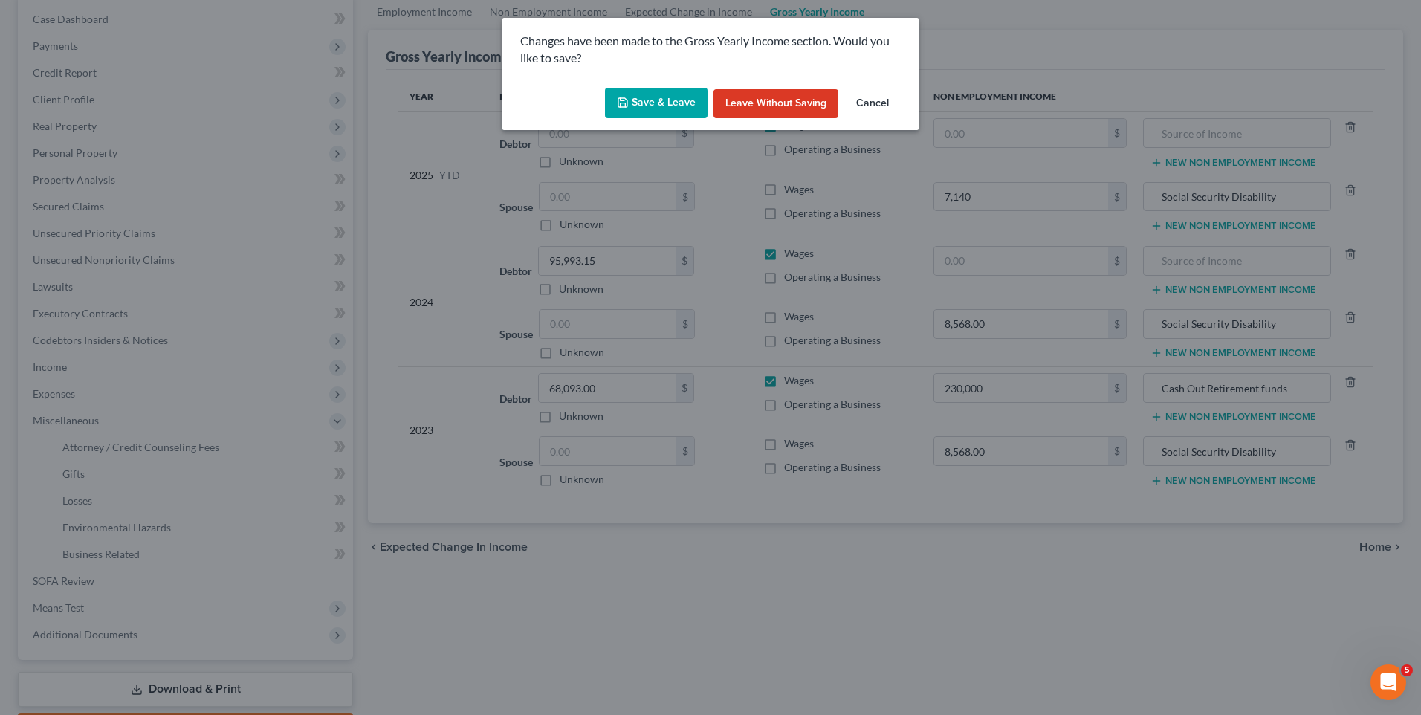
drag, startPoint x: 650, startPoint y: 114, endPoint x: 632, endPoint y: 129, distance: 23.7
click at [650, 113] on button "Save & Leave" at bounding box center [656, 103] width 103 height 31
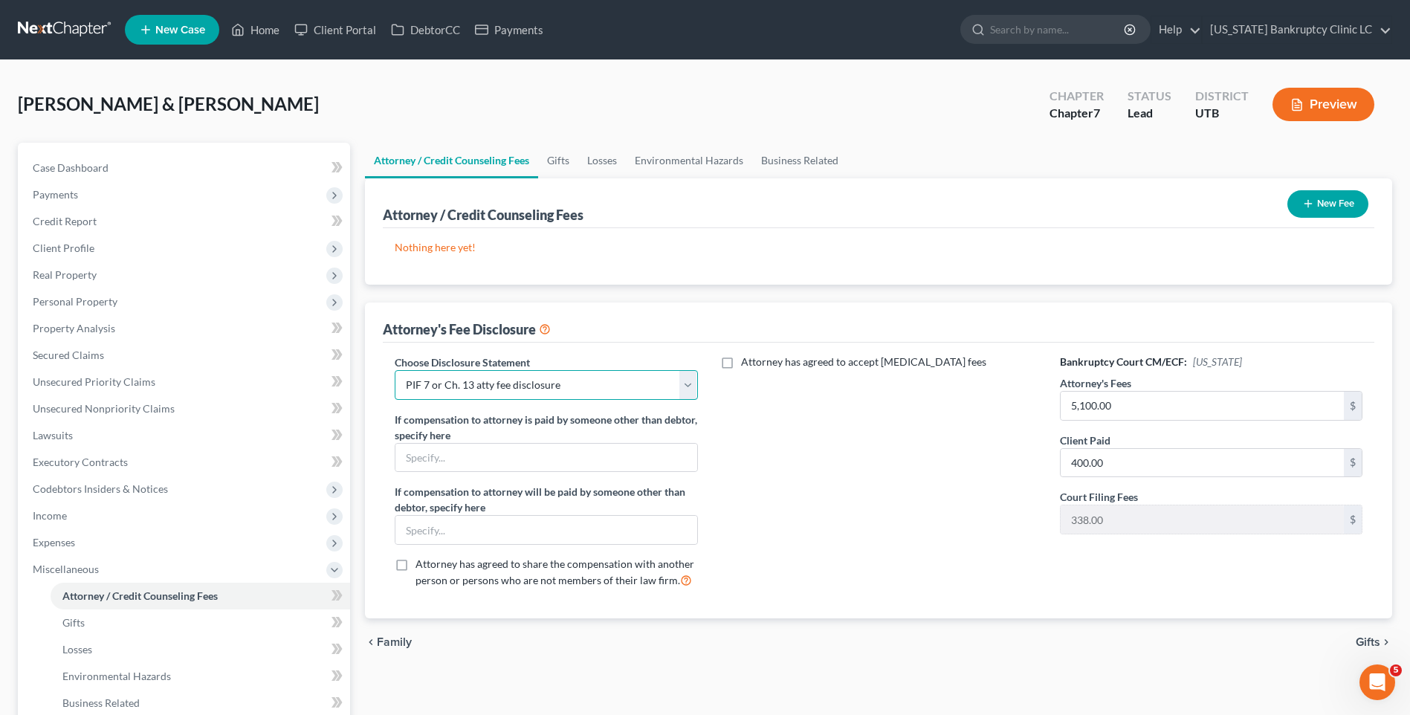
click at [479, 386] on select "Select Installment Chapter 7 Cases Salt Lake Custom Disclosure Fresh Start Fund…" at bounding box center [546, 385] width 303 height 30
click at [395, 370] on select "Select Installment Chapter 7 Cases Salt Lake Custom Disclosure Fresh Start Fund…" at bounding box center [546, 385] width 303 height 30
drag, startPoint x: 1184, startPoint y: 402, endPoint x: 1166, endPoint y: 392, distance: 20.9
click at [1183, 402] on input "5,100.00" at bounding box center [1202, 406] width 283 height 28
click at [1141, 465] on input "400.00" at bounding box center [1202, 463] width 283 height 28
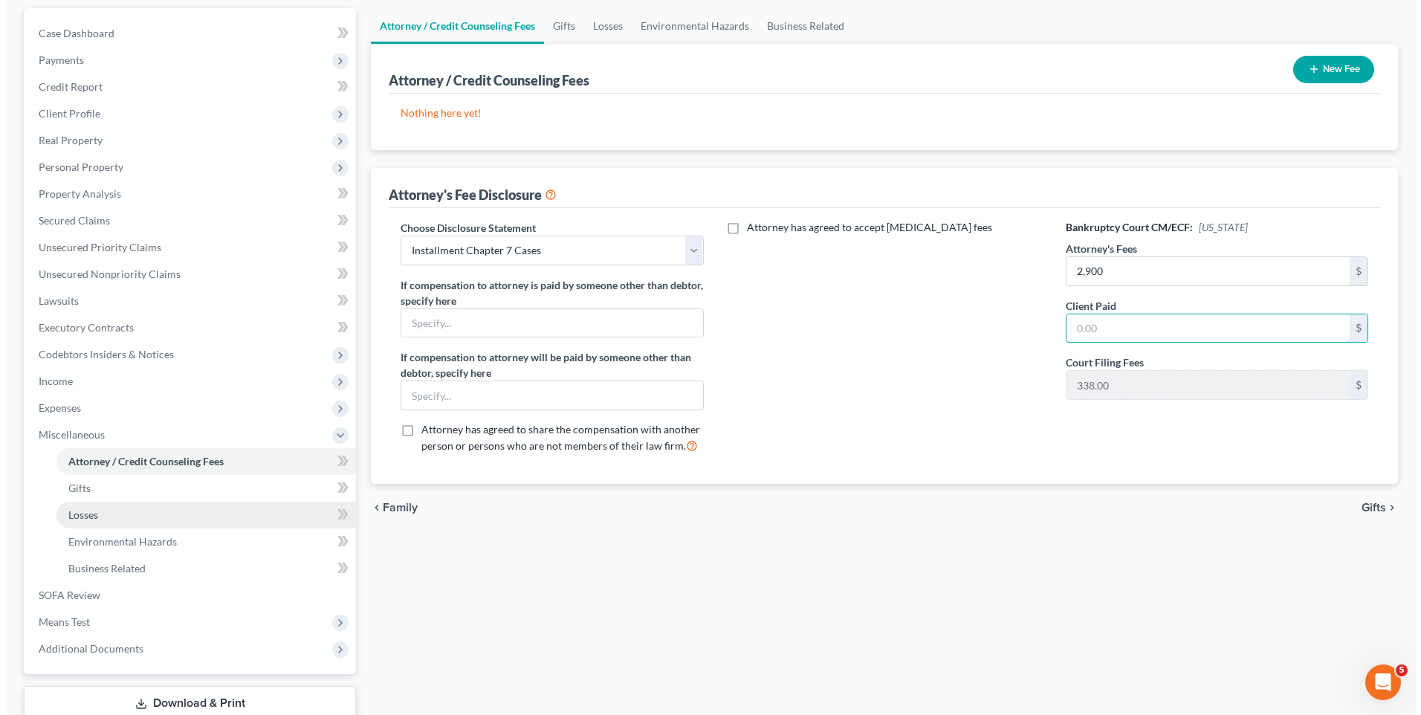
scroll to position [149, 0]
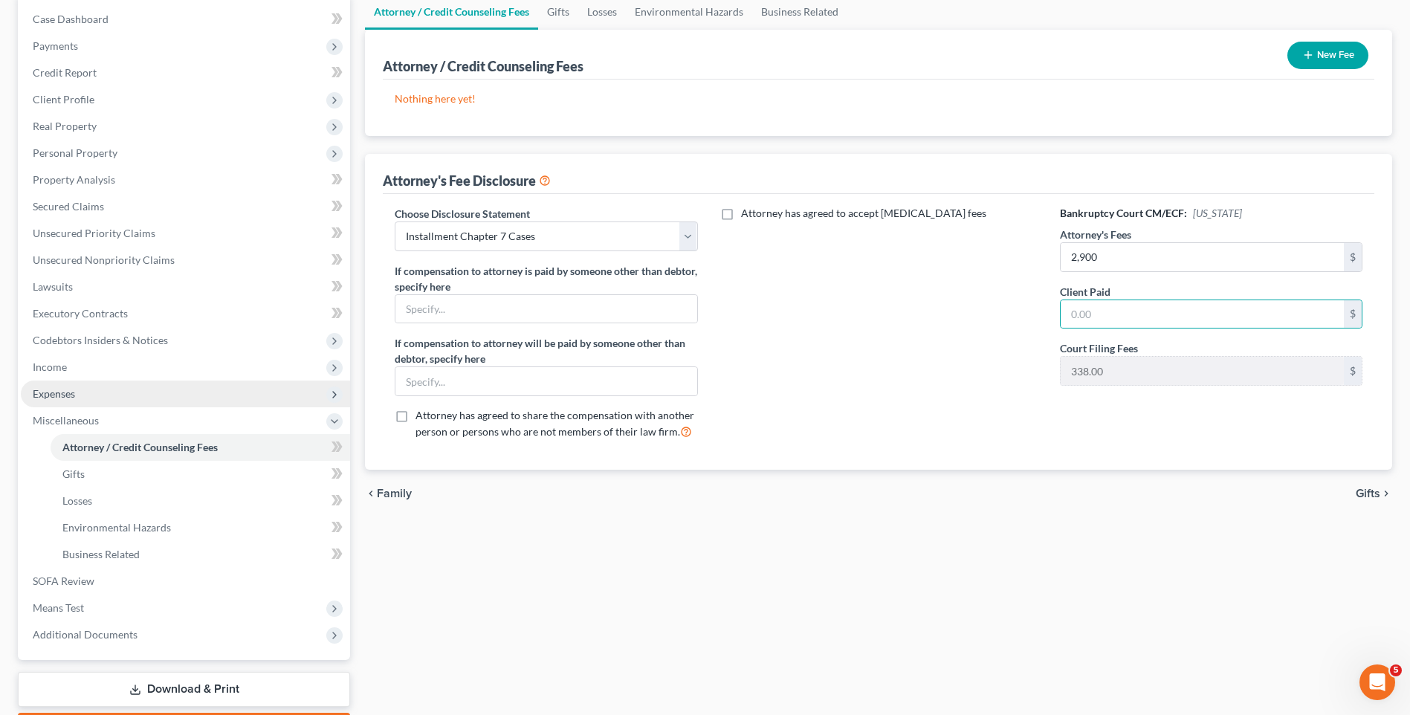
click at [87, 396] on span "Expenses" at bounding box center [185, 394] width 329 height 27
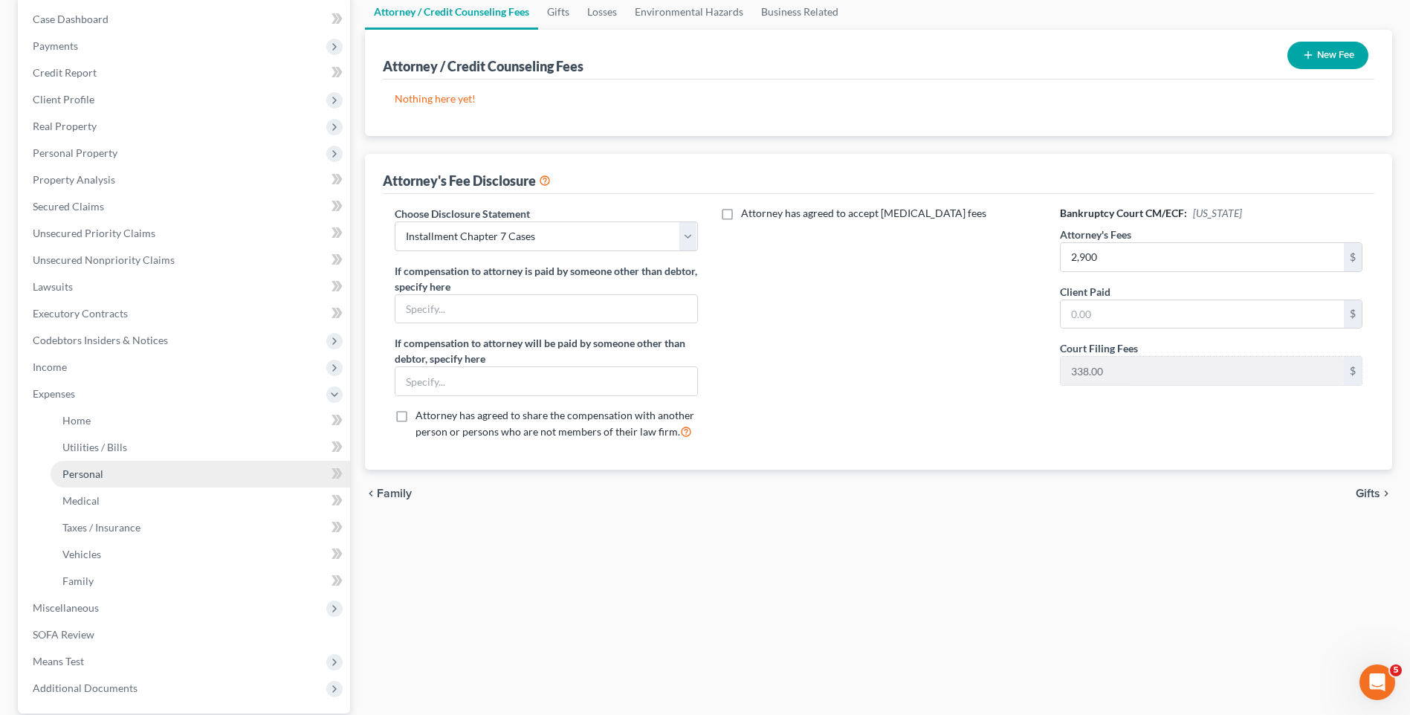
click at [86, 471] on span "Personal" at bounding box center [82, 474] width 41 height 13
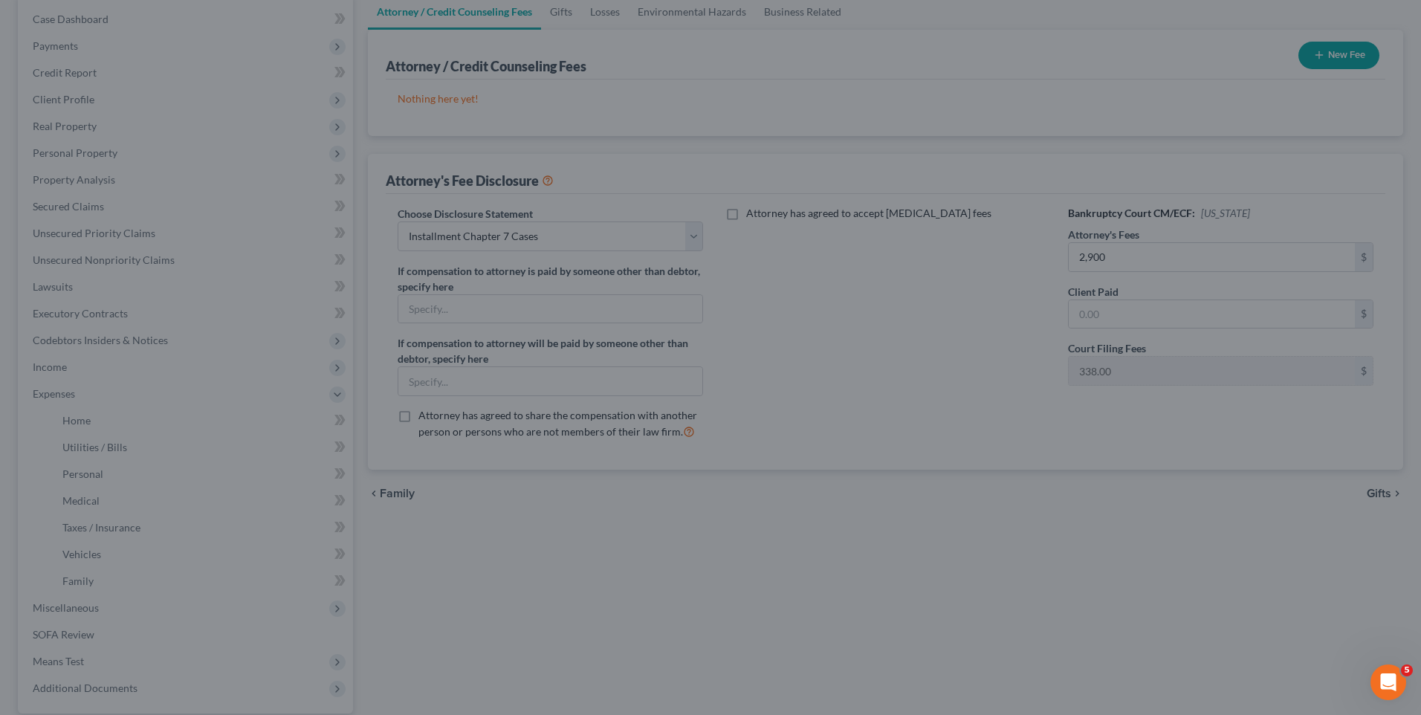
click at [104, 442] on div at bounding box center [710, 357] width 1421 height 715
click at [563, 136] on div at bounding box center [710, 357] width 1421 height 715
click at [162, 370] on div at bounding box center [710, 357] width 1421 height 715
click at [737, 501] on div at bounding box center [710, 357] width 1421 height 715
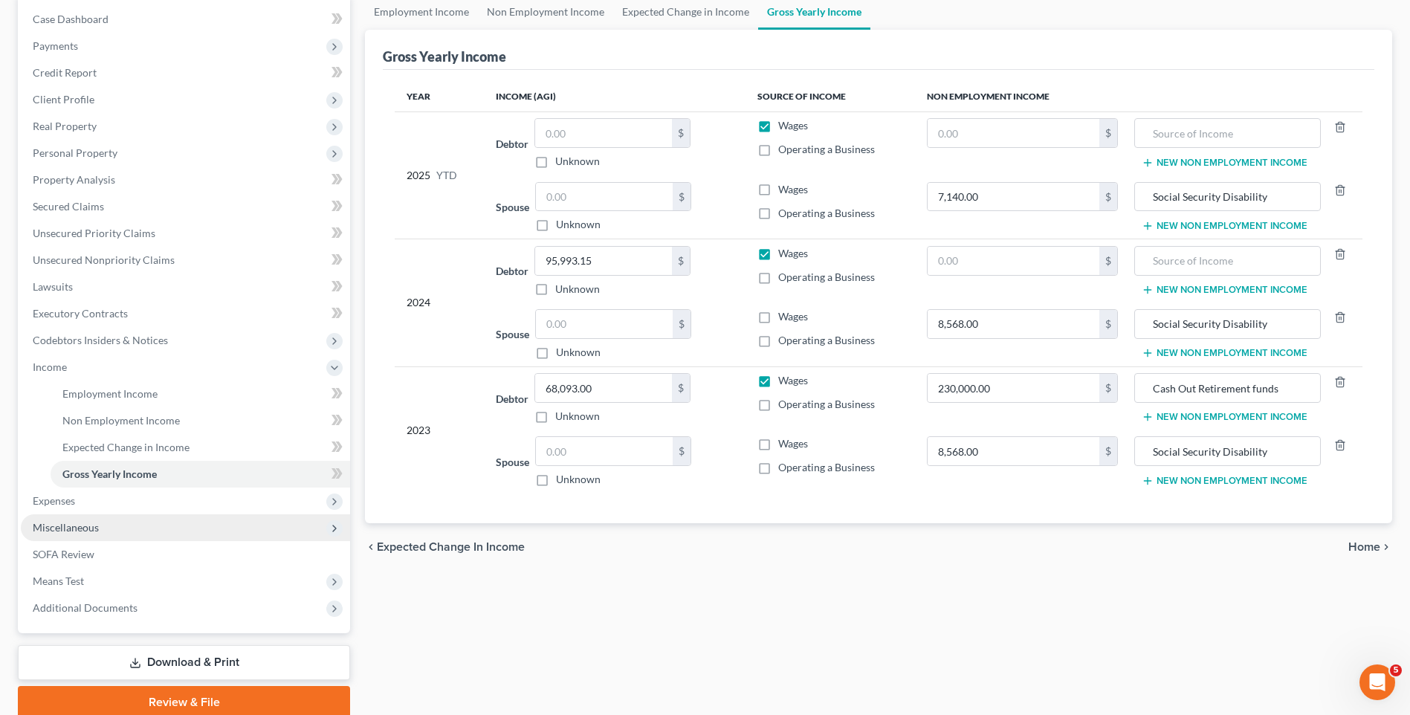
click at [93, 532] on span "Miscellaneous" at bounding box center [66, 527] width 66 height 13
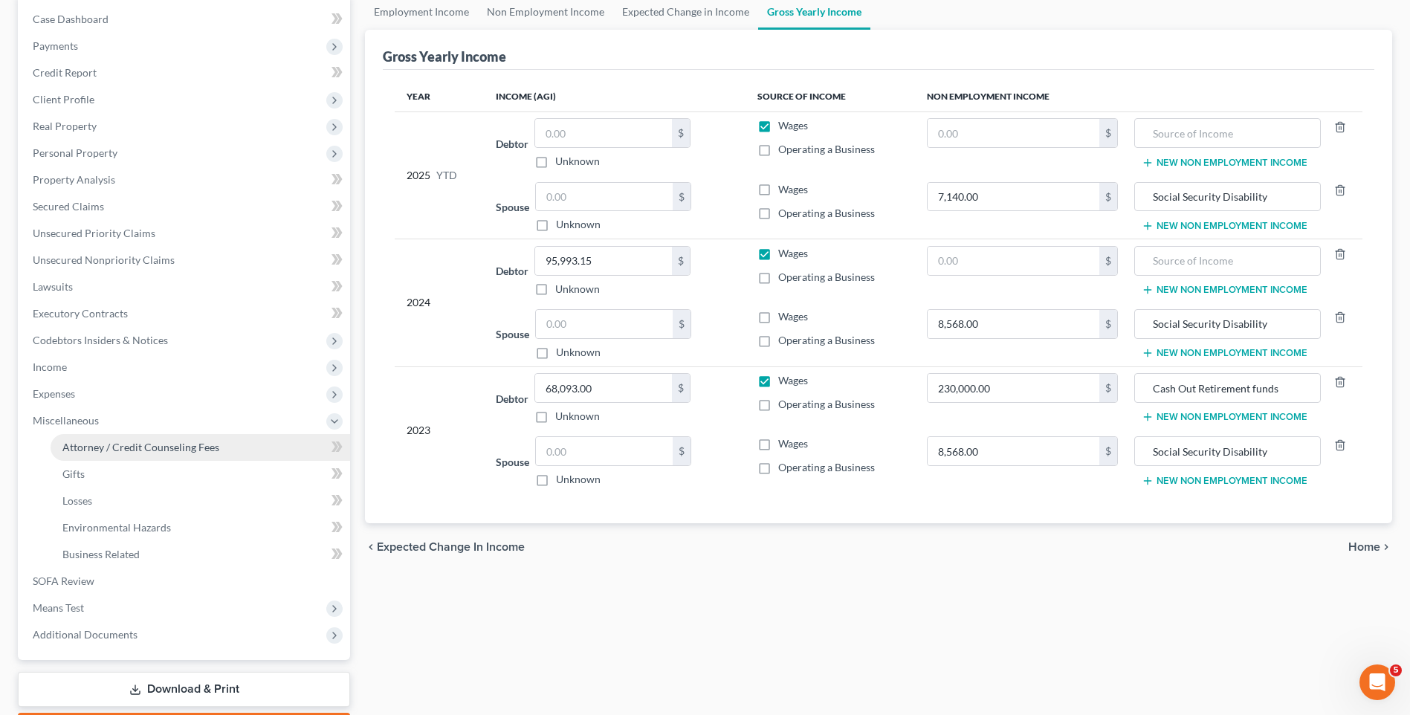
click at [144, 450] on span "Attorney / Credit Counseling Fees" at bounding box center [140, 447] width 157 height 13
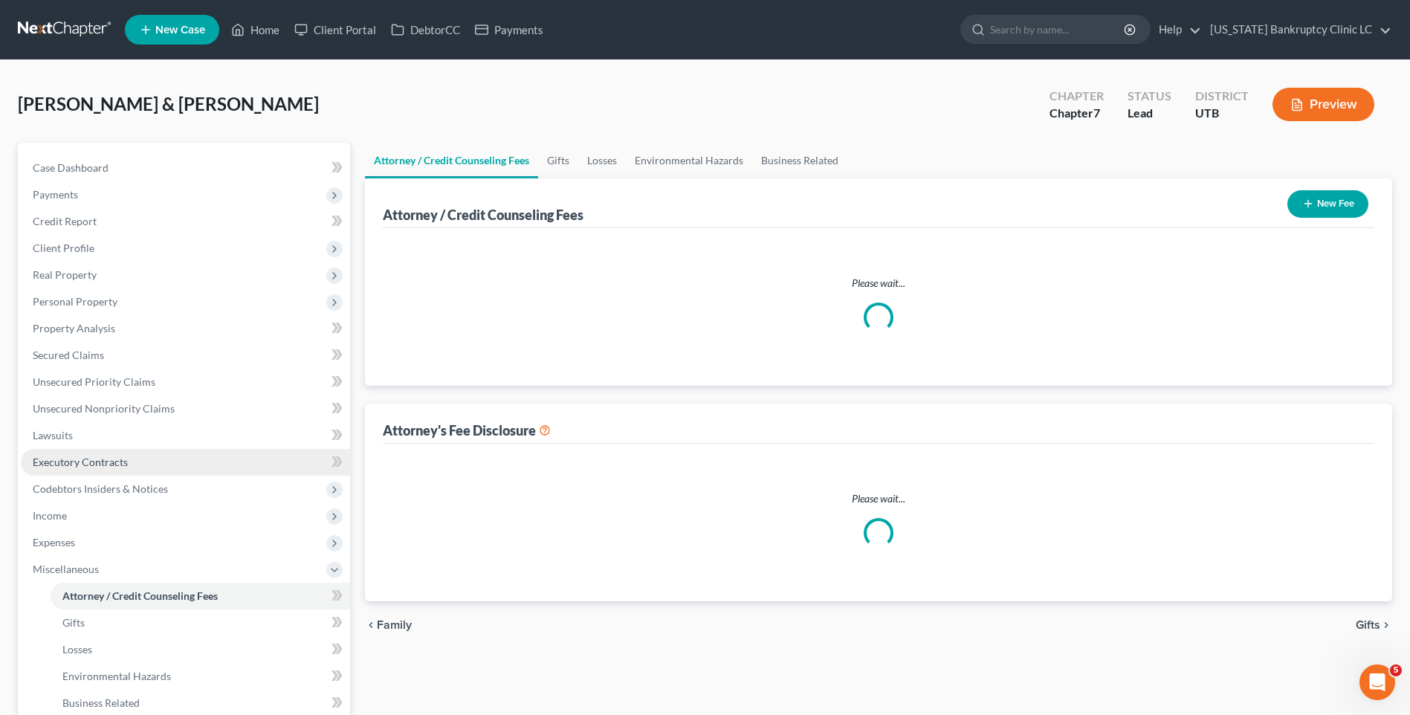
select select "0"
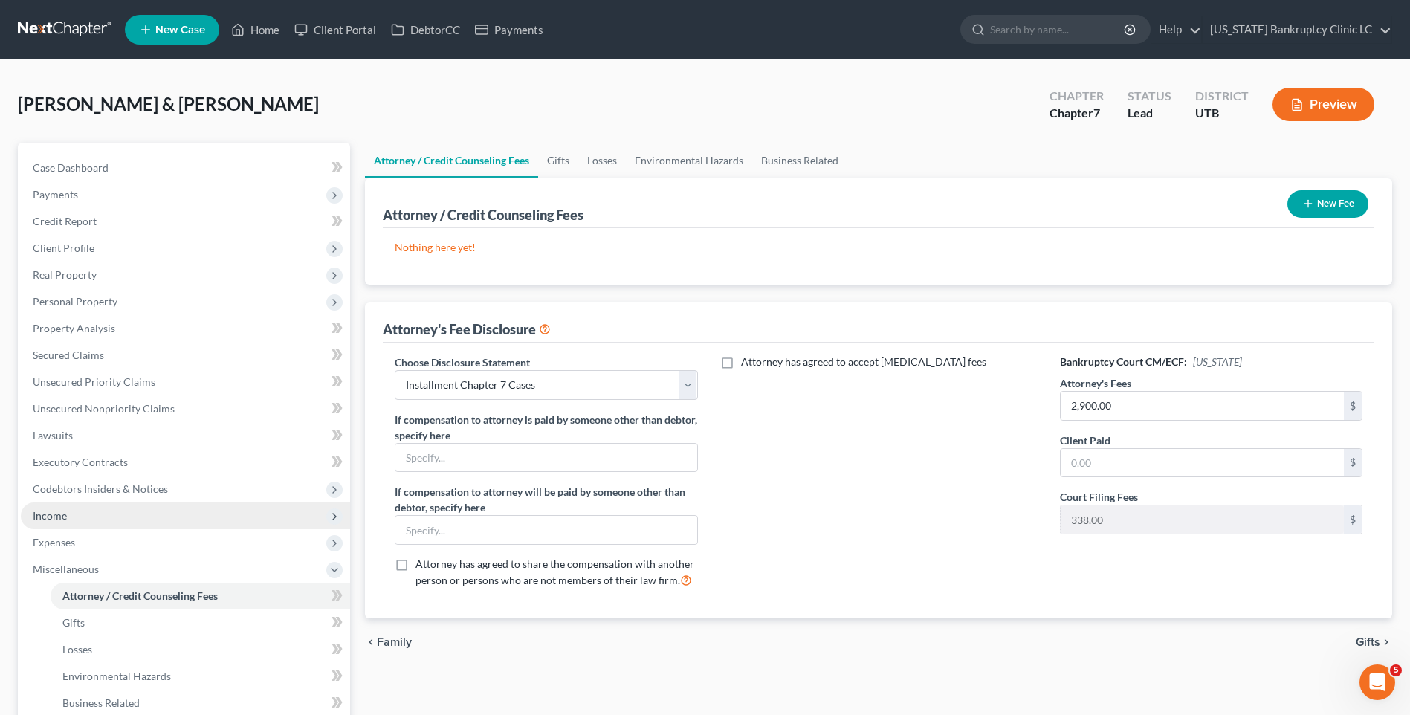
click at [74, 509] on span "Income" at bounding box center [185, 515] width 329 height 27
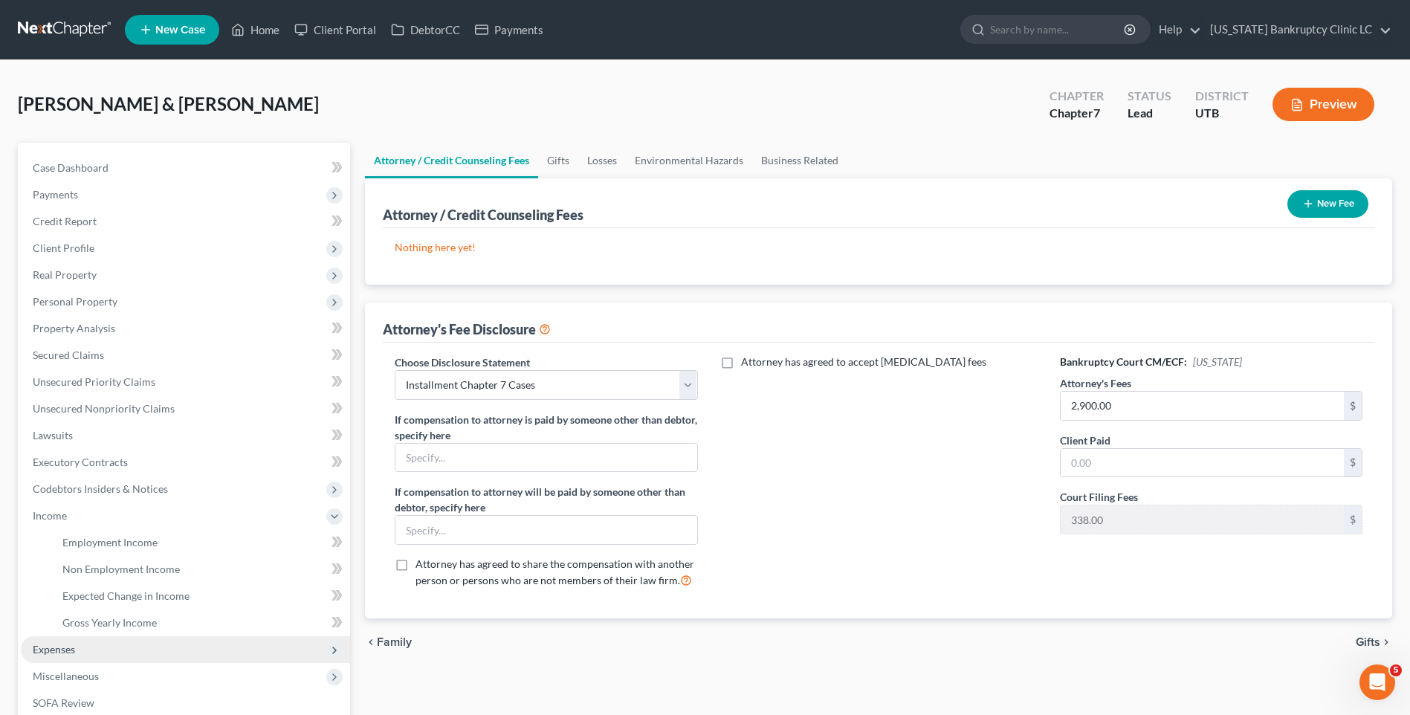
click at [71, 649] on span "Expenses" at bounding box center [54, 649] width 42 height 13
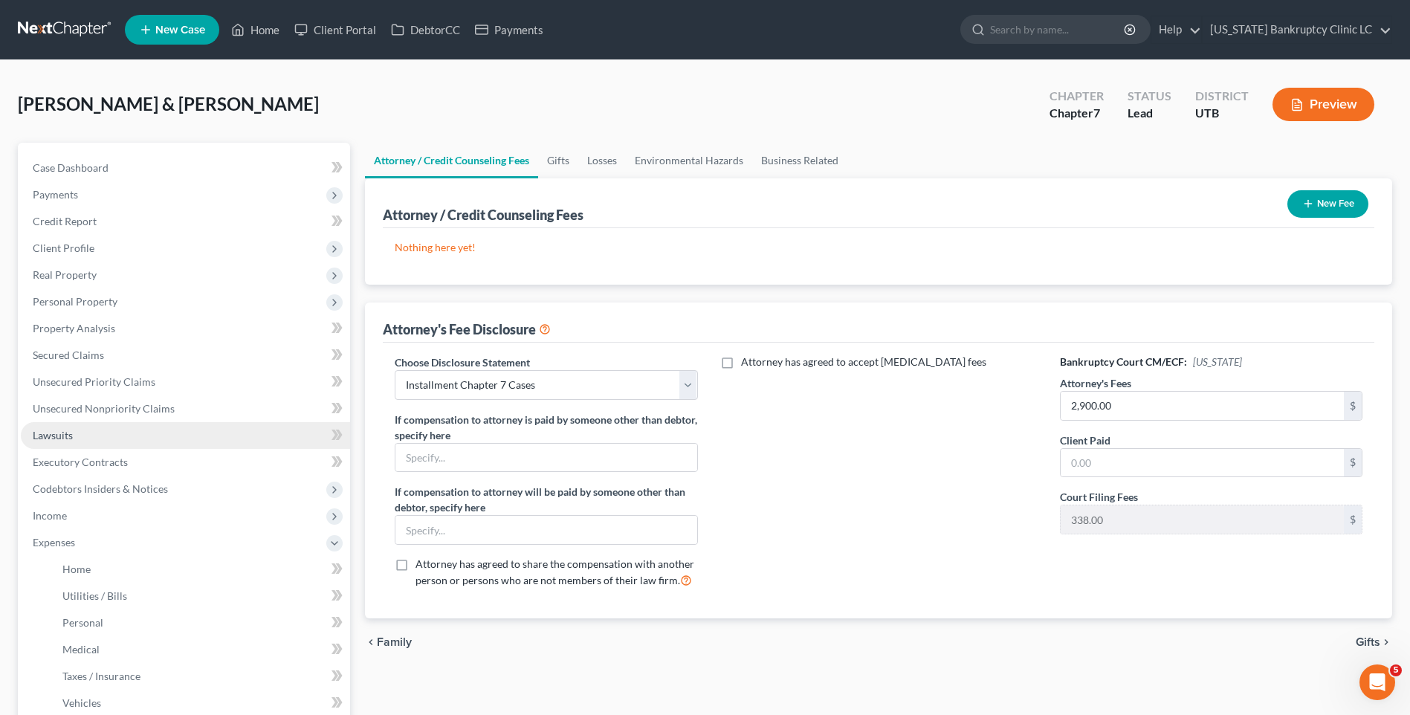
scroll to position [289, 0]
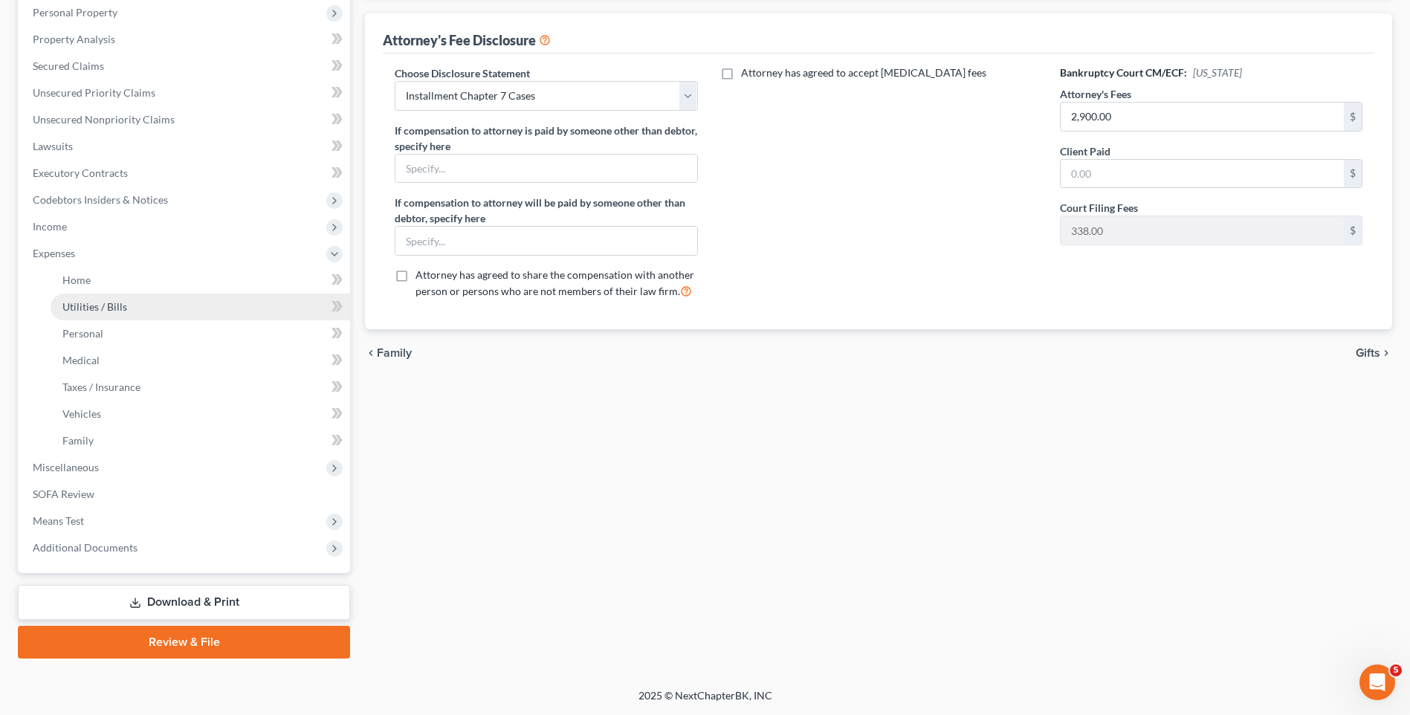
click at [92, 311] on span "Utilities / Bills" at bounding box center [94, 306] width 65 height 13
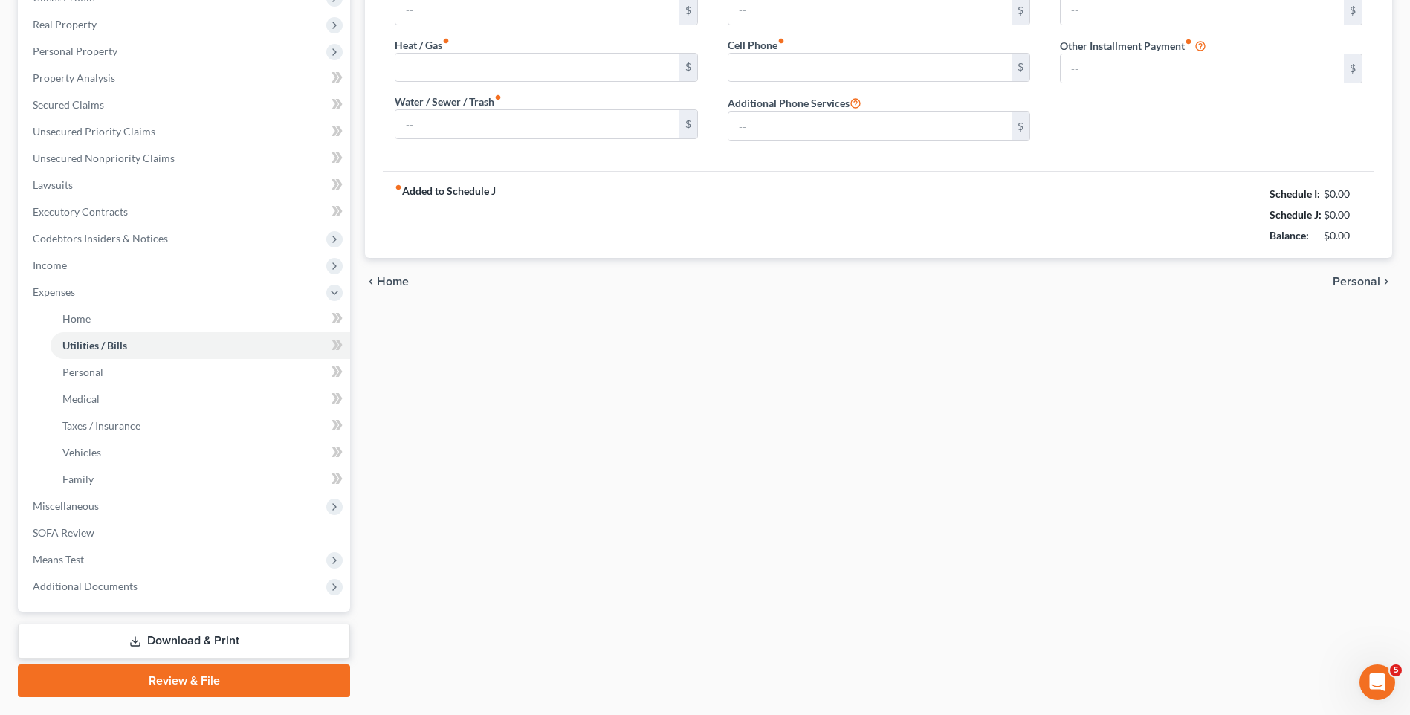
type input "190.00"
type input "135.81"
type input "0.00"
type input "95.00"
type input "400.00"
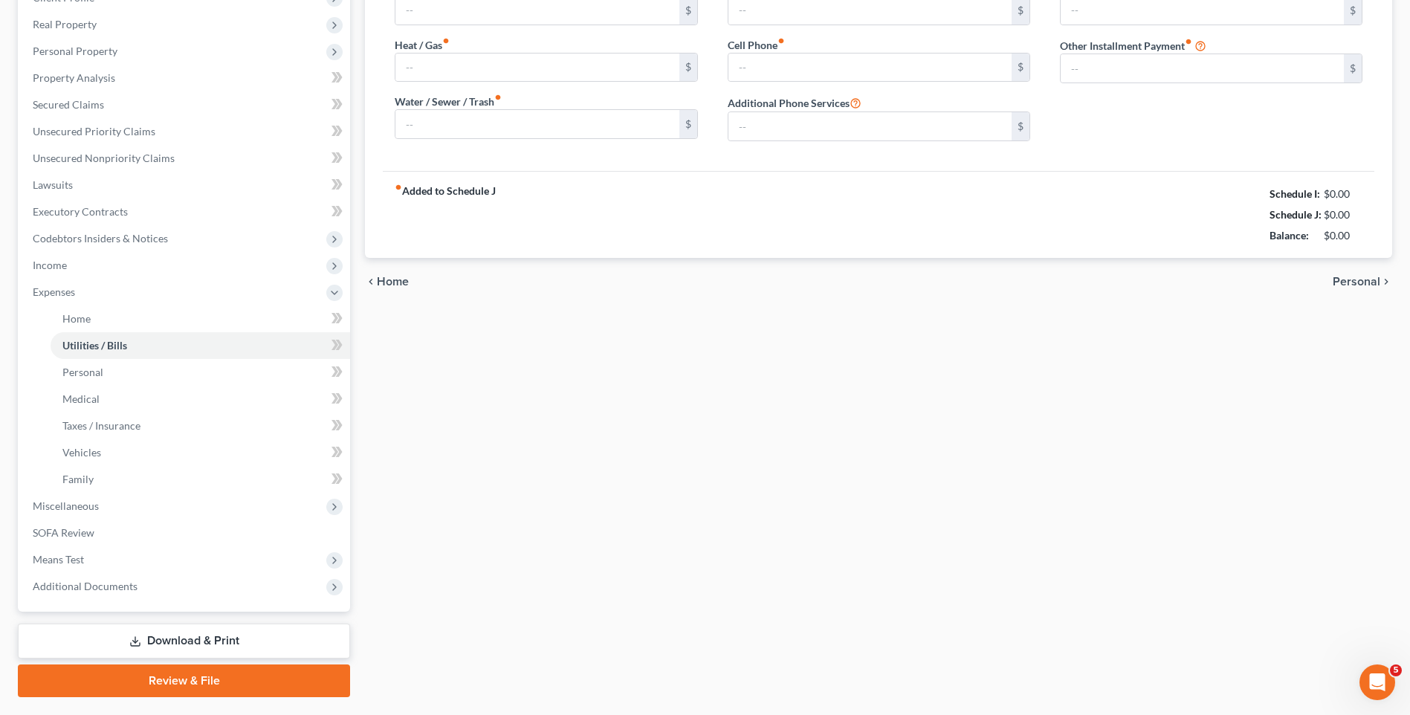
type input "0.00"
type input "monthly payment attorney fee"
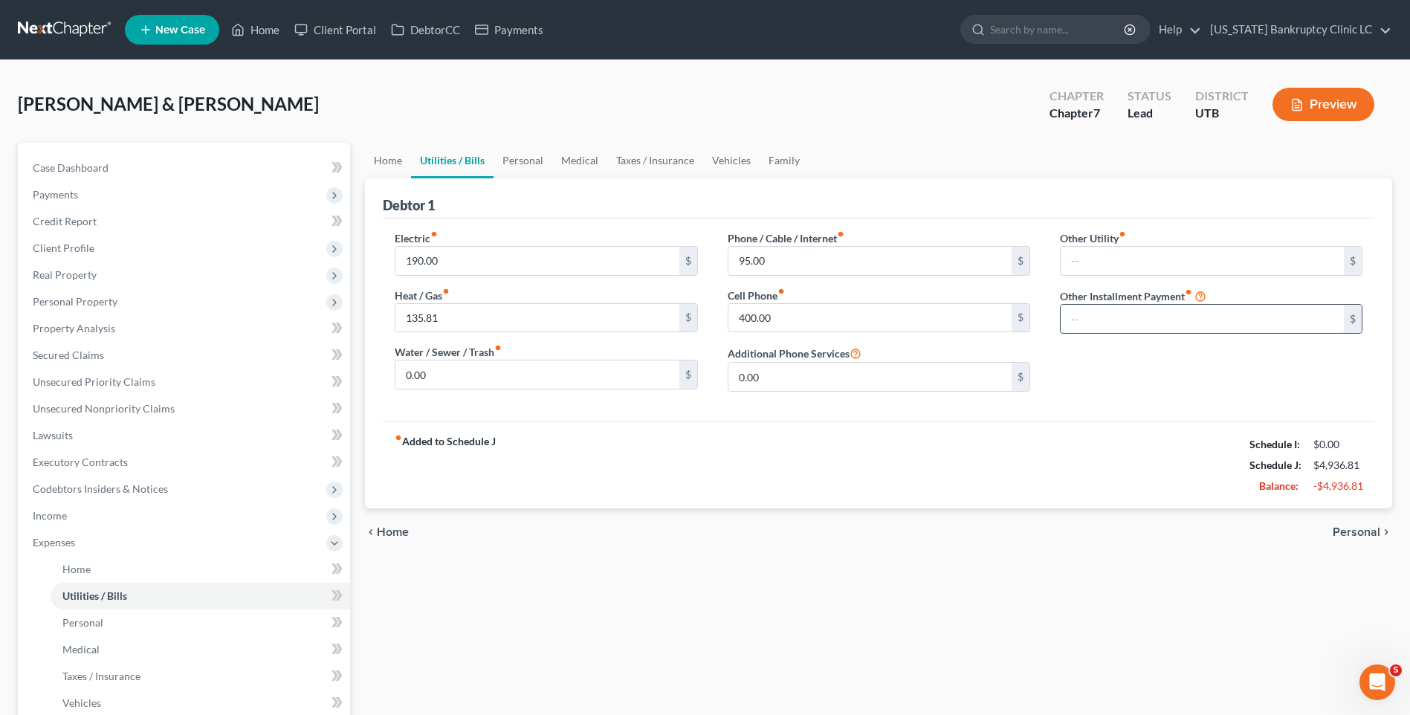
click at [1151, 318] on input "text" at bounding box center [1202, 319] width 283 height 28
type input "240.67"
click at [509, 157] on link "Personal" at bounding box center [523, 161] width 59 height 36
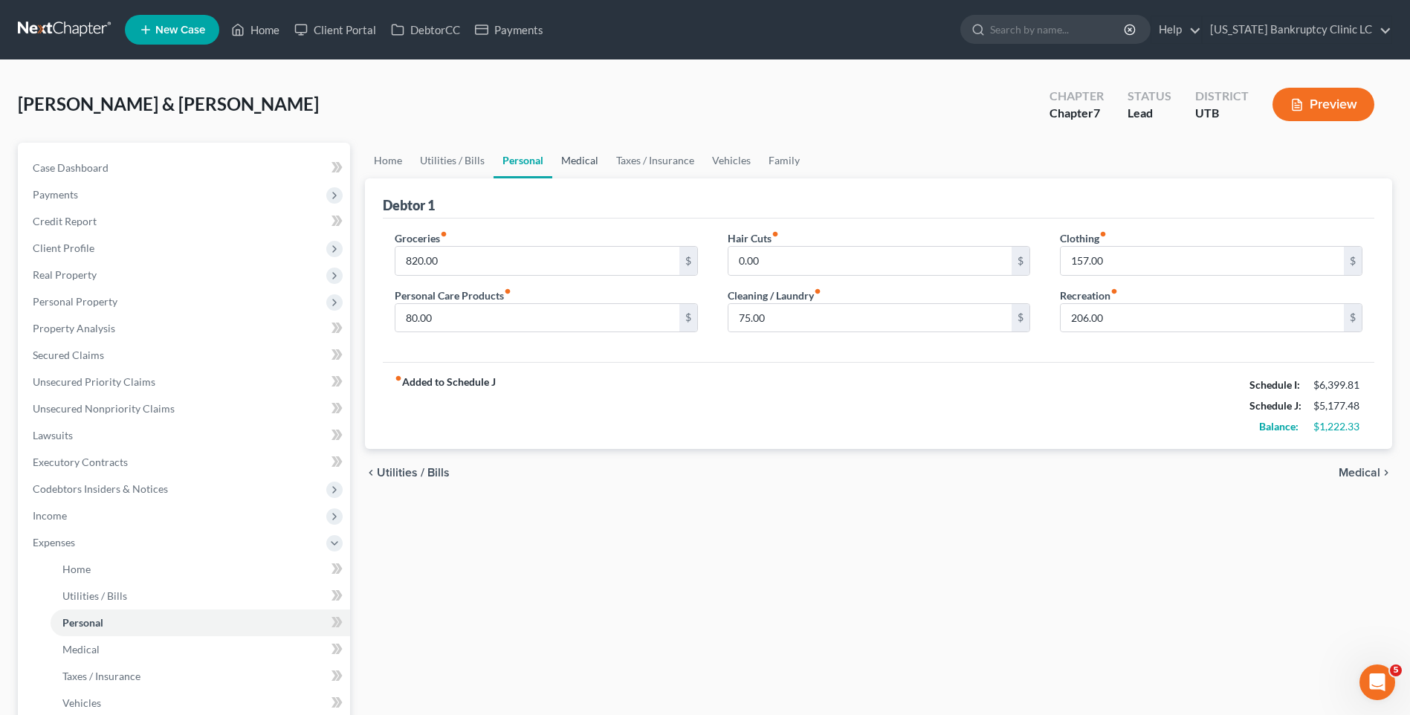
click at [573, 161] on link "Medical" at bounding box center [579, 161] width 55 height 36
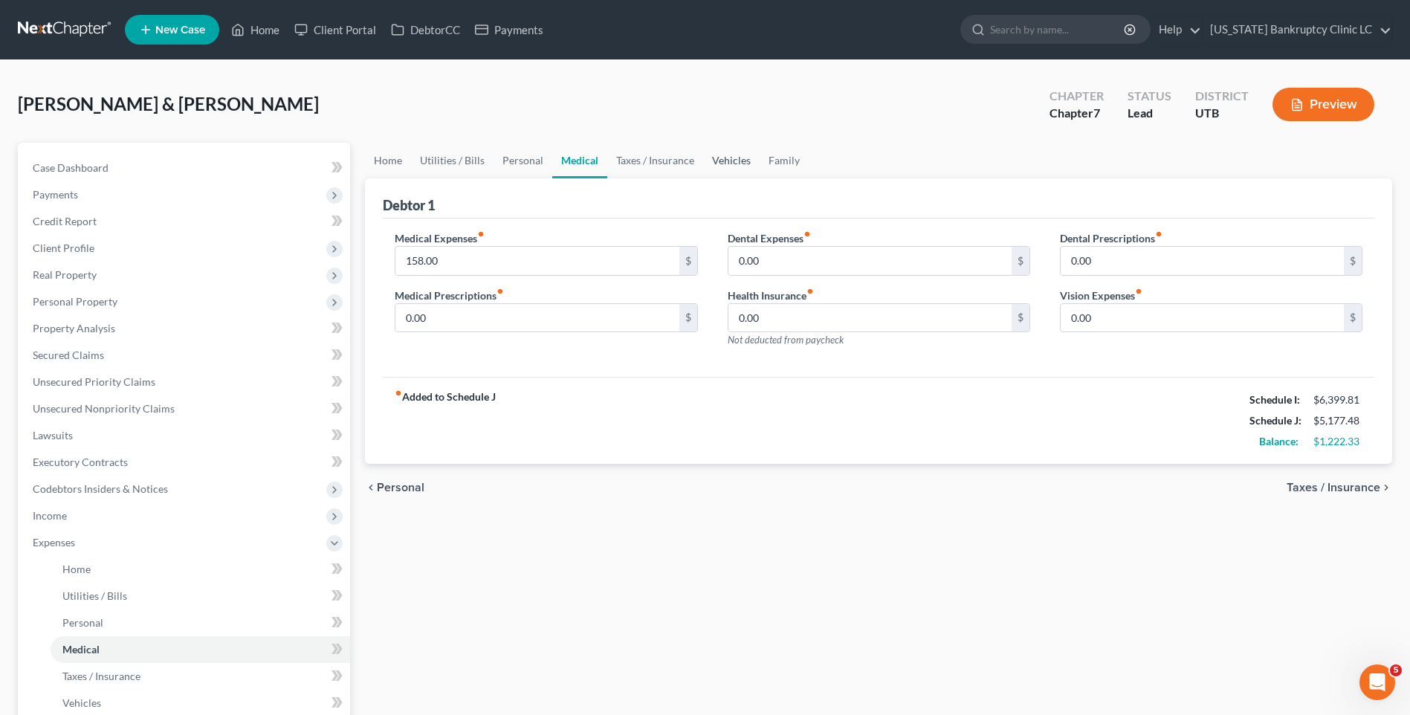
click at [703, 164] on link "Vehicles" at bounding box center [731, 161] width 56 height 36
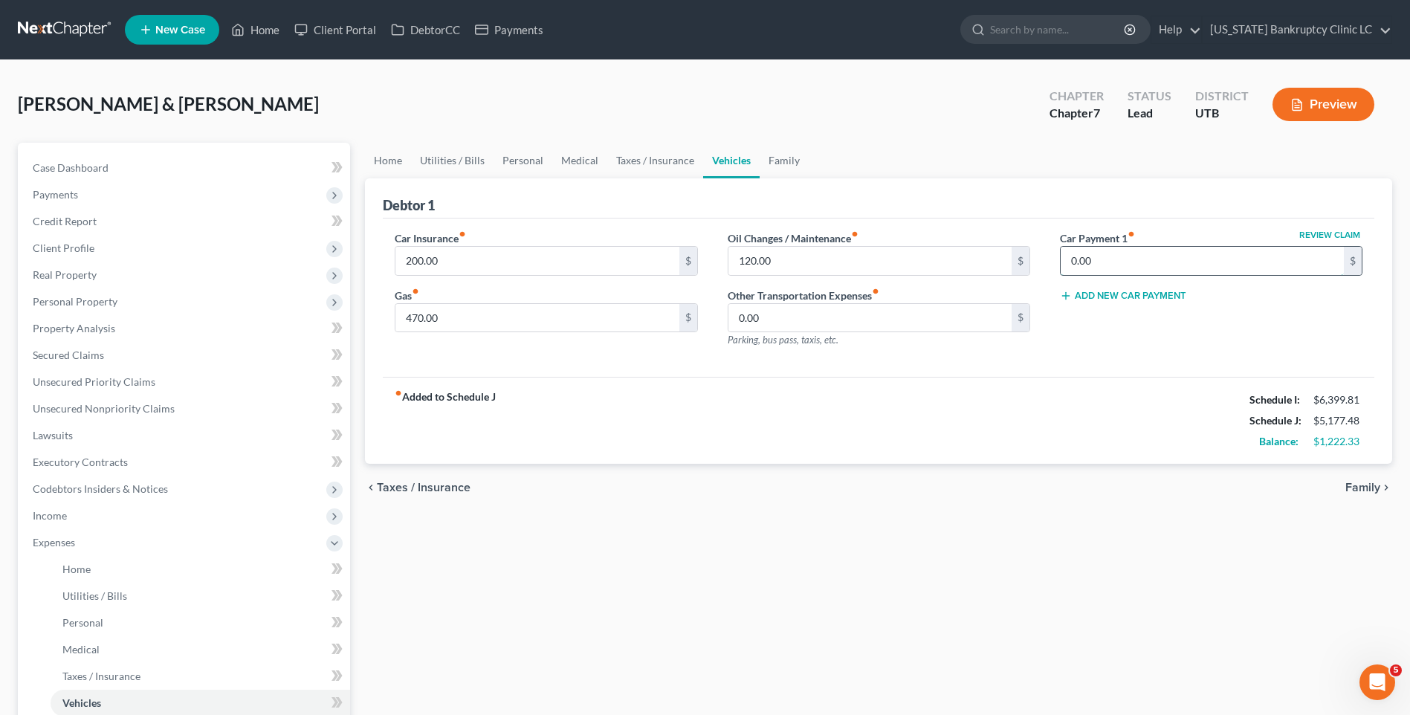
click at [1154, 254] on input "0.00" at bounding box center [1202, 261] width 283 height 28
type input "639"
click at [109, 300] on span "Personal Property" at bounding box center [75, 301] width 85 height 13
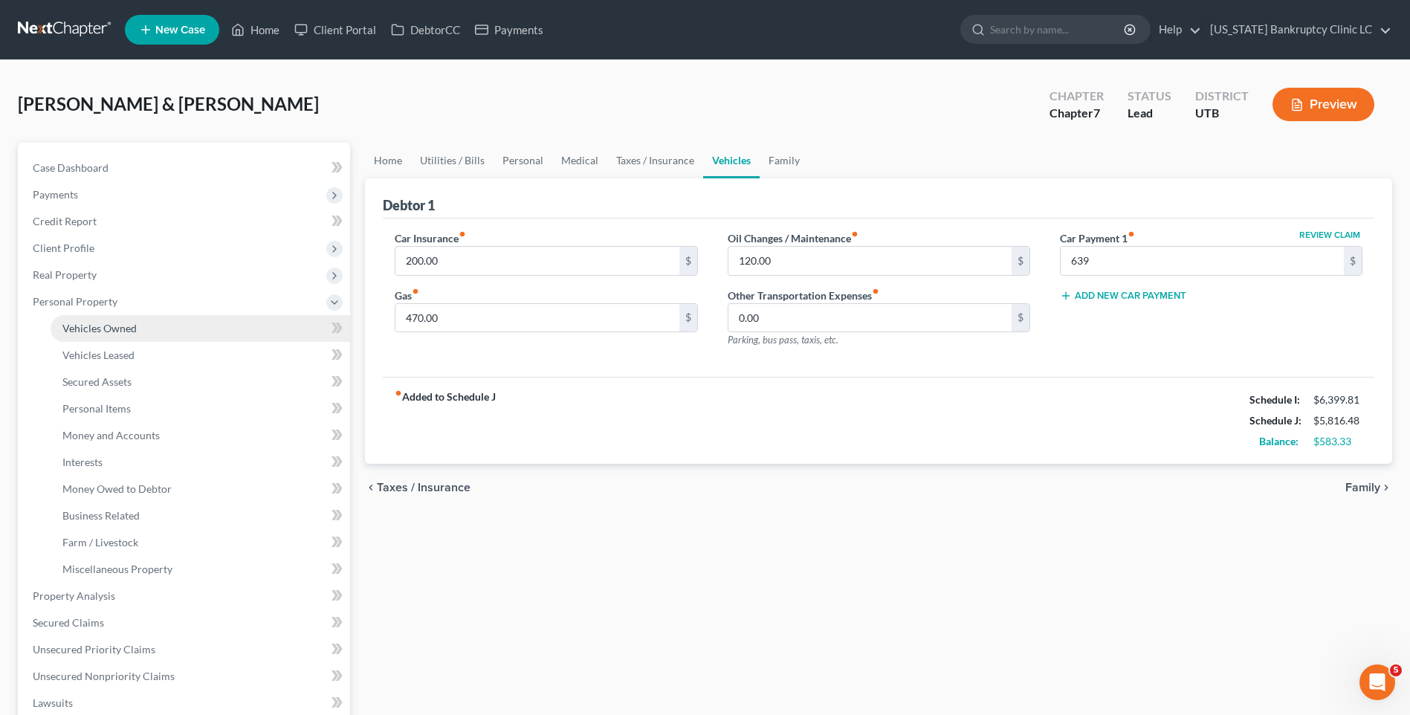
click at [119, 325] on span "Vehicles Owned" at bounding box center [99, 328] width 74 height 13
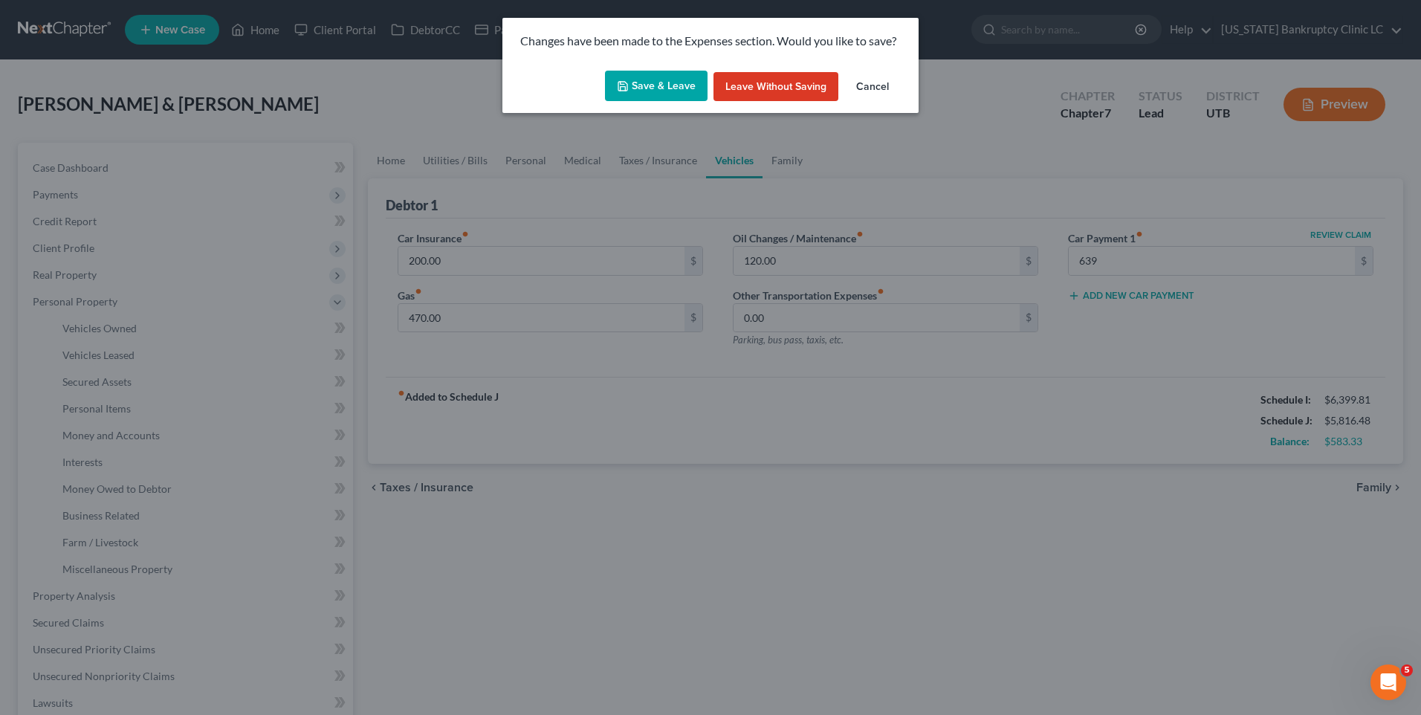
click at [648, 94] on button "Save & Leave" at bounding box center [656, 86] width 103 height 31
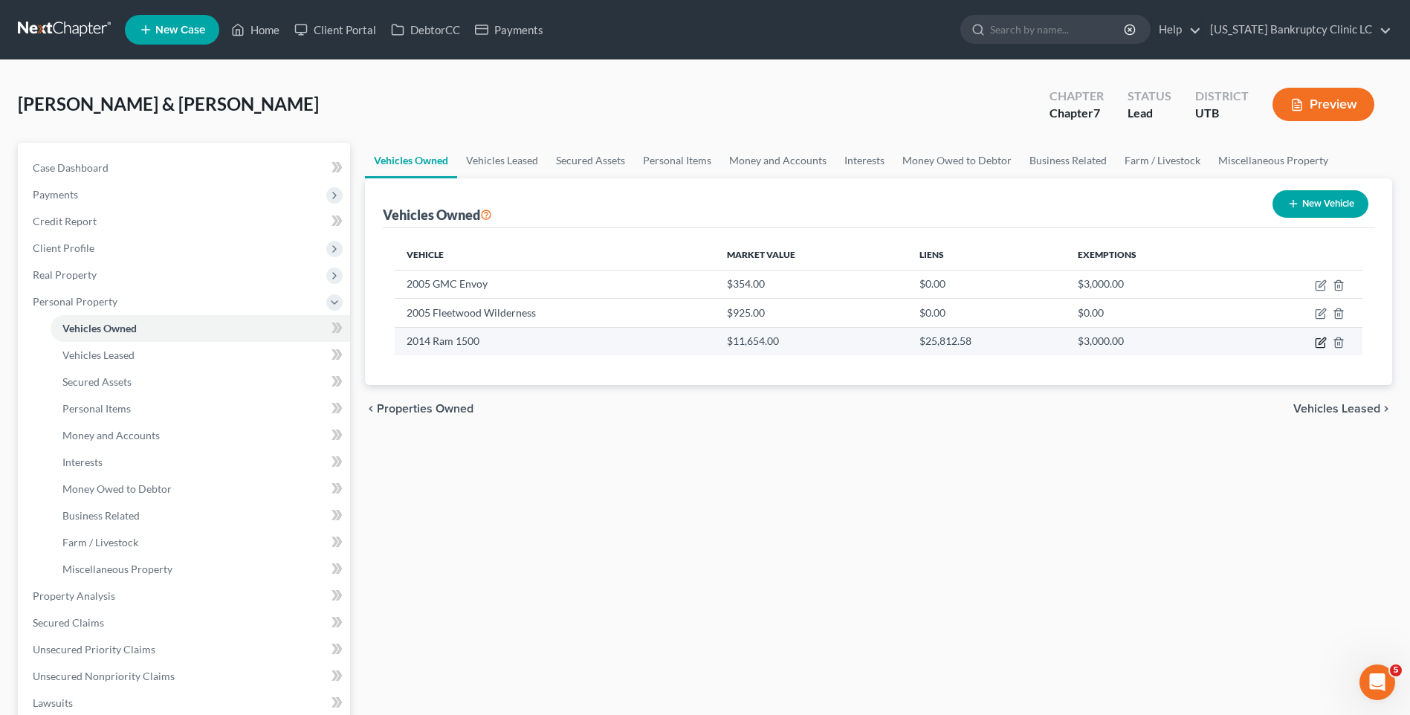
click at [1316, 343] on icon "button" at bounding box center [1320, 342] width 9 height 9
select select "0"
select select "12"
select select "2"
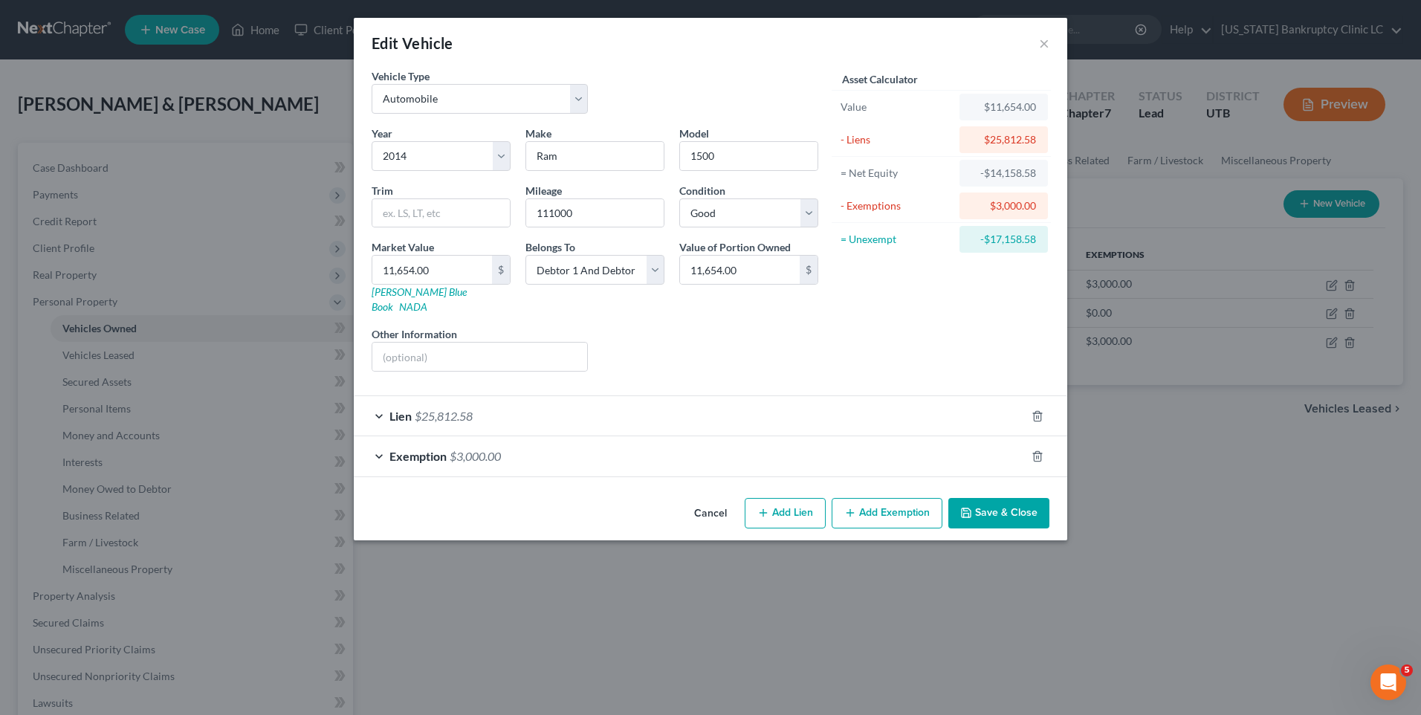
click at [555, 402] on div "Lien $25,812.58" at bounding box center [690, 415] width 672 height 39
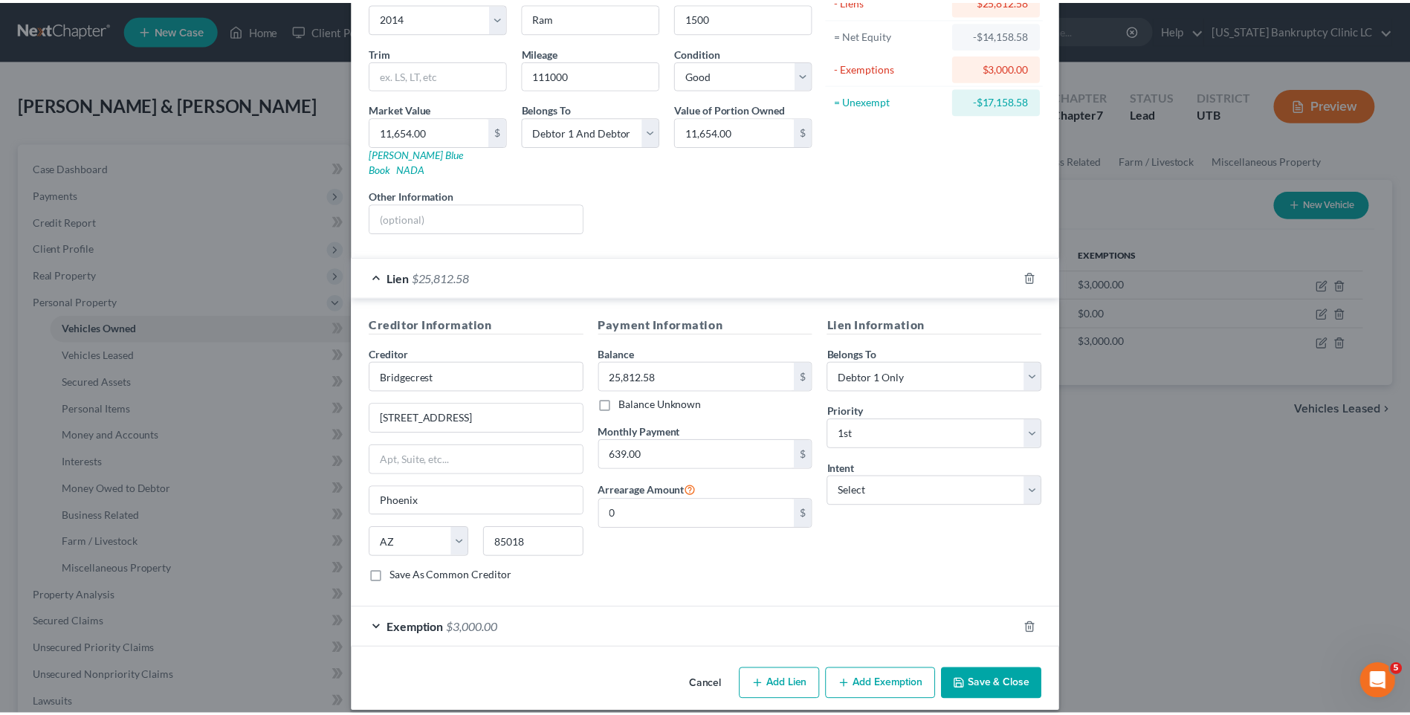
scroll to position [139, 0]
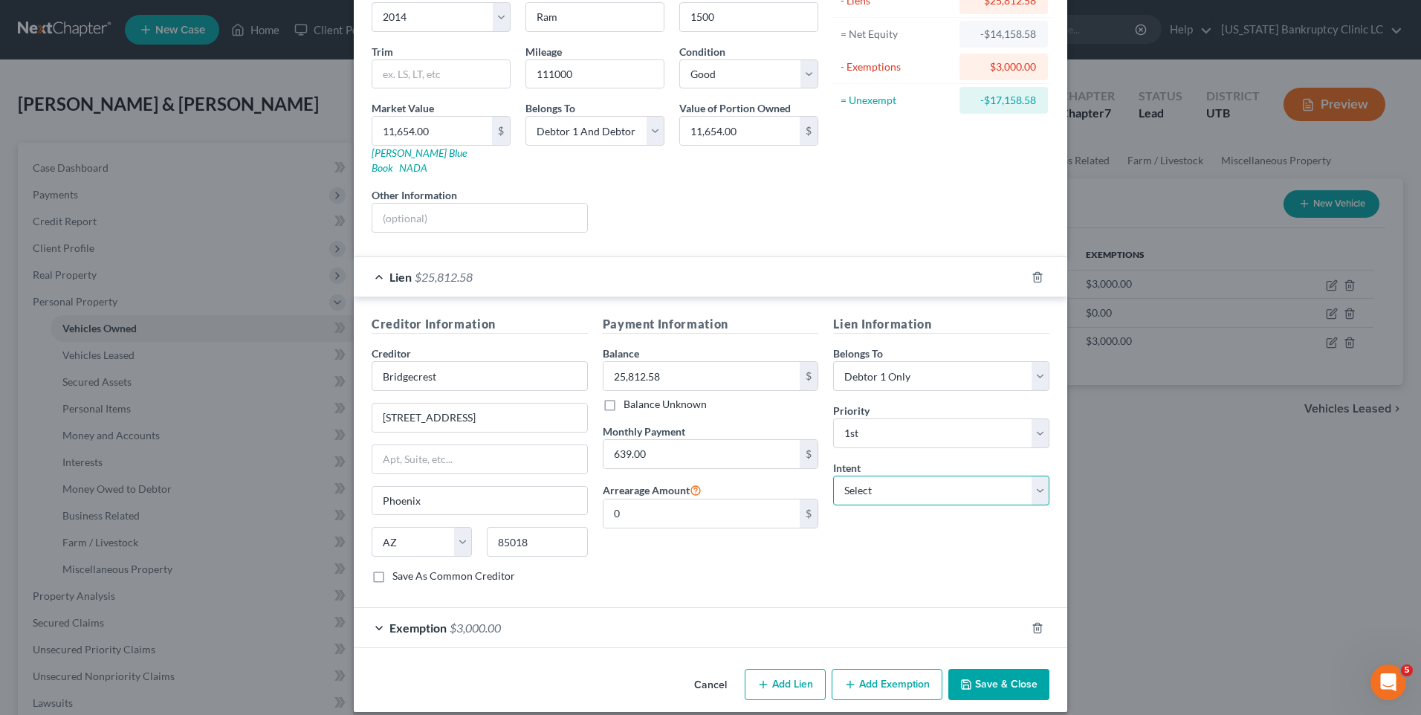
click at [906, 485] on select "Select Surrender Redeem Reaffirm Avoid Other" at bounding box center [941, 491] width 216 height 30
select select "2"
click at [833, 476] on select "Select Surrender Redeem Reaffirm Avoid Other" at bounding box center [941, 491] width 216 height 30
click at [983, 671] on button "Save & Close" at bounding box center [998, 684] width 101 height 31
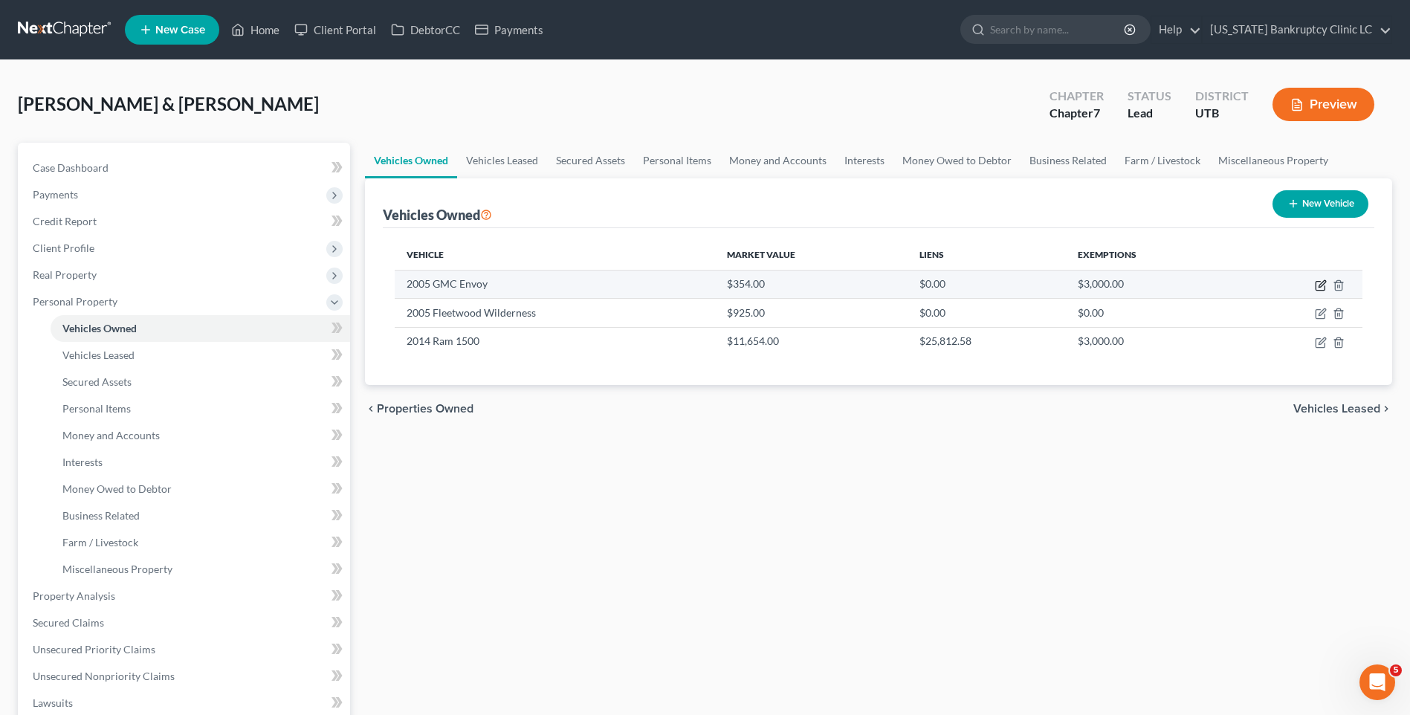
click at [1325, 282] on icon "button" at bounding box center [1321, 285] width 12 height 12
select select "0"
select select "21"
select select "3"
select select "2"
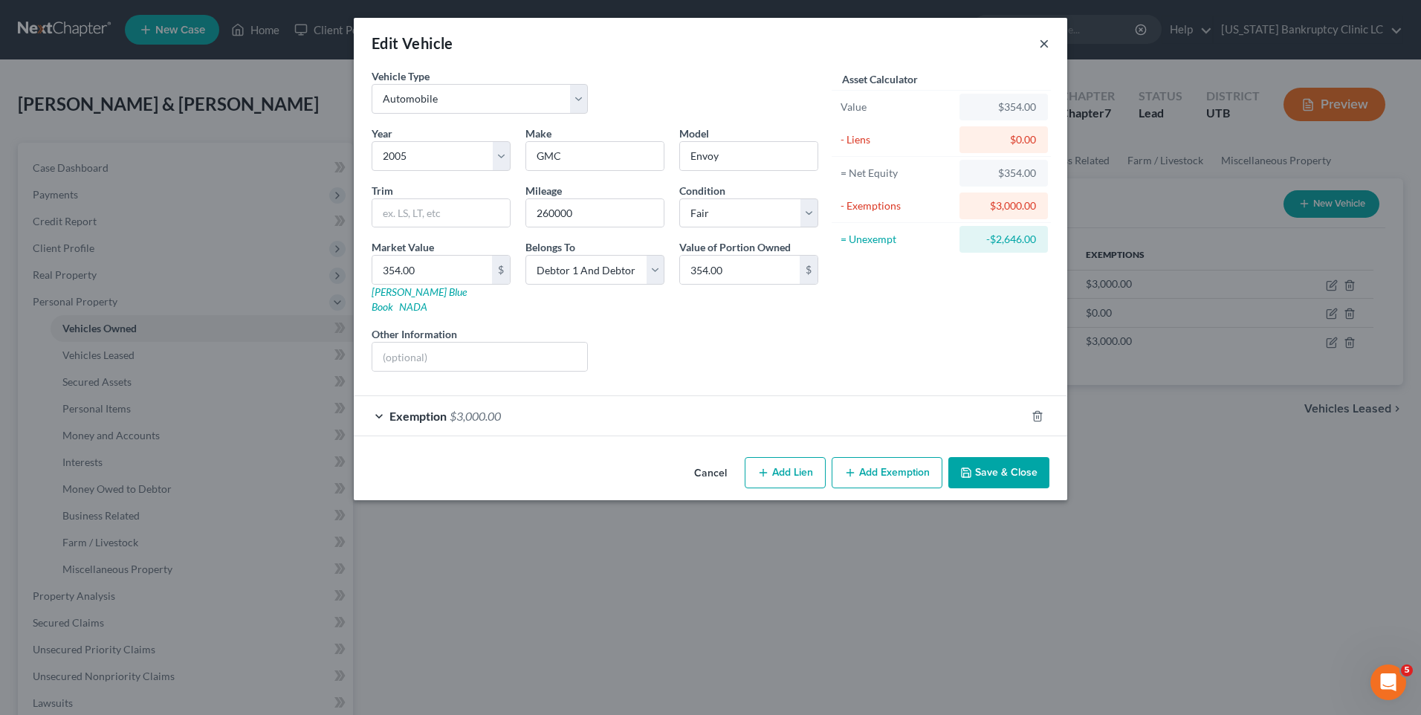
click at [1047, 41] on button "×" at bounding box center [1044, 43] width 10 height 18
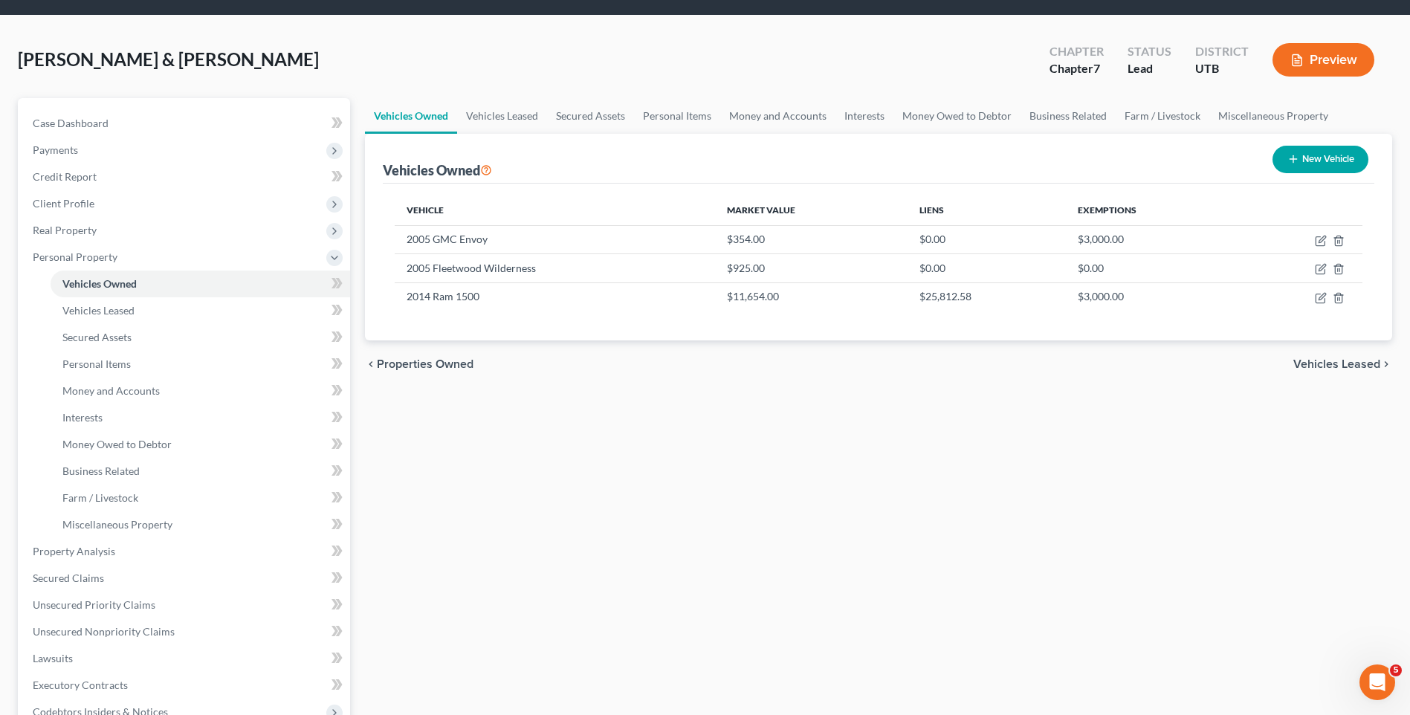
scroll to position [0, 0]
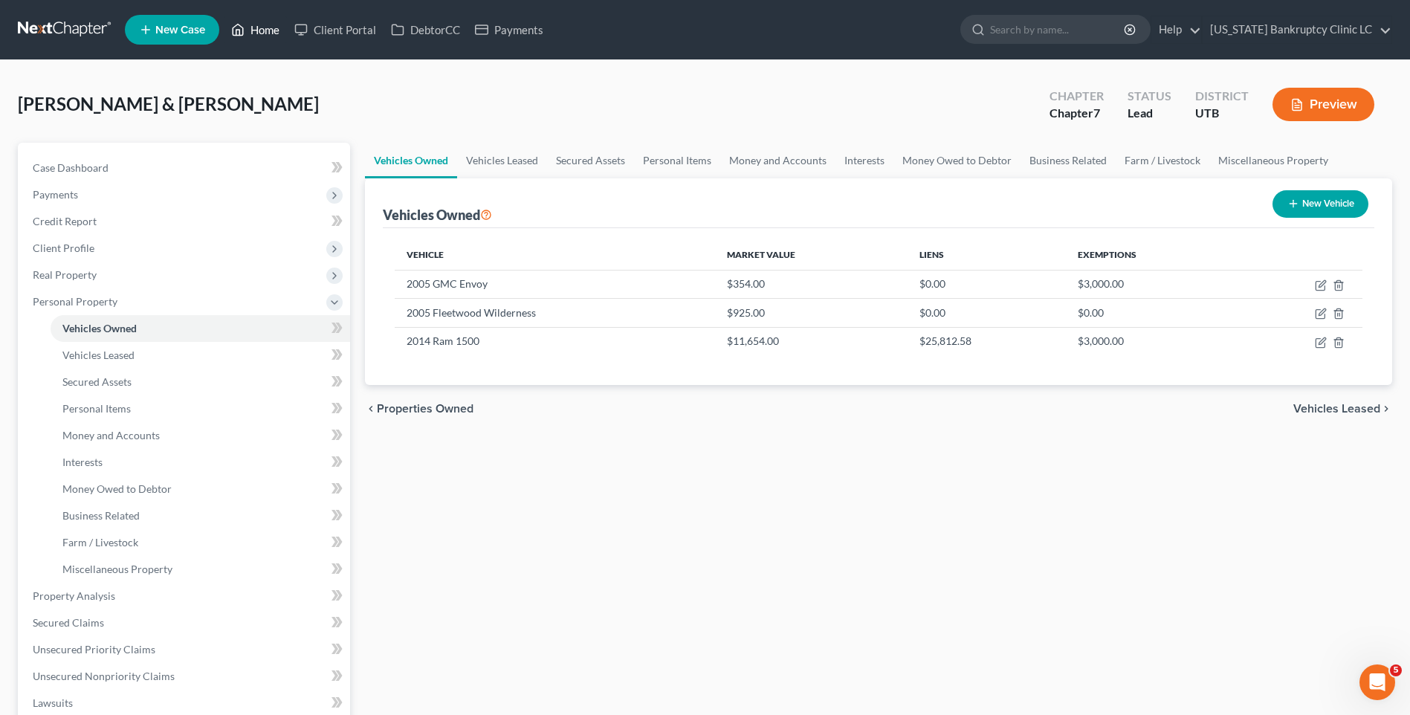
click at [257, 32] on link "Home" at bounding box center [255, 29] width 63 height 27
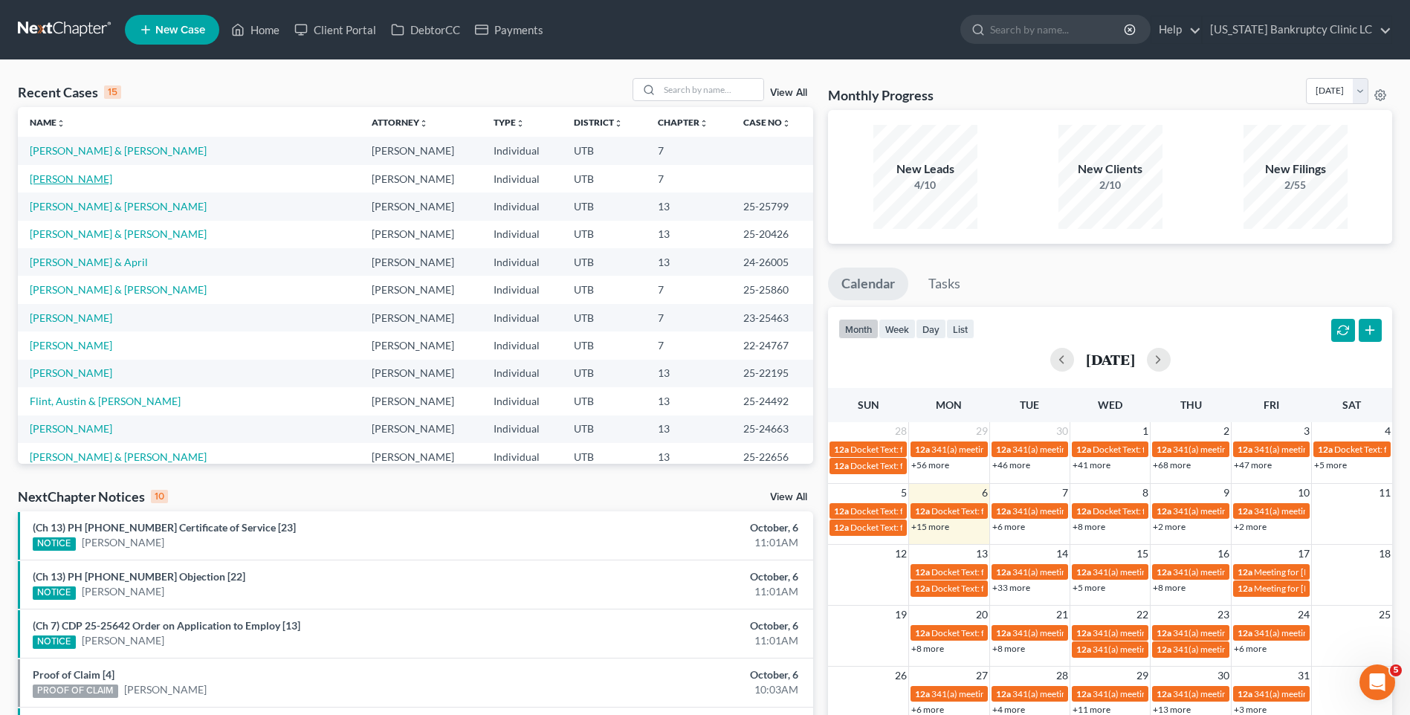
click at [91, 178] on link "[PERSON_NAME]" at bounding box center [71, 178] width 83 height 13
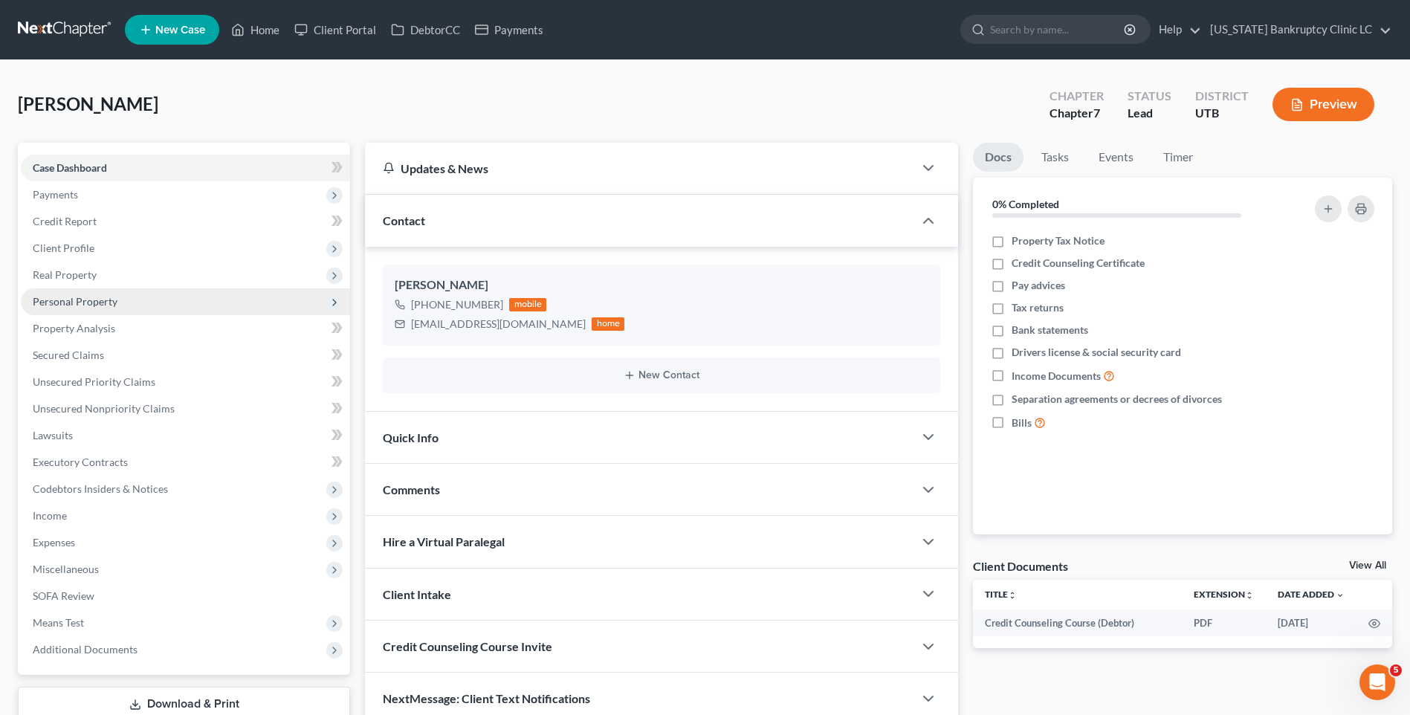
click at [80, 300] on span "Personal Property" at bounding box center [75, 301] width 85 height 13
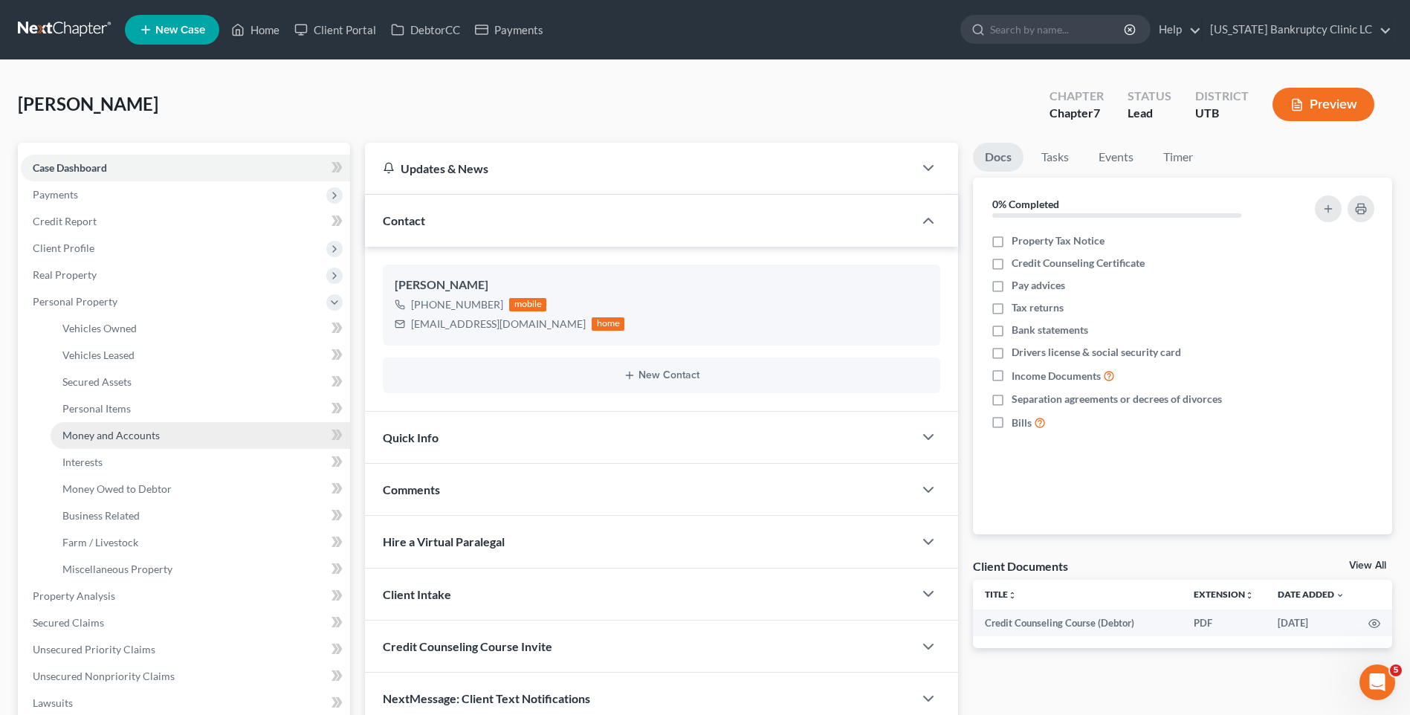
click at [124, 437] on span "Money and Accounts" at bounding box center [110, 435] width 97 height 13
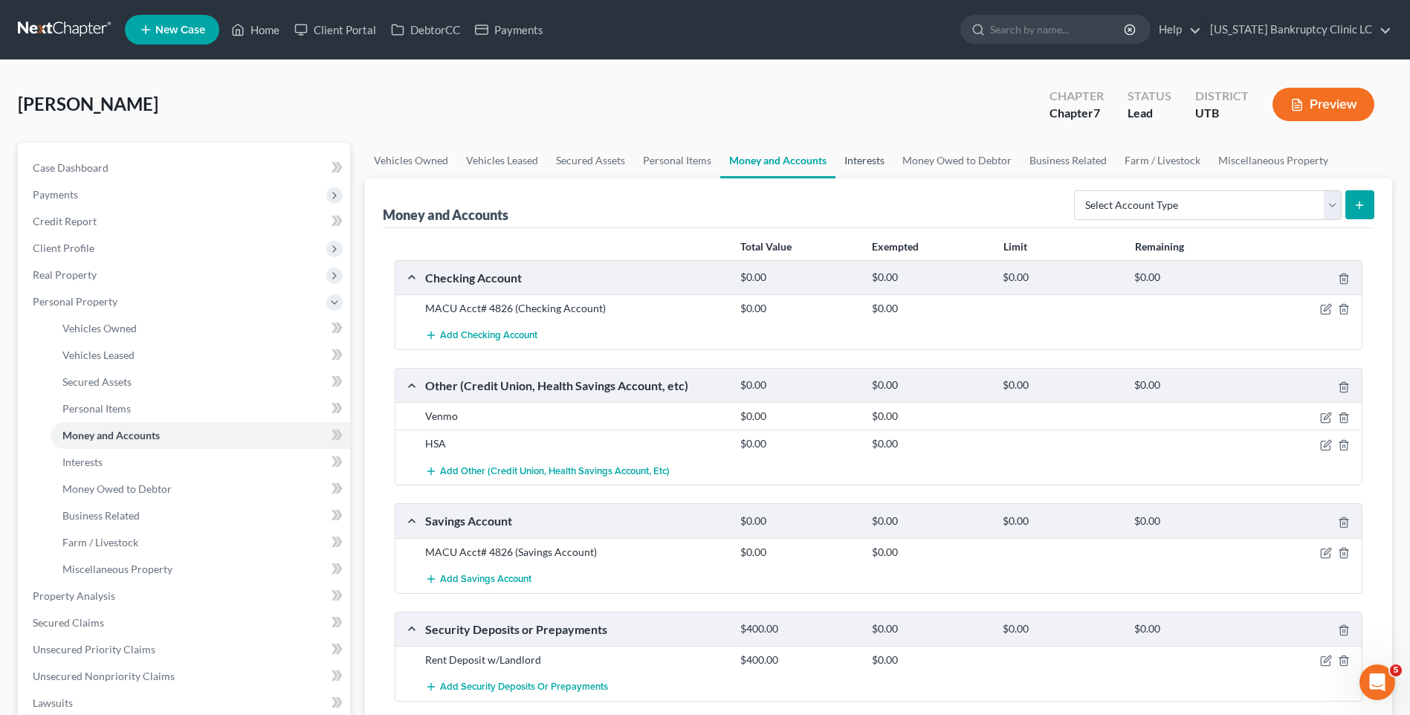
click at [862, 161] on link "Interests" at bounding box center [864, 161] width 58 height 36
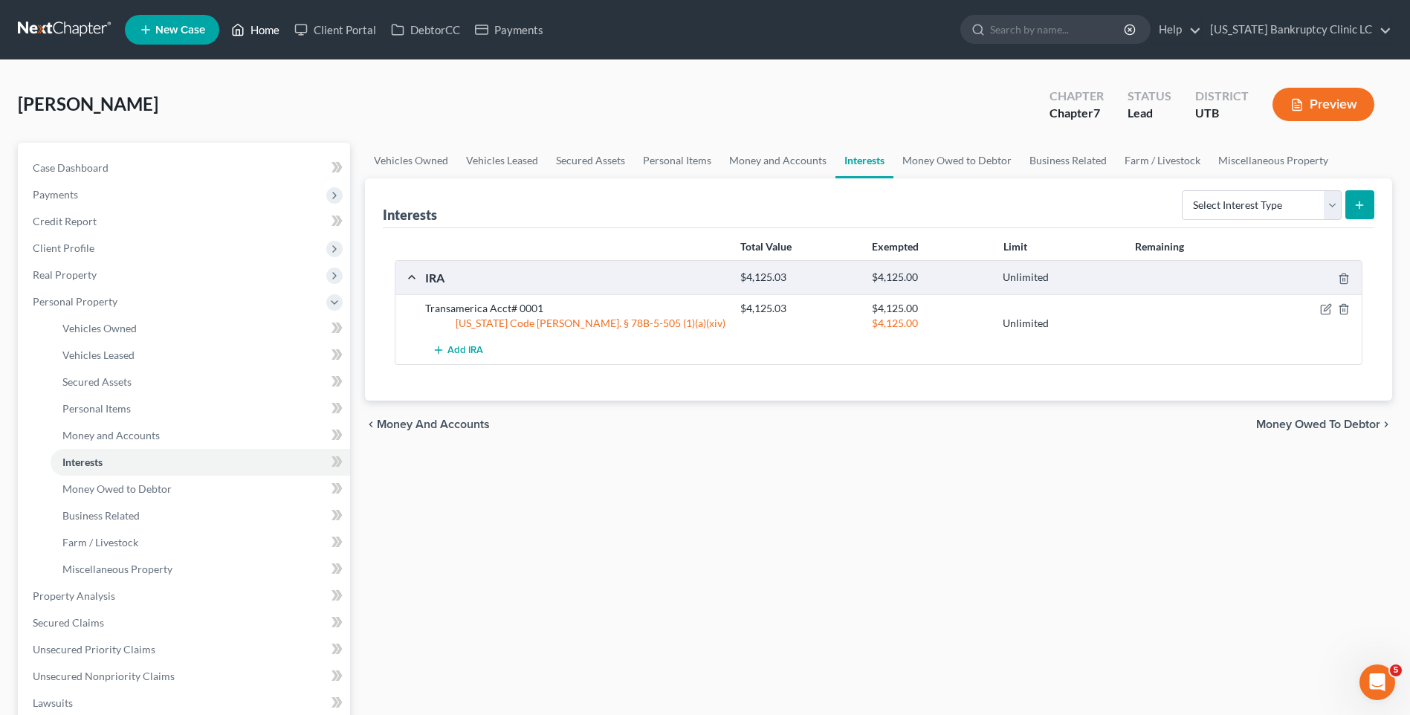
click at [255, 41] on link "Home" at bounding box center [255, 29] width 63 height 27
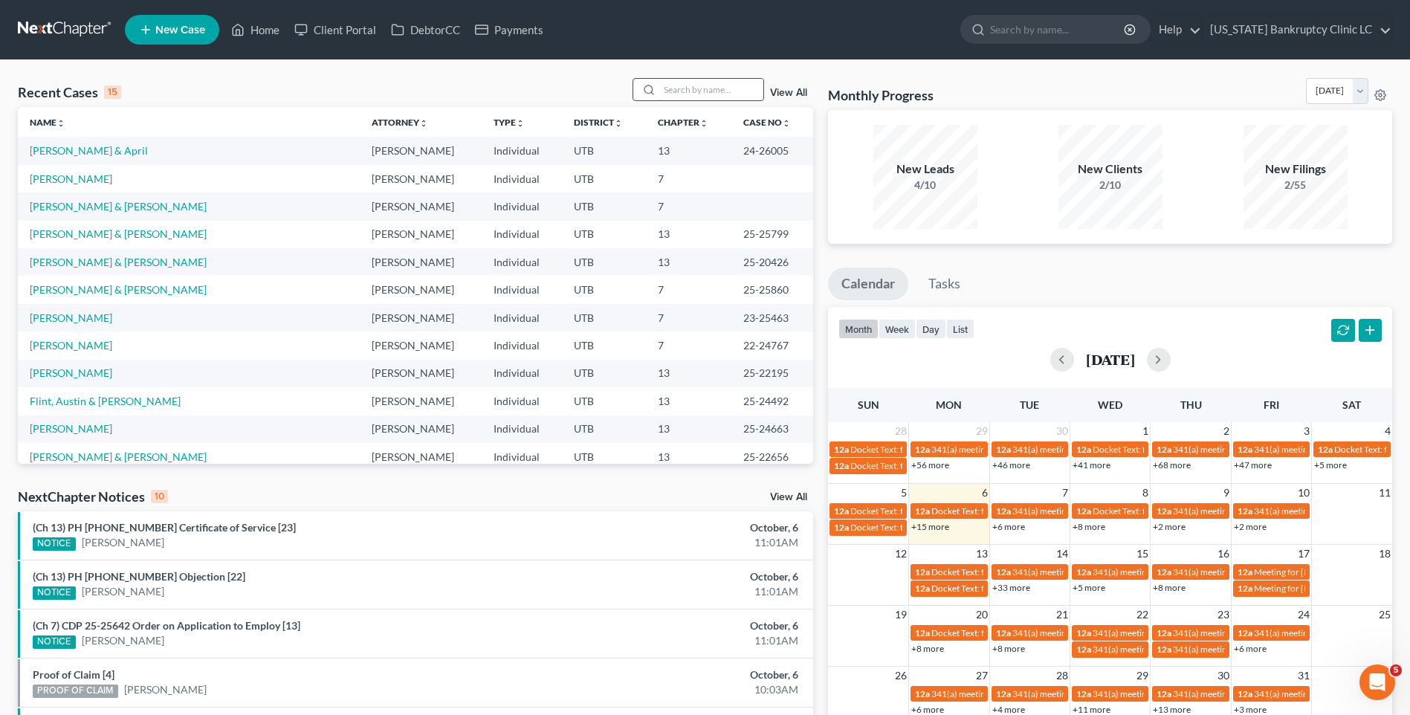
click at [678, 93] on input "search" at bounding box center [711, 90] width 104 height 22
type input "sch"
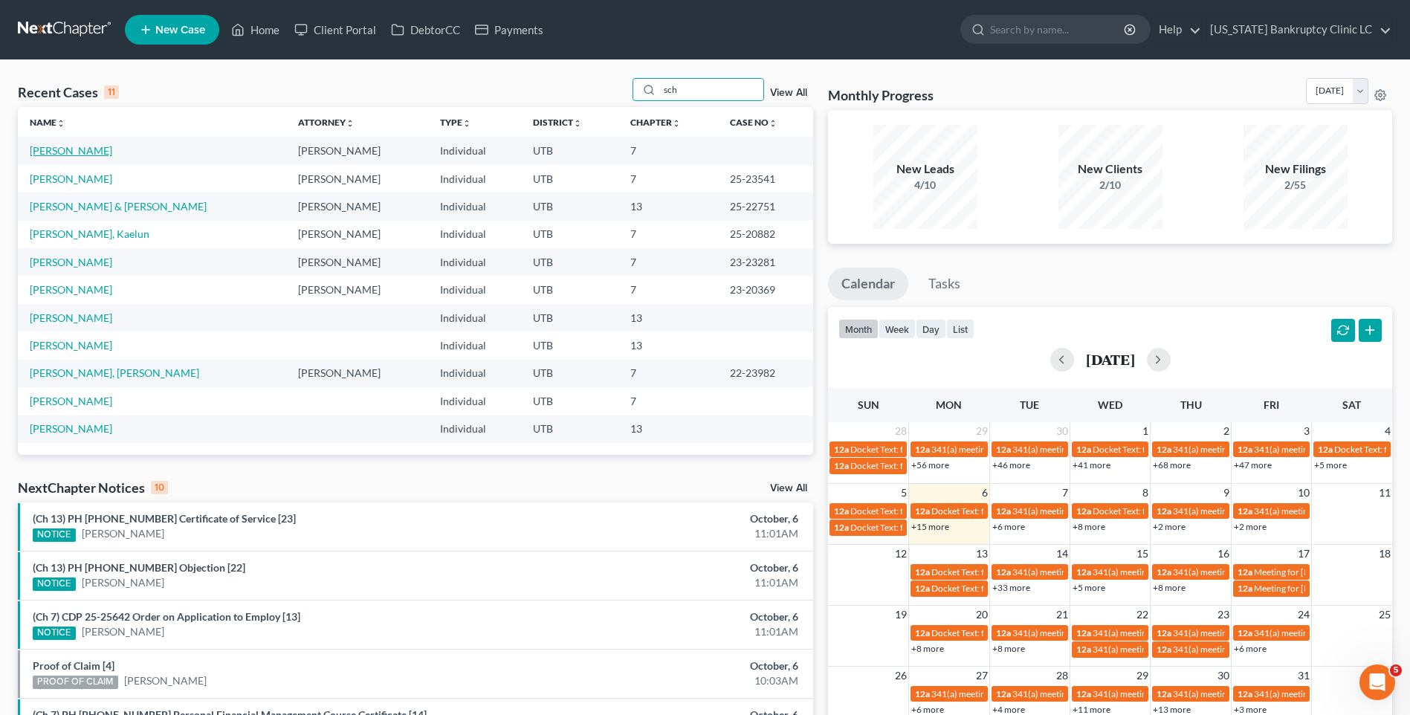
click at [81, 152] on link "Schmidt, Ashton" at bounding box center [71, 150] width 83 height 13
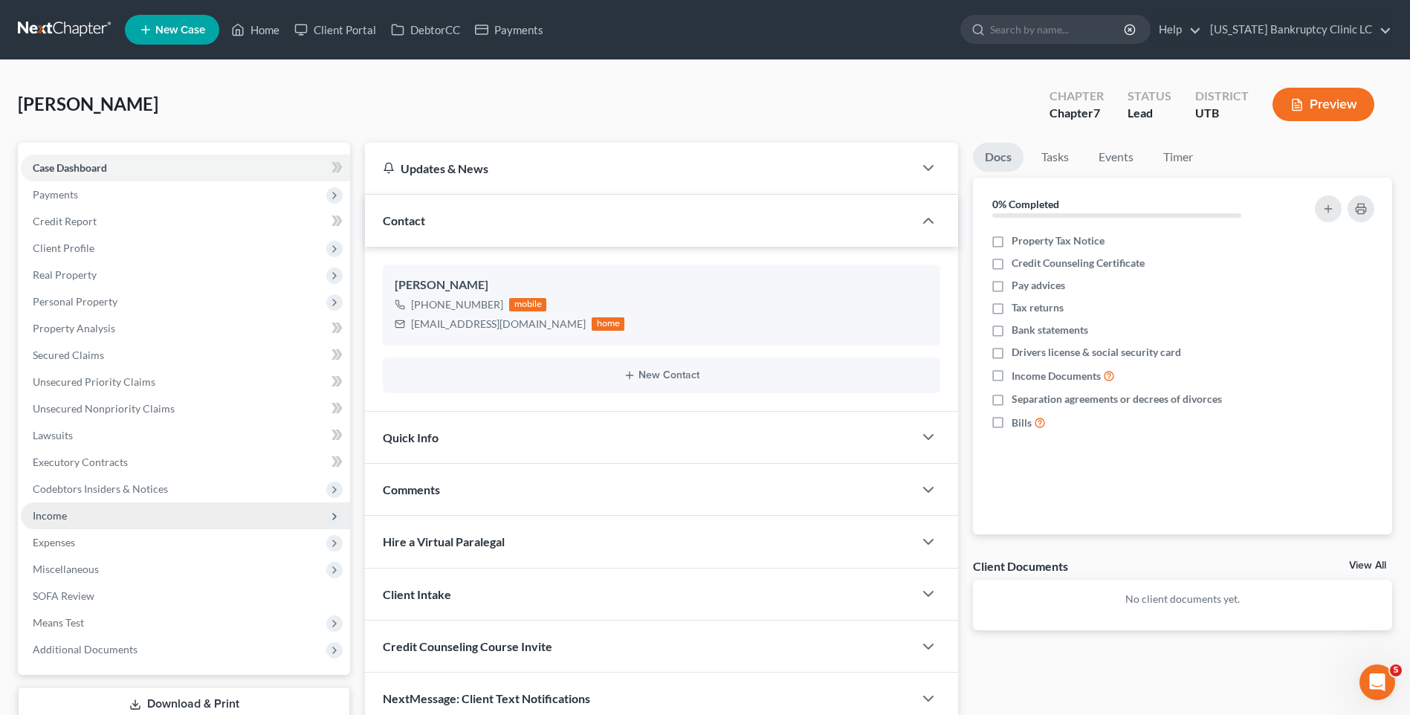
click at [111, 517] on span "Income" at bounding box center [185, 515] width 329 height 27
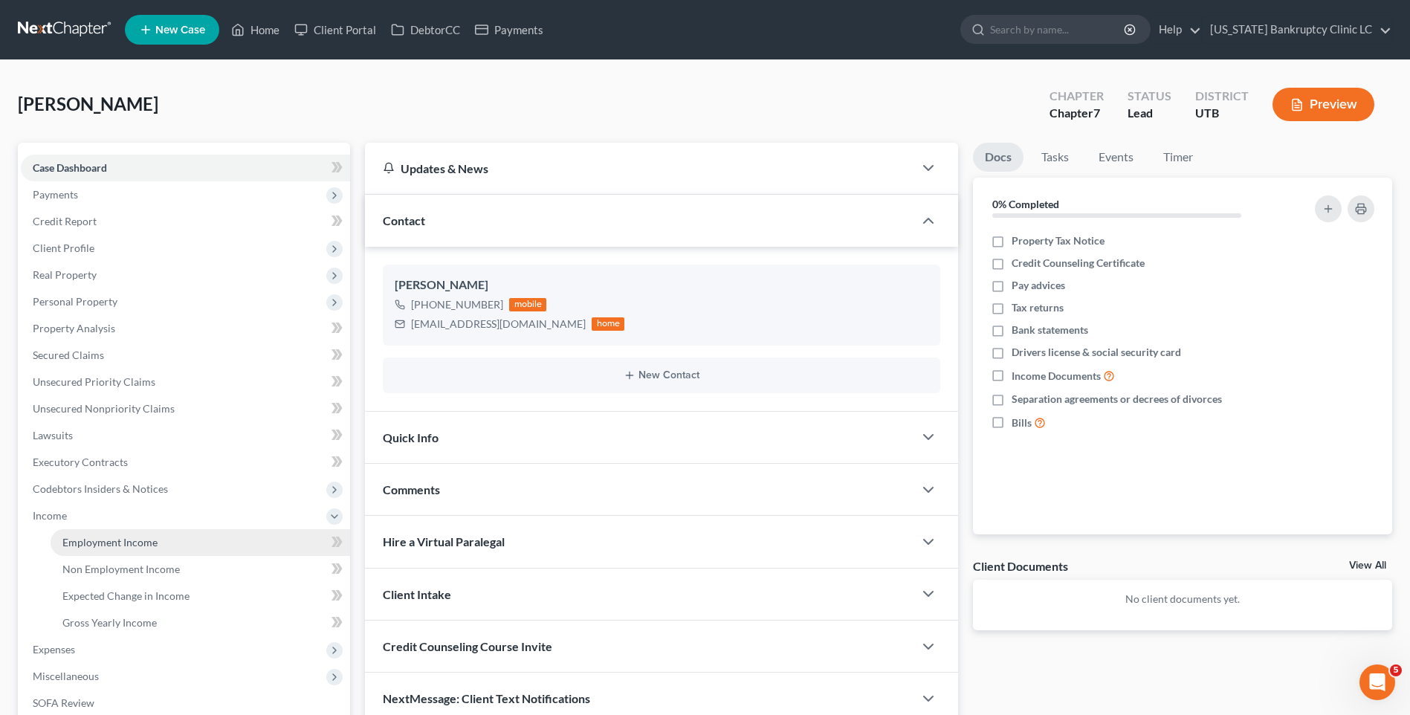
click at [136, 539] on span "Employment Income" at bounding box center [109, 542] width 95 height 13
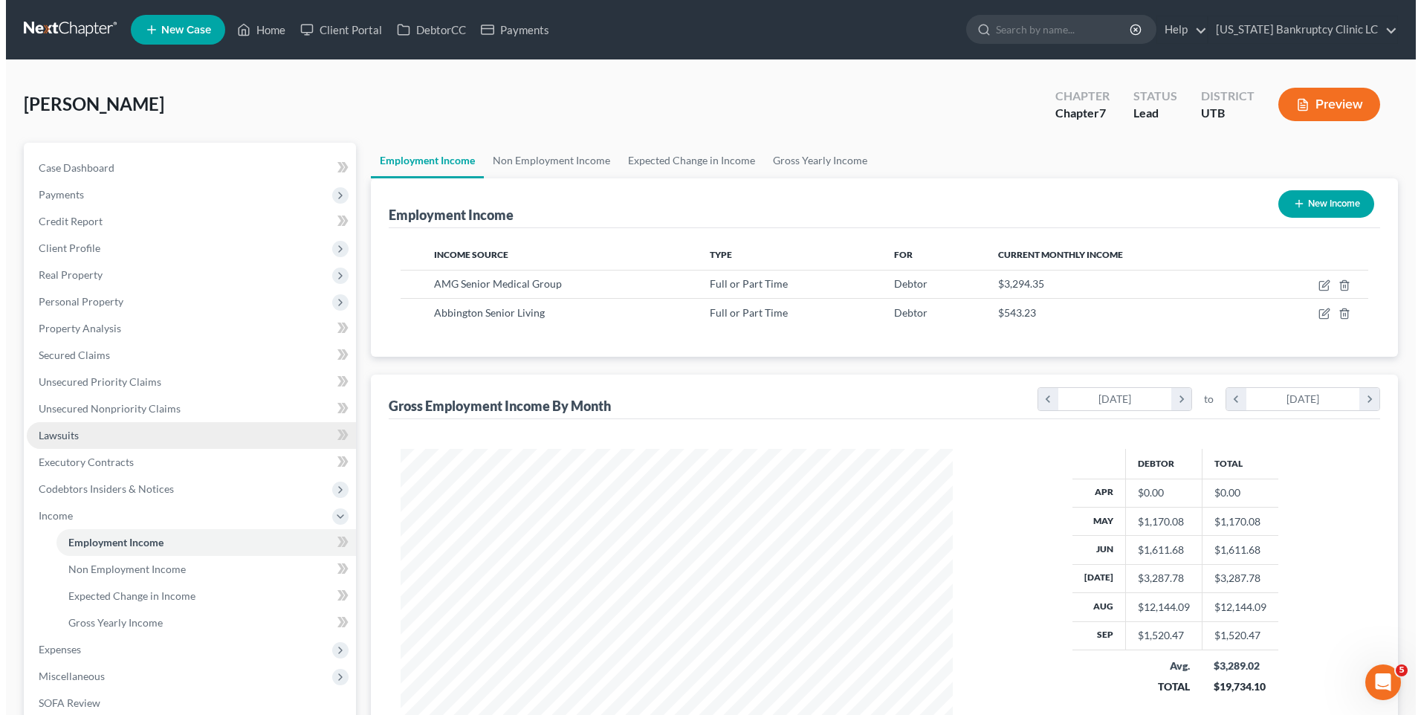
scroll to position [276, 581]
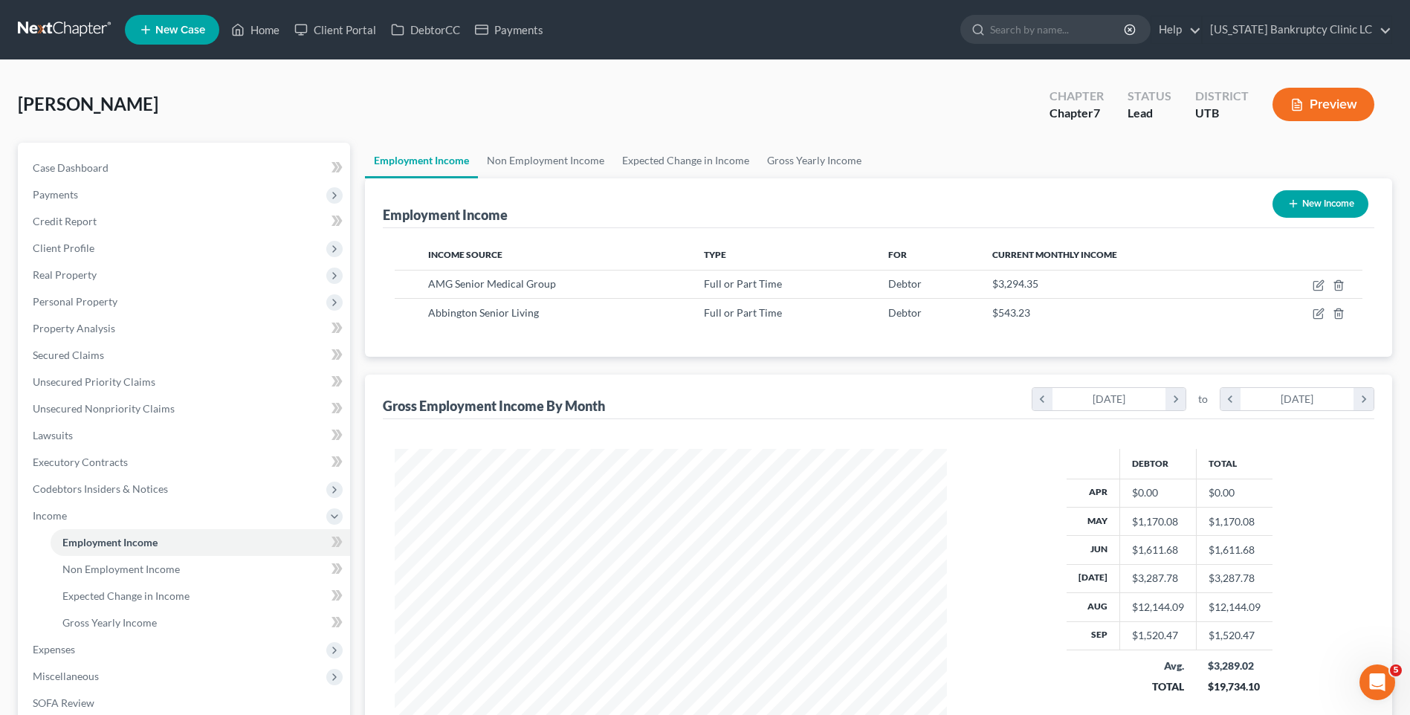
click at [1298, 204] on button "New Income" at bounding box center [1321, 204] width 96 height 28
select select "0"
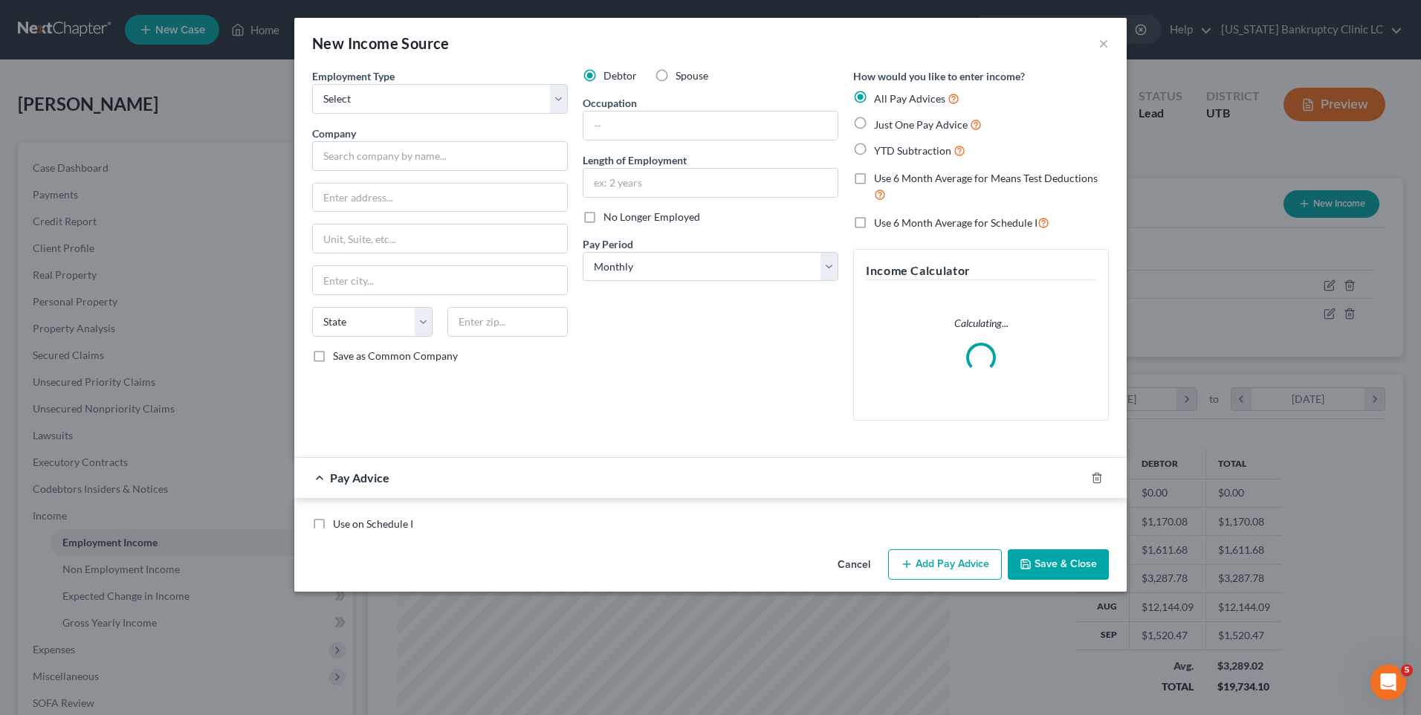
scroll to position [278, 587]
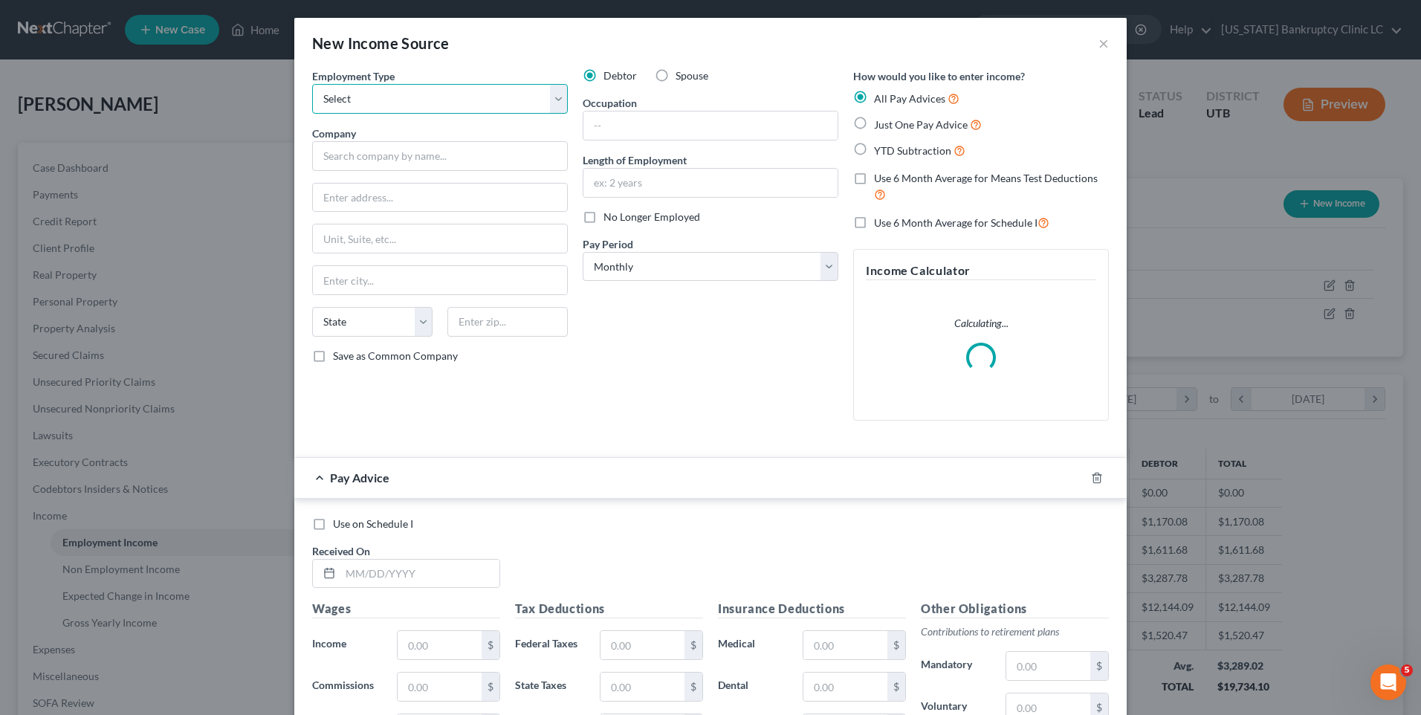
click at [395, 103] on select "Select Full or [DEMOGRAPHIC_DATA] Employment Self Employment" at bounding box center [440, 99] width 256 height 30
select select "0"
click at [312, 84] on select "Select Full or [DEMOGRAPHIC_DATA] Employment Self Employment" at bounding box center [440, 99] width 256 height 30
click at [404, 158] on input "text" at bounding box center [440, 156] width 256 height 30
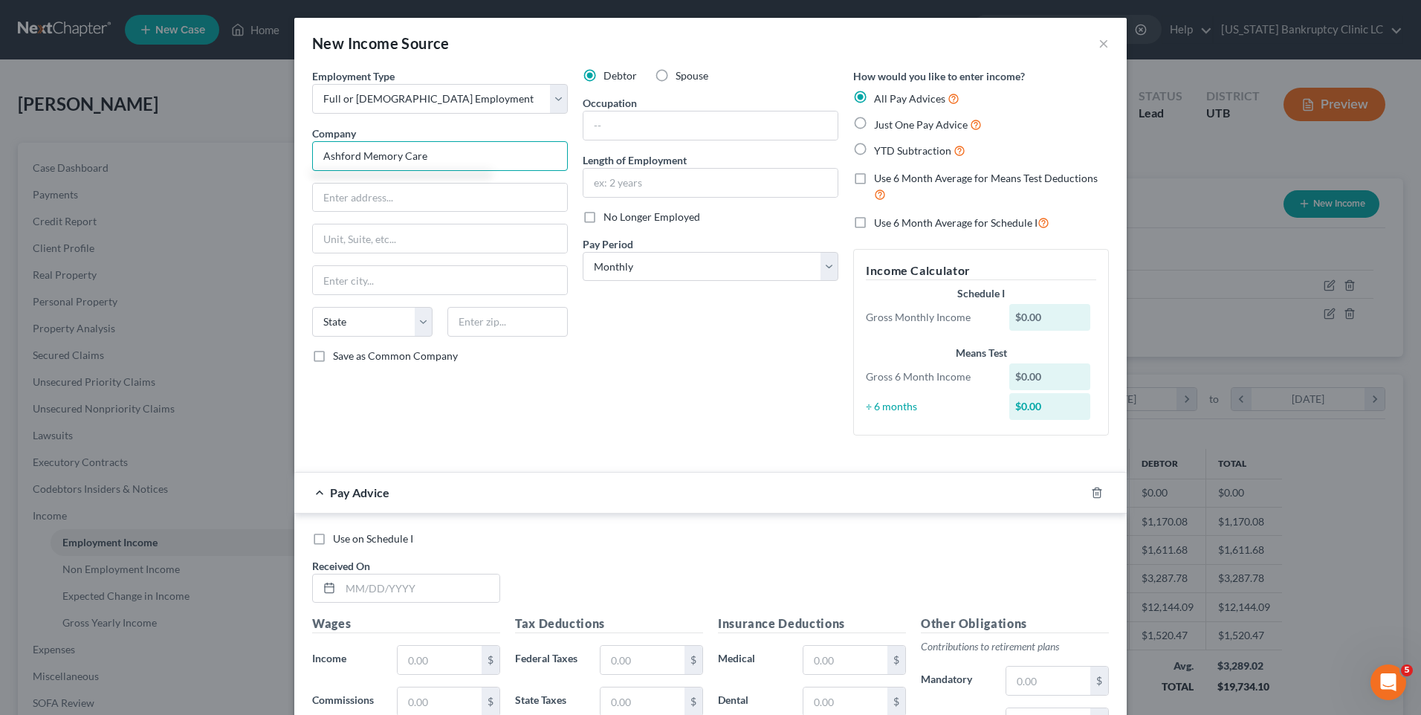
type input "Ashford Memory Care"
type input "14178 S Bangerter Parkway"
type input "Draper"
select select "46"
type input "84020"
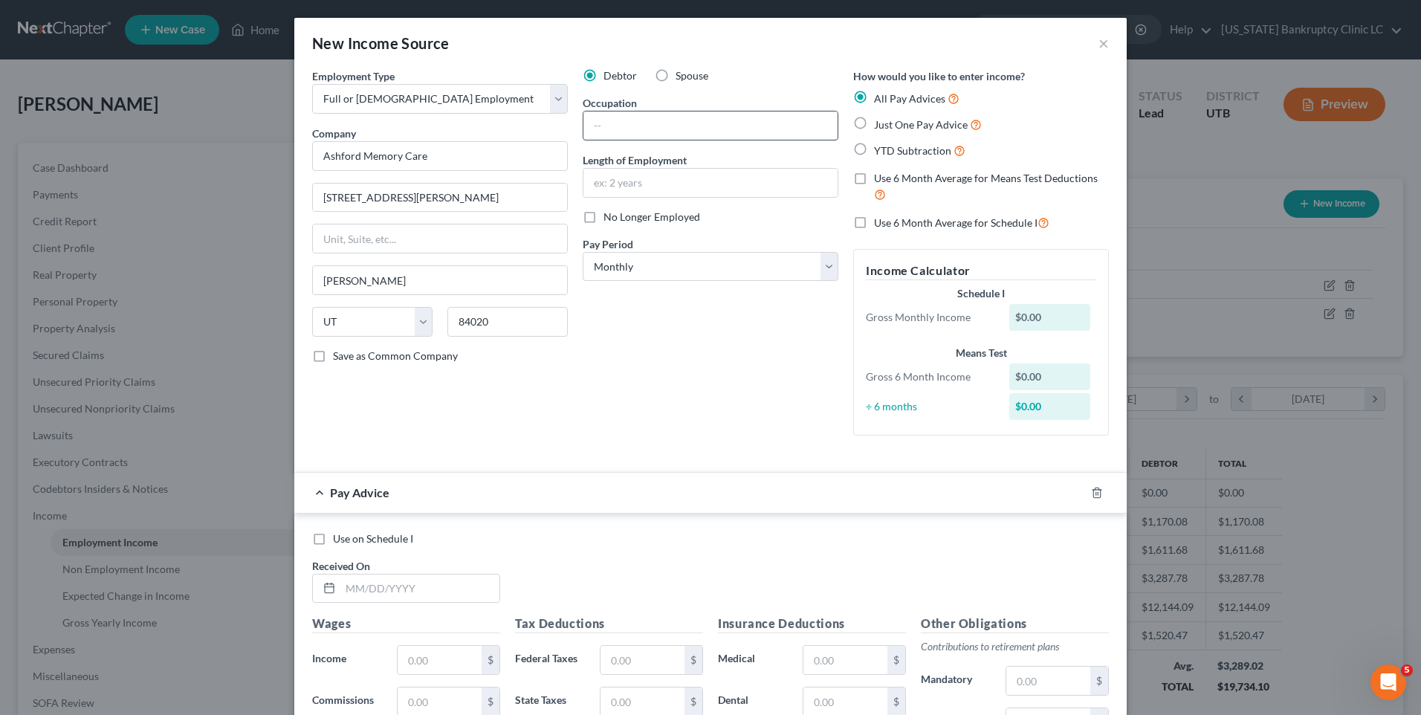
click at [636, 136] on input "text" at bounding box center [711, 125] width 254 height 28
type input "Care Coordinator"
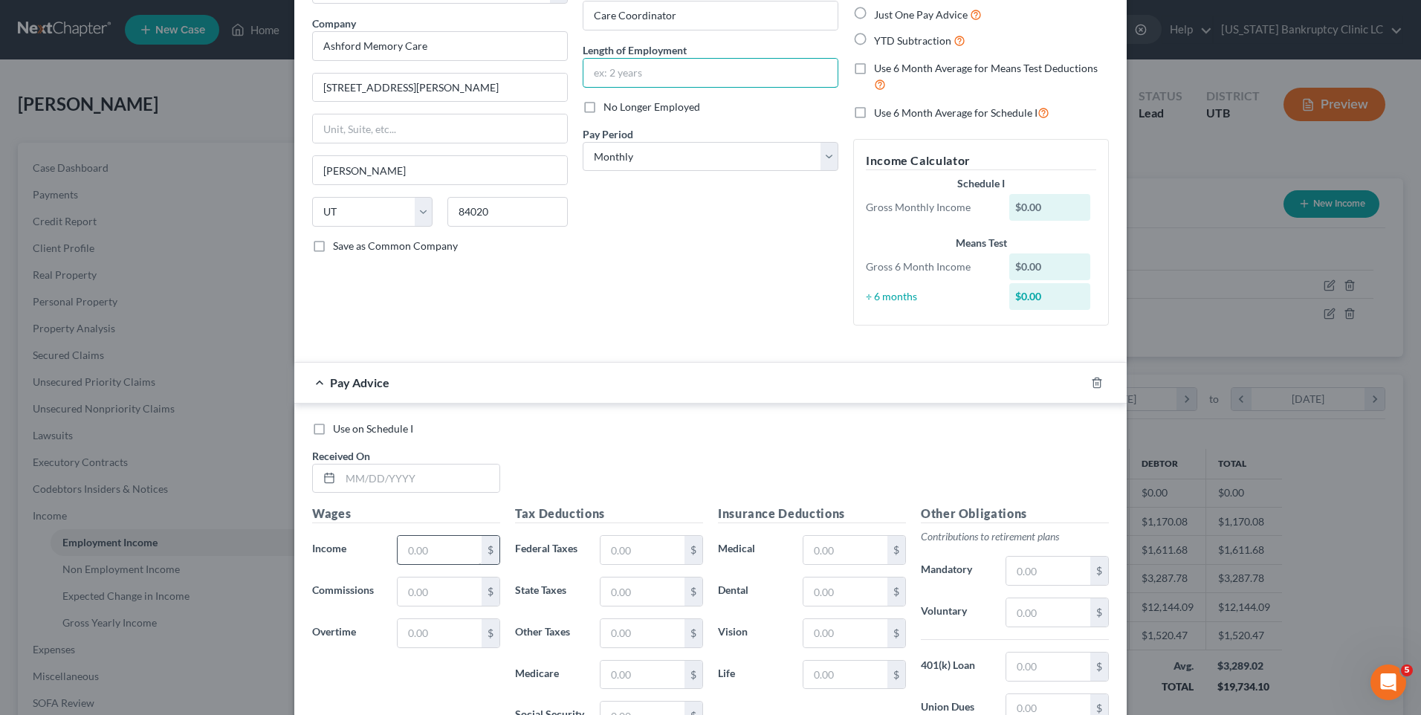
scroll to position [297, 0]
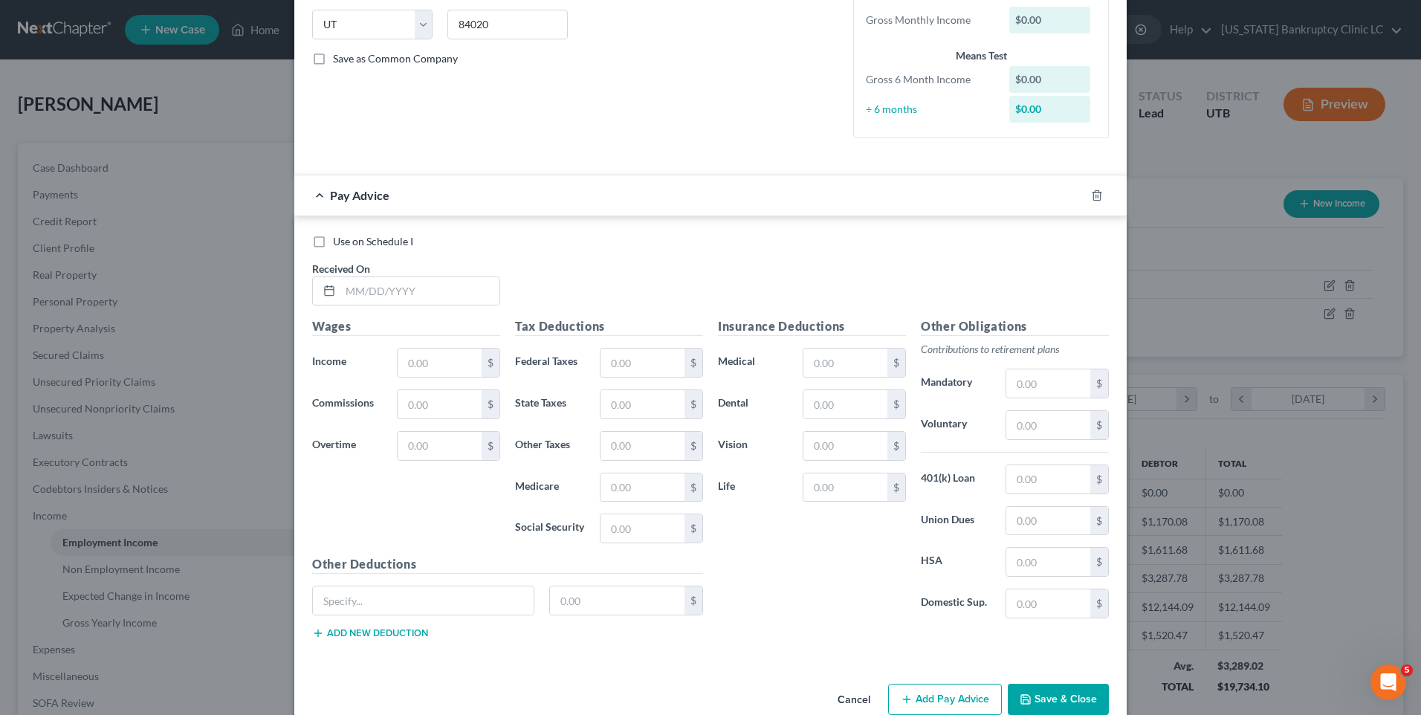
click at [360, 275] on label "Received On *" at bounding box center [341, 269] width 58 height 16
click at [361, 306] on div at bounding box center [406, 292] width 188 height 30
click at [376, 292] on input "text" at bounding box center [419, 291] width 159 height 28
type input "[DATE]"
type input "1"
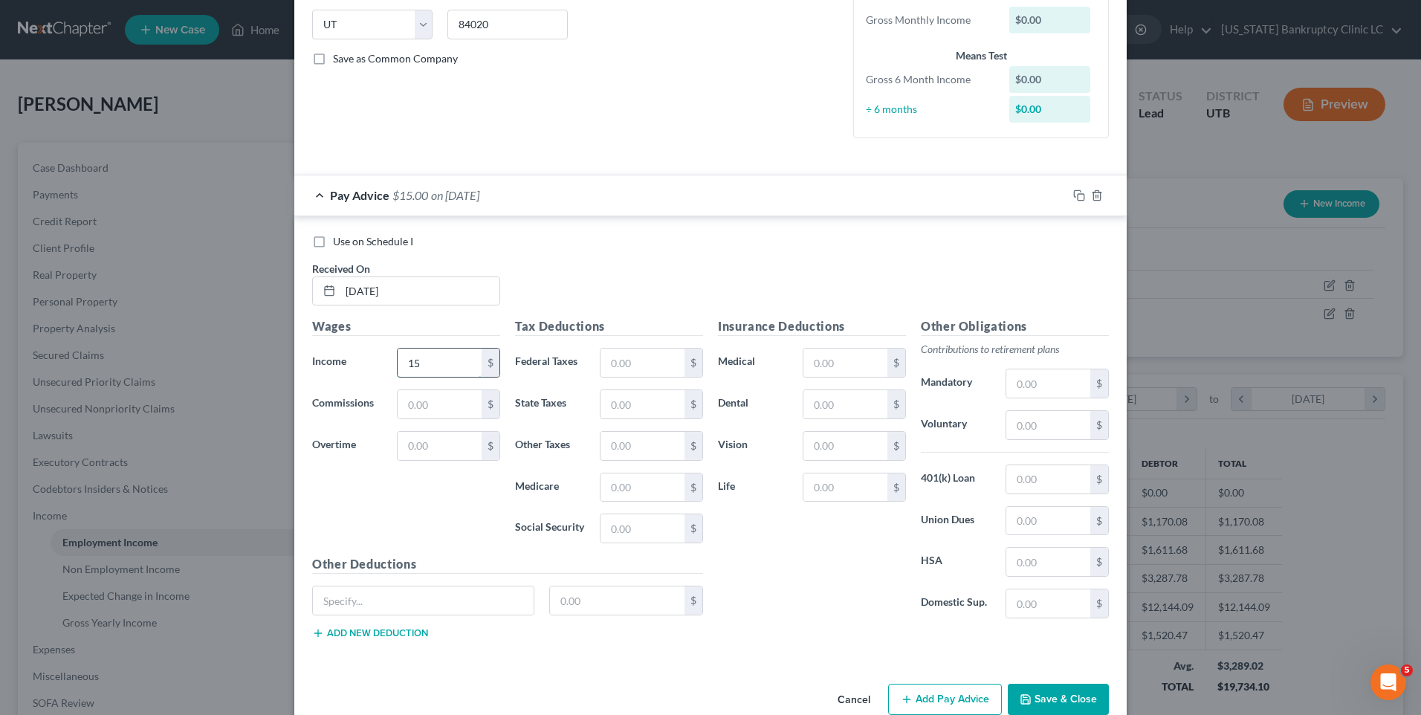
type input "1"
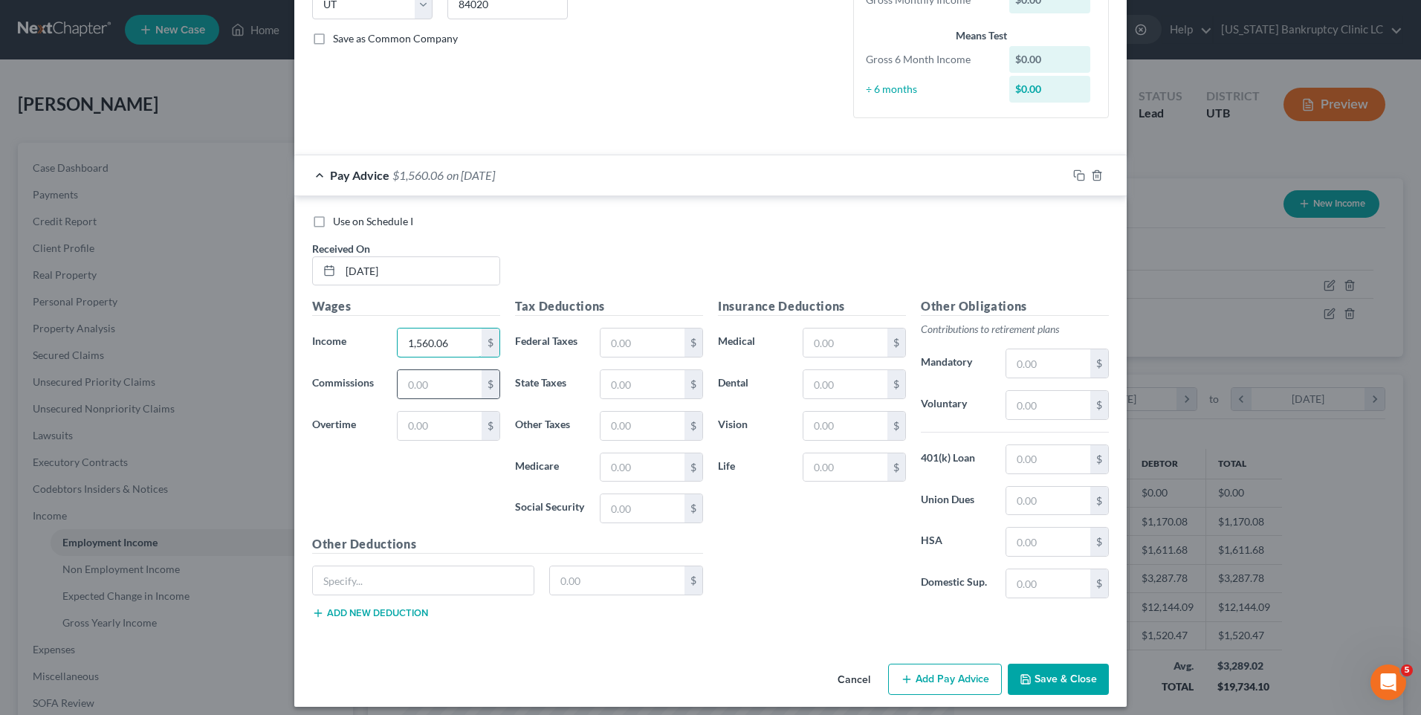
scroll to position [327, 0]
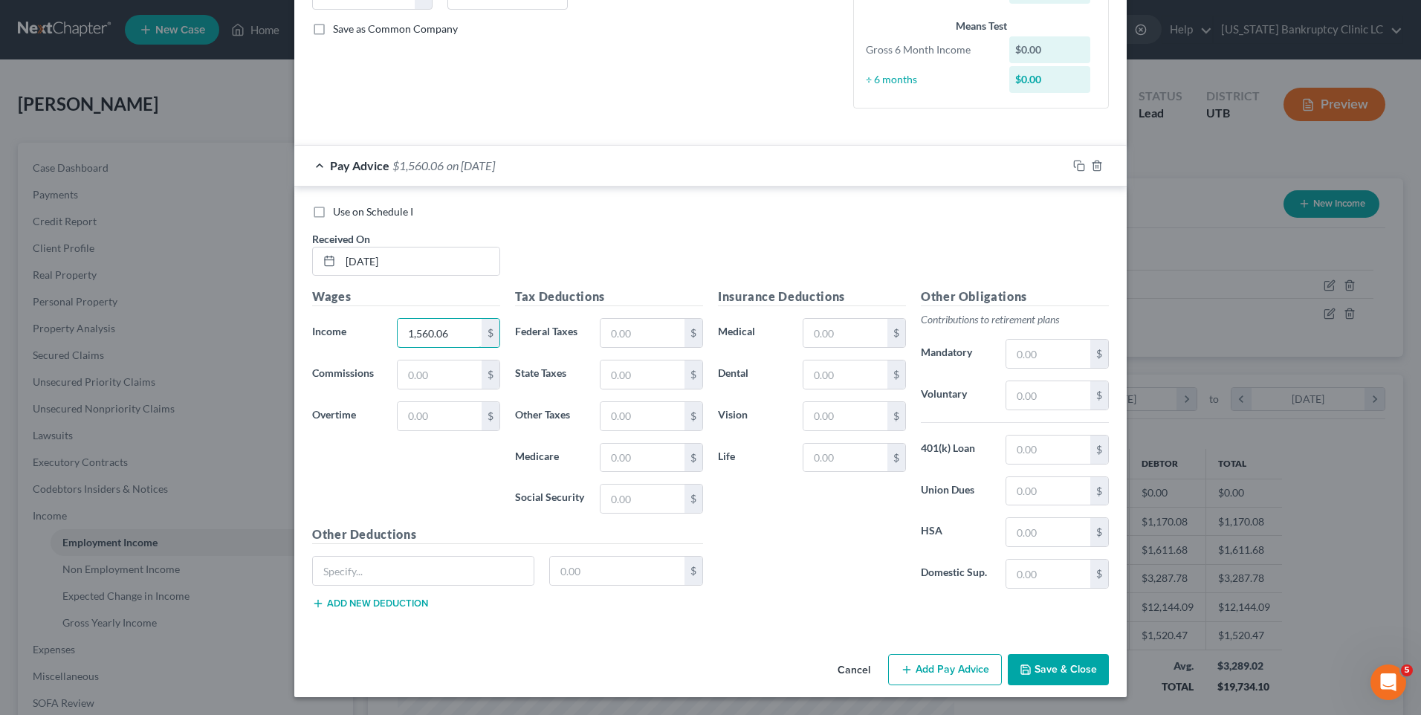
type input "1,560.06"
click at [937, 661] on button "Add Pay Advice" at bounding box center [945, 669] width 114 height 31
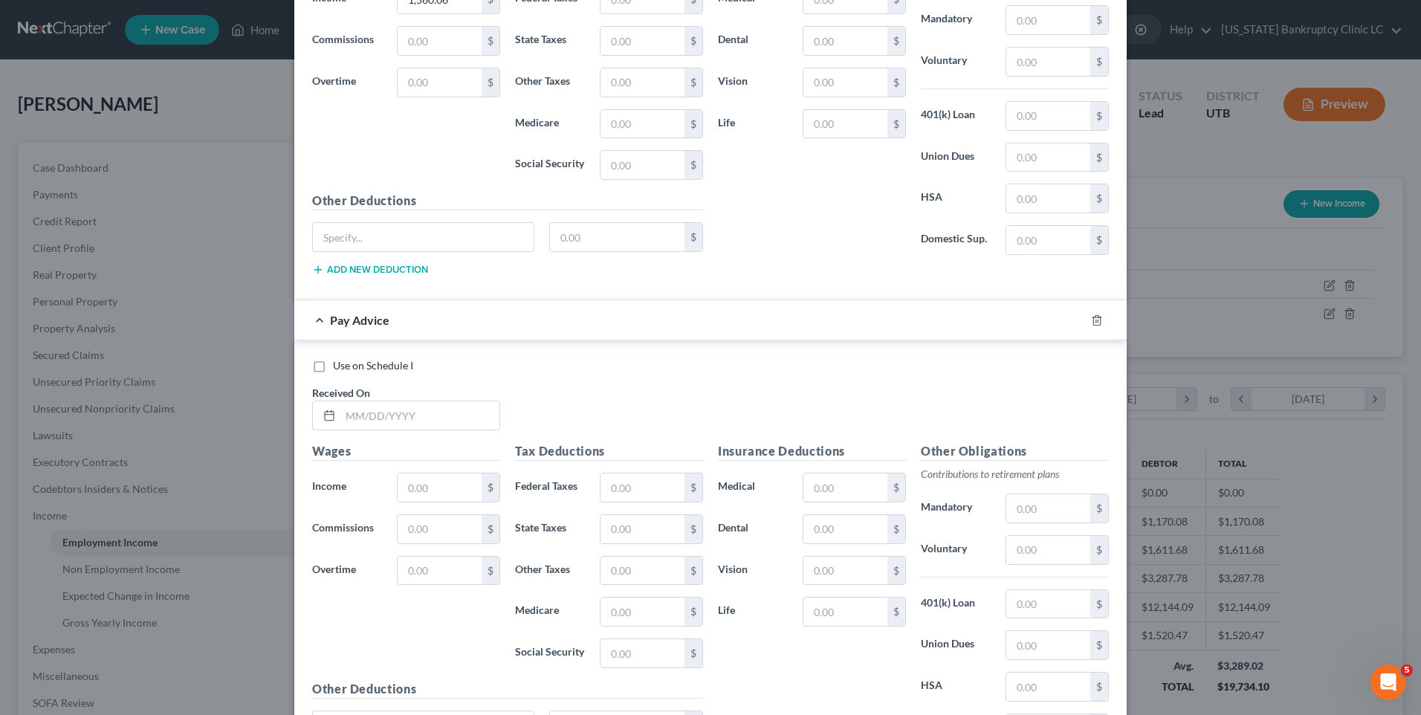
scroll to position [666, 0]
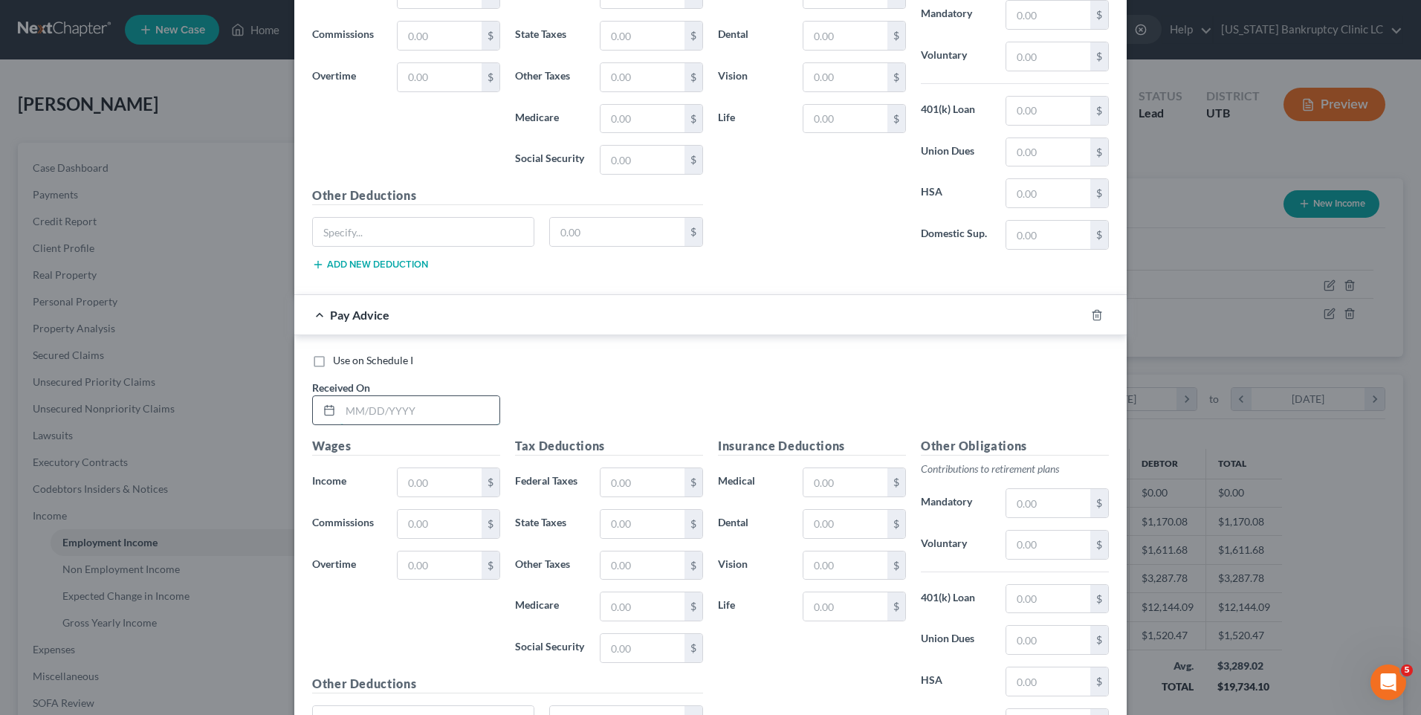
drag, startPoint x: 407, startPoint y: 405, endPoint x: 414, endPoint y: 401, distance: 8.0
click at [407, 405] on input "text" at bounding box center [419, 410] width 159 height 28
type input "3/21/2025"
click at [437, 489] on input "text" at bounding box center [440, 482] width 84 height 28
type input "1,560.06"
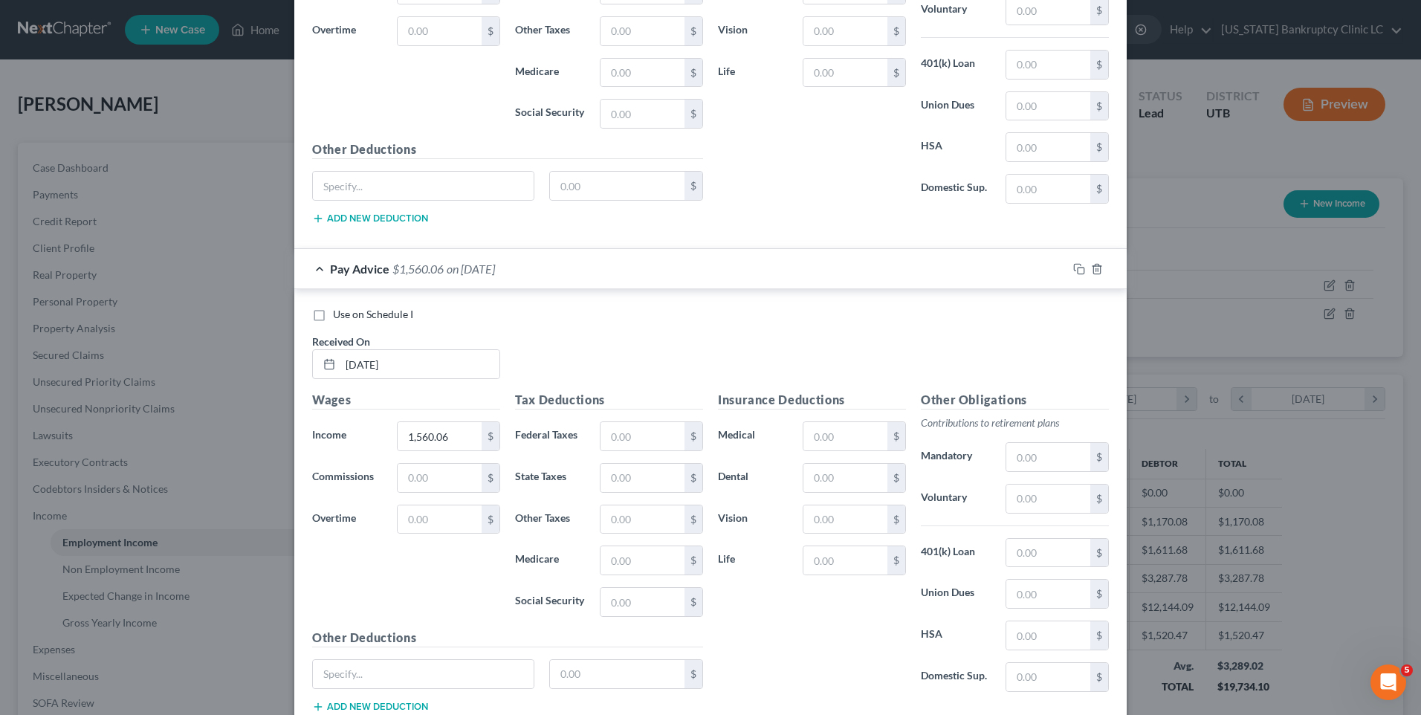
scroll to position [815, 0]
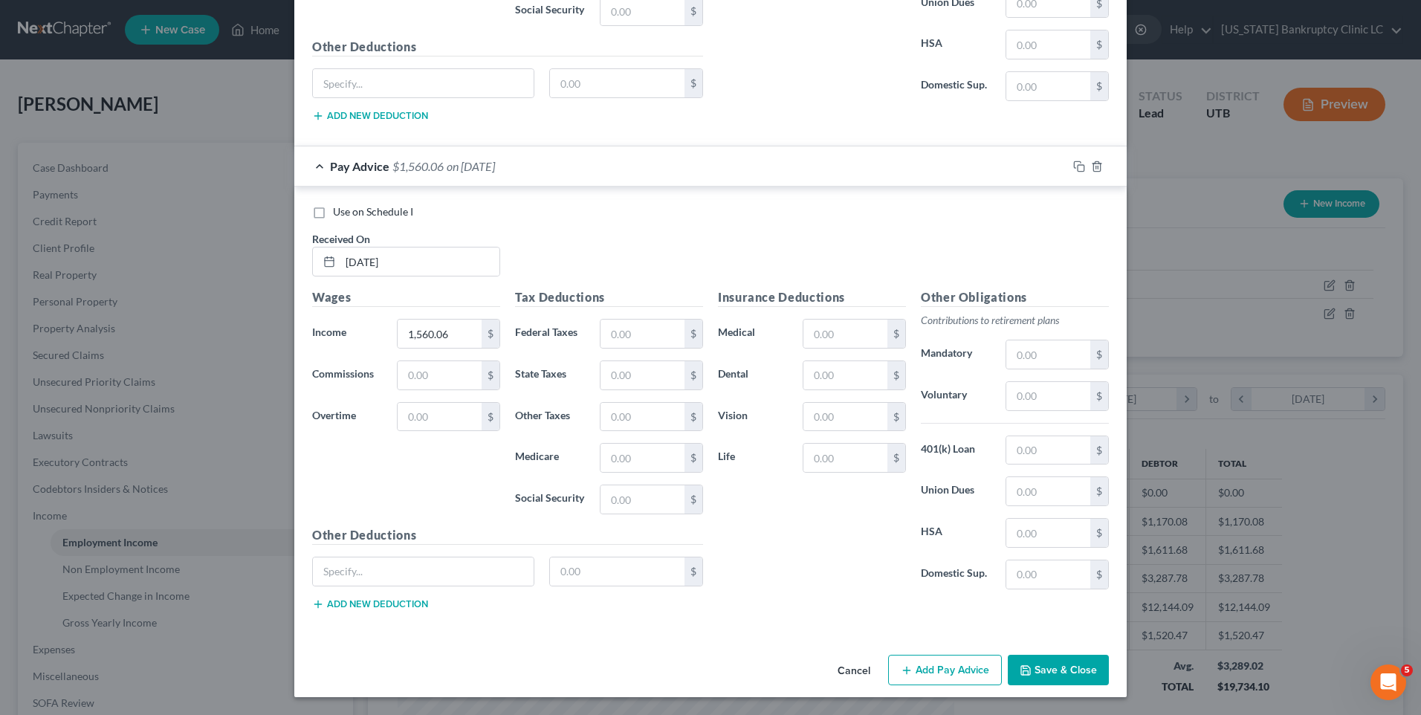
click at [948, 677] on button "Add Pay Advice" at bounding box center [945, 670] width 114 height 31
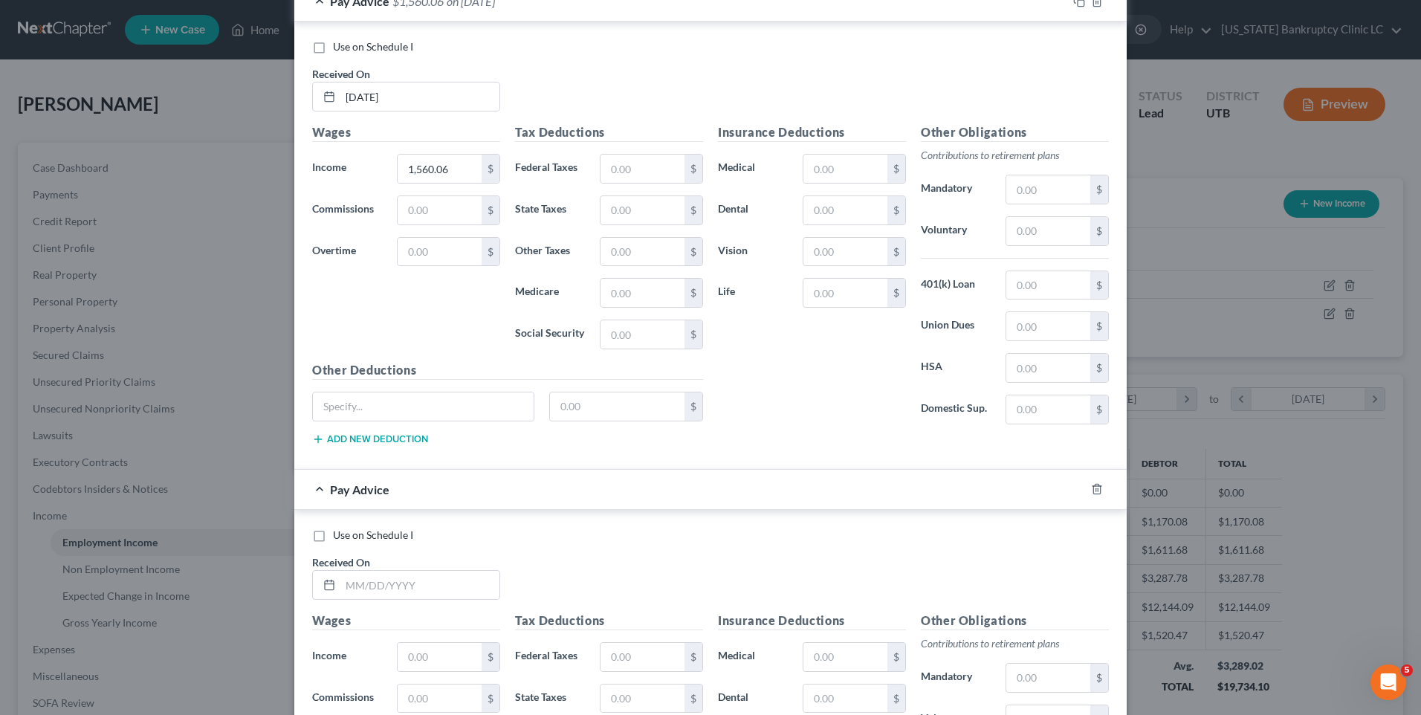
scroll to position [1112, 0]
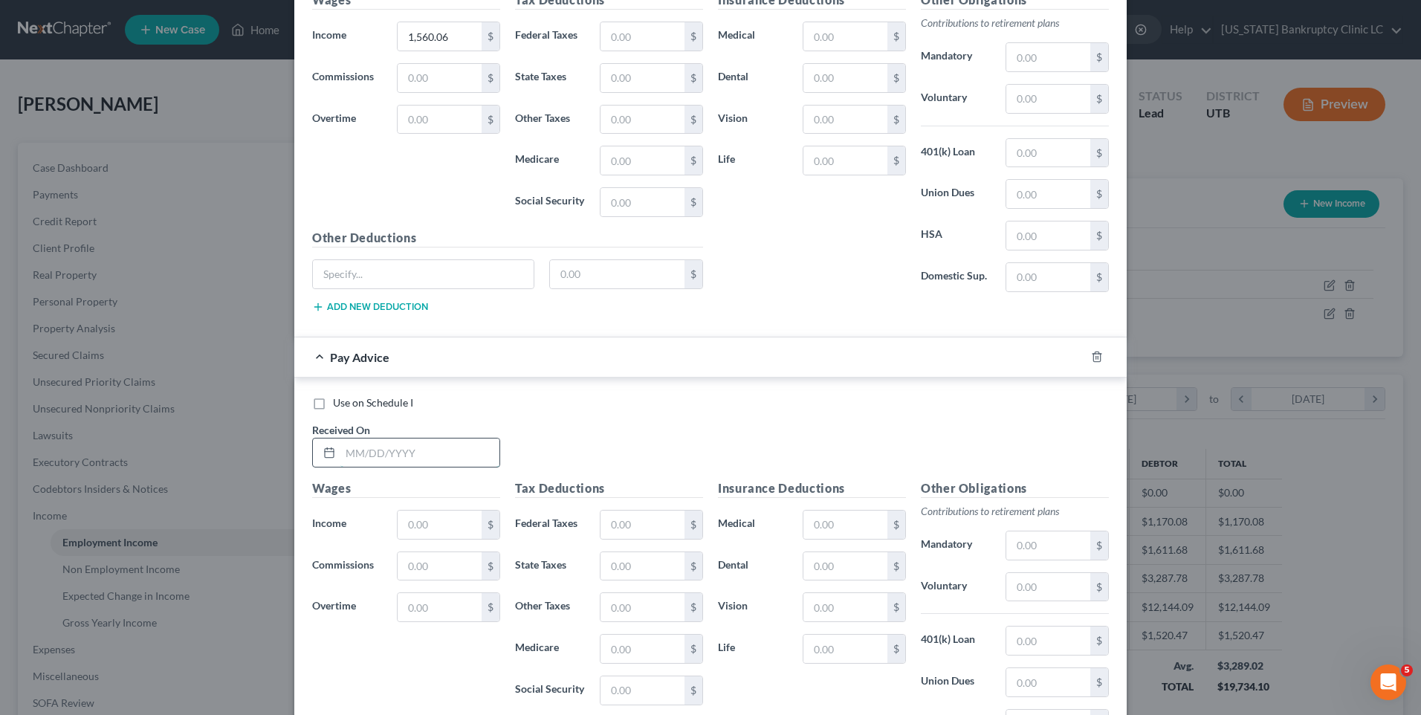
click at [375, 449] on input "text" at bounding box center [419, 453] width 159 height 28
type input "4/22/2025"
click at [419, 517] on input "text" at bounding box center [440, 525] width 84 height 28
type input "1,247.76"
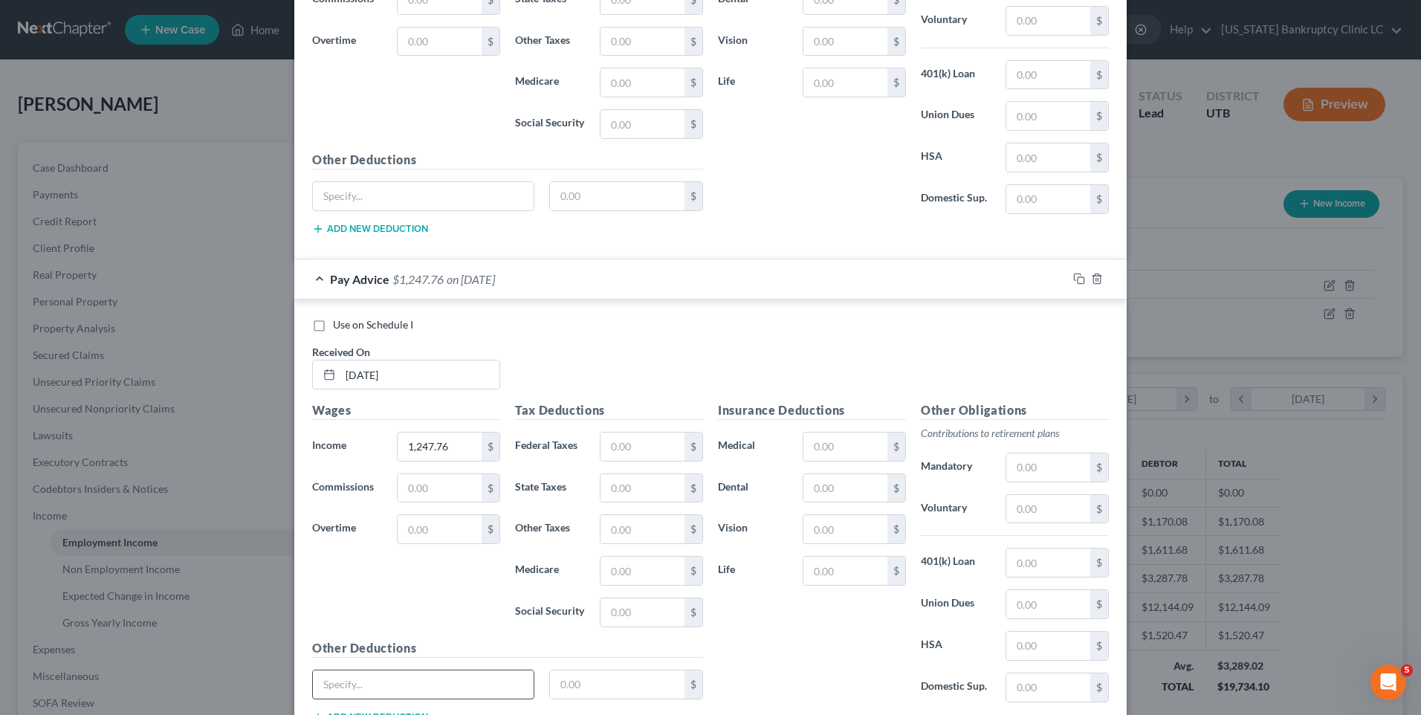
scroll to position [1303, 0]
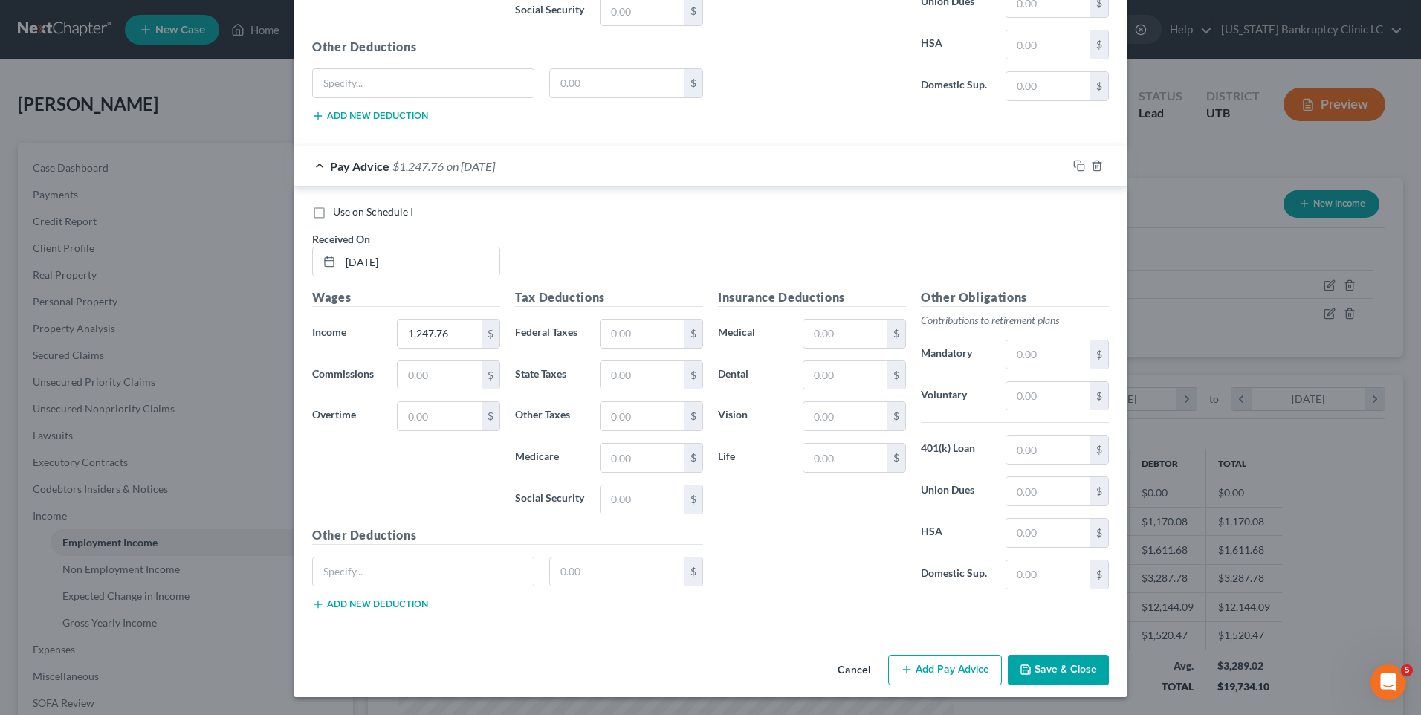
drag, startPoint x: 948, startPoint y: 662, endPoint x: 728, endPoint y: 563, distance: 241.2
click at [946, 663] on button "Add Pay Advice" at bounding box center [945, 670] width 114 height 31
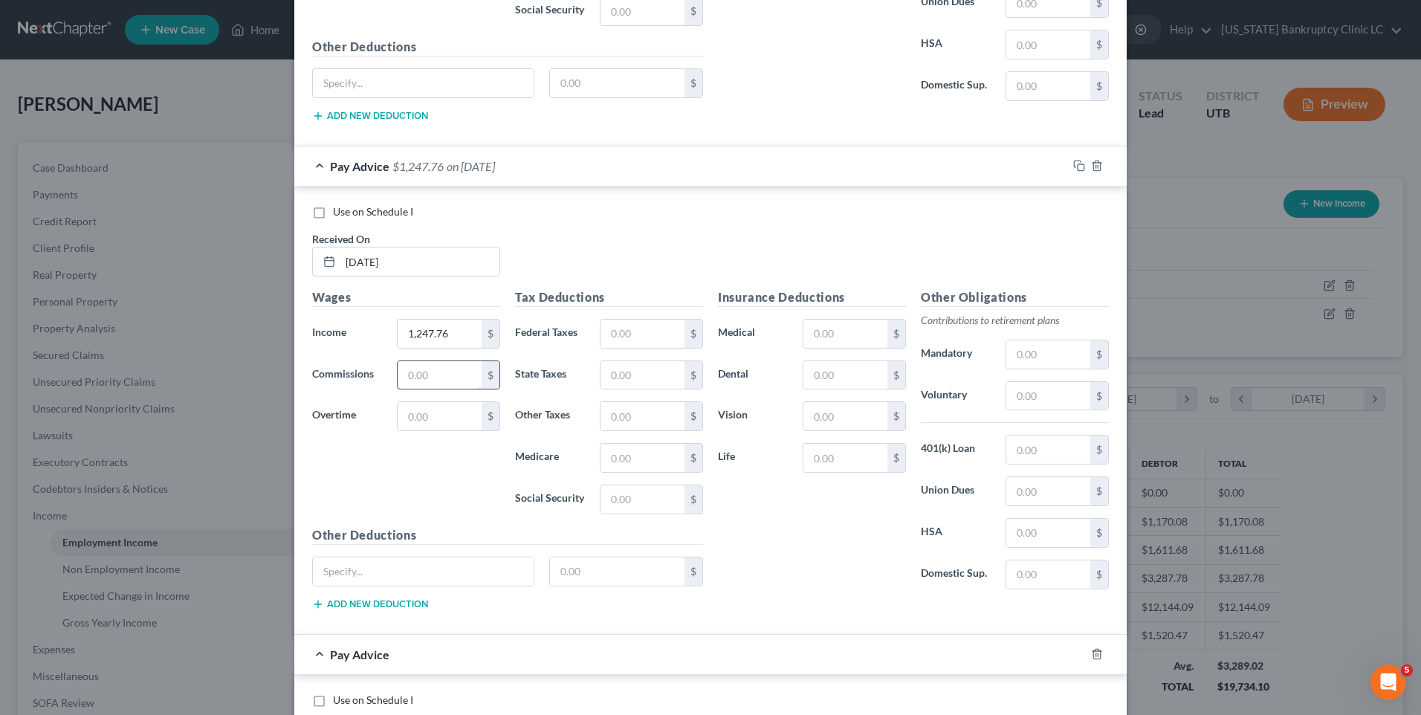
scroll to position [1600, 0]
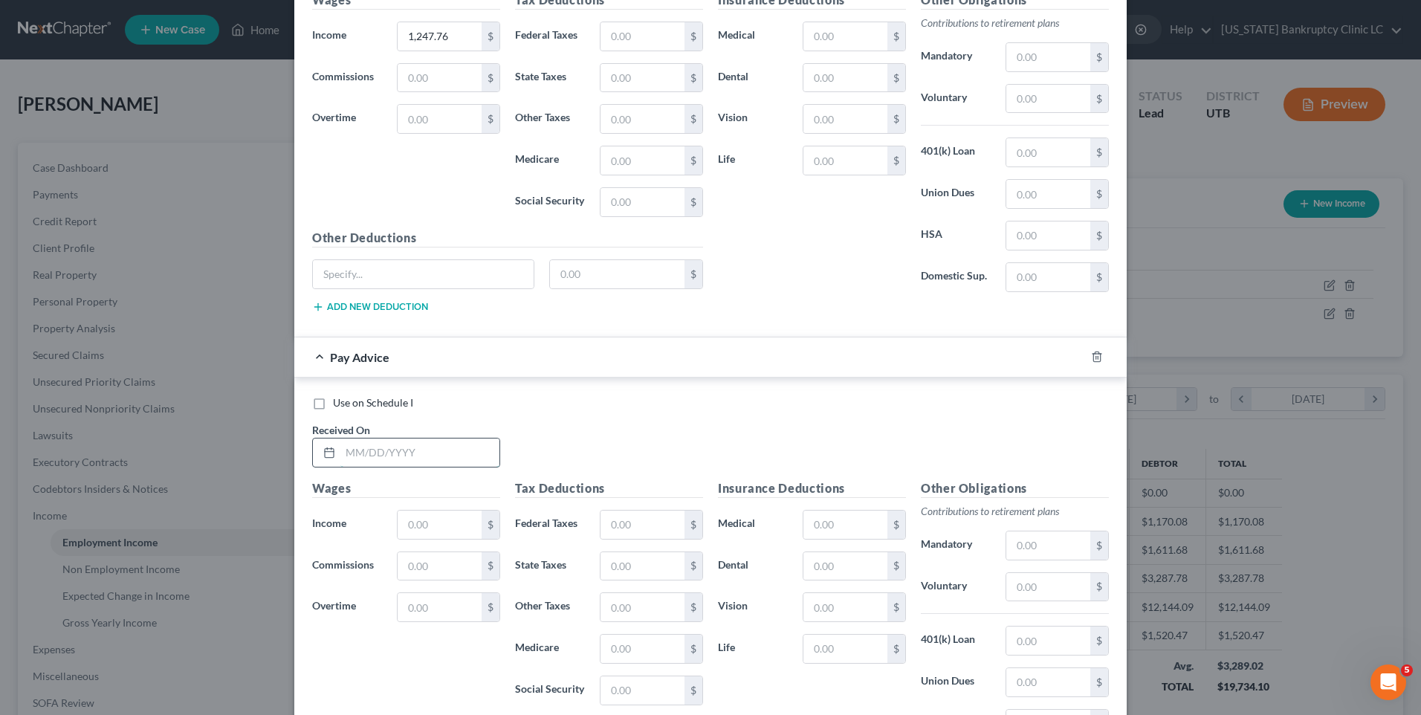
click at [360, 453] on input "text" at bounding box center [419, 453] width 159 height 28
type input "7"
type input "4/7/2025"
click at [418, 516] on input "text" at bounding box center [440, 525] width 84 height 28
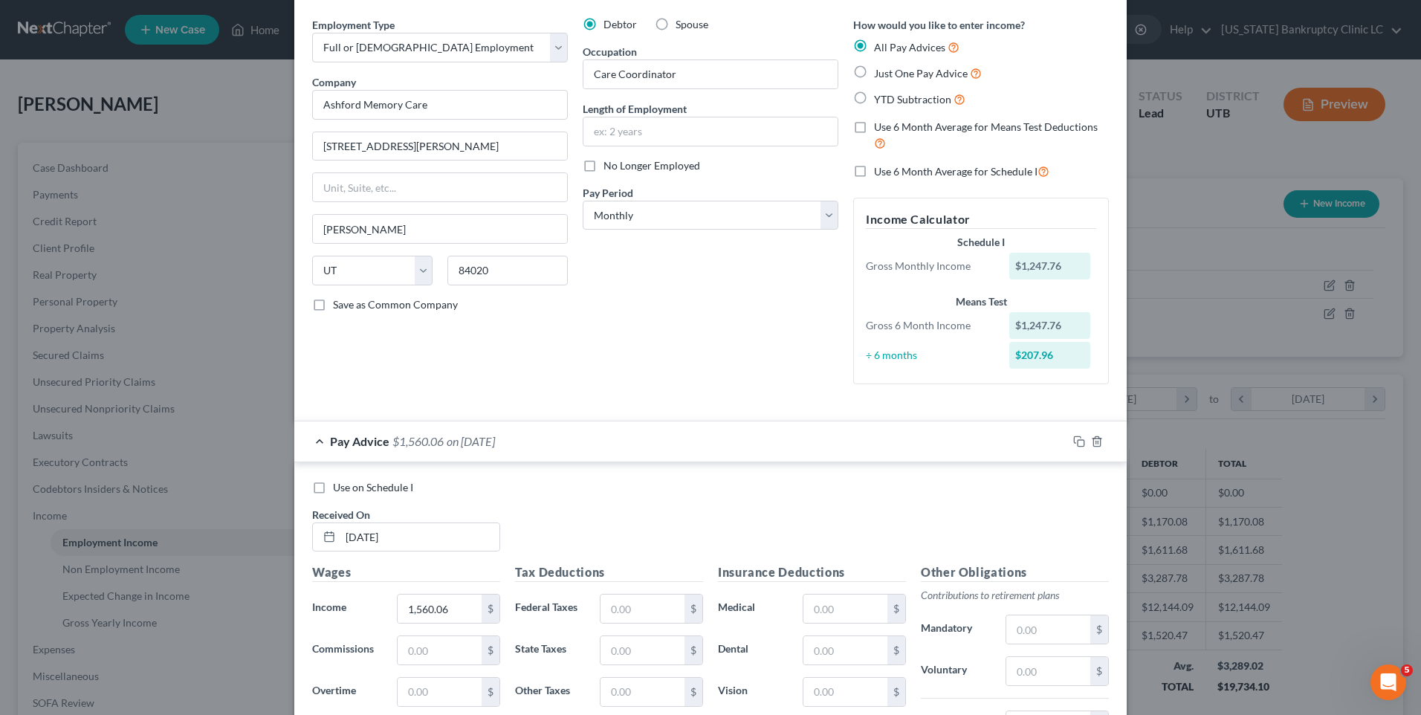
scroll to position [0, 0]
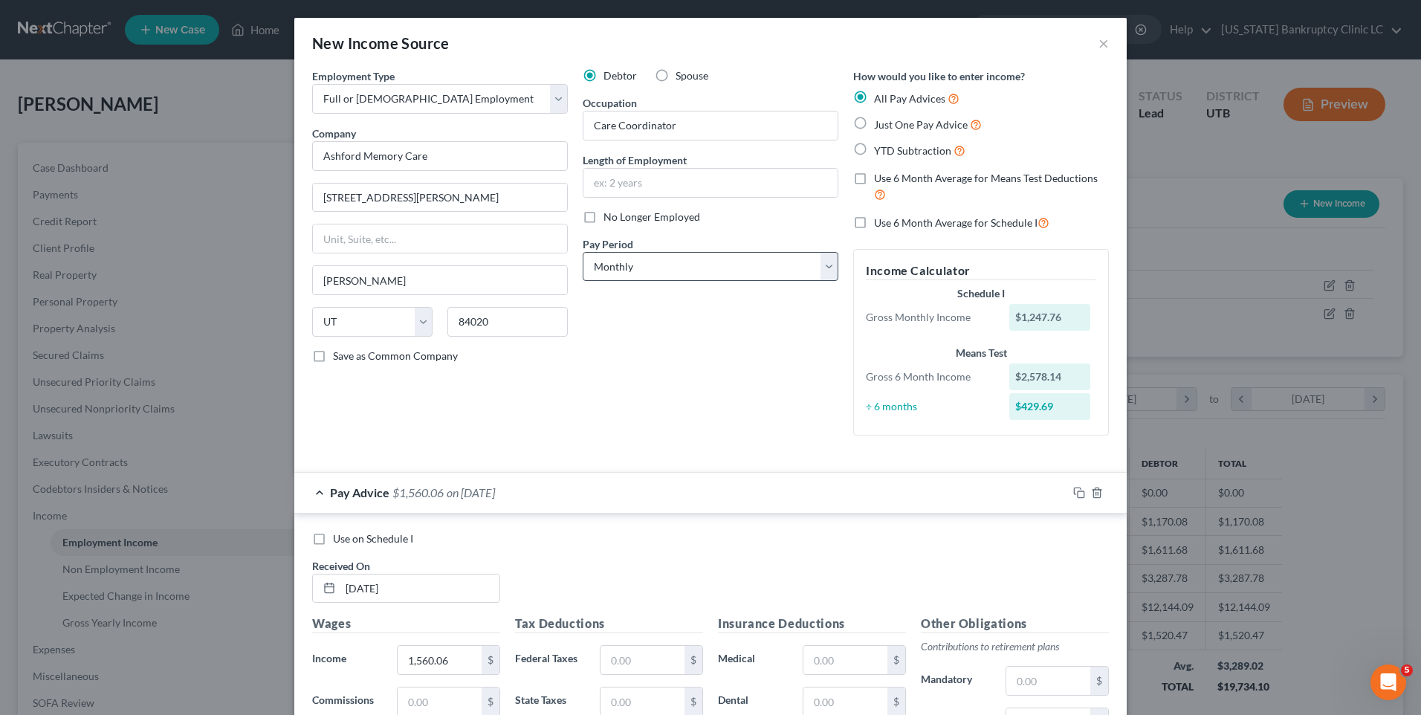
type input "1,330.38"
click at [615, 263] on select "Select Monthly Twice Monthly Every Other Week Weekly" at bounding box center [711, 267] width 256 height 30
select select "2"
click at [583, 252] on select "Select Monthly Twice Monthly Every Other Week Weekly" at bounding box center [711, 267] width 256 height 30
click at [665, 210] on label "No Longer Employed" at bounding box center [652, 217] width 97 height 15
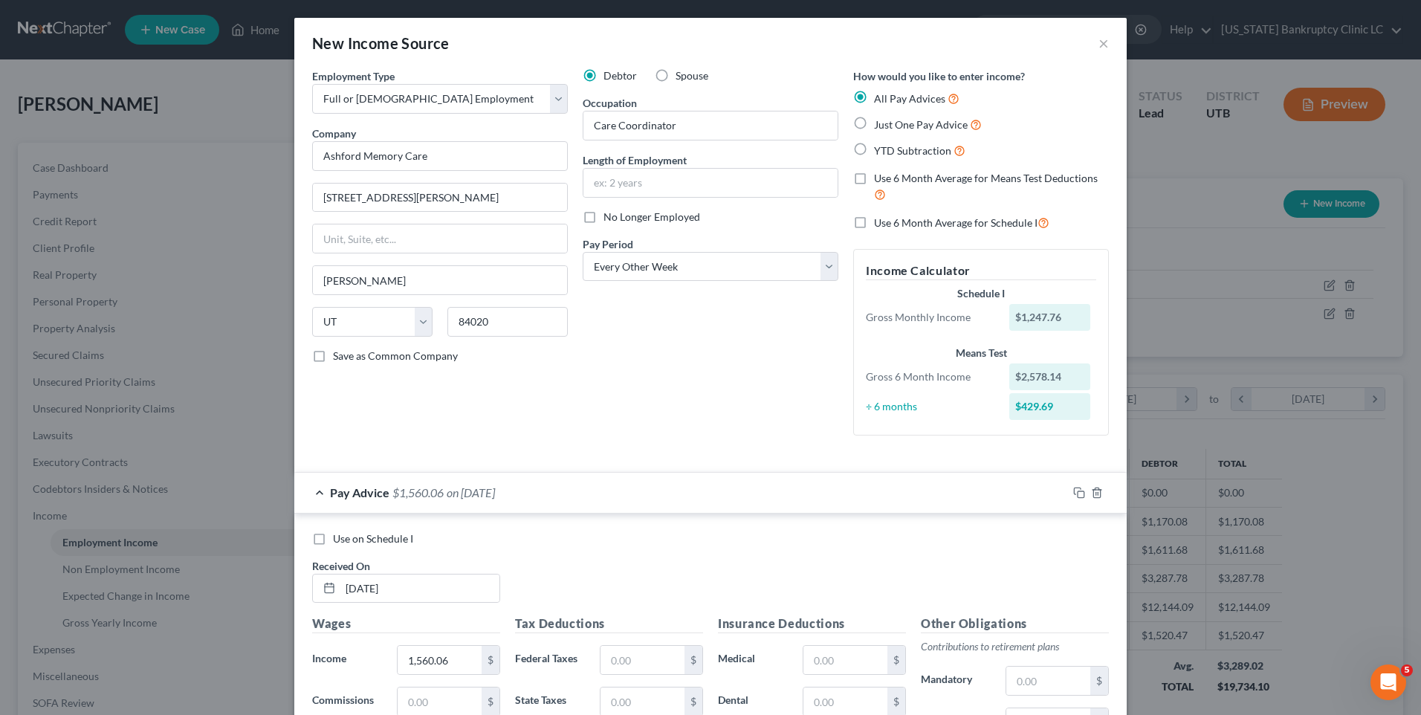
click at [619, 210] on input "No Longer Employed" at bounding box center [615, 215] width 10 height 10
checkbox input "true"
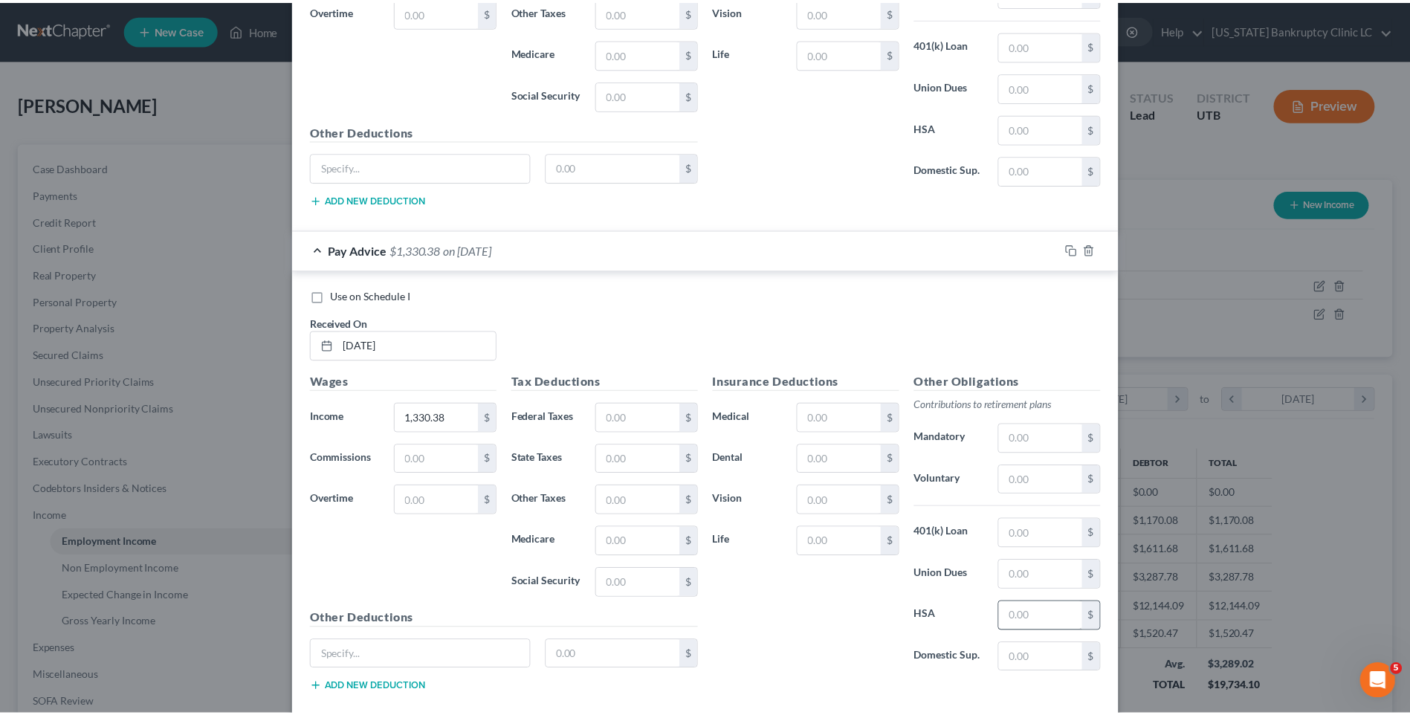
scroll to position [1791, 0]
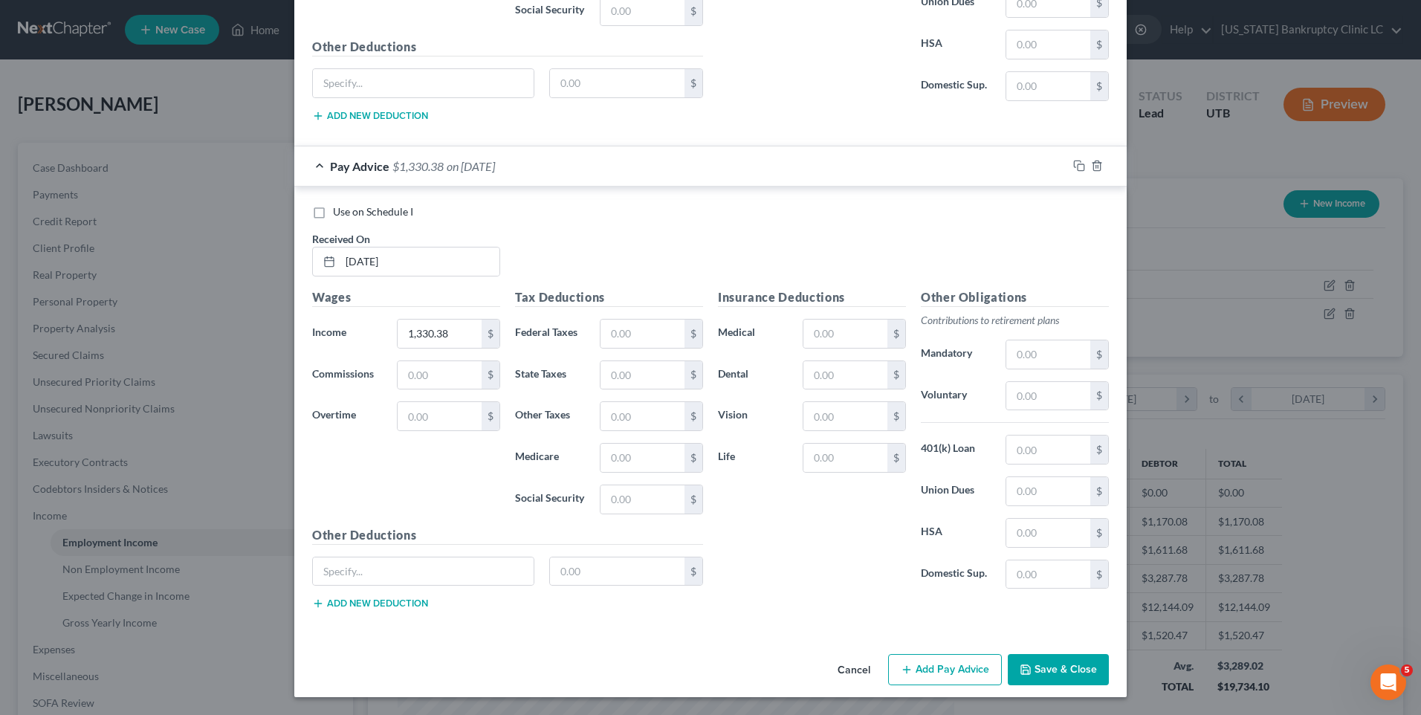
click at [1056, 653] on div "Cancel Add Pay Advice Save & Close" at bounding box center [710, 672] width 833 height 49
click at [1053, 663] on button "Save & Close" at bounding box center [1058, 669] width 101 height 31
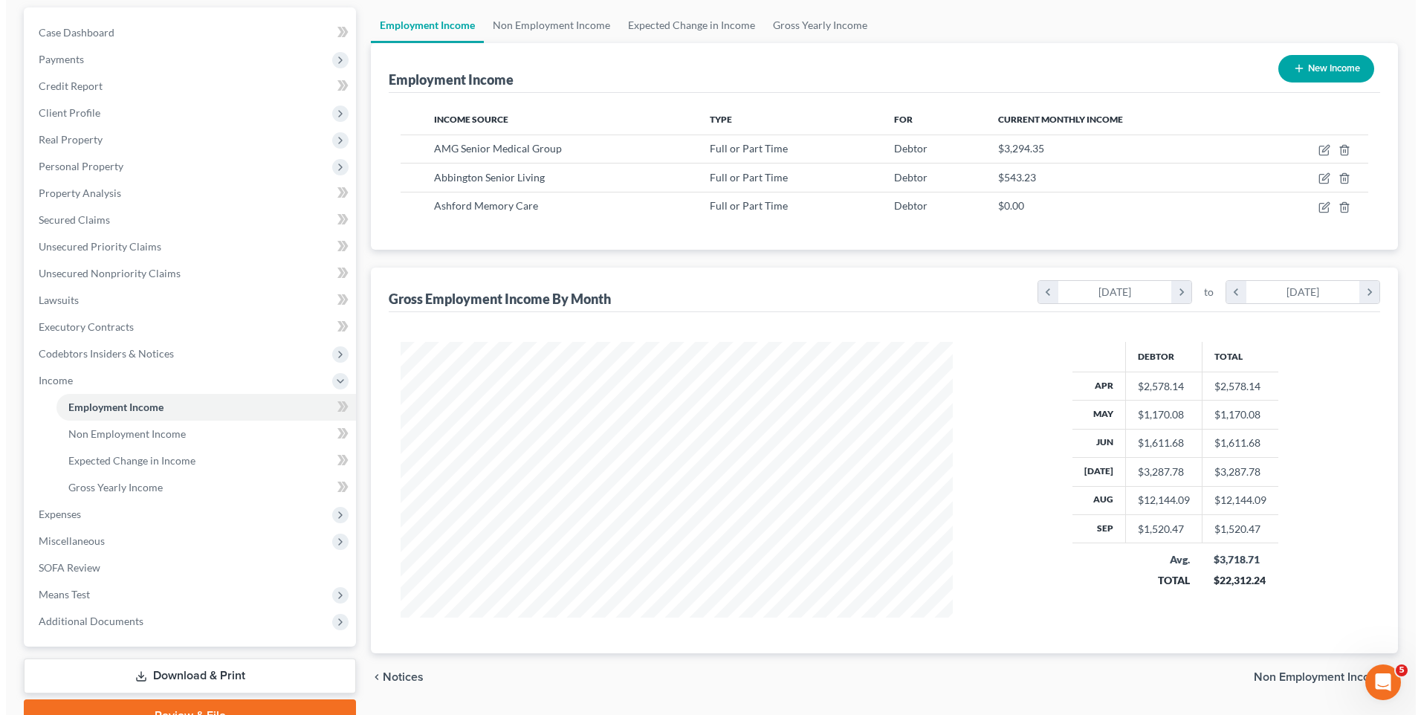
scroll to position [0, 0]
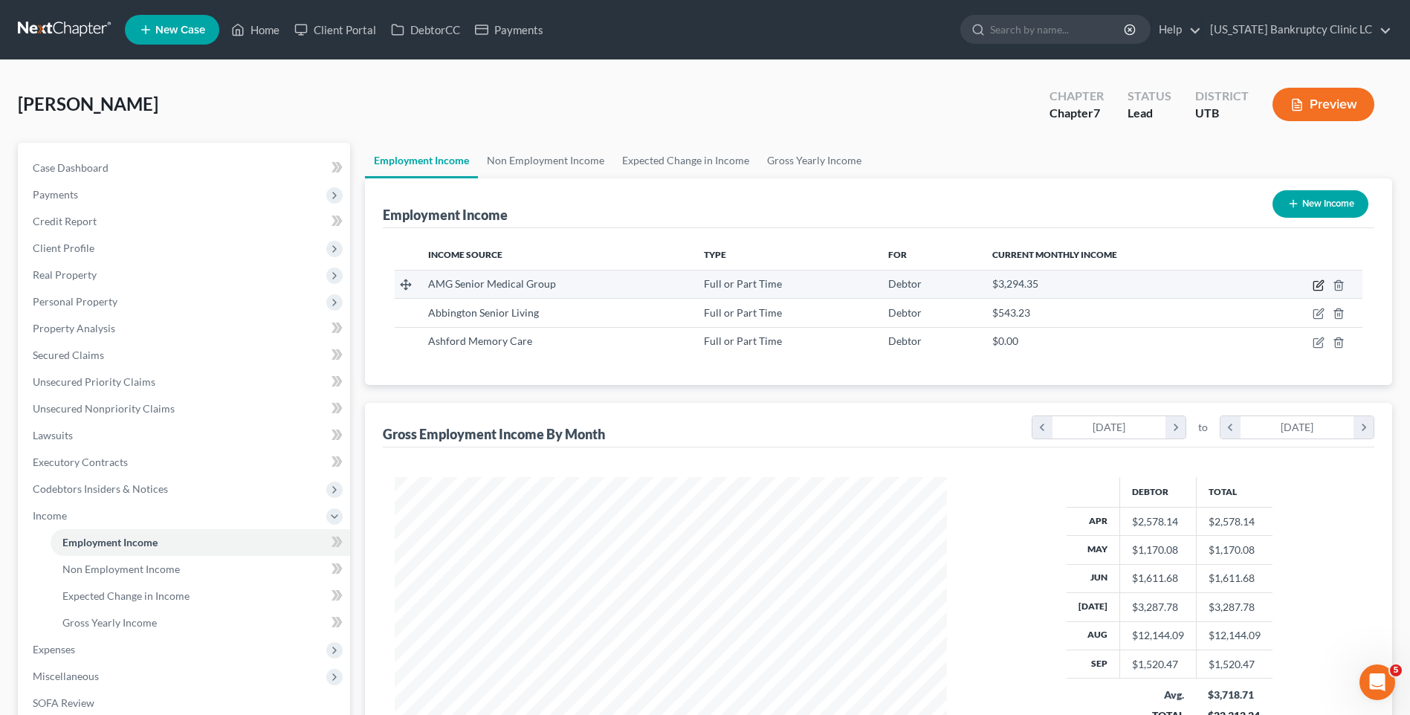
click at [1319, 283] on icon "button" at bounding box center [1319, 283] width 7 height 7
select select "0"
select select "46"
select select "2"
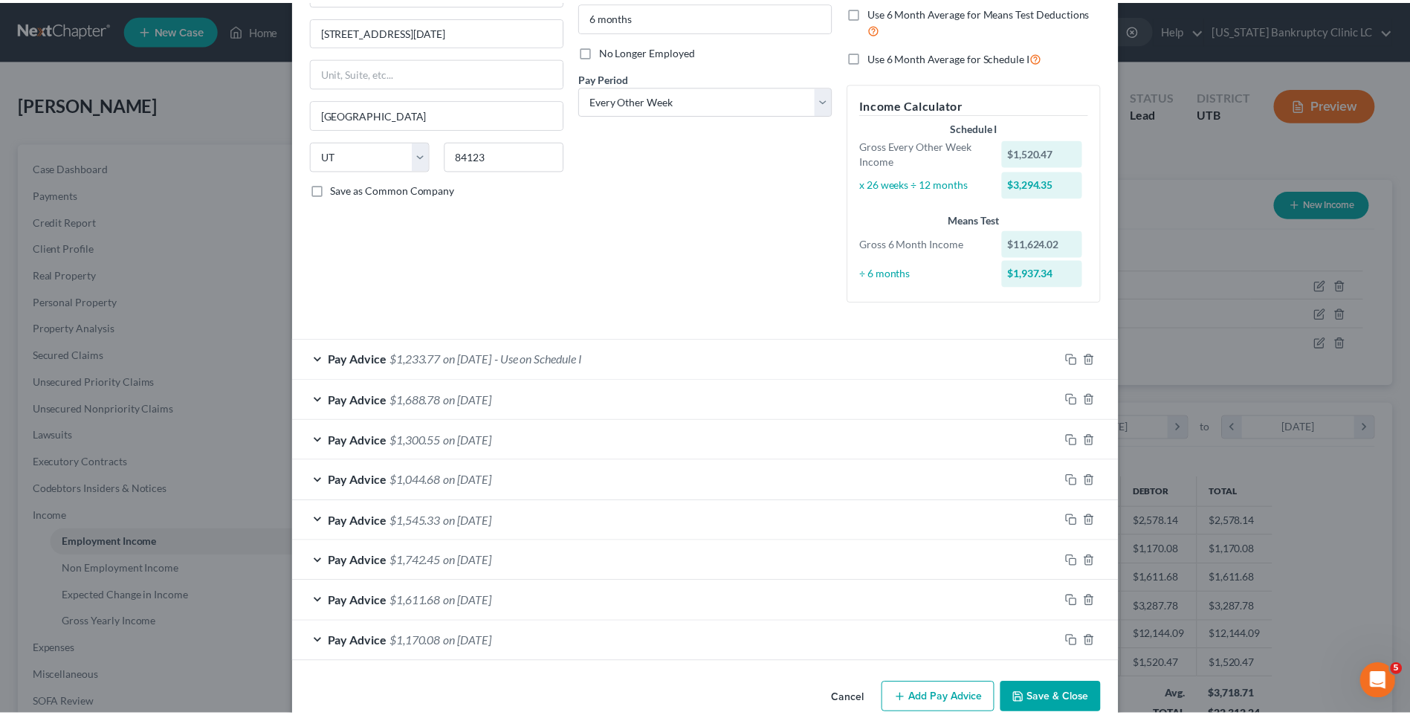
scroll to position [195, 0]
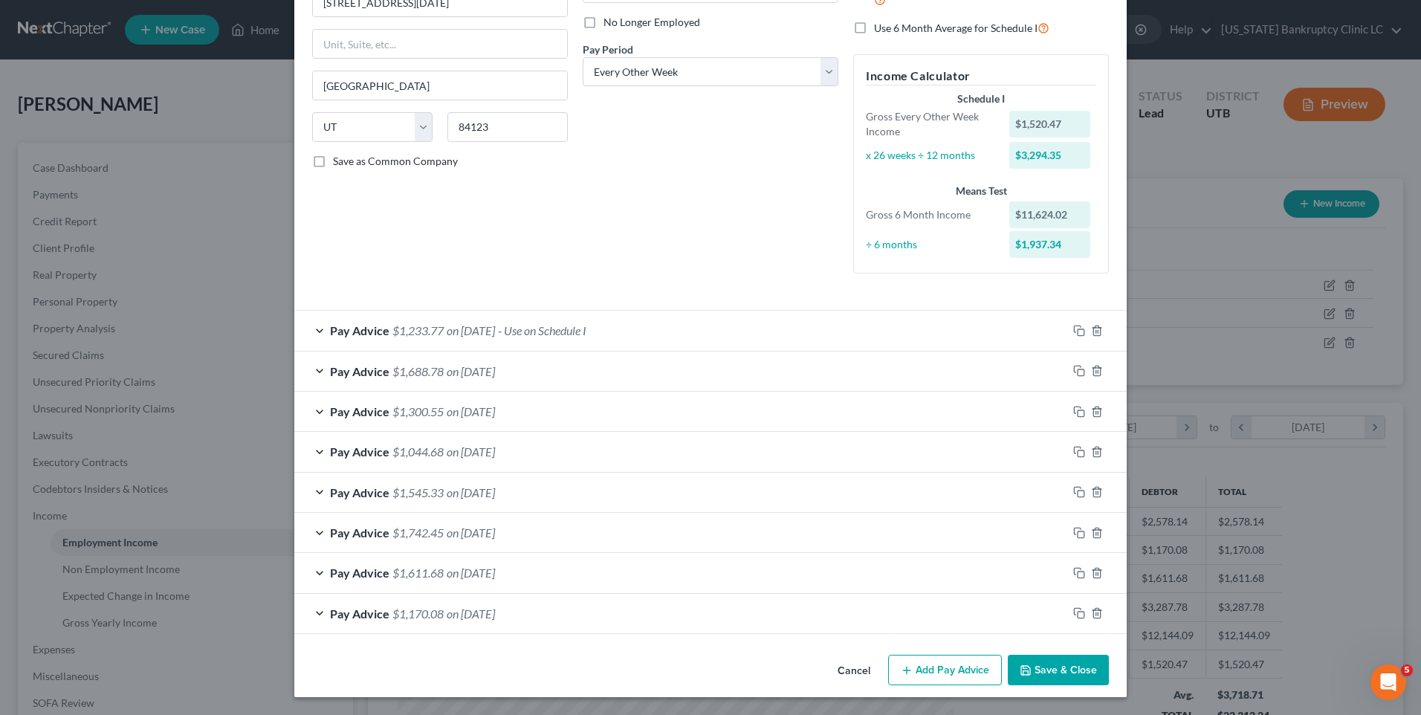
drag, startPoint x: 848, startPoint y: 668, endPoint x: 854, endPoint y: 662, distance: 8.4
click at [848, 668] on button "Cancel" at bounding box center [854, 671] width 56 height 30
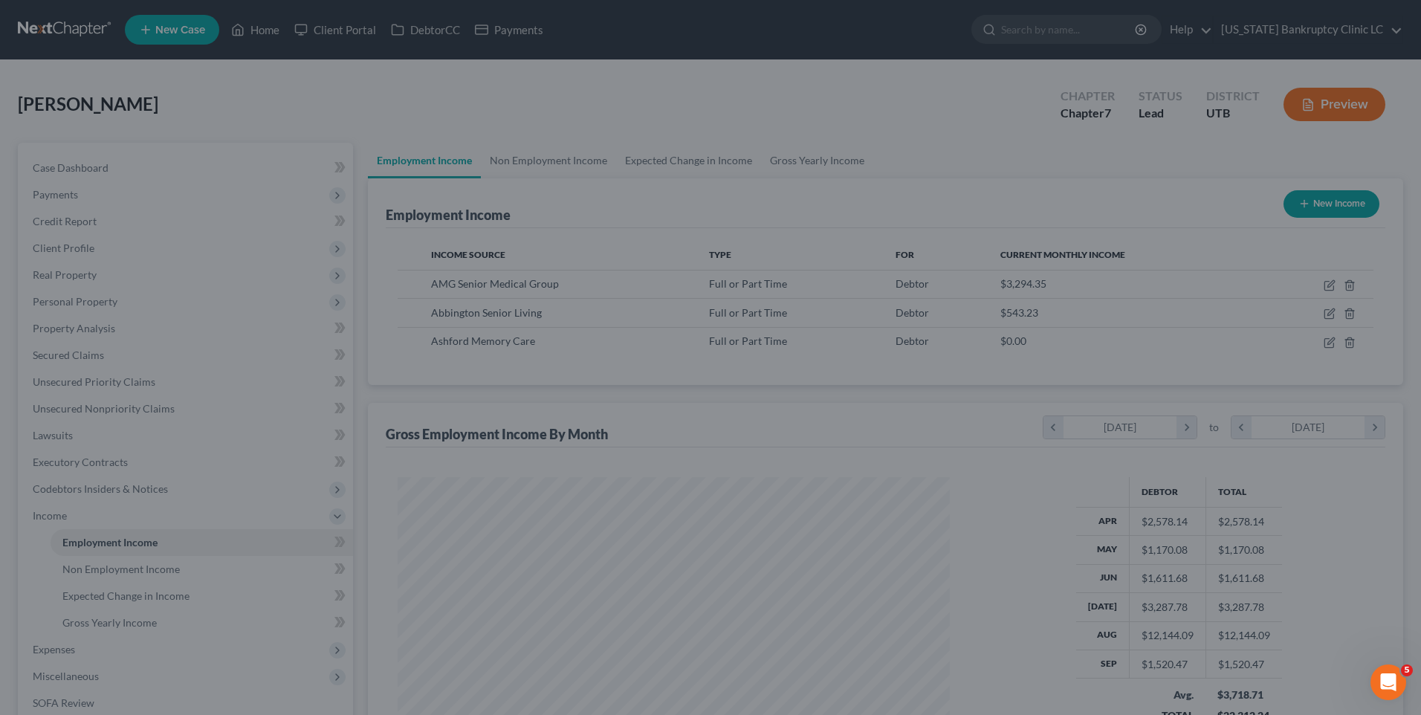
scroll to position [743046, 742740]
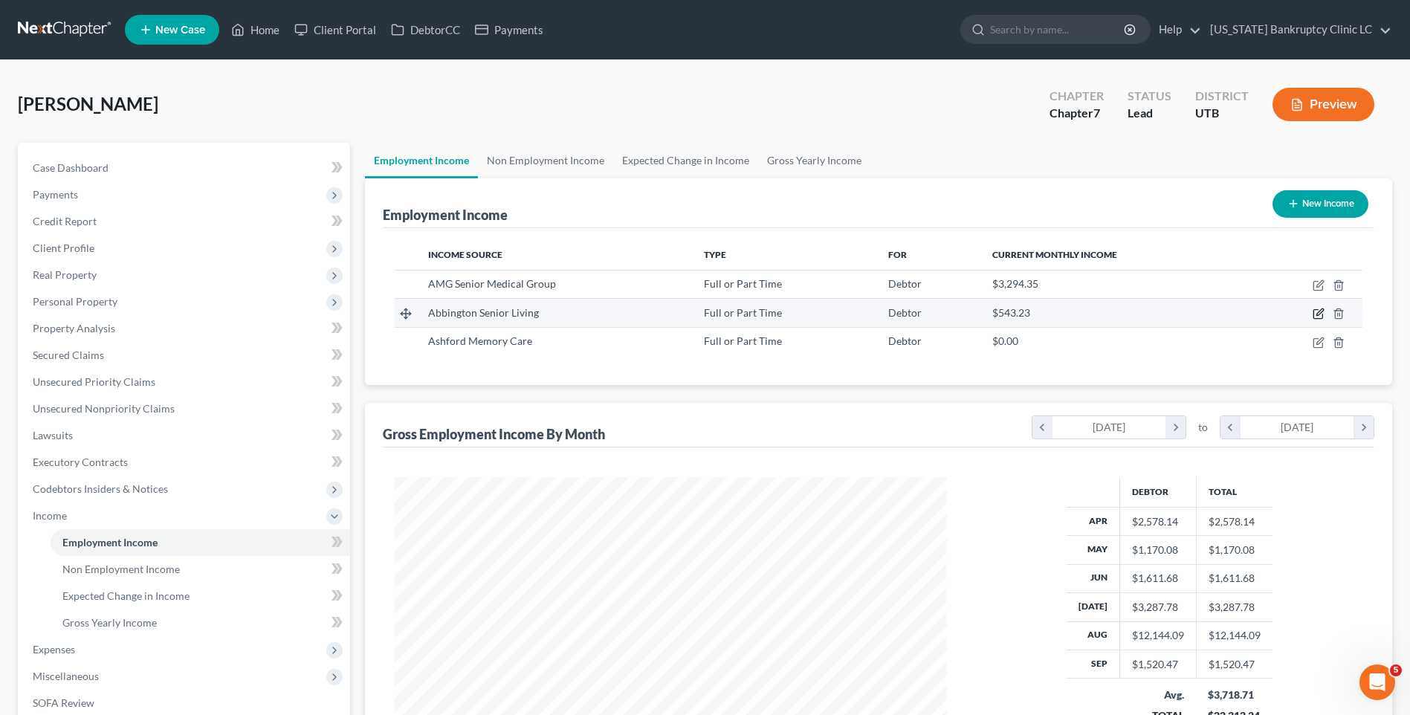
click at [1314, 312] on icon "button" at bounding box center [1317, 314] width 9 height 9
select select "0"
select select "46"
select select "2"
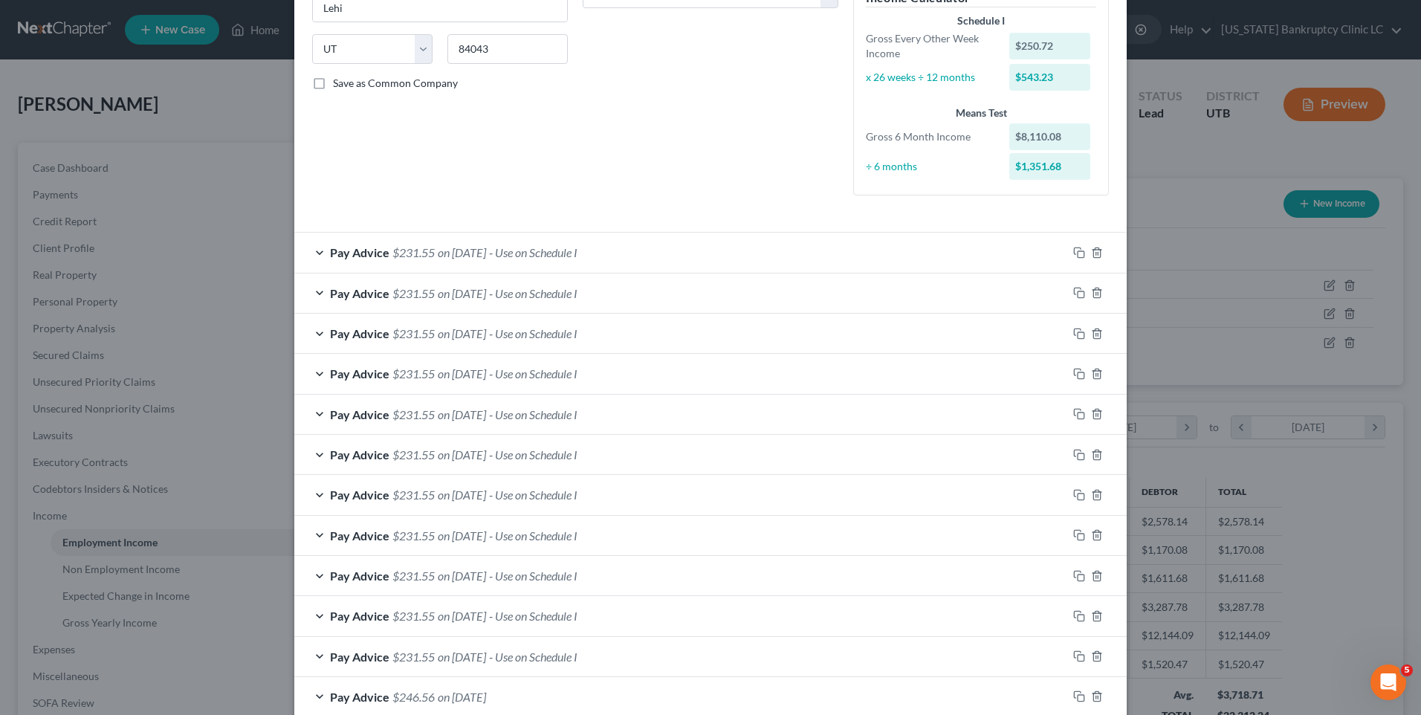
scroll to position [164, 0]
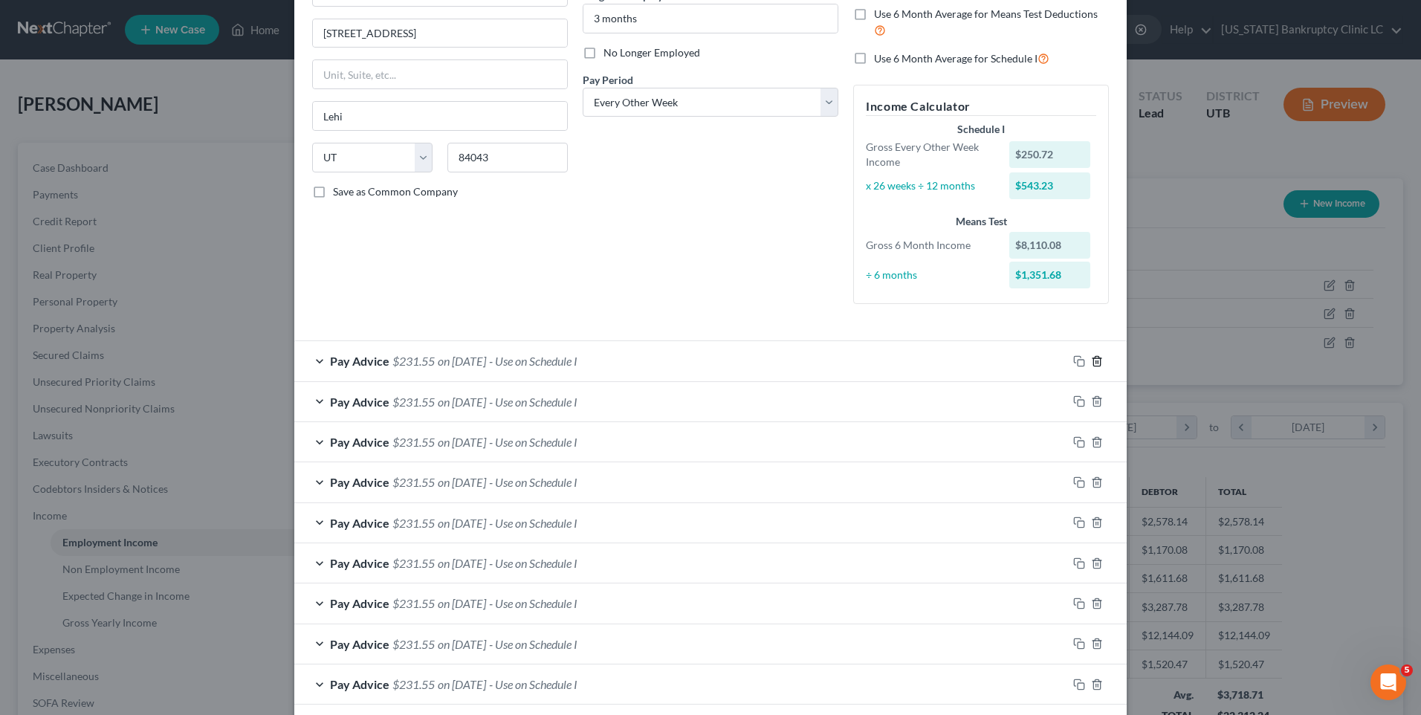
click at [1091, 357] on icon "button" at bounding box center [1097, 361] width 12 height 12
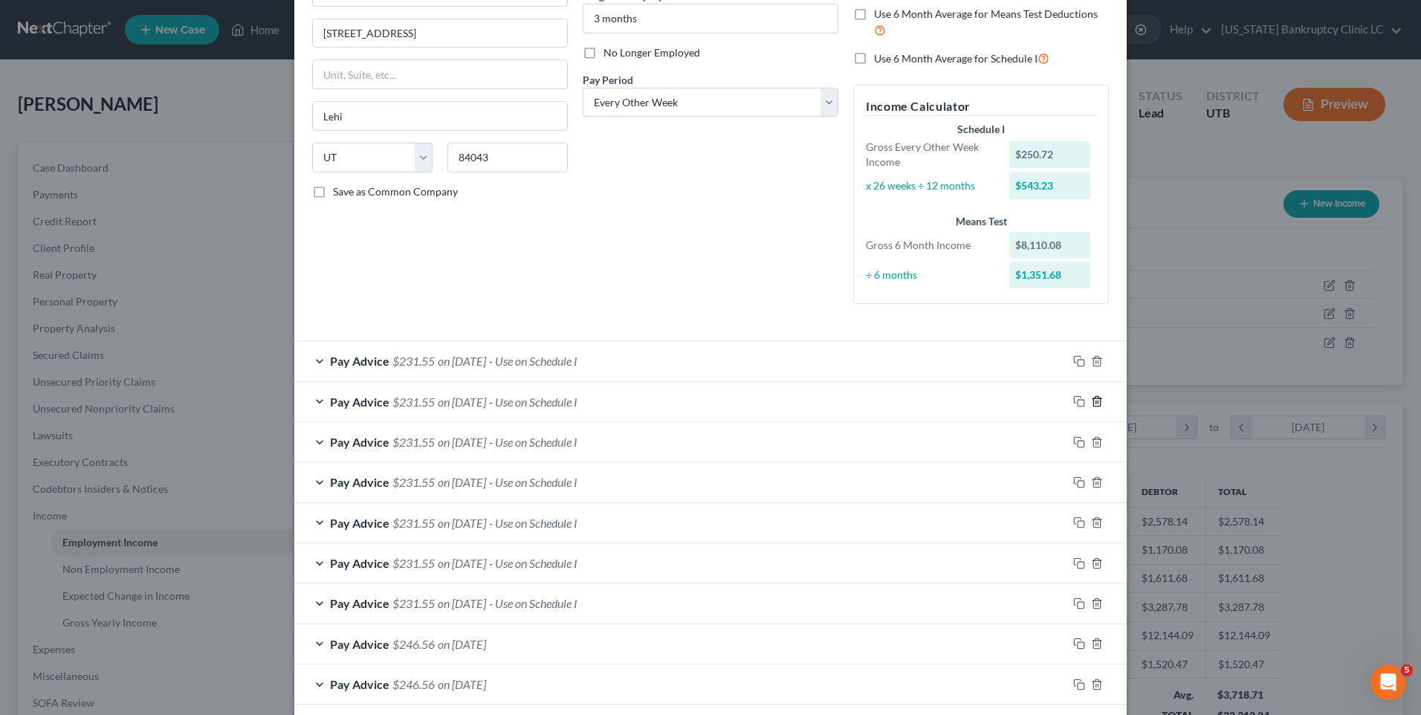
click at [1091, 395] on icon "button" at bounding box center [1097, 401] width 12 height 12
click at [1091, 357] on icon "button" at bounding box center [1097, 361] width 12 height 12
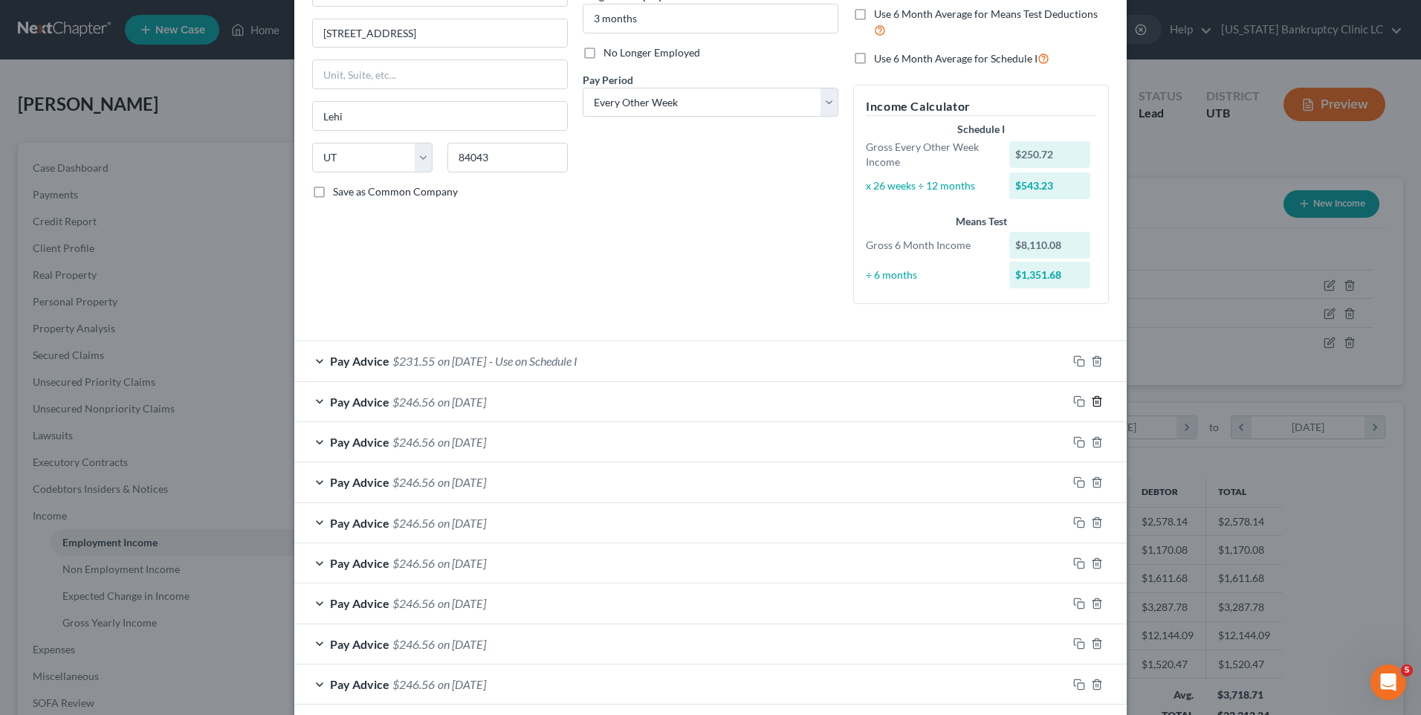
click at [1091, 402] on icon "button" at bounding box center [1097, 401] width 12 height 12
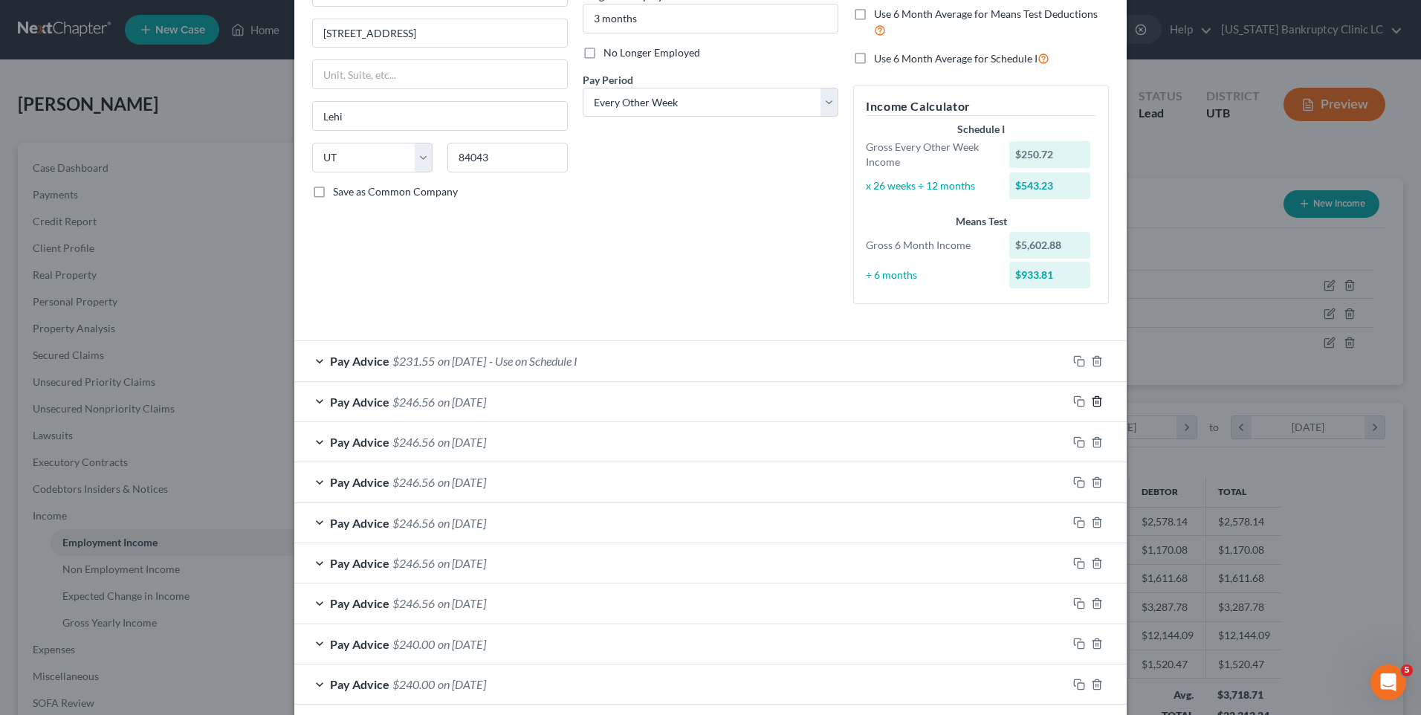
click at [1091, 402] on icon "button" at bounding box center [1097, 401] width 12 height 12
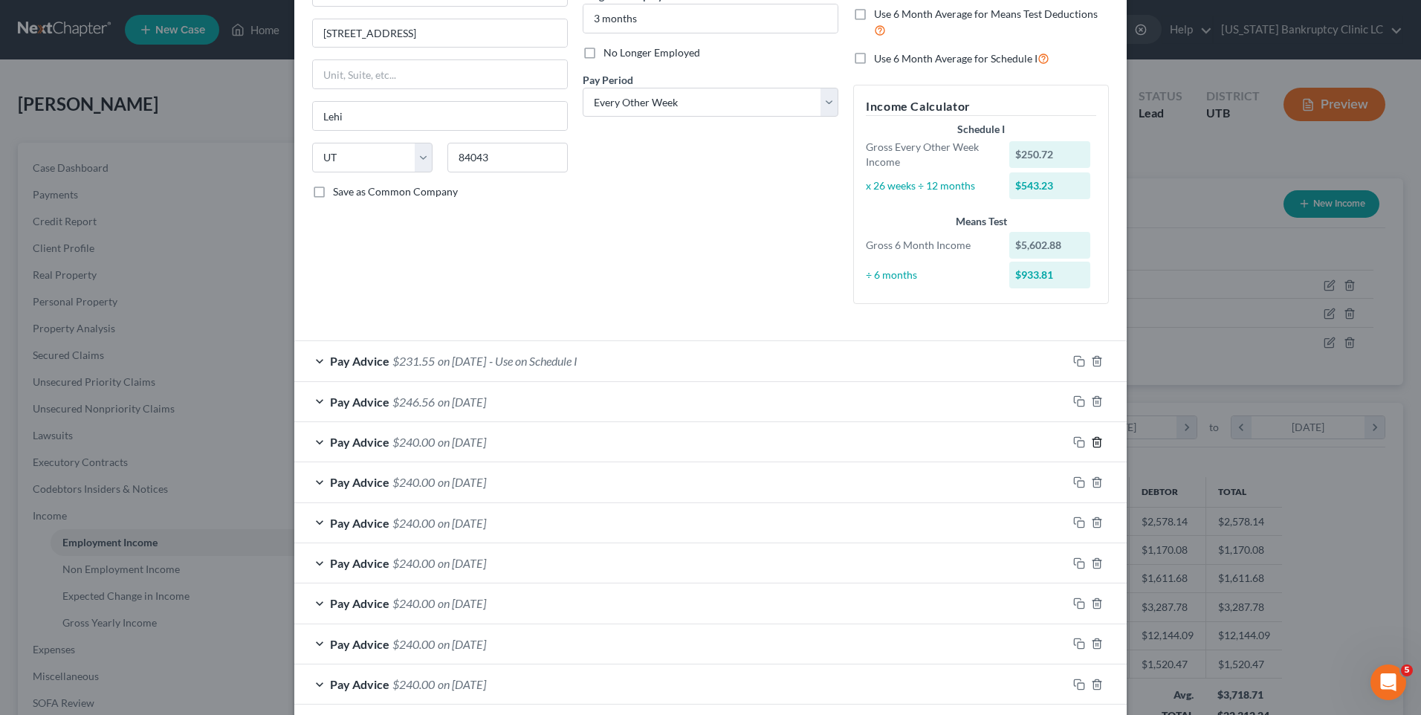
click at [1093, 444] on icon "button" at bounding box center [1096, 442] width 7 height 10
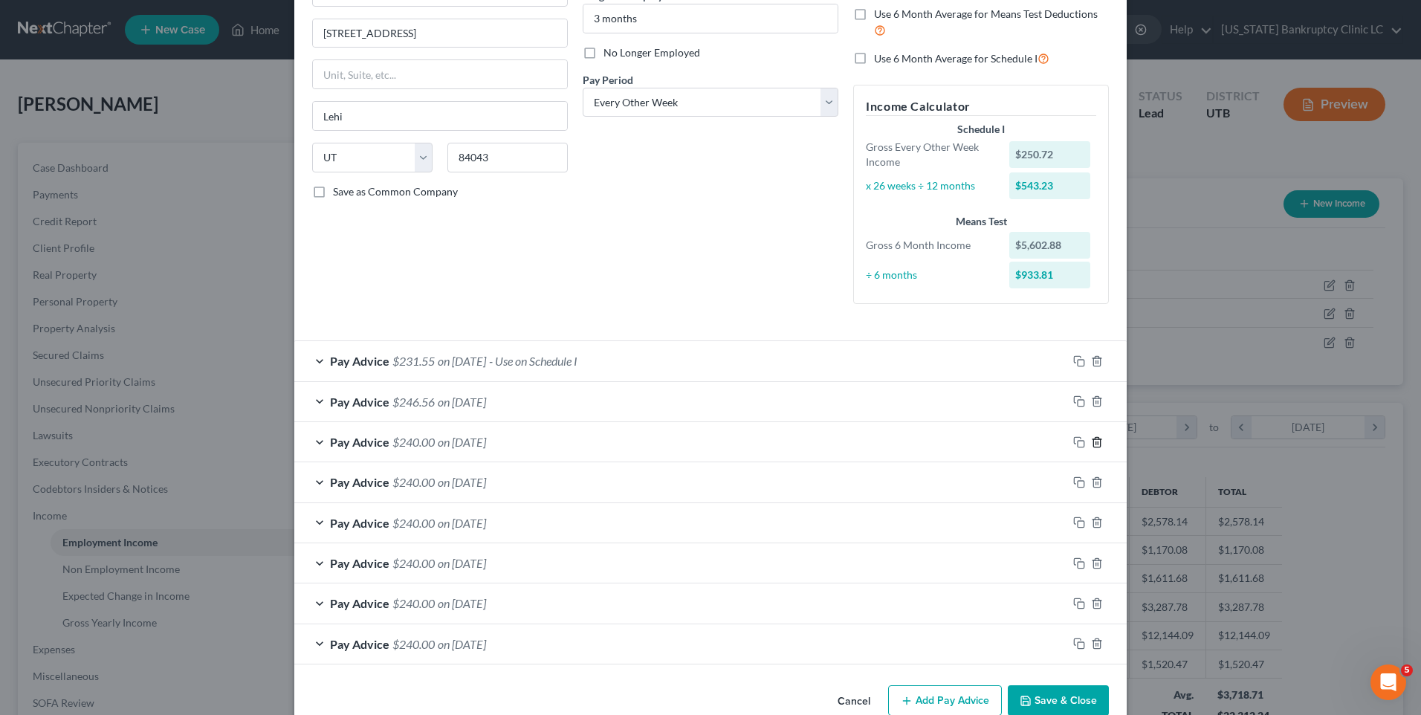
click at [1093, 444] on icon "button" at bounding box center [1096, 442] width 7 height 10
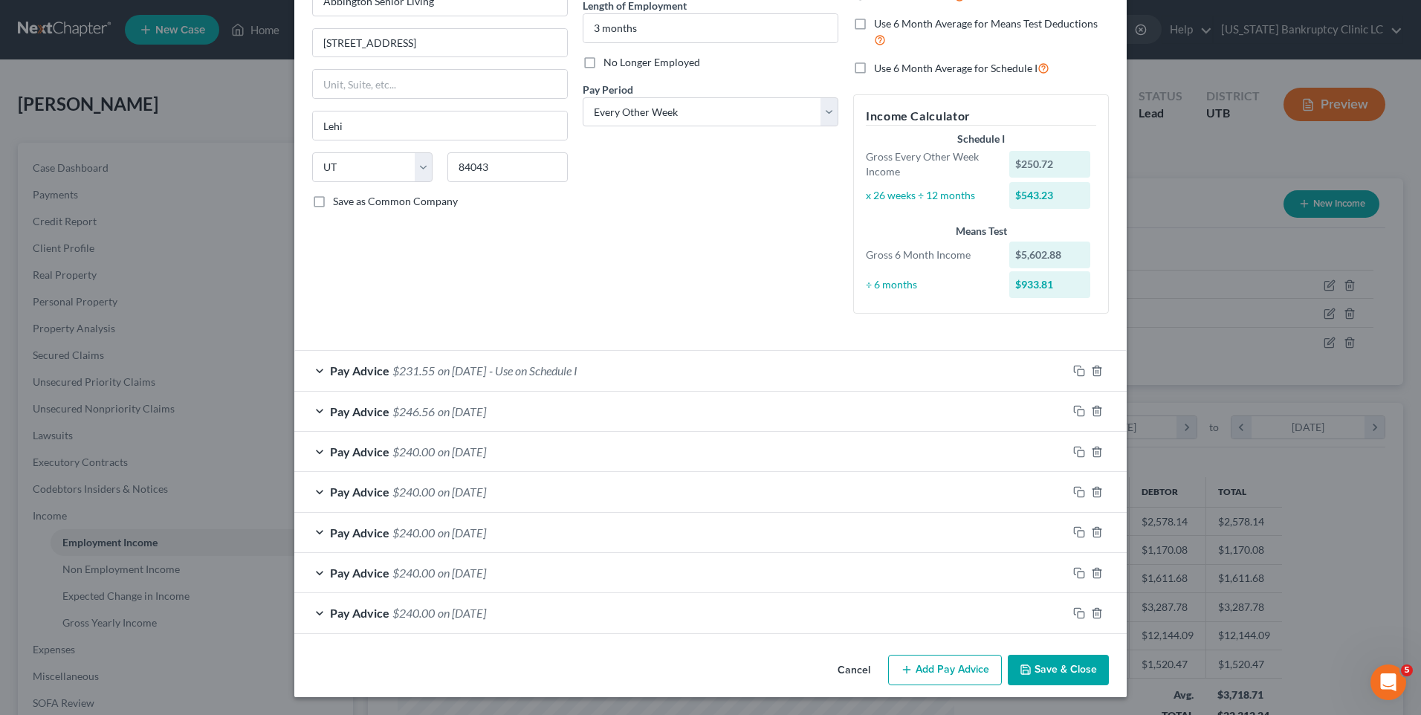
scroll to position [155, 0]
click at [1088, 444] on div at bounding box center [1096, 452] width 59 height 24
drag, startPoint x: 1088, startPoint y: 444, endPoint x: 1013, endPoint y: 416, distance: 80.2
click at [982, 419] on div "Pay Advice $246.56 on 08/15/2025" at bounding box center [680, 411] width 773 height 39
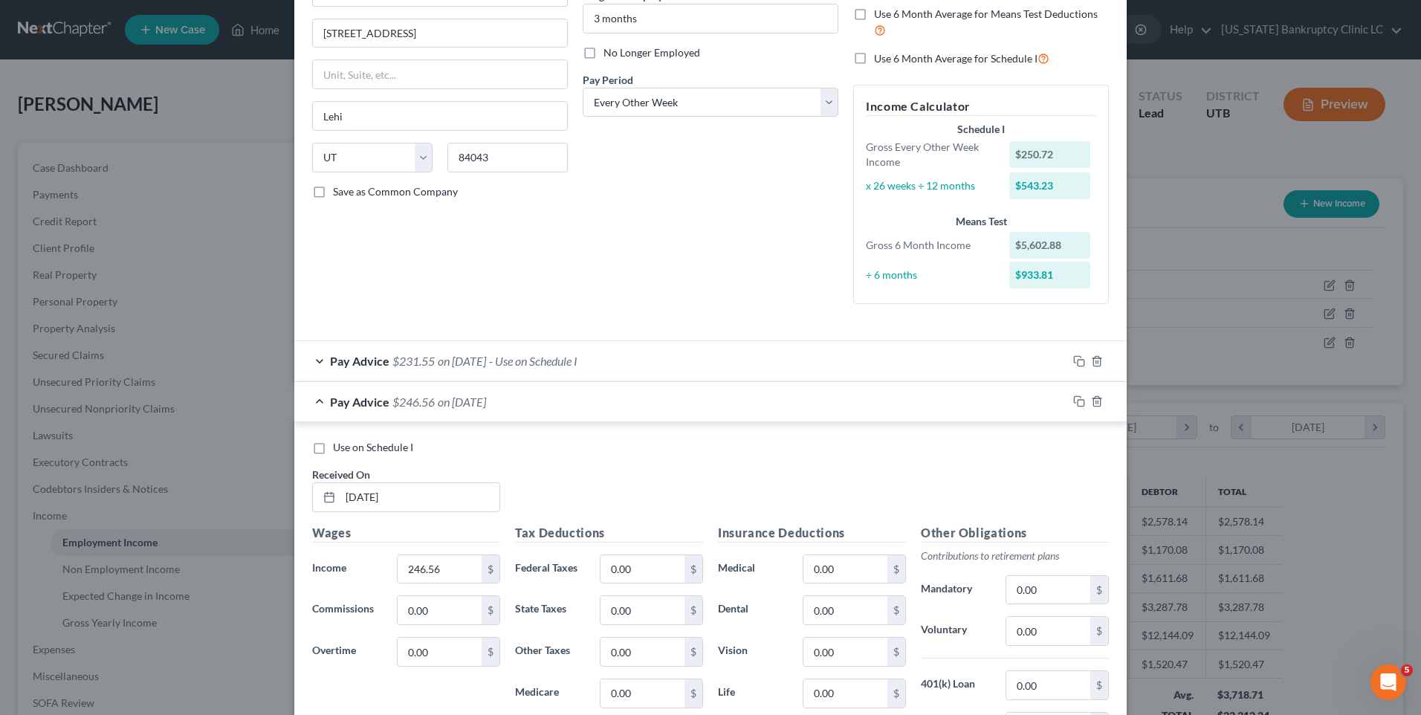
click at [340, 406] on span "Pay Advice" at bounding box center [359, 402] width 59 height 14
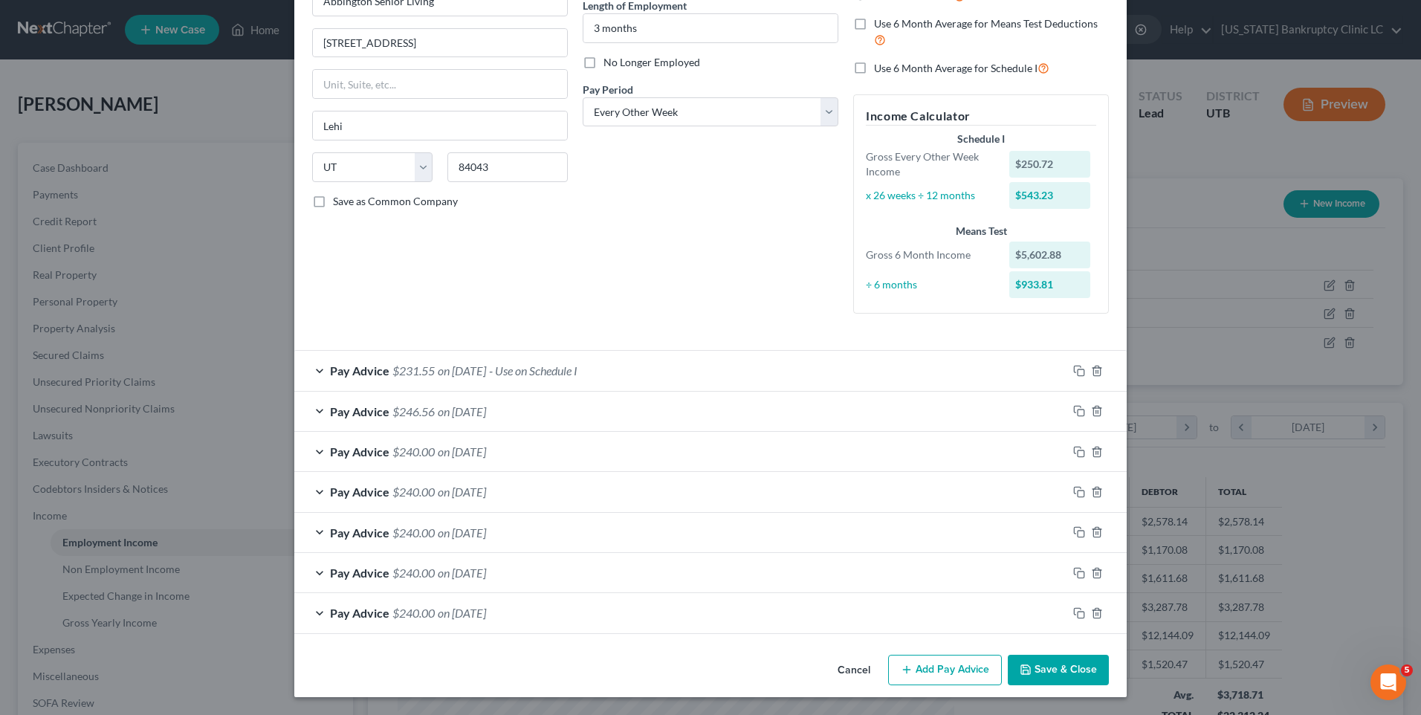
scroll to position [155, 0]
click at [1091, 495] on icon "button" at bounding box center [1097, 492] width 12 height 12
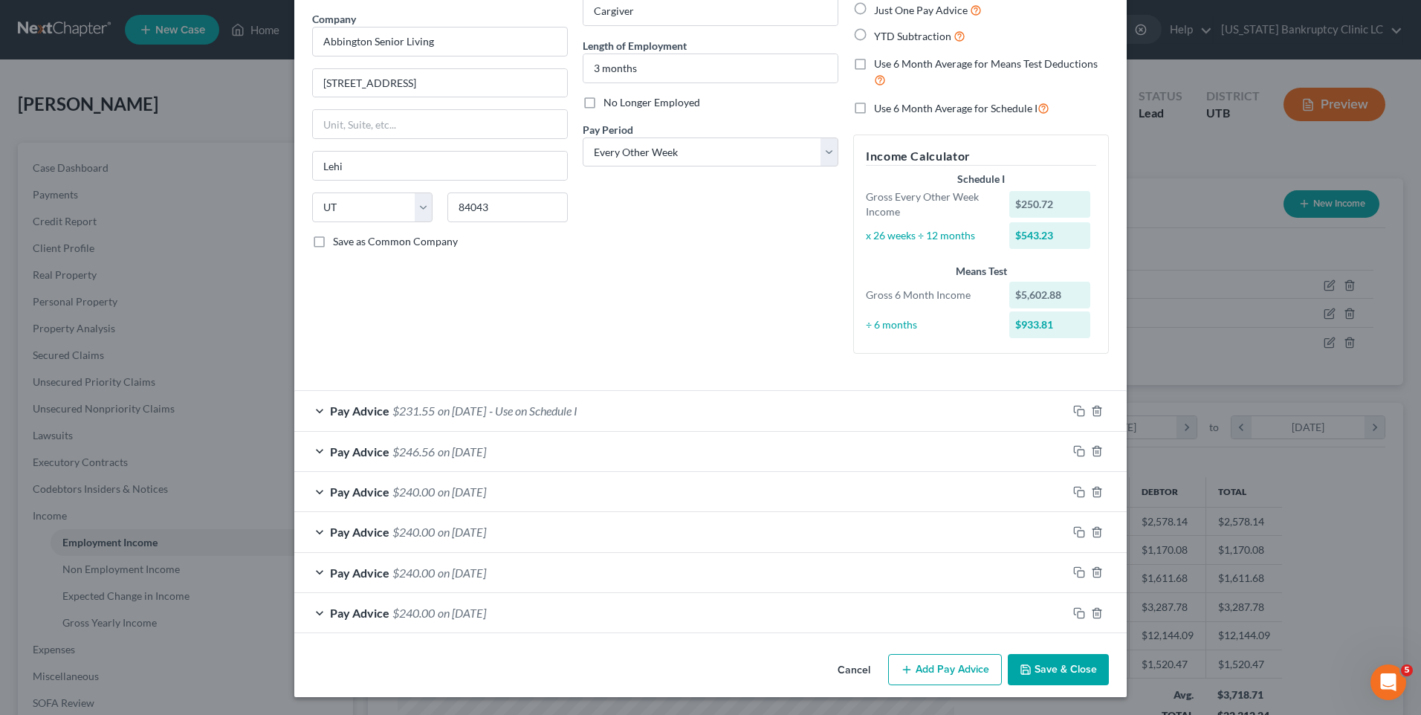
scroll to position [114, 0]
click at [1091, 534] on icon "button" at bounding box center [1097, 532] width 12 height 12
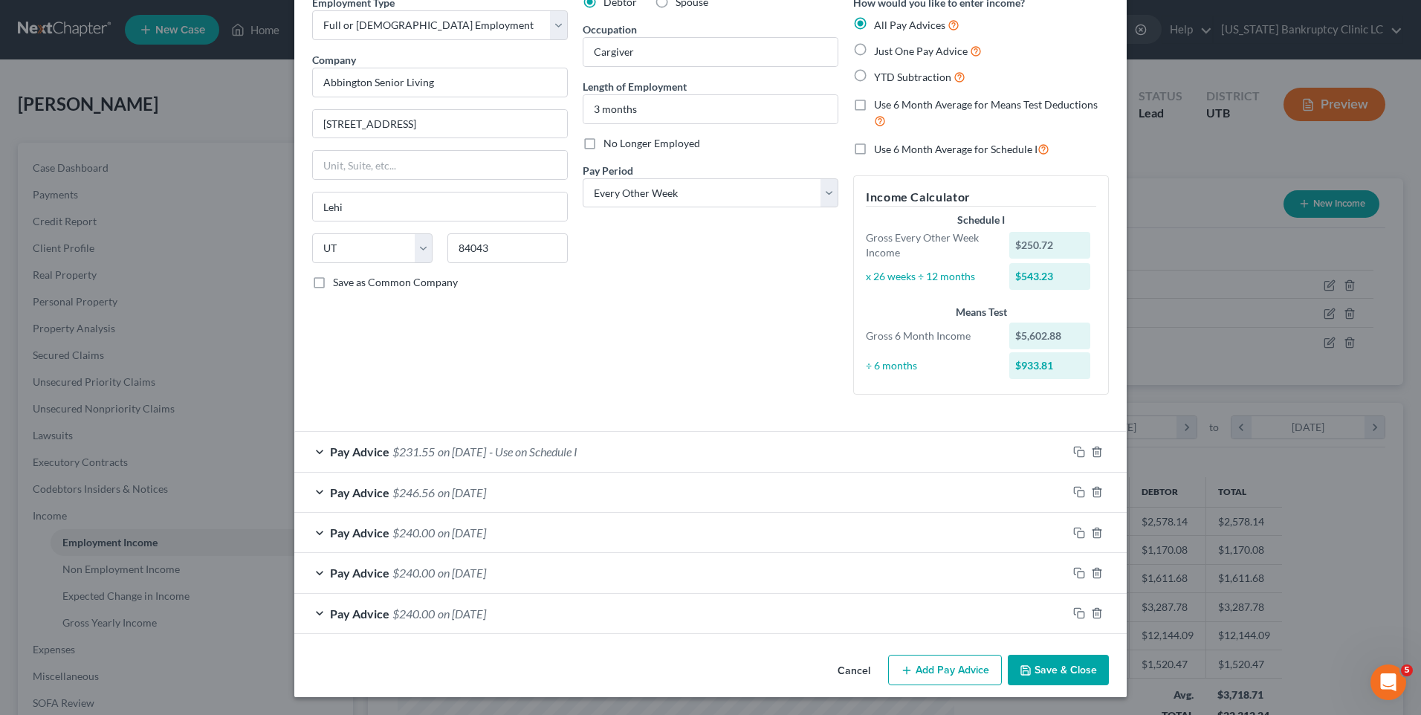
scroll to position [74, 0]
click at [1096, 613] on line "button" at bounding box center [1096, 614] width 0 height 3
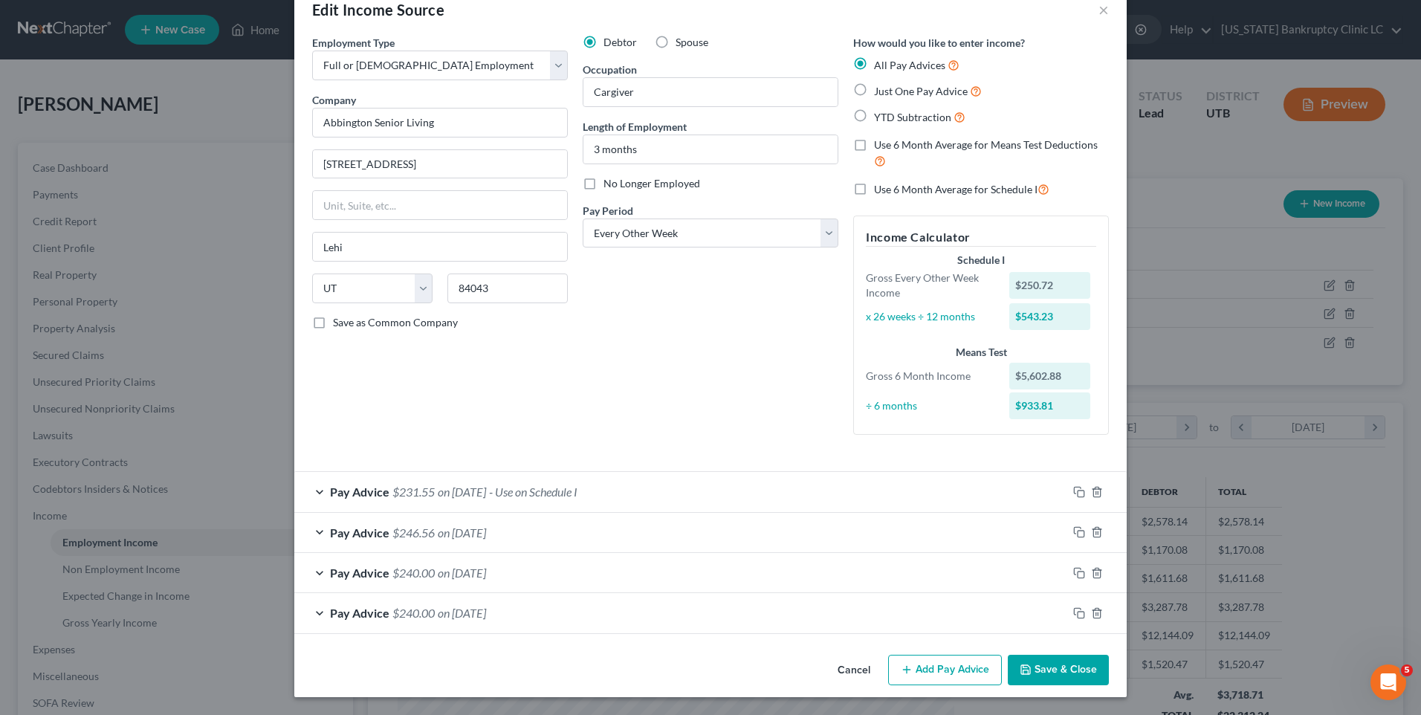
scroll to position [33, 0]
click at [1091, 615] on icon "button" at bounding box center [1097, 613] width 12 height 12
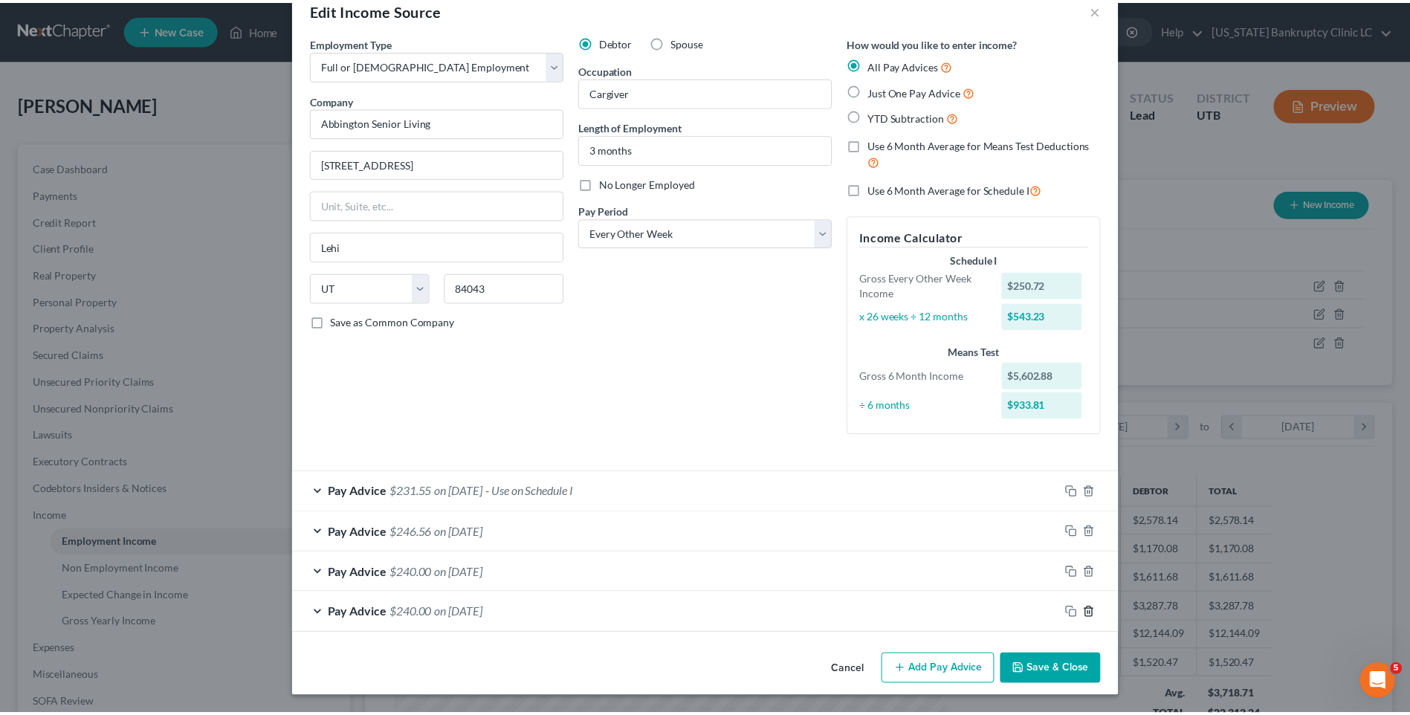
scroll to position [0, 0]
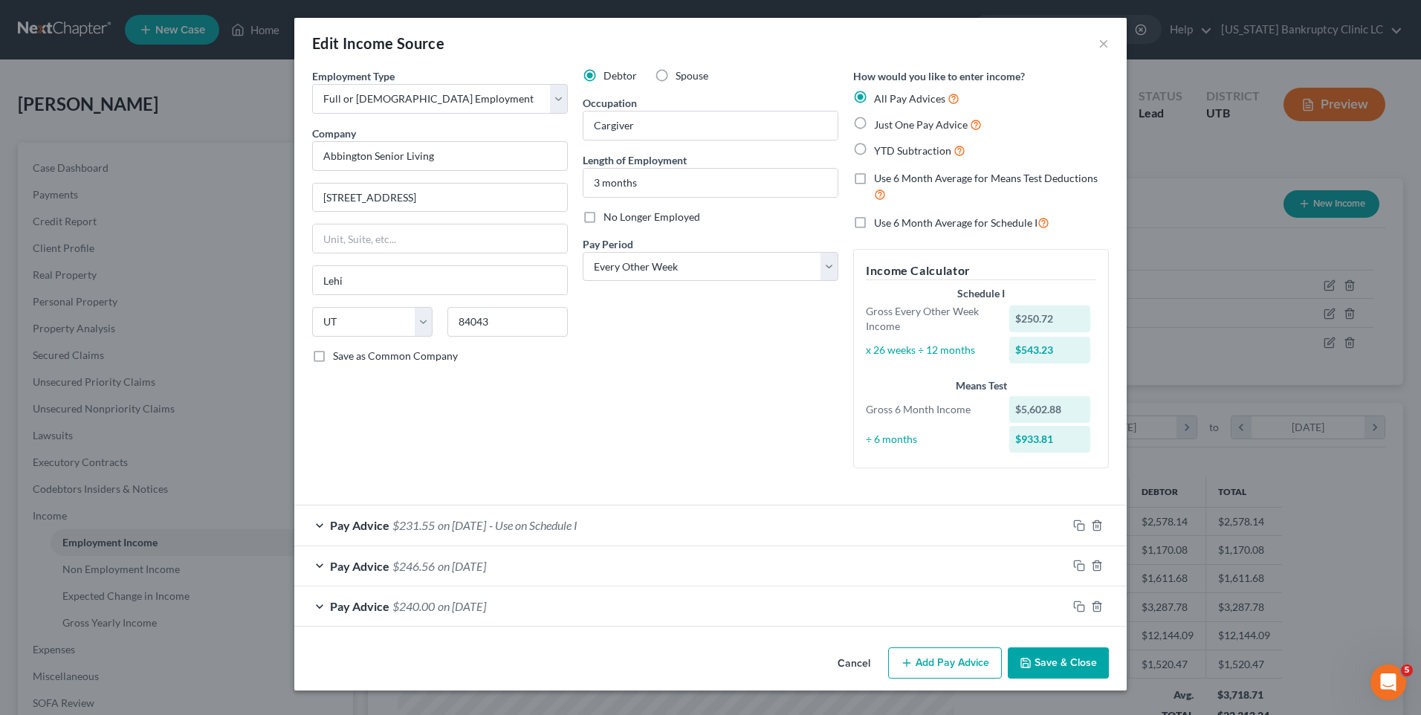
click at [1055, 673] on button "Save & Close" at bounding box center [1058, 662] width 101 height 31
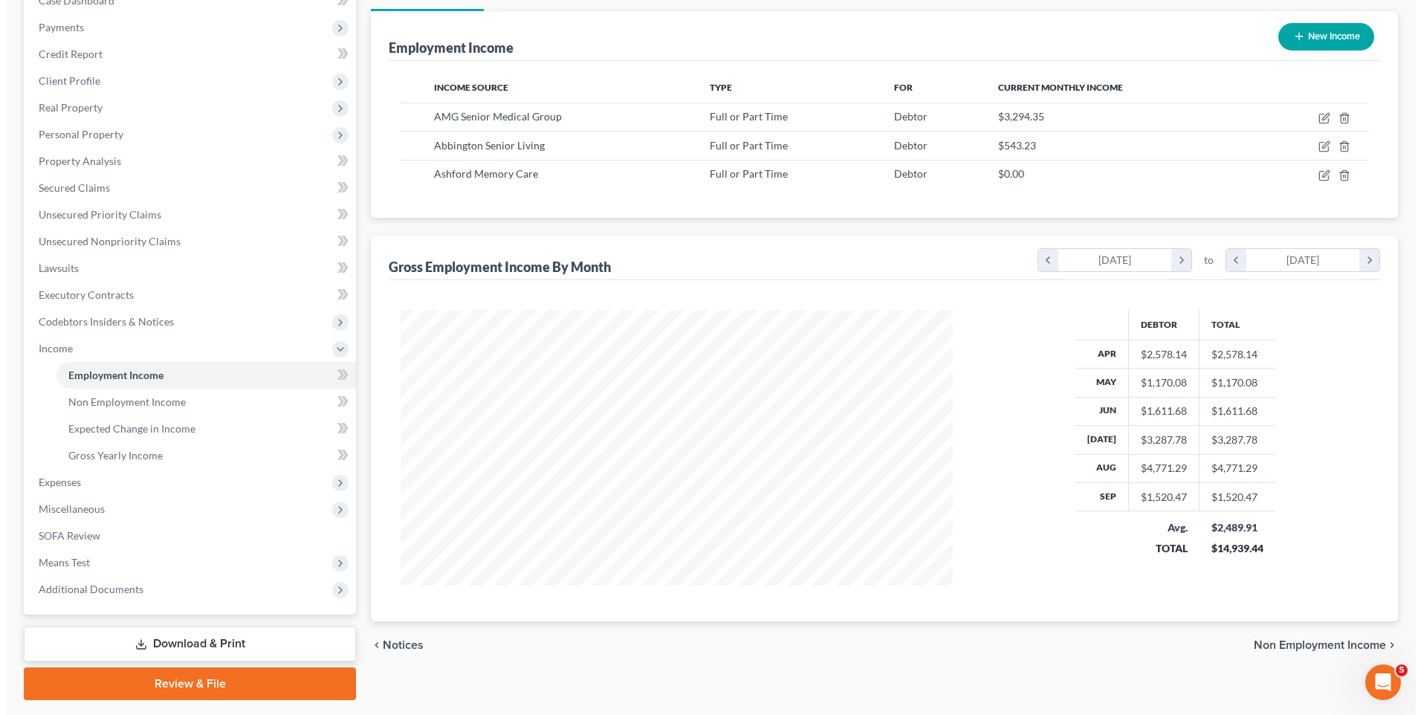
scroll to position [135, 0]
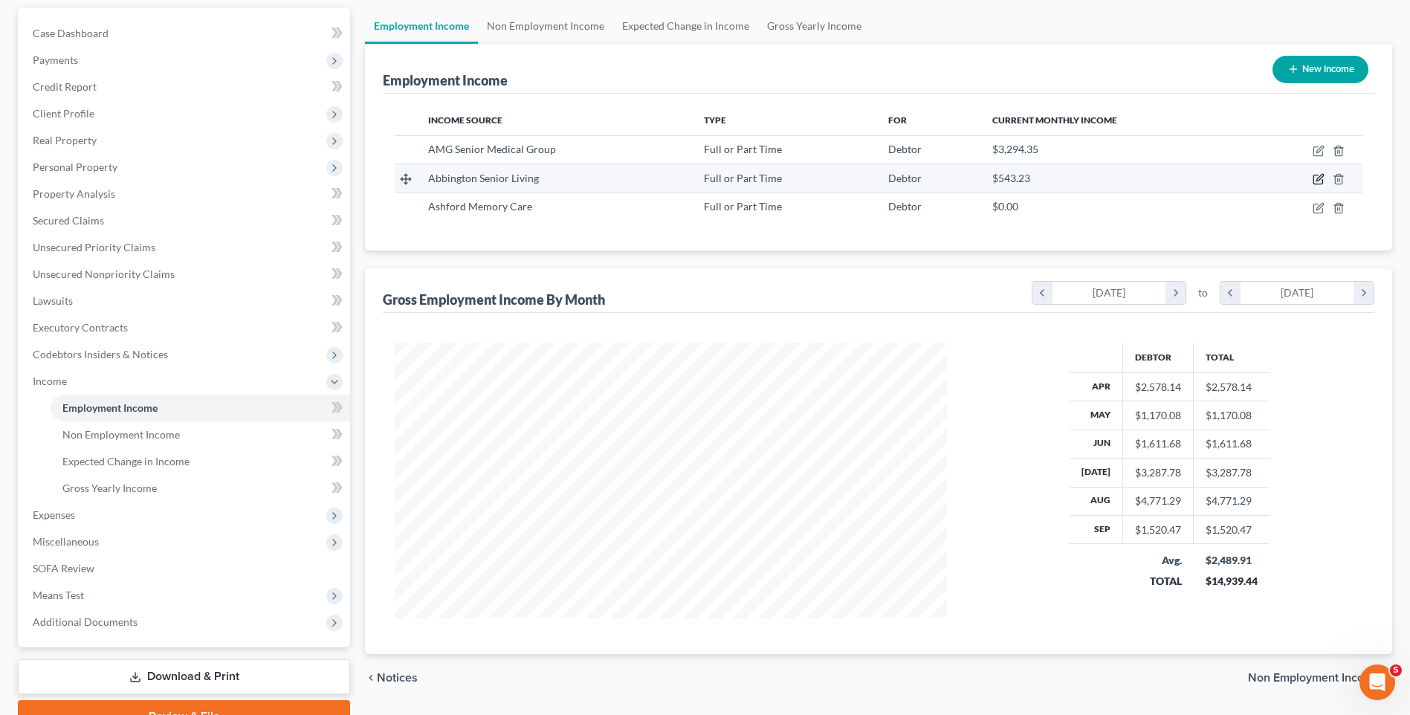
click at [1318, 183] on icon "button" at bounding box center [1319, 179] width 12 height 12
select select "0"
select select "46"
select select "2"
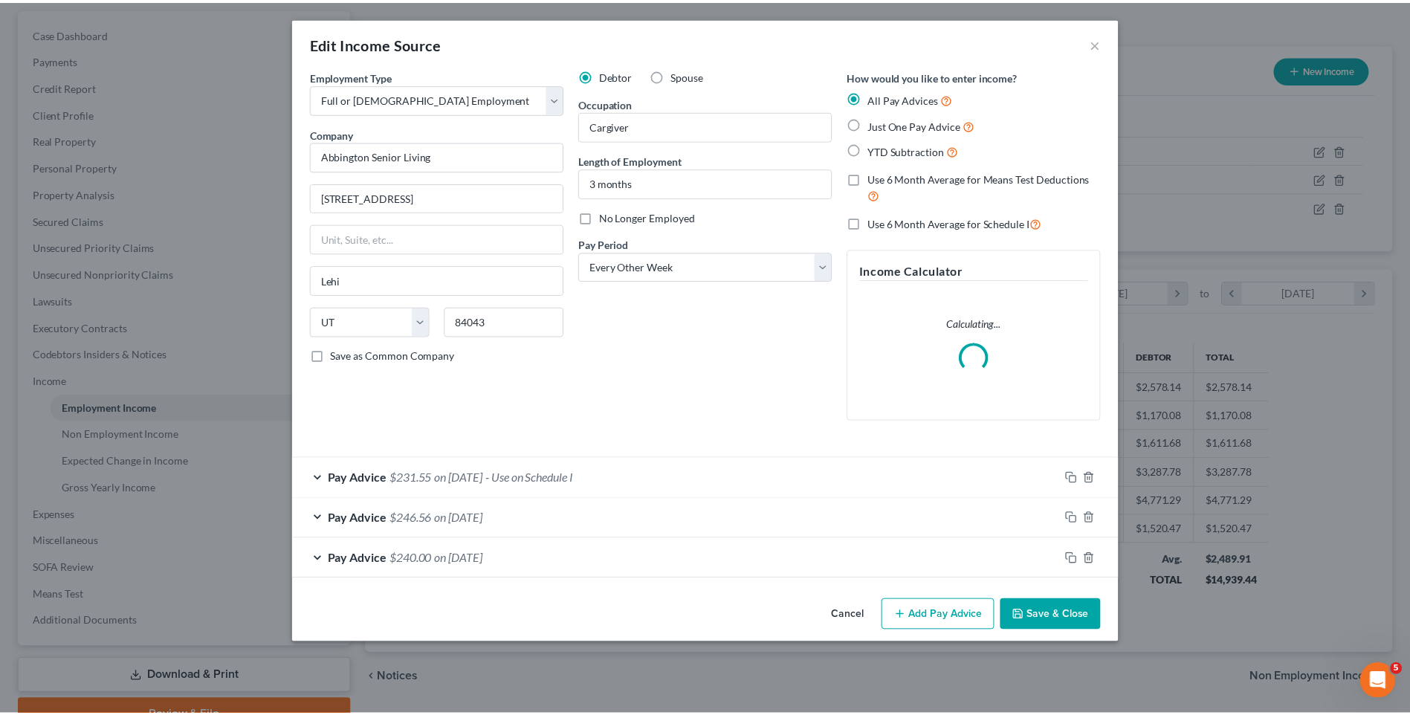
scroll to position [278, 587]
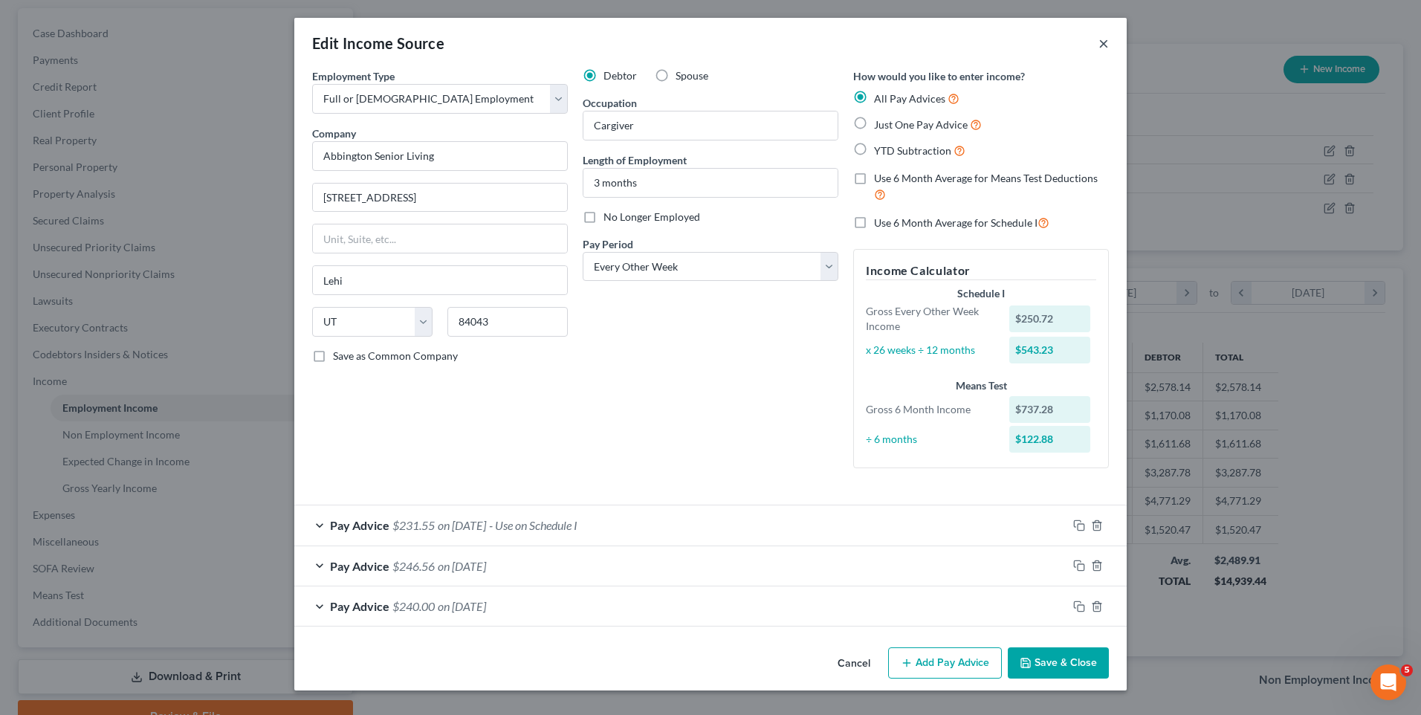
click at [1101, 39] on button "×" at bounding box center [1104, 43] width 10 height 18
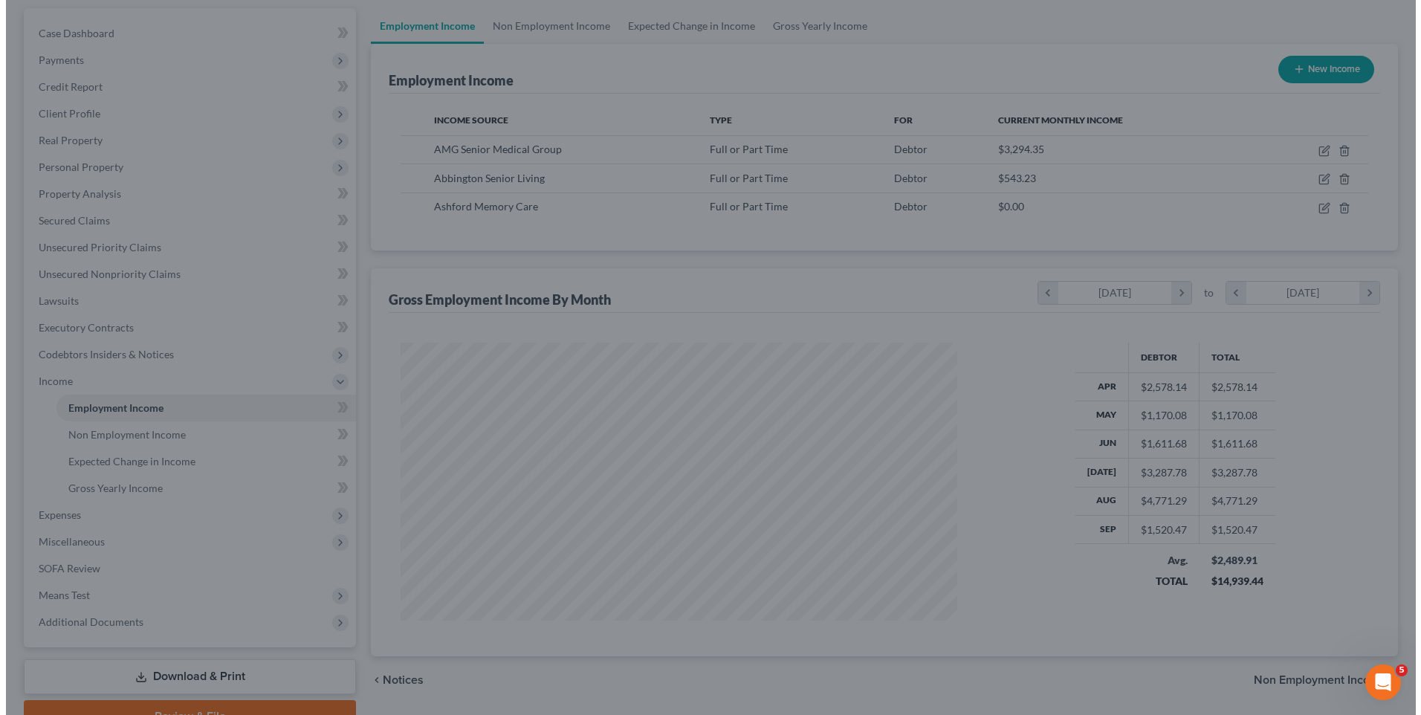
scroll to position [743046, 742740]
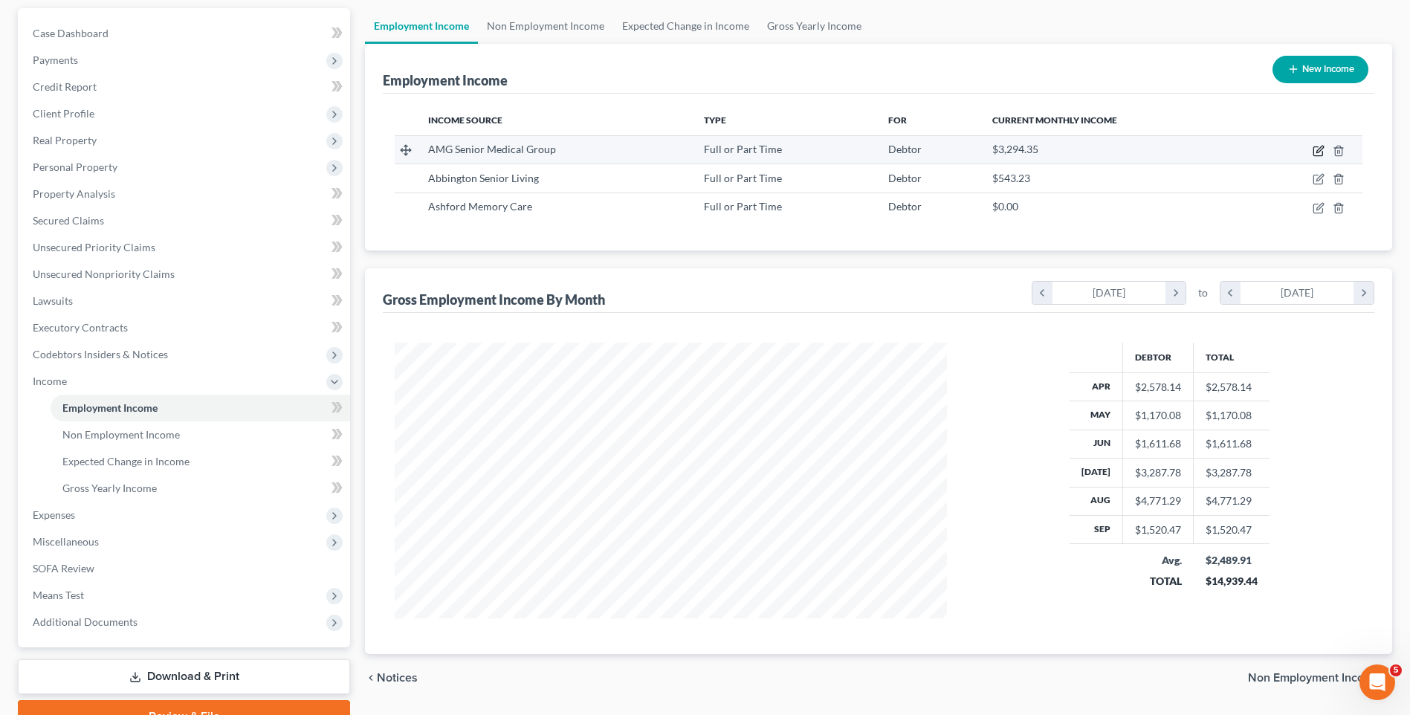
click at [1313, 147] on icon "button" at bounding box center [1319, 151] width 12 height 12
select select "0"
select select "46"
select select "2"
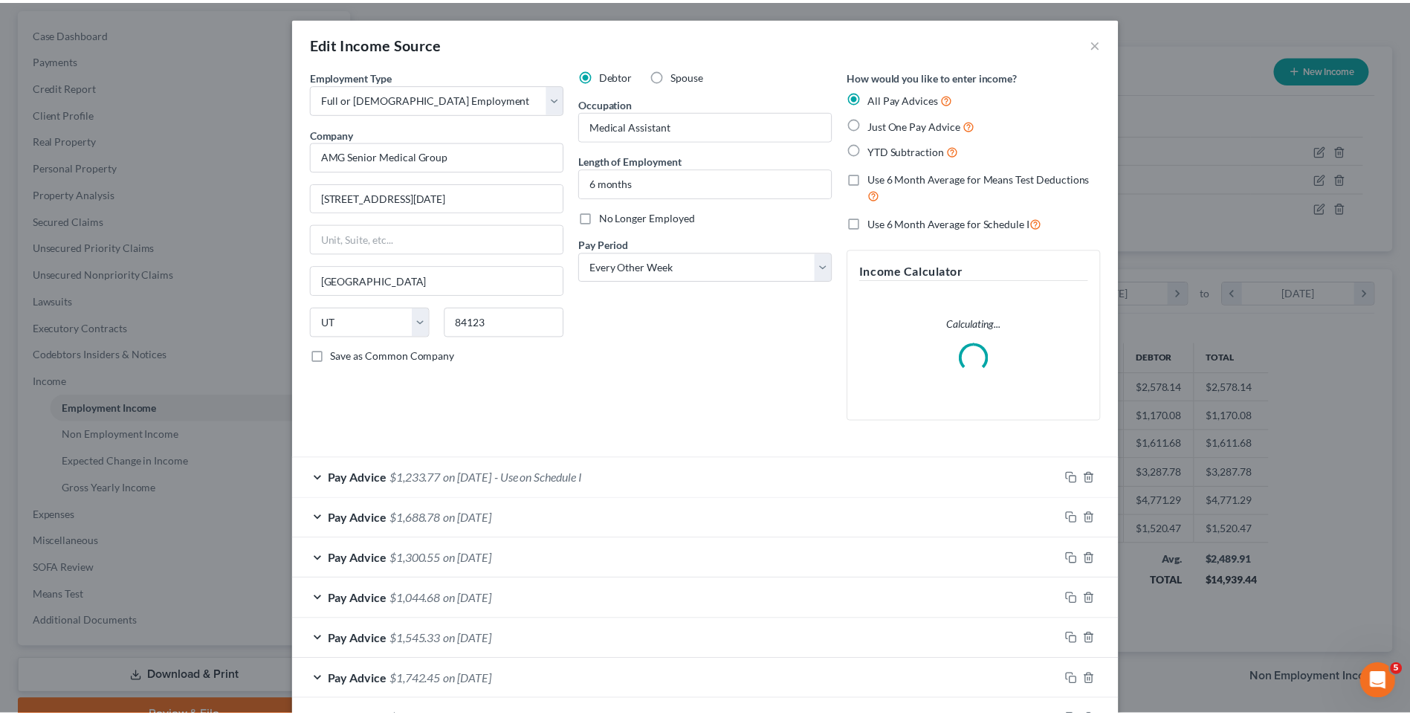
scroll to position [278, 587]
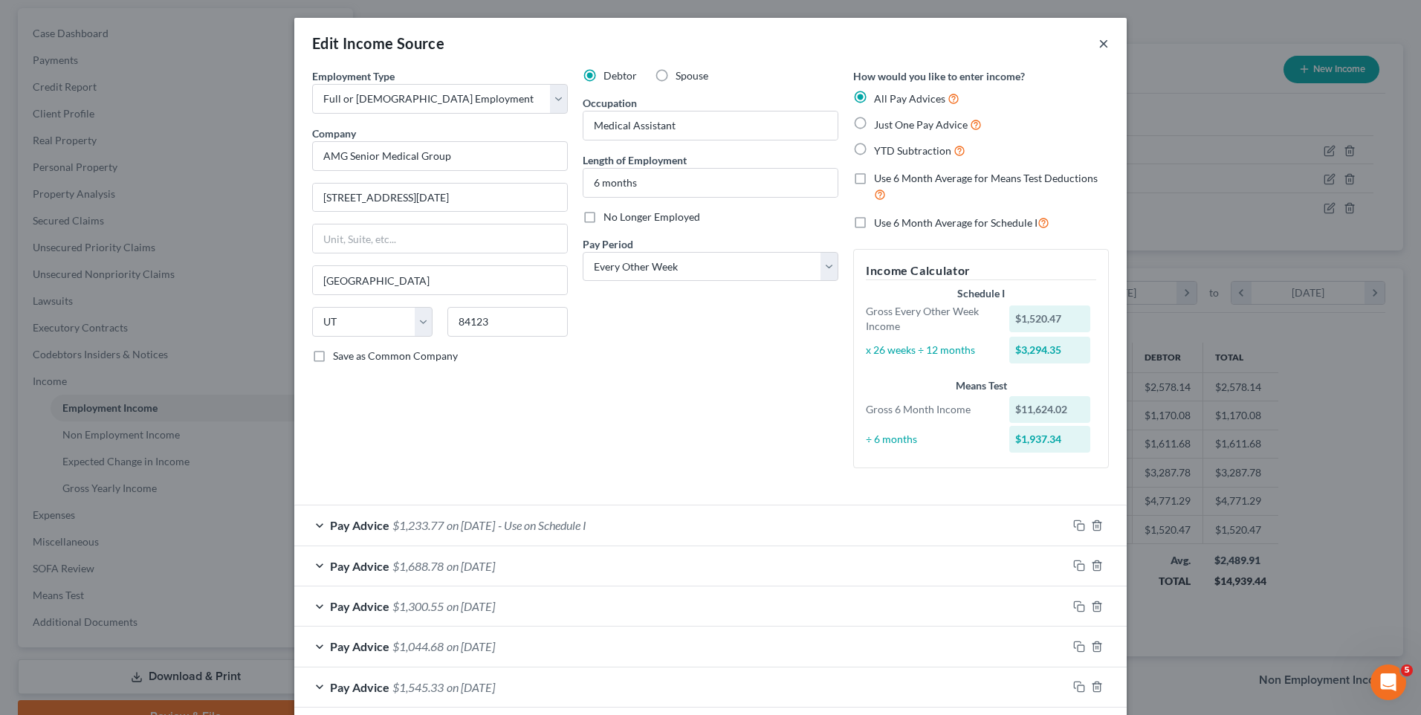
click at [1099, 42] on button "×" at bounding box center [1104, 43] width 10 height 18
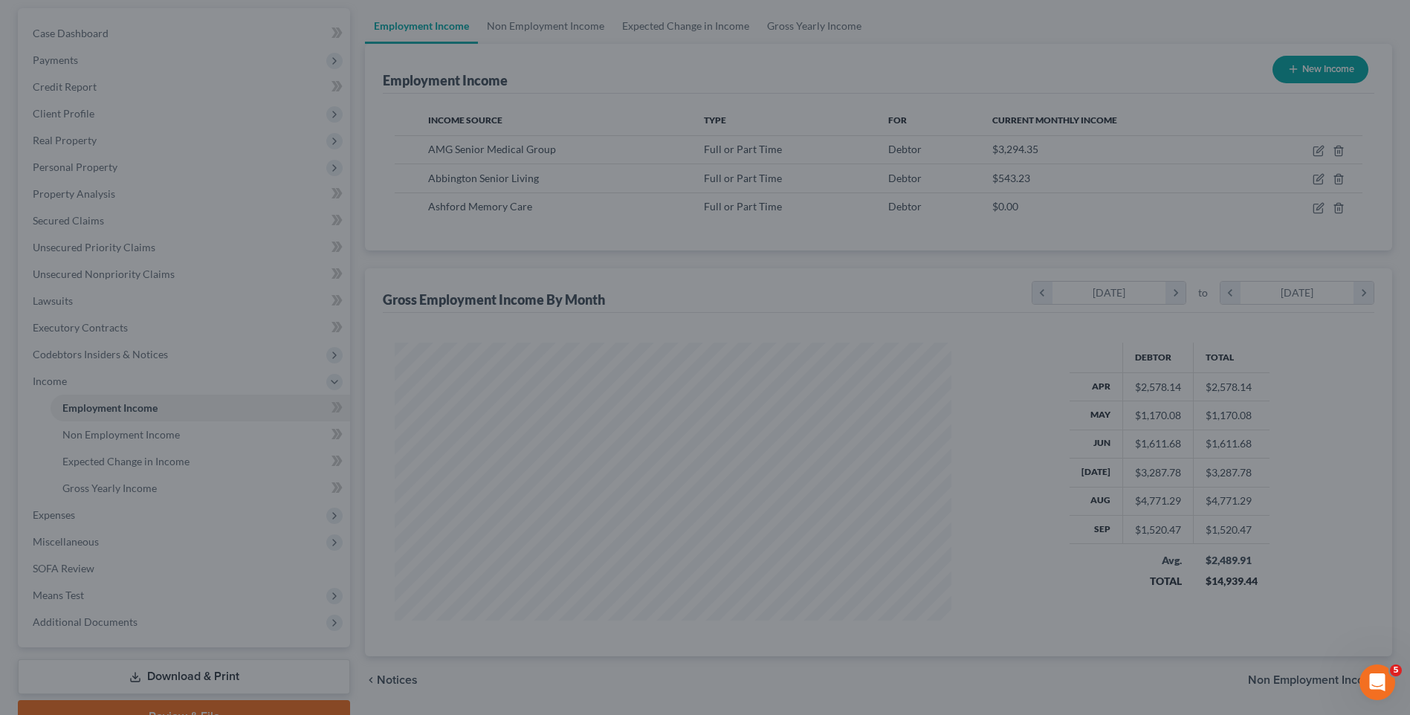
scroll to position [743046, 742740]
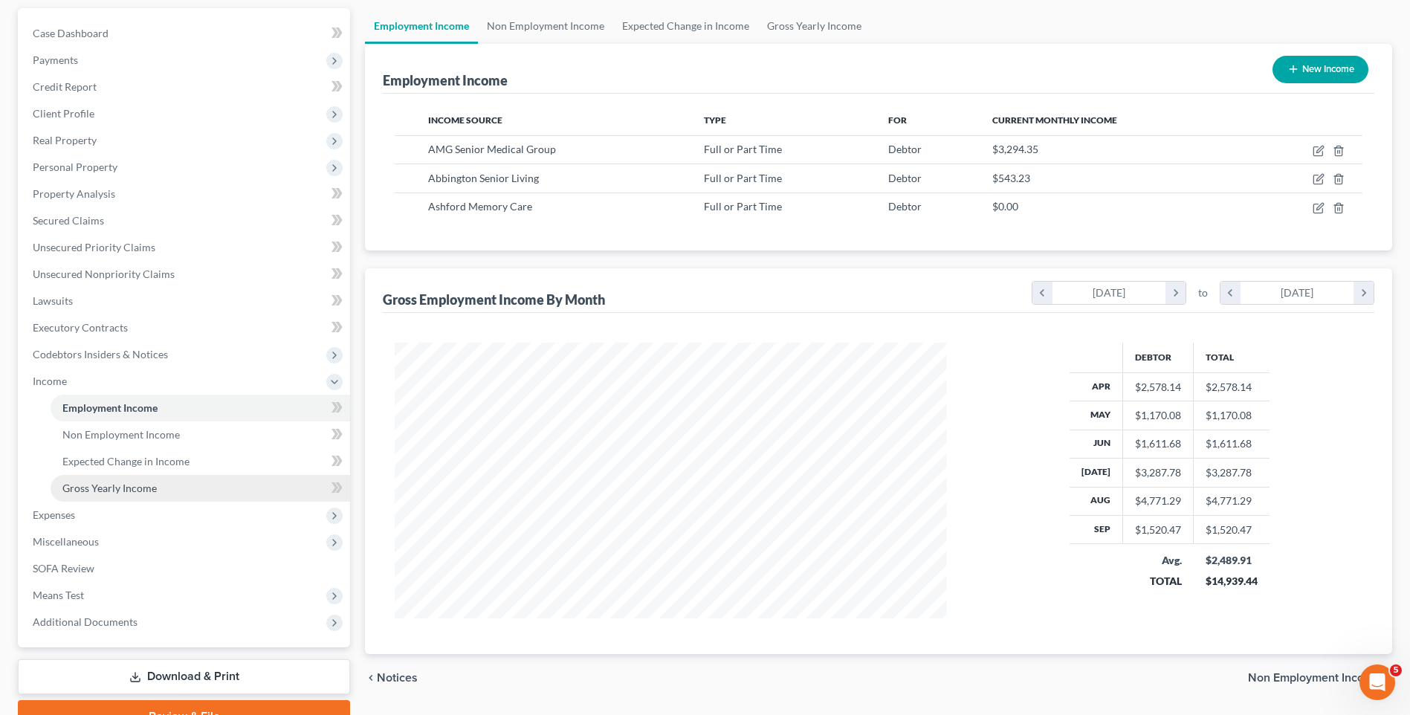
click at [184, 486] on link "Gross Yearly Income" at bounding box center [201, 488] width 300 height 27
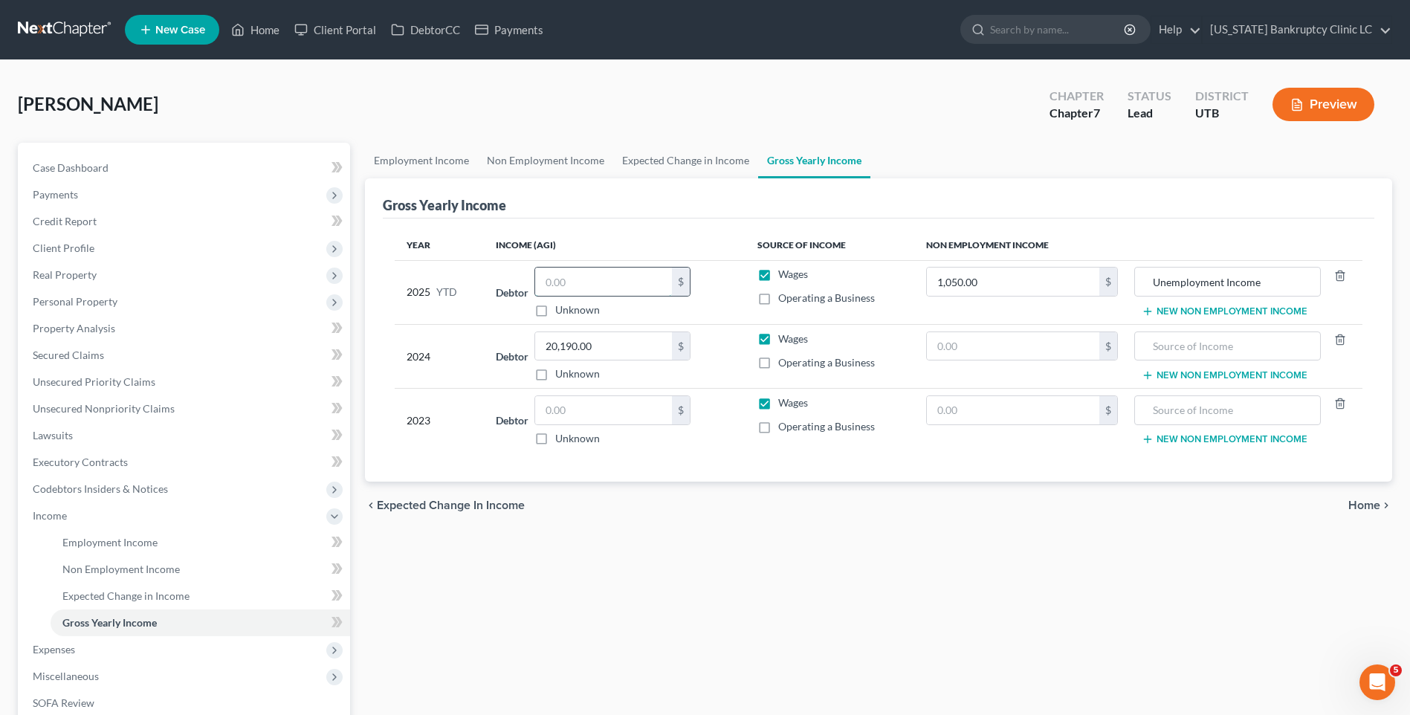
drag, startPoint x: 632, startPoint y: 292, endPoint x: 644, endPoint y: 287, distance: 13.0
click at [643, 287] on input "text" at bounding box center [603, 282] width 137 height 28
type input "12,361.30"
